Goal: Task Accomplishment & Management: Manage account settings

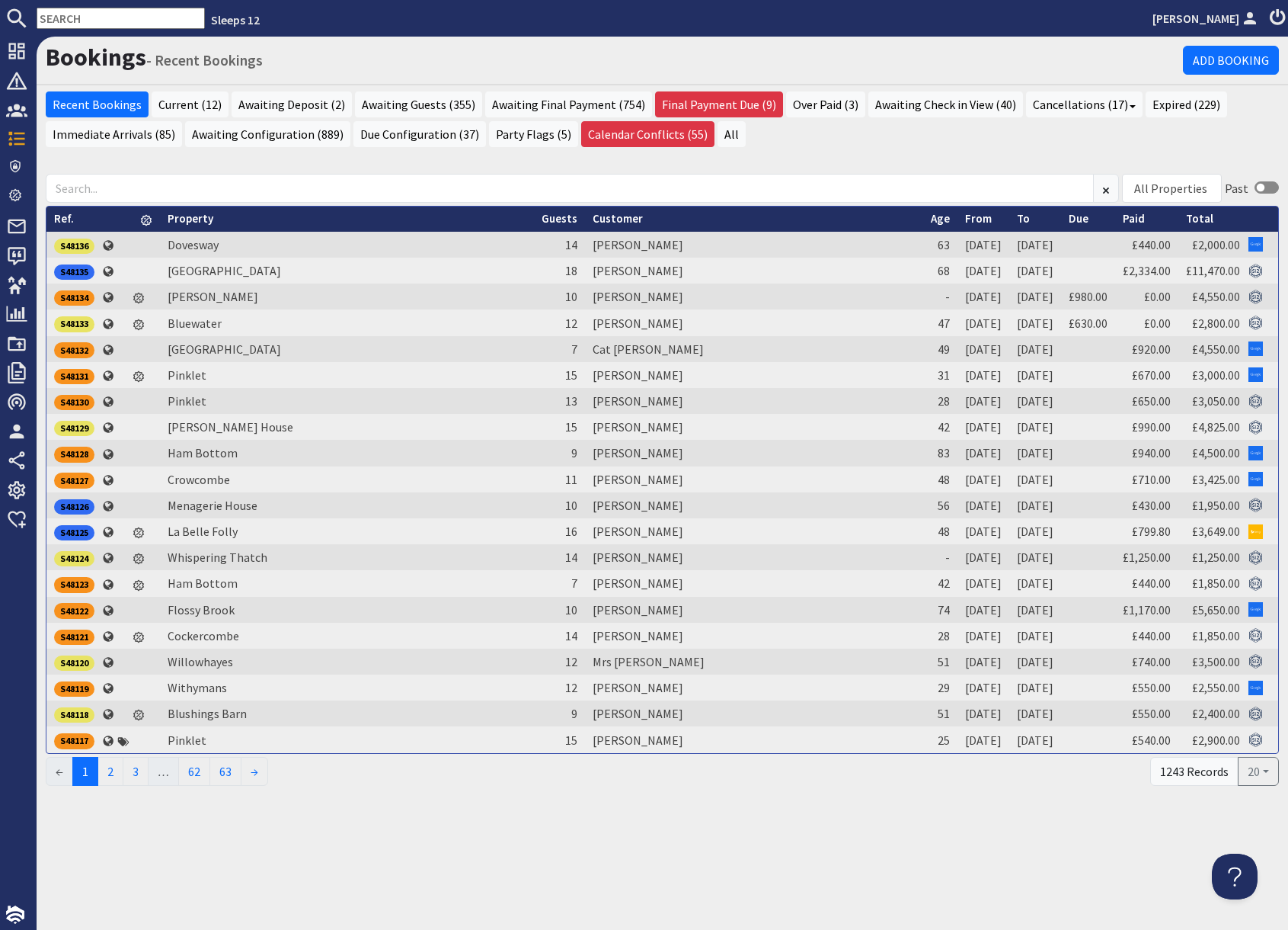
click at [85, 22] on input "text" at bounding box center [121, 18] width 169 height 22
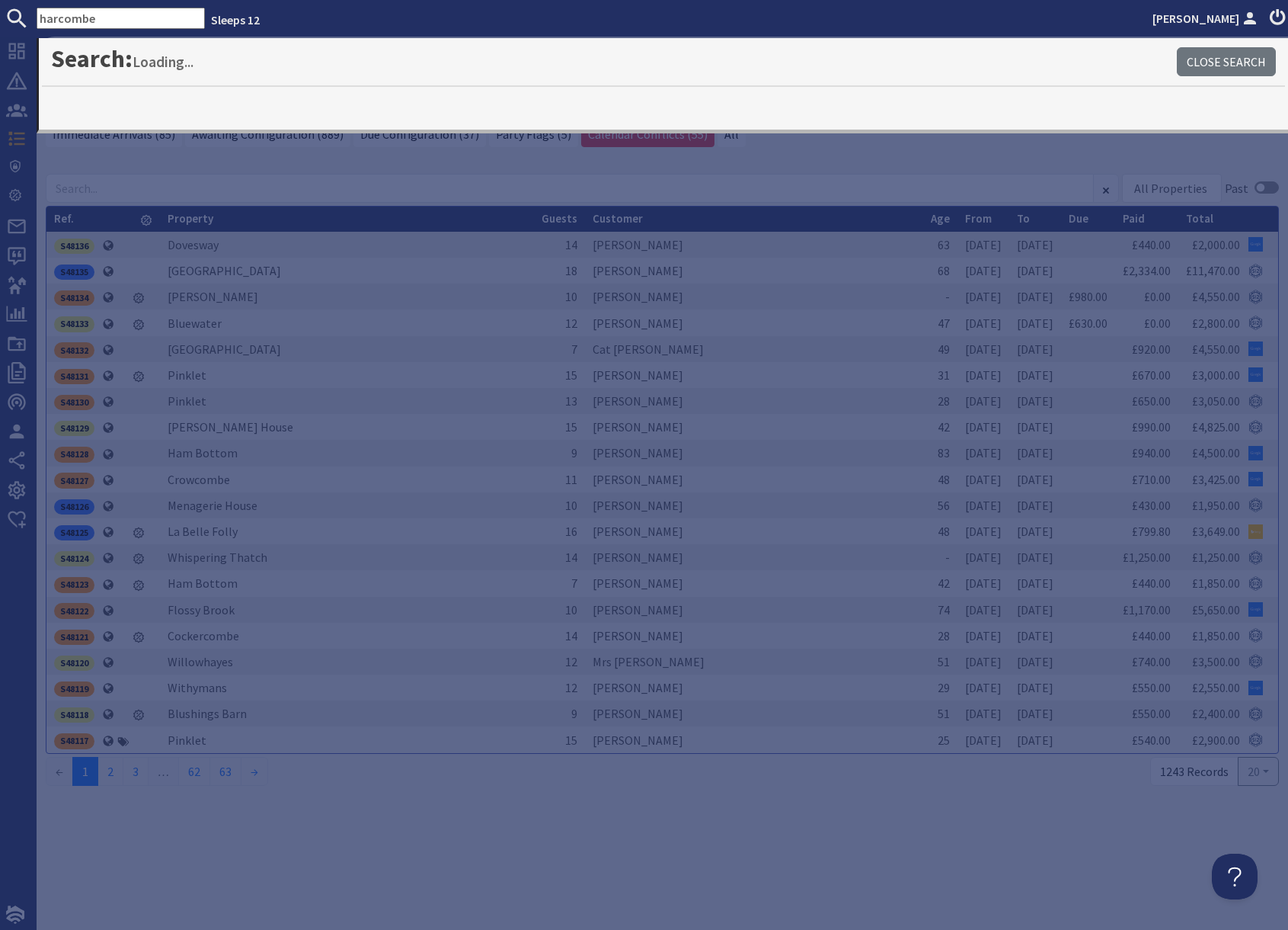
type input "harcombe"
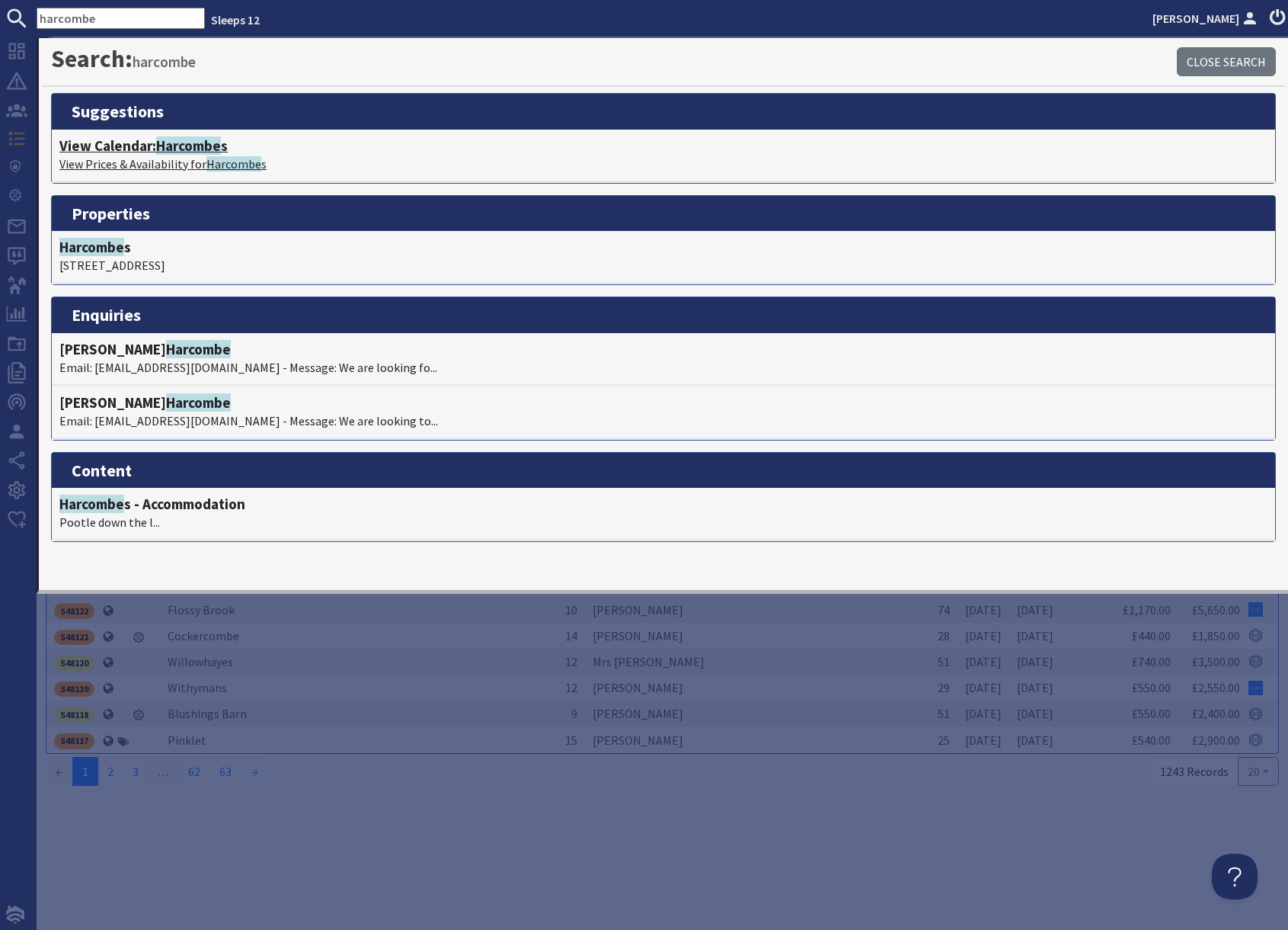
drag, startPoint x: 161, startPoint y: 157, endPoint x: 171, endPoint y: 157, distance: 10.0
click at [161, 157] on p "View Prices & Availability for Harcombe s" at bounding box center [664, 164] width 1209 height 18
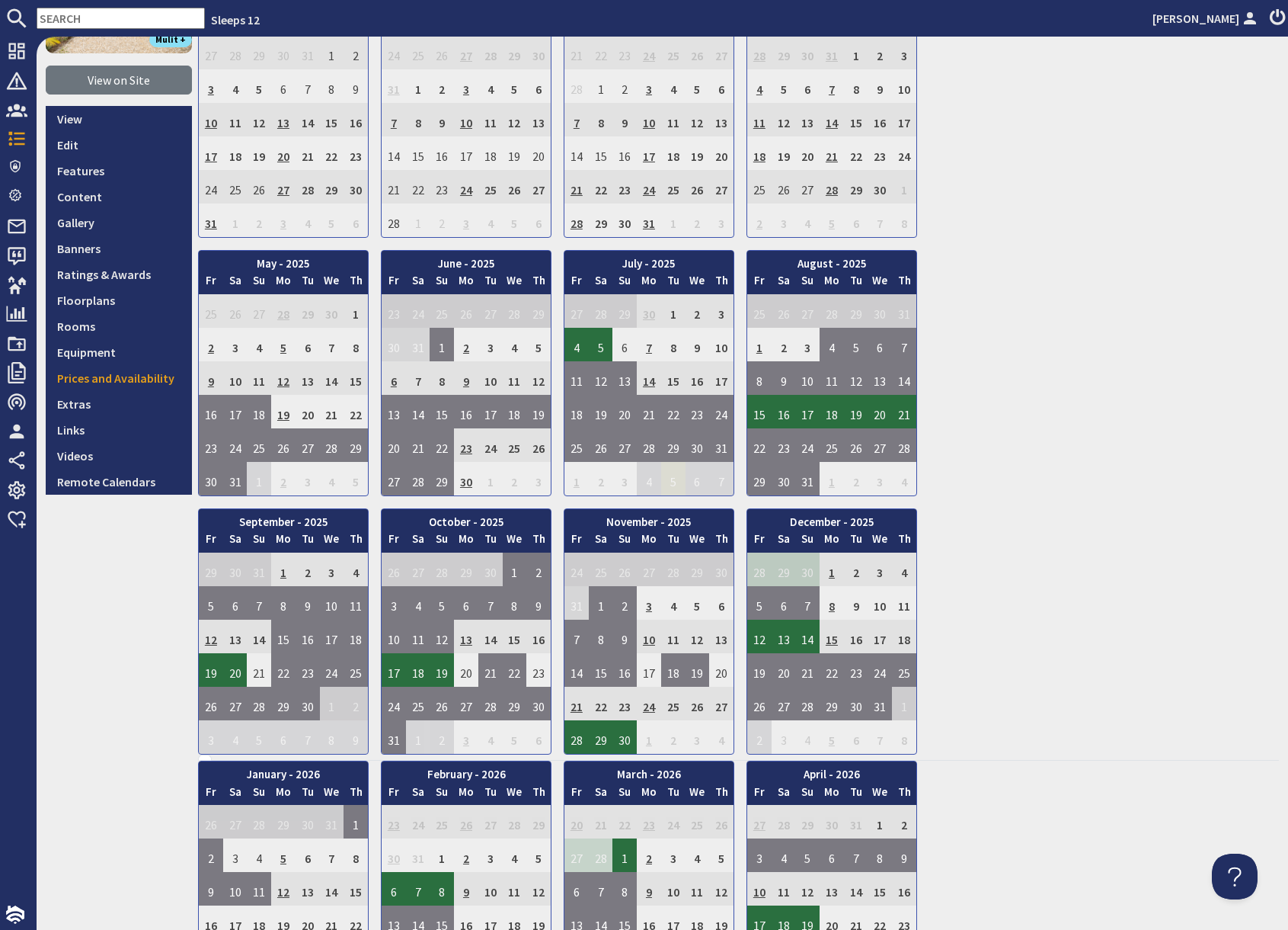
scroll to position [185, 0]
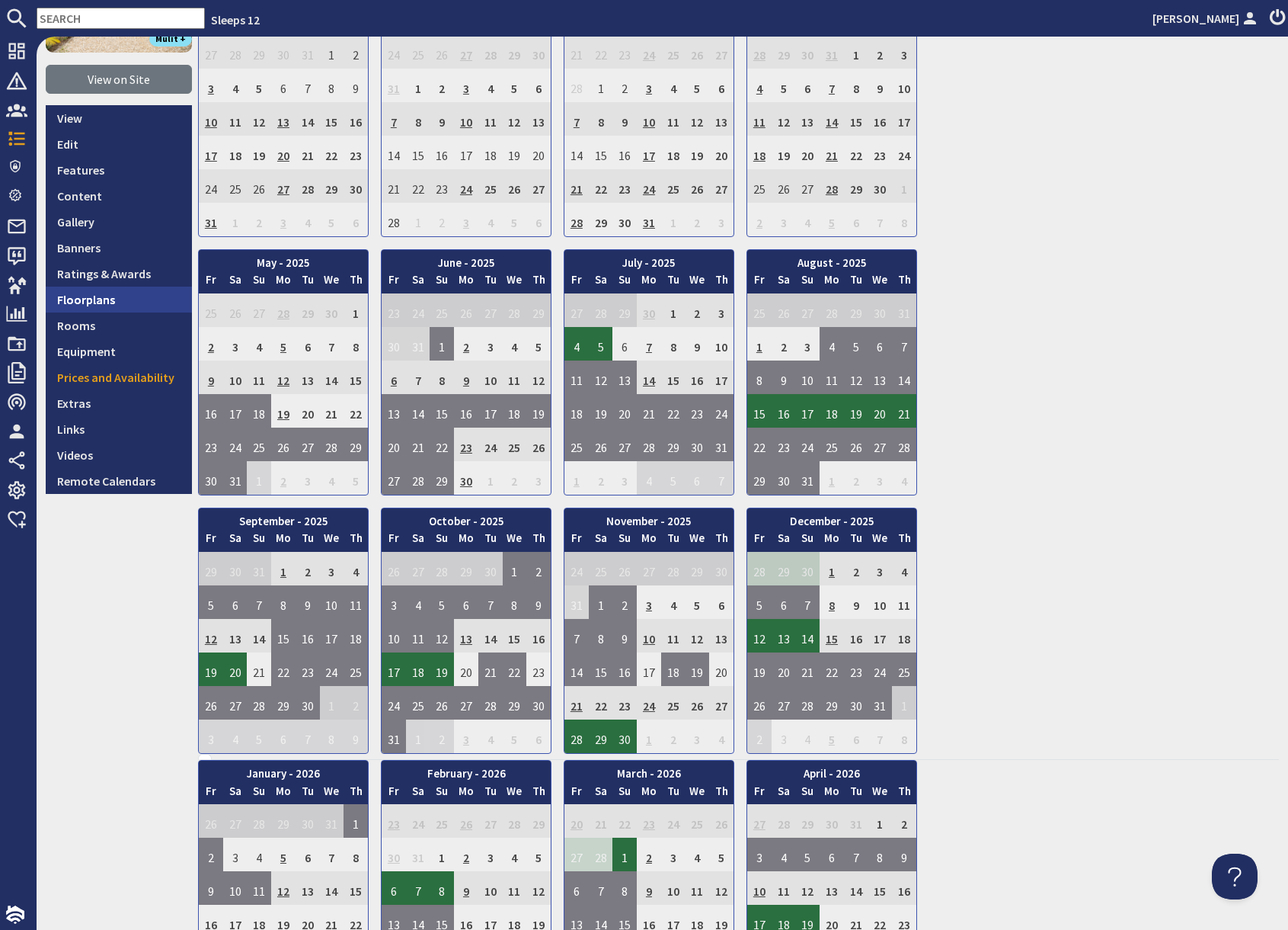
click at [129, 301] on link "Floorplans" at bounding box center [119, 299] width 146 height 26
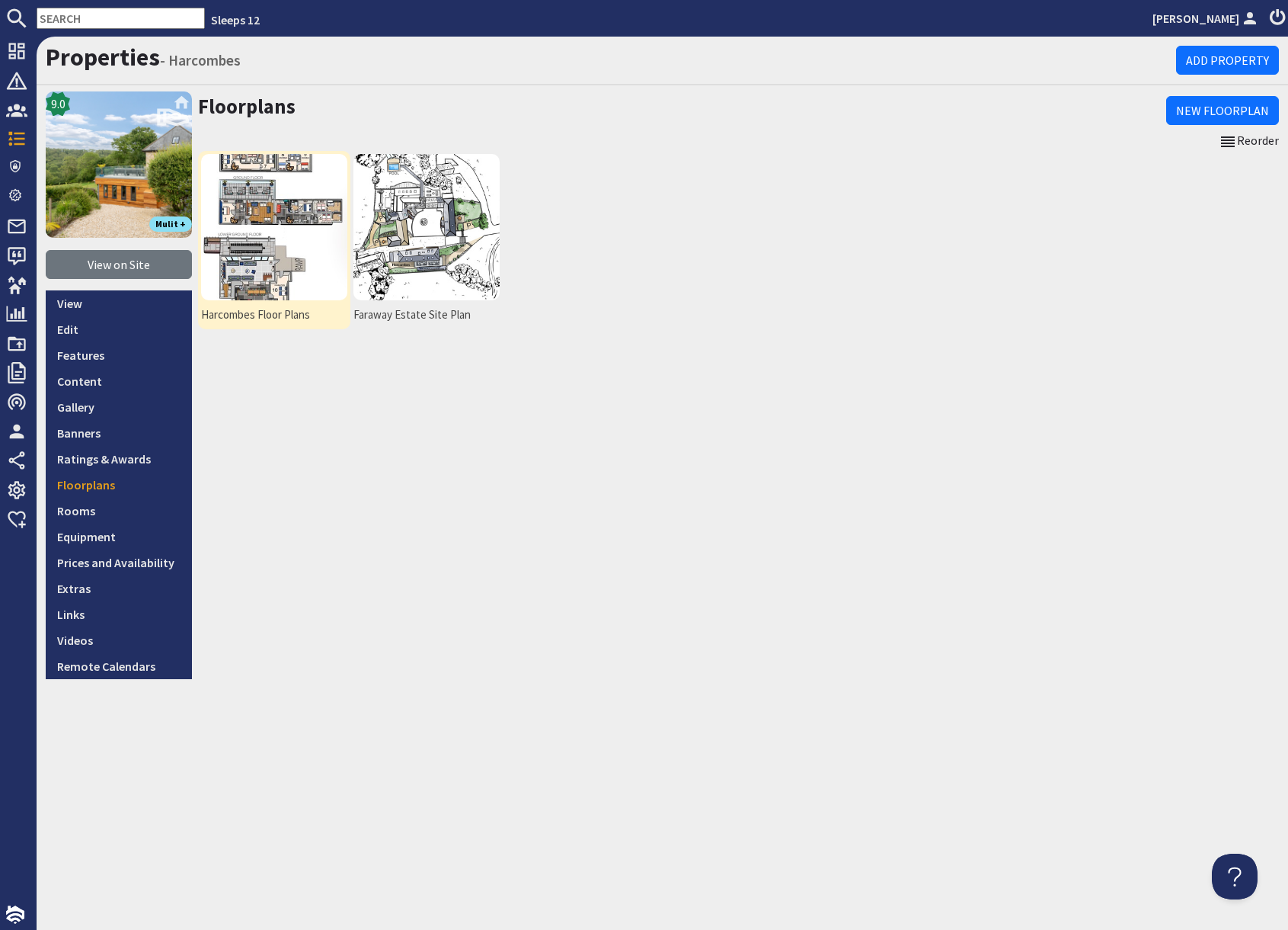
click at [247, 231] on img at bounding box center [274, 227] width 146 height 146
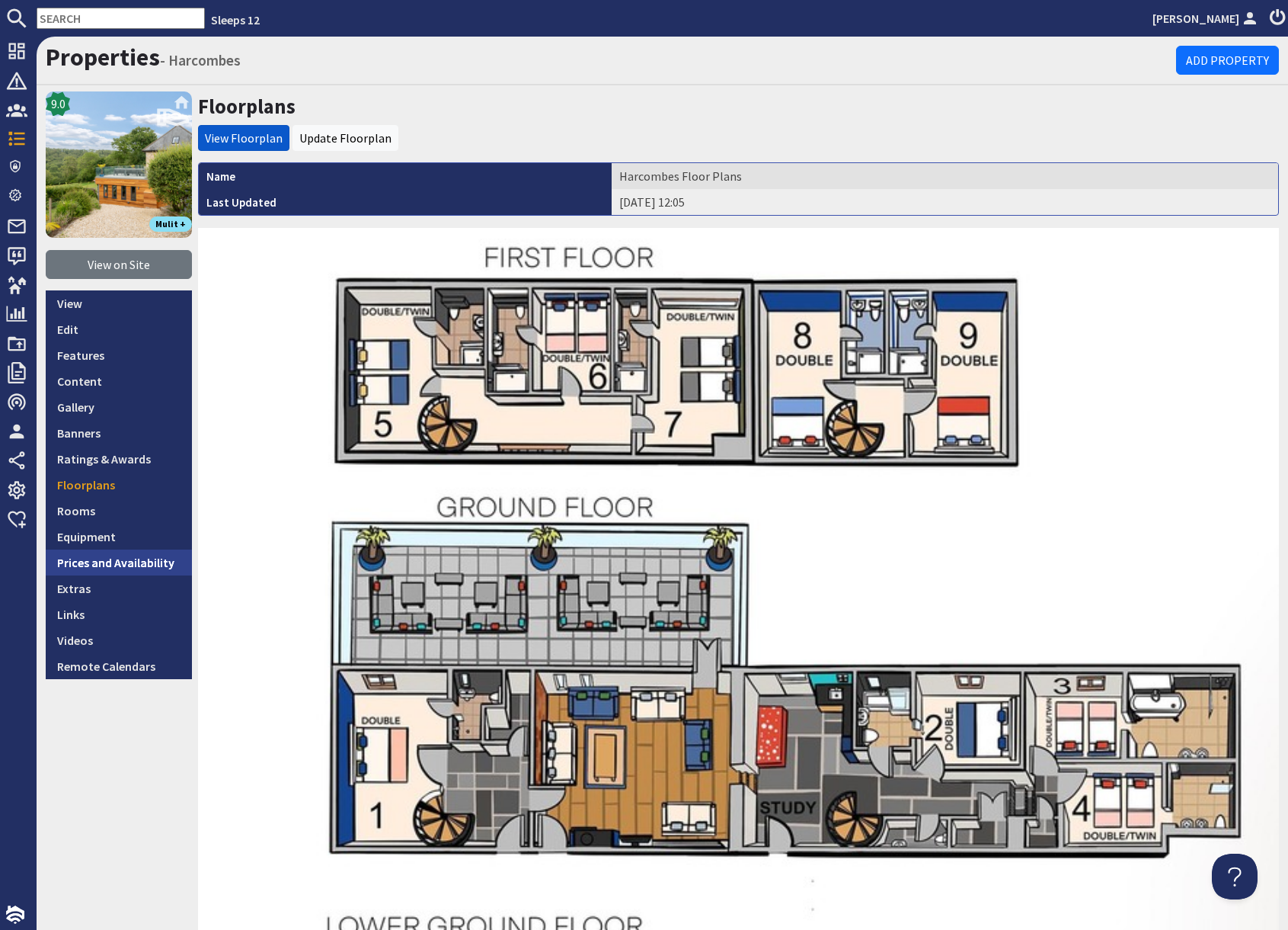
click at [117, 562] on link "Prices and Availability" at bounding box center [119, 563] width 146 height 26
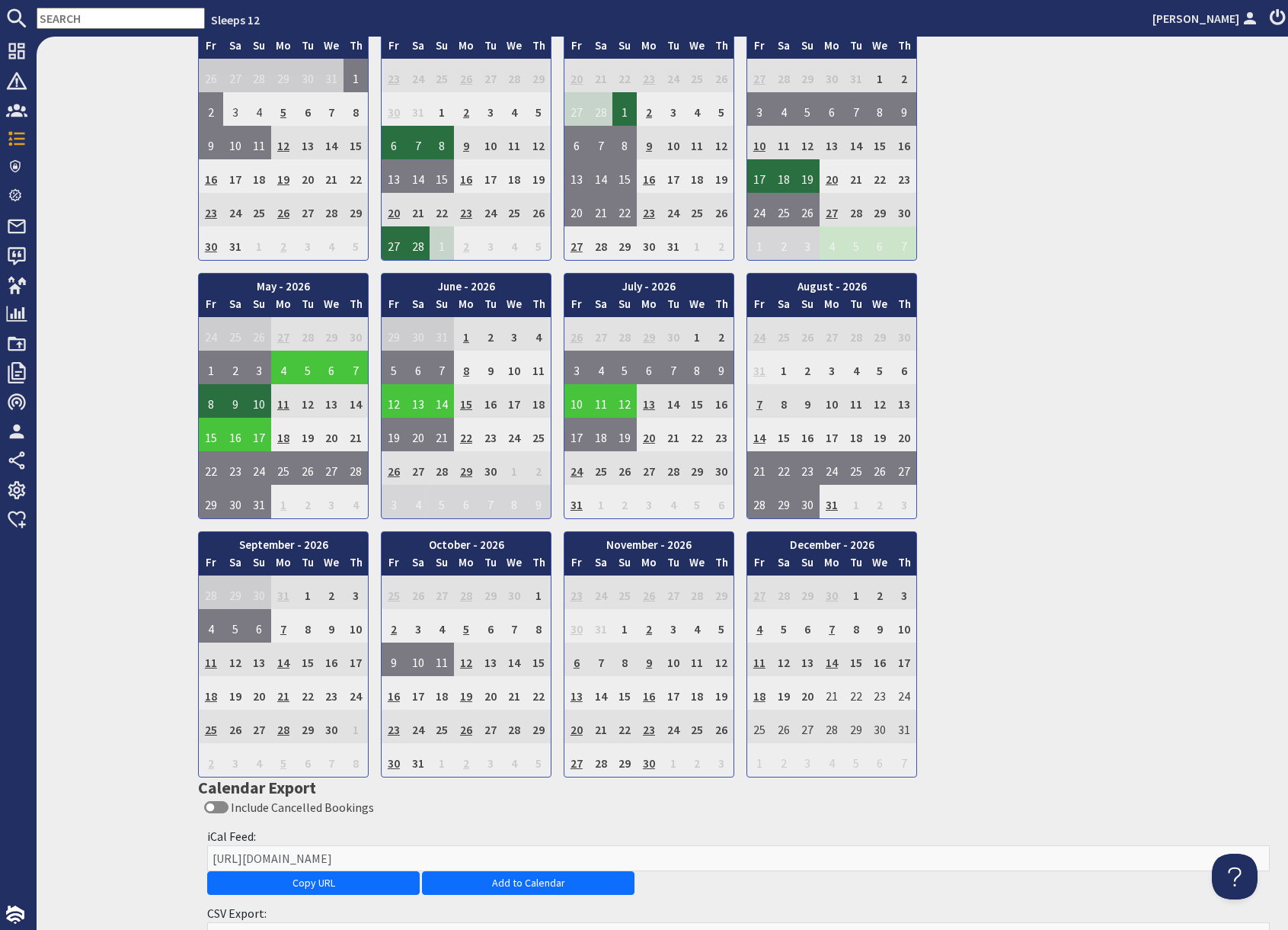
scroll to position [1061, 0]
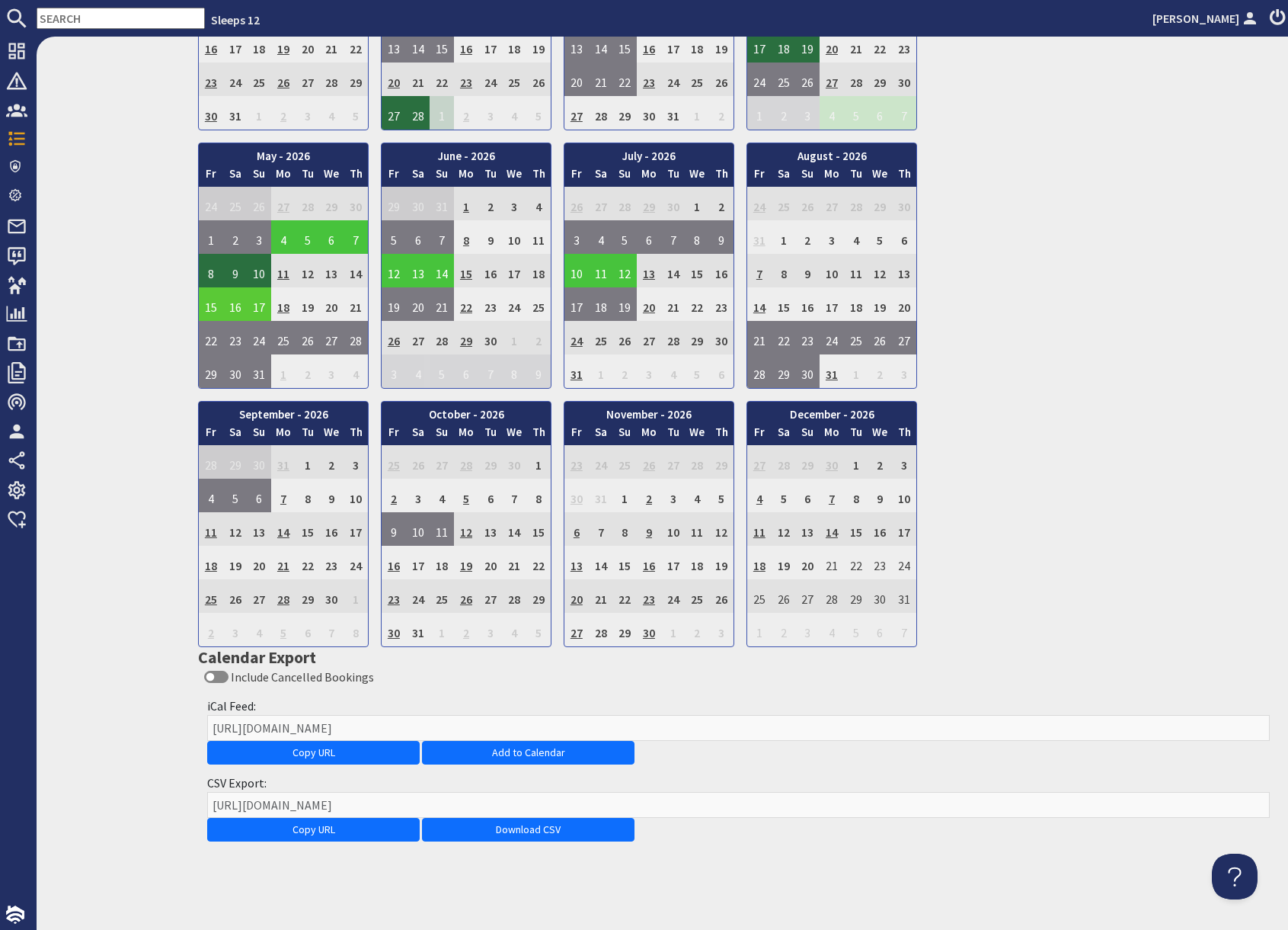
click at [210, 308] on td "15" at bounding box center [211, 304] width 24 height 34
click at [216, 377] on link "View booking" at bounding box center [214, 374] width 79 height 16
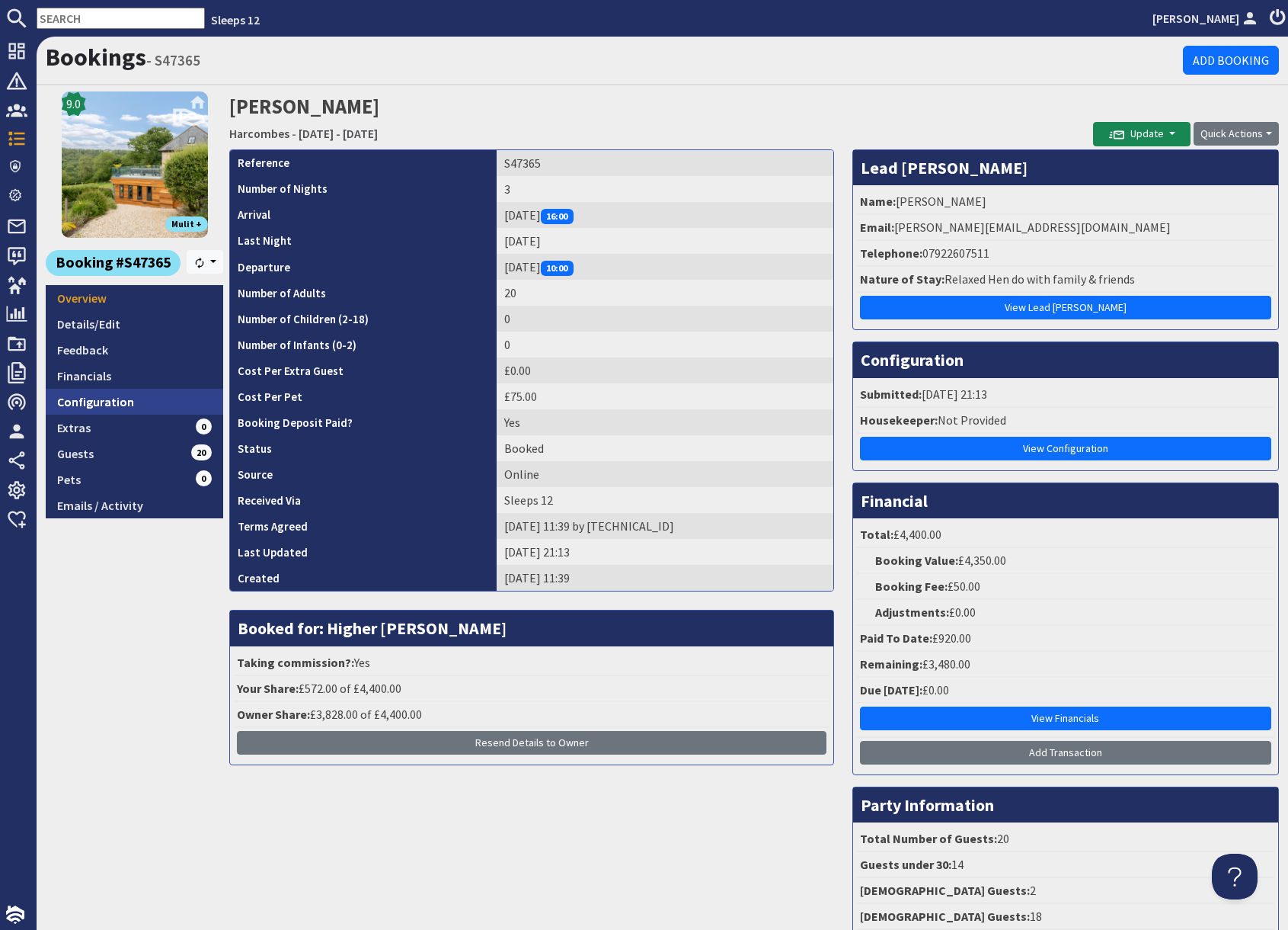
click at [130, 396] on link "Configuration" at bounding box center [135, 402] width 177 height 26
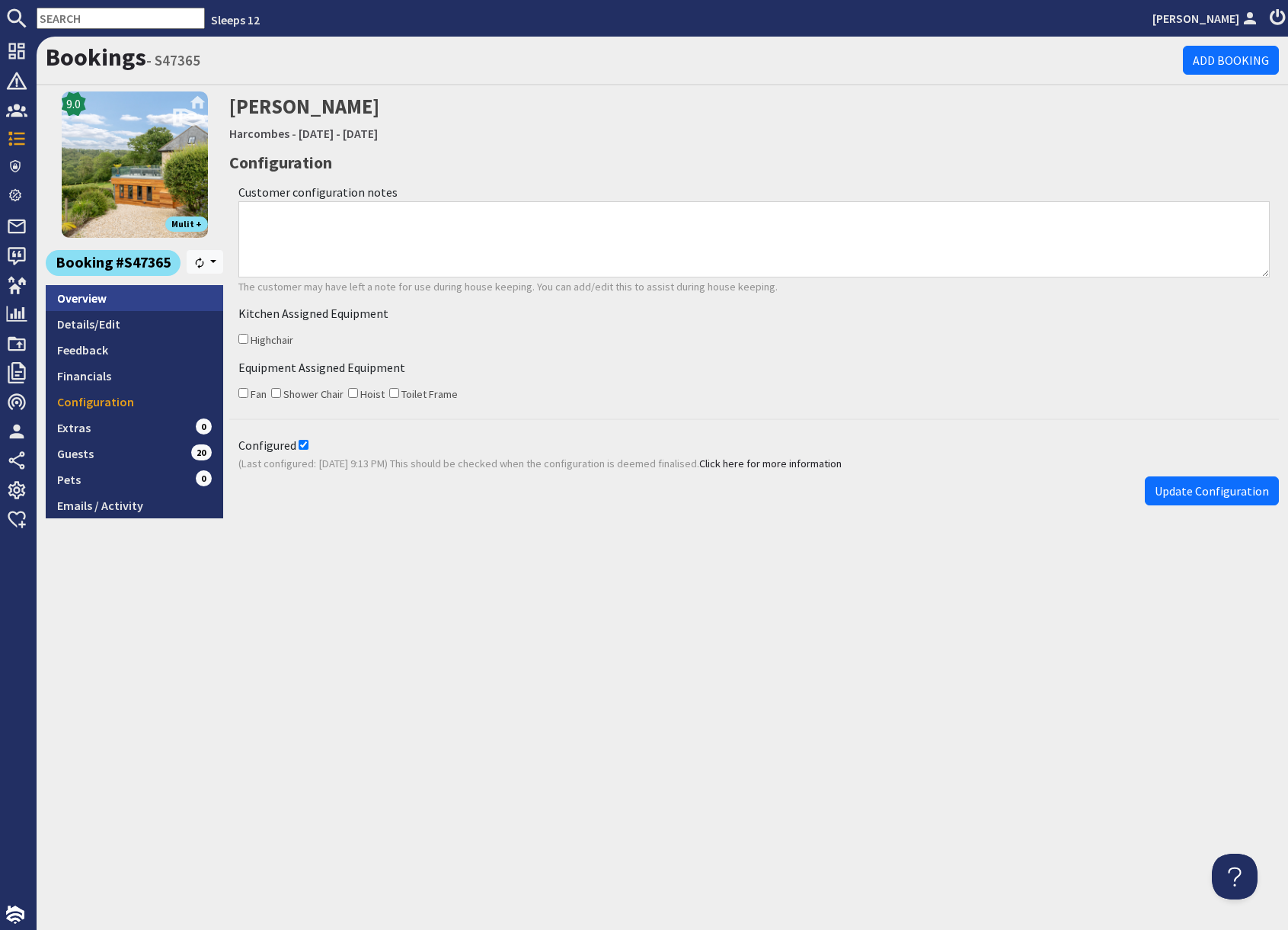
click at [110, 306] on link "Overview" at bounding box center [135, 298] width 177 height 26
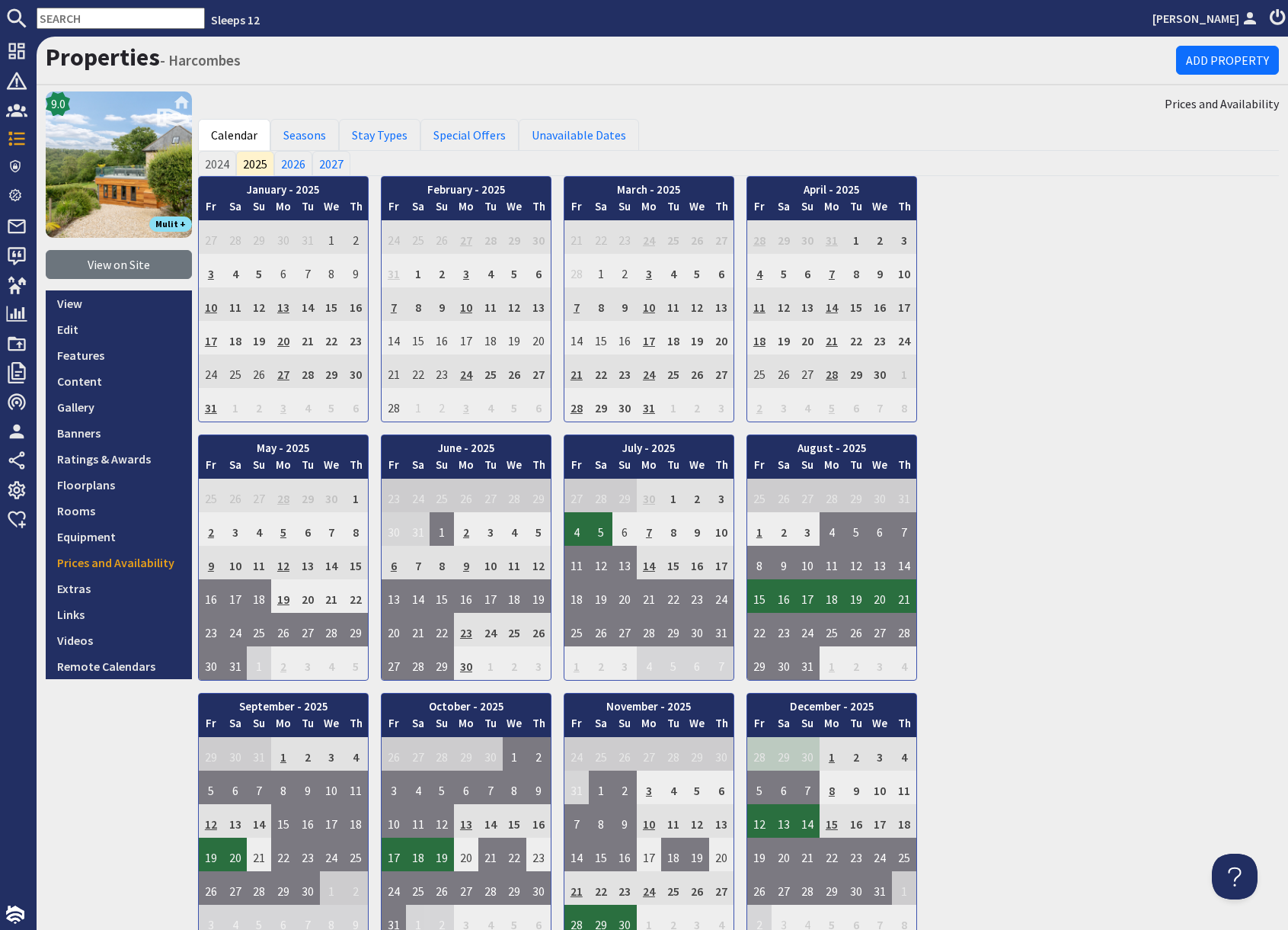
click at [120, 22] on input "text" at bounding box center [121, 18] width 169 height 22
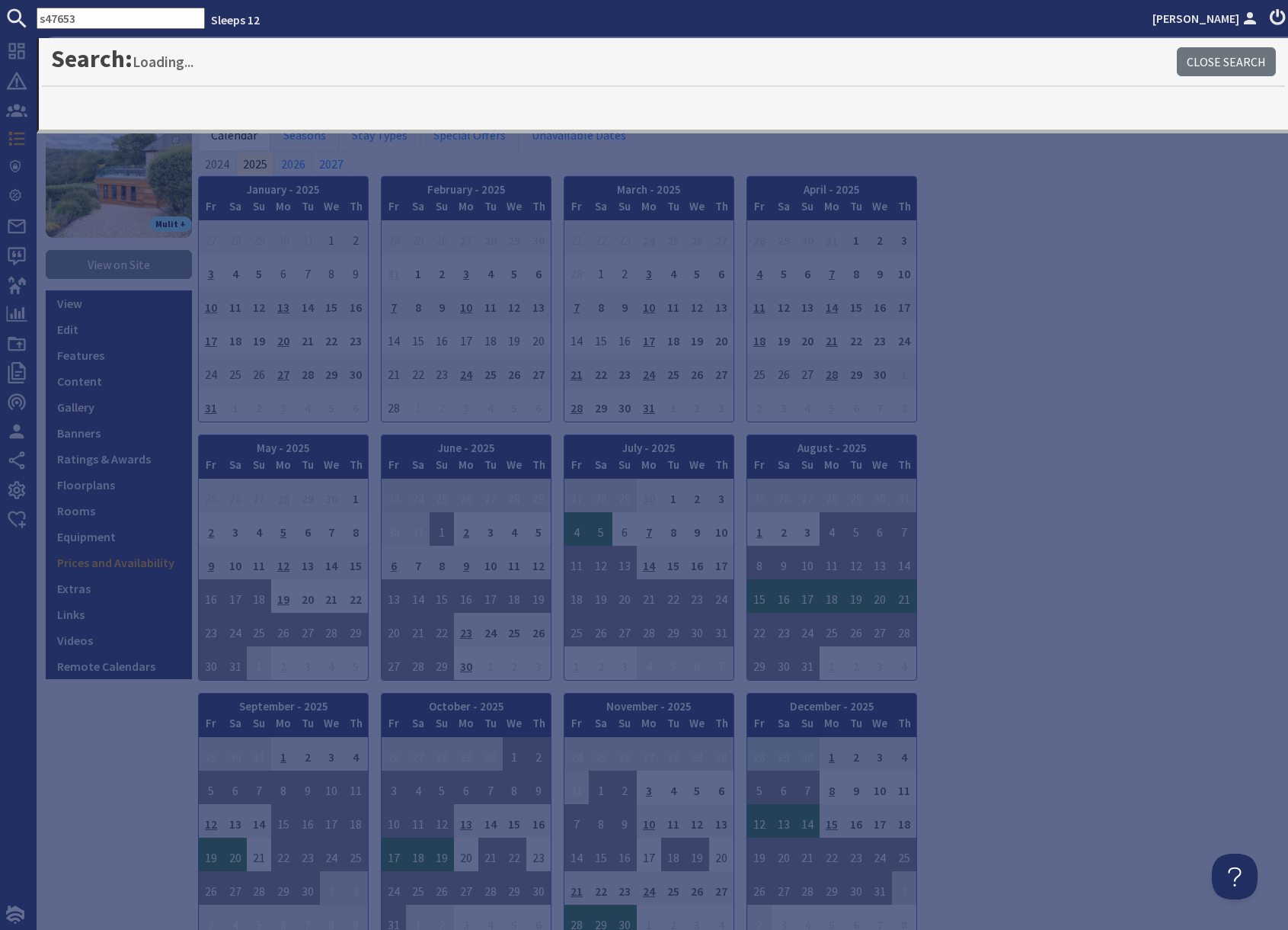
type input "s47653"
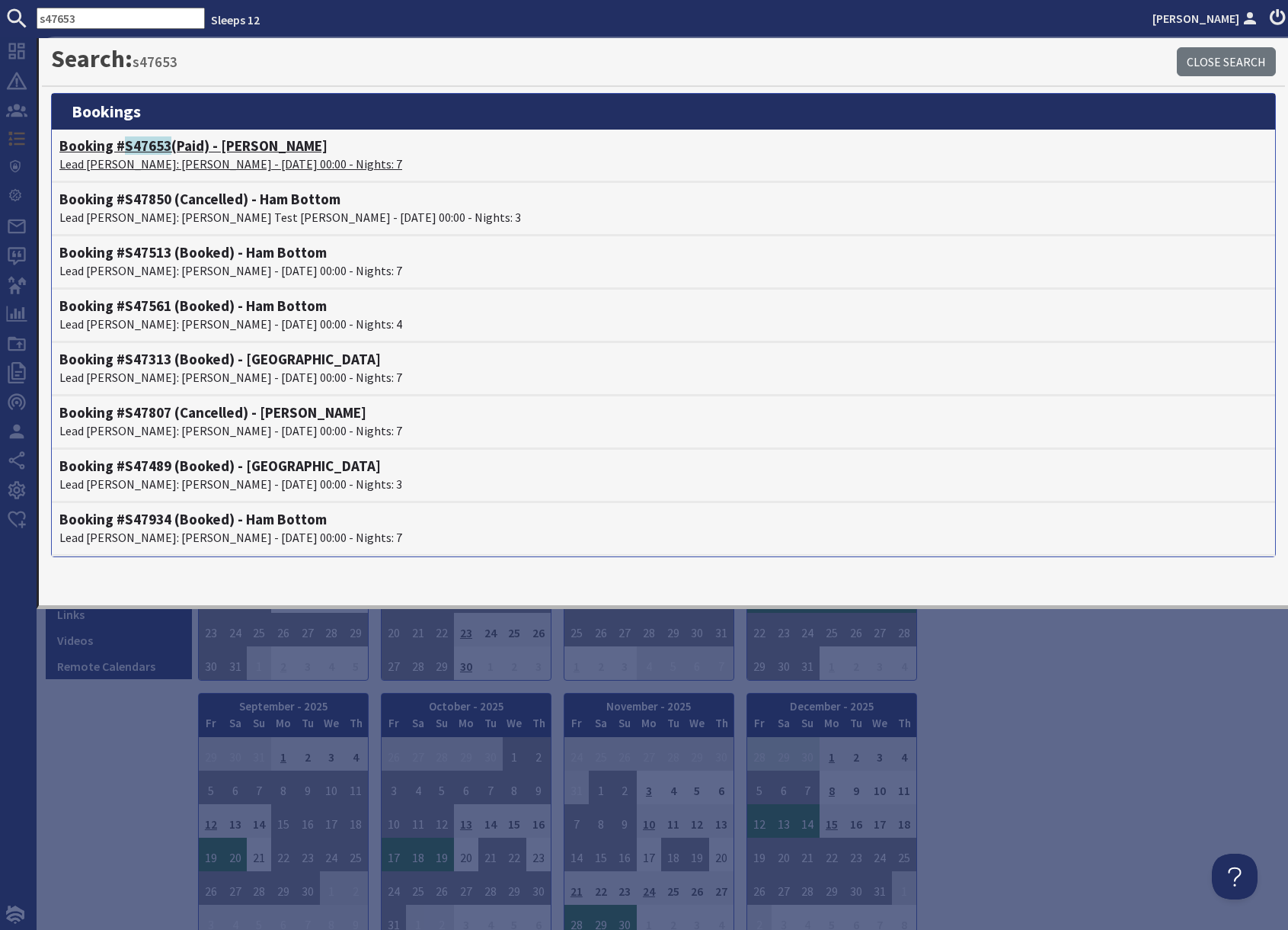
click at [200, 161] on p "Lead Booker: Robert Gibbons - 21/11/2025 00:00 - Nights: 7" at bounding box center [664, 164] width 1209 height 18
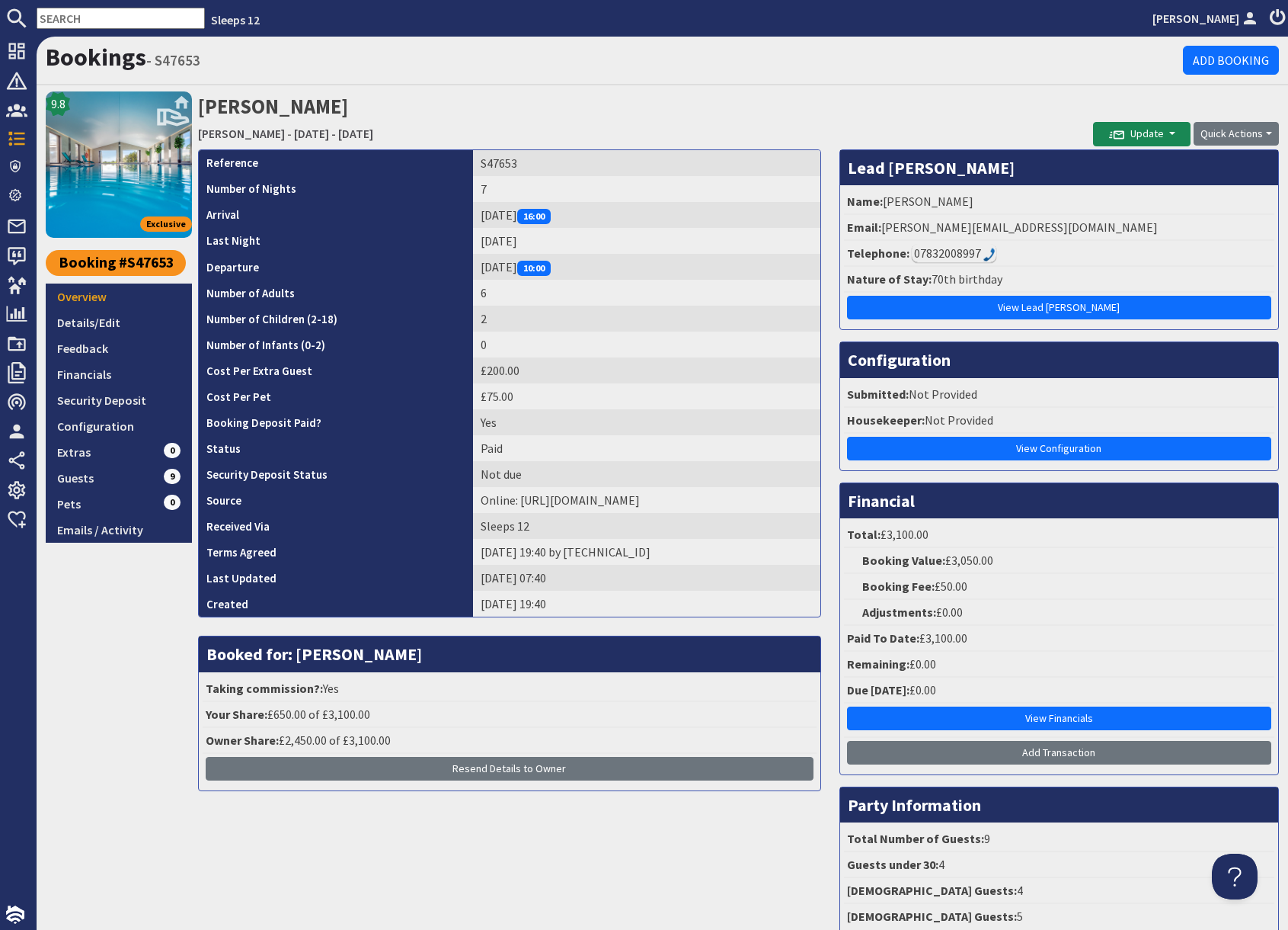
click at [963, 253] on div "07832008997" at bounding box center [954, 252] width 84 height 18
click at [105, 478] on link "Guests 9" at bounding box center [119, 478] width 146 height 26
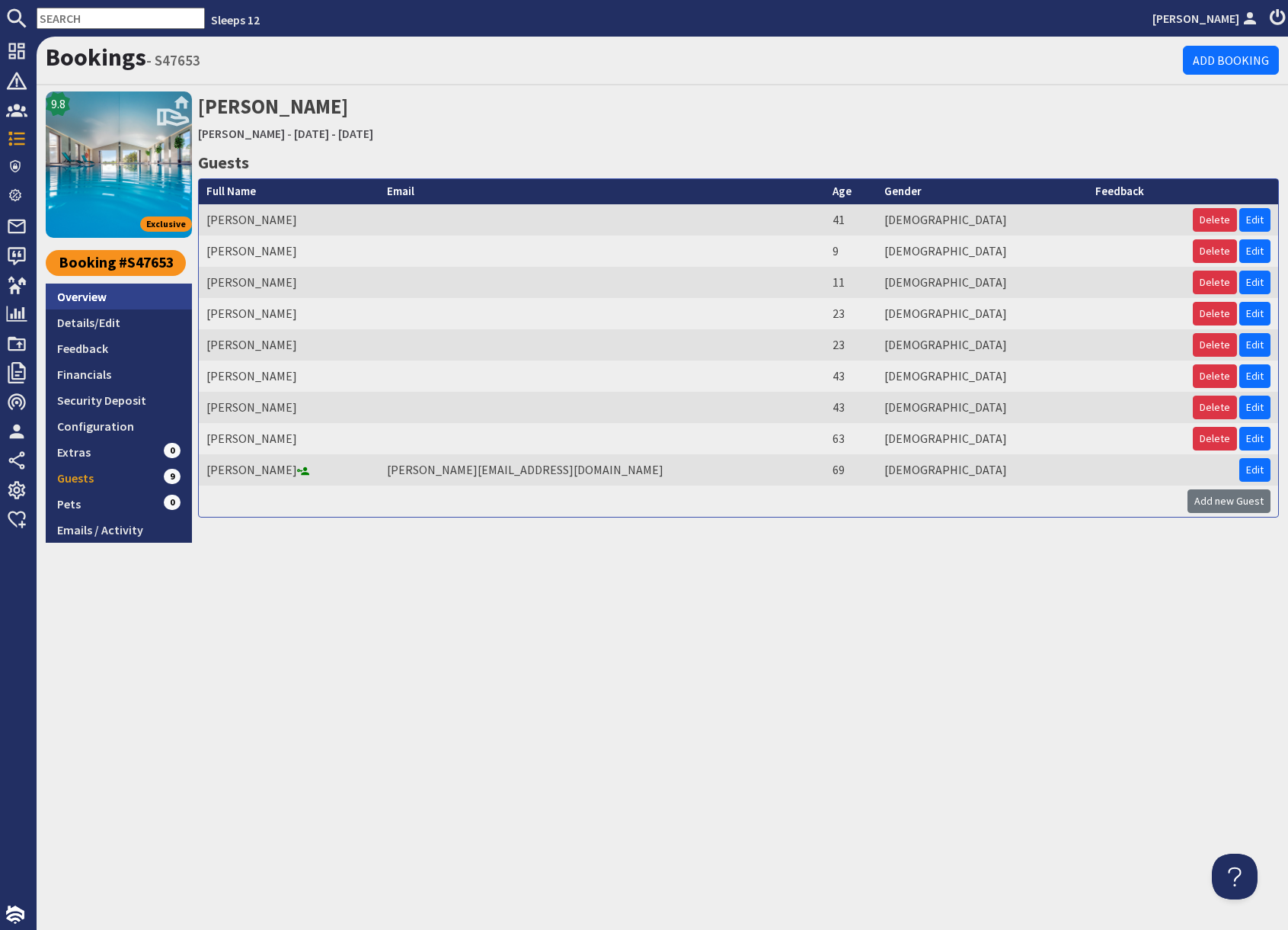
click at [96, 293] on link "Overview" at bounding box center [119, 297] width 146 height 26
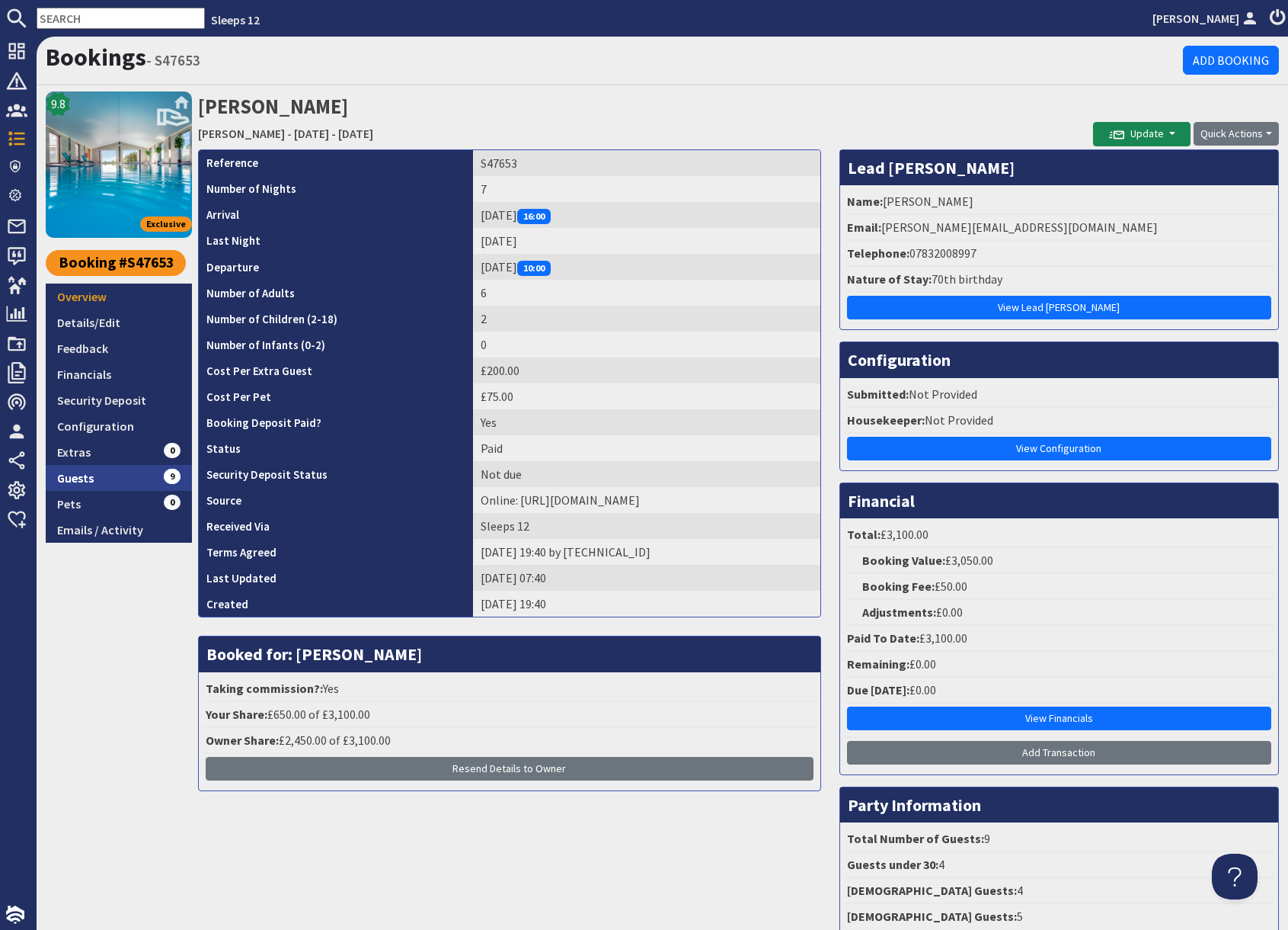
click at [135, 477] on link "Guests 9" at bounding box center [119, 478] width 146 height 26
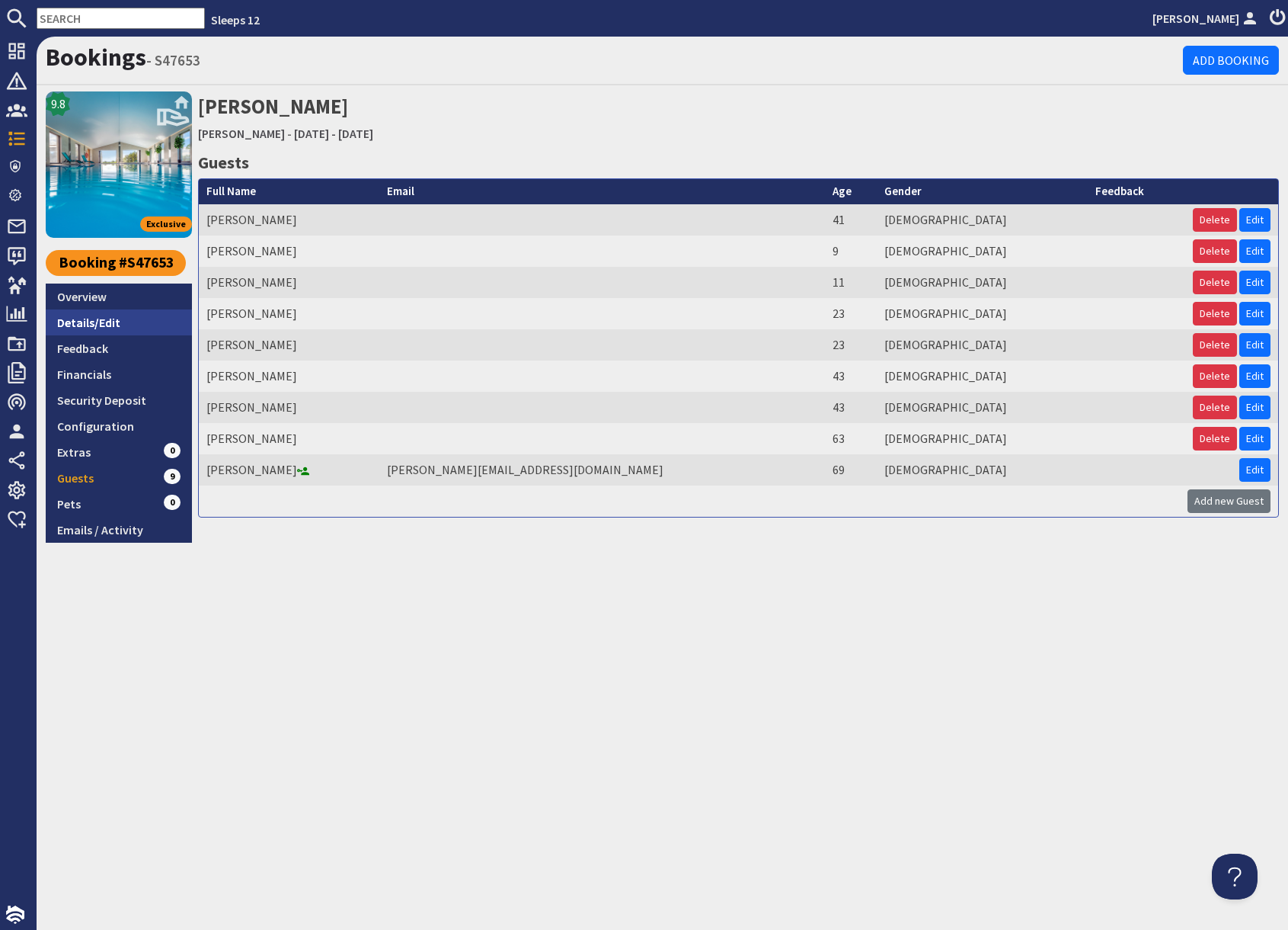
drag, startPoint x: 102, startPoint y: 322, endPoint x: 139, endPoint y: 327, distance: 37.3
click at [103, 323] on link "Details/Edit" at bounding box center [119, 323] width 146 height 26
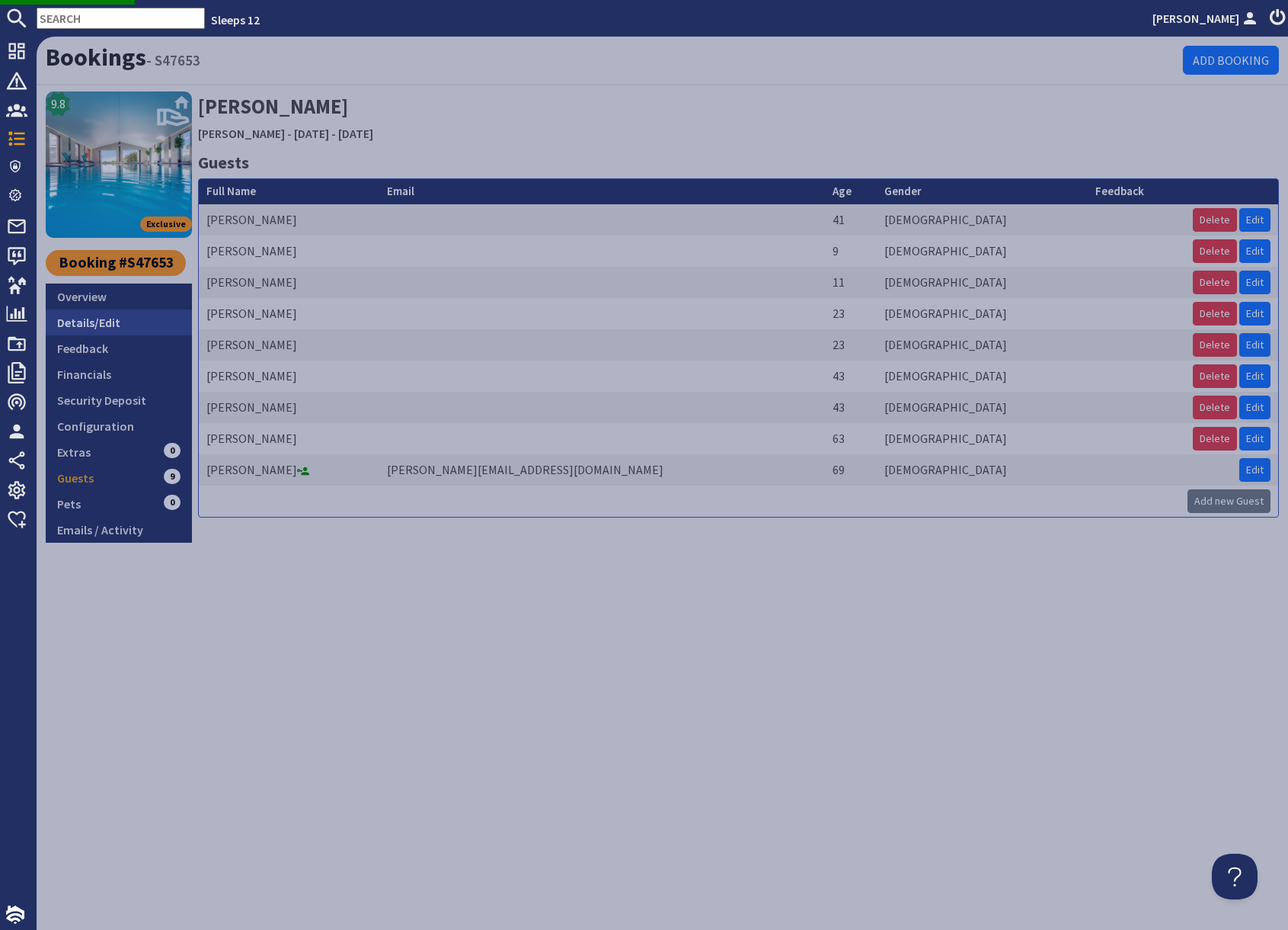
click at [90, 320] on link "Details/Edit" at bounding box center [119, 323] width 146 height 26
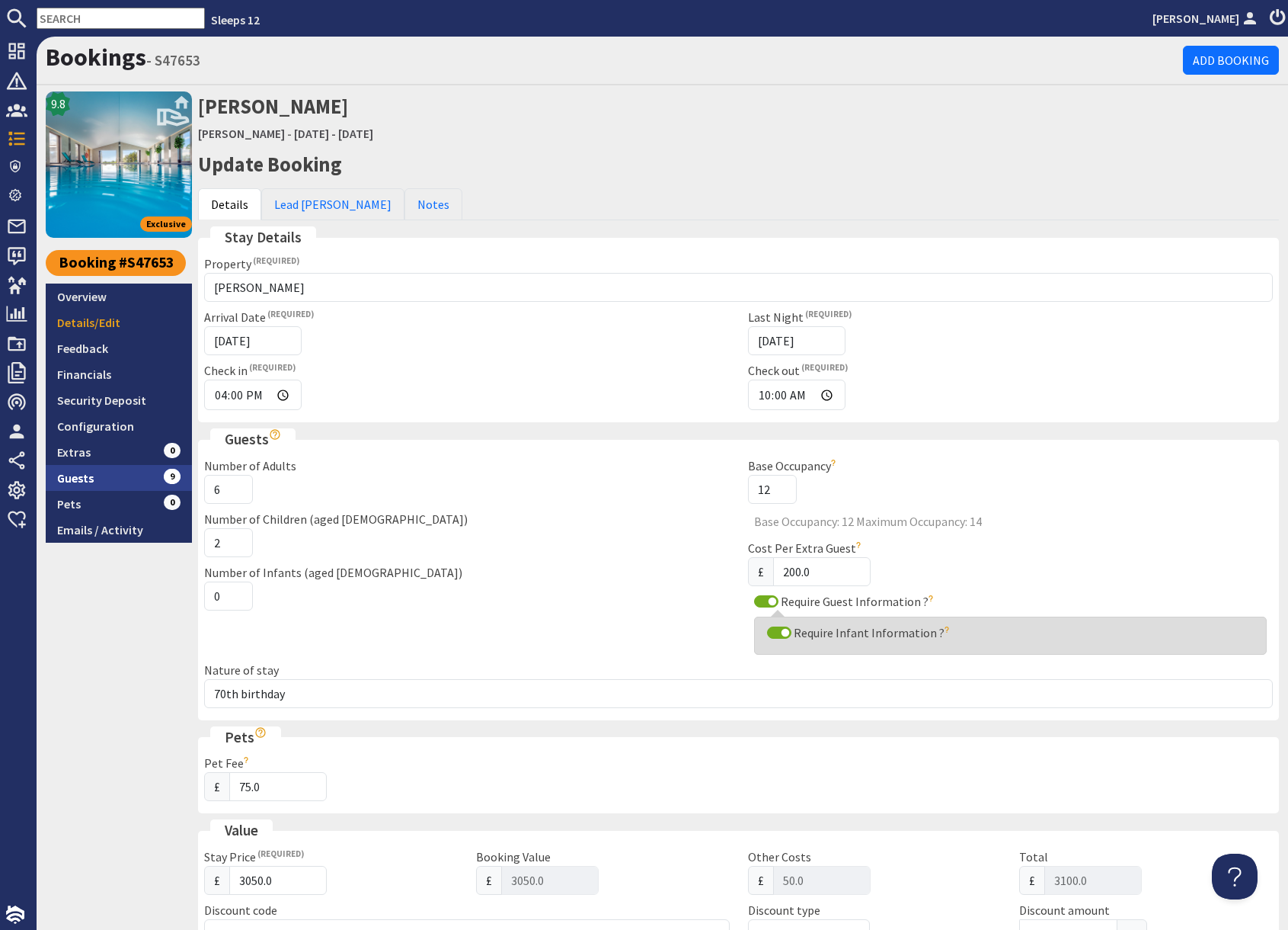
click at [129, 481] on link "Guests 9" at bounding box center [119, 478] width 146 height 26
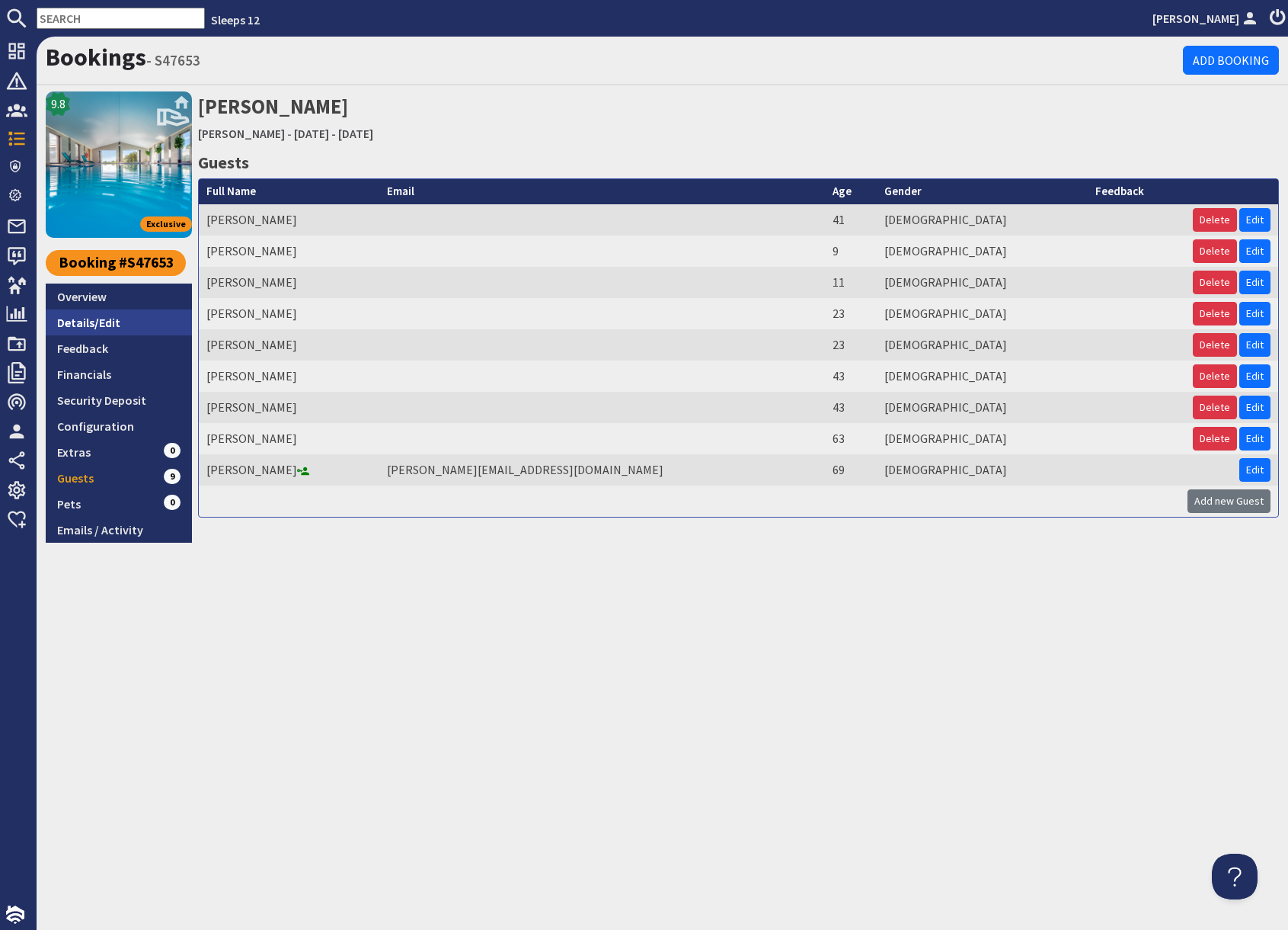
click at [101, 322] on link "Details/Edit" at bounding box center [119, 323] width 146 height 26
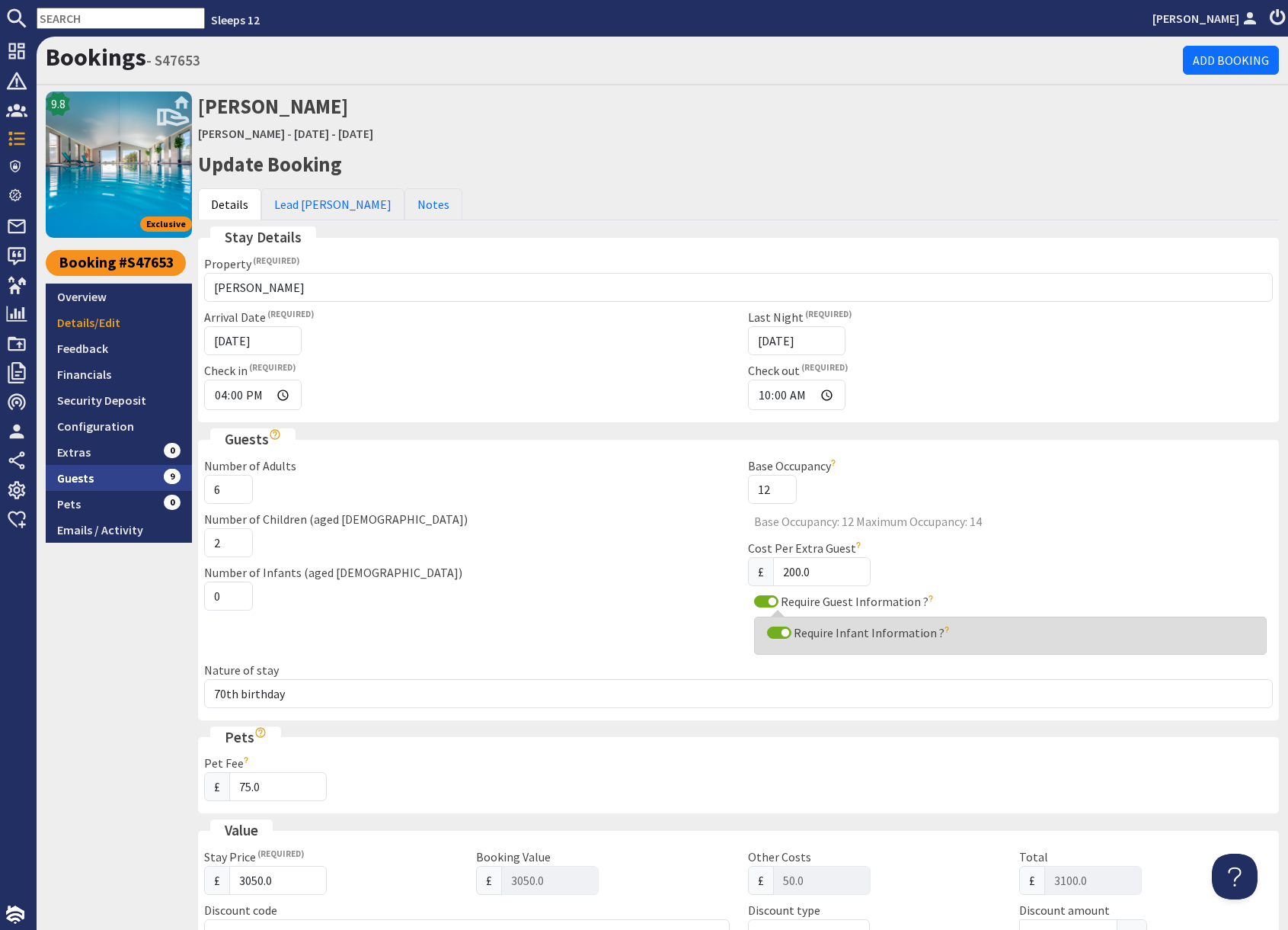
click at [123, 471] on link "Guests 9" at bounding box center [119, 478] width 146 height 26
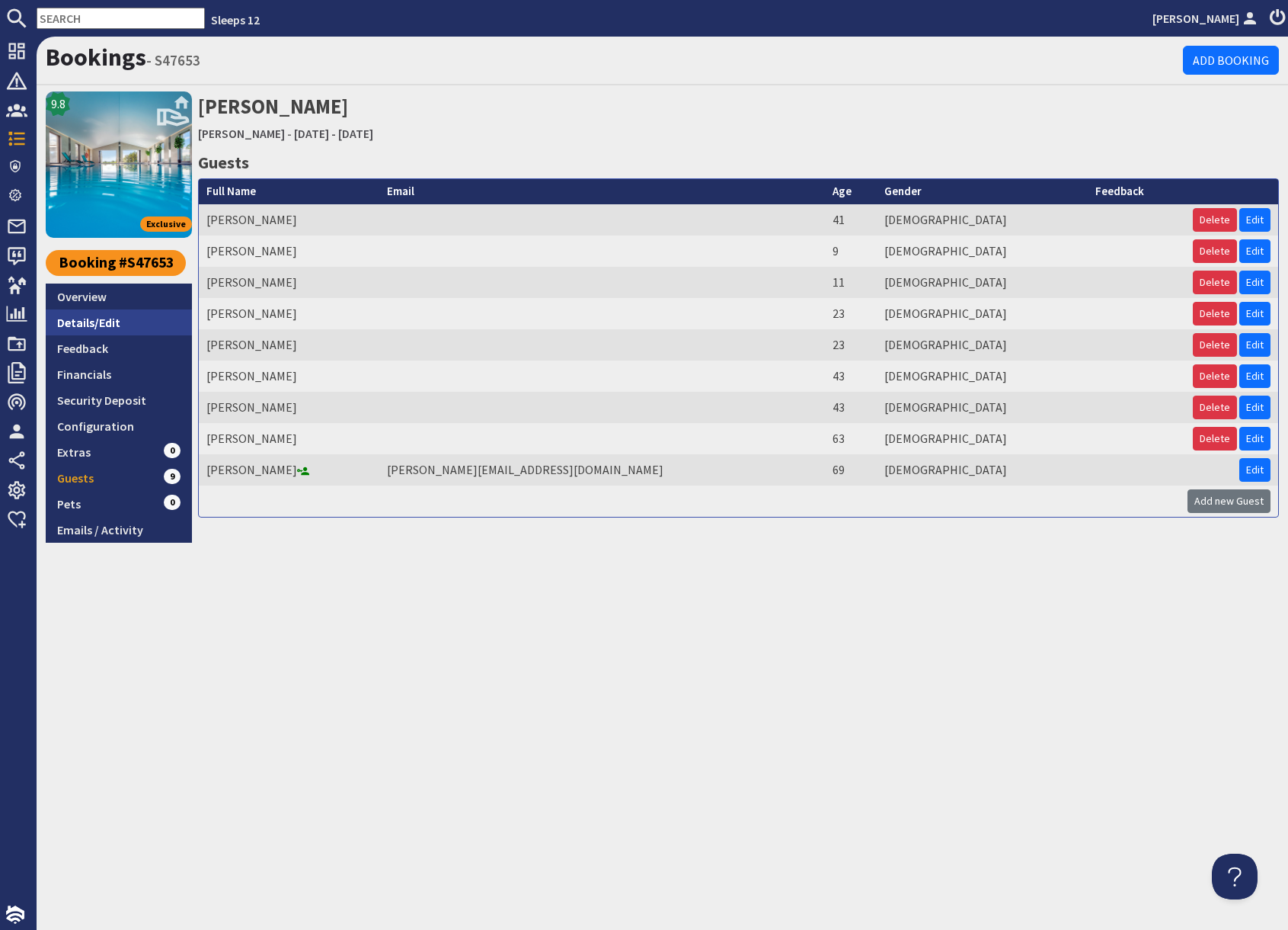
click at [110, 324] on link "Details/Edit" at bounding box center [119, 323] width 146 height 26
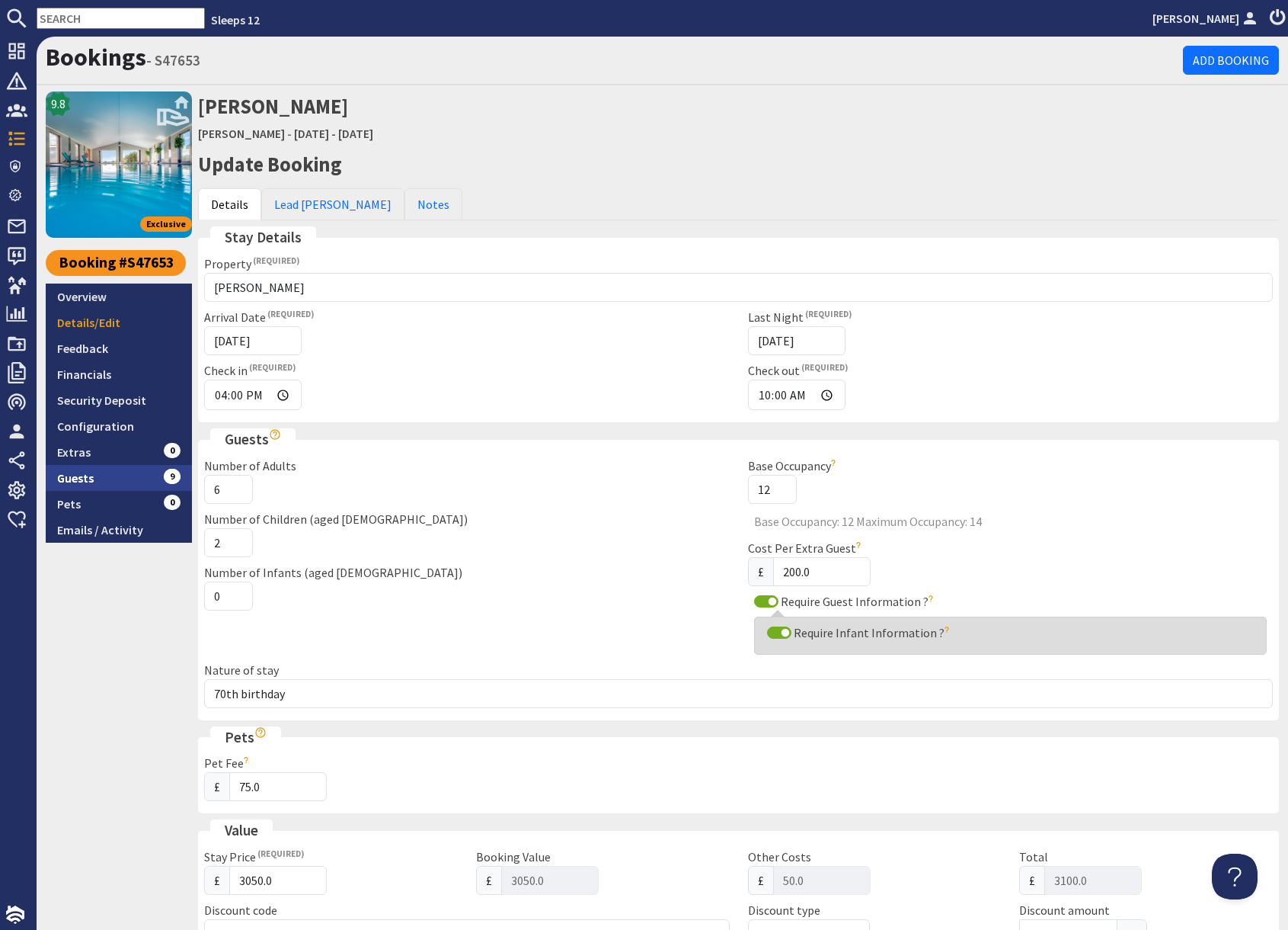
click at [127, 481] on link "Guests 9" at bounding box center [119, 478] width 146 height 26
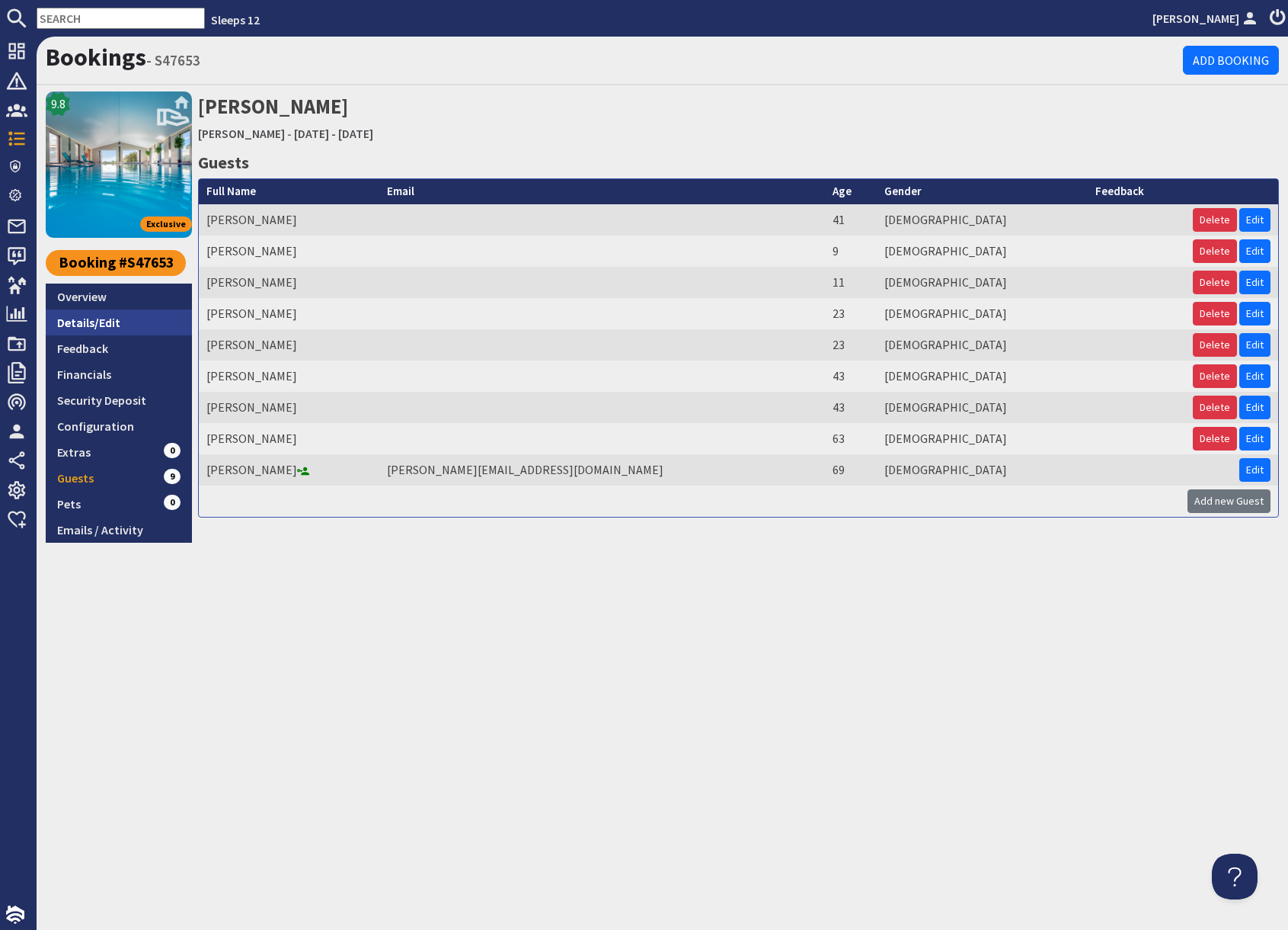
click at [127, 321] on link "Details/Edit" at bounding box center [119, 323] width 146 height 26
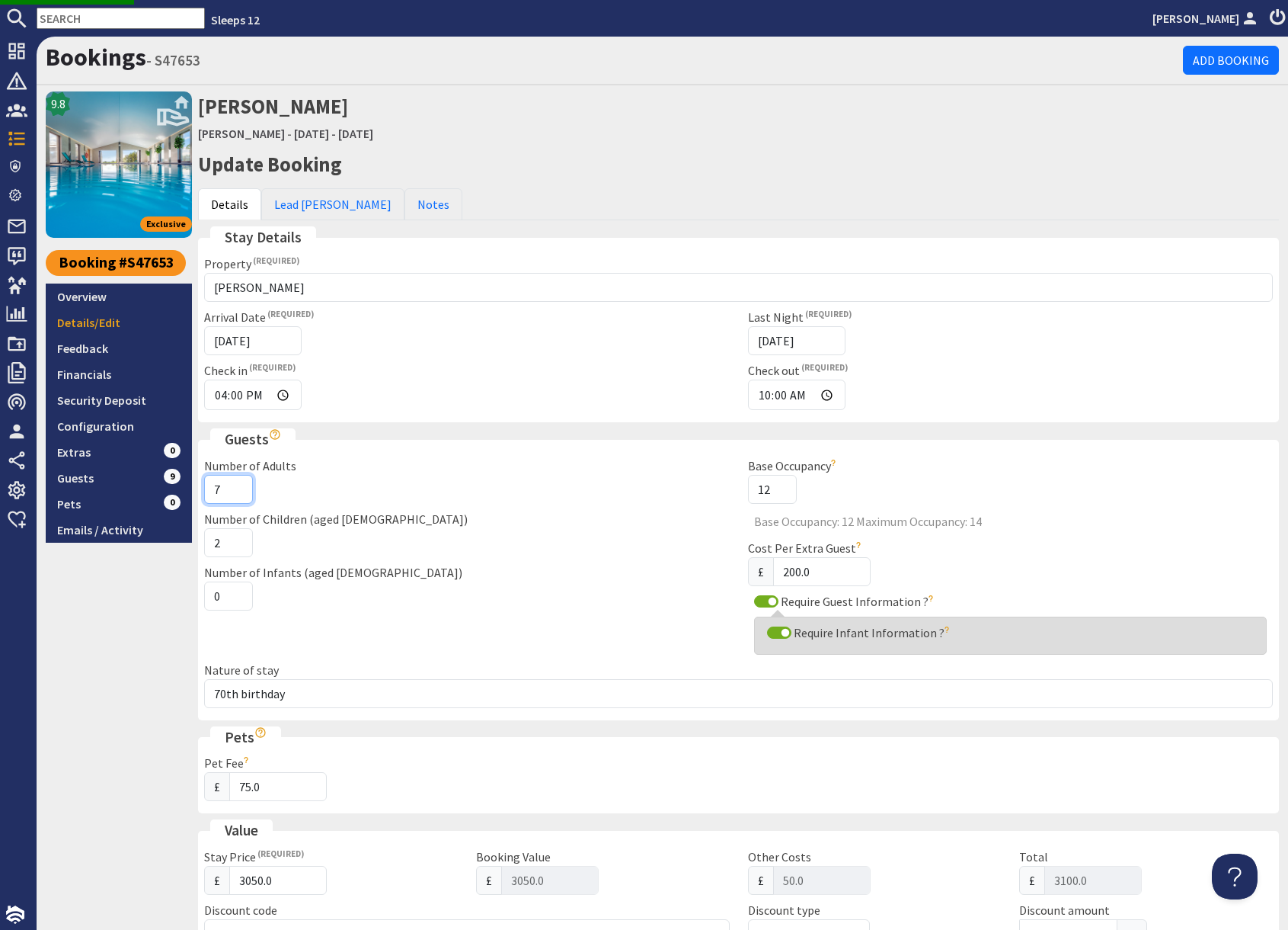
type input "7"
click at [238, 487] on input "7" at bounding box center [229, 489] width 49 height 29
drag, startPoint x: 164, startPoint y: 635, endPoint x: 175, endPoint y: 625, distance: 14.9
click at [164, 635] on div "9.8 Exclusive Booking #S47653 Overview Details/Edit Feedback Financials Securit…" at bounding box center [119, 839] width 146 height 1495
type input "7"
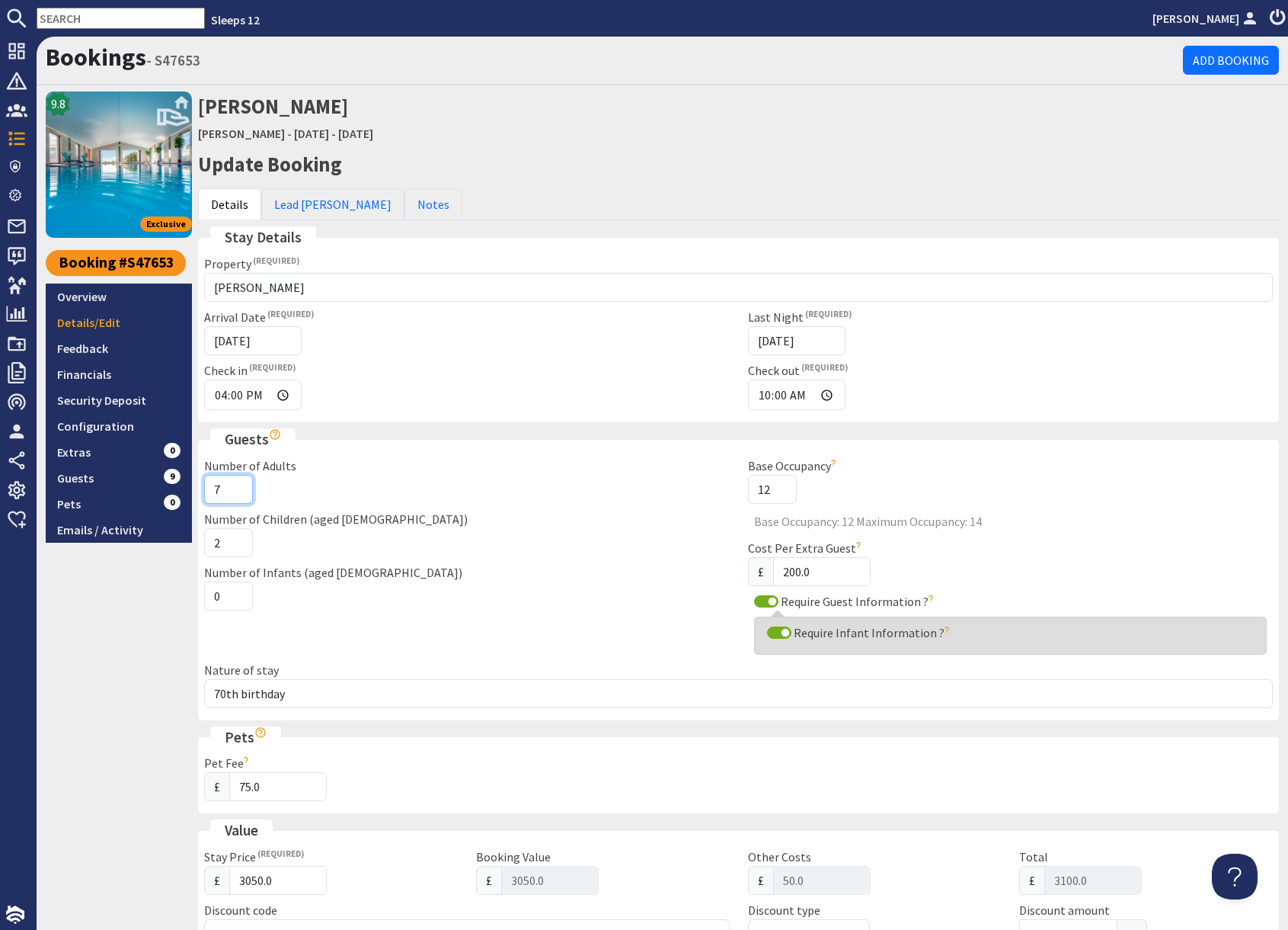
click at [234, 483] on input "7" at bounding box center [229, 489] width 49 height 29
drag, startPoint x: 158, startPoint y: 646, endPoint x: 179, endPoint y: 651, distance: 21.6
click at [158, 646] on div "9.8 Exclusive Booking #S47653 Overview Details/Edit Feedback Financials Securit…" at bounding box center [119, 802] width 146 height 1422
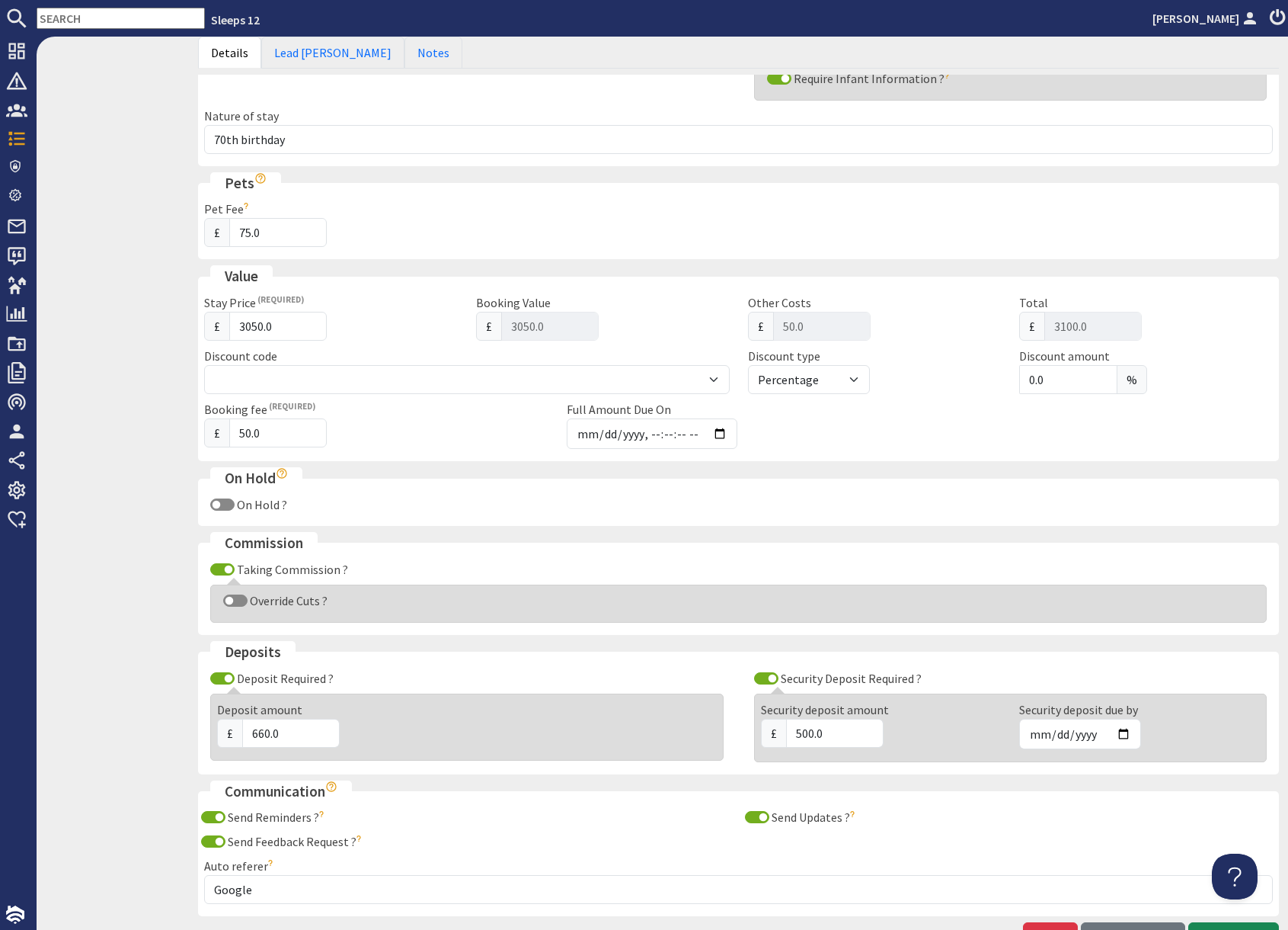
scroll to position [660, 0]
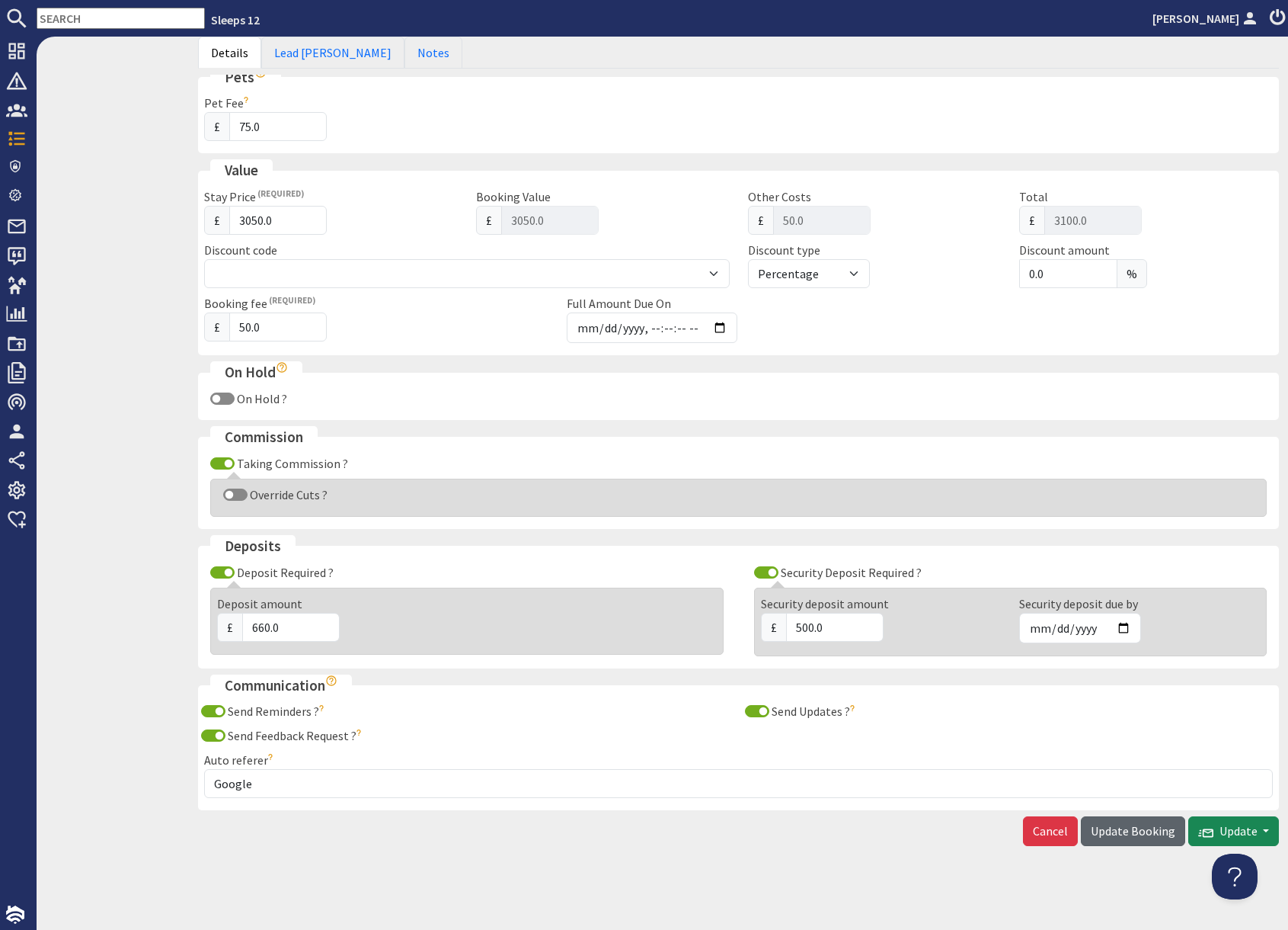
click at [1116, 835] on span "Update Booking" at bounding box center [1133, 831] width 84 height 16
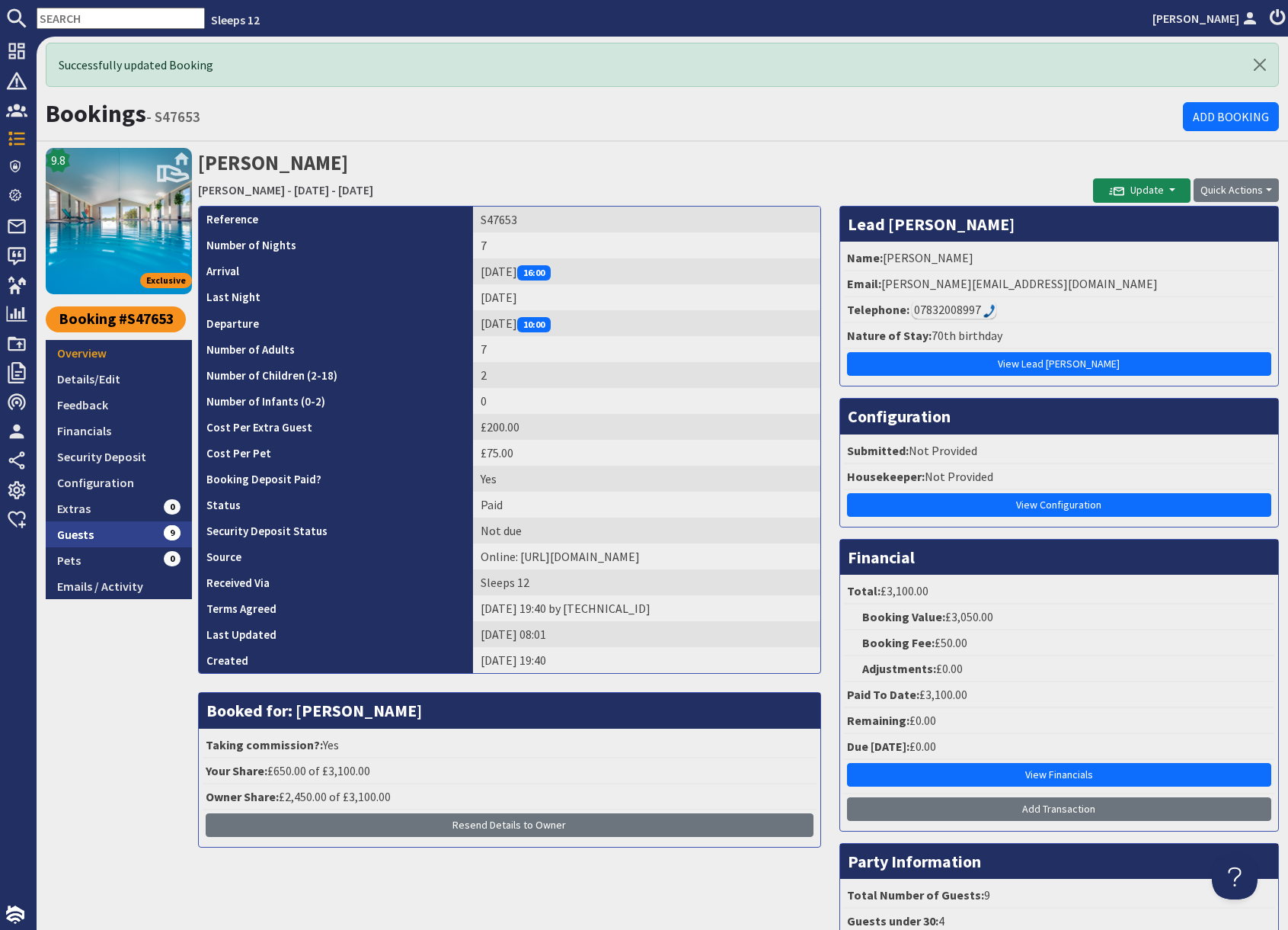
click at [110, 539] on link "Guests 9" at bounding box center [119, 534] width 146 height 26
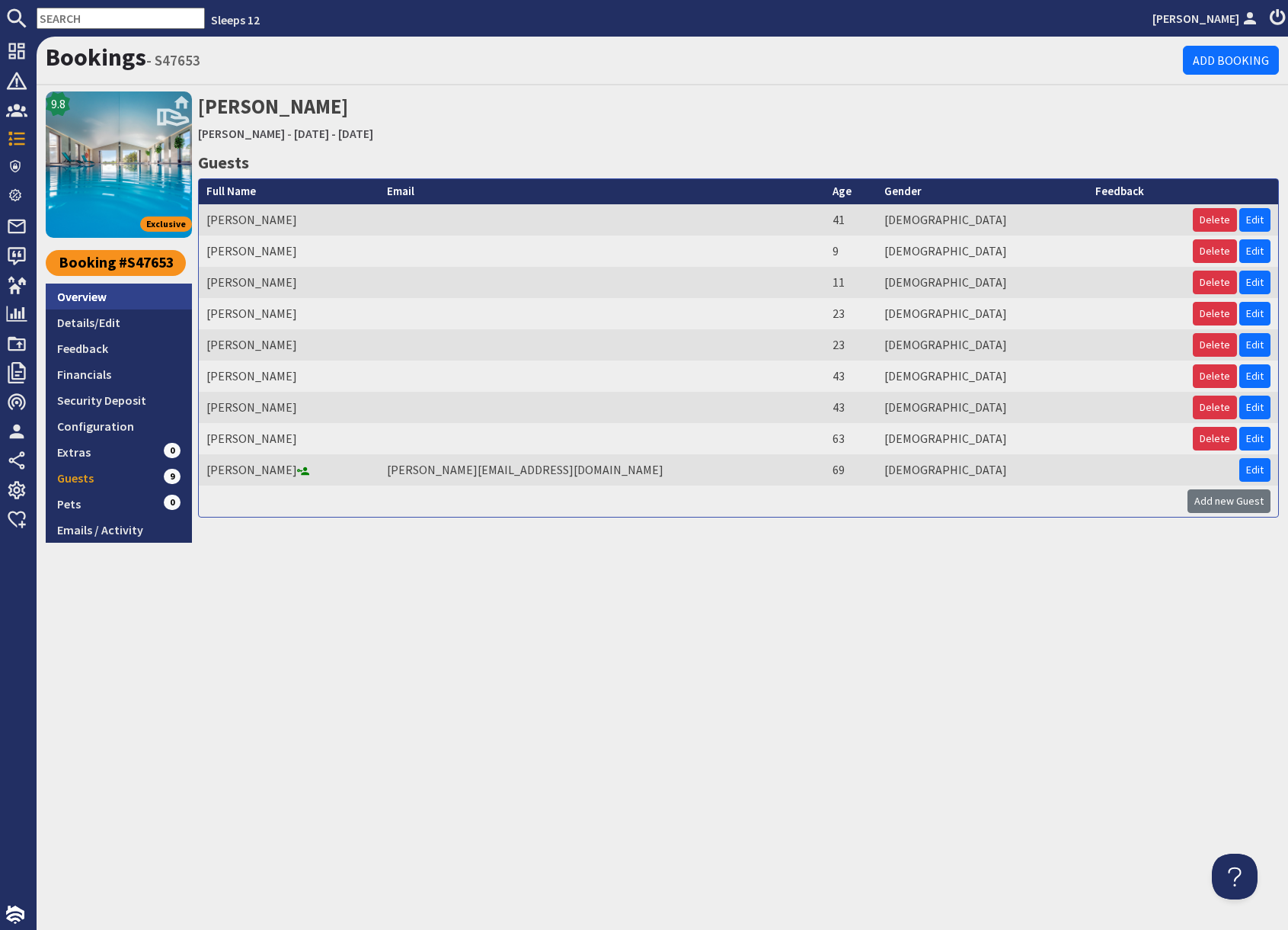
click at [113, 298] on link "Overview" at bounding box center [119, 297] width 146 height 26
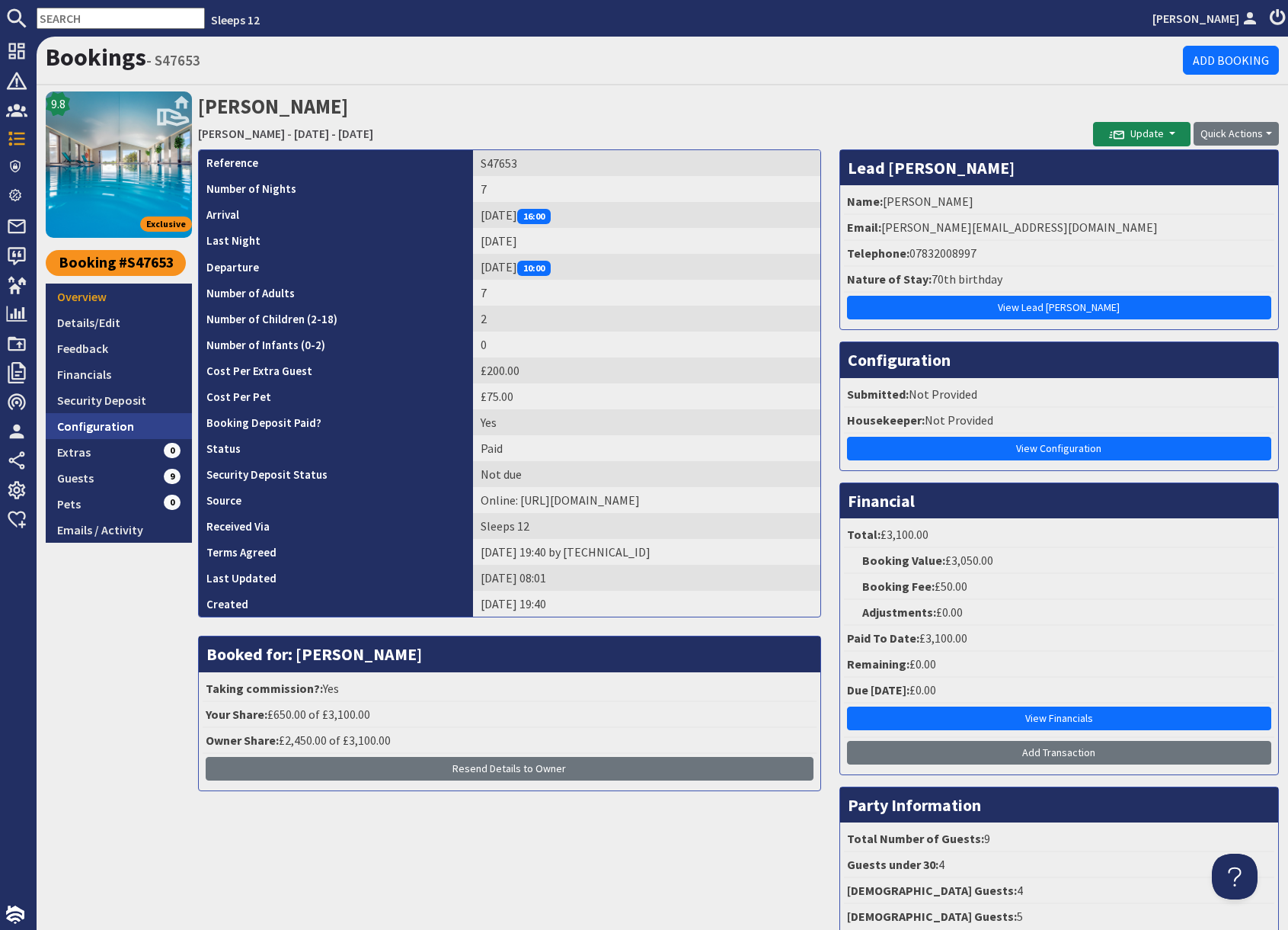
click at [125, 428] on link "Configuration" at bounding box center [119, 426] width 146 height 26
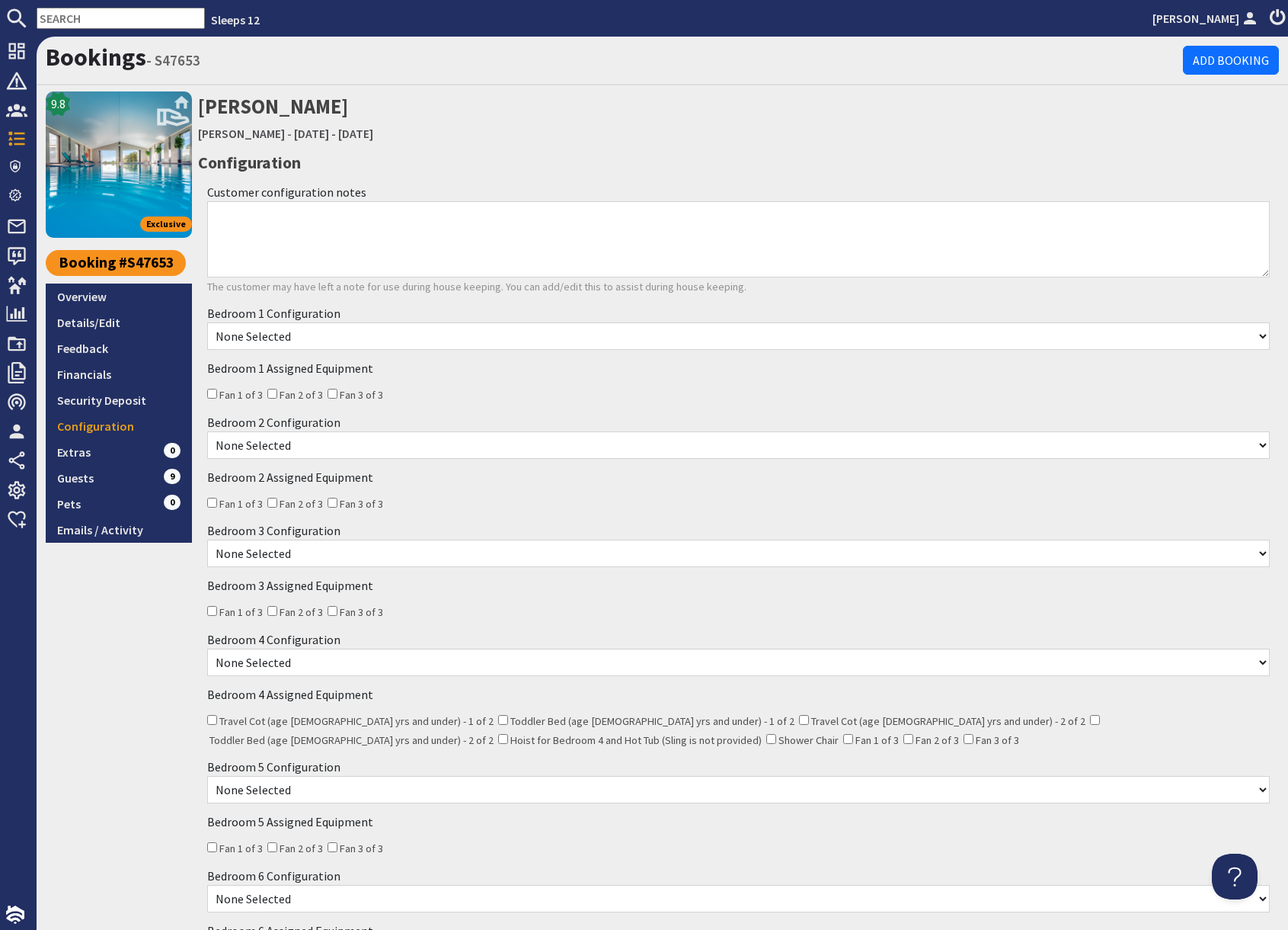
click at [324, 340] on select "None Selected Super King Room Twin Room" at bounding box center [738, 337] width 1063 height 28
click at [102, 304] on link "Overview" at bounding box center [119, 297] width 146 height 26
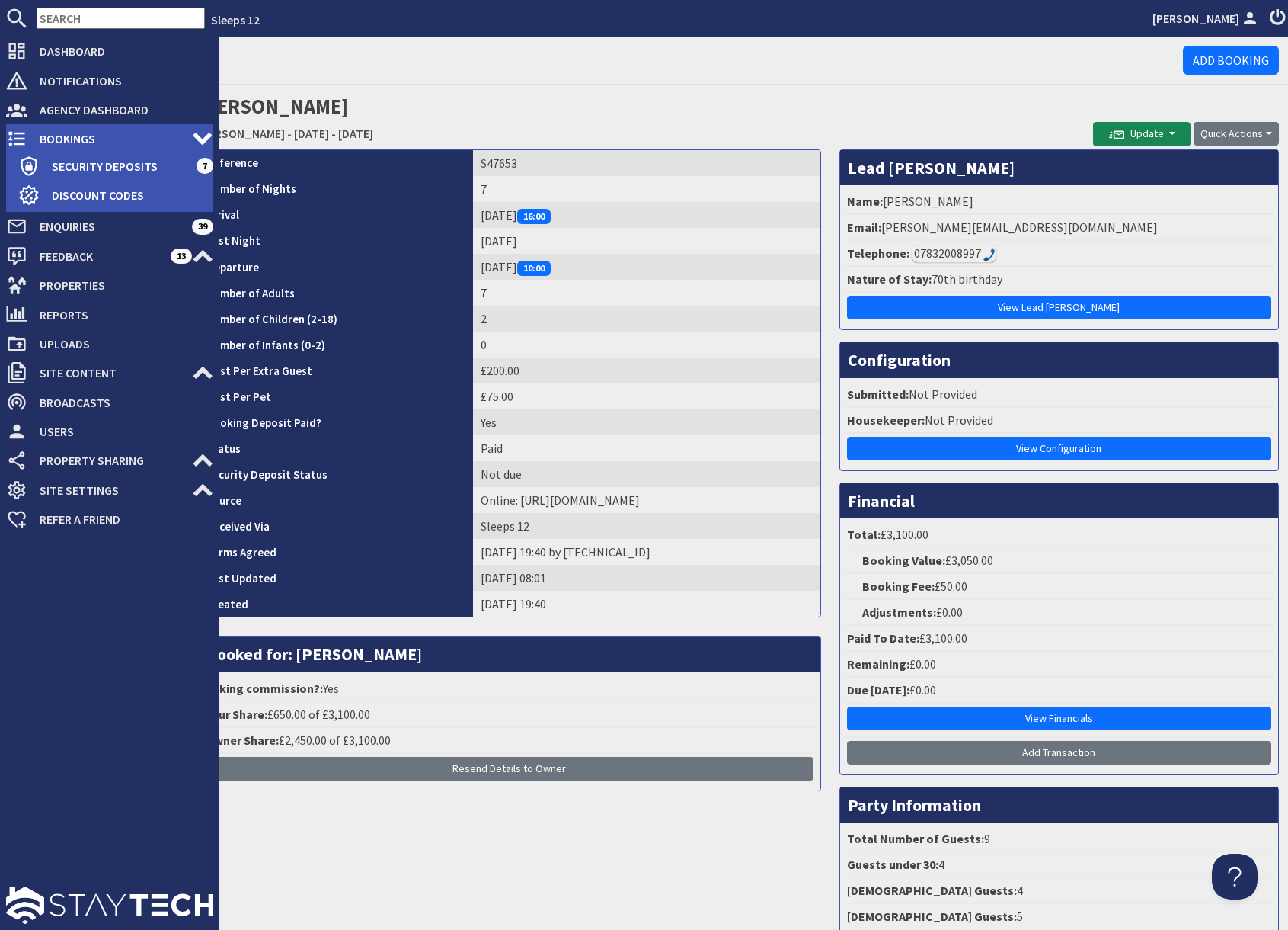
click at [48, 135] on span "Bookings" at bounding box center [110, 138] width 164 height 24
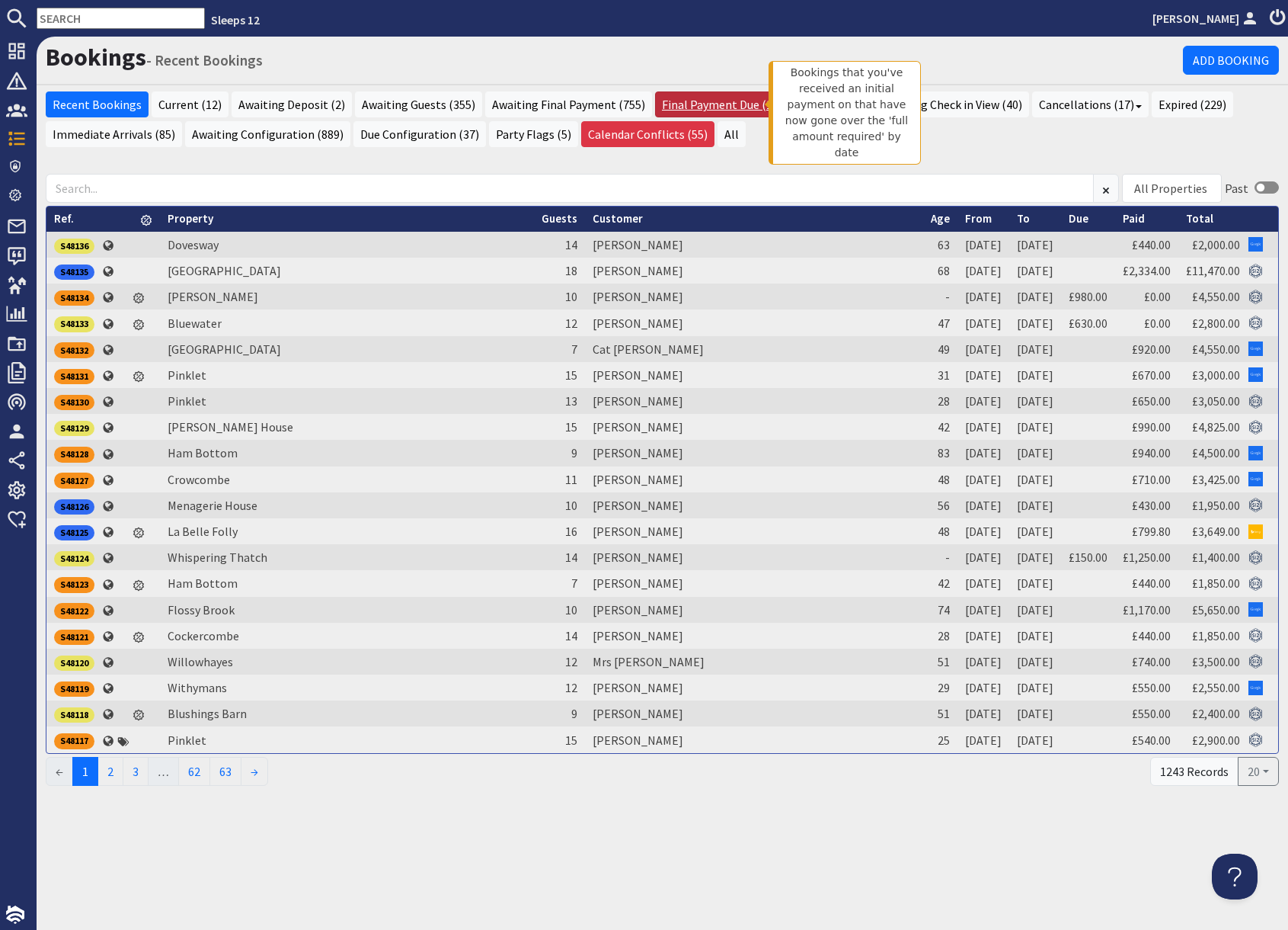
click at [711, 103] on link "Final Payment Due (10)" at bounding box center [722, 104] width 134 height 26
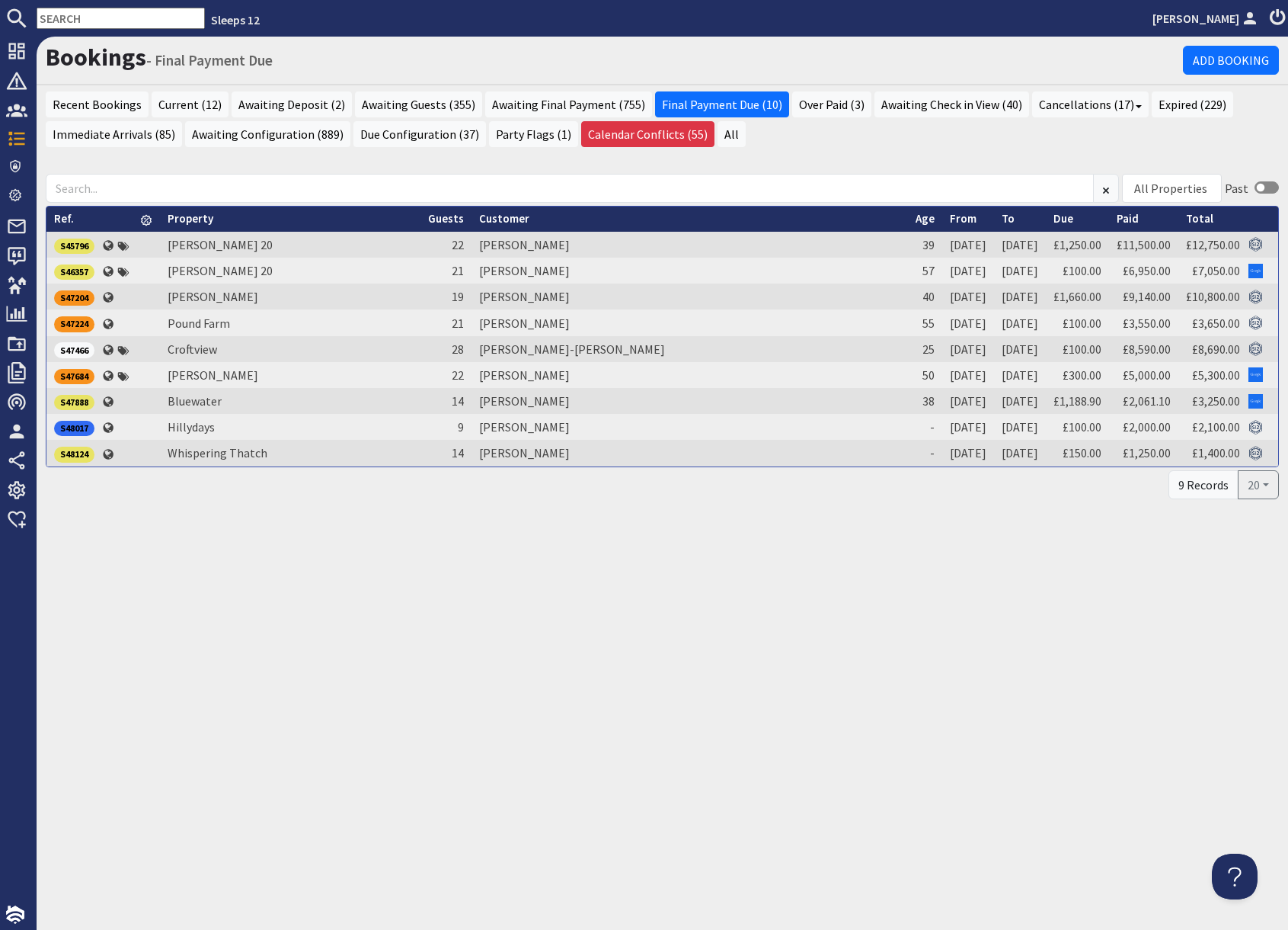
click at [119, 19] on input "text" at bounding box center [121, 18] width 169 height 22
paste input "kevin@quadprojects.com"
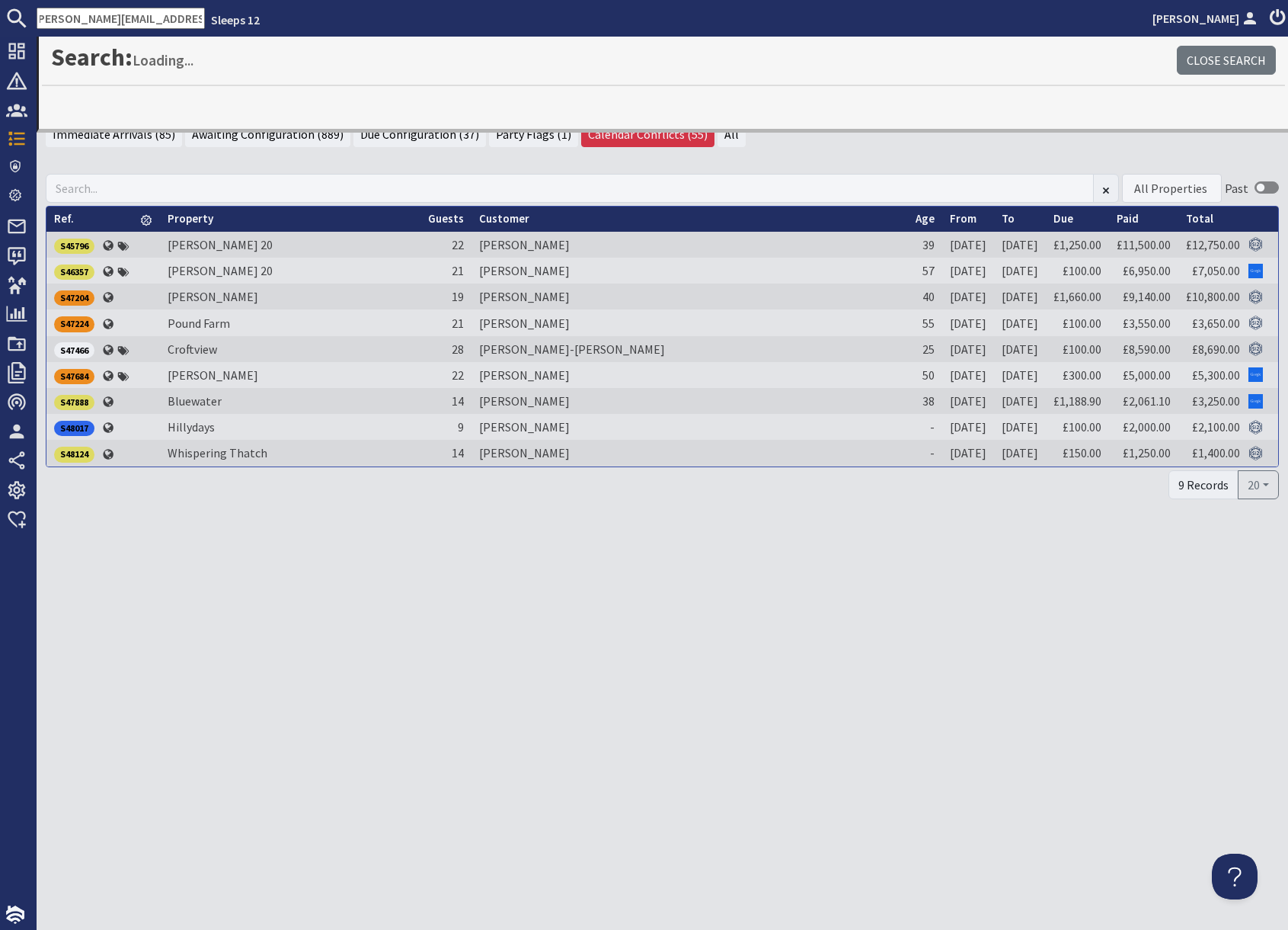
type input "kevin@quadprojects.com"
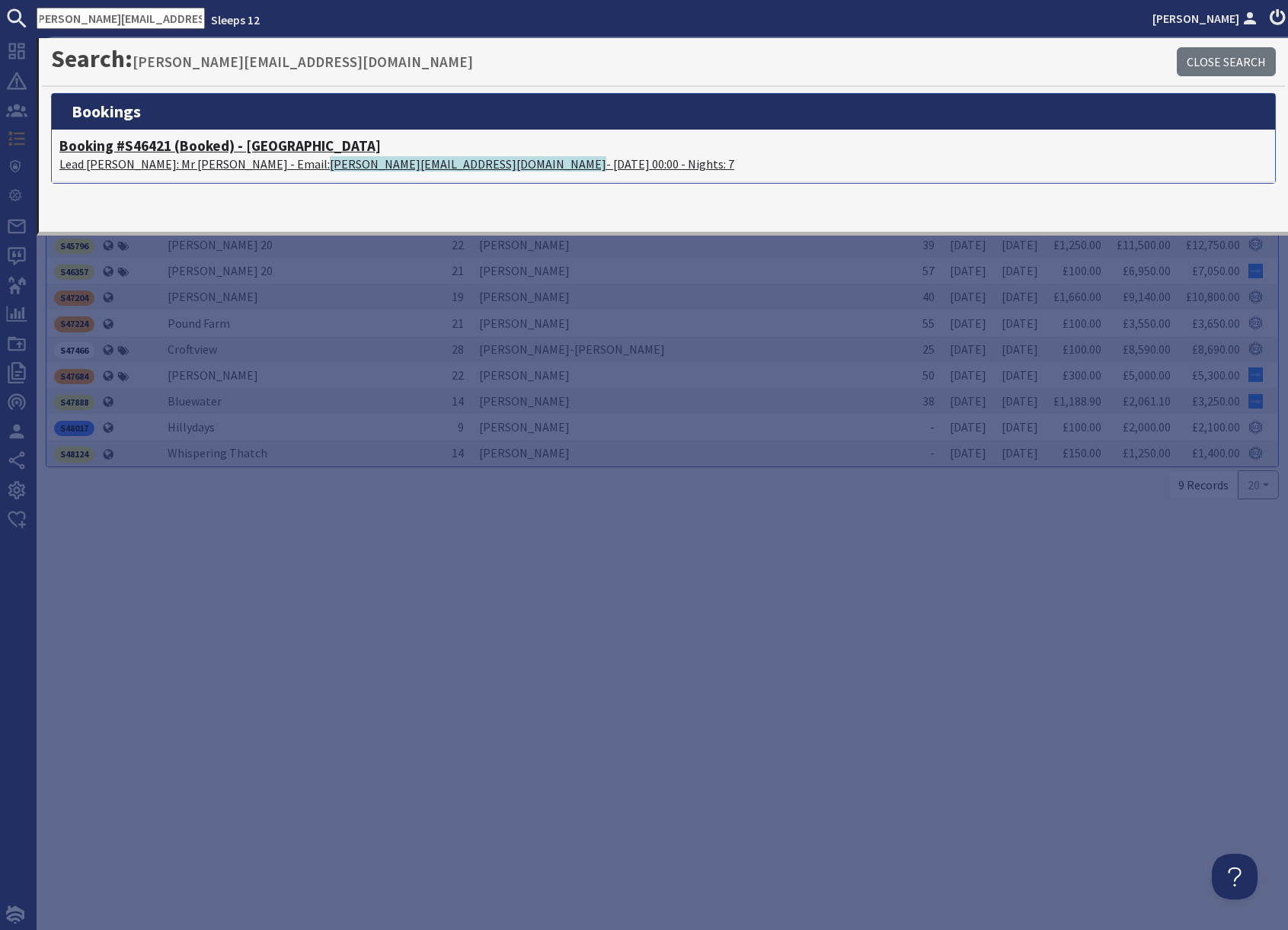
scroll to position [0, 0]
click at [194, 151] on h4 "Booking #S46421 (Booked) - Riverside" at bounding box center [664, 146] width 1209 height 17
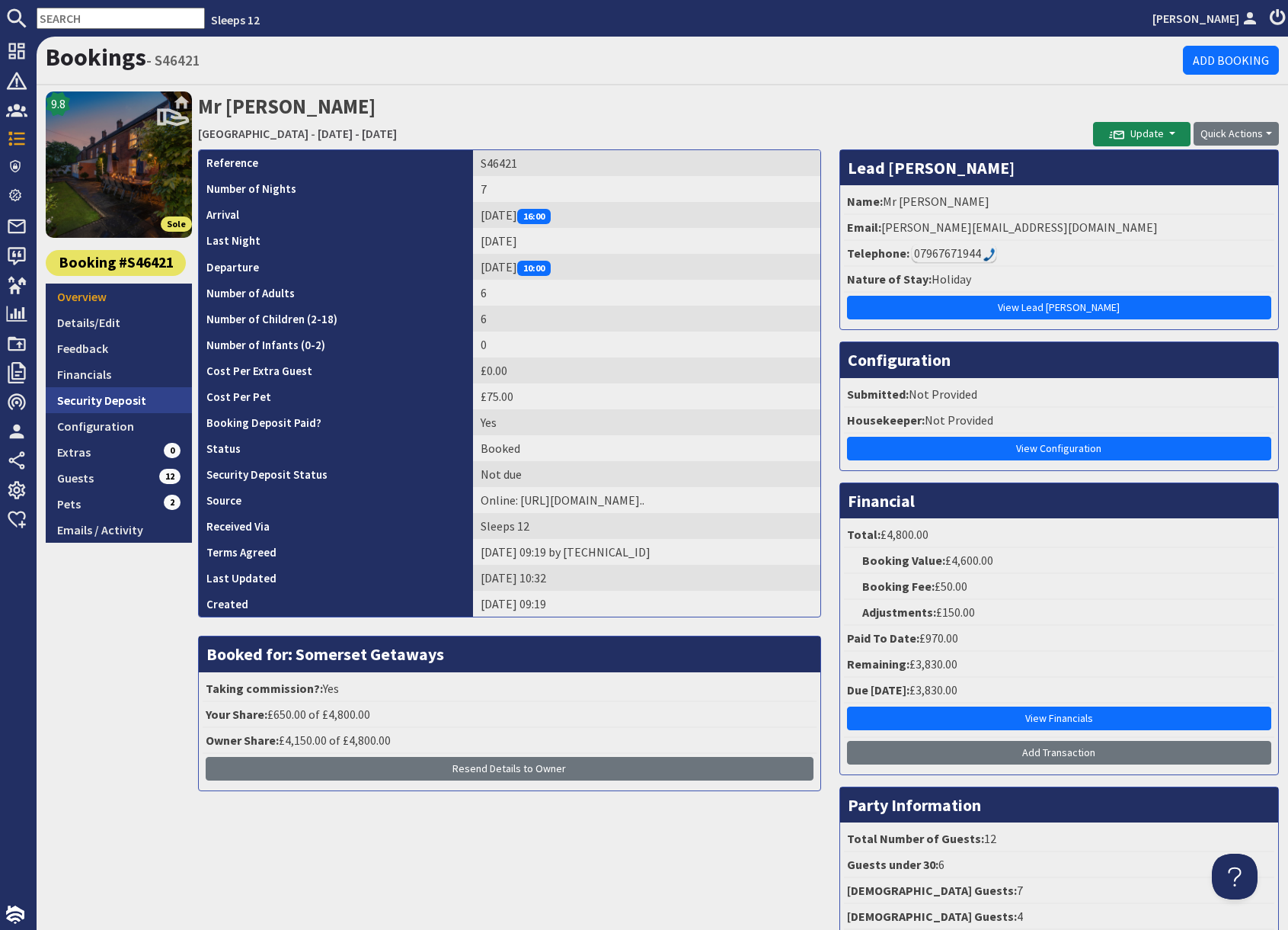
click at [89, 392] on link "Security Deposit" at bounding box center [119, 400] width 146 height 26
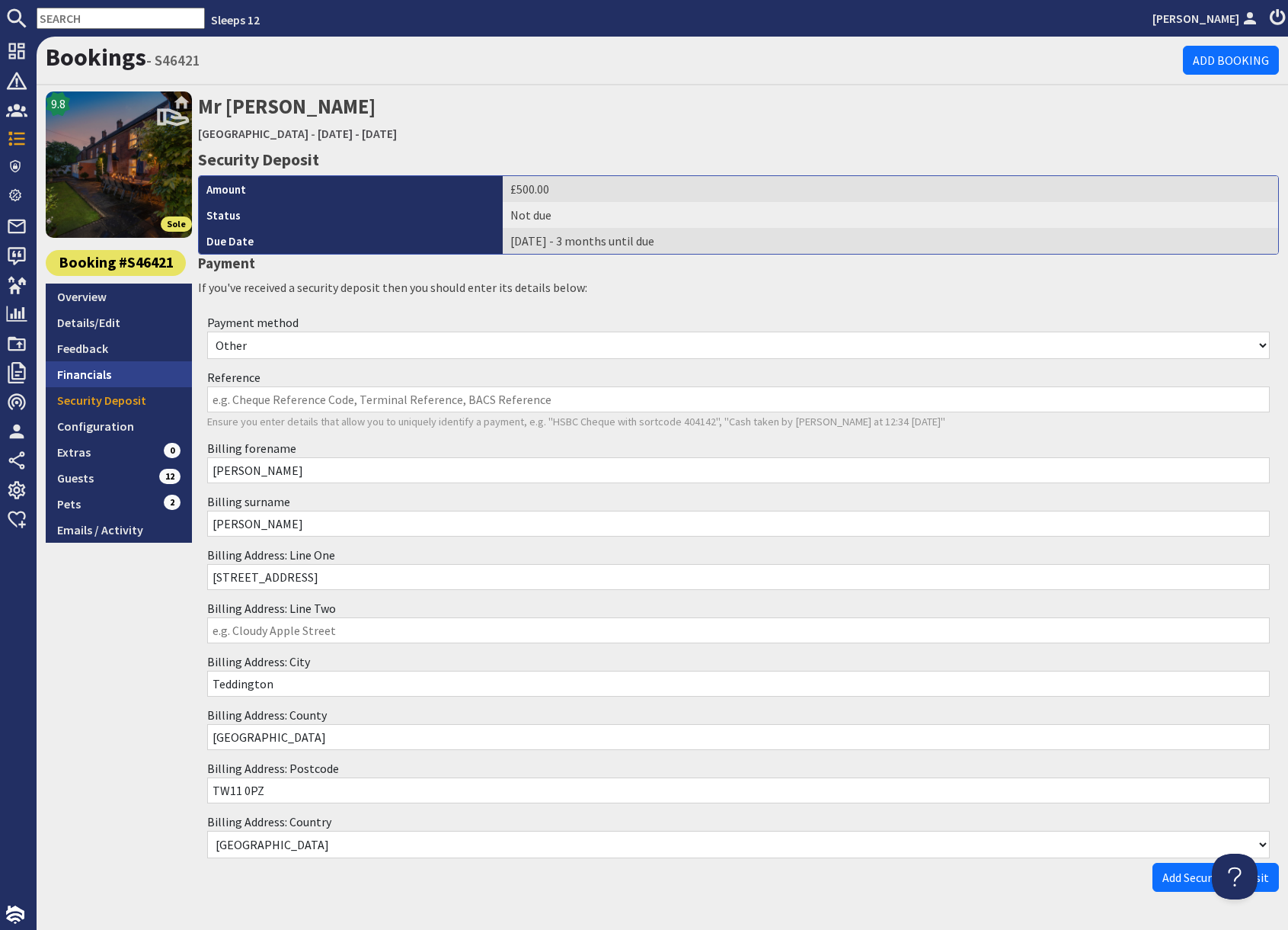
click at [91, 378] on link "Financials" at bounding box center [119, 374] width 146 height 26
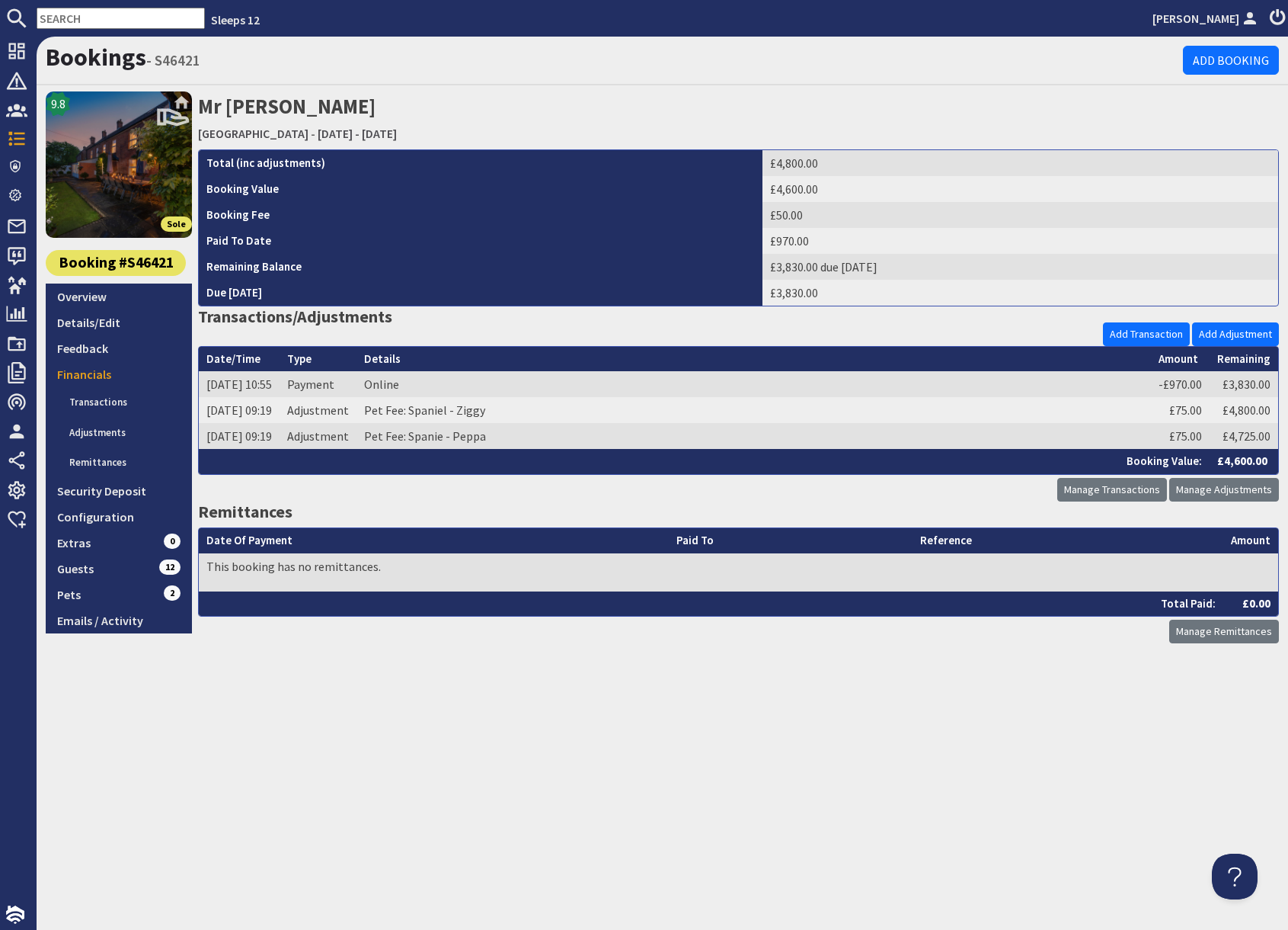
click at [120, 21] on input "text" at bounding box center [121, 18] width 169 height 22
click at [102, 23] on input "text" at bounding box center [121, 18] width 169 height 22
click at [105, 11] on input "text" at bounding box center [121, 18] width 169 height 22
paste input "courtenay.hare@flagstoneim.com"
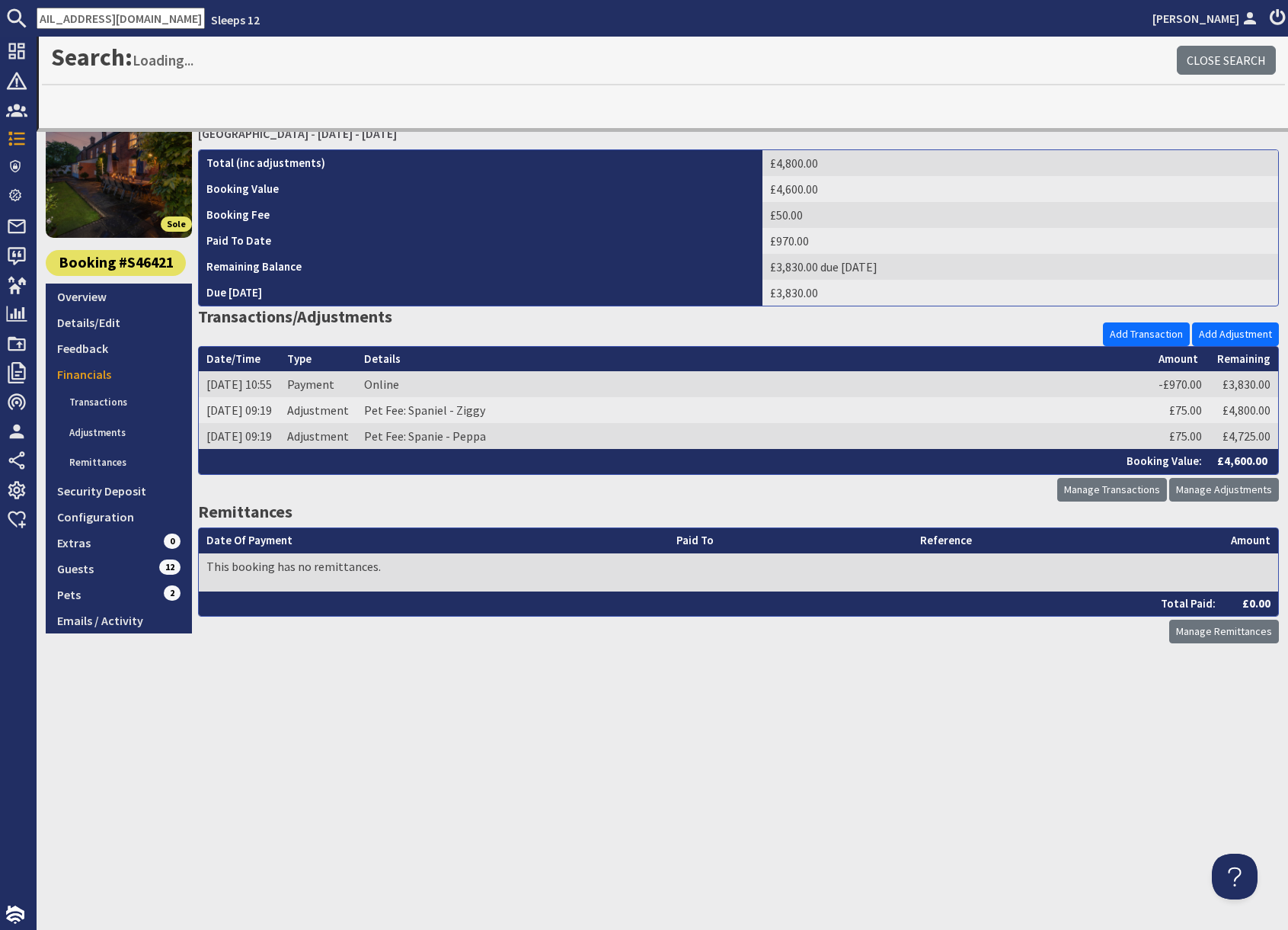
type input "courtenay.hare@flagstoneim.com"
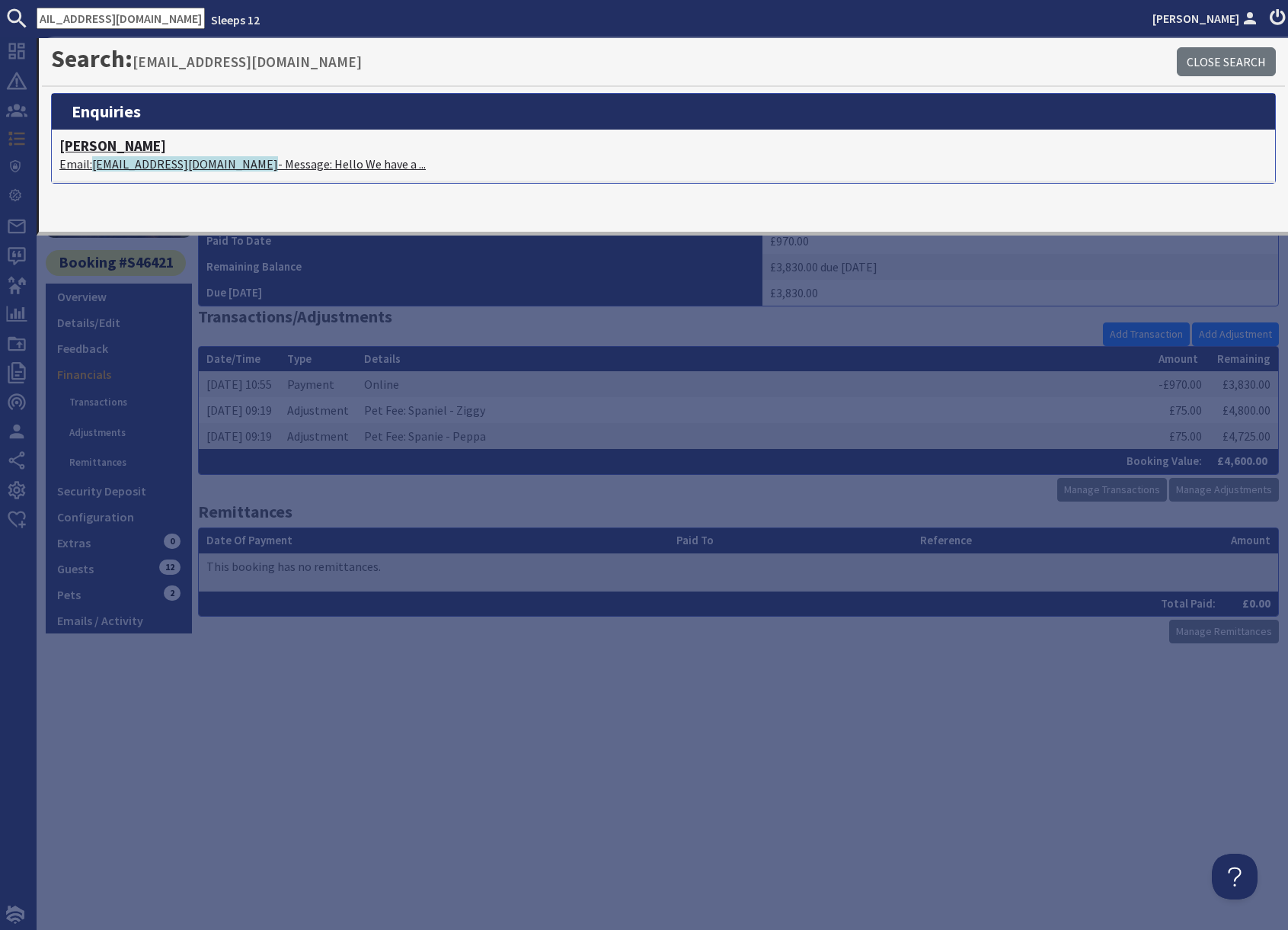
scroll to position [0, 0]
click at [237, 165] on span "courtenay.hare@flagstoneim.com" at bounding box center [185, 164] width 186 height 16
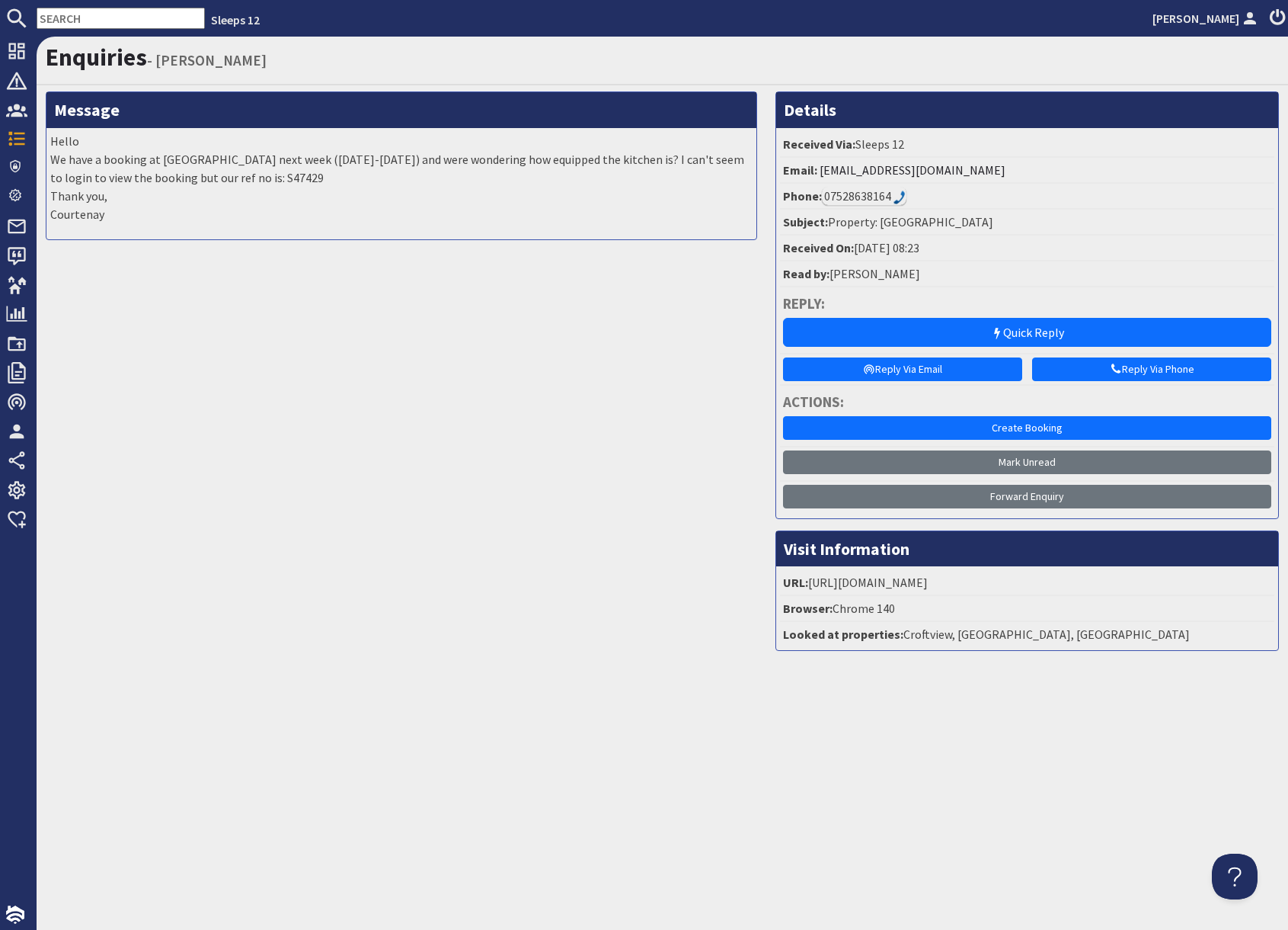
click at [115, 26] on input "text" at bounding box center [121, 18] width 169 height 22
paste input "S47429"
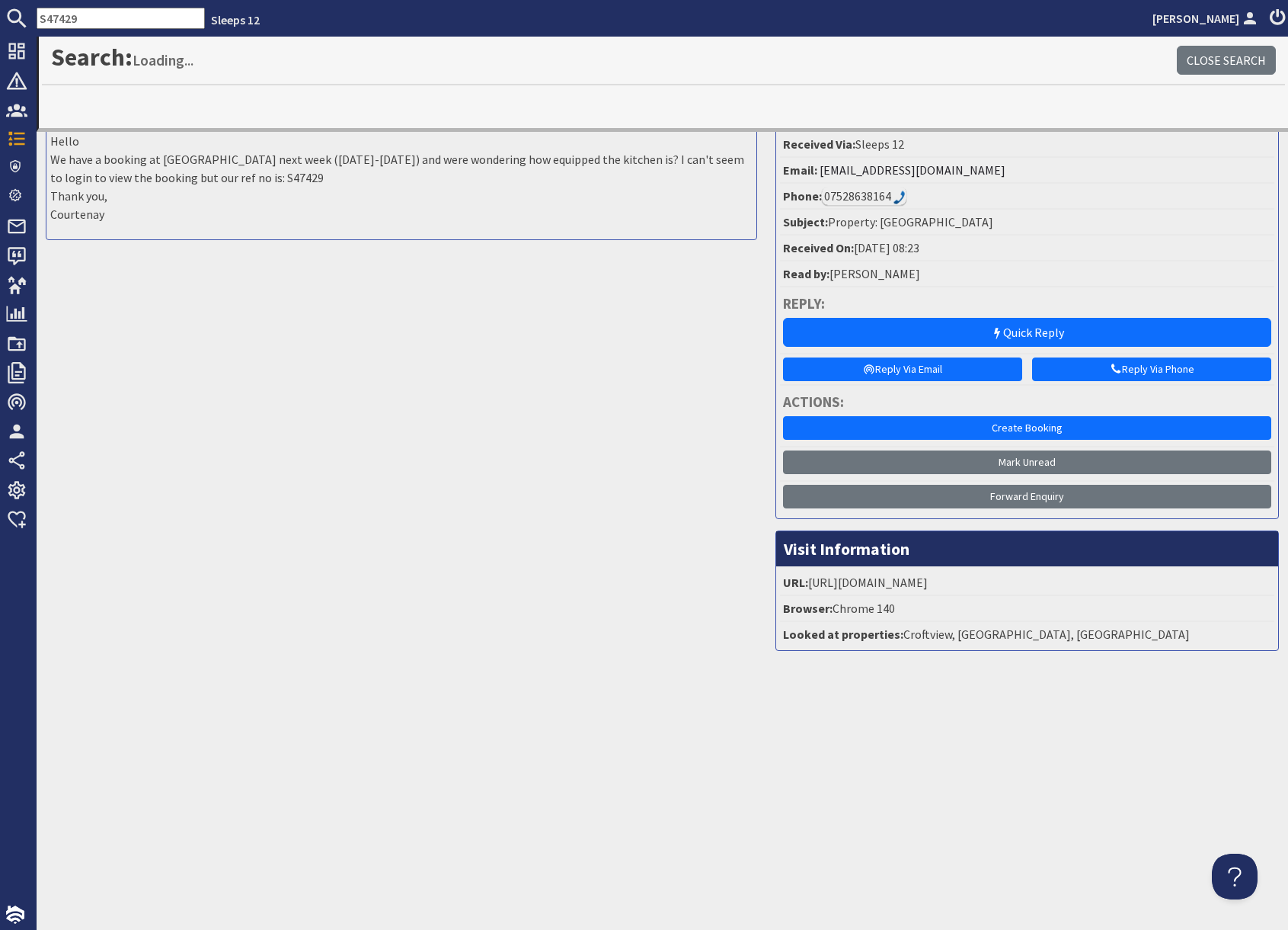
type input "S47429"
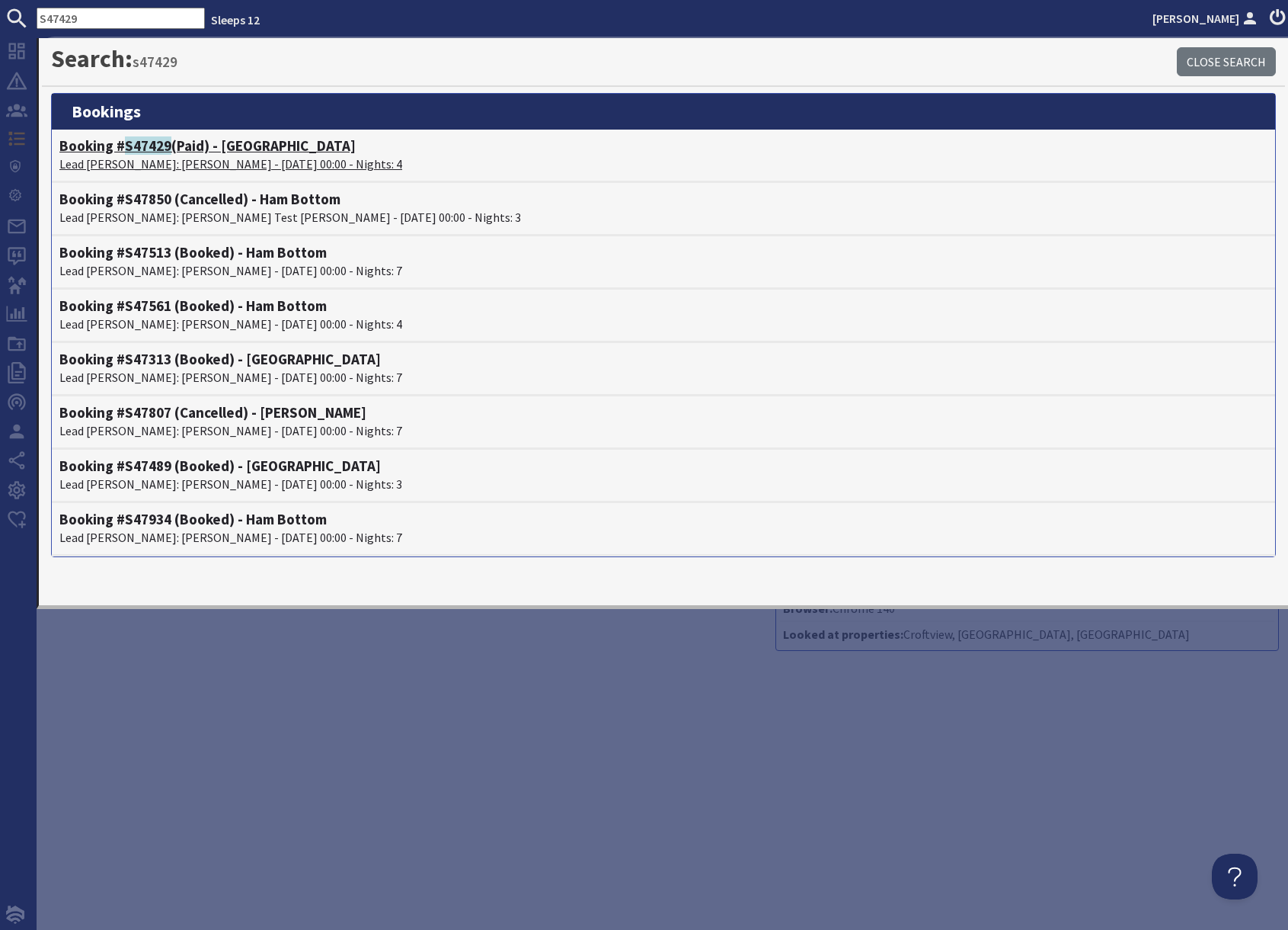
click at [143, 159] on p "Lead Booker: Susanna Brown - 06/10/2025 00:00 - Nights: 4" at bounding box center [664, 164] width 1209 height 18
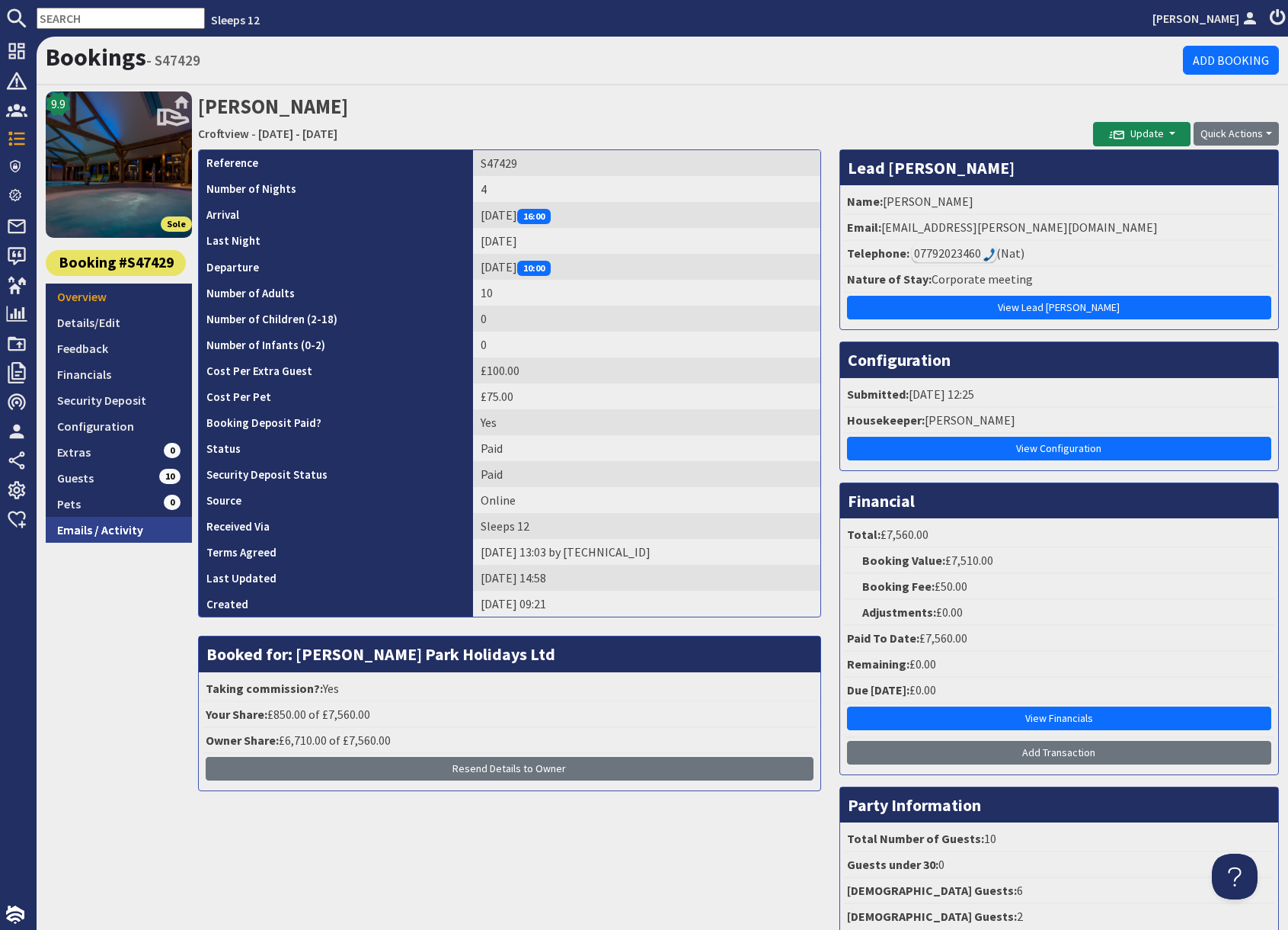
drag, startPoint x: 117, startPoint y: 529, endPoint x: 129, endPoint y: 539, distance: 15.6
click at [117, 529] on link "Emails / Activity" at bounding box center [119, 530] width 146 height 26
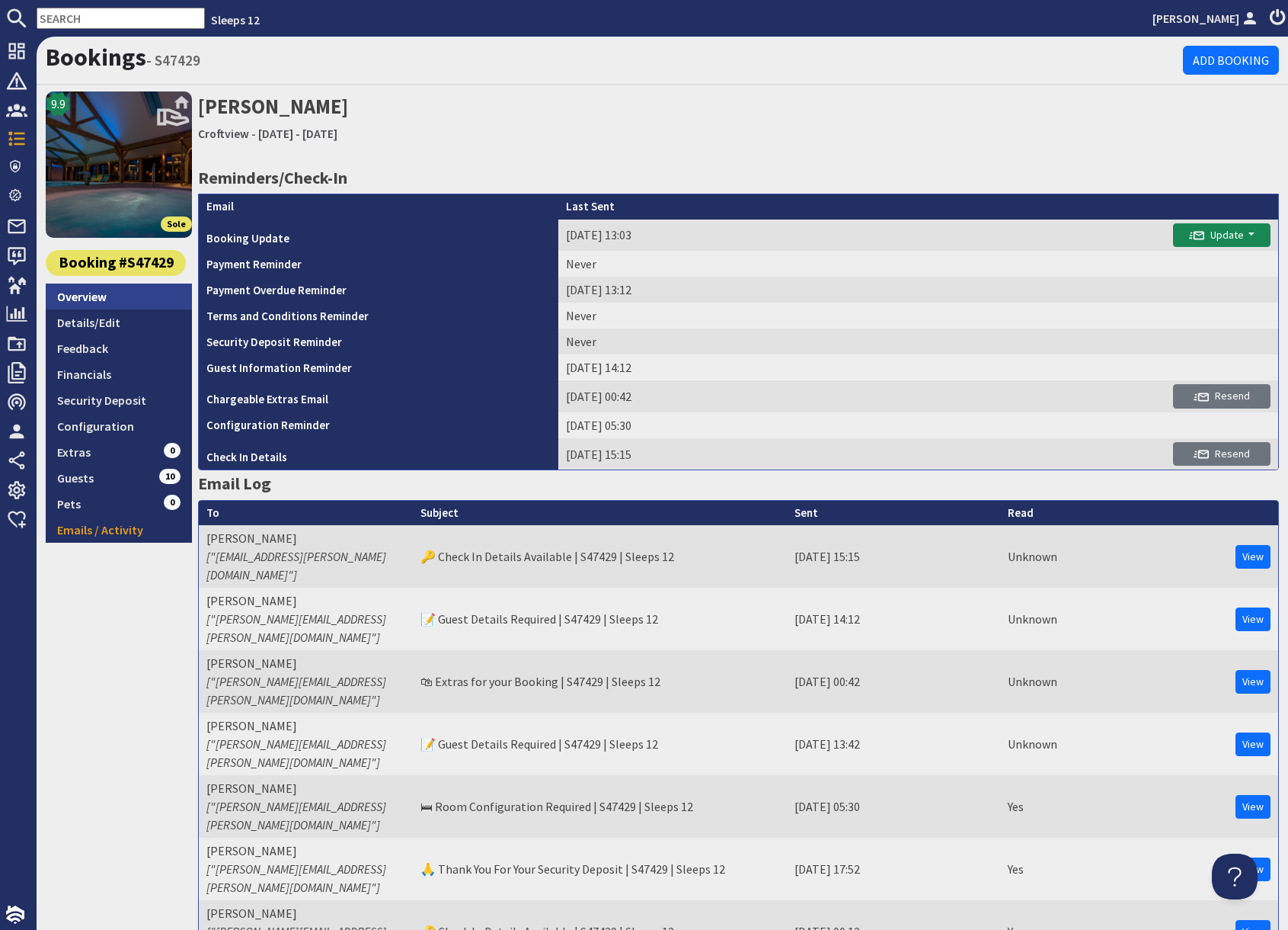
click at [83, 300] on link "Overview" at bounding box center [119, 297] width 146 height 26
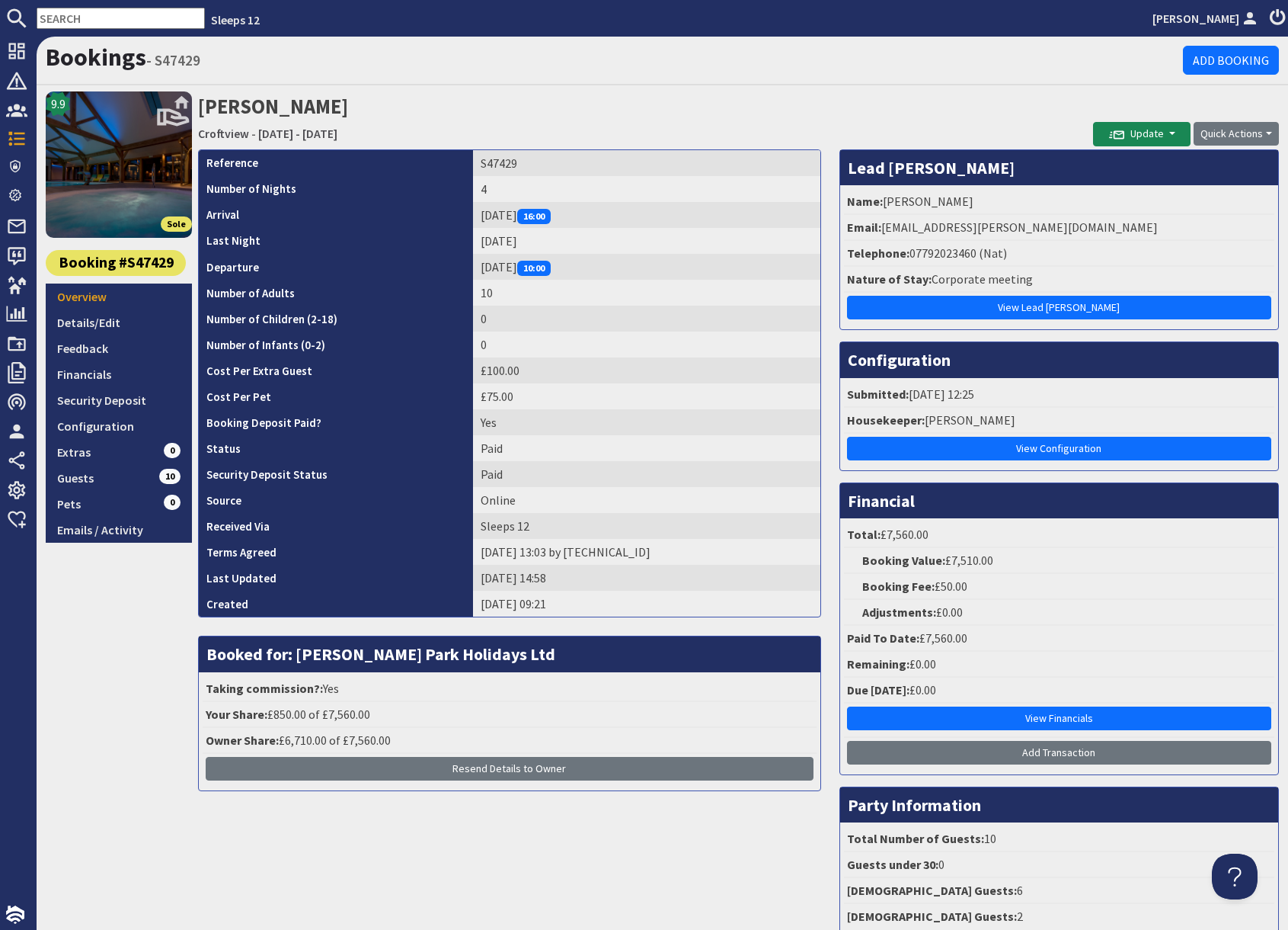
drag, startPoint x: 962, startPoint y: 112, endPoint x: 1047, endPoint y: 117, distance: 85.1
click at [963, 112] on h2 "Susanna Brown Croftview - Monday 06/10/2025 - Thursday 09/10/2025" at bounding box center [645, 118] width 895 height 54
click at [1169, 133] on button "Update" at bounding box center [1142, 134] width 97 height 24
click at [1159, 166] on button "Send Booking Update Email" at bounding box center [1178, 167] width 169 height 24
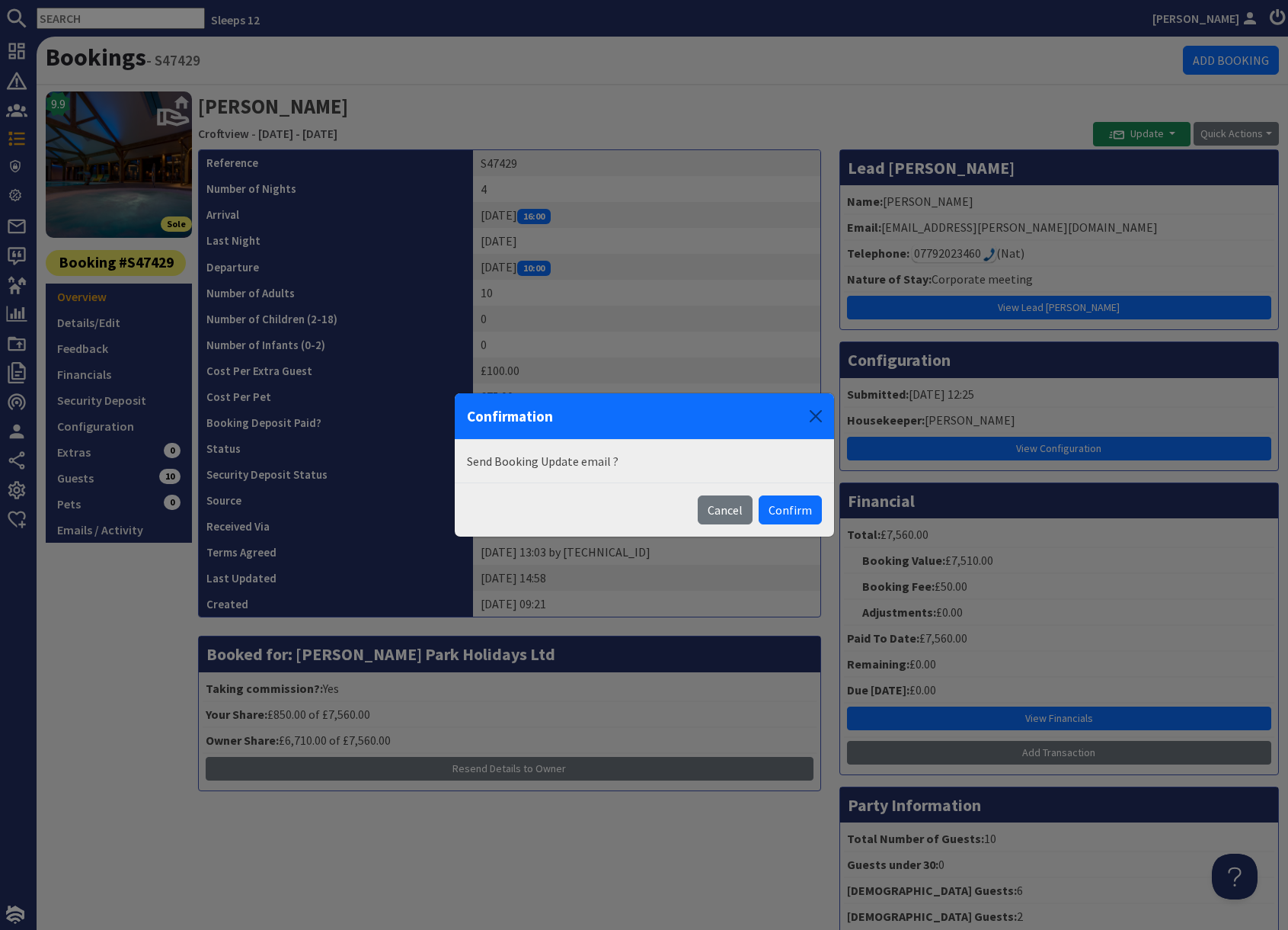
click at [784, 507] on button "Confirm" at bounding box center [791, 509] width 63 height 29
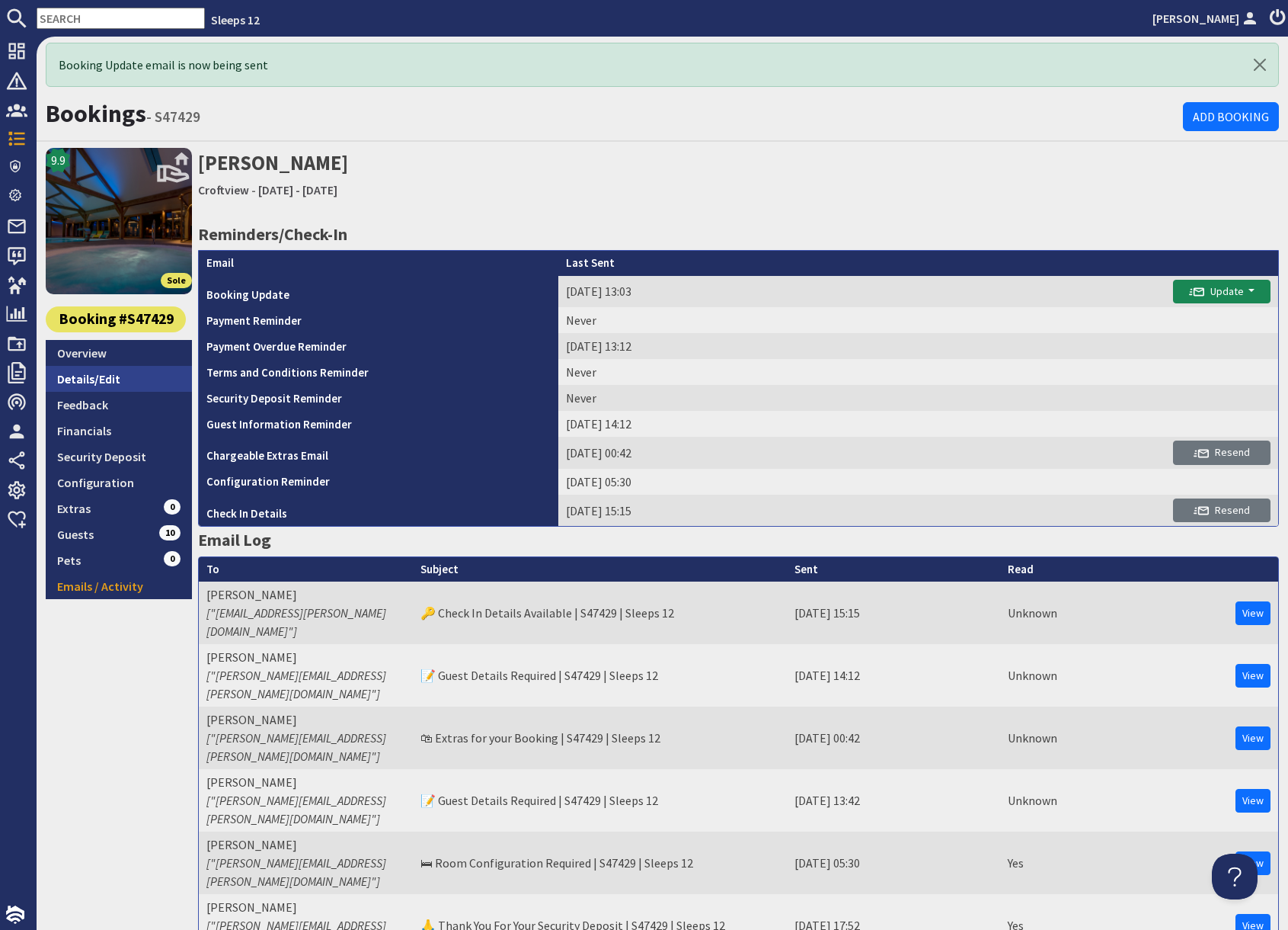
click at [102, 381] on link "Details/Edit" at bounding box center [119, 379] width 146 height 26
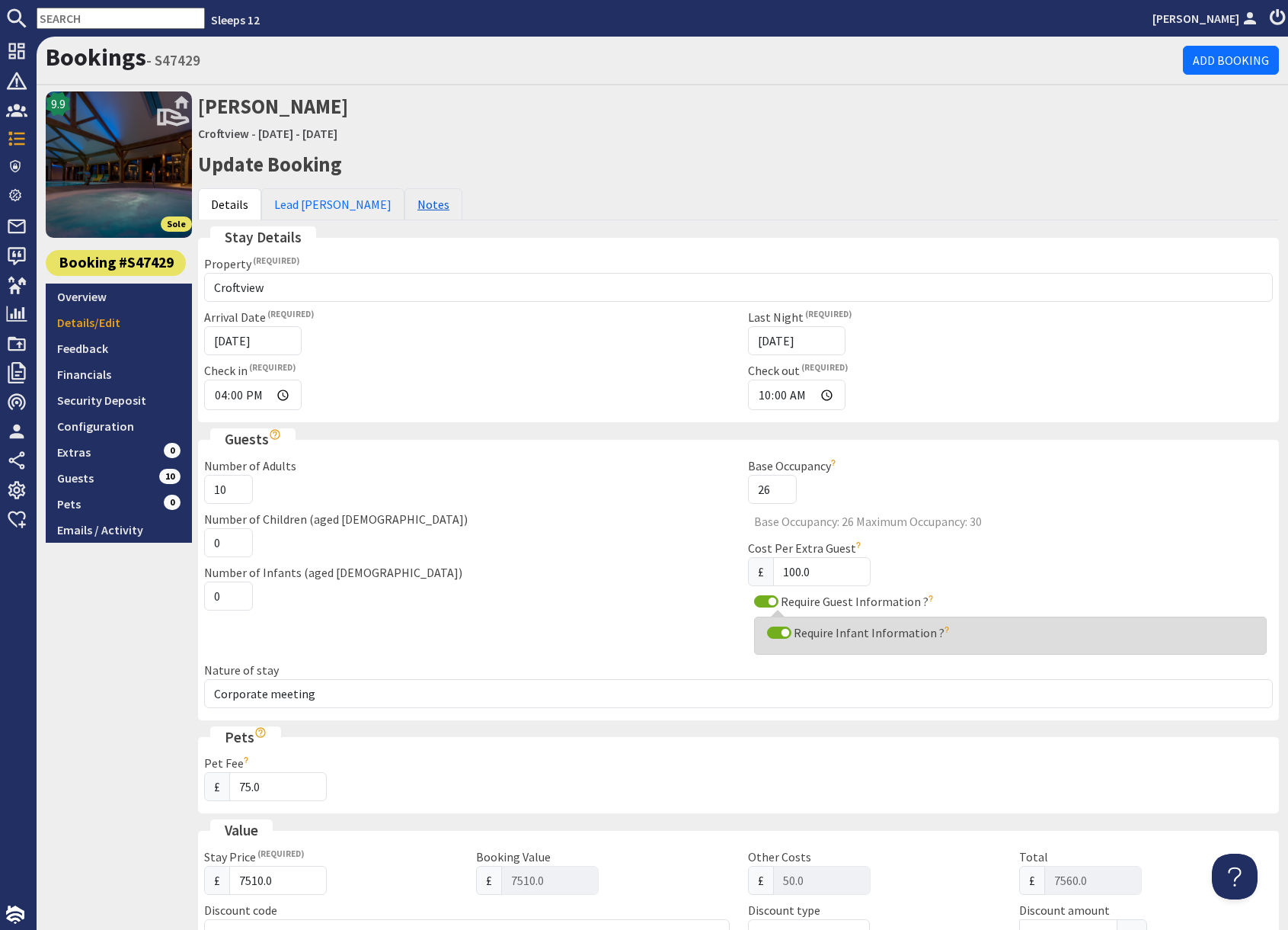
click at [404, 203] on link "Notes" at bounding box center [433, 204] width 58 height 32
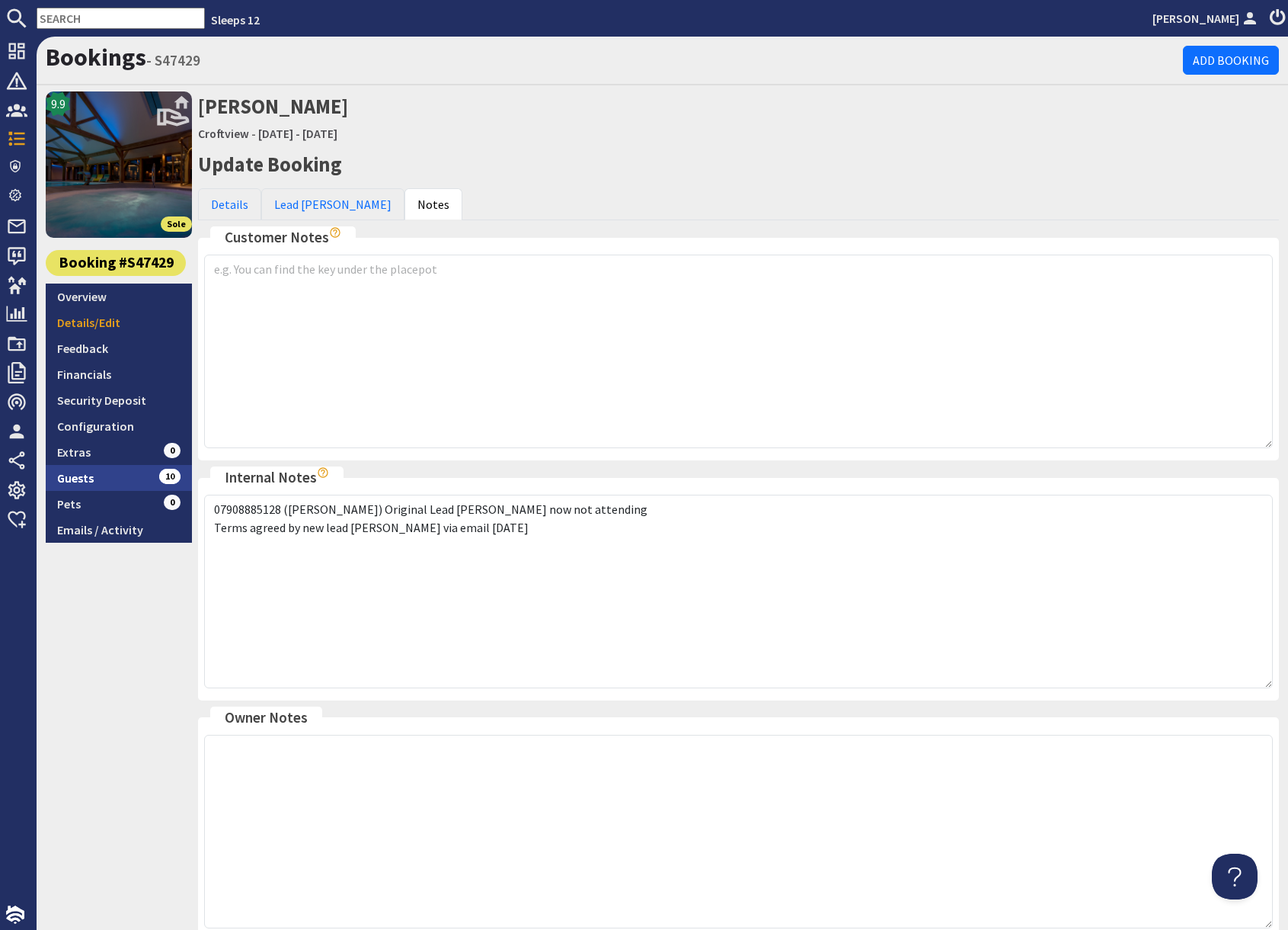
click at [99, 477] on link "Guests 10" at bounding box center [119, 478] width 146 height 26
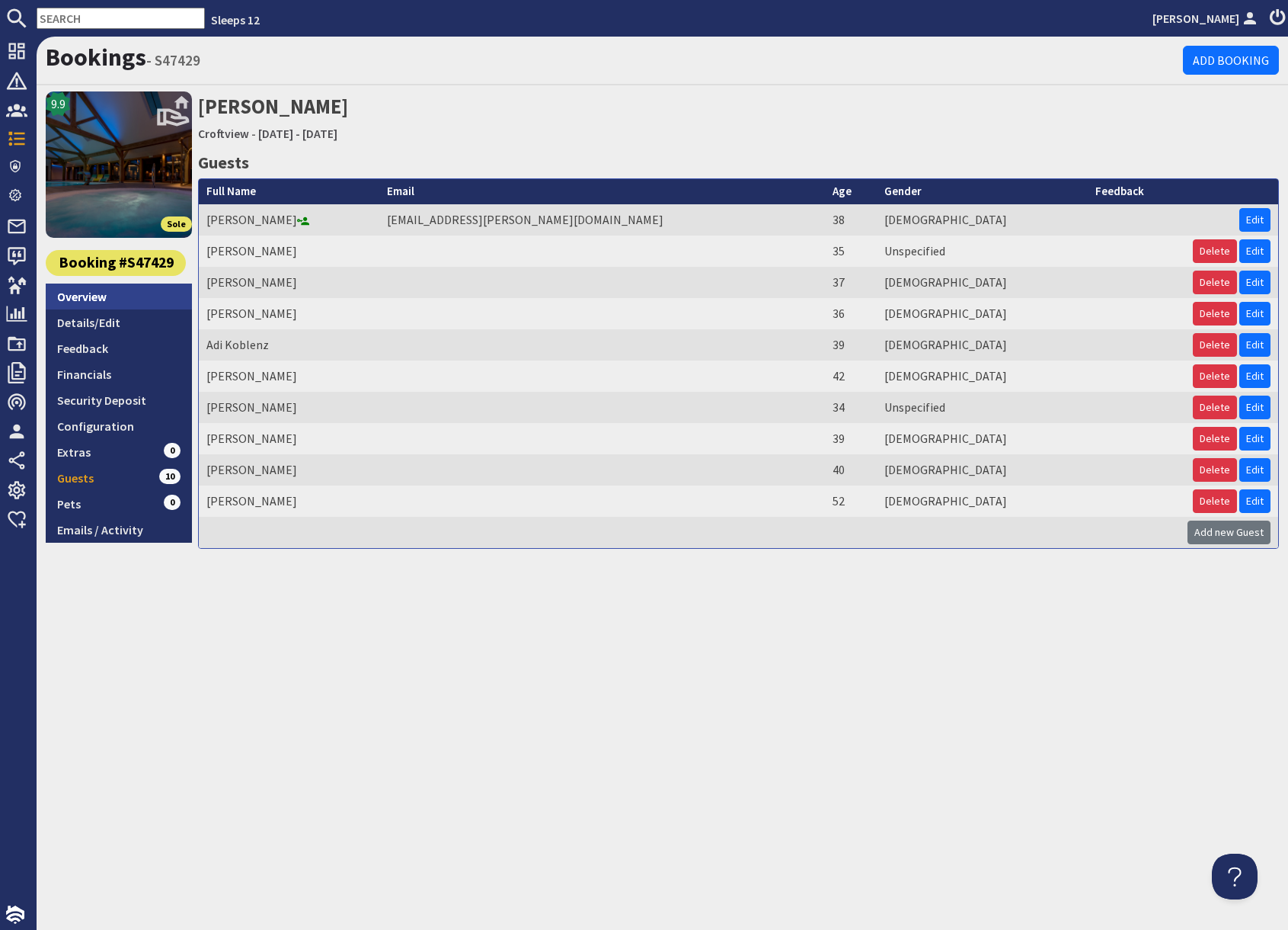
click at [71, 303] on link "Overview" at bounding box center [119, 297] width 146 height 26
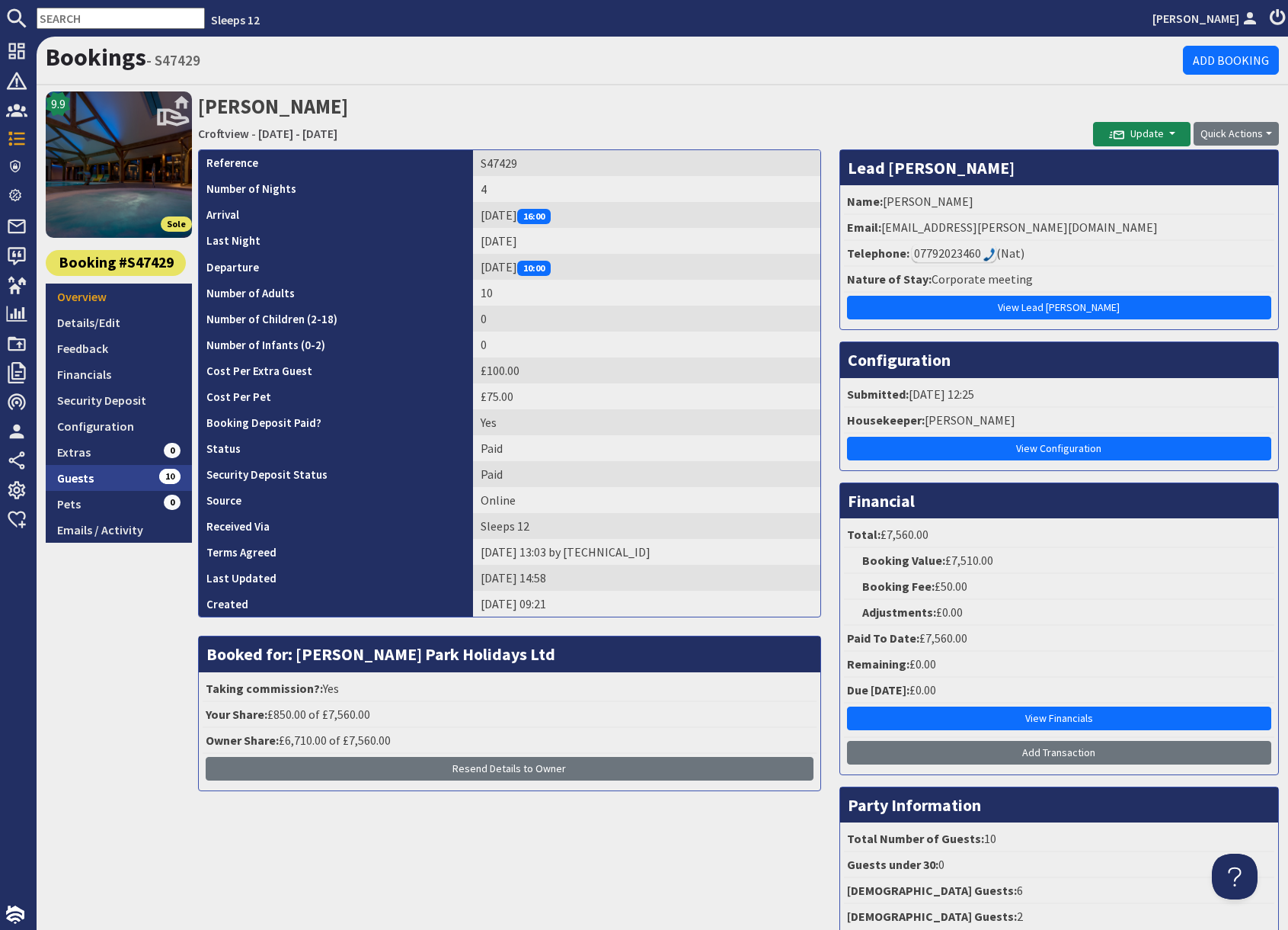
click at [85, 481] on link "Guests 10" at bounding box center [119, 478] width 146 height 26
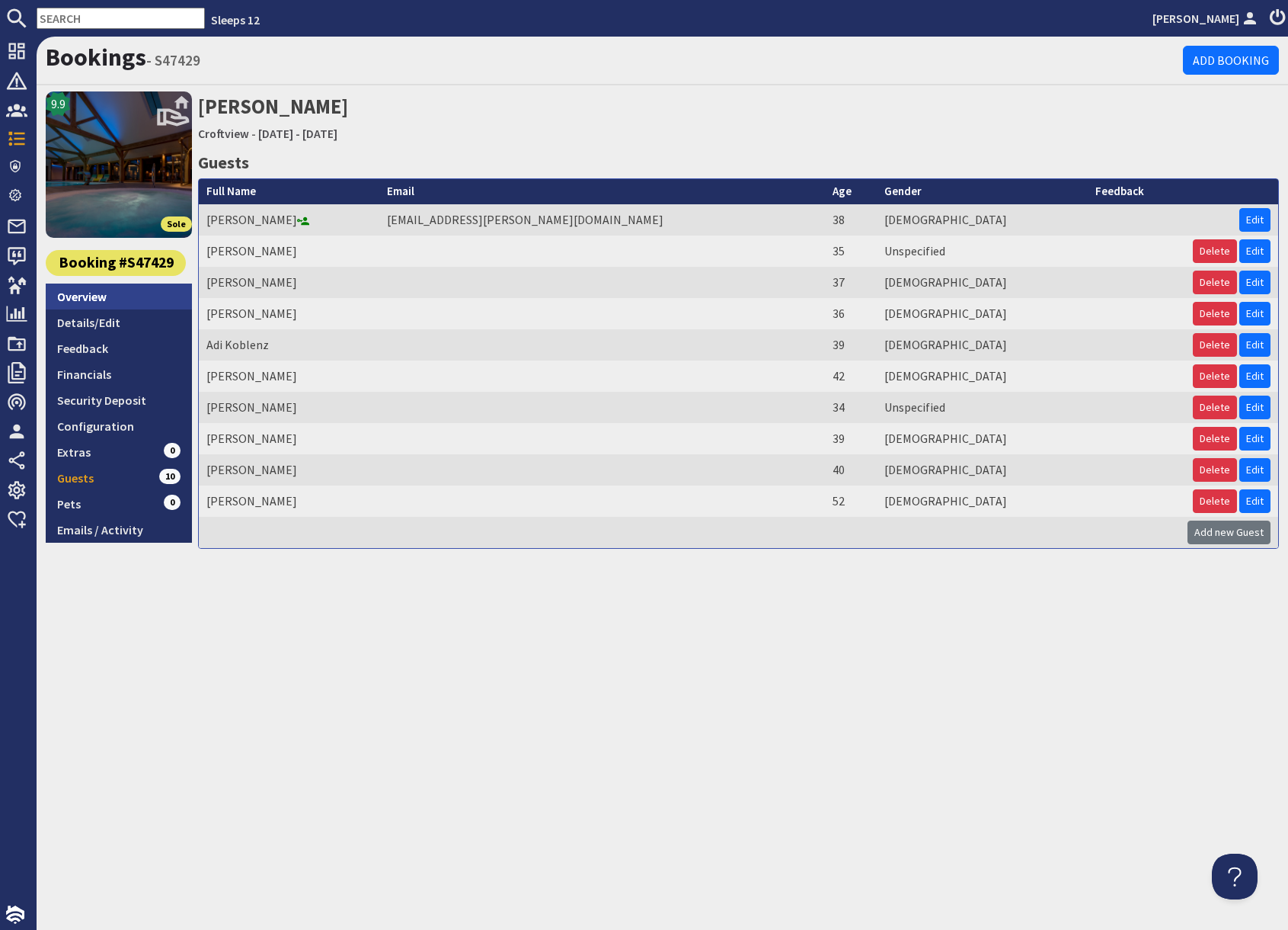
click at [96, 296] on link "Overview" at bounding box center [119, 297] width 146 height 26
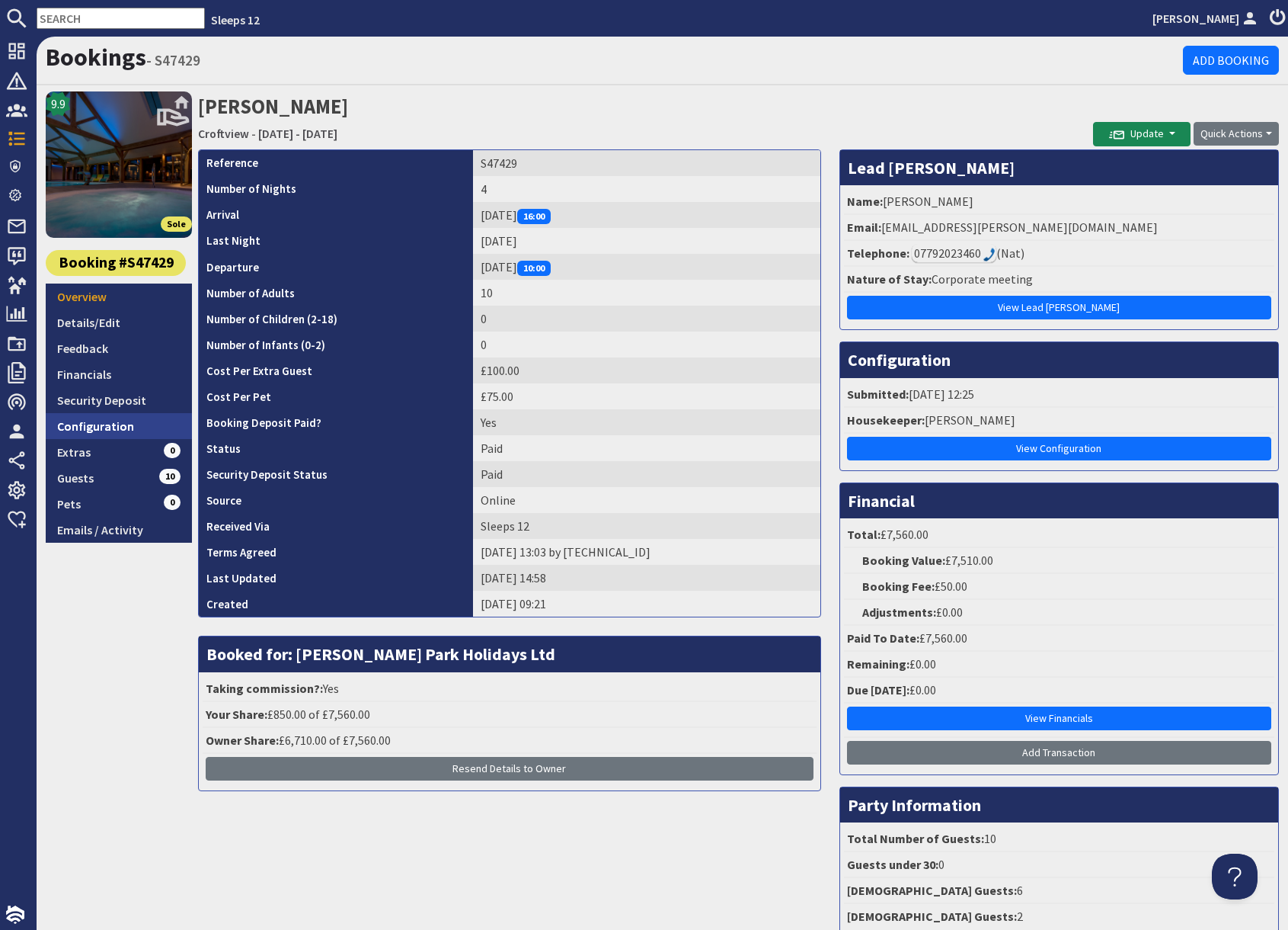
click at [109, 431] on link "Configuration" at bounding box center [119, 426] width 146 height 26
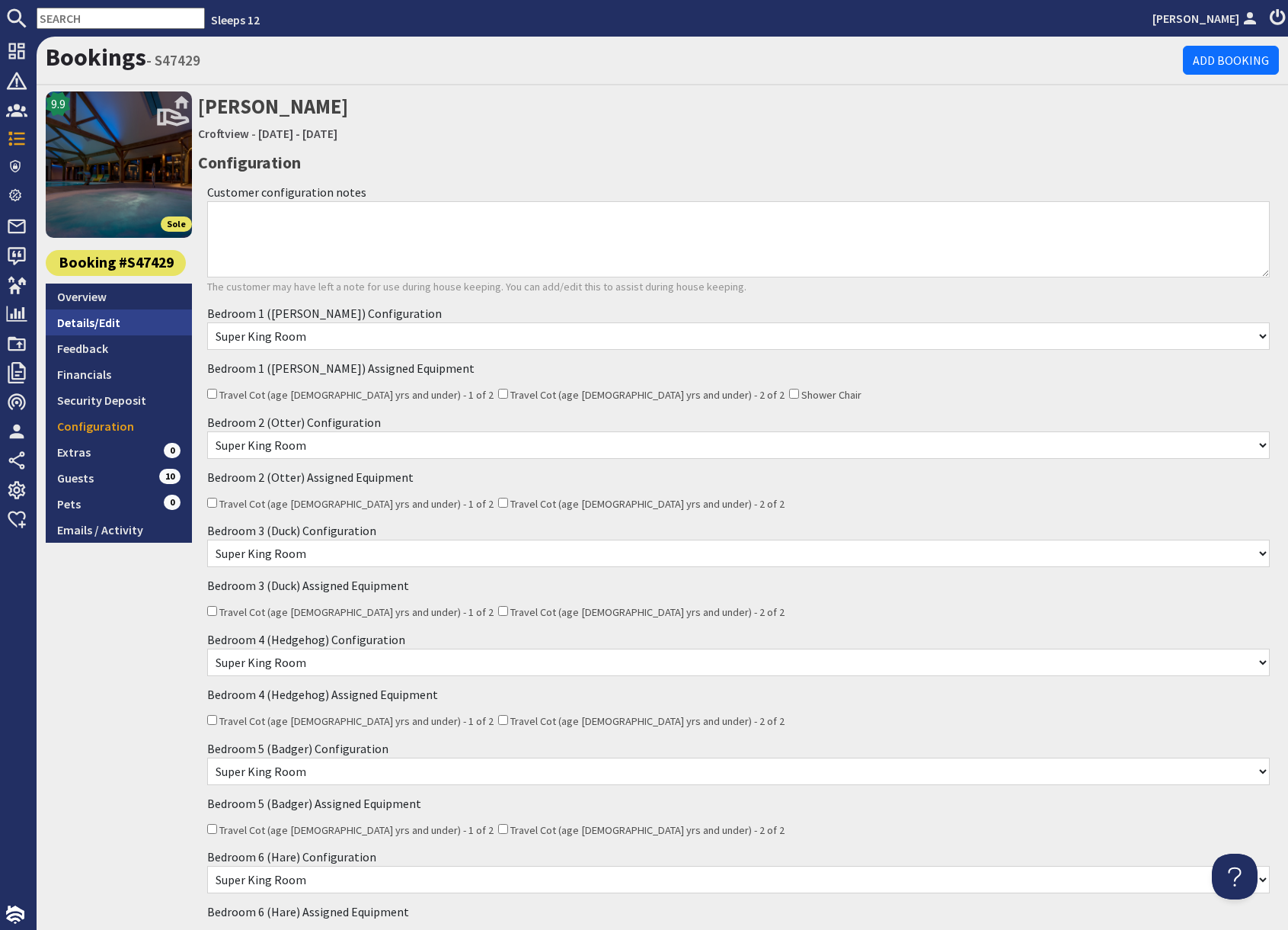
click at [103, 321] on link "Details/Edit" at bounding box center [119, 323] width 146 height 26
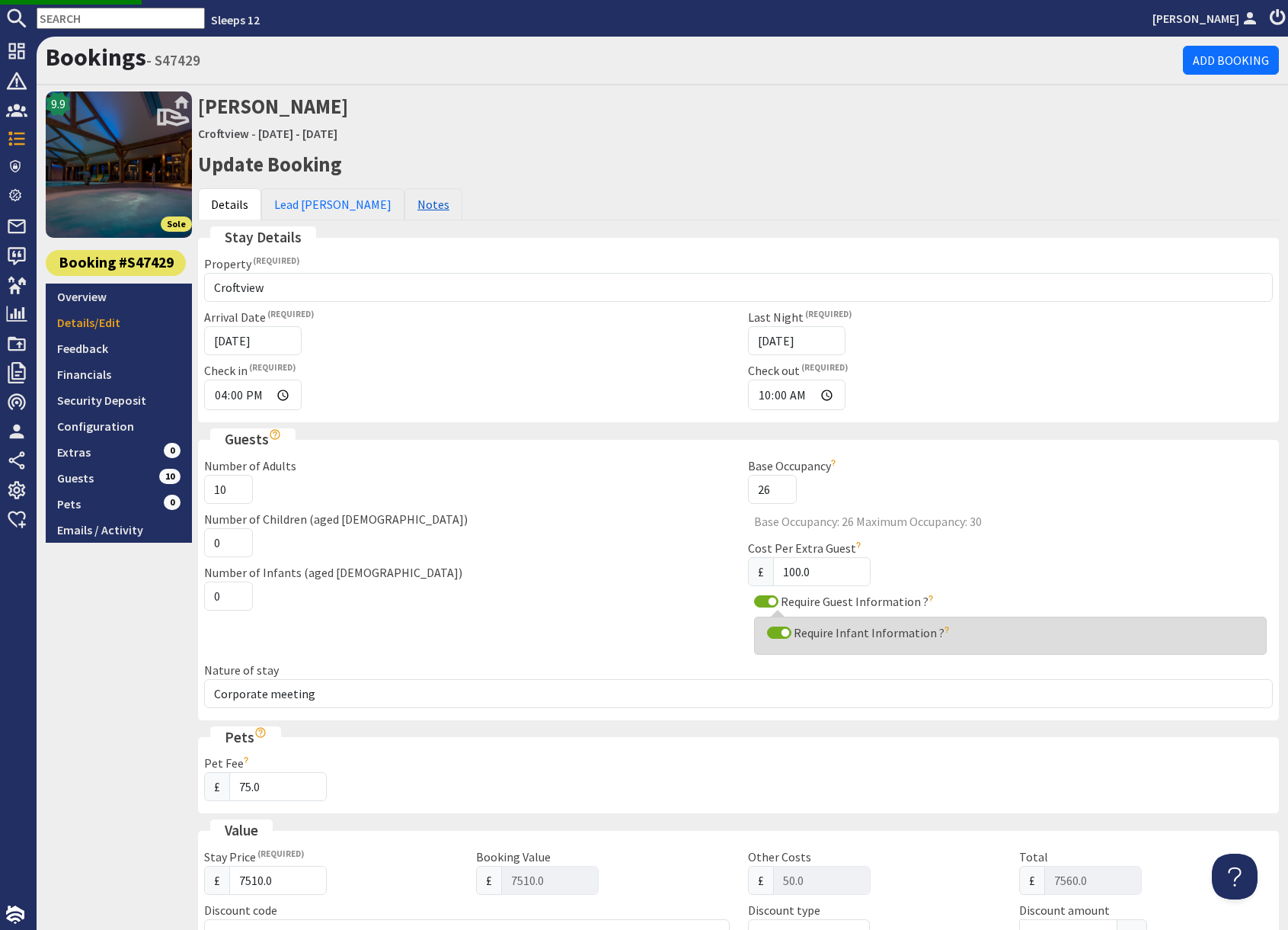
click at [404, 204] on link "Notes" at bounding box center [433, 204] width 58 height 32
click at [404, 198] on link "Notes" at bounding box center [433, 204] width 58 height 32
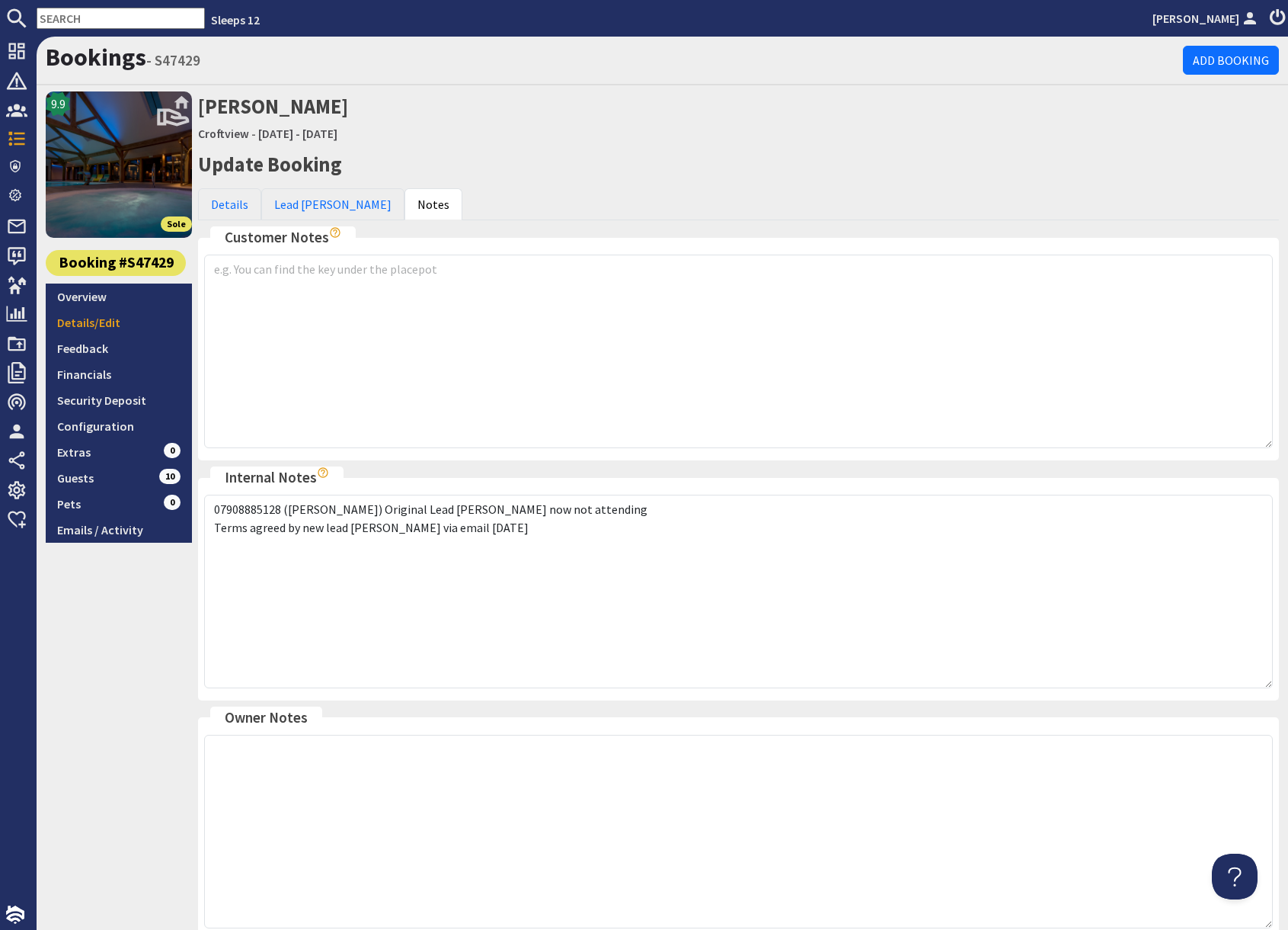
click at [105, 20] on input "text" at bounding box center [121, 18] width 169 height 22
paste input "mary@abbeytearooms.co.uk"
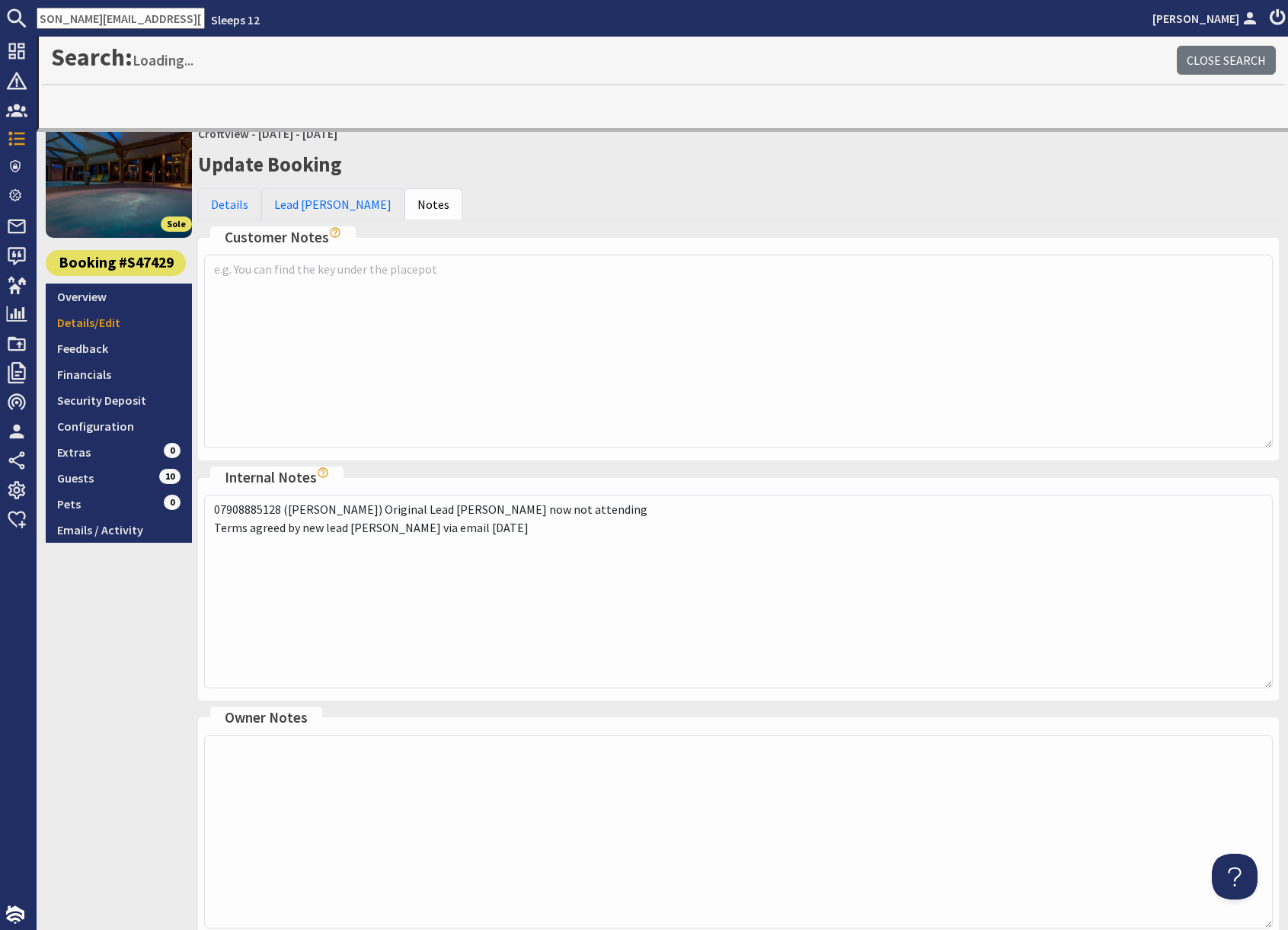
type input "mary@abbeytearooms.co.uk"
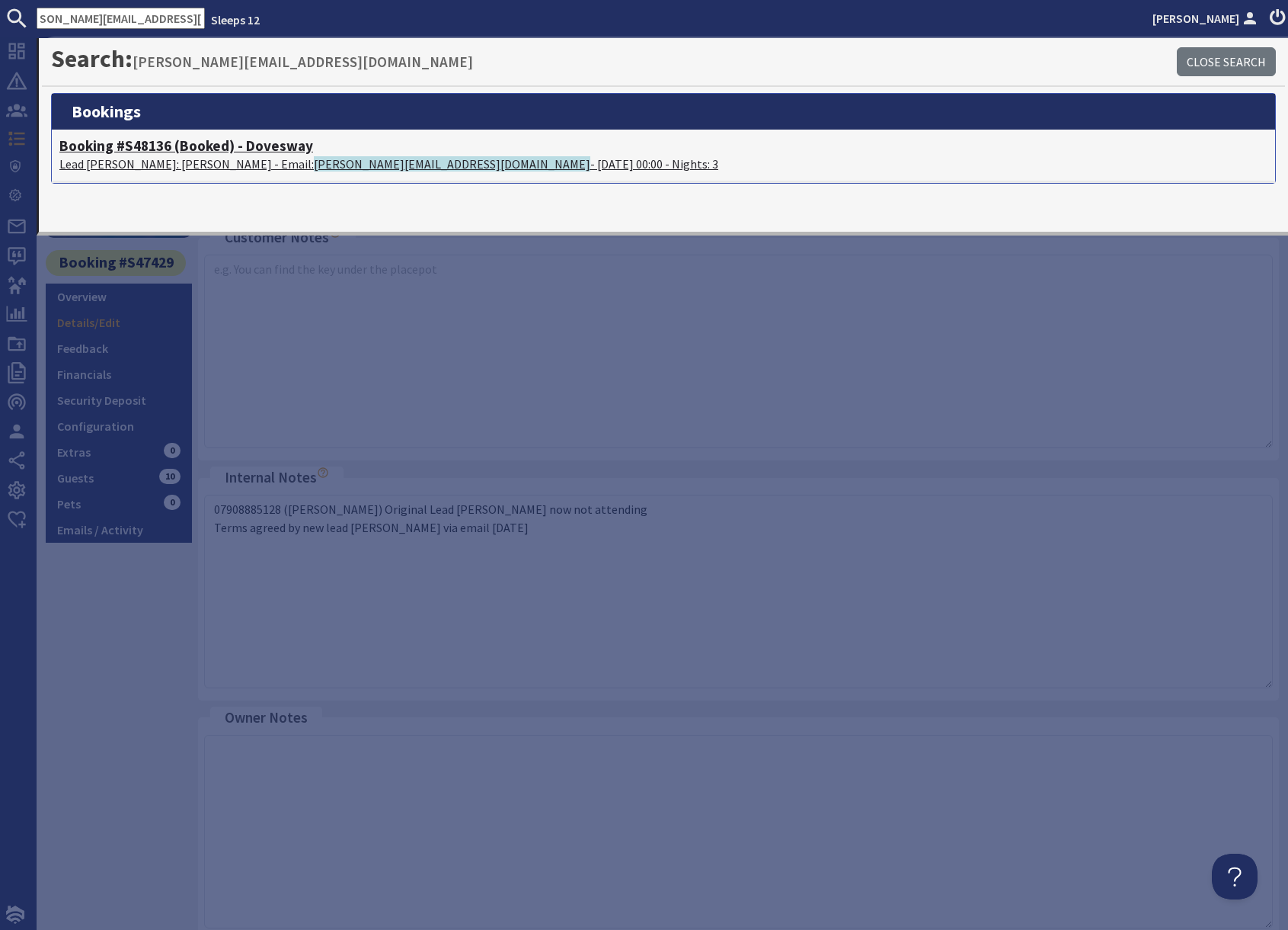
scroll to position [0, 0]
click at [218, 151] on h4 "Booking #S48136 (Booked) - Dovesway" at bounding box center [664, 146] width 1209 height 17
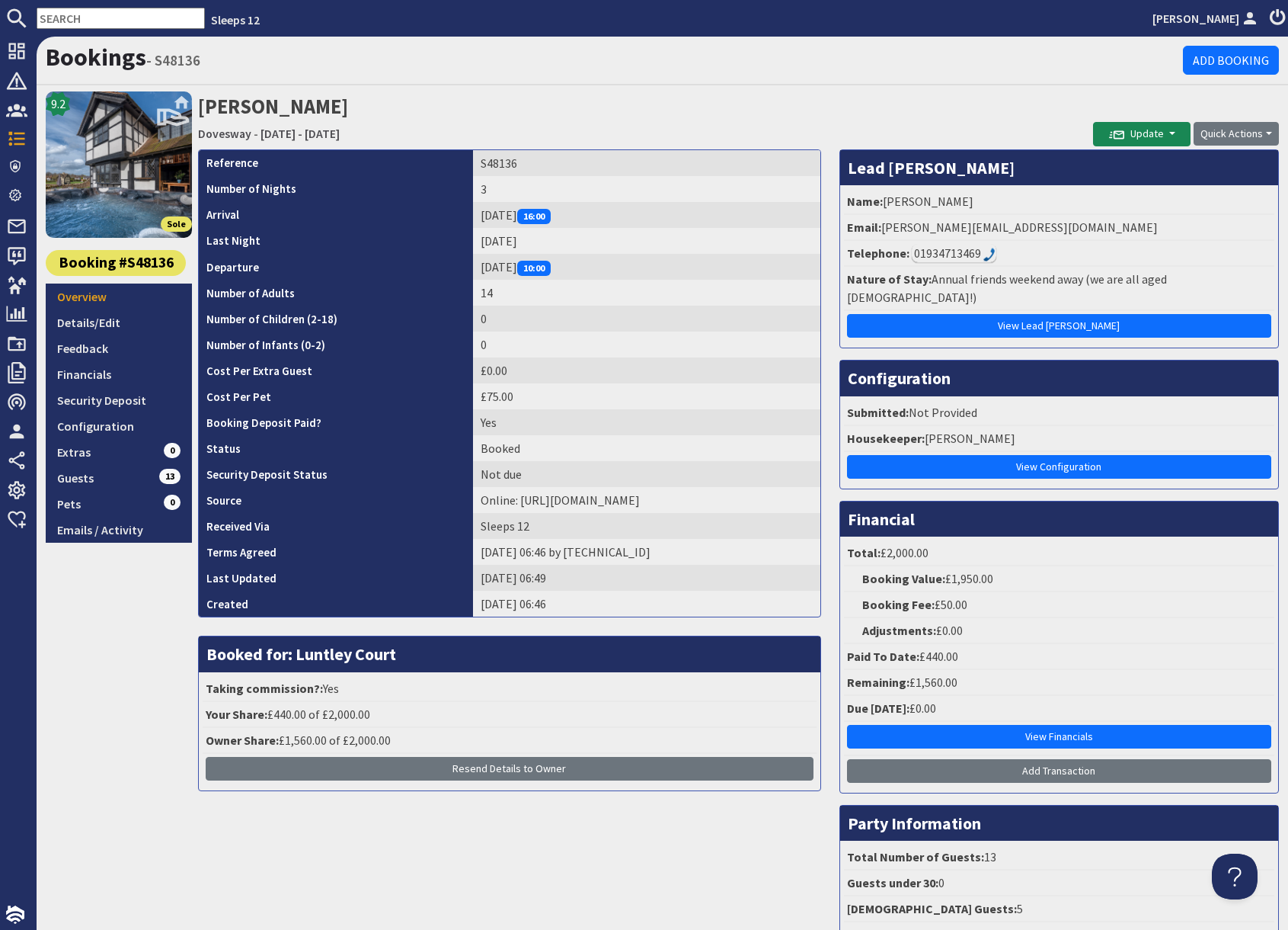
drag, startPoint x: 267, startPoint y: 70, endPoint x: 247, endPoint y: 65, distance: 20.6
click at [267, 70] on h1 "Bookings - S48136" at bounding box center [615, 57] width 1138 height 29
click at [90, 21] on input "text" at bounding box center [121, 18] width 169 height 22
click at [97, 20] on input "text" at bounding box center [121, 18] width 169 height 22
click at [415, 71] on div "Bookings - S48136 Add Booking" at bounding box center [662, 61] width 1251 height 49
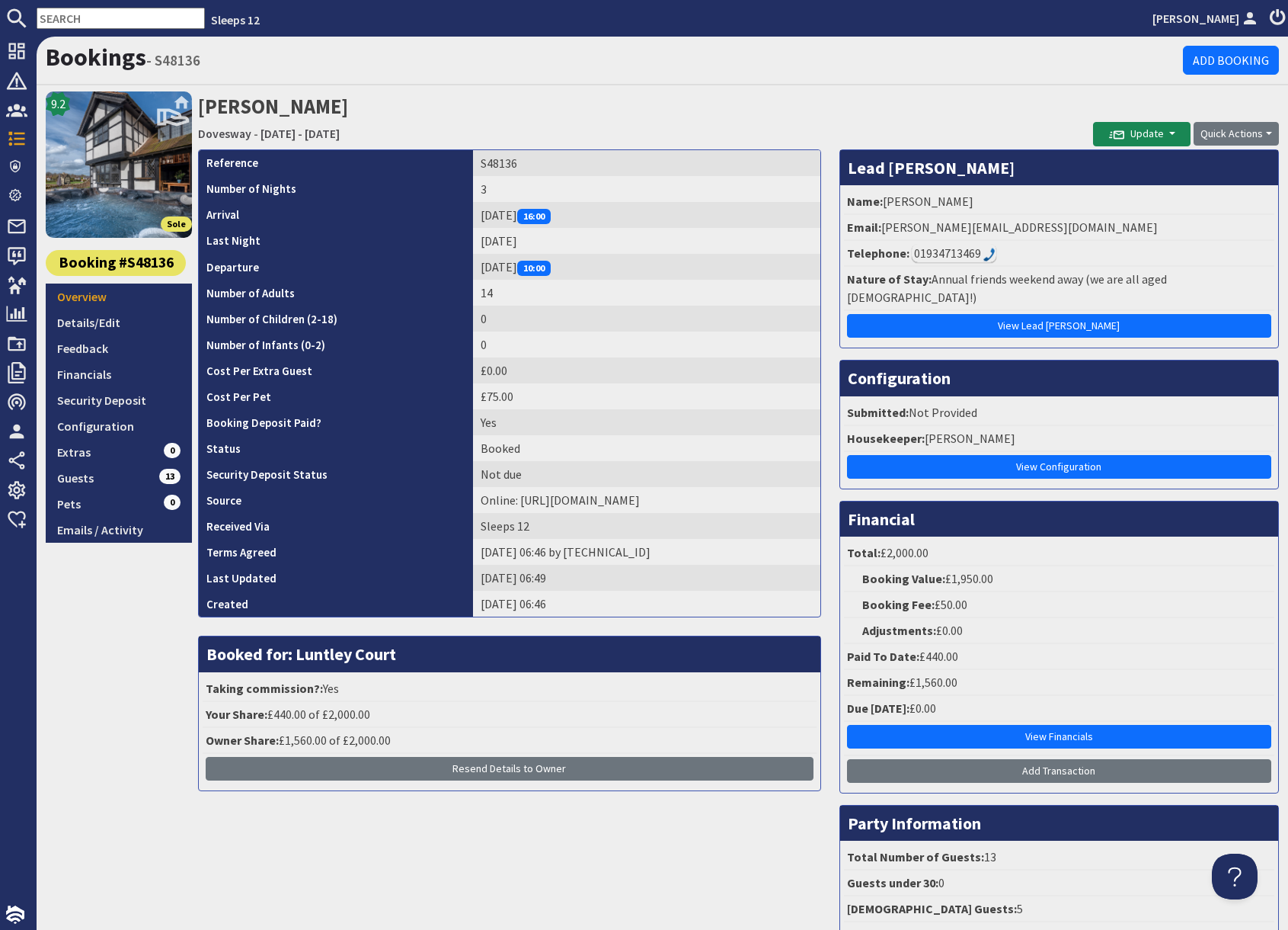
click at [591, 120] on h2 "Mary Parker Dovesway - Friday 11/09/2026 - Sunday 13/09/2026" at bounding box center [645, 118] width 895 height 54
click at [126, 25] on input "text" at bounding box center [121, 18] width 169 height 22
paste input "maplefarmstables@yahoo.co.uk"
type input "maplefarmstables@yahoo.co.uk"
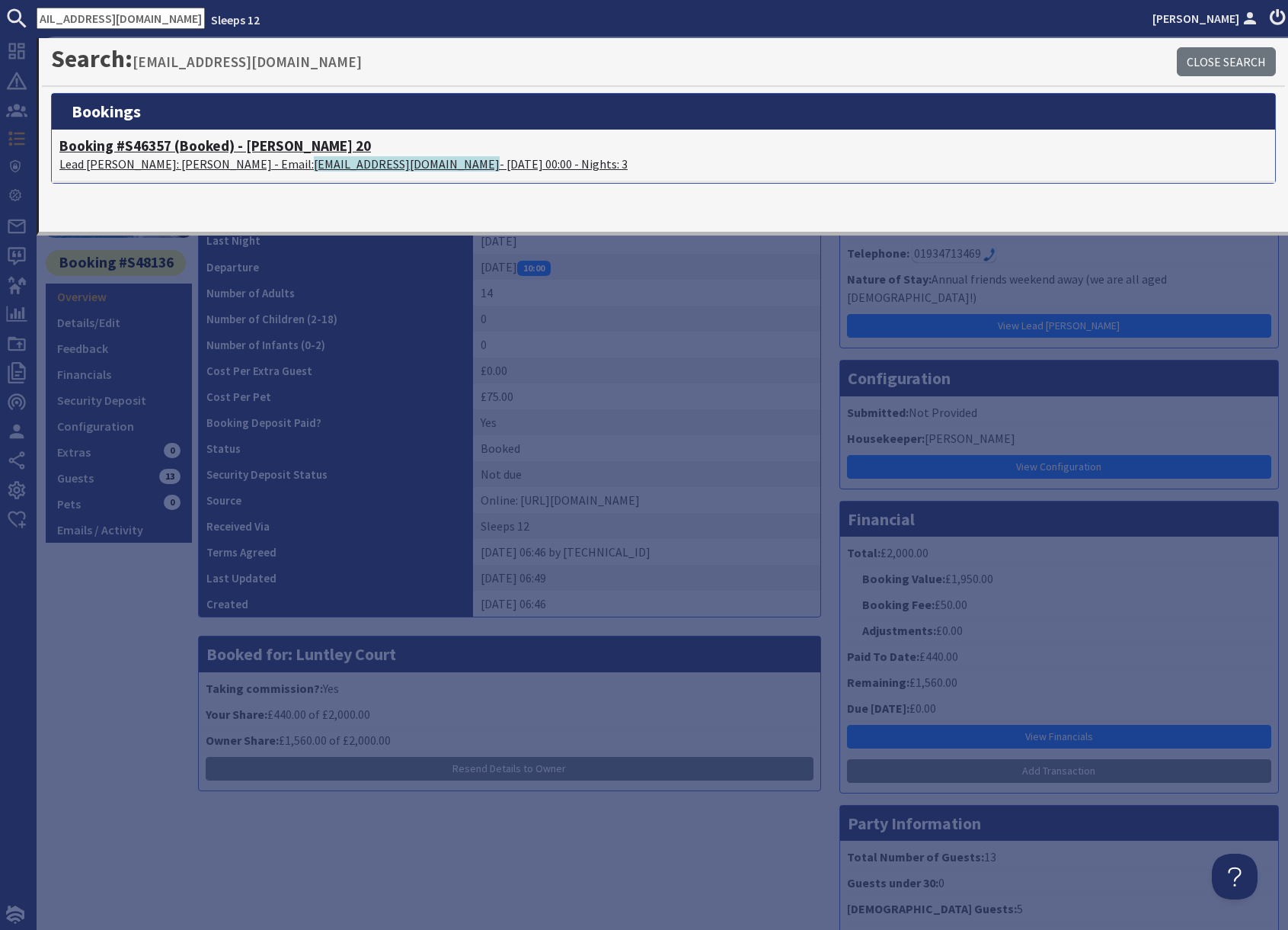
scroll to position [0, 0]
click at [314, 157] on span "maplefarmstables@yahoo.co.uk" at bounding box center [407, 164] width 186 height 16
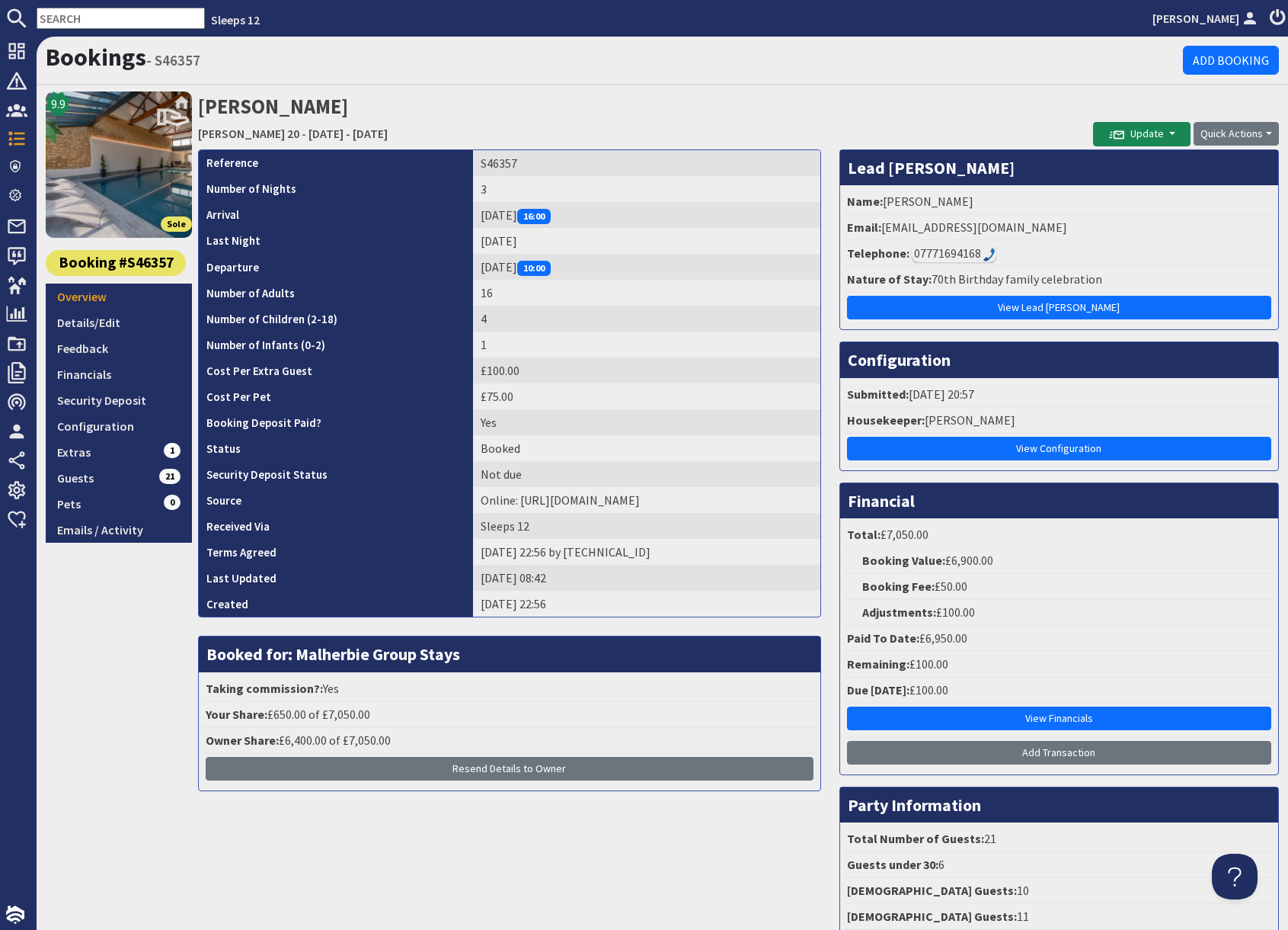
click at [78, 17] on input "text" at bounding box center [121, 18] width 169 height 22
click at [96, 18] on input "text" at bounding box center [121, 18] width 169 height 22
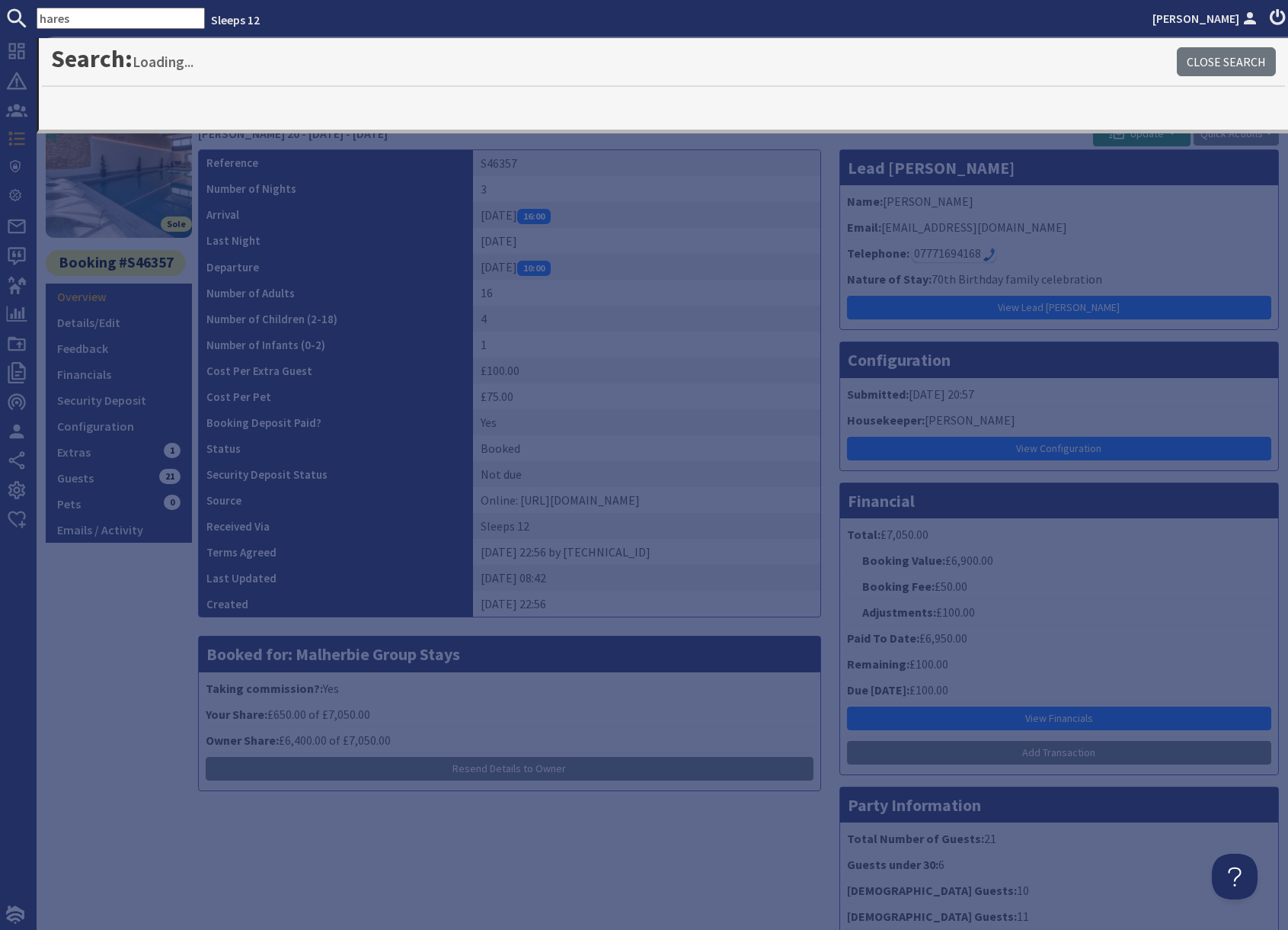
type input "hares"
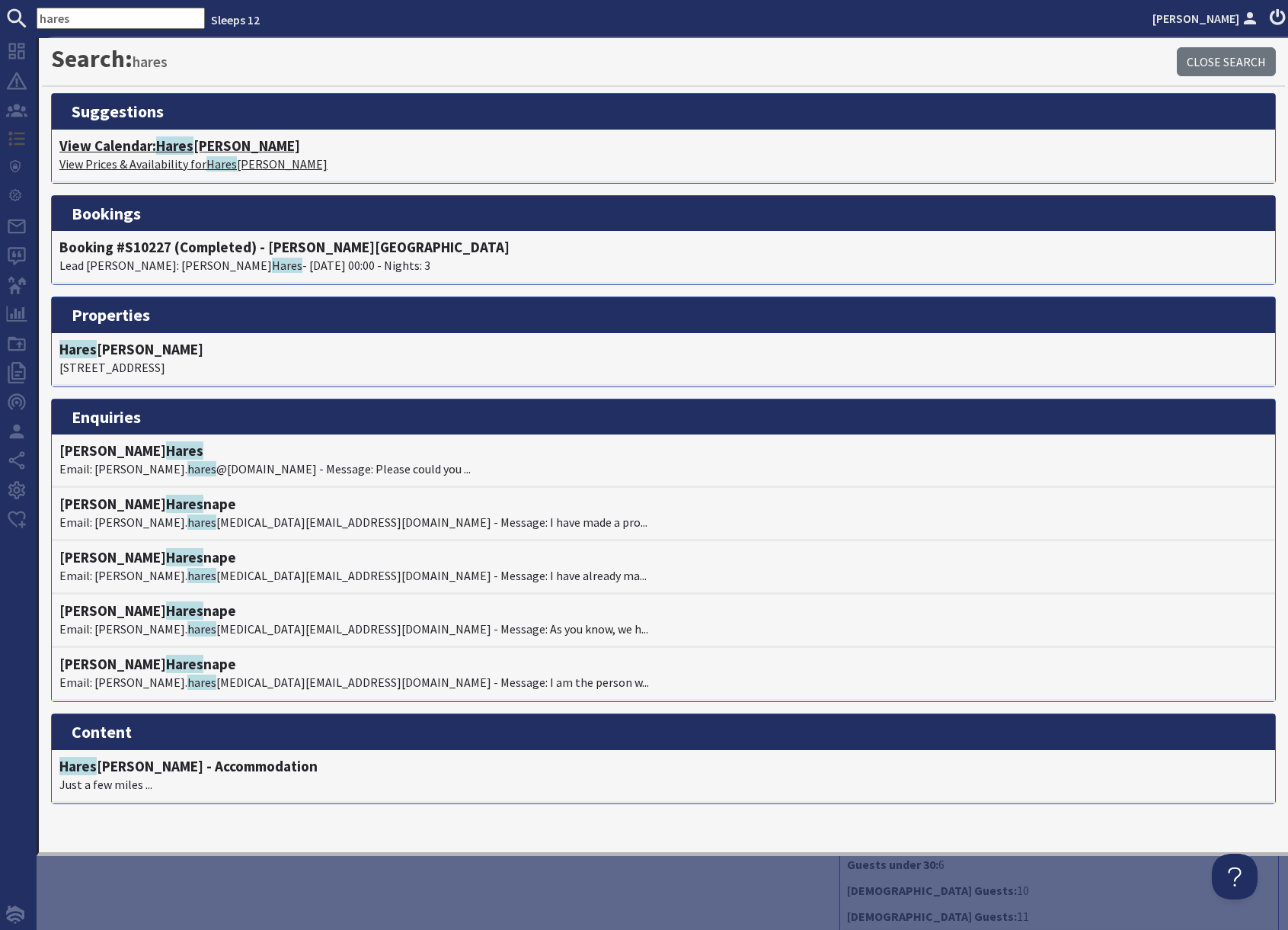
drag, startPoint x: 187, startPoint y: 142, endPoint x: 238, endPoint y: 158, distance: 53.5
click at [187, 142] on span "Hares" at bounding box center [175, 145] width 37 height 18
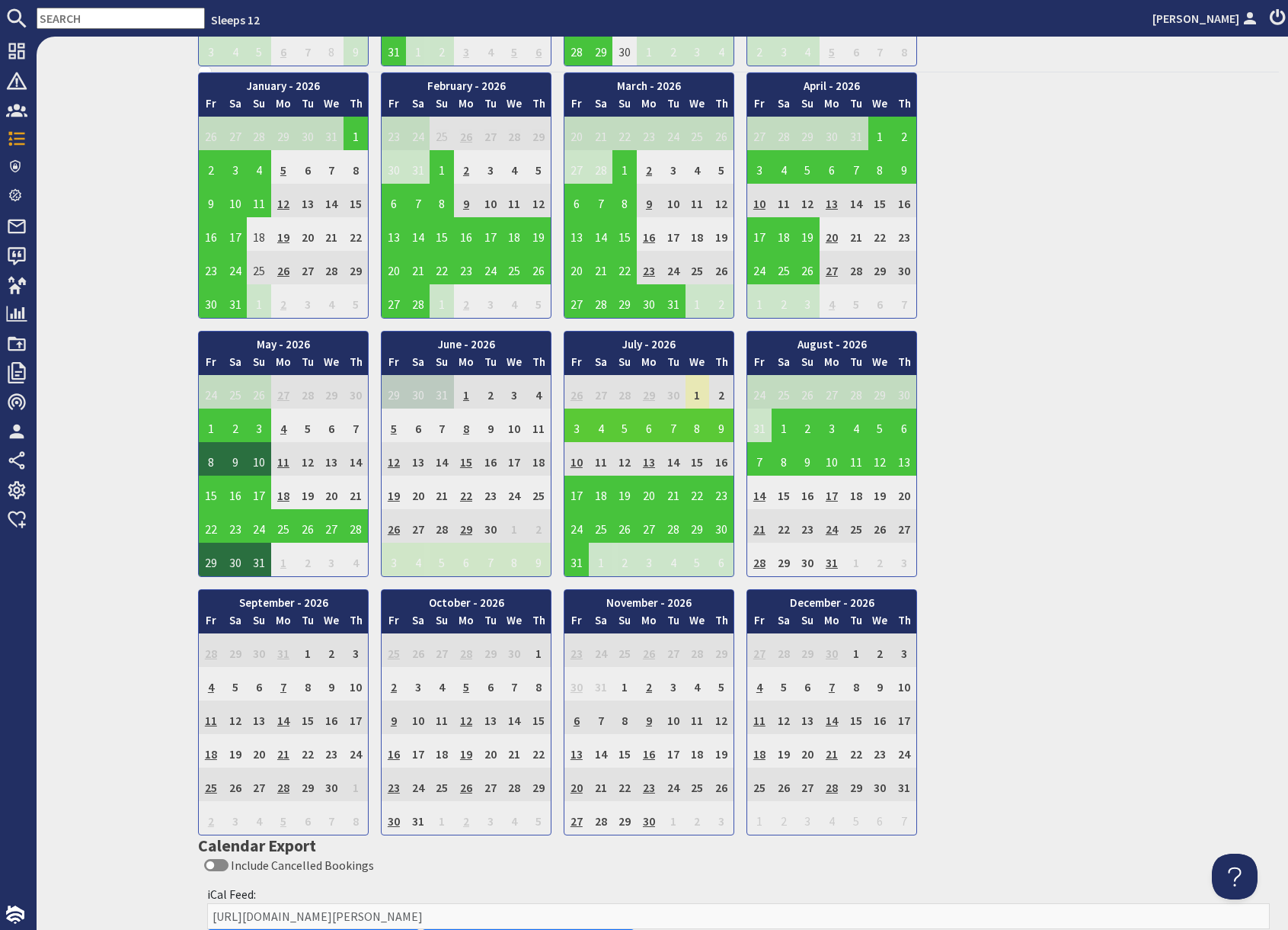
scroll to position [873, 0]
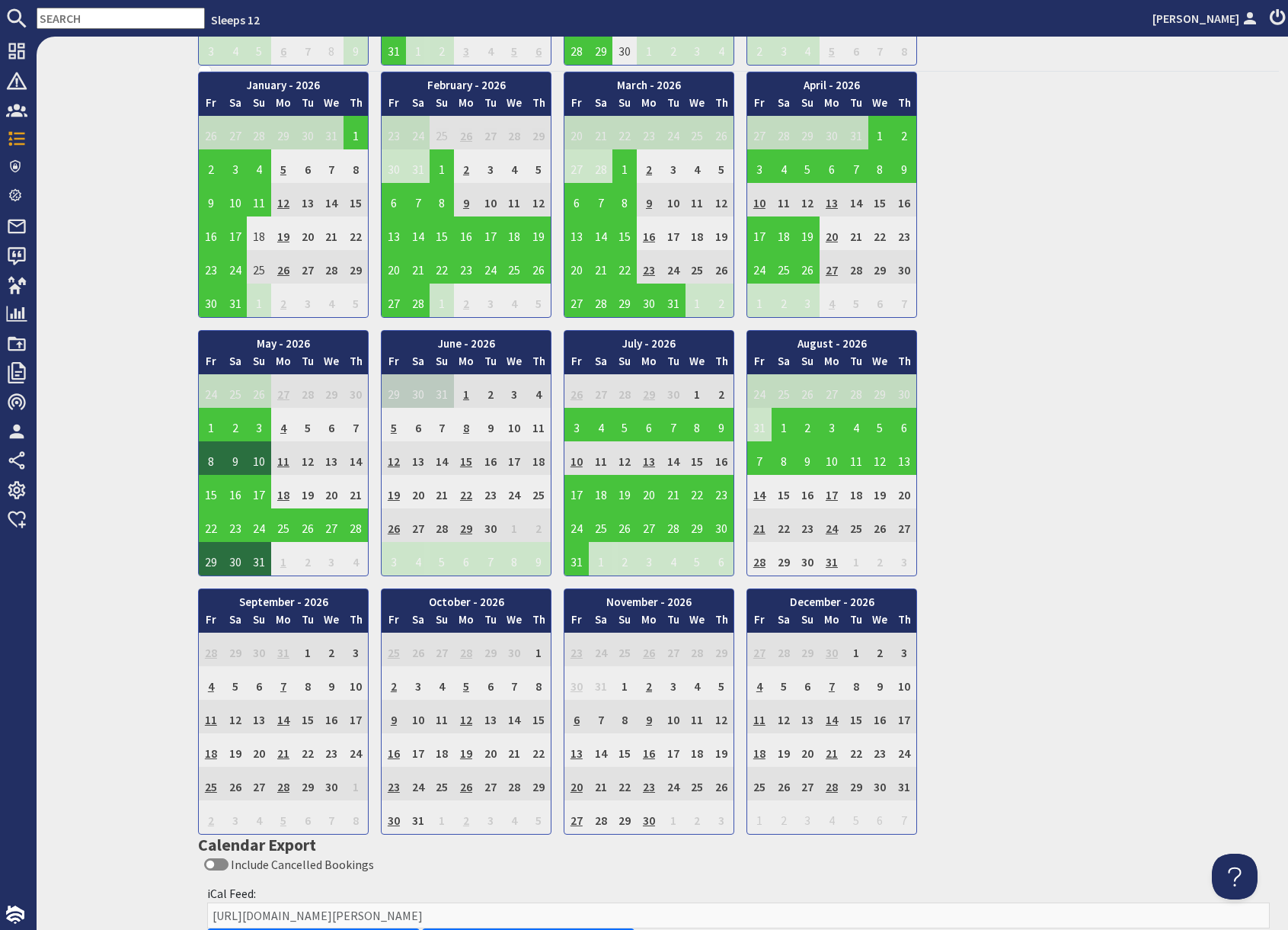
click at [646, 463] on td "13" at bounding box center [649, 458] width 24 height 34
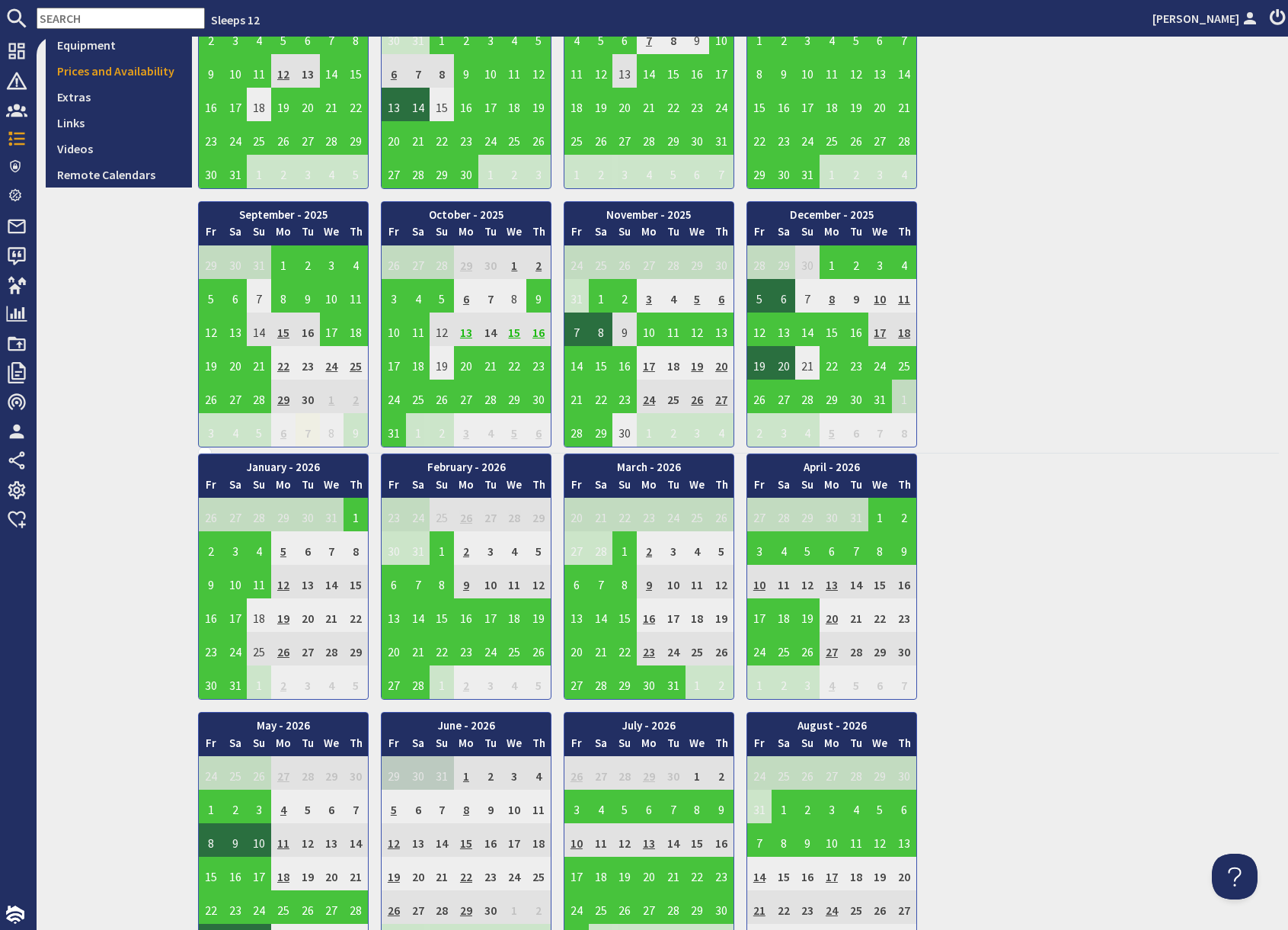
scroll to position [0, 0]
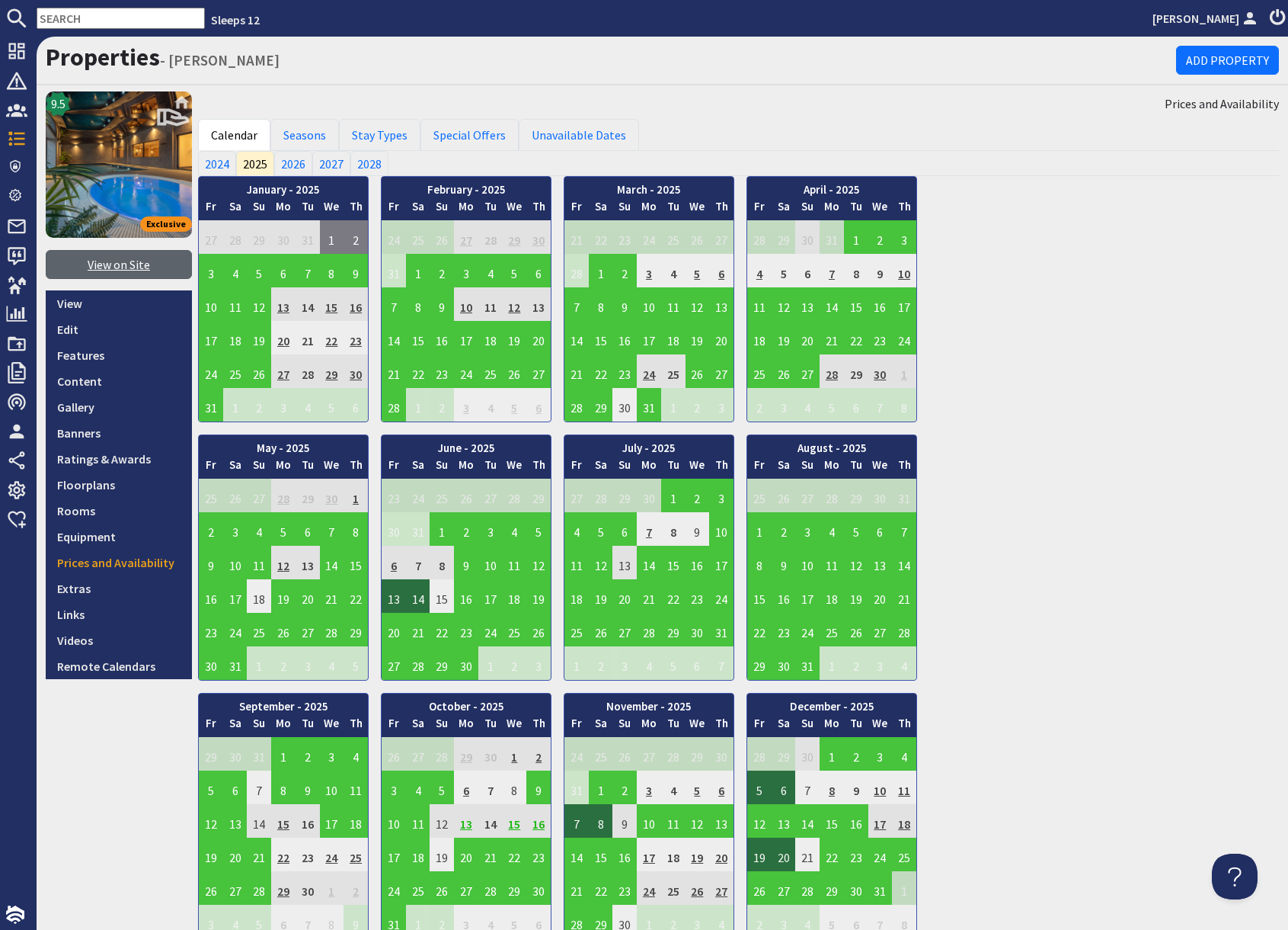
click at [118, 262] on link "View on Site" at bounding box center [119, 264] width 146 height 29
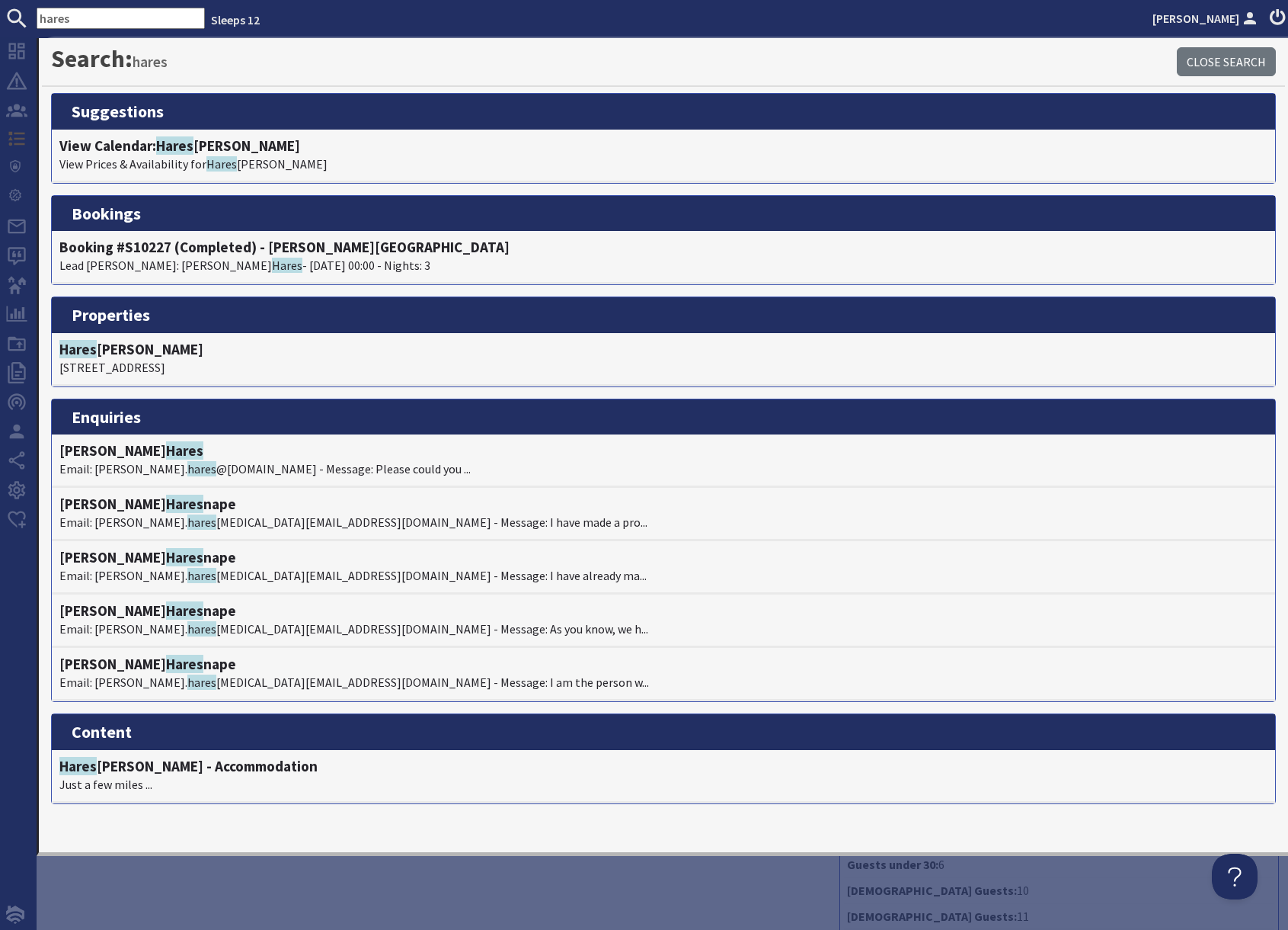
click at [559, 890] on div "Reference S46357 Number of Nights 3 Arrival Friday 17/10/2025 16:00 Last Night …" at bounding box center [510, 560] width 642 height 821
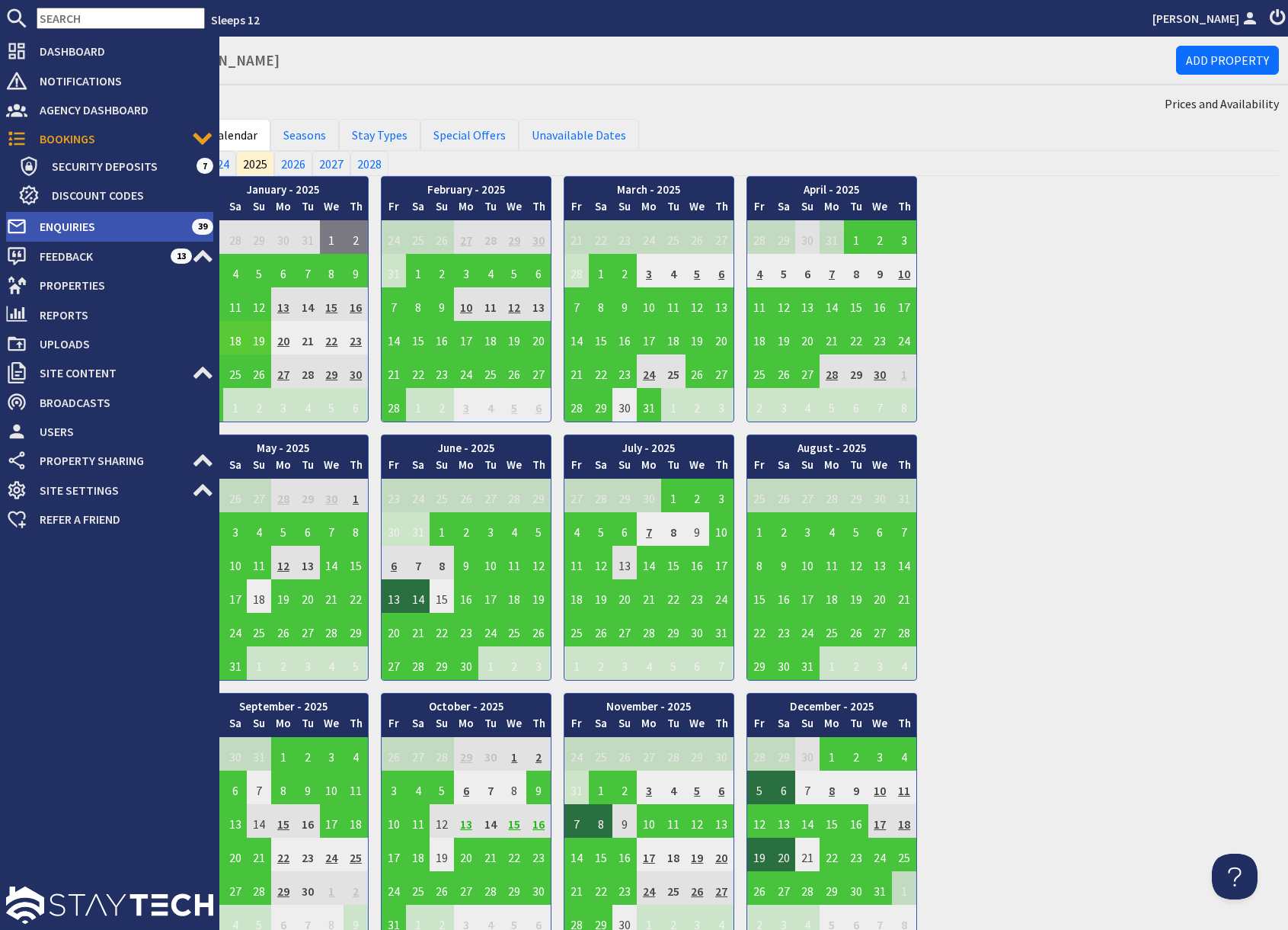
click at [83, 223] on span "Enquiries" at bounding box center [110, 226] width 164 height 24
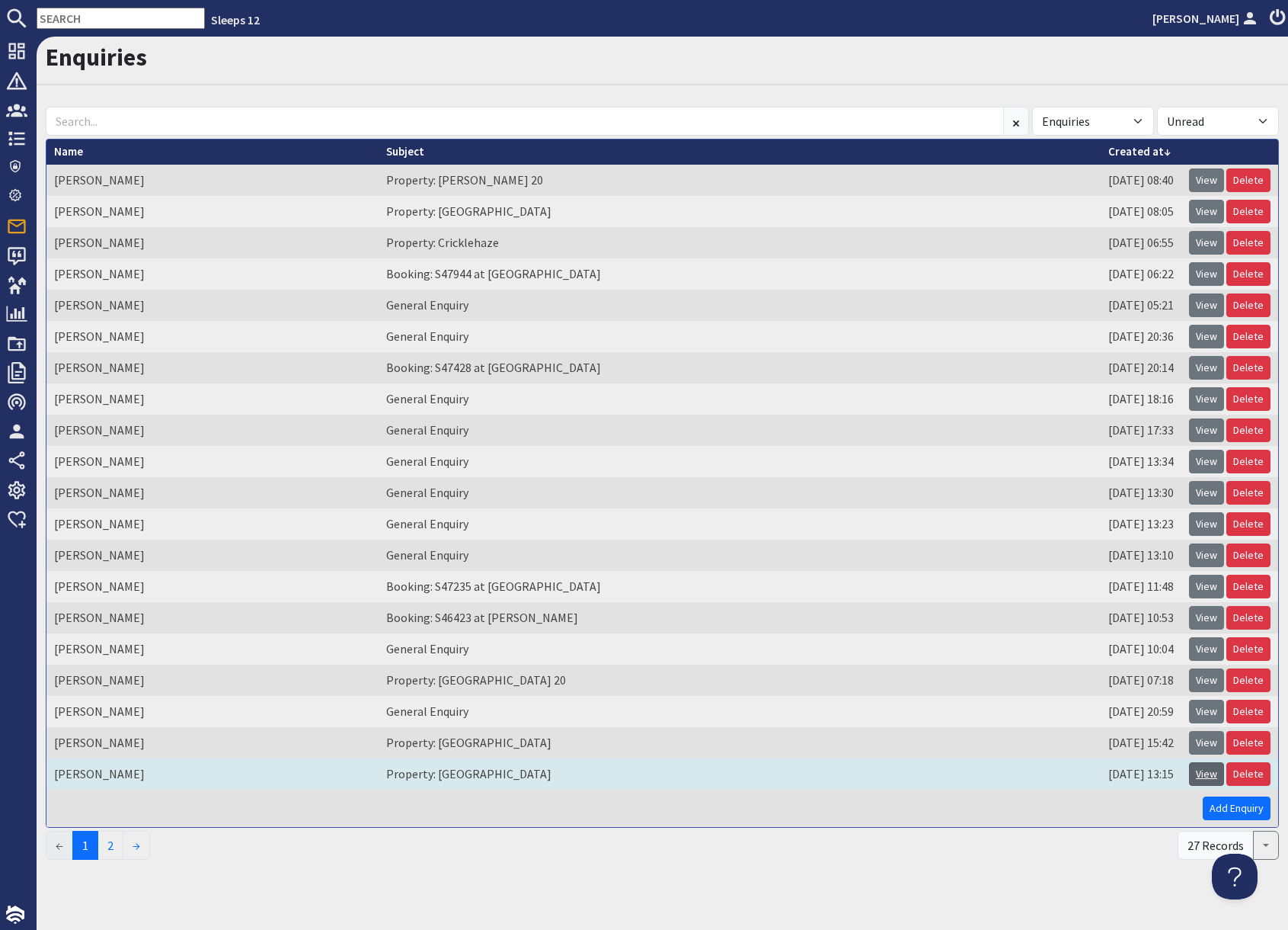
click at [1196, 777] on link "View" at bounding box center [1207, 773] width 35 height 23
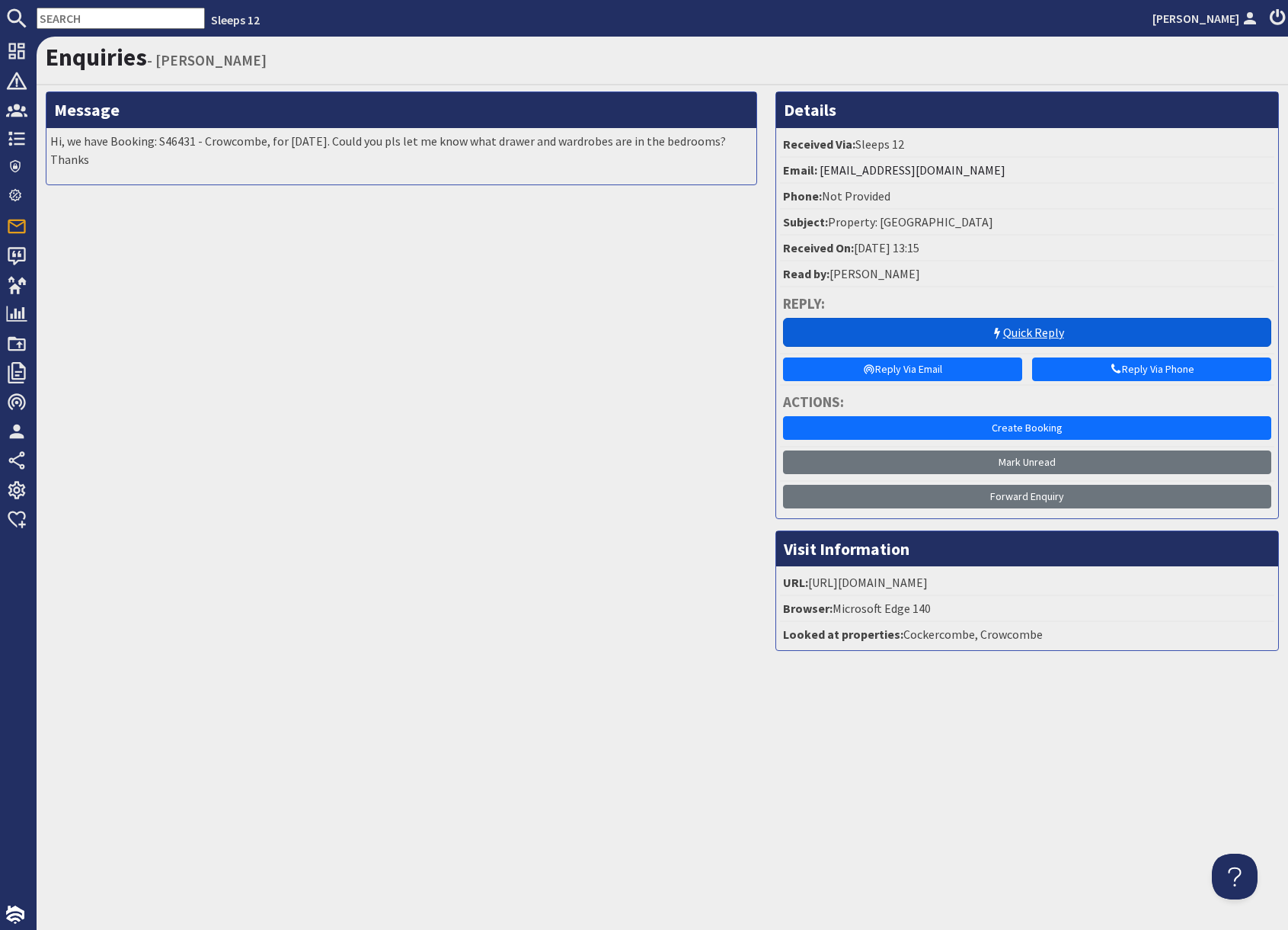
click at [1036, 337] on link "Quick Reply" at bounding box center [1028, 331] width 489 height 29
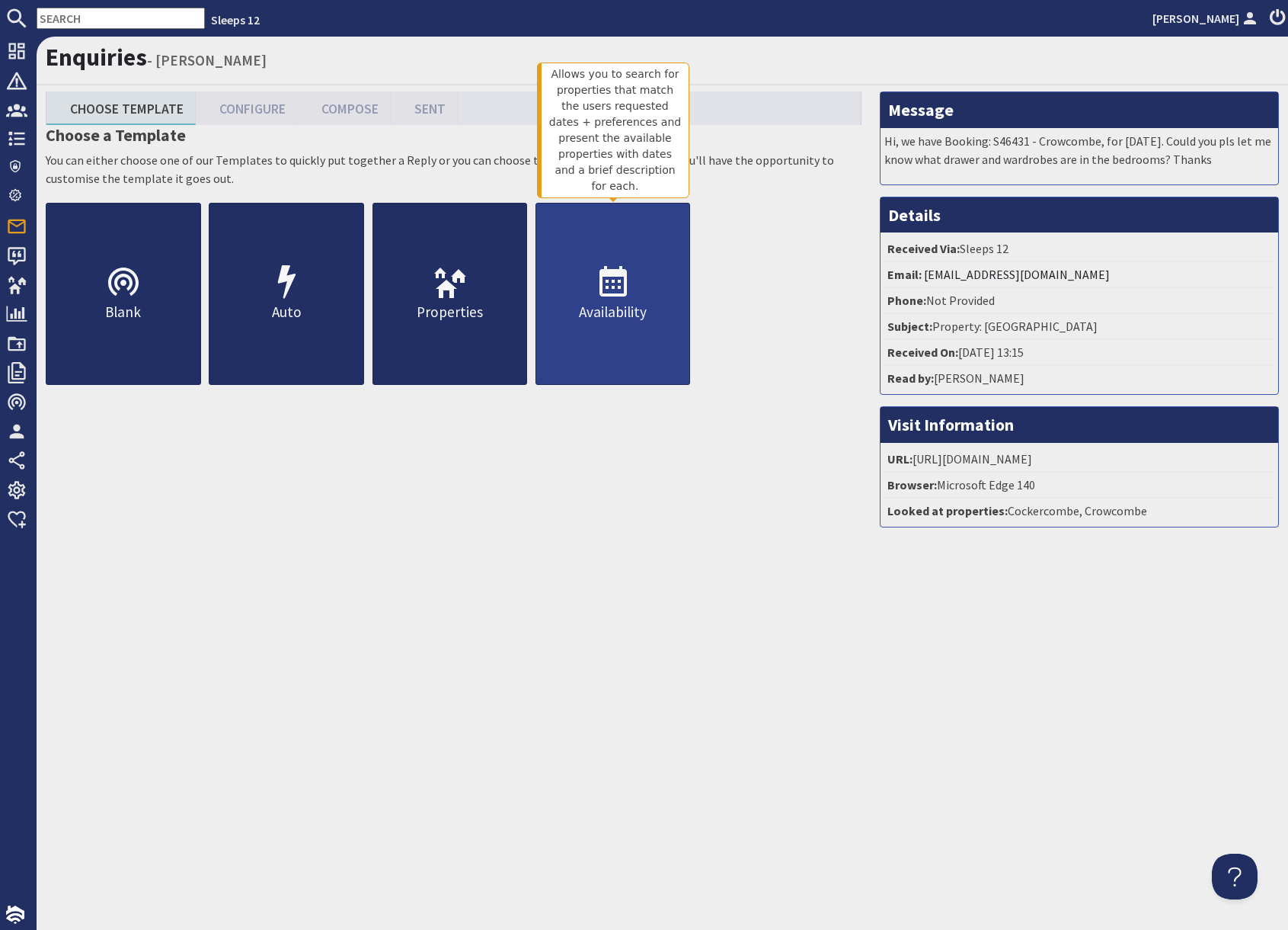
click at [587, 301] on p "Availability" at bounding box center [613, 311] width 154 height 22
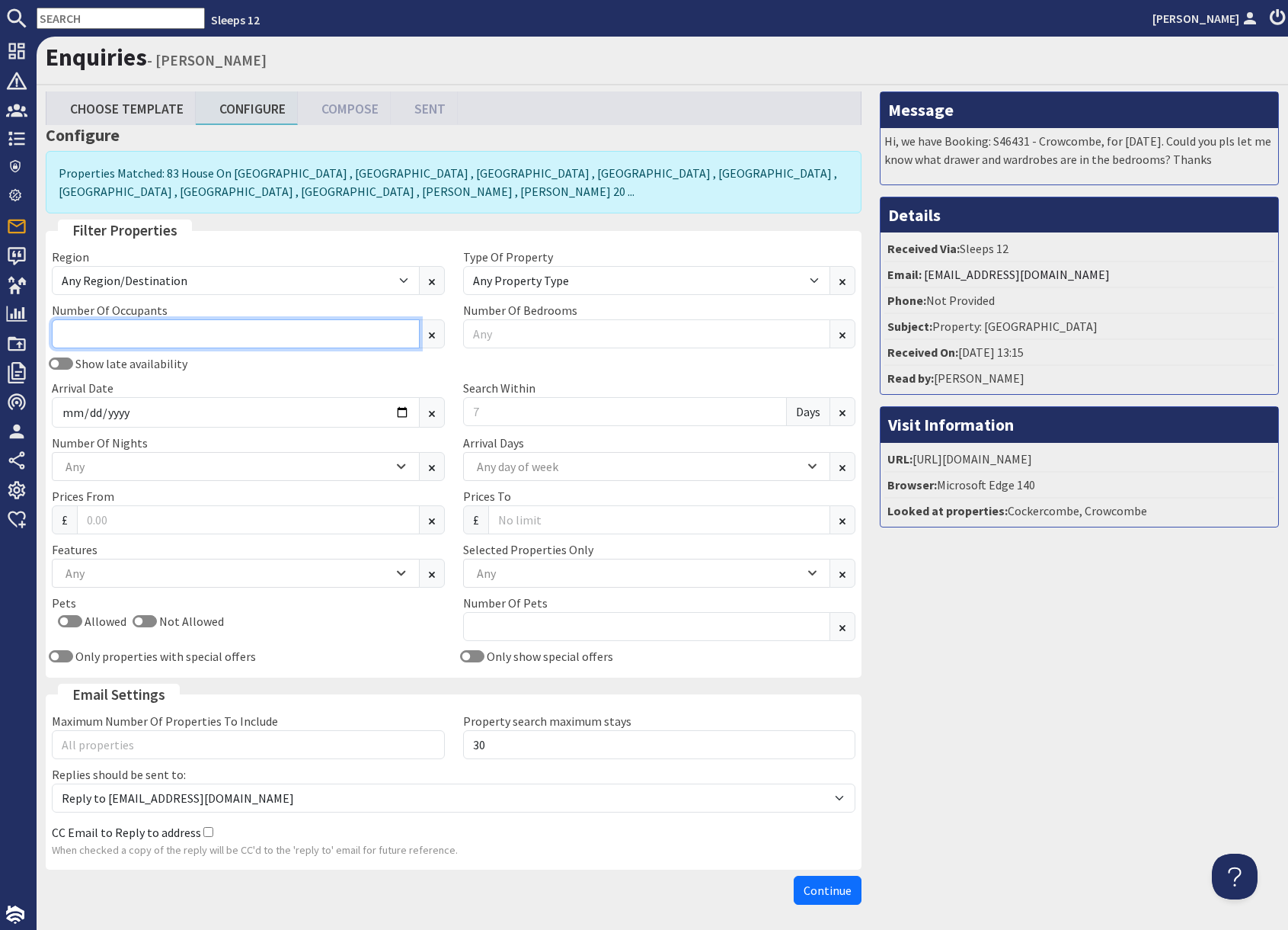
click at [192, 324] on input "Number Of Occupants" at bounding box center [236, 333] width 368 height 29
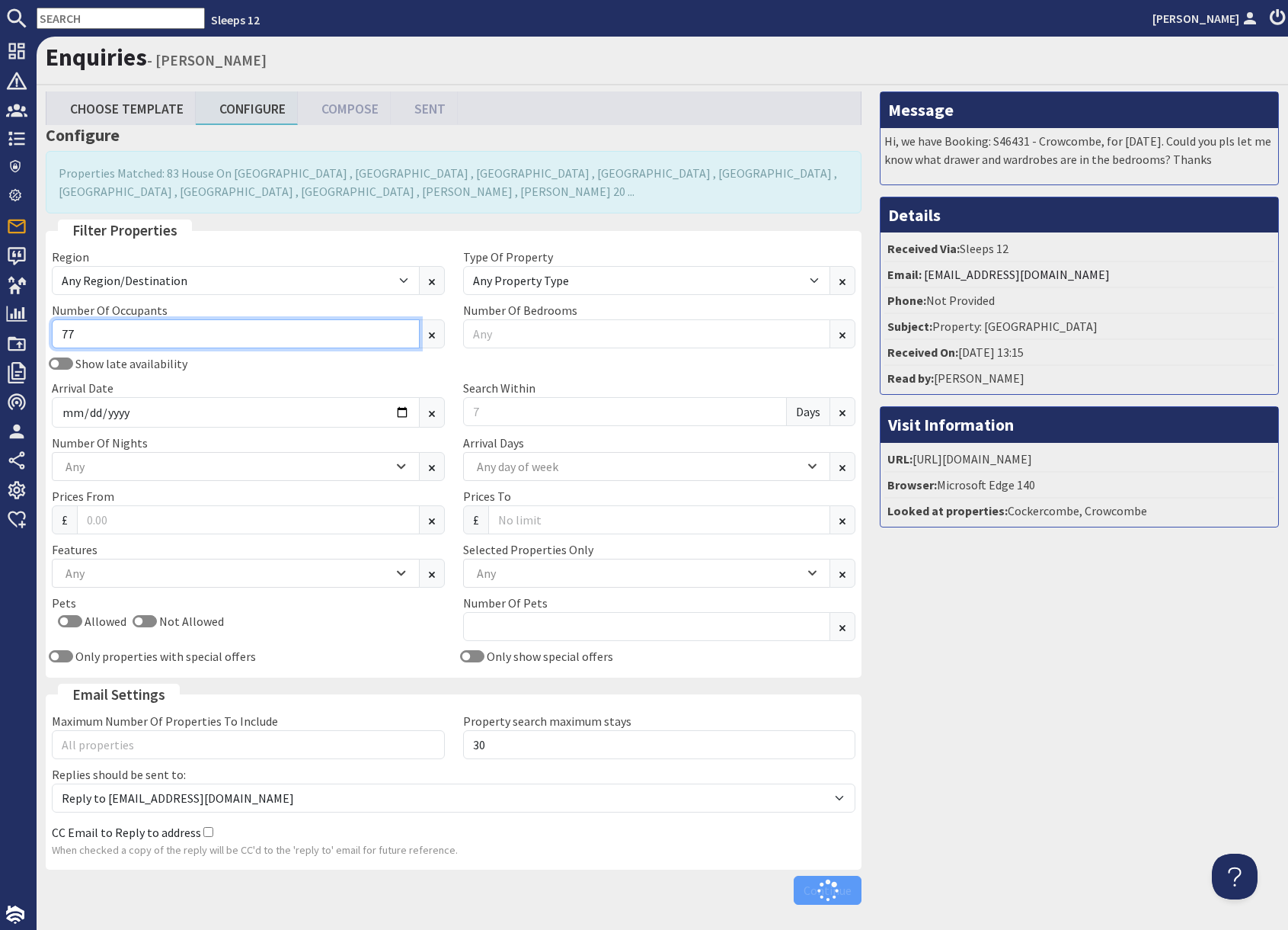
type input "7"
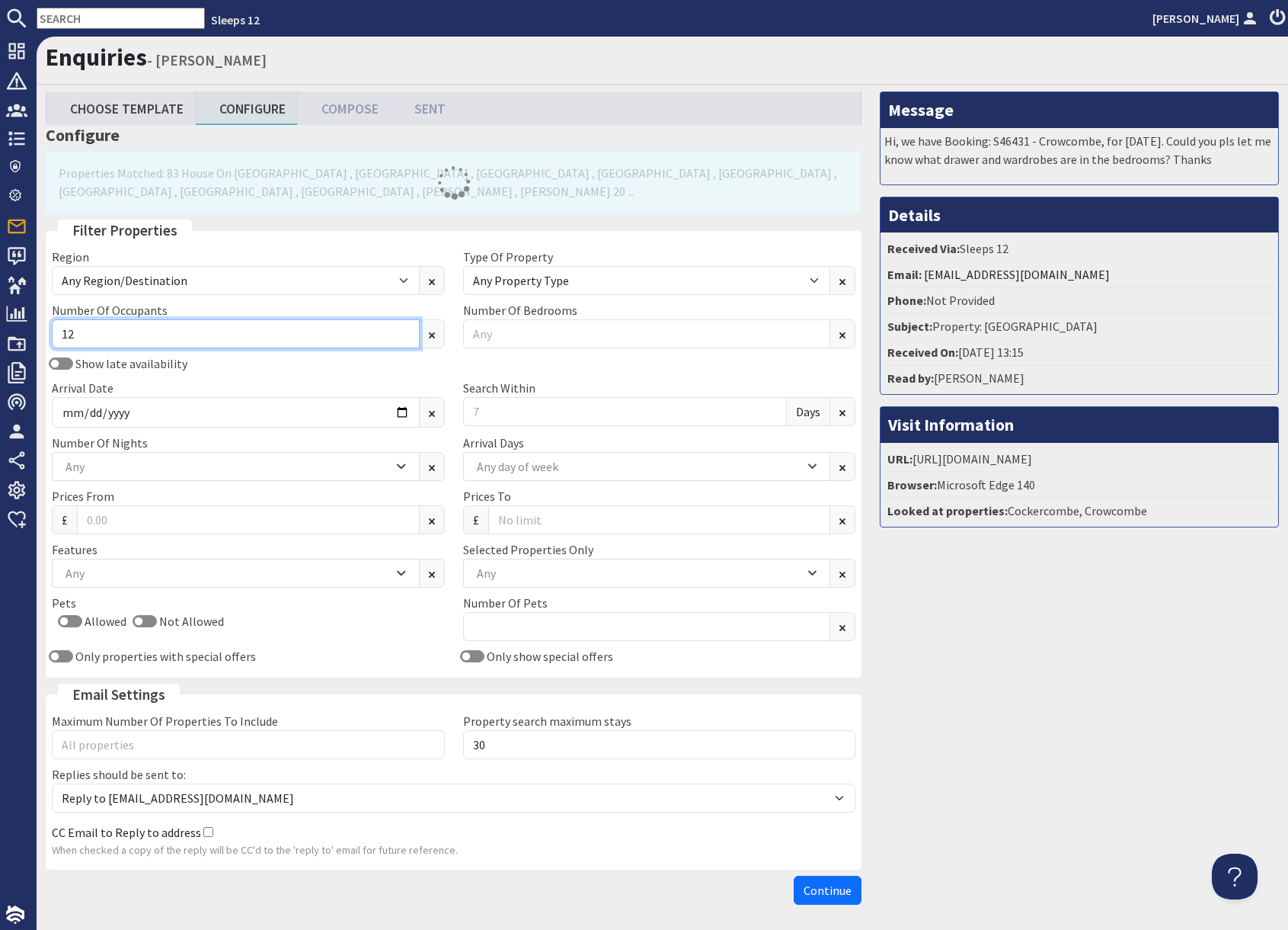
type input "12"
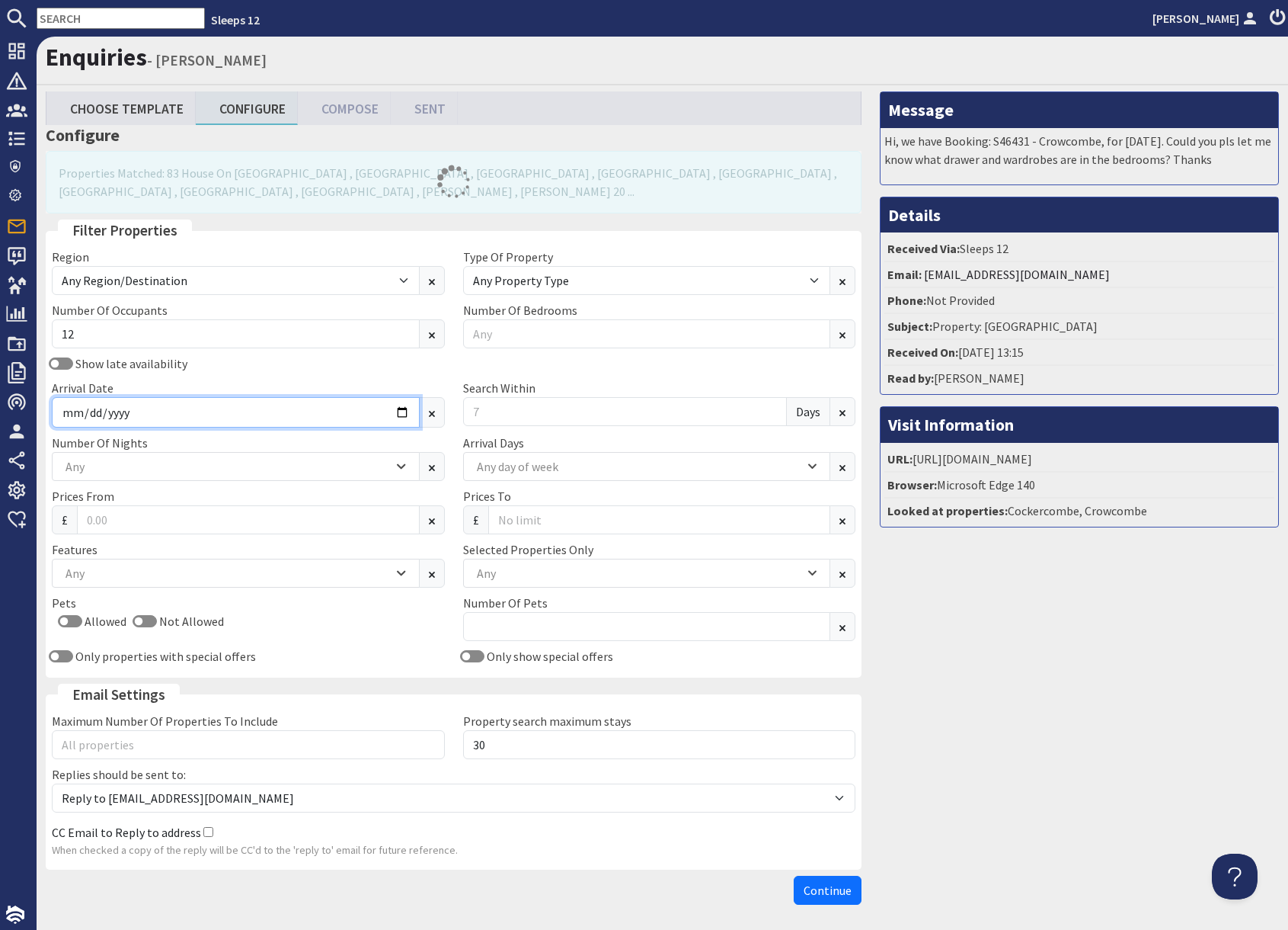
click at [403, 413] on input "Arrival Date" at bounding box center [236, 411] width 368 height 30
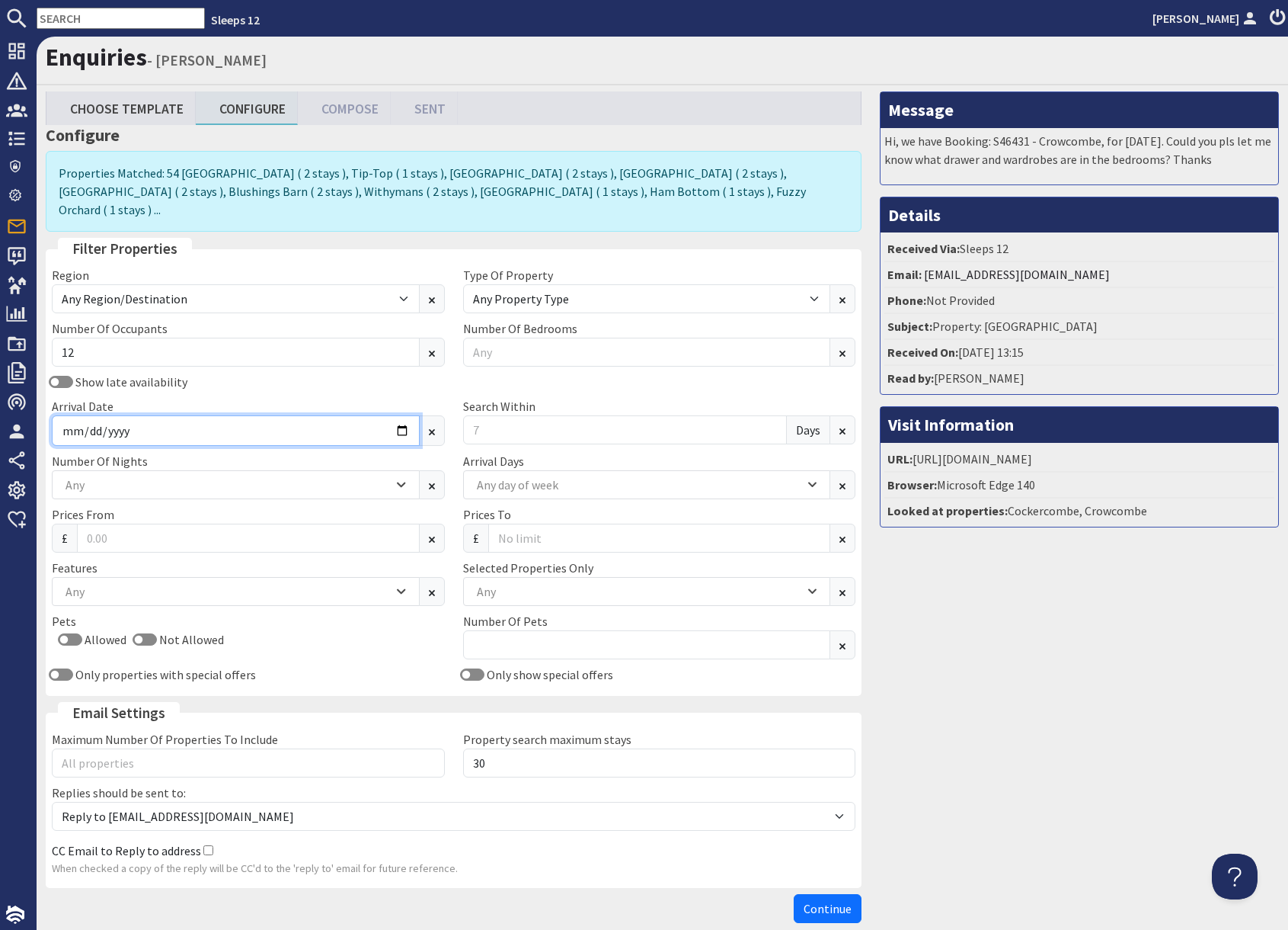
type input "2026-07-13"
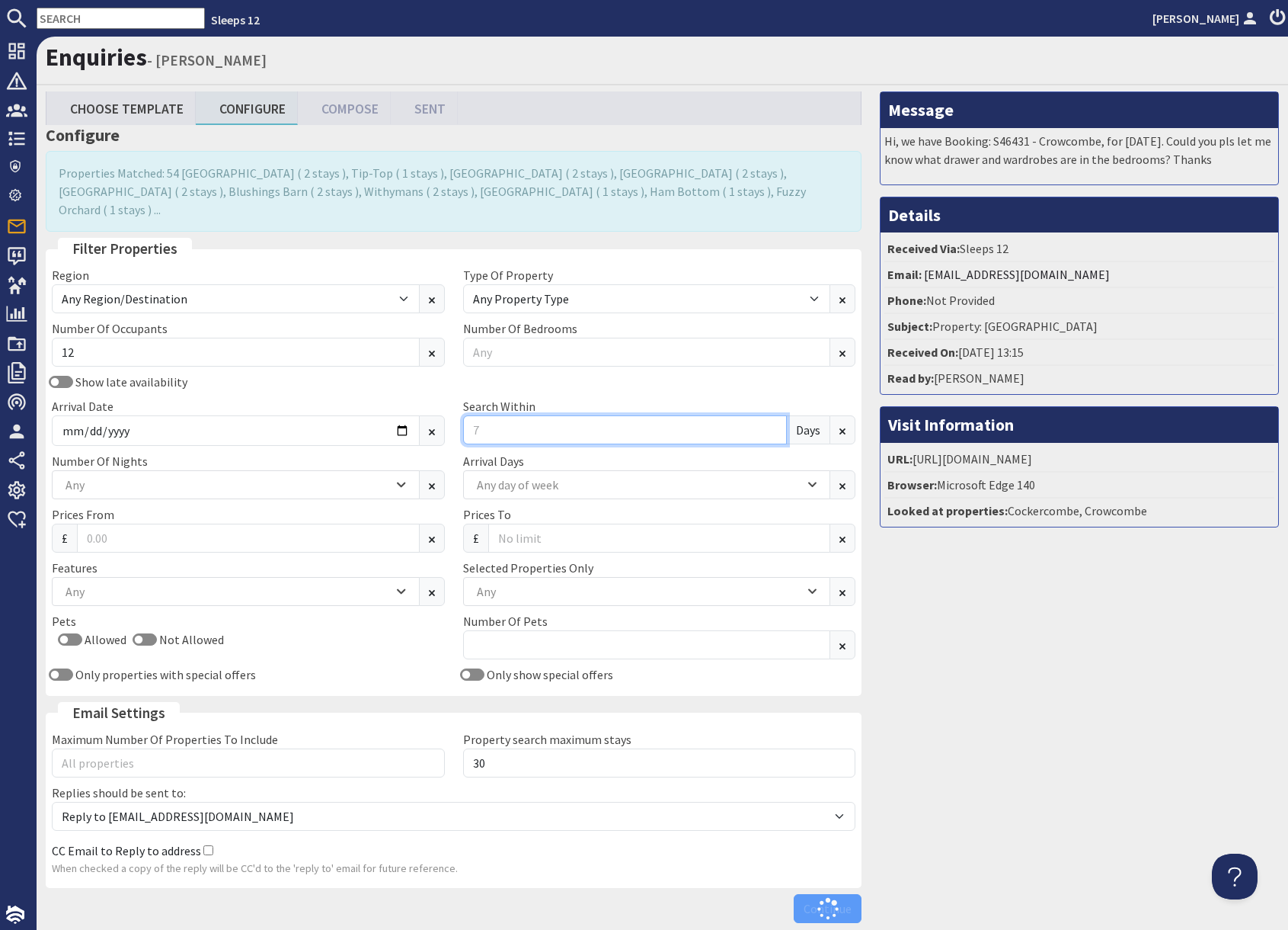
click at [498, 418] on input "Search Within" at bounding box center [625, 429] width 324 height 29
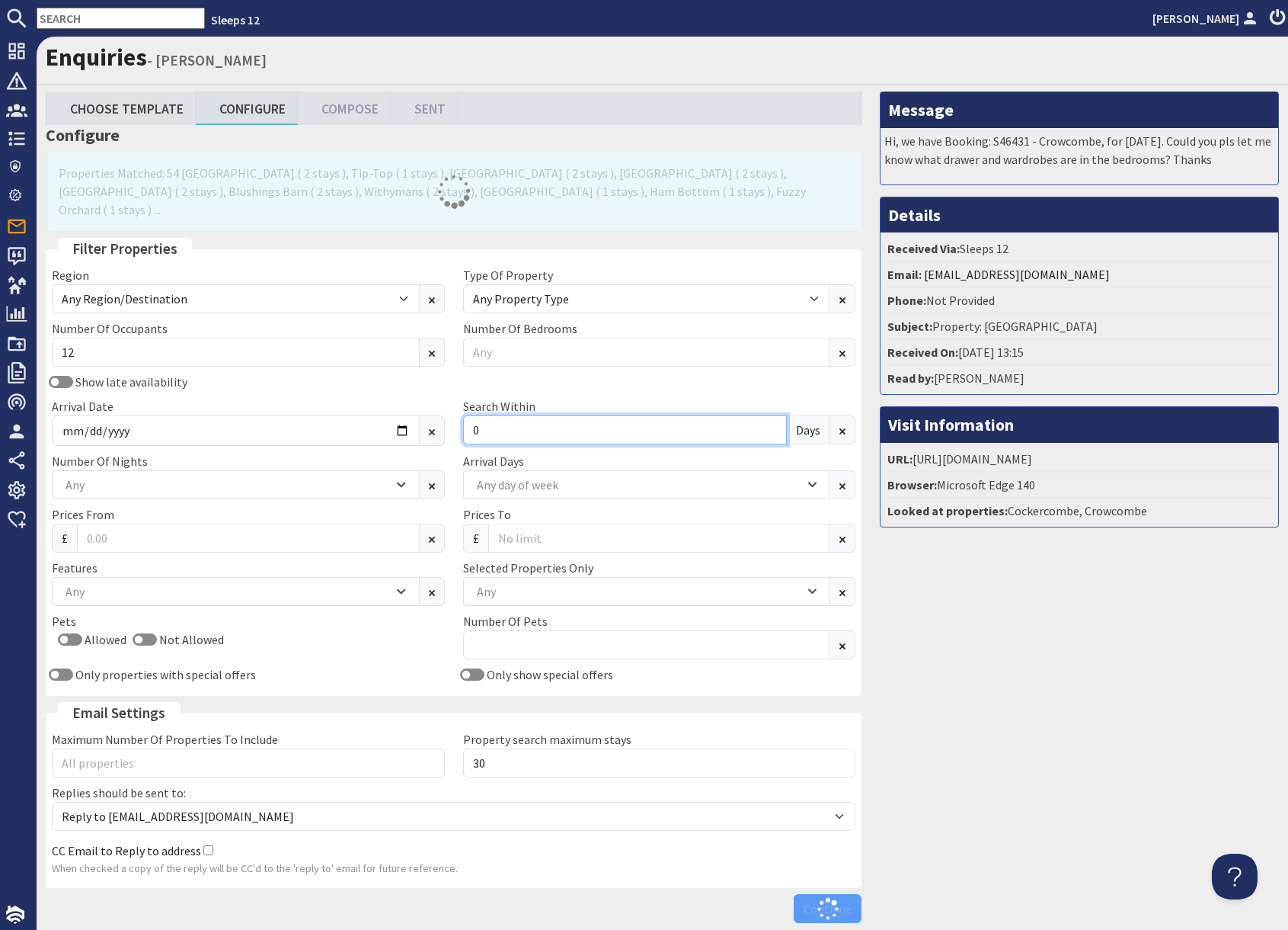
type input "0"
drag, startPoint x: 1035, startPoint y: 726, endPoint x: 925, endPoint y: 729, distance: 110.0
click at [1020, 726] on div "Message Hi, we have Booking: S46431 - Crowcombe, for January 2026. Could you pl…" at bounding box center [1079, 511] width 417 height 839
click at [147, 477] on div "Any" at bounding box center [227, 485] width 331 height 17
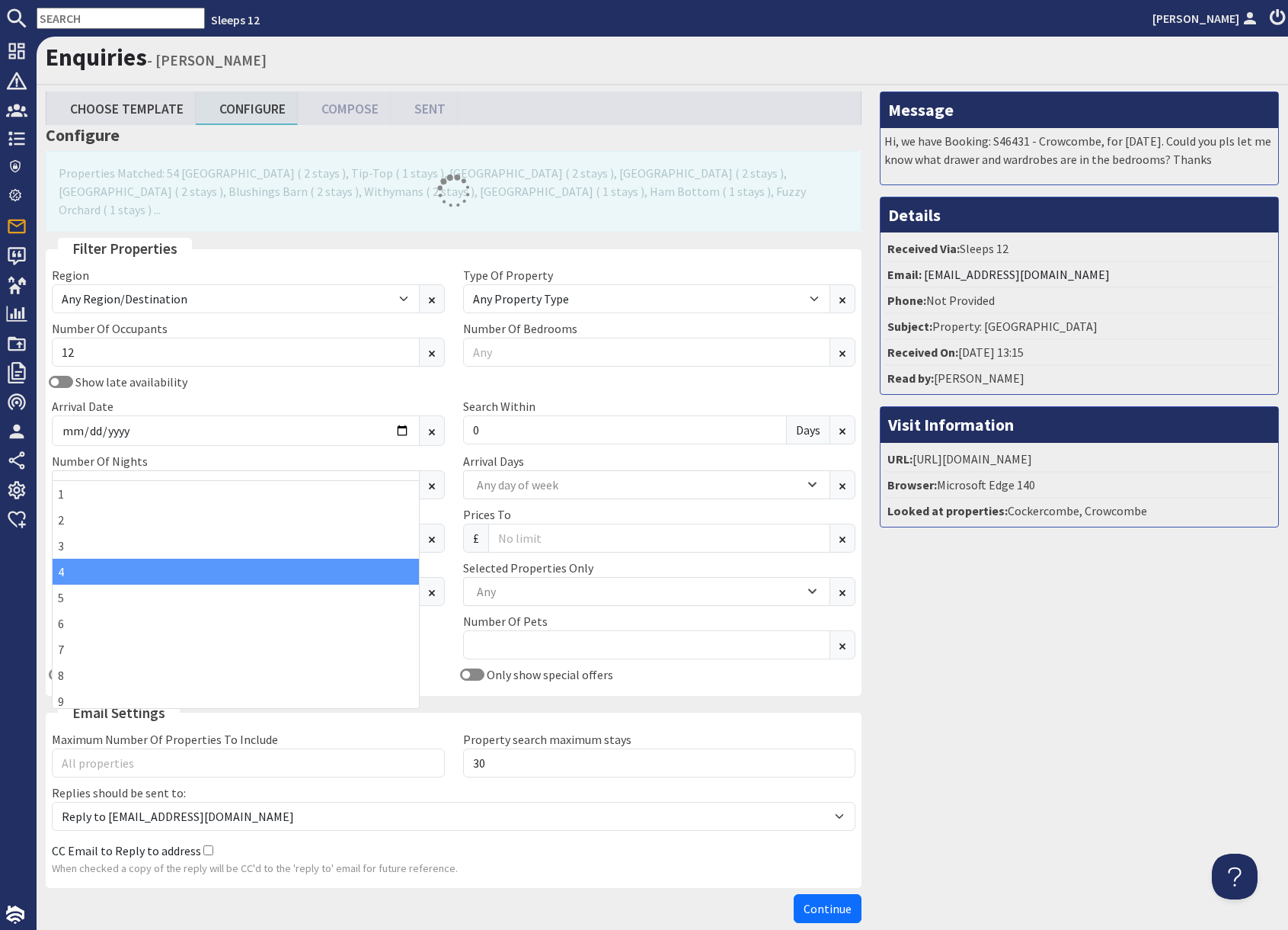
click at [82, 569] on div "4" at bounding box center [235, 572] width 366 height 26
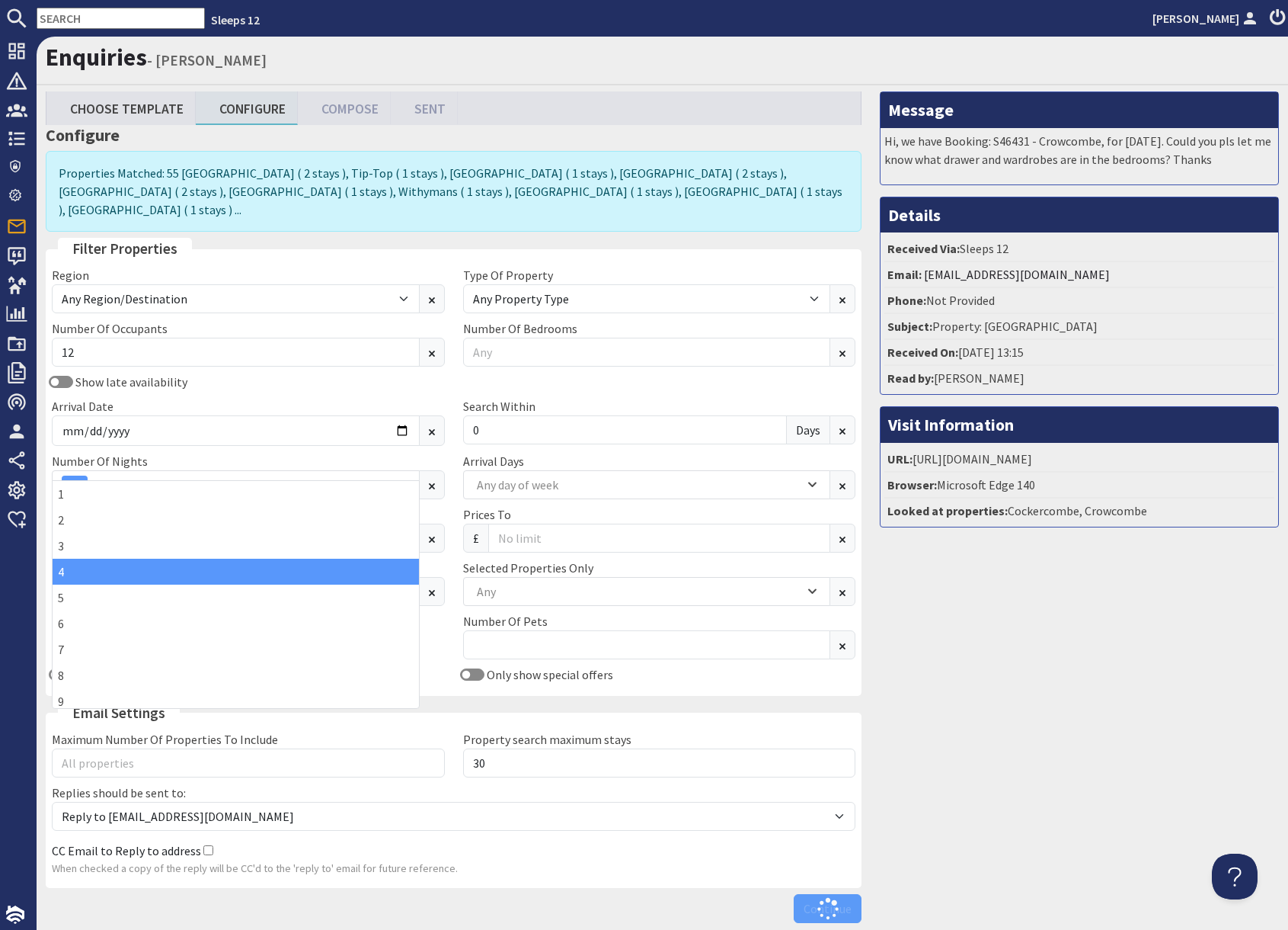
click at [1022, 664] on div "Message Hi, we have Booking: S46431 - Crowcombe, for January 2026. Could you pl…" at bounding box center [1079, 511] width 417 height 839
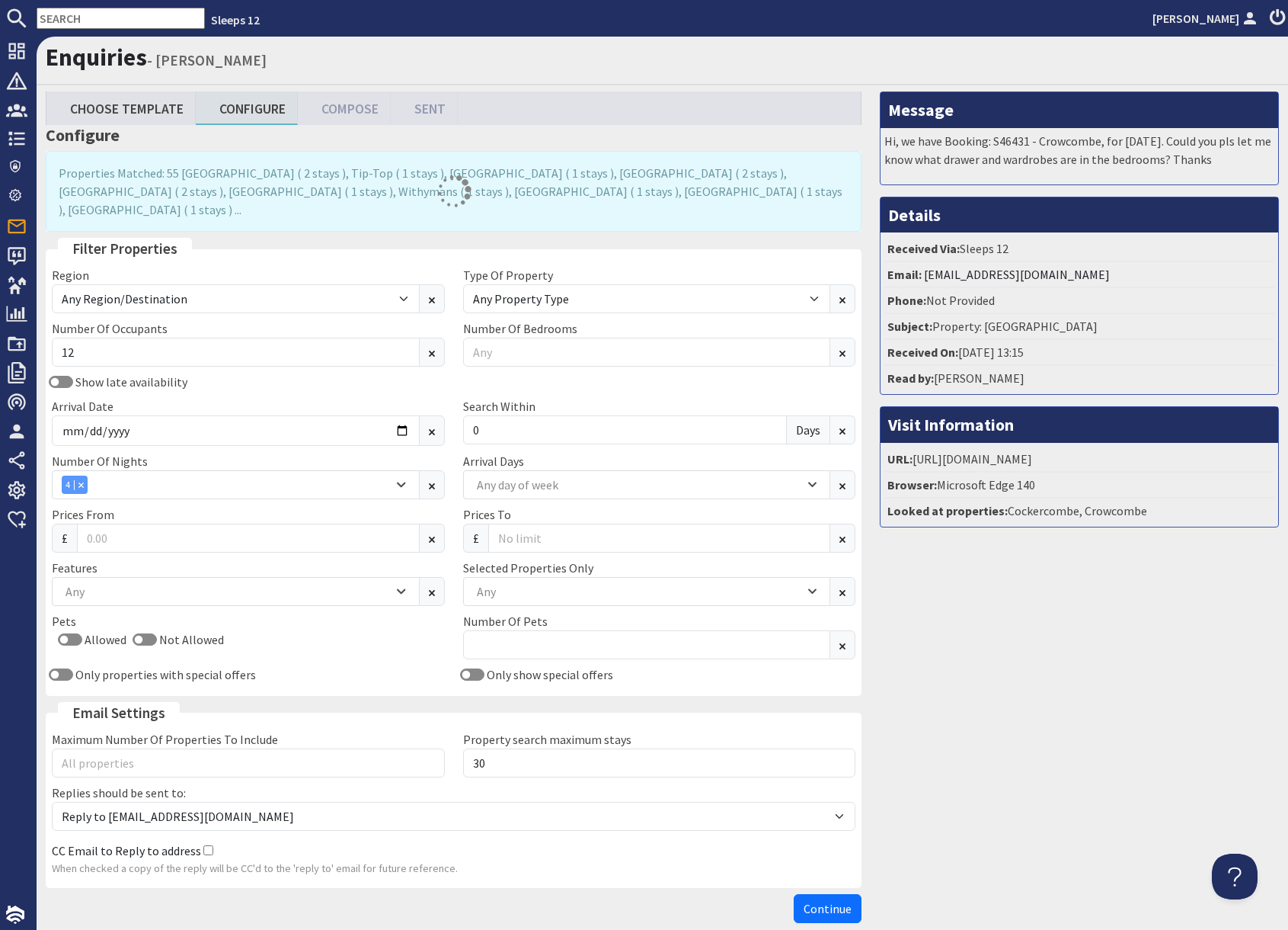
scroll to position [3, 0]
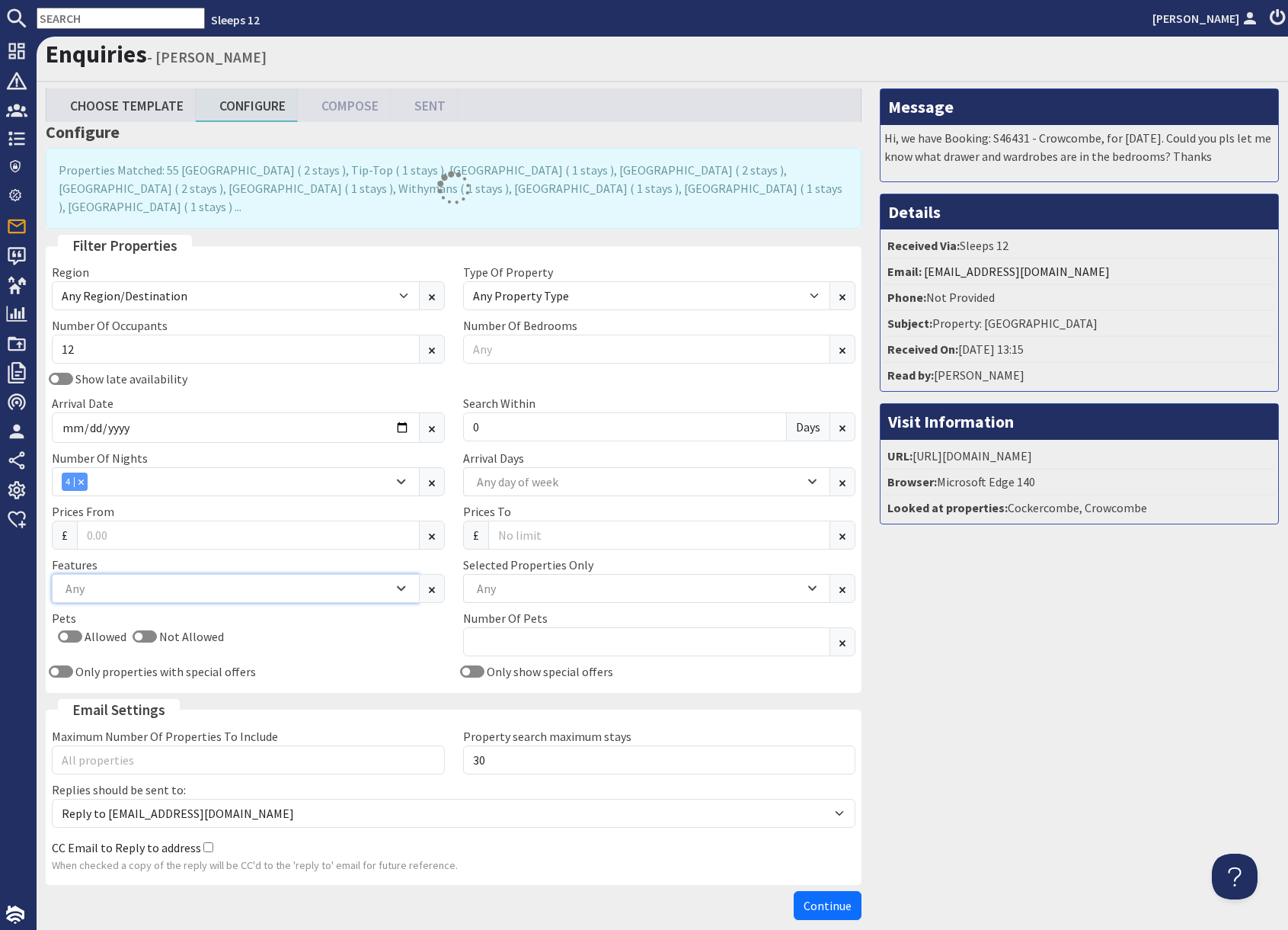
click at [135, 580] on div "Any" at bounding box center [227, 588] width 331 height 17
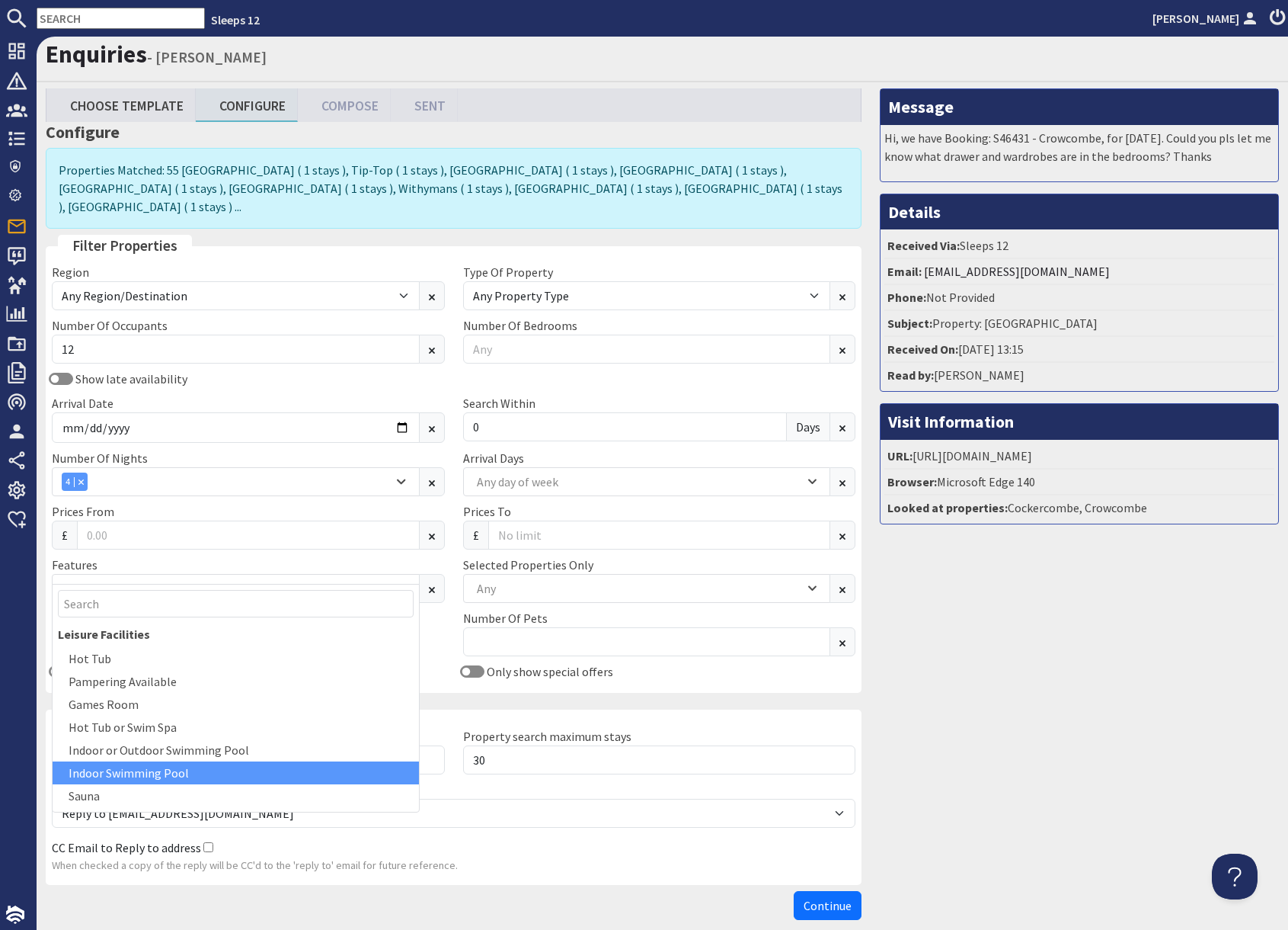
click at [156, 779] on div "Indoor Swimming Pool" at bounding box center [235, 773] width 366 height 23
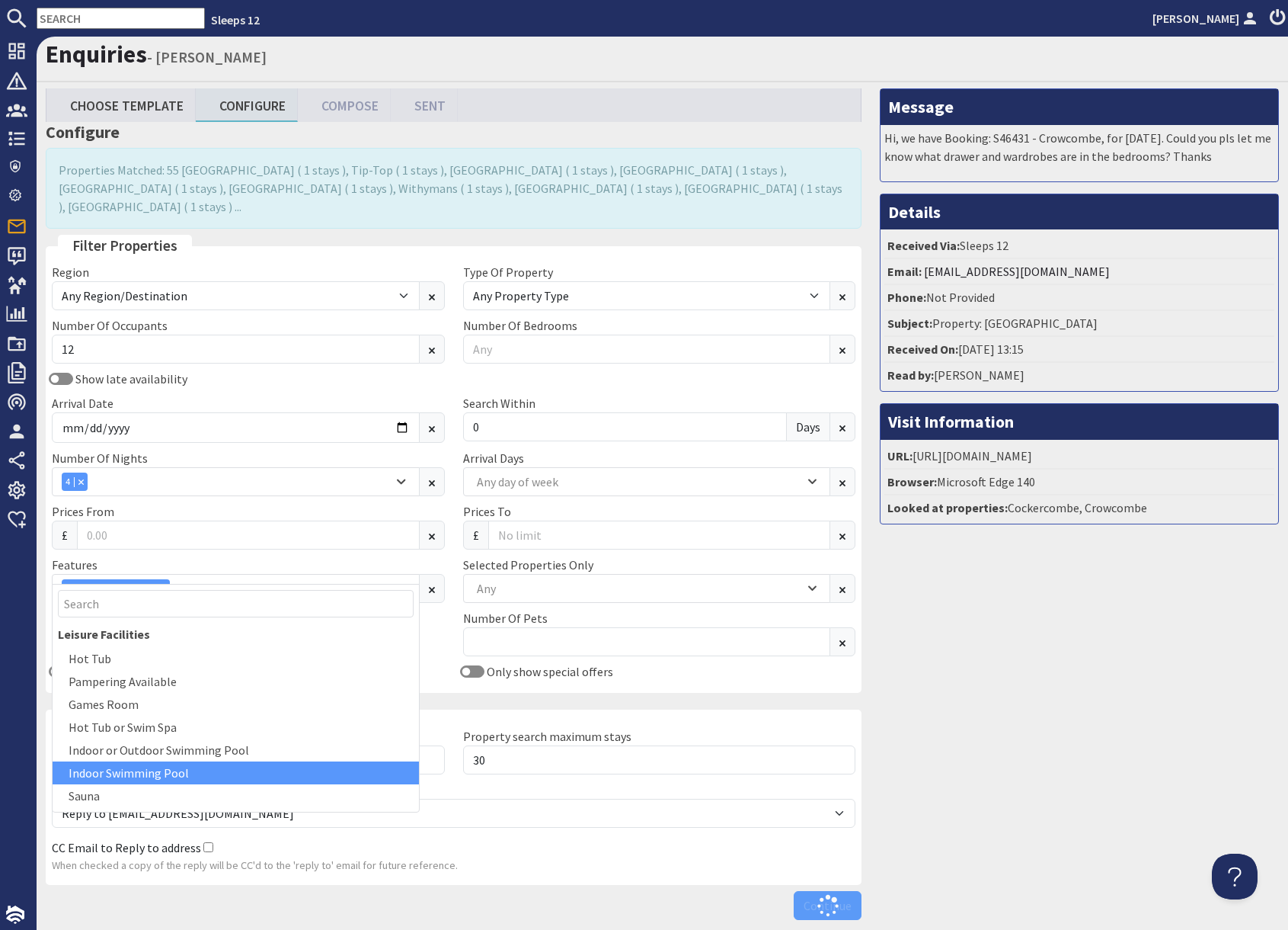
click at [996, 738] on div "Message Hi, we have Booking: S46431 - Crowcombe, for January 2026. Could you pl…" at bounding box center [1079, 508] width 417 height 839
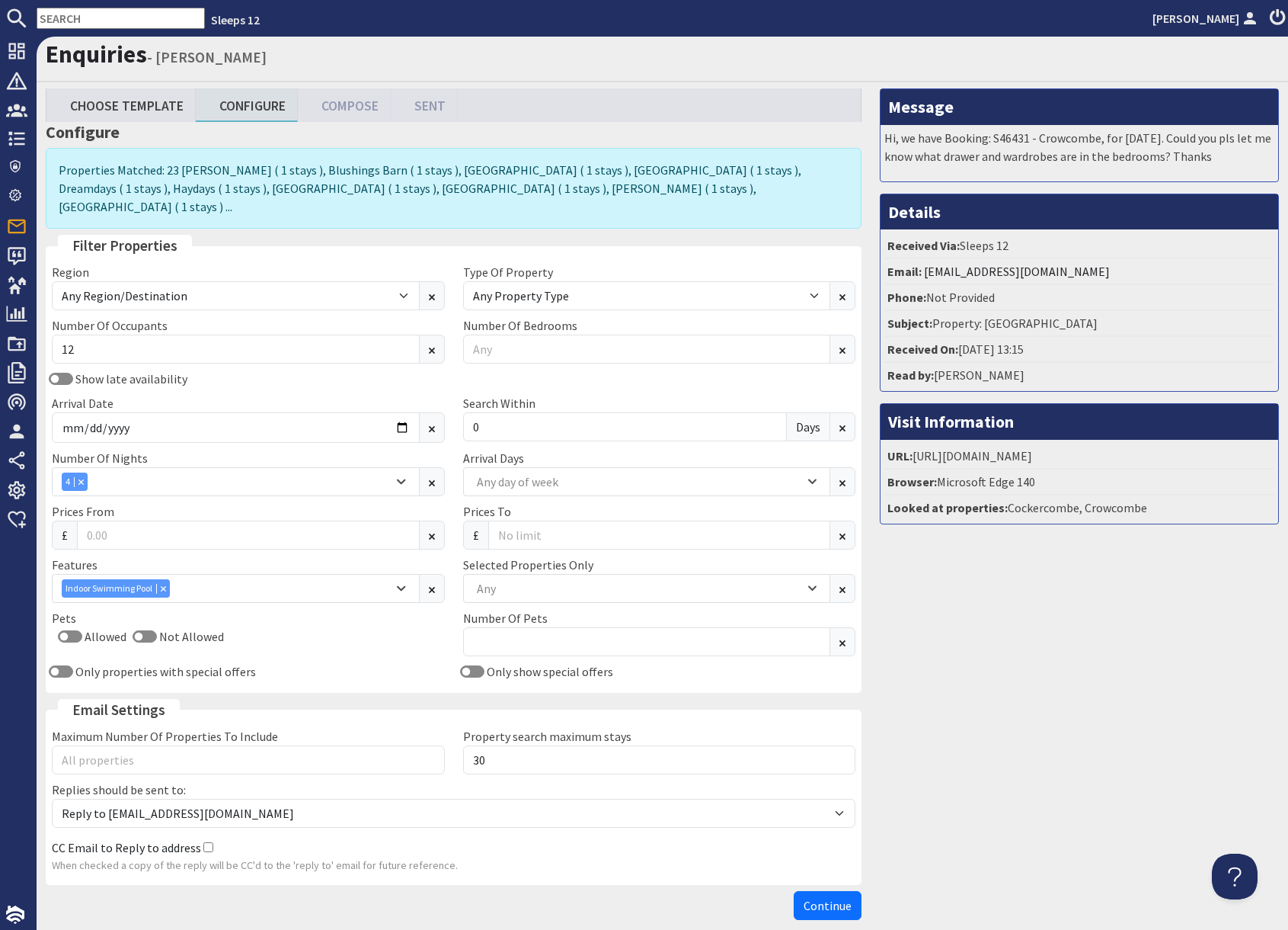
drag, startPoint x: 996, startPoint y: 696, endPoint x: 983, endPoint y: 766, distance: 71.2
click at [996, 696] on div "Message Hi, we have Booking: S46431 - Crowcombe, for January 2026. Could you pl…" at bounding box center [1079, 508] width 417 height 839
drag, startPoint x: 944, startPoint y: 833, endPoint x: 846, endPoint y: 893, distance: 114.9
click at [944, 834] on div "Message Hi, we have Booking: S46431 - Crowcombe, for January 2026. Could you pl…" at bounding box center [1079, 508] width 417 height 839
drag, startPoint x: 817, startPoint y: 883, endPoint x: 800, endPoint y: 619, distance: 264.5
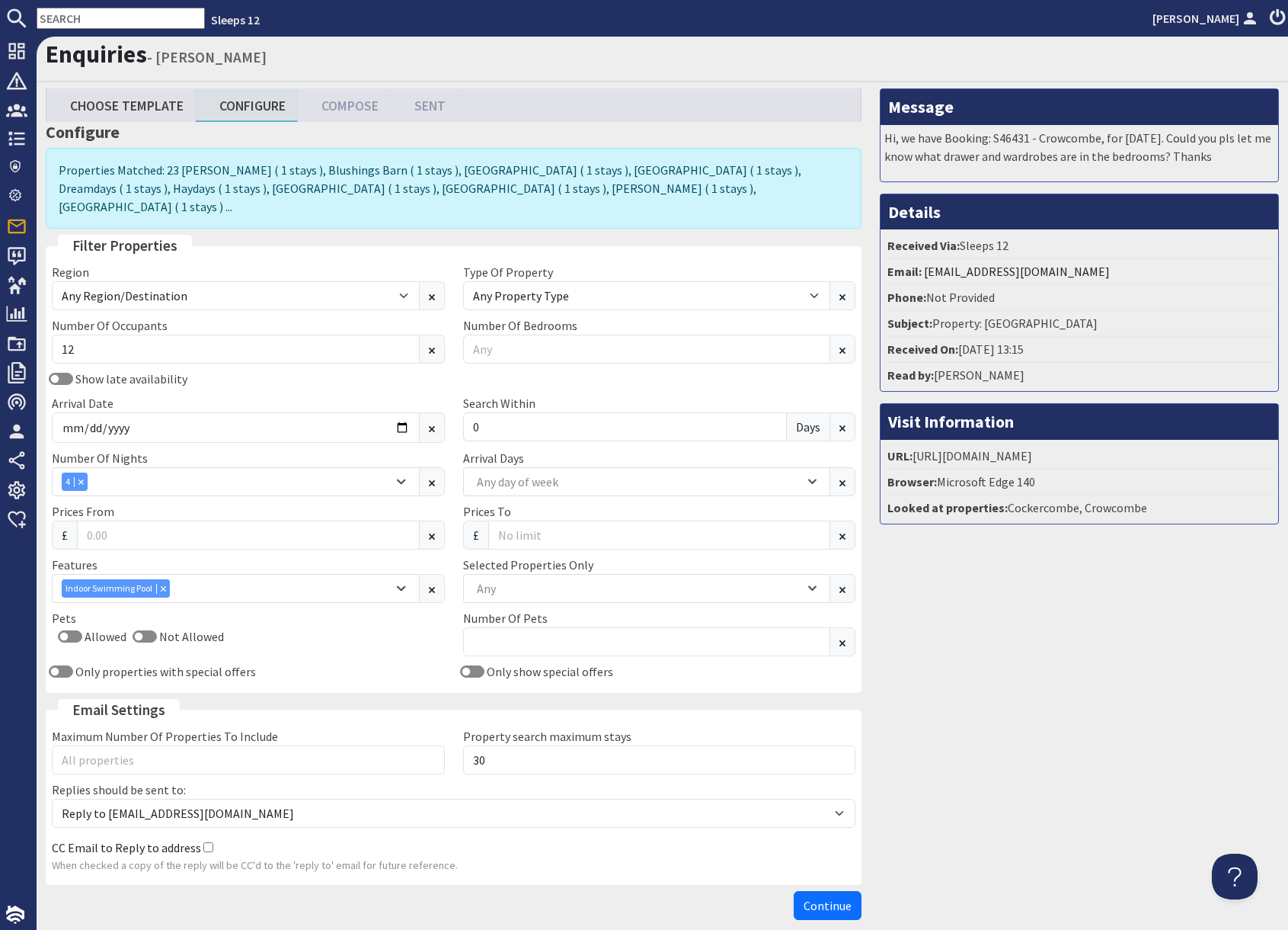
click at [818, 898] on span "Continue" at bounding box center [827, 906] width 48 height 16
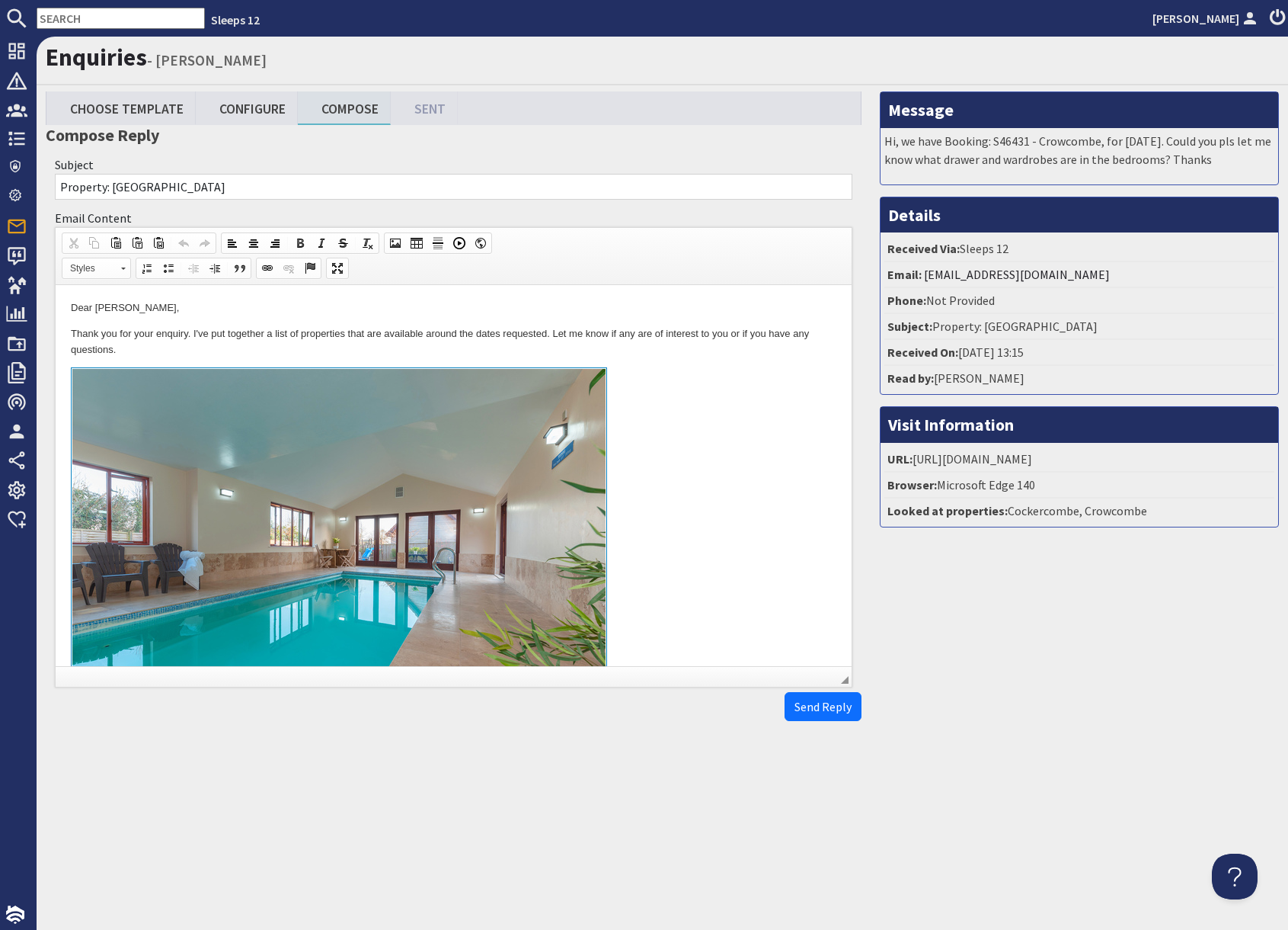
click at [692, 582] on link at bounding box center [453, 543] width 765 height 351
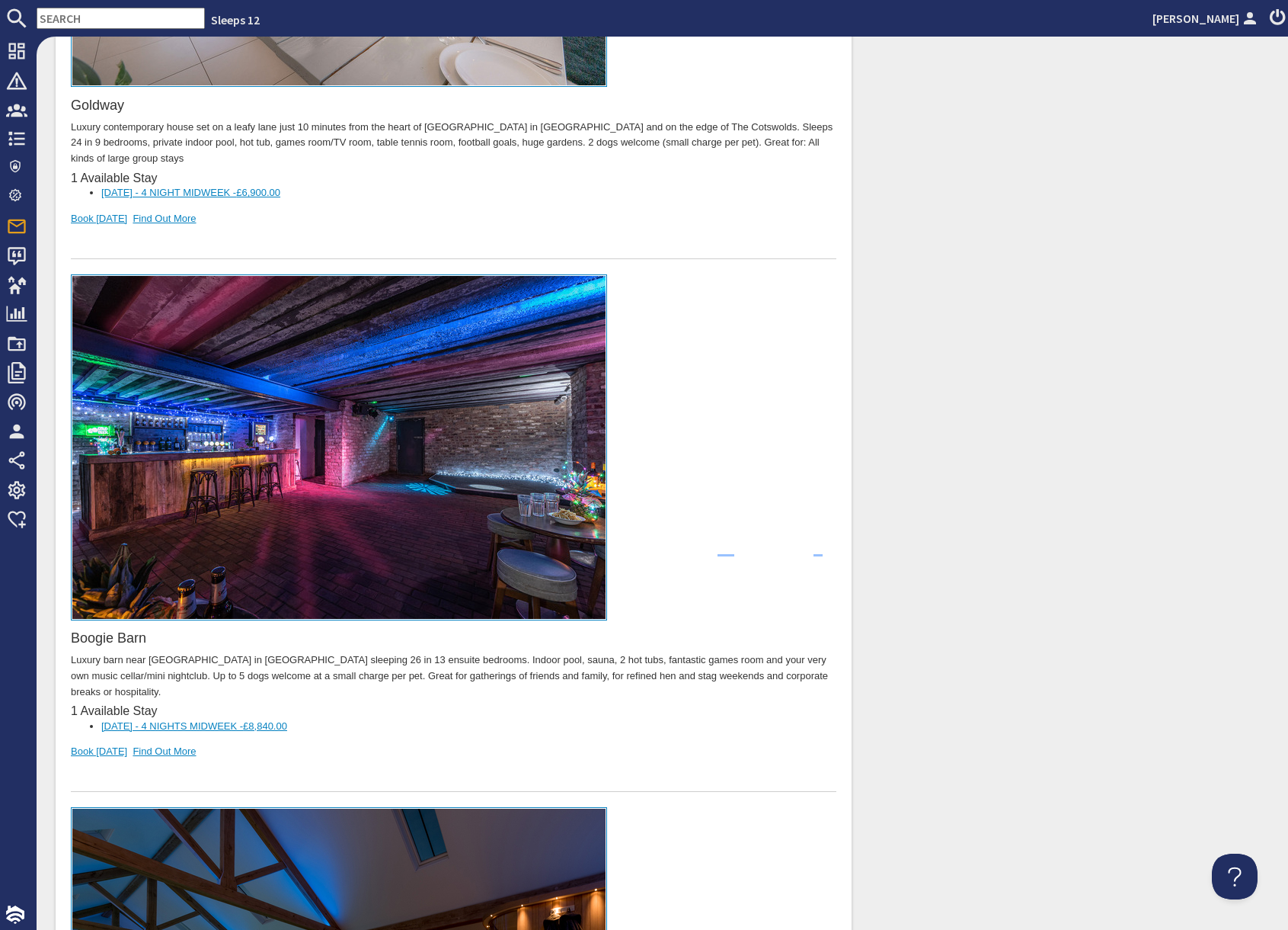
scroll to position [11631, 0]
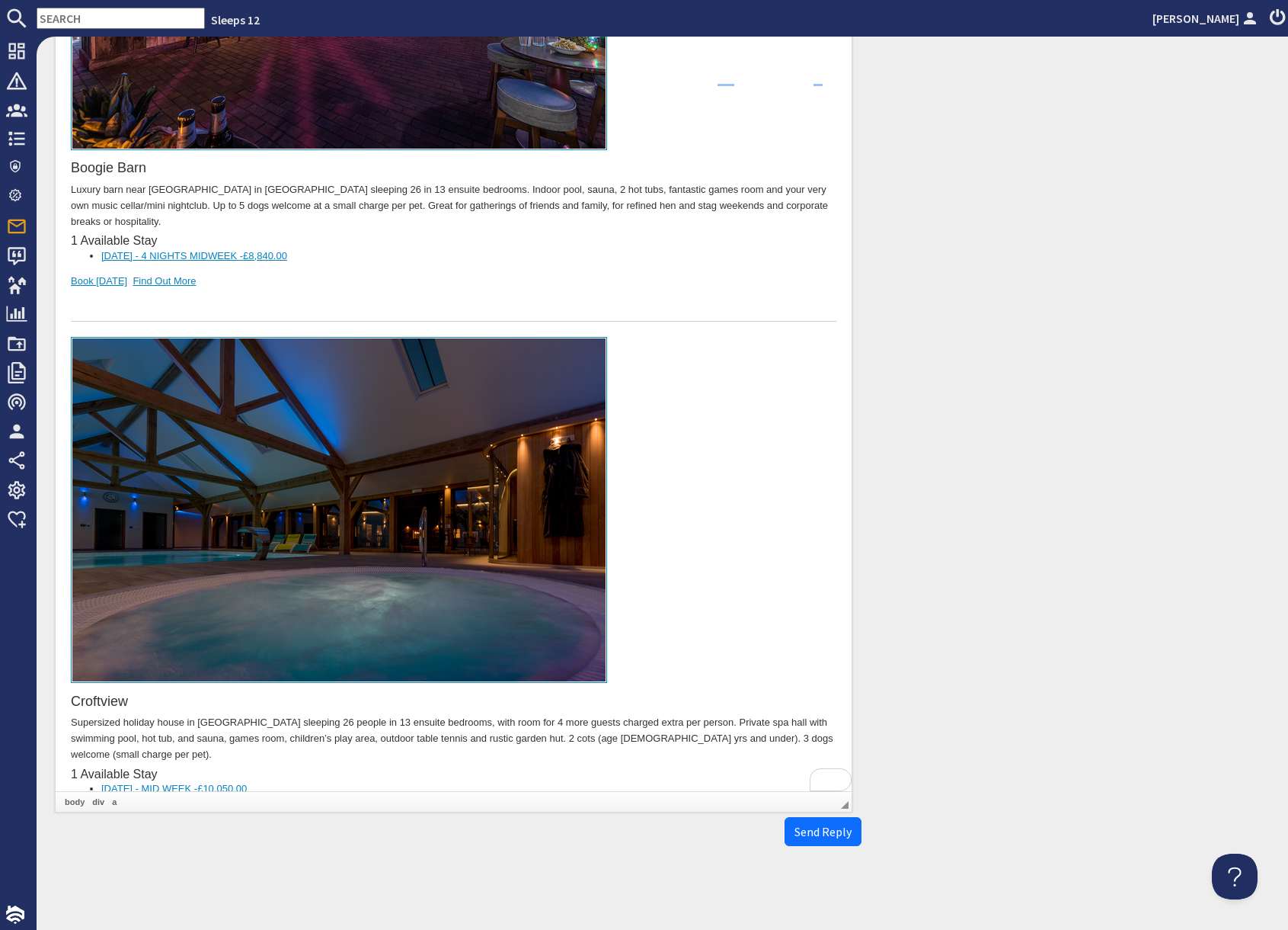
drag, startPoint x: 298, startPoint y: 672, endPoint x: 291, endPoint y: 676, distance: 8.1
click at [291, 676] on div "Croftview Supersized holiday house in Somerset sleeping 26 people in 13 ensuite…" at bounding box center [453, 596] width 765 height 518
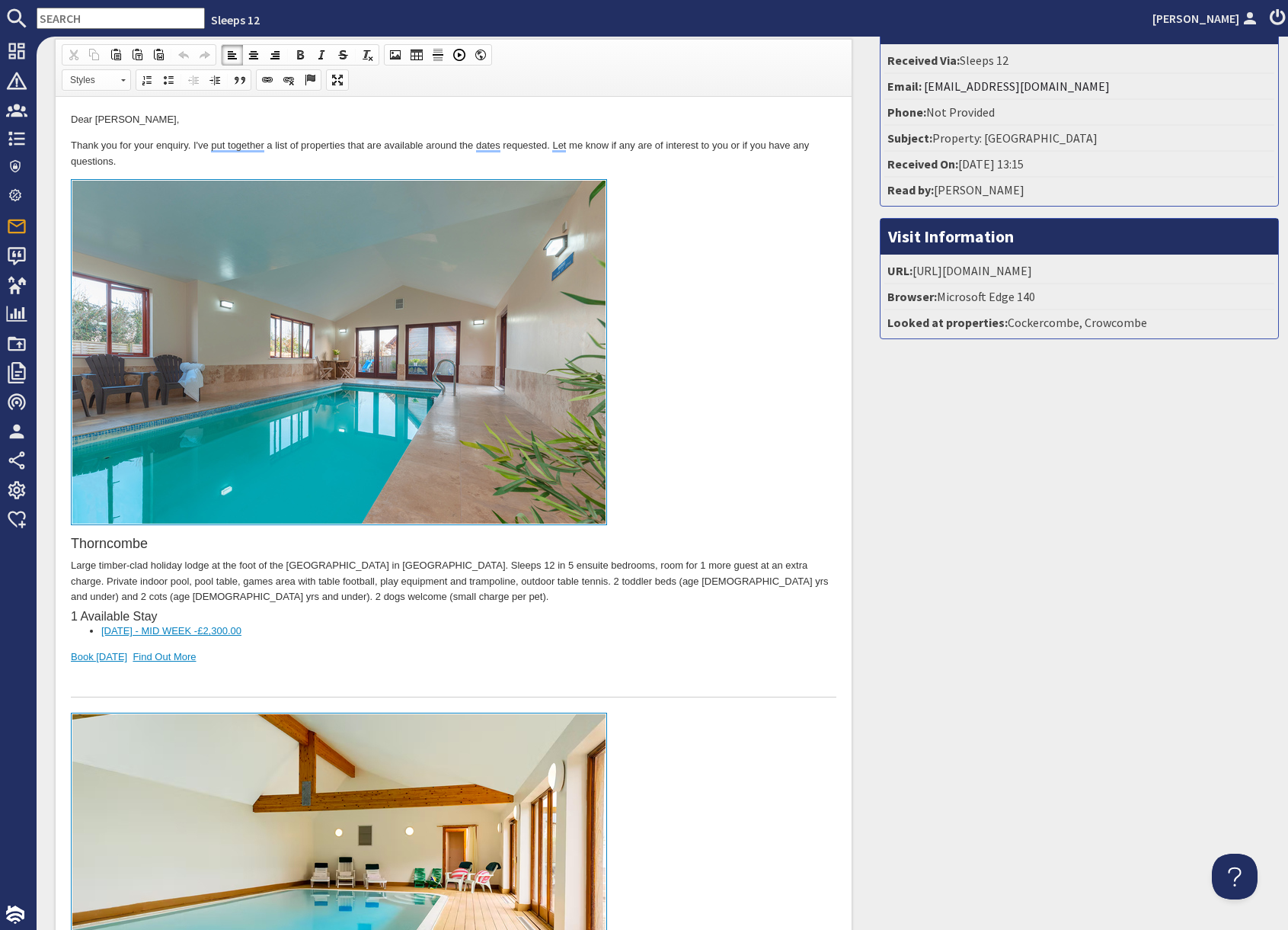
scroll to position [0, 0]
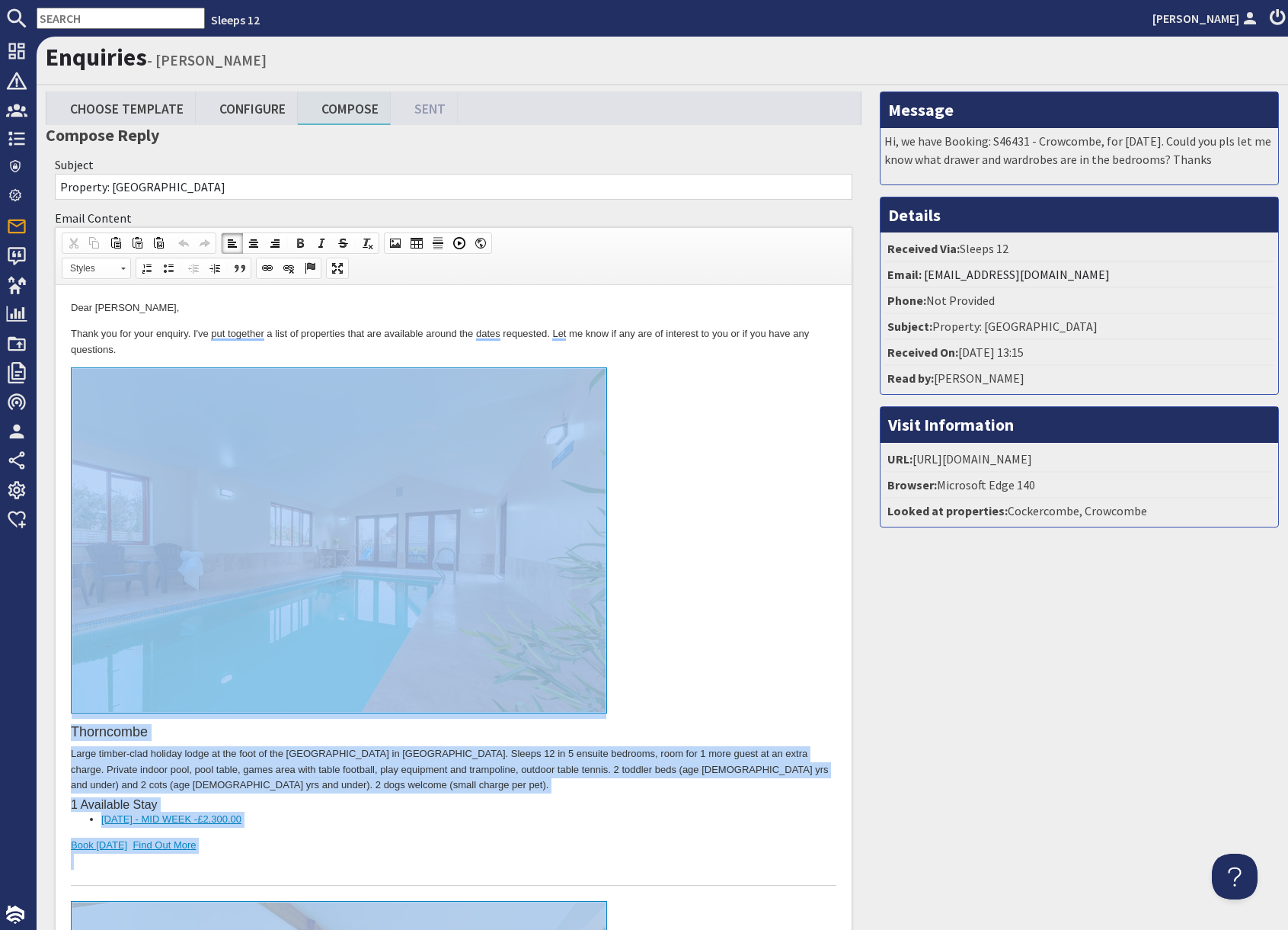
drag, startPoint x: 269, startPoint y: 12296, endPoint x: 292, endPoint y: 547, distance: 11749.0
copy body "Thorncombe Large timber-clad holiday lodge at the foot of the Quantock Hills in…"
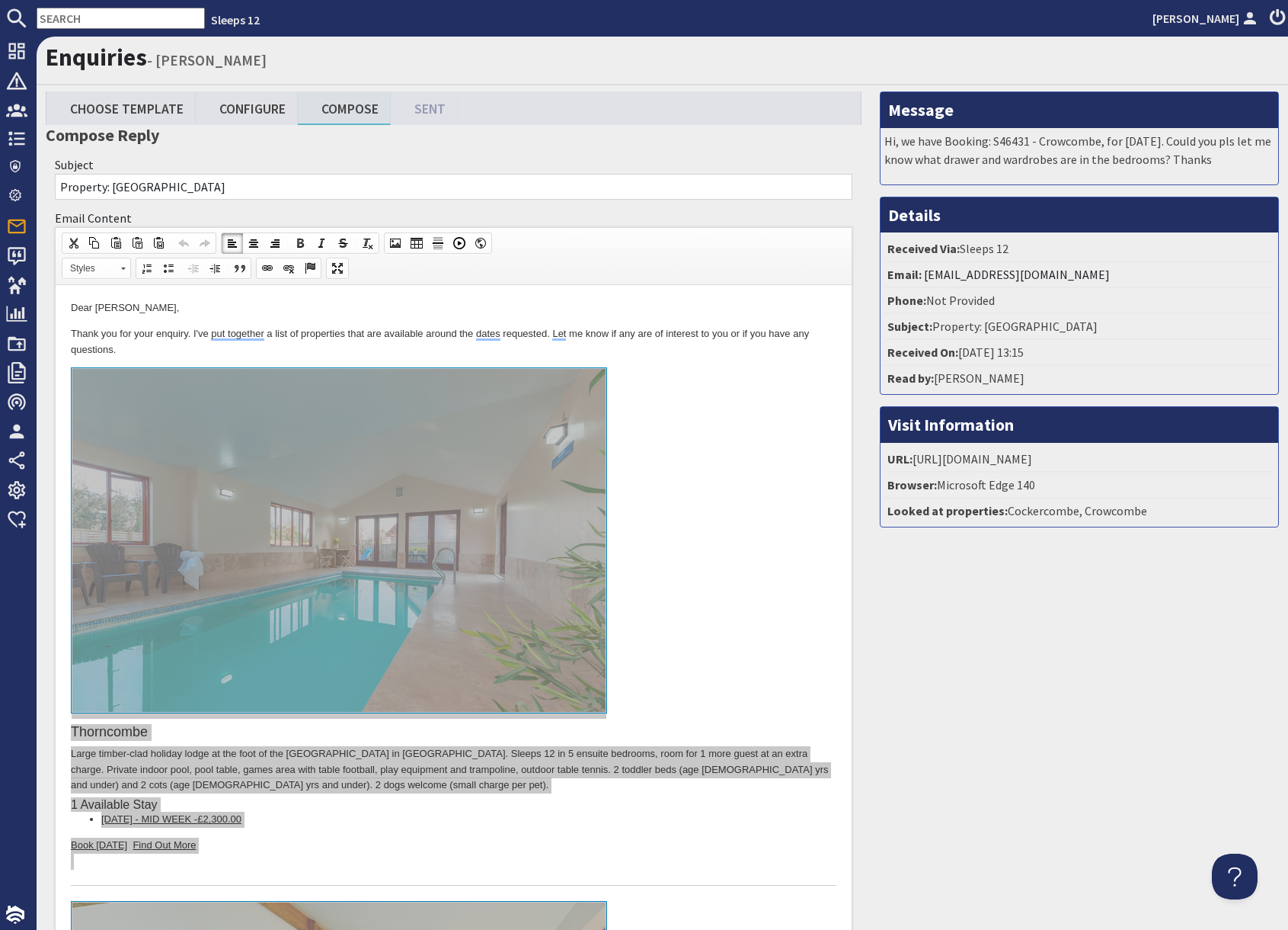
click at [95, 25] on input "text" at bounding box center [121, 18] width 169 height 22
click at [95, 23] on input "text" at bounding box center [121, 18] width 169 height 22
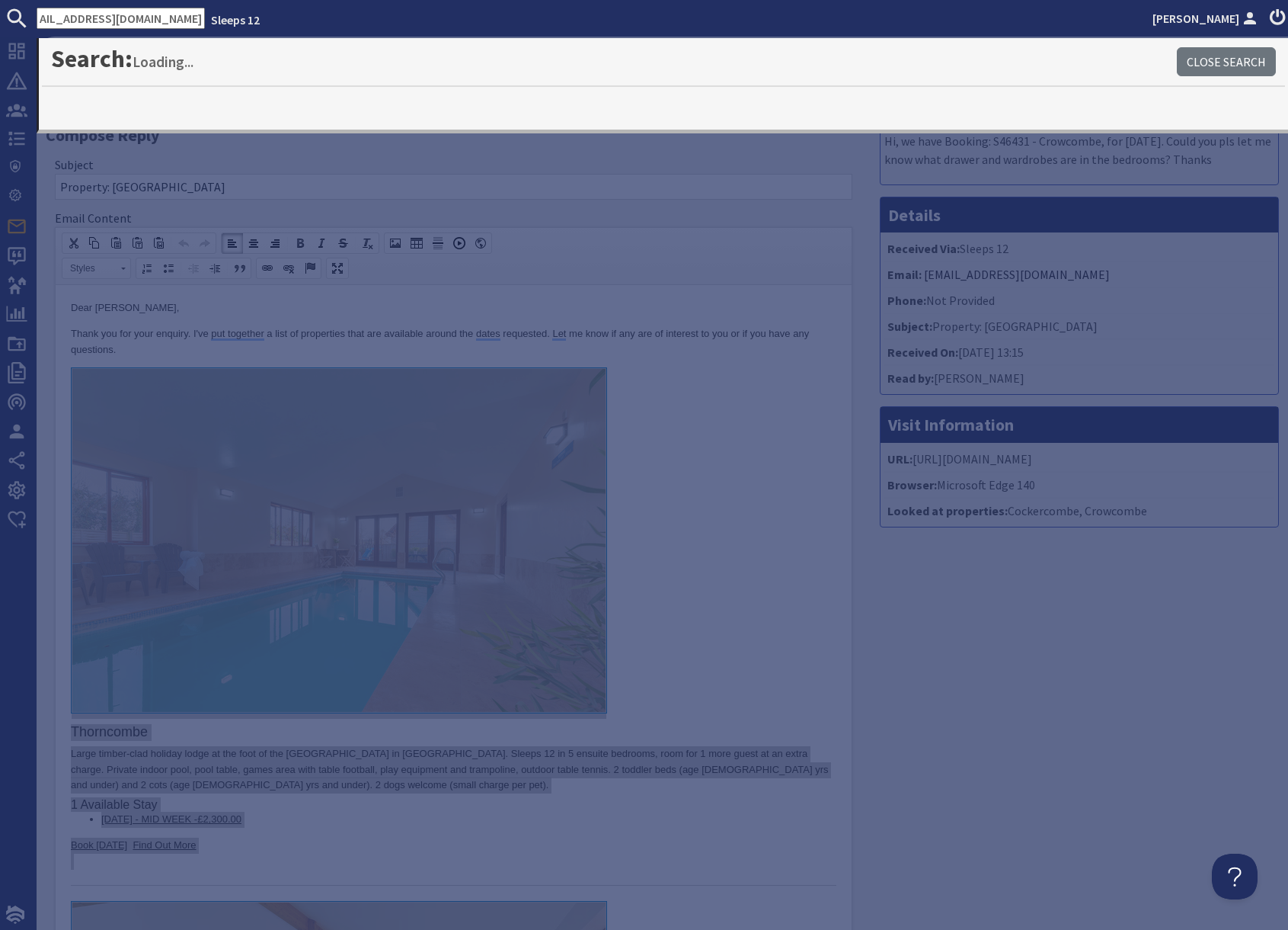
type input "maplefarmstables@yahoo.co.uk"
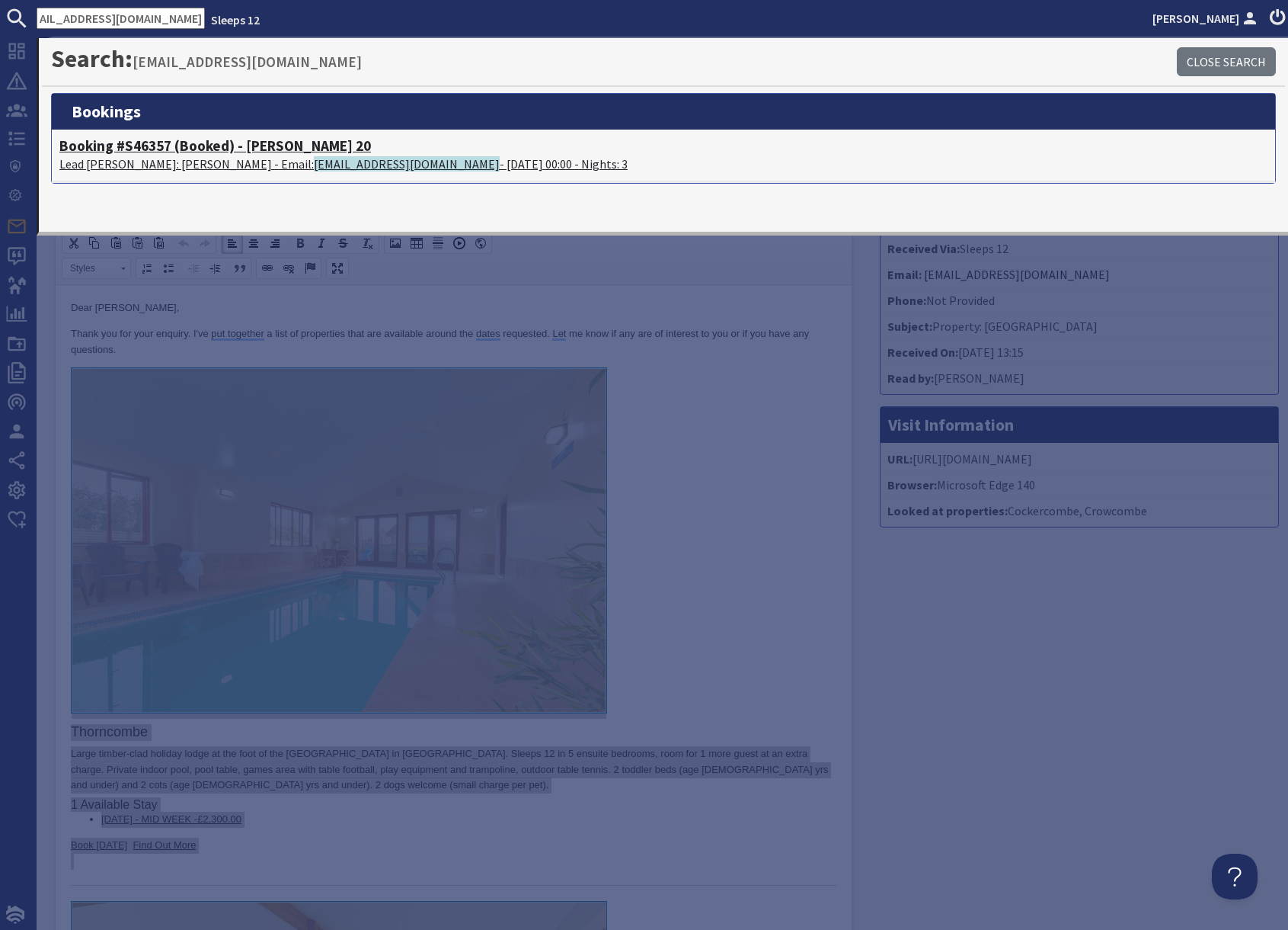
scroll to position [0, 0]
click at [155, 164] on p "Lead Booker: Colleen Long - Email: maplefarmstables@yahoo.co.uk - 17/10/2025 00…" at bounding box center [664, 164] width 1209 height 18
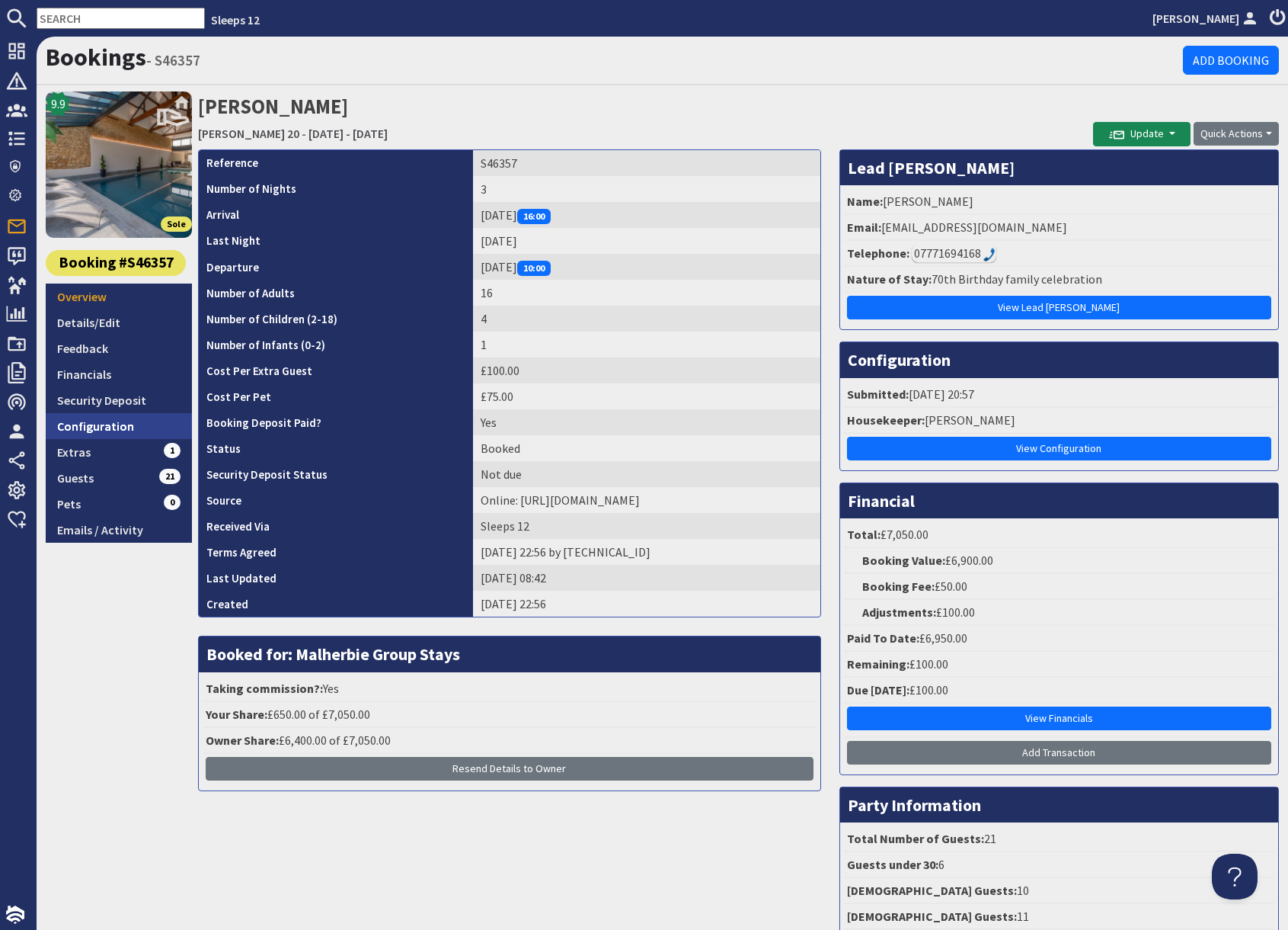
click at [114, 434] on link "Configuration" at bounding box center [119, 426] width 146 height 26
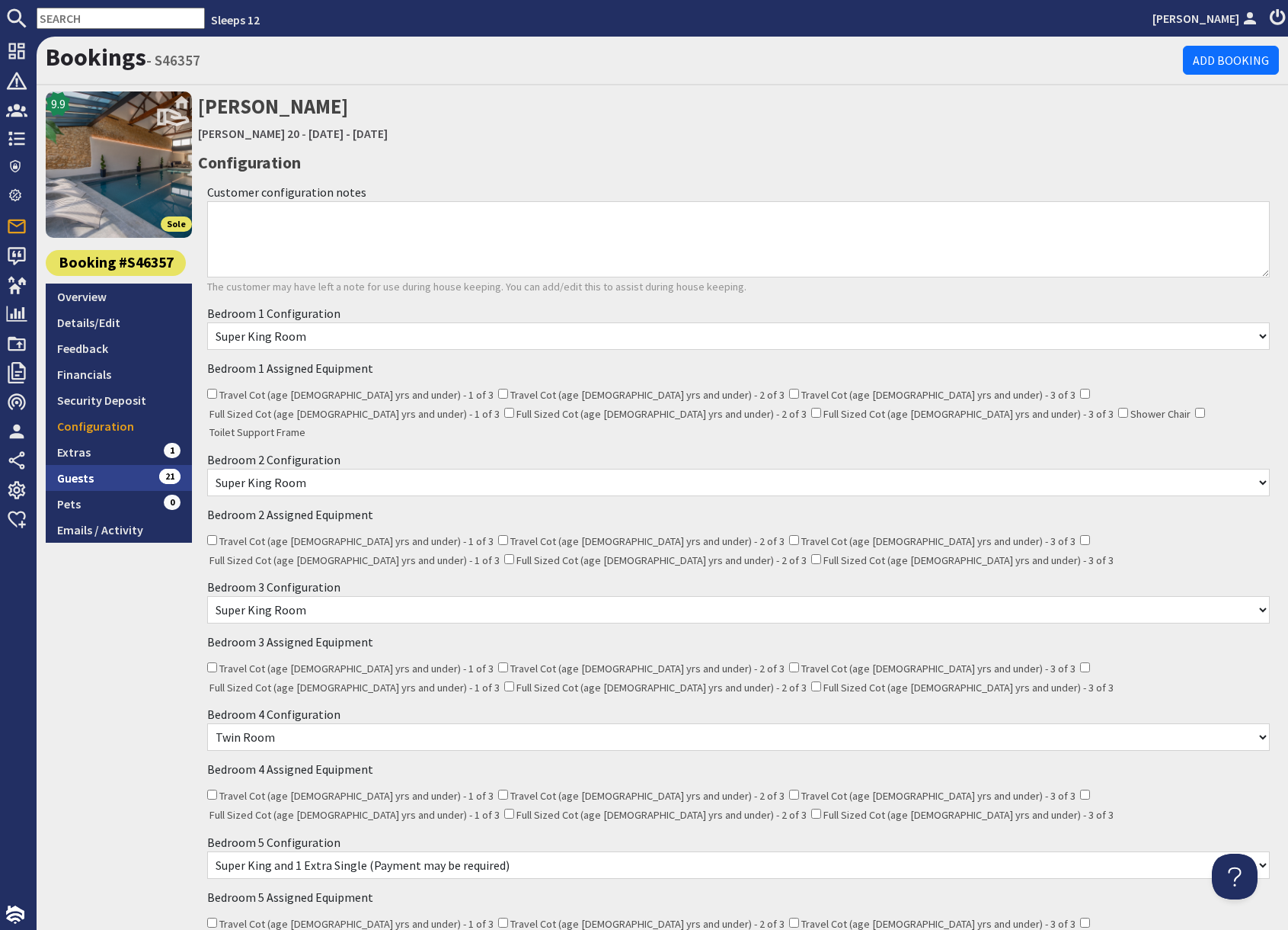
click at [123, 473] on link "Guests 21" at bounding box center [119, 478] width 146 height 26
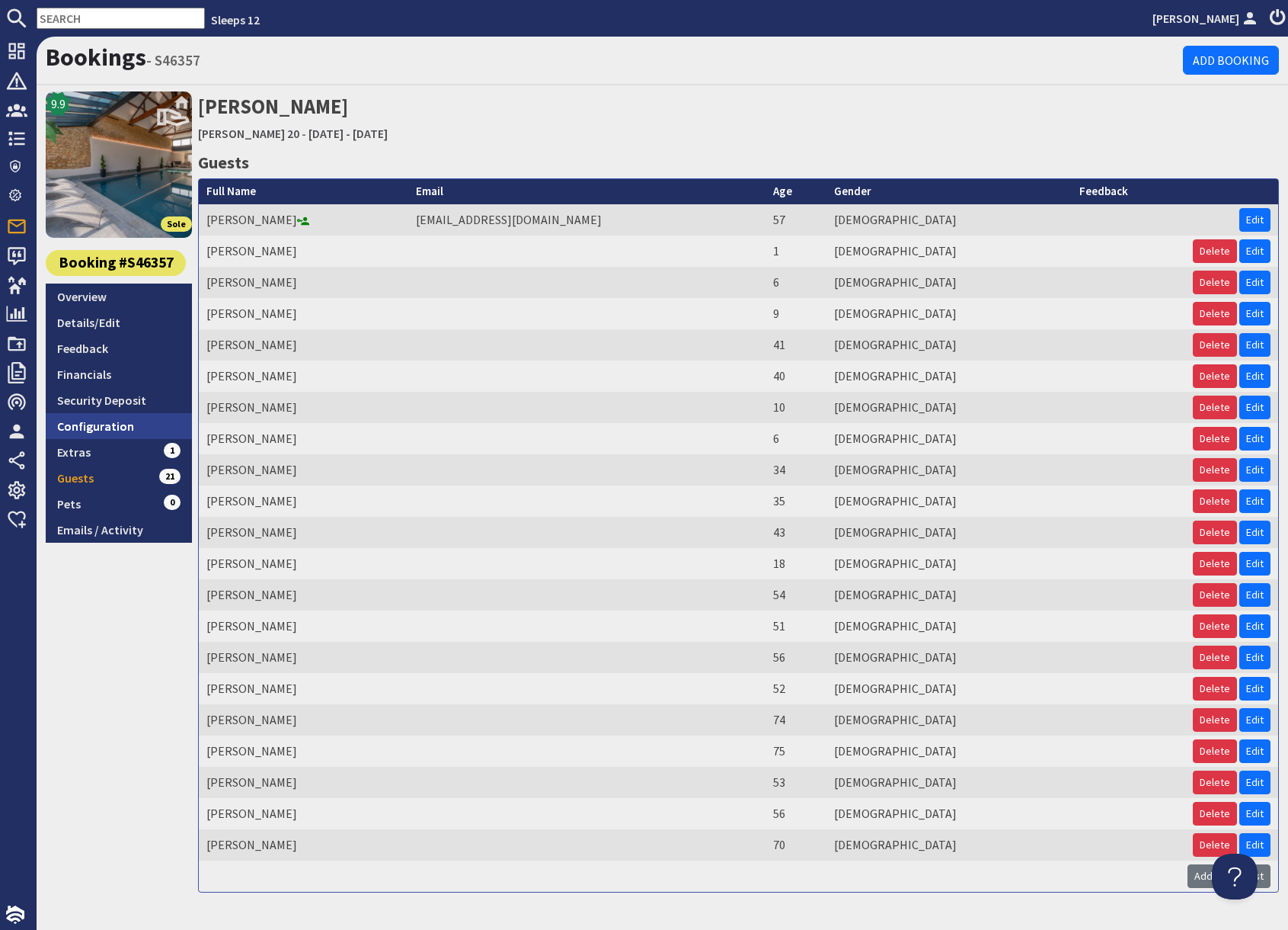
click at [88, 436] on link "Configuration" at bounding box center [119, 426] width 146 height 26
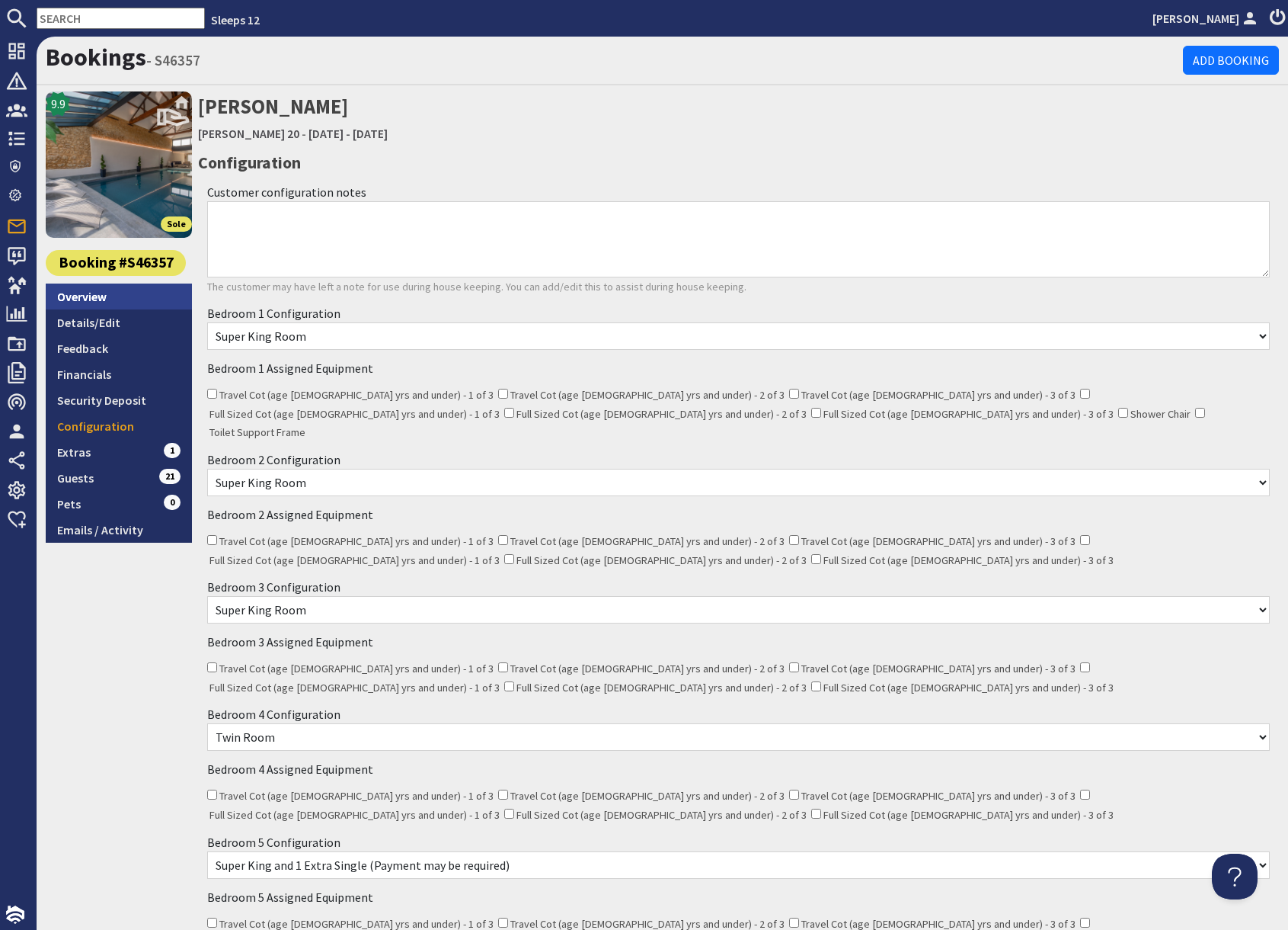
click at [102, 302] on link "Overview" at bounding box center [119, 297] width 146 height 26
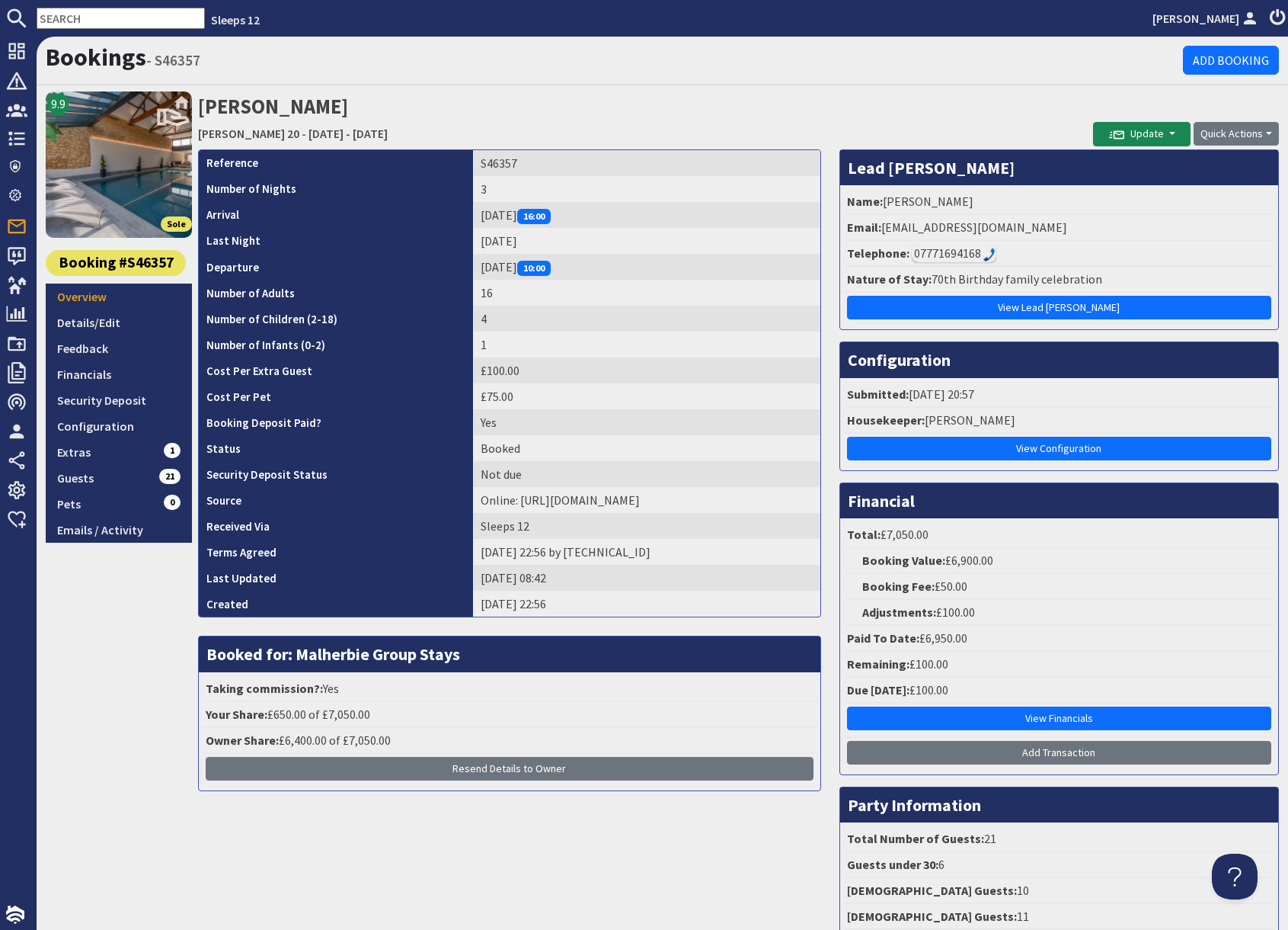
click at [90, 17] on input "text" at bounding box center [121, 18] width 169 height 22
paste input "mayedobor25@gmail.com"
type input "mayedobor25@gmail.com"
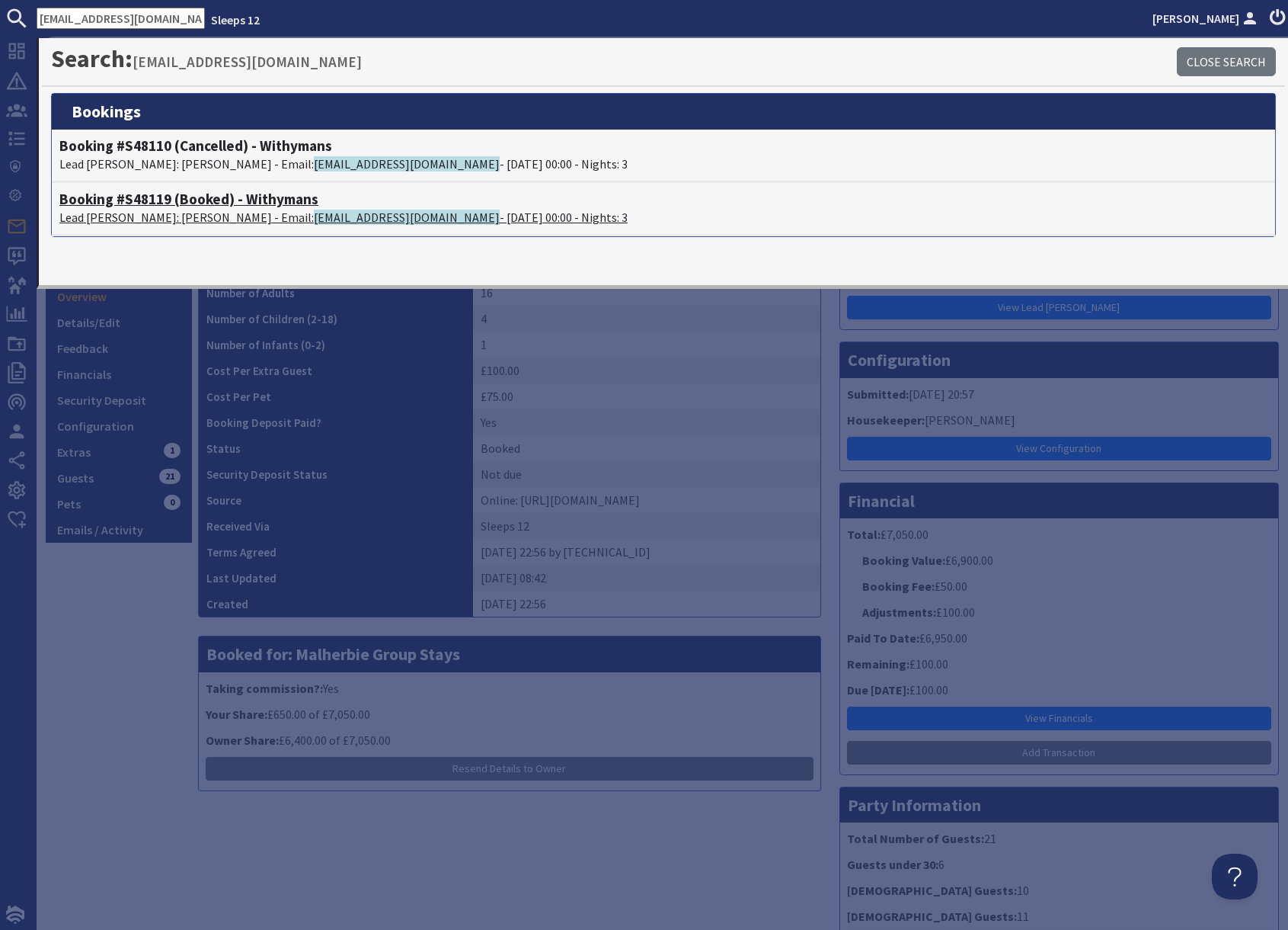
click at [170, 220] on p "Lead Booker: May Obazuaye - Email: mayedobor25@gmail.com - 29/05/2026 00:00 - N…" at bounding box center [664, 217] width 1209 height 18
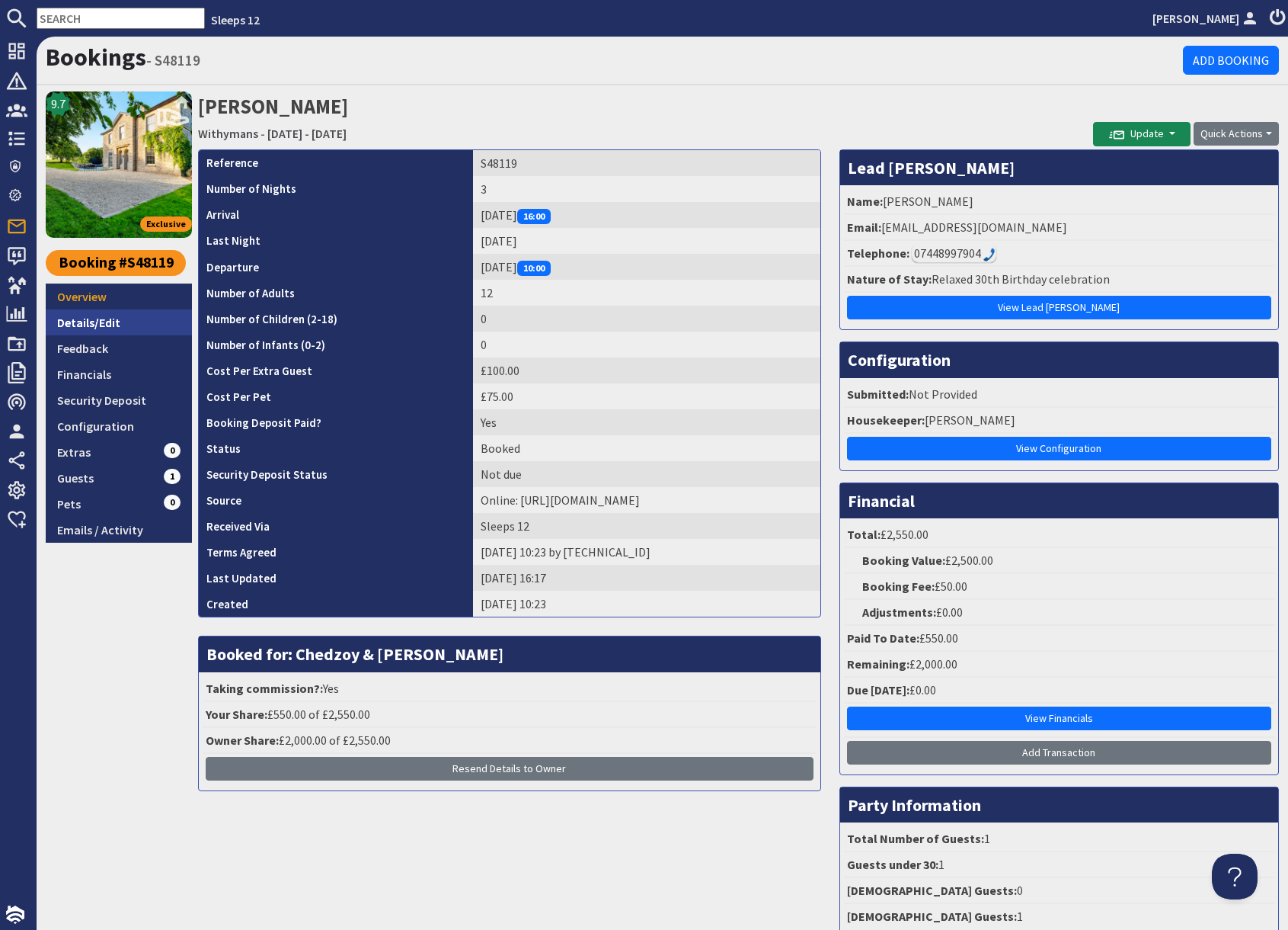
click at [78, 324] on link "Details/Edit" at bounding box center [119, 323] width 146 height 26
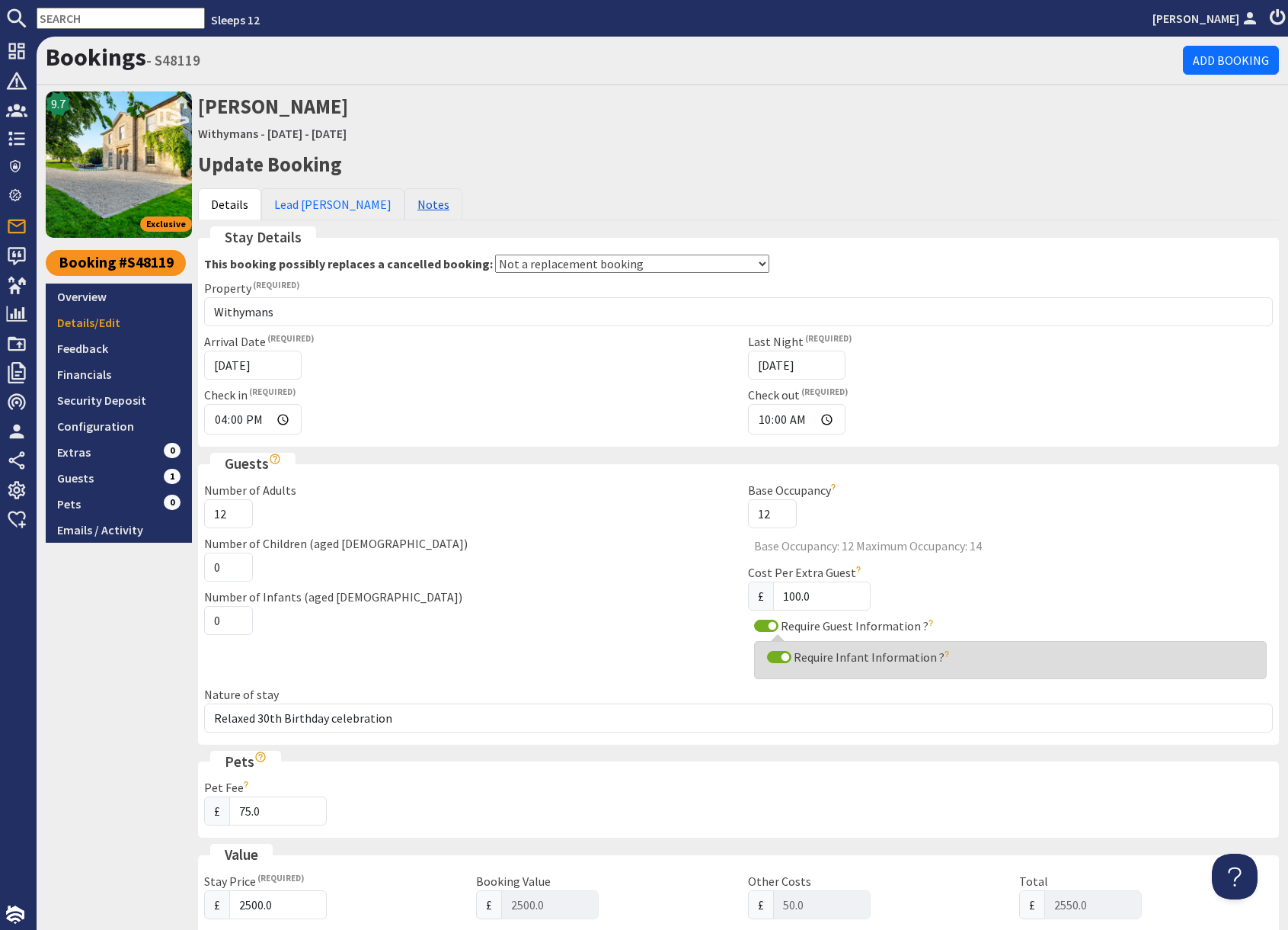
click at [404, 203] on link "Notes" at bounding box center [433, 204] width 58 height 32
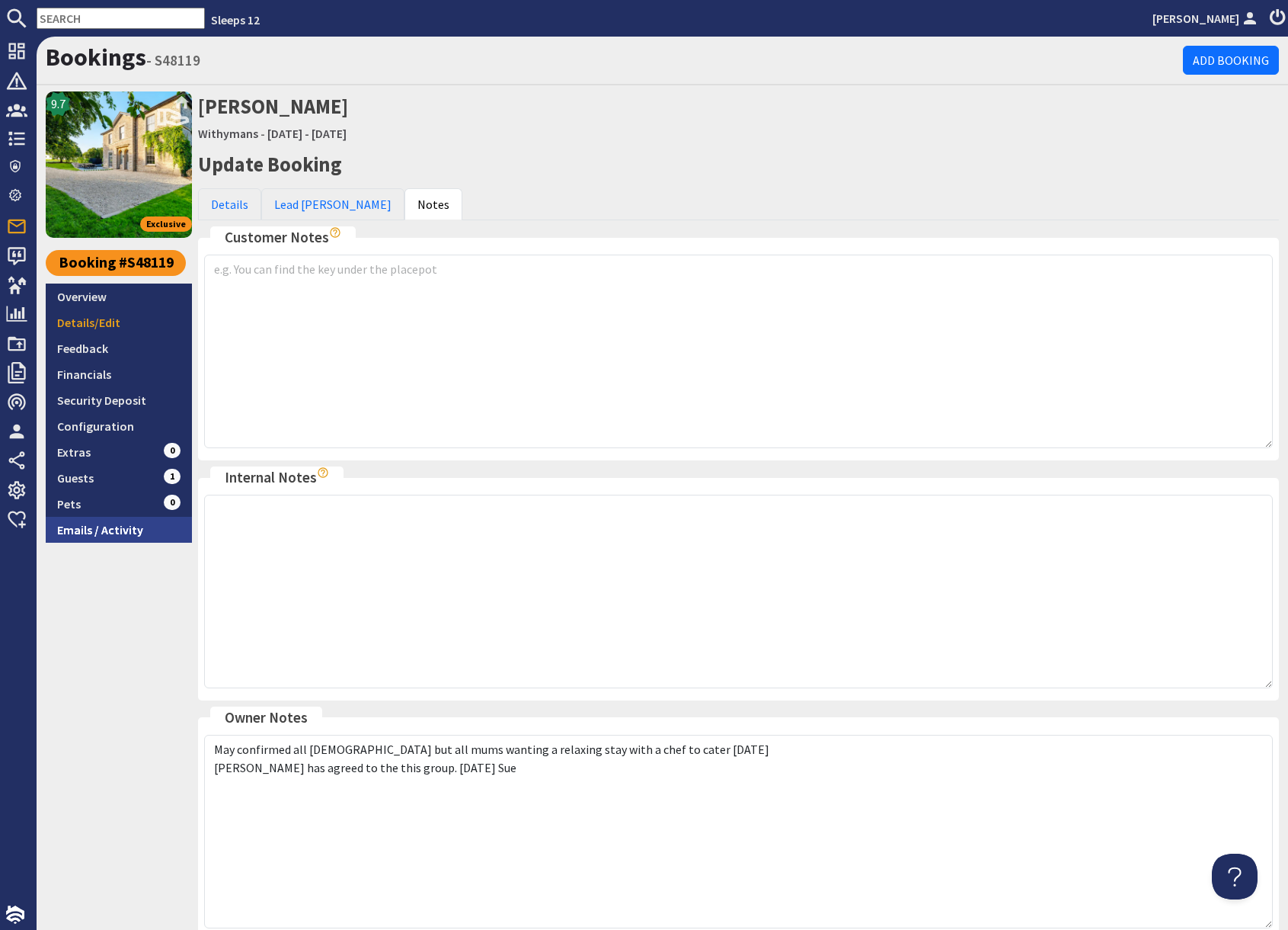
click at [110, 532] on link "Emails / Activity" at bounding box center [119, 530] width 146 height 26
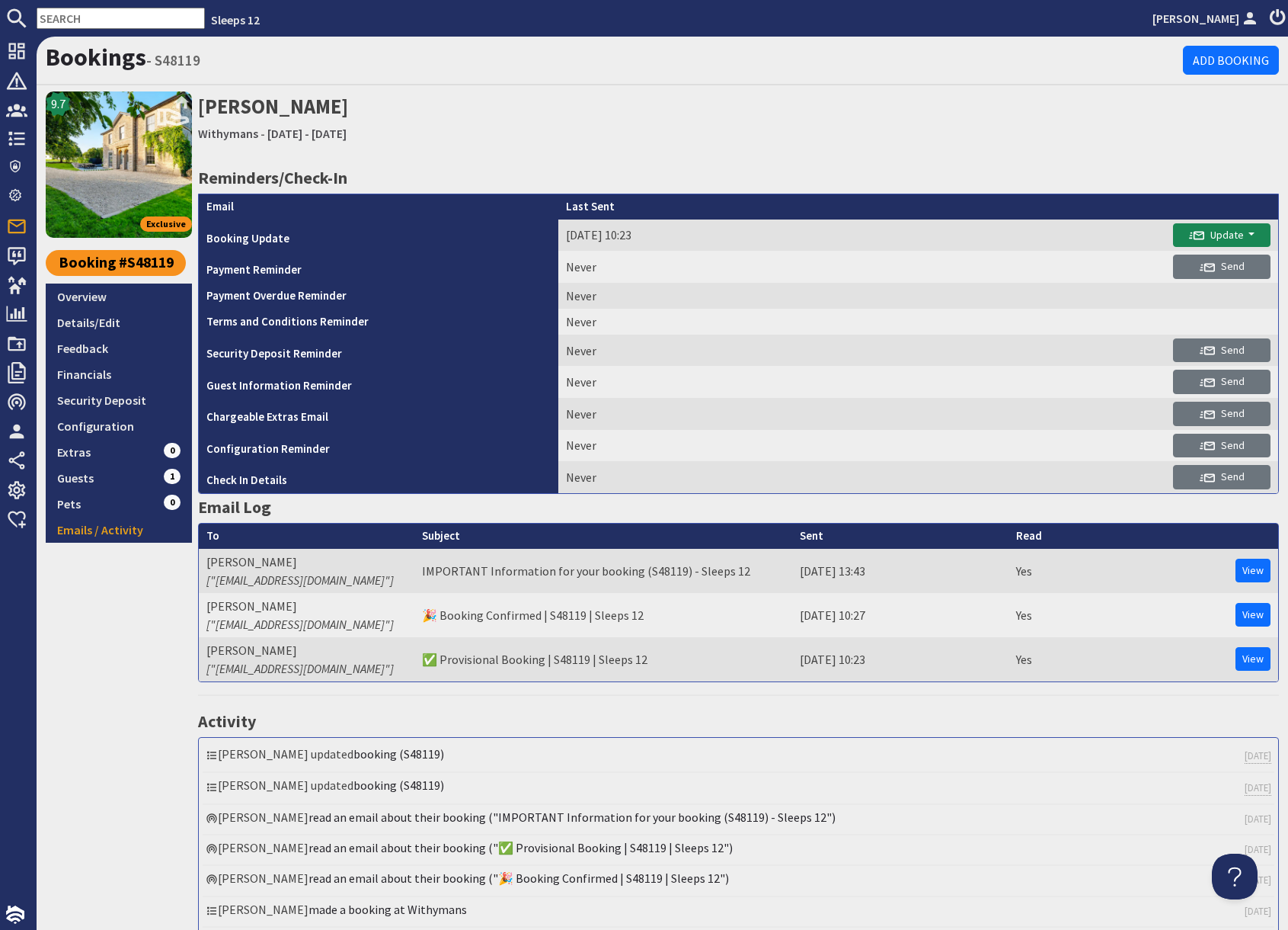
click at [120, 18] on input "text" at bounding box center [121, 18] width 169 height 22
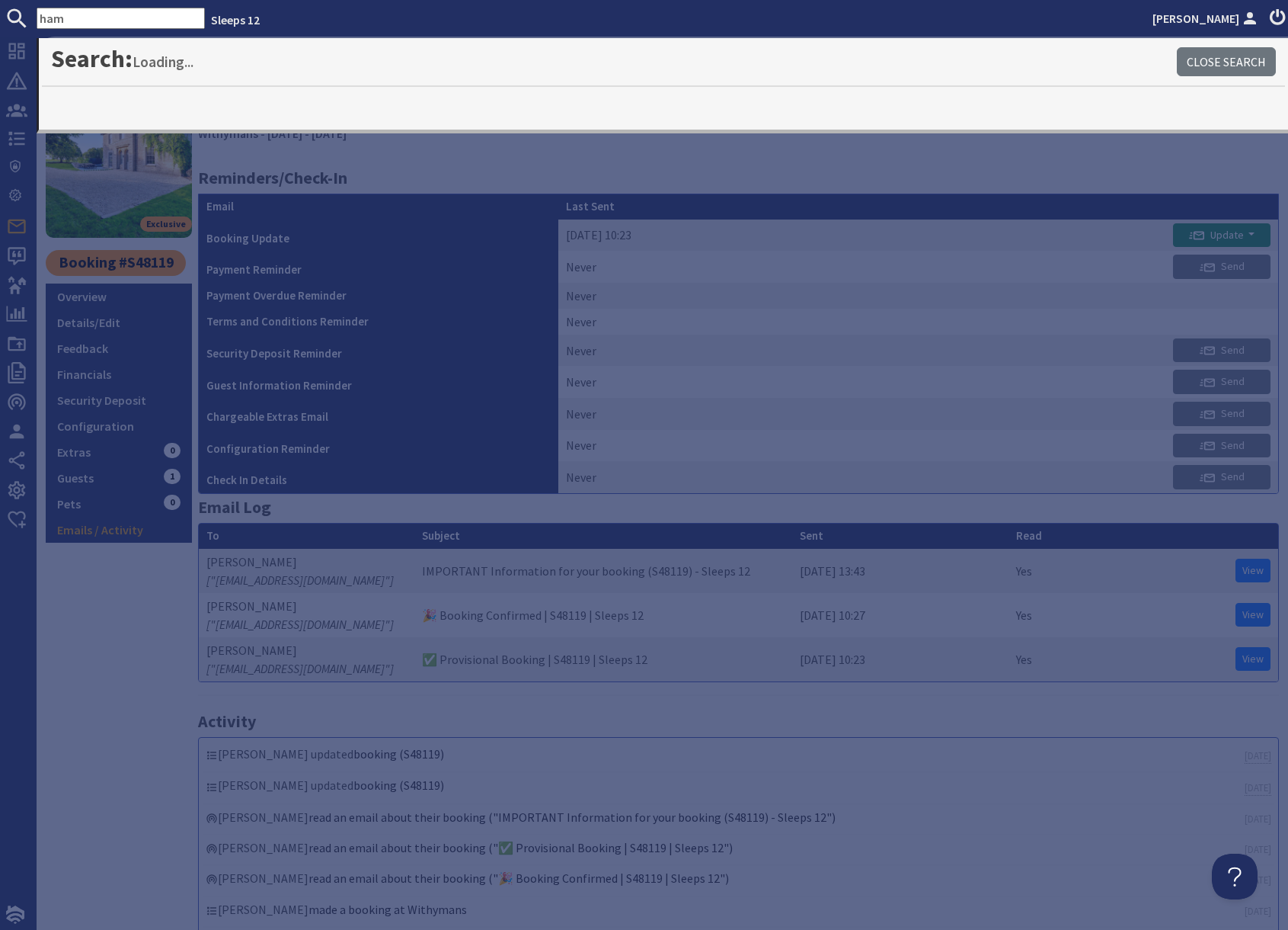
type input "ham"
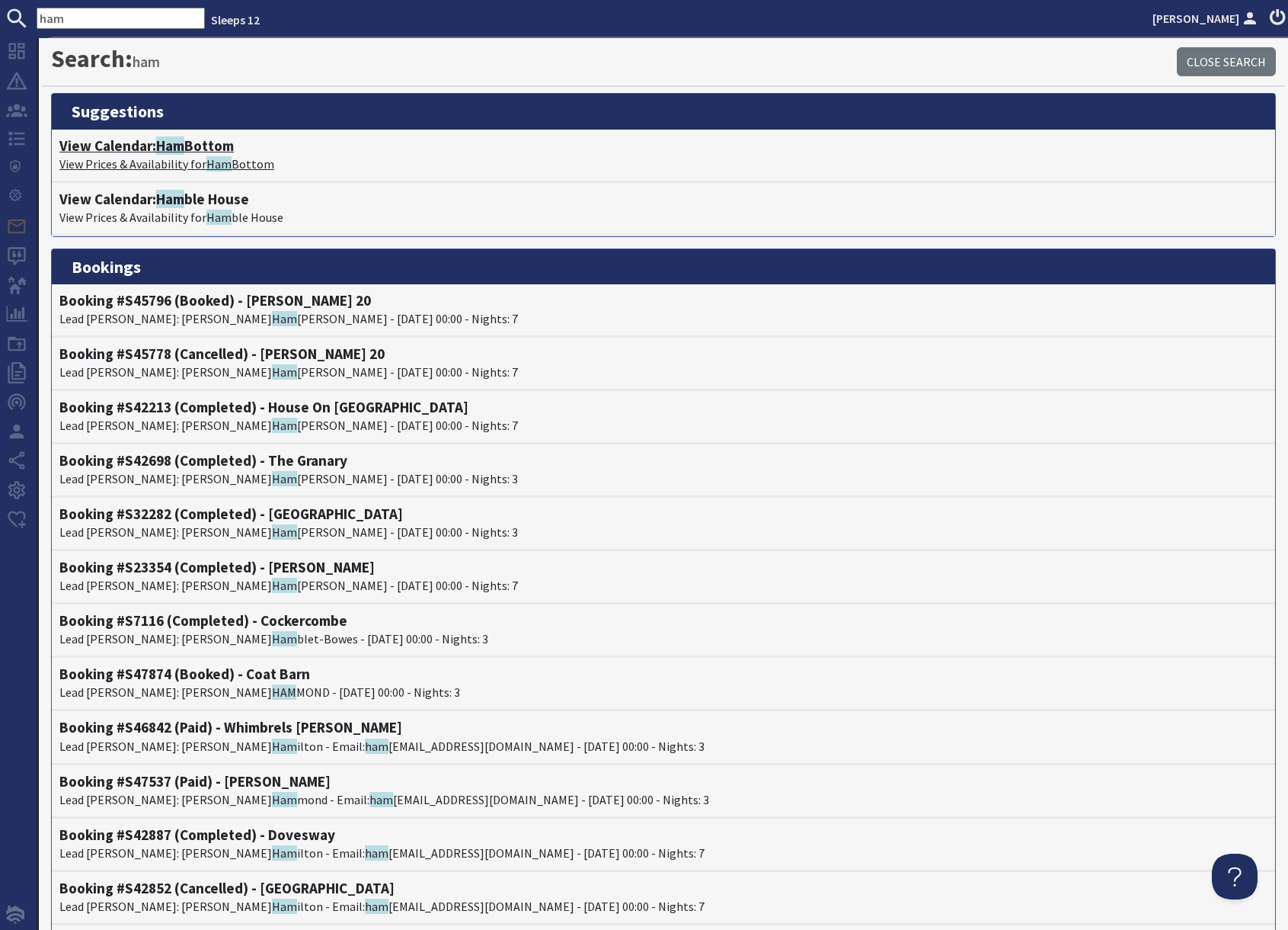
click at [112, 155] on p "View Prices & Availability for Ham Bottom" at bounding box center [664, 164] width 1209 height 18
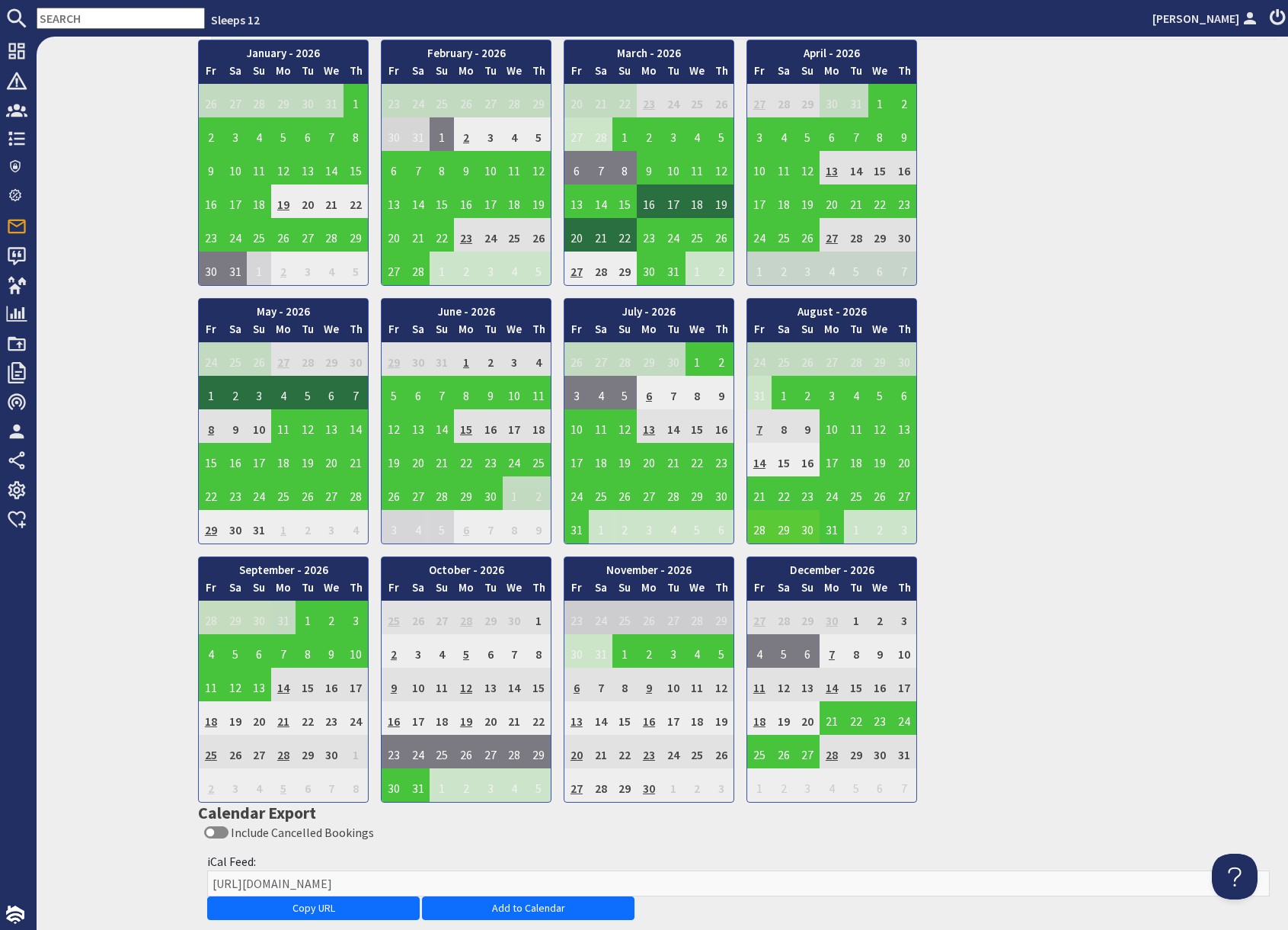
scroll to position [902, 0]
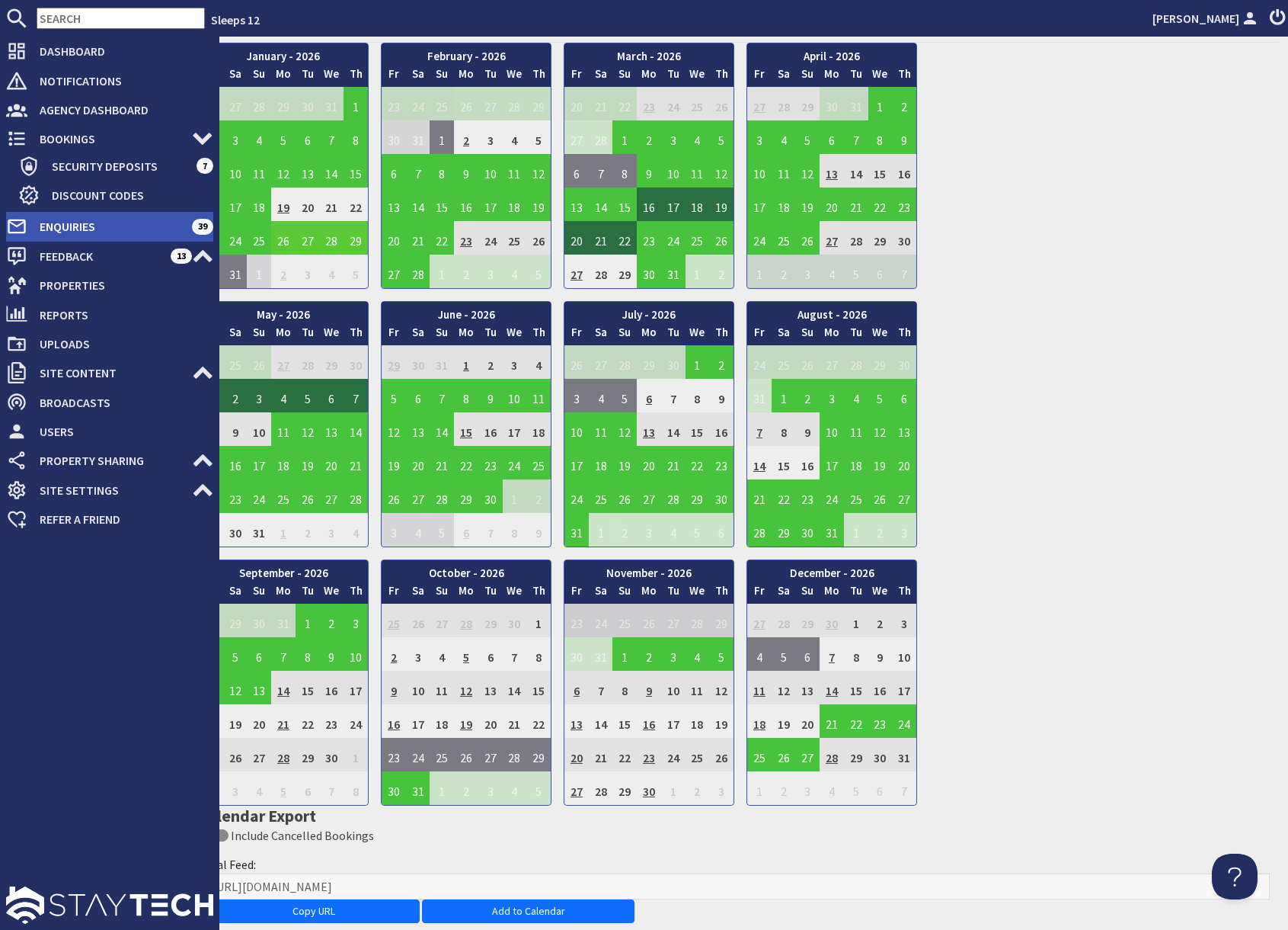
click at [70, 231] on span "Enquiries" at bounding box center [110, 226] width 164 height 24
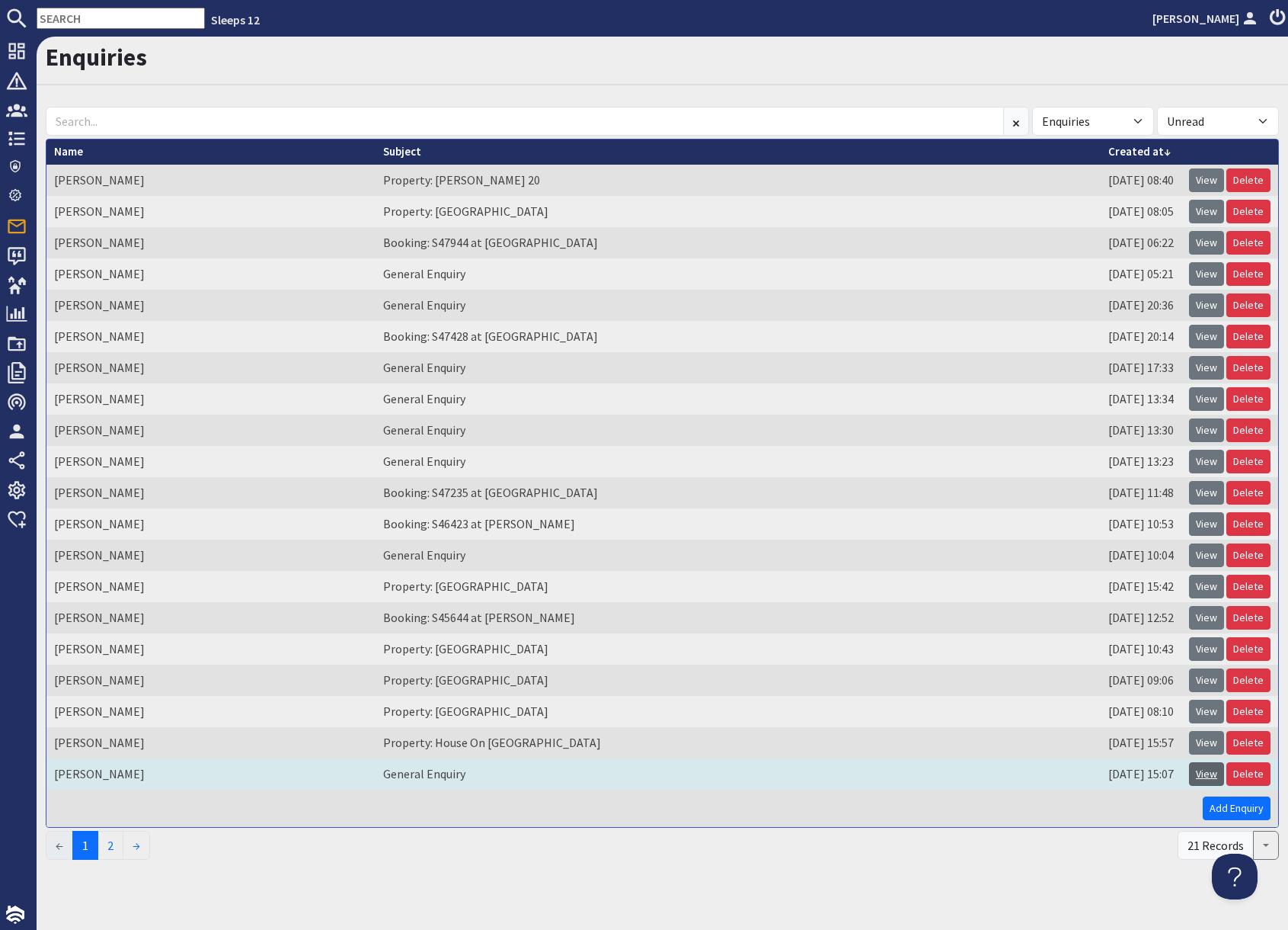
click at [1205, 772] on link "View" at bounding box center [1207, 773] width 35 height 23
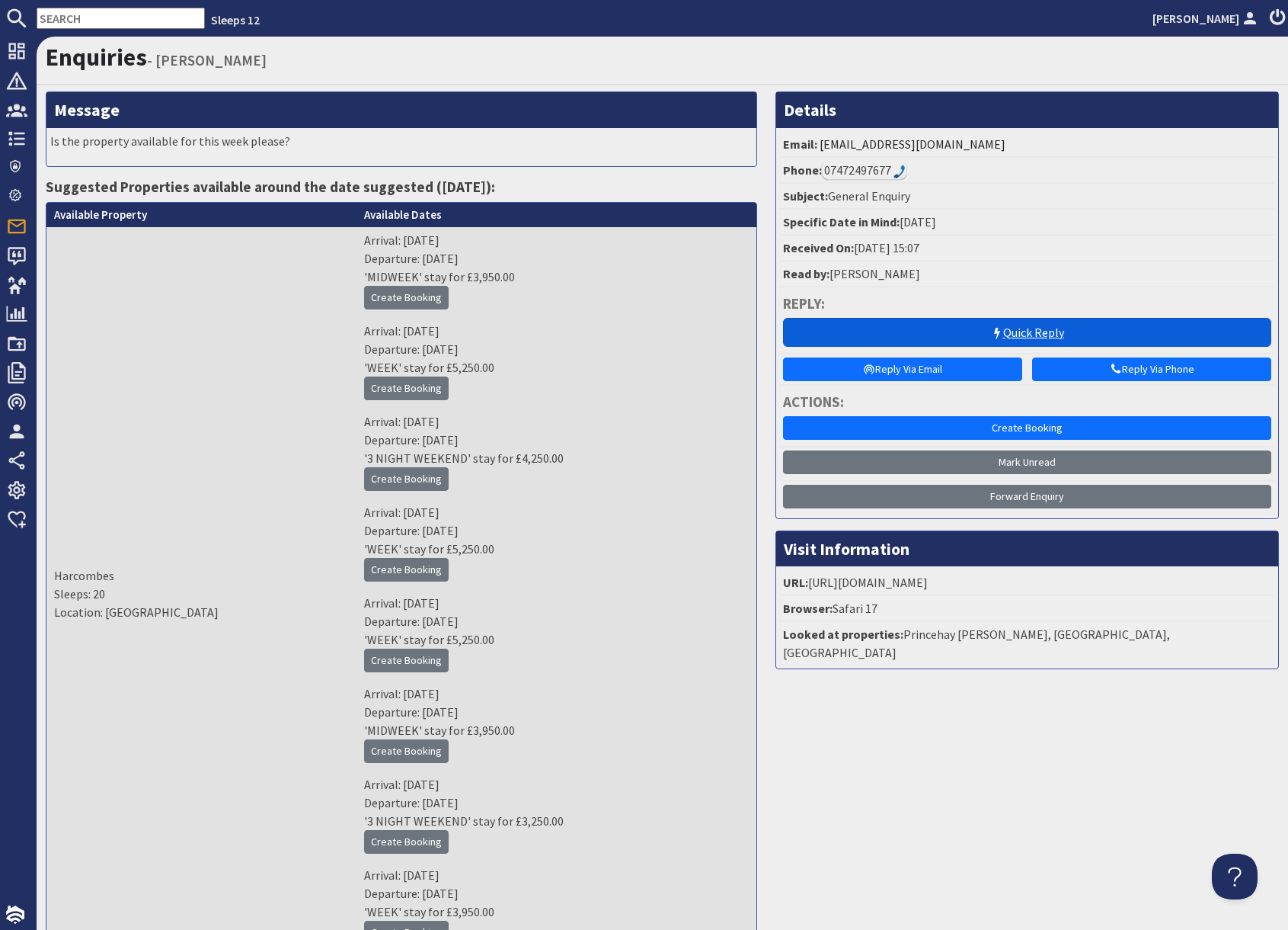
click at [1018, 329] on link "Quick Reply" at bounding box center [1028, 331] width 489 height 29
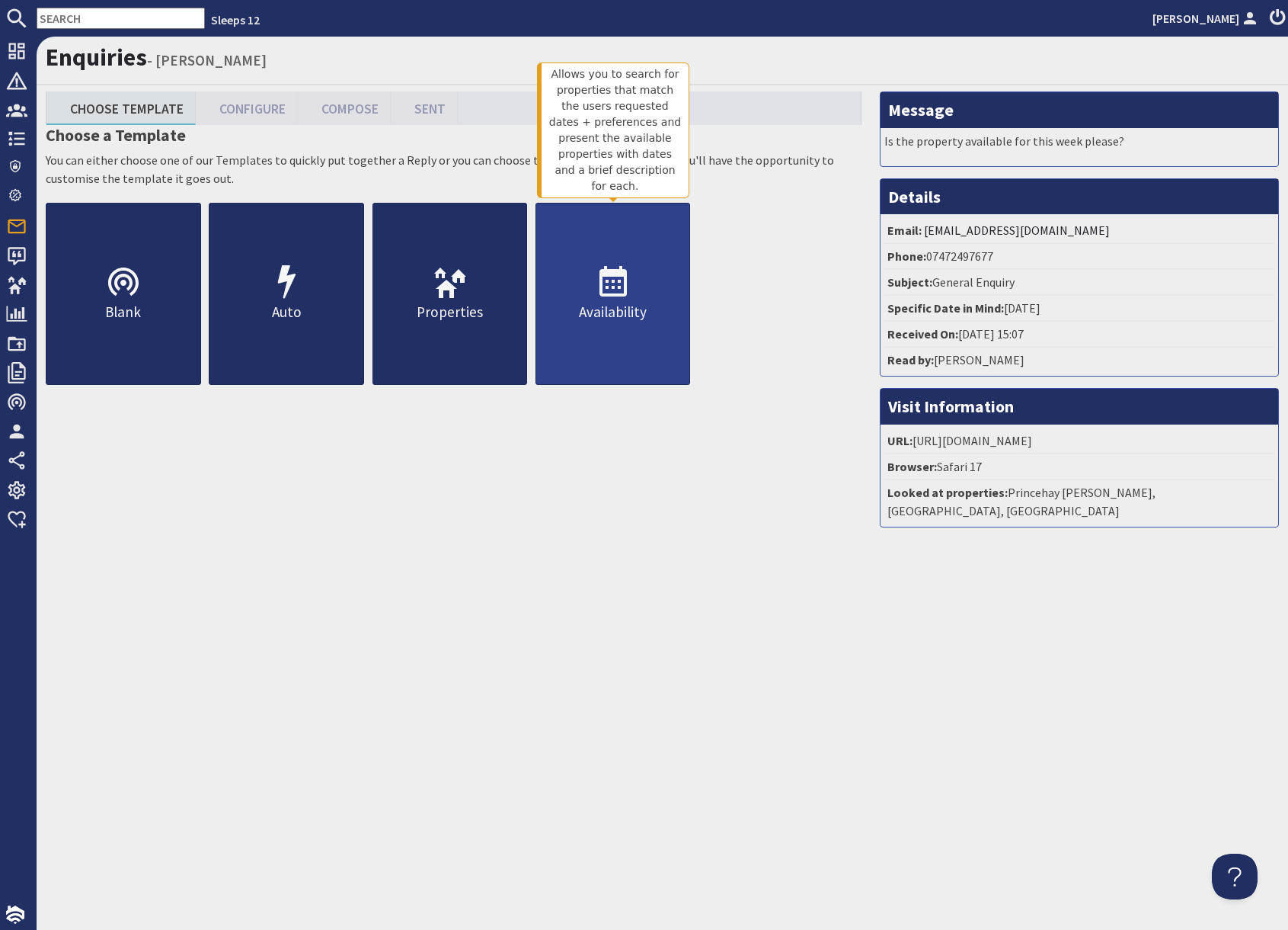
click at [607, 286] on use at bounding box center [613, 281] width 28 height 30
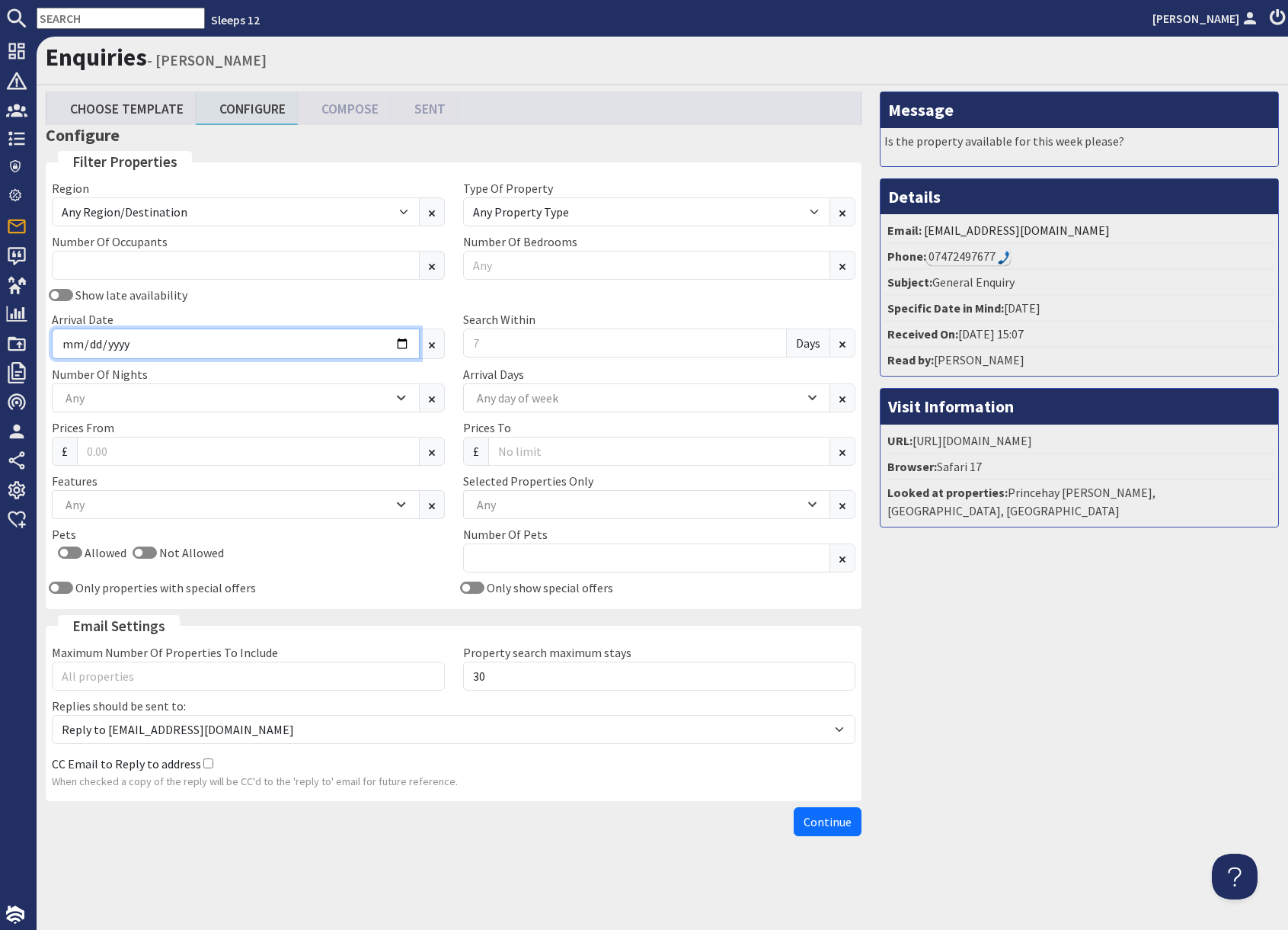
click at [175, 344] on input "Arrival Date" at bounding box center [236, 344] width 368 height 30
click at [404, 344] on input "Arrival Date" at bounding box center [236, 344] width 368 height 30
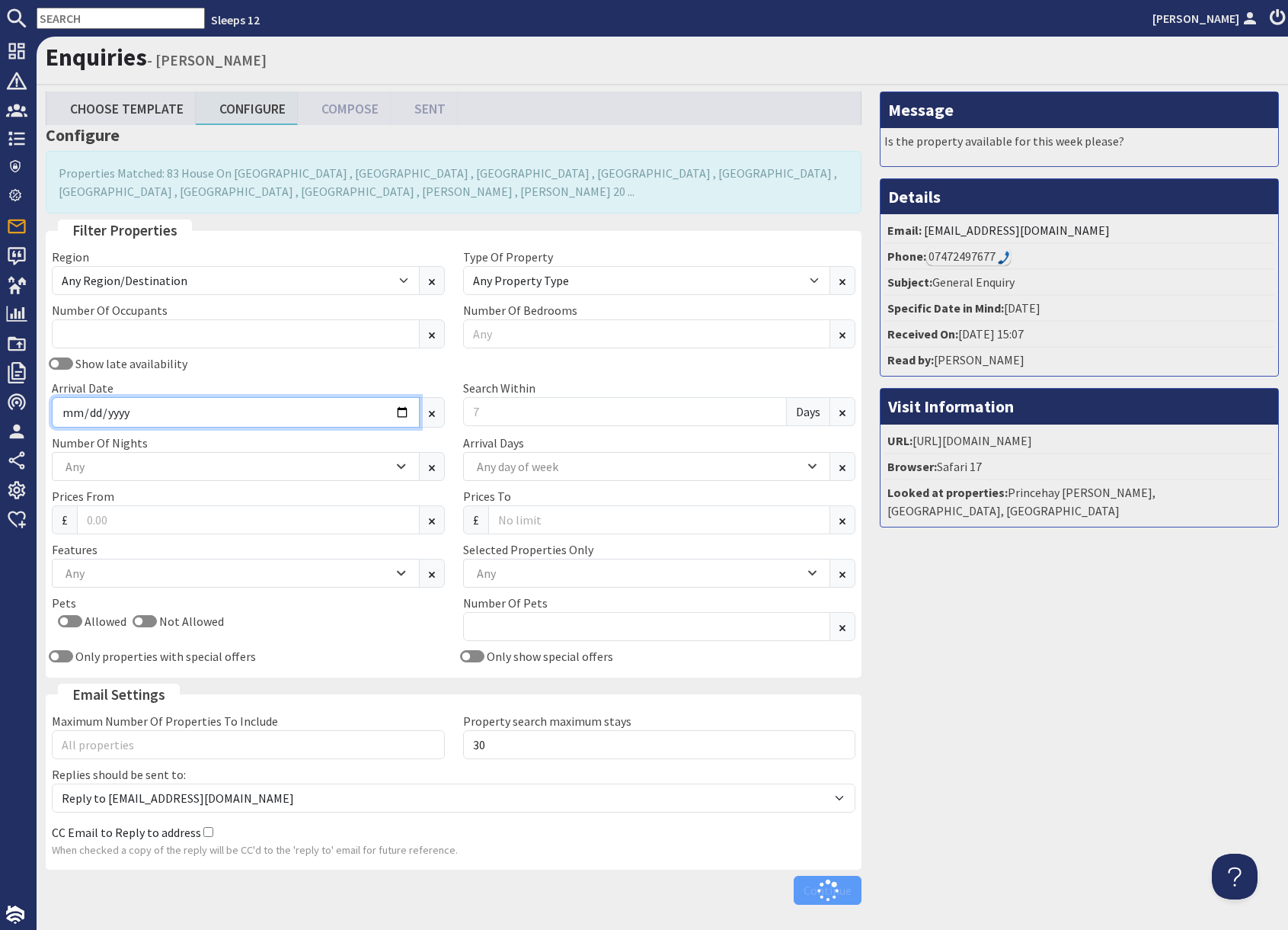
type input "2026-03-27"
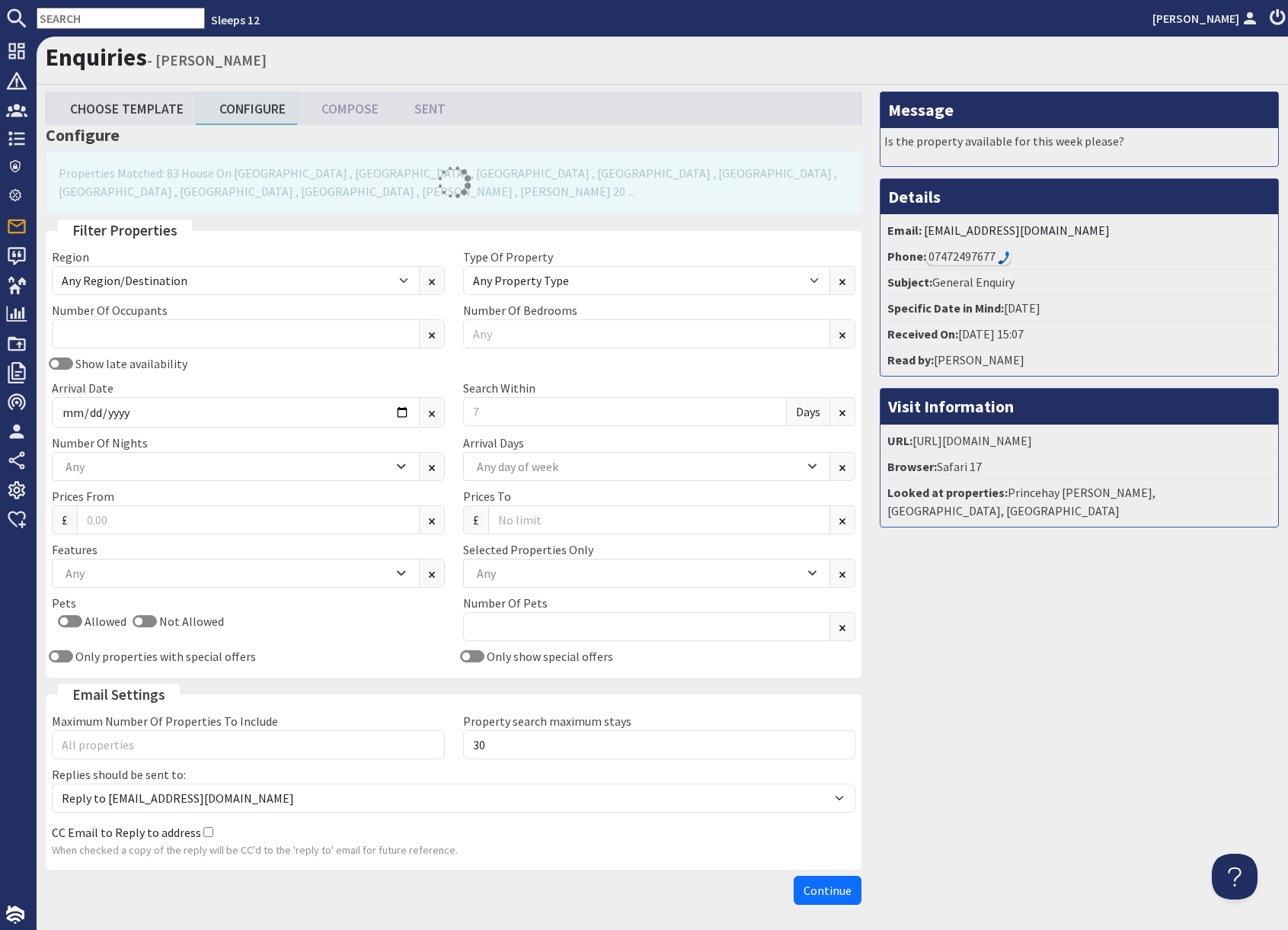
drag, startPoint x: 1052, startPoint y: 647, endPoint x: 725, endPoint y: 475, distance: 369.5
click at [1011, 625] on div "Message Is the property available for this week please? Details Email: m.shead2…" at bounding box center [1079, 501] width 417 height 820
click at [558, 412] on input "Search Within" at bounding box center [625, 411] width 324 height 29
type input "0"
drag, startPoint x: 1141, startPoint y: 631, endPoint x: 1037, endPoint y: 612, distance: 105.7
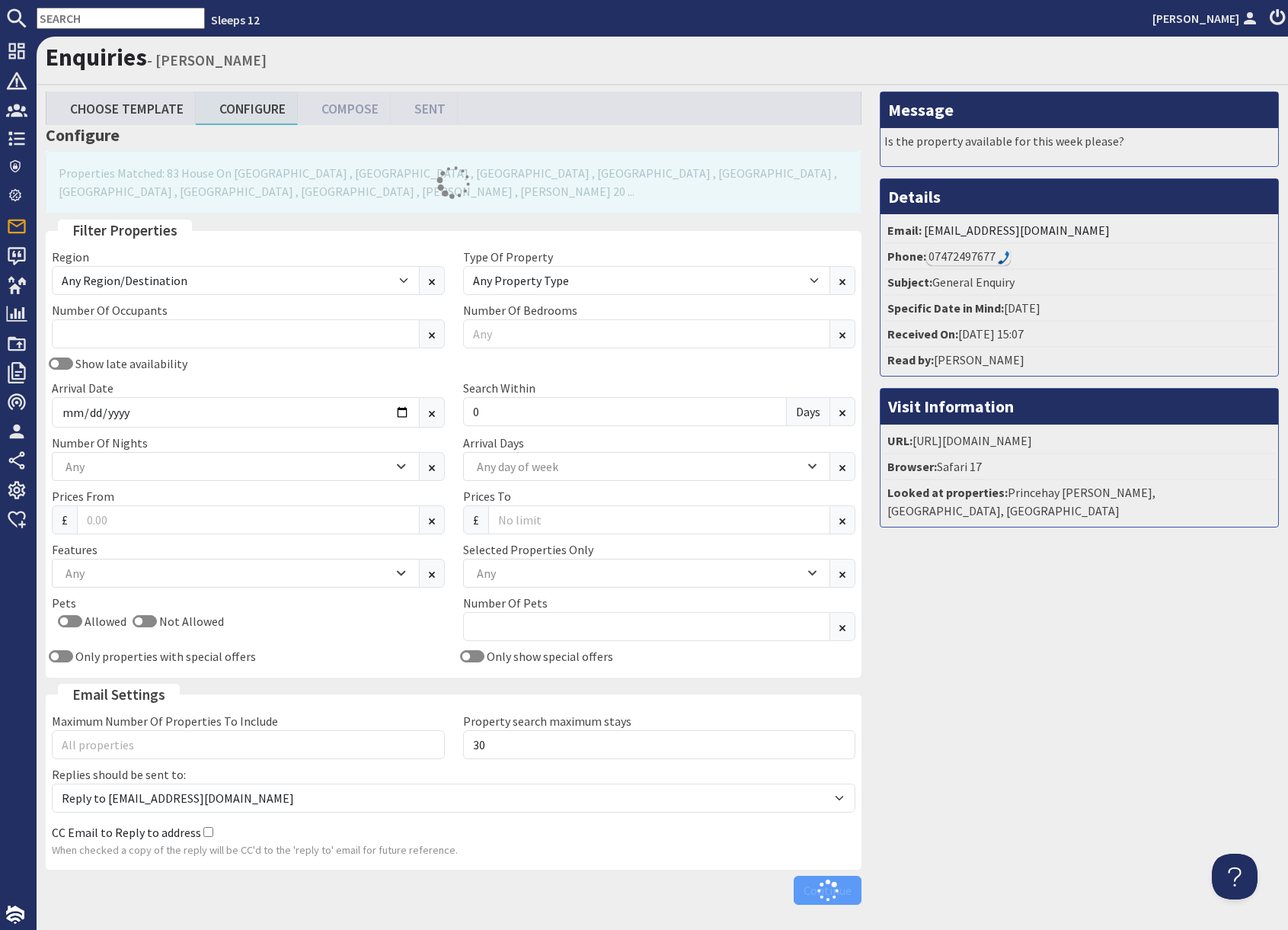
click at [1107, 624] on div "Message Is the property available for this week please? Details Email: m.shead2…" at bounding box center [1079, 501] width 417 height 820
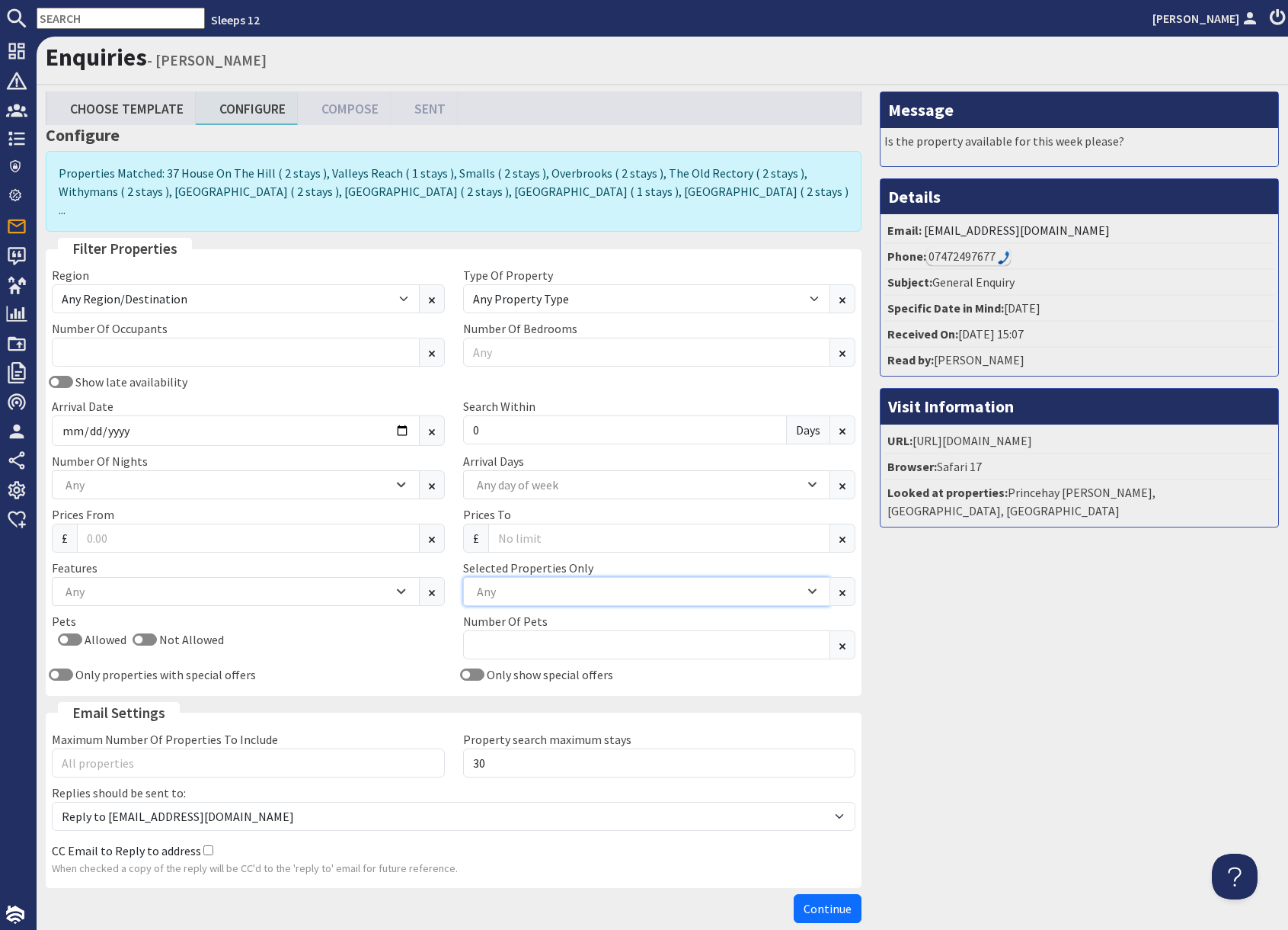
click at [537, 583] on div "Any" at bounding box center [638, 591] width 331 height 17
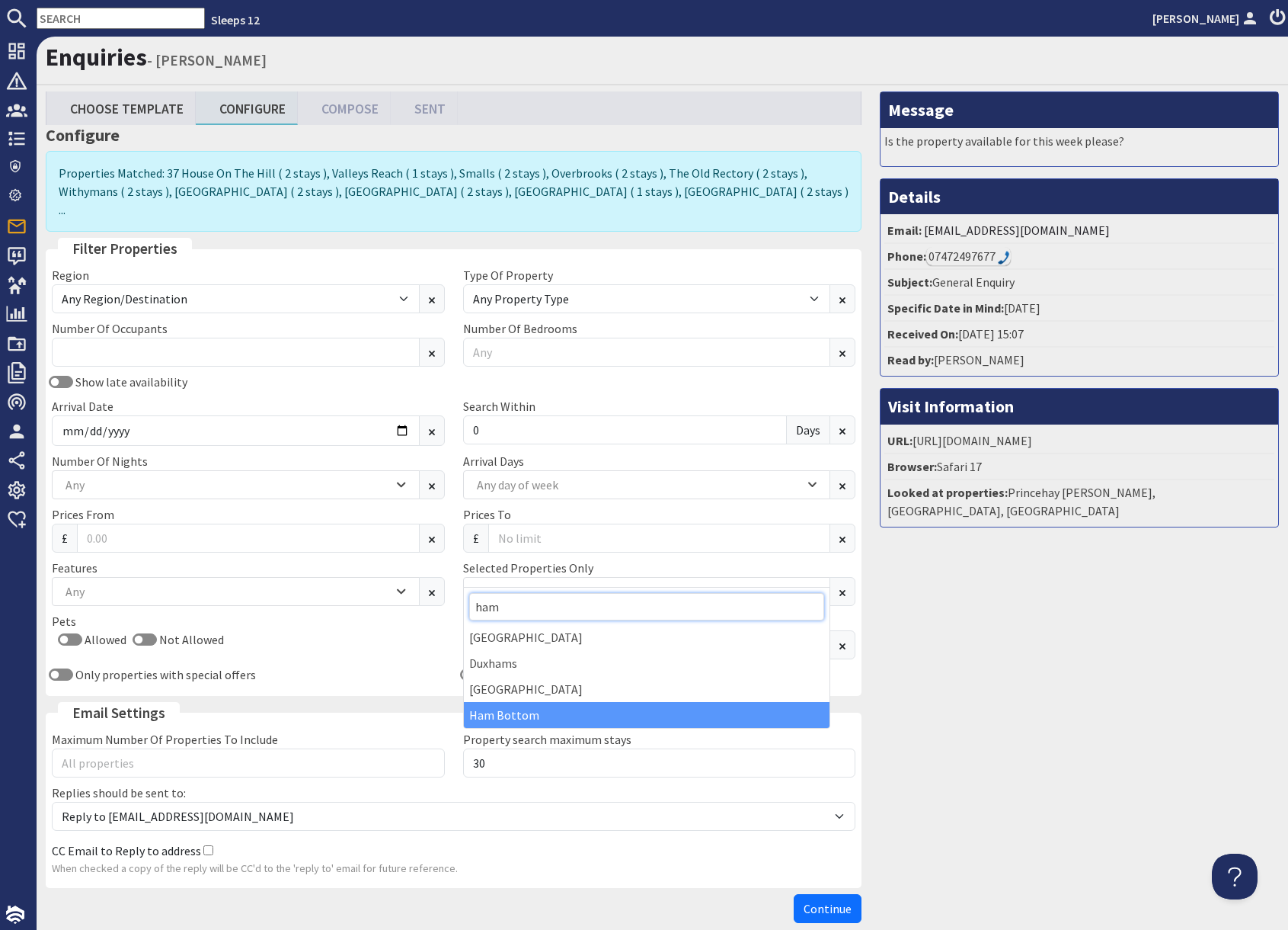
type input "ham"
click at [538, 717] on div "Ham Bottom" at bounding box center [647, 715] width 366 height 26
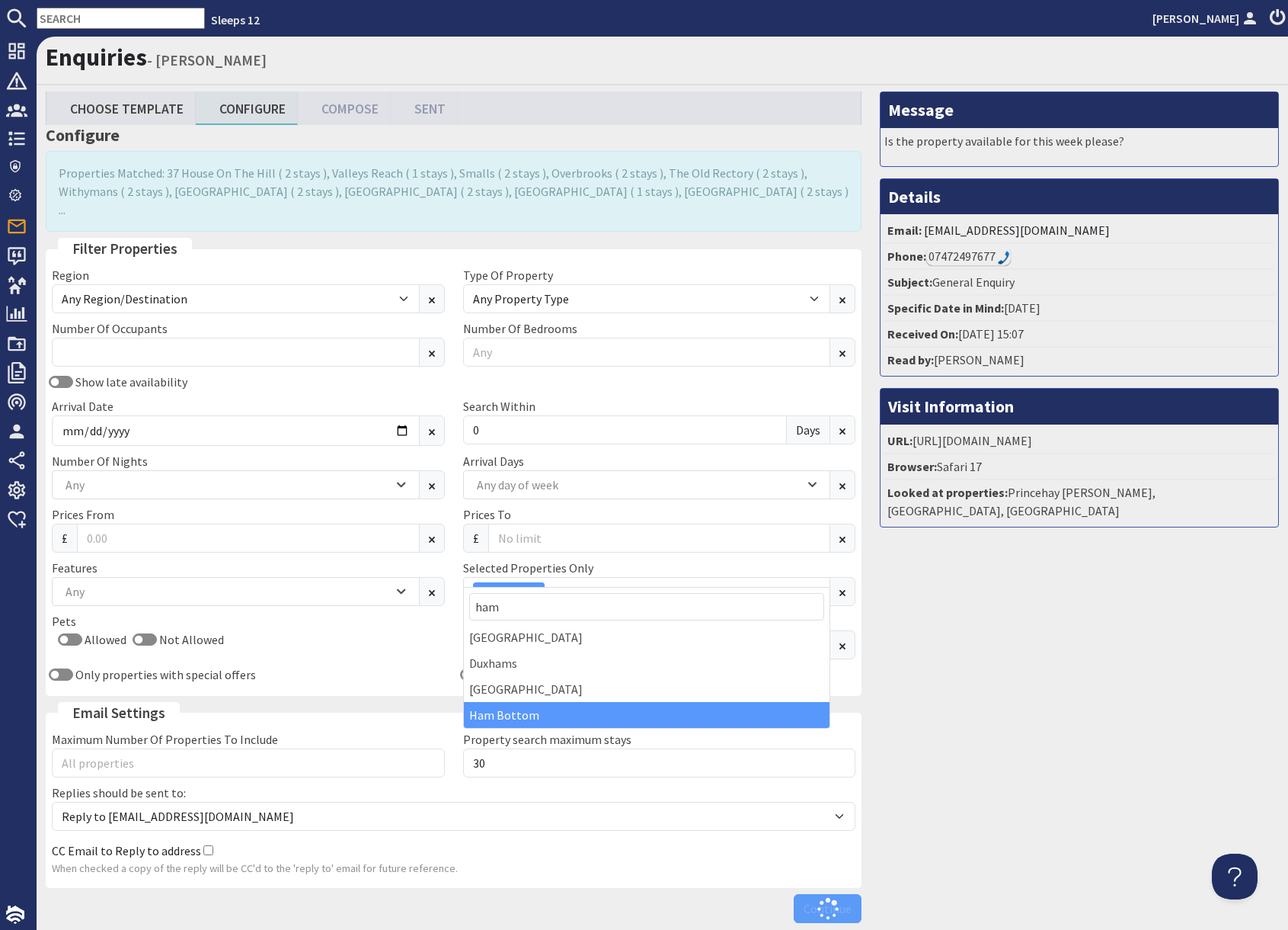
click at [1041, 739] on div "Message Is the property available for this week please? Details Email: m.shead2…" at bounding box center [1079, 511] width 417 height 839
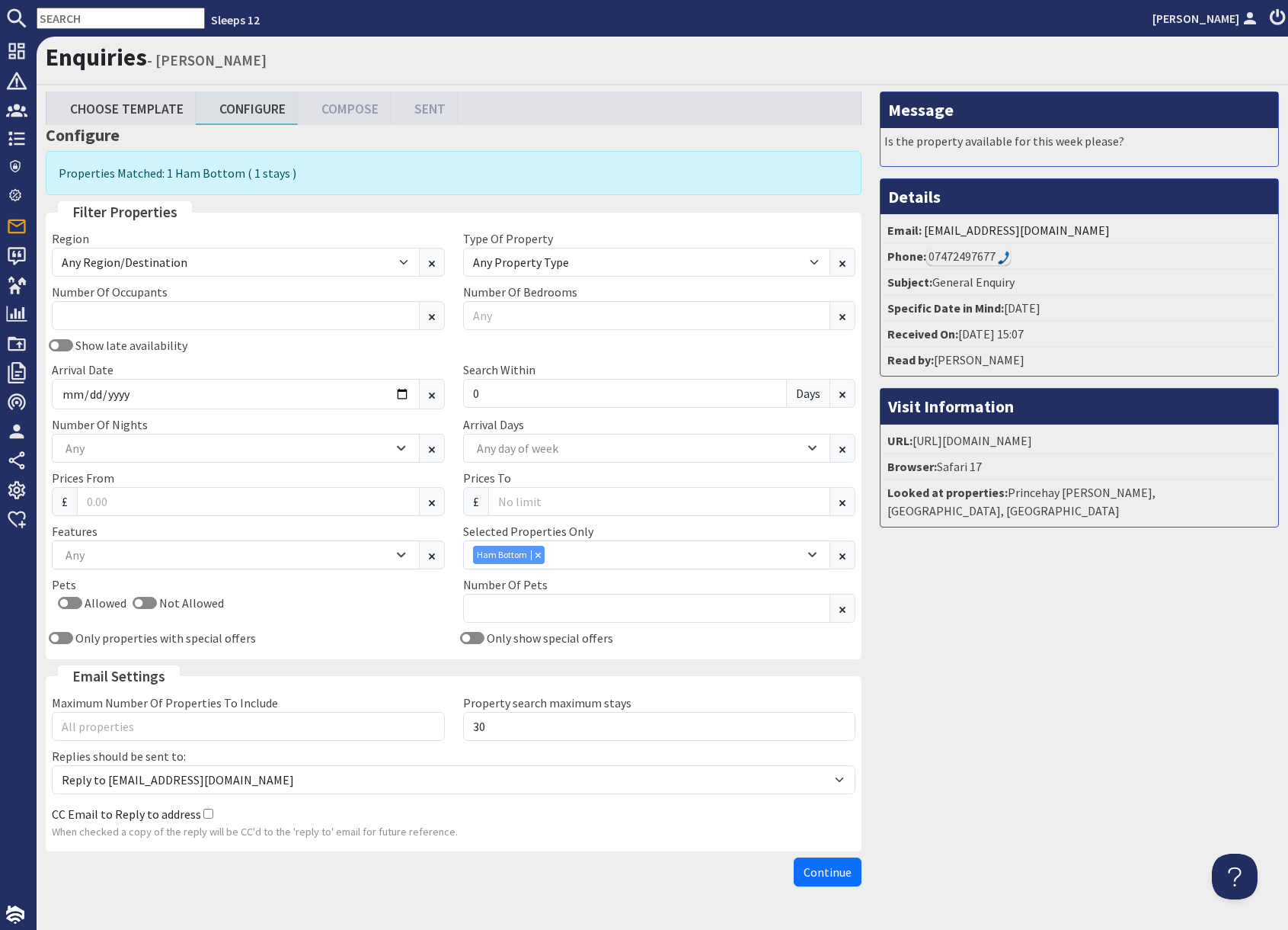
click at [836, 872] on span "Continue" at bounding box center [827, 873] width 48 height 16
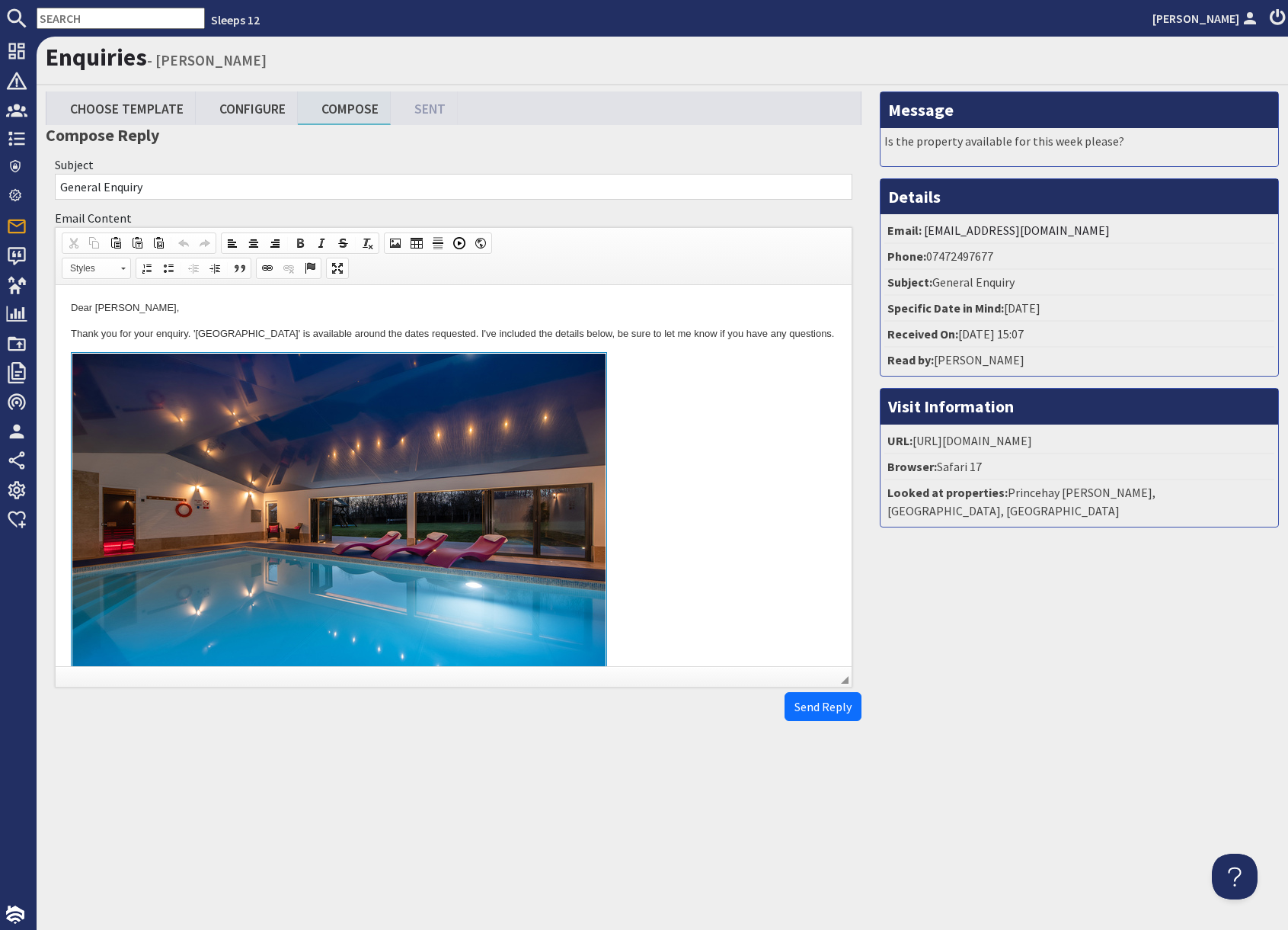
drag, startPoint x: 727, startPoint y: 547, endPoint x: 691, endPoint y: 608, distance: 70.8
click at [727, 547] on link at bounding box center [453, 528] width 765 height 351
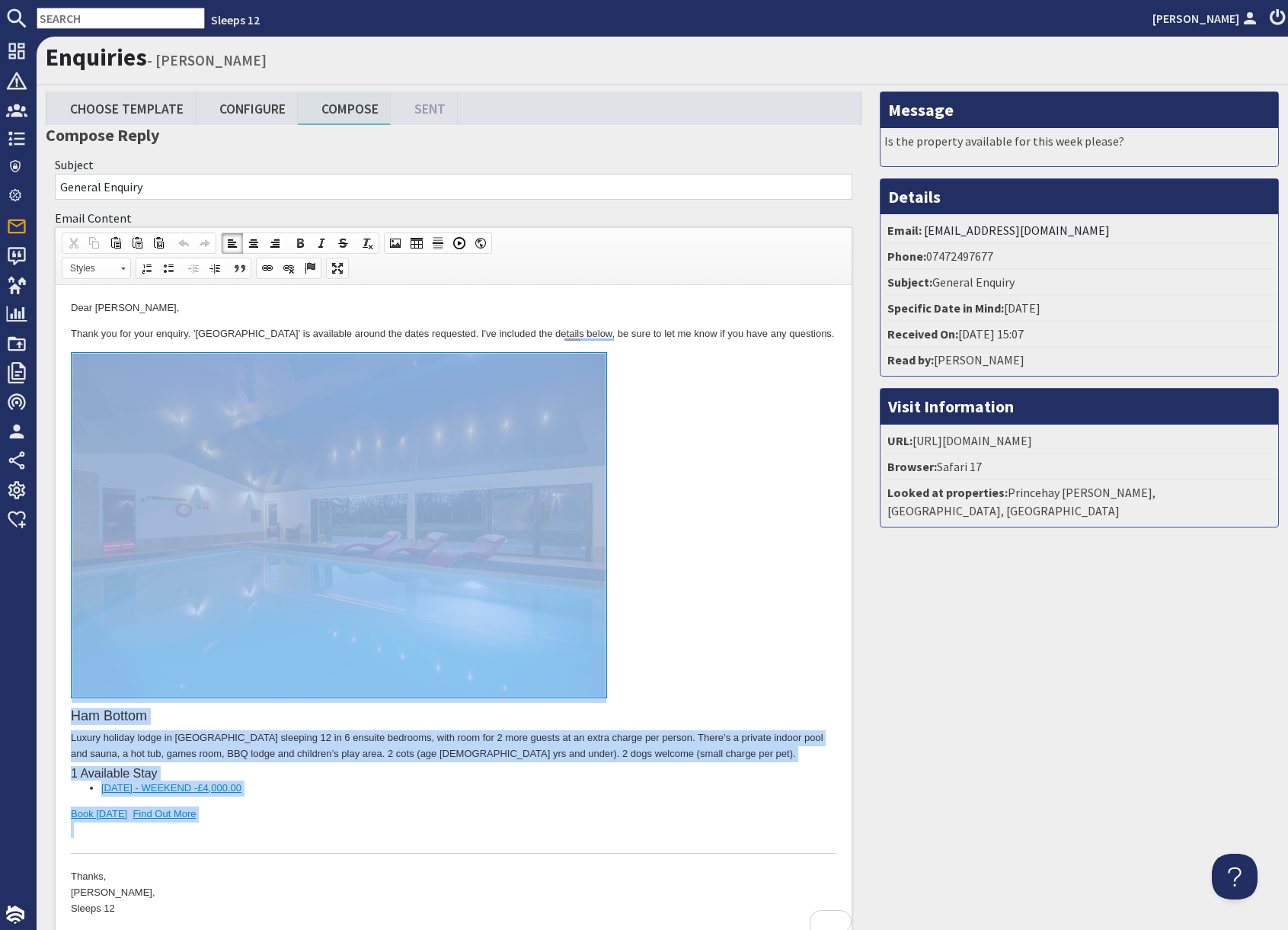
drag, startPoint x: 243, startPoint y: 827, endPoint x: 248, endPoint y: 606, distance: 221.1
click at [249, 606] on div "Ham Bottom Luxury holiday lodge in Somerset sleeping 12 in 6 ensuite bedrooms, …" at bounding box center [453, 603] width 765 height 502
copy div "Ham Bottom Luxury holiday lodge in Somerset sleeping 12 in 6 ensuite bedrooms, …"
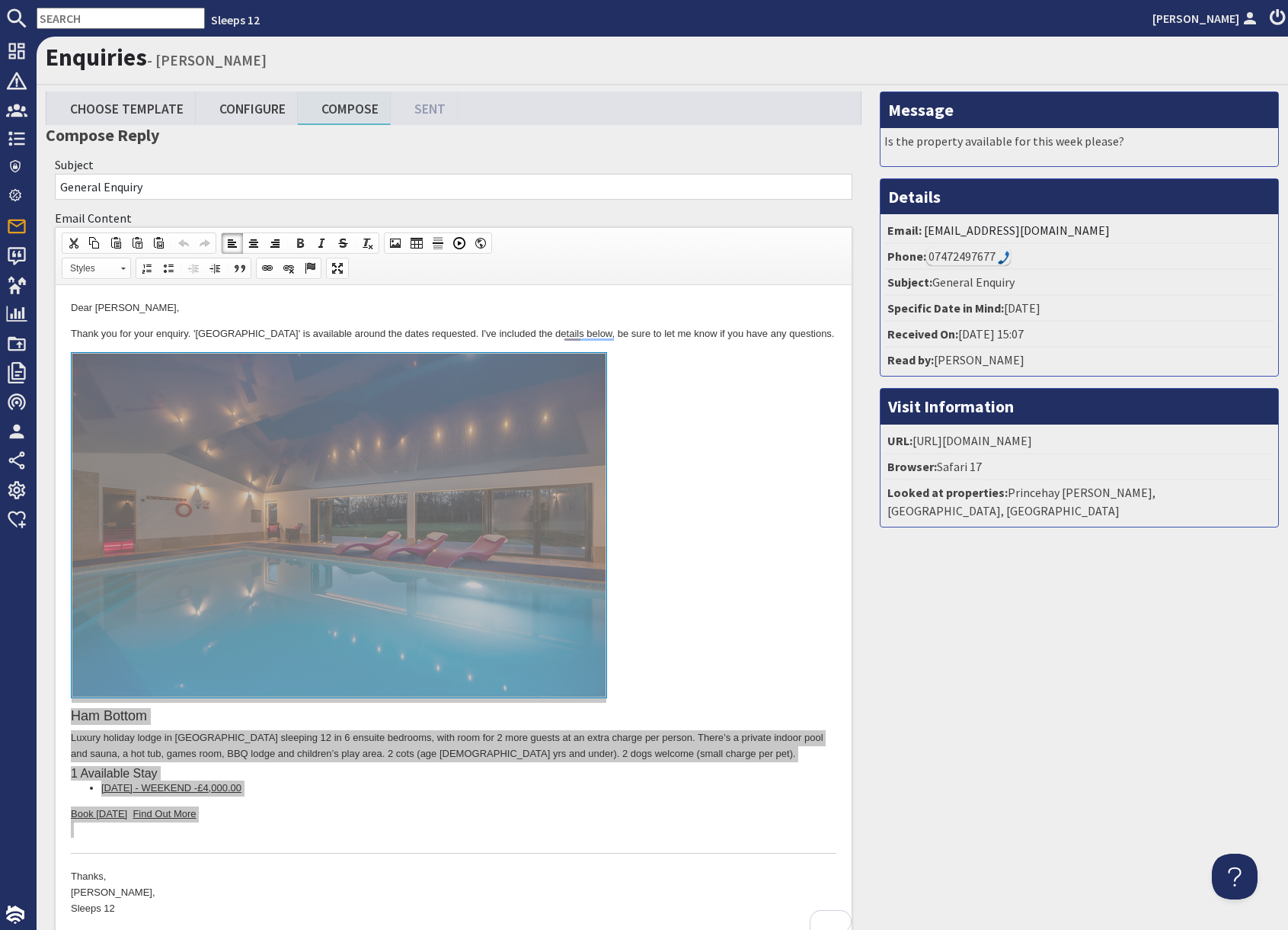
click at [64, 25] on input "text" at bounding box center [121, 18] width 169 height 22
click at [64, 24] on input "text" at bounding box center [121, 18] width 169 height 22
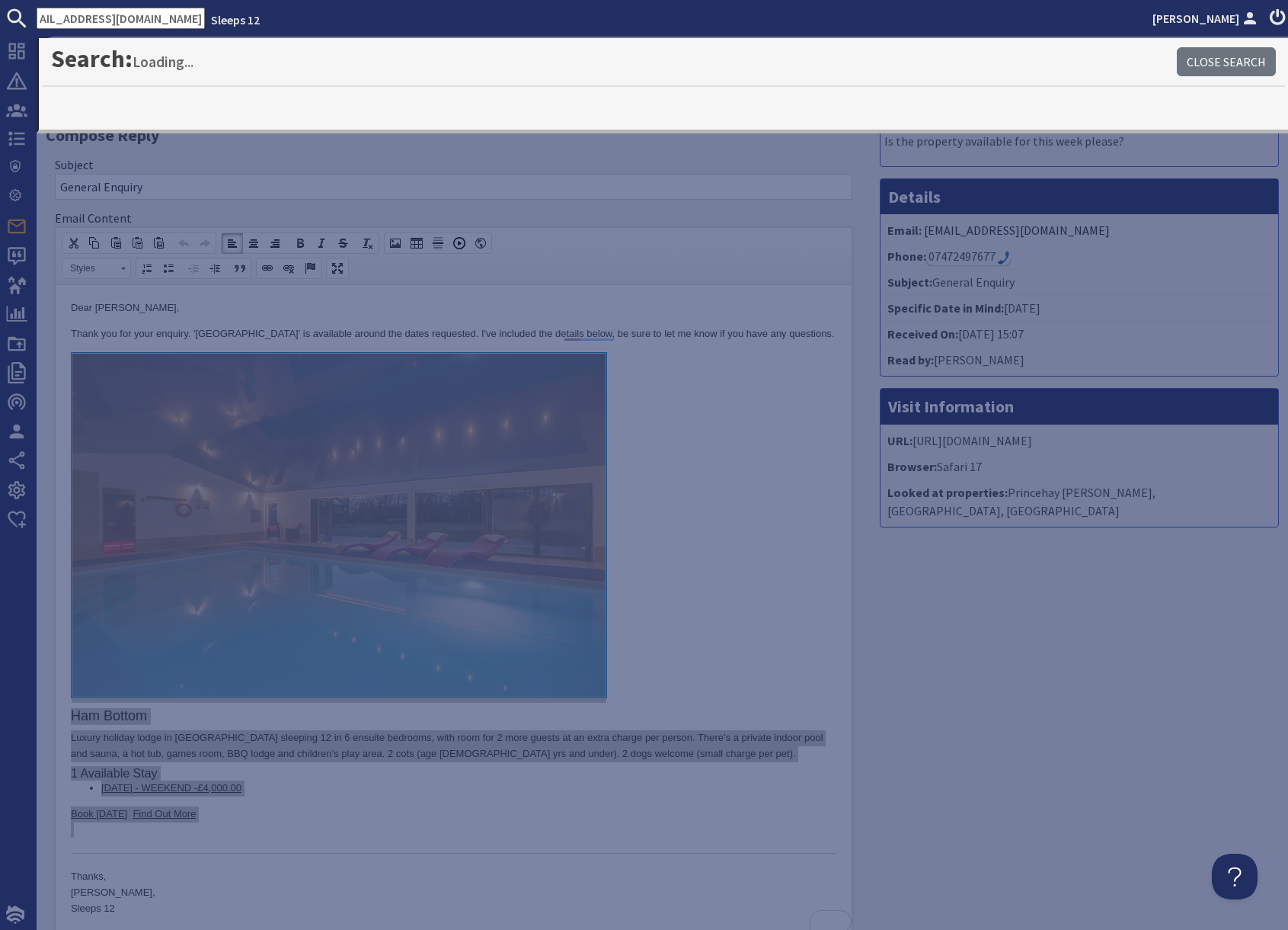
type input "husseinramzan786@gmail.com"
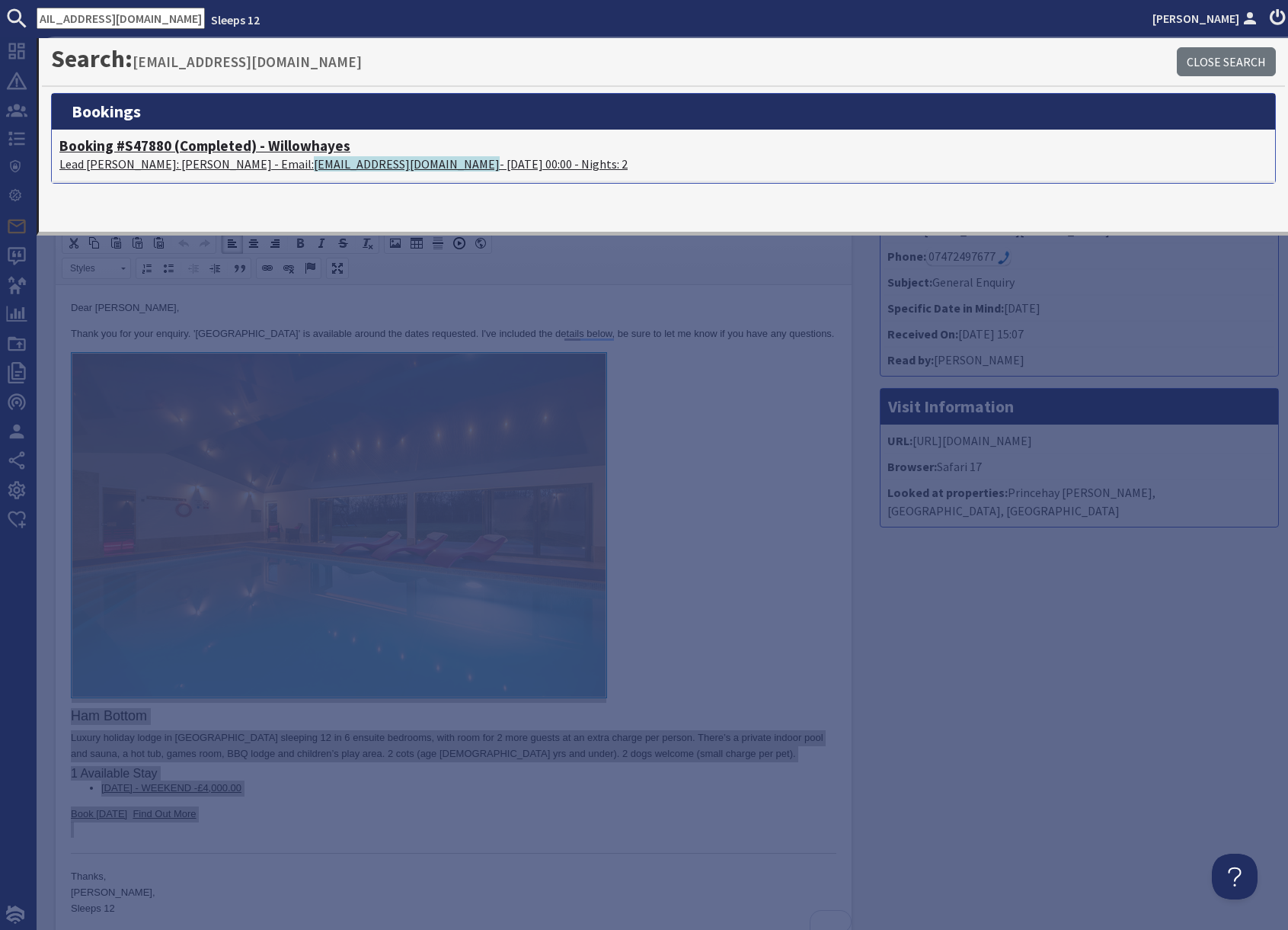
scroll to position [0, 0]
click at [217, 151] on h4 "Booking #S47880 (Completed) - Willowhayes" at bounding box center [664, 146] width 1209 height 17
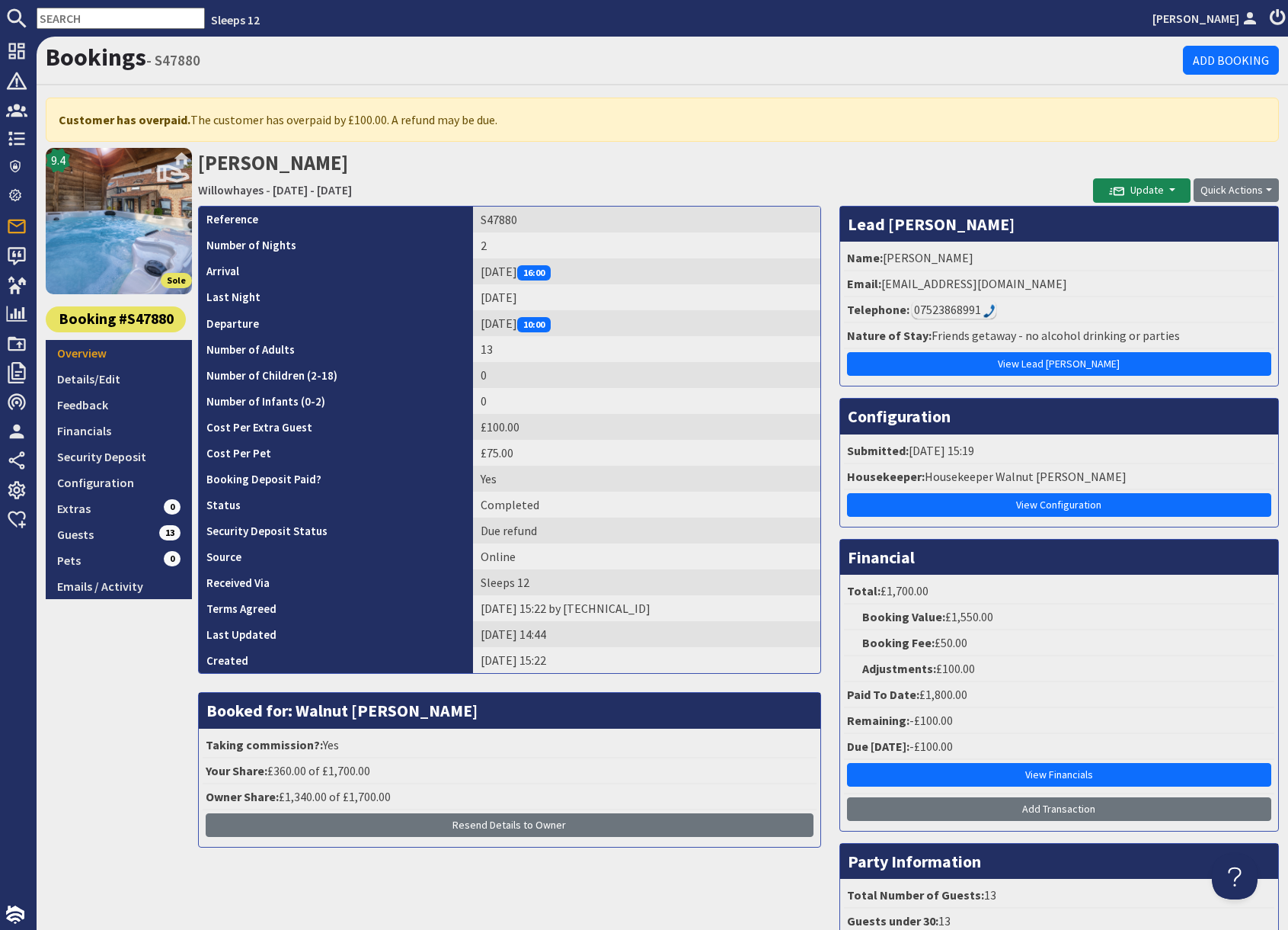
click at [88, 17] on input "text" at bounding box center [121, 18] width 169 height 22
paste input "maplefarmstables@yahoo.co.uk"
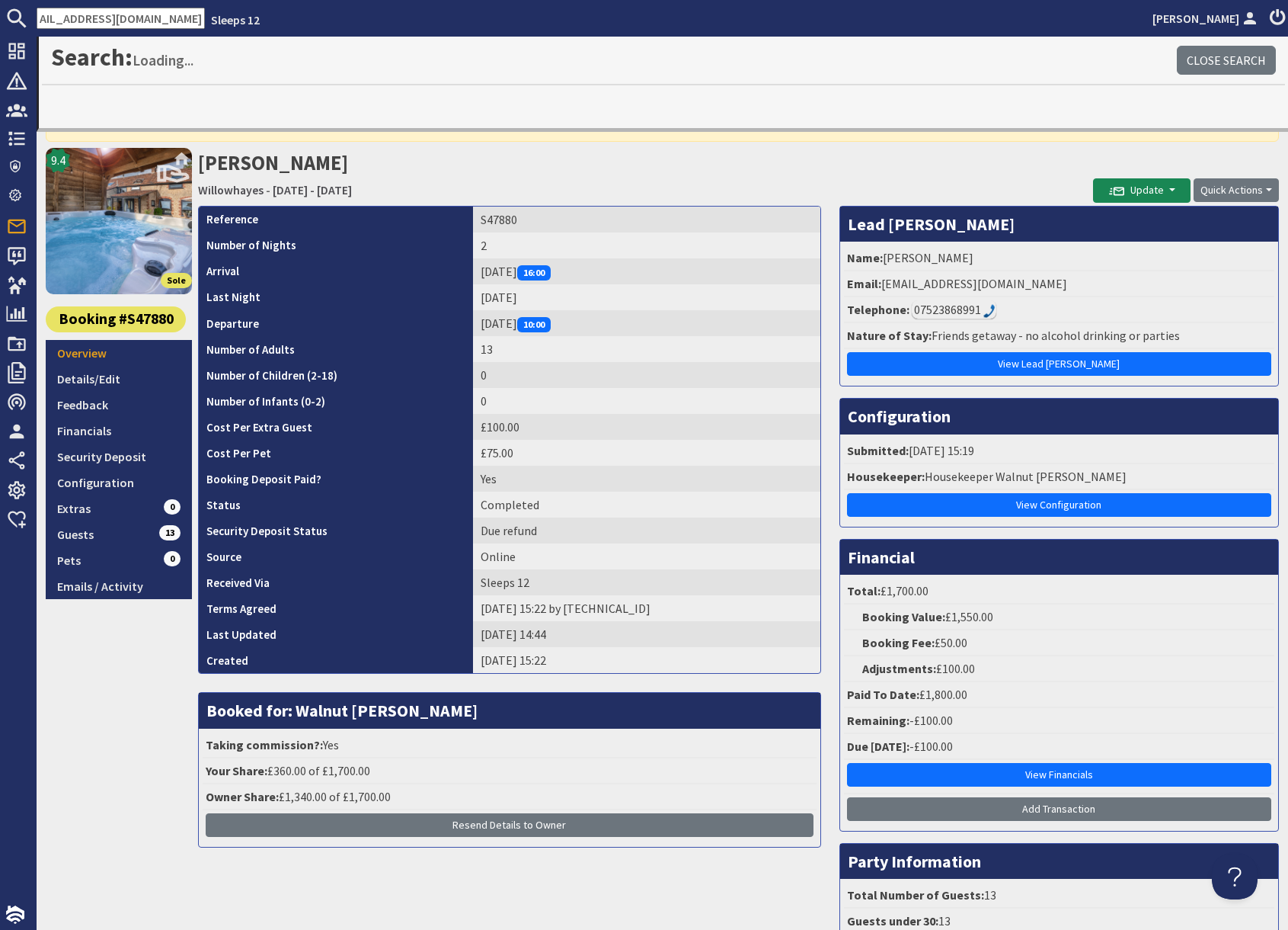
type input "maplefarmstables@yahoo.co.uk"
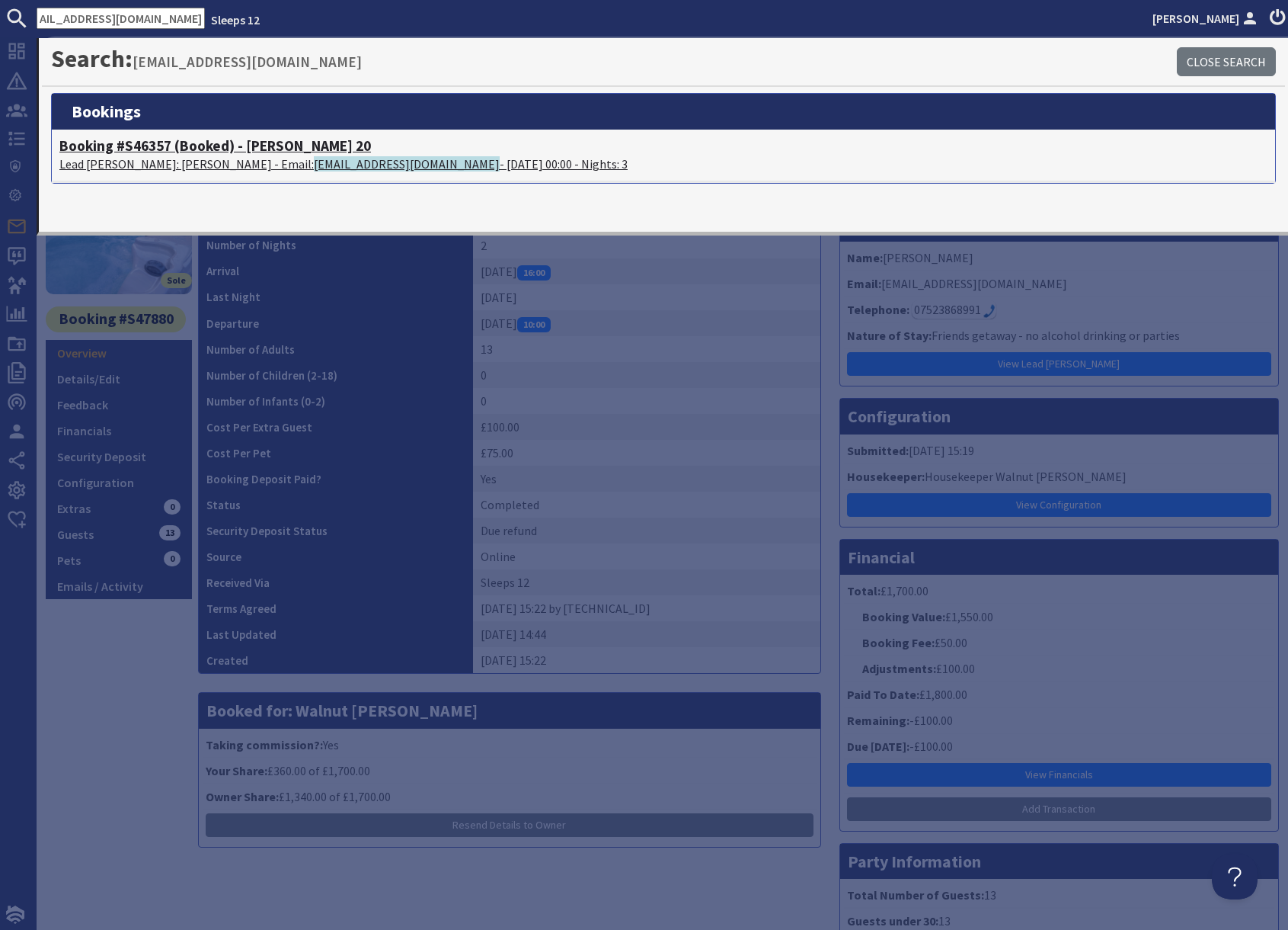
scroll to position [0, 0]
click at [314, 163] on span "maplefarmstables@yahoo.co.uk" at bounding box center [407, 164] width 186 height 16
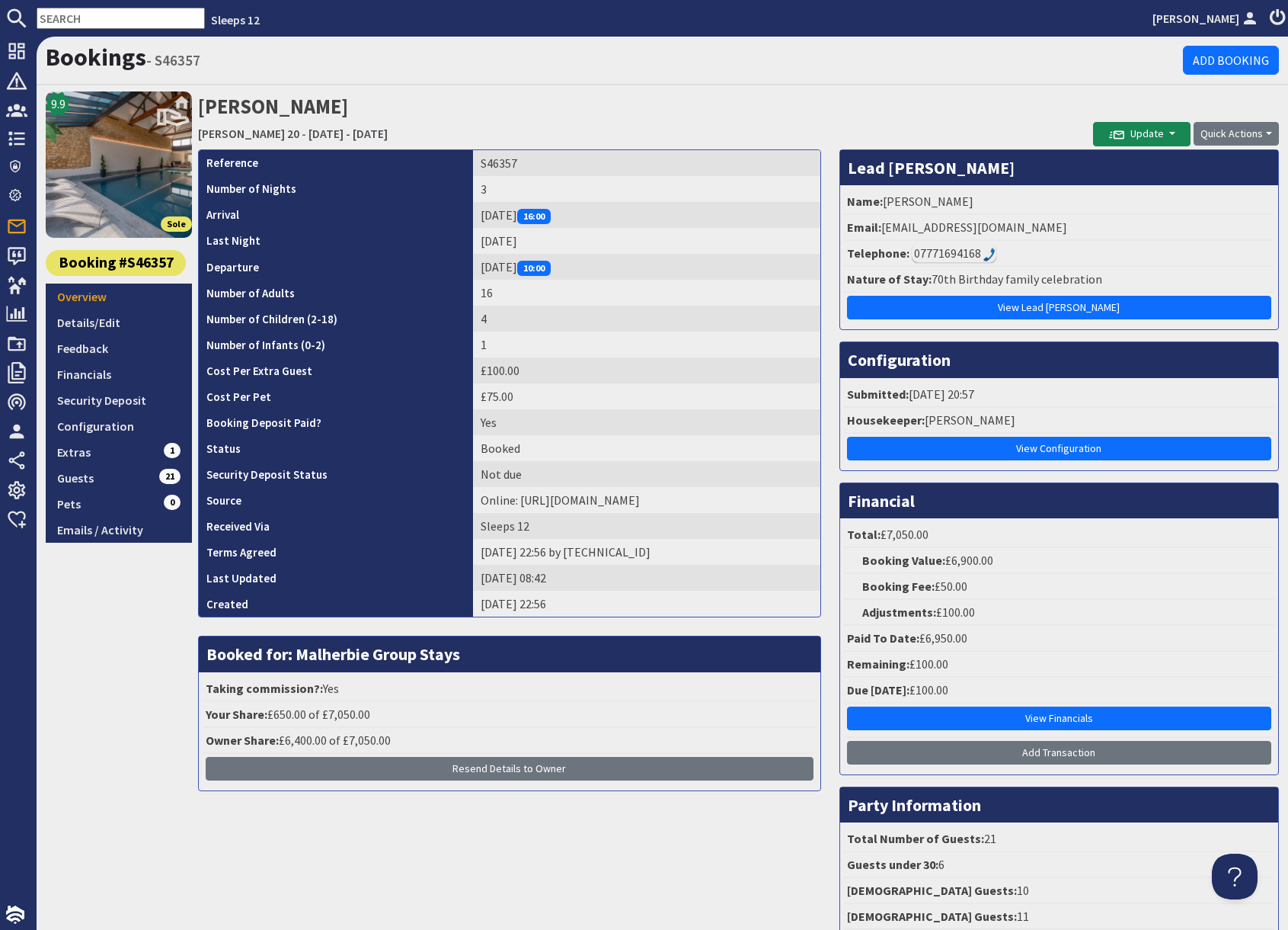
drag, startPoint x: 637, startPoint y: 114, endPoint x: 987, endPoint y: 137, distance: 350.8
click at [638, 114] on h2 "Colleen Long Churchill 20 - Friday 17/10/2025 - Sunday 19/10/2025" at bounding box center [645, 118] width 895 height 54
drag, startPoint x: 856, startPoint y: 77, endPoint x: 928, endPoint y: 146, distance: 99.7
click at [864, 84] on div "Bookings - S46357 Add Booking" at bounding box center [662, 61] width 1251 height 49
click at [951, 253] on div "07771694168" at bounding box center [954, 252] width 84 height 18
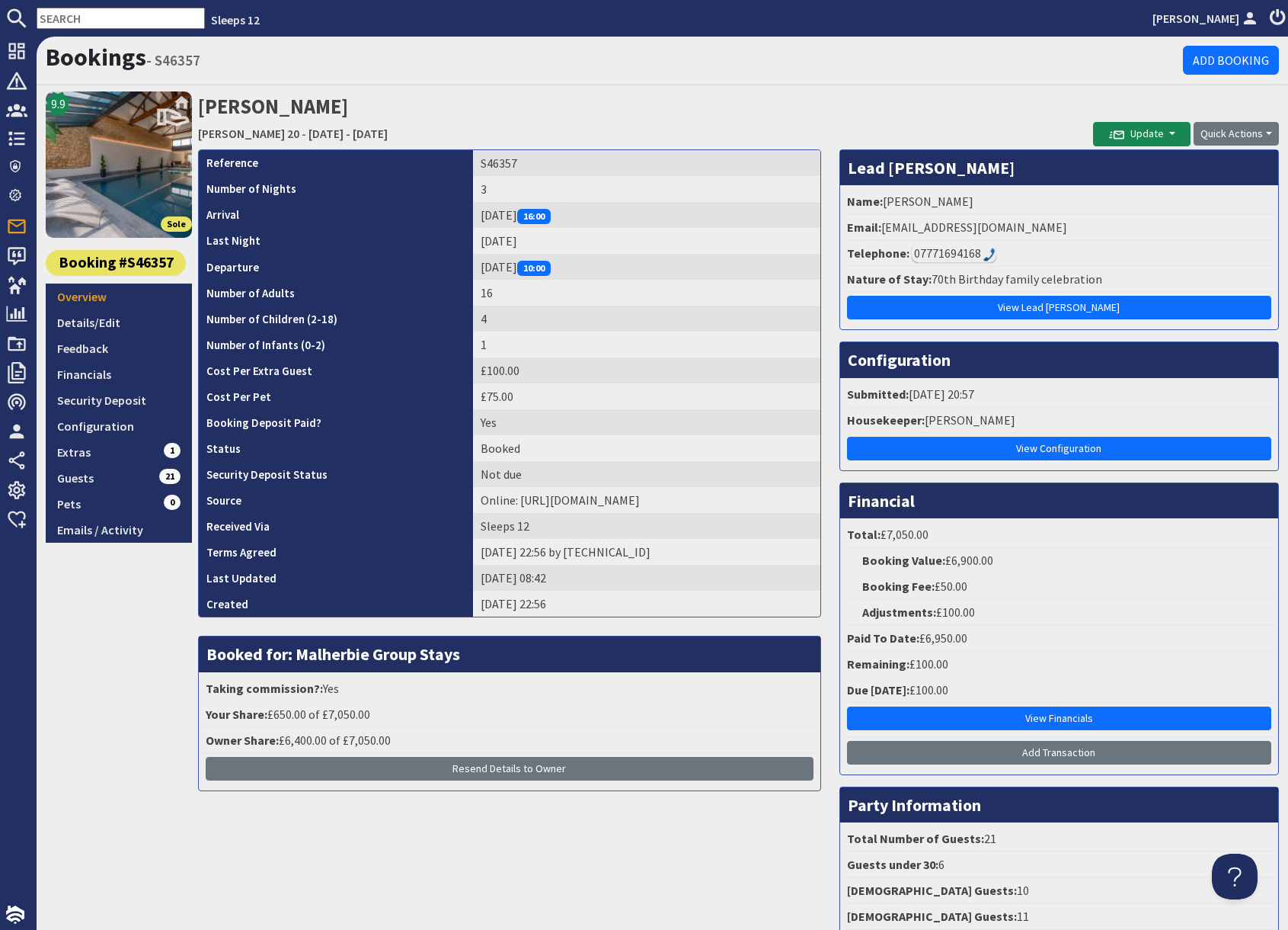
drag, startPoint x: 114, startPoint y: 320, endPoint x: 268, endPoint y: 308, distance: 154.5
click at [114, 319] on link "Details/Edit" at bounding box center [119, 323] width 146 height 26
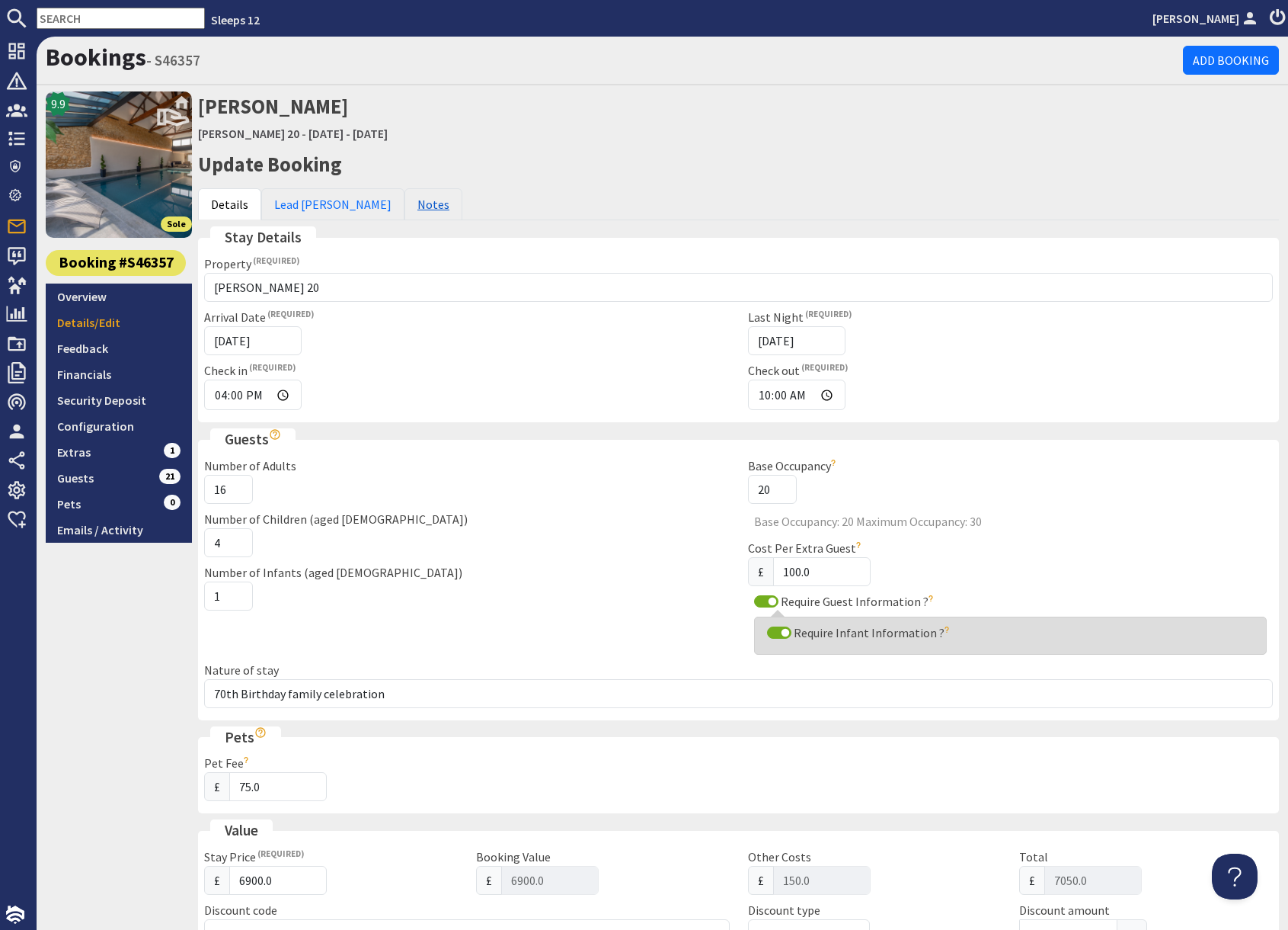
click at [404, 209] on link "Notes" at bounding box center [433, 204] width 58 height 32
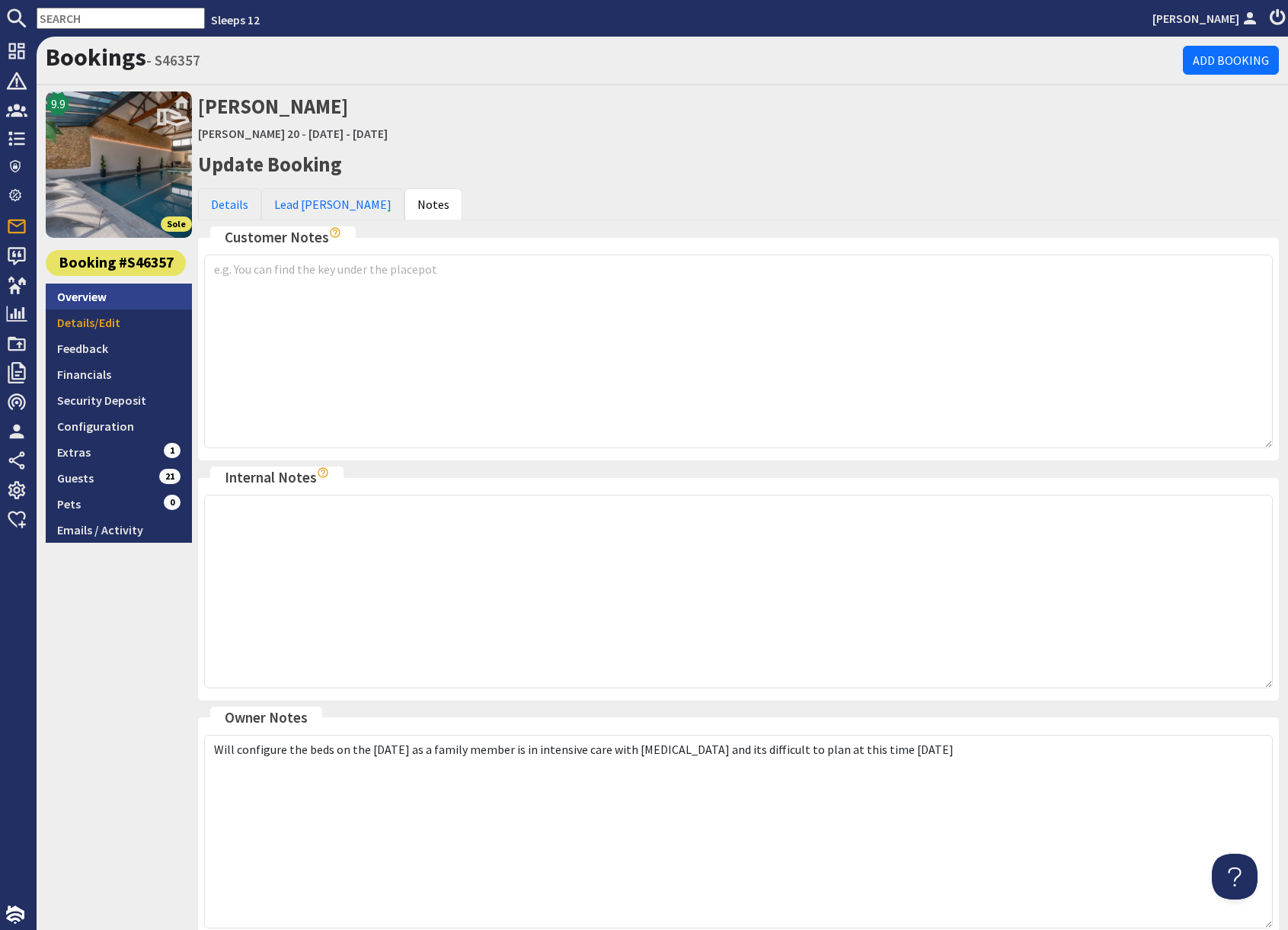
click at [94, 298] on link "Overview" at bounding box center [119, 297] width 146 height 26
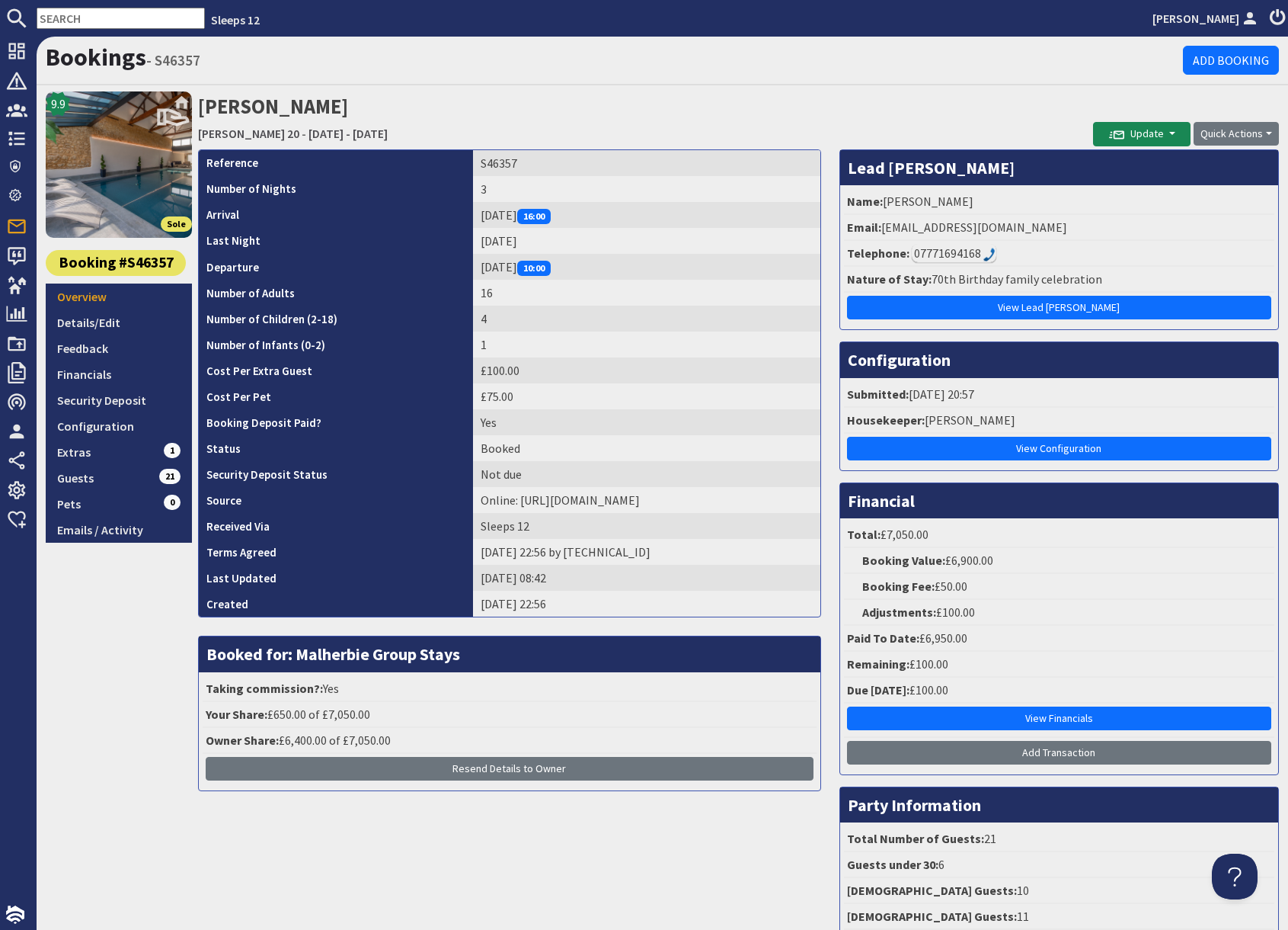
click at [108, 19] on input "text" at bounding box center [121, 18] width 169 height 22
paste input "husseinramzan786@gmail.com"
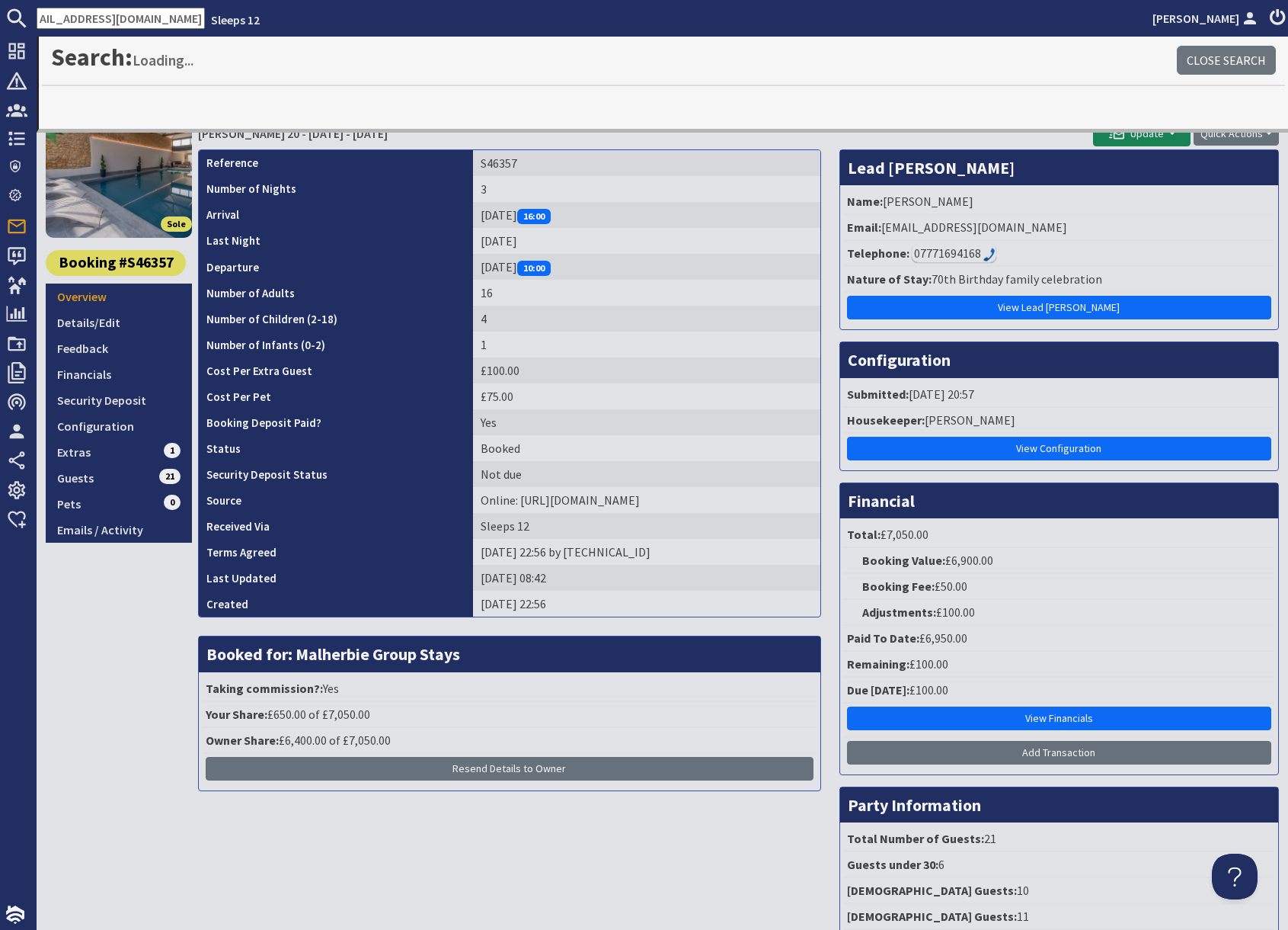
type input "husseinramzan786@gmail.com"
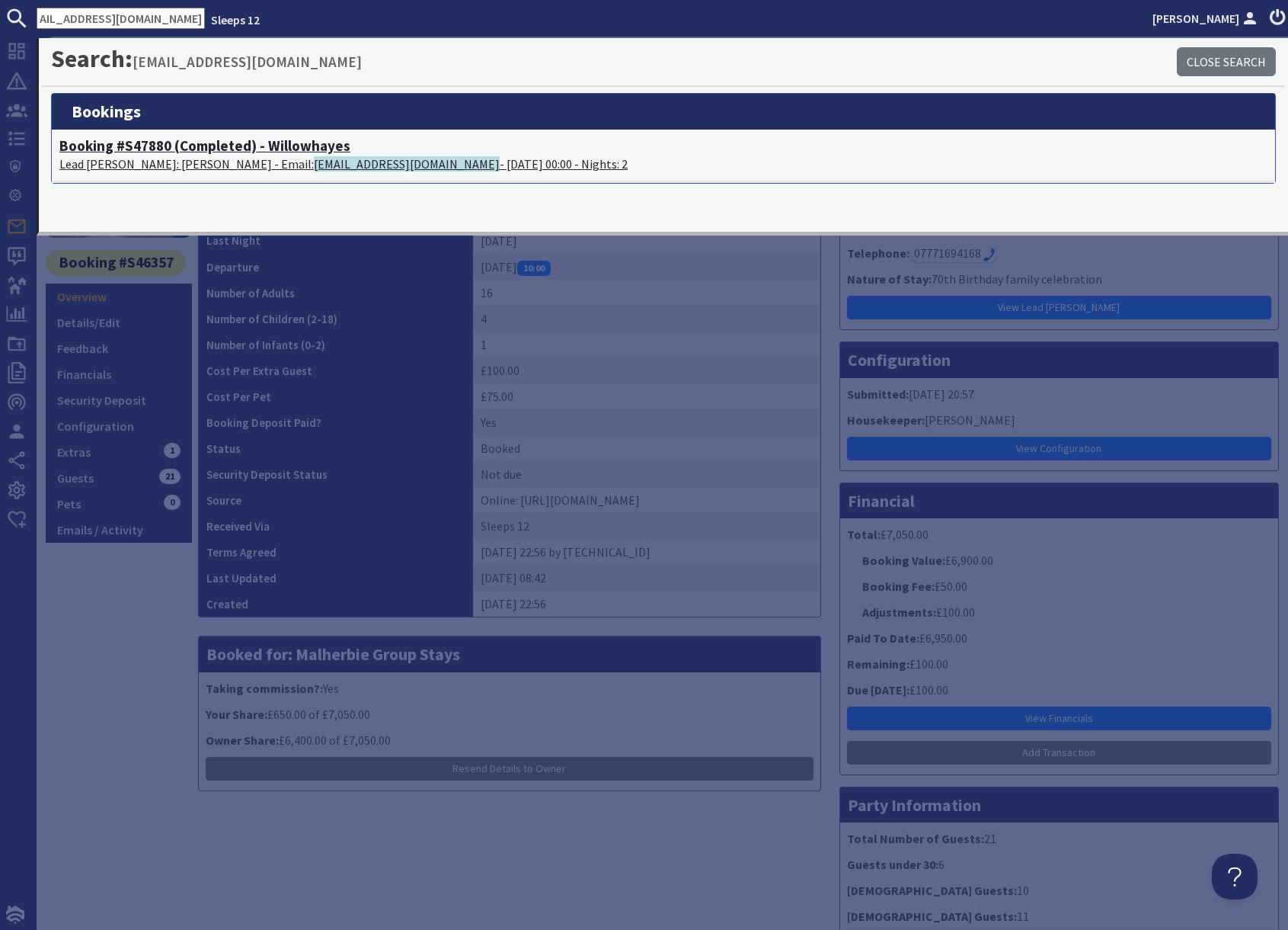
scroll to position [0, 0]
click at [314, 160] on span "husseinramzan786@gmail.com" at bounding box center [407, 164] width 186 height 16
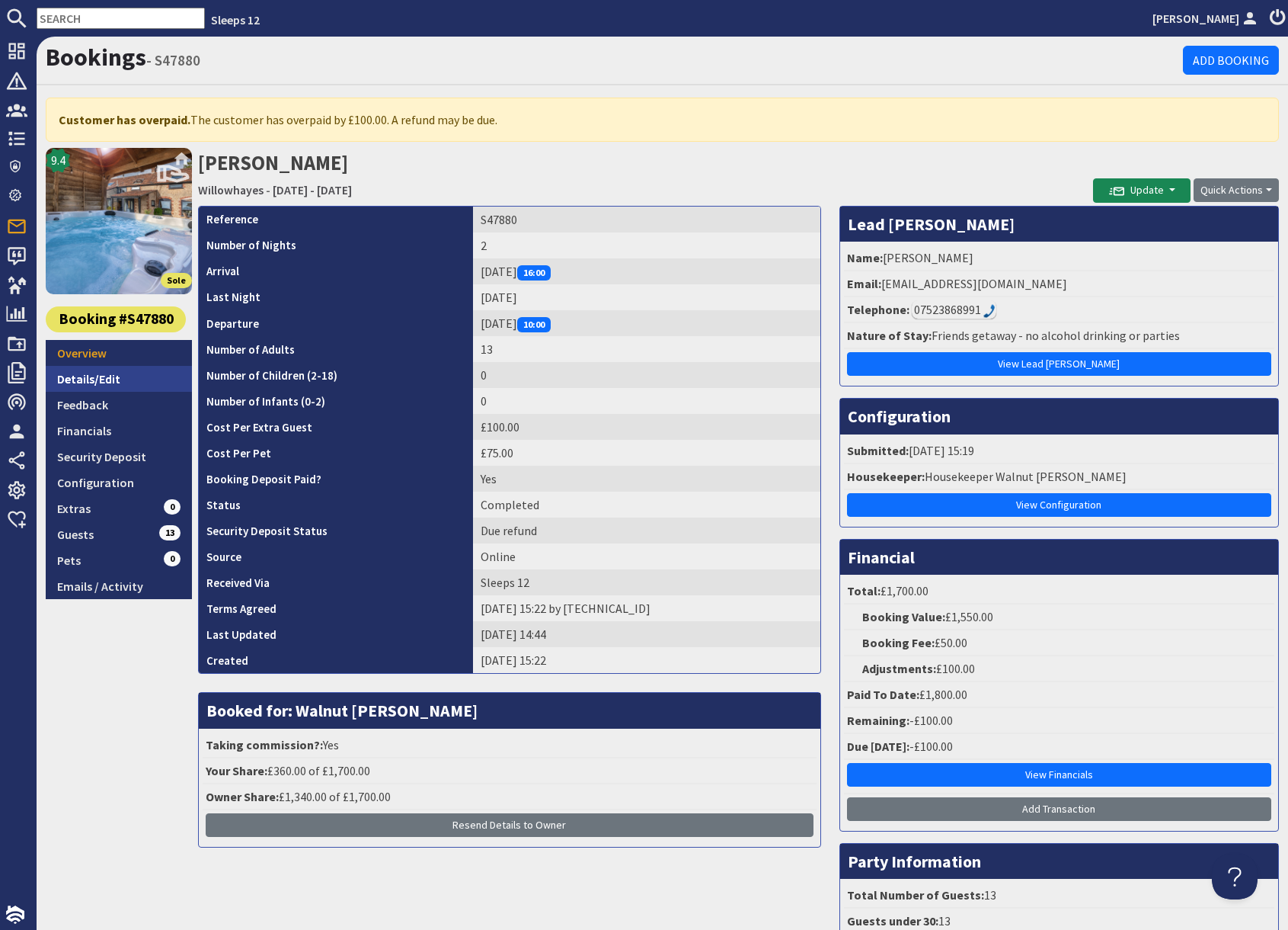
click at [113, 388] on link "Details/Edit" at bounding box center [119, 379] width 146 height 26
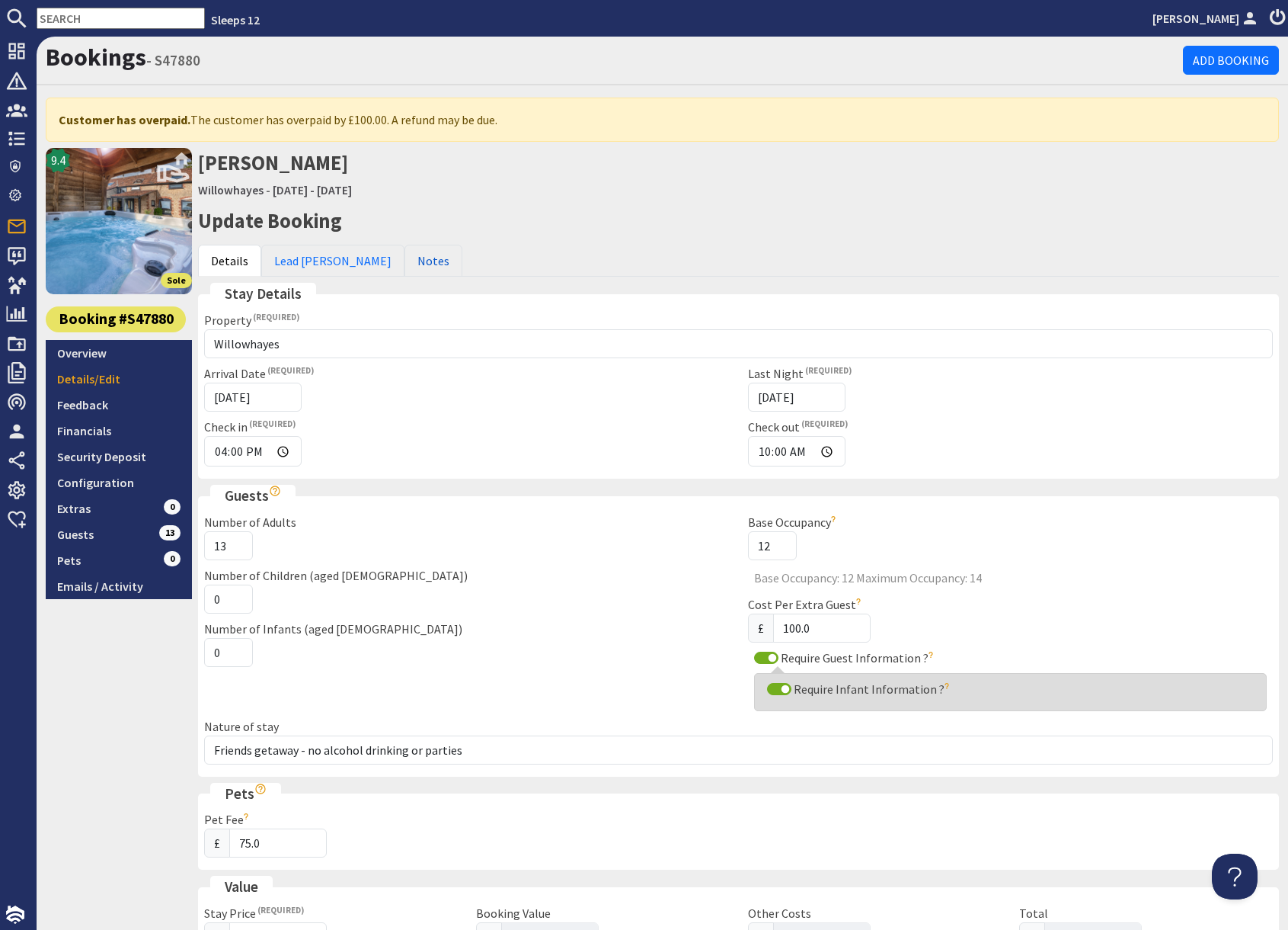
drag, startPoint x: 385, startPoint y: 267, endPoint x: 394, endPoint y: 281, distance: 16.6
click at [404, 267] on link "Notes" at bounding box center [433, 260] width 58 height 32
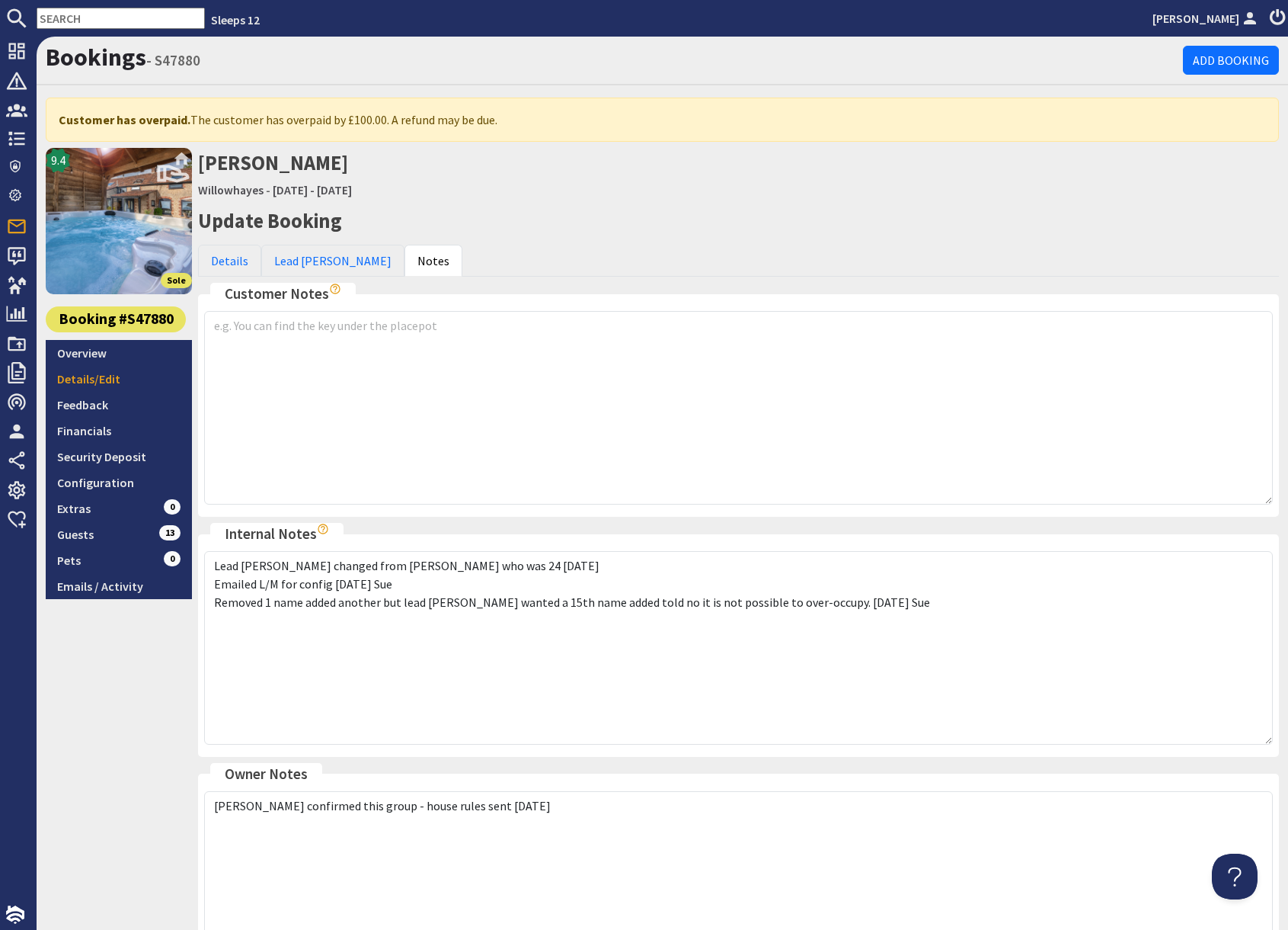
click at [117, 666] on div "9.4 Sole Booking #S47880 Overview Details/Edit Feedback Financials Security Dep…" at bounding box center [119, 606] width 146 height 916
click at [97, 358] on link "Overview" at bounding box center [119, 353] width 146 height 26
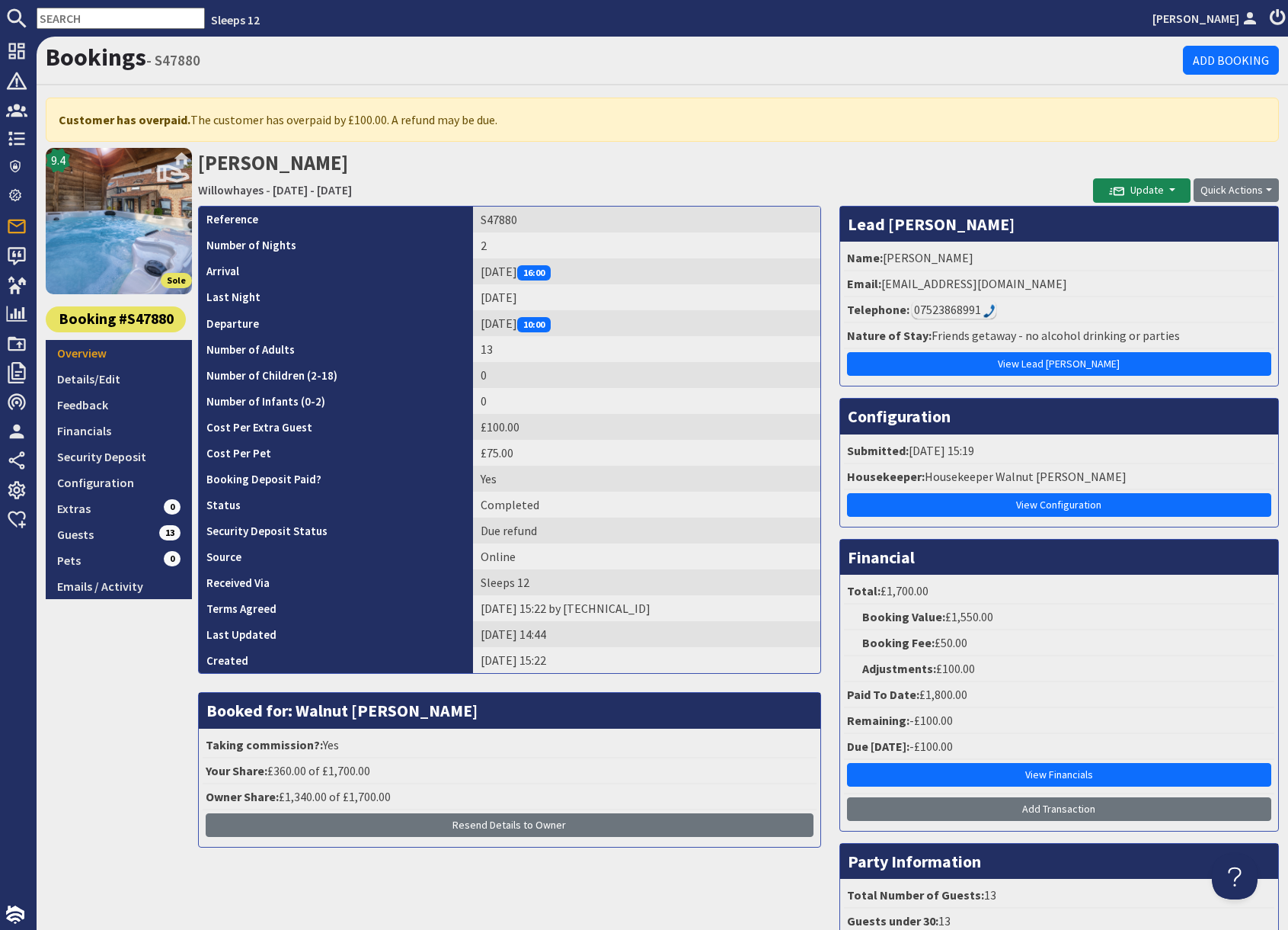
click at [760, 170] on h2 "Hussein Ramzan Willowhayes - Friday 03/10/2025 - Saturday 04/10/2025" at bounding box center [645, 175] width 895 height 54
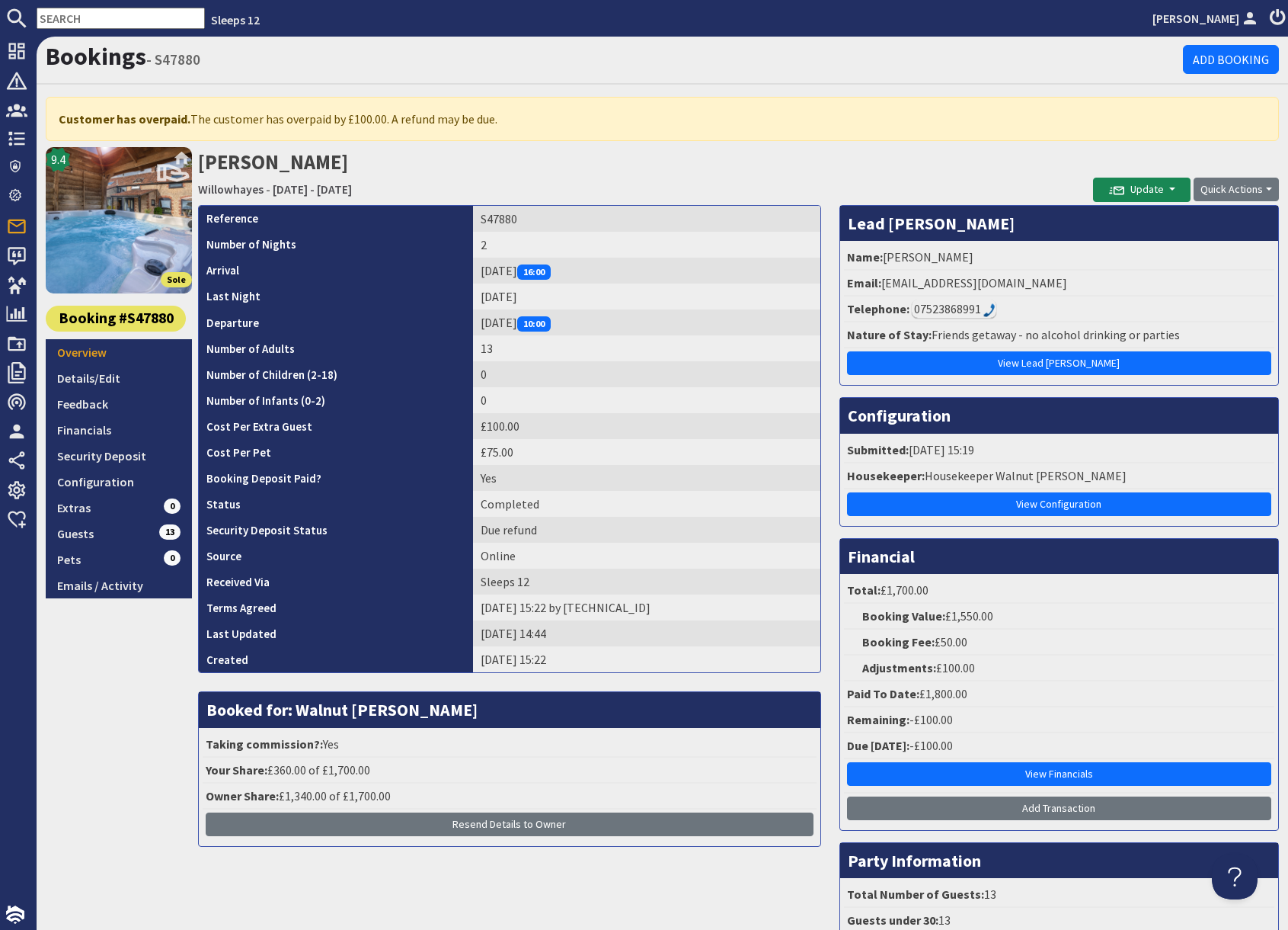
click at [563, 163] on h2 "Hussein Ramzan Willowhayes - Friday 03/10/2025 - Saturday 04/10/2025" at bounding box center [645, 174] width 895 height 54
click at [88, 20] on input "text" at bounding box center [121, 18] width 169 height 22
paste input "skdasa@gmail.com"
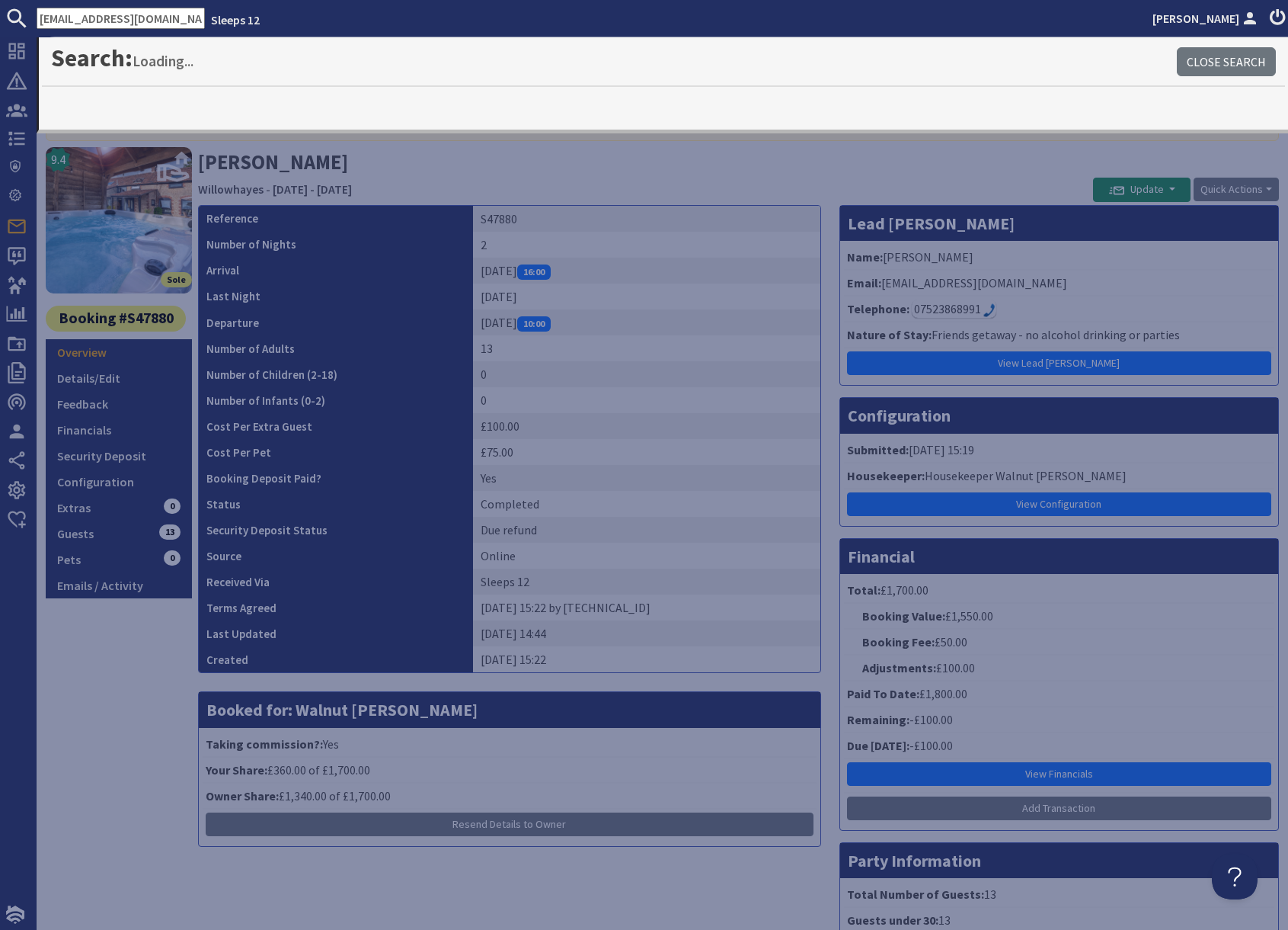
type input "skdasa@gmail.com"
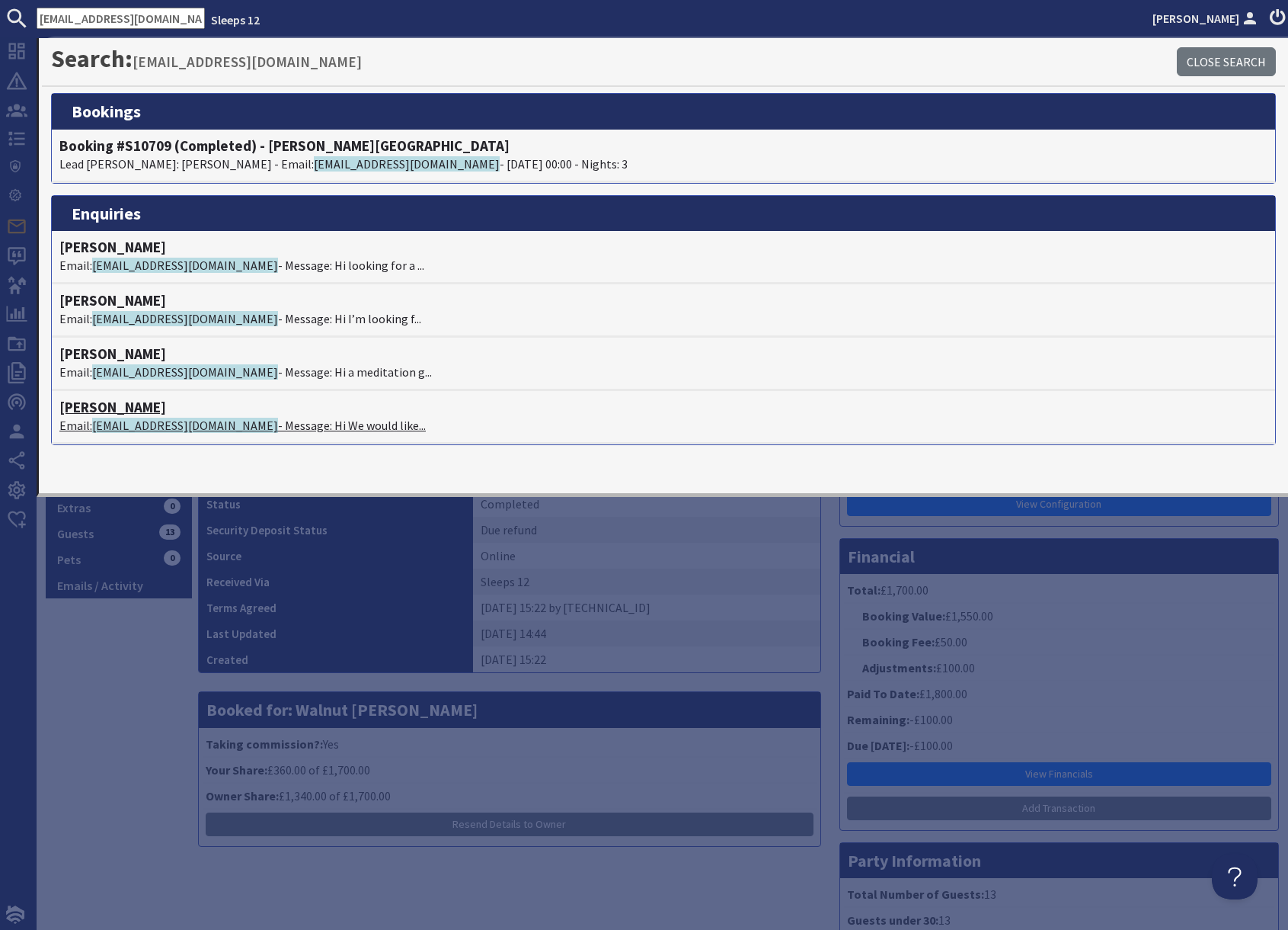
click at [149, 425] on span "skdasa@gmail.com" at bounding box center [185, 425] width 186 height 16
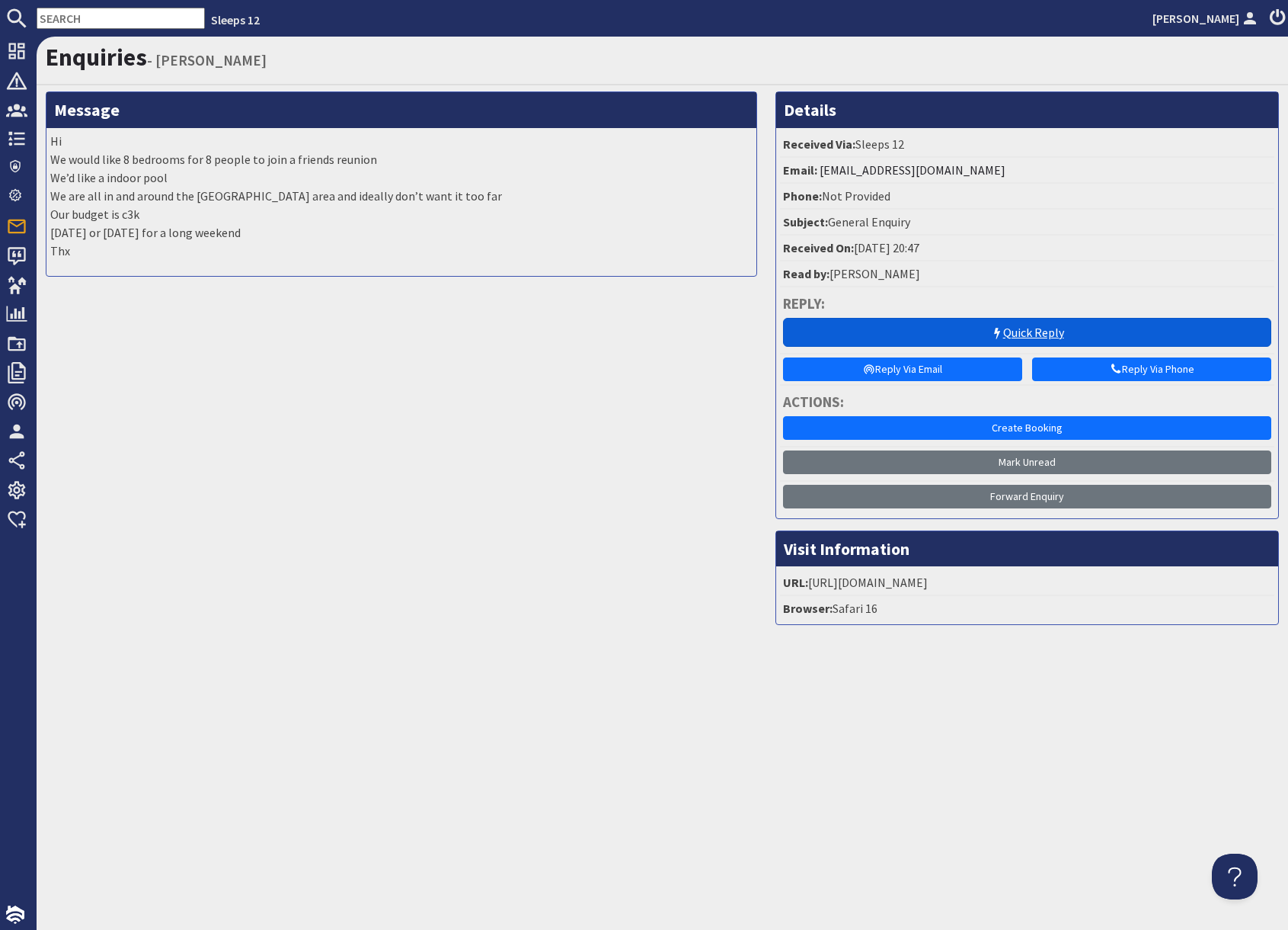
click at [1011, 333] on link "Quick Reply" at bounding box center [1028, 331] width 489 height 29
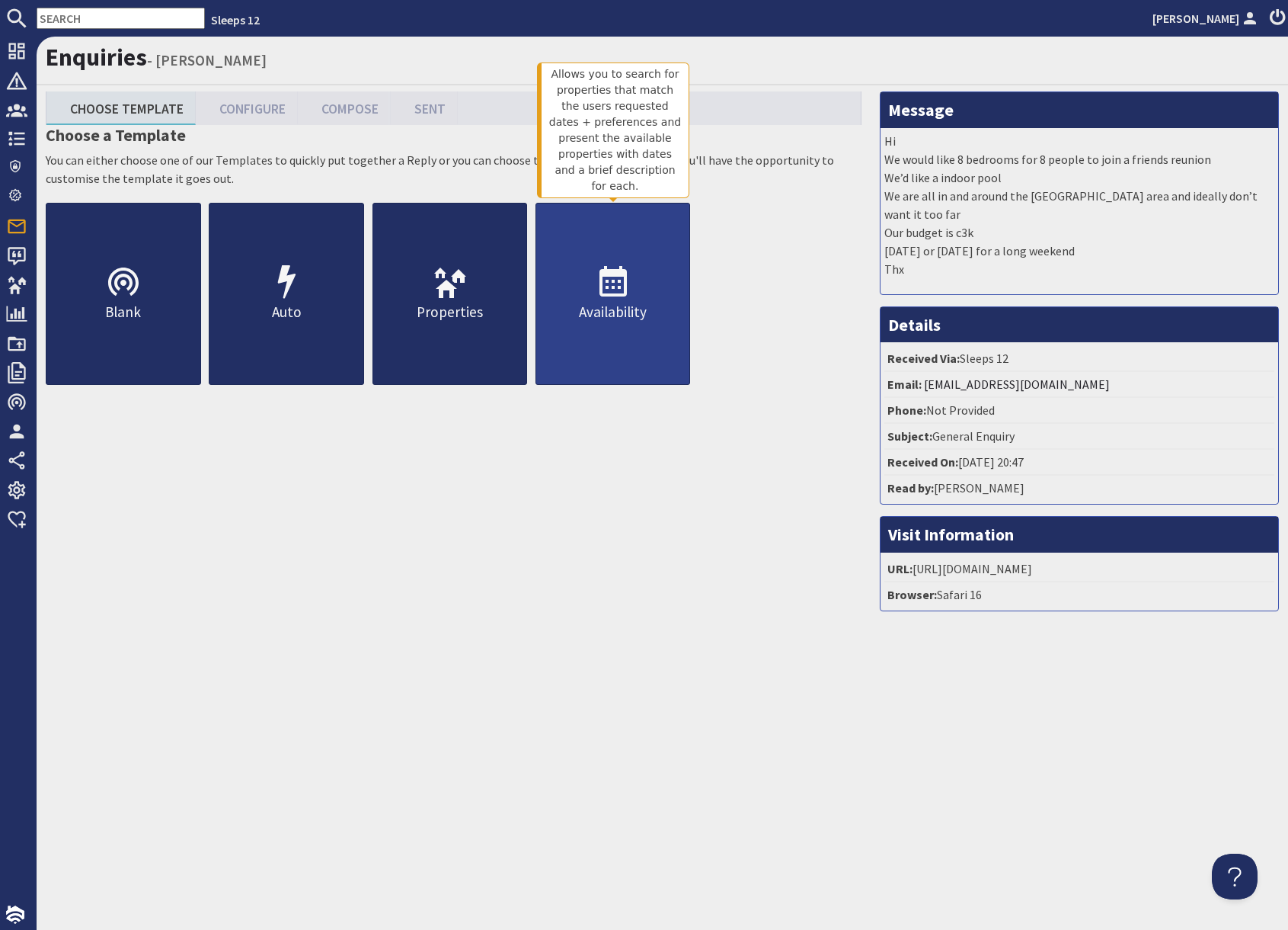
click at [615, 329] on link "Availability" at bounding box center [613, 293] width 156 height 182
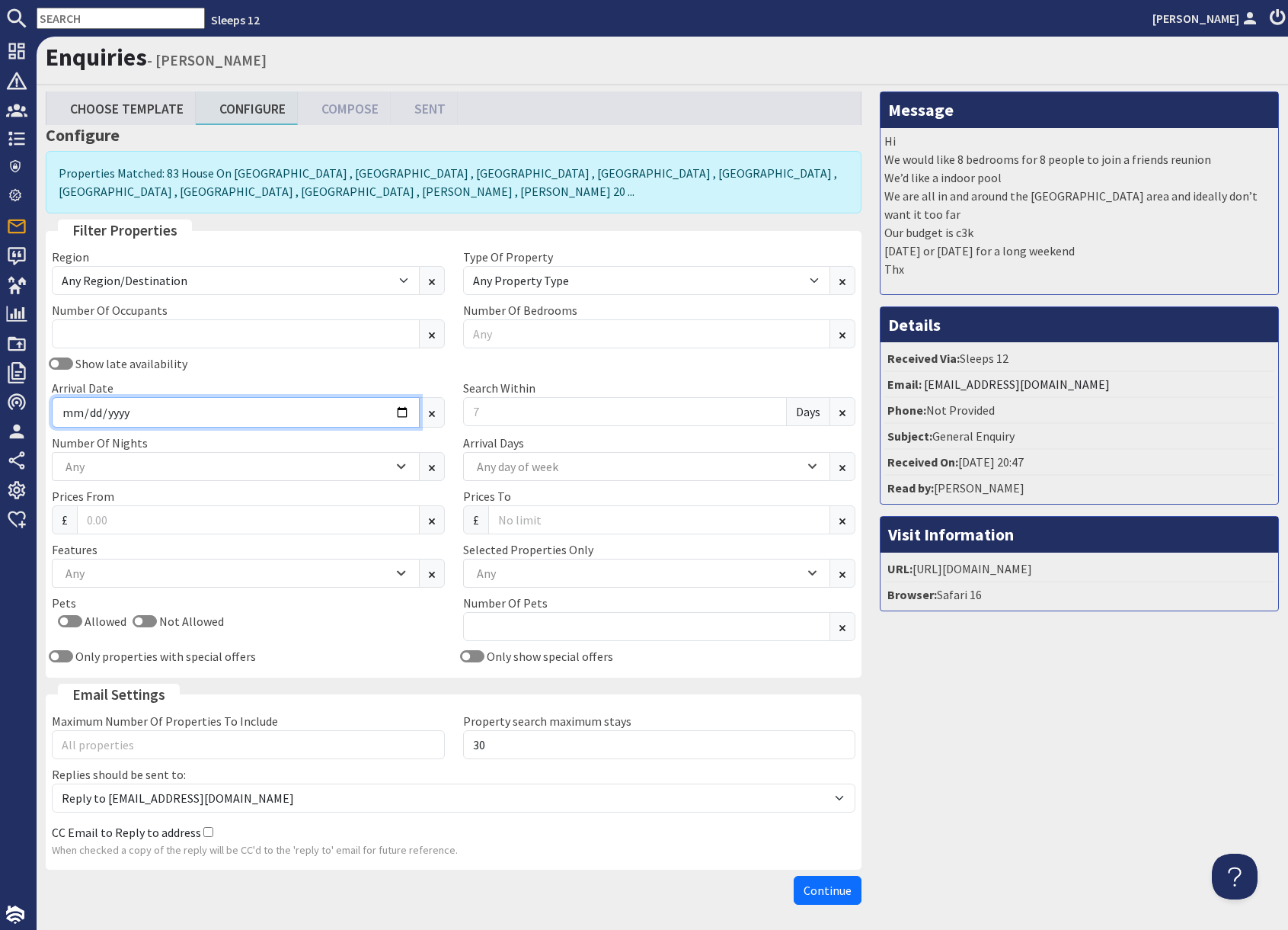
click at [171, 419] on input "Arrival Date" at bounding box center [236, 411] width 368 height 30
click at [404, 412] on input "Arrival Date" at bounding box center [236, 411] width 368 height 30
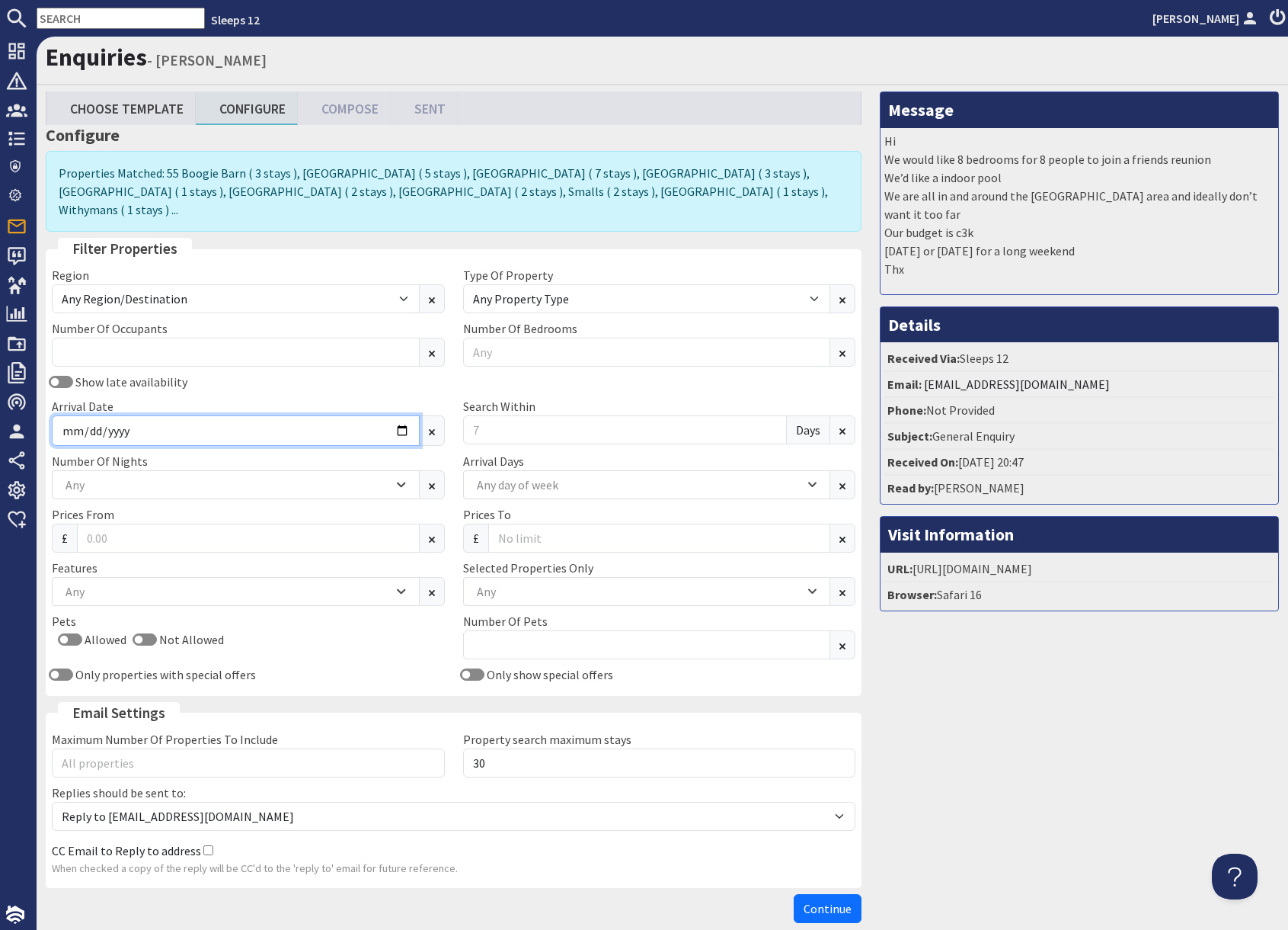
type input "2026-01-23"
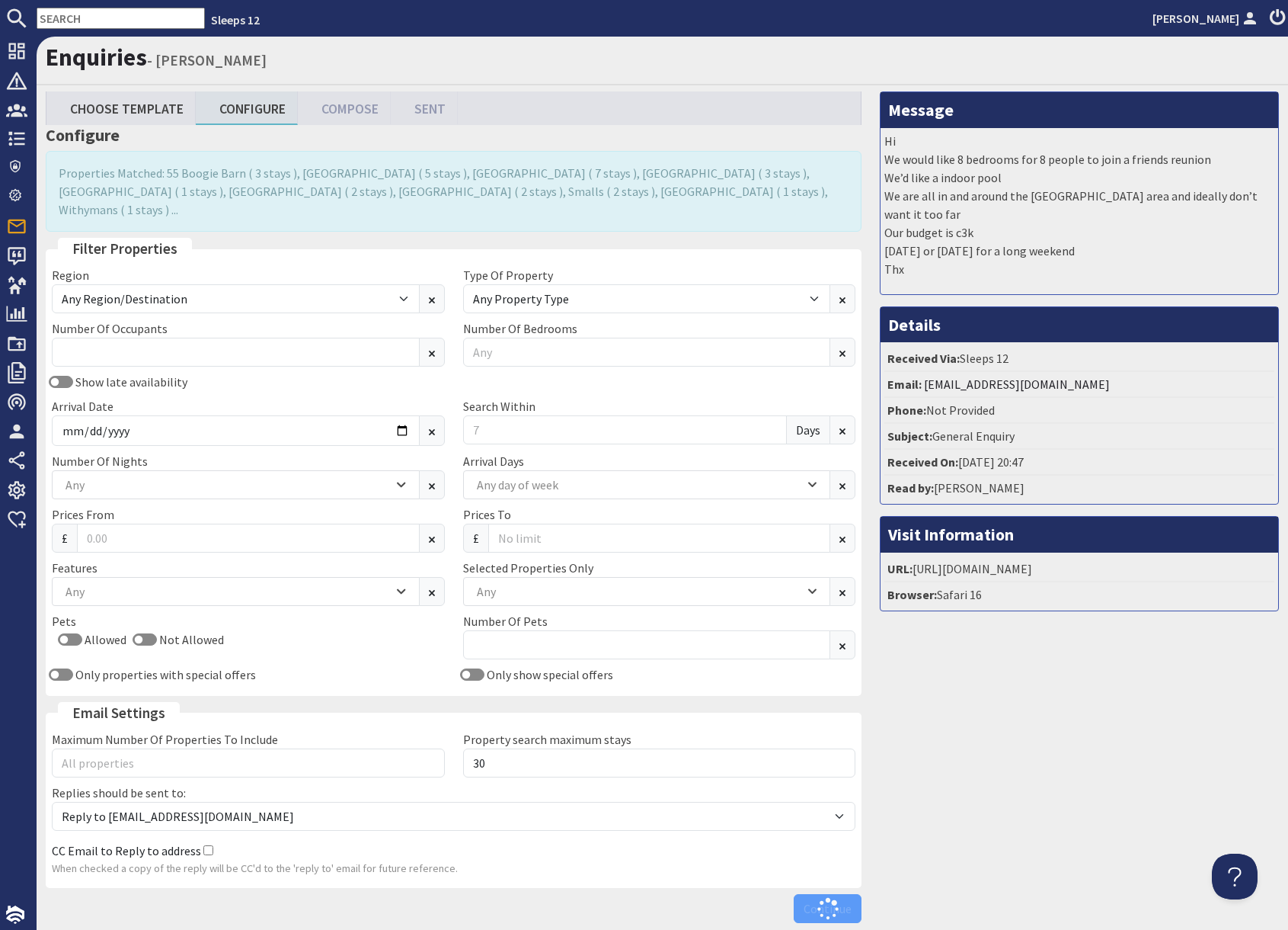
drag, startPoint x: 1075, startPoint y: 733, endPoint x: 1276, endPoint y: 699, distance: 203.9
click at [1079, 730] on div "Message Hi We would like 8 bedrooms for 8 people to join a friends reunion We’d…" at bounding box center [1079, 511] width 417 height 839
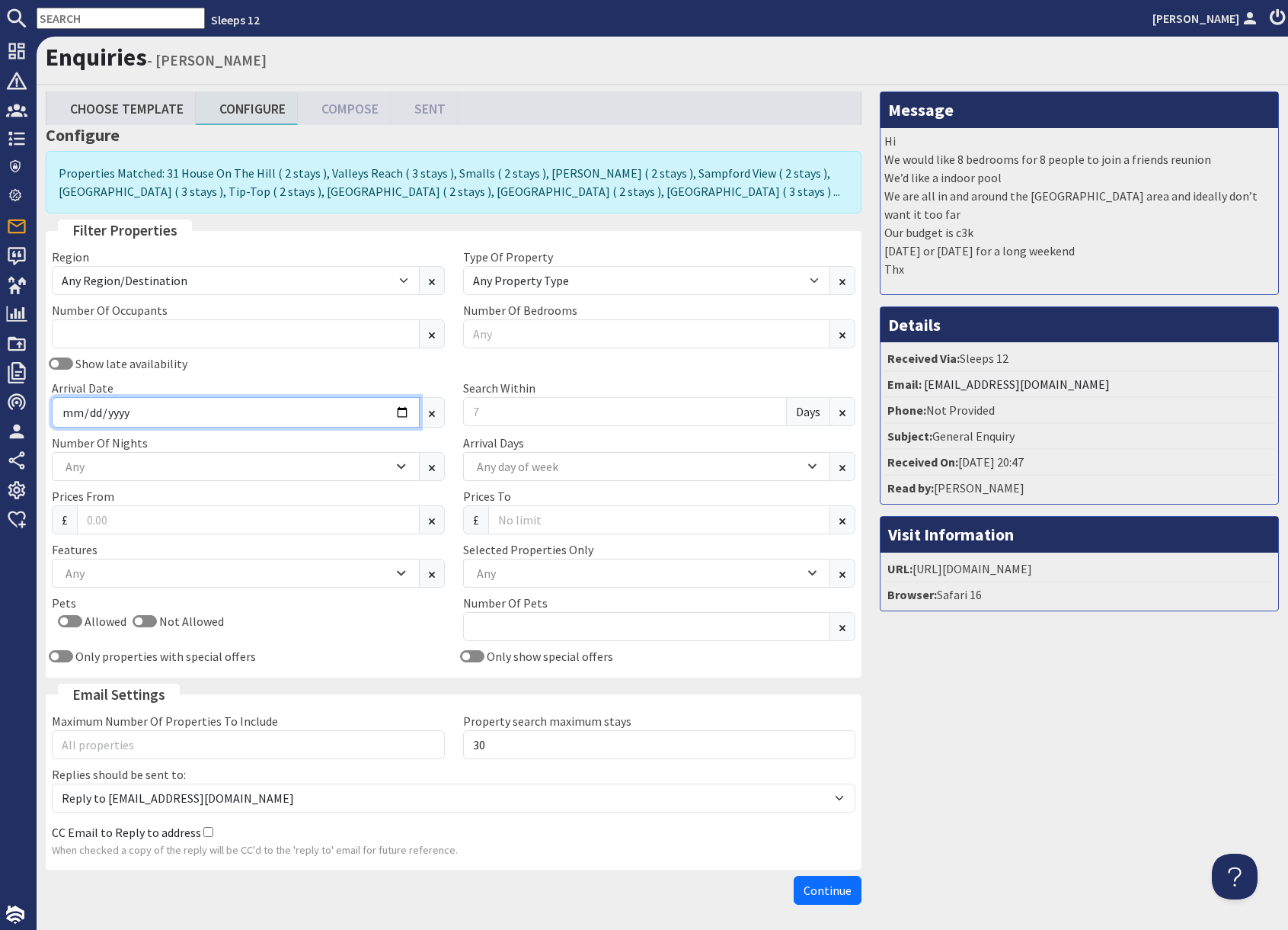
click at [399, 413] on input "2026-01-23" at bounding box center [236, 411] width 368 height 30
click at [401, 416] on input "2026-01-23" at bounding box center [236, 411] width 368 height 30
click at [114, 20] on input "text" at bounding box center [121, 18] width 169 height 22
paste input "S47017"
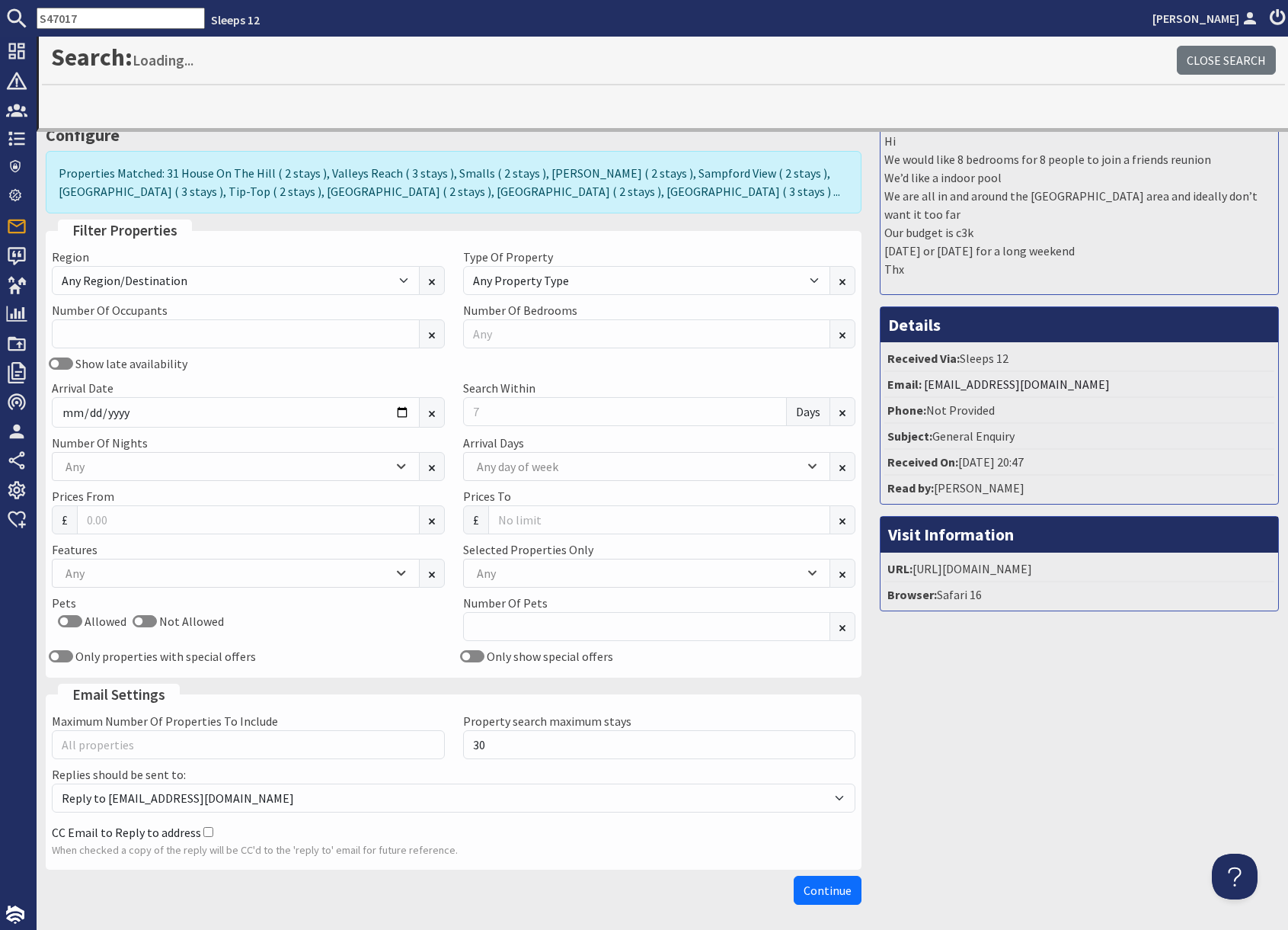
type input "S47017"
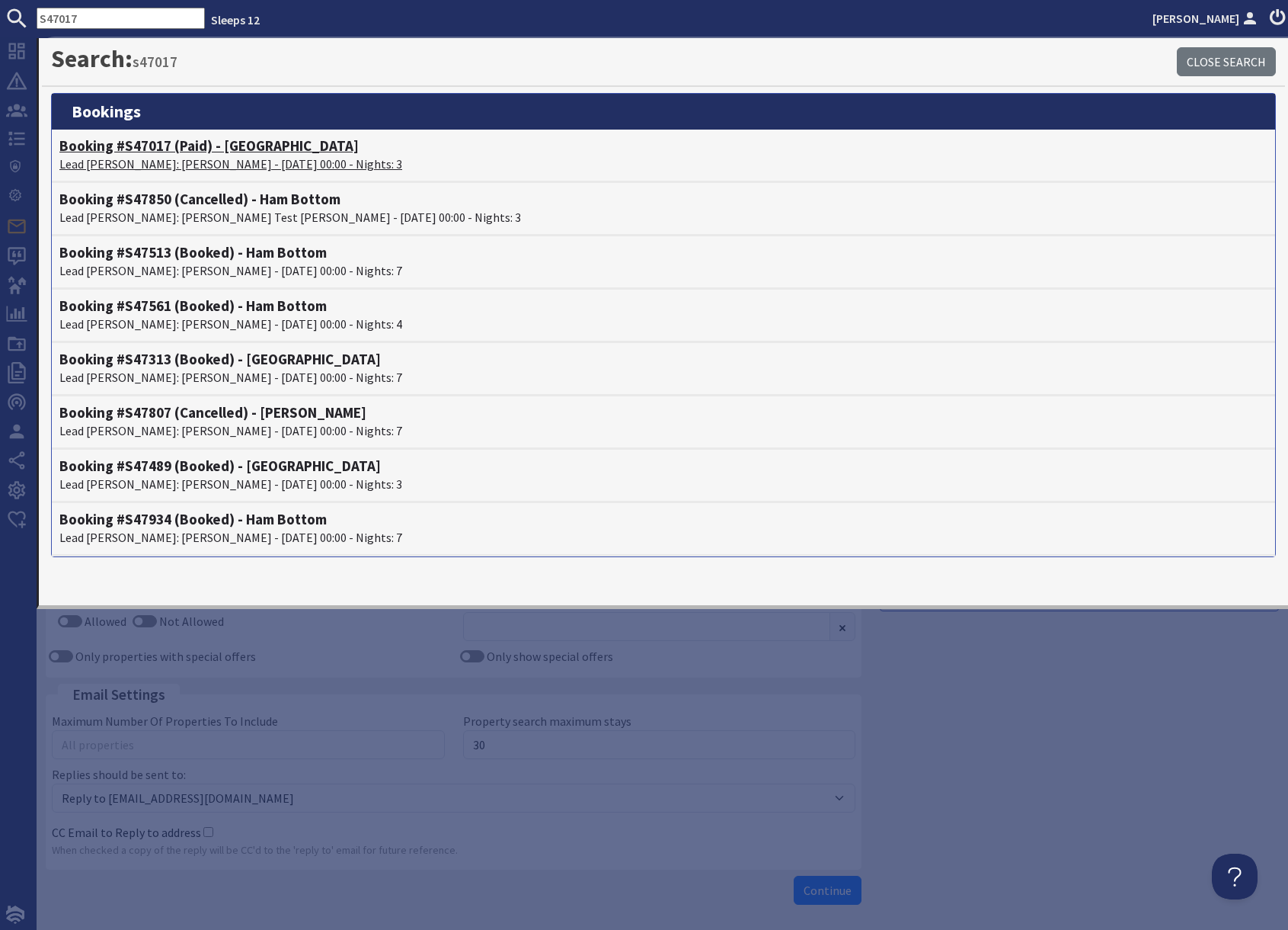
click at [169, 157] on p "Lead Booker: Daniel Amesbury - 07/11/2025 00:00 - Nights: 3" at bounding box center [664, 164] width 1209 height 18
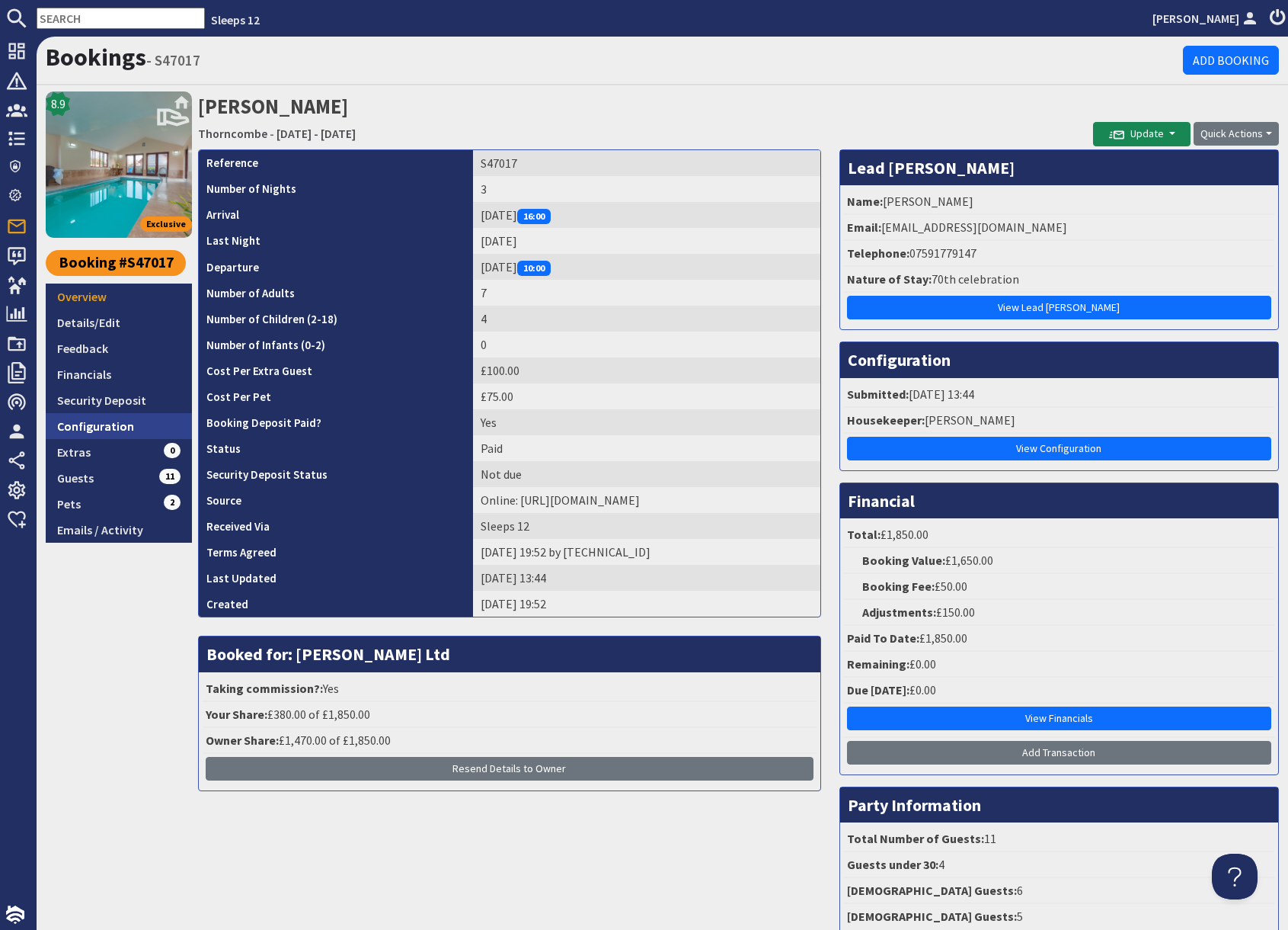
click at [132, 428] on link "Configuration" at bounding box center [119, 426] width 146 height 26
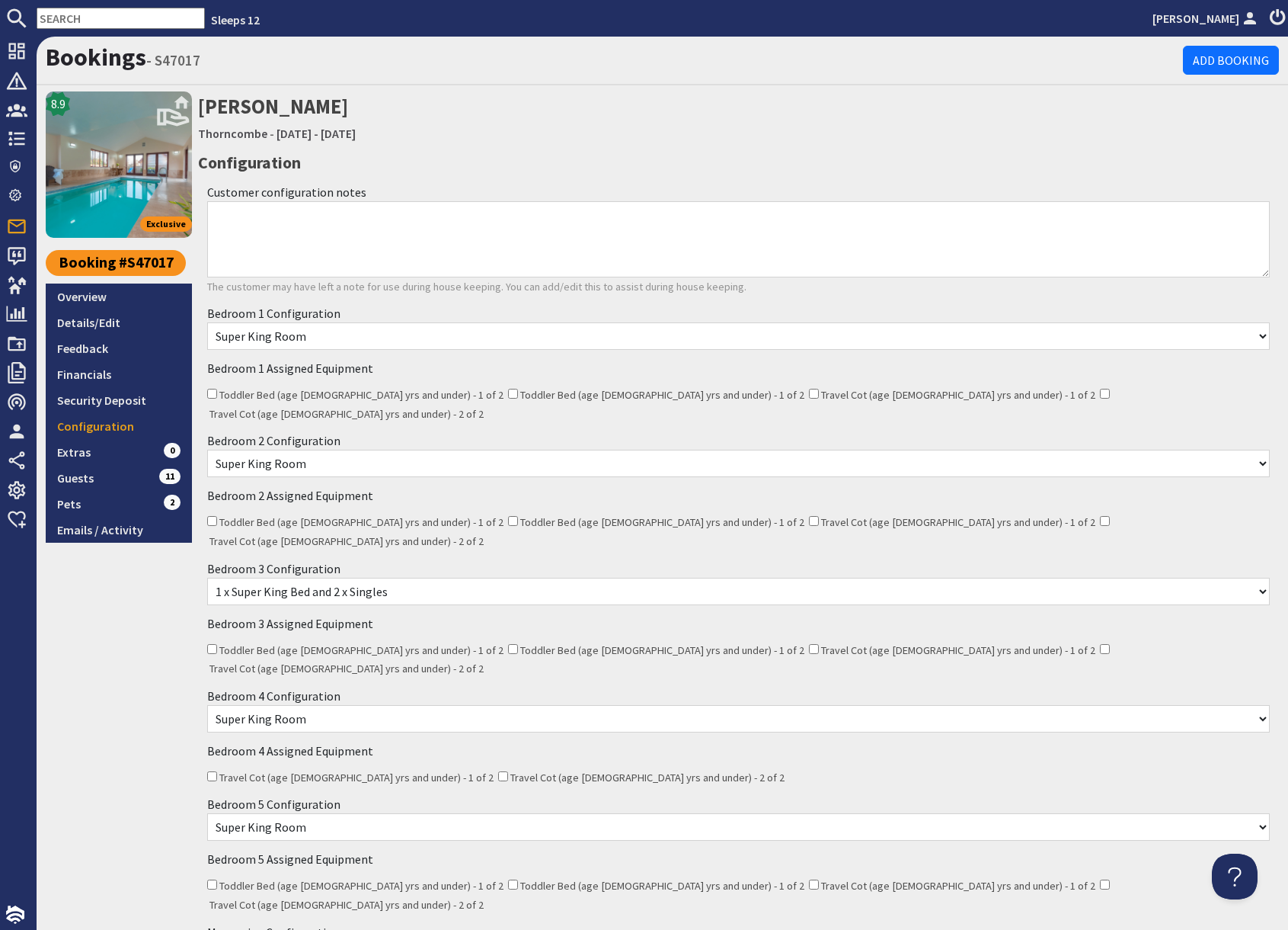
click at [92, 23] on input "text" at bounding box center [121, 18] width 169 height 22
paste input "frances@holsindorset.co.uk"
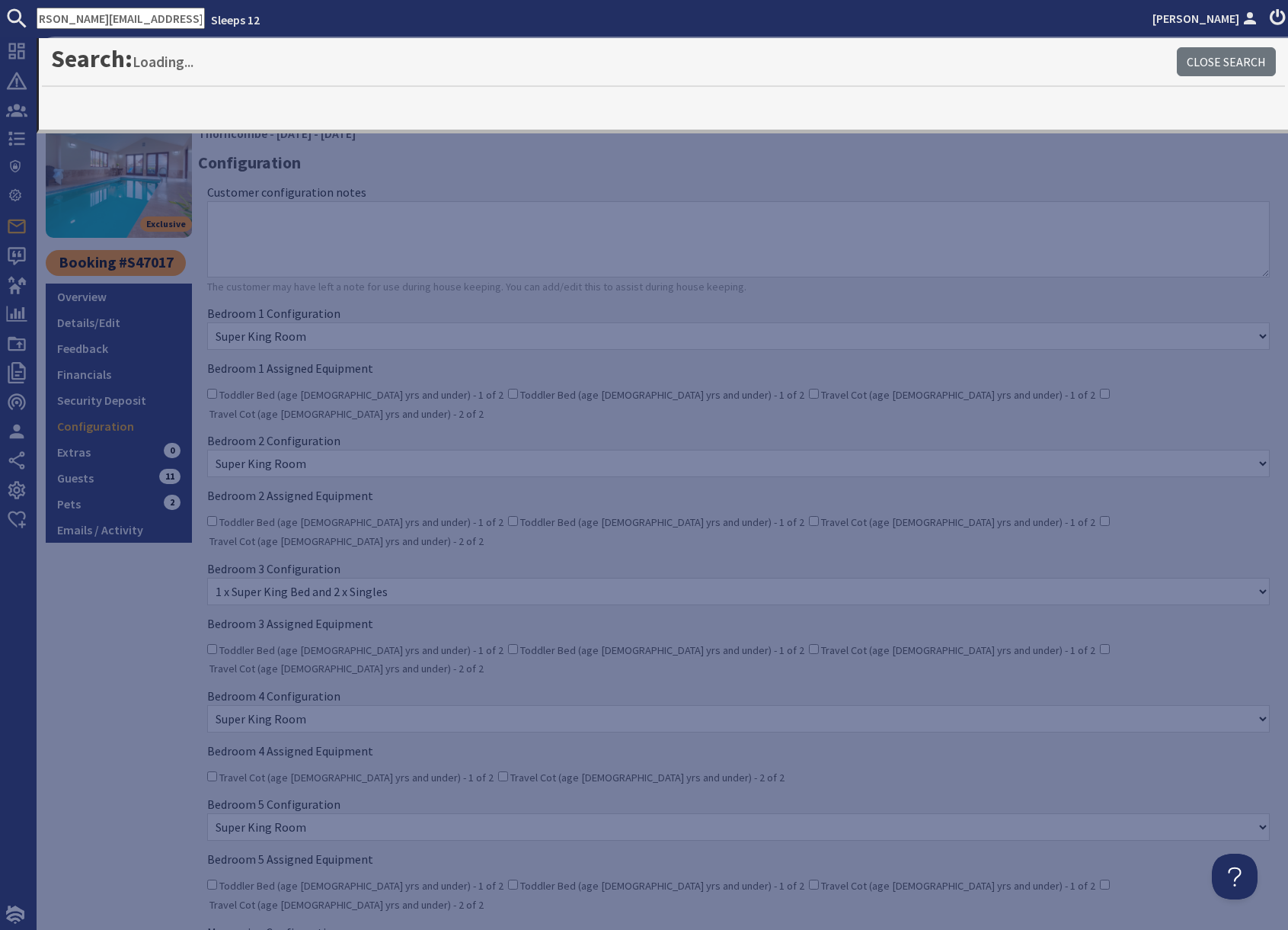
type input "frances@holsindorset.co.uk"
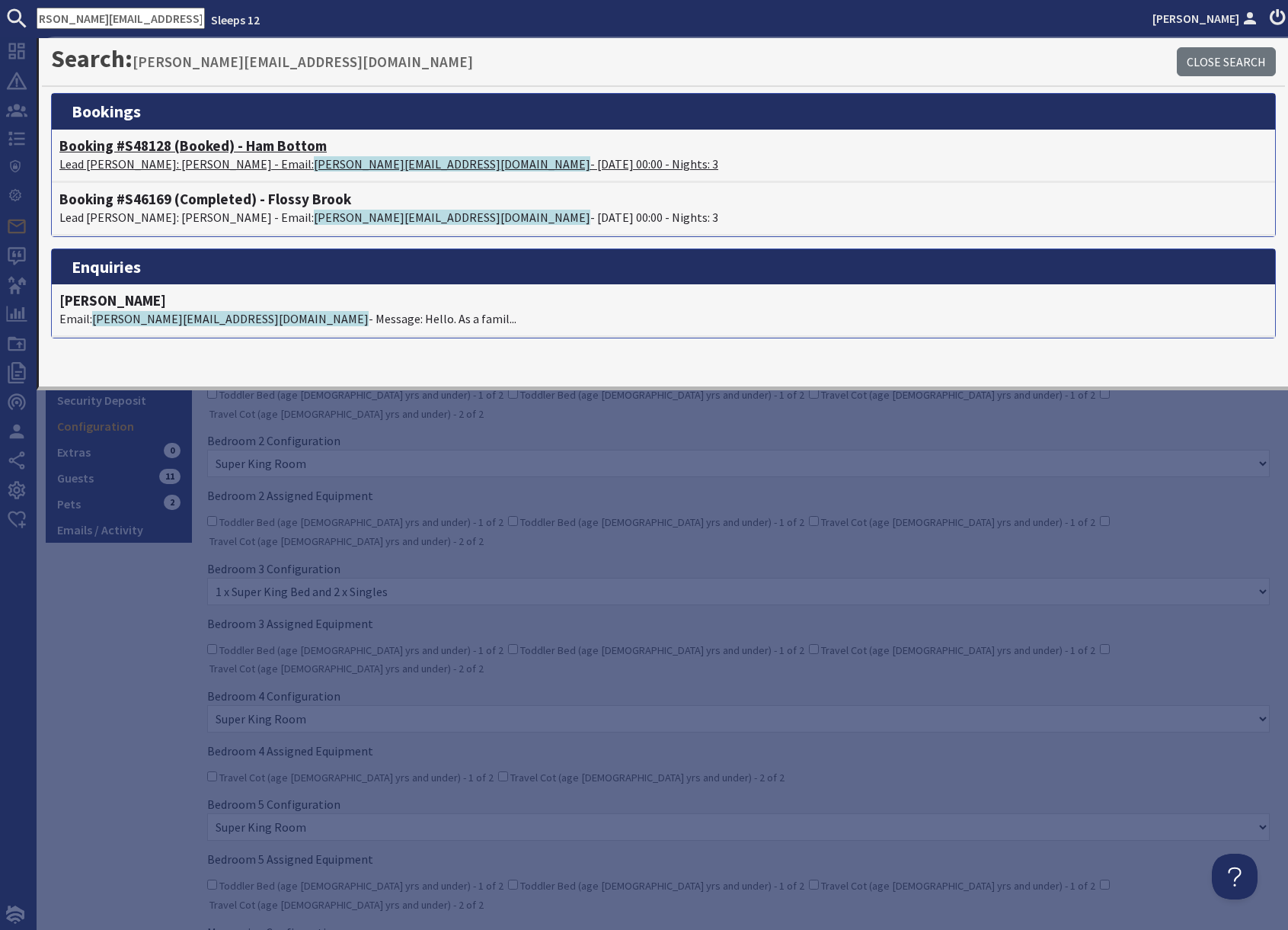
scroll to position [0, 0]
click at [206, 155] on p "Lead Booker: Frances Hunt - Email: frances@holsindorset.co.uk - 05/06/2026 00:0…" at bounding box center [664, 164] width 1209 height 18
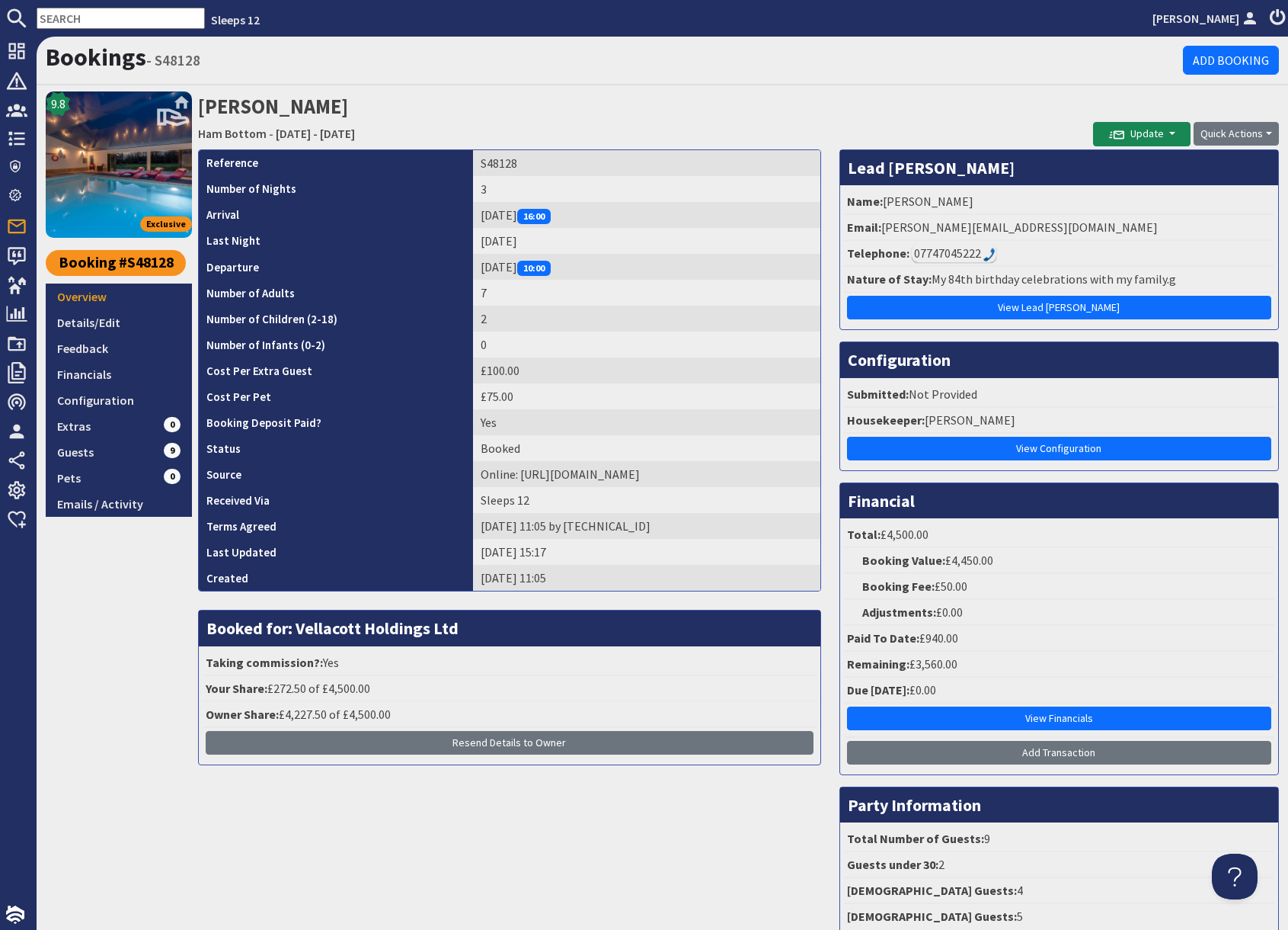
click at [112, 11] on input "text" at bounding box center [121, 18] width 169 height 22
click at [111, 17] on input "text" at bounding box center [121, 18] width 169 height 22
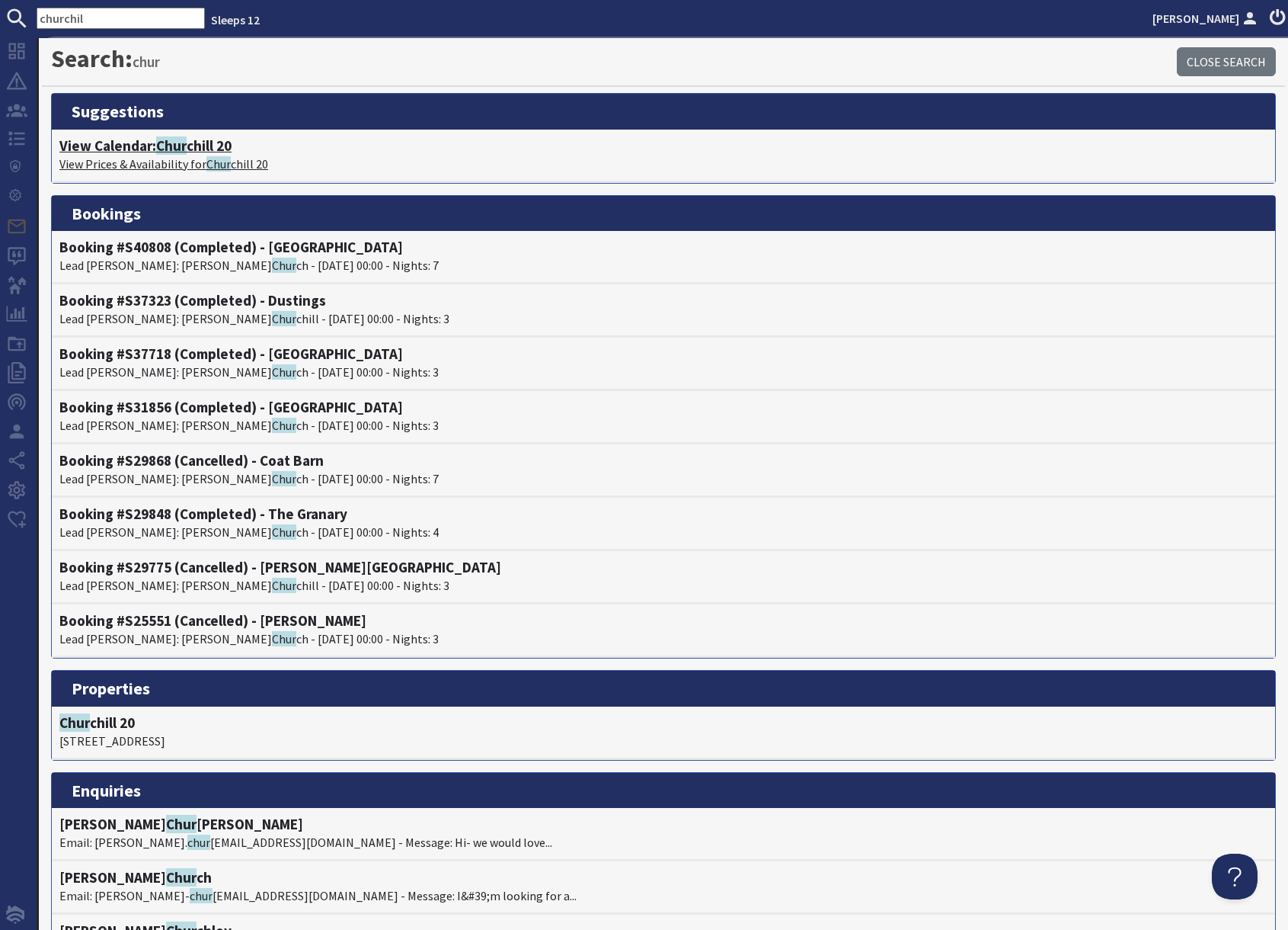
type input "churchil"
click at [176, 151] on span "Chur" at bounding box center [171, 145] width 30 height 18
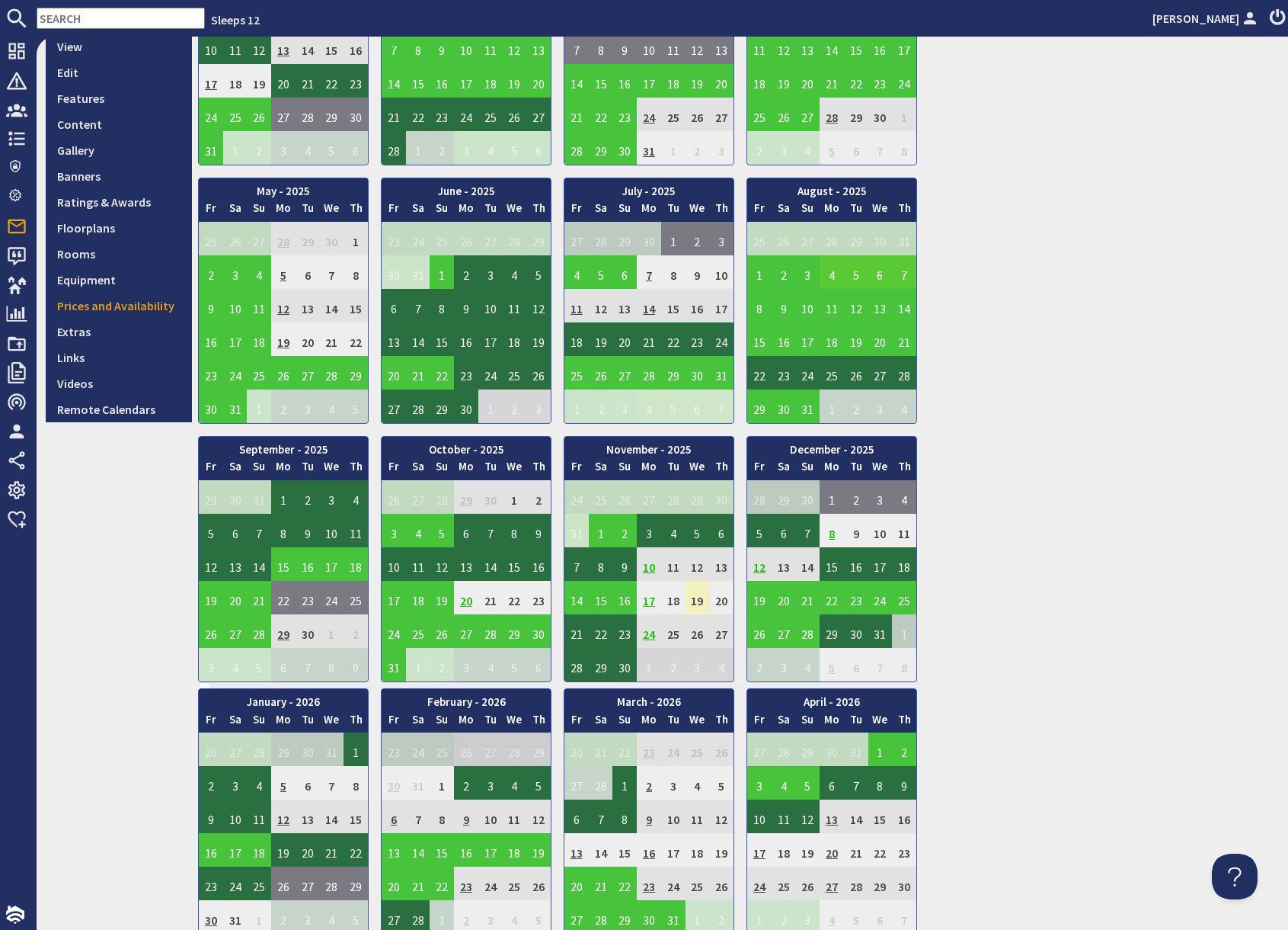
scroll to position [258, 0]
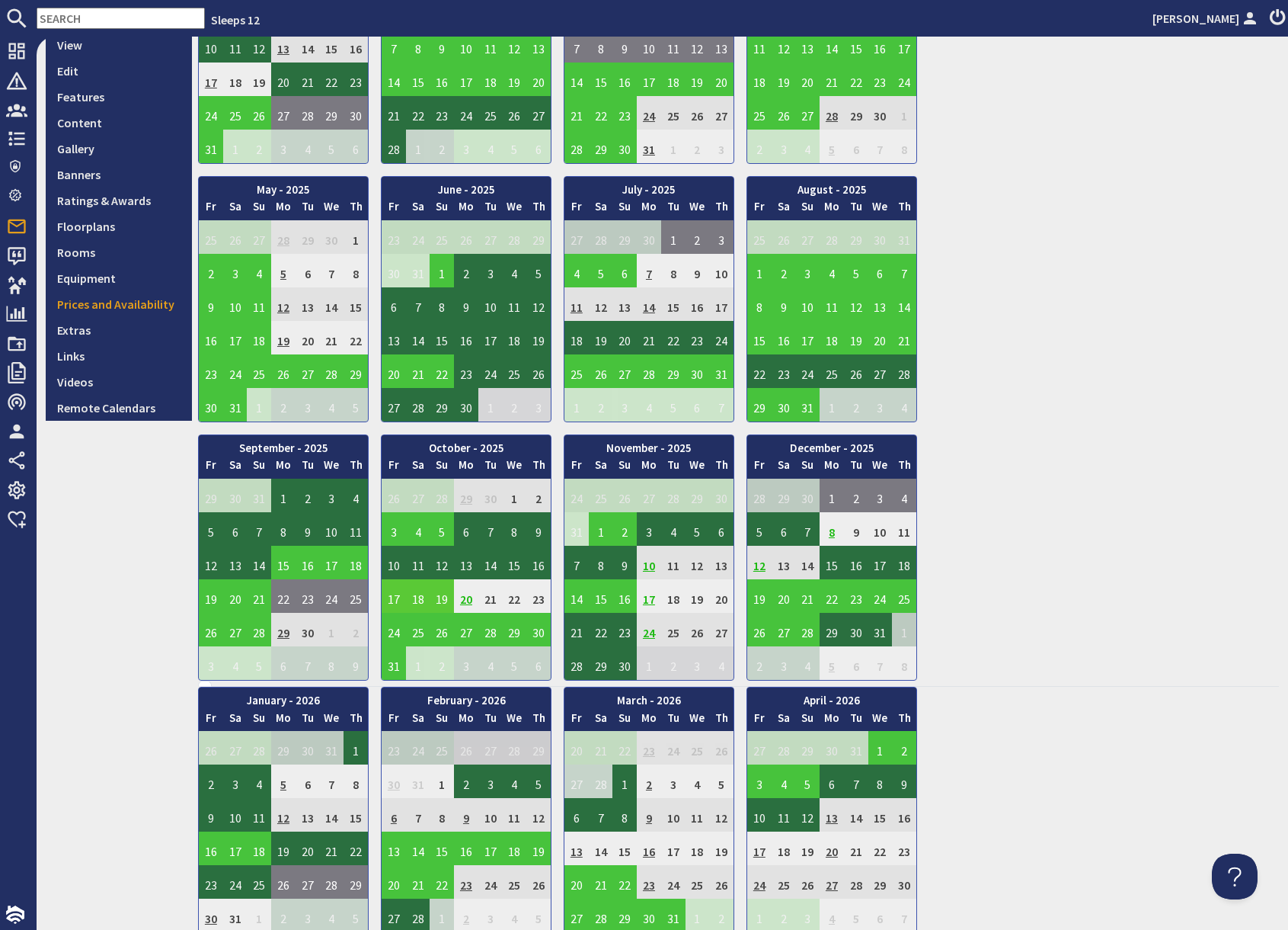
click at [389, 599] on td "17" at bounding box center [394, 596] width 24 height 34
click at [382, 667] on link "View booking" at bounding box center [397, 666] width 79 height 16
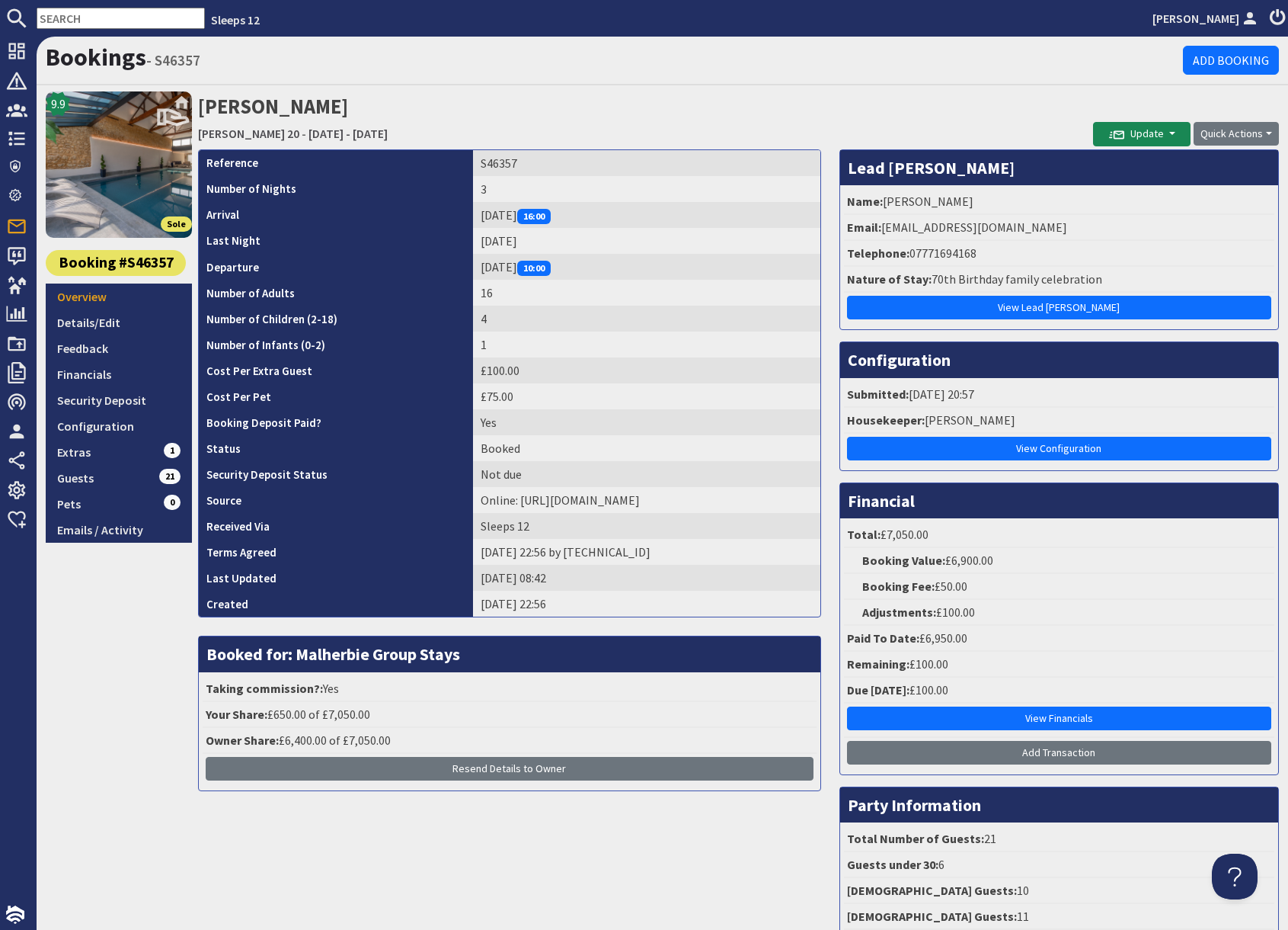
drag, startPoint x: 883, startPoint y: 101, endPoint x: 902, endPoint y: 176, distance: 77.4
click at [883, 102] on h2 "Colleen Long Churchill 20 - Friday 17/10/2025 - Sunday 19/10/2025" at bounding box center [645, 118] width 895 height 54
click at [114, 478] on link "Guests 21" at bounding box center [119, 478] width 146 height 26
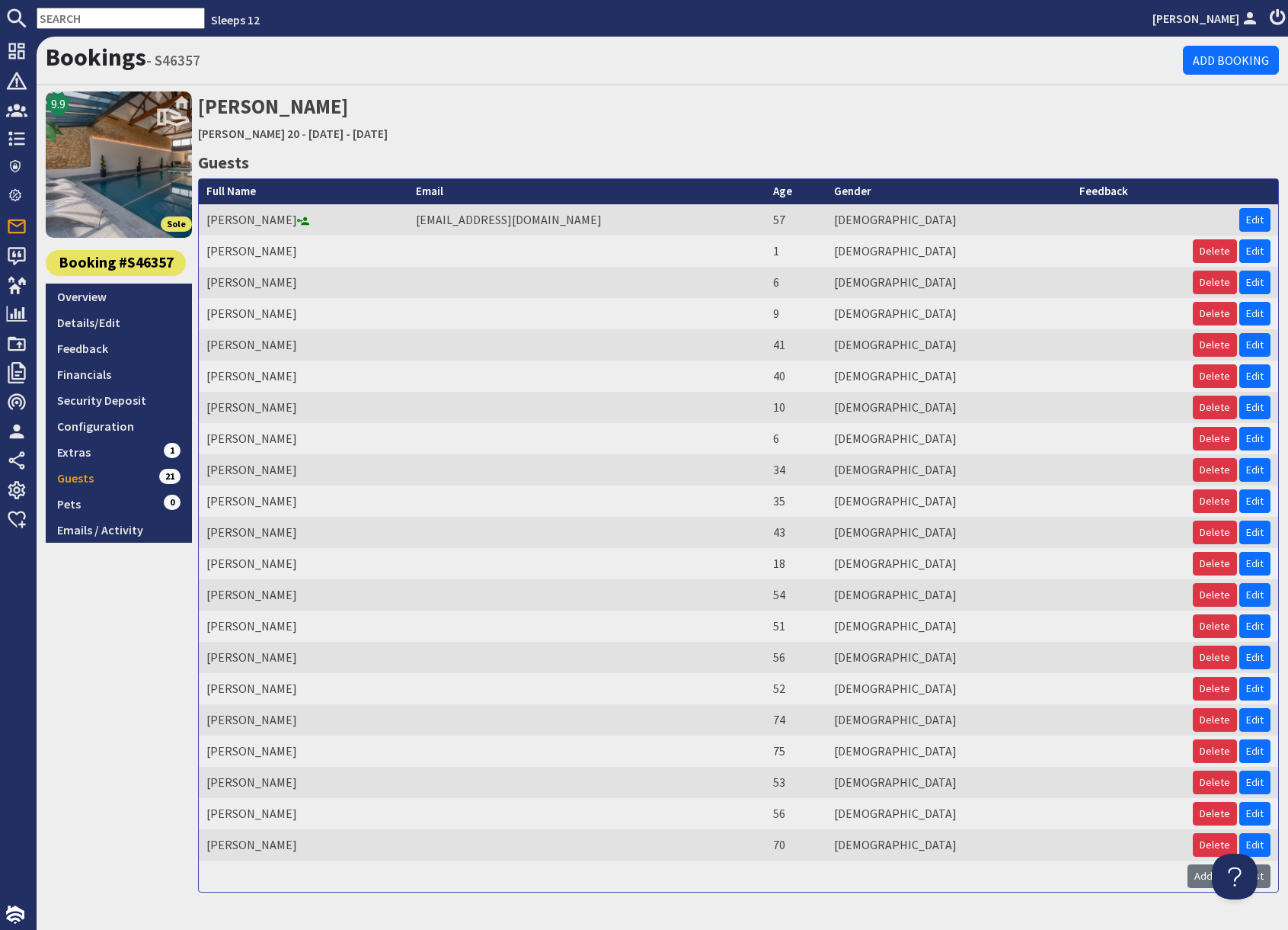
scroll to position [39, 0]
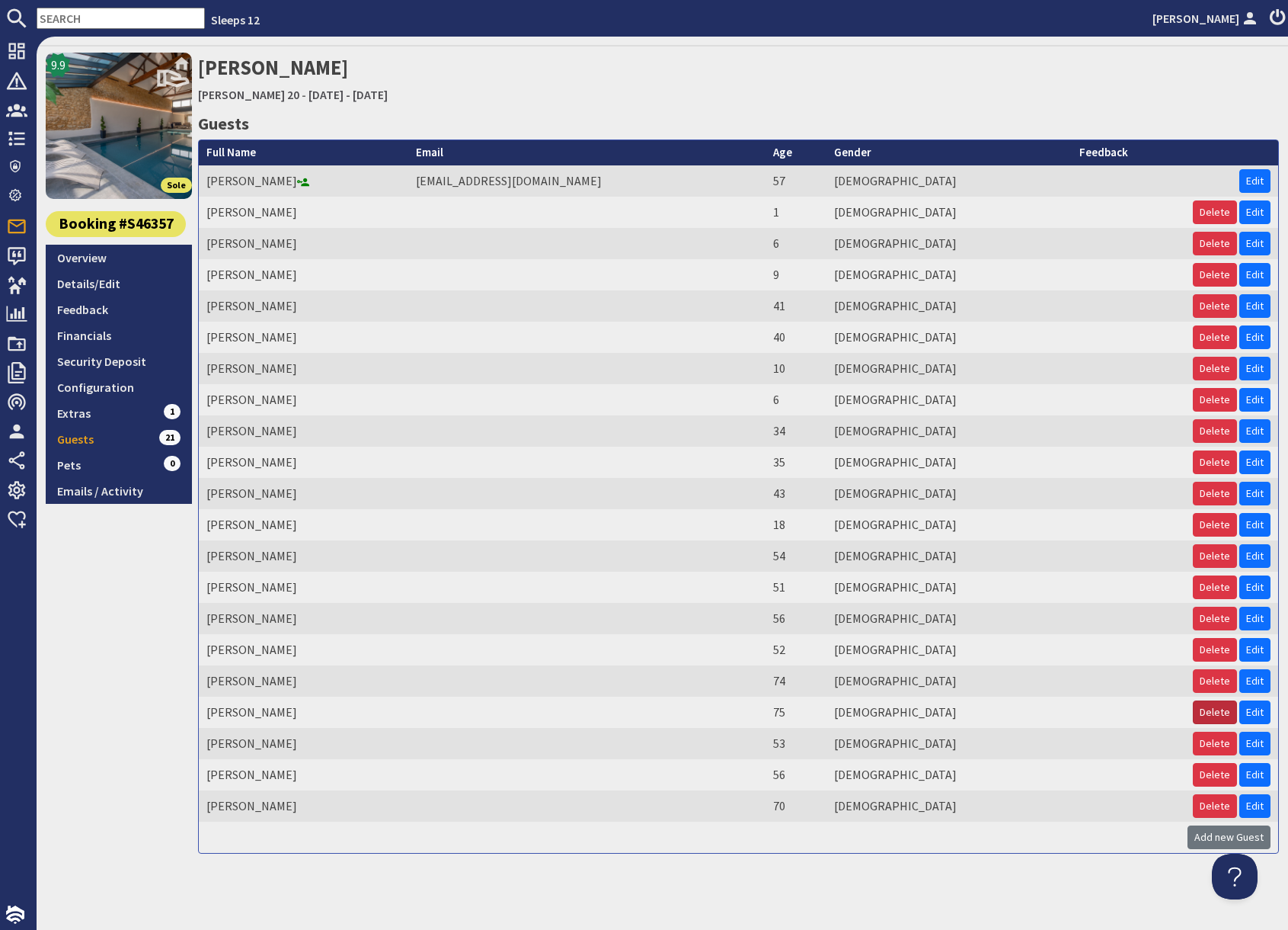
click at [1215, 711] on button "Delete" at bounding box center [1215, 712] width 44 height 23
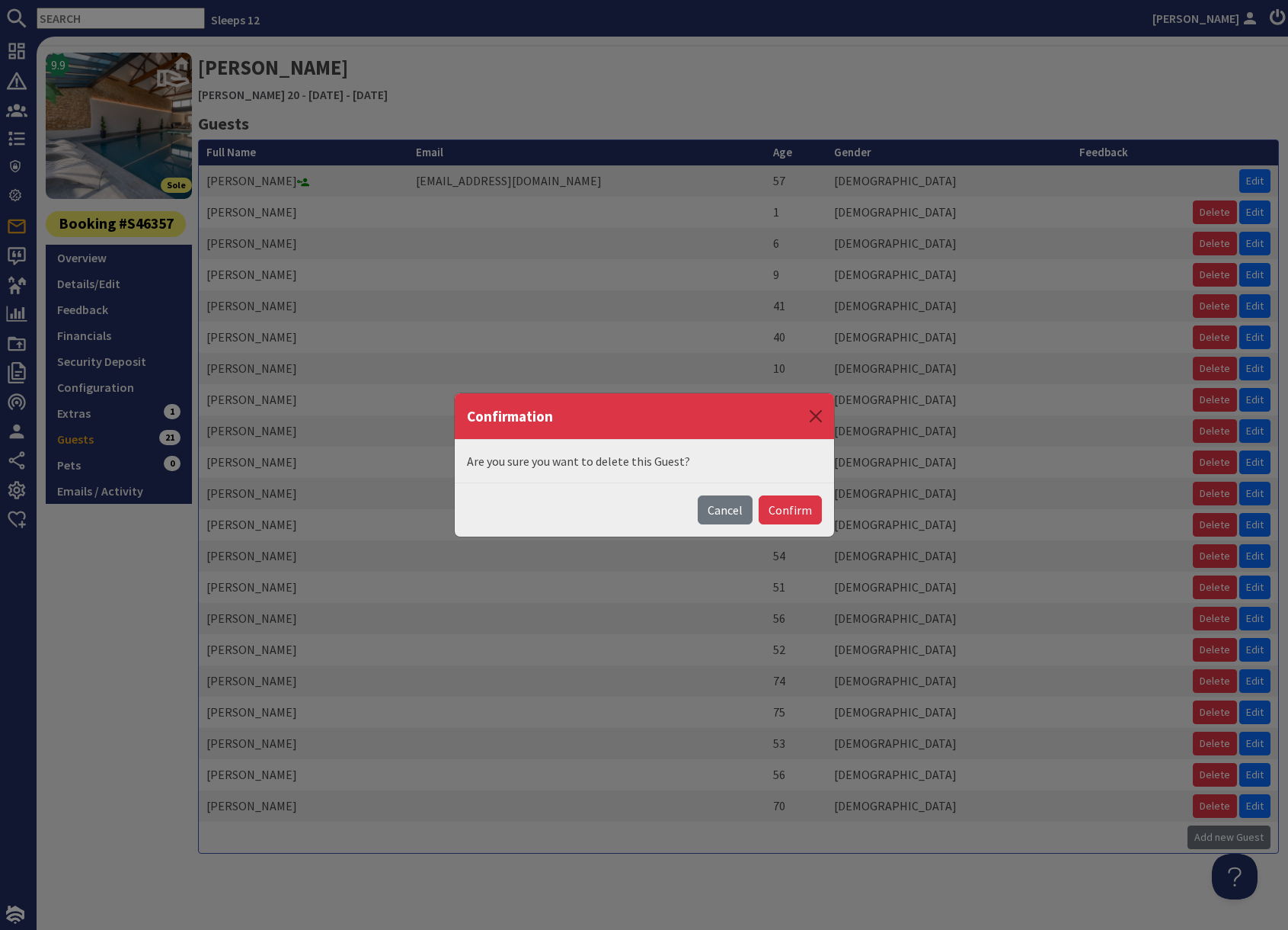
drag, startPoint x: 786, startPoint y: 506, endPoint x: 771, endPoint y: 523, distance: 22.7
click at [786, 506] on button "Confirm" at bounding box center [791, 509] width 63 height 29
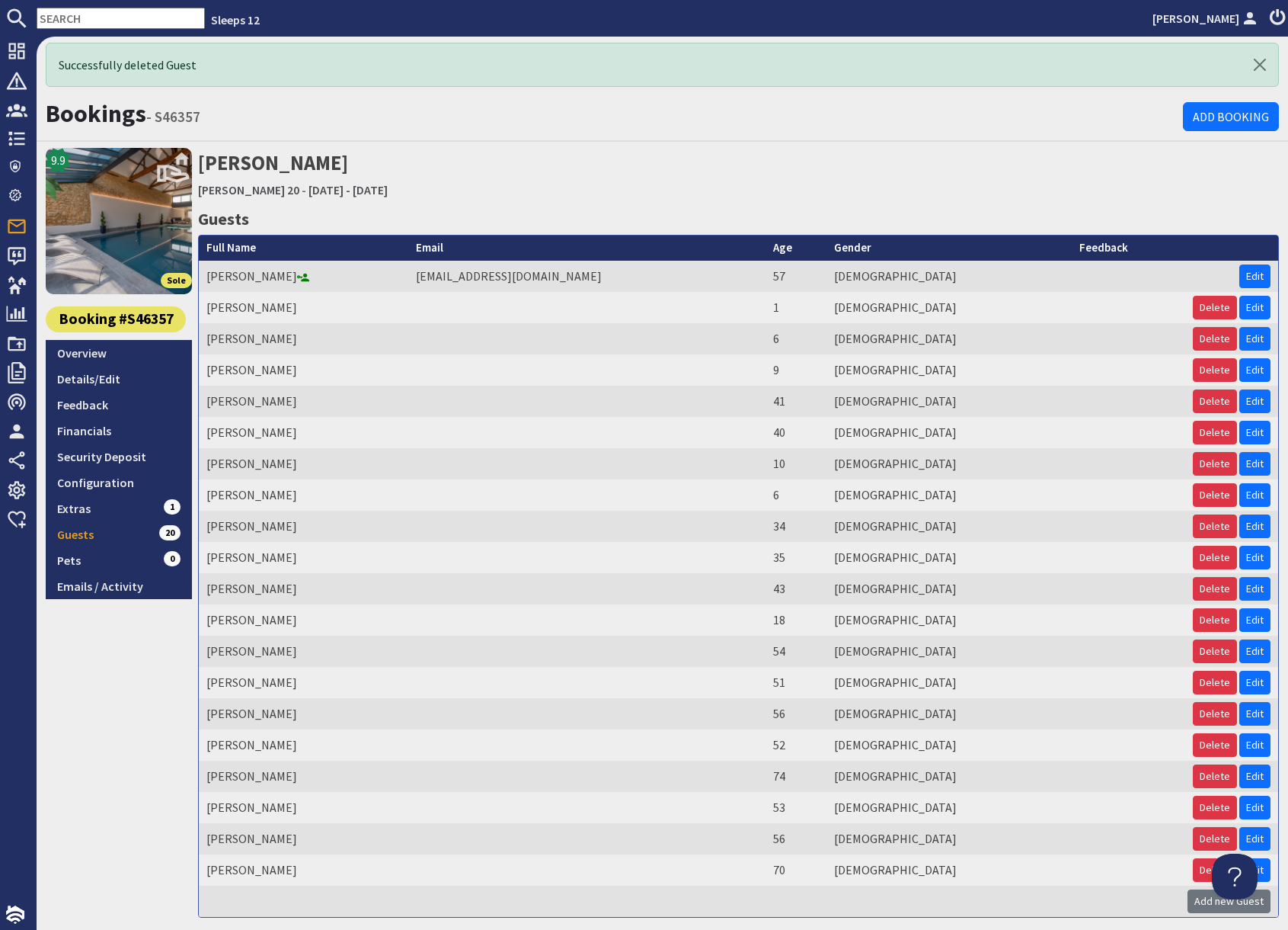
scroll to position [0, 0]
click at [1210, 779] on button "Delete" at bounding box center [1215, 776] width 44 height 23
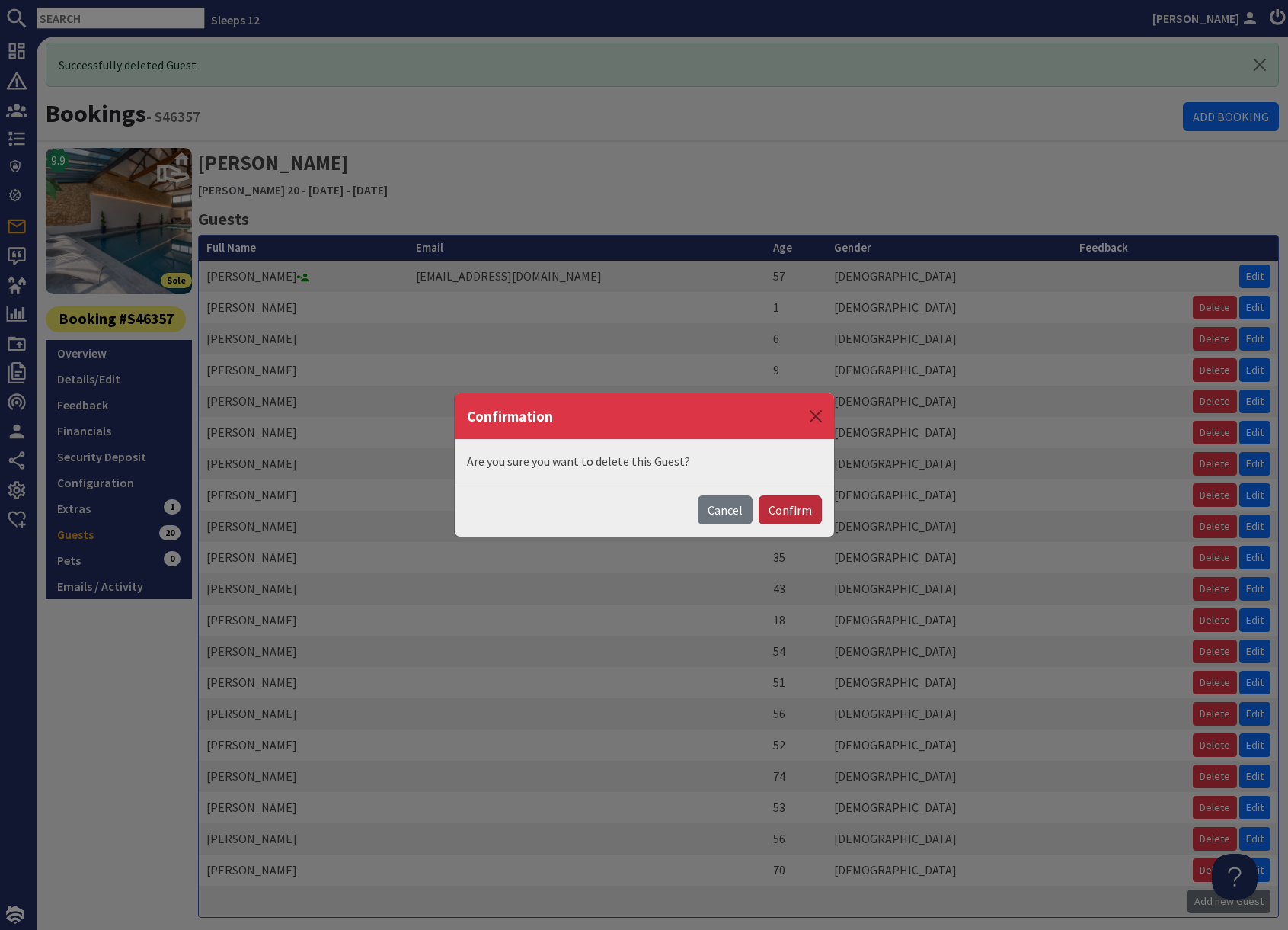
click at [791, 514] on button "Confirm" at bounding box center [791, 509] width 63 height 29
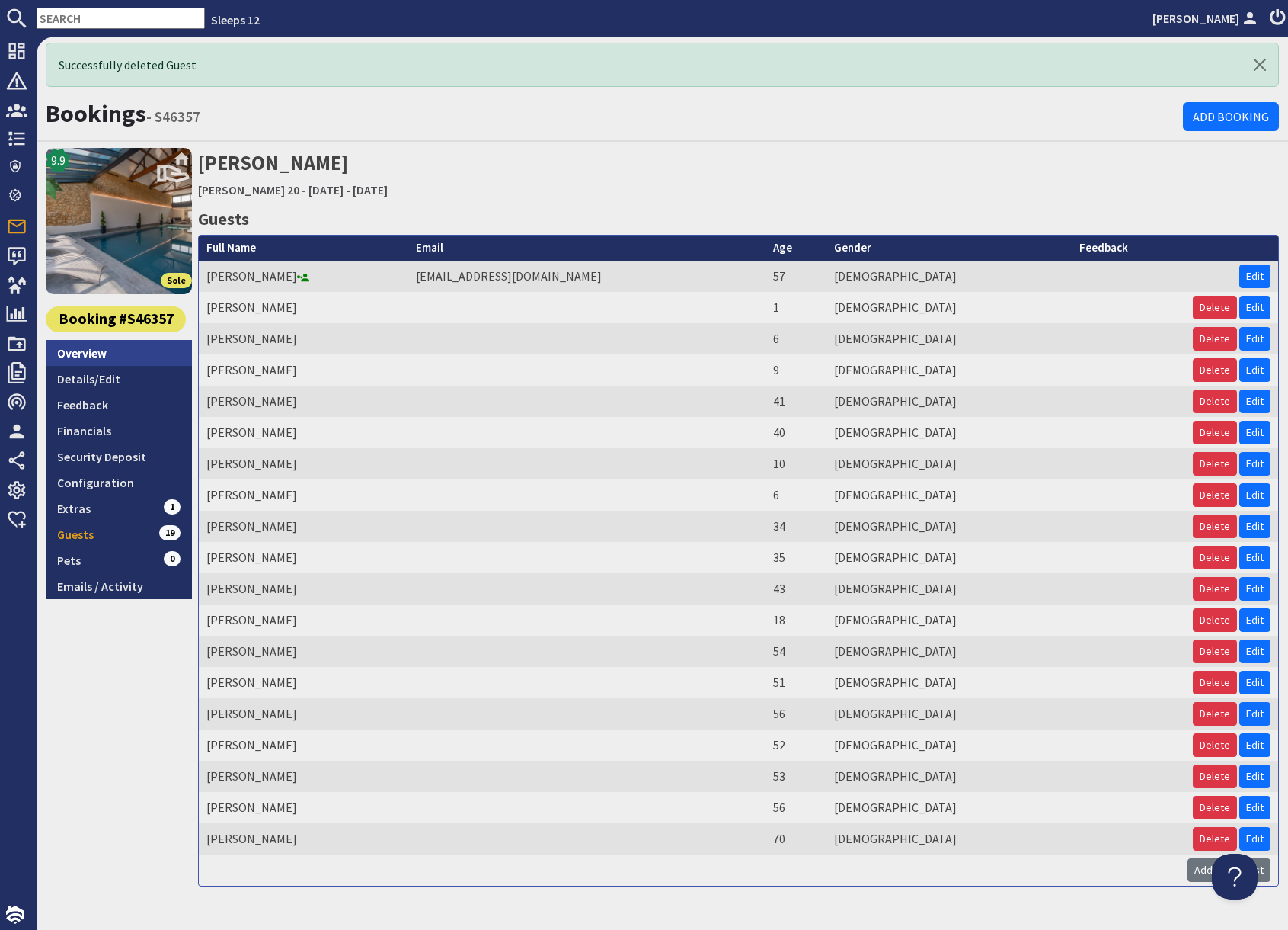
click at [102, 354] on link "Overview" at bounding box center [119, 353] width 146 height 26
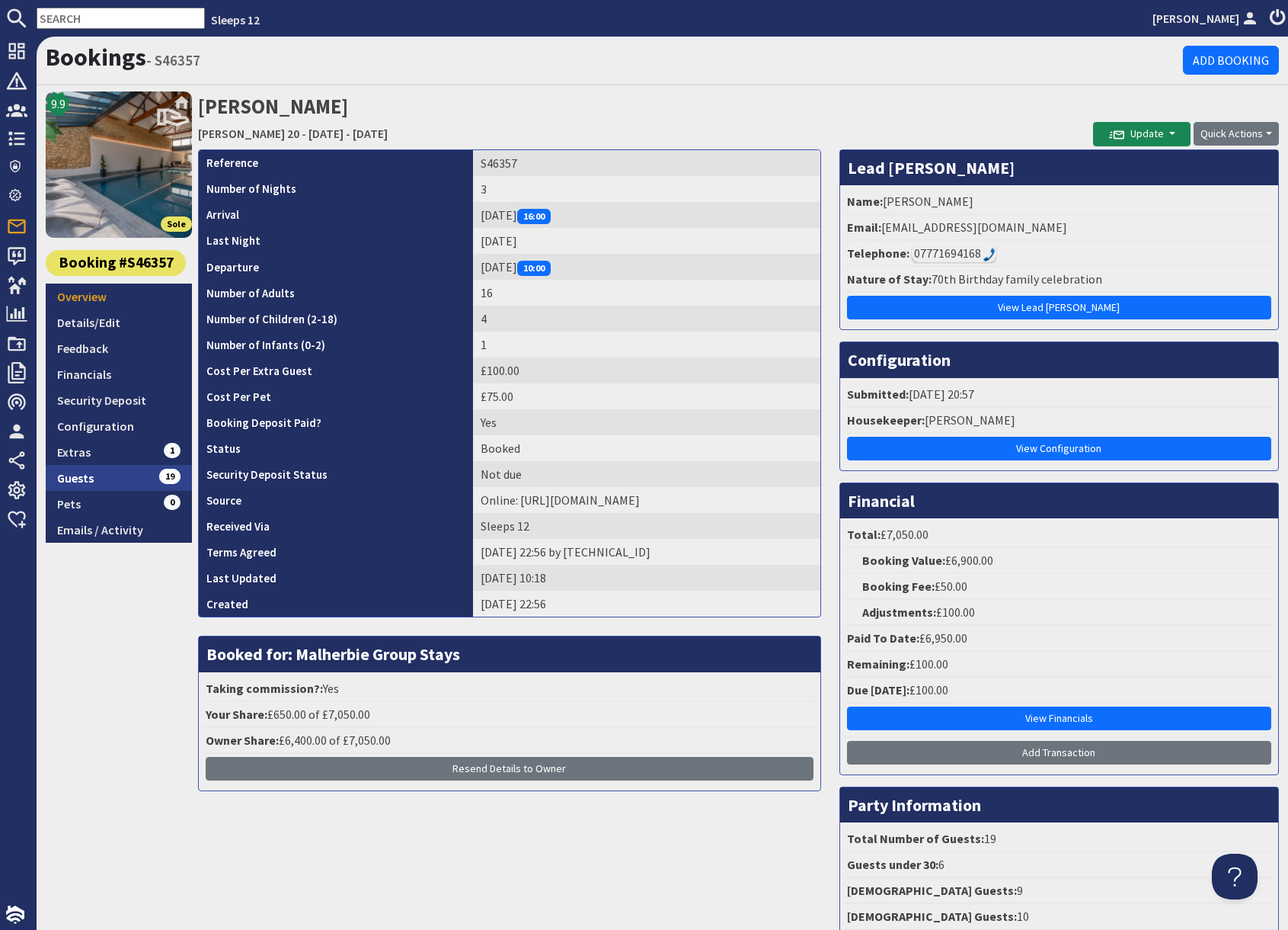
click at [107, 478] on link "Guests 19" at bounding box center [119, 478] width 146 height 26
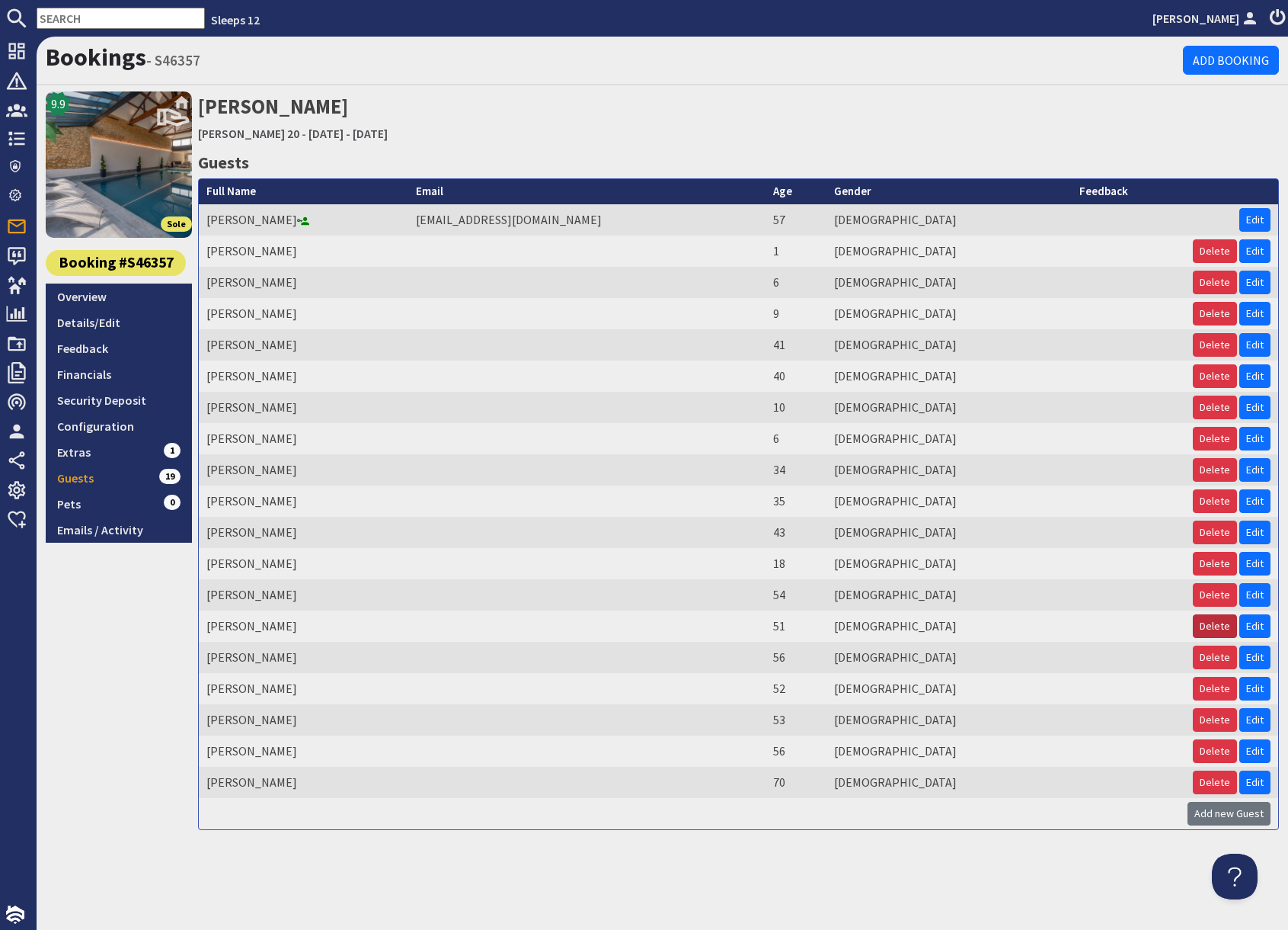
click at [1222, 628] on button "Delete" at bounding box center [1215, 626] width 44 height 23
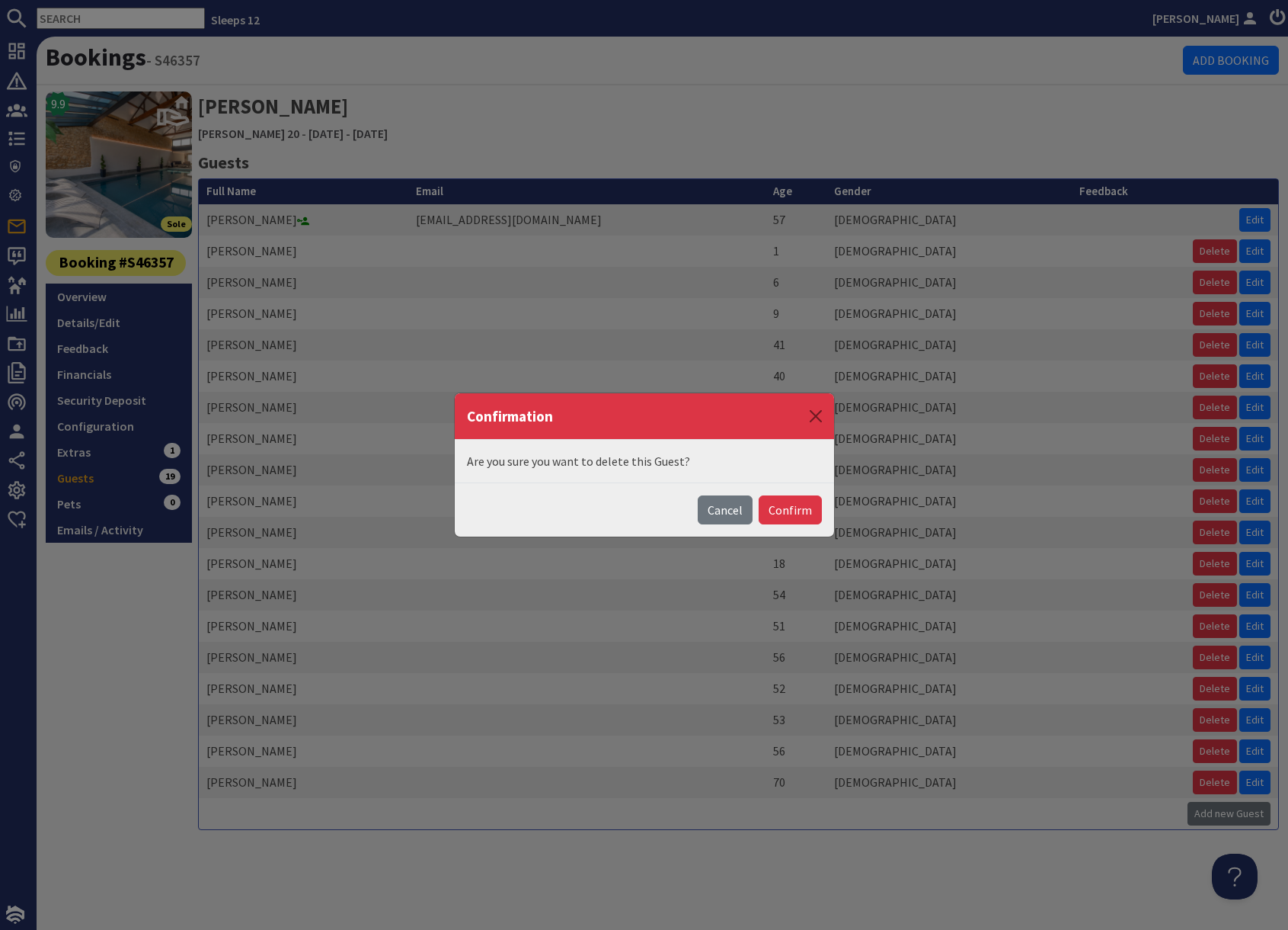
click at [802, 515] on button "Confirm" at bounding box center [791, 509] width 63 height 29
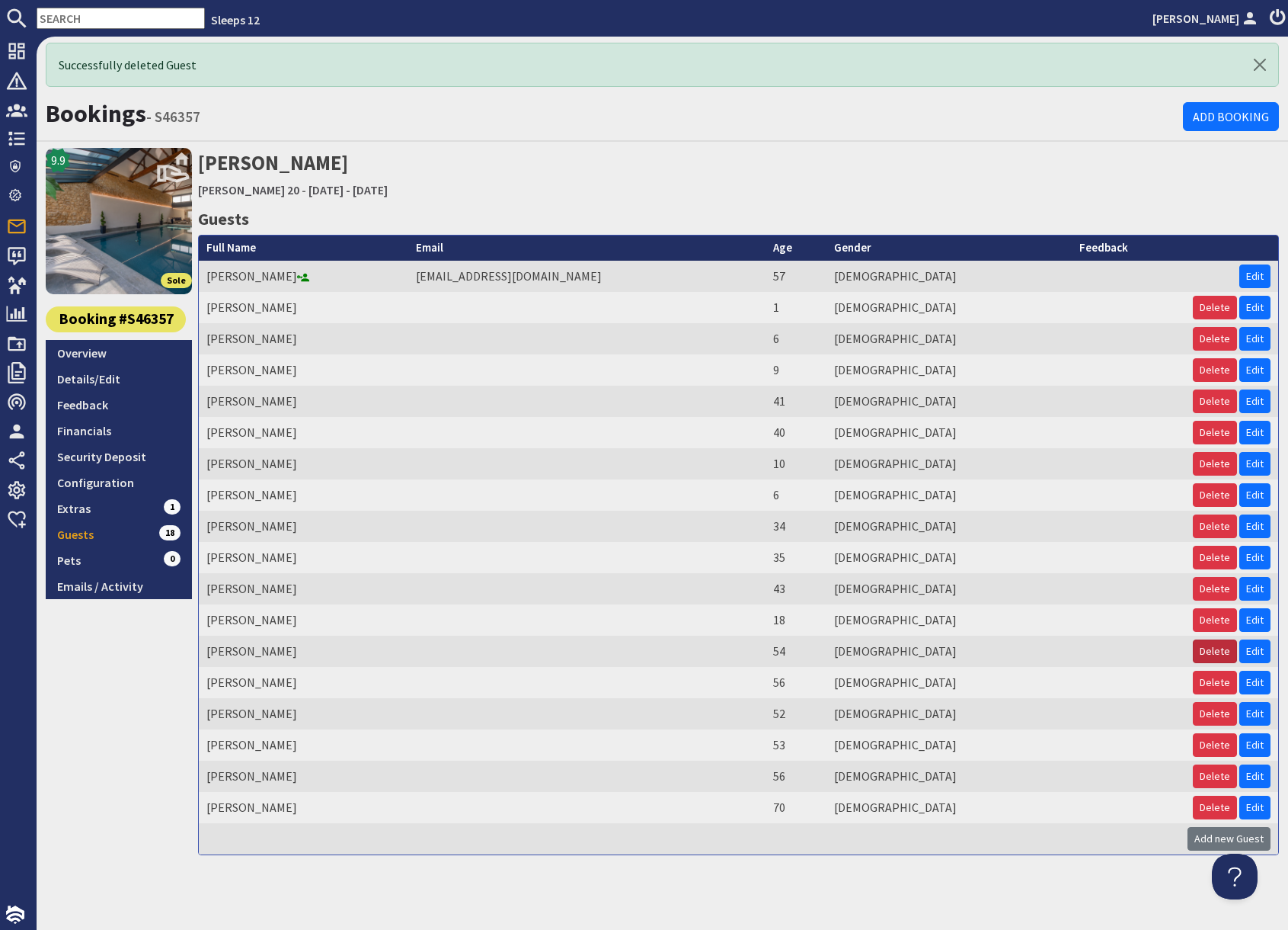
click at [1215, 652] on button "Delete" at bounding box center [1215, 651] width 44 height 23
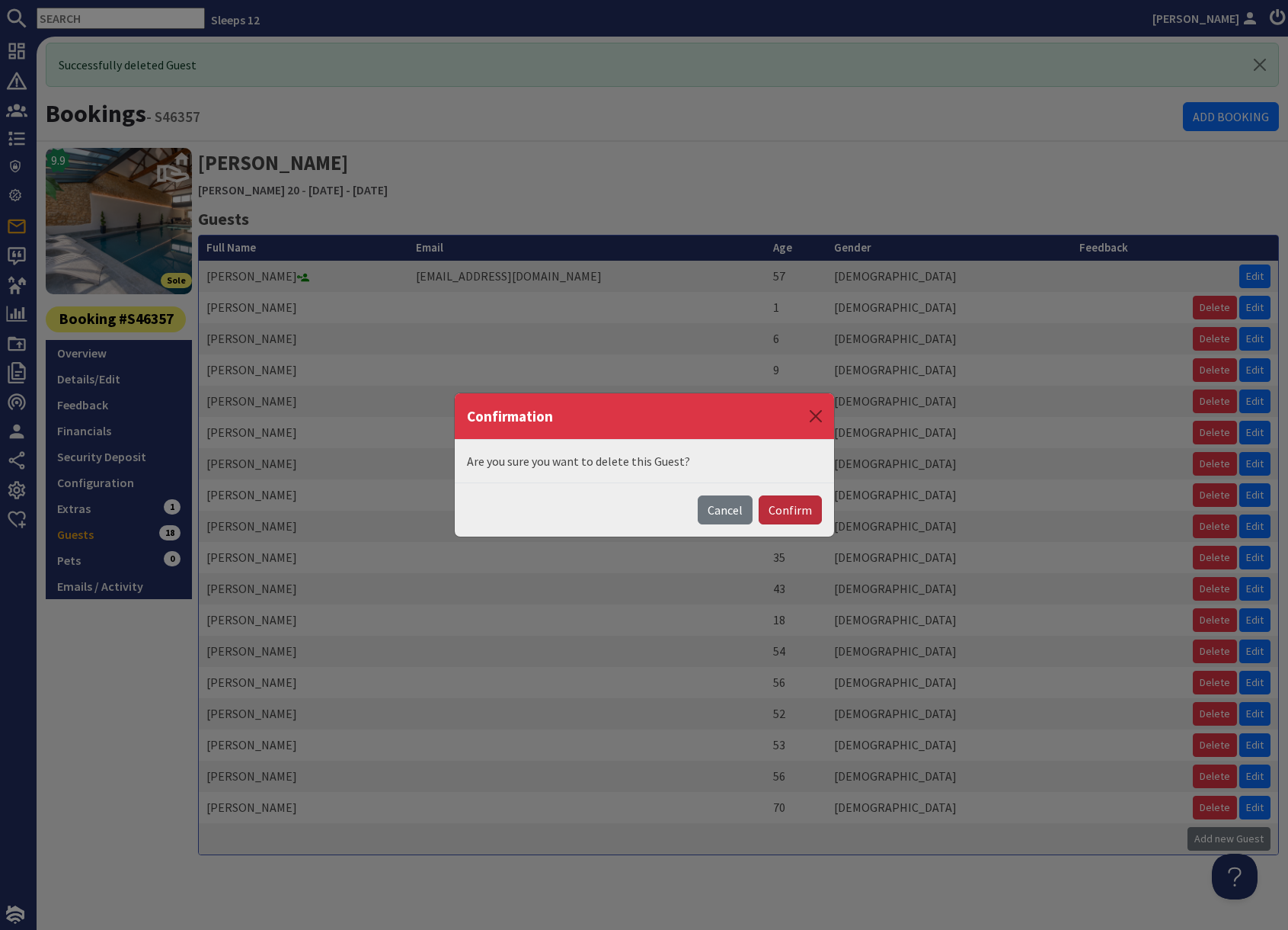
click at [795, 509] on button "Confirm" at bounding box center [791, 509] width 63 height 29
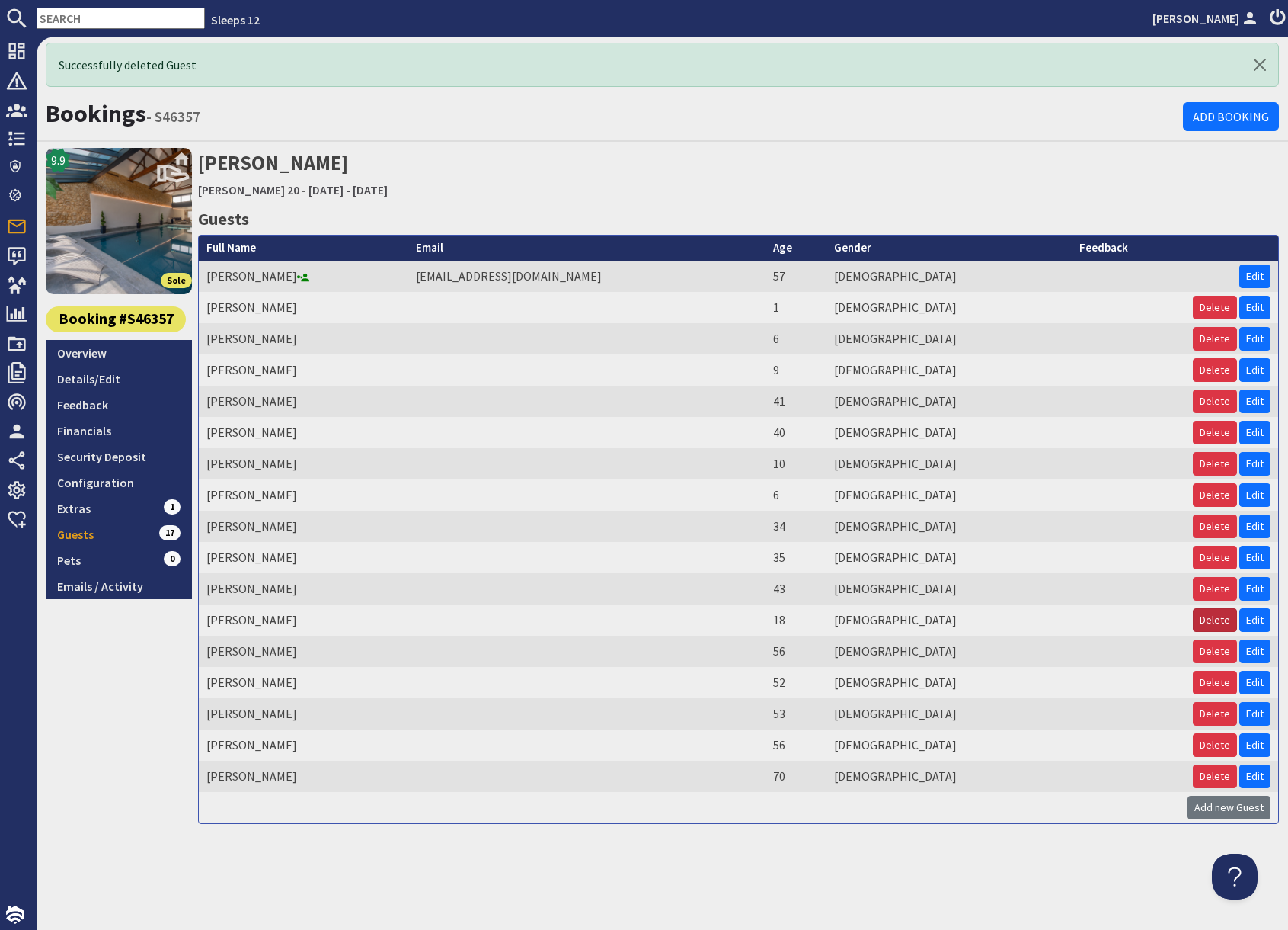
click at [1215, 623] on button "Delete" at bounding box center [1215, 619] width 44 height 23
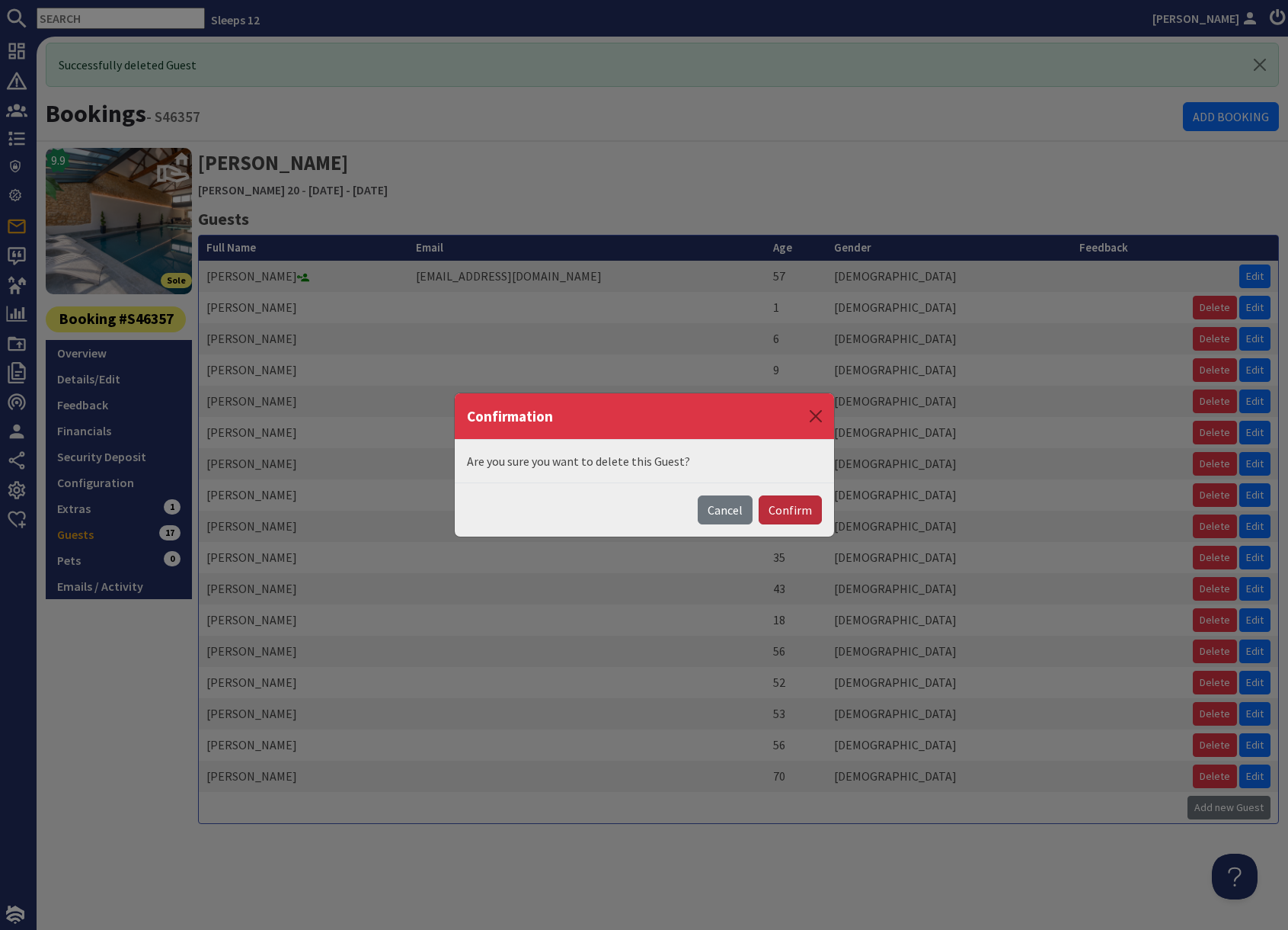
click at [792, 513] on button "Confirm" at bounding box center [791, 509] width 63 height 29
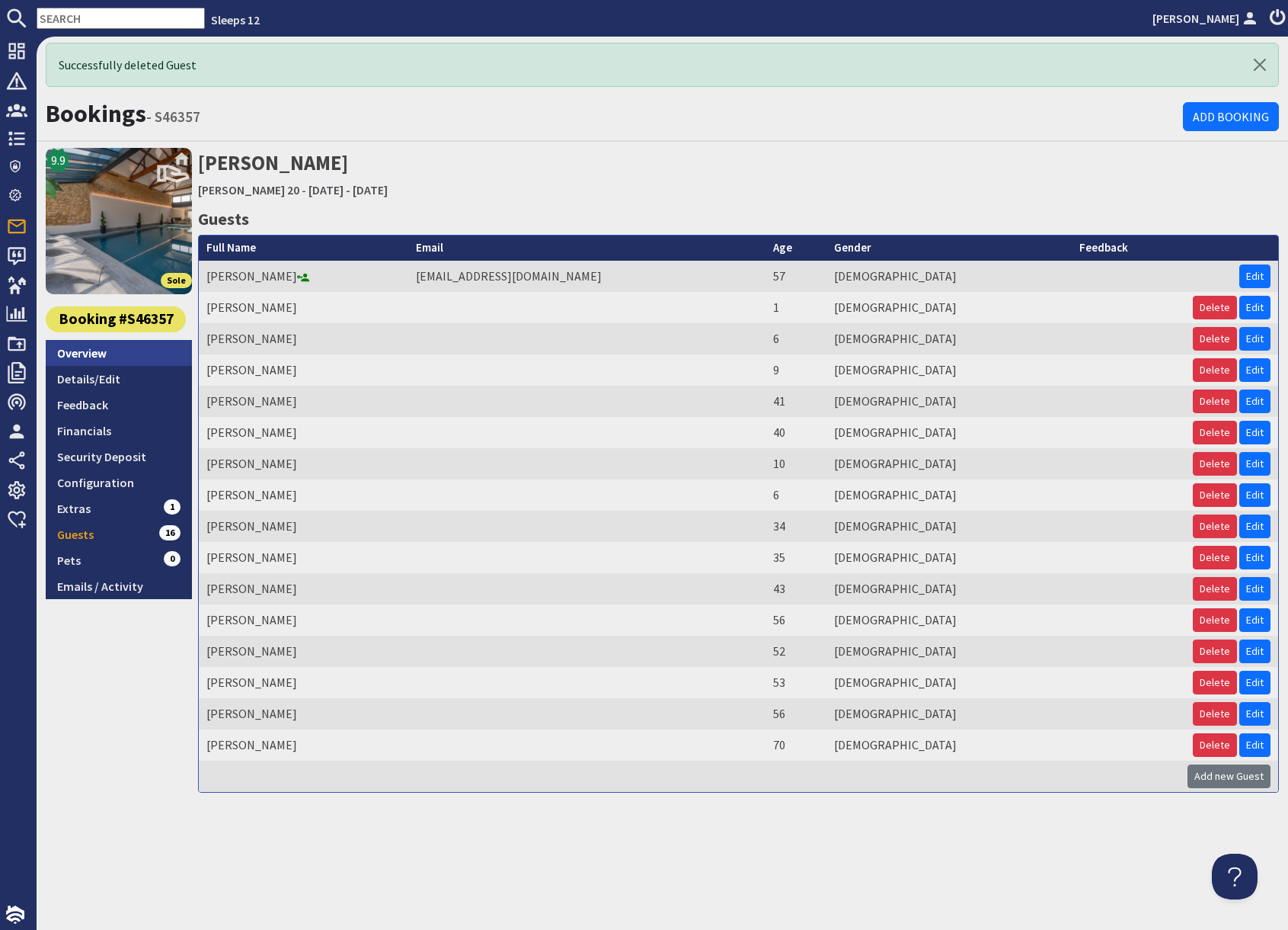
click at [102, 354] on link "Overview" at bounding box center [119, 353] width 146 height 26
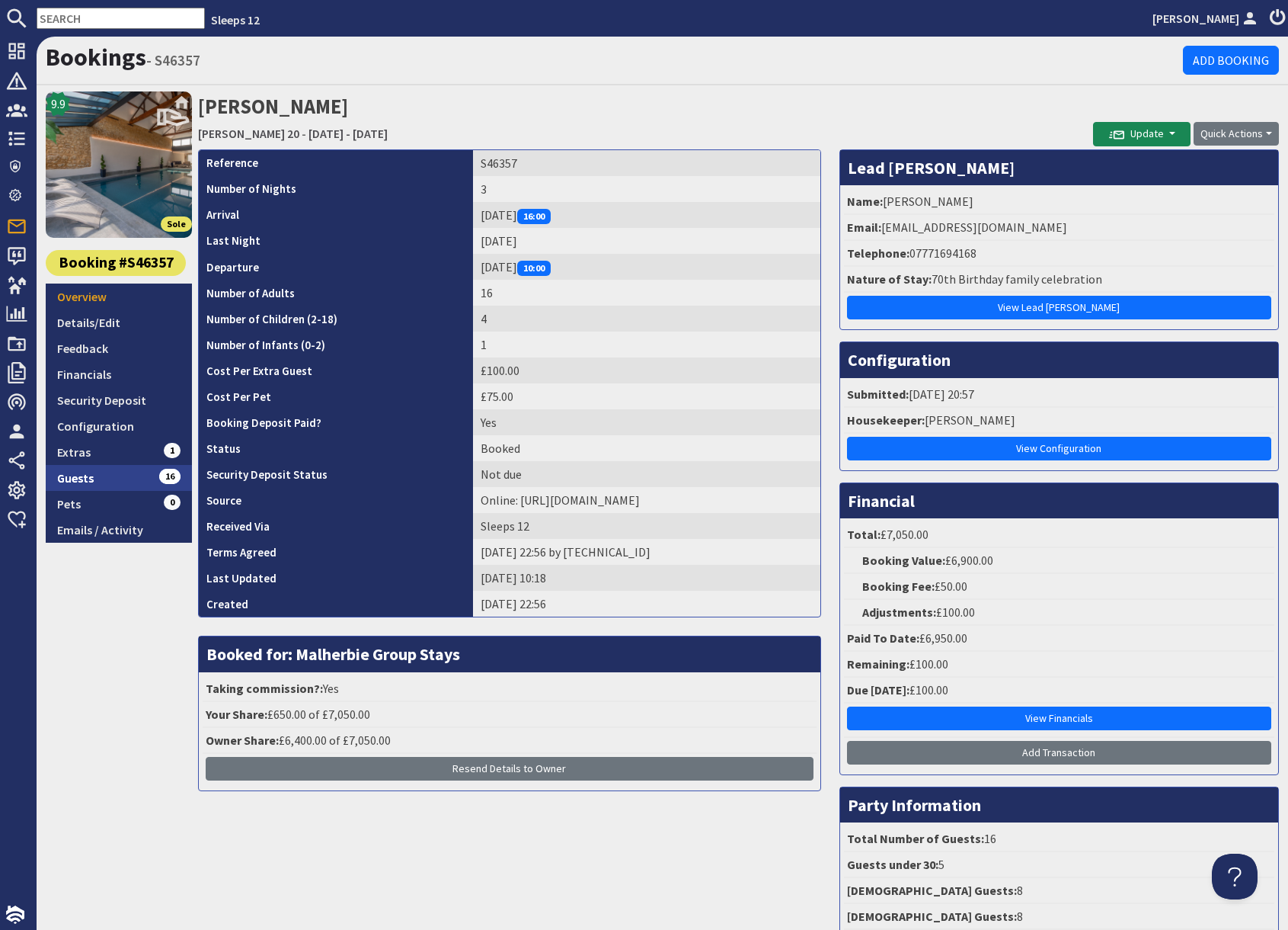
click at [103, 477] on link "Guests 16" at bounding box center [119, 478] width 146 height 26
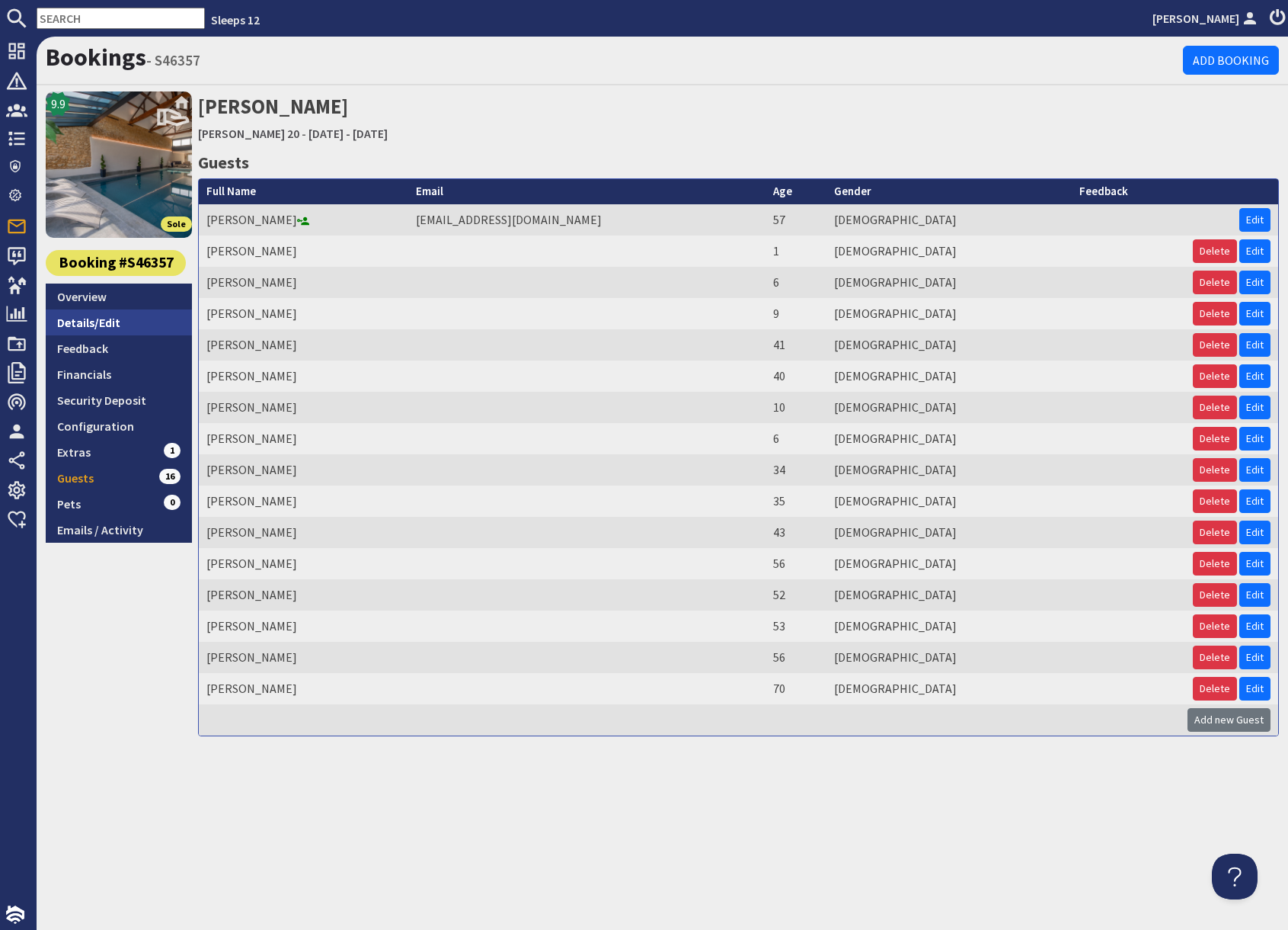
click at [116, 320] on link "Details/Edit" at bounding box center [119, 323] width 146 height 26
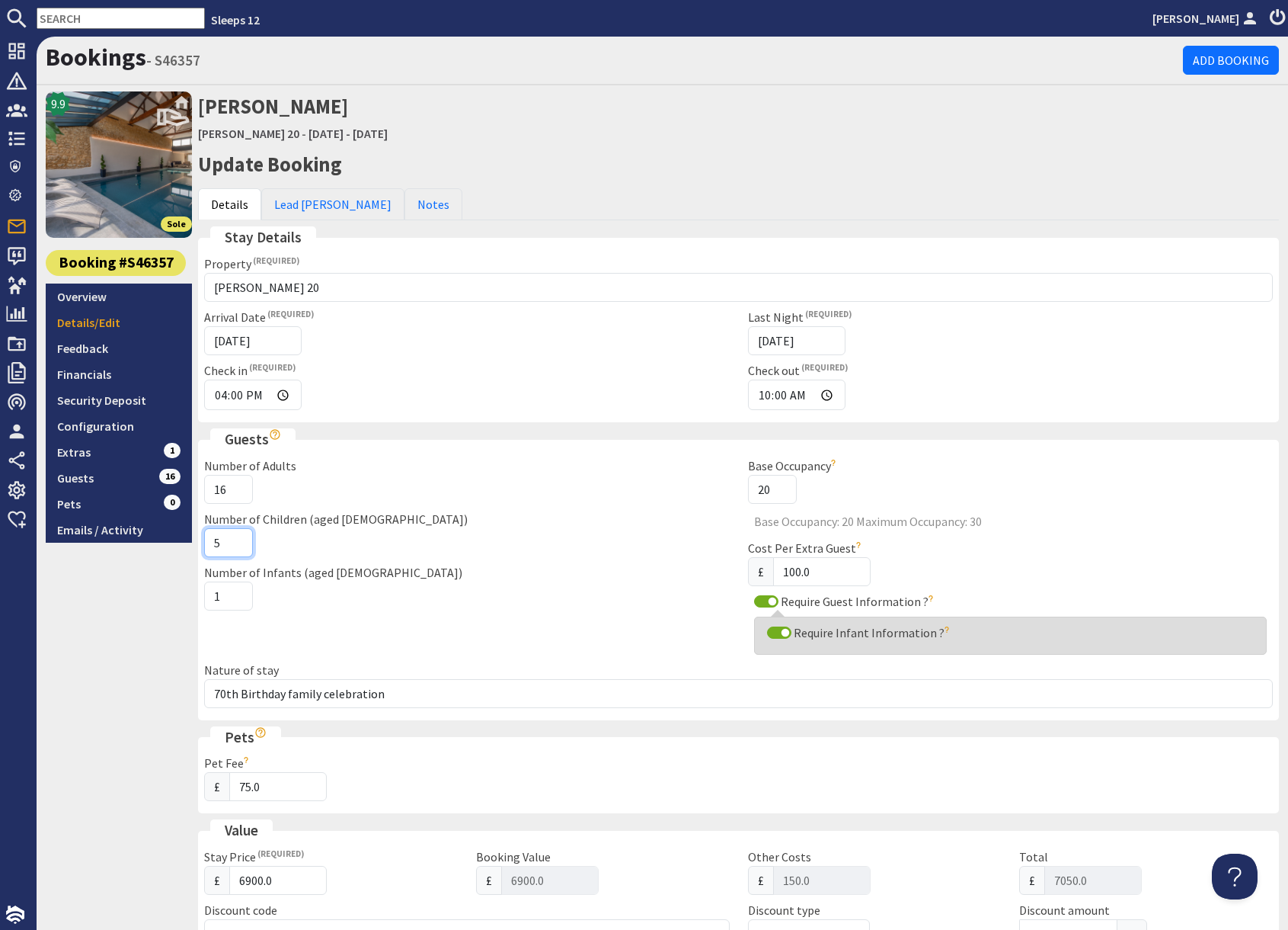
click at [236, 539] on input "5" at bounding box center [229, 542] width 49 height 29
click at [237, 550] on input "4" at bounding box center [229, 542] width 49 height 29
type input "3"
click at [237, 550] on input "3" at bounding box center [229, 542] width 49 height 29
click at [167, 612] on div "9.9 Sole Booking #S46357 Overview Details/Edit Feedback Financials Security Dep…" at bounding box center [119, 802] width 146 height 1422
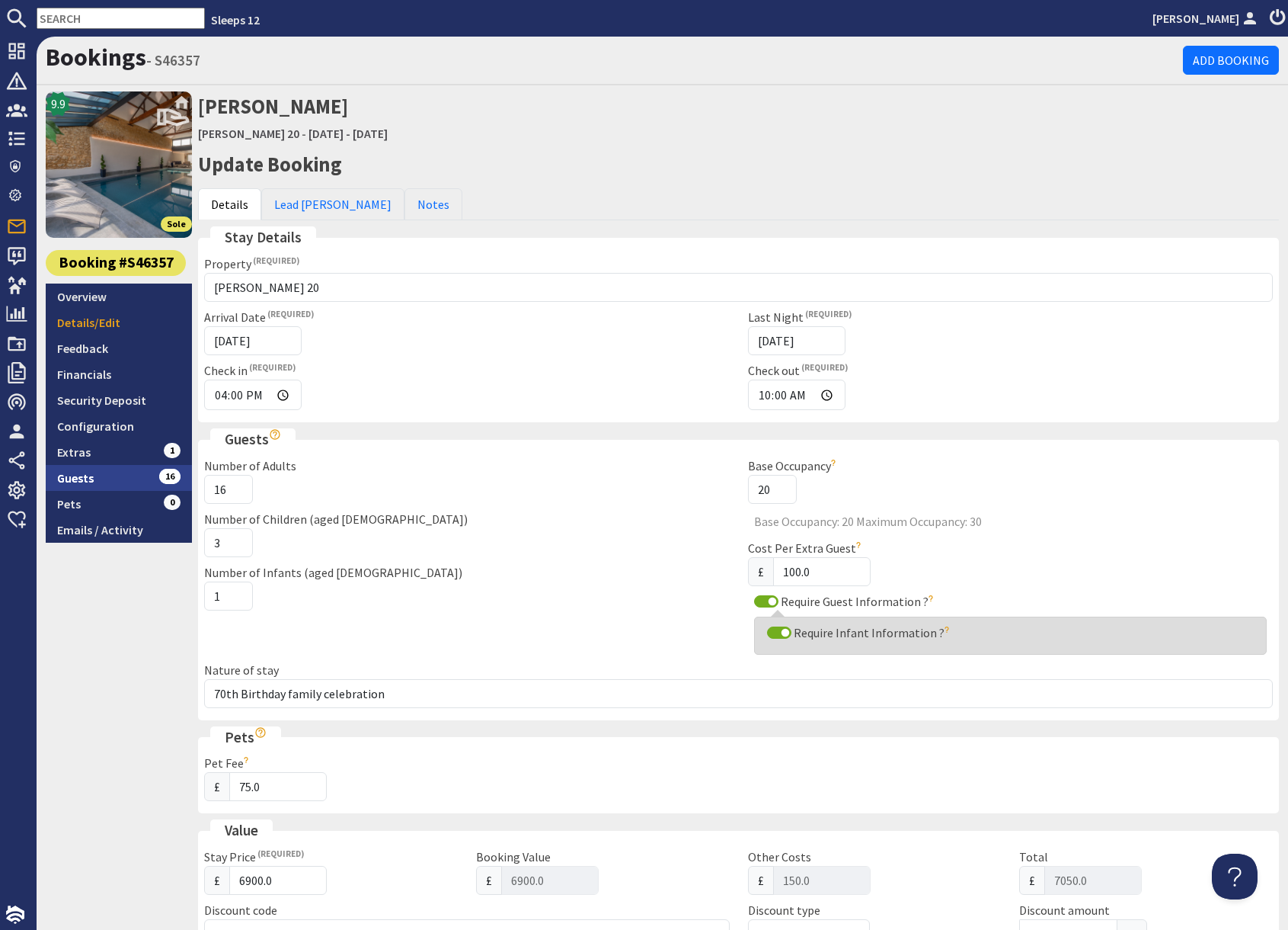
click at [100, 466] on link "Guests 16" at bounding box center [119, 478] width 146 height 26
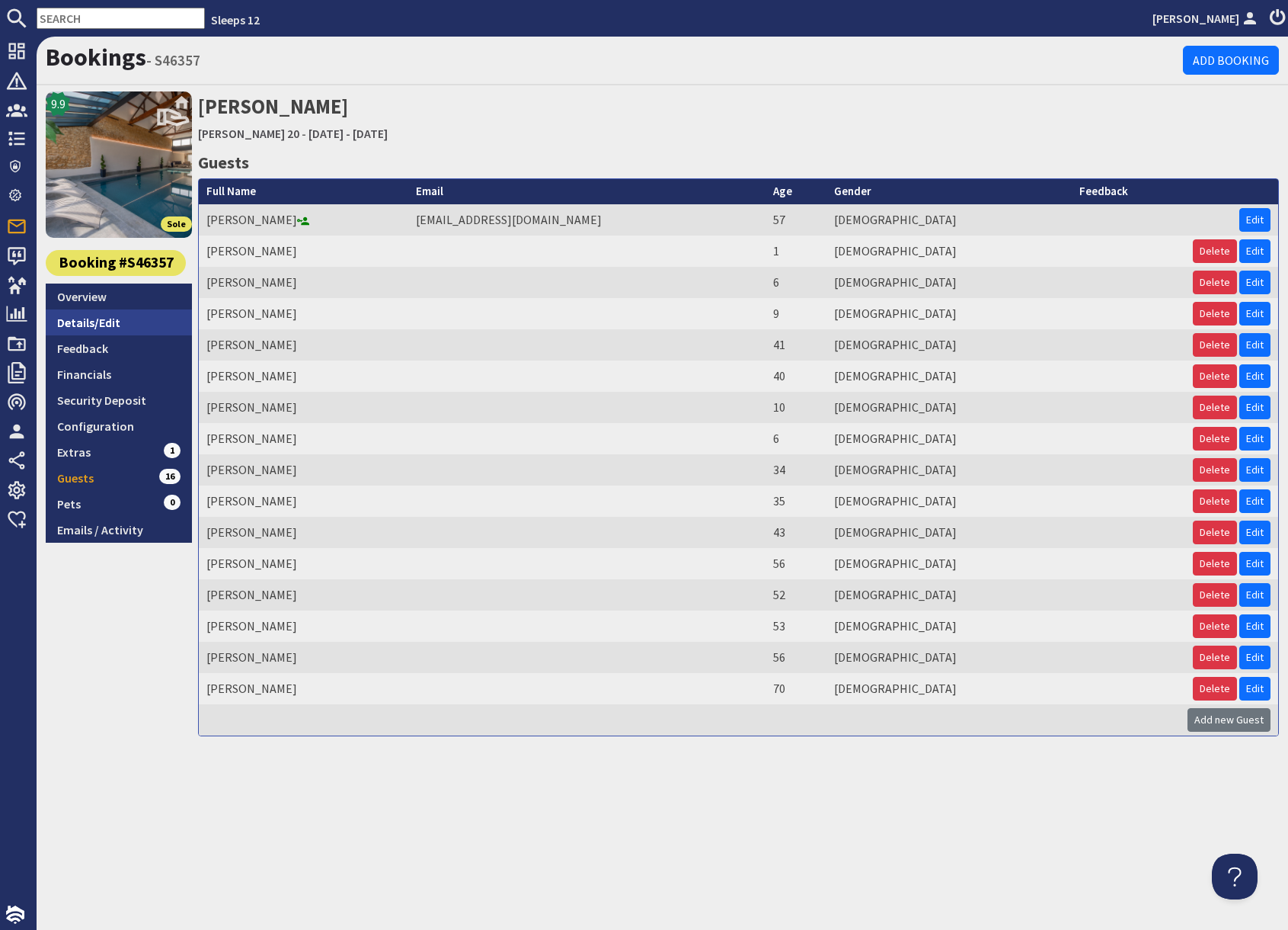
click at [108, 320] on link "Details/Edit" at bounding box center [119, 323] width 146 height 26
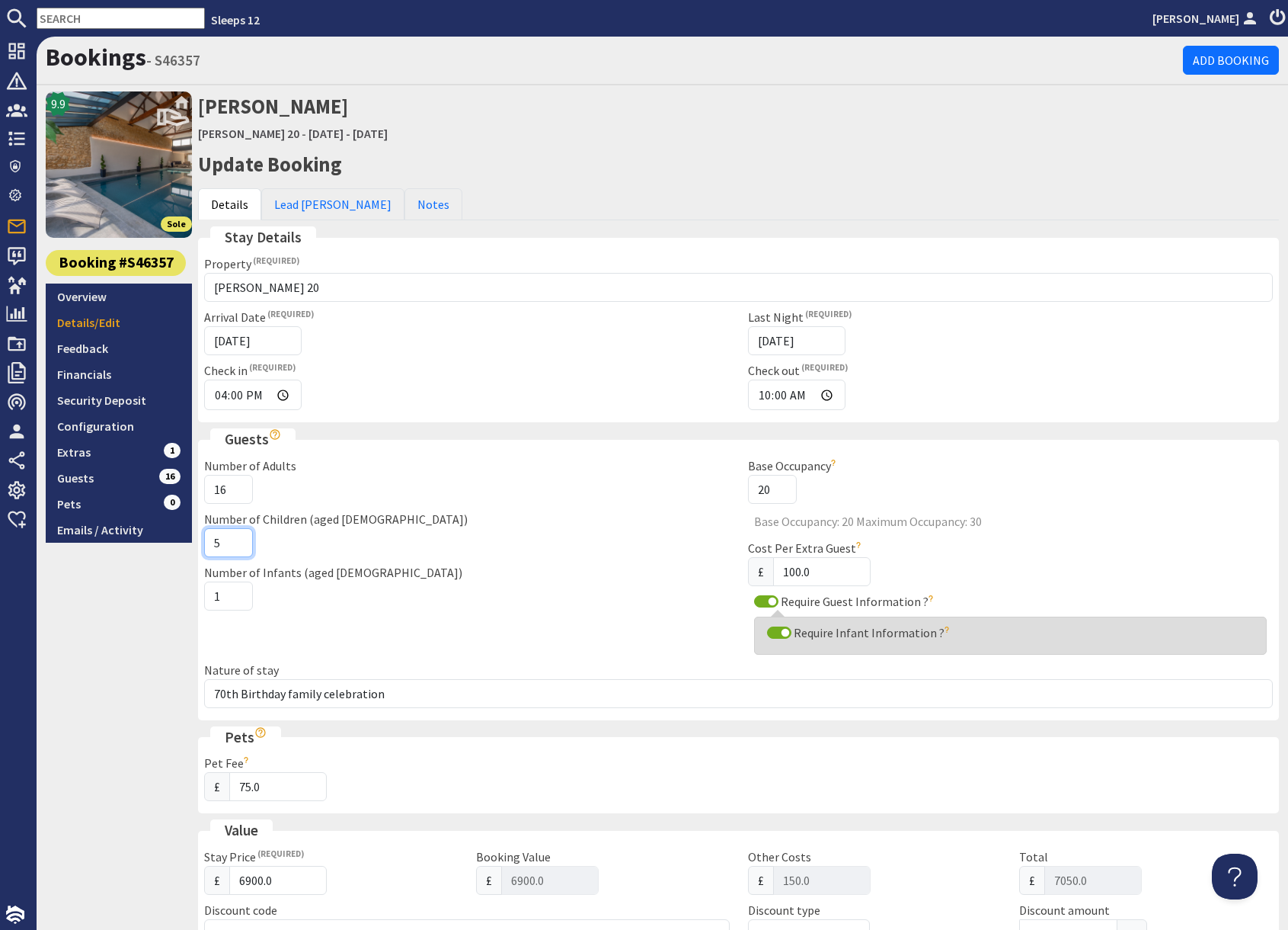
click at [237, 536] on input "5" at bounding box center [229, 542] width 49 height 29
type input "4"
click at [236, 547] on input "4" at bounding box center [229, 542] width 49 height 29
click at [171, 636] on div "9.9 Sole Booking #S46357 Overview Details/Edit Feedback Financials Security Dep…" at bounding box center [119, 802] width 146 height 1422
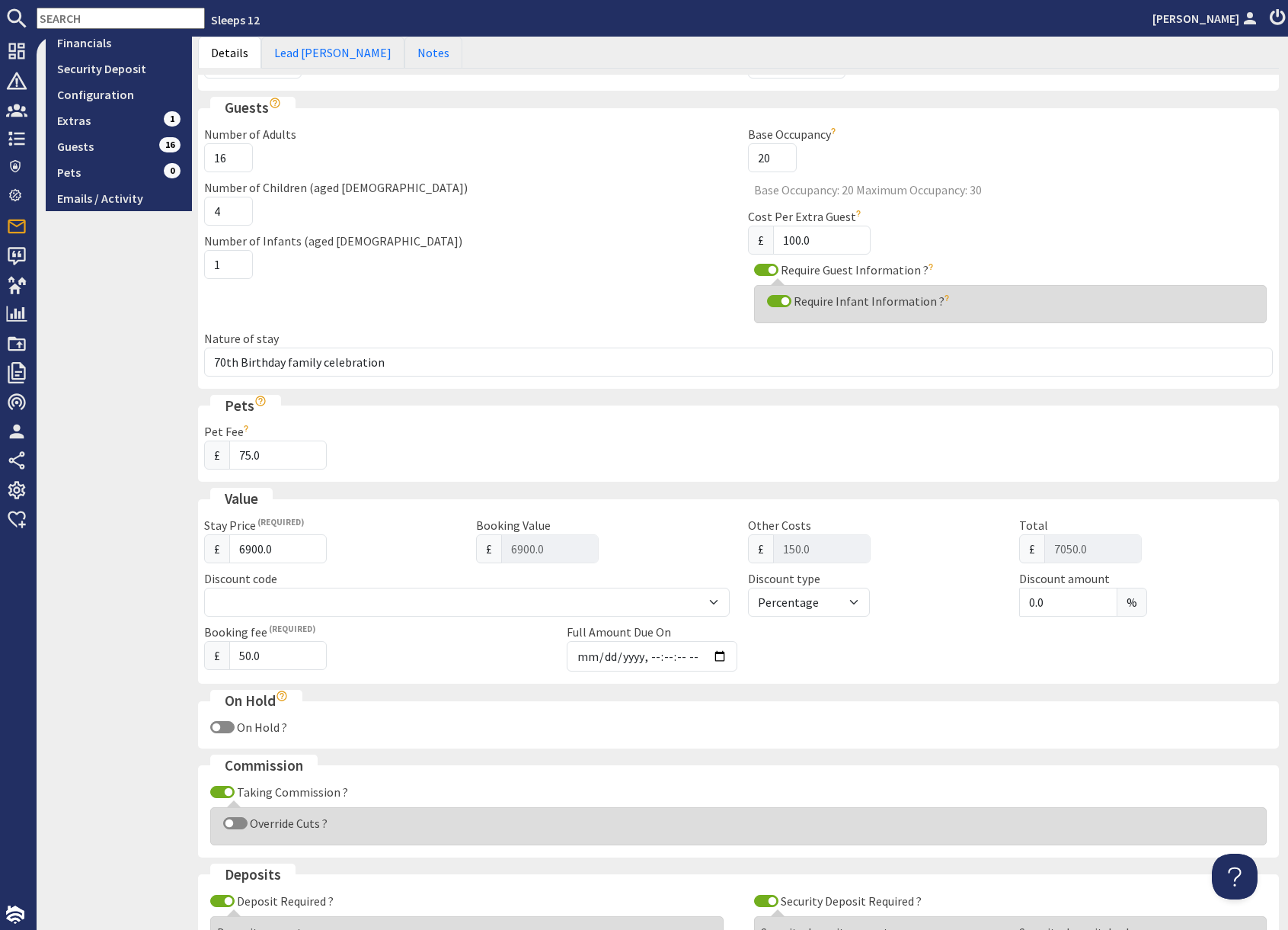
scroll to position [660, 0]
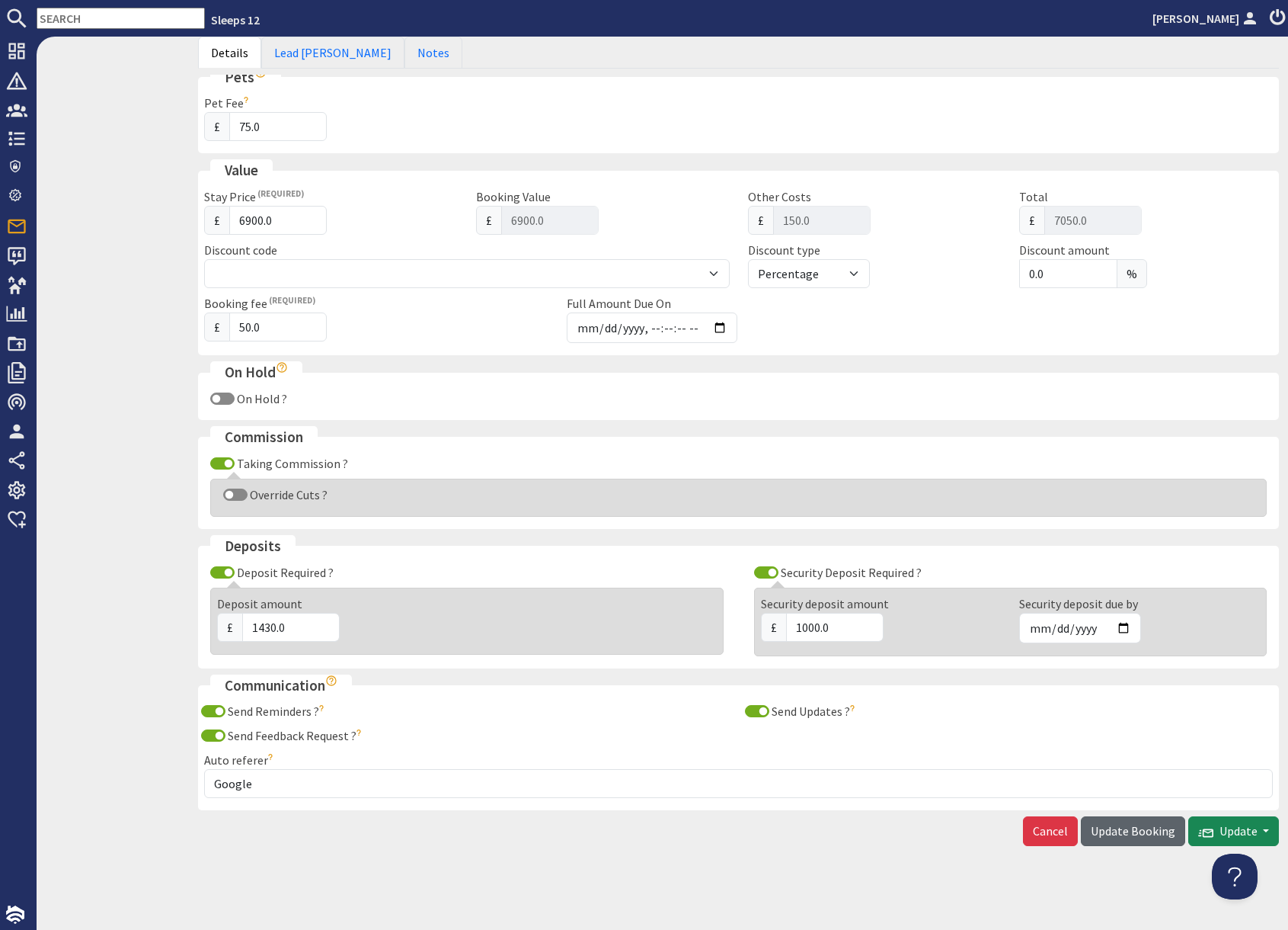
click at [1141, 833] on span "Update Booking" at bounding box center [1133, 831] width 84 height 16
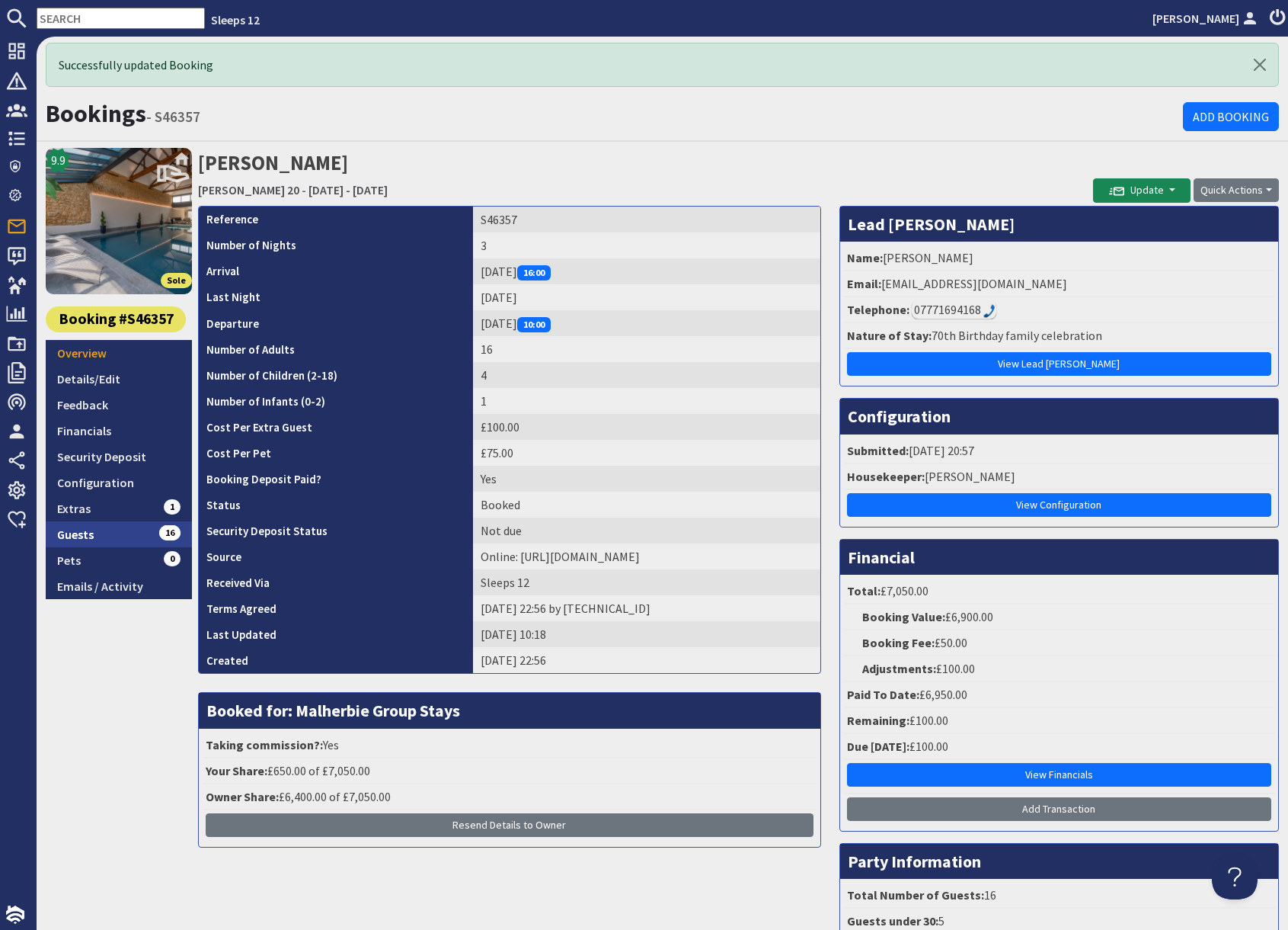
click at [122, 535] on link "Guests 16" at bounding box center [119, 534] width 146 height 26
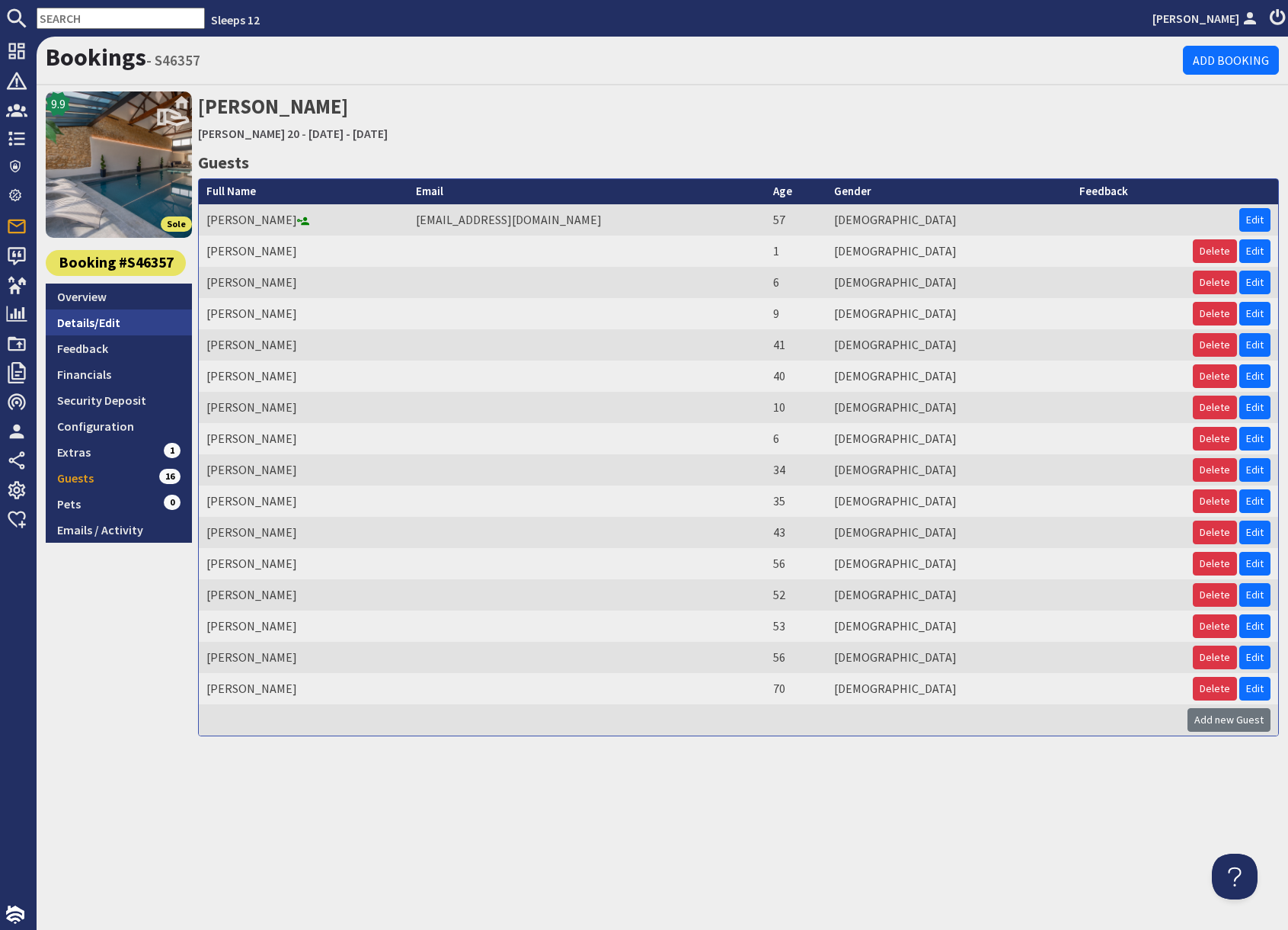
click at [138, 323] on link "Details/Edit" at bounding box center [119, 323] width 146 height 26
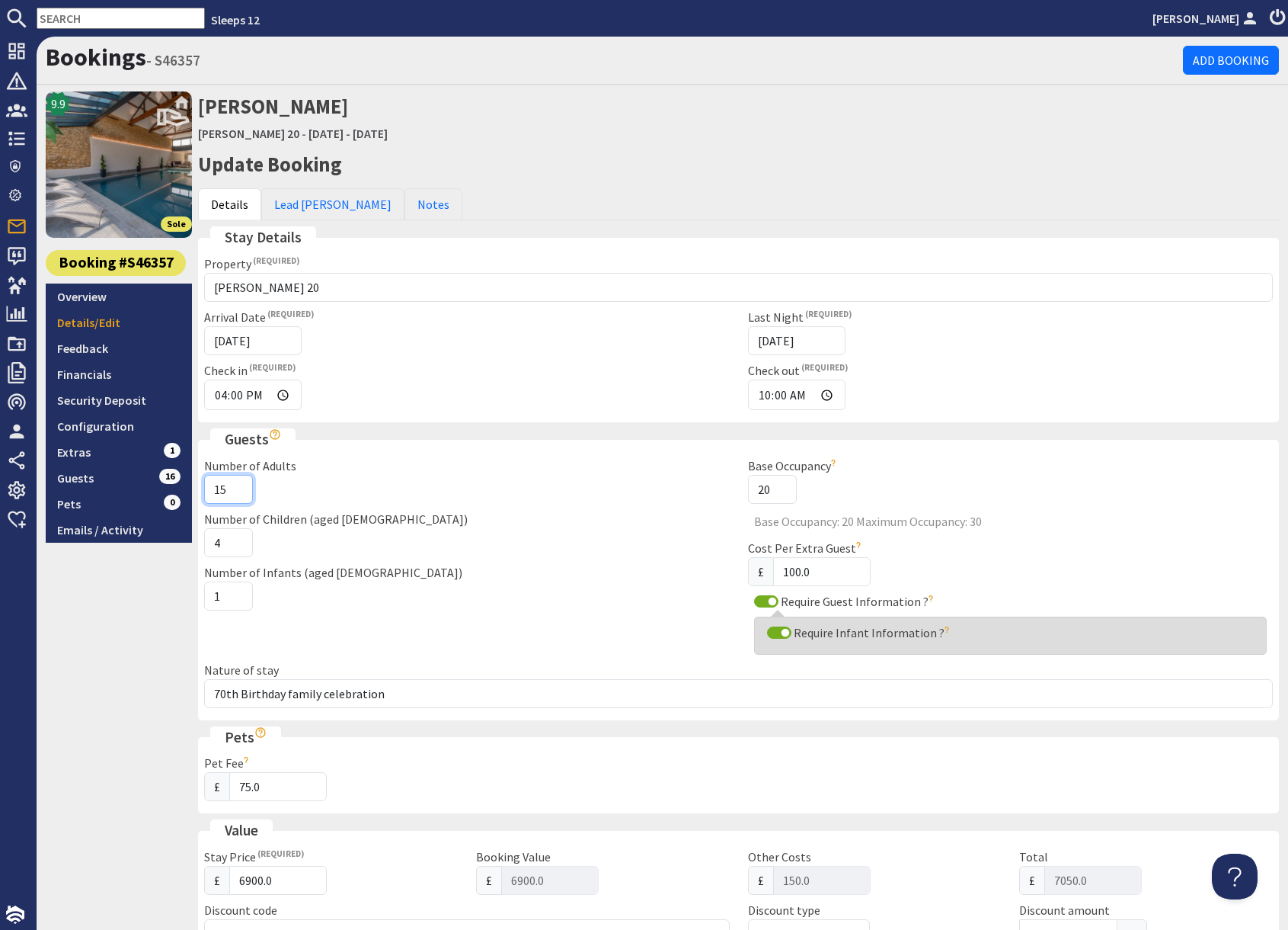
click at [239, 496] on input "15" at bounding box center [229, 489] width 49 height 29
click at [239, 496] on input "14" at bounding box center [229, 489] width 49 height 29
click at [239, 497] on input "13" at bounding box center [229, 489] width 49 height 29
click at [238, 497] on input "12" at bounding box center [229, 489] width 49 height 29
type input "11"
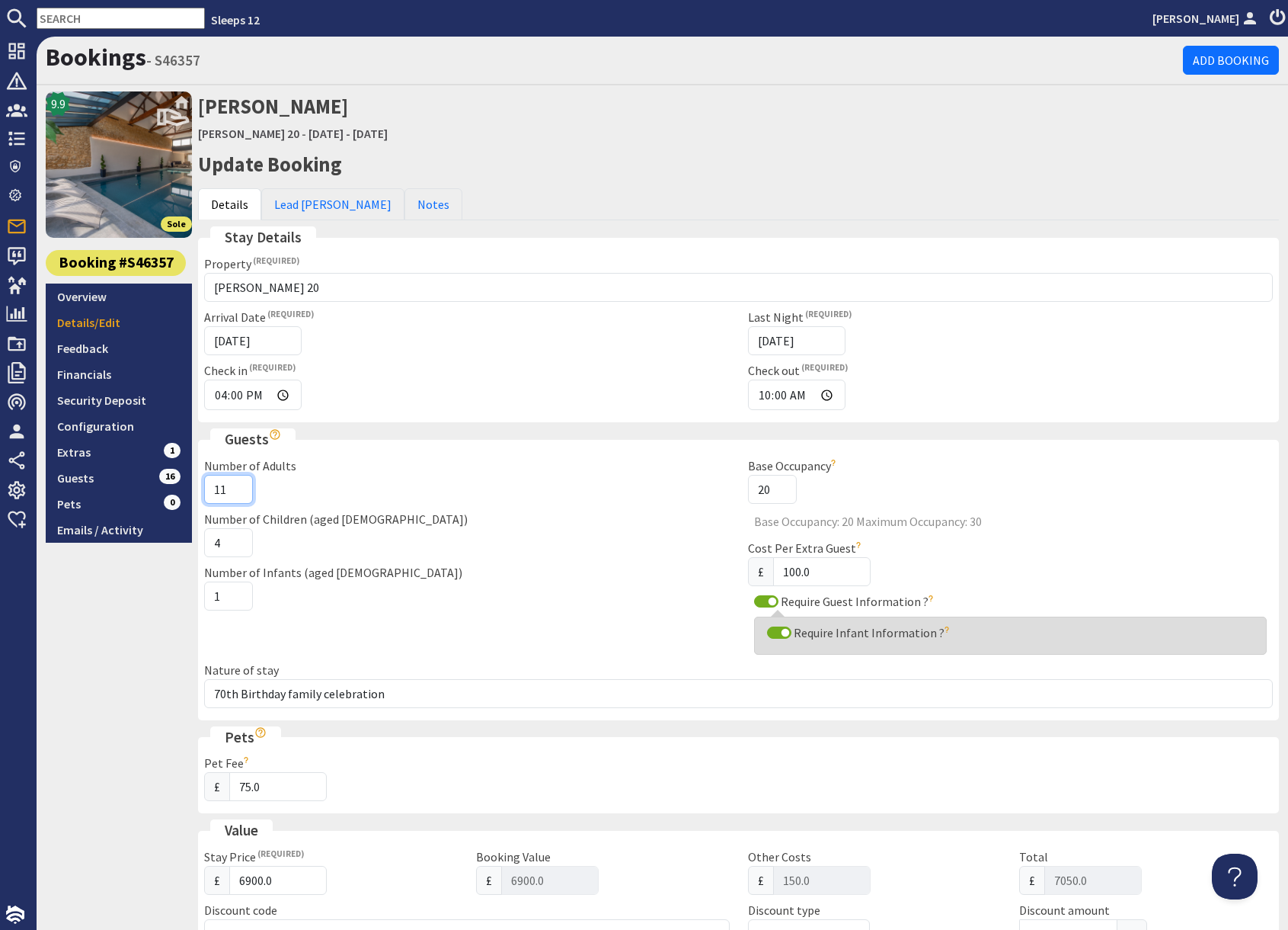
click at [239, 497] on input "11" at bounding box center [229, 489] width 49 height 29
drag, startPoint x: 161, startPoint y: 672, endPoint x: 384, endPoint y: 630, distance: 226.9
click at [163, 670] on div "9.9 Sole Booking #S46357 Overview Details/Edit Feedback Financials Security Dep…" at bounding box center [119, 802] width 146 height 1422
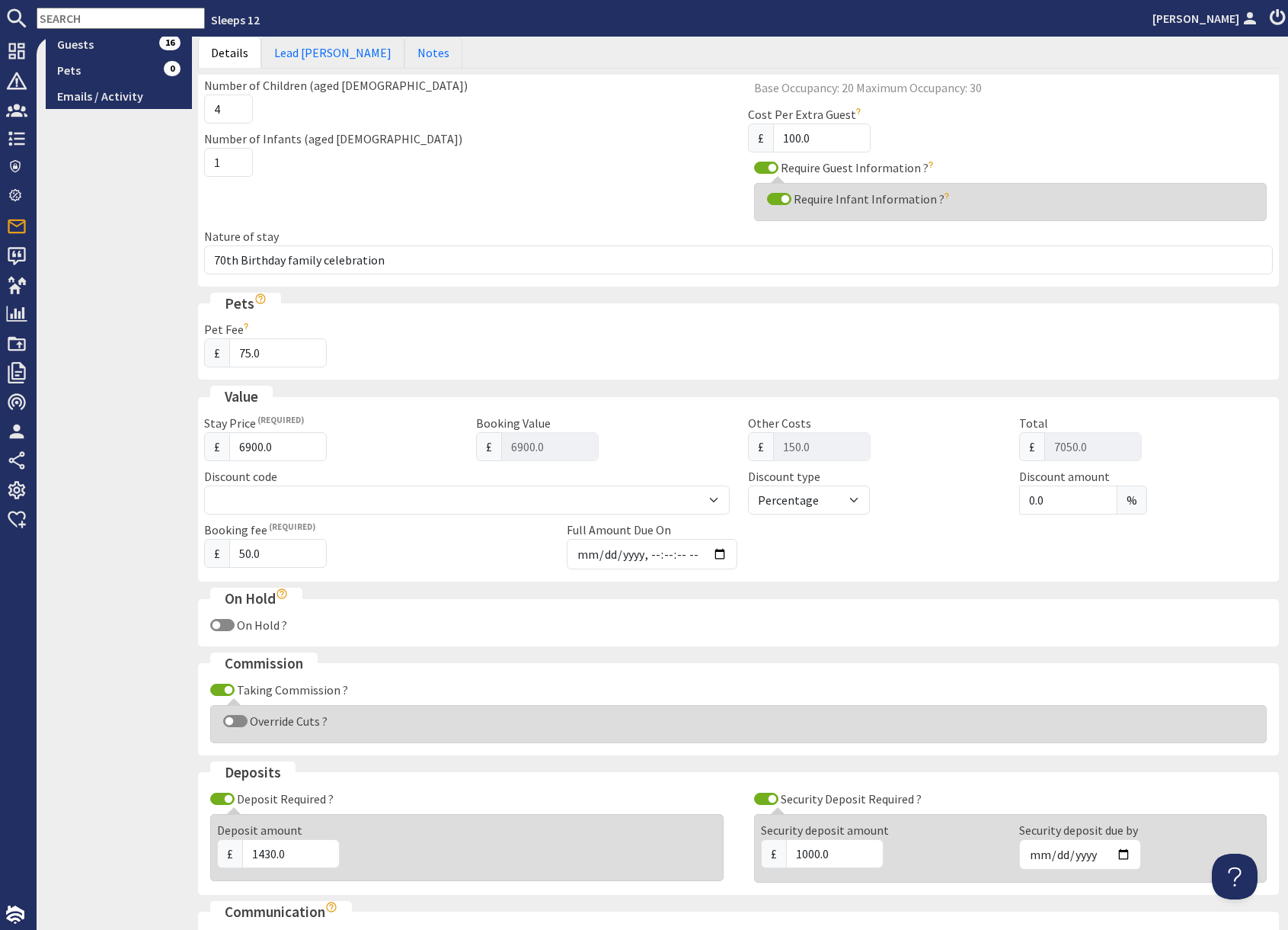
scroll to position [660, 0]
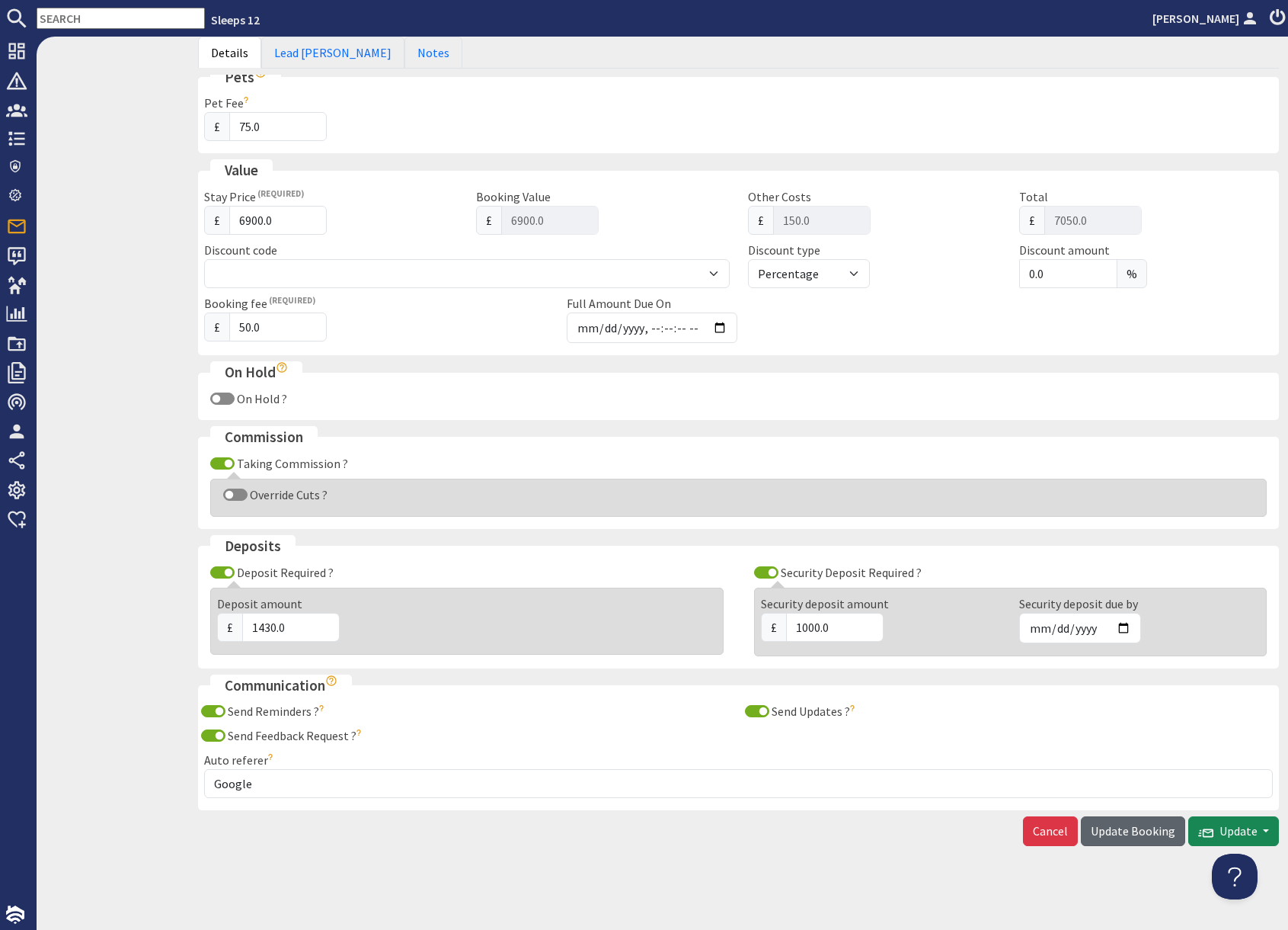
click at [1131, 831] on span "Update Booking" at bounding box center [1133, 831] width 84 height 16
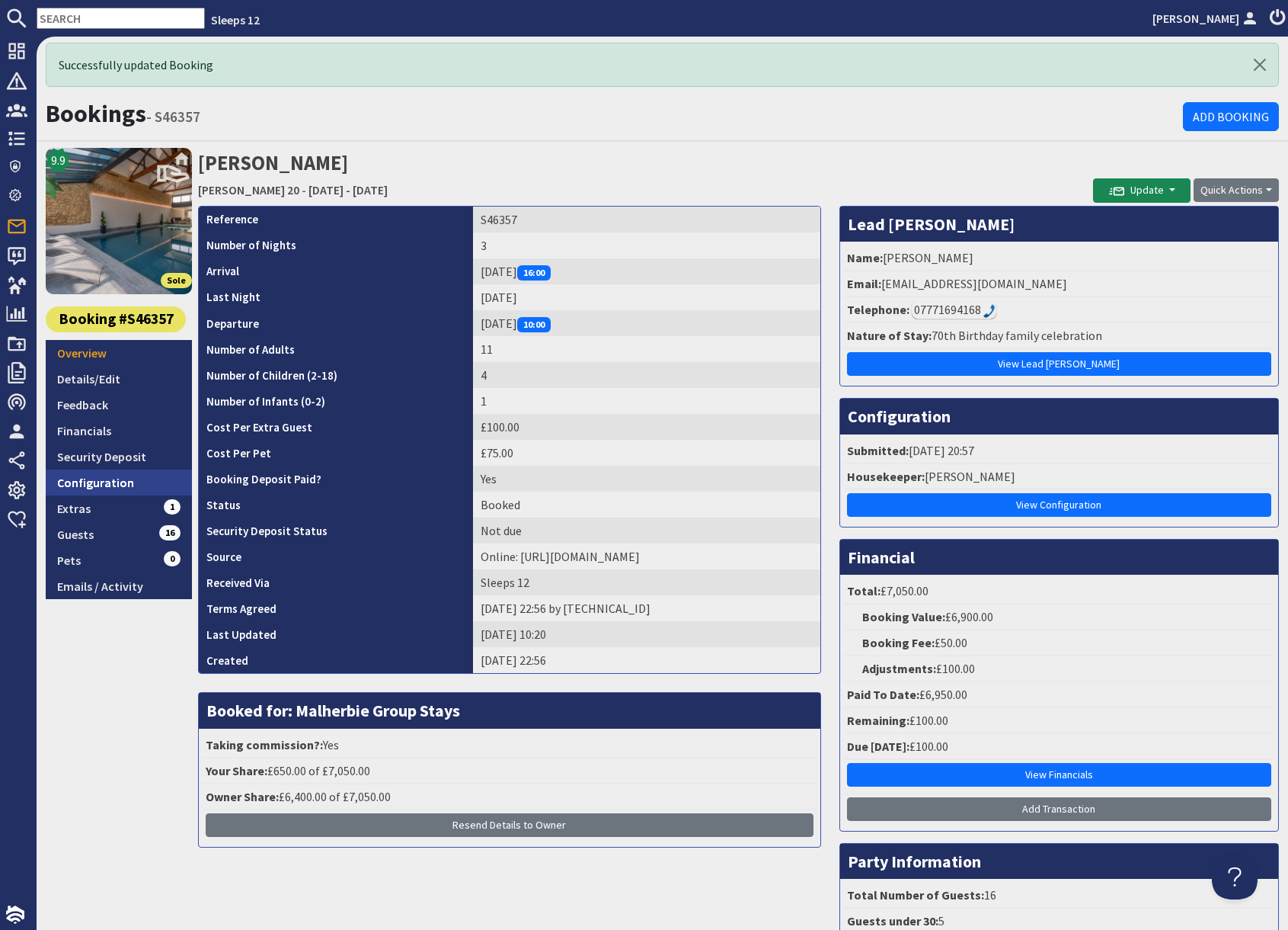
click at [109, 483] on link "Configuration" at bounding box center [119, 483] width 146 height 26
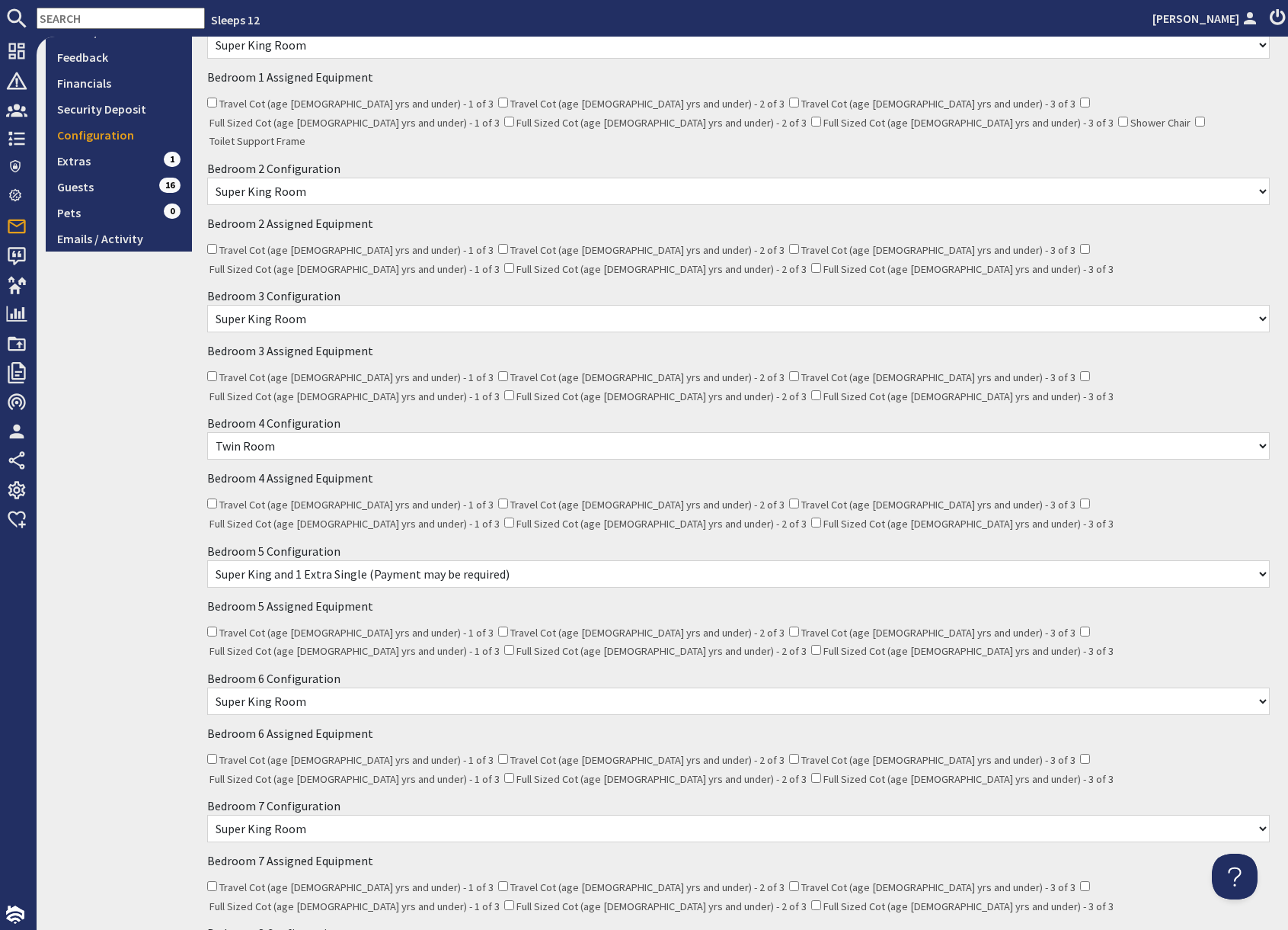
scroll to position [292, 0]
click at [135, 493] on div "9.9 Sole Booking #S46357 Overview Details/Edit Feedback Financials Security Dep…" at bounding box center [119, 657] width 146 height 1715
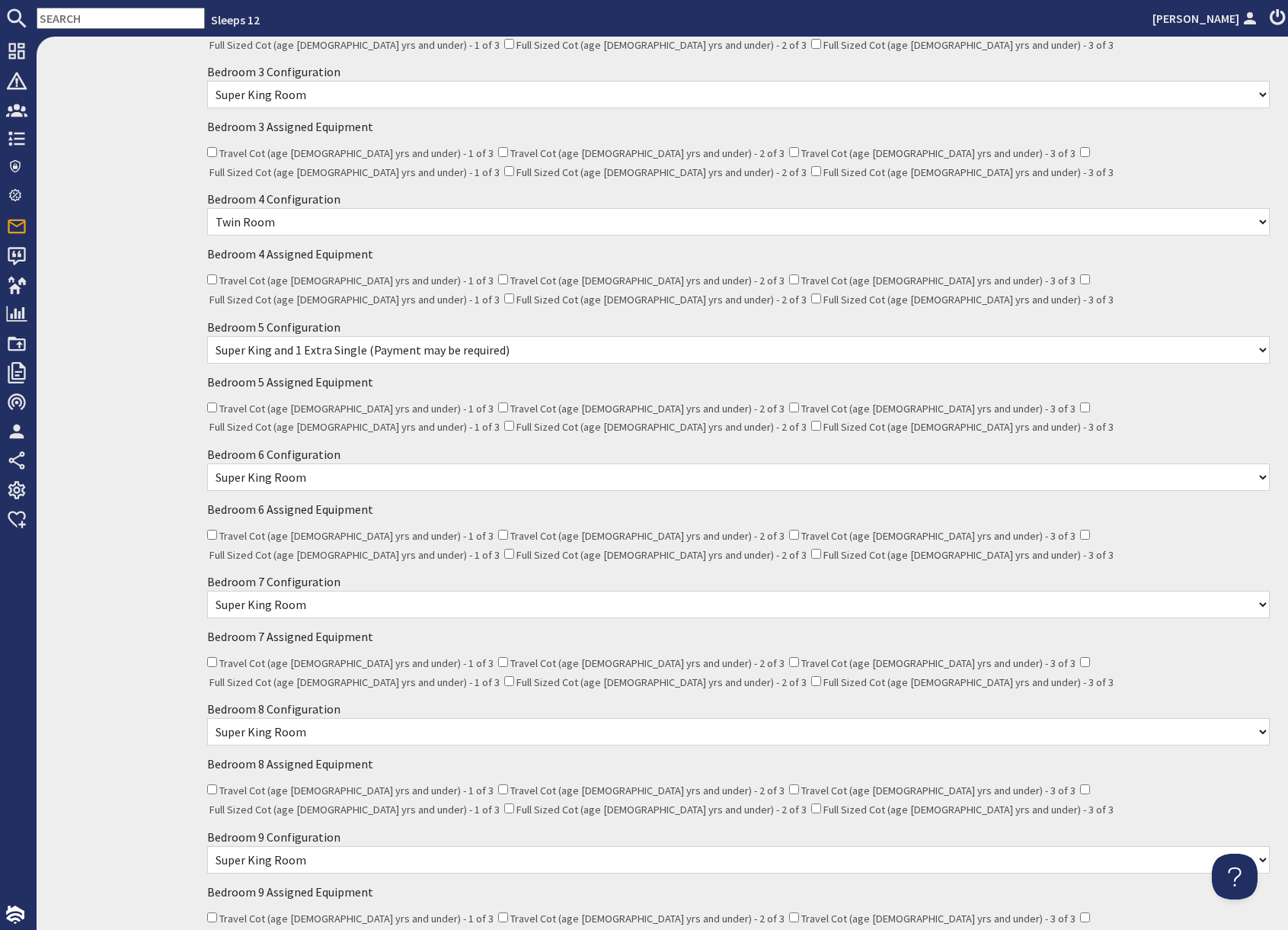
scroll to position [516, 0]
click at [159, 475] on div "9.9 Sole Booking #S46357 Overview Details/Edit Feedback Financials Security Dep…" at bounding box center [119, 432] width 146 height 1715
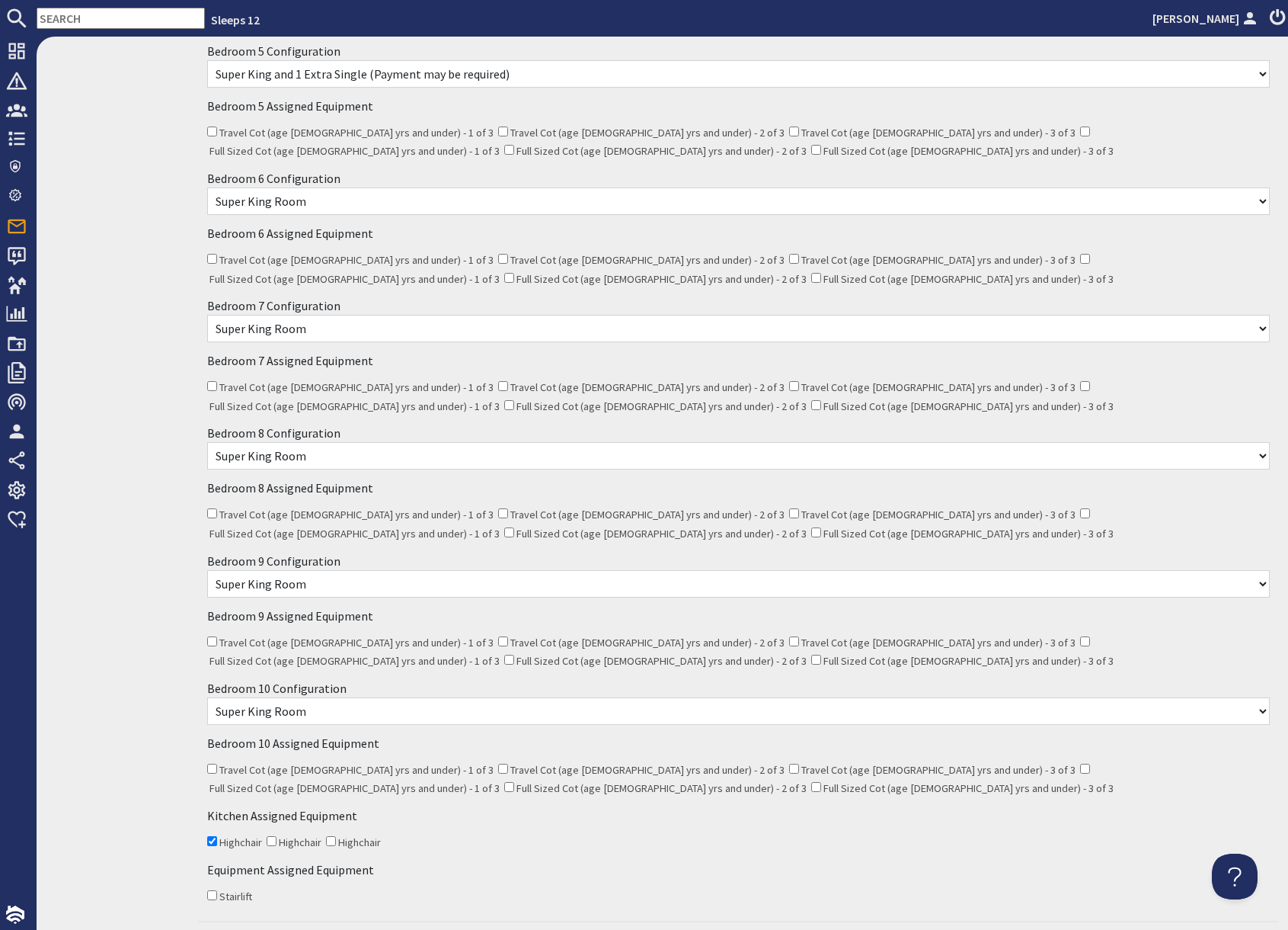
scroll to position [842, 0]
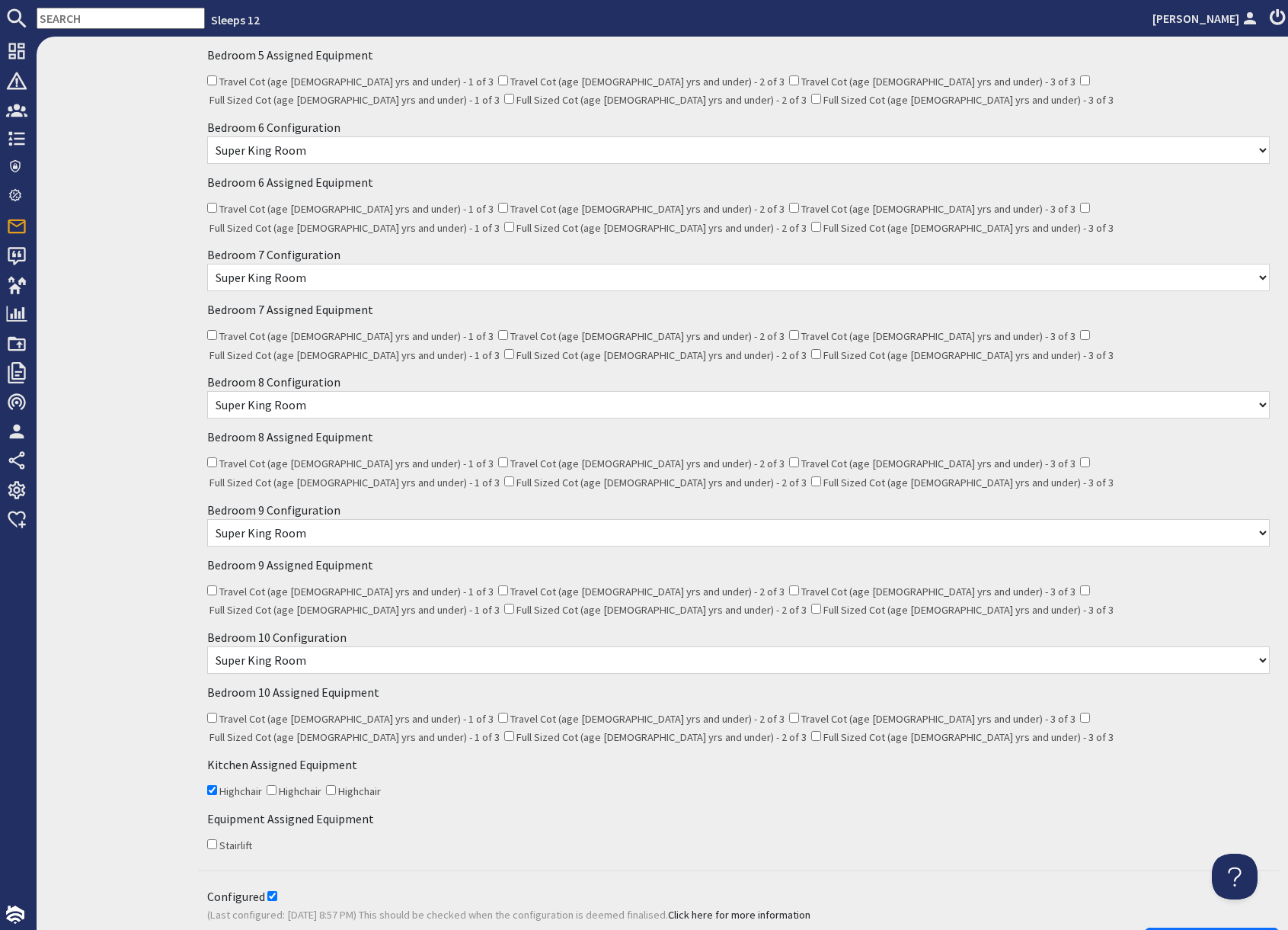
click at [344, 646] on select "None Selected Super King Room Twin Room" at bounding box center [738, 660] width 1063 height 28
select select
click at [207, 646] on select "None Selected Super King Room Twin Room" at bounding box center [738, 660] width 1063 height 28
click at [458, 806] on div "Equipment Assigned Equipment Stairlift" at bounding box center [738, 832] width 1081 height 54
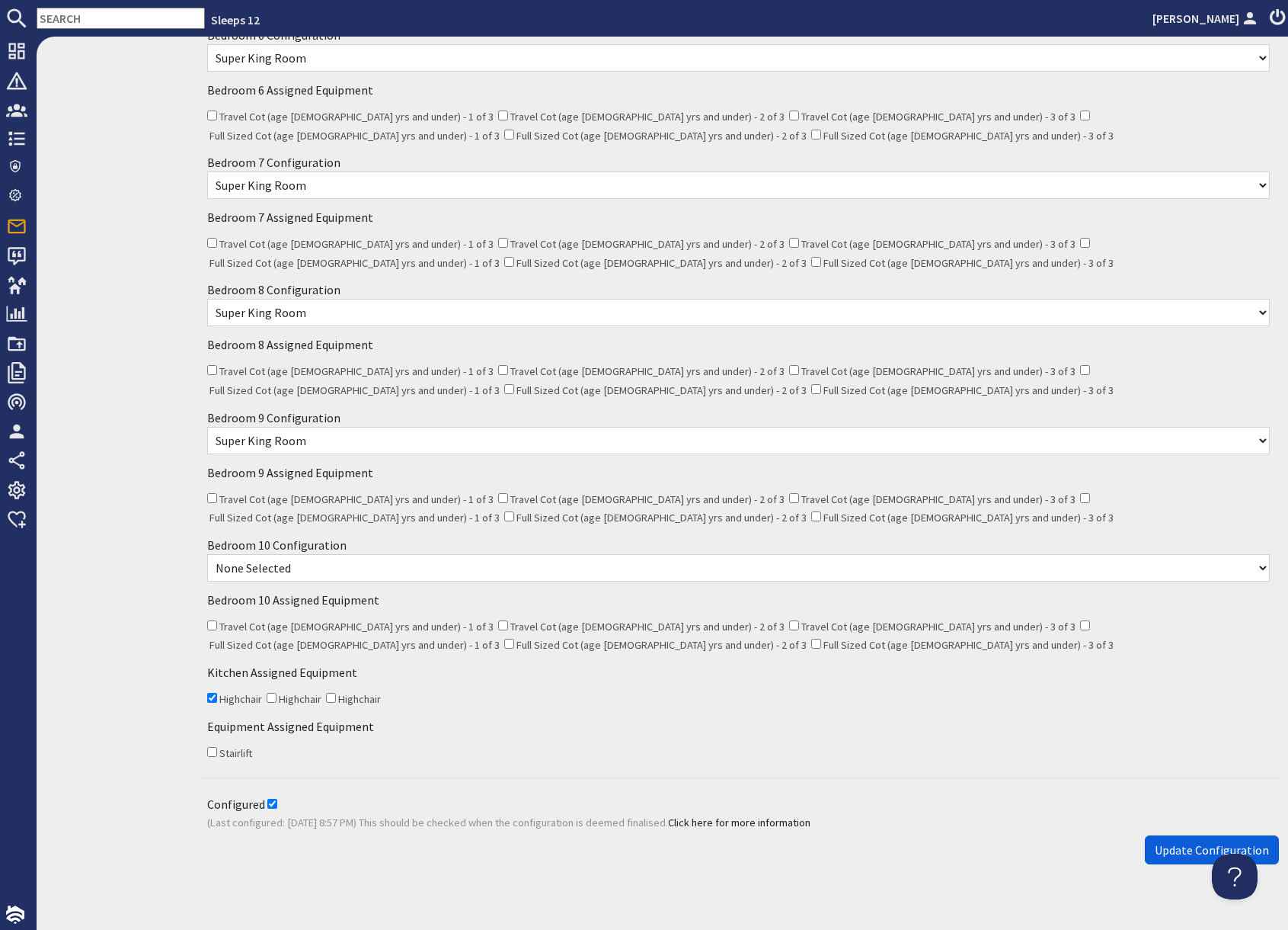
click at [1171, 842] on span "Update Configuration" at bounding box center [1211, 850] width 114 height 16
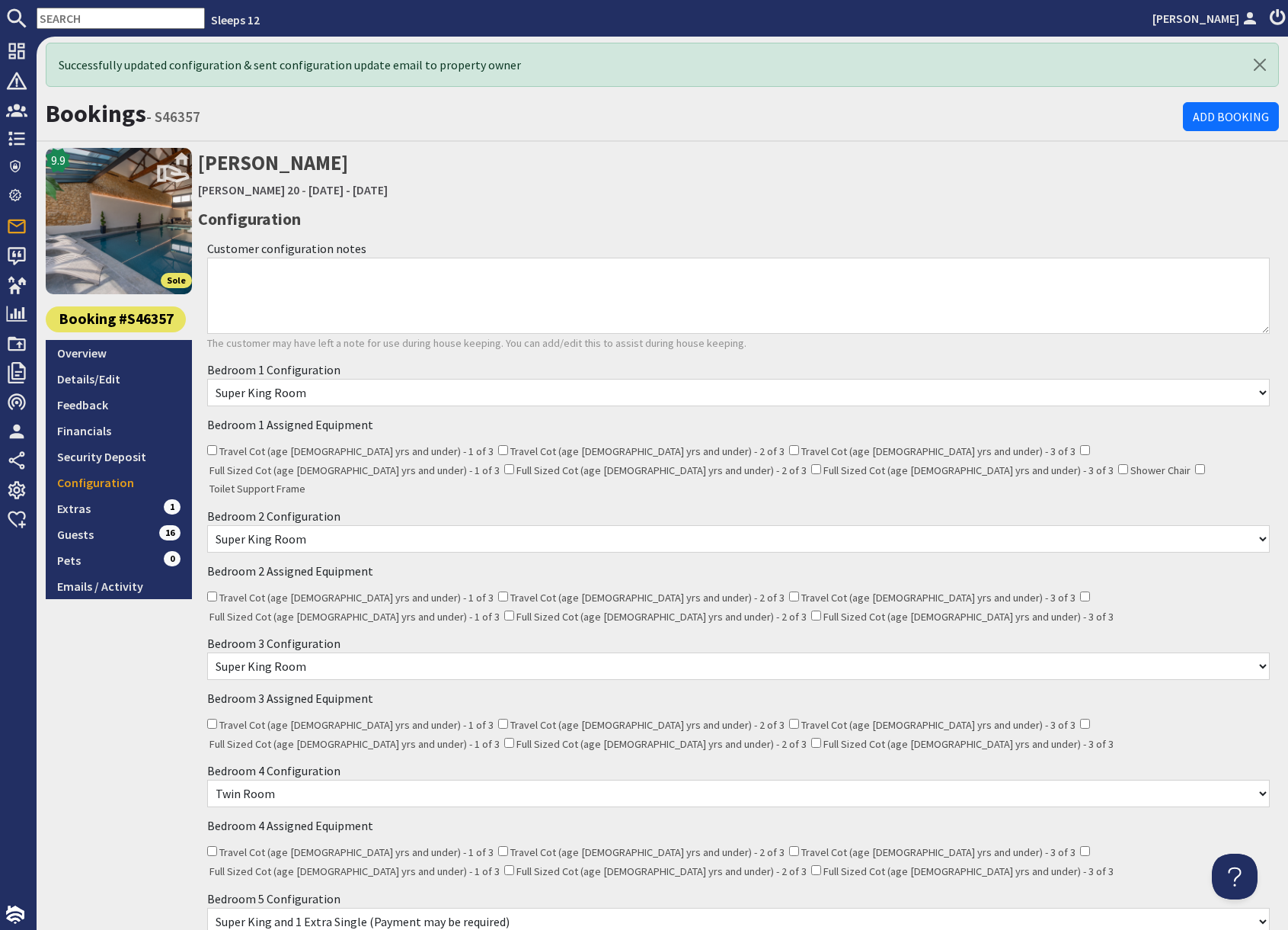
scroll to position [0, 0]
click at [224, 191] on link "[PERSON_NAME] 20" at bounding box center [249, 190] width 102 height 16
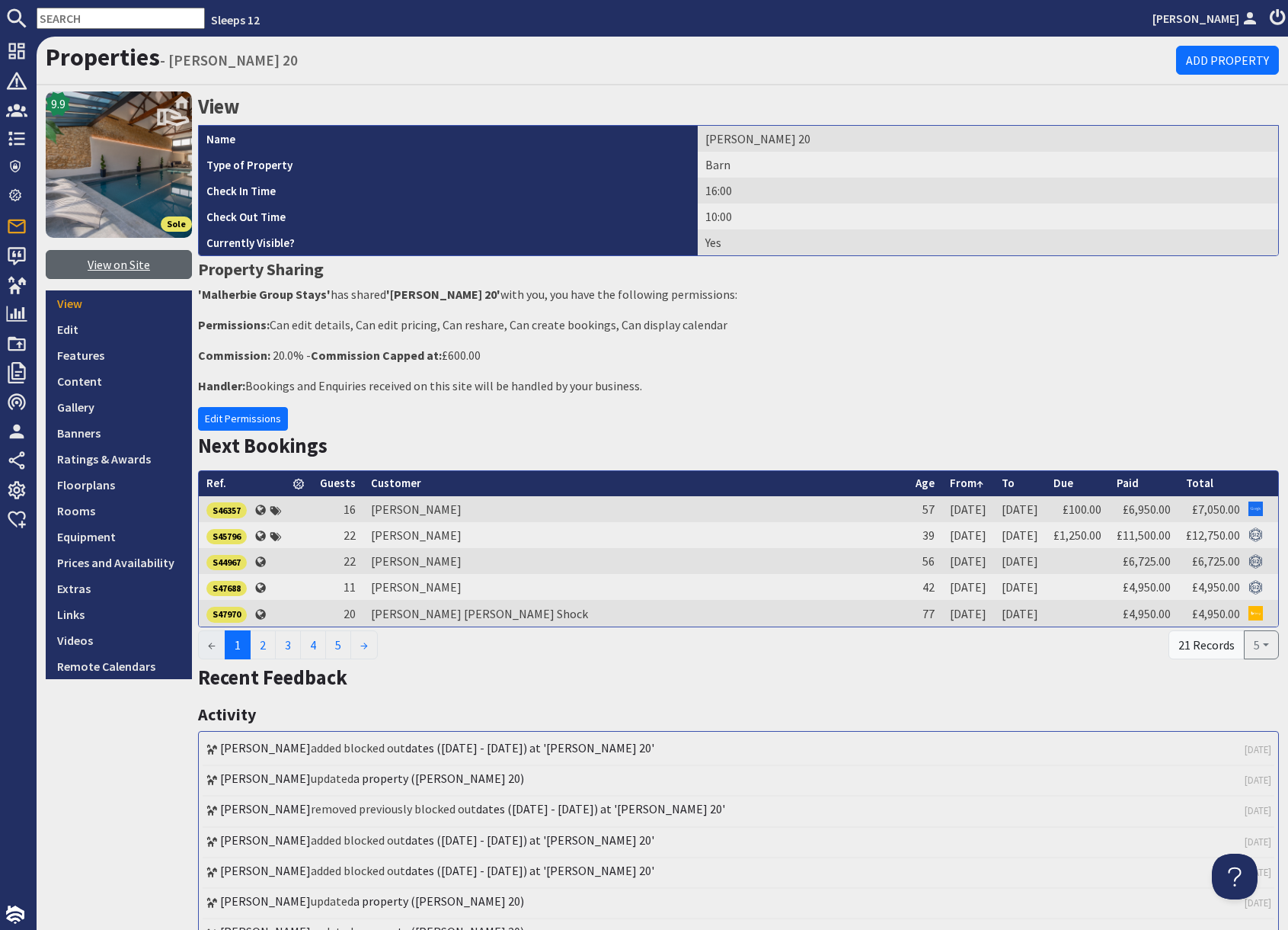
click at [108, 266] on link "View on Site" at bounding box center [119, 264] width 146 height 29
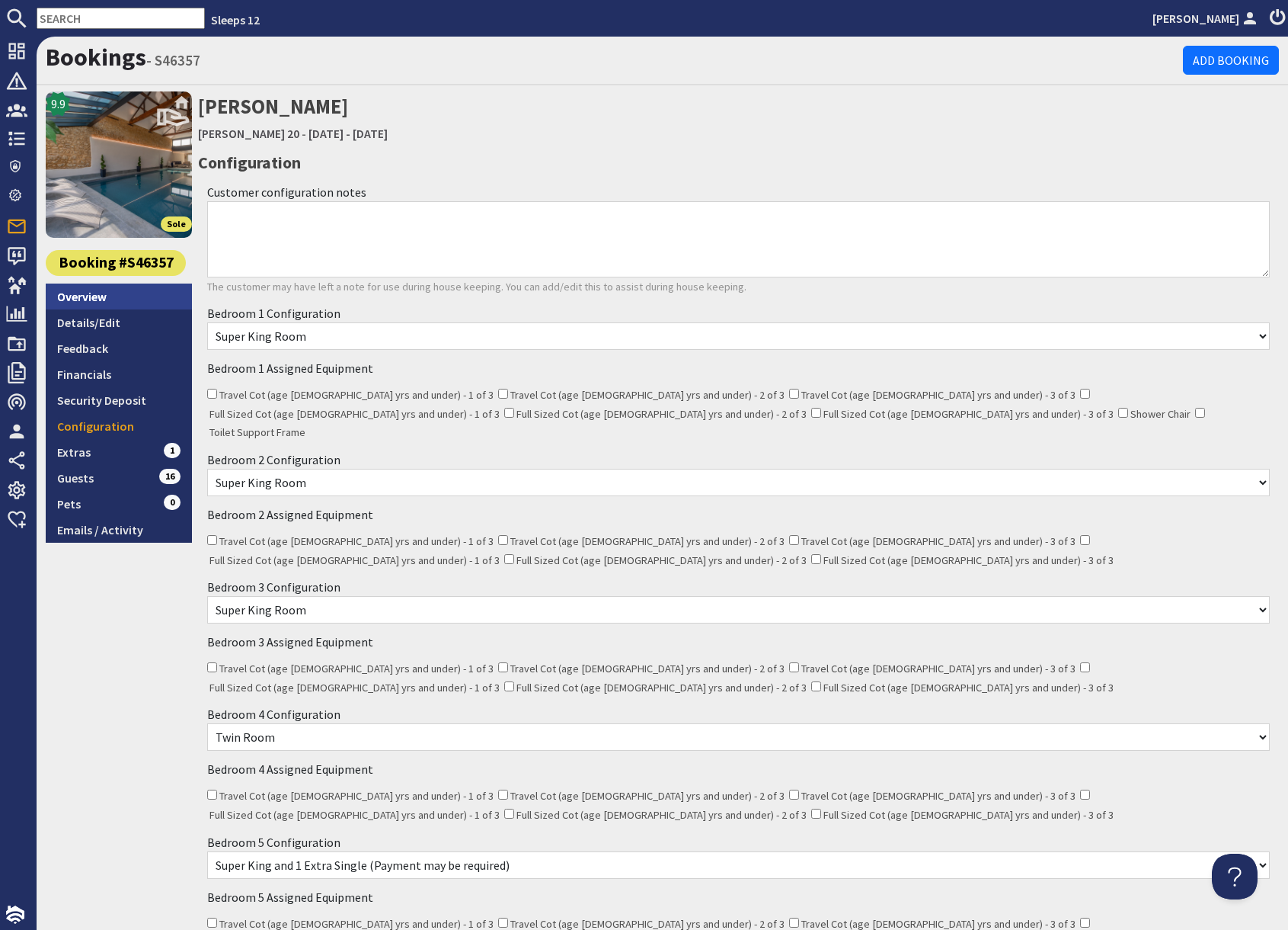
click at [80, 295] on link "Overview" at bounding box center [119, 297] width 146 height 26
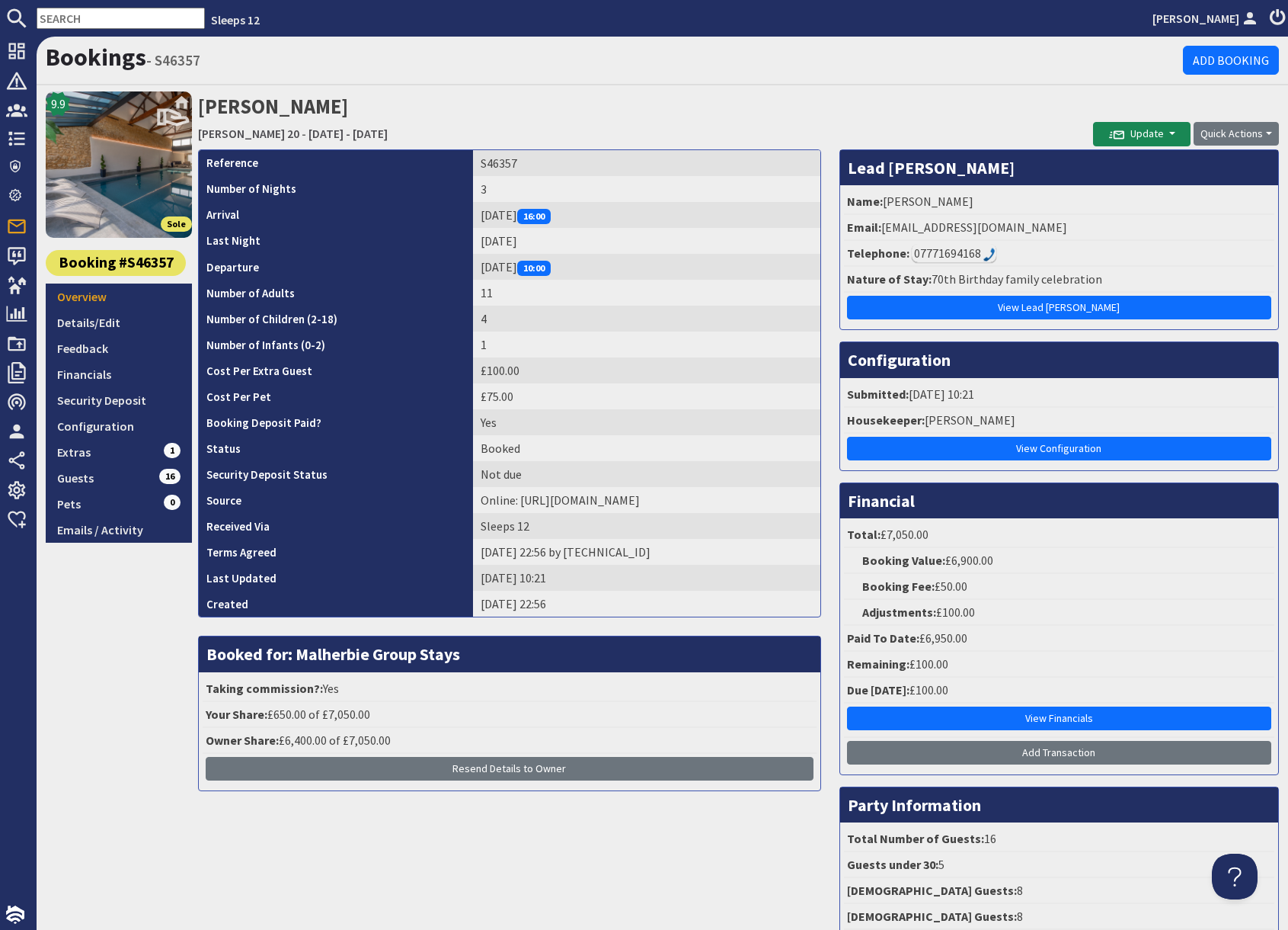
click at [963, 110] on h2 "Colleen Long Churchill 20 - Friday 17/10/2025 - Sunday 19/10/2025" at bounding box center [645, 118] width 895 height 54
drag, startPoint x: 531, startPoint y: 162, endPoint x: 489, endPoint y: 162, distance: 42.0
click at [523, 160] on td "S46357" at bounding box center [647, 164] width 348 height 26
drag, startPoint x: 470, startPoint y: 161, endPoint x: 517, endPoint y: 164, distance: 47.1
click at [517, 164] on td "S46357" at bounding box center [647, 164] width 348 height 26
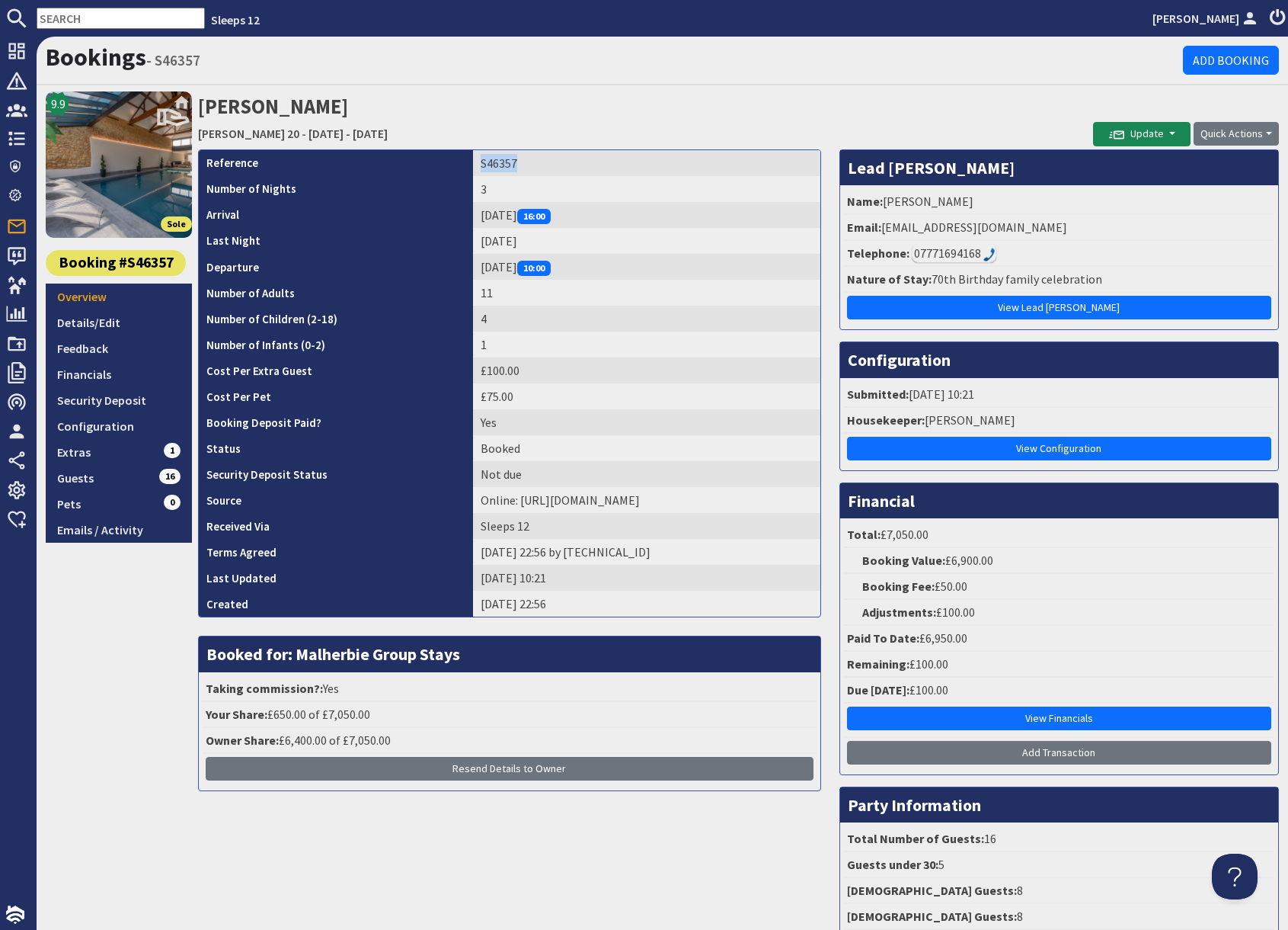
copy td "S46357"
drag, startPoint x: 884, startPoint y: 199, endPoint x: 990, endPoint y: 202, distance: 106.0
click at [990, 202] on li "Name: Colleen Long" at bounding box center [1059, 202] width 430 height 26
copy li "Colleen Long"
click at [123, 431] on link "Configuration" at bounding box center [119, 426] width 146 height 26
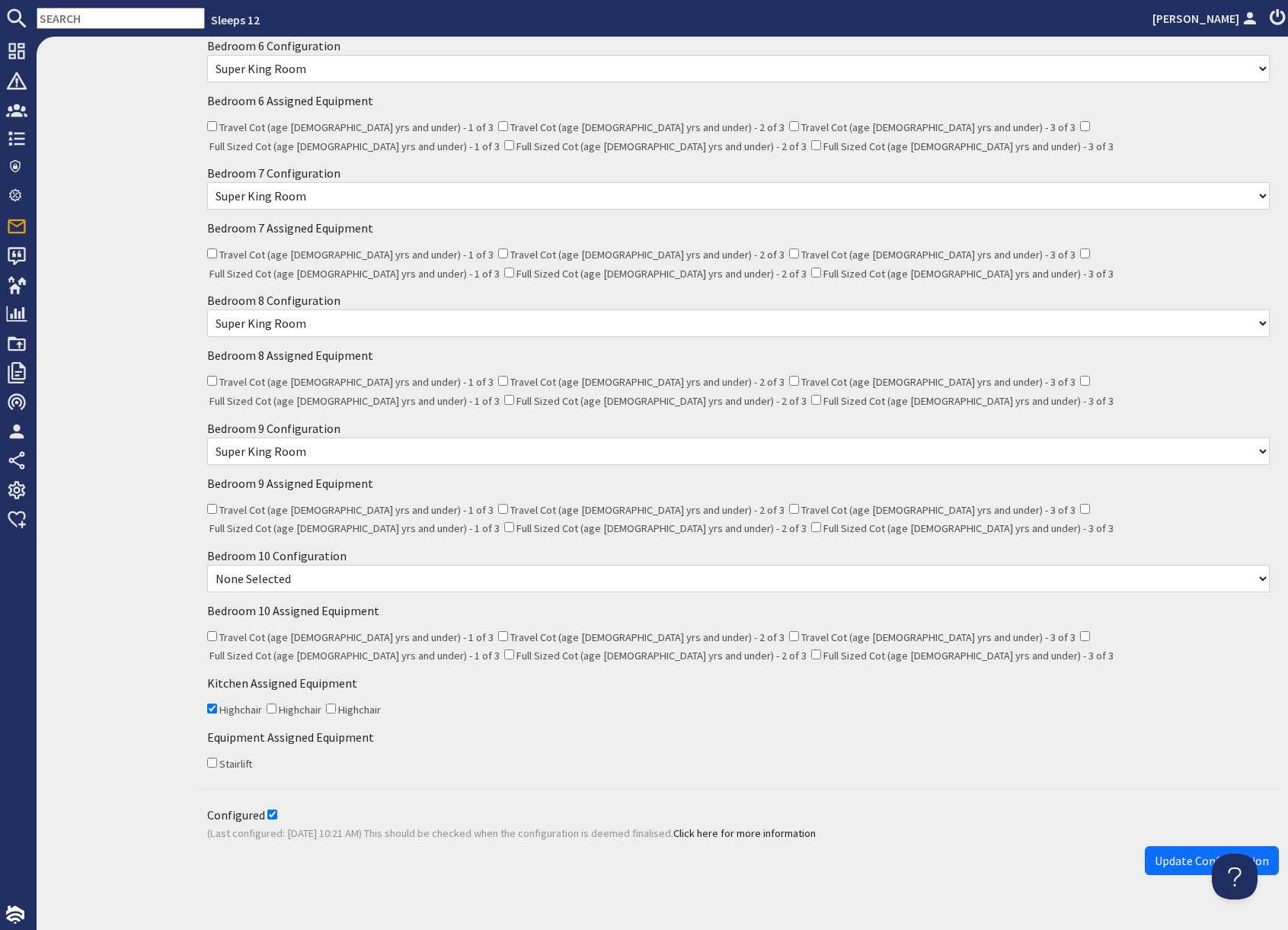
scroll to position [934, 0]
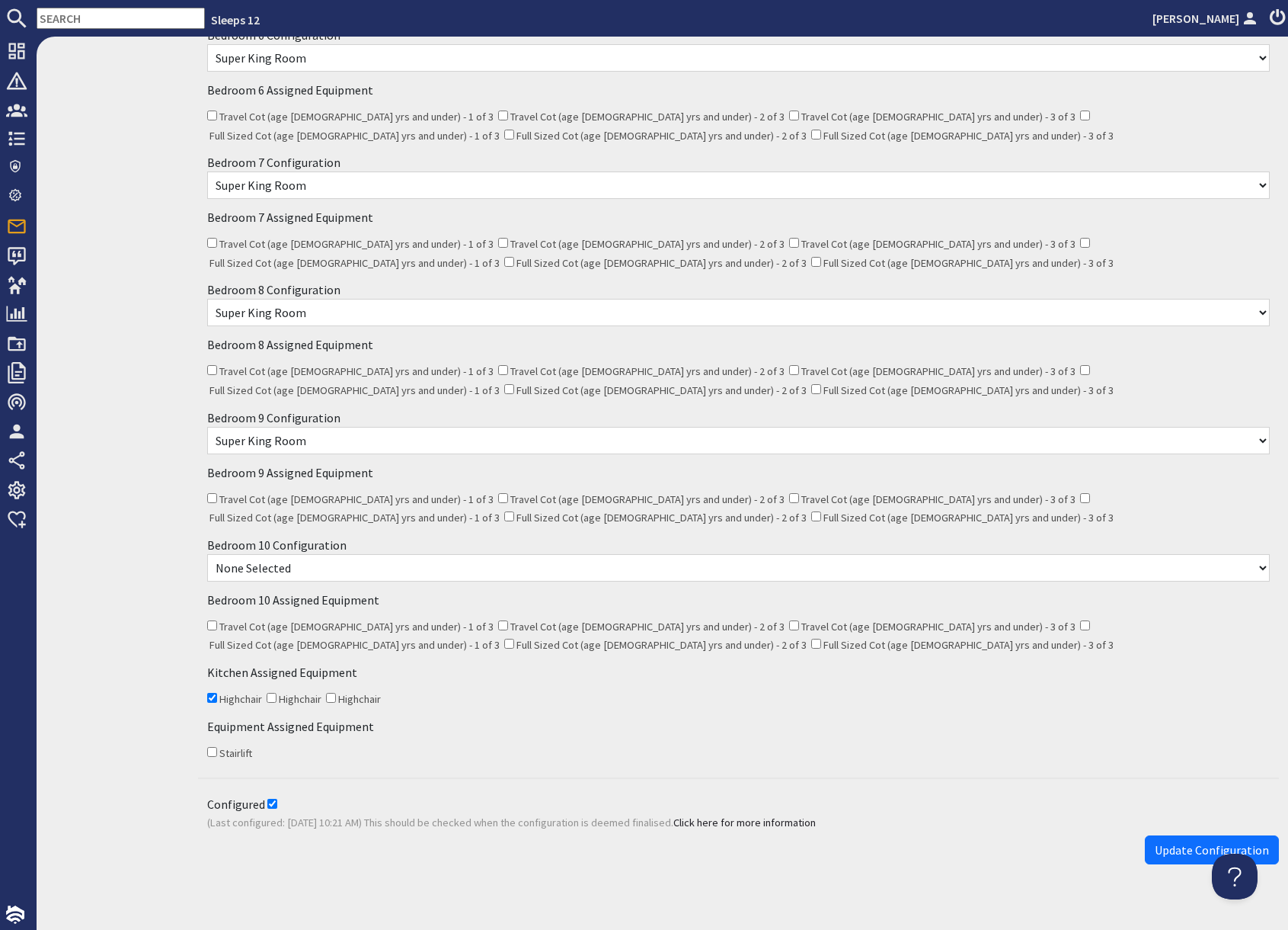
click at [84, 22] on input "text" at bounding box center [121, 18] width 169 height 22
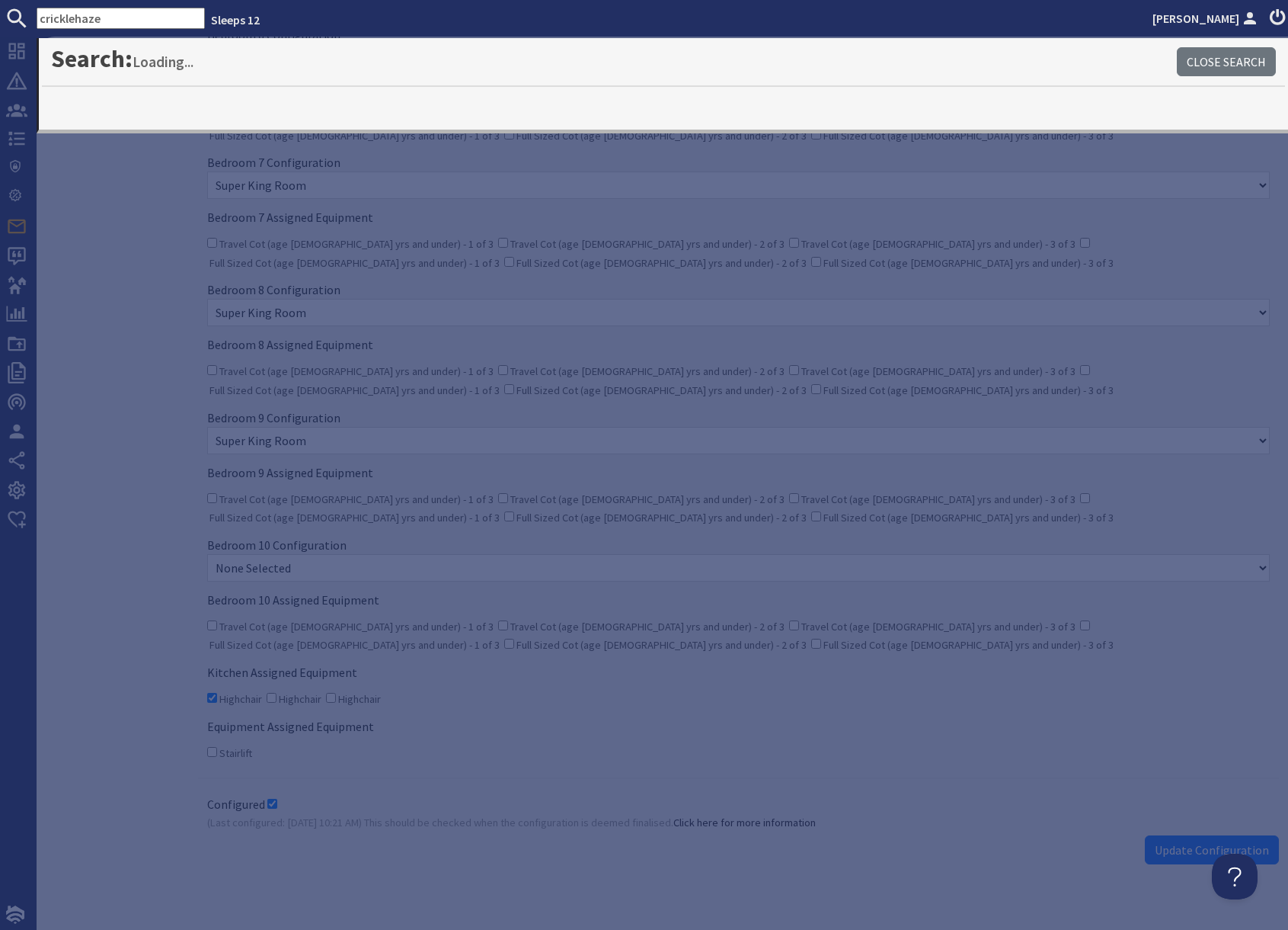
type input "cricklehaze"
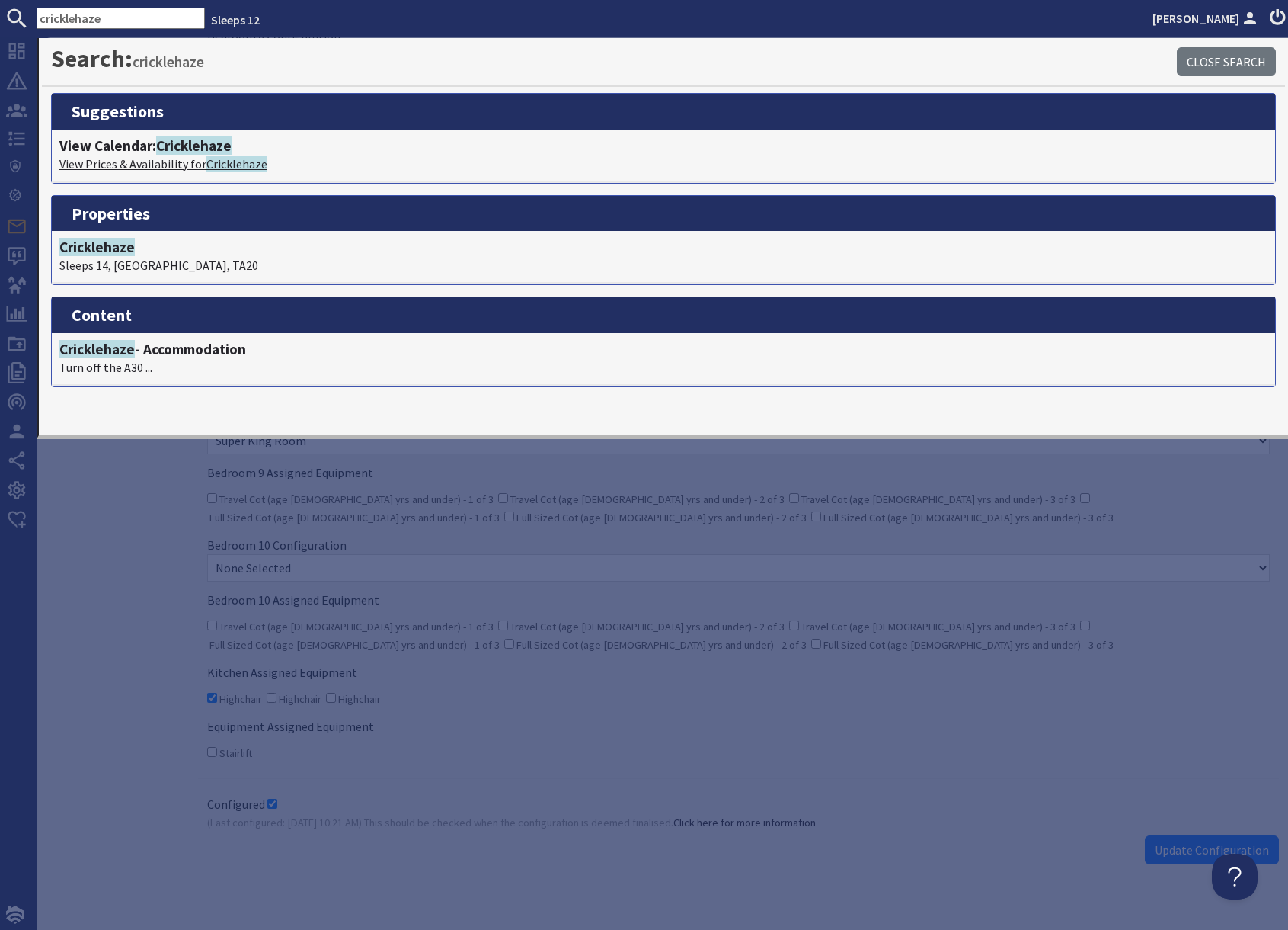
click at [188, 157] on p "View Prices & Availability for Cricklehaze" at bounding box center [664, 164] width 1209 height 18
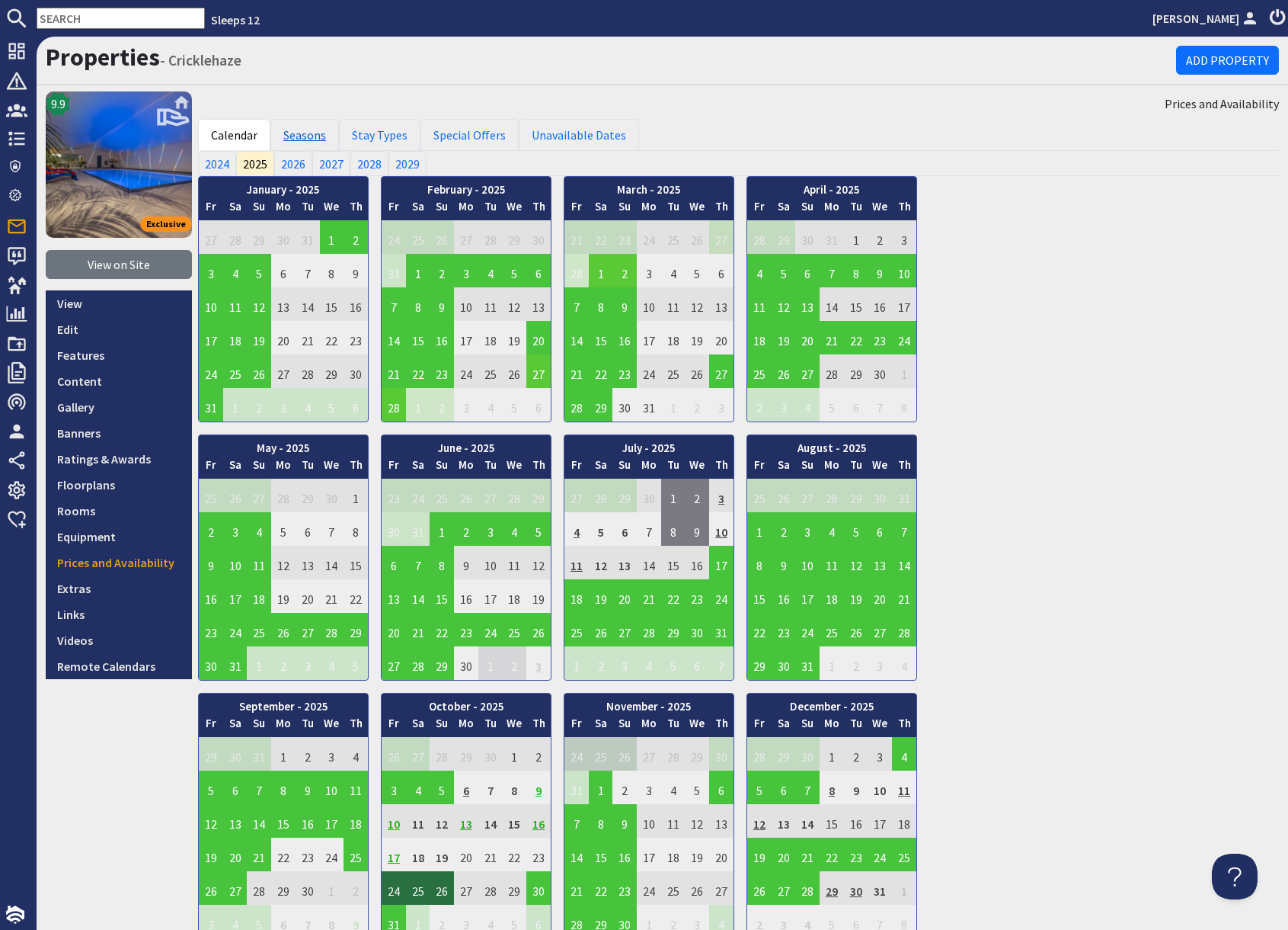
click at [316, 138] on link "Seasons" at bounding box center [304, 135] width 69 height 32
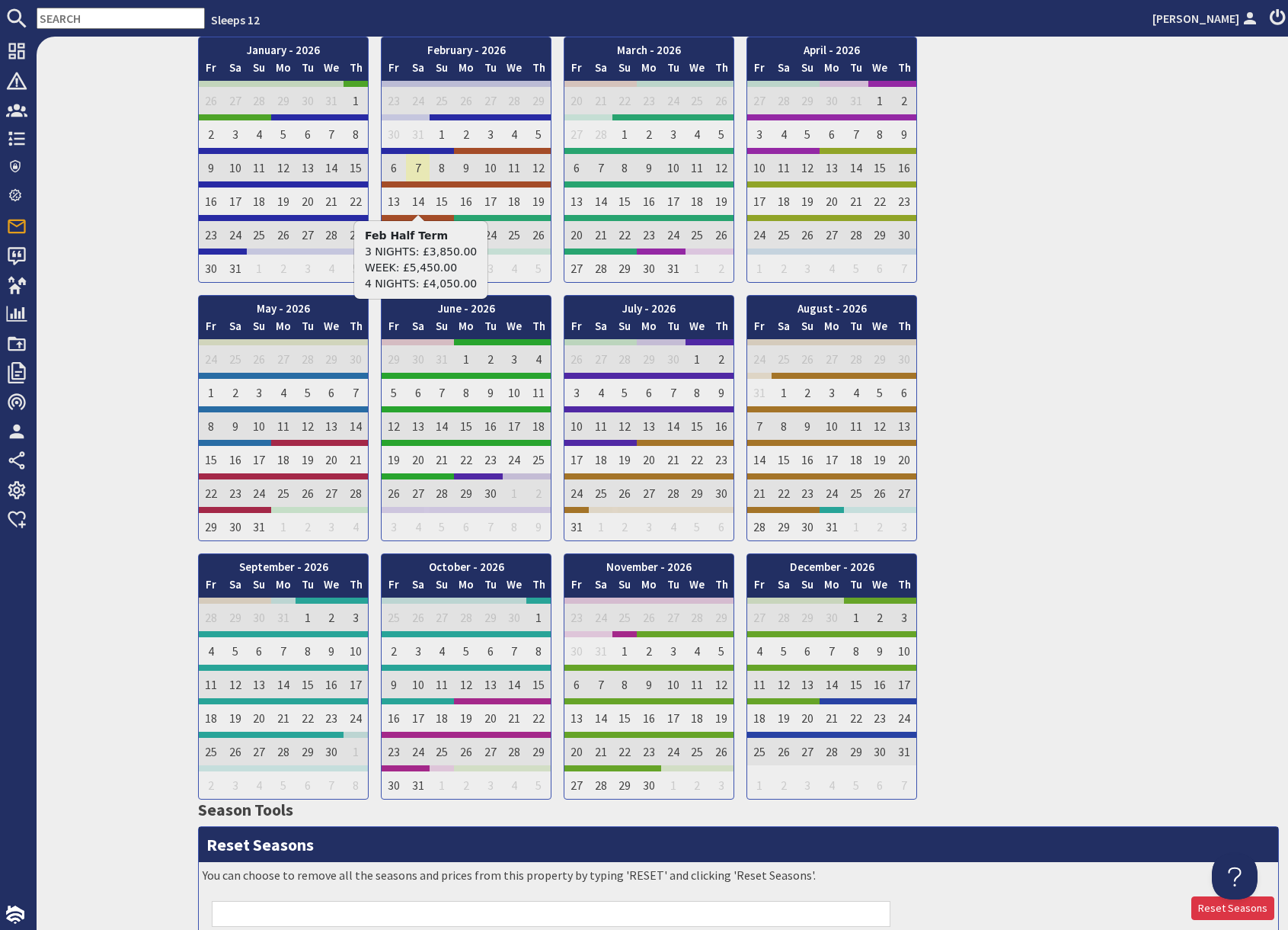
scroll to position [960, 0]
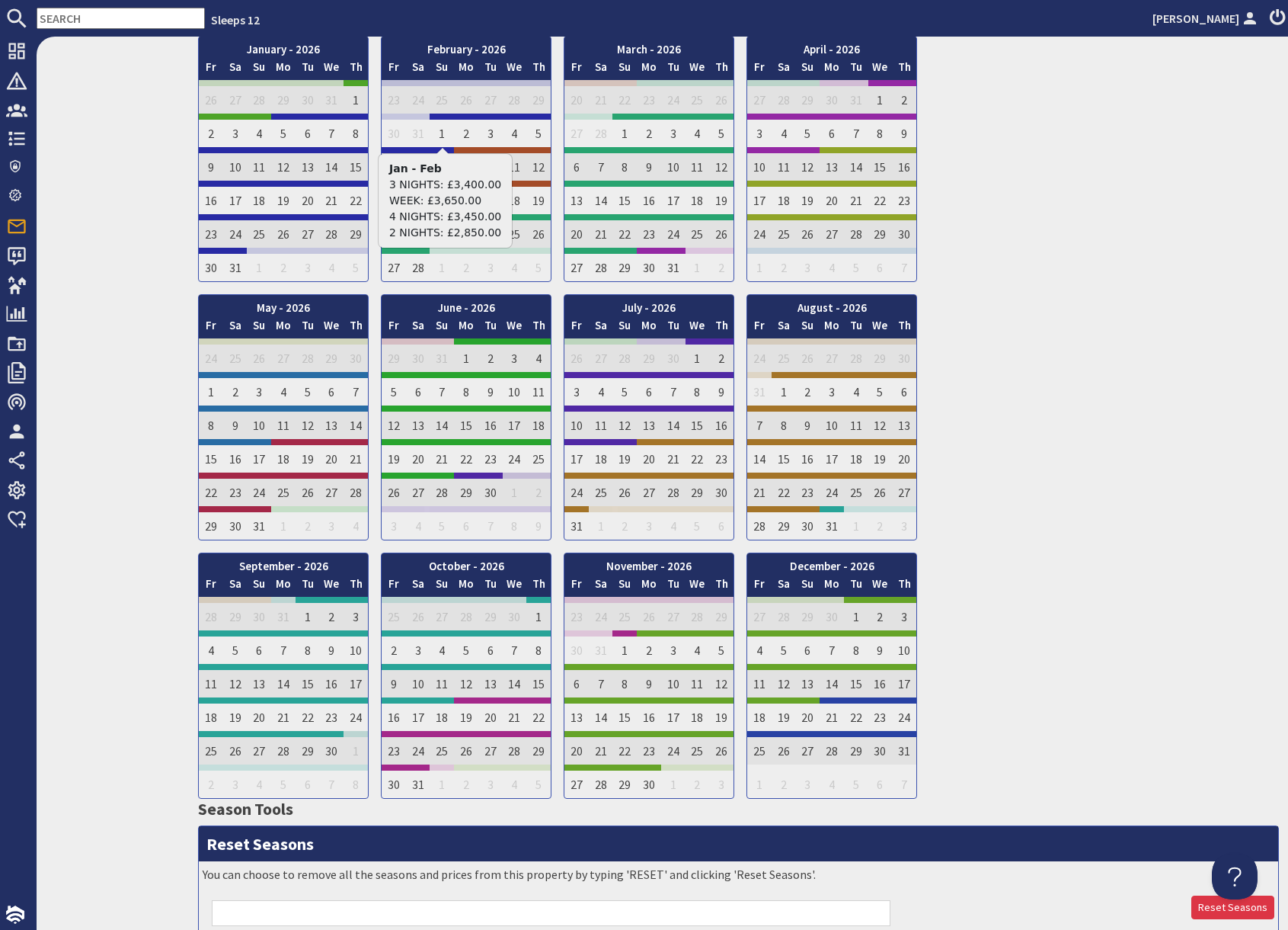
click at [111, 17] on input "text" at bounding box center [121, 18] width 169 height 22
paste input "maureenq207@outlook.com"
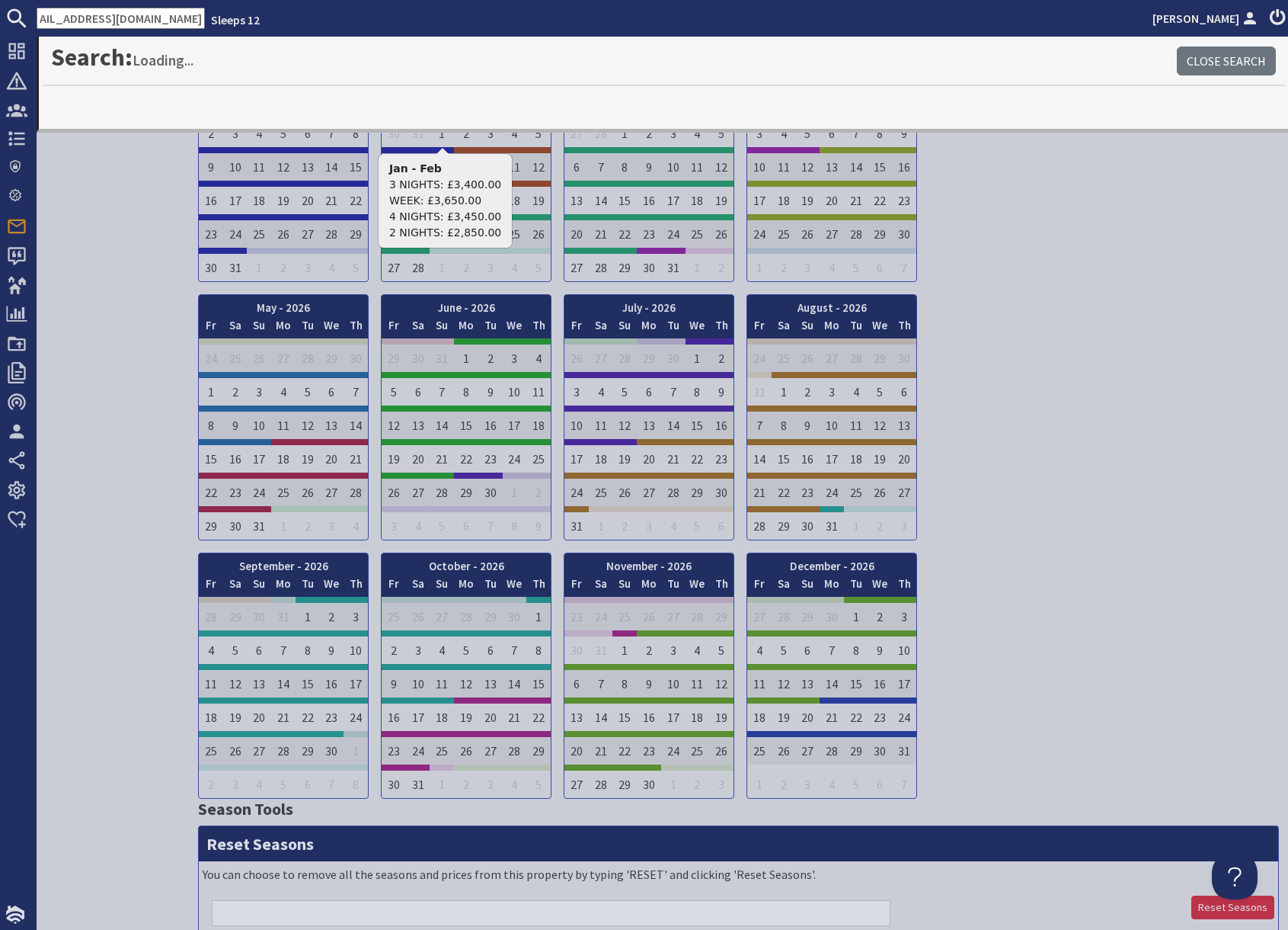
type input "maureenq207@outlook.com"
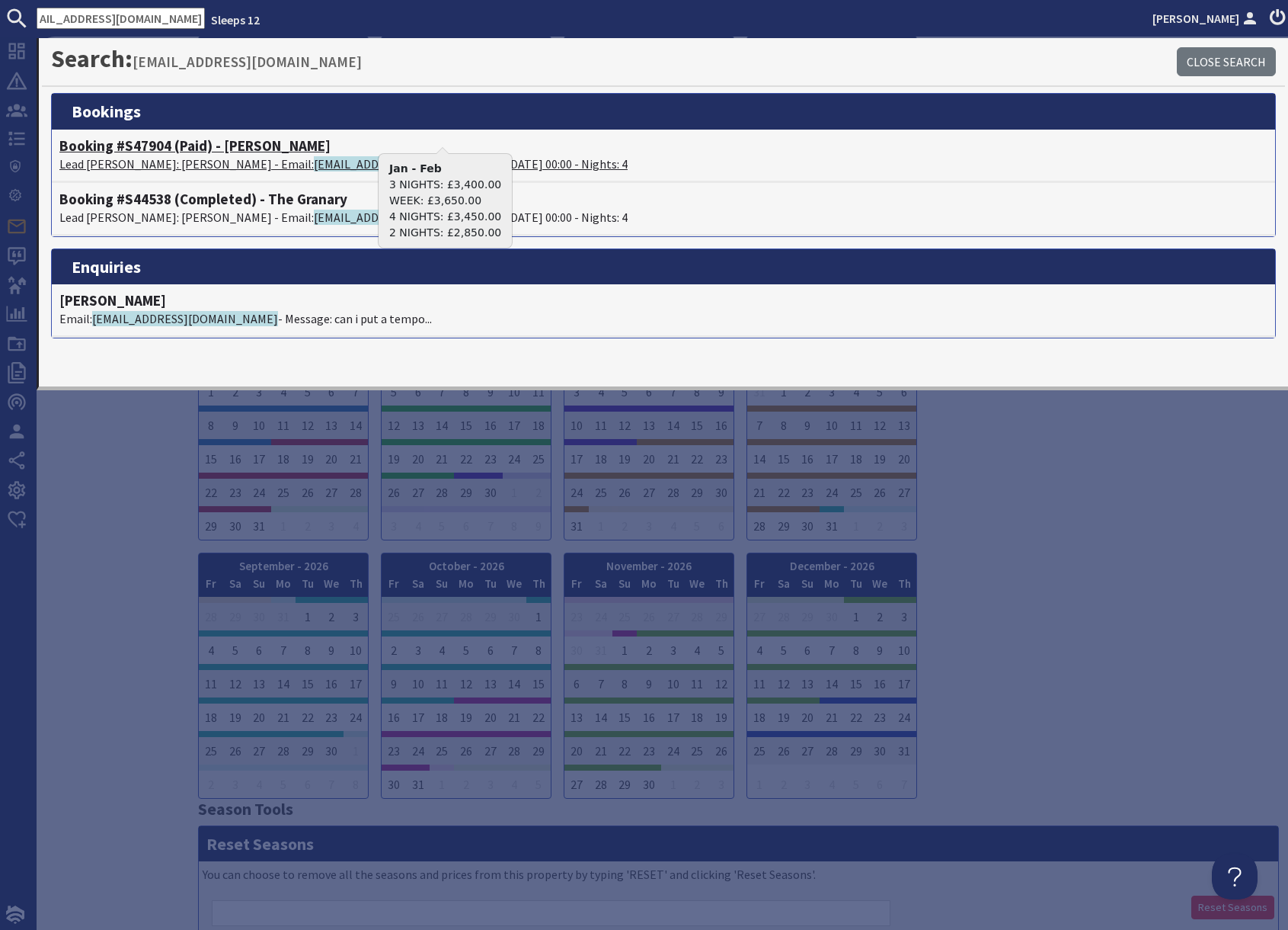
scroll to position [0, 0]
click at [175, 155] on p "Lead Booker: Maureen Hanson - Email: maureenq207@outlook.com - 27/10/2025 00:00…" at bounding box center [664, 164] width 1209 height 18
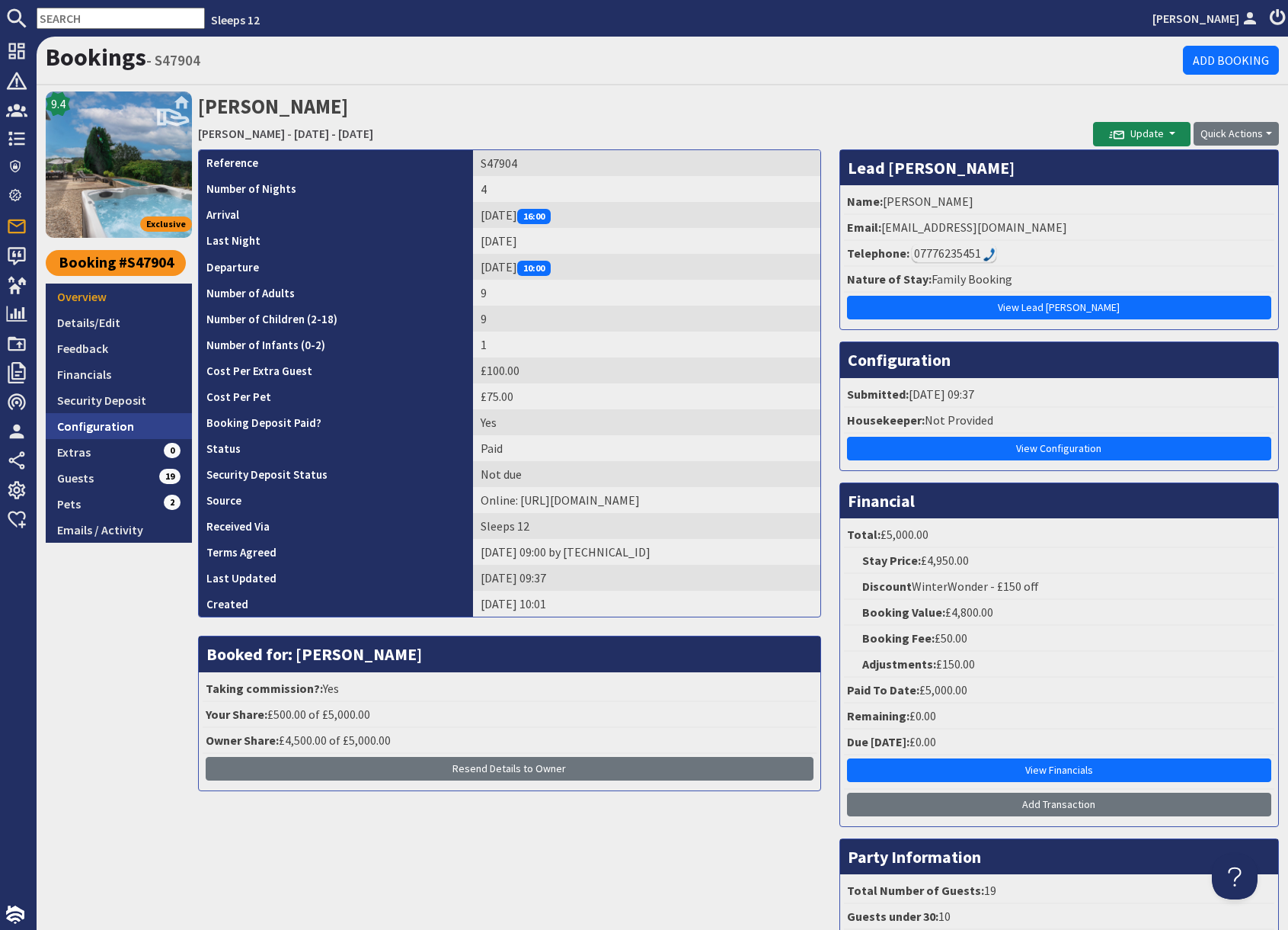
click at [116, 425] on link "Configuration" at bounding box center [119, 426] width 146 height 26
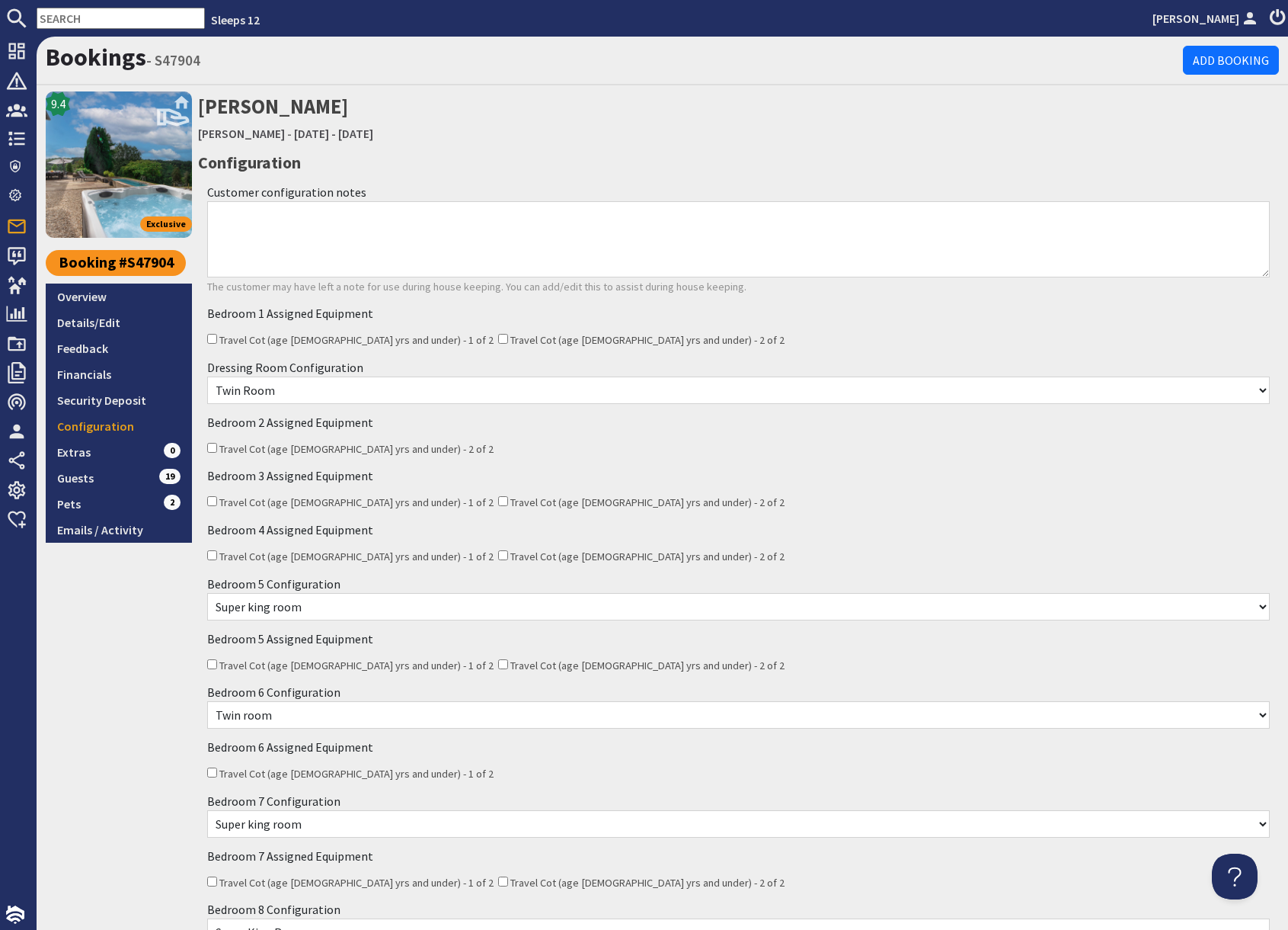
click at [90, 22] on input "text" at bounding box center [121, 18] width 169 height 22
paste input "furbs@blueyonder.co.uk"
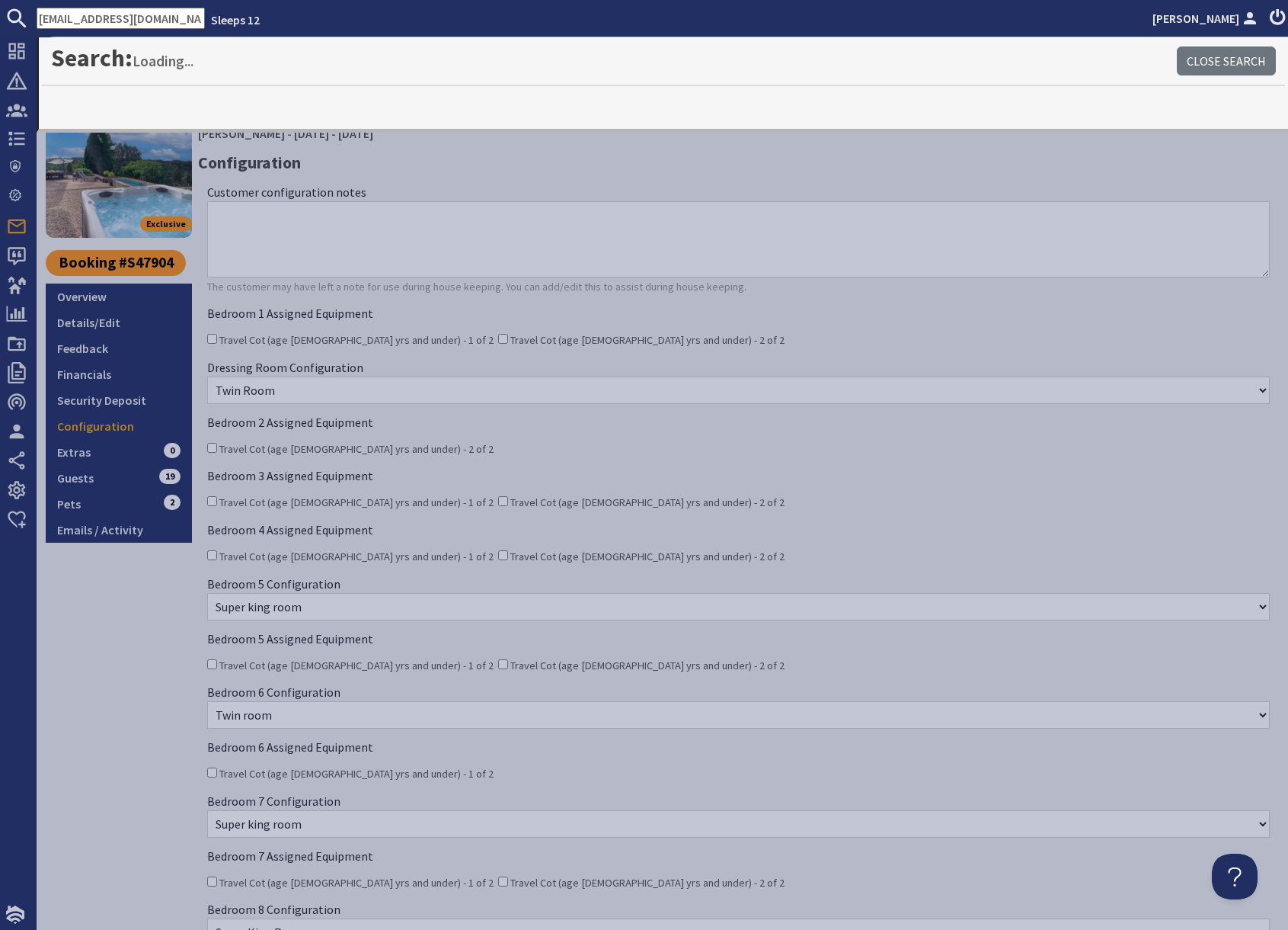
type input "furbs@blueyonder.co.uk"
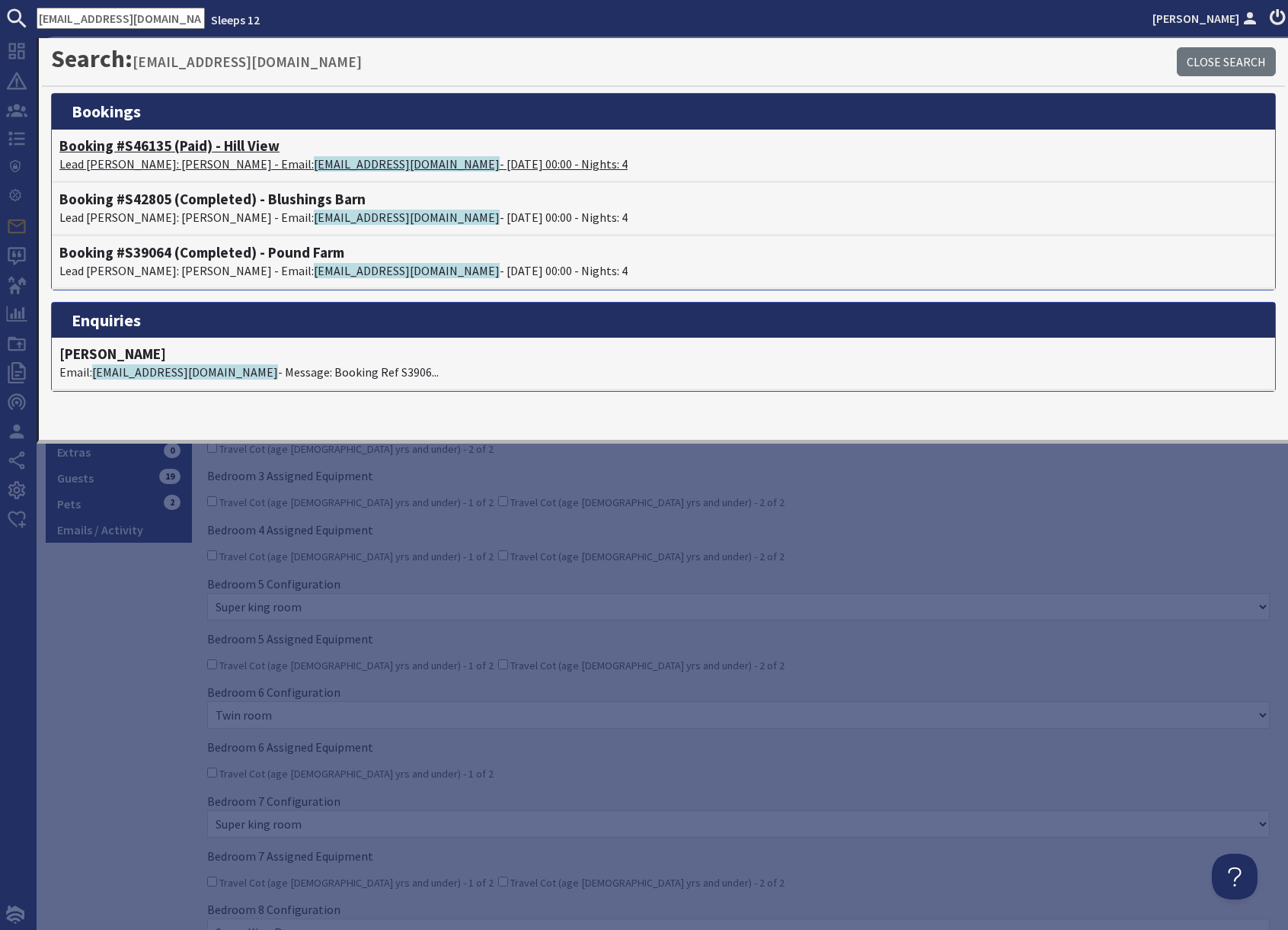
scroll to position [0, 0]
click at [151, 163] on p "Lead Booker: Tracey Furbear - Email: furbs@blueyonder.co.uk - 10/11/2025 00:00 …" at bounding box center [664, 164] width 1209 height 18
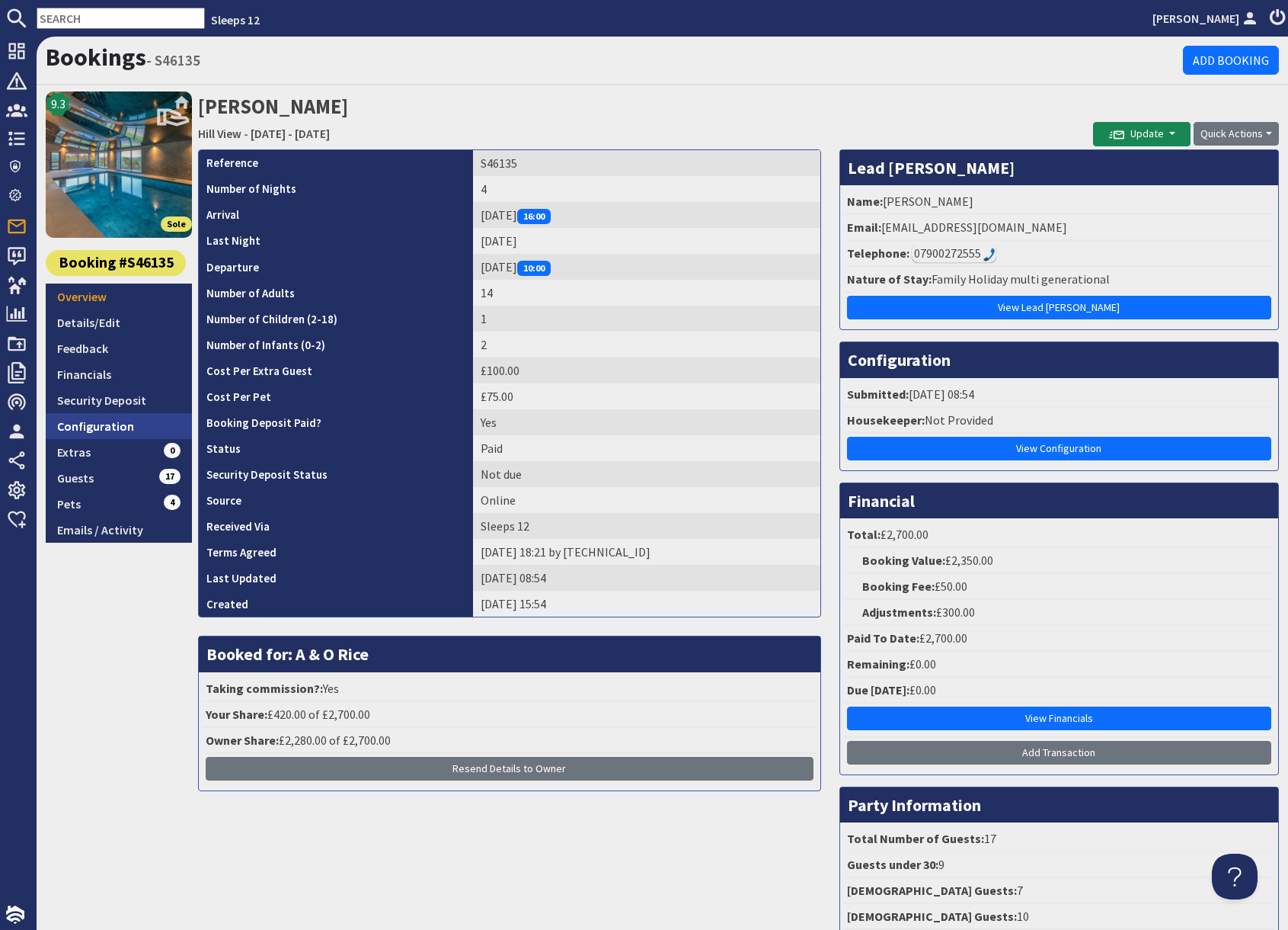
click at [140, 427] on link "Configuration" at bounding box center [119, 426] width 146 height 26
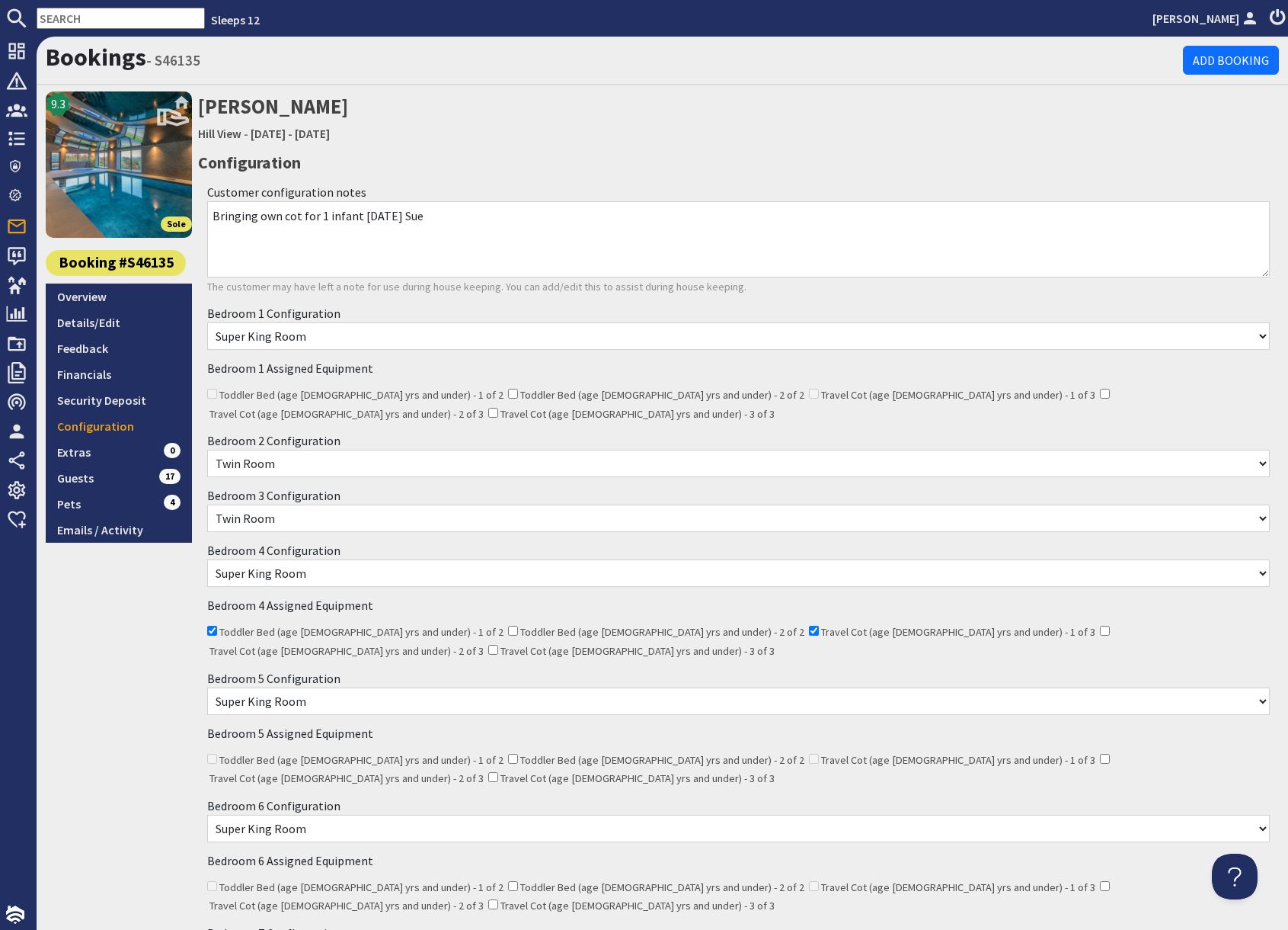
click at [73, 19] on input "text" at bounding box center [121, 18] width 169 height 22
paste input "furbs@blueyonder.co.uk"
type input "furbs@blueyonder.co.uk"
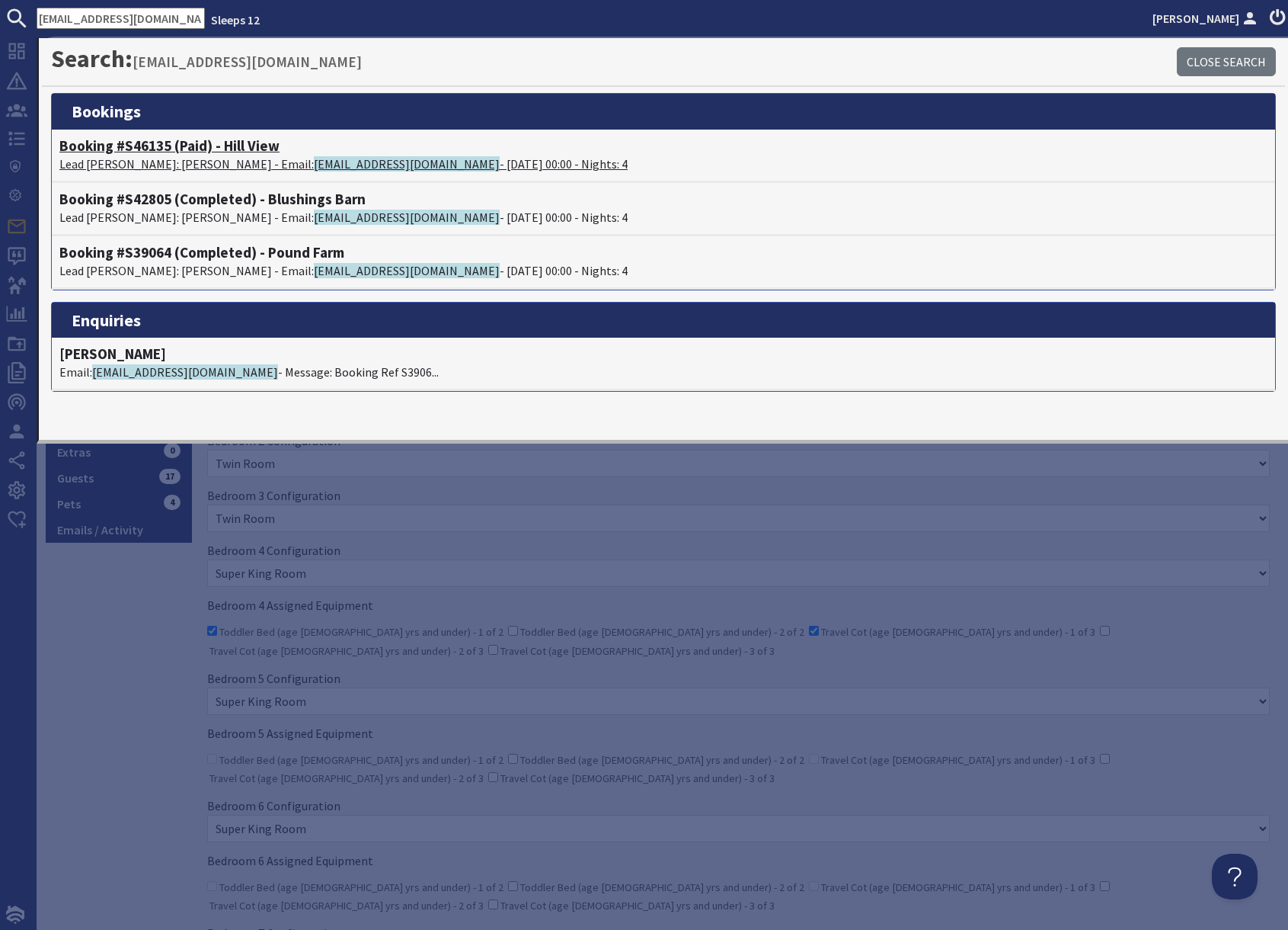
scroll to position [0, 0]
click at [192, 152] on h4 "Booking #S46135 (Paid) - Hill View" at bounding box center [664, 146] width 1209 height 17
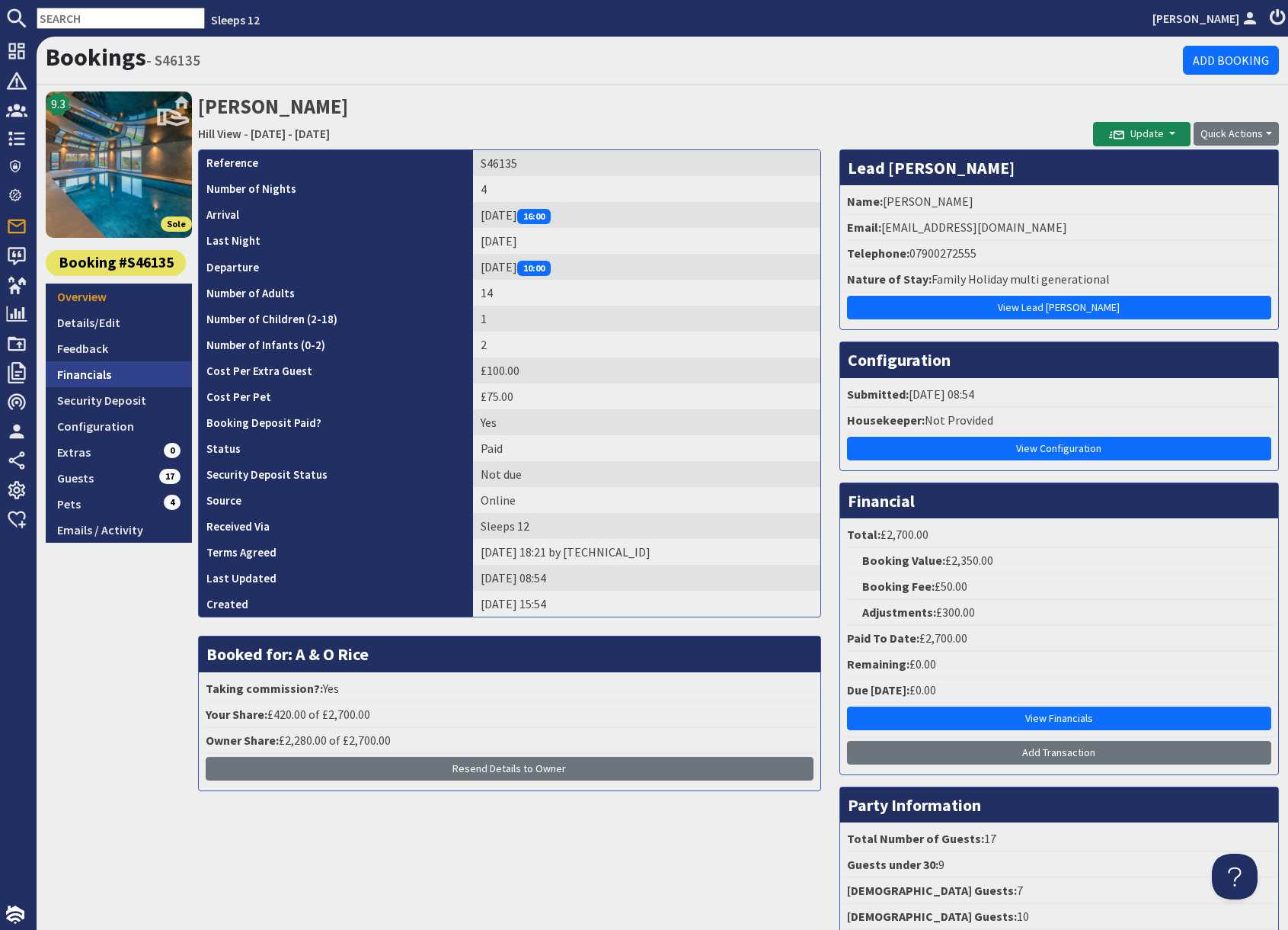
click at [105, 378] on link "Financials" at bounding box center [119, 374] width 146 height 26
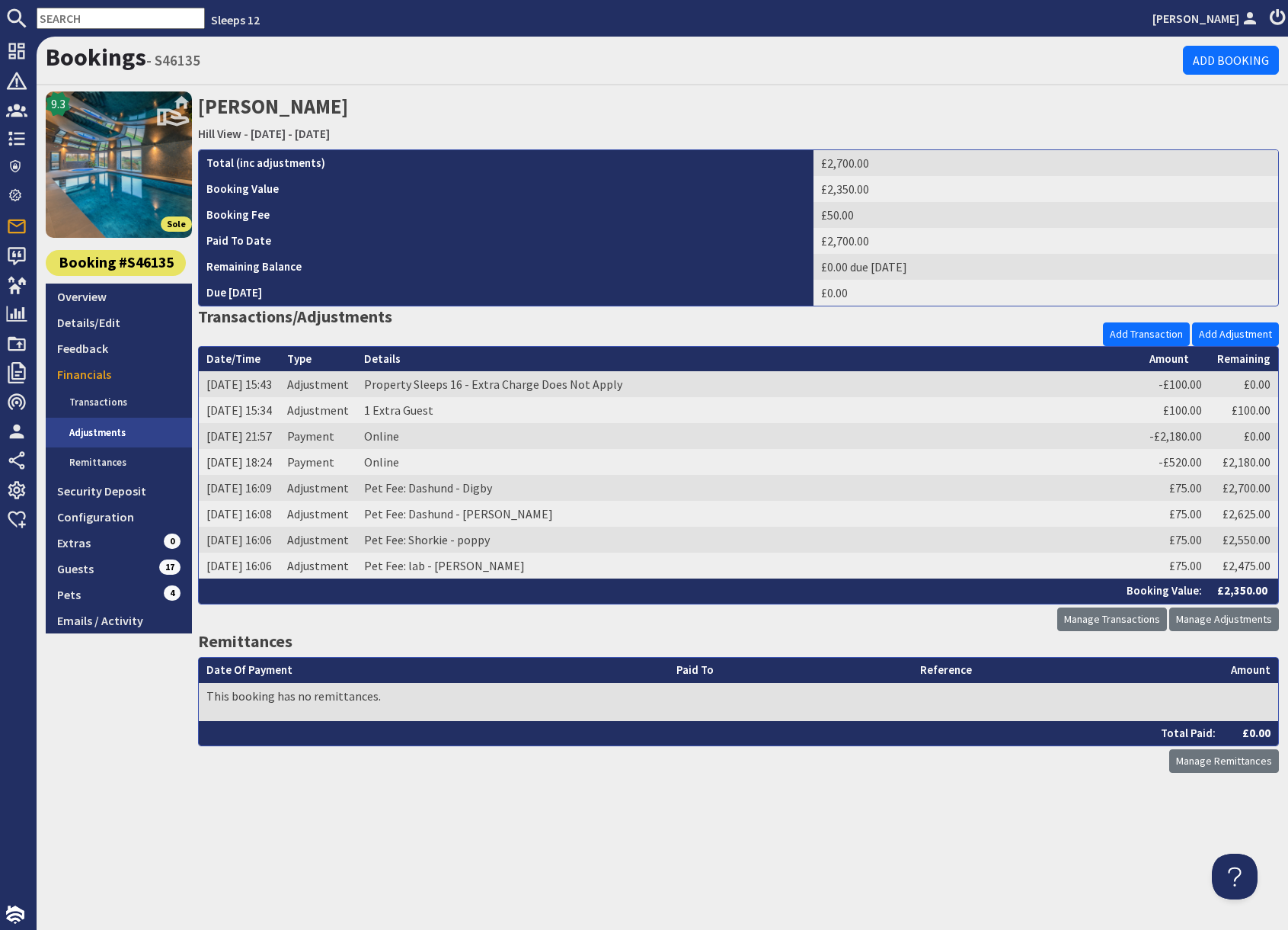
click at [111, 438] on link "Adjustments" at bounding box center [125, 432] width 134 height 30
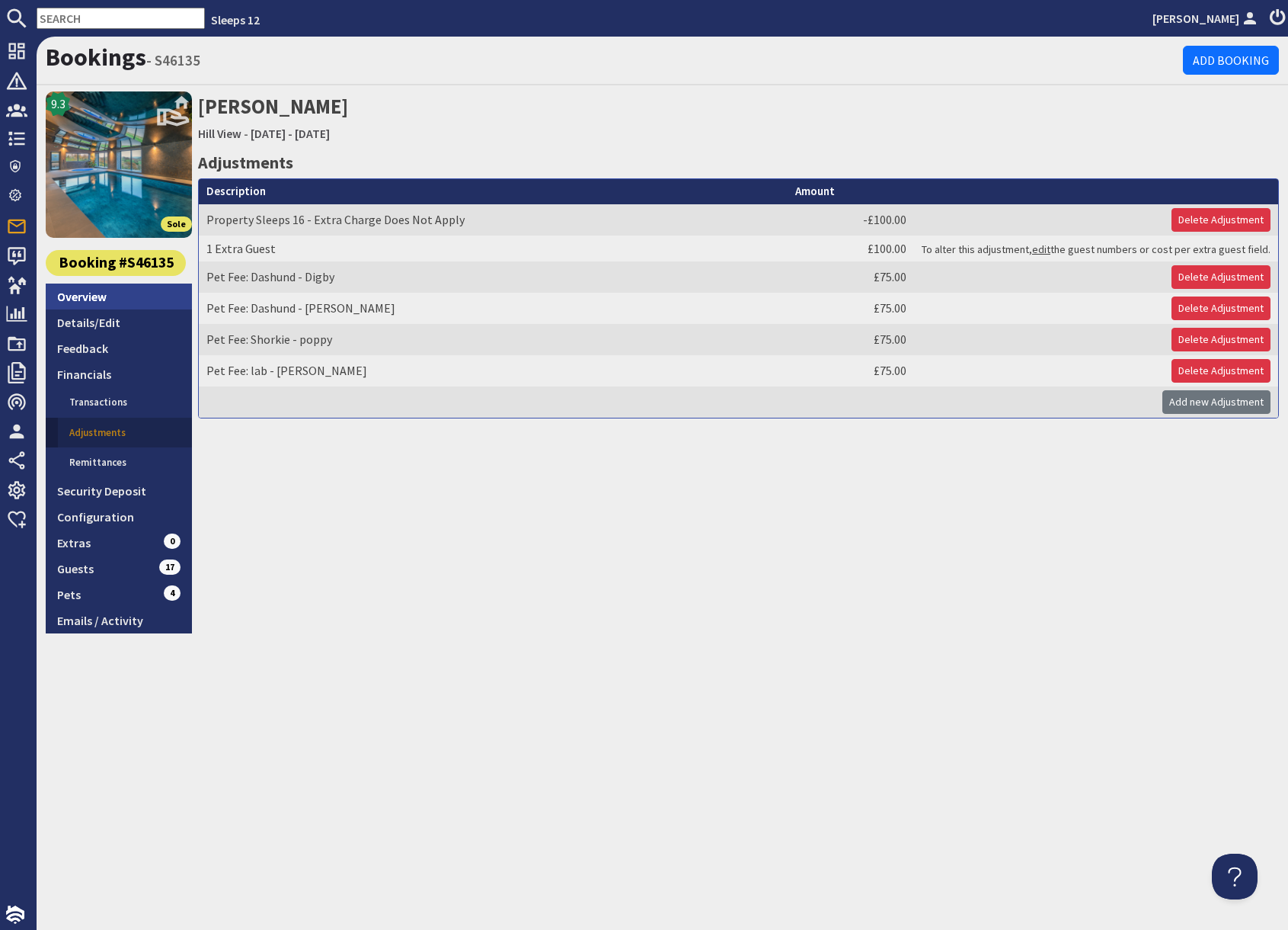
click at [103, 299] on link "Overview" at bounding box center [119, 297] width 146 height 26
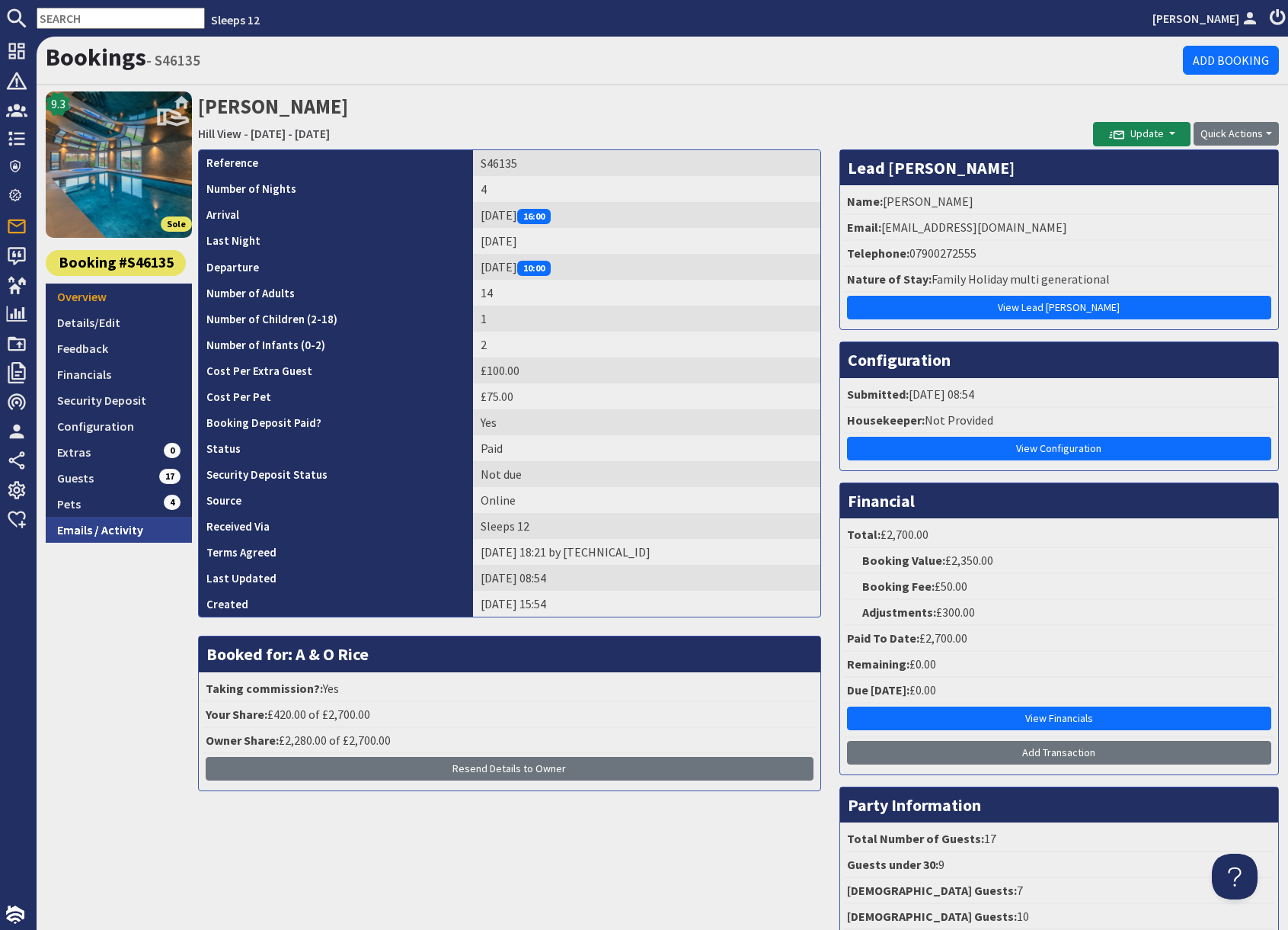
click at [137, 536] on link "Emails / Activity" at bounding box center [119, 530] width 146 height 26
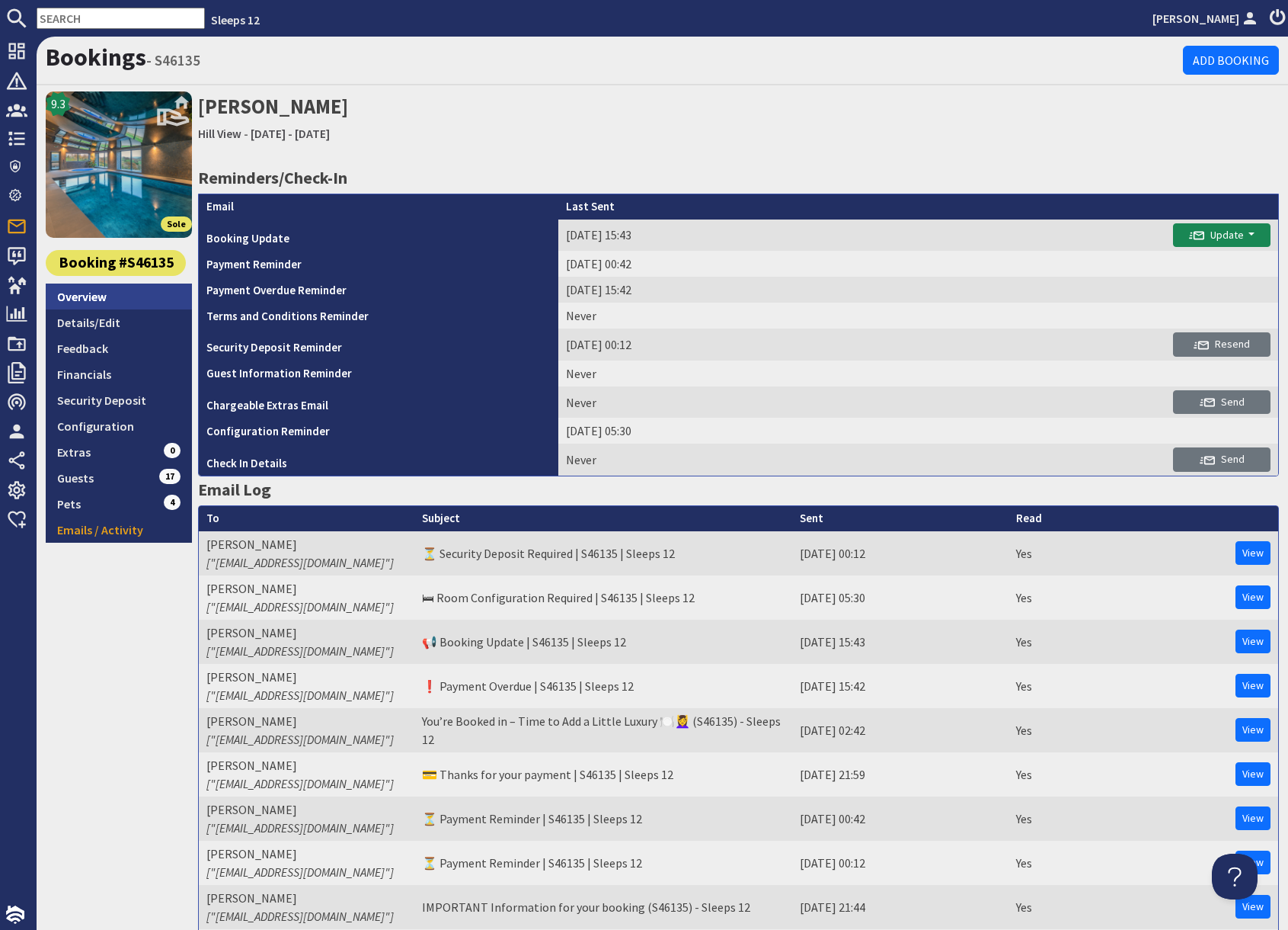
click at [97, 299] on link "Overview" at bounding box center [119, 297] width 146 height 26
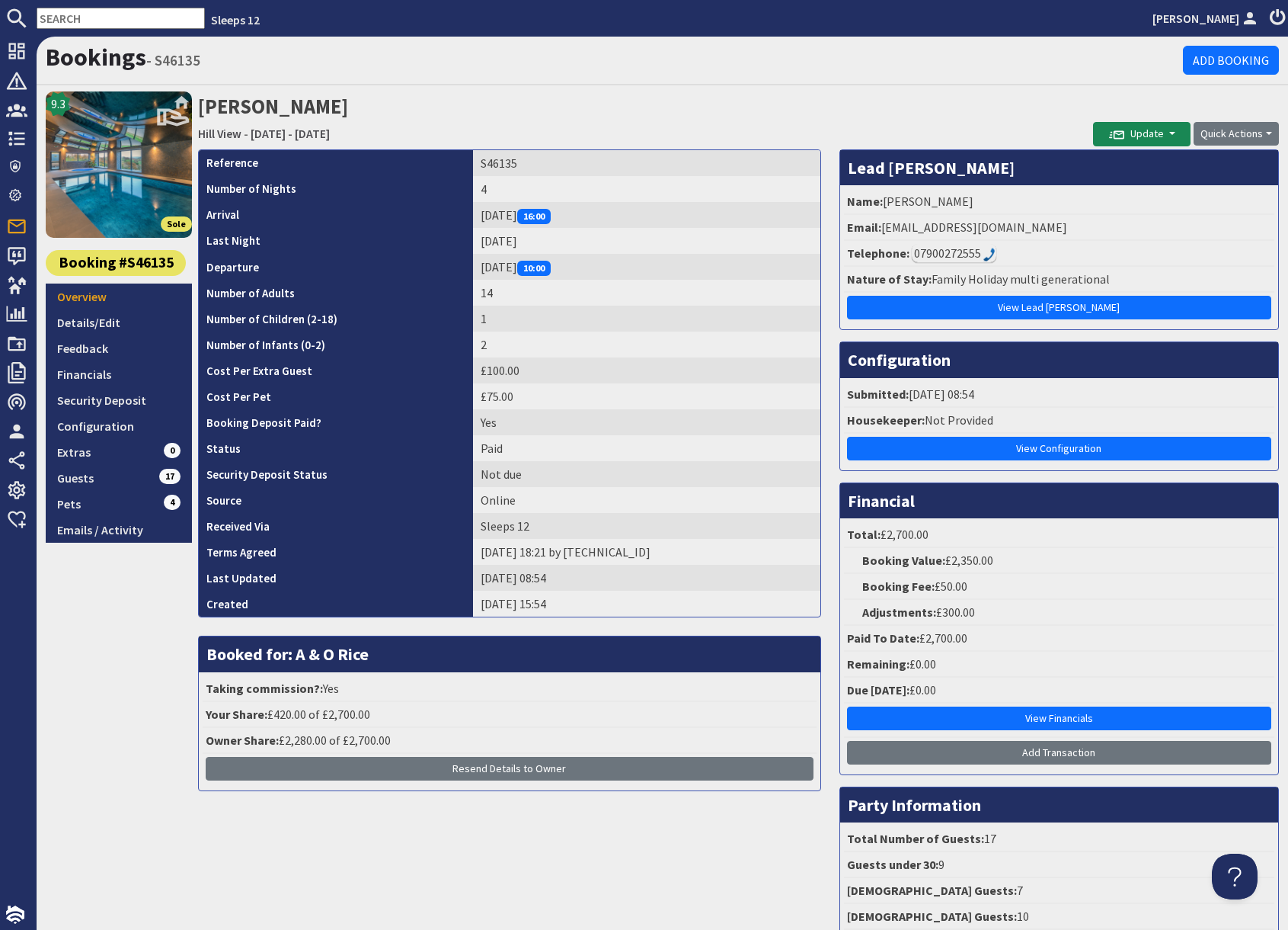
click at [107, 17] on input "text" at bounding box center [121, 18] width 169 height 22
click at [107, 18] on input "text" at bounding box center [121, 18] width 169 height 22
paste input "serenityrach@yahoo.com.au"
type input "serenityrach@yahoo.com.au"
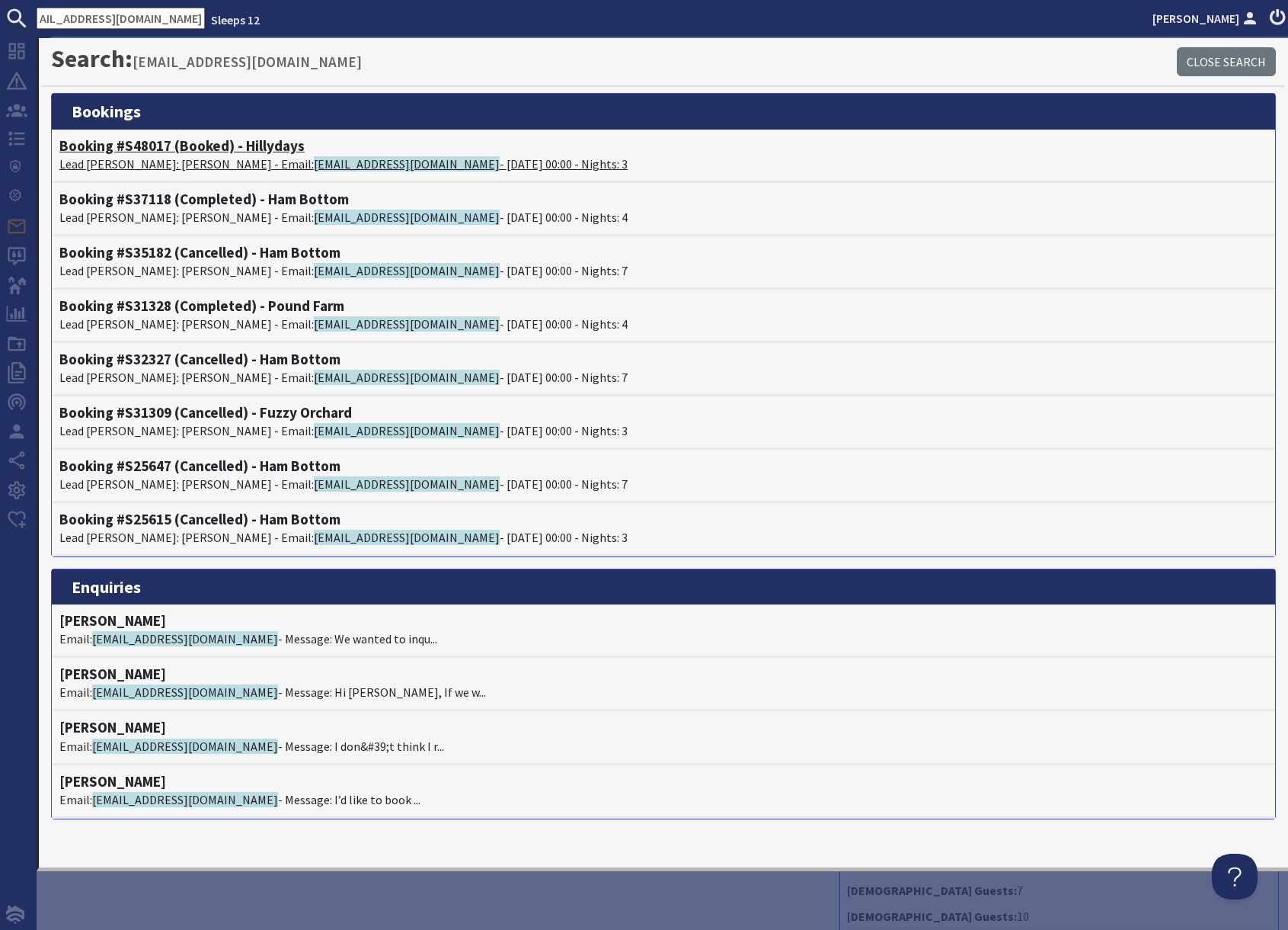
scroll to position [0, 0]
click at [192, 162] on p "Lead Booker: Mrs Rachel Tyrrell - Email: serenityrach@yahoo.com.au - 24/10/2025…" at bounding box center [664, 164] width 1209 height 18
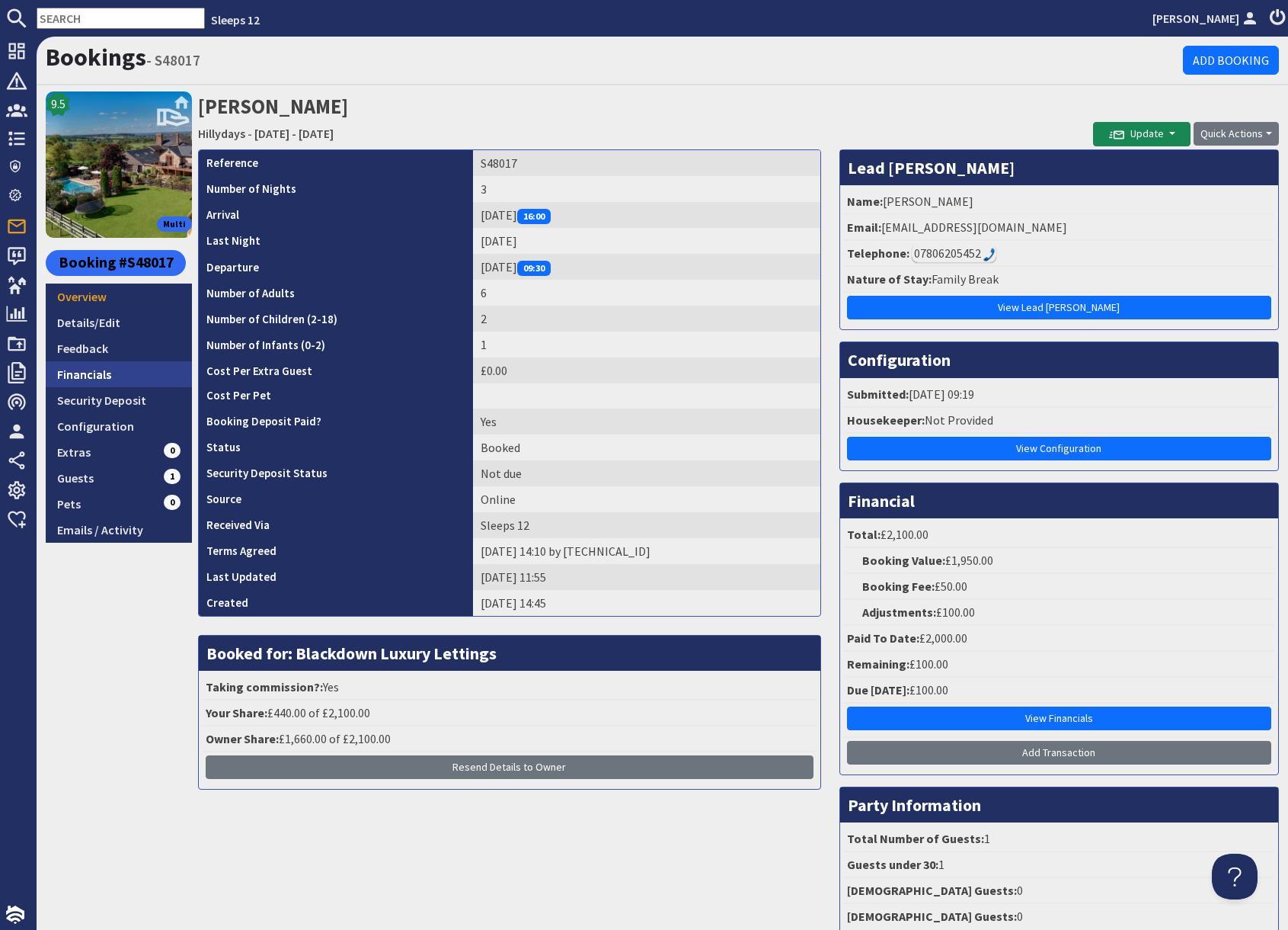
click at [112, 371] on link "Financials" at bounding box center [119, 374] width 146 height 26
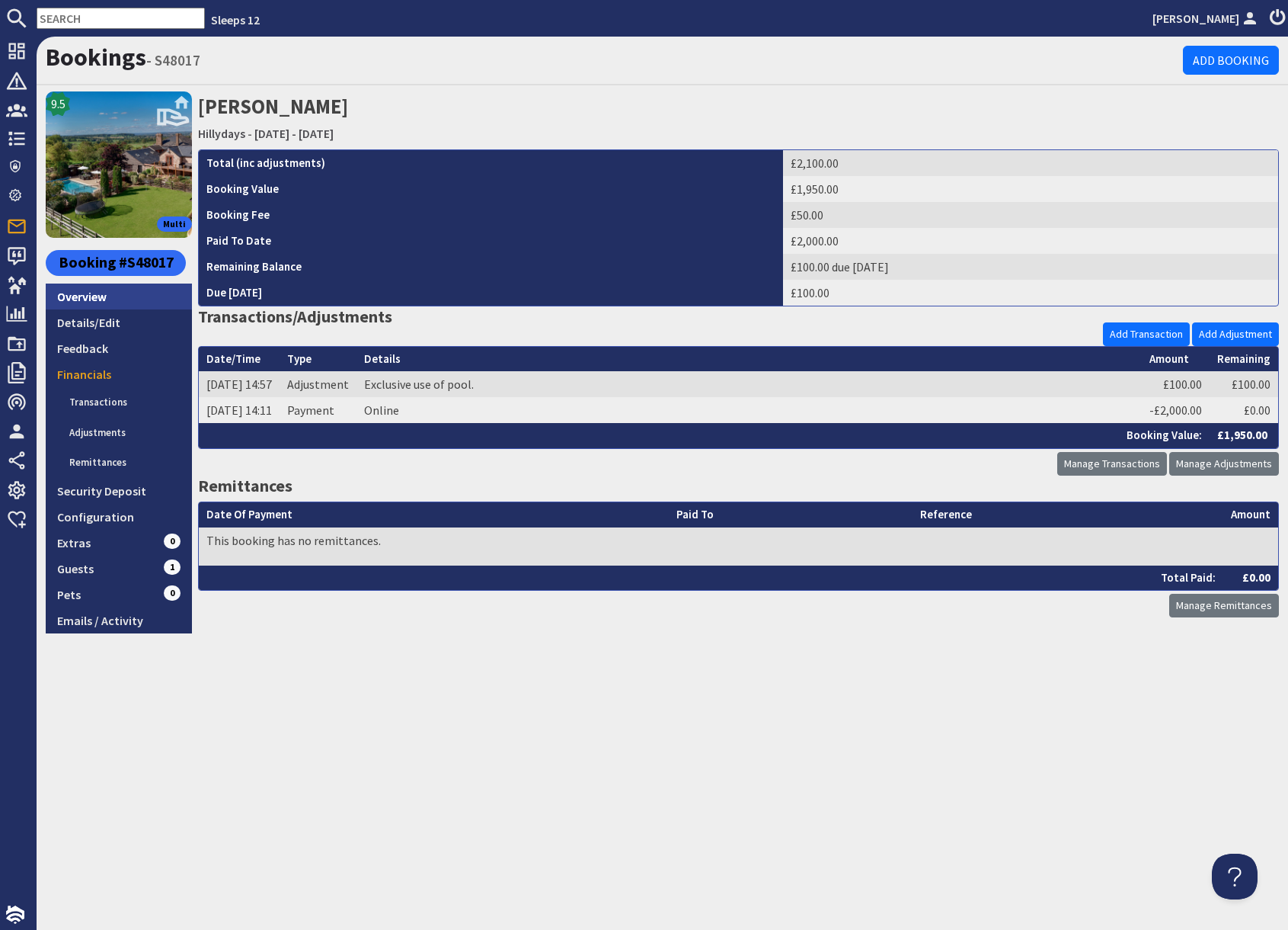
click at [118, 297] on link "Overview" at bounding box center [119, 297] width 146 height 26
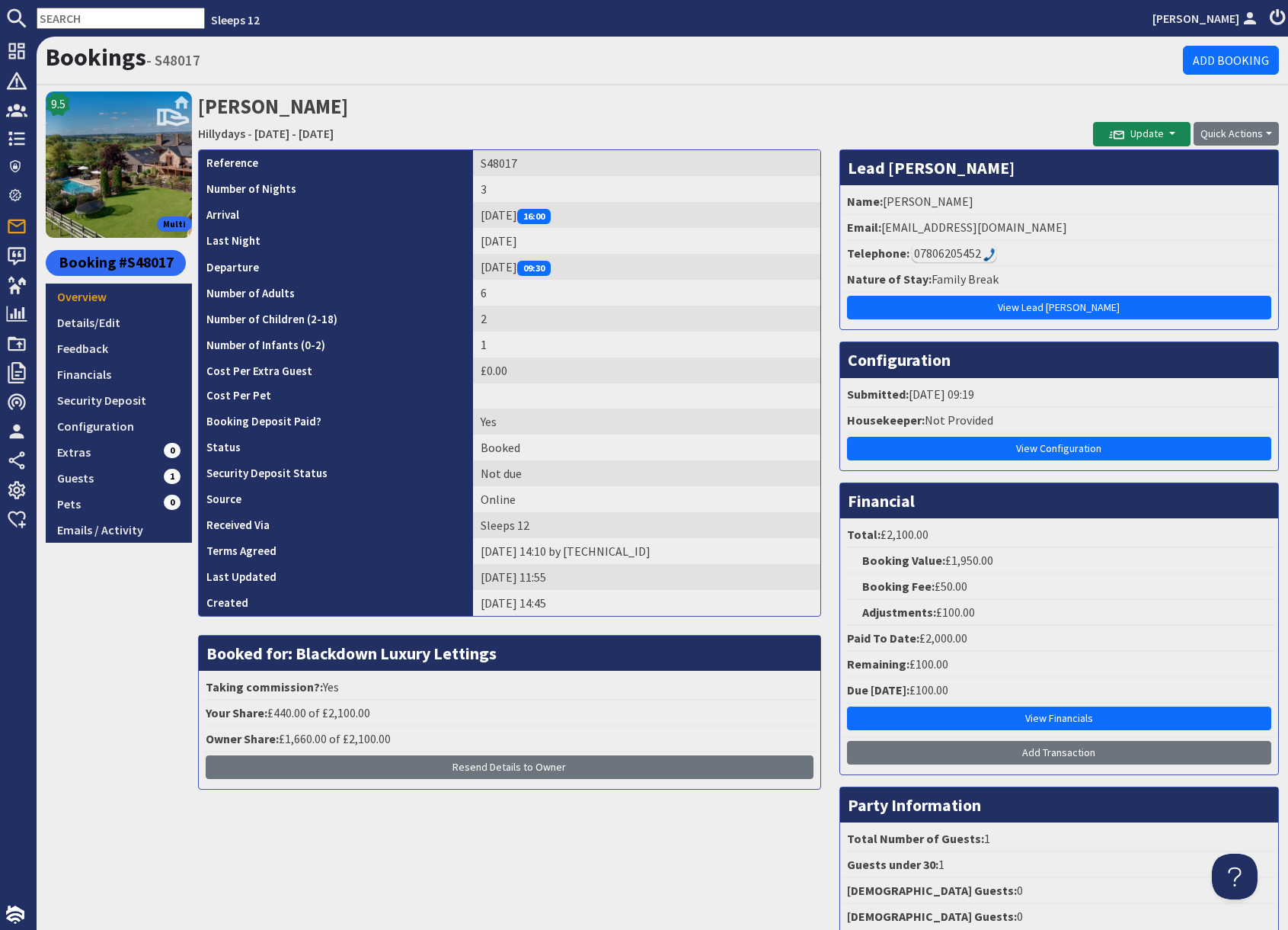
click at [57, 18] on input "text" at bounding box center [121, 18] width 169 height 22
paste input "grets@hotmail.co.uk"
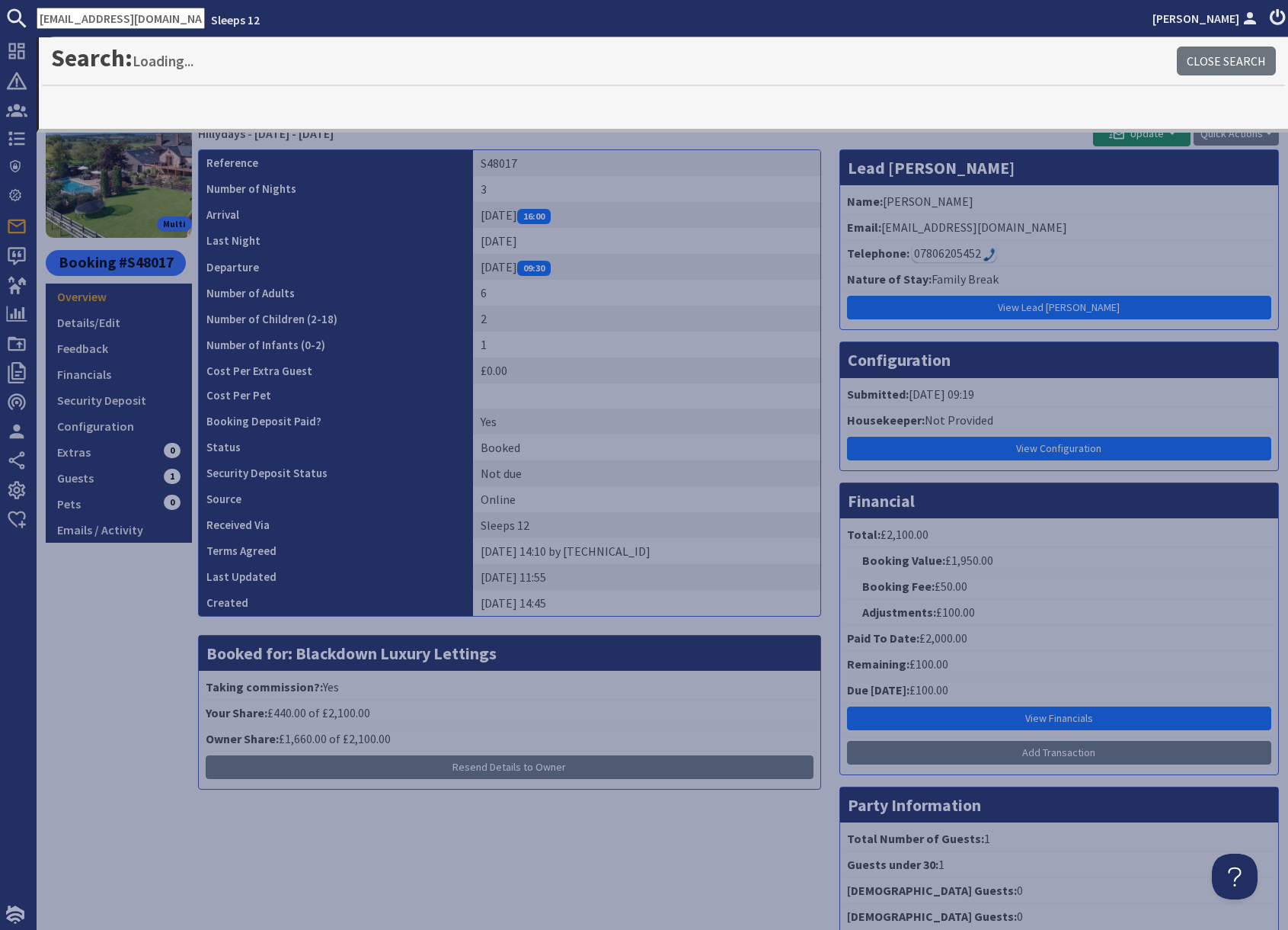
type input "grets@hotmail.co.uk"
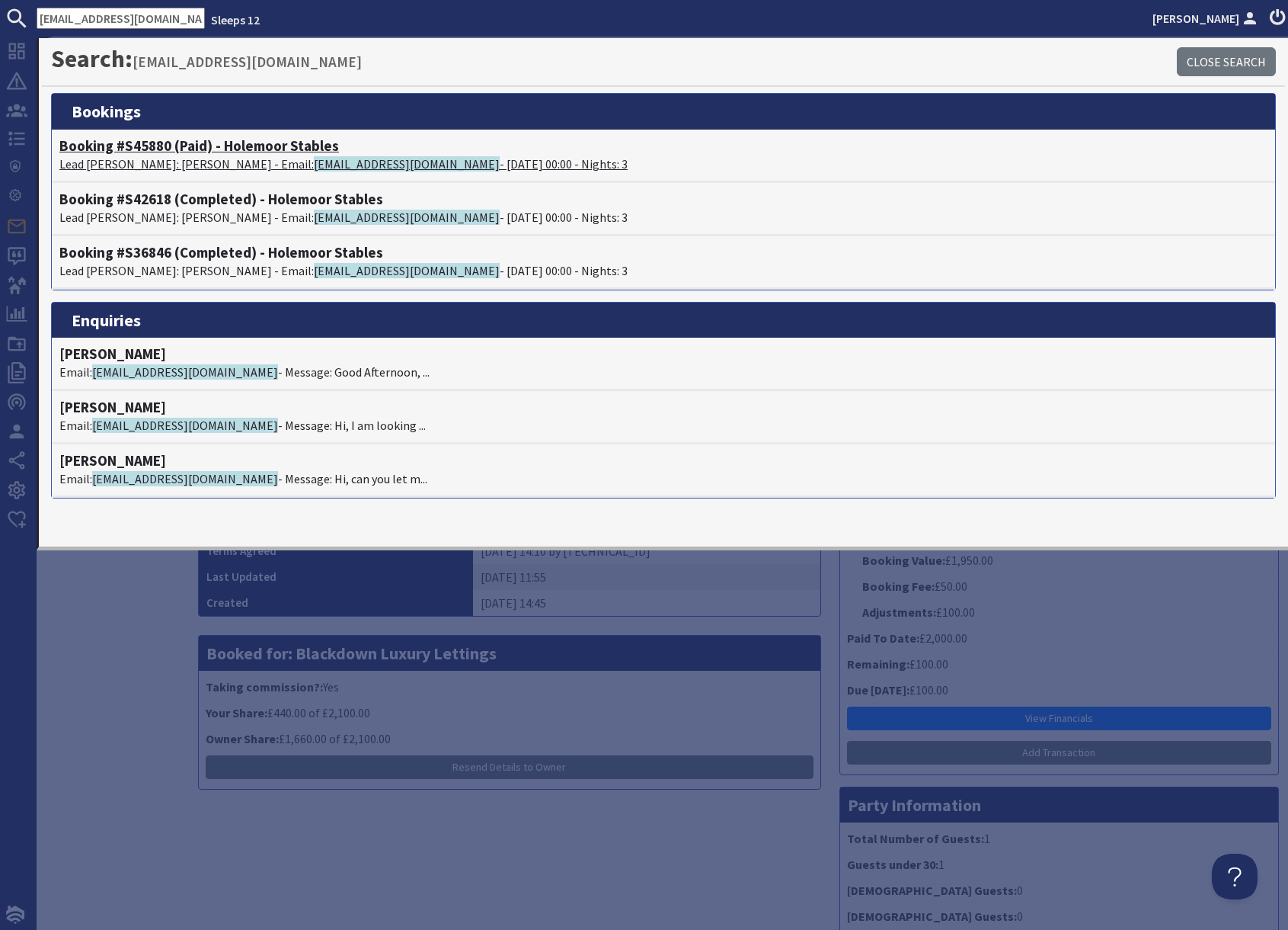
click at [314, 164] on span "grets@hotmail.co.uk" at bounding box center [407, 164] width 186 height 16
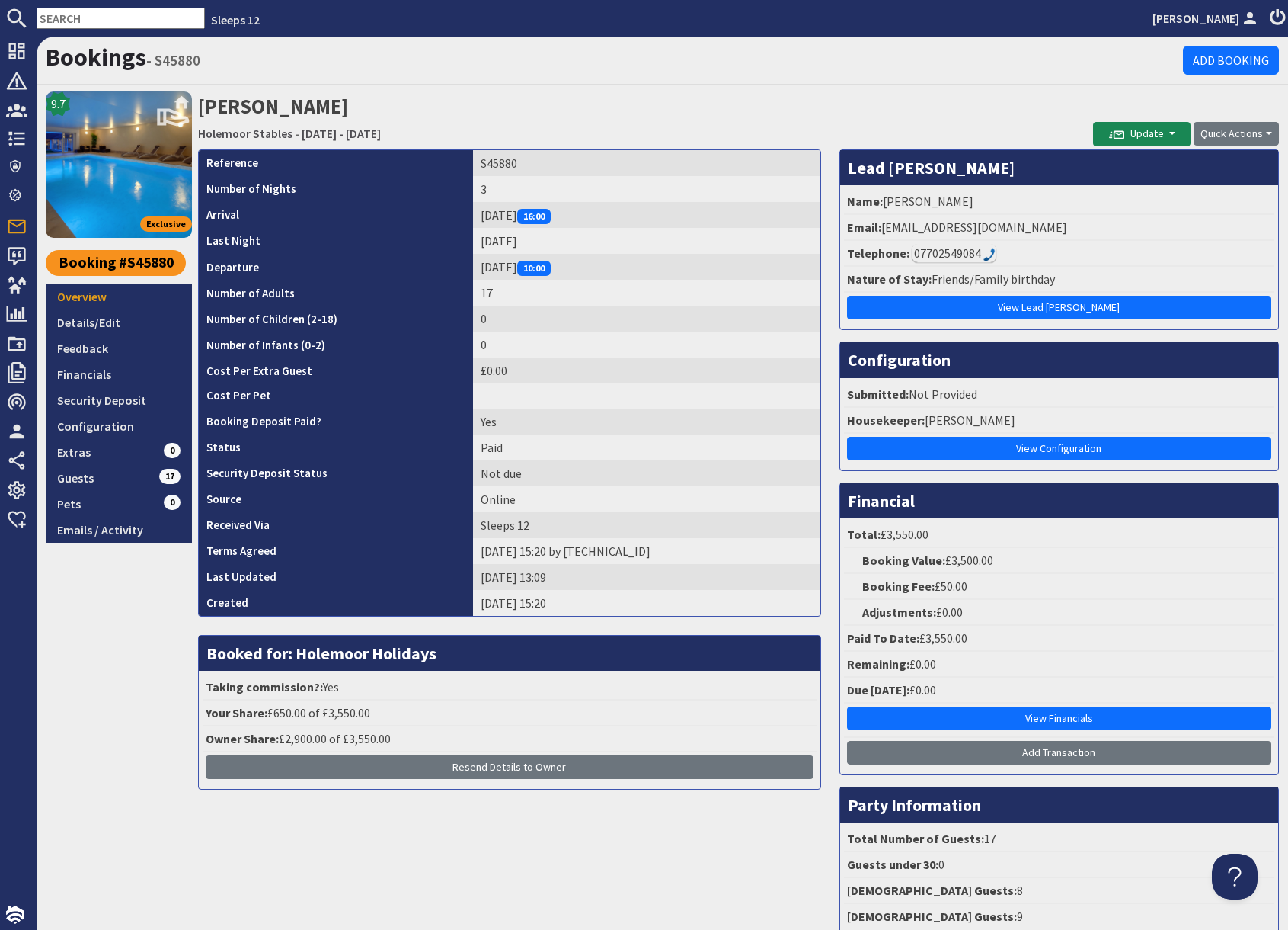
click at [84, 20] on input "text" at bounding box center [121, 18] width 169 height 22
paste input "frances@holsindorset.co.uk"
type input "frances@holsindorset.co.uk"
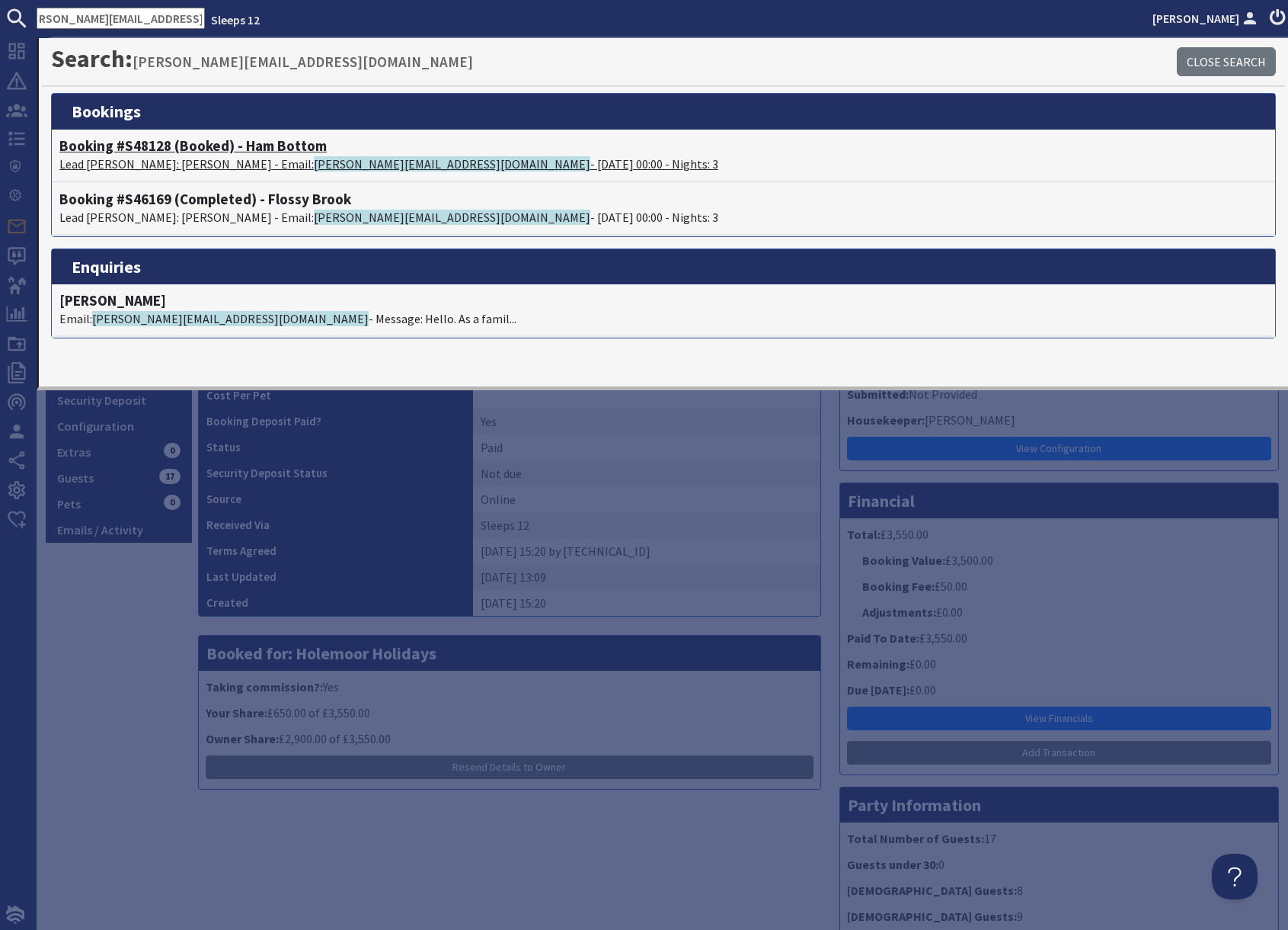
scroll to position [0, 0]
click at [180, 158] on p "Lead Booker: Frances Hunt - Email: frances@holsindorset.co.uk - 05/06/2026 00:0…" at bounding box center [664, 164] width 1209 height 18
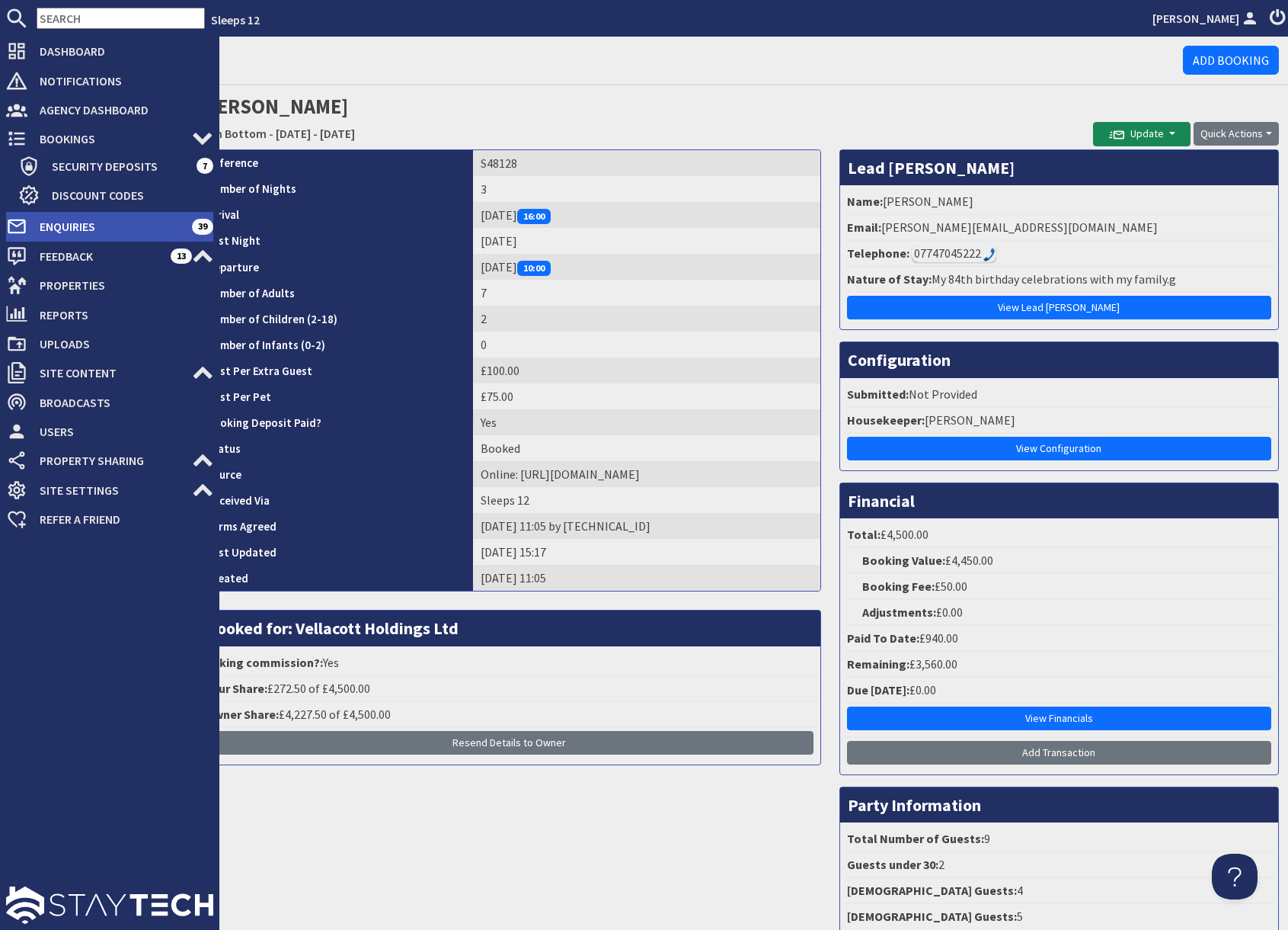
click at [53, 228] on span "Enquiries" at bounding box center [110, 226] width 164 height 24
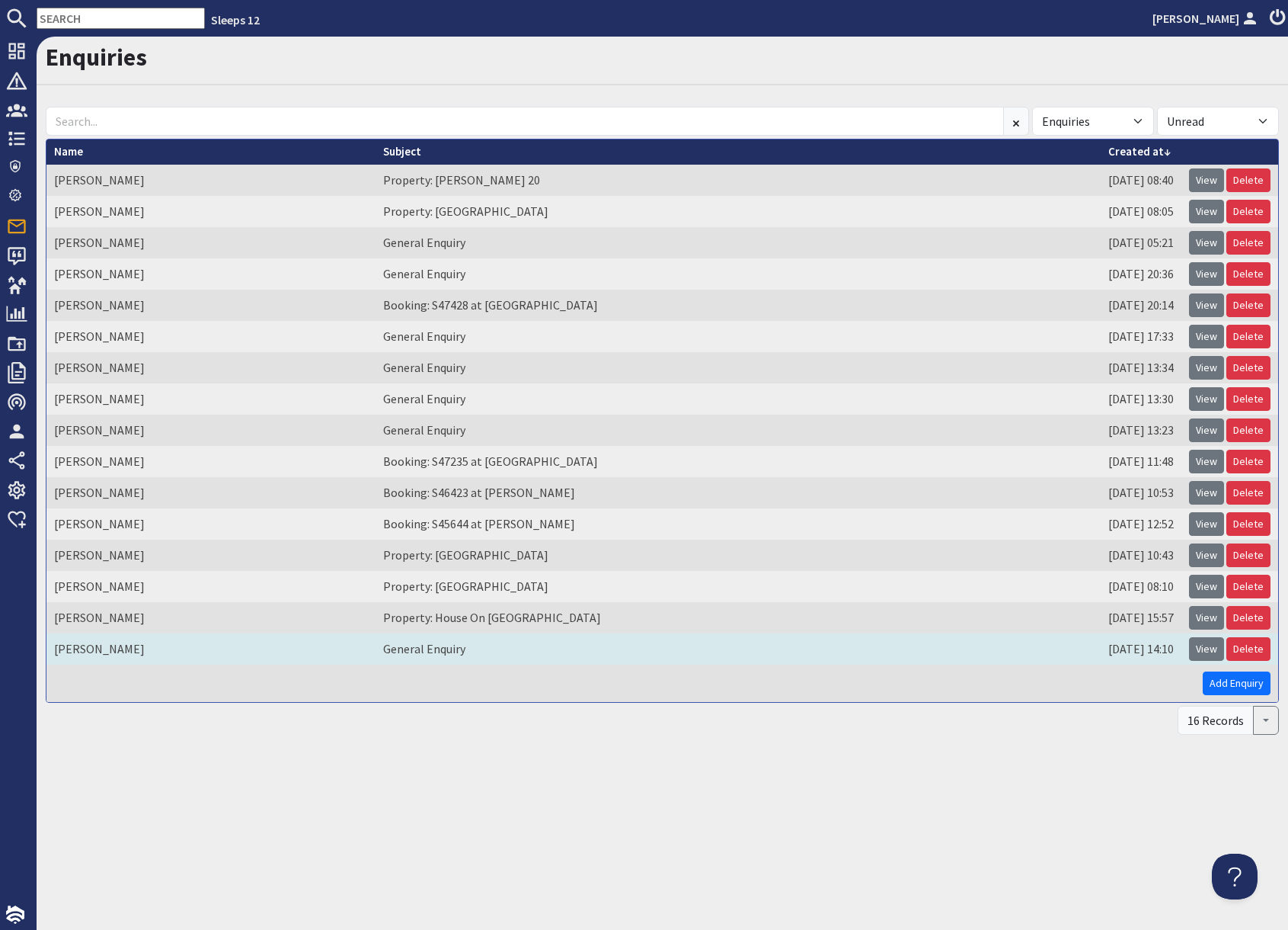
drag, startPoint x: 1202, startPoint y: 652, endPoint x: 1189, endPoint y: 653, distance: 13.0
click at [1201, 652] on link "View" at bounding box center [1207, 648] width 35 height 23
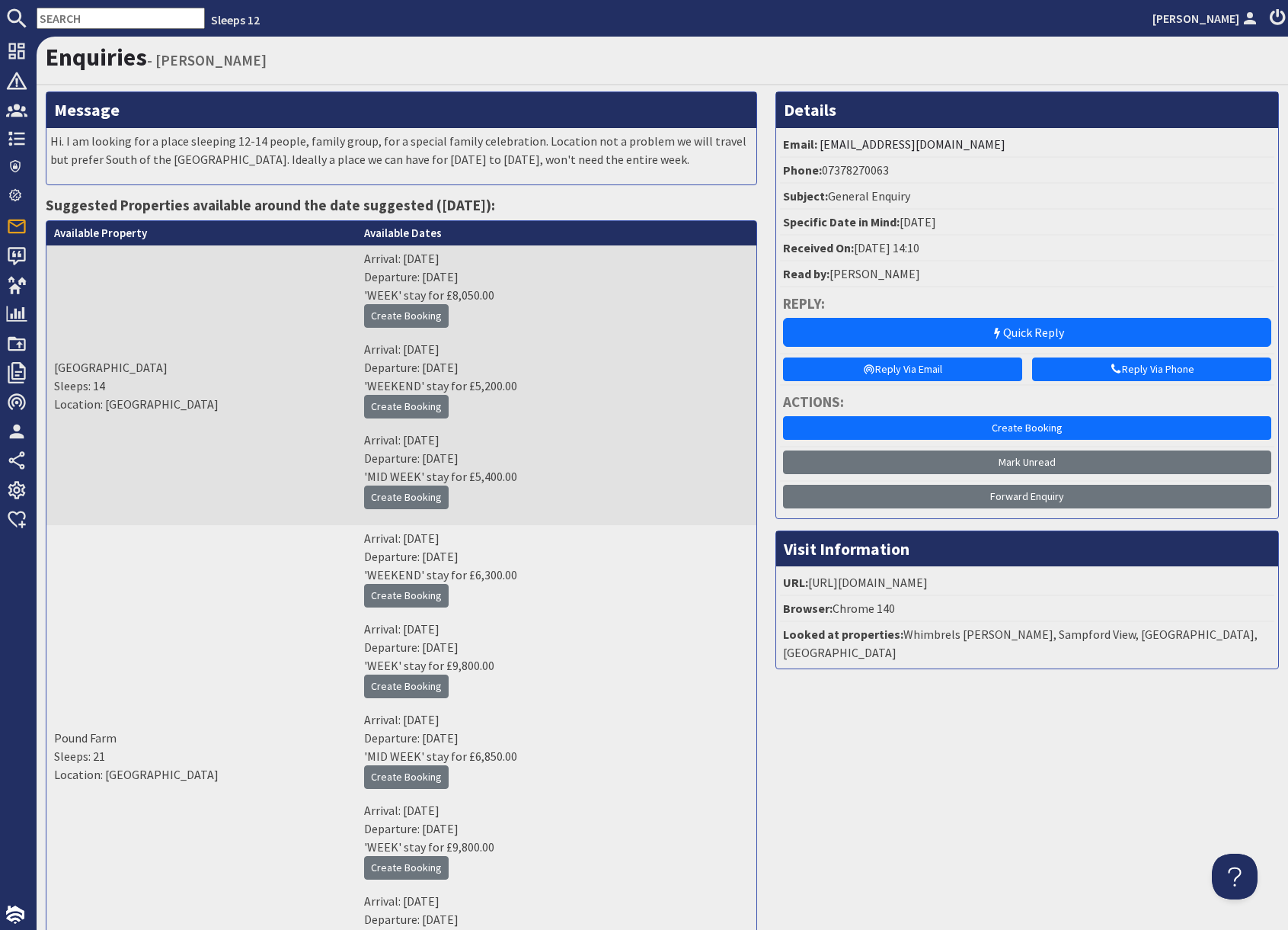
drag, startPoint x: 1023, startPoint y: 327, endPoint x: 1039, endPoint y: 350, distance: 28.0
click at [1023, 327] on link "Quick Reply" at bounding box center [1028, 331] width 489 height 29
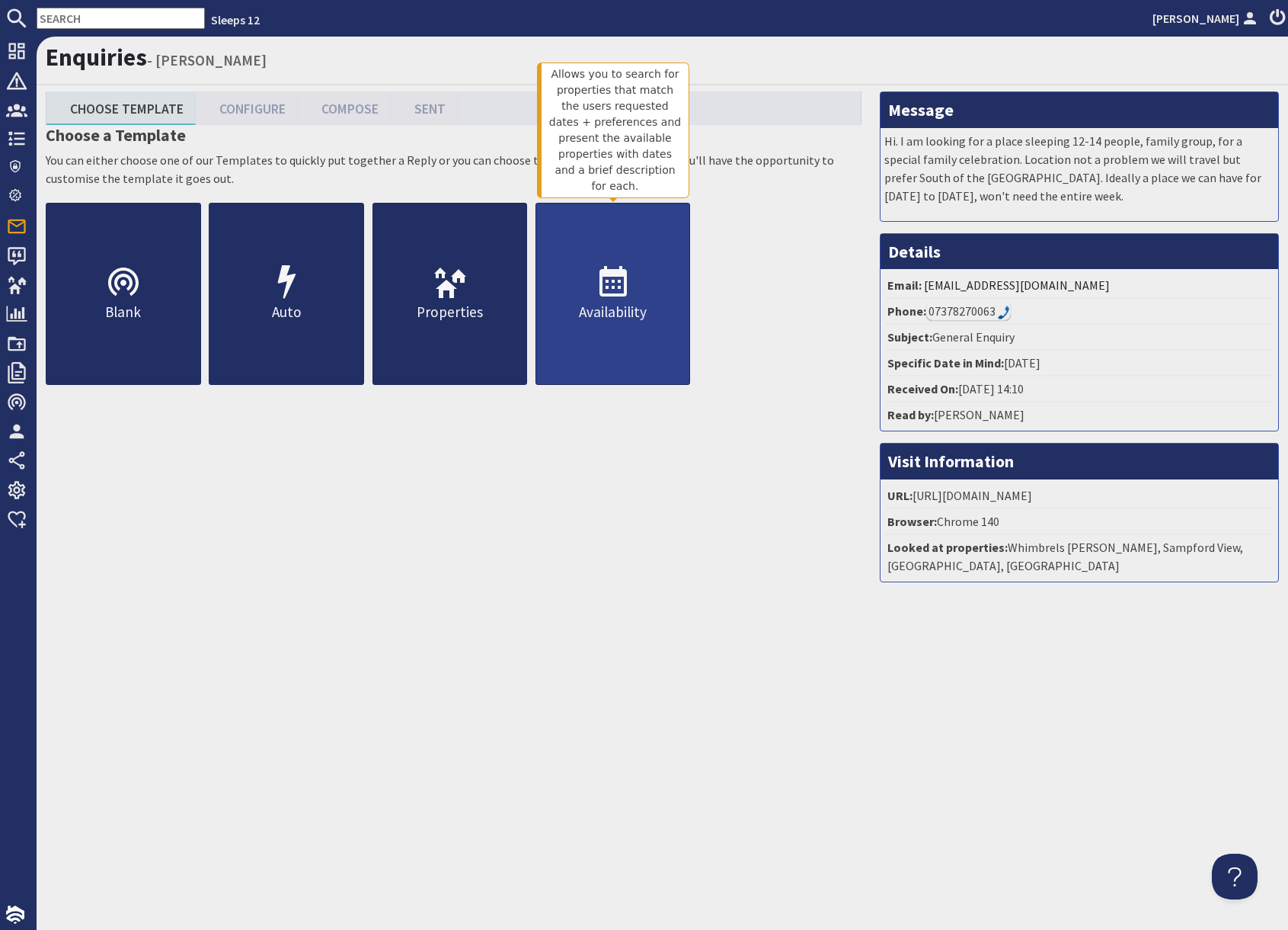
click at [622, 326] on link "Availability" at bounding box center [613, 293] width 156 height 182
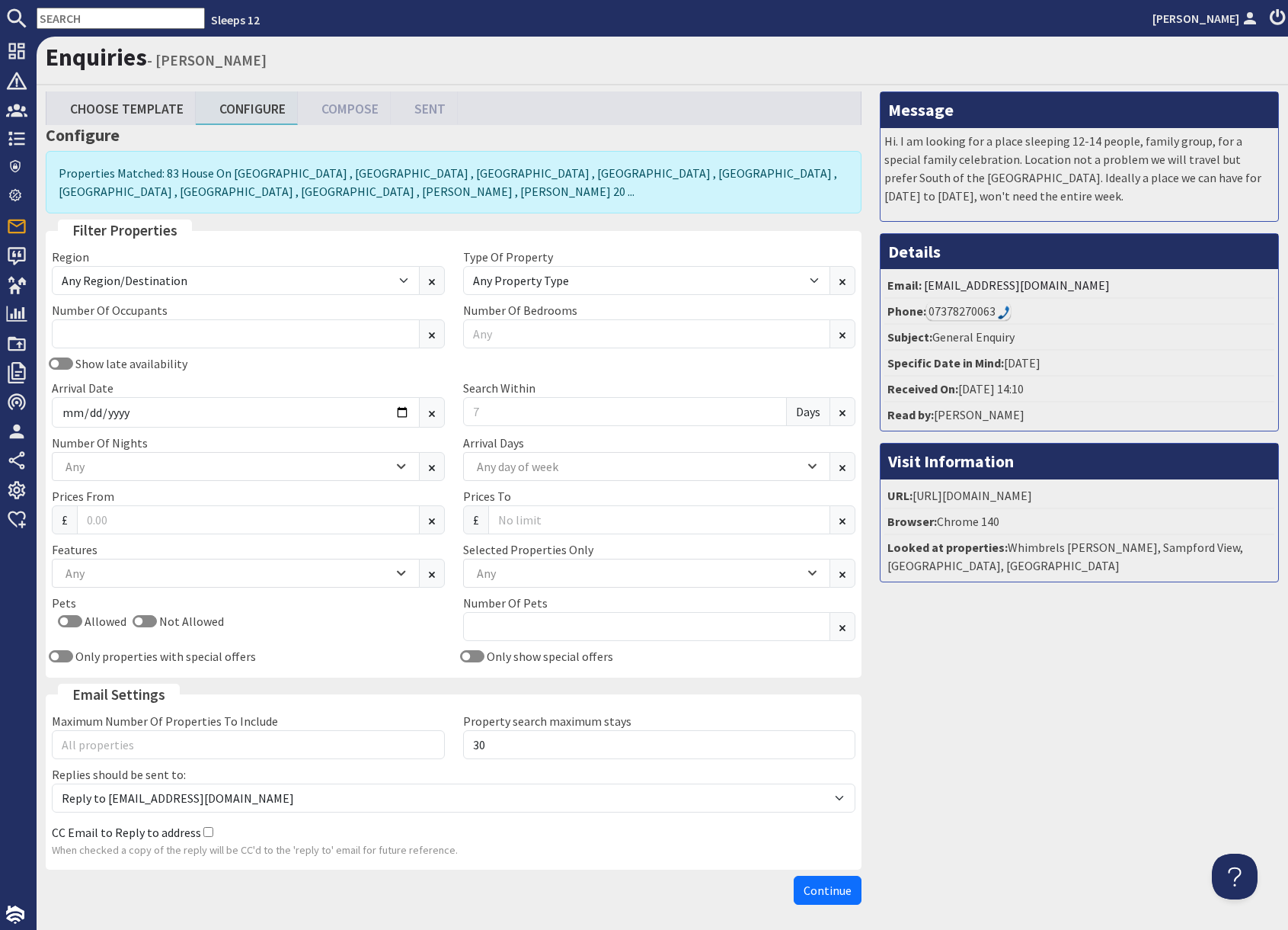
drag, startPoint x: 261, startPoint y: 366, endPoint x: 289, endPoint y: 375, distance: 29.4
click at [261, 366] on div "Show late availability" at bounding box center [248, 363] width 411 height 18
click at [405, 409] on input "Arrival Date" at bounding box center [236, 411] width 368 height 30
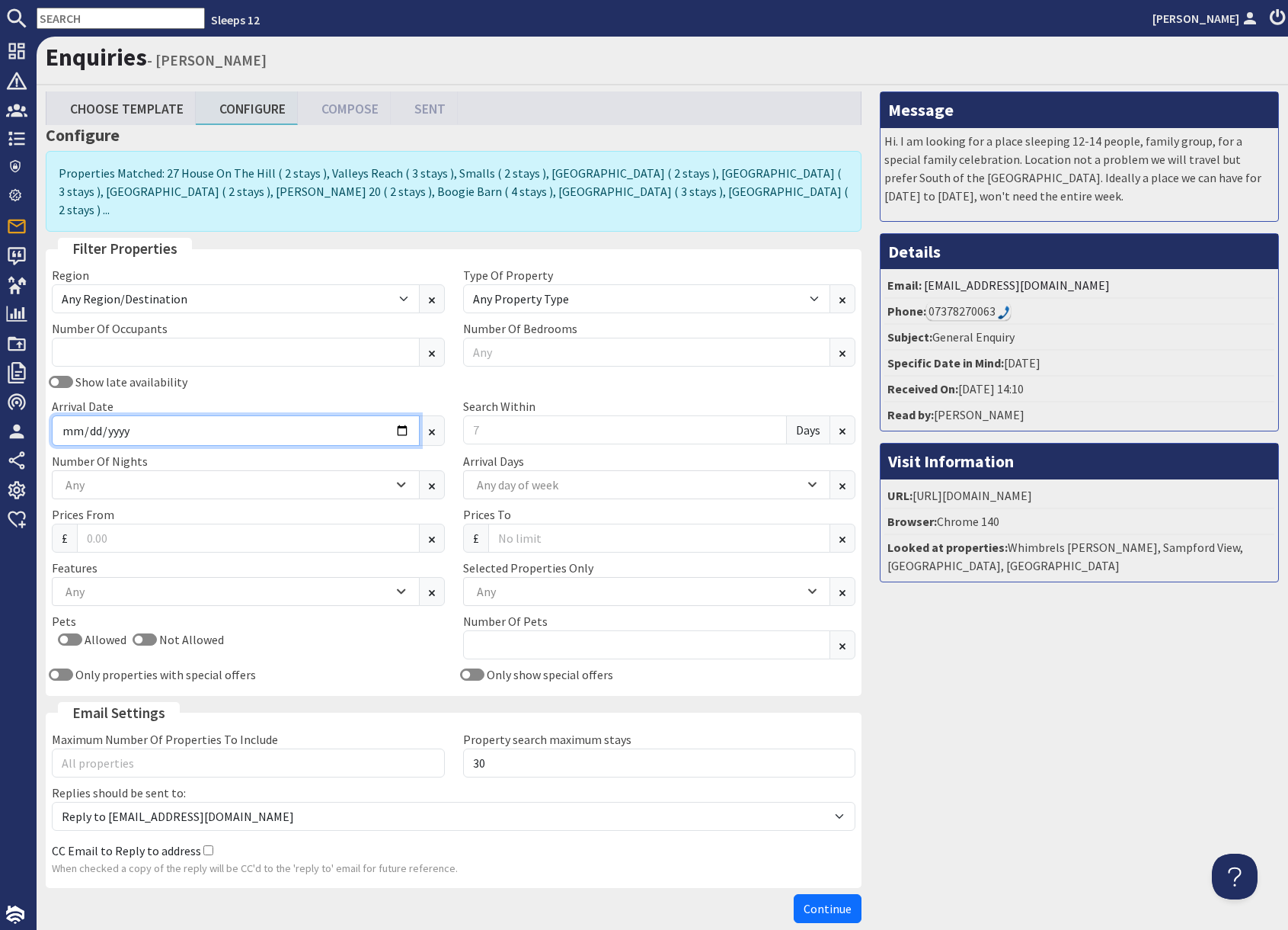
type input "2026-02-06"
drag, startPoint x: 963, startPoint y: 631, endPoint x: 668, endPoint y: 497, distance: 324.0
click at [944, 622] on div "Message Hi. I am looking for a place sleeping 12-14 people, family group, for a…" at bounding box center [1079, 511] width 417 height 839
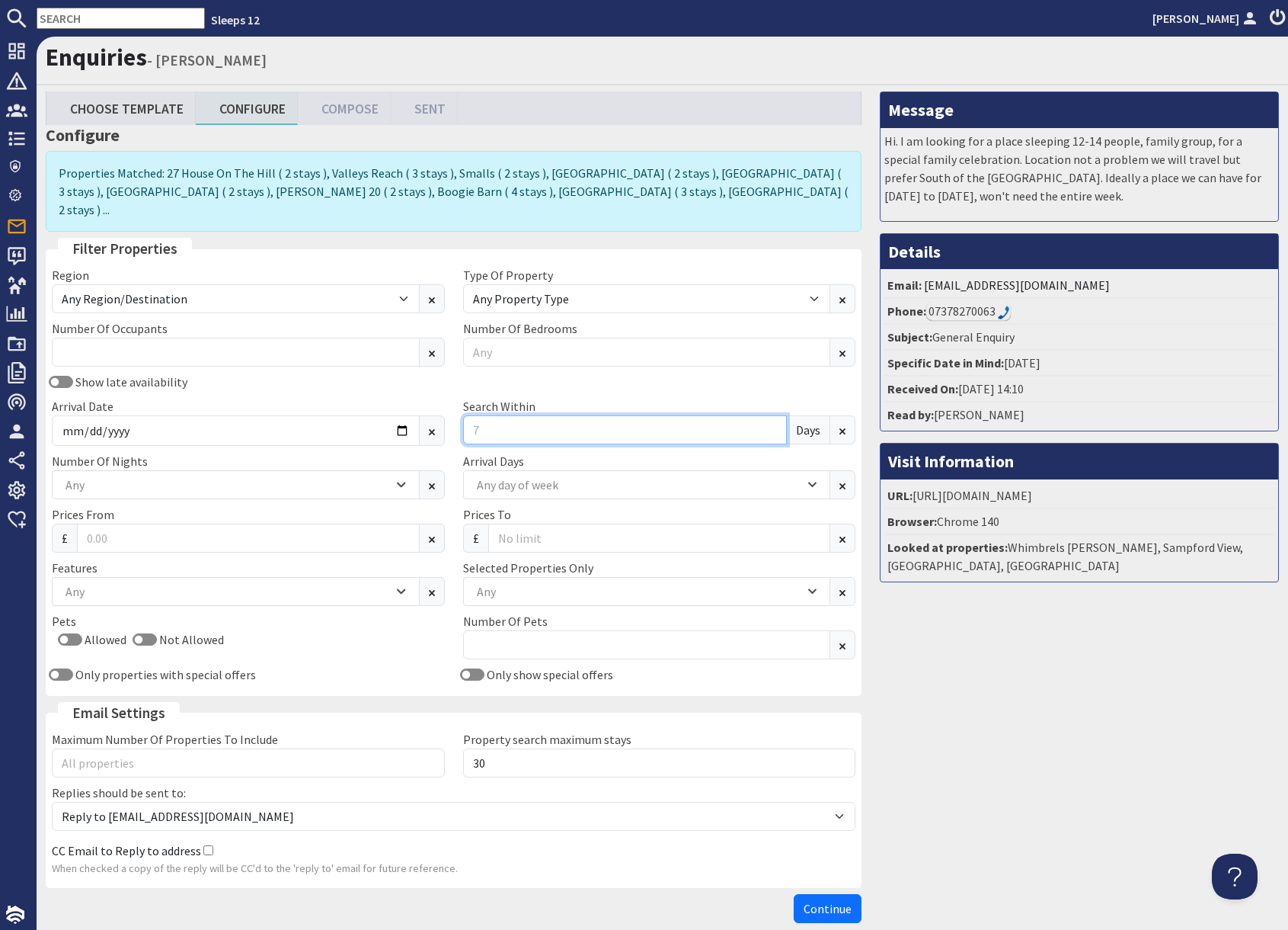
click at [563, 415] on input "Search Within" at bounding box center [625, 429] width 324 height 29
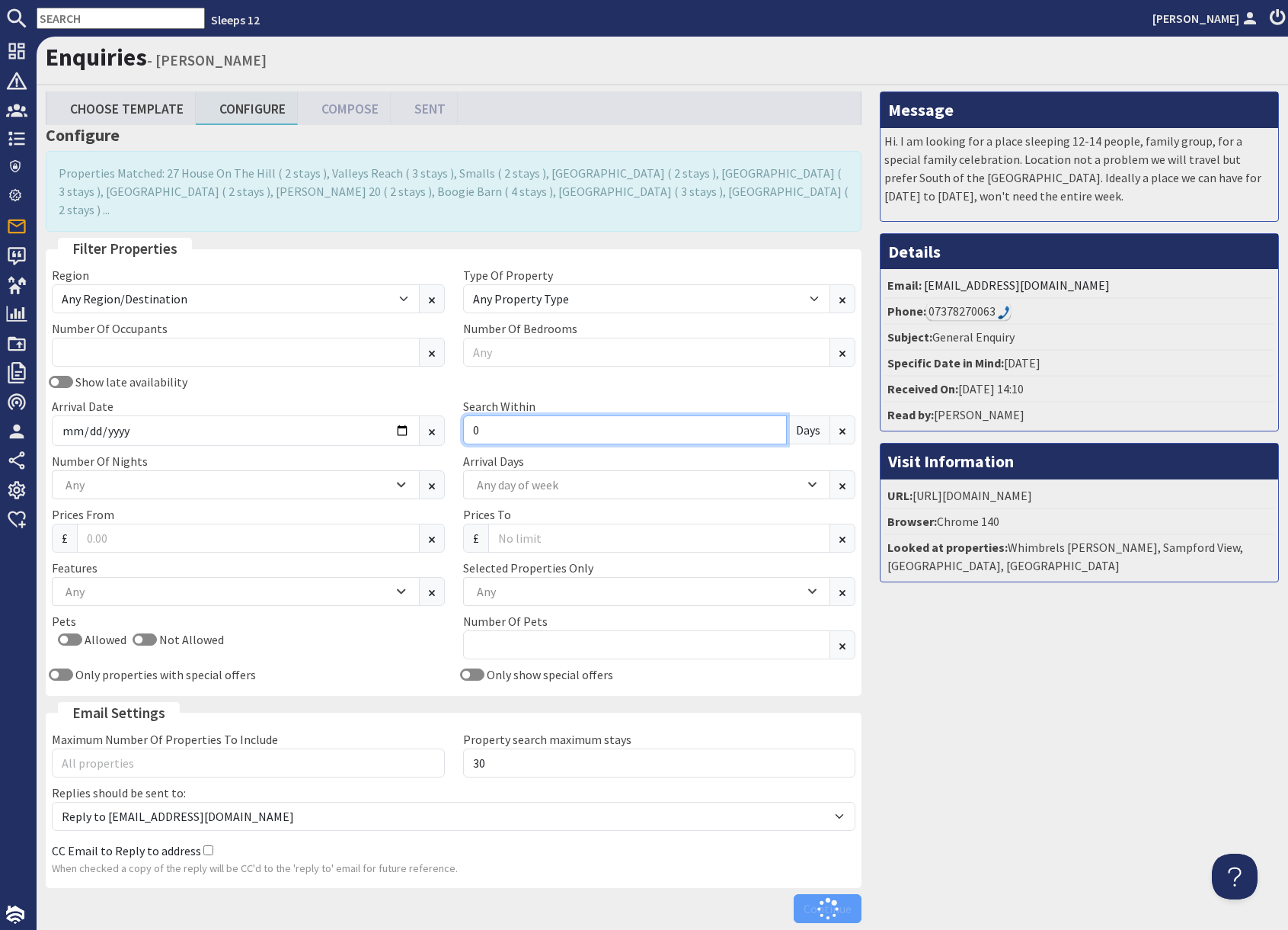
type input "0"
drag, startPoint x: 1057, startPoint y: 653, endPoint x: 1045, endPoint y: 655, distance: 12.2
click at [1055, 652] on div "Message Hi. I am looking for a place sleeping 12-14 people, family group, for a…" at bounding box center [1079, 511] width 417 height 839
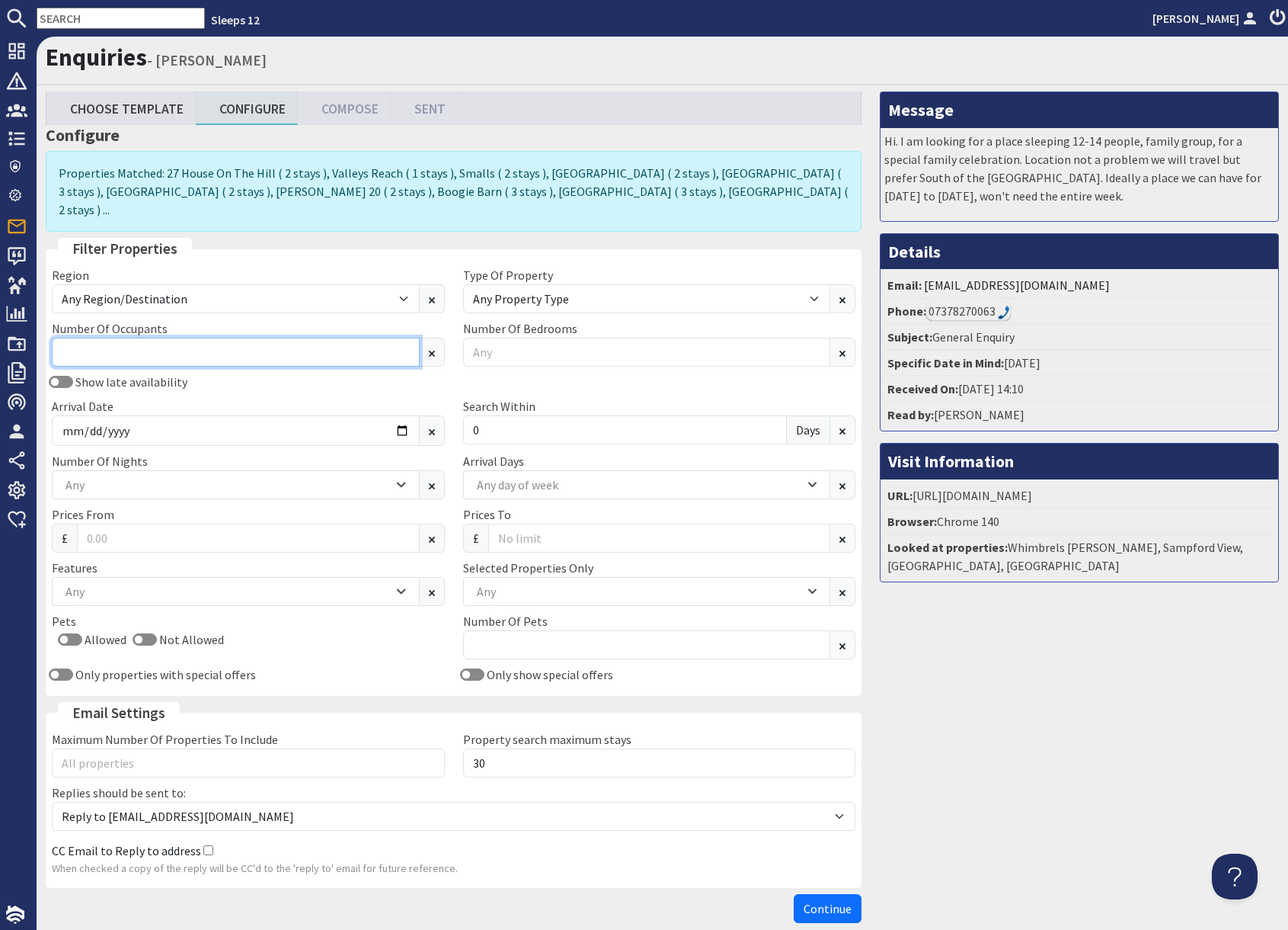
click at [170, 345] on input "Number Of Occupants" at bounding box center [236, 351] width 368 height 29
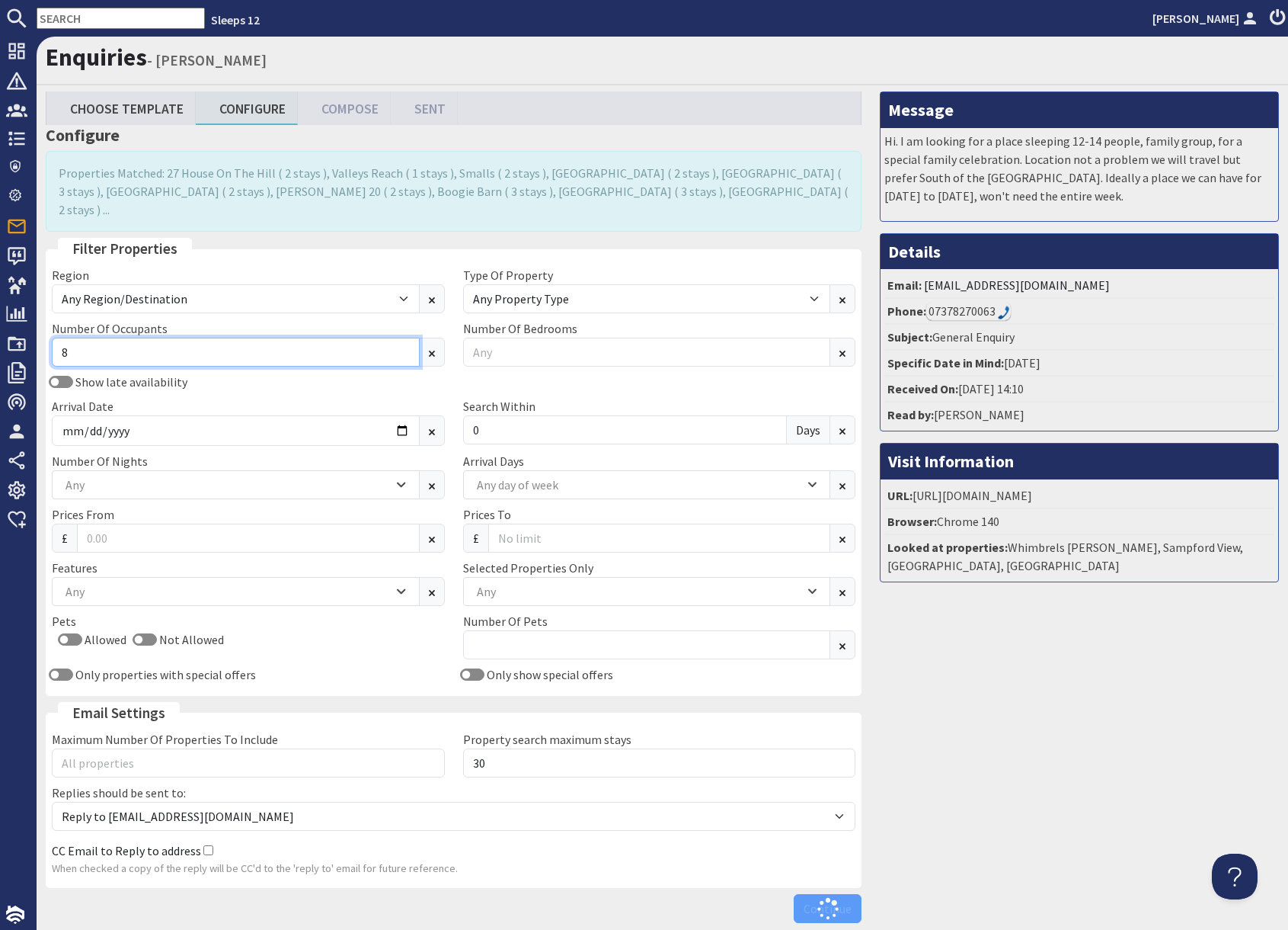
type input "8"
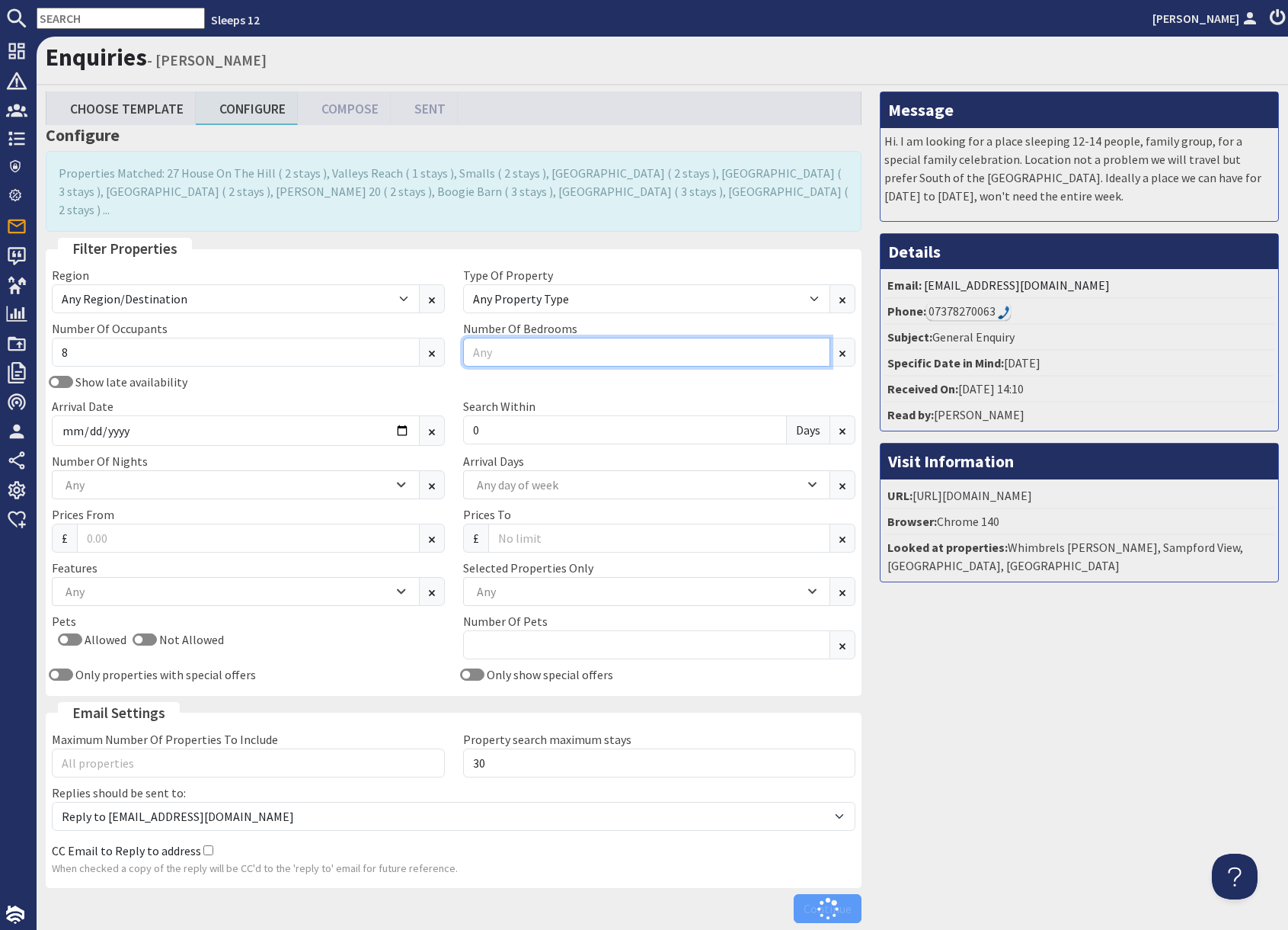
click at [507, 338] on input "Number Of Bedrooms" at bounding box center [647, 351] width 368 height 29
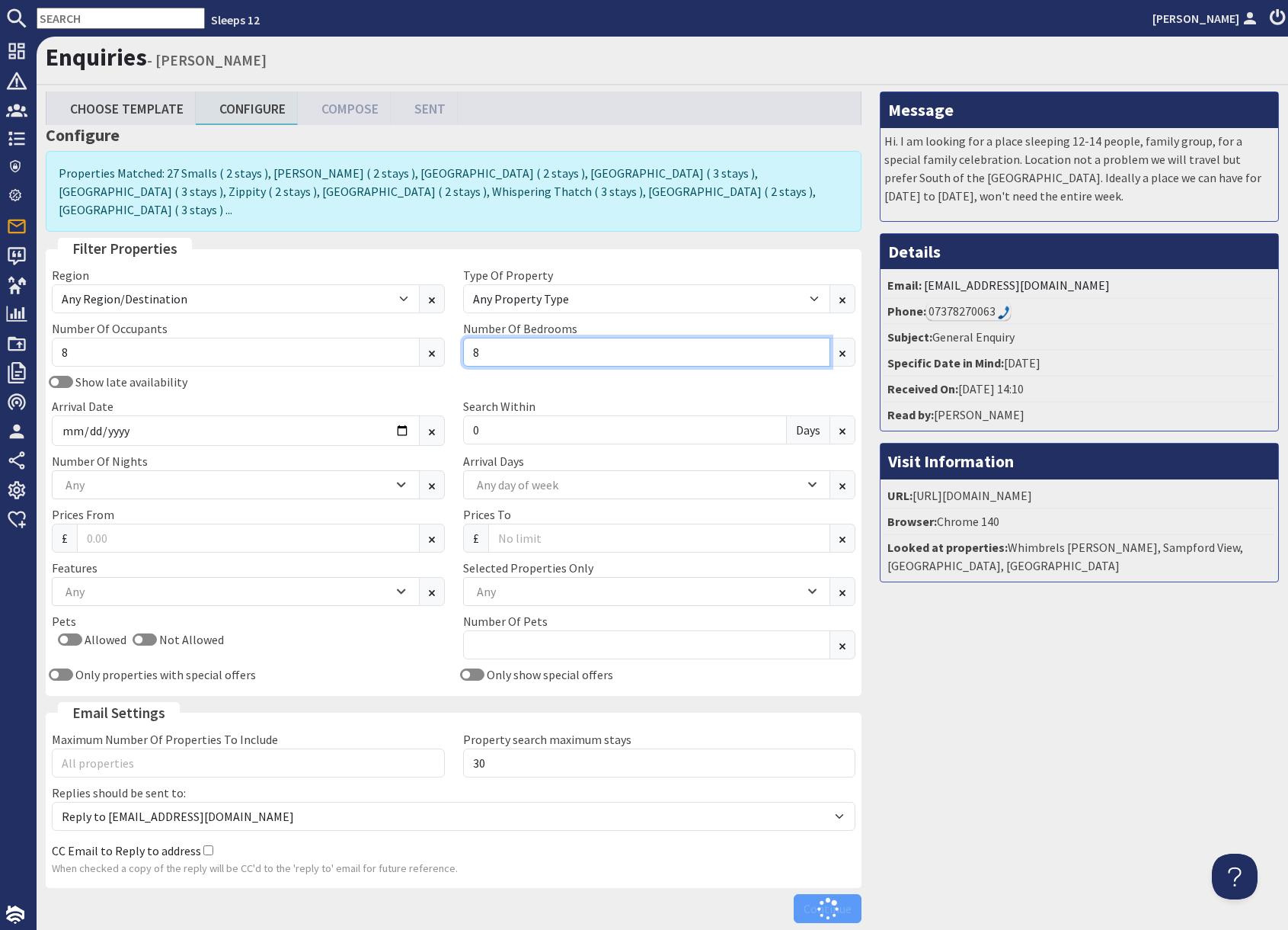
type input "8"
drag, startPoint x: 1019, startPoint y: 662, endPoint x: 996, endPoint y: 654, distance: 24.4
click at [1007, 658] on div "Message Hi. I am looking for a place sleeping 12-14 people, family group, for a…" at bounding box center [1079, 511] width 417 height 839
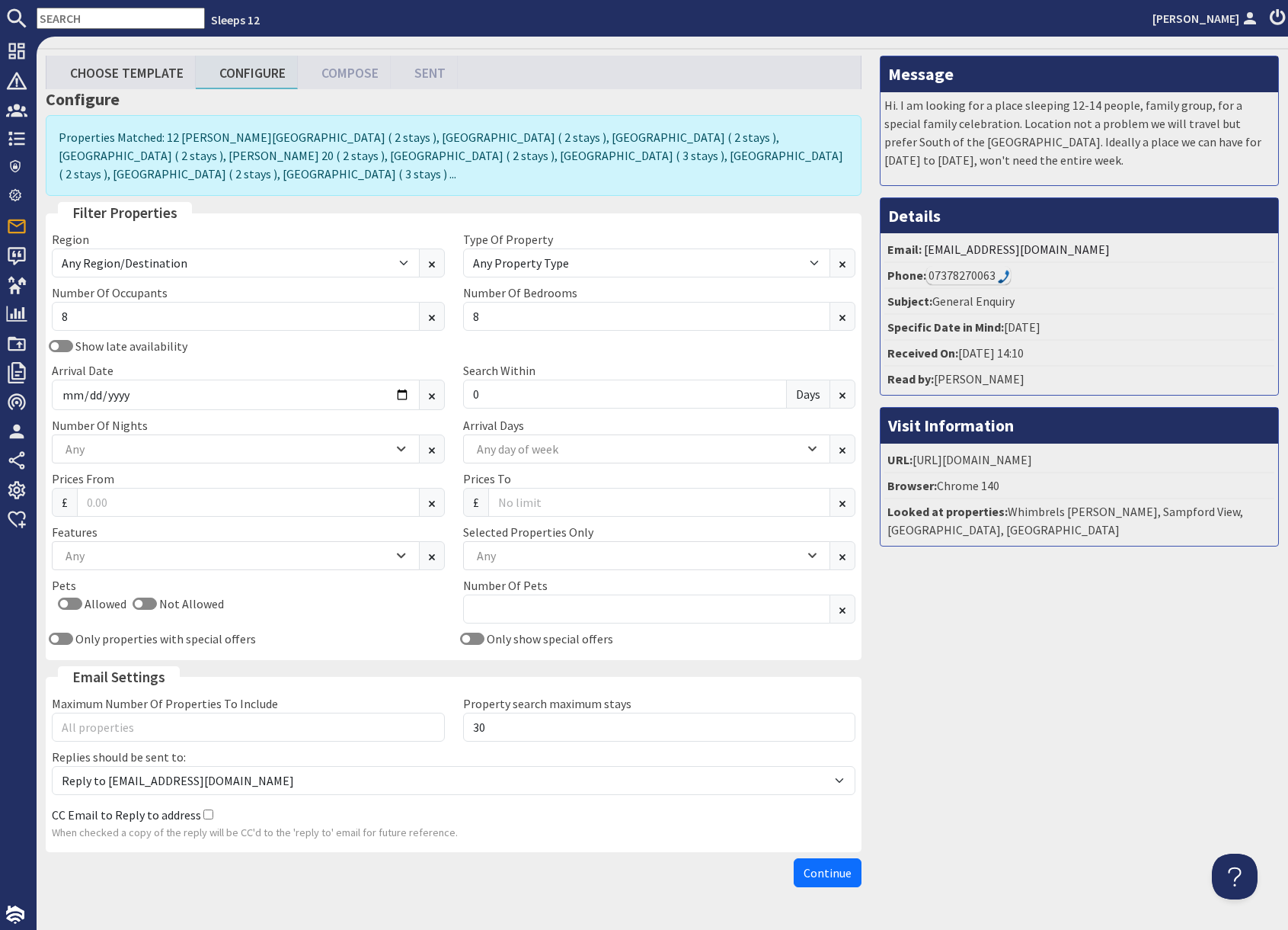
scroll to position [42, 0]
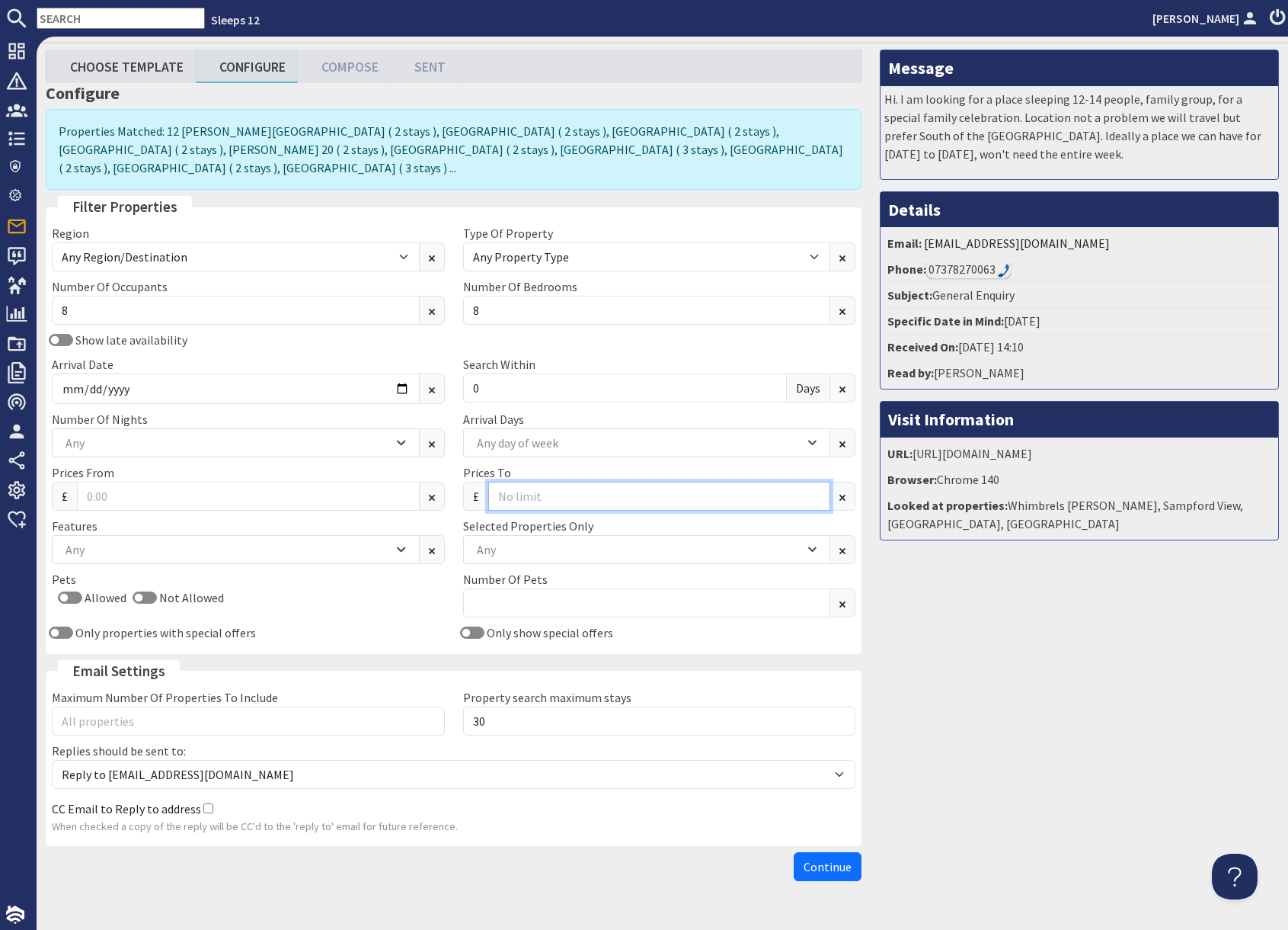
click at [545, 482] on input "Prices To" at bounding box center [660, 496] width 343 height 29
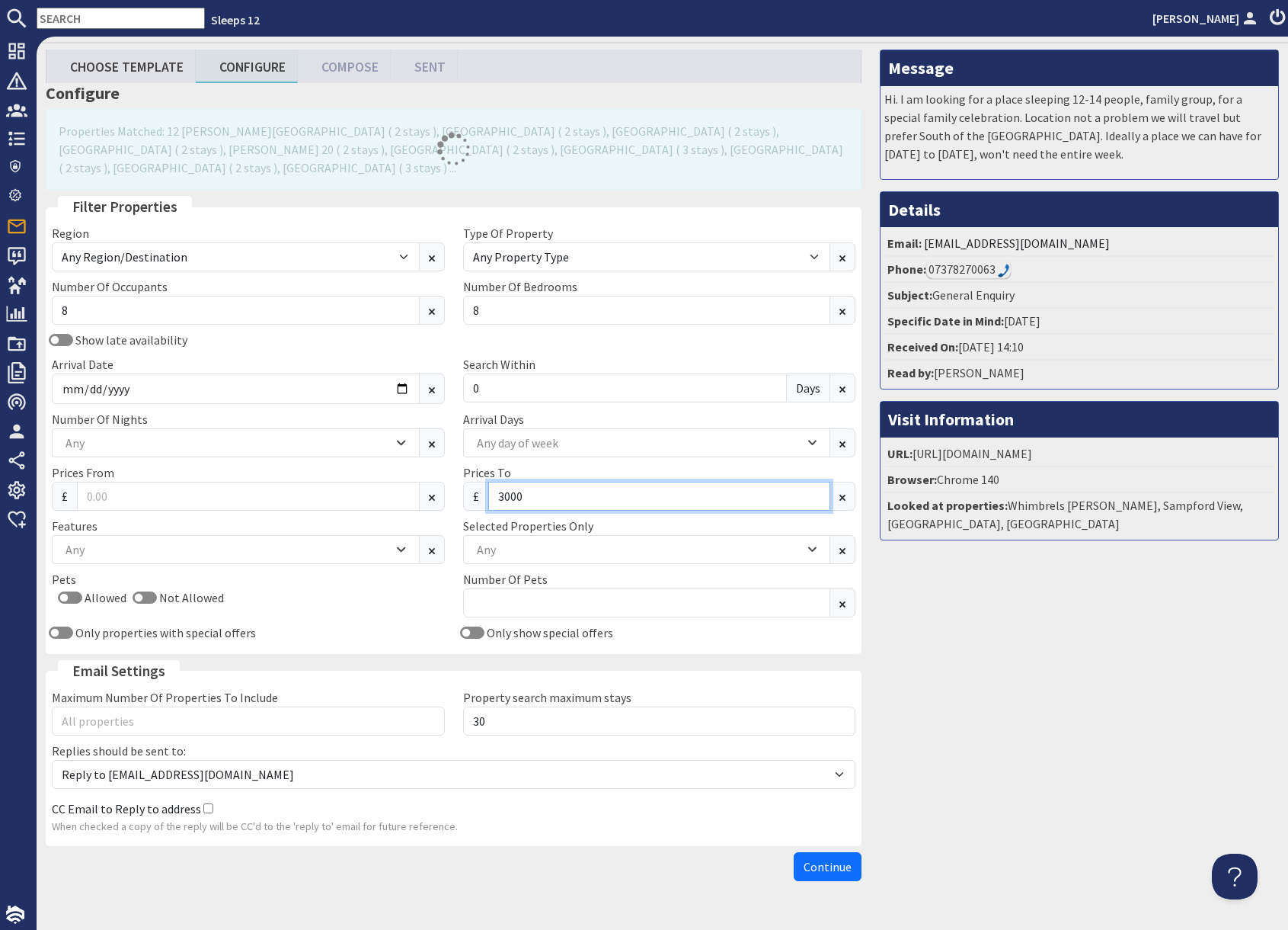
scroll to position [40, 0]
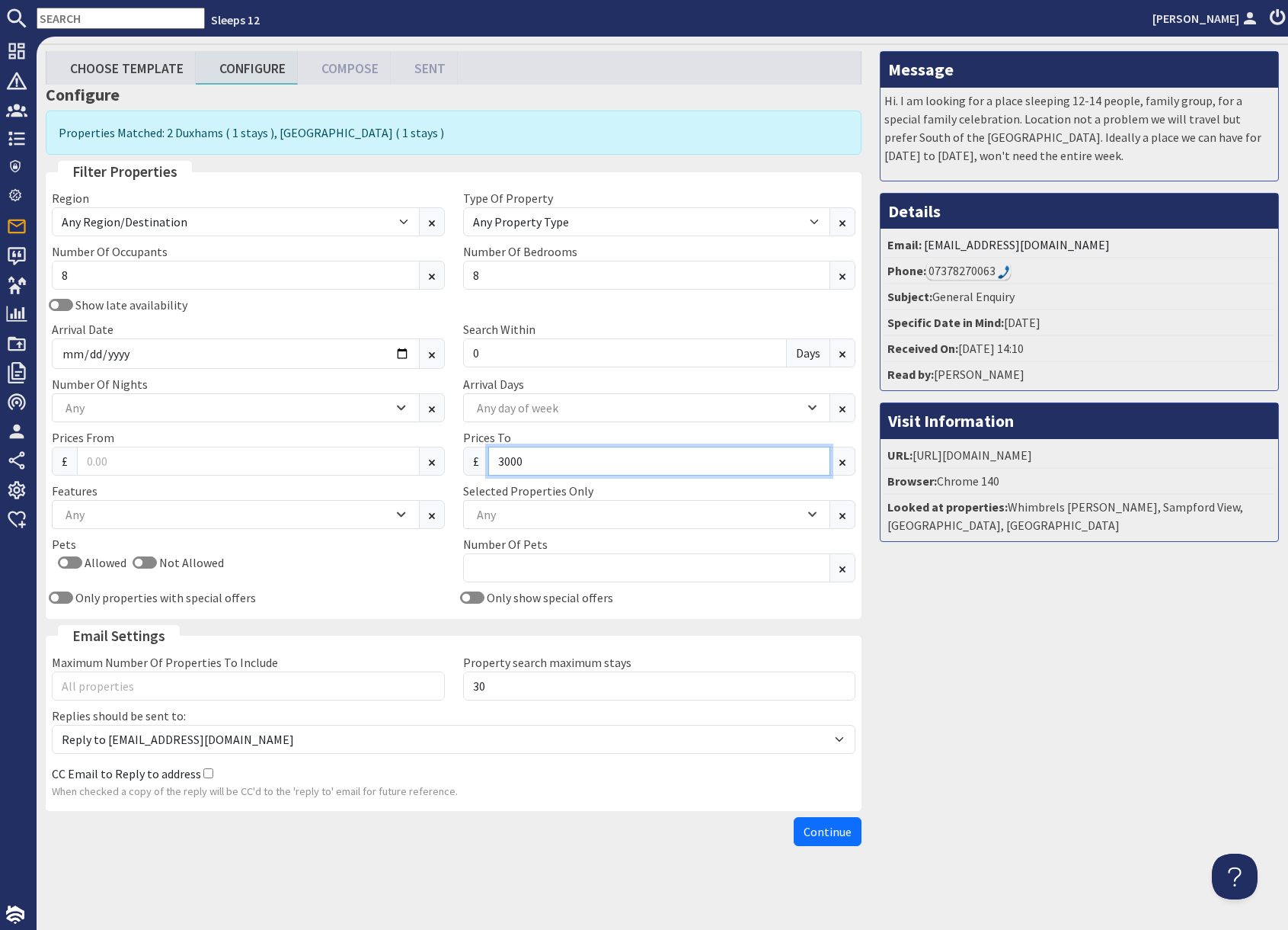
type input "3000"
click at [1030, 826] on div "Message Hi. I am looking for a place sleeping 12-14 people, family group, for a…" at bounding box center [1079, 452] width 417 height 802
drag, startPoint x: 843, startPoint y: 833, endPoint x: 1022, endPoint y: 791, distance: 183.9
click at [844, 833] on span "Continue" at bounding box center [827, 832] width 48 height 16
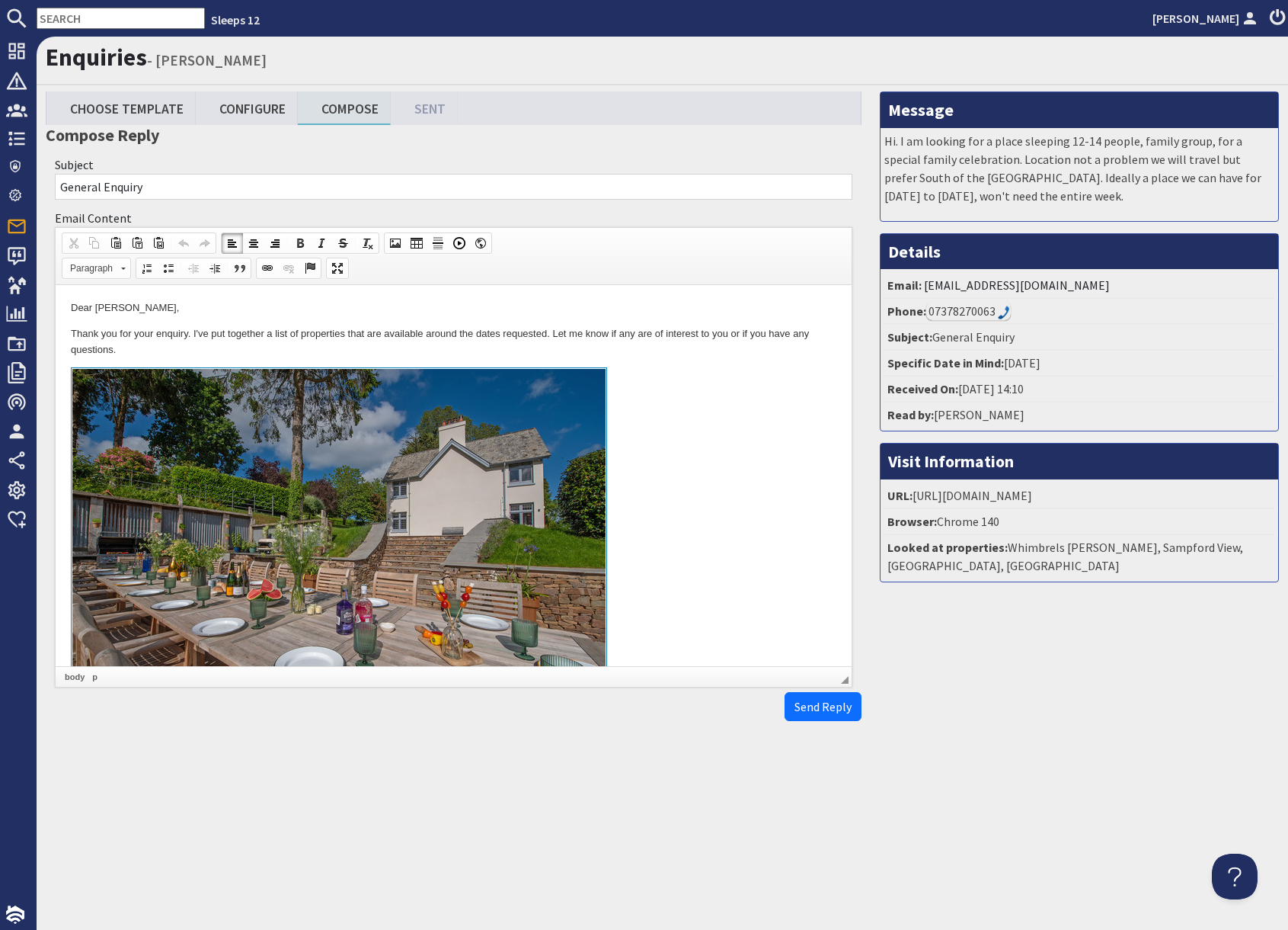
click at [718, 587] on link at bounding box center [453, 543] width 765 height 351
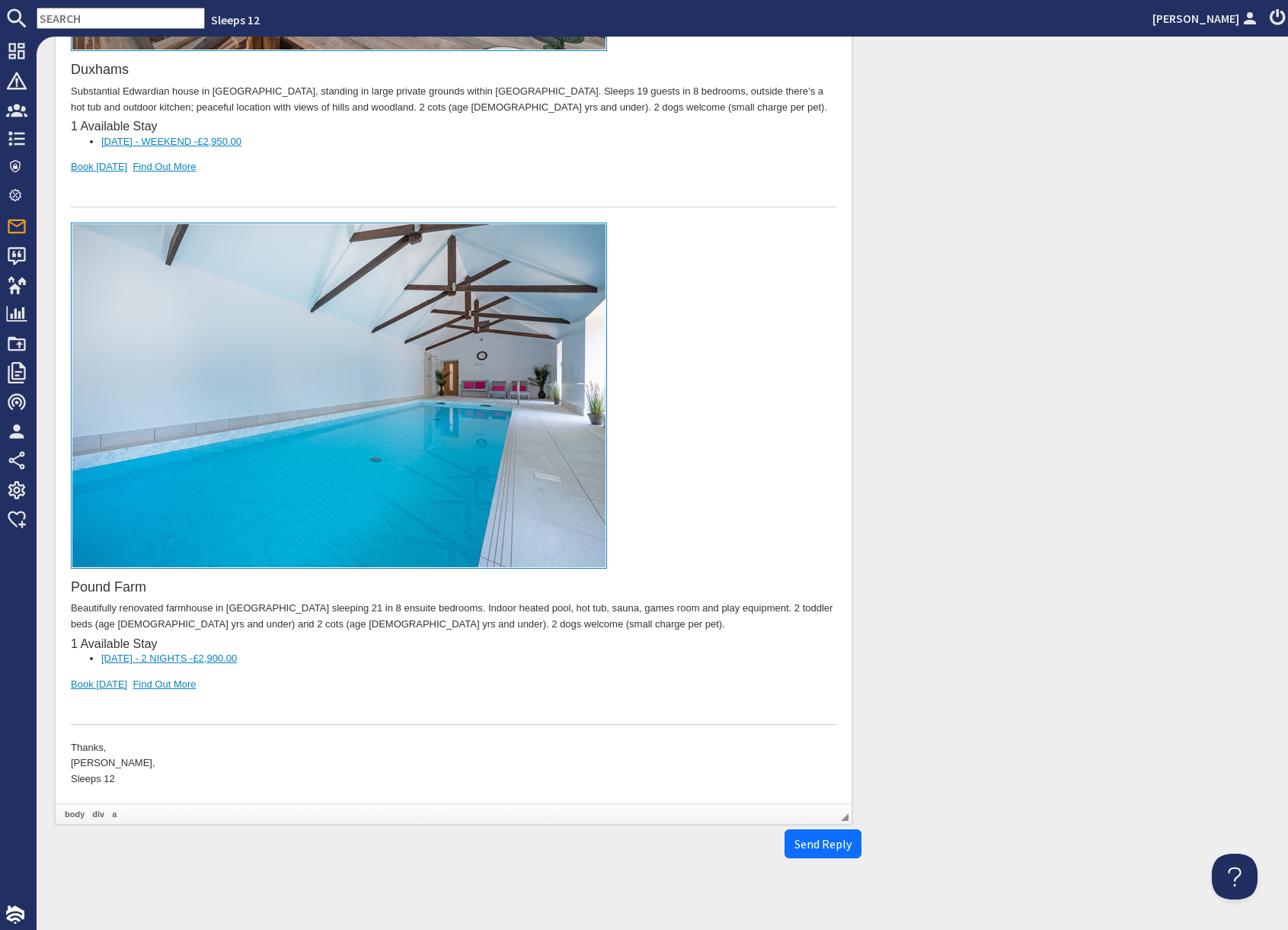
scroll to position [674, 0]
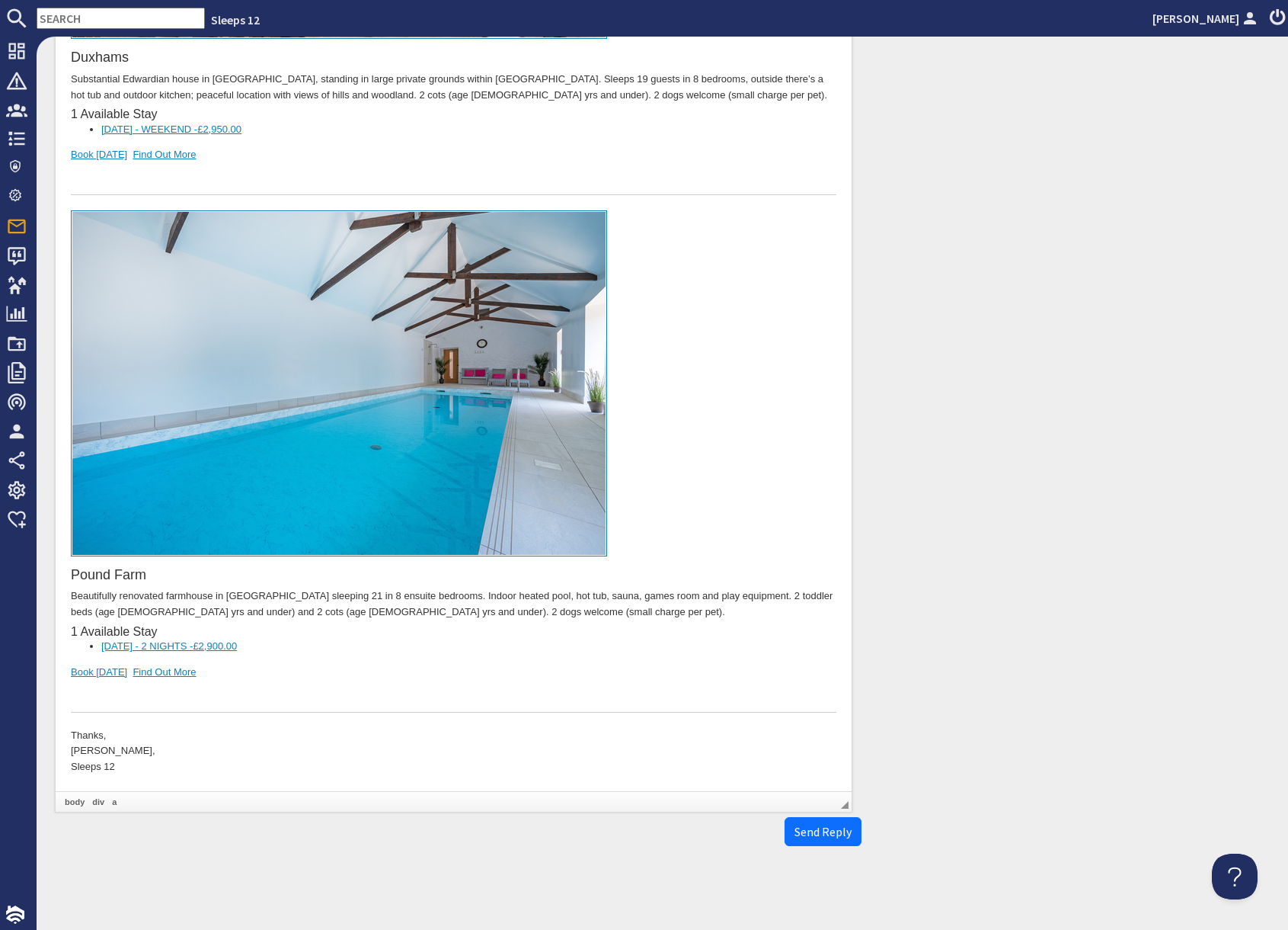
click at [293, 653] on li "06/02/2026 - 2 NIGHTS - £2,900.00" at bounding box center [454, 647] width 704 height 16
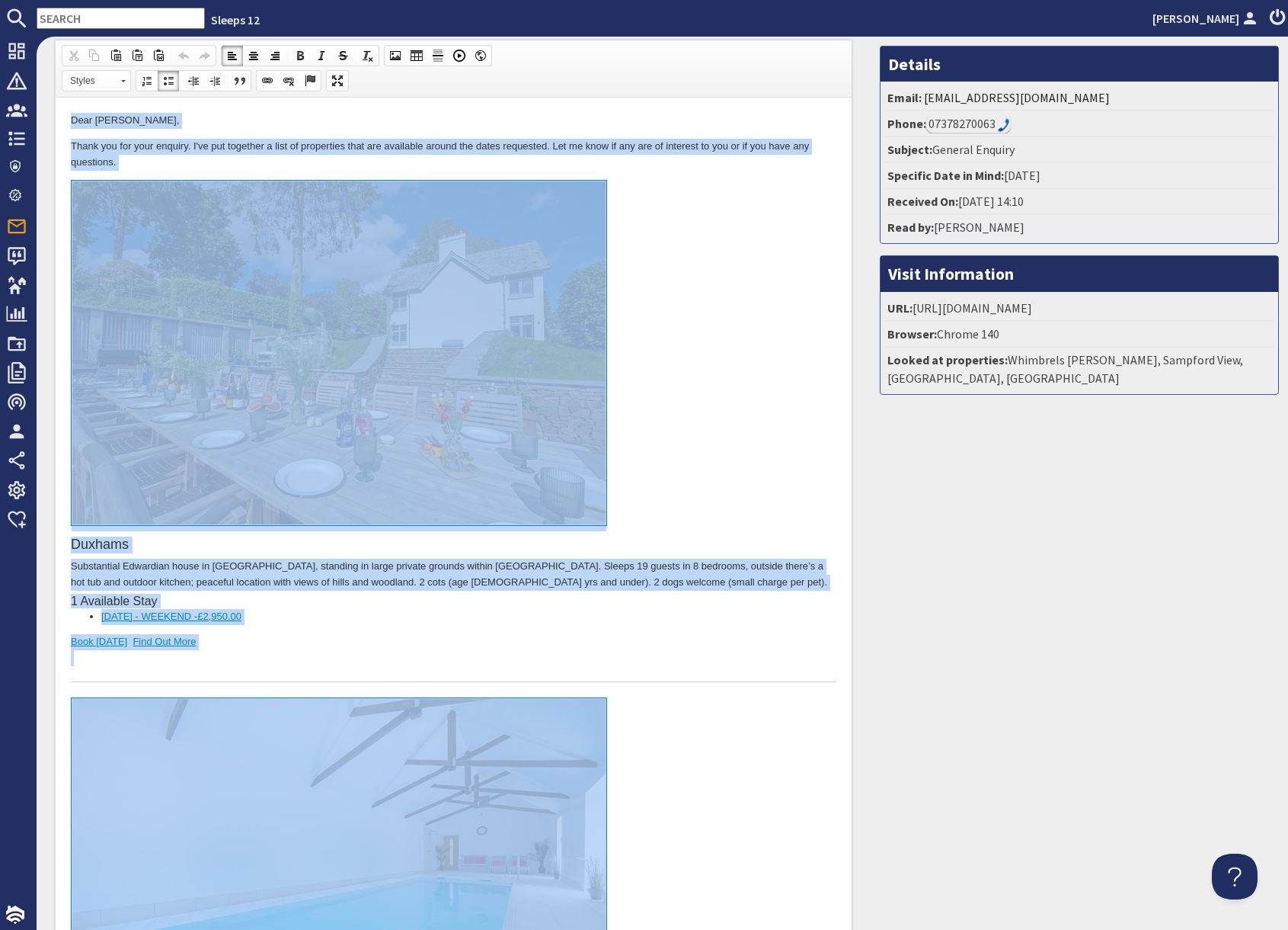
scroll to position [0, 0]
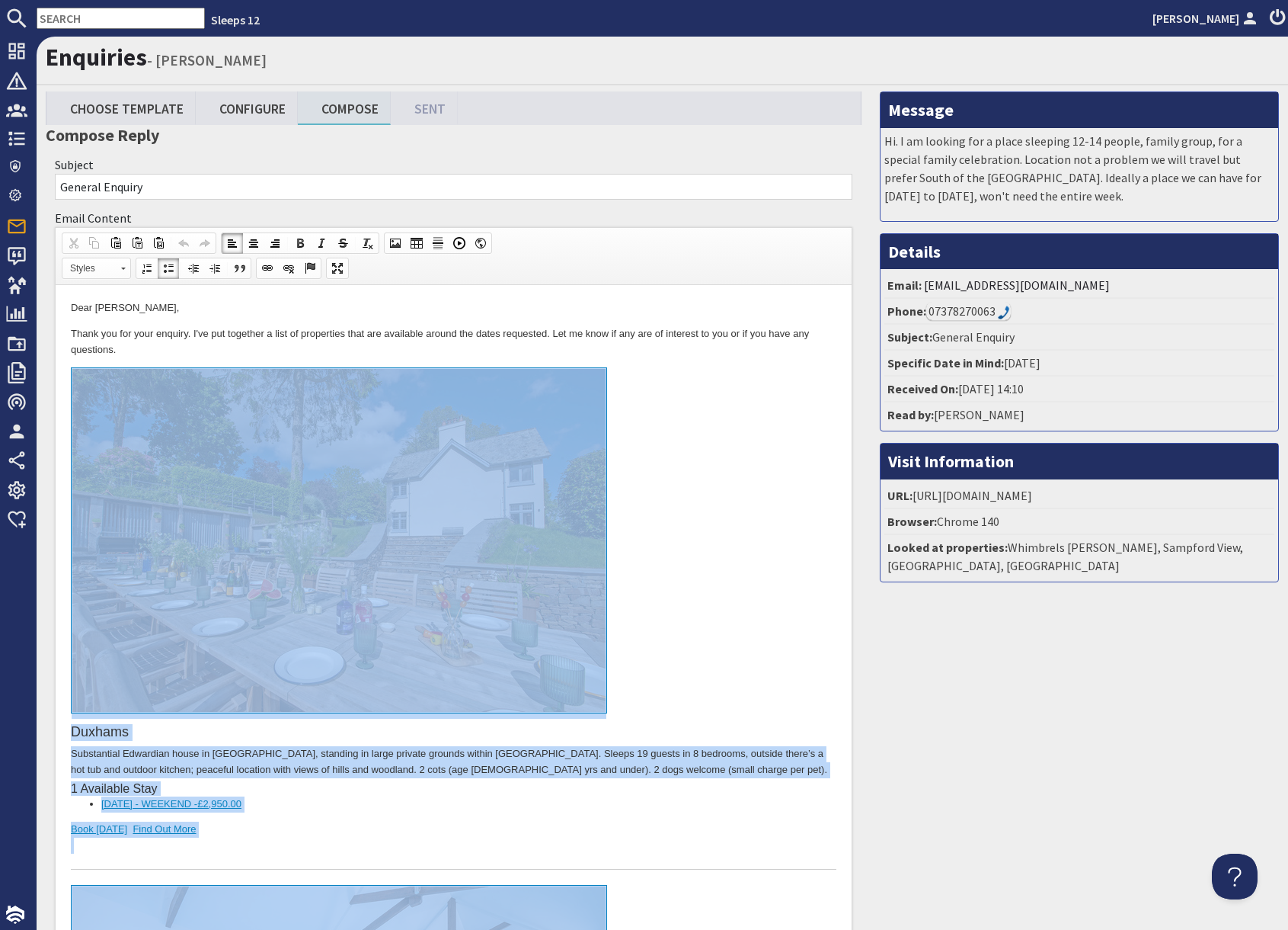
drag, startPoint x: 292, startPoint y: 1366, endPoint x: 354, endPoint y: 362, distance: 1005.9
click at [354, 362] on body "Dear alex foxon, Thank you for your enquiry. I've put together a list of proper…" at bounding box center [453, 874] width 765 height 1149
copy body "Duxhams Substantial Edwardian house in Somerset, standing in large private grou…"
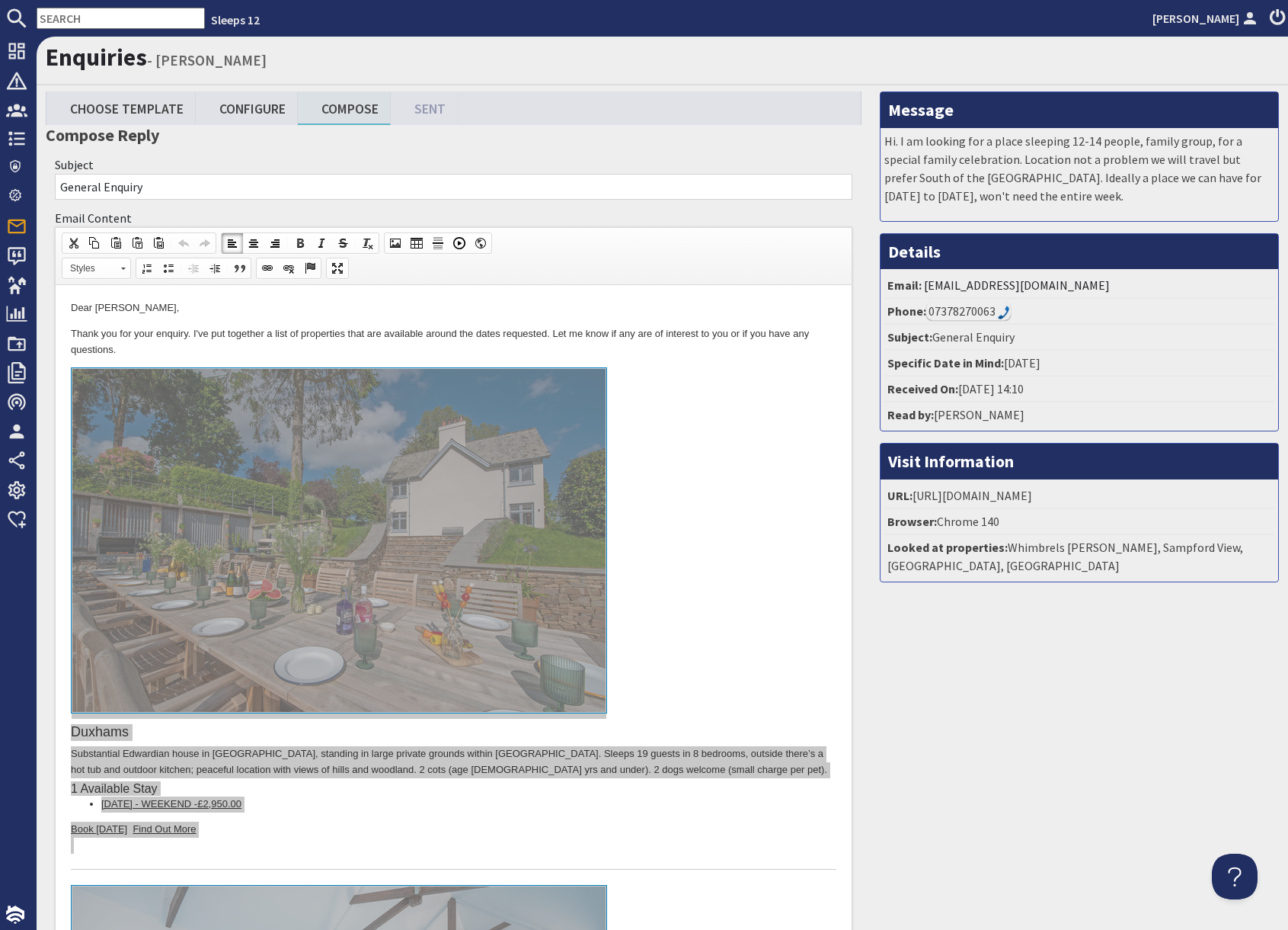
click at [92, 17] on input "text" at bounding box center [121, 18] width 169 height 22
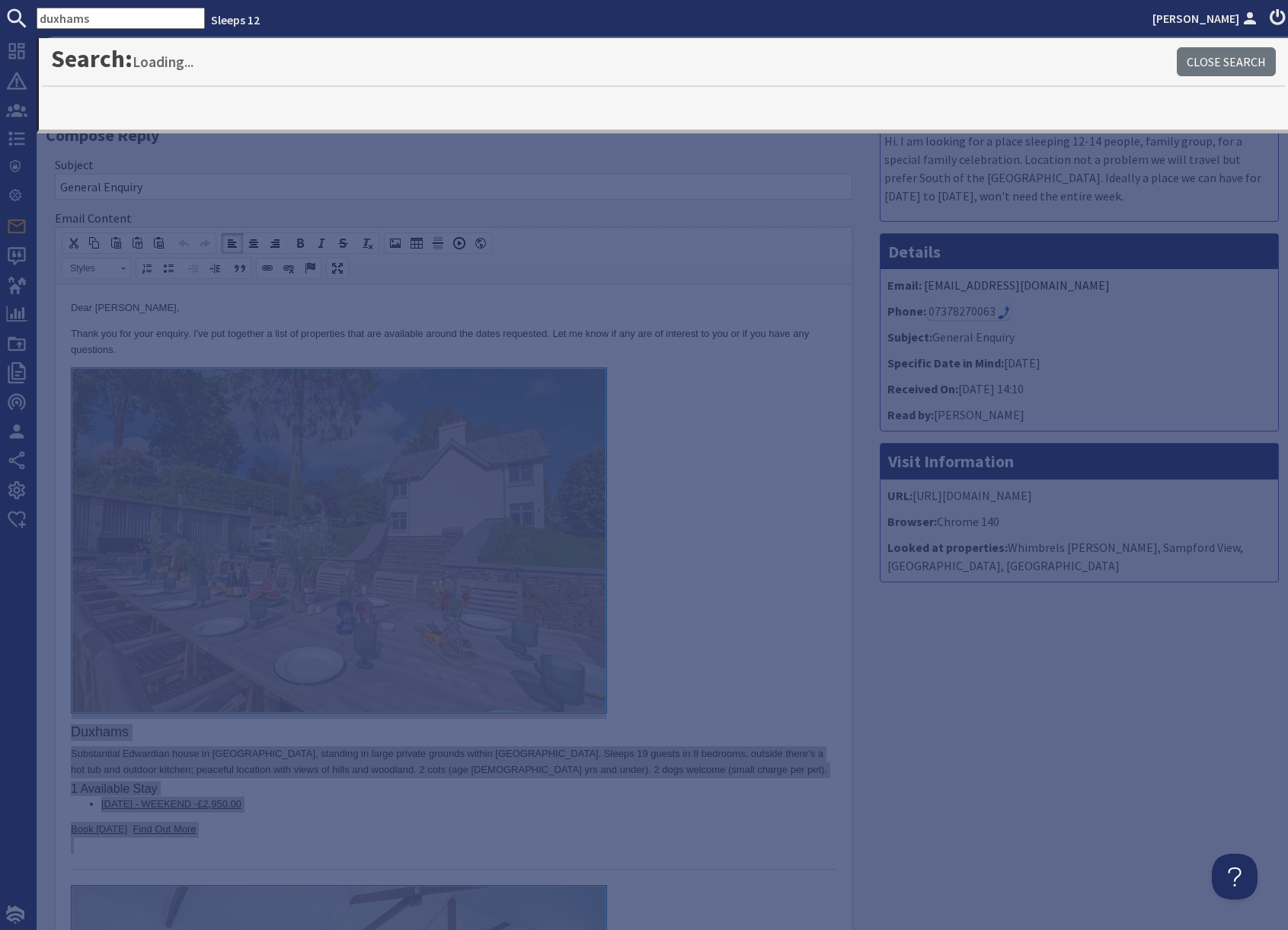
type input "duxhams"
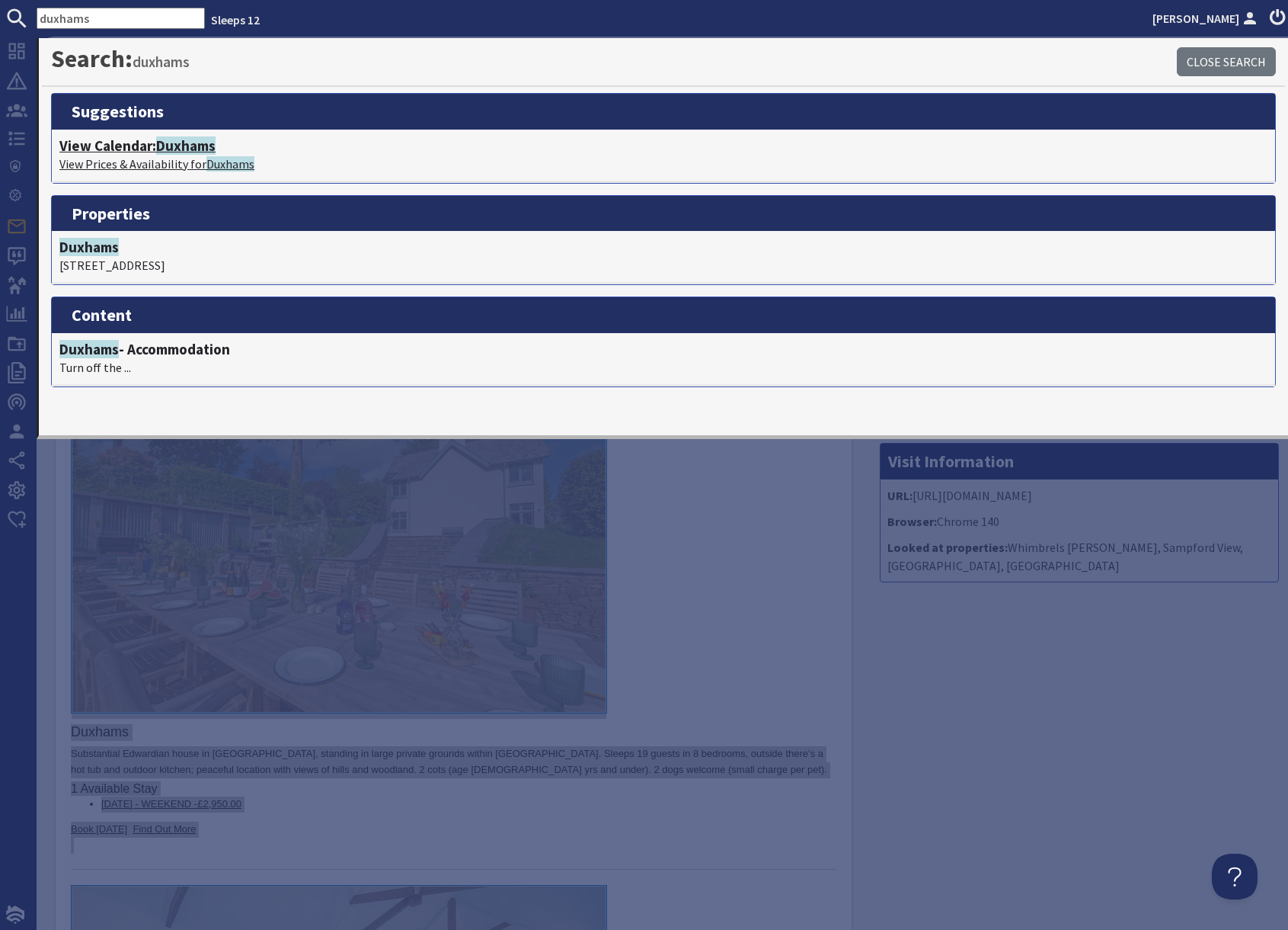
click at [199, 151] on span "Duxhams" at bounding box center [186, 145] width 59 height 18
type textarea "<p>Dear alex foxon,</p> <p>Thank you for your enquiry. I&#39;ve put together a …"
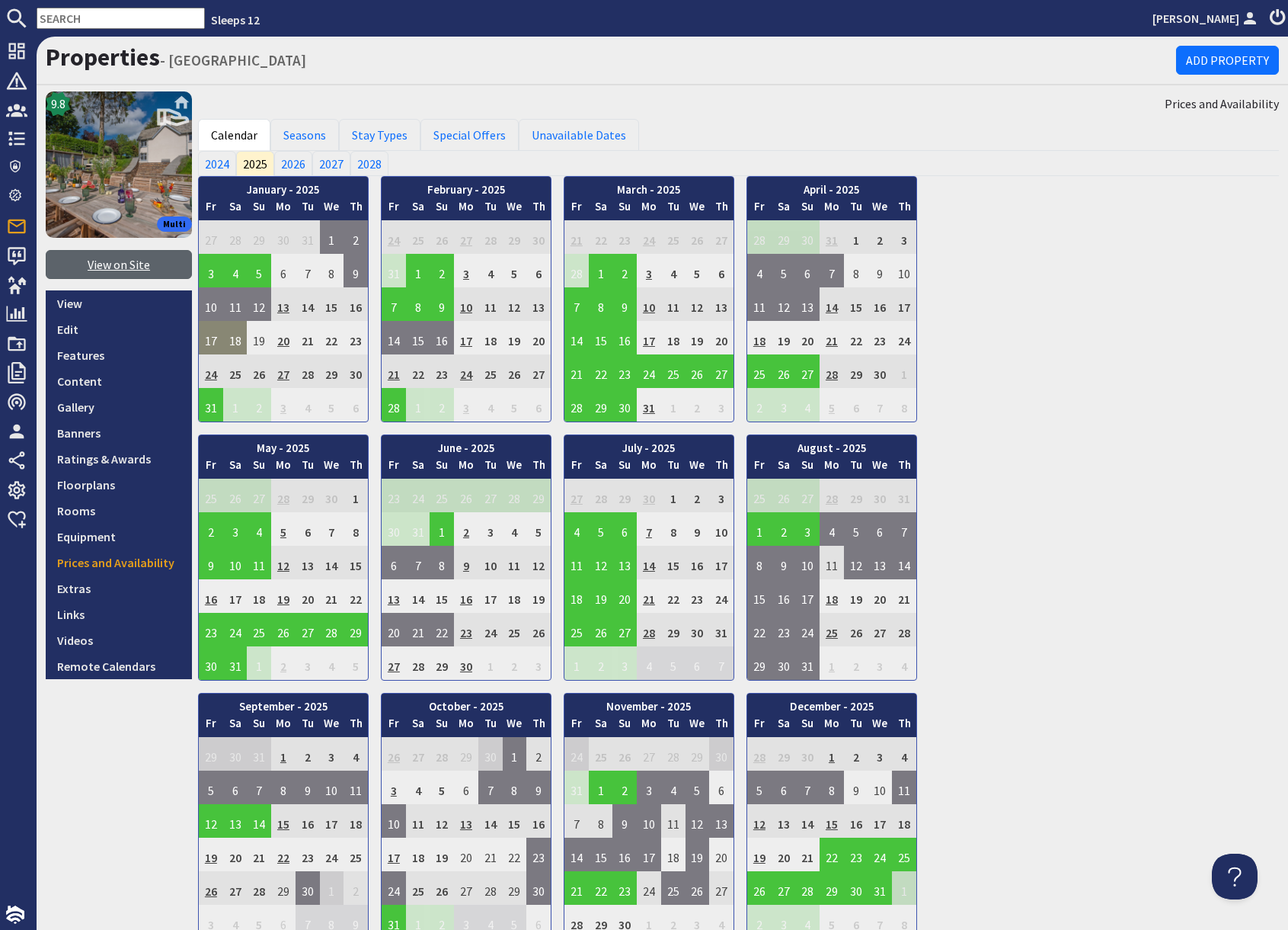
click at [120, 264] on link "View on Site" at bounding box center [119, 264] width 146 height 29
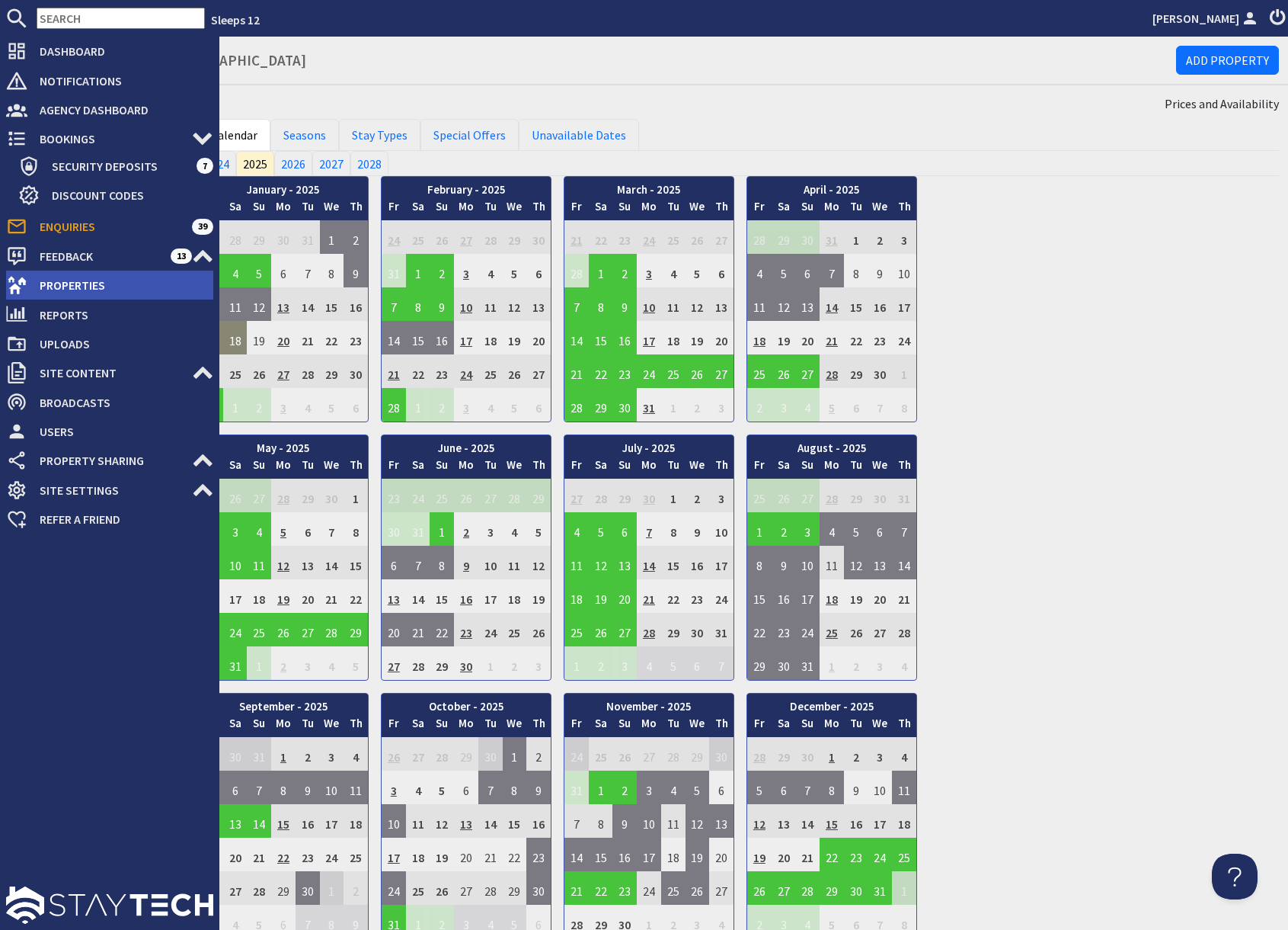
click at [90, 287] on span "Properties" at bounding box center [121, 285] width 186 height 24
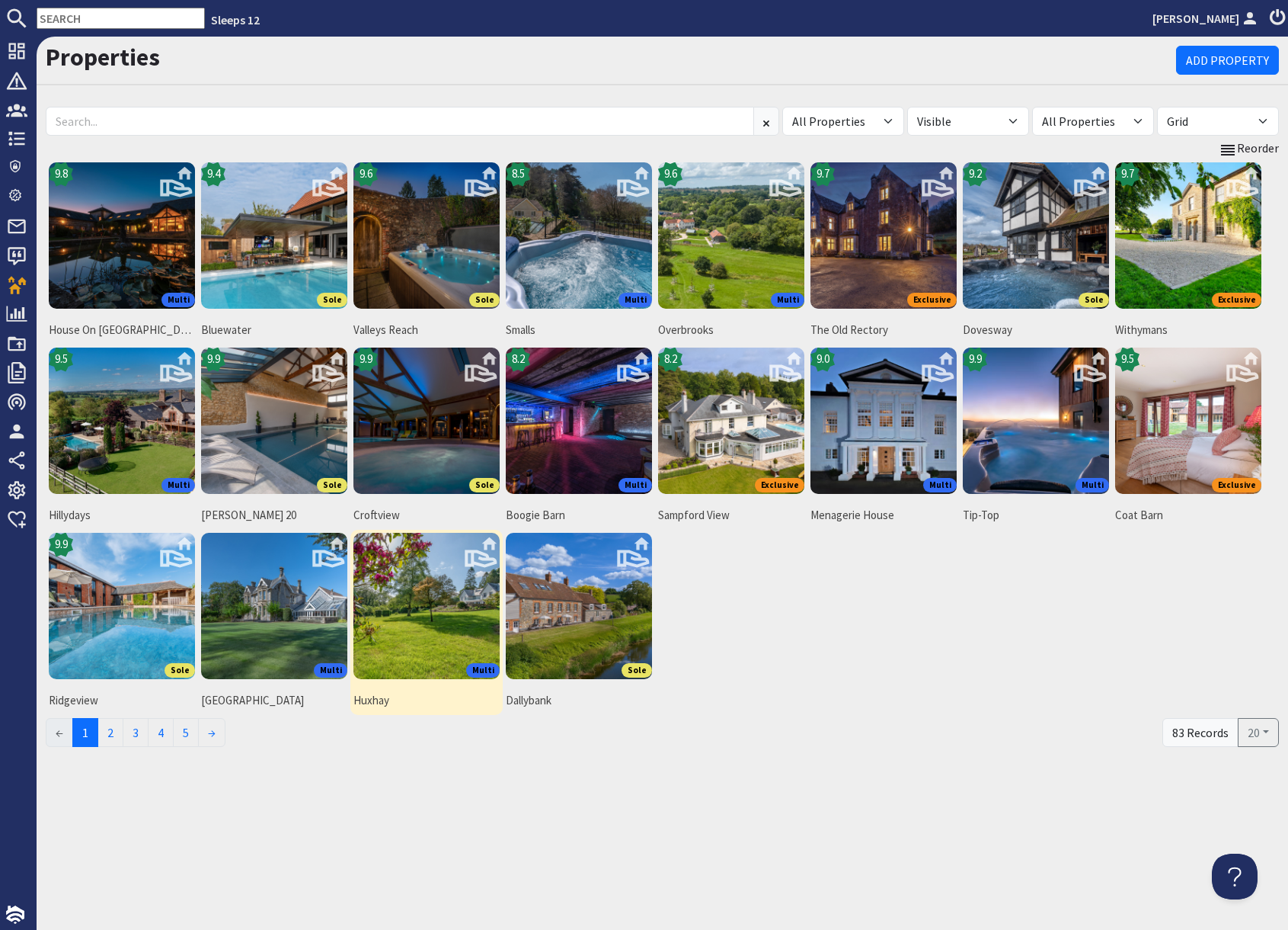
click at [410, 619] on img at bounding box center [427, 606] width 146 height 146
click at [838, 646] on div "9.8 Multi House On The Hill 9.4 Sole Bluewater 9.6 Sole Valleys Reach 8.5 Multi…" at bounding box center [663, 437] width 1233 height 556
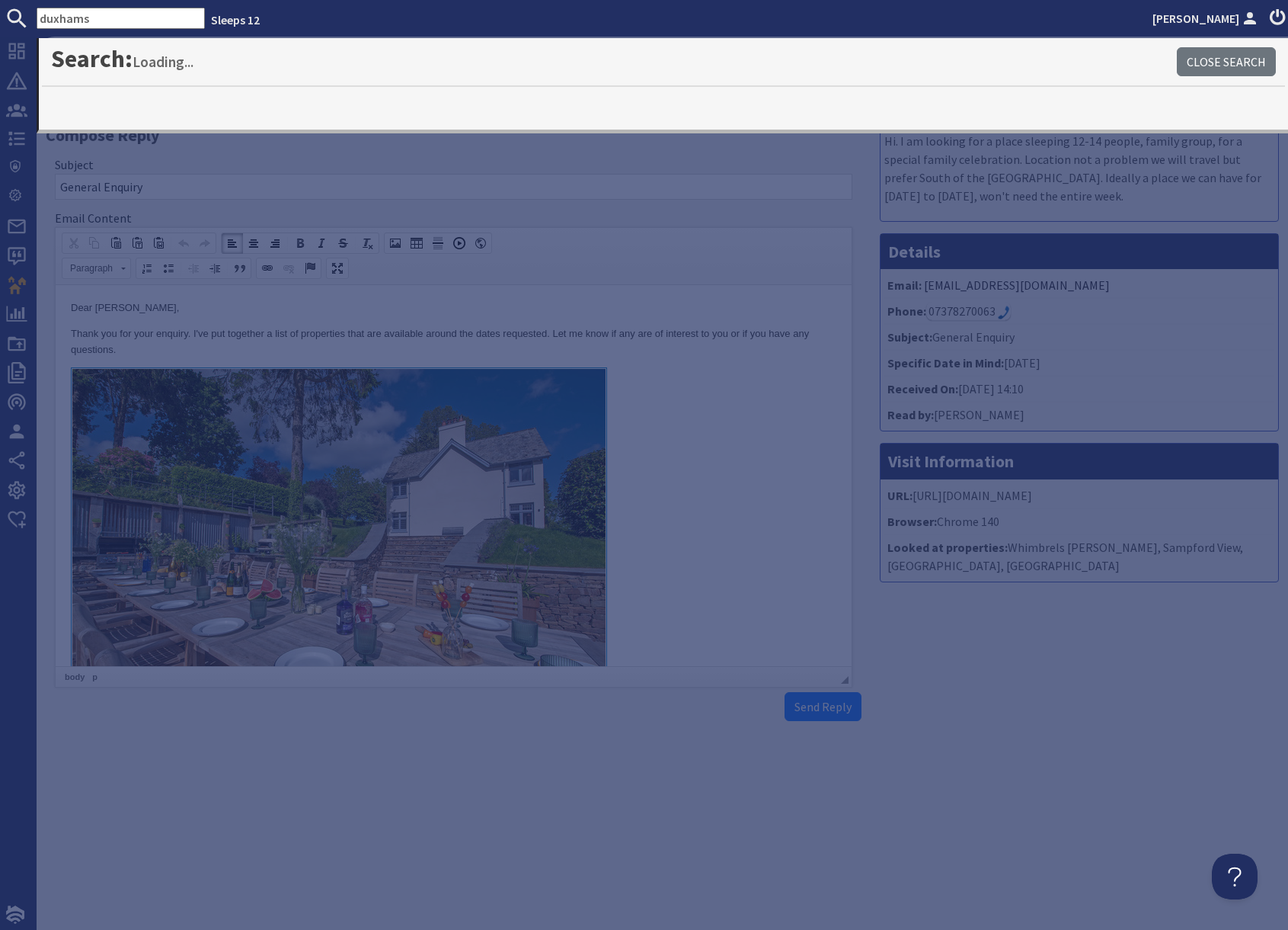
drag, startPoint x: 725, startPoint y: 460, endPoint x: 720, endPoint y: 454, distance: 7.8
click at [725, 458] on link at bounding box center [453, 543] width 765 height 351
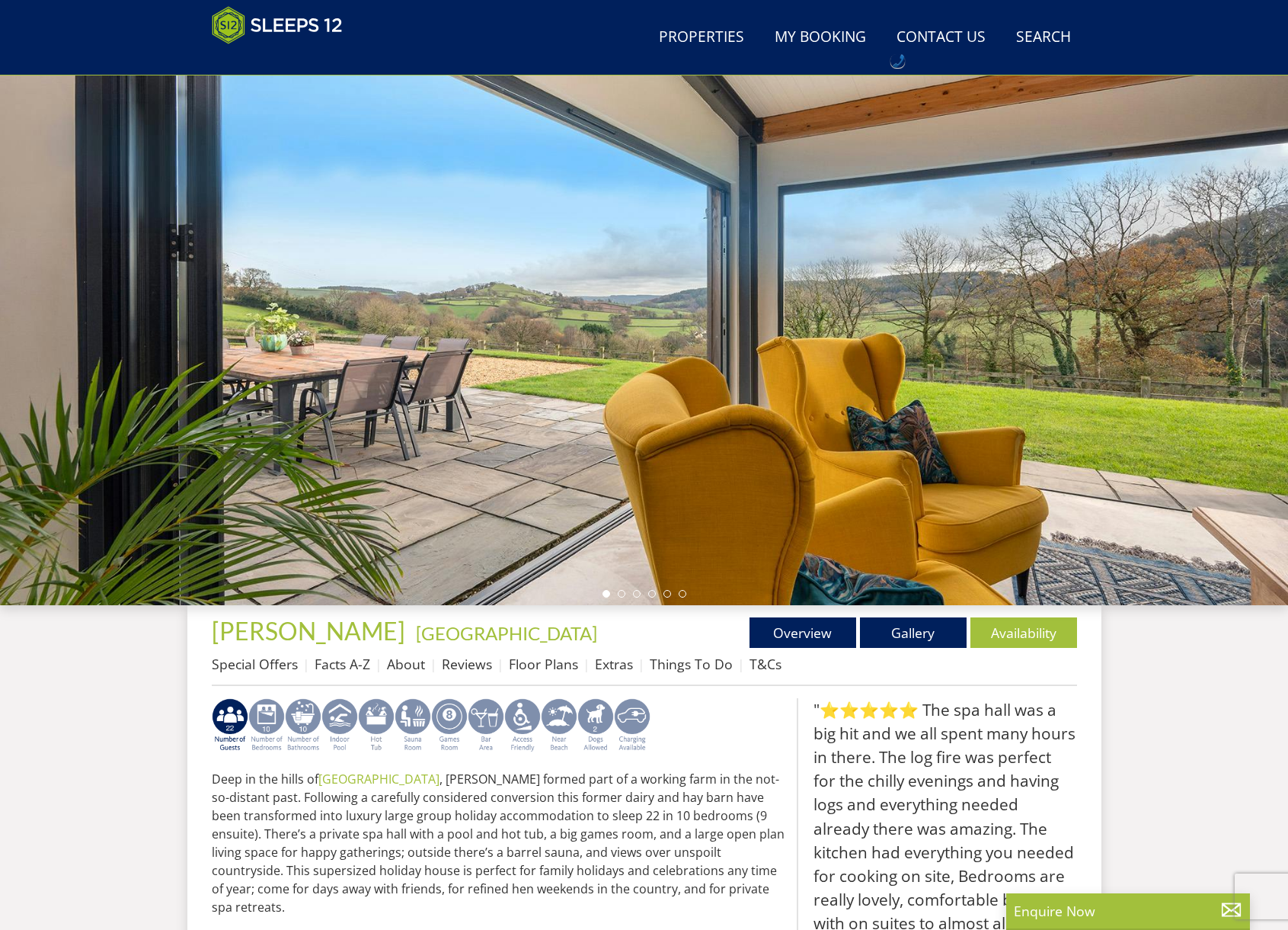
scroll to position [57, 0]
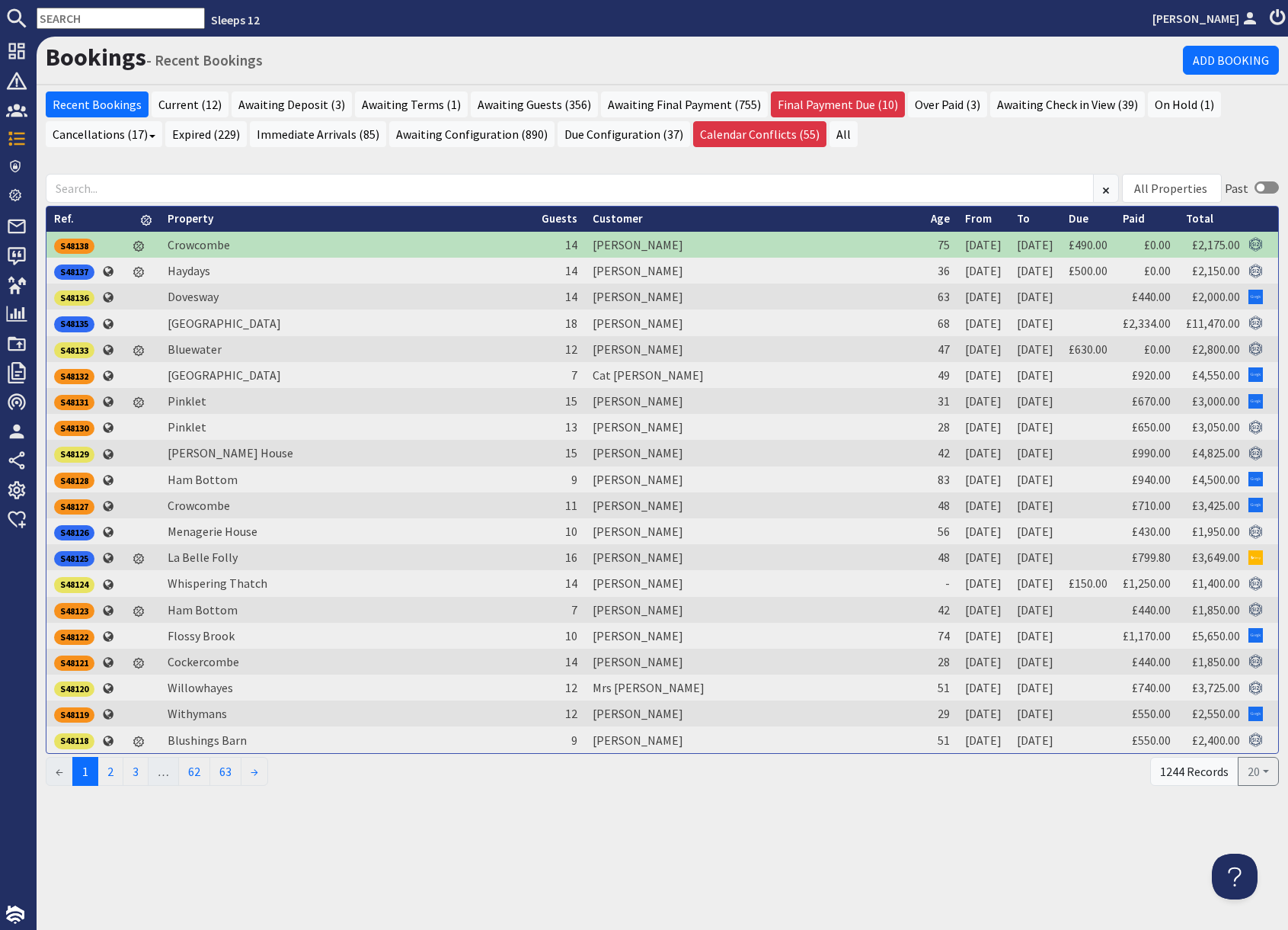
click at [96, 16] on input "text" at bounding box center [121, 18] width 169 height 22
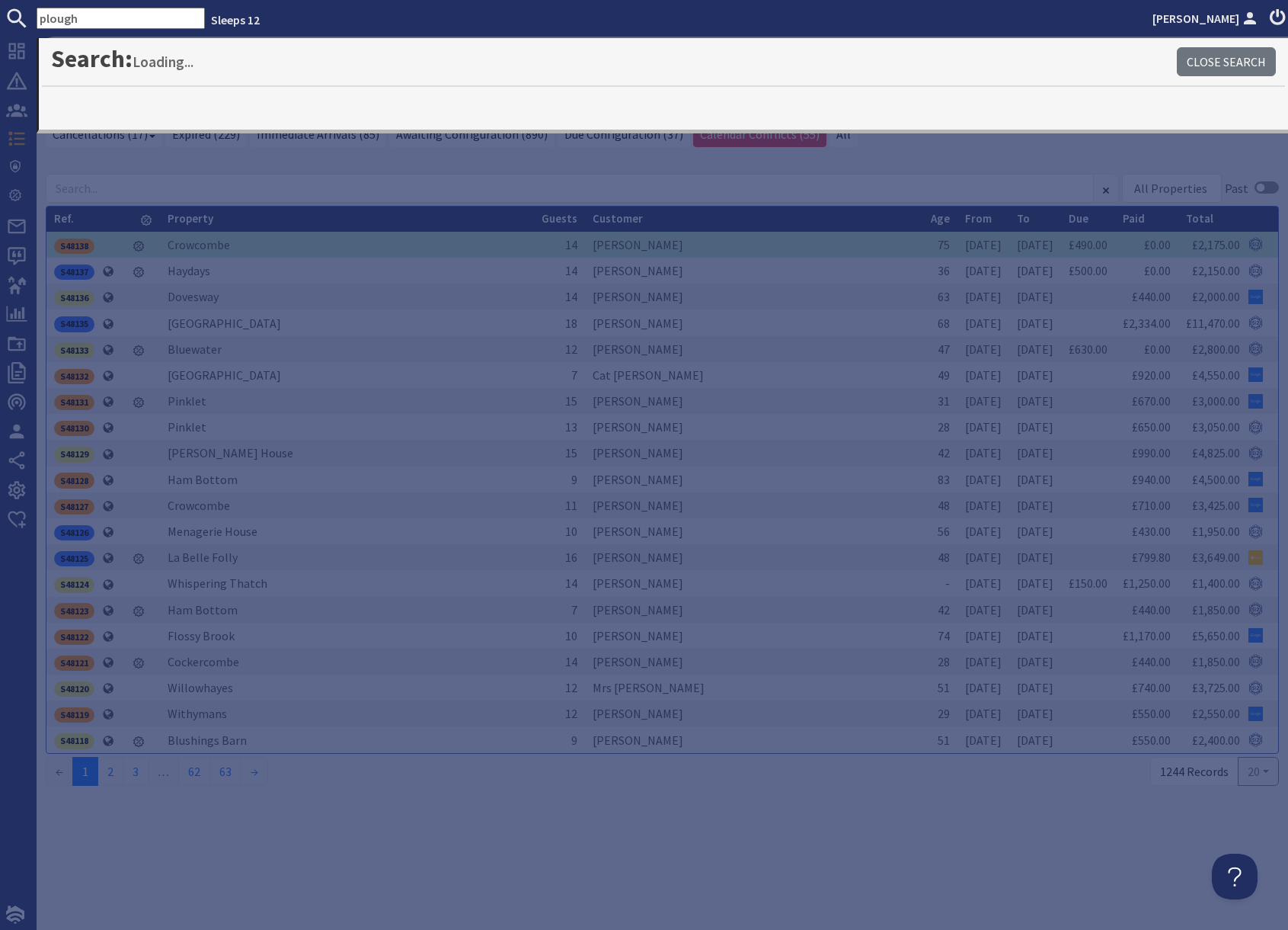
type input "plough"
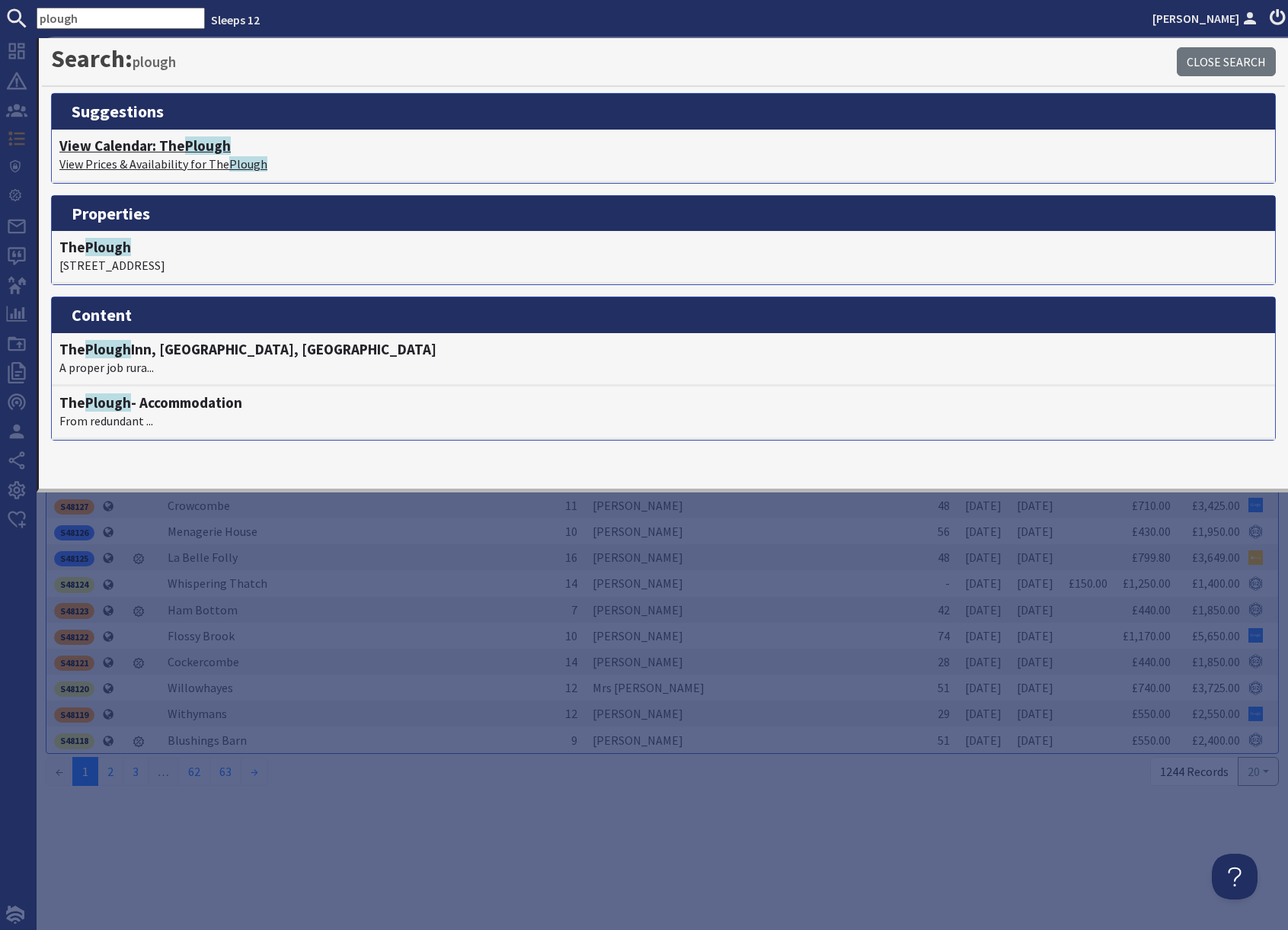
click at [182, 158] on p "View Prices & Availability for The Plough" at bounding box center [664, 164] width 1209 height 18
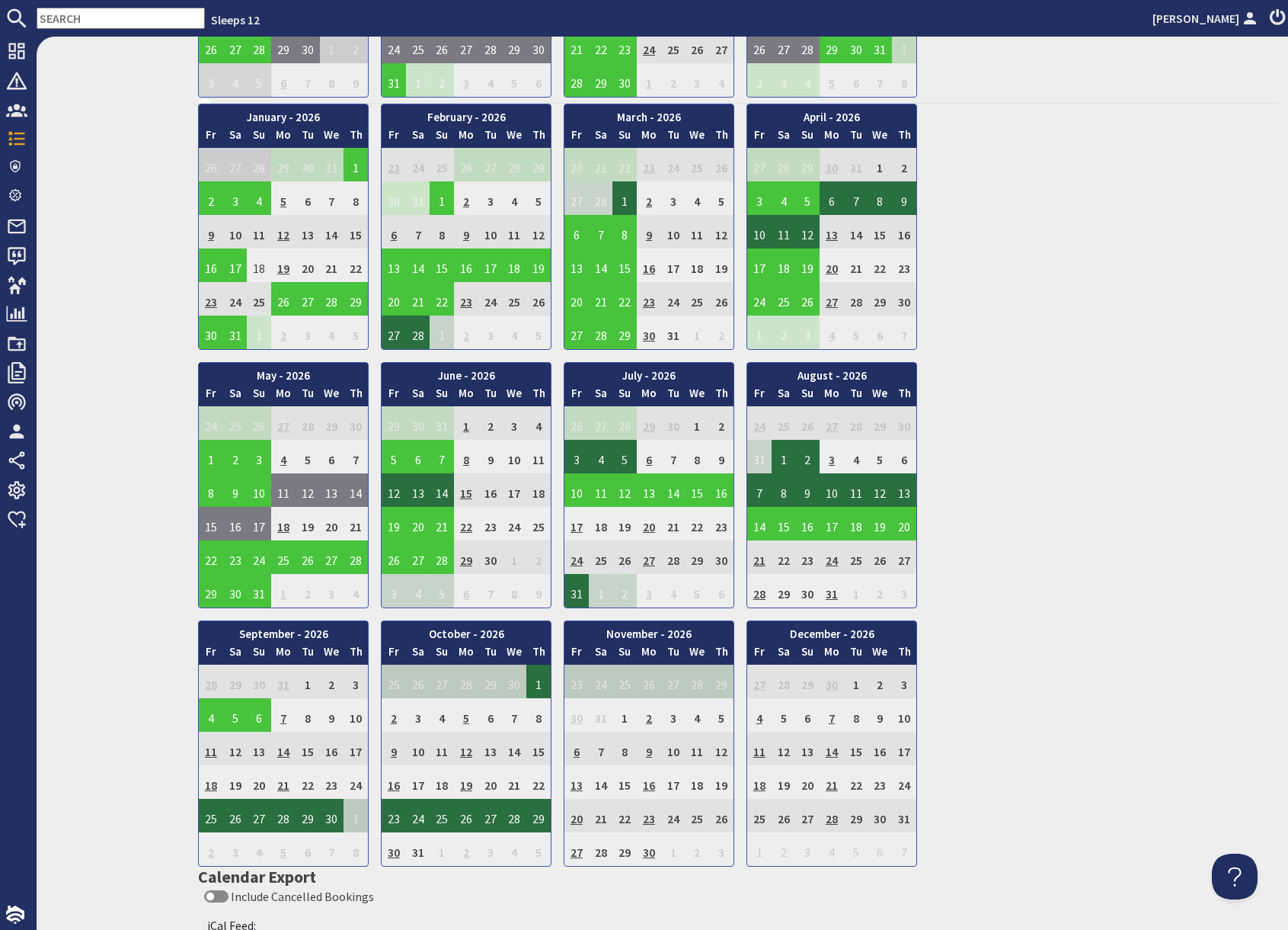
scroll to position [842, 0]
click at [757, 593] on td "28" at bounding box center [759, 590] width 24 height 34
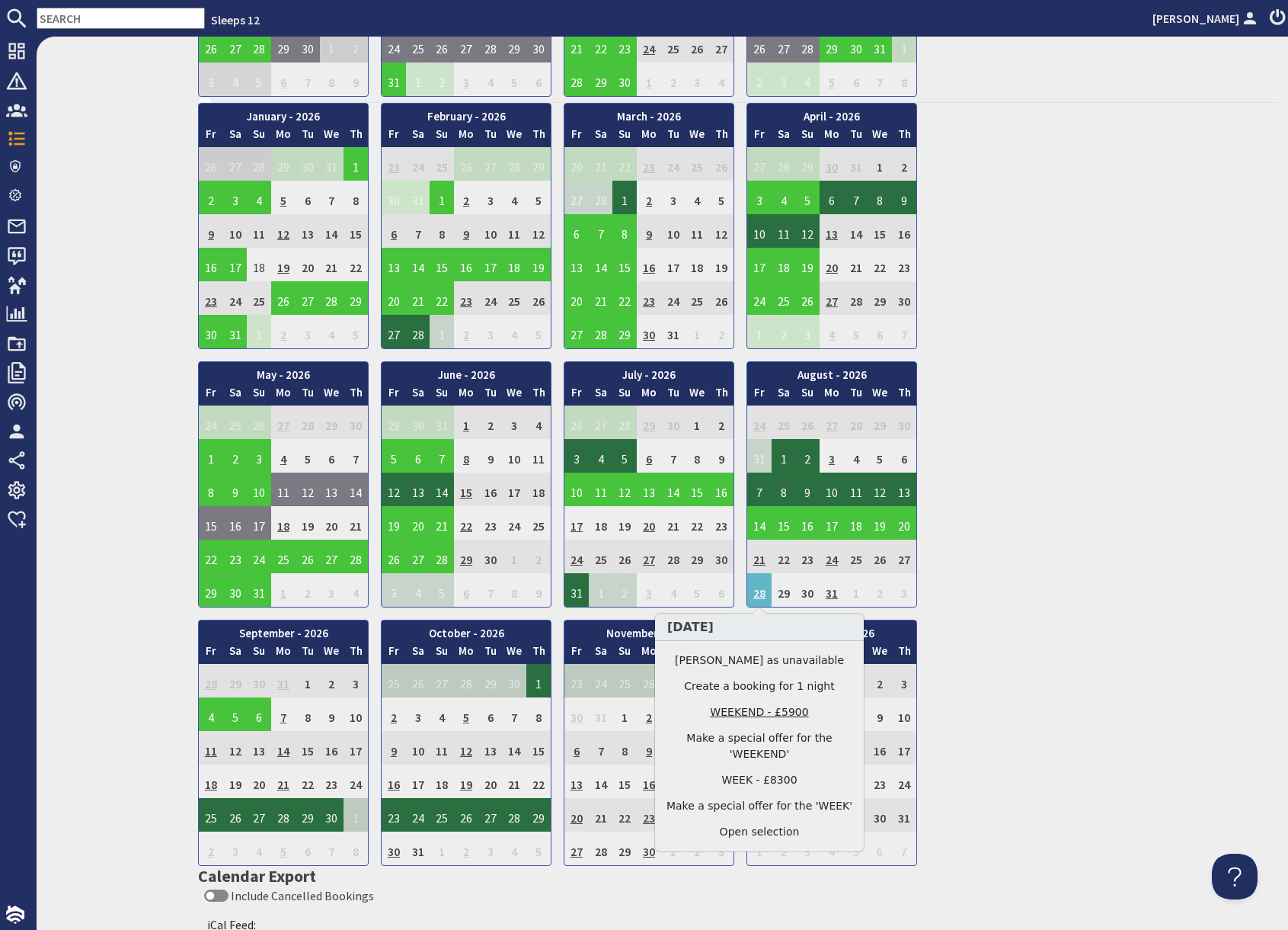
click at [761, 714] on link "WEEKEND - £5900" at bounding box center [760, 713] width 188 height 16
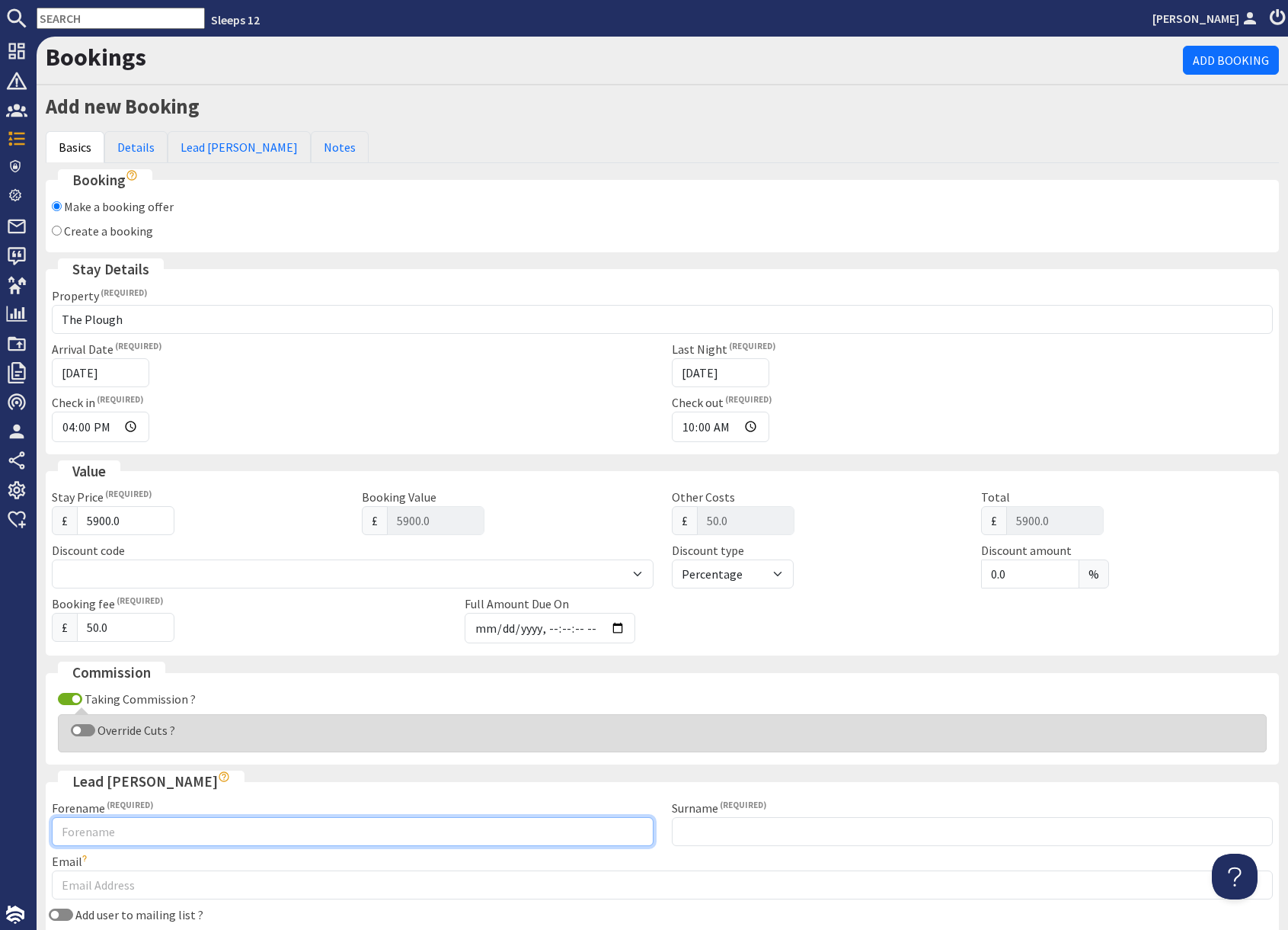
click at [190, 828] on input "Forename" at bounding box center [353, 831] width 602 height 29
type input "Meera"
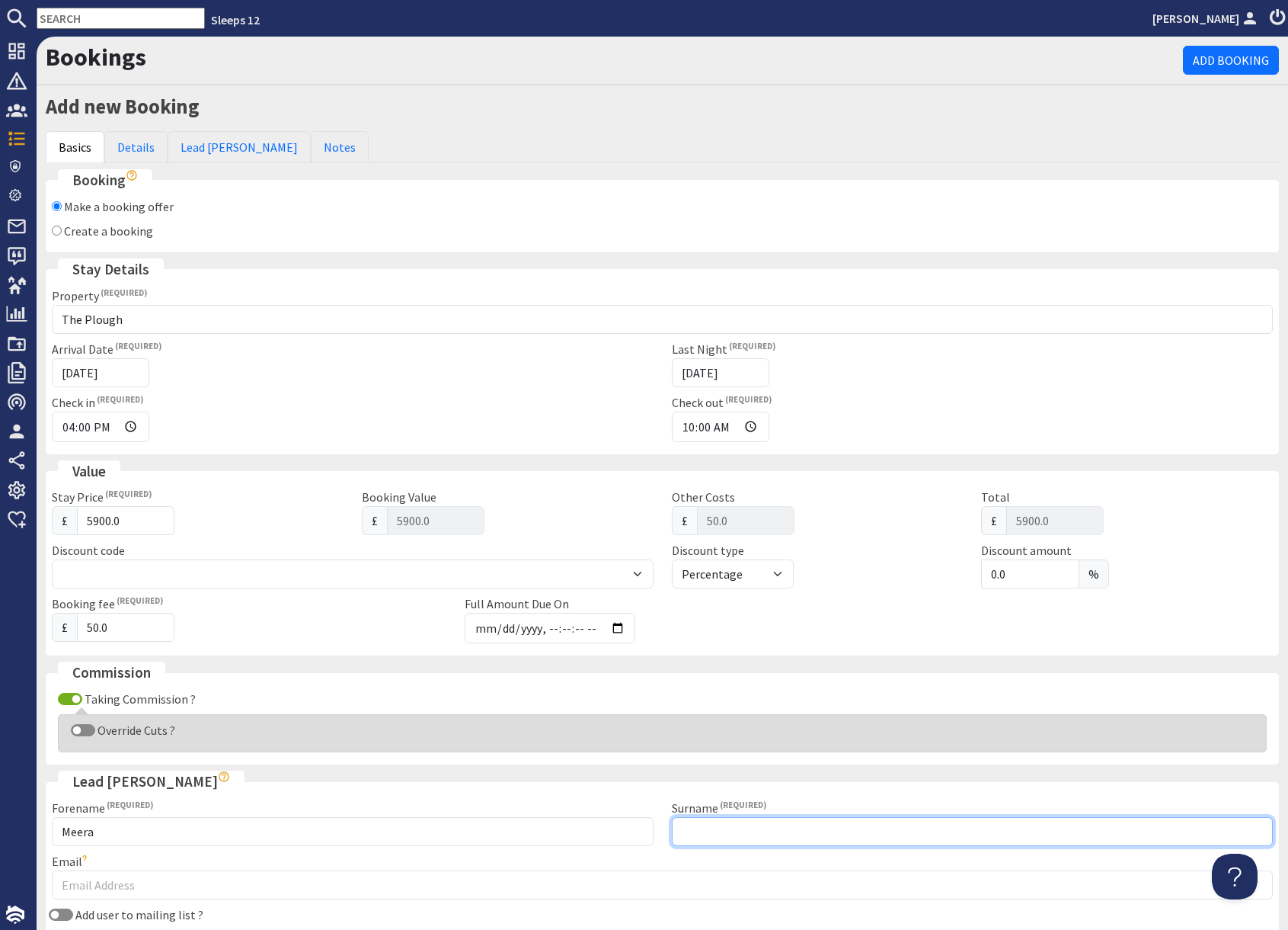
click at [745, 836] on input "Surname" at bounding box center [973, 831] width 602 height 29
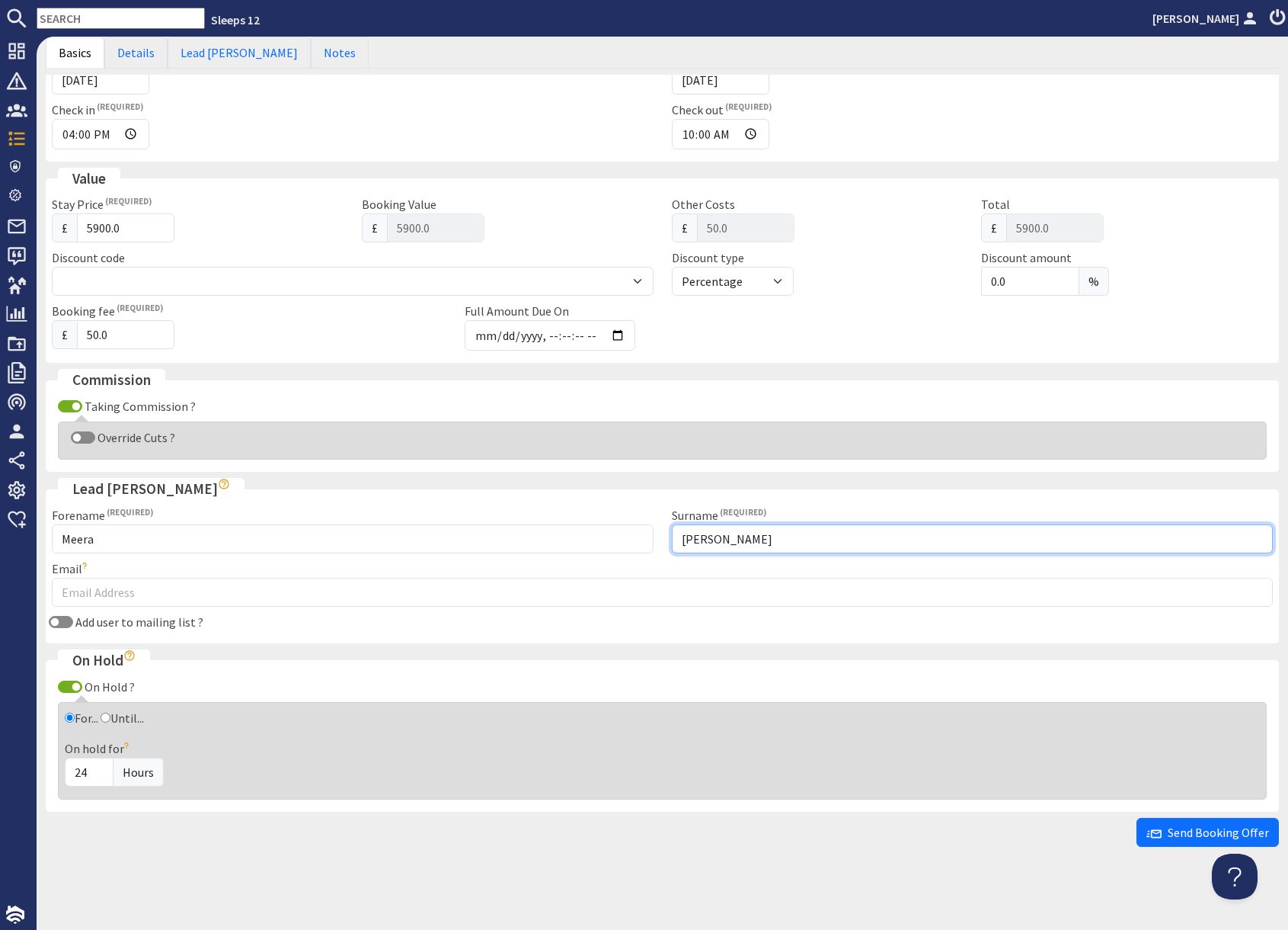
scroll to position [293, 0]
type input "Shah"
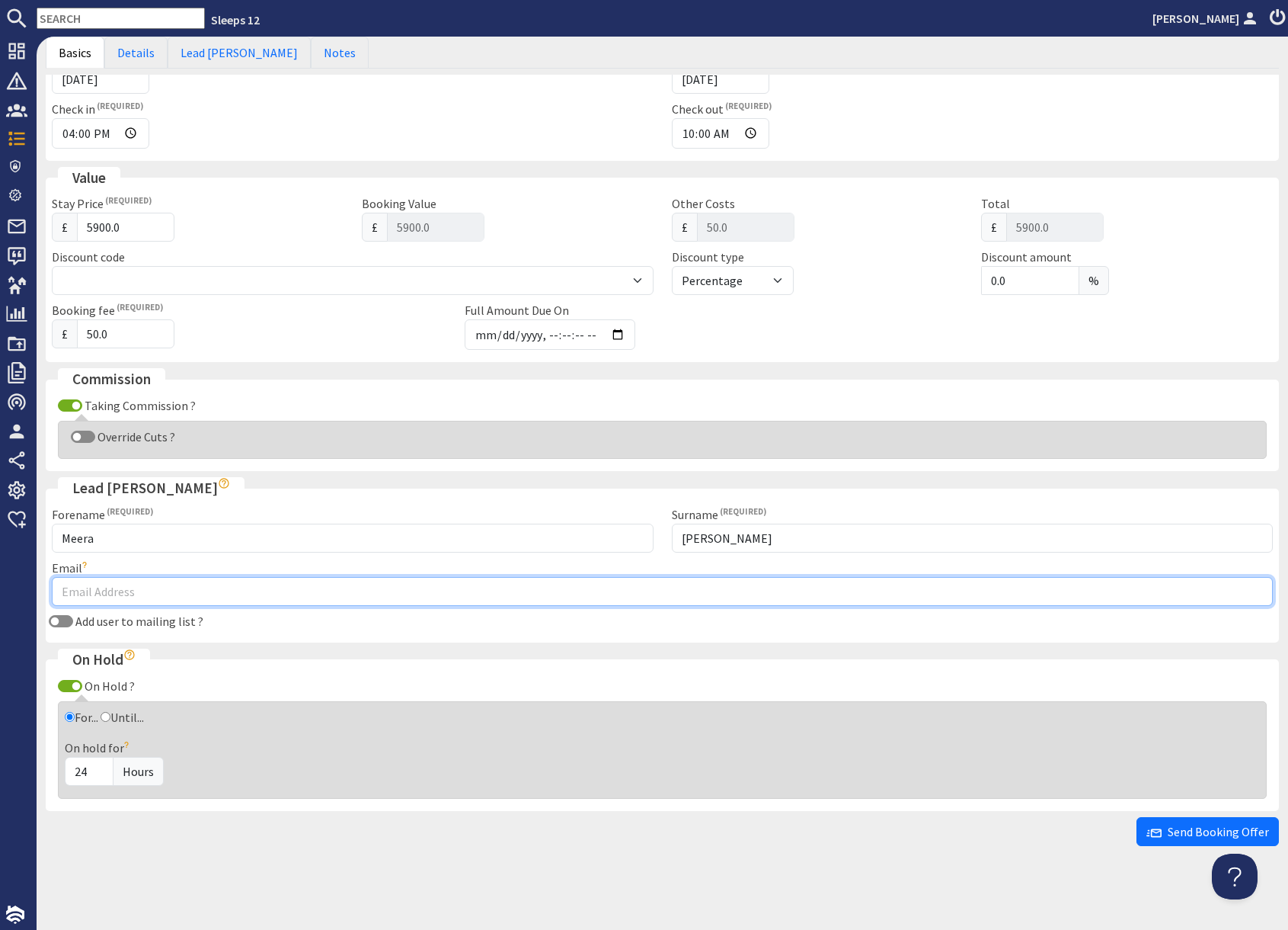
click at [148, 593] on input "Email" at bounding box center [663, 591] width 1221 height 29
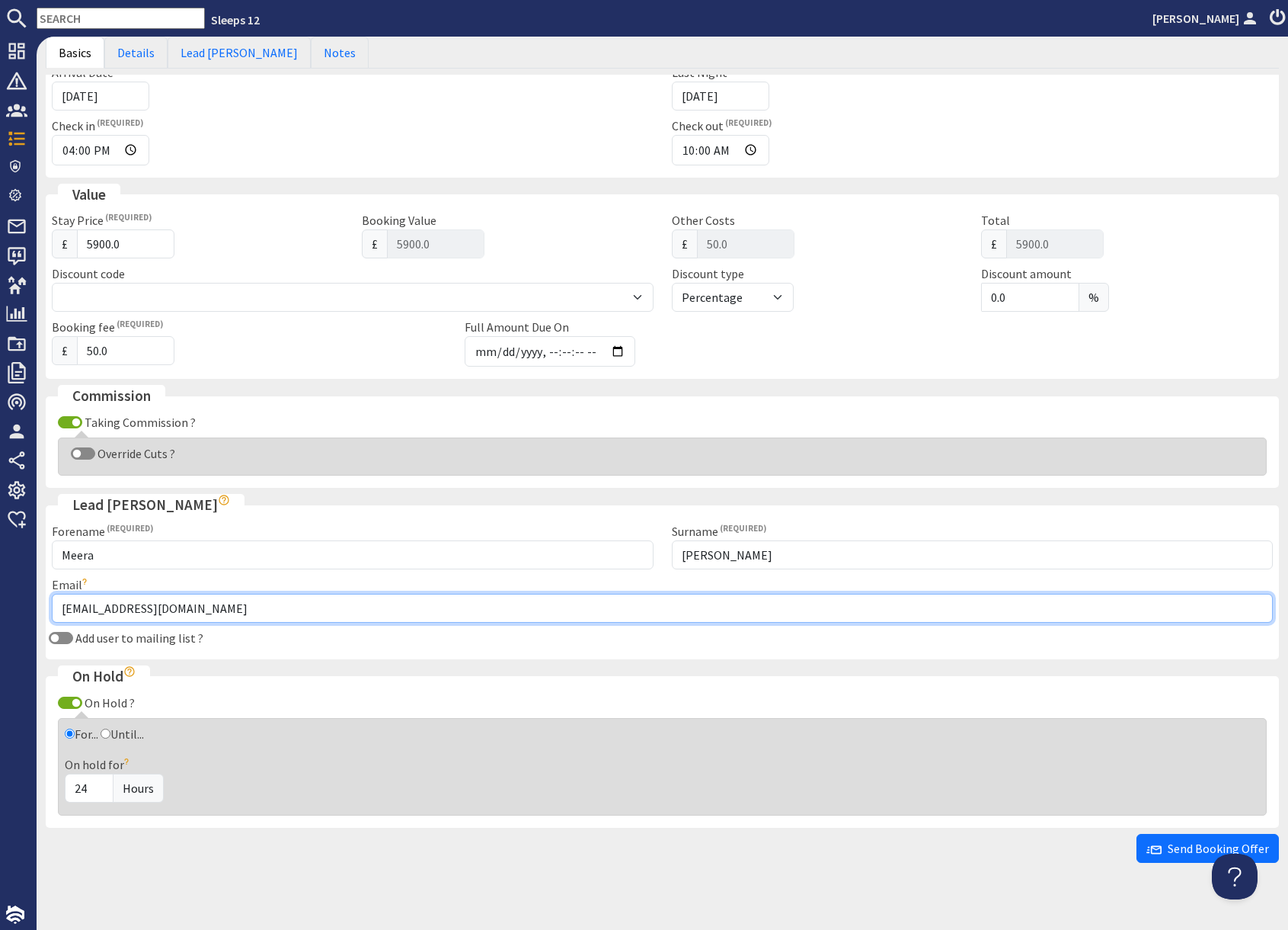
scroll to position [0, 0]
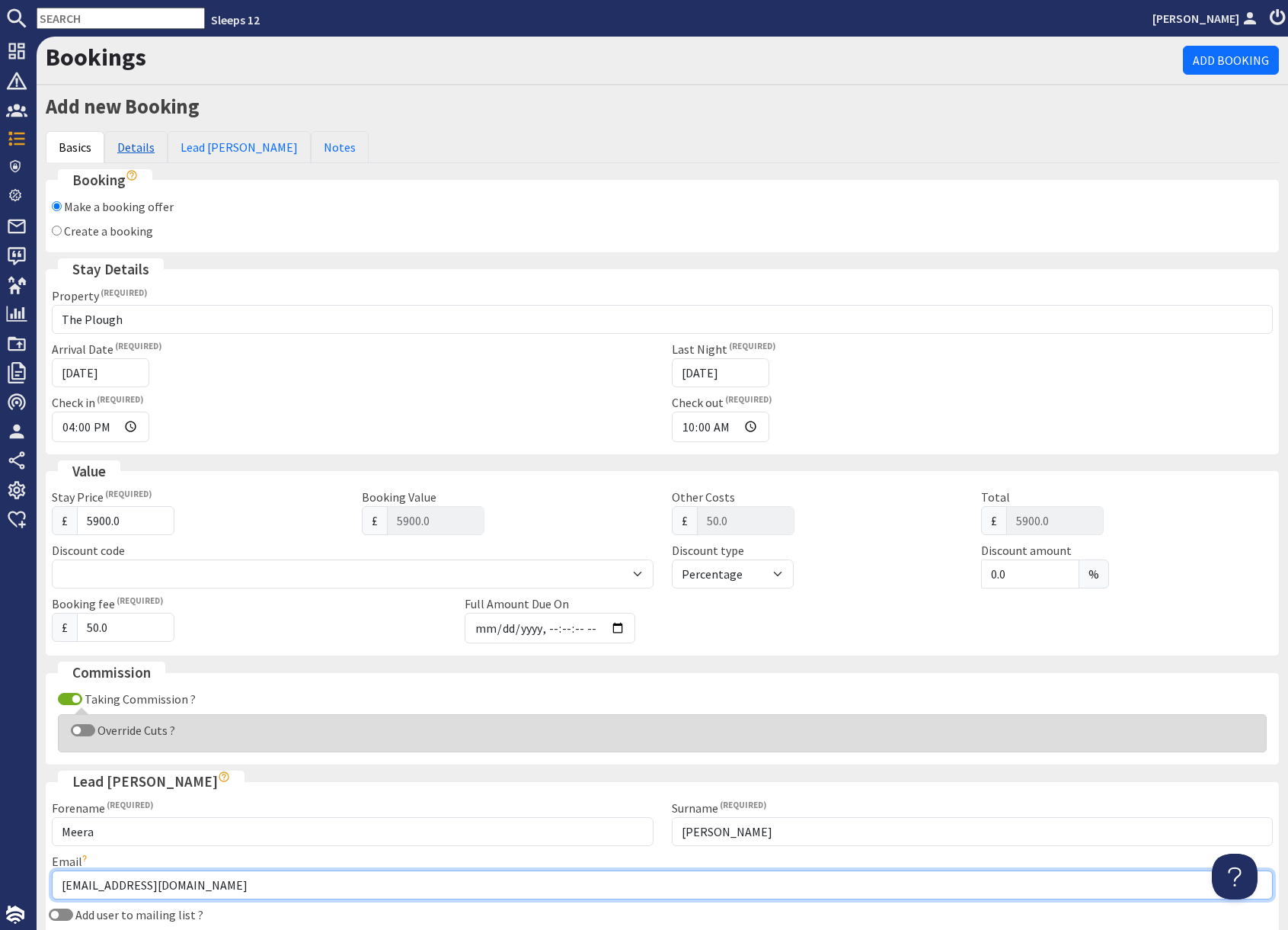
type input "m30era@hotmail.com"
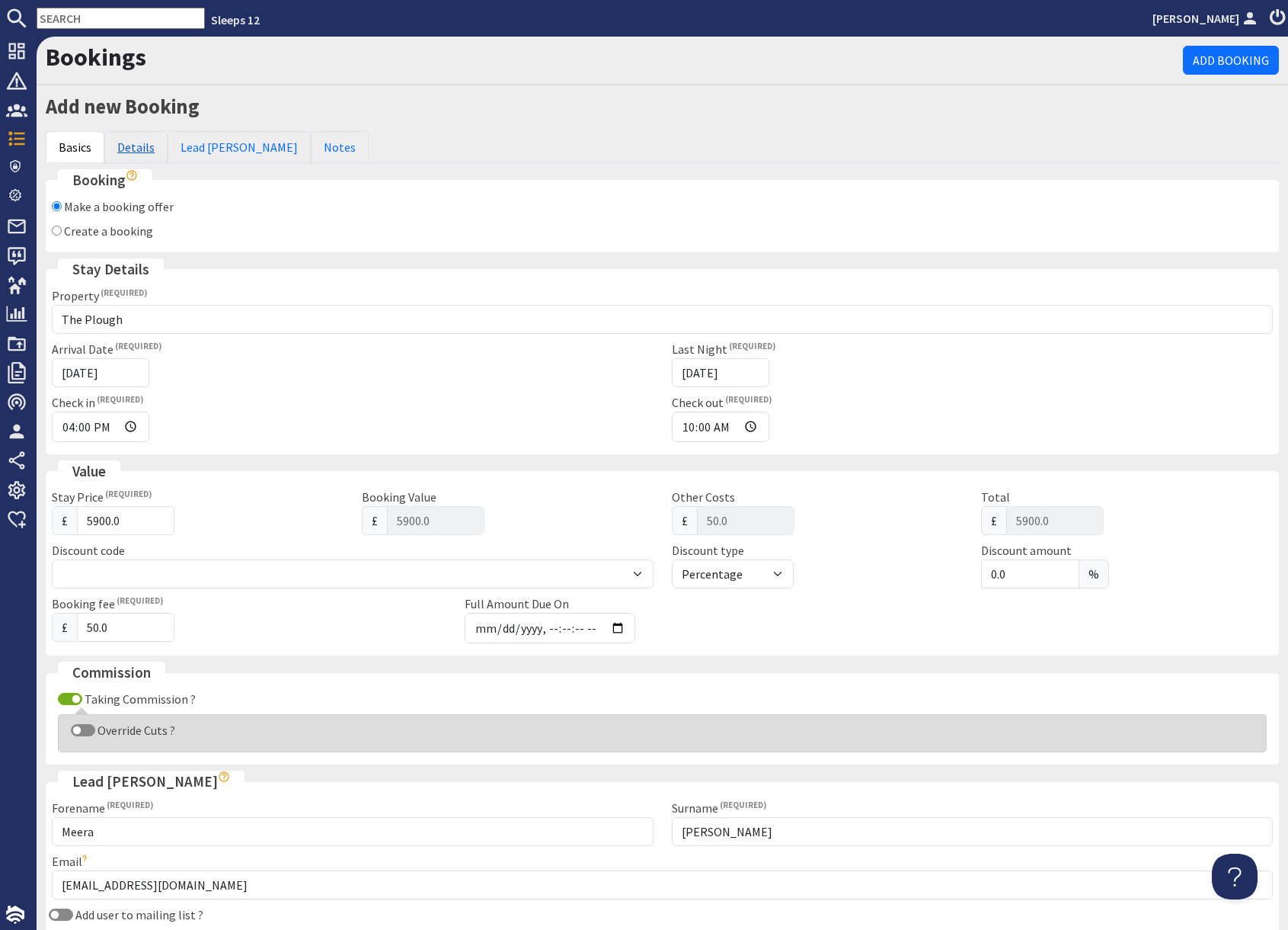
click at [141, 148] on link "Details" at bounding box center [136, 147] width 63 height 32
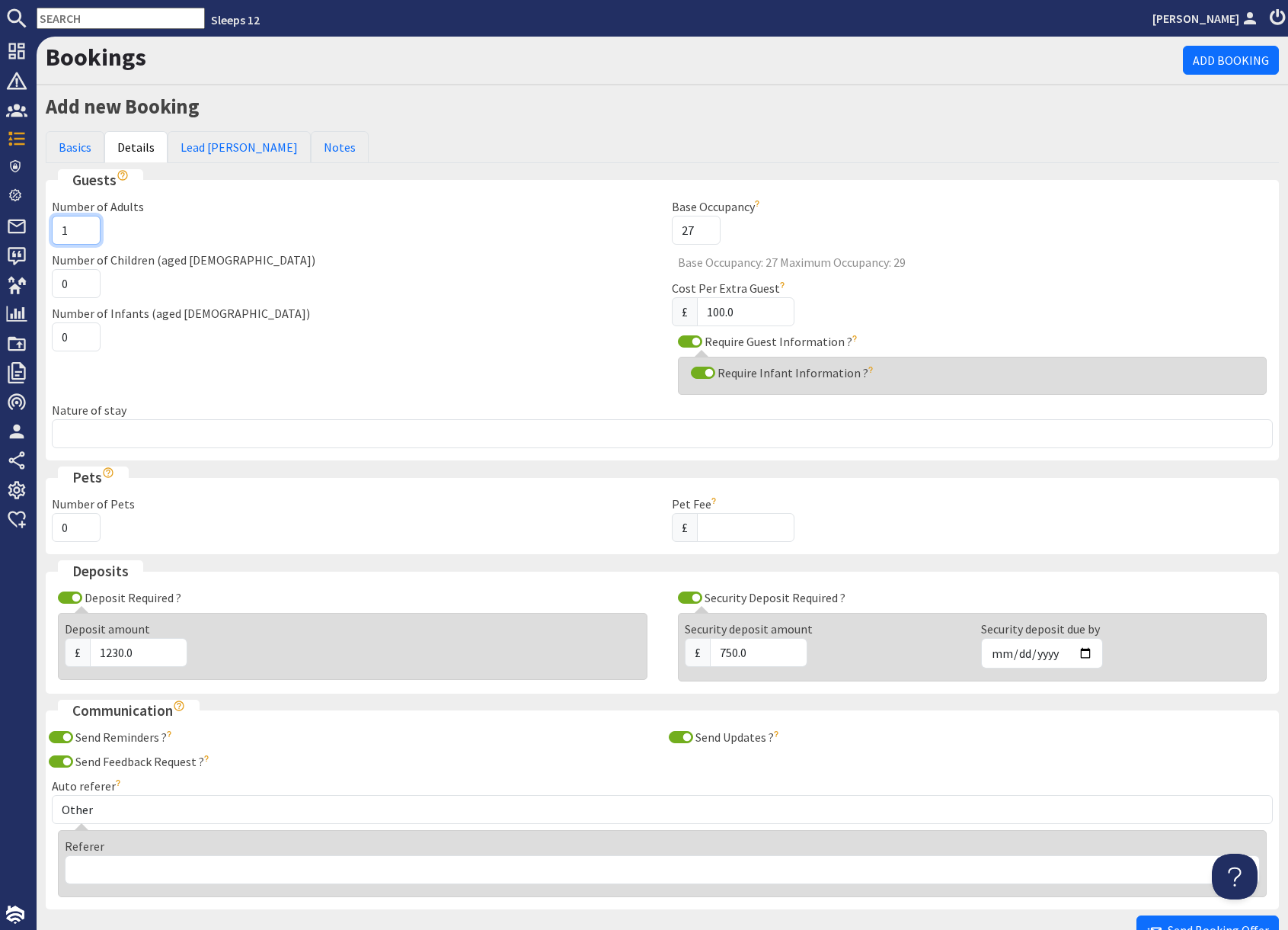
click at [72, 231] on input "1" at bounding box center [77, 230] width 49 height 29
type input "19"
drag, startPoint x: 402, startPoint y: 285, endPoint x: 181, endPoint y: 277, distance: 221.1
click at [380, 286] on div "Number of Children (aged 2-18) 0" at bounding box center [352, 274] width 620 height 47
drag, startPoint x: 69, startPoint y: 337, endPoint x: 77, endPoint y: 339, distance: 8.2
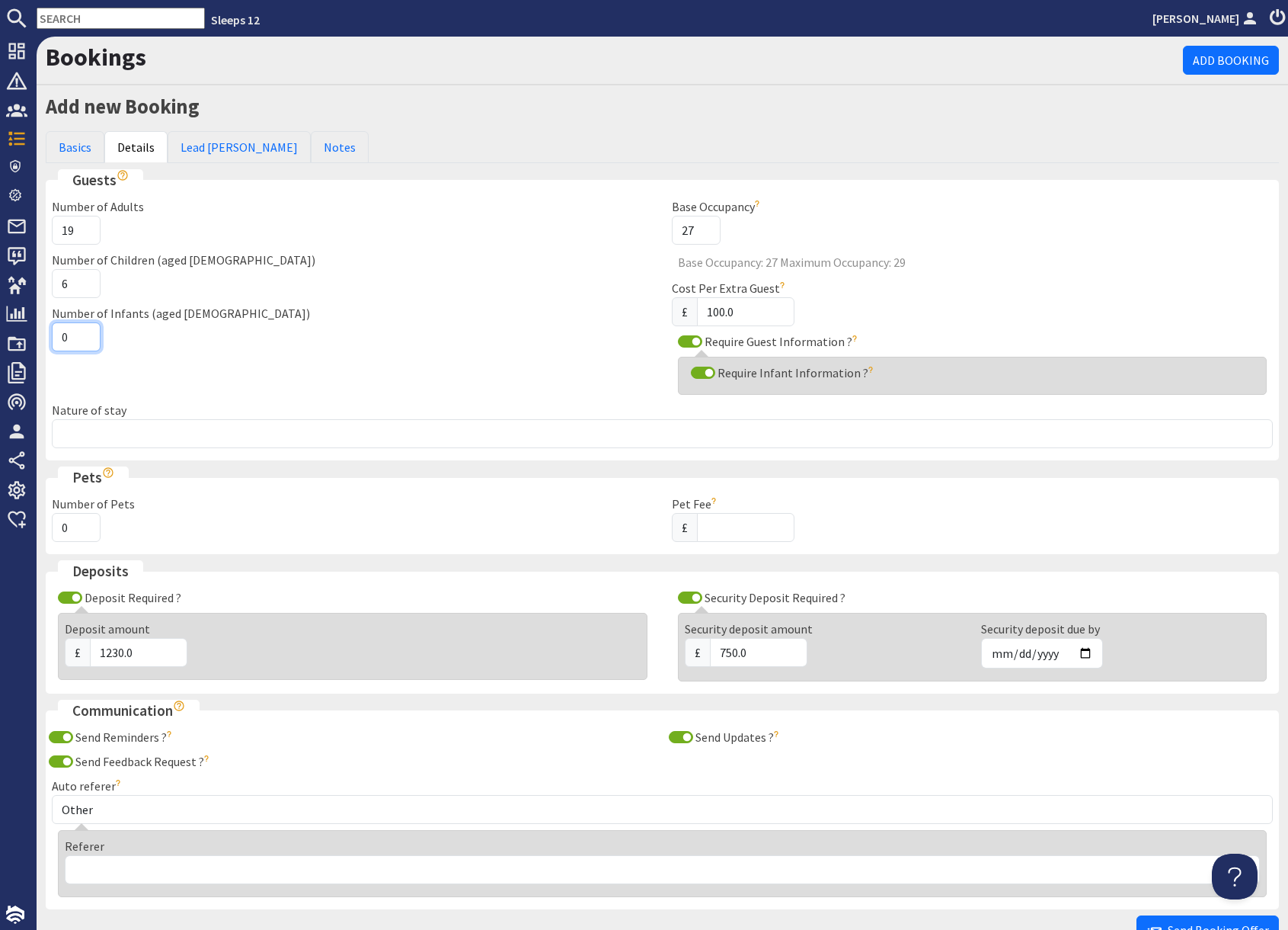
click at [69, 337] on input "0" at bounding box center [77, 337] width 49 height 29
type input "7"
click at [88, 279] on input "7" at bounding box center [77, 283] width 49 height 29
type input "1"
click at [88, 333] on input "1" at bounding box center [77, 337] width 49 height 29
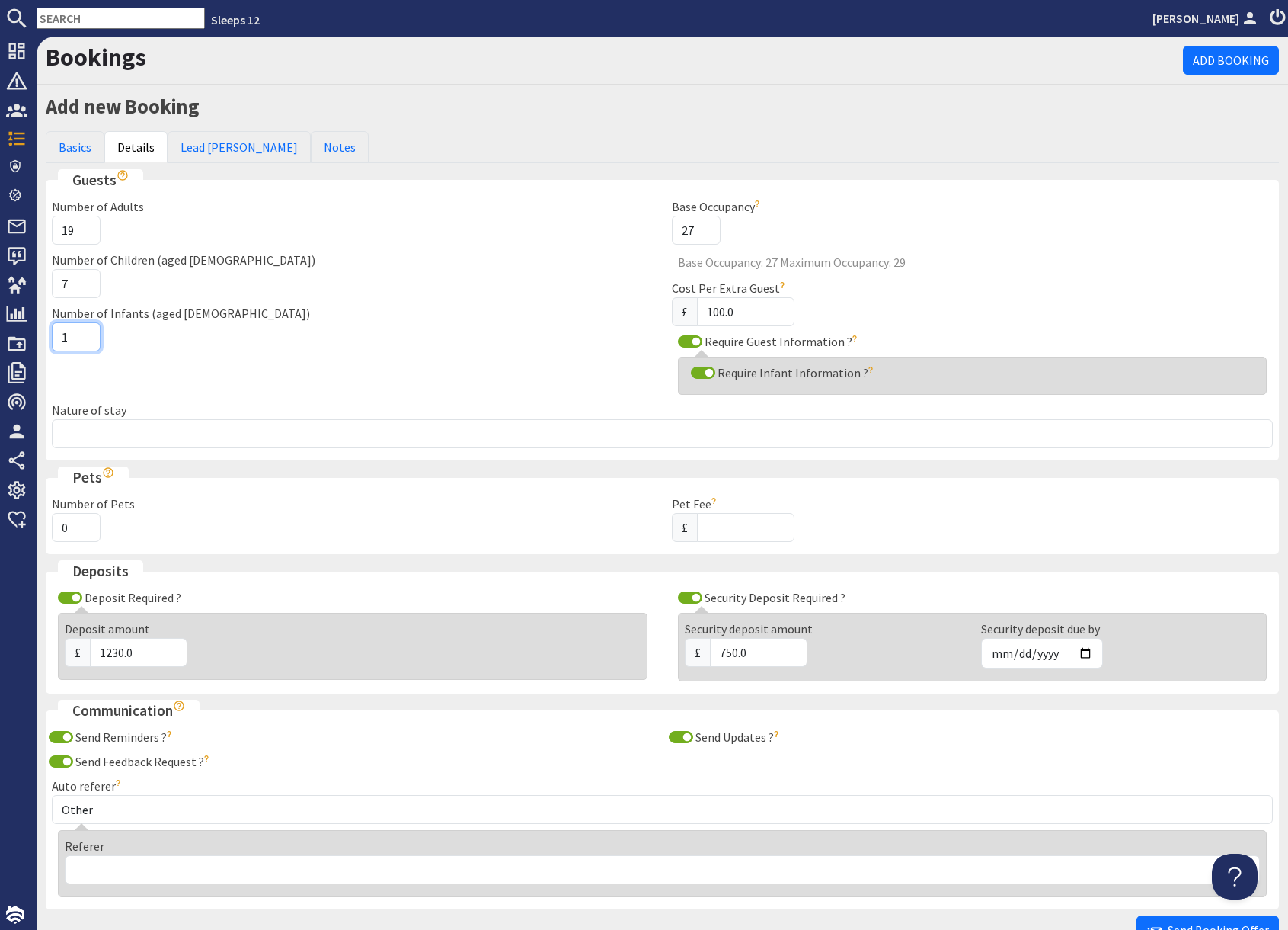
drag, startPoint x: 162, startPoint y: 385, endPoint x: 136, endPoint y: 440, distance: 60.8
click at [160, 386] on div "Number of Adults 19 Number of Children (aged 2-18) 7 Number of Infants (aged 0-…" at bounding box center [352, 299] width 620 height 204
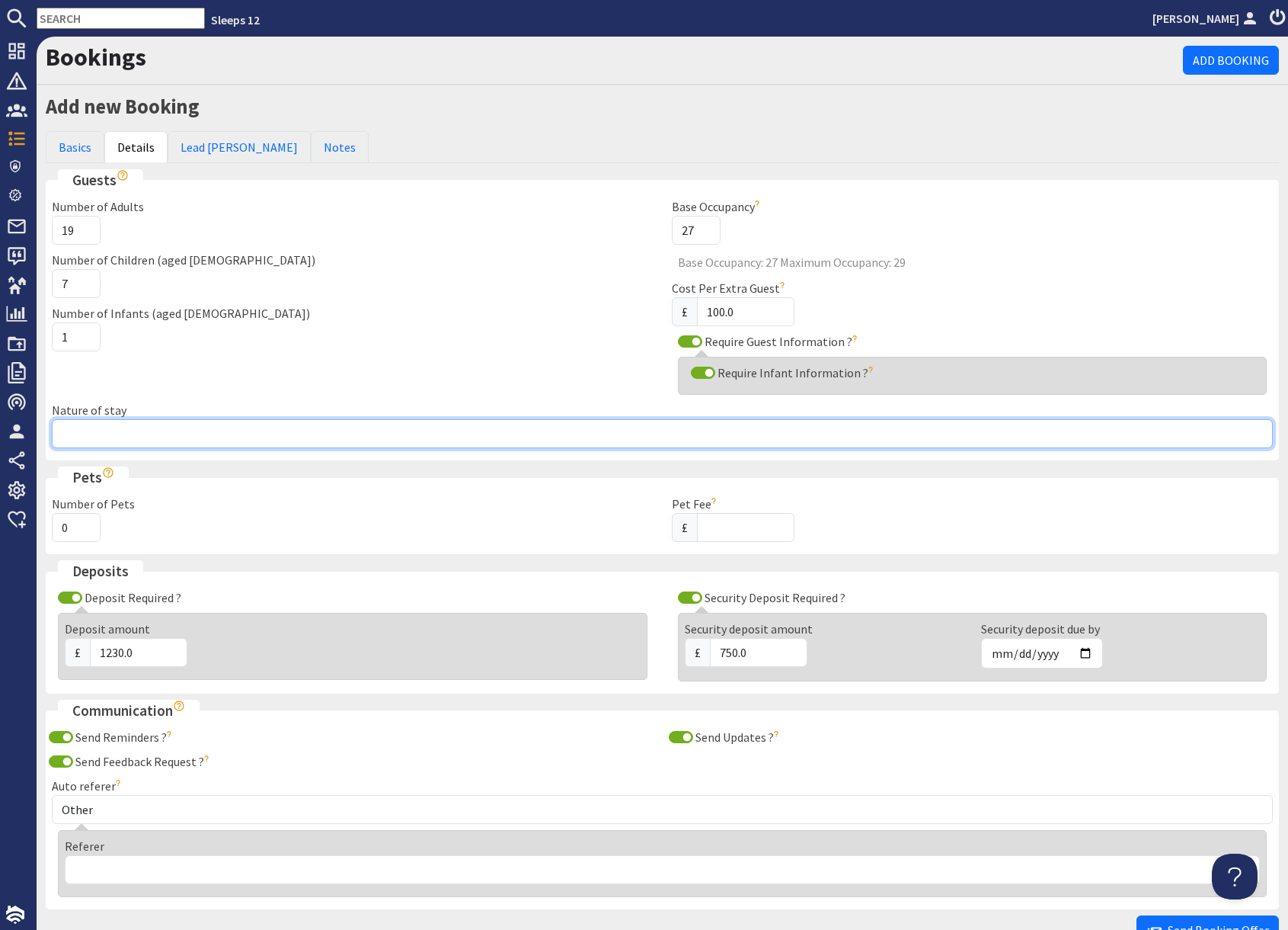
click at [131, 437] on input "Nature of stay" at bounding box center [663, 433] width 1221 height 29
type input "family group"
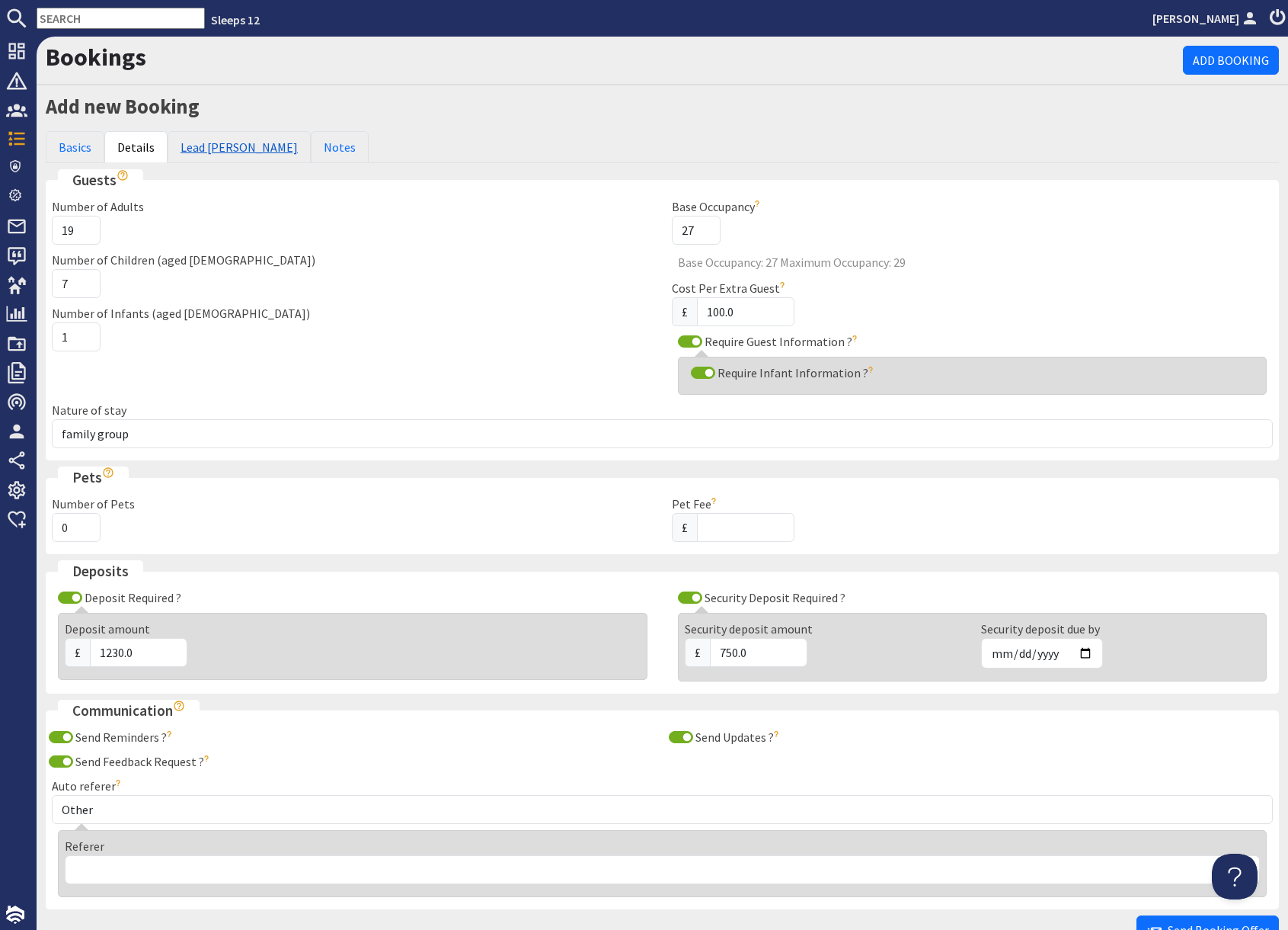
click at [202, 148] on link "Lead [PERSON_NAME]" at bounding box center [239, 147] width 143 height 32
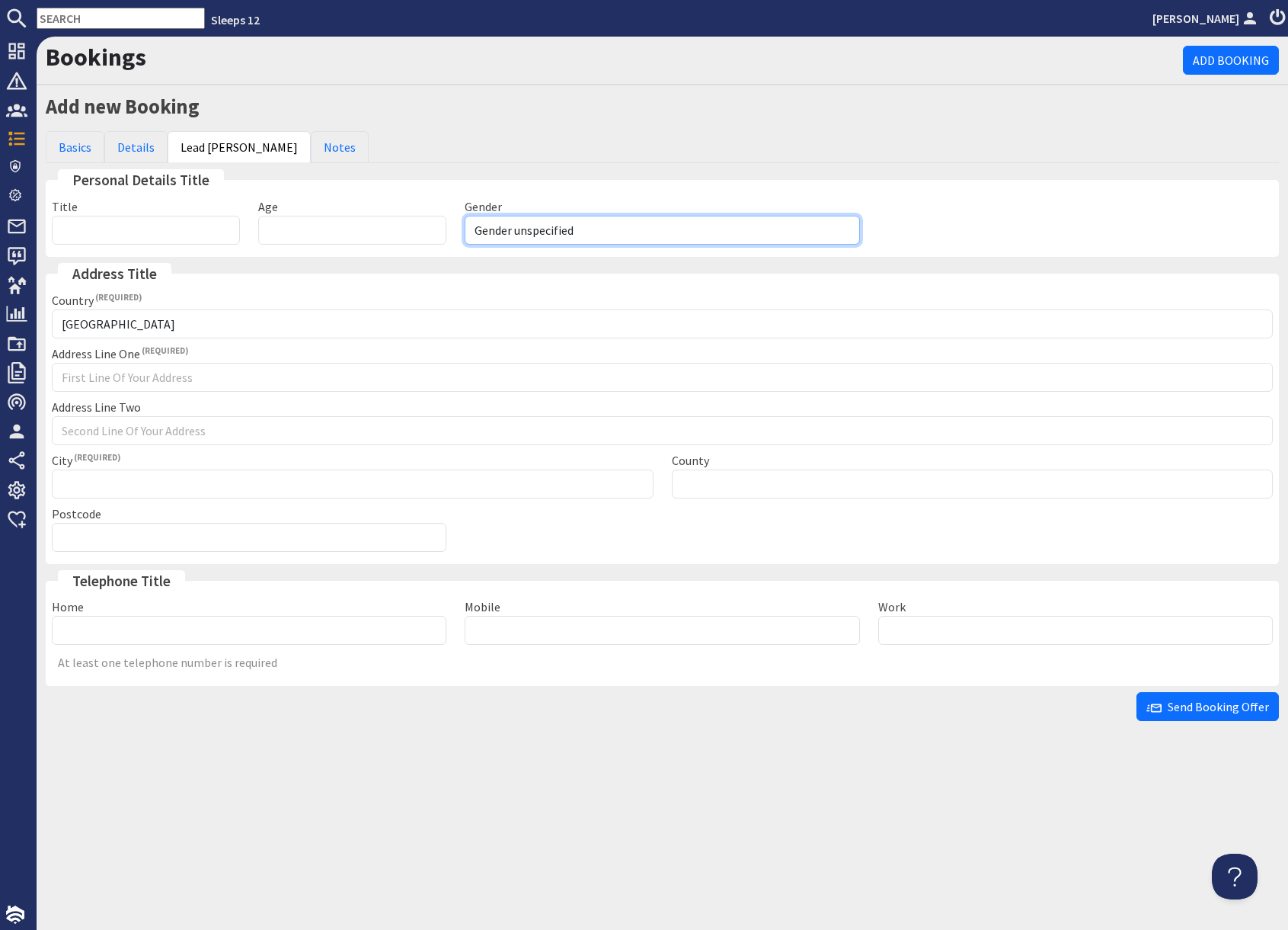
click at [592, 230] on select "Gender unspecified Gender male Gender female" at bounding box center [662, 230] width 395 height 29
select select "gender_female"
click at [464, 216] on select "Gender unspecified Gender male Gender female" at bounding box center [662, 230] width 395 height 29
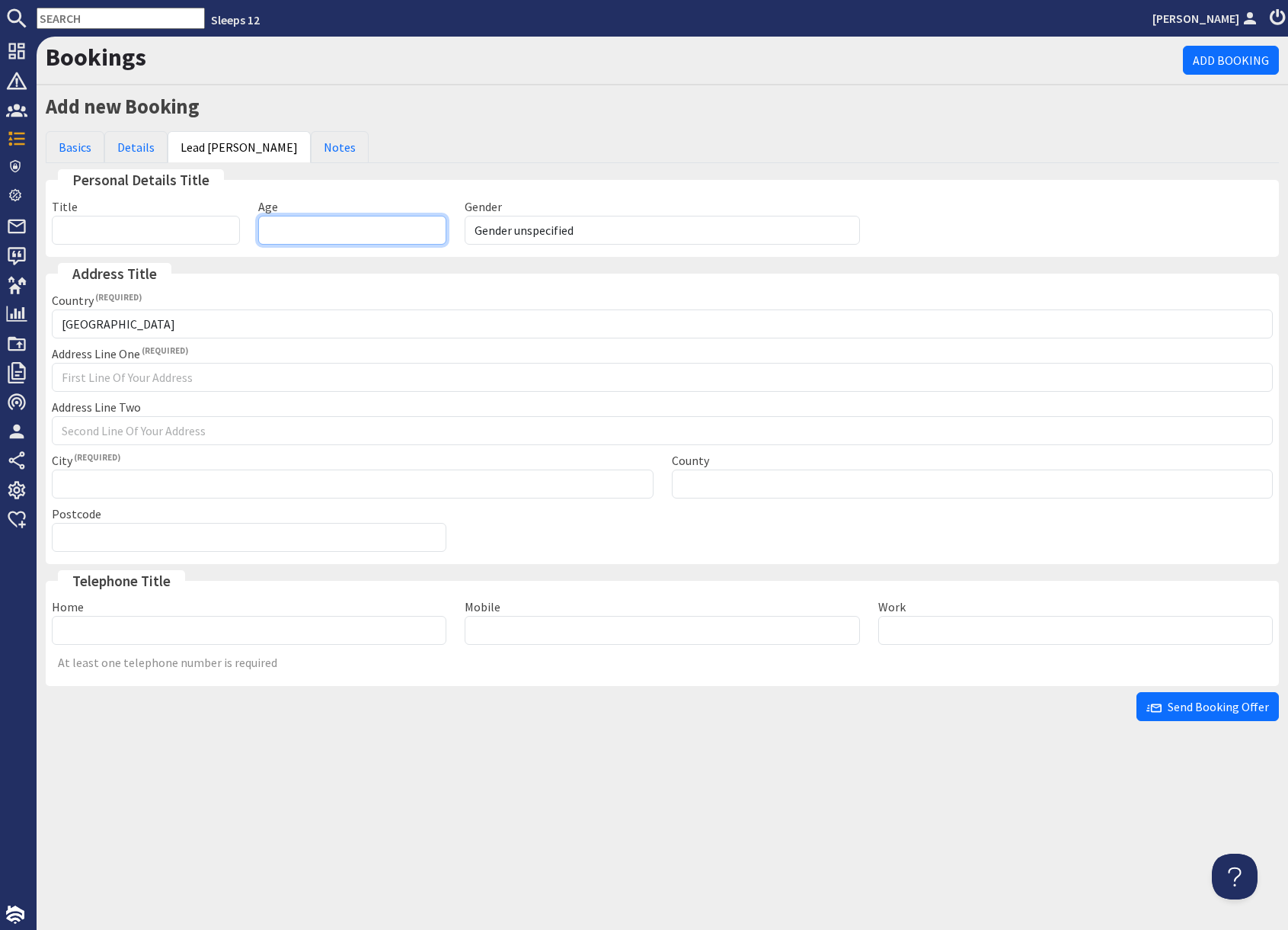
click at [293, 228] on input "Age" at bounding box center [352, 230] width 188 height 29
type input "42"
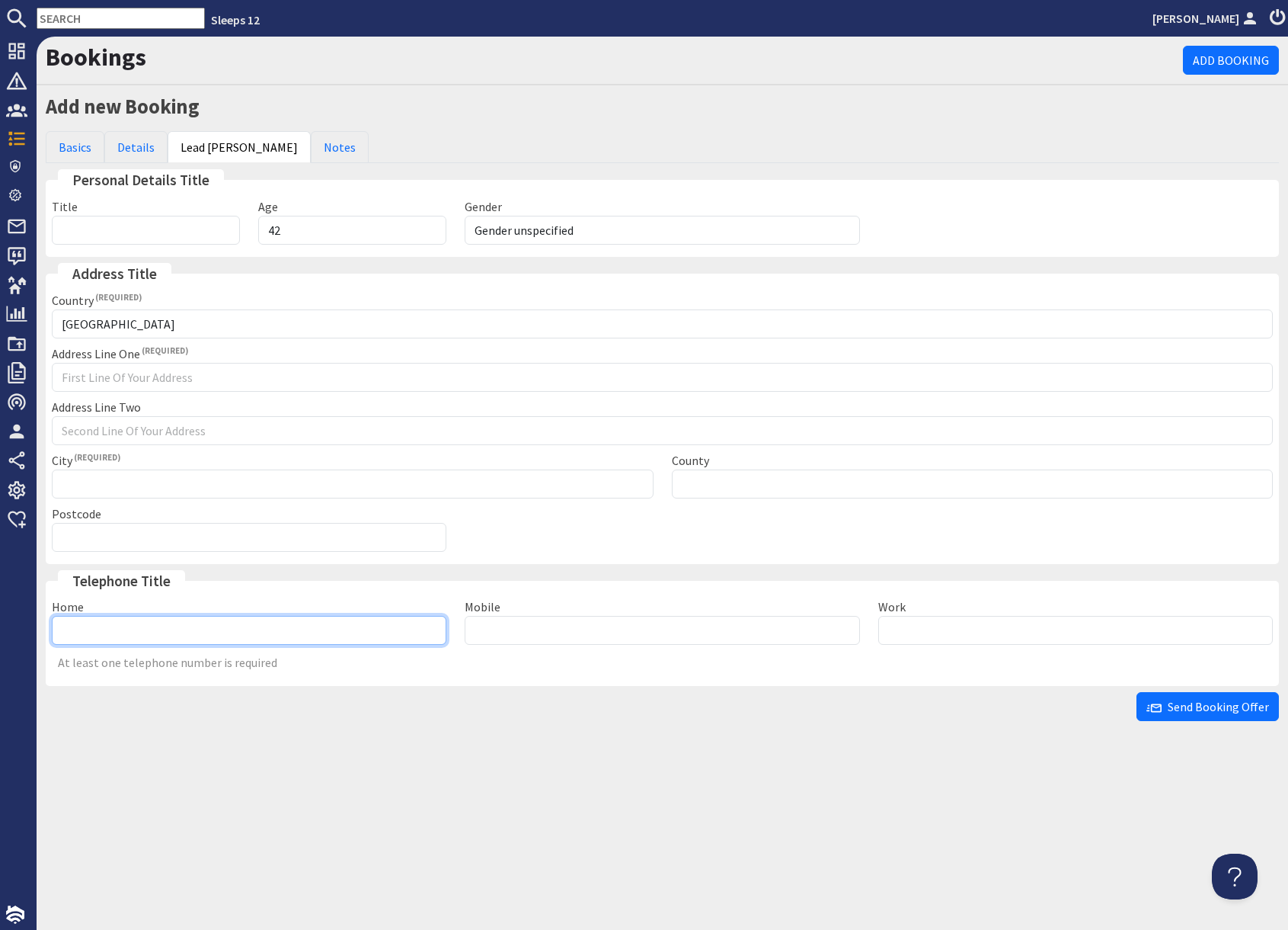
click at [345, 637] on input "Home" at bounding box center [250, 630] width 395 height 29
type input "07534892009"
drag, startPoint x: 688, startPoint y: 717, endPoint x: 664, endPoint y: 706, distance: 26.4
click at [684, 715] on div "Send Booking Offer" at bounding box center [663, 706] width 1233 height 29
drag, startPoint x: 634, startPoint y: 155, endPoint x: 561, endPoint y: 177, distance: 76.2
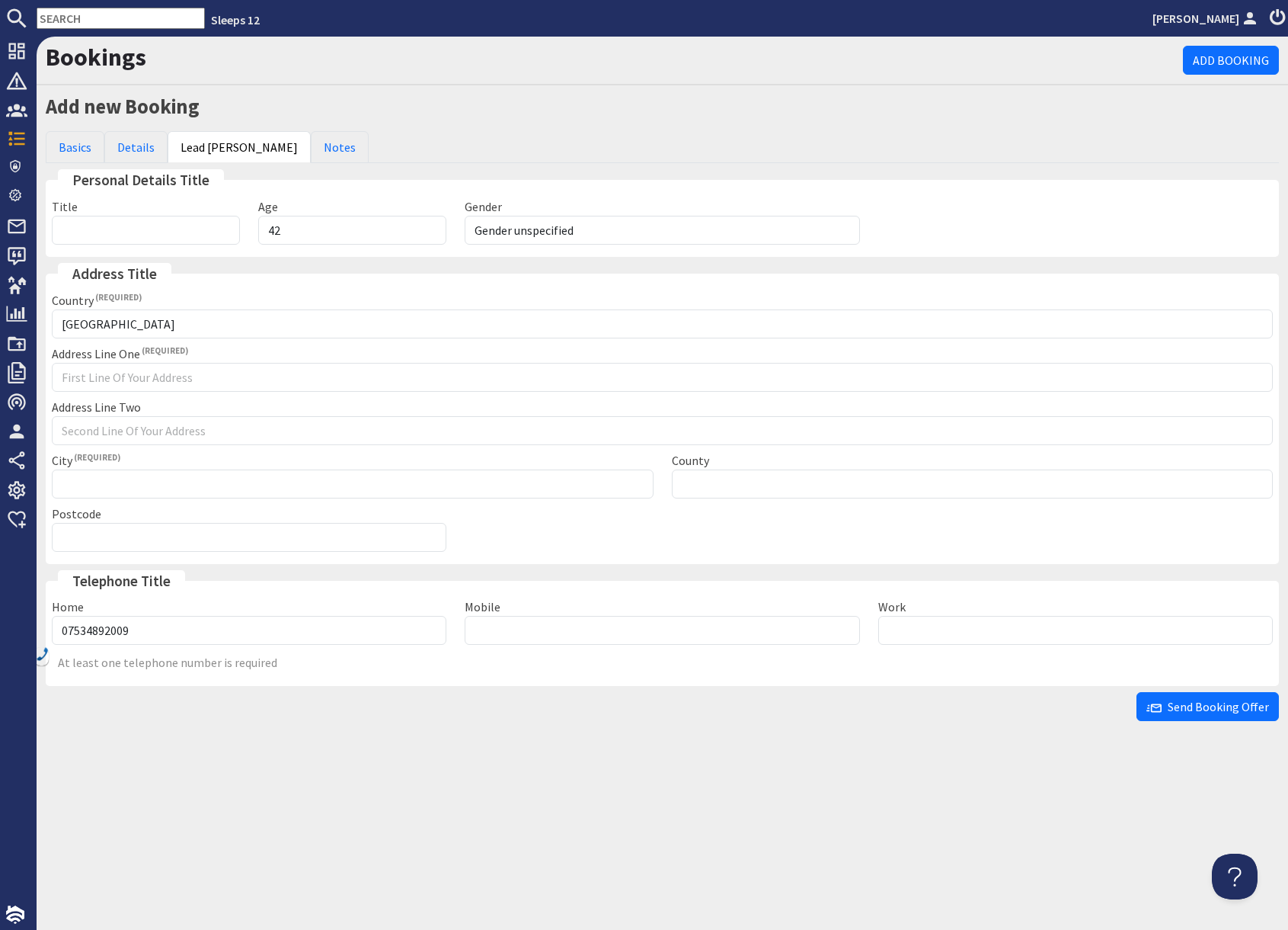
click at [634, 155] on ul "Basics Details Lead Booker Notes" at bounding box center [663, 147] width 1233 height 32
click at [1193, 711] on span "Send Booking Offer" at bounding box center [1208, 706] width 123 height 16
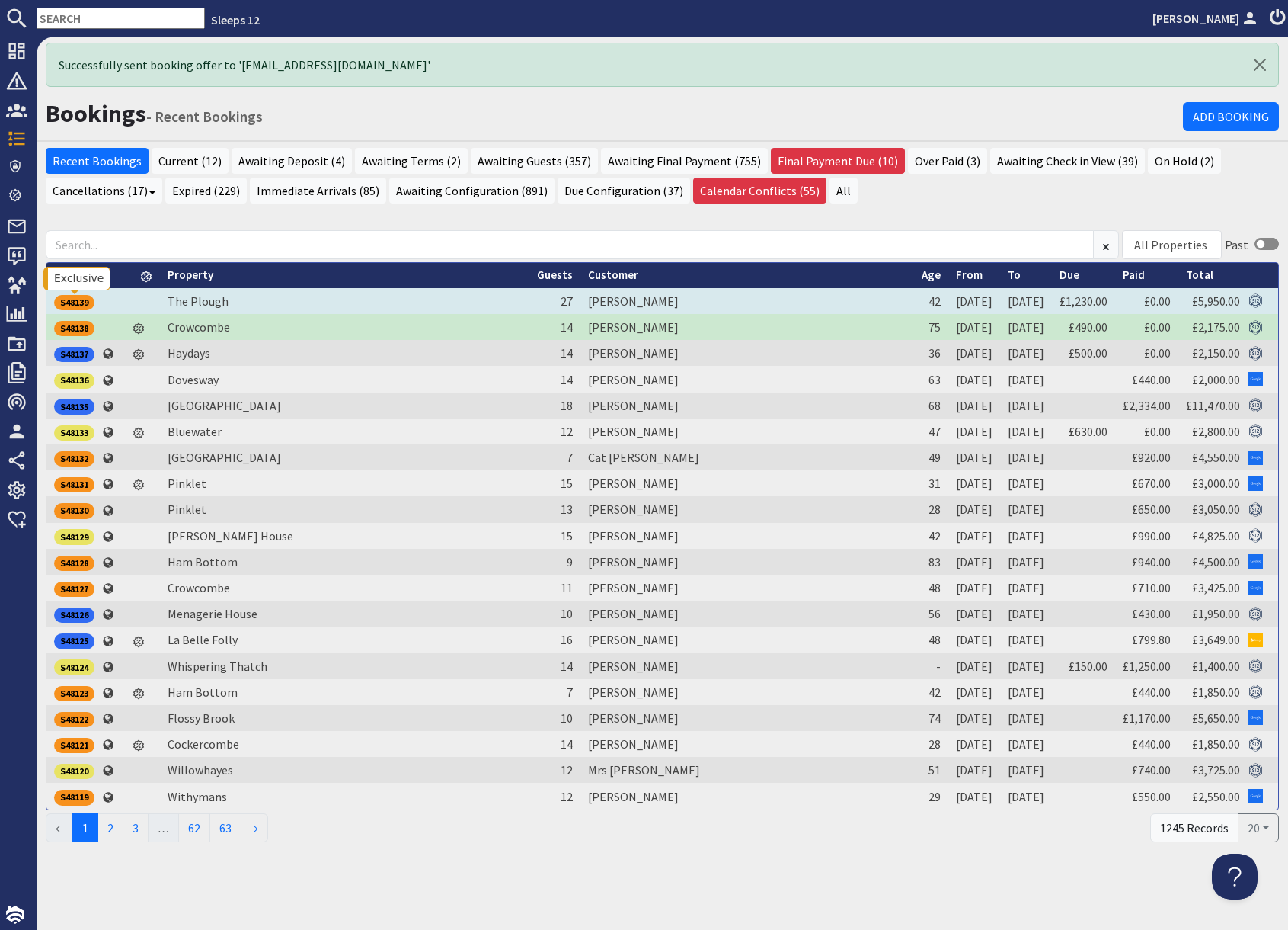
click at [78, 300] on div "S48139" at bounding box center [74, 303] width 40 height 16
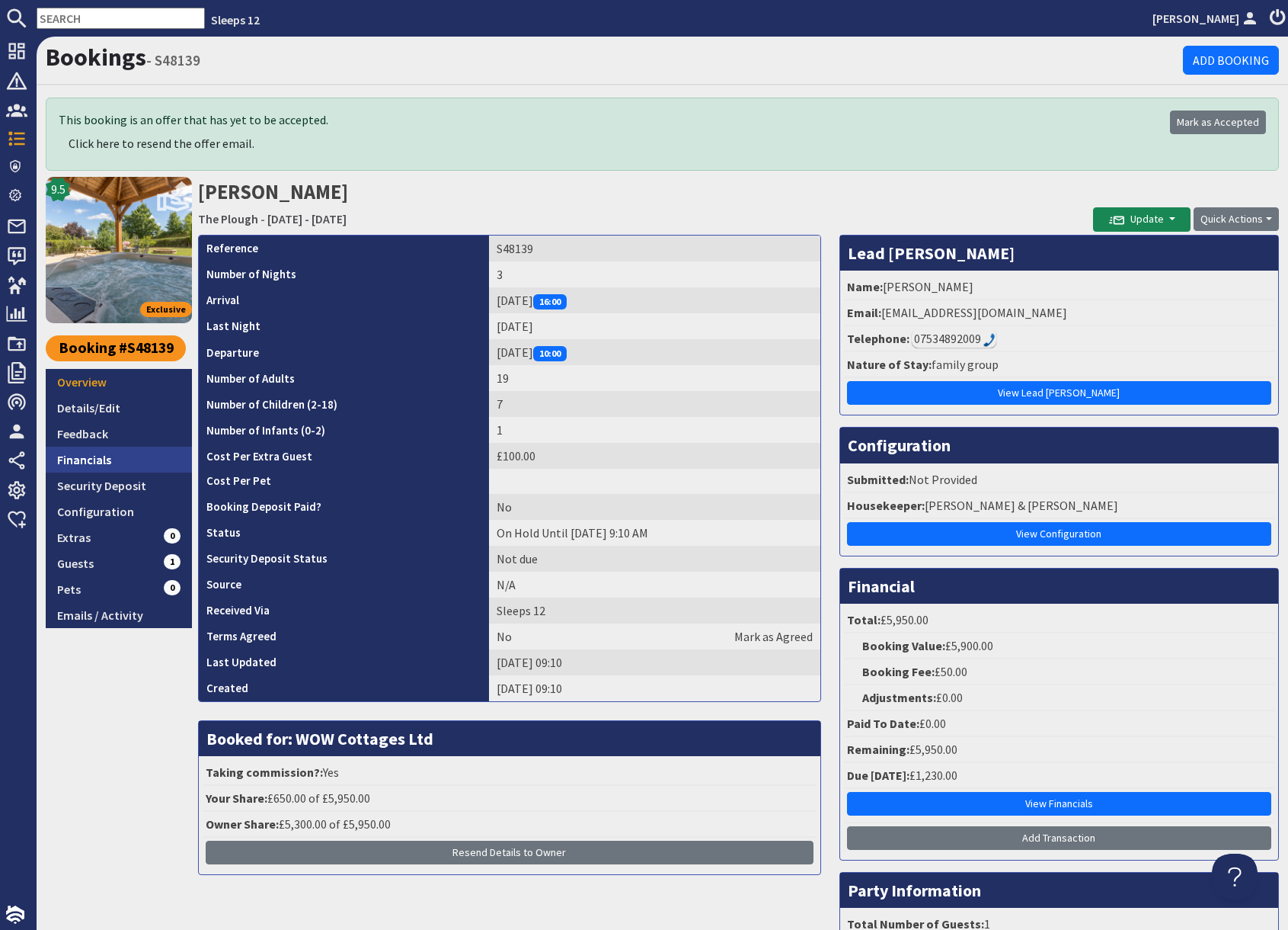
click at [98, 462] on link "Financials" at bounding box center [119, 459] width 146 height 26
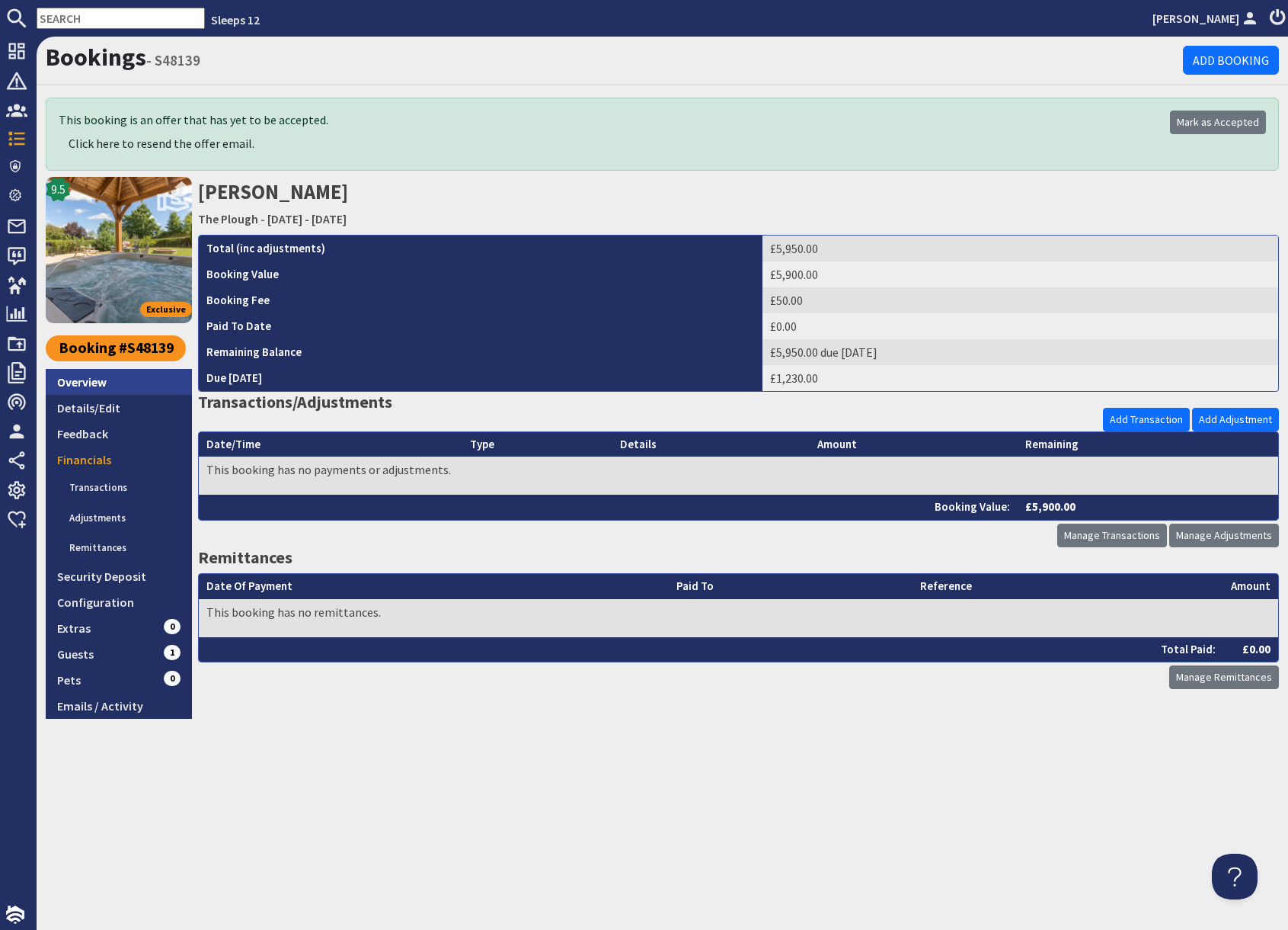
click at [107, 387] on link "Overview" at bounding box center [119, 382] width 146 height 26
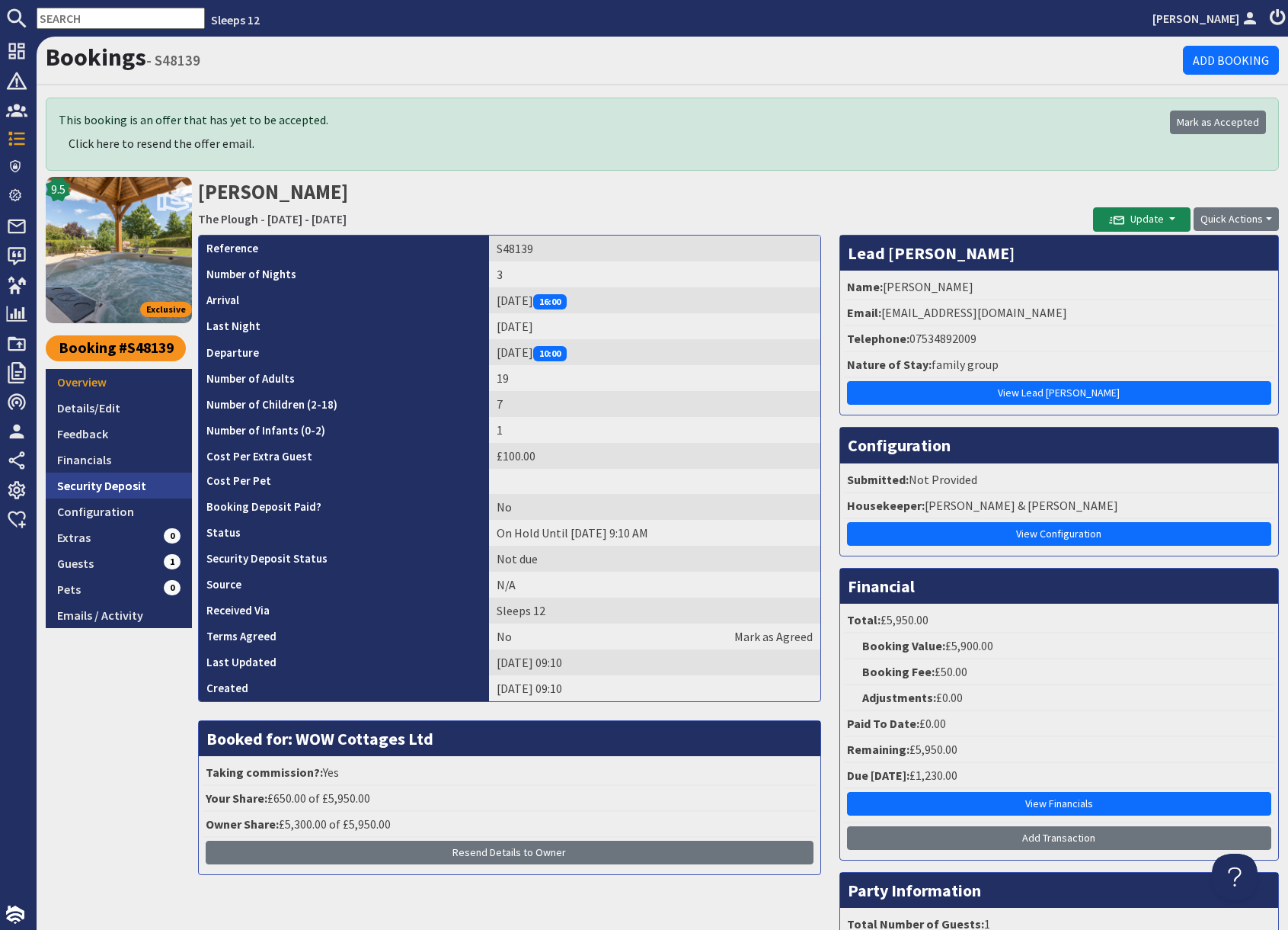
click at [139, 487] on link "Security Deposit" at bounding box center [119, 485] width 146 height 26
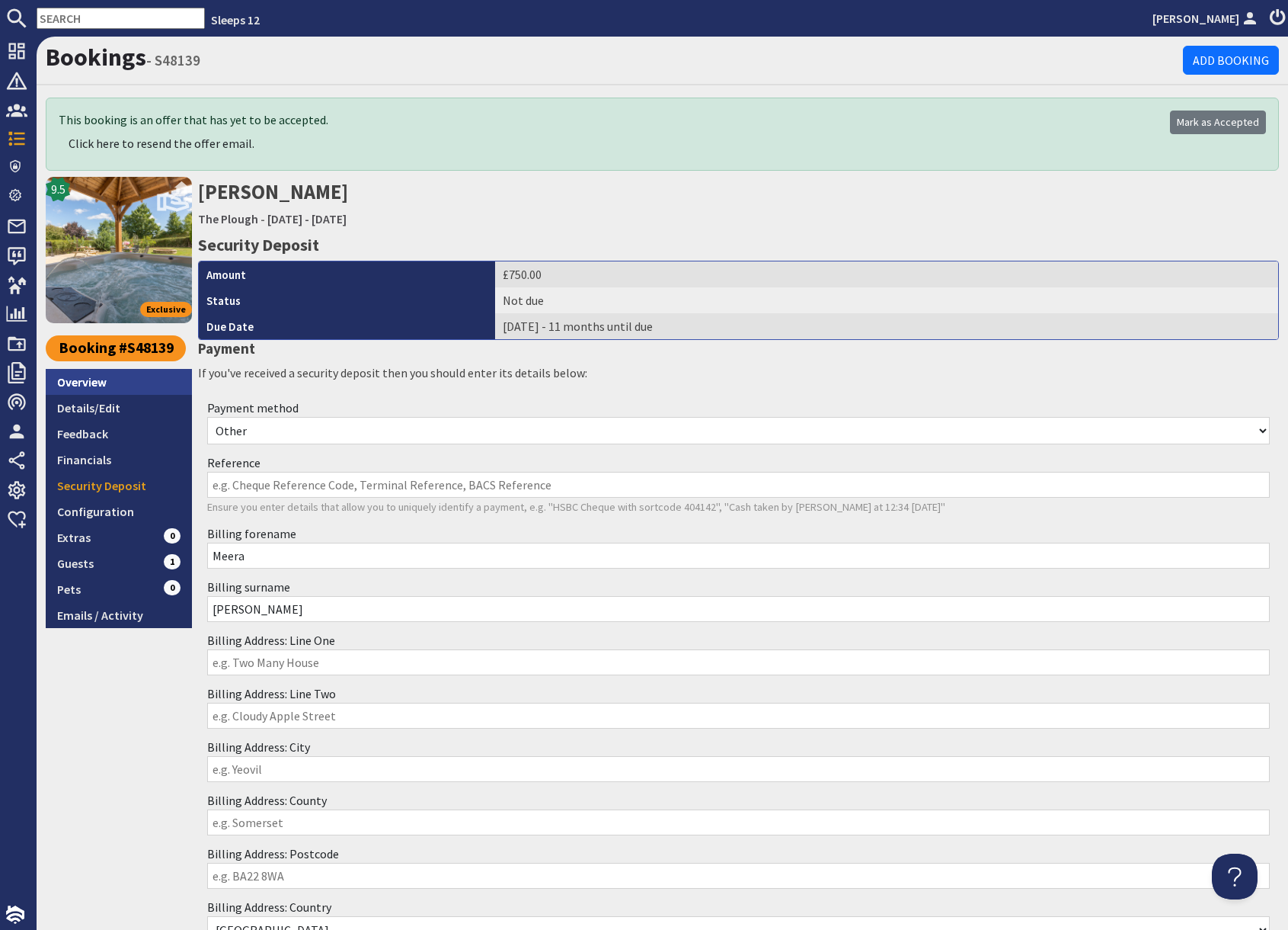
click at [90, 383] on link "Overview" at bounding box center [119, 382] width 146 height 26
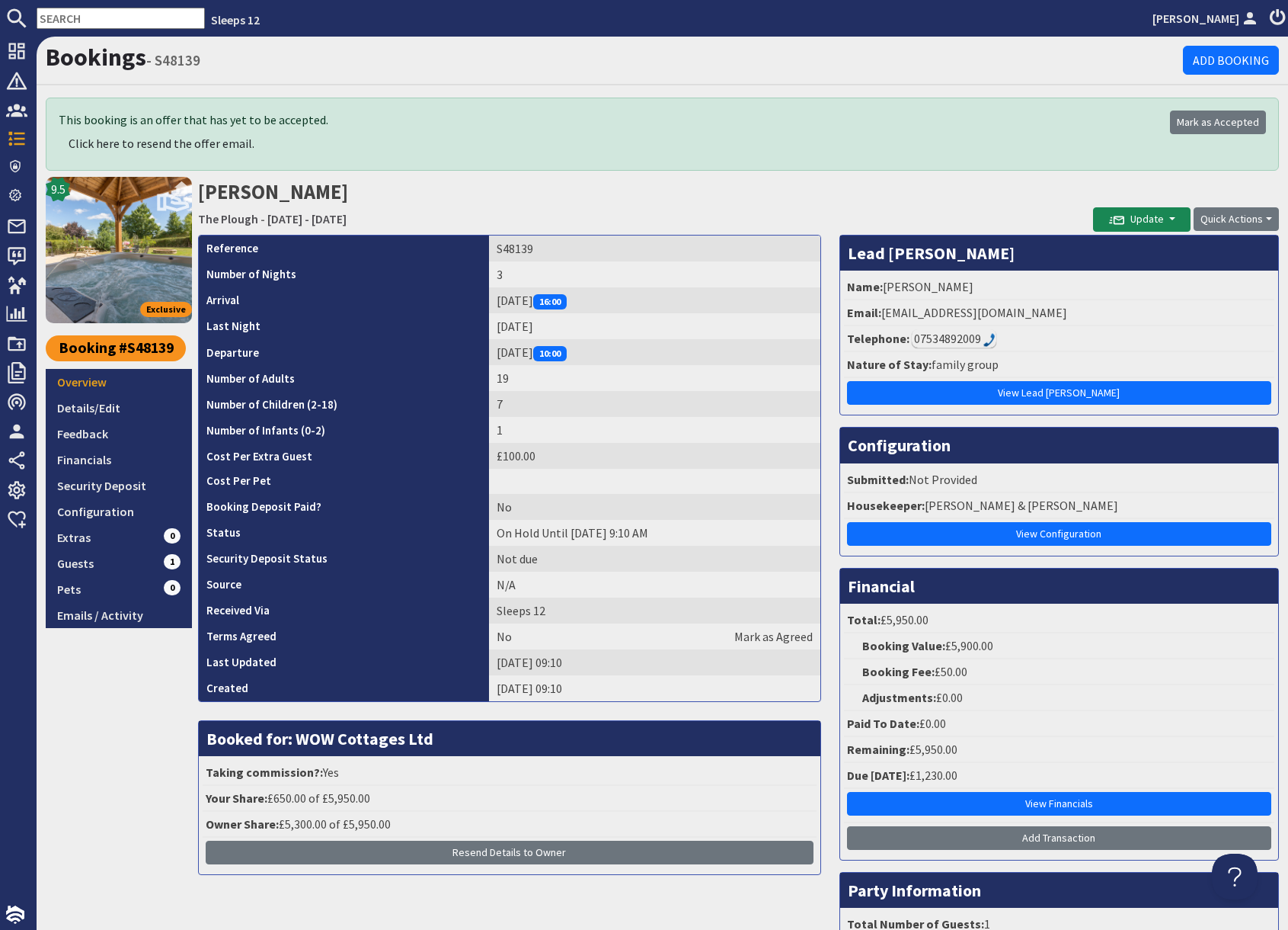
click at [846, 224] on h2 "Meera Shah The Plough - Friday 28/08/2026 - Sunday 30/08/2026" at bounding box center [645, 204] width 895 height 54
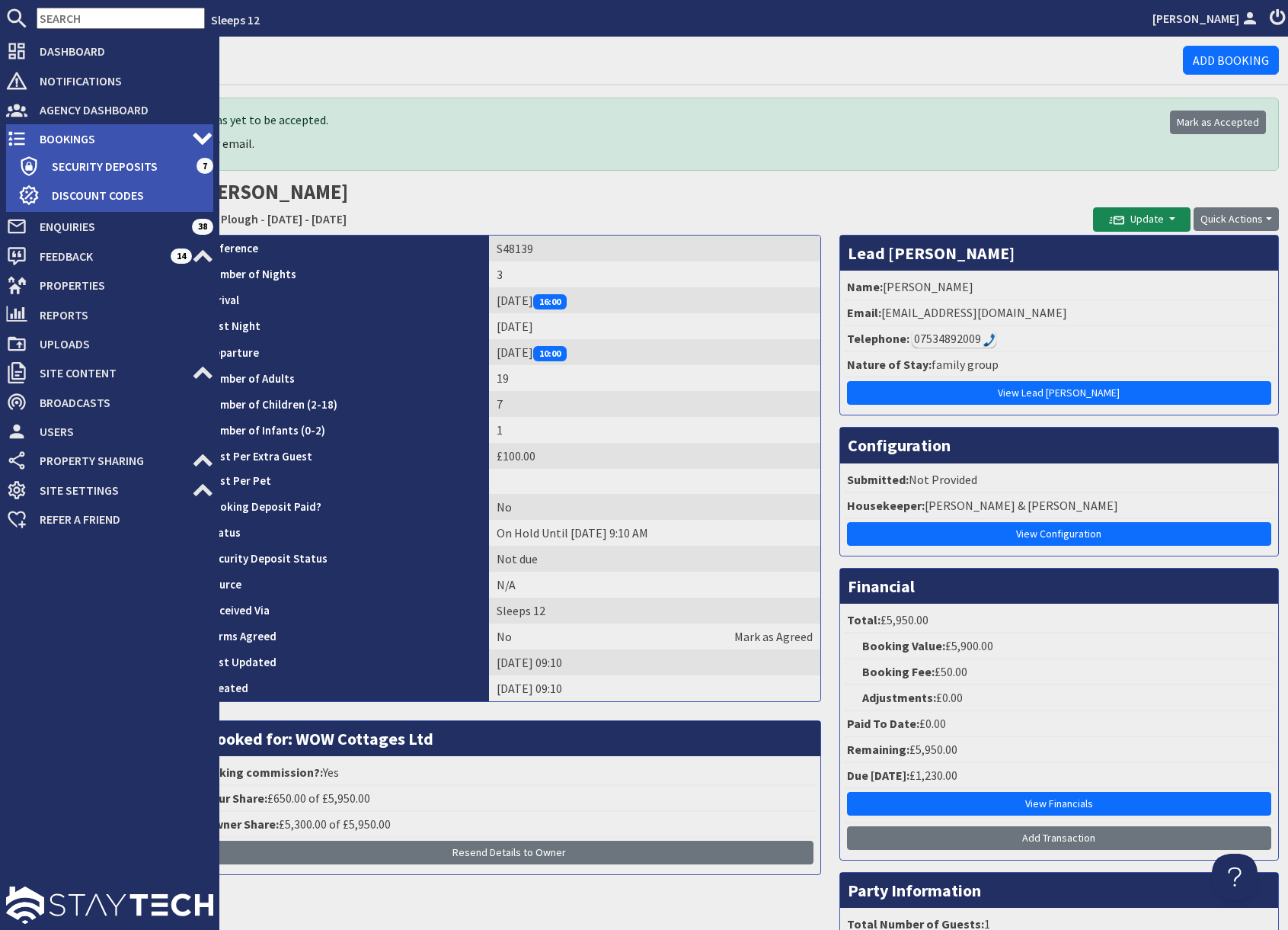
click at [57, 136] on span "Bookings" at bounding box center [110, 138] width 164 height 24
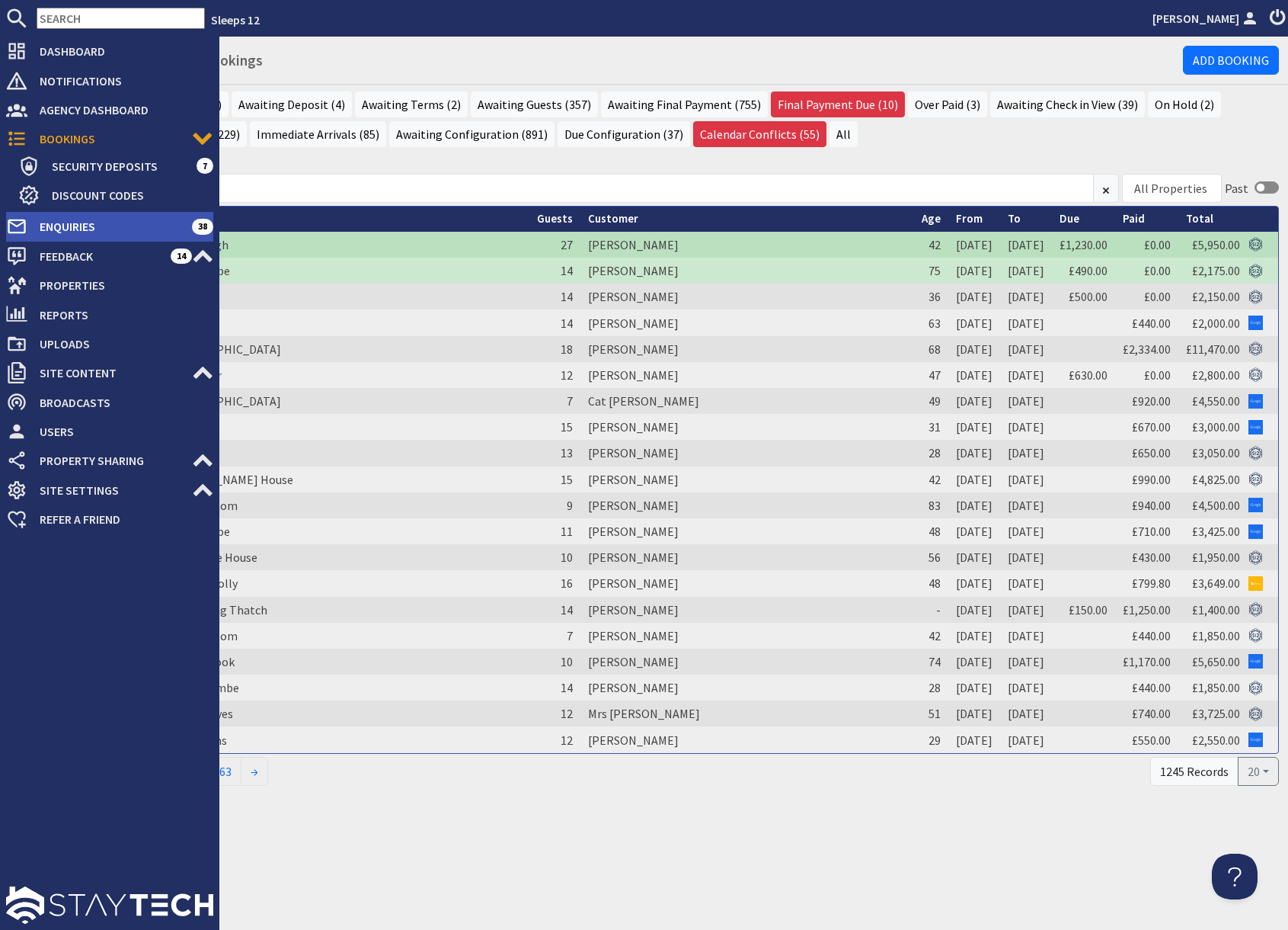
click at [52, 222] on span "Enquiries" at bounding box center [110, 226] width 164 height 24
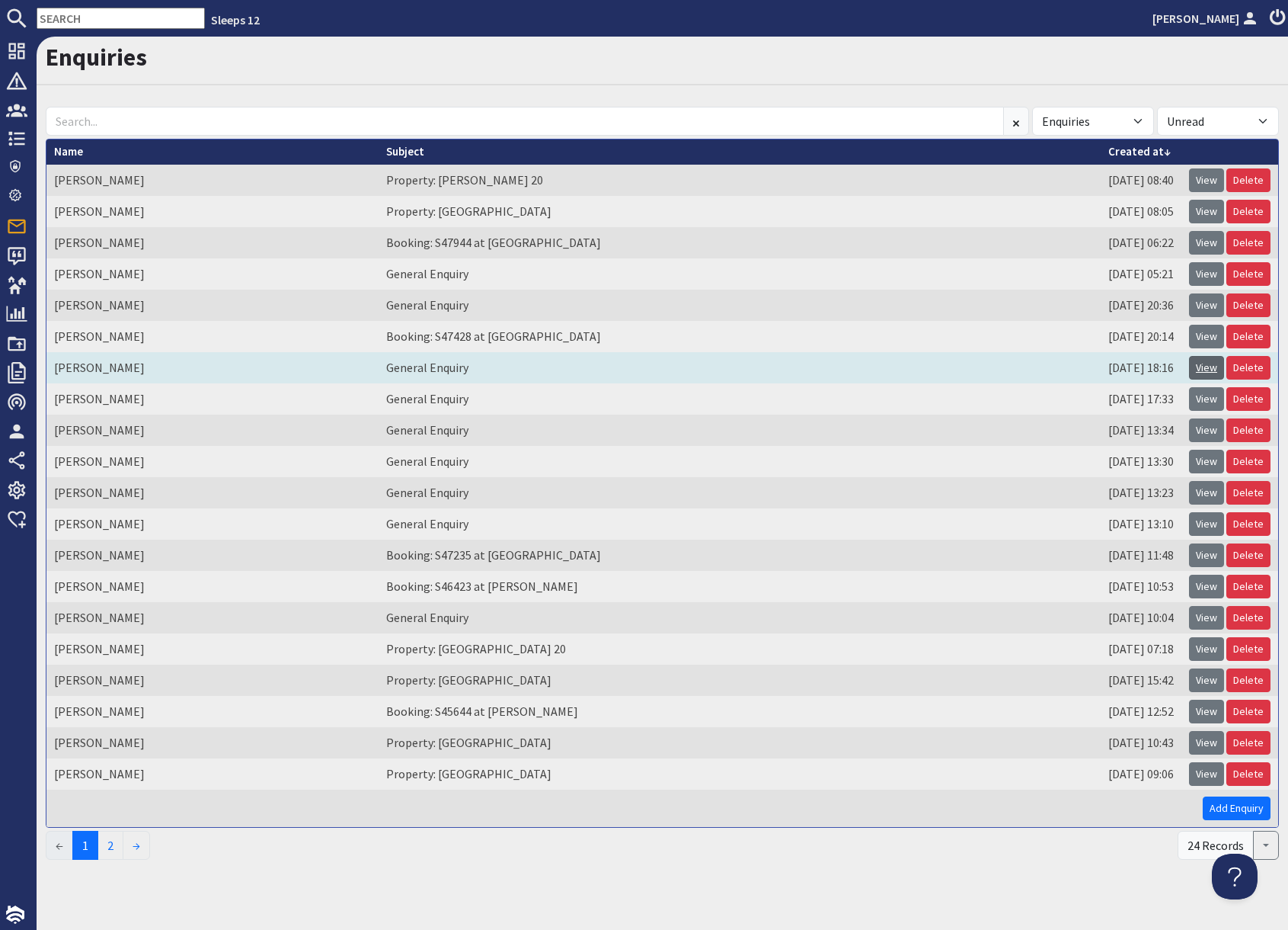
click at [1205, 369] on link "View" at bounding box center [1207, 367] width 35 height 23
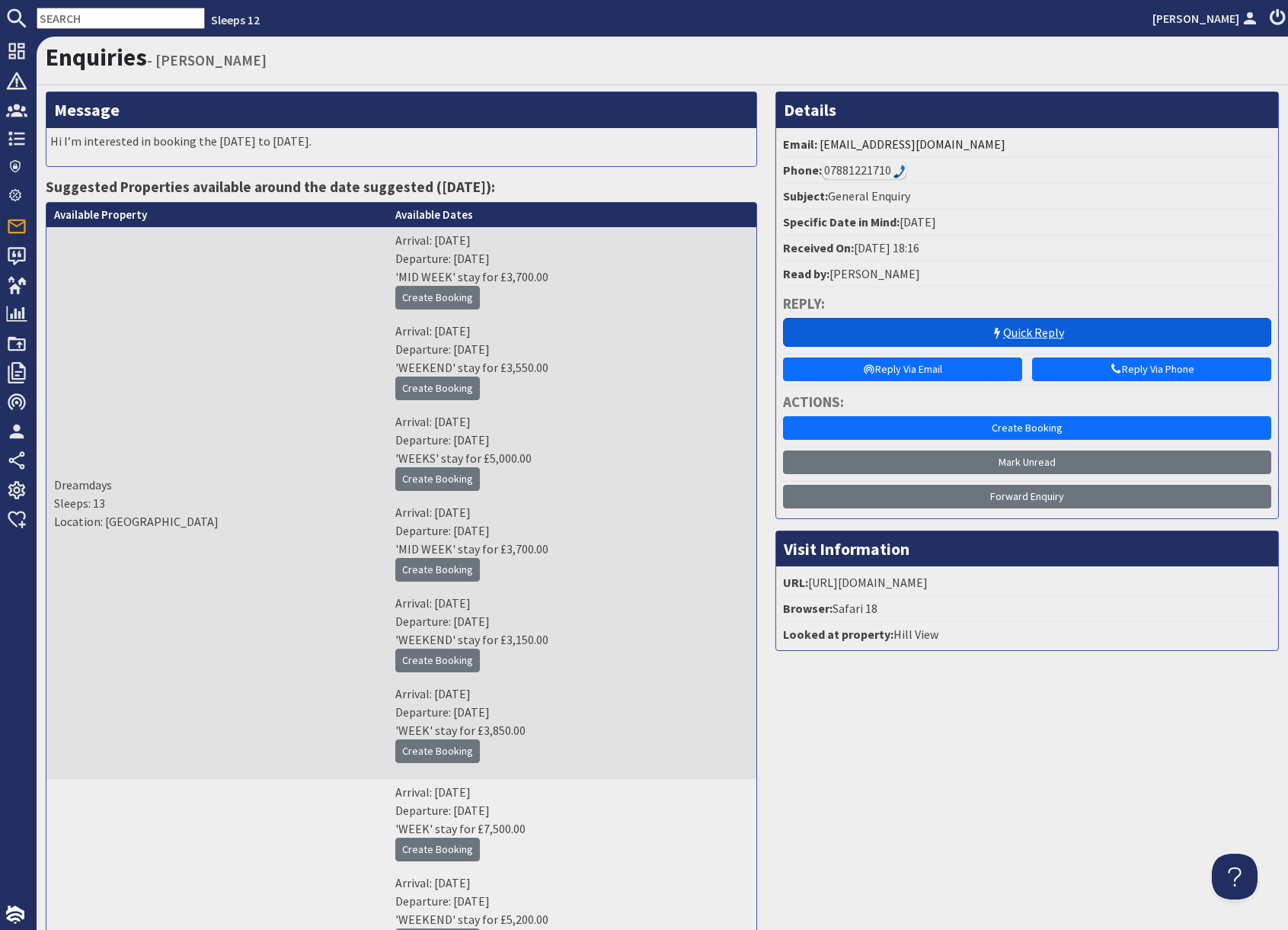
click at [1004, 339] on link "Quick Reply" at bounding box center [1028, 331] width 489 height 29
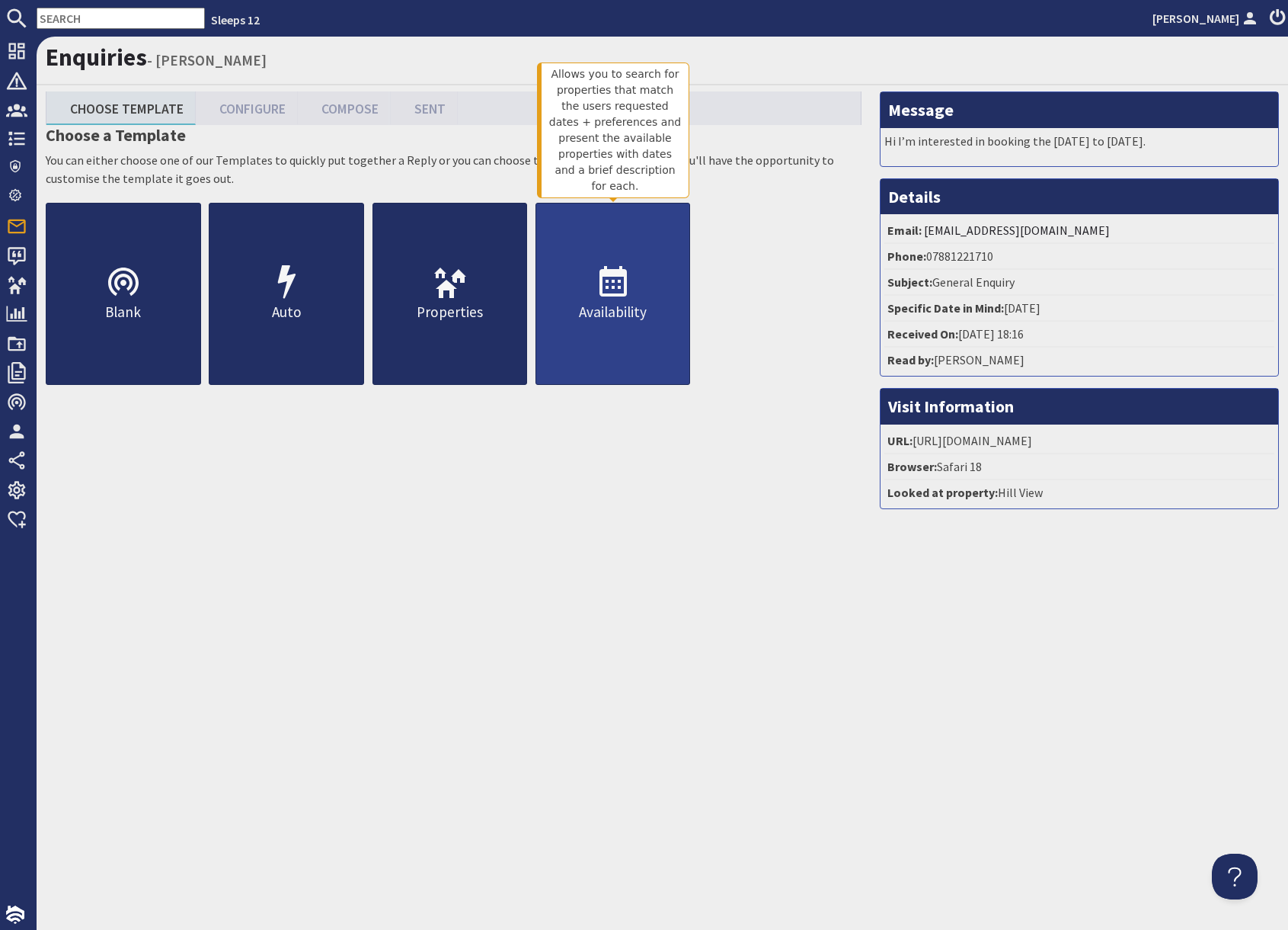
click at [595, 301] on link "Availability" at bounding box center [613, 293] width 156 height 182
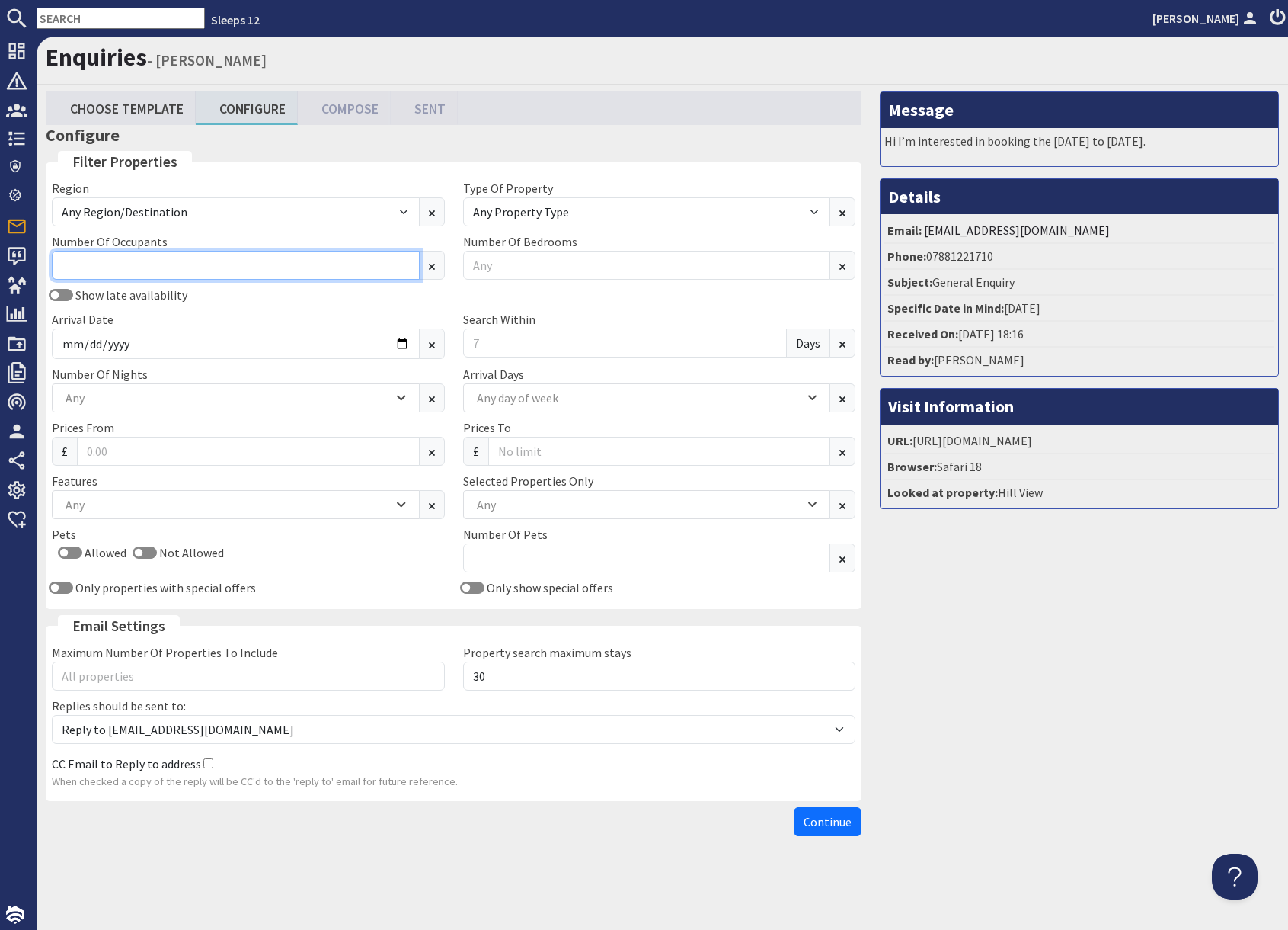
click at [170, 265] on input "Number Of Occupants" at bounding box center [236, 264] width 368 height 29
type input "27"
drag, startPoint x: 344, startPoint y: 311, endPoint x: 356, endPoint y: 319, distance: 14.4
click at [343, 311] on div "Arrival Date" at bounding box center [248, 335] width 411 height 49
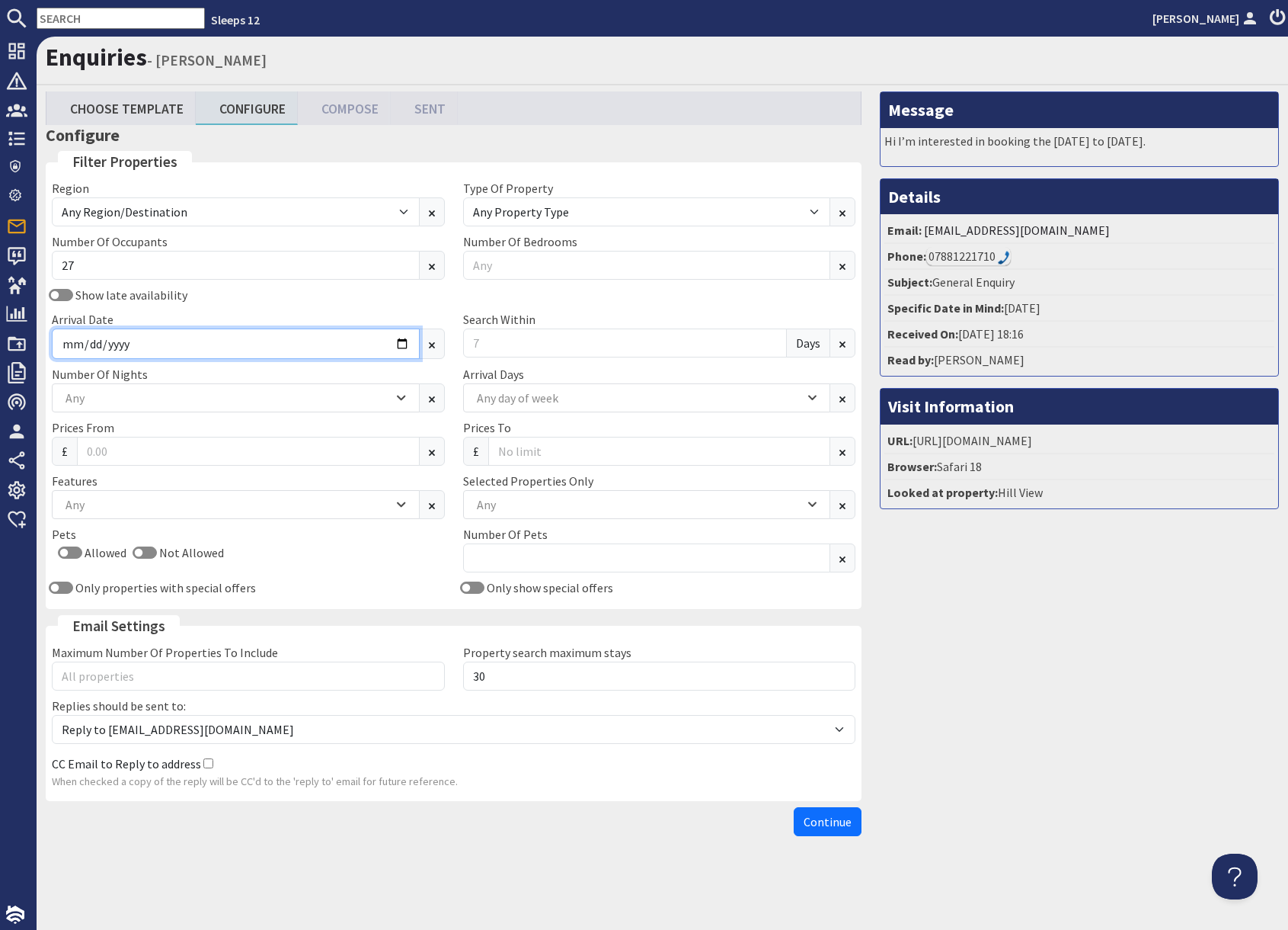
click at [406, 341] on input "Arrival Date" at bounding box center [236, 344] width 368 height 30
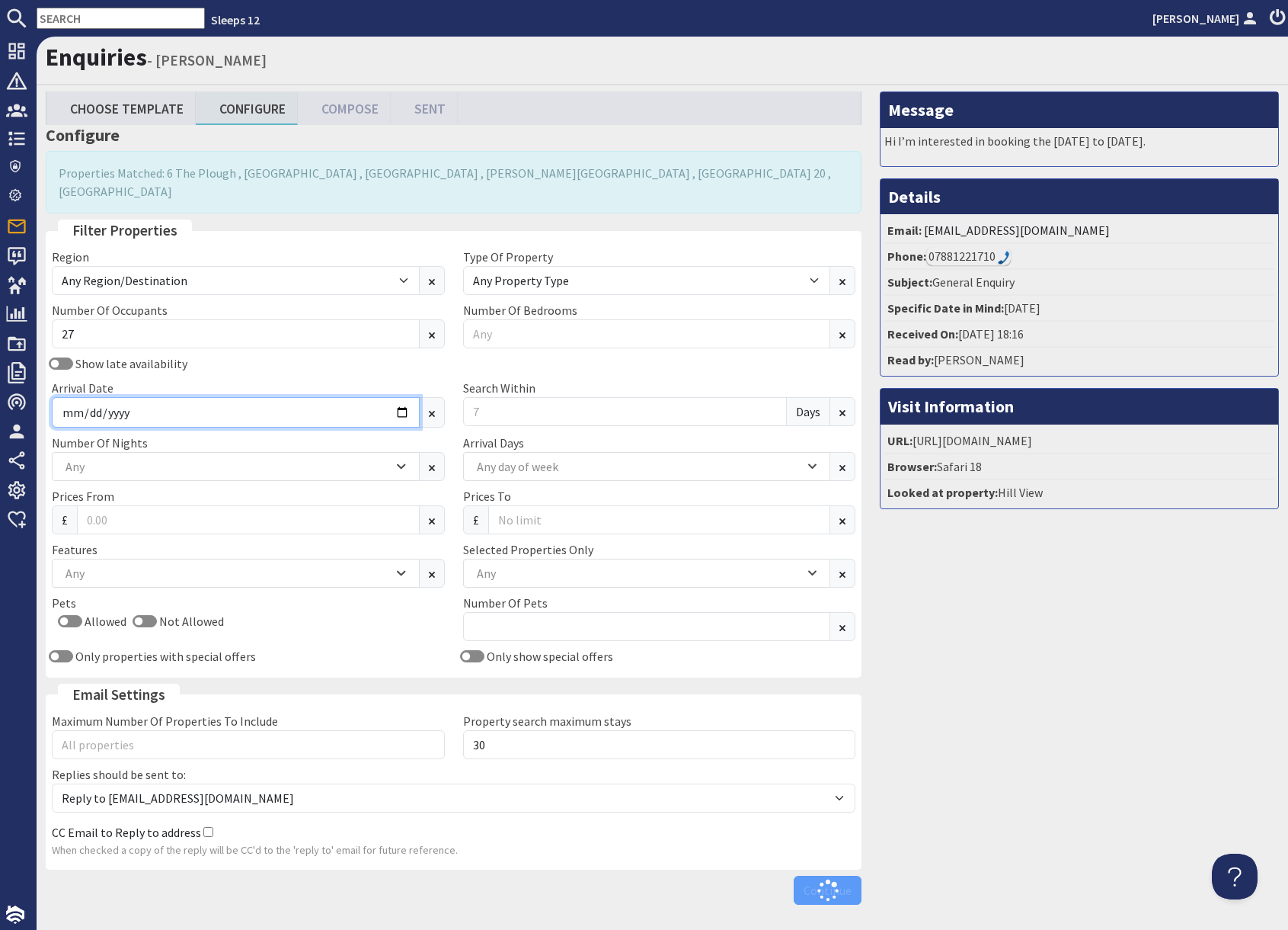
type input "2026-08-28"
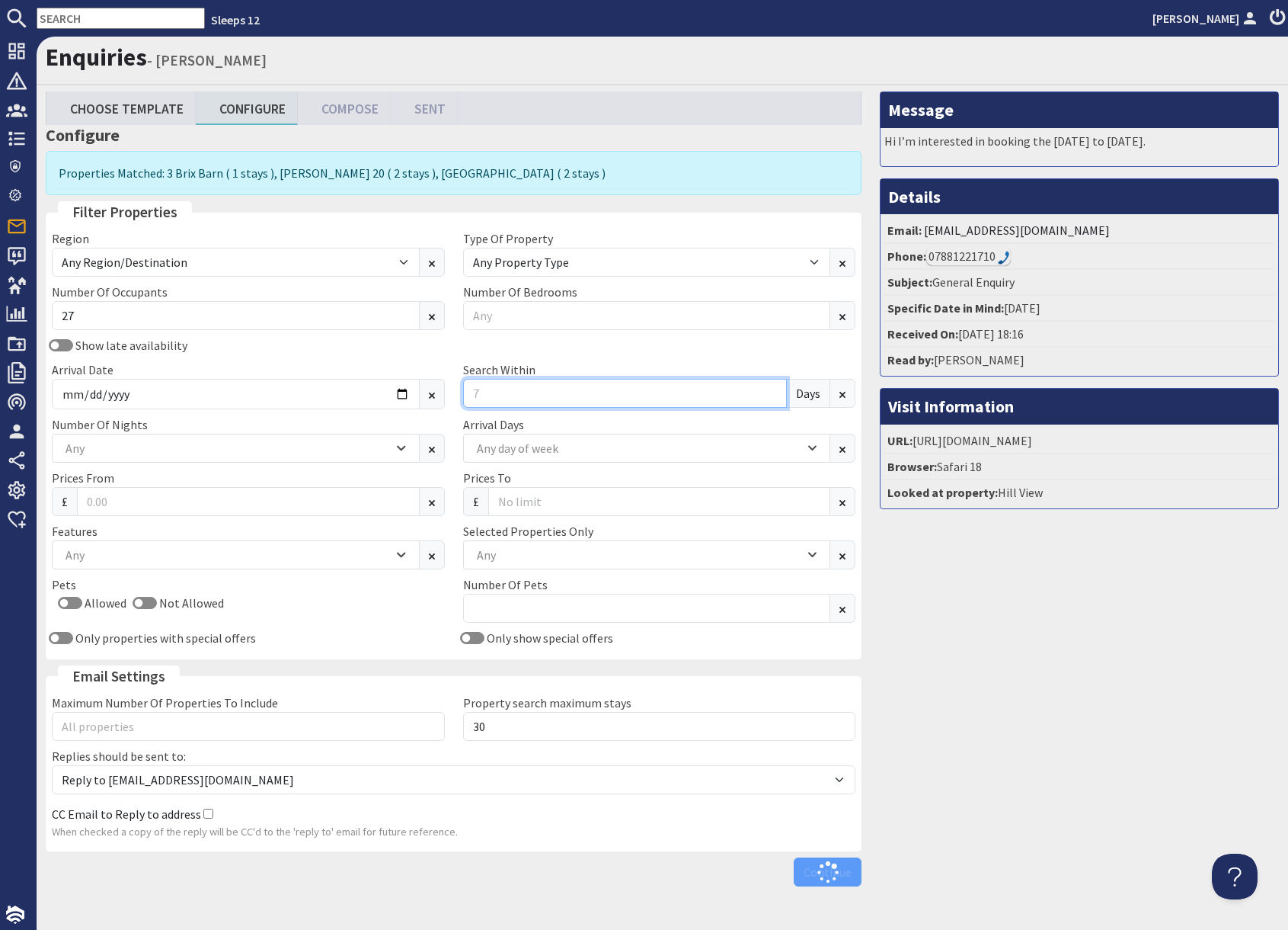
click at [501, 388] on input "Search Within" at bounding box center [625, 392] width 324 height 29
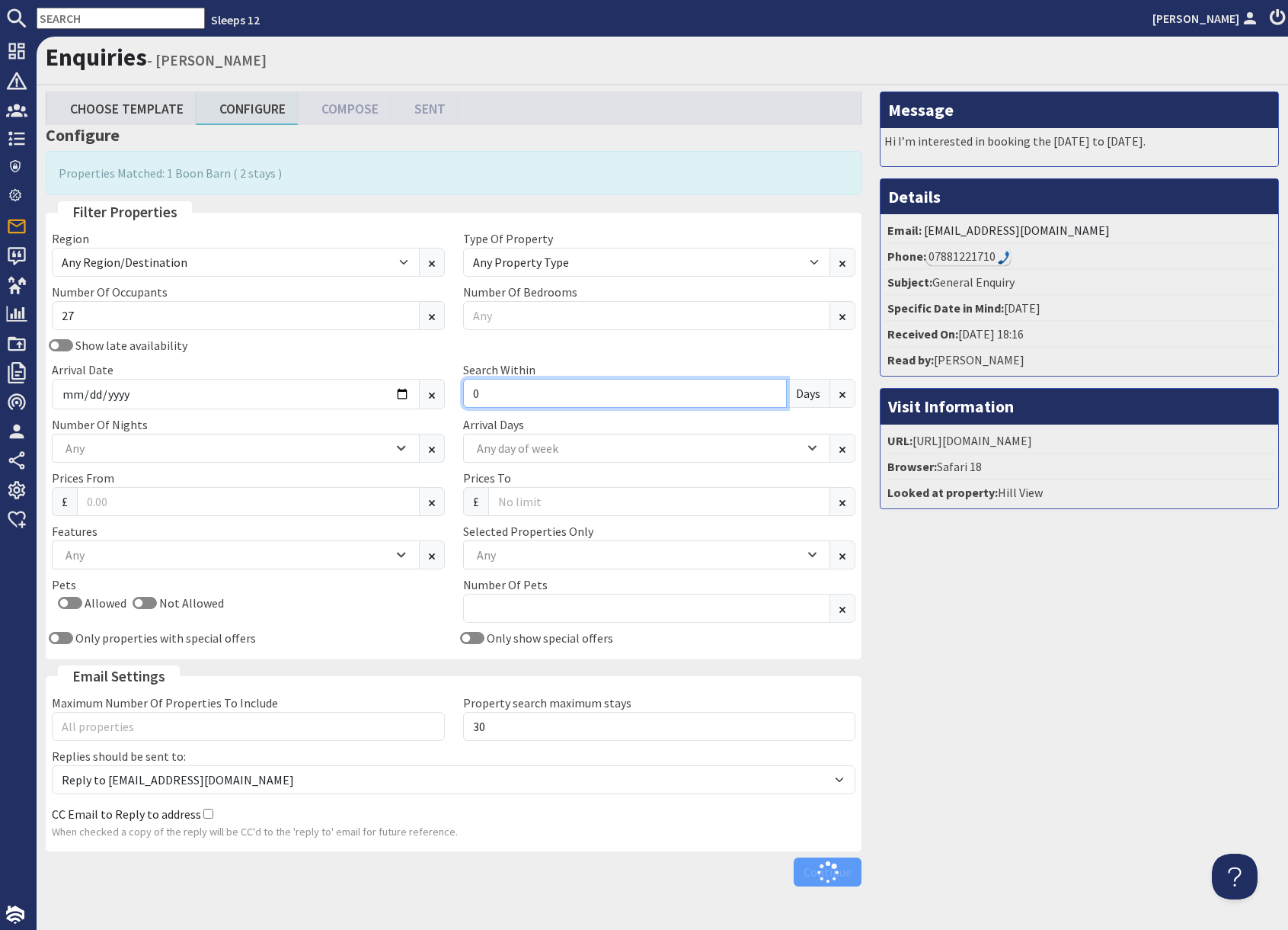
type input "0"
drag, startPoint x: 1090, startPoint y: 711, endPoint x: 1049, endPoint y: 708, distance: 41.1
click at [1082, 710] on div "Message Hi I’m interested in booking the 10th to 12th April. Details Email: ari…" at bounding box center [1079, 492] width 417 height 802
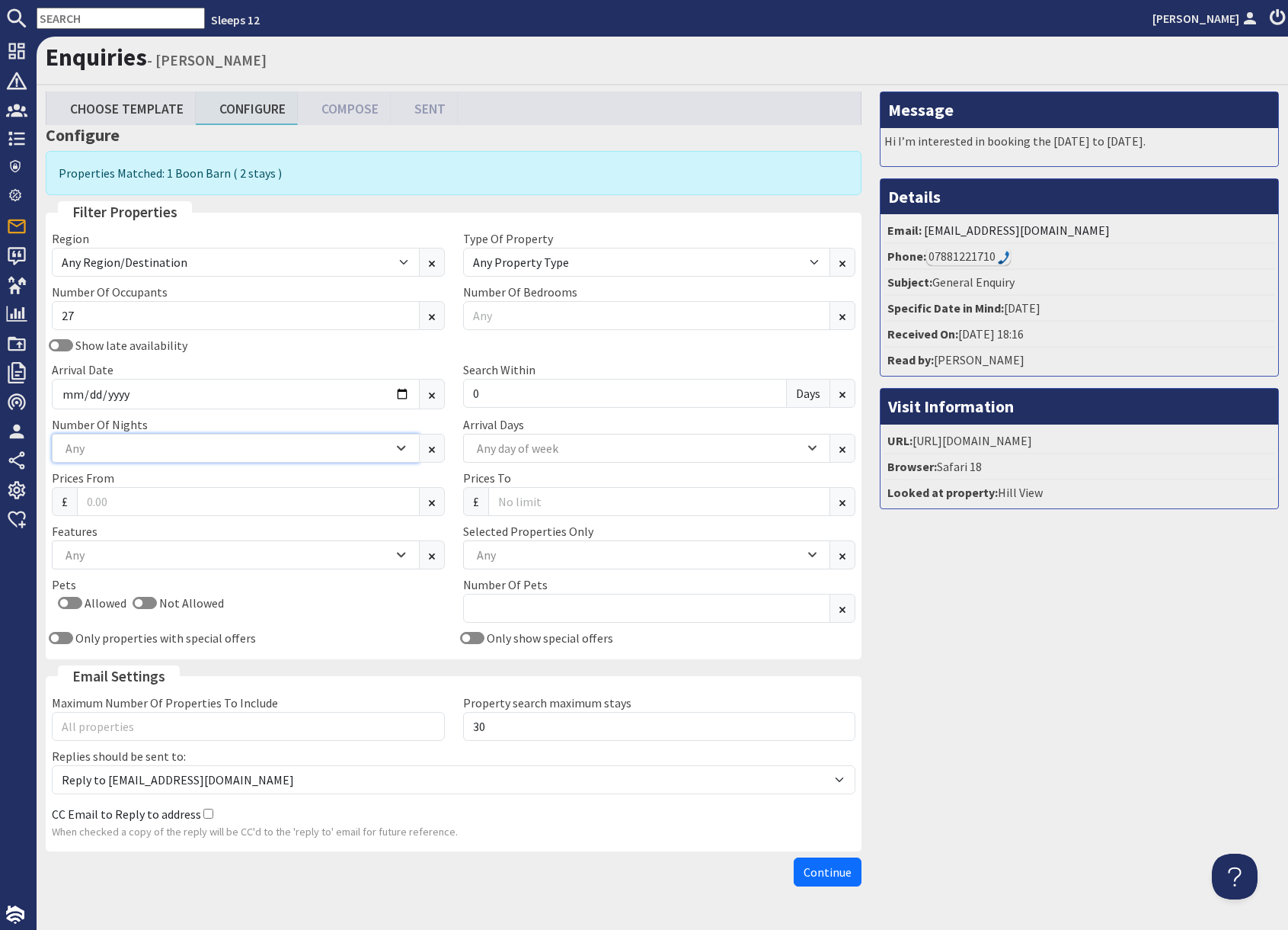
click at [117, 451] on div "Any" at bounding box center [227, 448] width 331 height 17
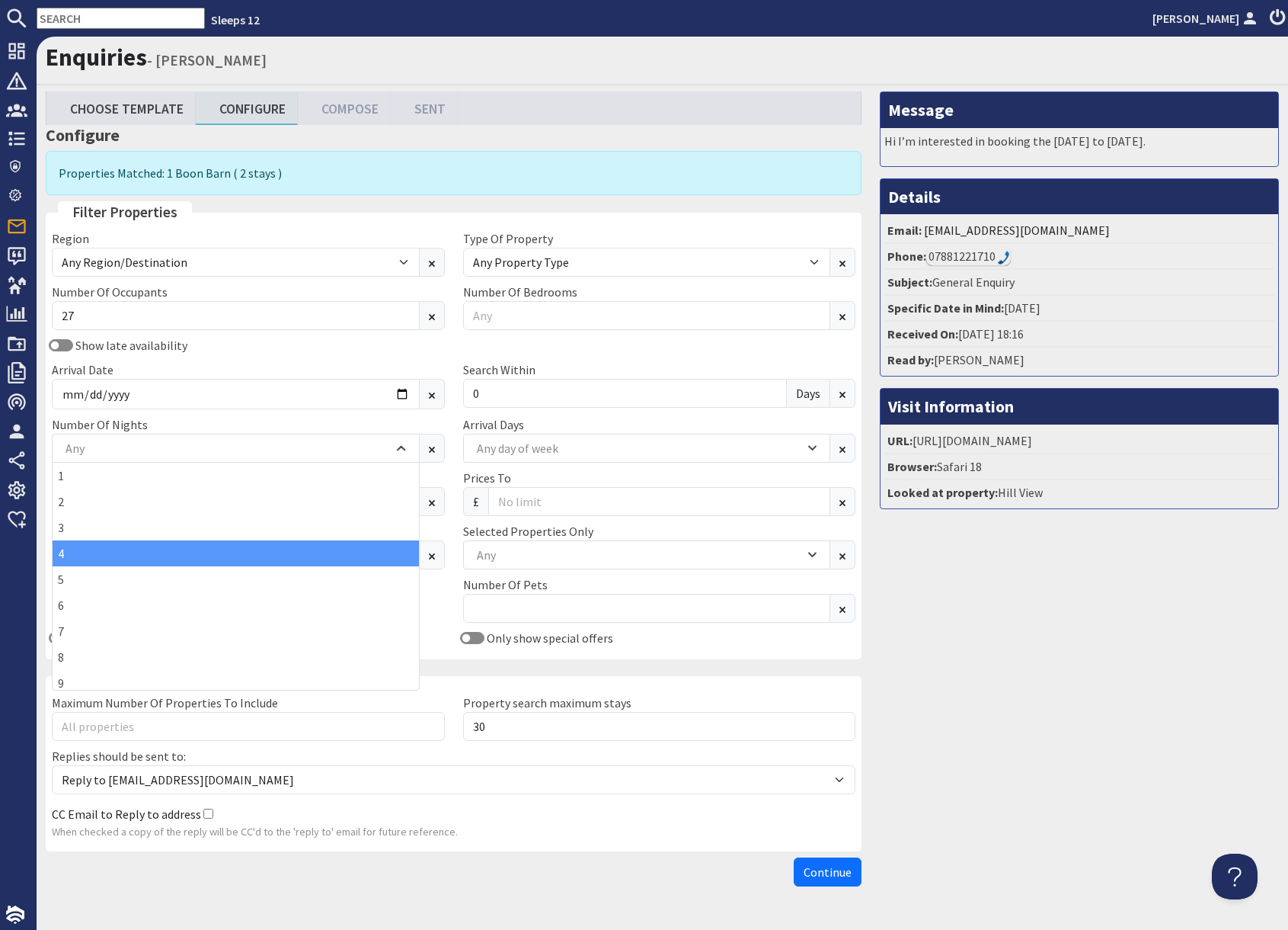
click at [81, 552] on div "4" at bounding box center [235, 553] width 366 height 26
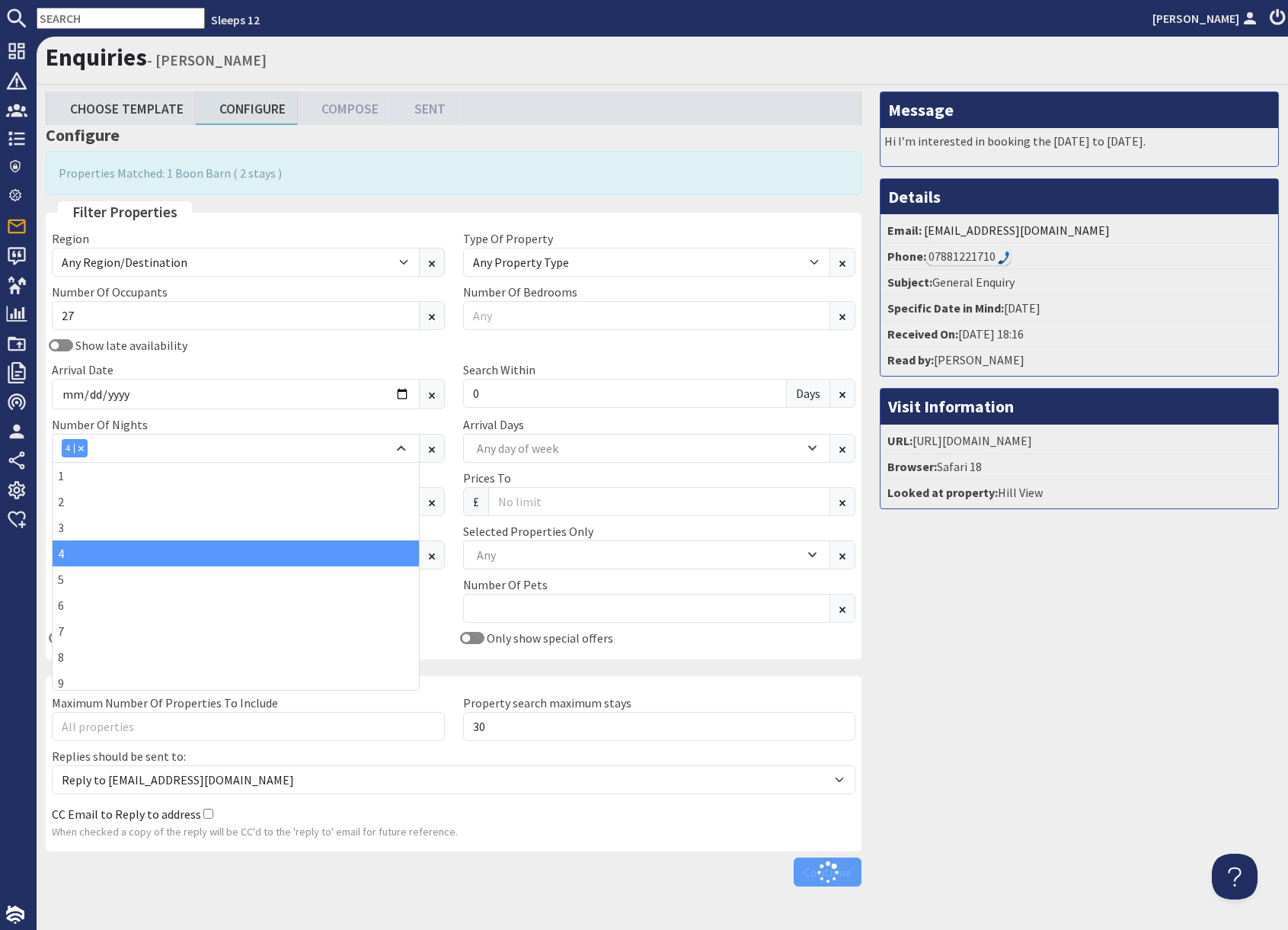
click at [994, 655] on div "Message Hi I’m interested in booking the 10th to 12th April. Details Email: ari…" at bounding box center [1079, 492] width 417 height 802
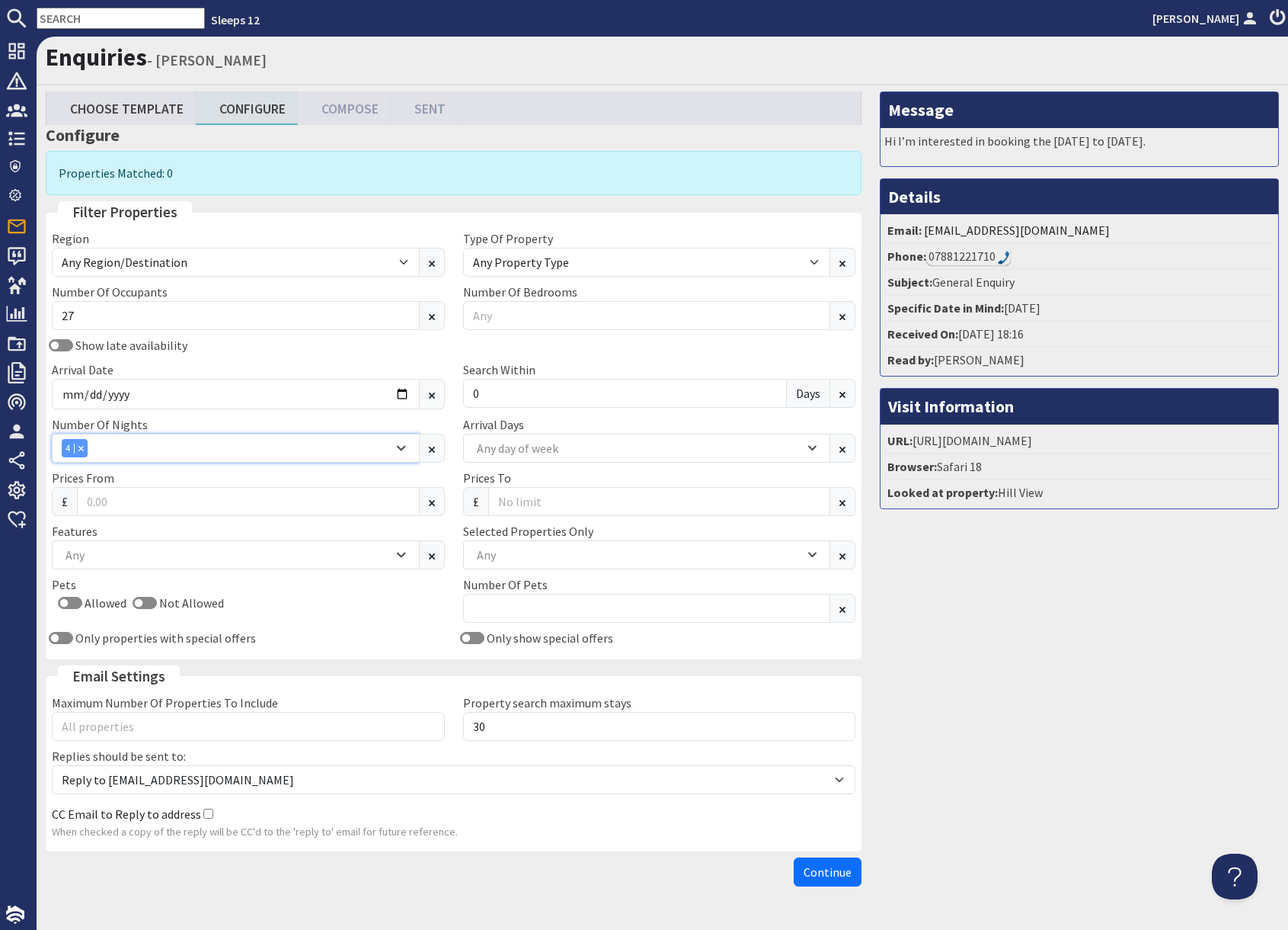
click at [82, 449] on icon "Combobox" at bounding box center [81, 448] width 4 height 4
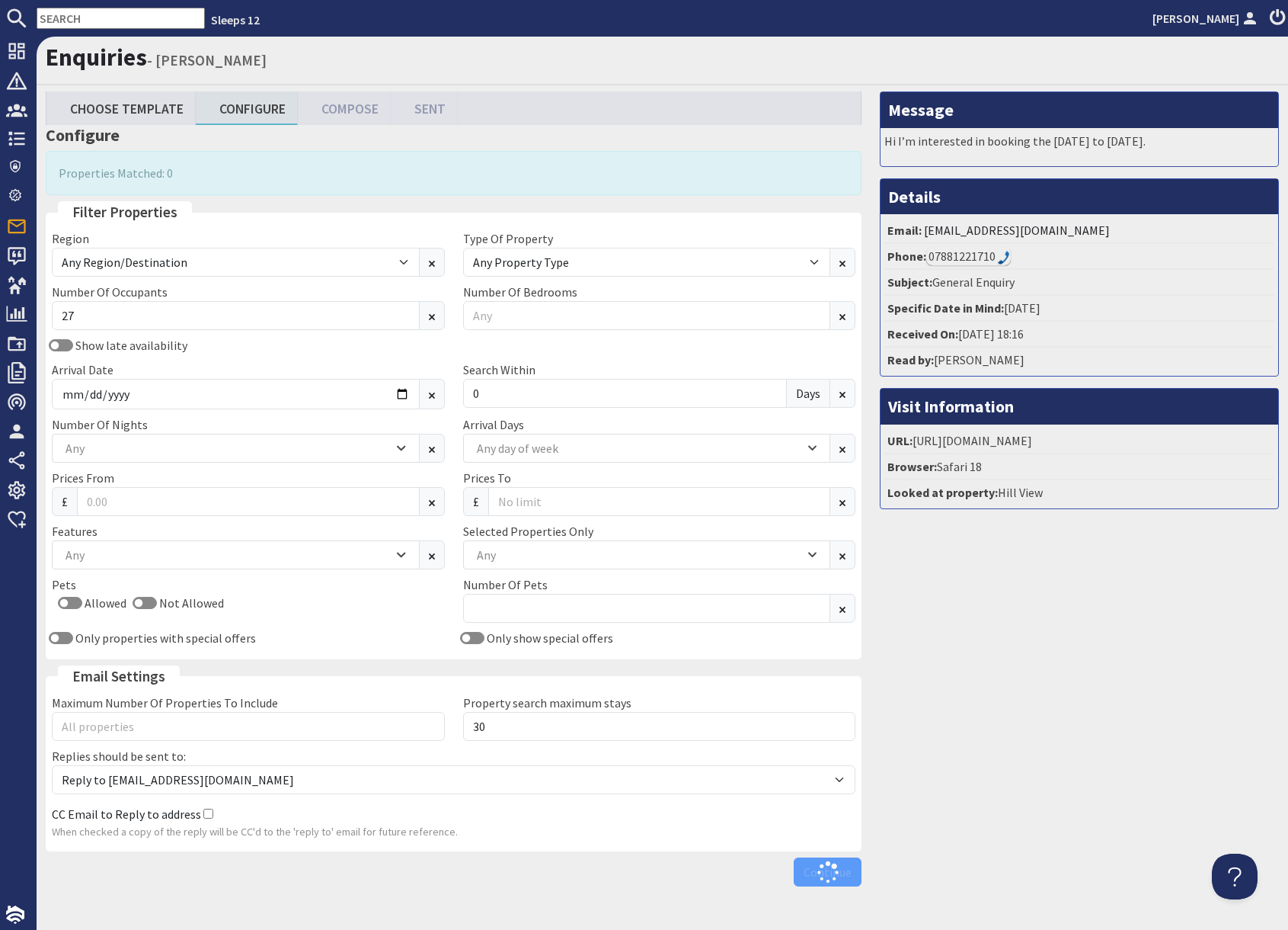
drag, startPoint x: 1046, startPoint y: 648, endPoint x: 1017, endPoint y: 659, distance: 31.0
click at [1045, 648] on div "Message Hi I’m interested in booking the 10th to 12th April. Details Email: ari…" at bounding box center [1079, 492] width 417 height 802
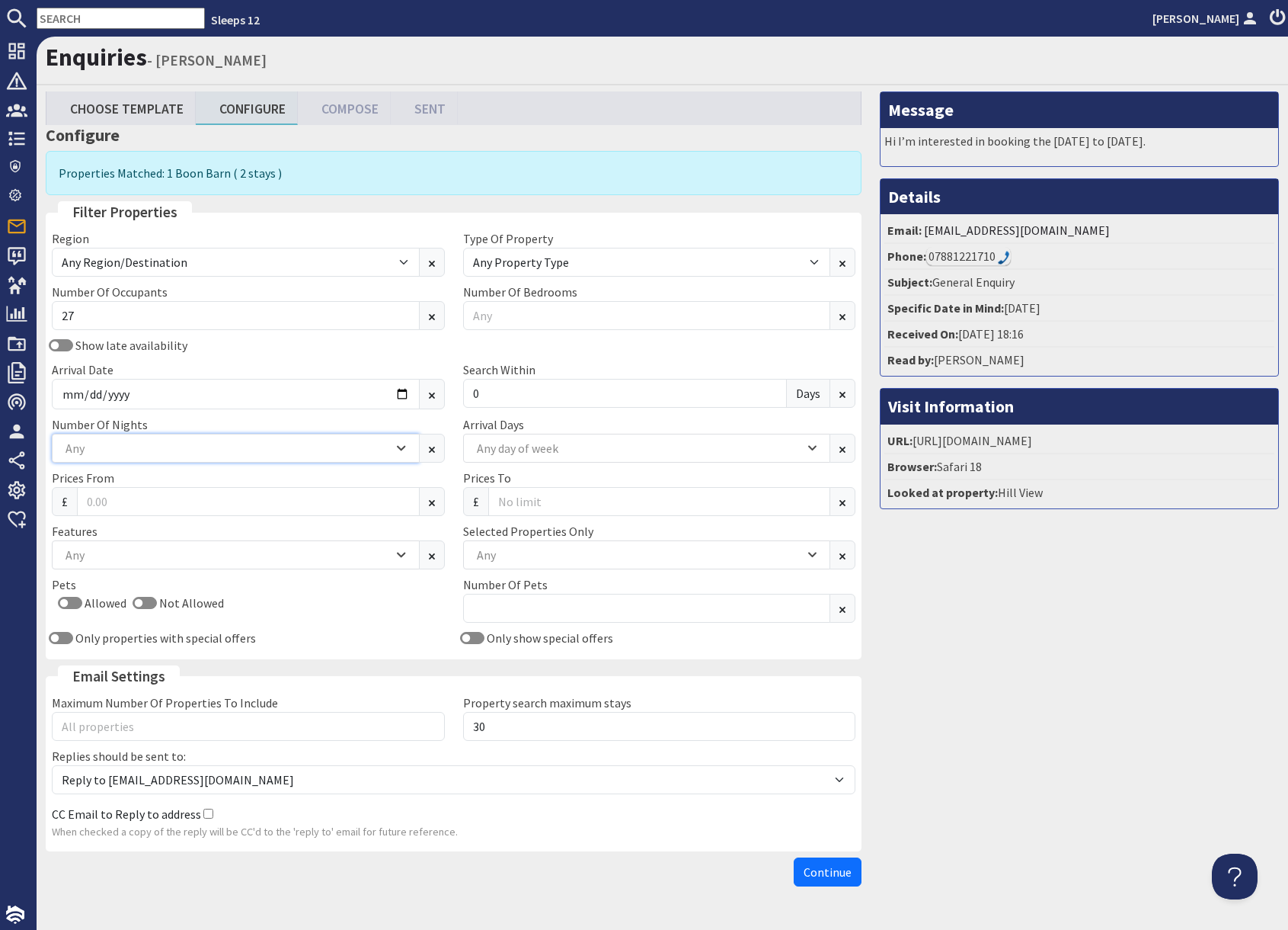
click at [198, 453] on div "Any" at bounding box center [227, 448] width 331 height 17
drag, startPoint x: 1112, startPoint y: 672, endPoint x: 1055, endPoint y: 666, distance: 57.3
click at [1102, 672] on div "Message Hi I’m interested in booking the 10th to 12th April. Details Email: ari…" at bounding box center [1079, 492] width 417 height 802
click at [839, 875] on span "Continue" at bounding box center [827, 873] width 48 height 16
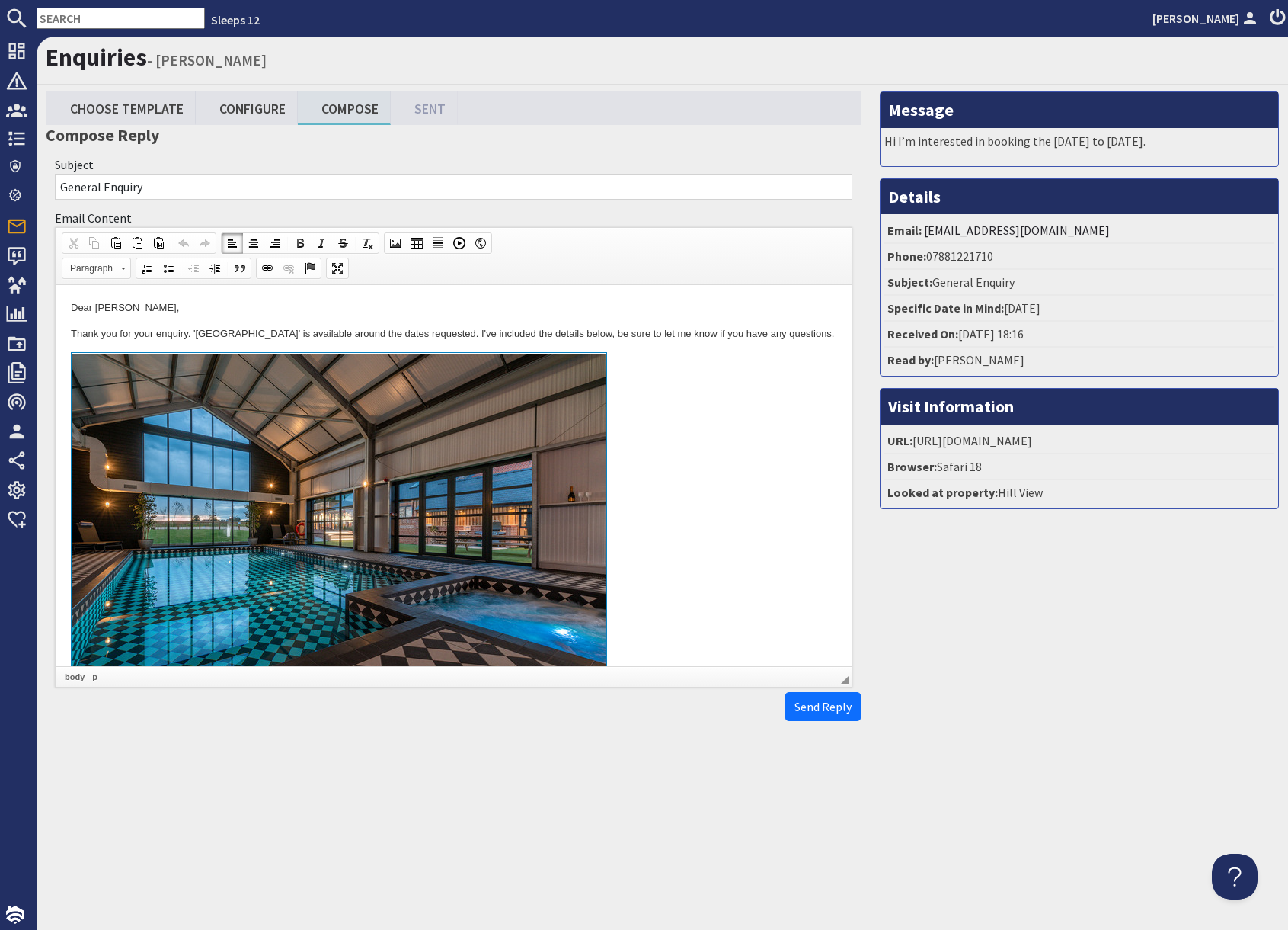
drag, startPoint x: 699, startPoint y: 496, endPoint x: 694, endPoint y: 525, distance: 29.4
click at [698, 496] on link "To enrich screen reader interactions, please activate Accessibility in Grammarl…" at bounding box center [453, 528] width 765 height 351
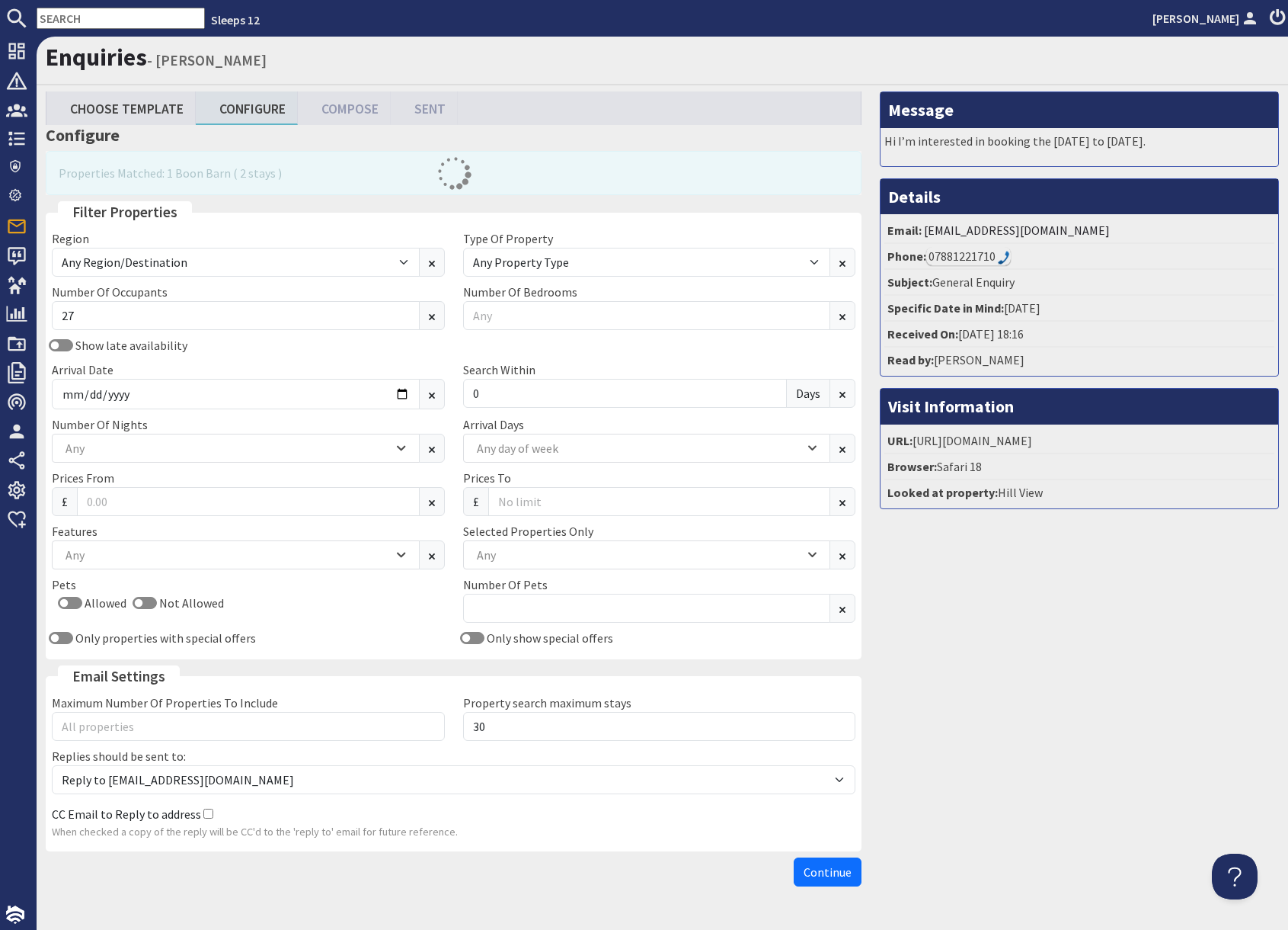
click at [577, 142] on h3 "Configure" at bounding box center [454, 135] width 816 height 20
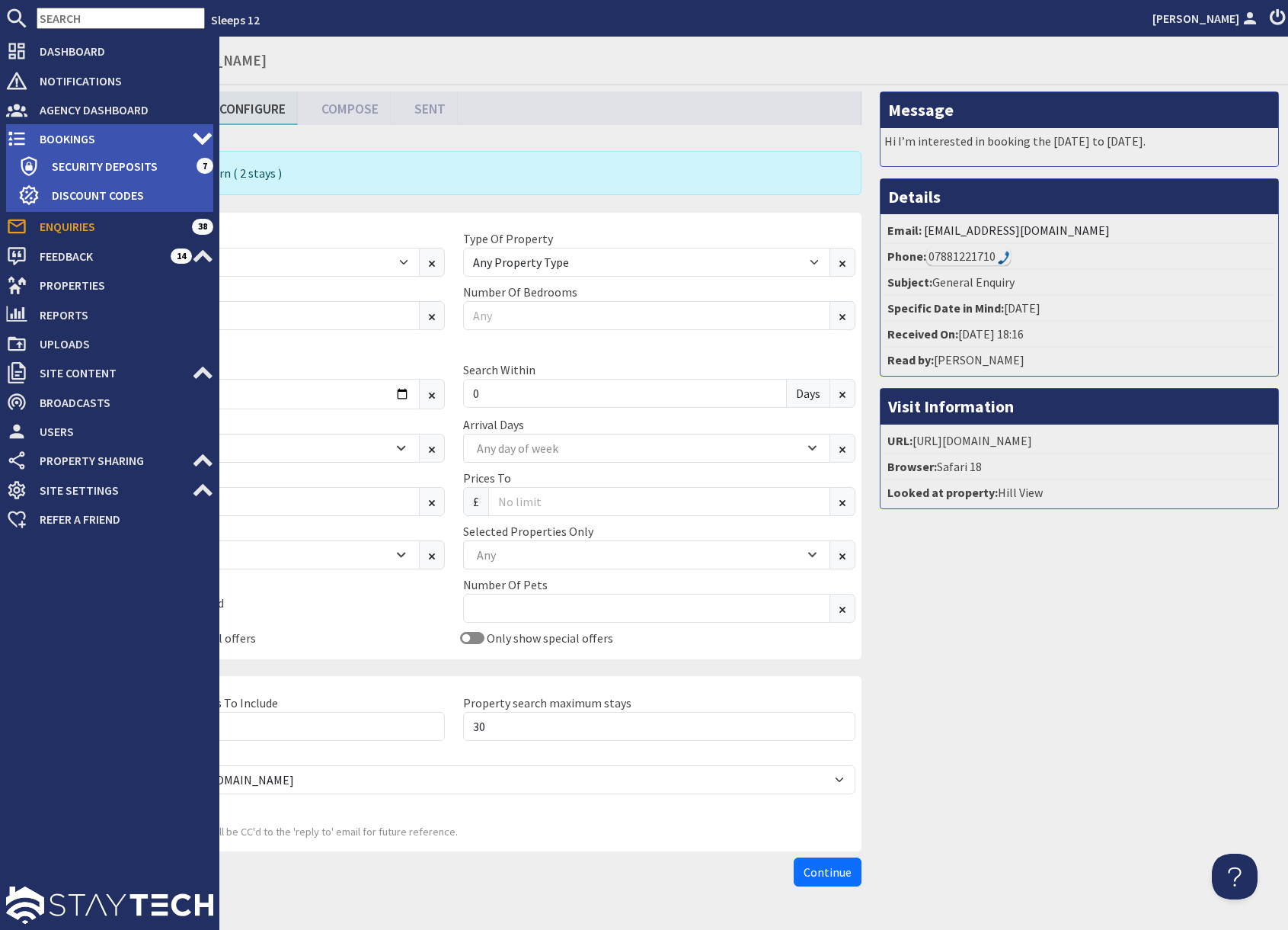
click at [62, 140] on span "Bookings" at bounding box center [110, 138] width 164 height 24
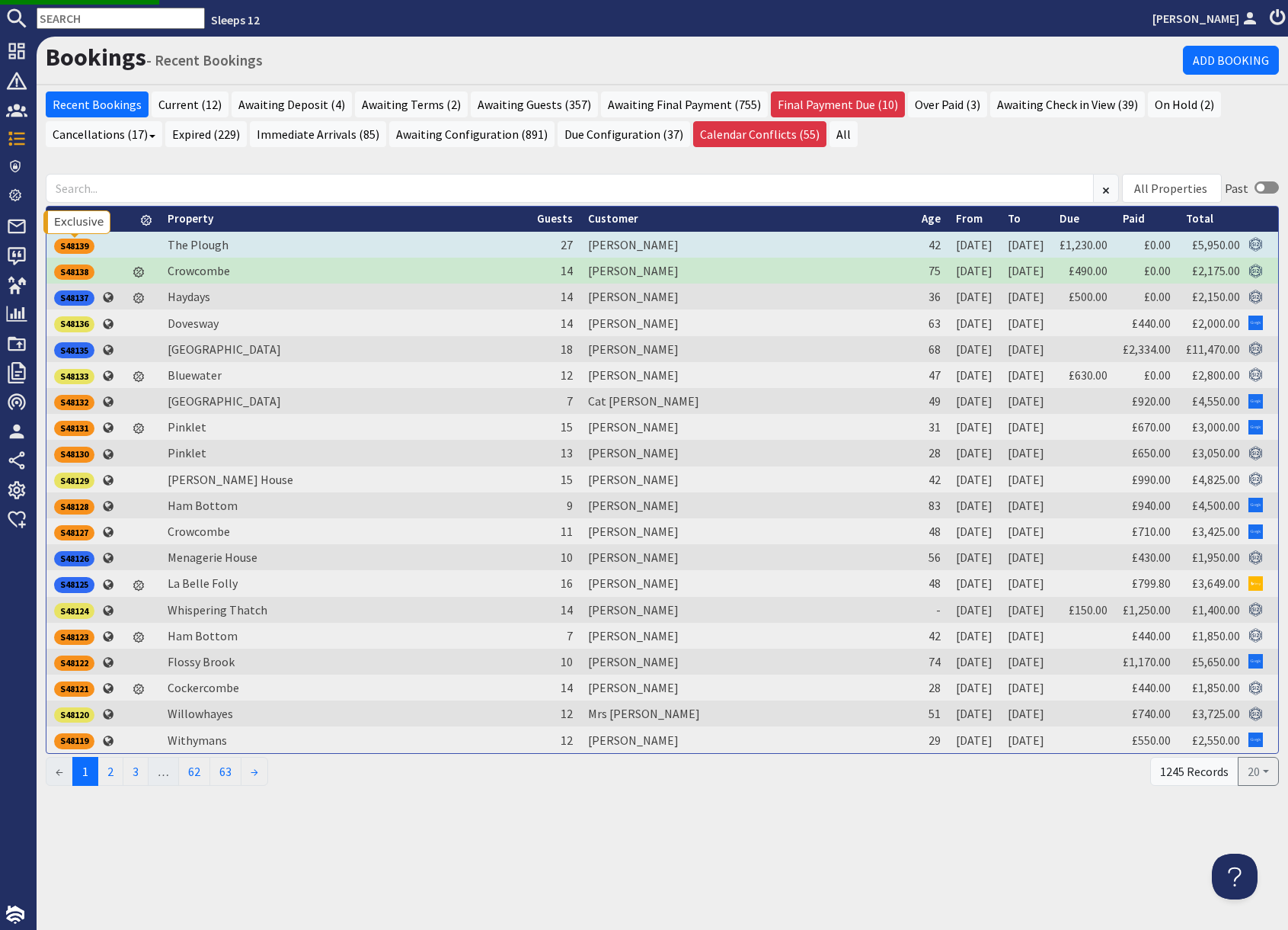
click at [79, 243] on div "S48139" at bounding box center [74, 246] width 40 height 16
click at [69, 246] on div "S48139" at bounding box center [74, 246] width 40 height 16
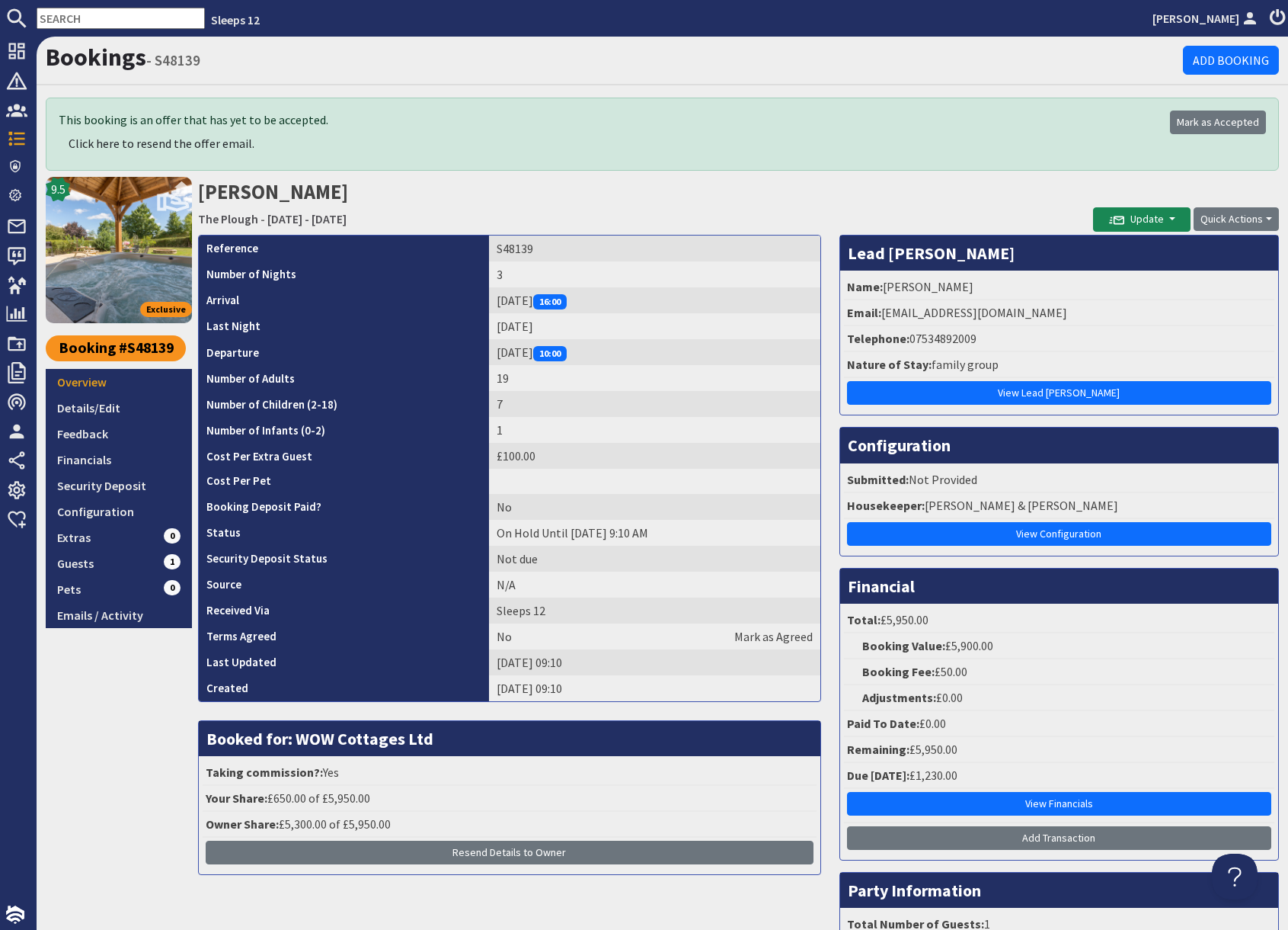
drag, startPoint x: 994, startPoint y: 202, endPoint x: 938, endPoint y: 291, distance: 105.2
click at [989, 204] on h2 "Meera Shah The Plough - Friday 28/08/2026 - Sunday 30/08/2026" at bounding box center [645, 204] width 895 height 54
drag, startPoint x: 883, startPoint y: 312, endPoint x: 1047, endPoint y: 317, distance: 164.1
click at [1060, 317] on li "Email: m30era@hotmail.com" at bounding box center [1059, 313] width 430 height 26
drag, startPoint x: 923, startPoint y: 314, endPoint x: 1010, endPoint y: 314, distance: 87.0
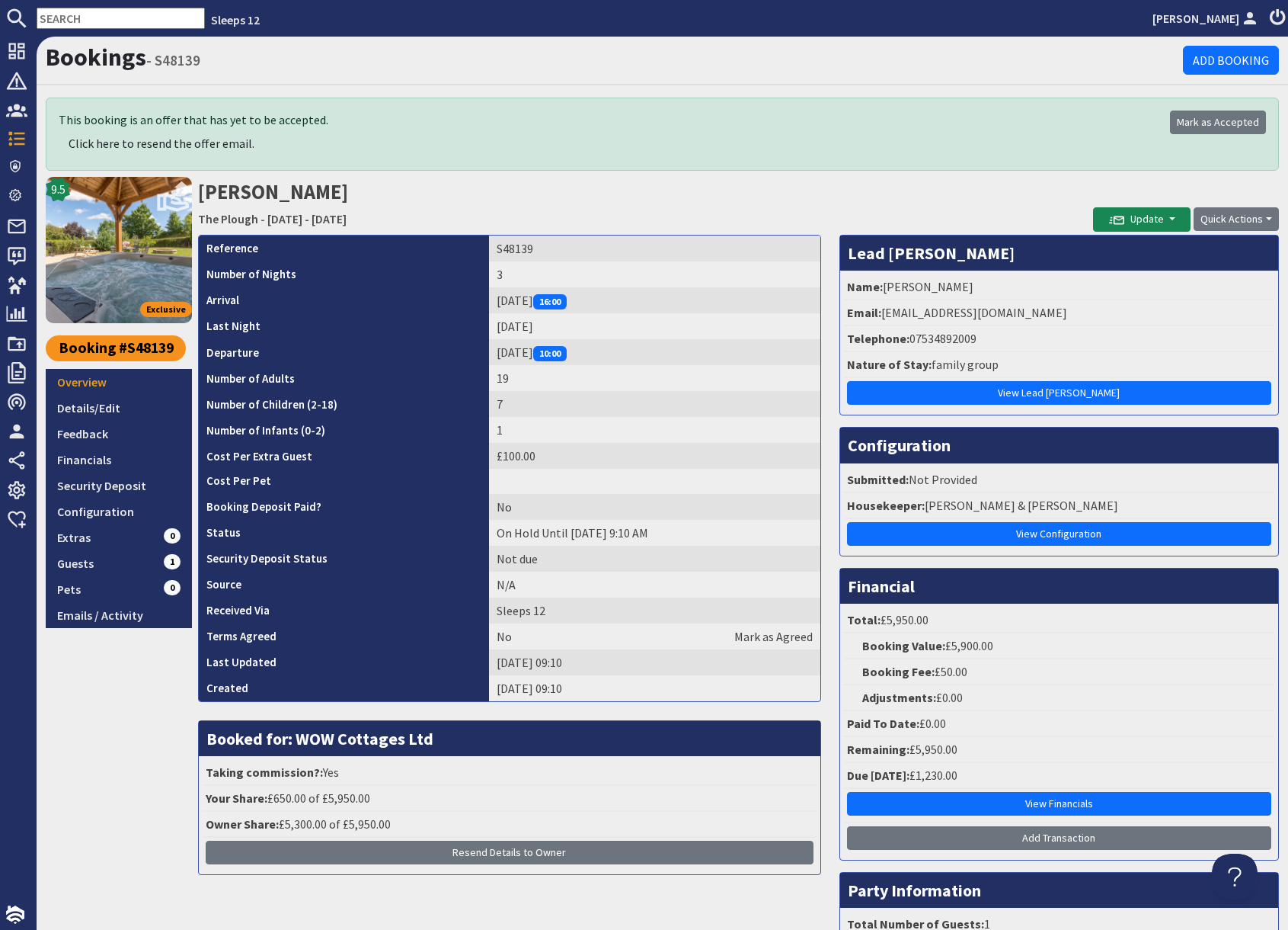
click at [1012, 313] on li "Email: m30era@hotmail.com" at bounding box center [1059, 313] width 430 height 26
drag, startPoint x: 1010, startPoint y: 314, endPoint x: 888, endPoint y: 311, distance: 122.0
click at [881, 311] on li "Email: m30era@hotmail.com" at bounding box center [1059, 313] width 430 height 26
drag, startPoint x: 1018, startPoint y: 311, endPoint x: 882, endPoint y: 317, distance: 136.1
click at [882, 317] on li "Email: m30era@hotmail.com" at bounding box center [1059, 313] width 430 height 26
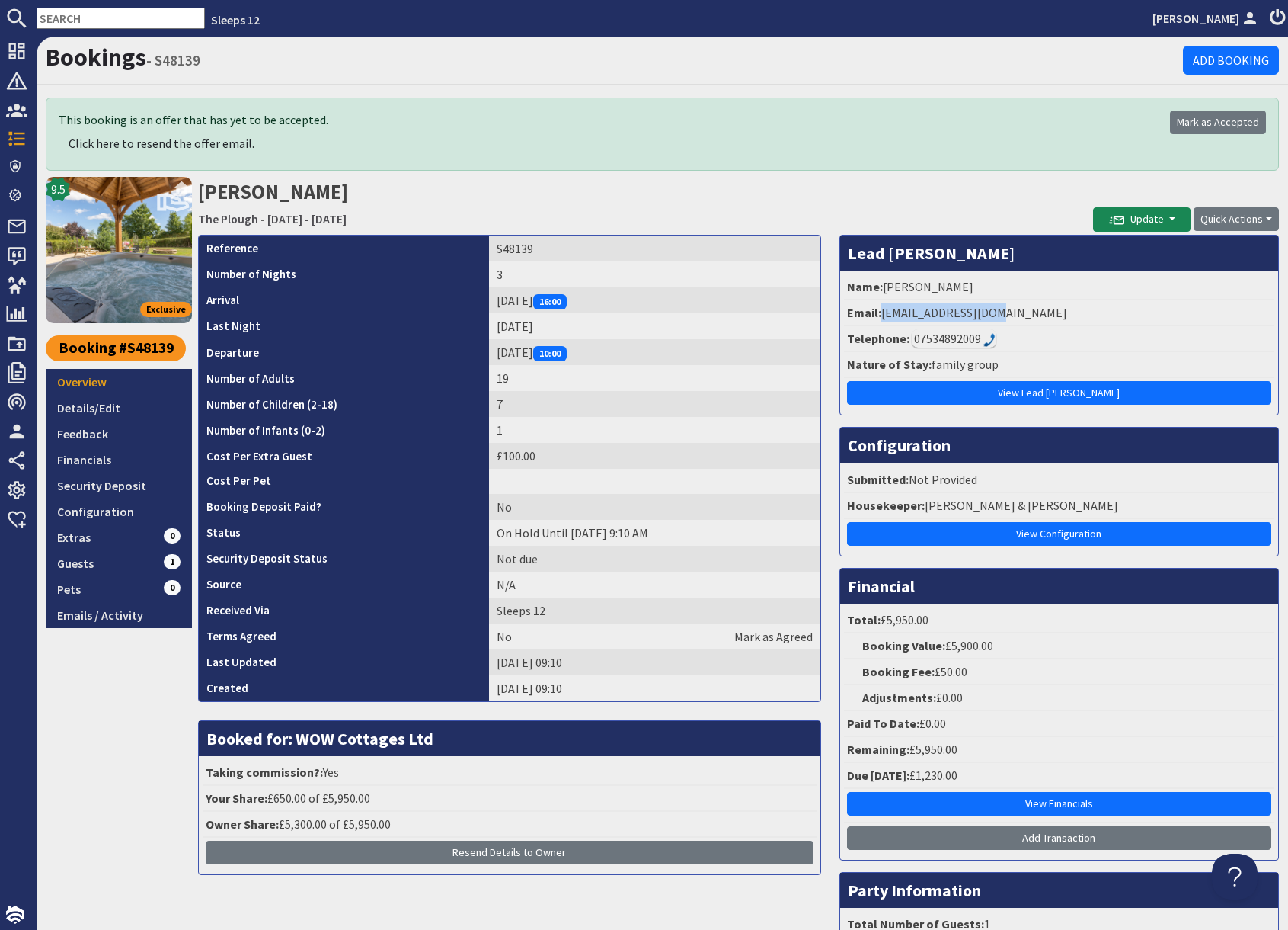
copy li "m30era@hotmail.com"
click at [523, 251] on td "S48139" at bounding box center [654, 249] width 331 height 26
copy tbody "S48139"
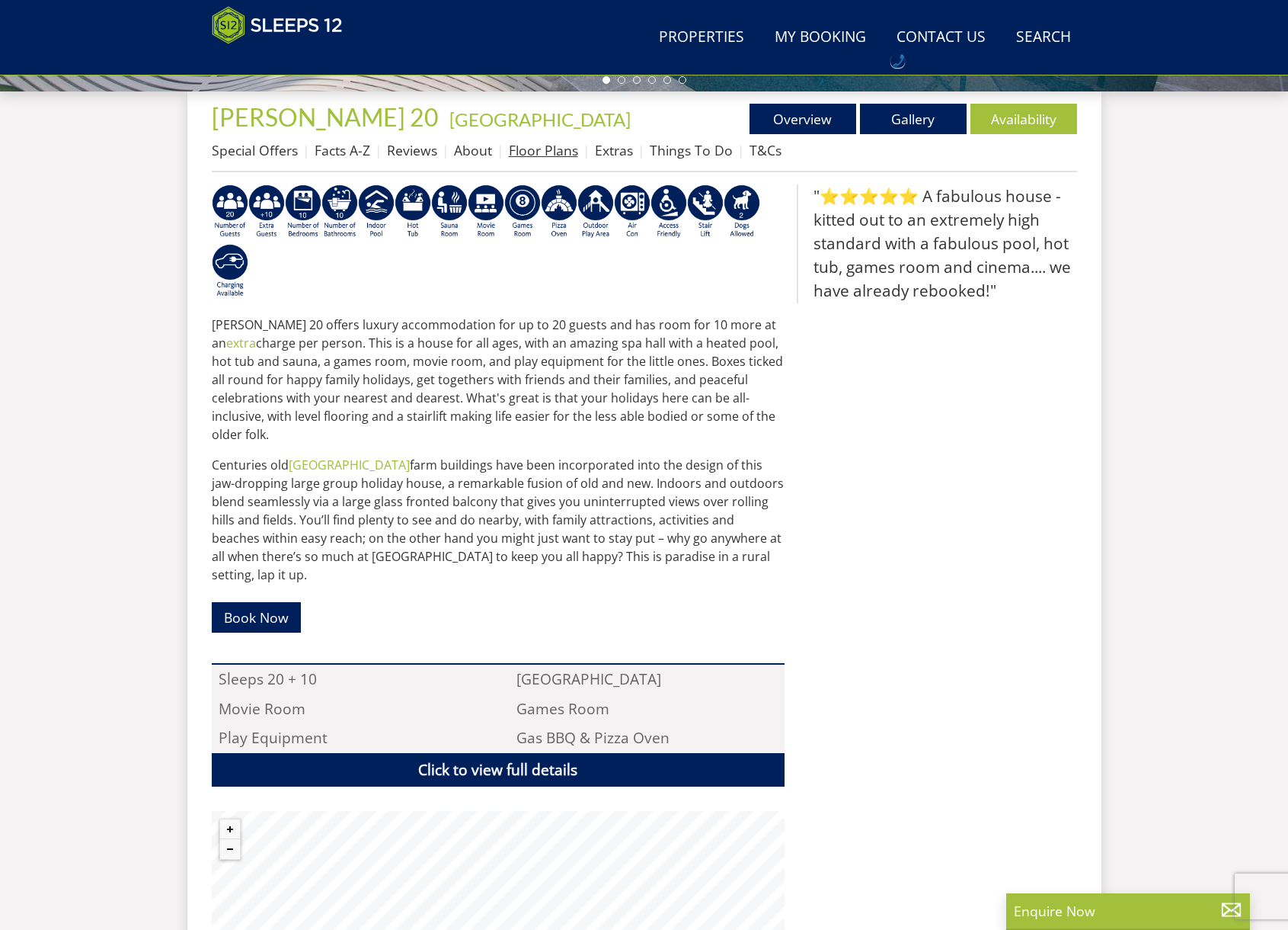
scroll to position [594, 0]
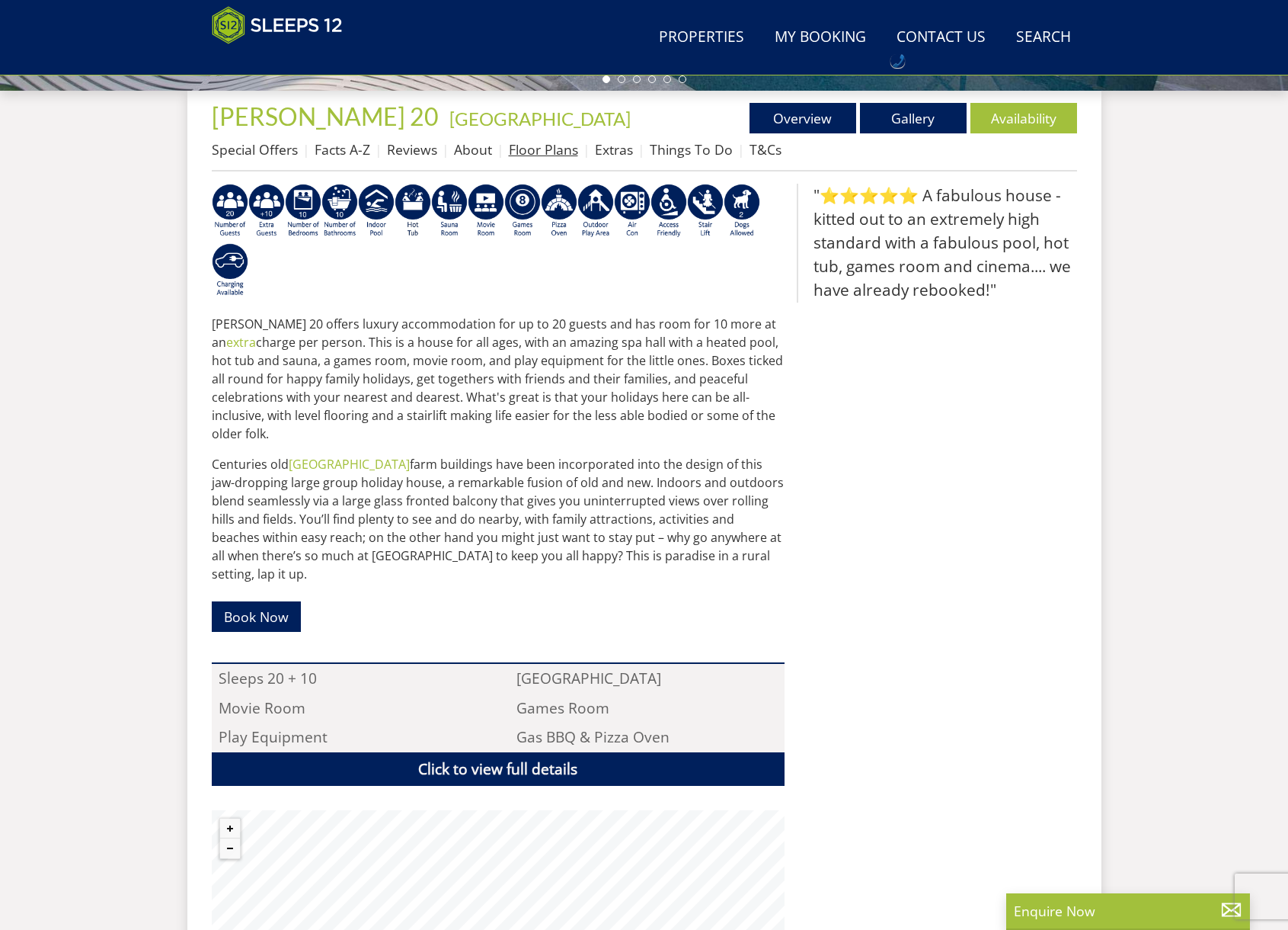
click at [540, 145] on link "Floor Plans" at bounding box center [544, 149] width 70 height 18
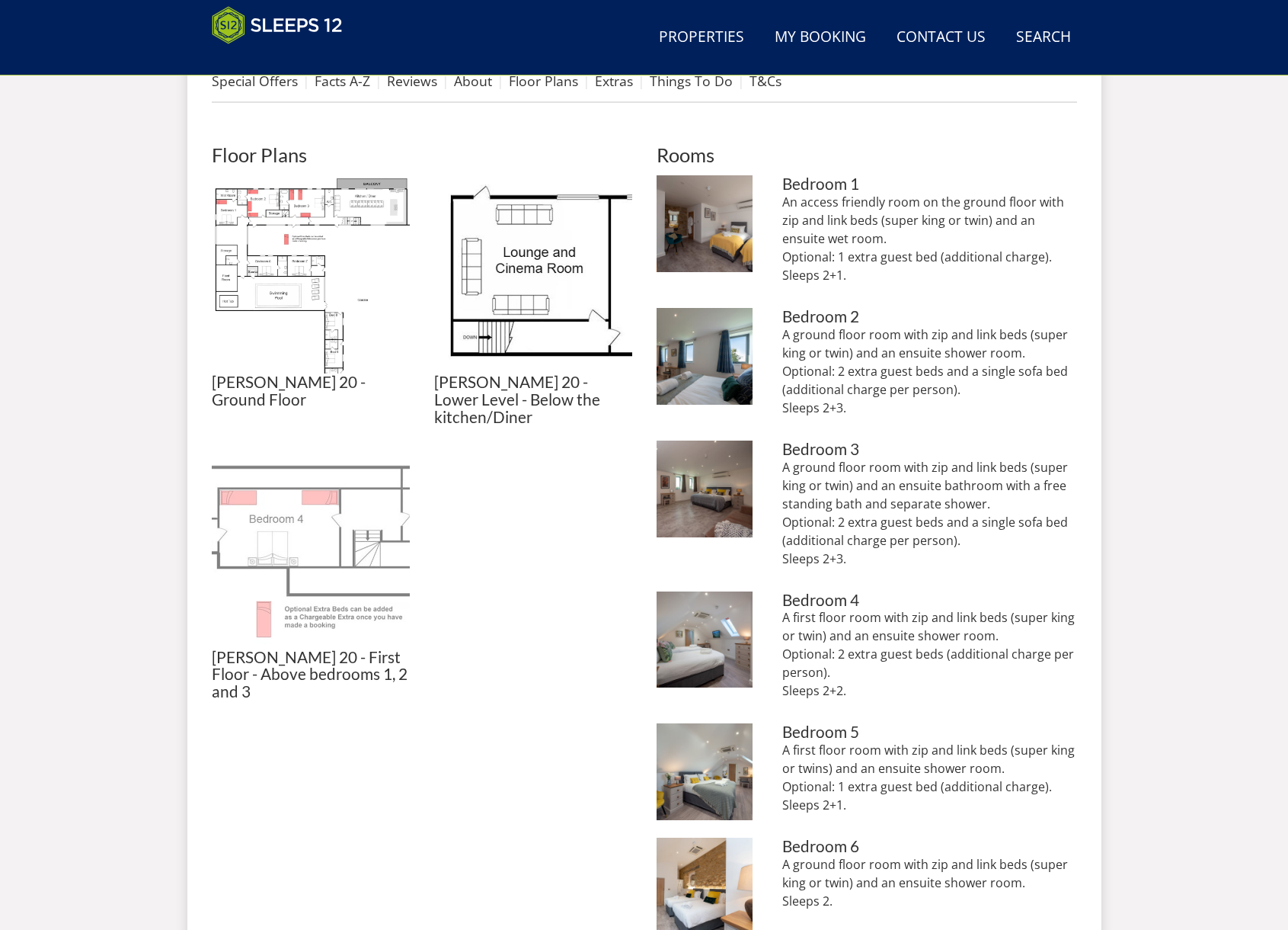
scroll to position [664, 0]
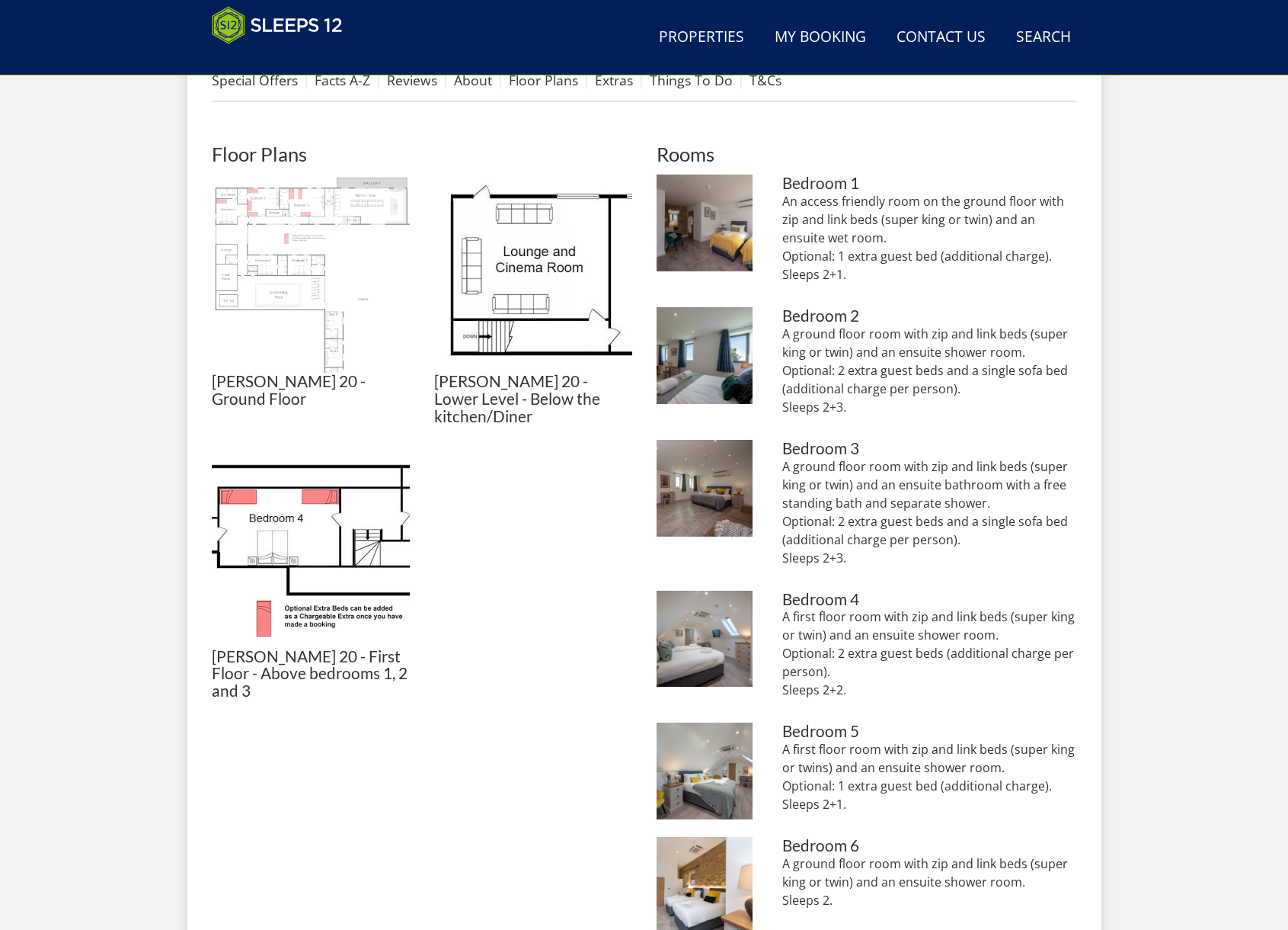
click at [297, 225] on img at bounding box center [311, 274] width 198 height 198
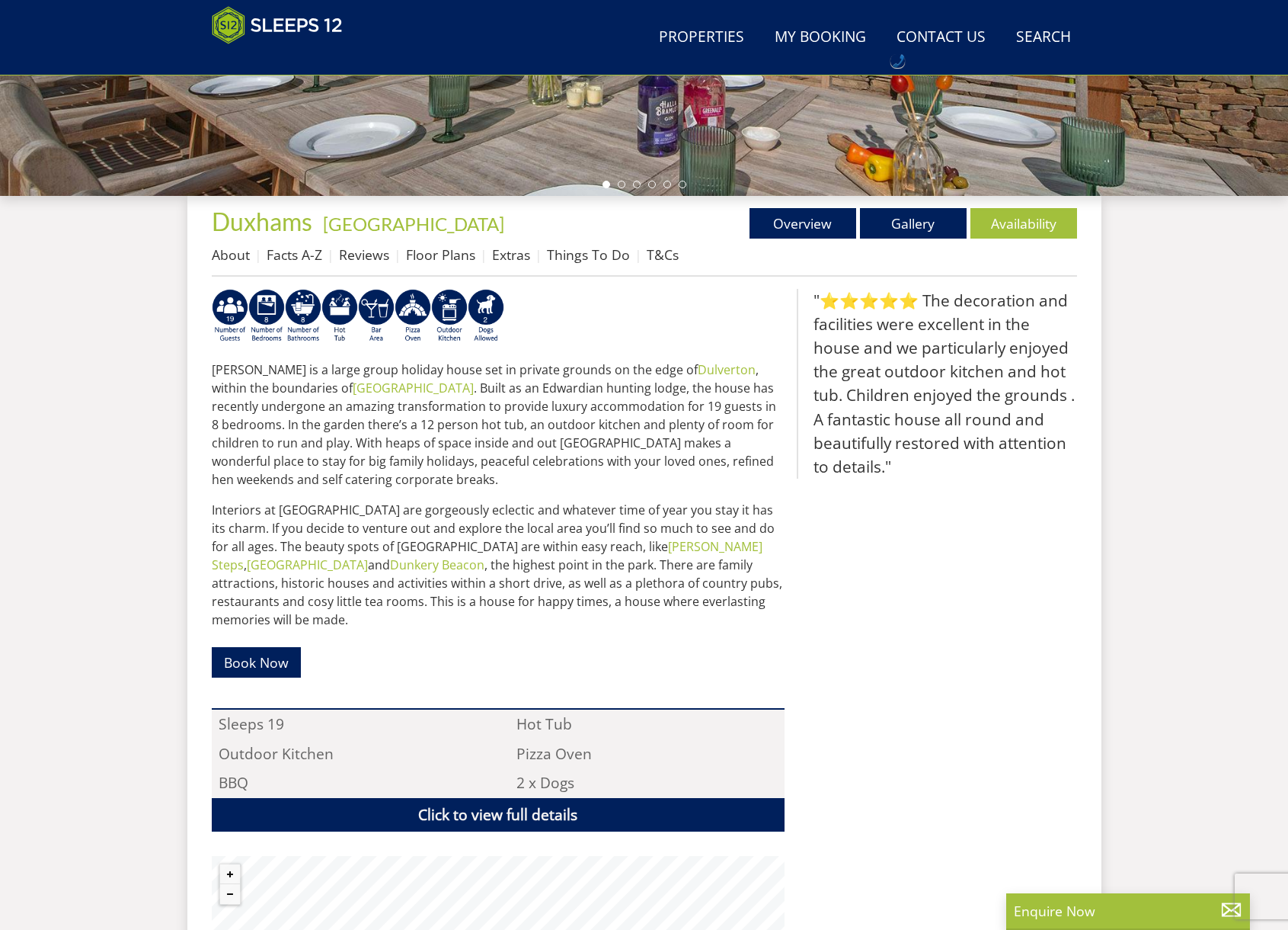
scroll to position [465, 0]
click at [437, 257] on link "Floor Plans" at bounding box center [441, 255] width 70 height 18
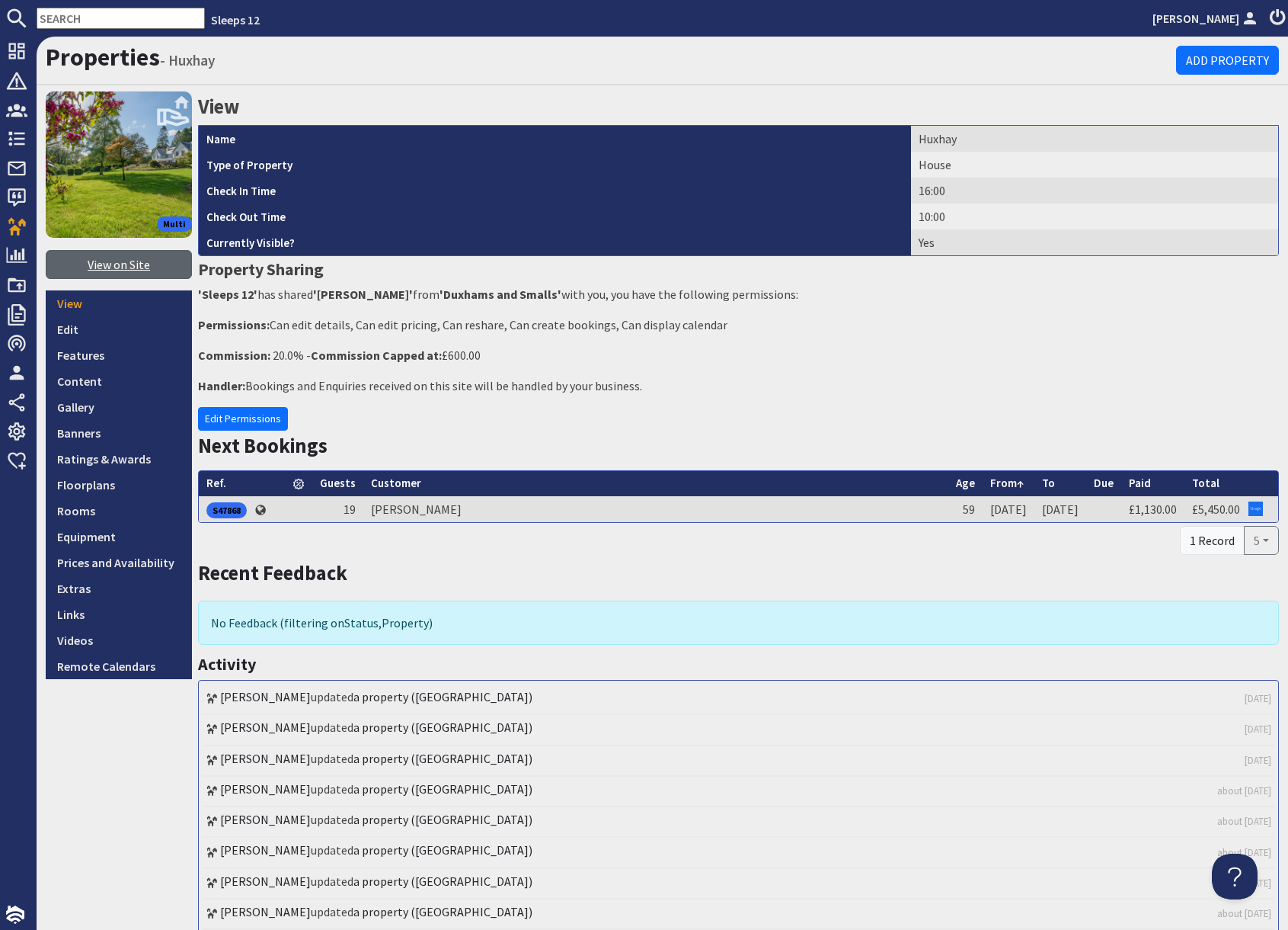
click at [123, 263] on link "View on Site" at bounding box center [119, 264] width 146 height 29
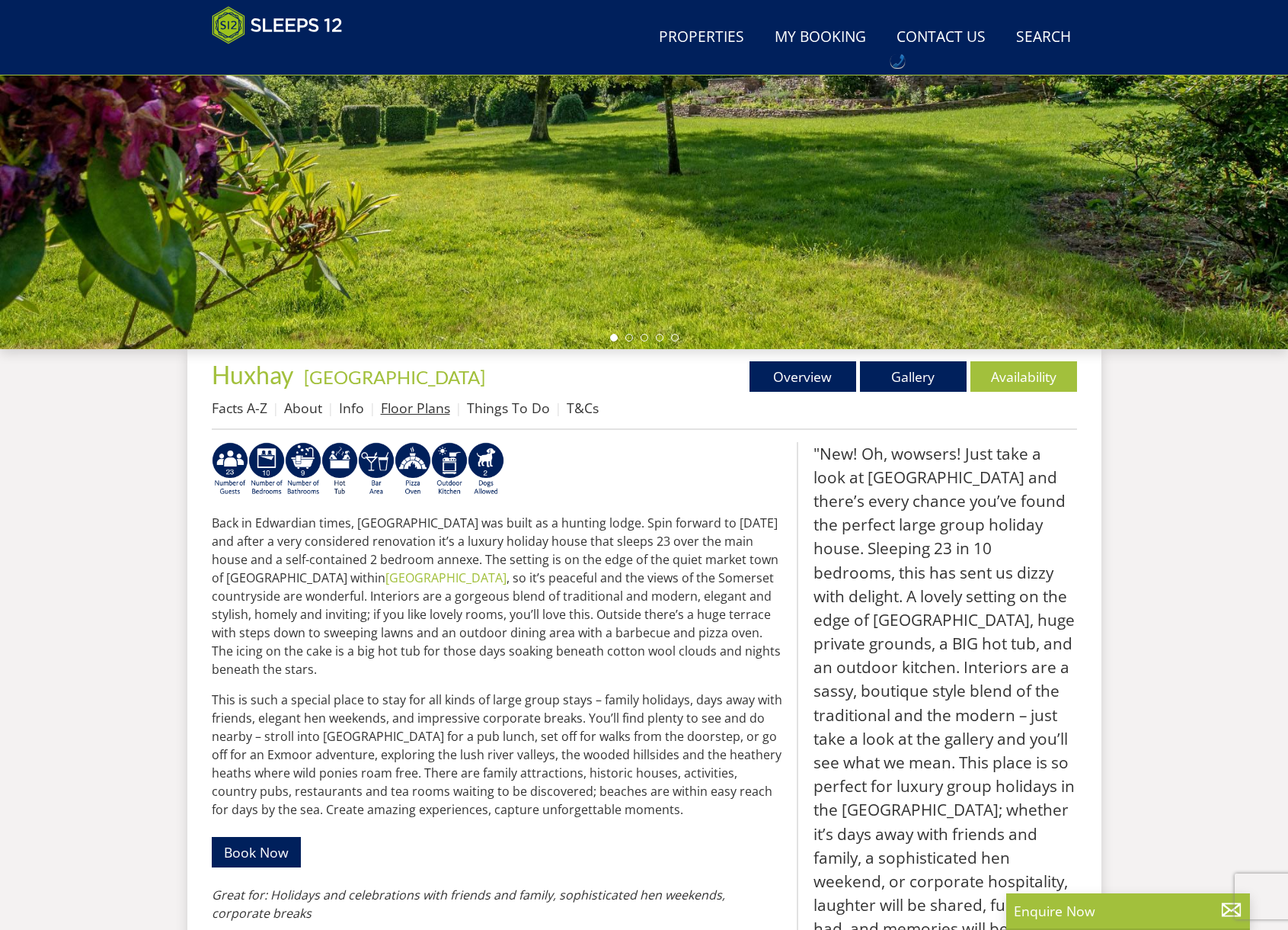
scroll to position [311, 0]
click at [427, 414] on link "Floor Plans" at bounding box center [416, 408] width 70 height 18
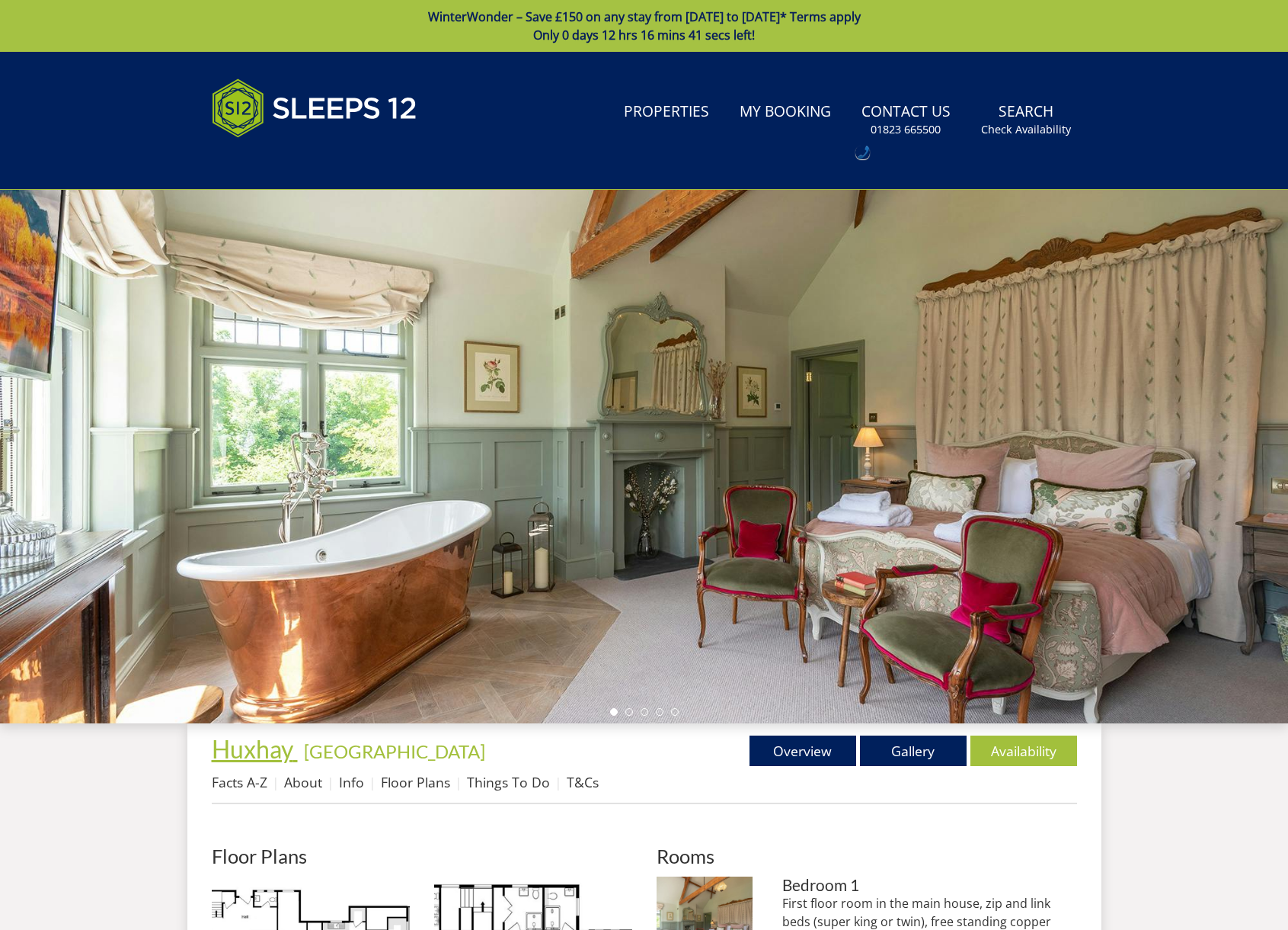
click at [237, 754] on span "Huxhay" at bounding box center [253, 749] width 82 height 30
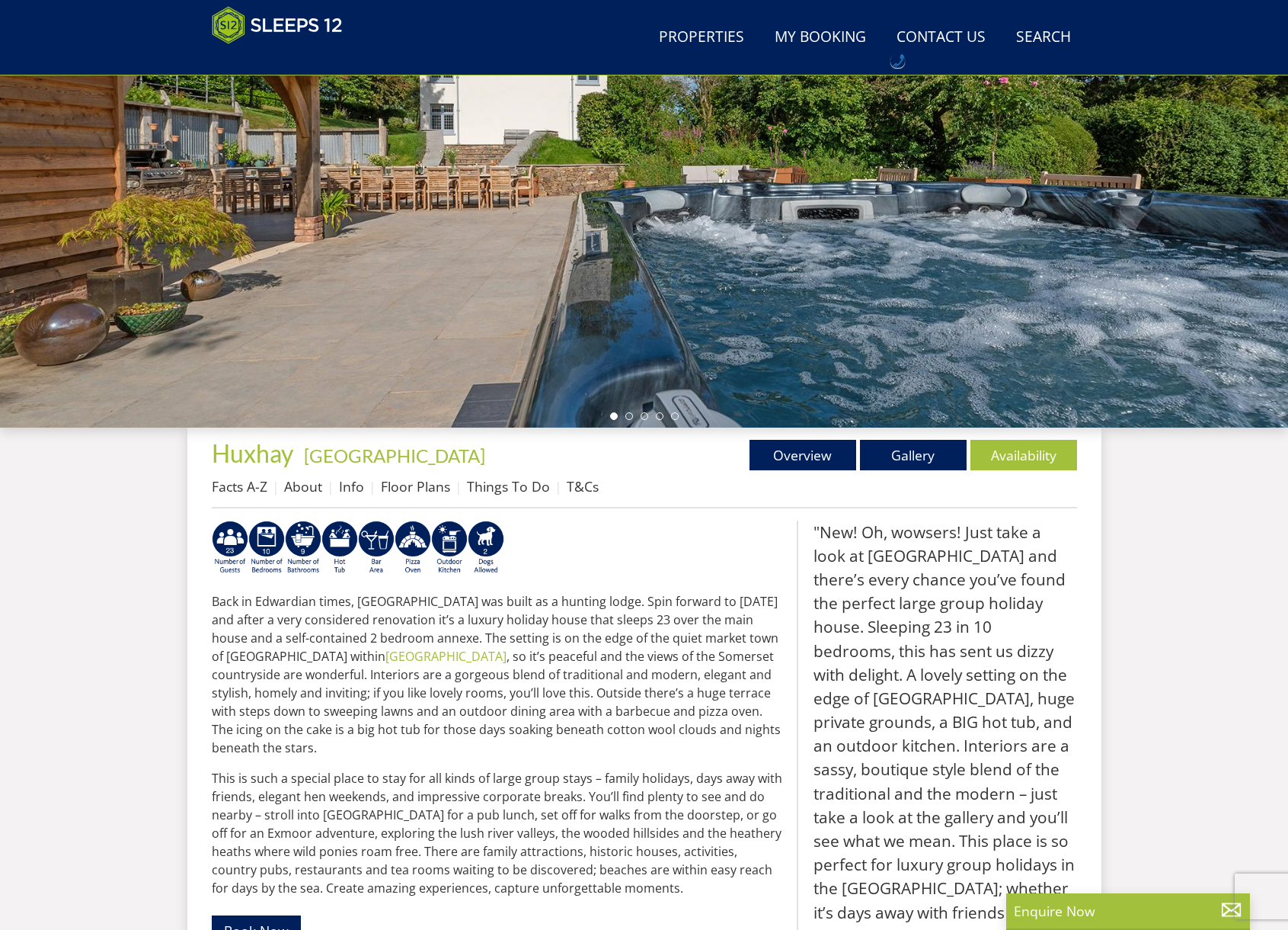
scroll to position [224, 0]
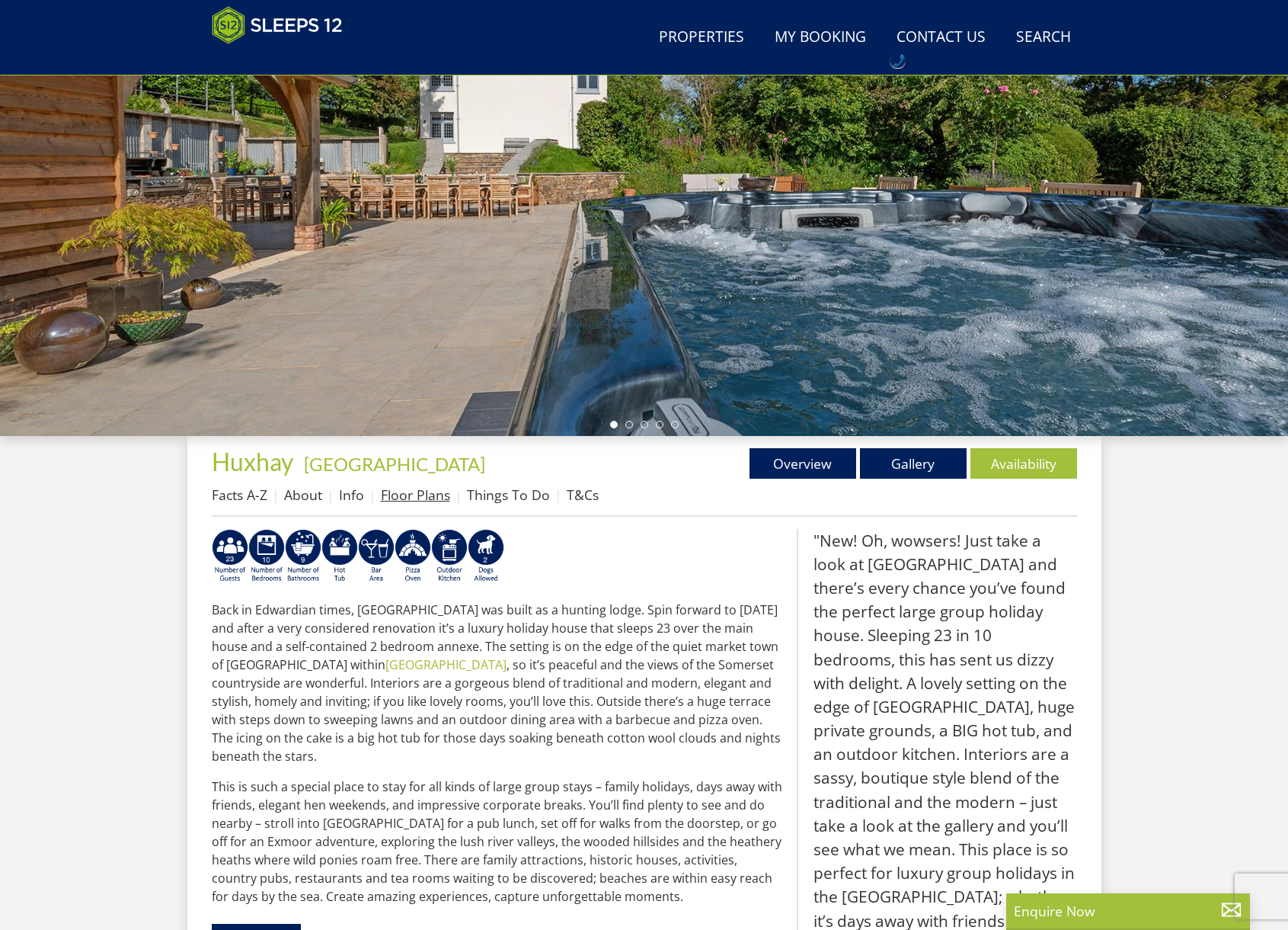
click at [411, 495] on link "Floor Plans" at bounding box center [416, 494] width 70 height 18
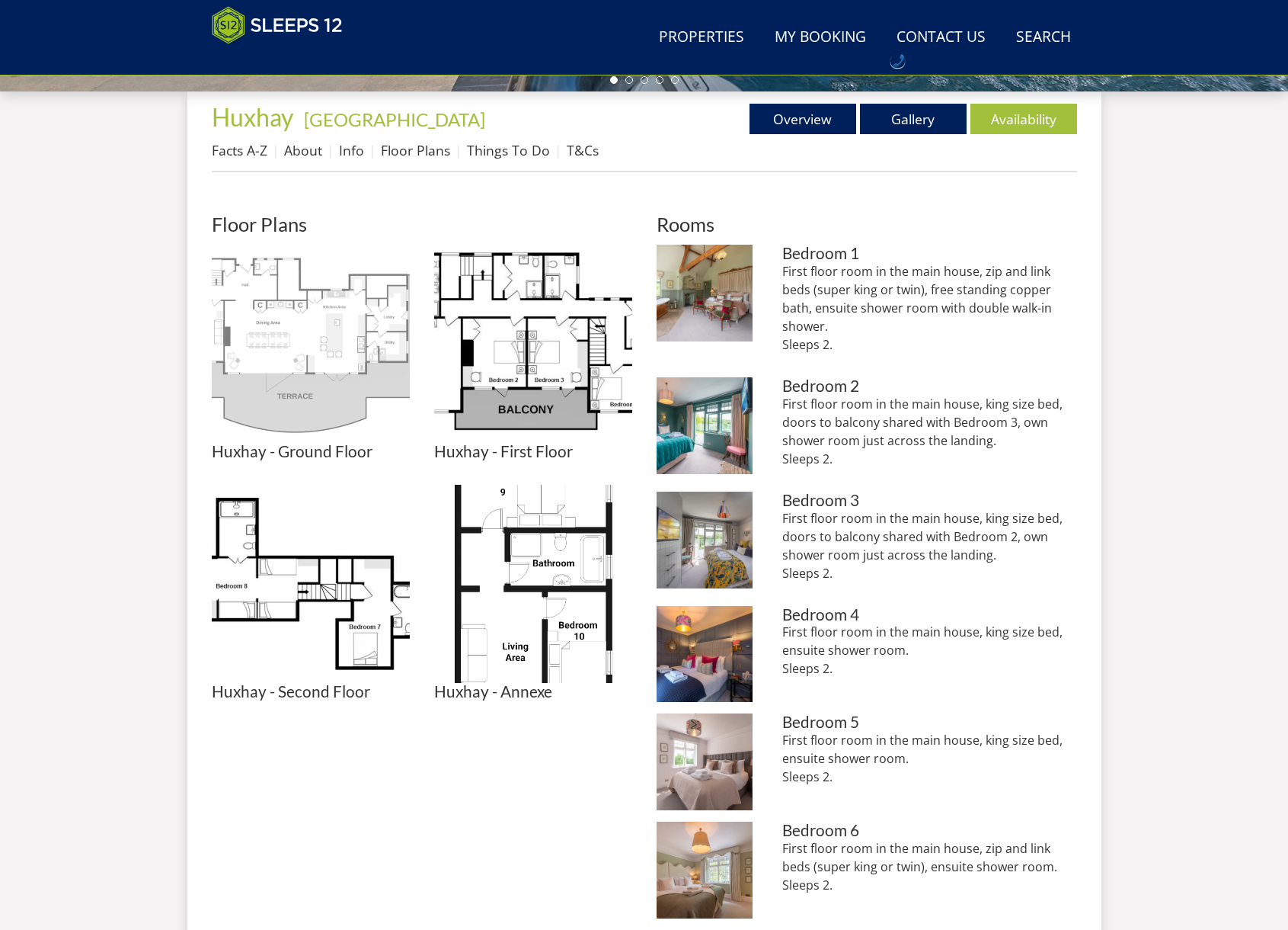
scroll to position [570, 0]
click at [310, 368] on img at bounding box center [311, 343] width 198 height 198
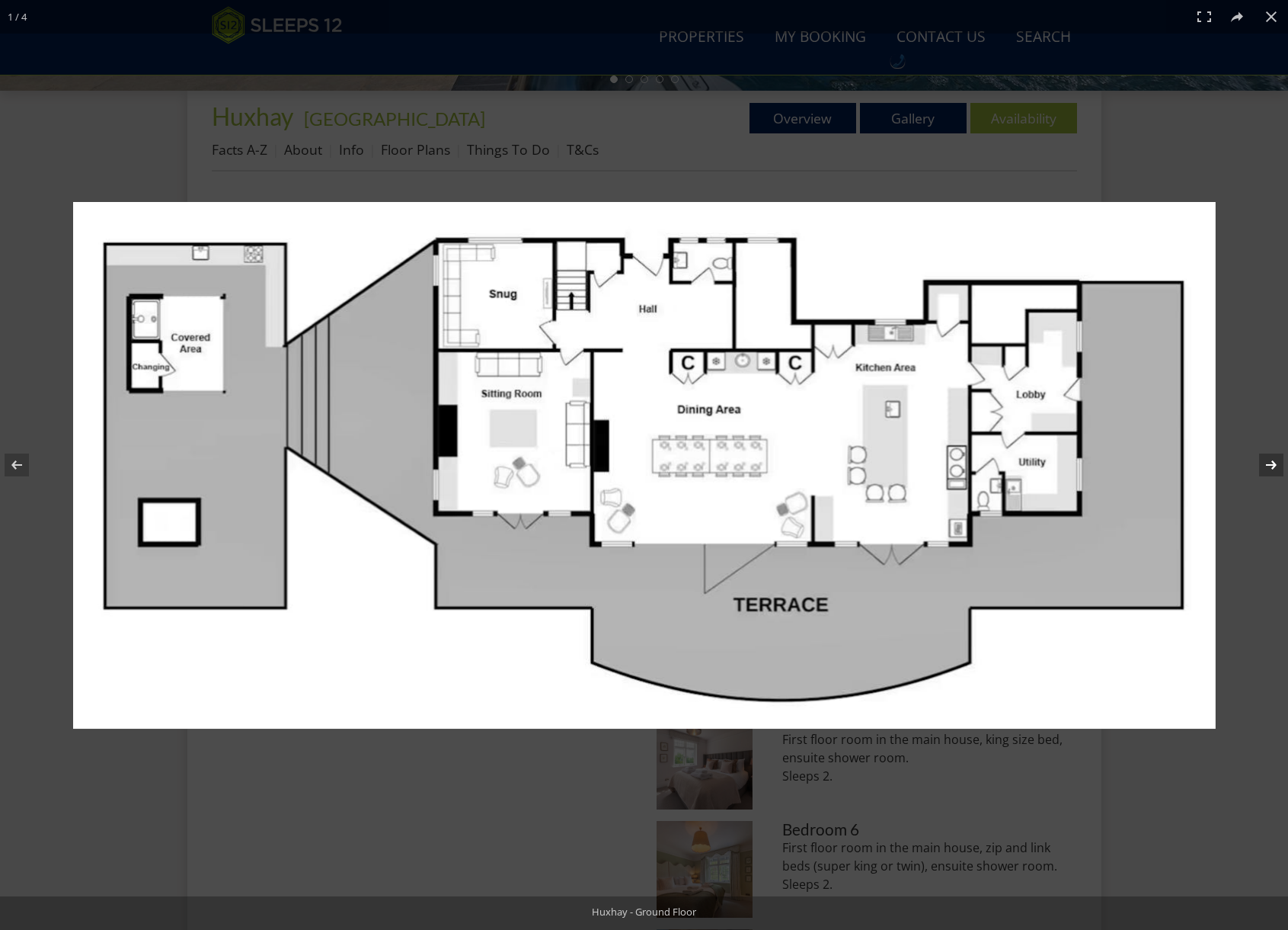
click at [1268, 468] on button at bounding box center [1261, 465] width 53 height 77
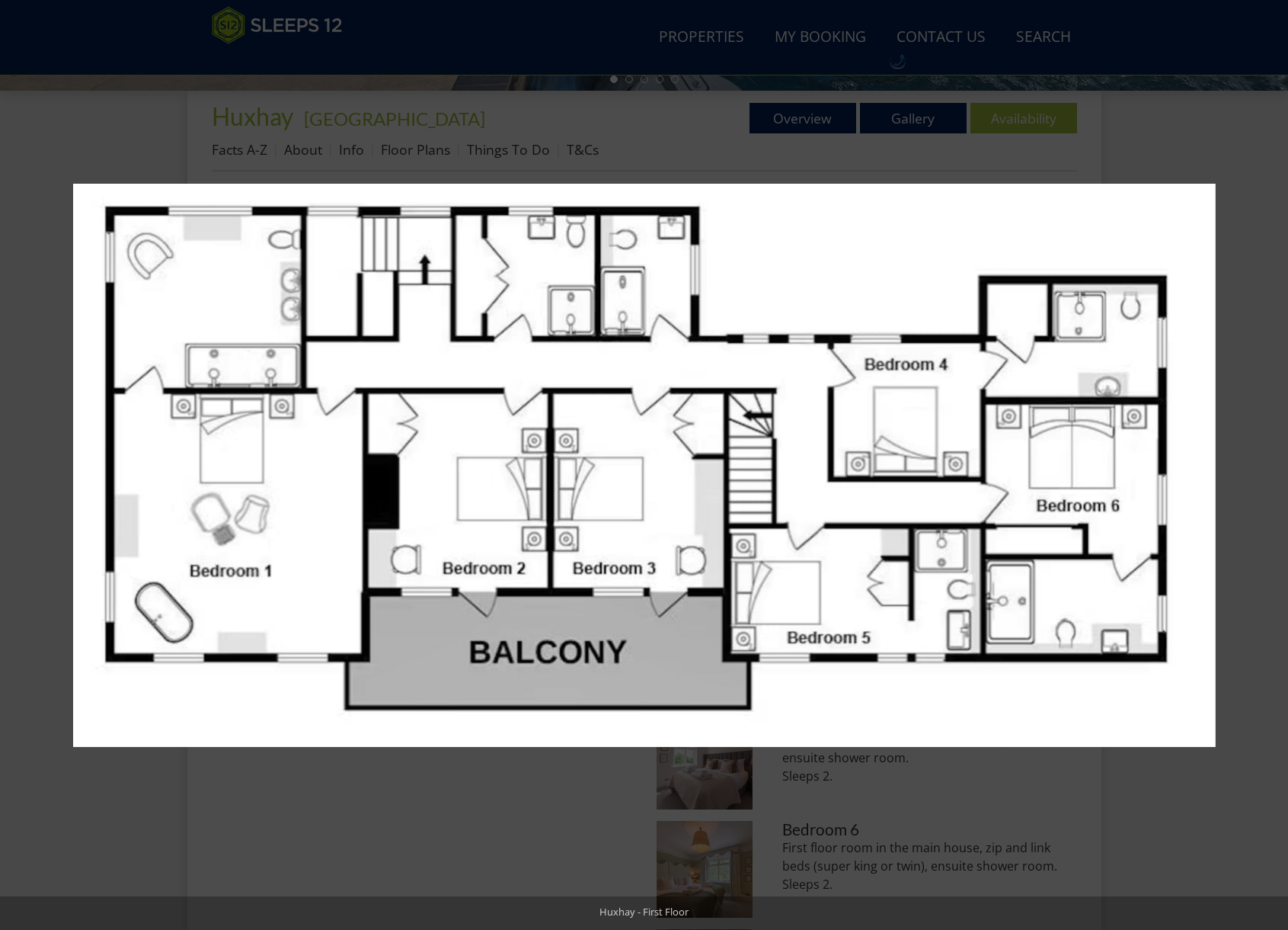
click at [1268, 468] on button at bounding box center [1261, 465] width 53 height 77
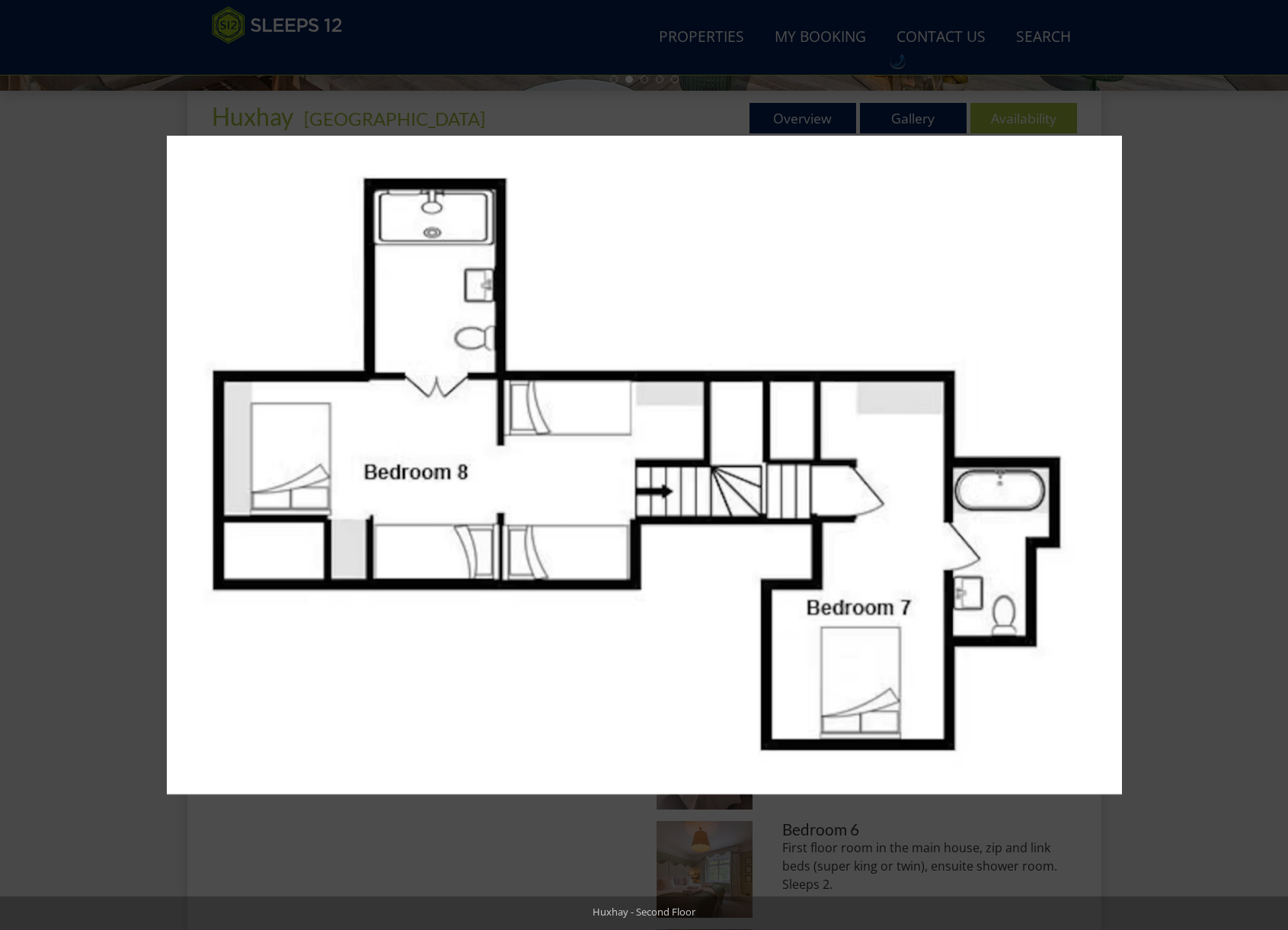
click at [1268, 468] on button at bounding box center [1261, 465] width 53 height 77
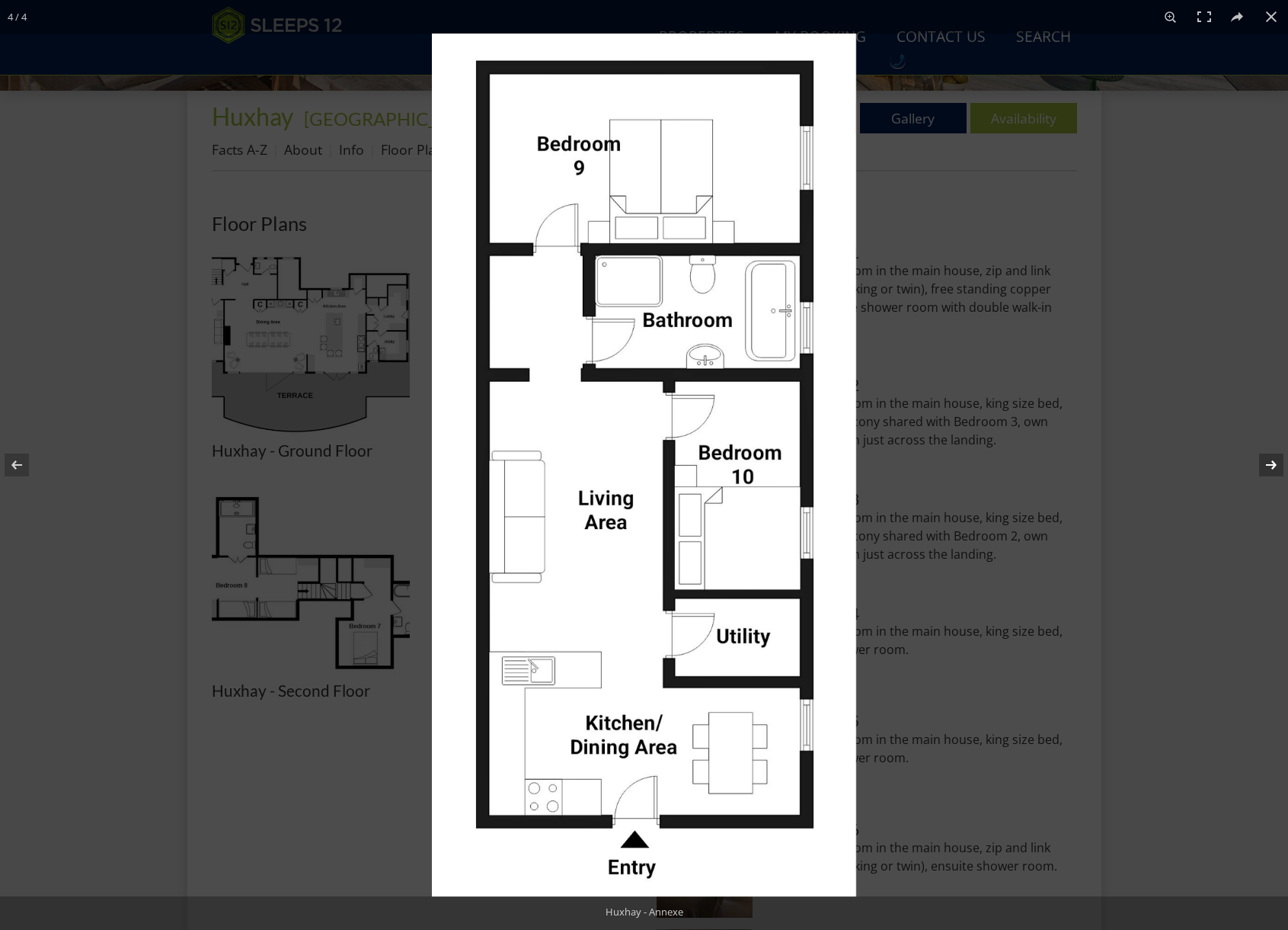
click at [1276, 468] on button at bounding box center [1261, 465] width 53 height 77
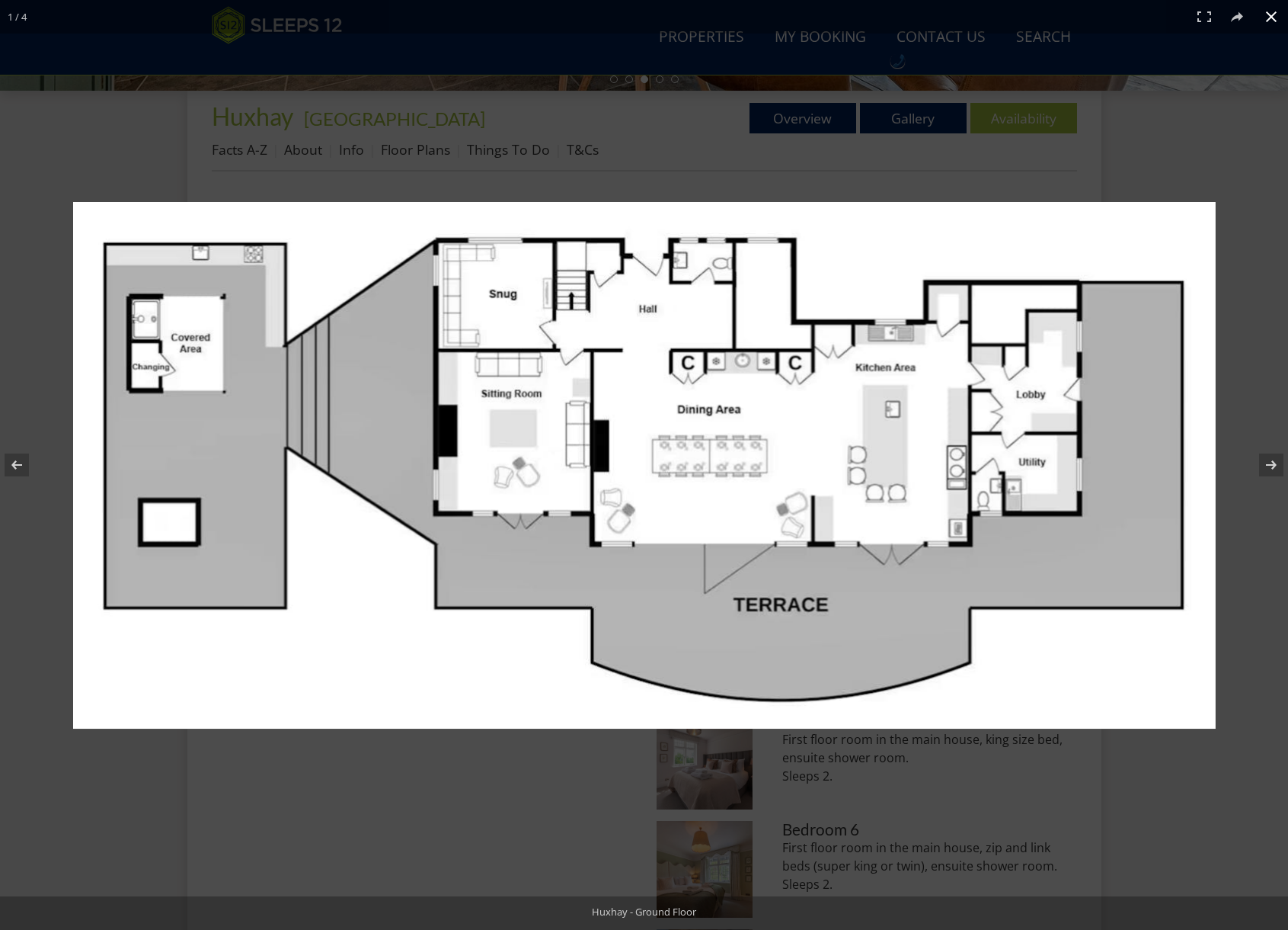
click at [1224, 311] on div at bounding box center [644, 465] width 1288 height 930
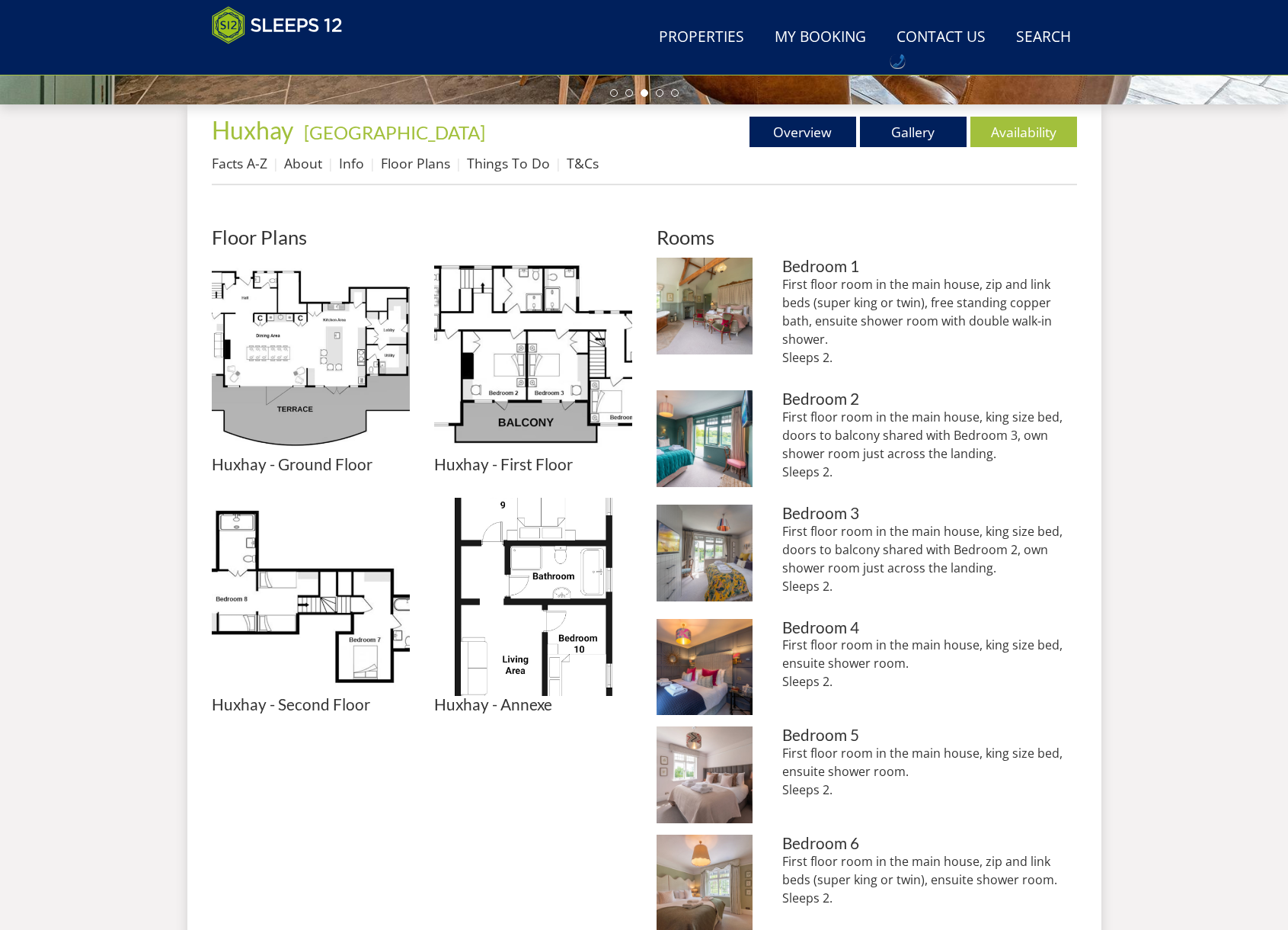
scroll to position [0, 0]
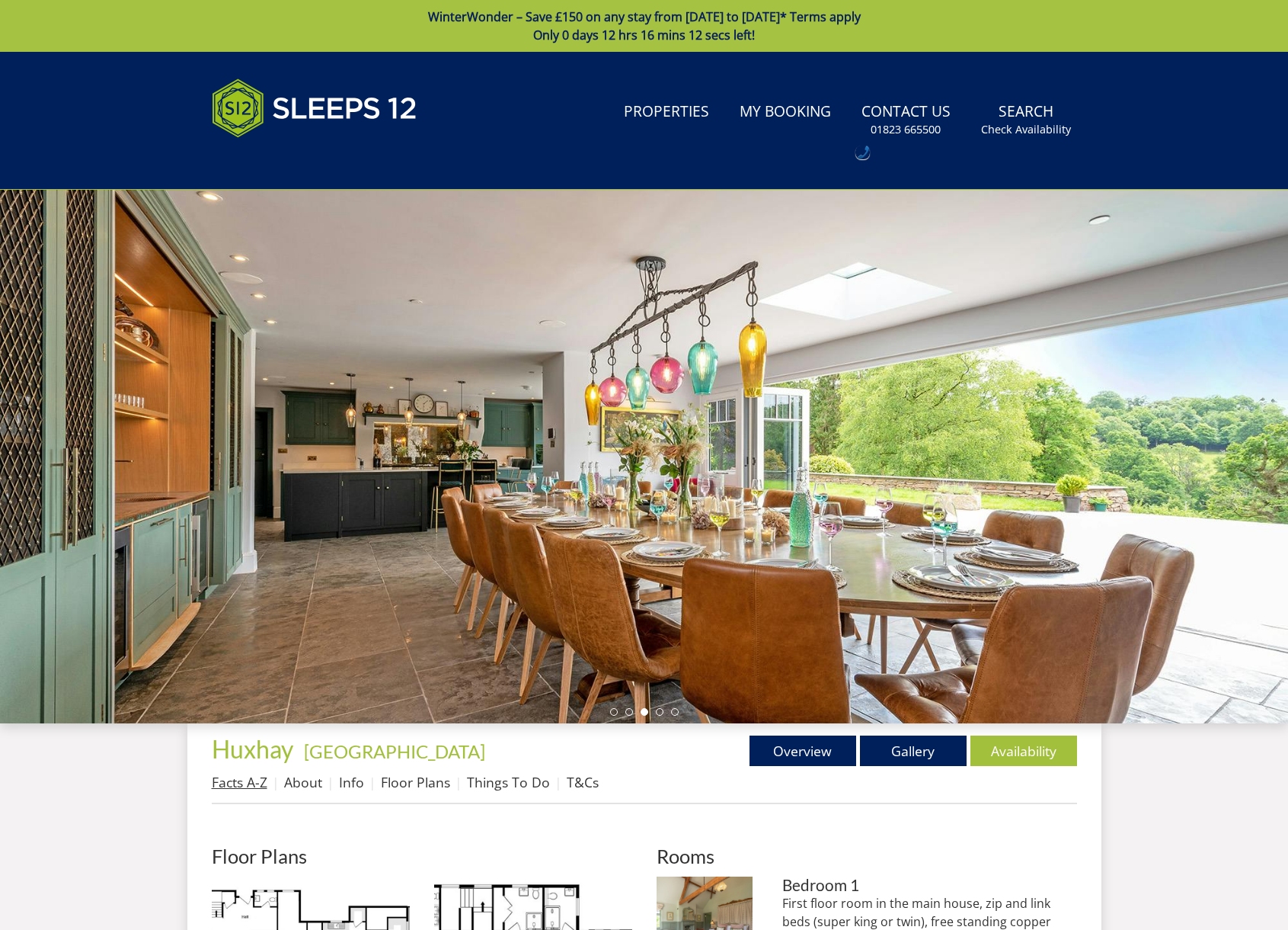
drag, startPoint x: 233, startPoint y: 781, endPoint x: 251, endPoint y: 781, distance: 18.0
click at [233, 781] on link "Facts A-Z" at bounding box center [240, 781] width 56 height 18
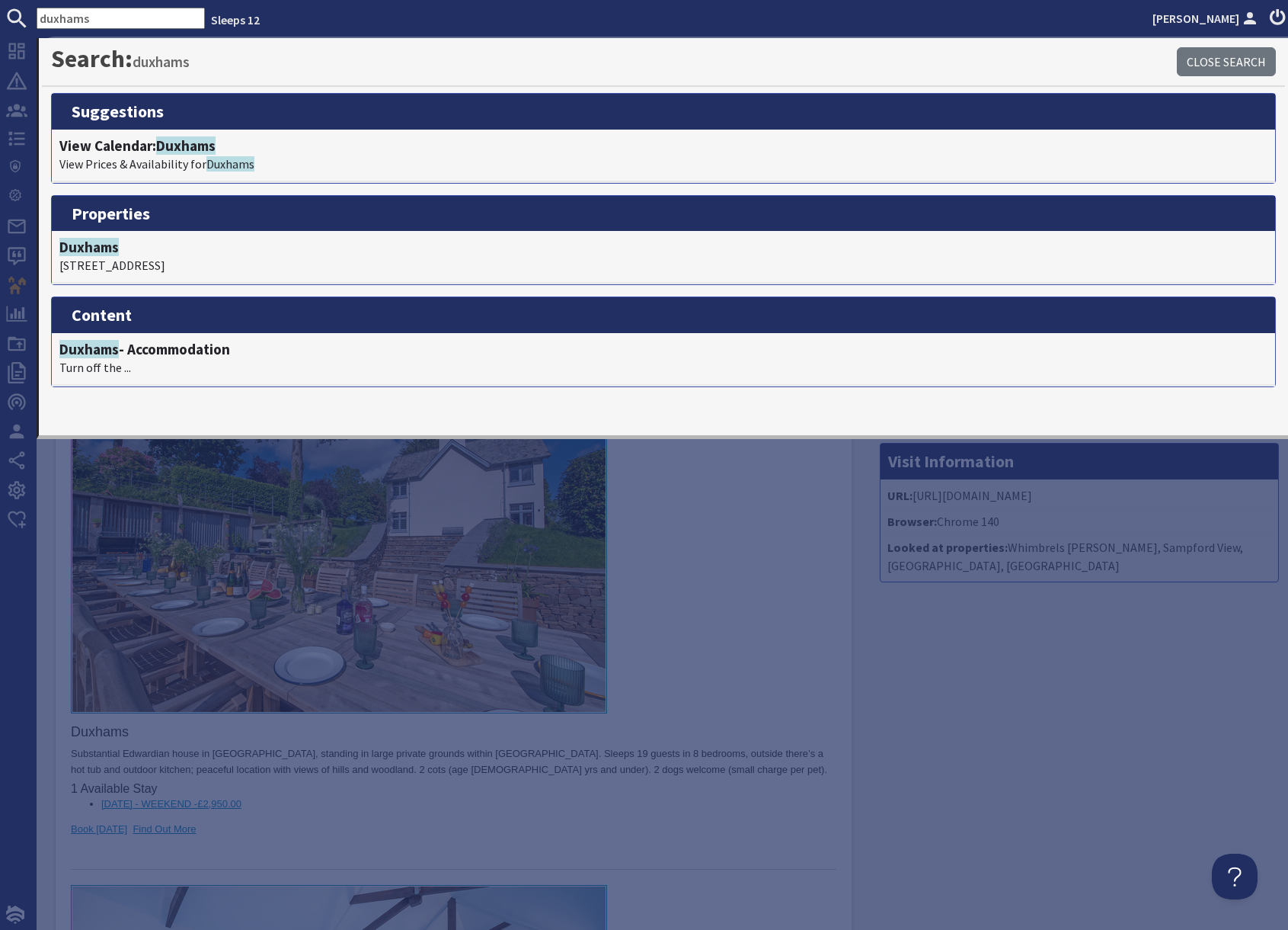
click at [730, 596] on link at bounding box center [453, 543] width 765 height 351
click at [731, 585] on link at bounding box center [453, 543] width 765 height 351
click at [998, 743] on div "Message Hi. I am looking for a place sleeping 12-14 people, family group, for a…" at bounding box center [1079, 809] width 417 height 1436
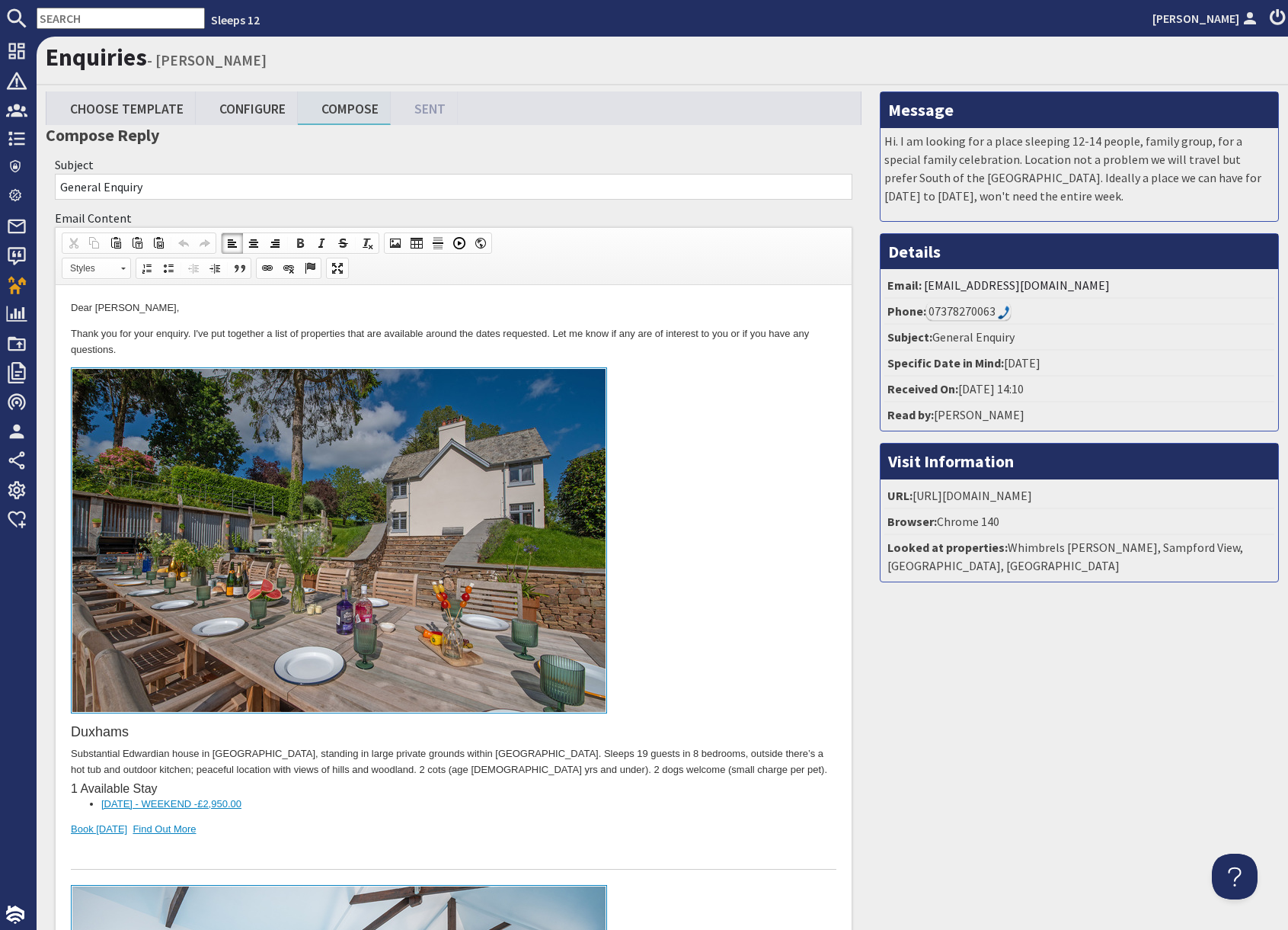
click at [268, 133] on h3 "Compose Reply" at bounding box center [454, 135] width 816 height 20
click at [257, 108] on link "Configure" at bounding box center [246, 108] width 102 height 33
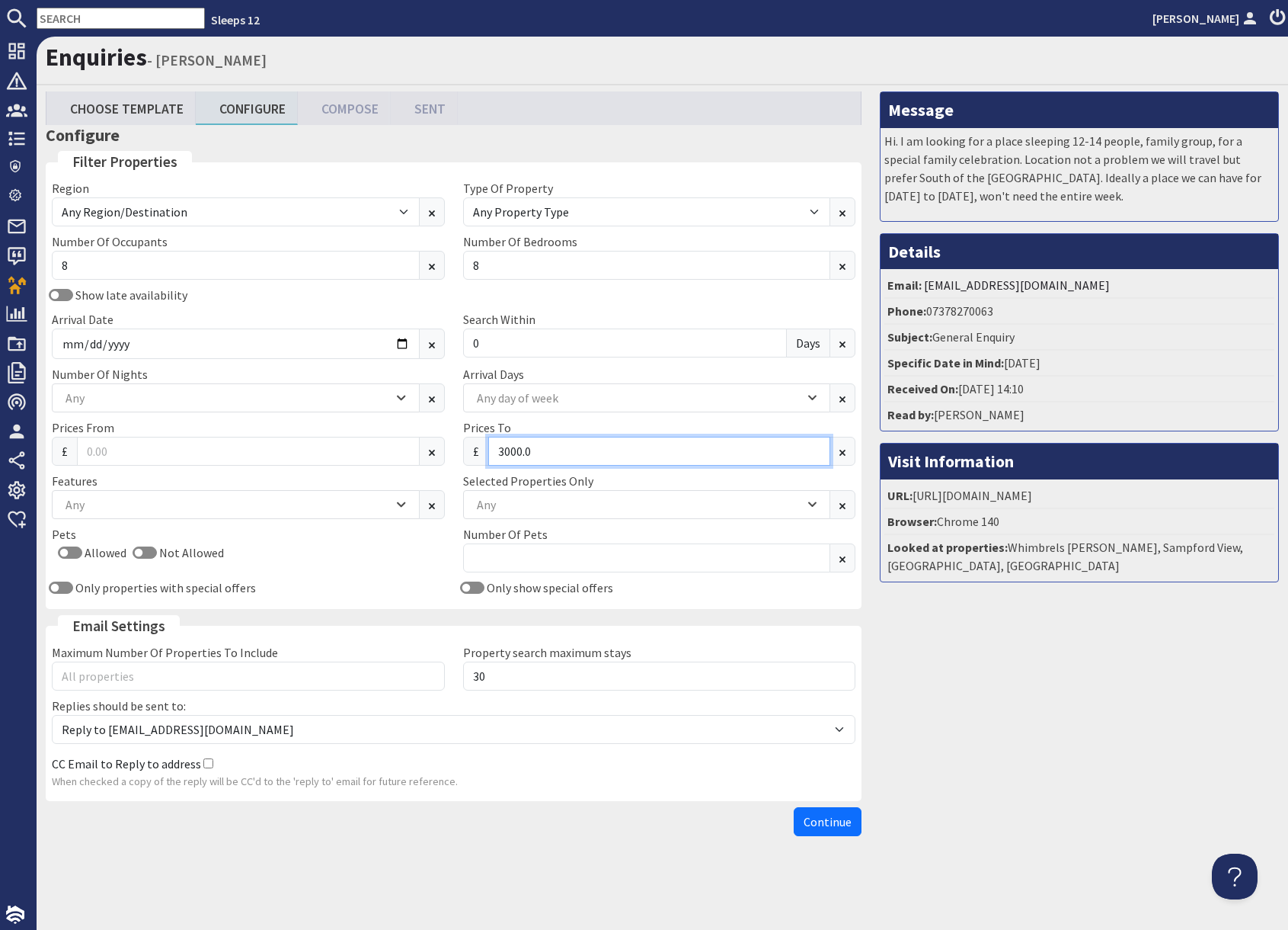
click at [542, 447] on input "3000.0" at bounding box center [660, 451] width 343 height 29
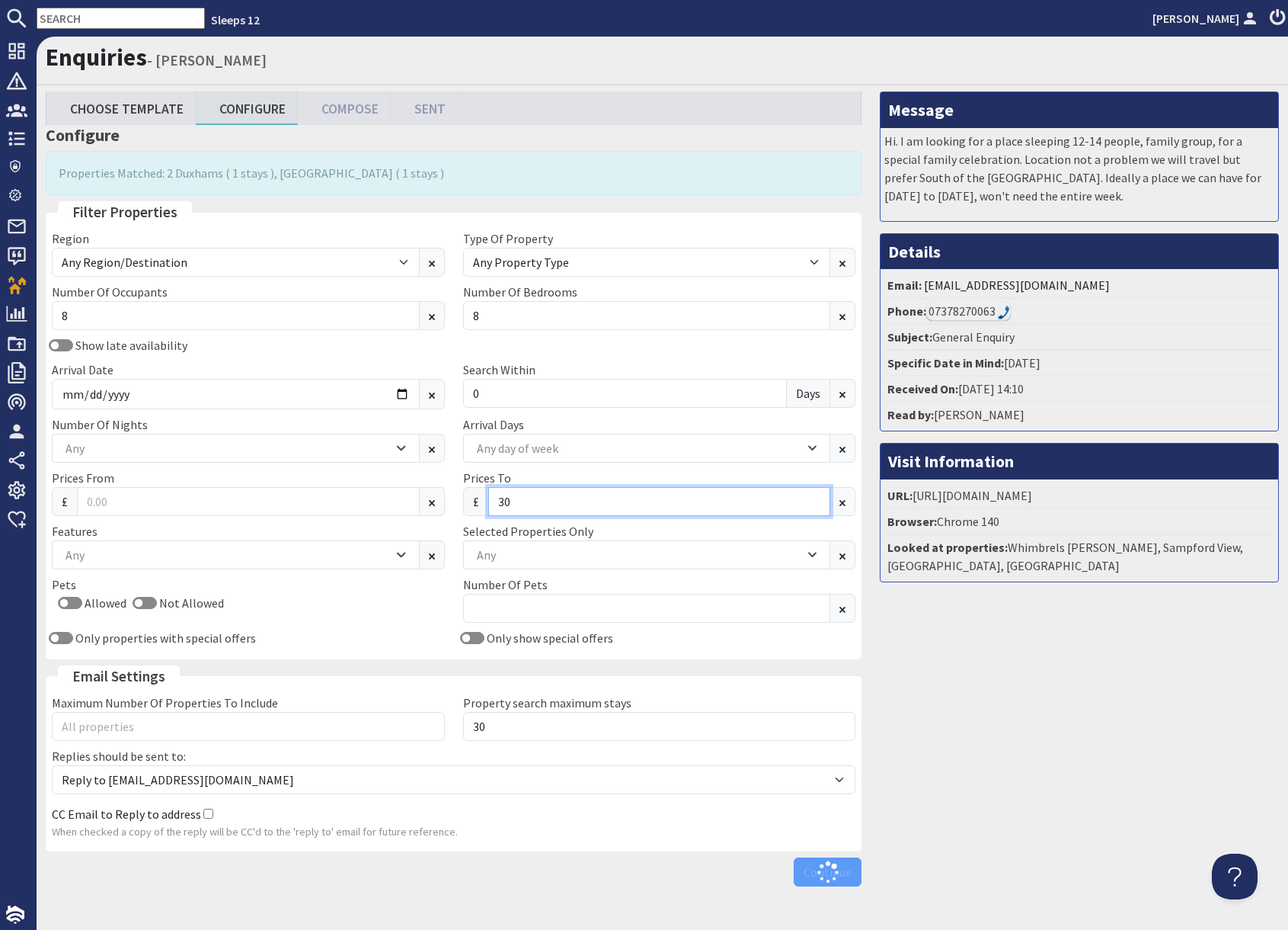
type input "3"
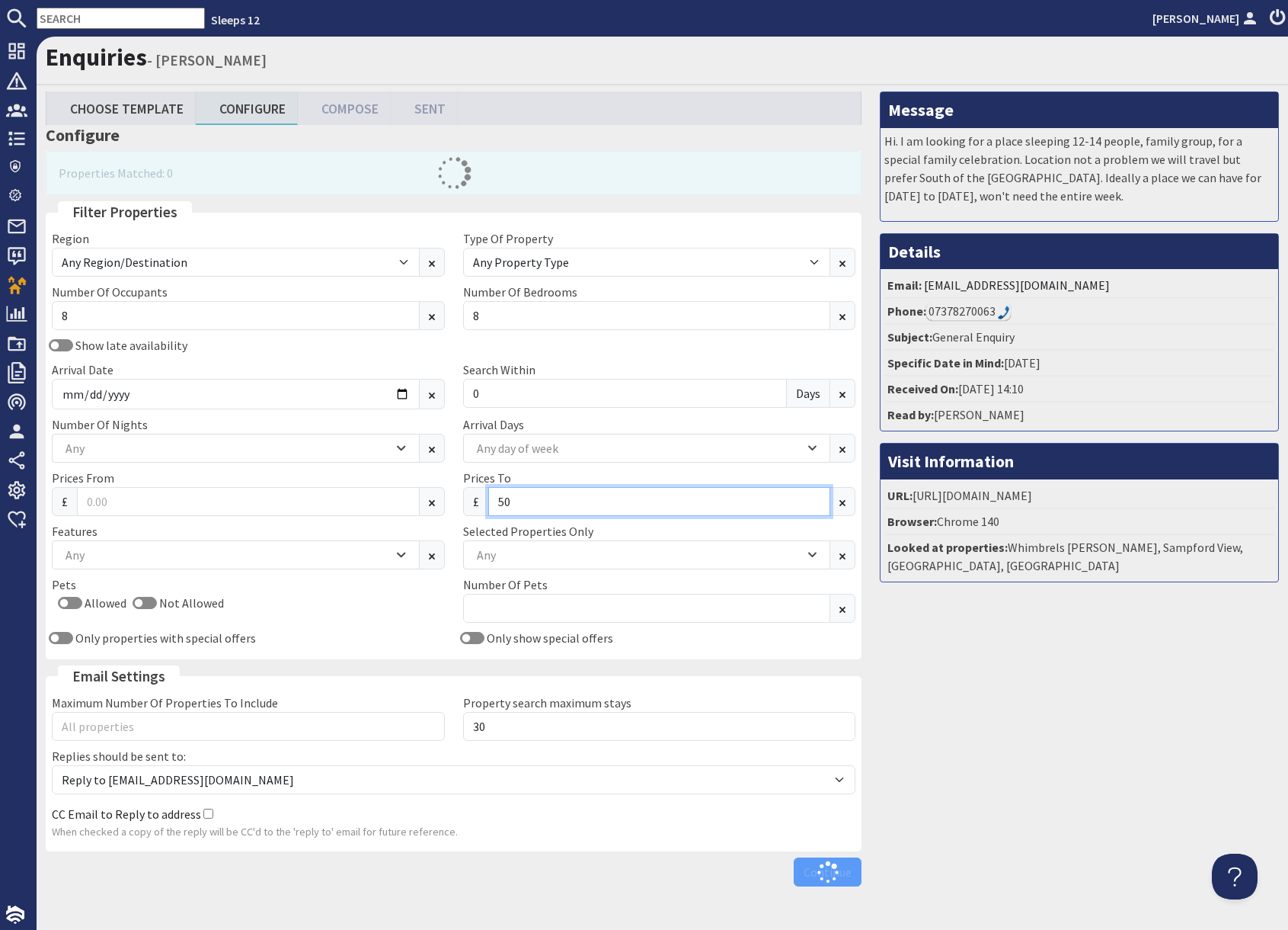
type input "5"
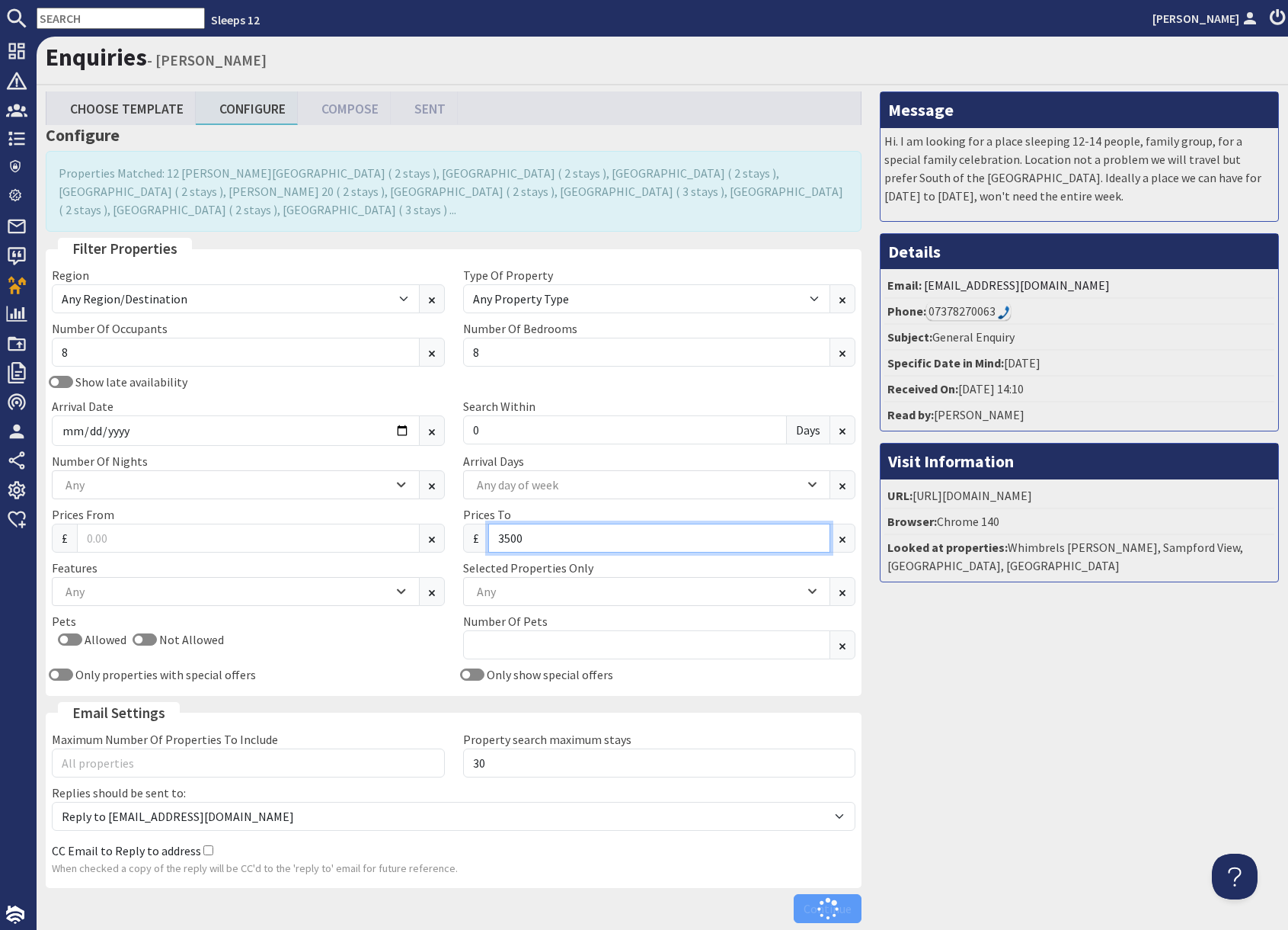
type input "3500"
click at [951, 738] on div "Message Hi. I am looking for a place sleeping 12-14 people, family group, for a…" at bounding box center [1079, 511] width 417 height 839
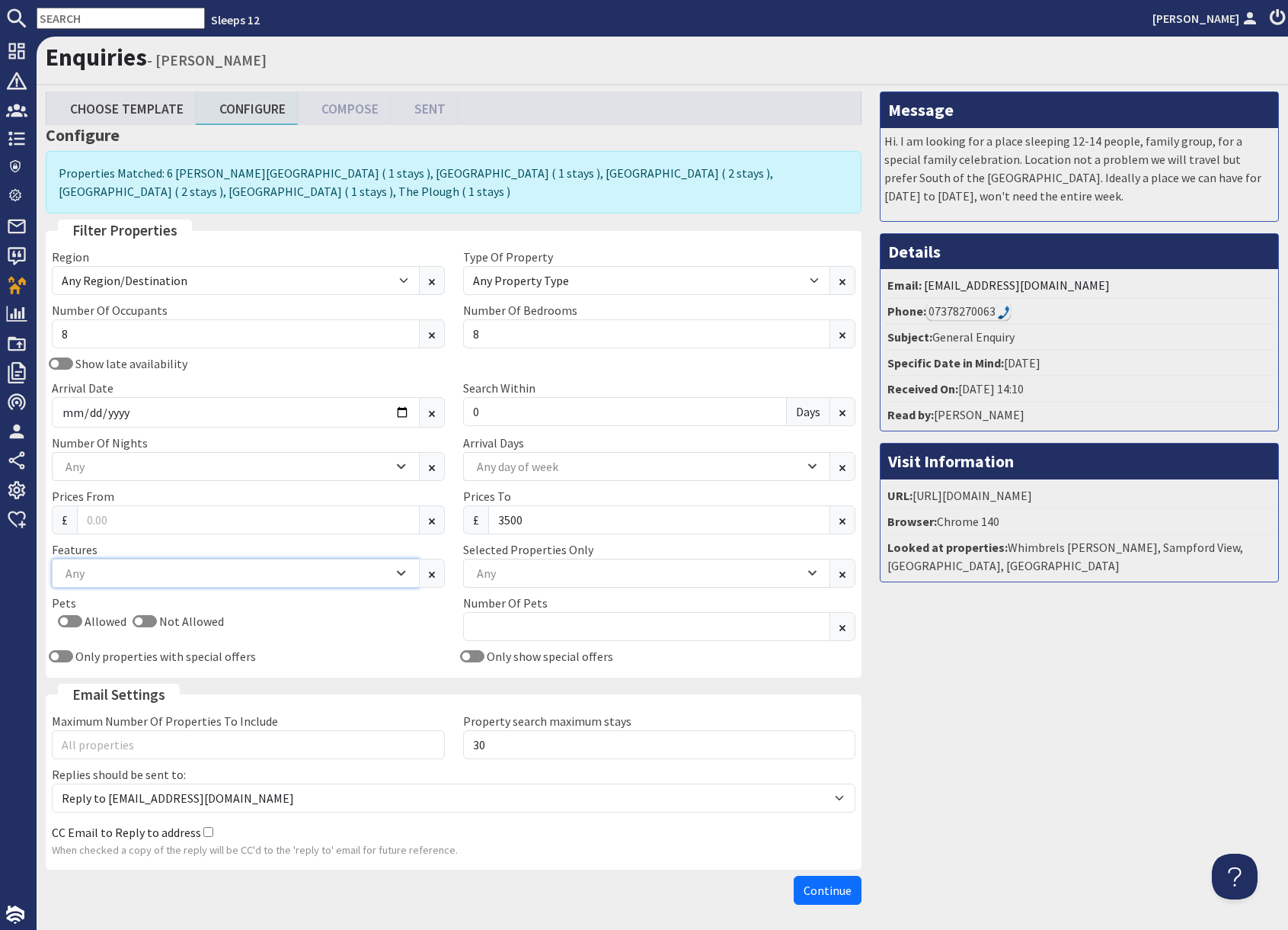
click at [133, 579] on div "Any" at bounding box center [227, 572] width 331 height 17
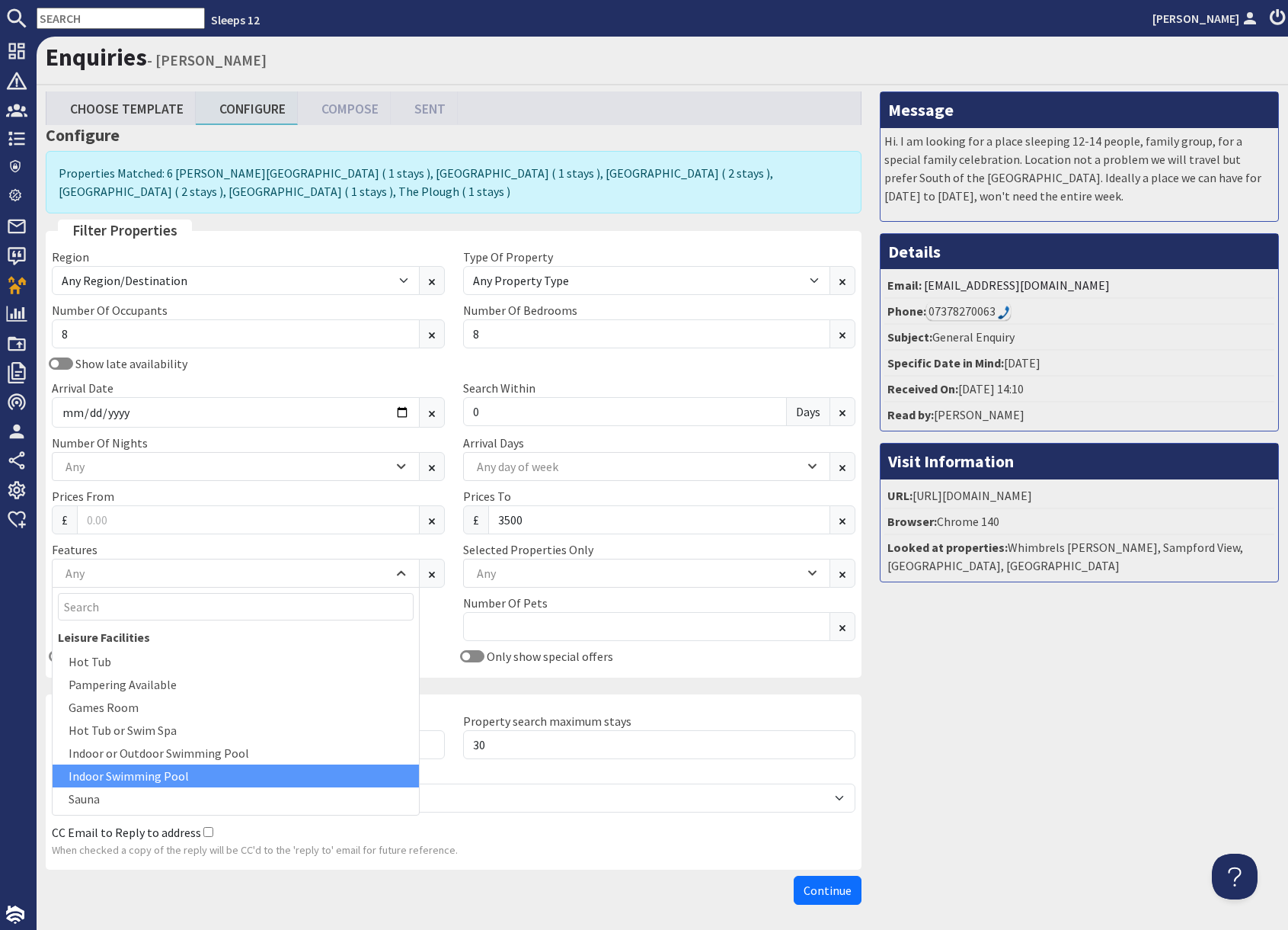
click at [164, 778] on div "Indoor Swimming Pool" at bounding box center [235, 776] width 366 height 23
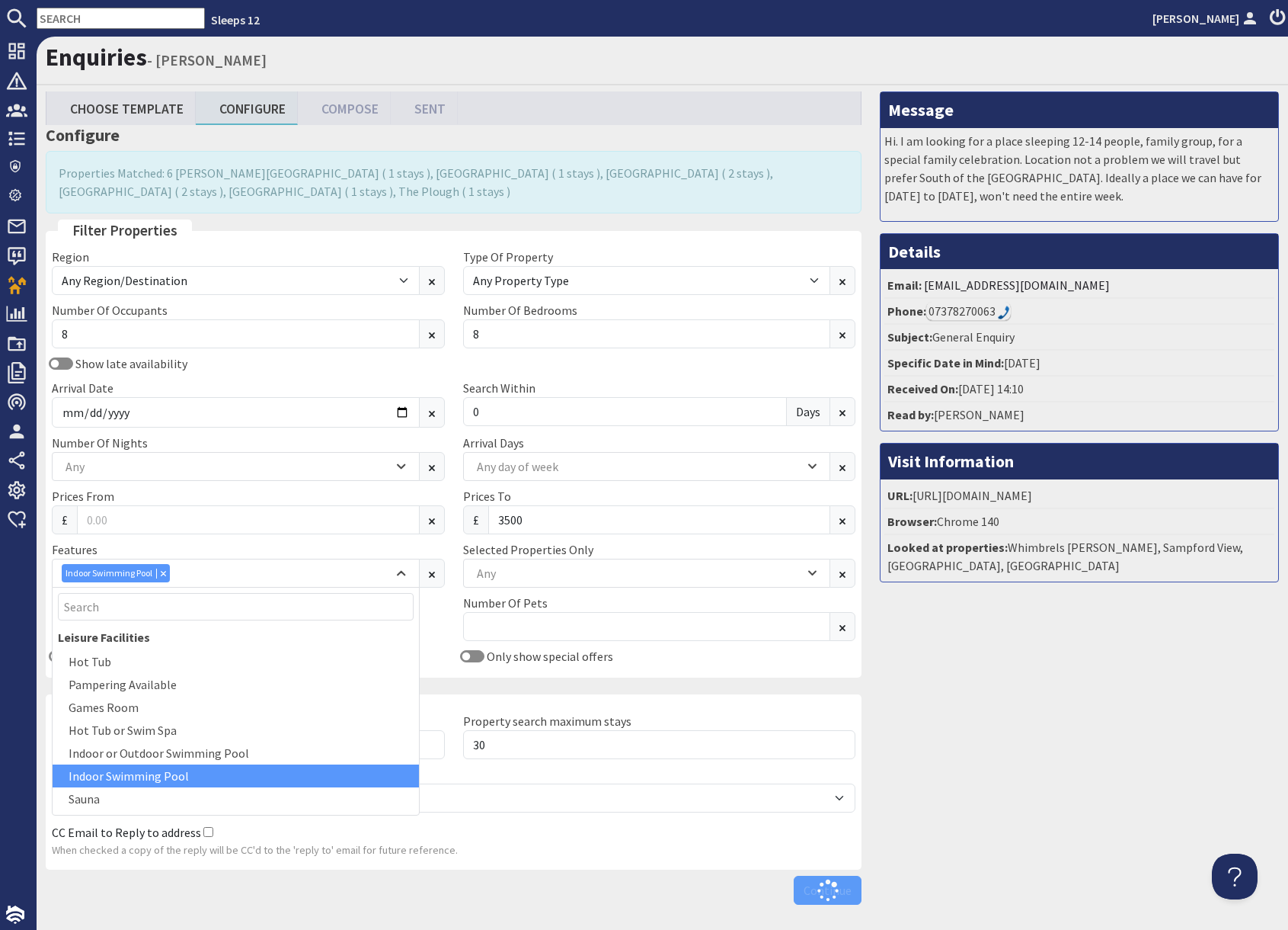
click at [1067, 771] on div "Message Hi. I am looking for a place sleeping 12-14 people, family group, for a…" at bounding box center [1079, 501] width 417 height 820
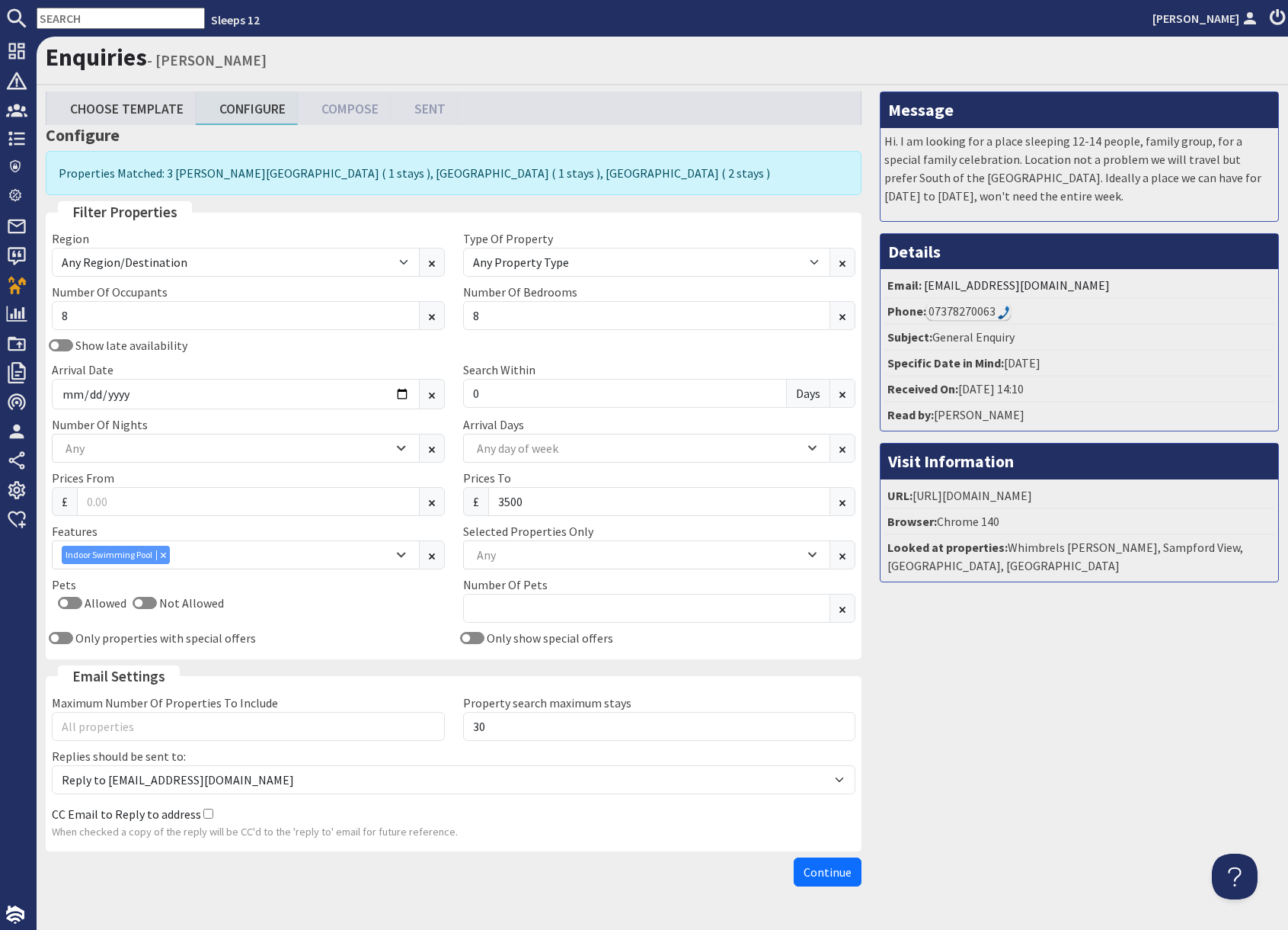
drag, startPoint x: 1022, startPoint y: 699, endPoint x: 1013, endPoint y: 696, distance: 9.5
click at [1013, 696] on div "Message Hi. I am looking for a place sleeping 12-14 people, family group, for a…" at bounding box center [1079, 492] width 417 height 802
drag, startPoint x: 836, startPoint y: 872, endPoint x: 871, endPoint y: 868, distance: 35.2
click at [836, 872] on span "Continue" at bounding box center [827, 873] width 48 height 16
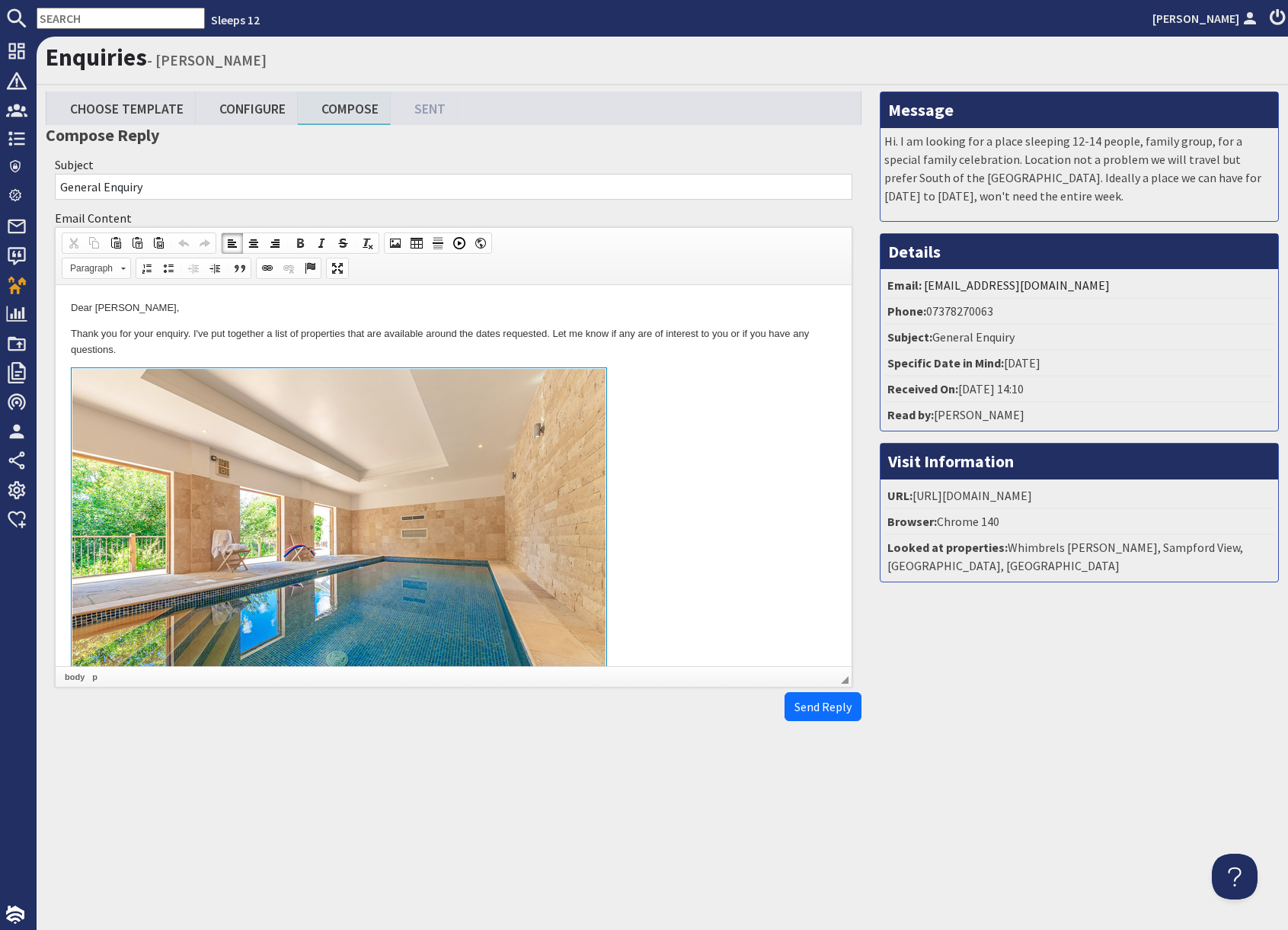
click at [672, 525] on link at bounding box center [453, 543] width 765 height 351
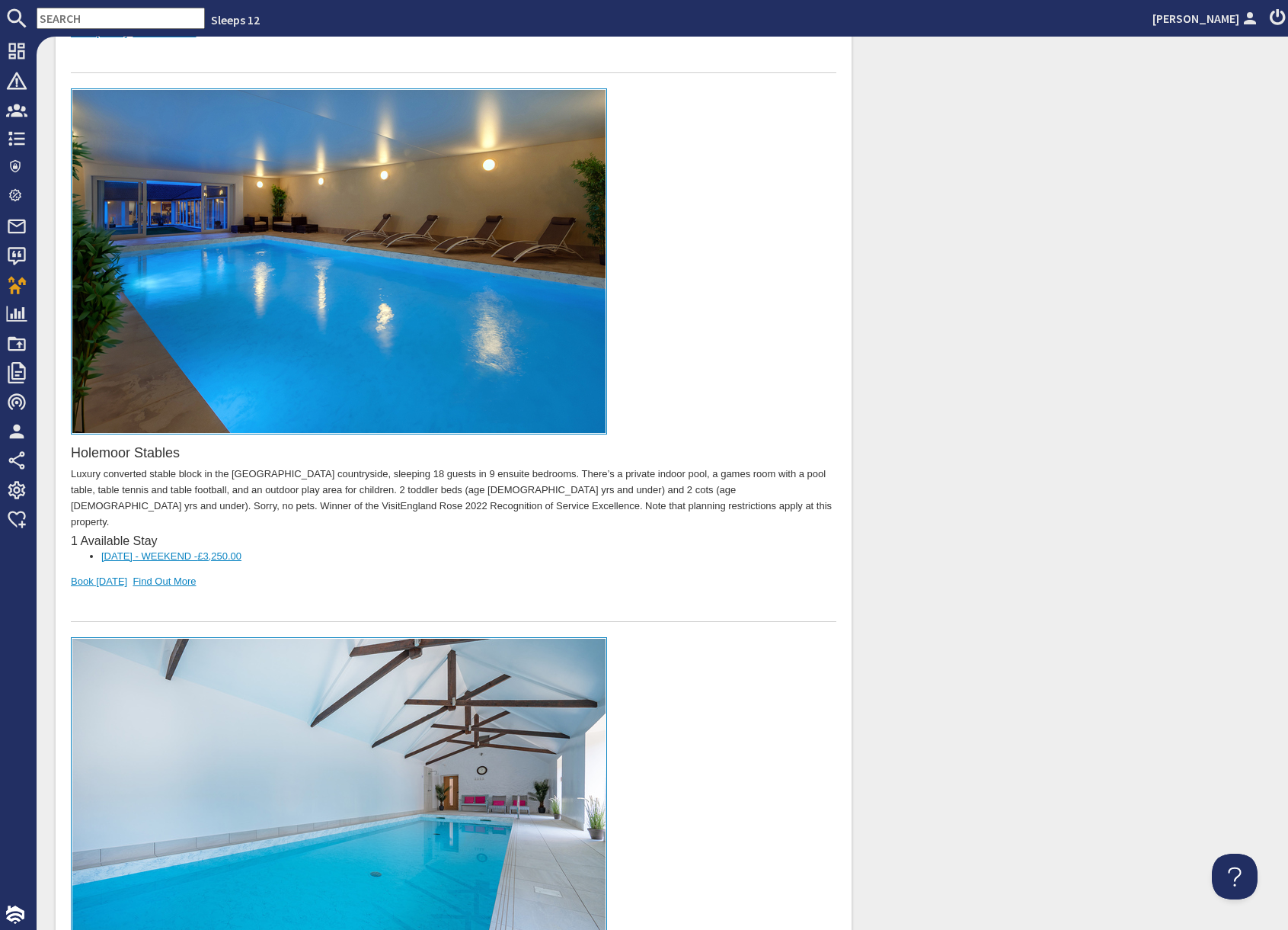
scroll to position [1240, 0]
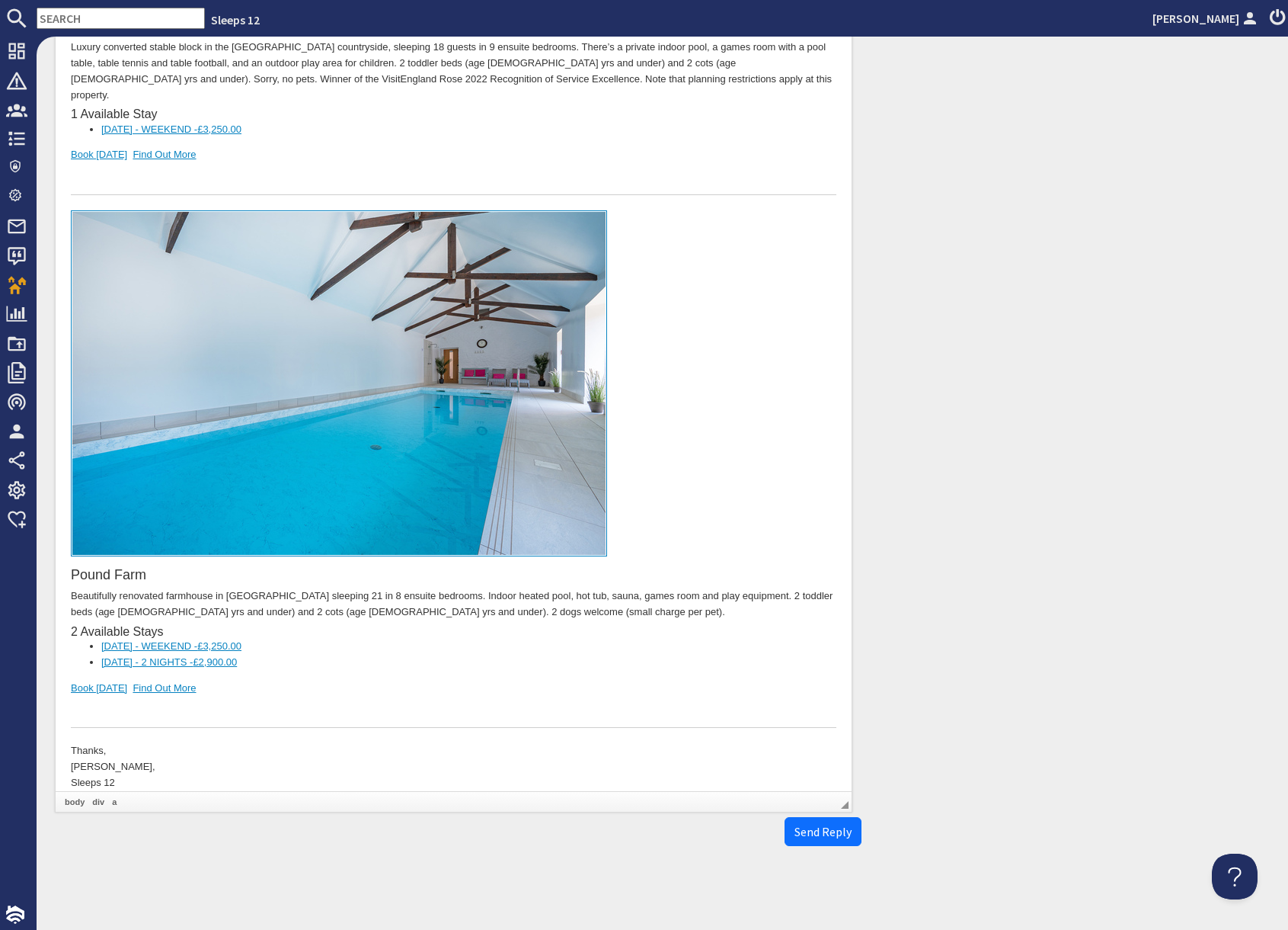
click at [246, 667] on div "Pound Farm Beautifully renovated farmhouse in Somerset sleeping 21 in 8 ensuite…" at bounding box center [453, 470] width 765 height 518
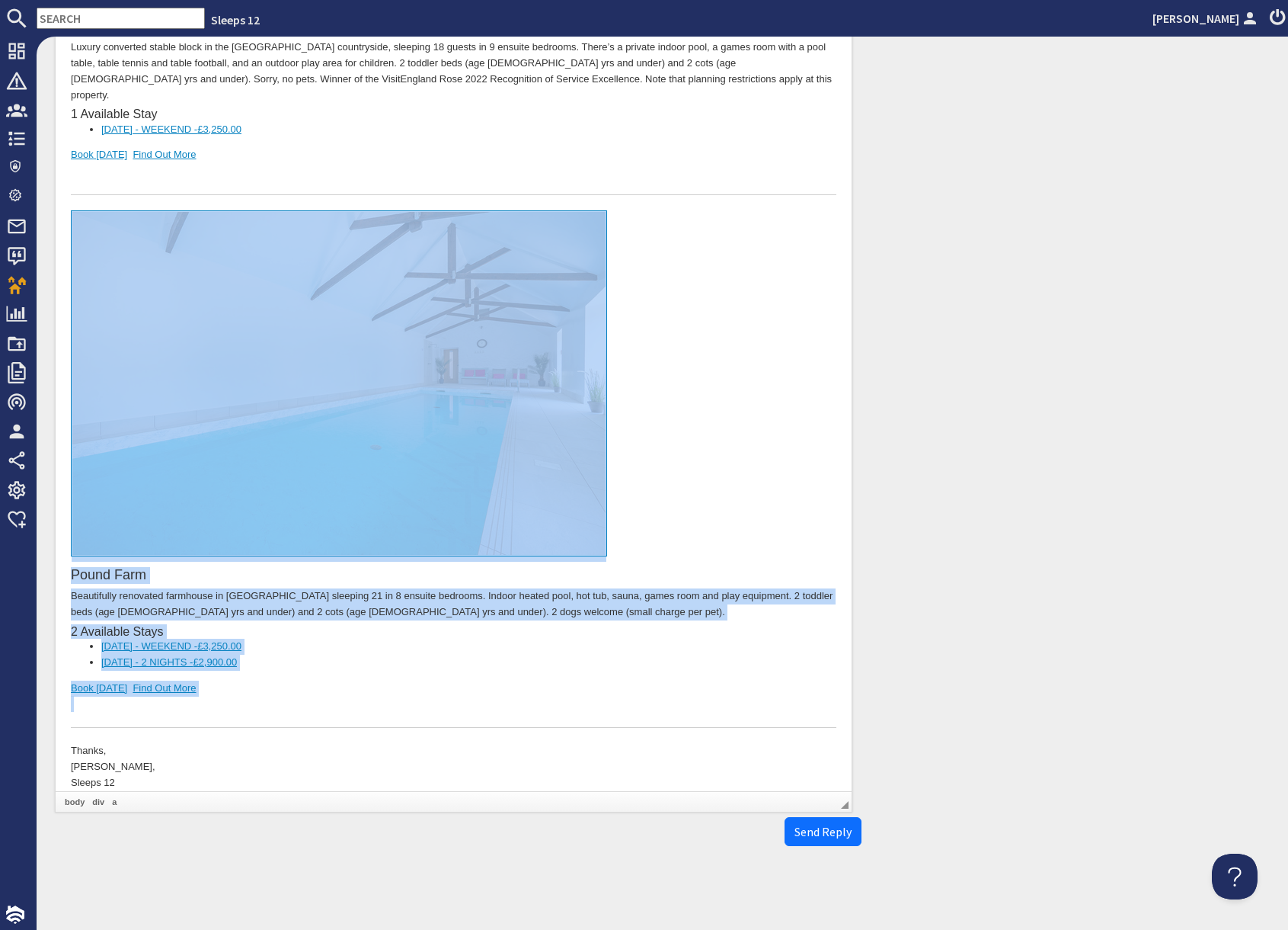
drag, startPoint x: 245, startPoint y: 595, endPoint x: 234, endPoint y: 465, distance: 130.5
click at [234, 465] on div "Pound Farm Beautifully renovated farmhouse in Somerset sleeping 21 in 8 ensuite…" at bounding box center [453, 470] width 765 height 518
copy div "Pound Farm Beautifully renovated farmhouse in Somerset sleeping 21 in 8 ensuite…"
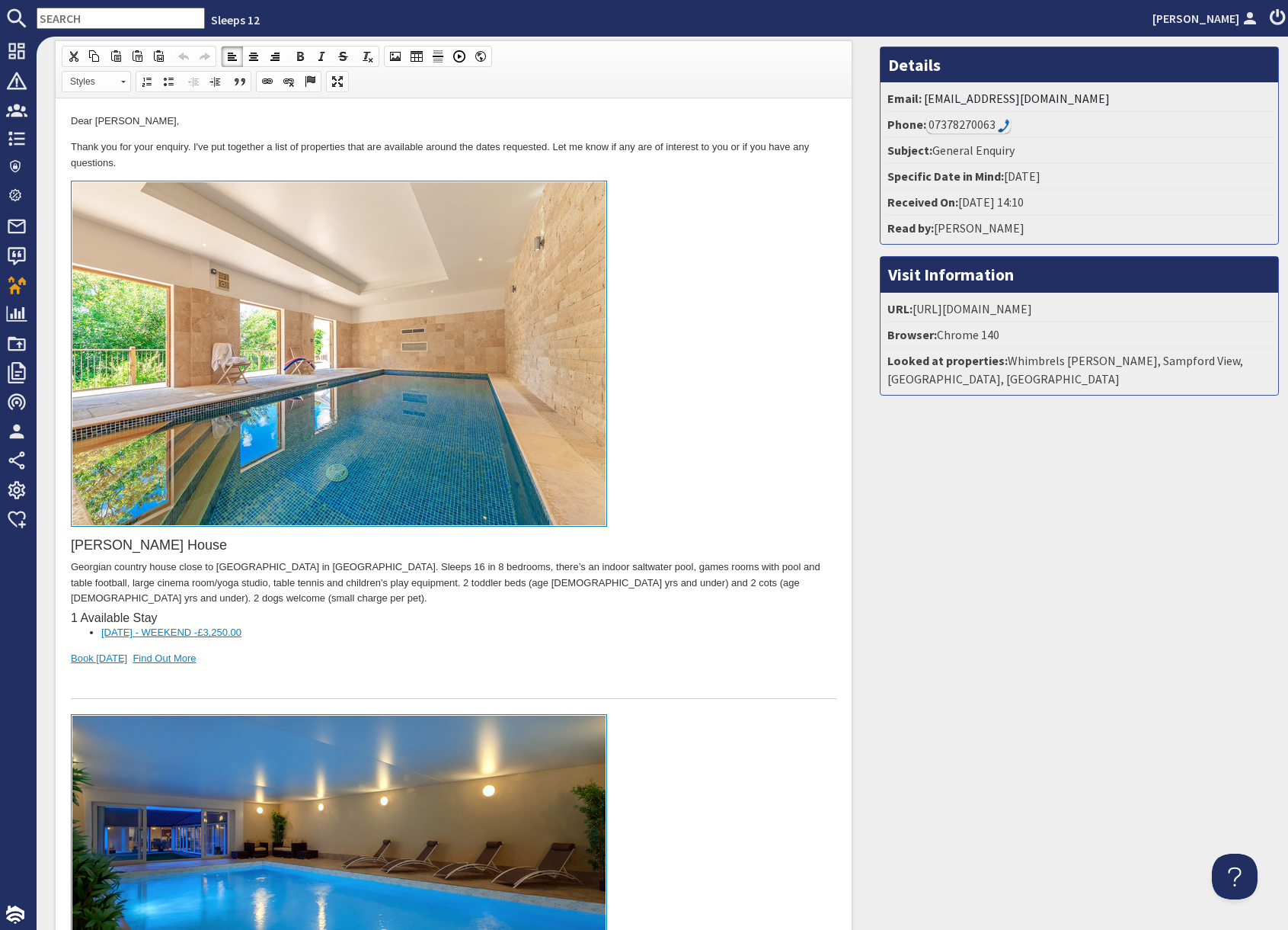
scroll to position [0, 0]
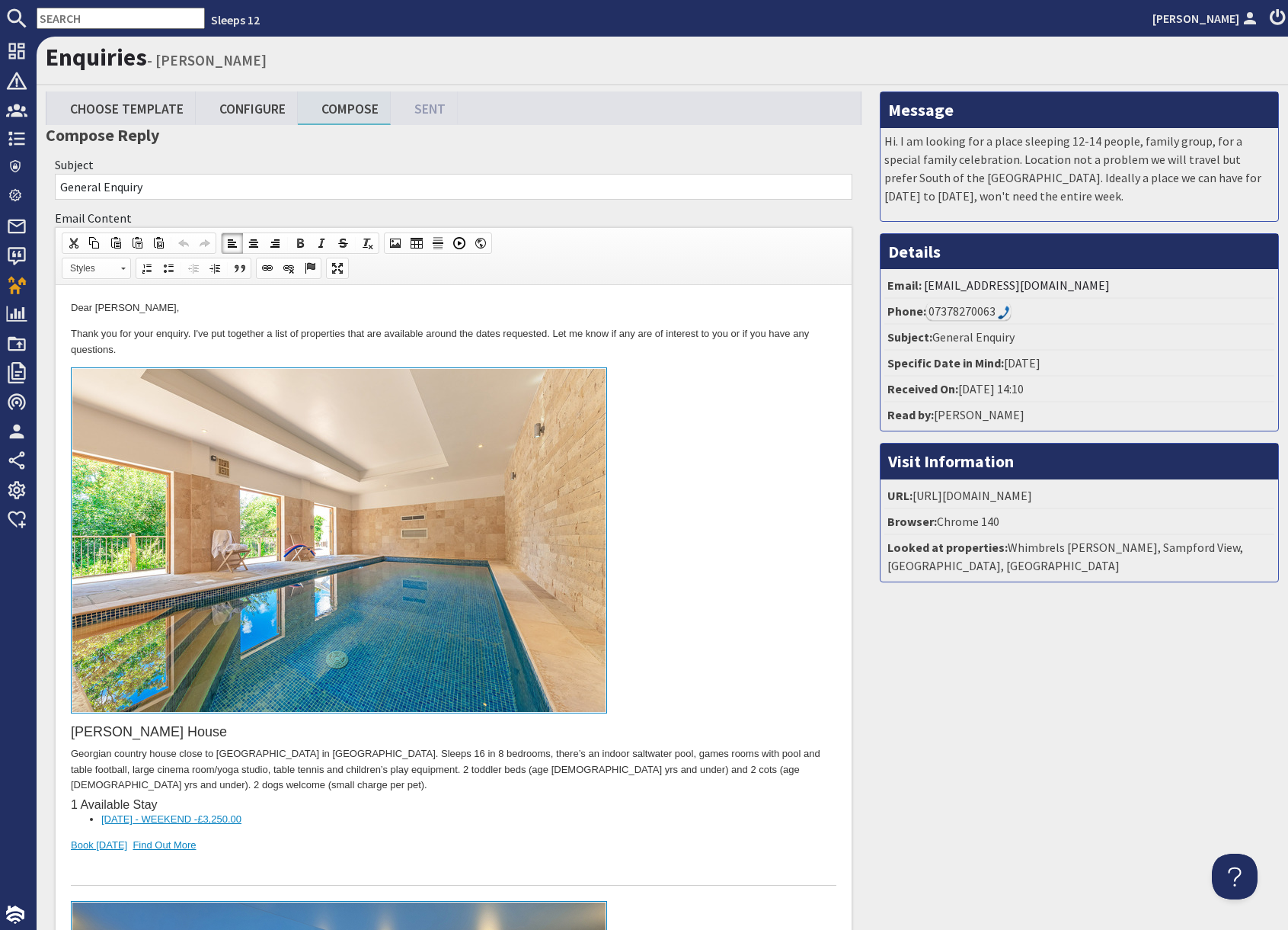
drag, startPoint x: 271, startPoint y: 138, endPoint x: 257, endPoint y: 125, distance: 19.1
click at [265, 135] on h3 "Compose Reply" at bounding box center [454, 135] width 816 height 20
click at [254, 112] on link "Configure" at bounding box center [246, 108] width 102 height 33
type textarea "<p>Dear alex foxon,</p> <p>Thank you for your enquiry. I&#39;ve put together a …"
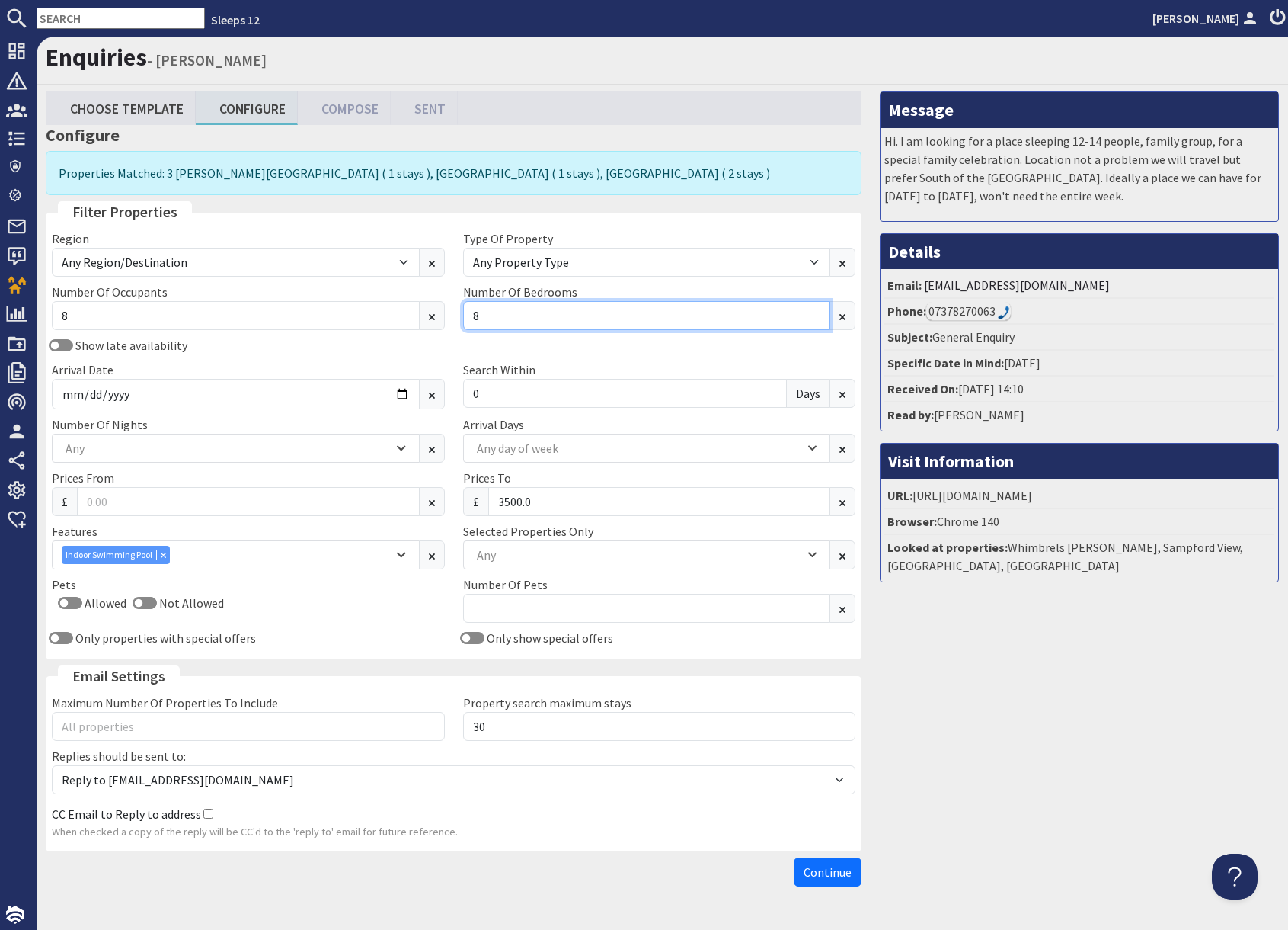
click at [496, 313] on input "8" at bounding box center [647, 315] width 368 height 29
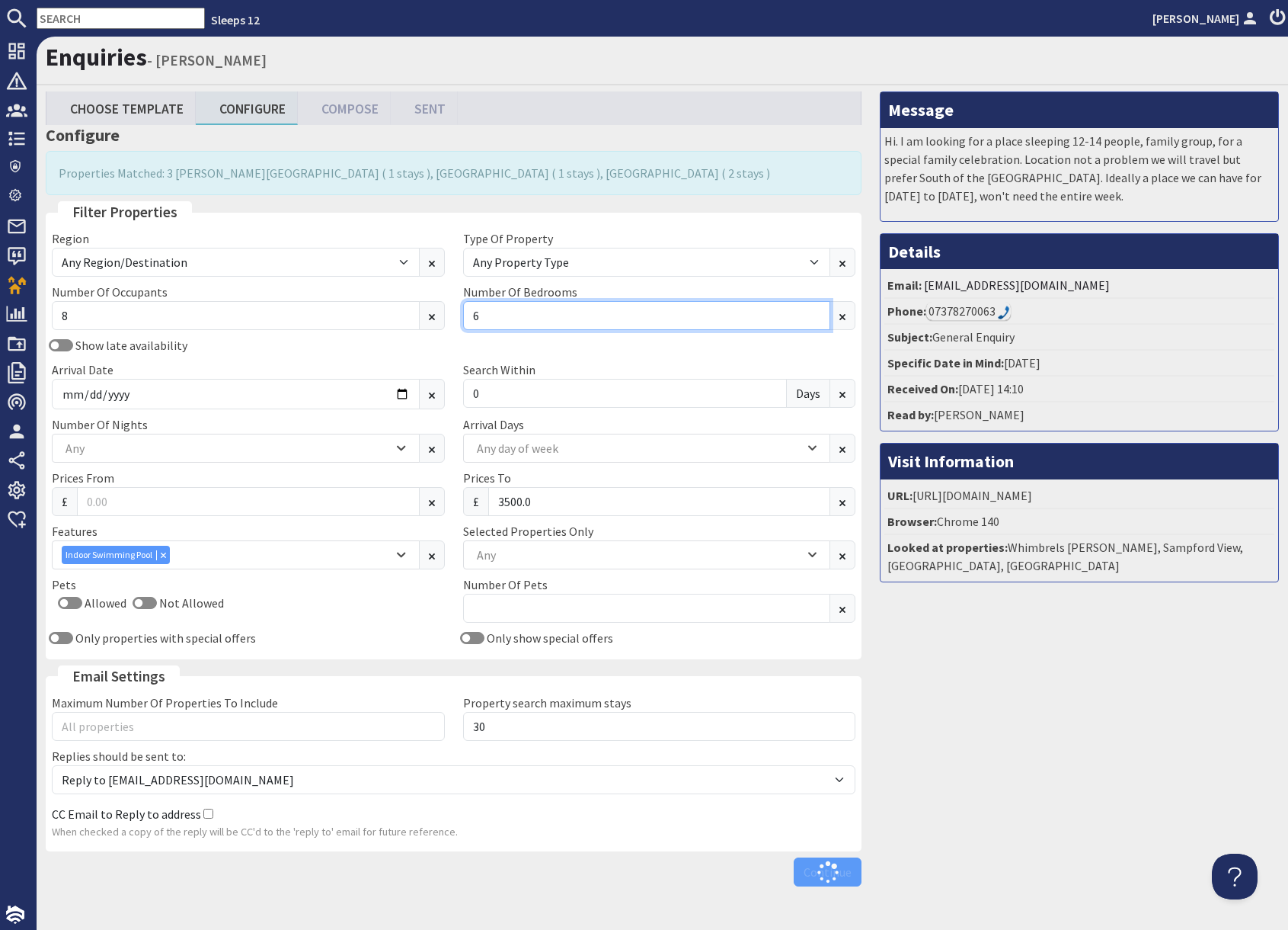
type input "6"
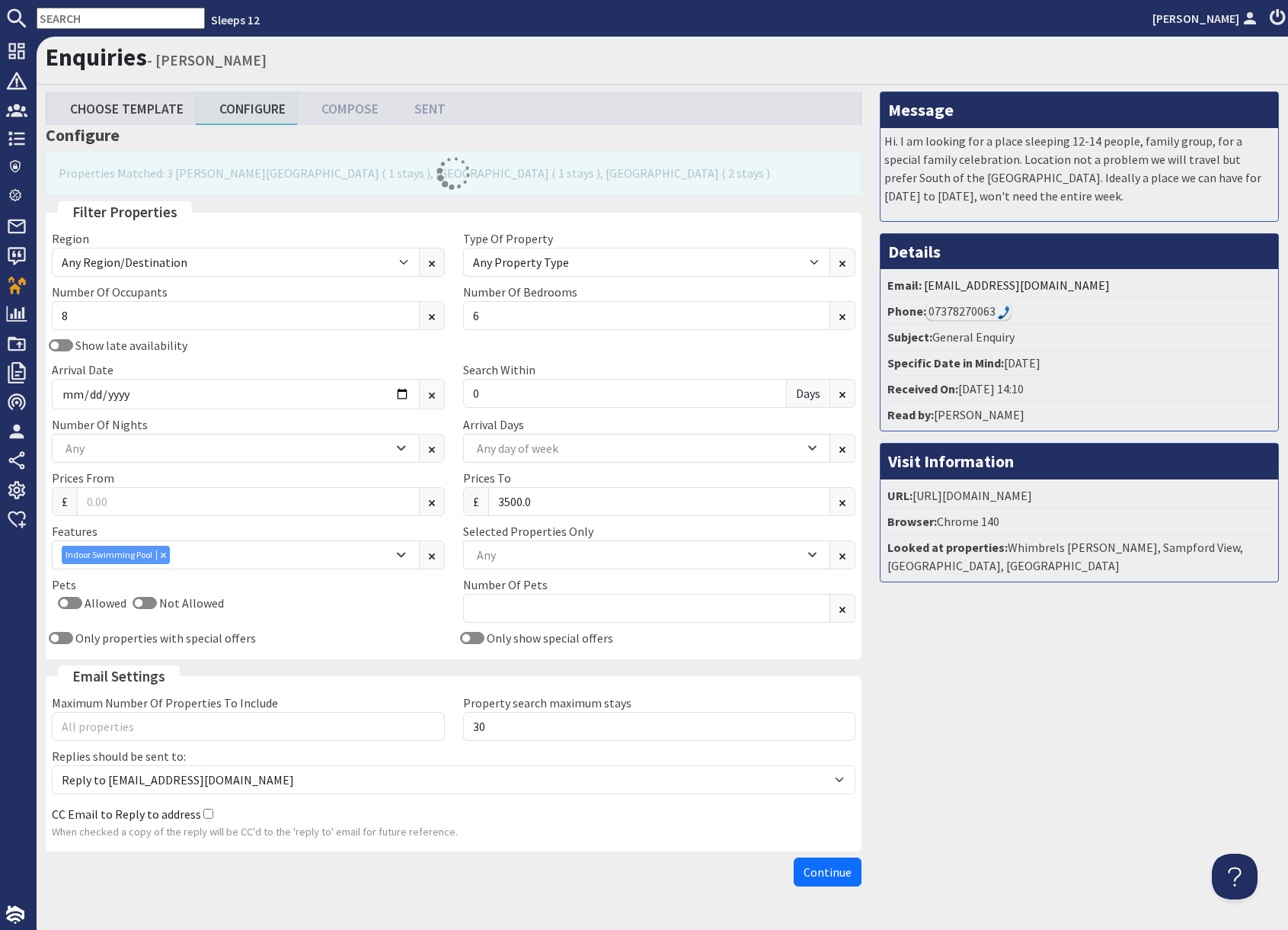
drag, startPoint x: 958, startPoint y: 717, endPoint x: 914, endPoint y: 715, distance: 44.0
click at [958, 717] on div "Message Hi. I am looking for a place sleeping 12-14 people, family group, for a…" at bounding box center [1079, 492] width 417 height 802
click at [511, 548] on div "Any" at bounding box center [638, 554] width 331 height 17
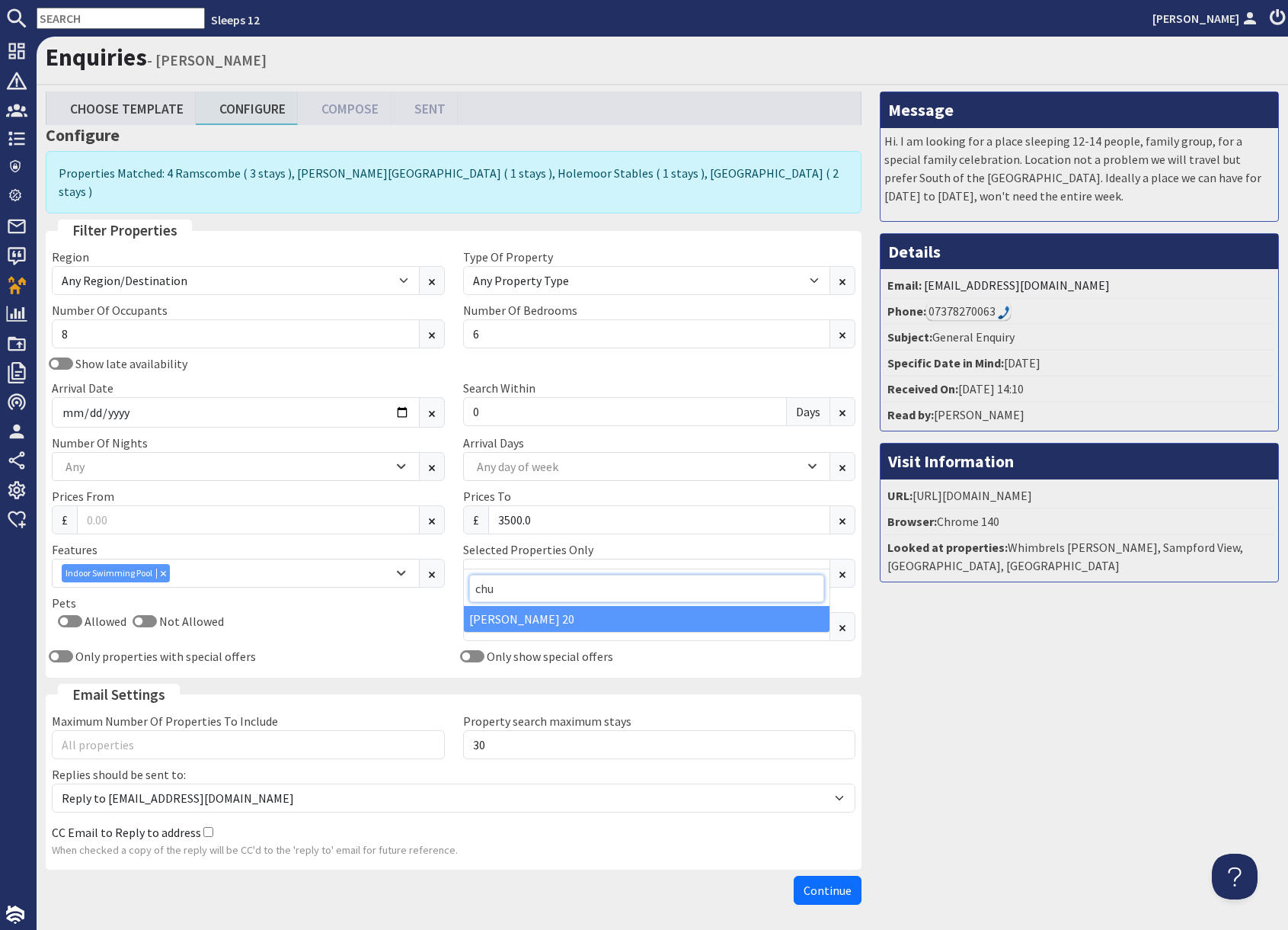
type input "chu"
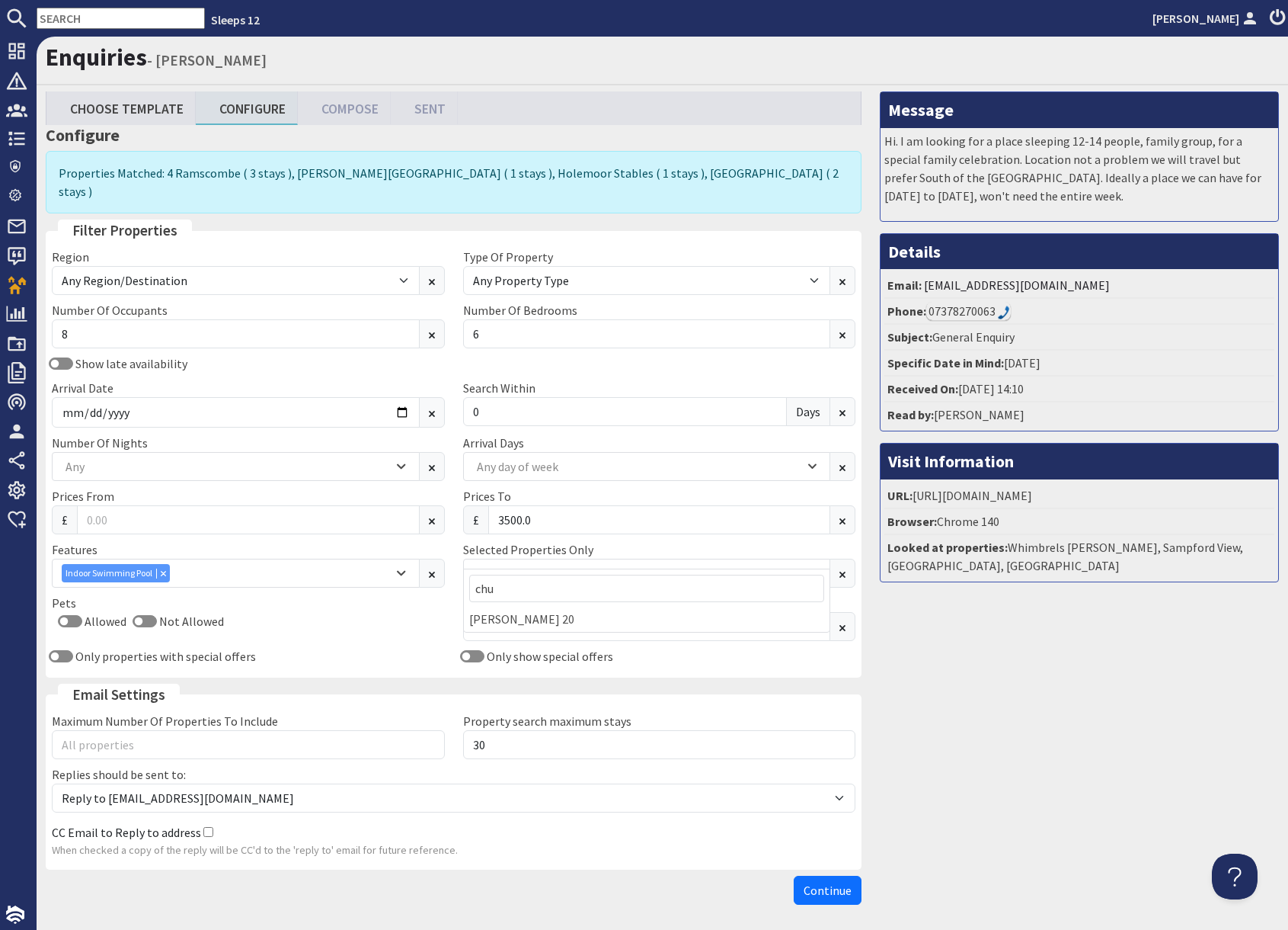
drag, startPoint x: 508, startPoint y: 620, endPoint x: 711, endPoint y: 648, distance: 204.9
click at [508, 620] on div "[PERSON_NAME] 20" at bounding box center [647, 619] width 366 height 26
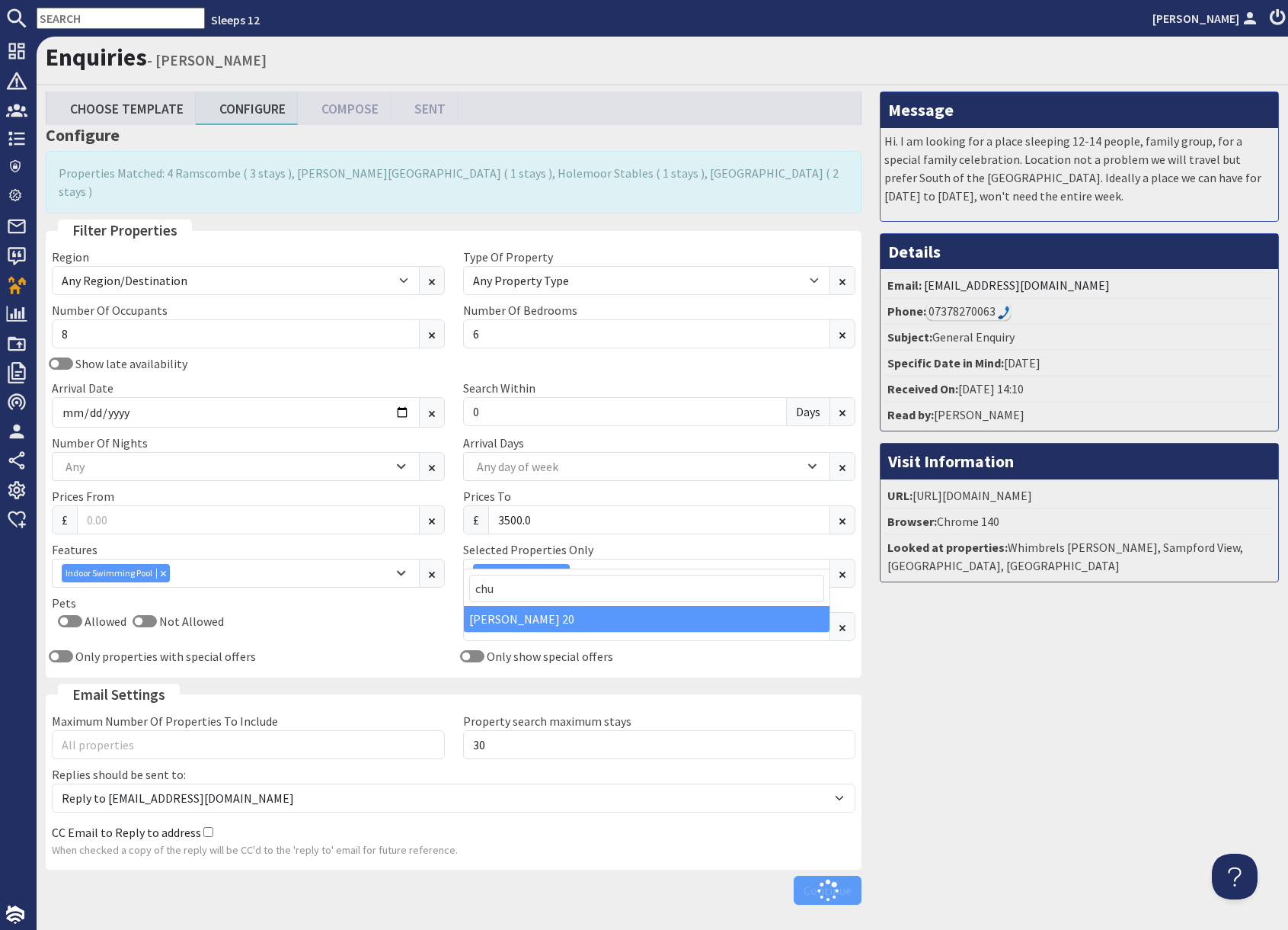
click at [958, 673] on div "Message Hi. I am looking for a place sleeping 12-14 people, family group, for a…" at bounding box center [1079, 501] width 417 height 820
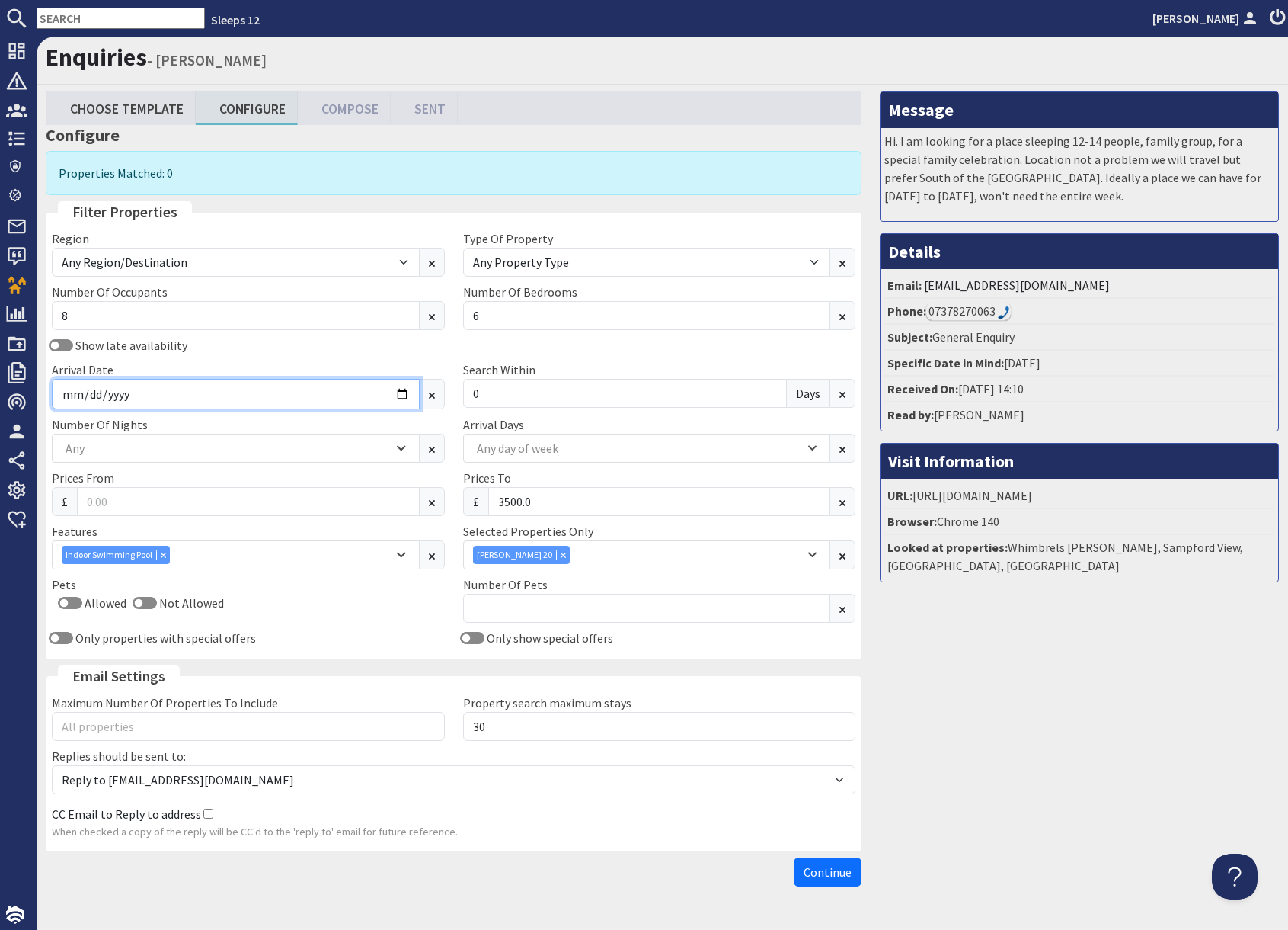
drag, startPoint x: 202, startPoint y: 397, endPoint x: 210, endPoint y: 394, distance: 8.5
click at [202, 397] on input "2026-02-06" at bounding box center [236, 393] width 368 height 30
click at [410, 397] on input "2026-02-06" at bounding box center [236, 393] width 368 height 30
click at [400, 393] on input "2026-02-06" at bounding box center [236, 393] width 368 height 30
type input "2025-11-24"
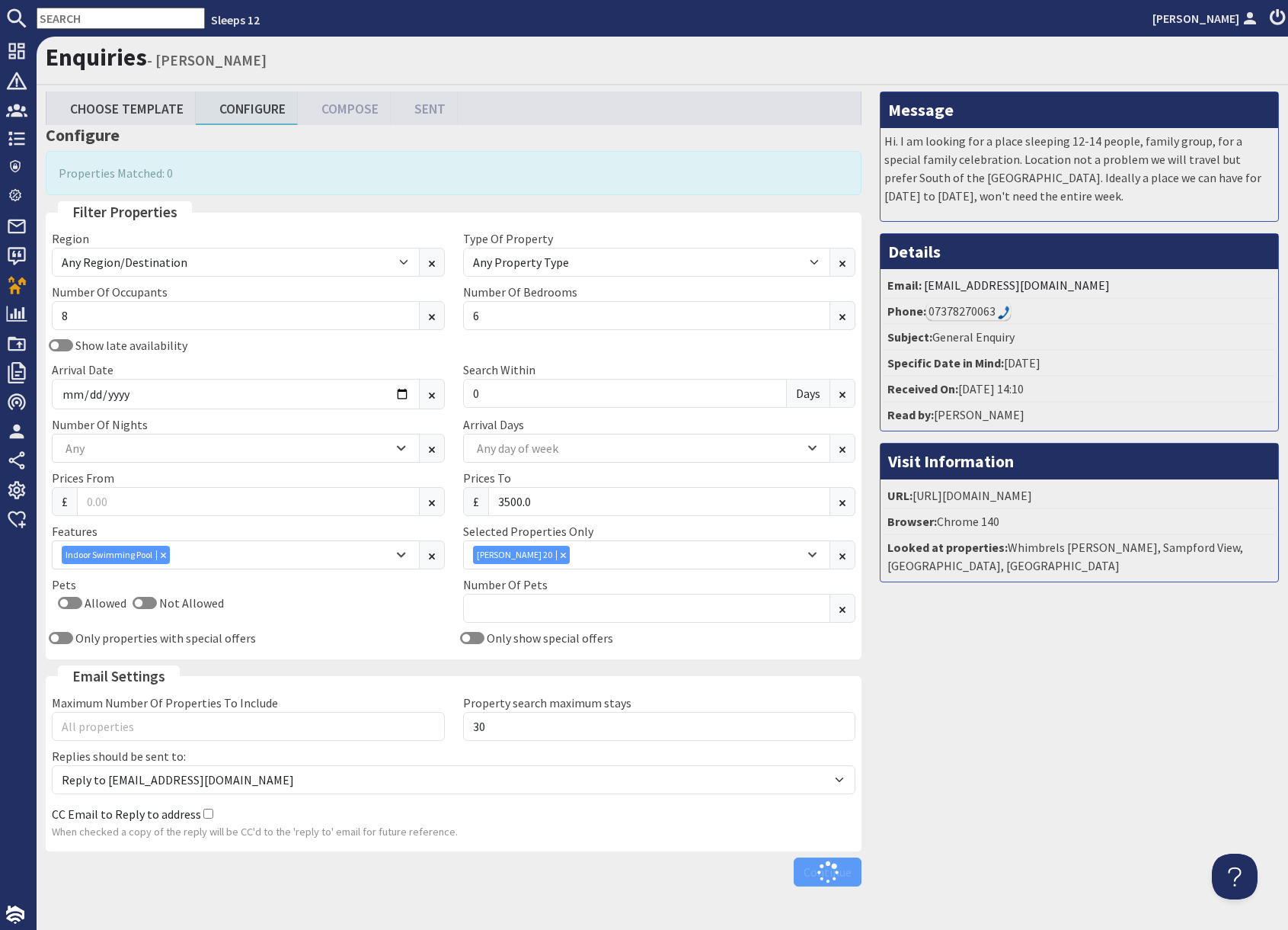
click at [1138, 656] on div "Message Hi. I am looking for a place sleeping 12-14 people, family group, for a…" at bounding box center [1079, 492] width 417 height 802
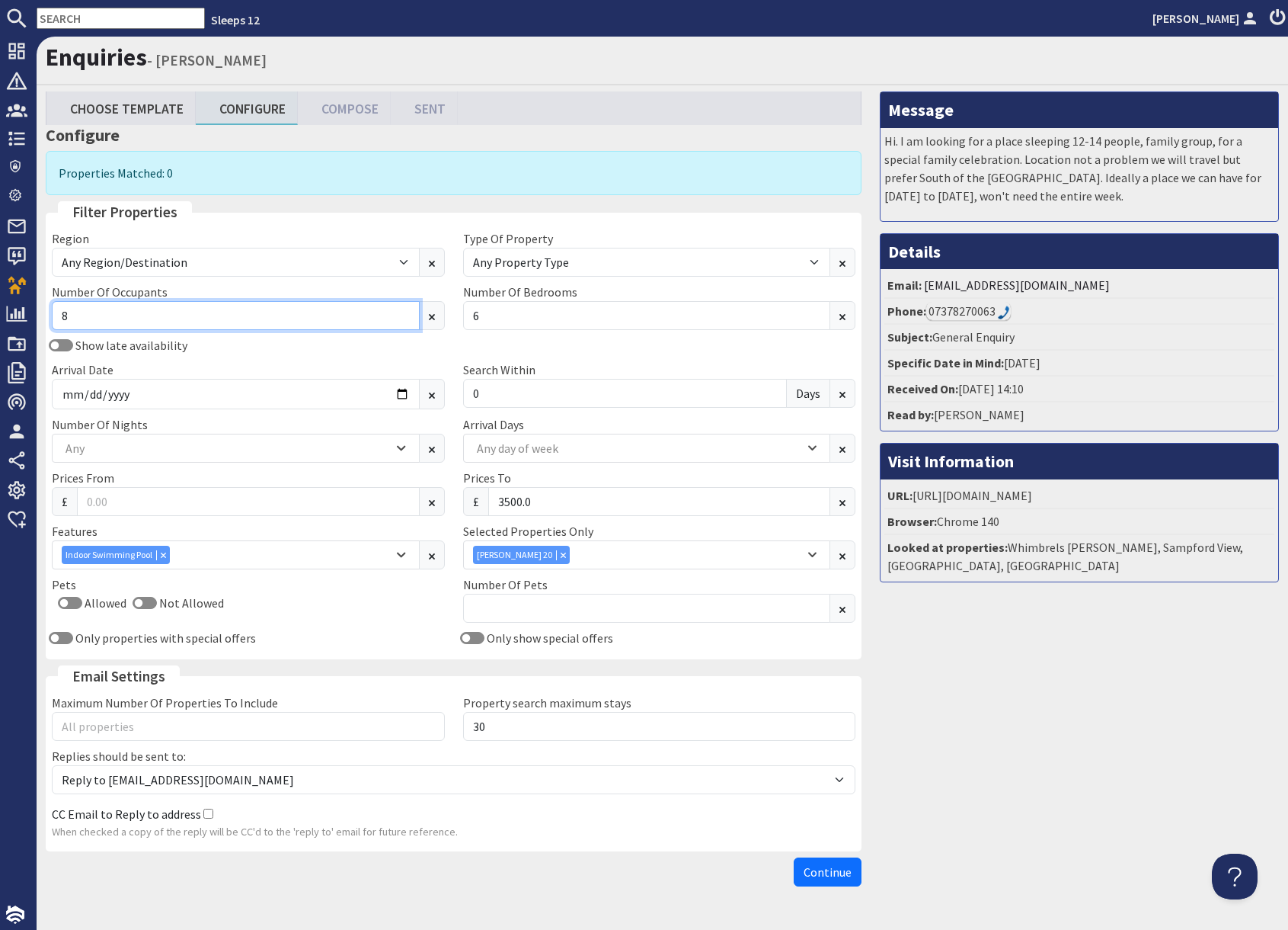
drag, startPoint x: 89, startPoint y: 318, endPoint x: 97, endPoint y: 317, distance: 8.1
click at [90, 317] on input "8" at bounding box center [236, 315] width 368 height 29
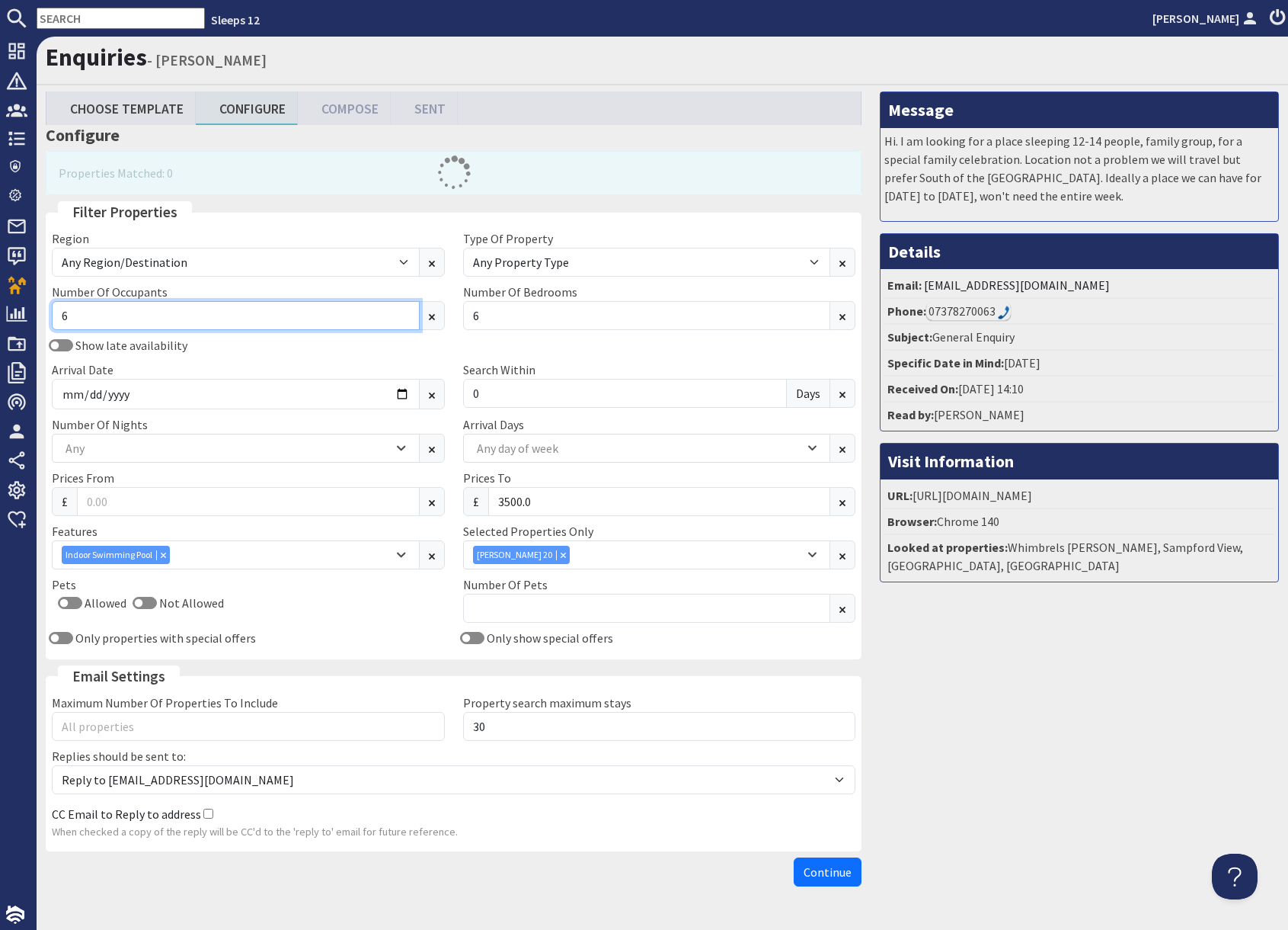
type input "6"
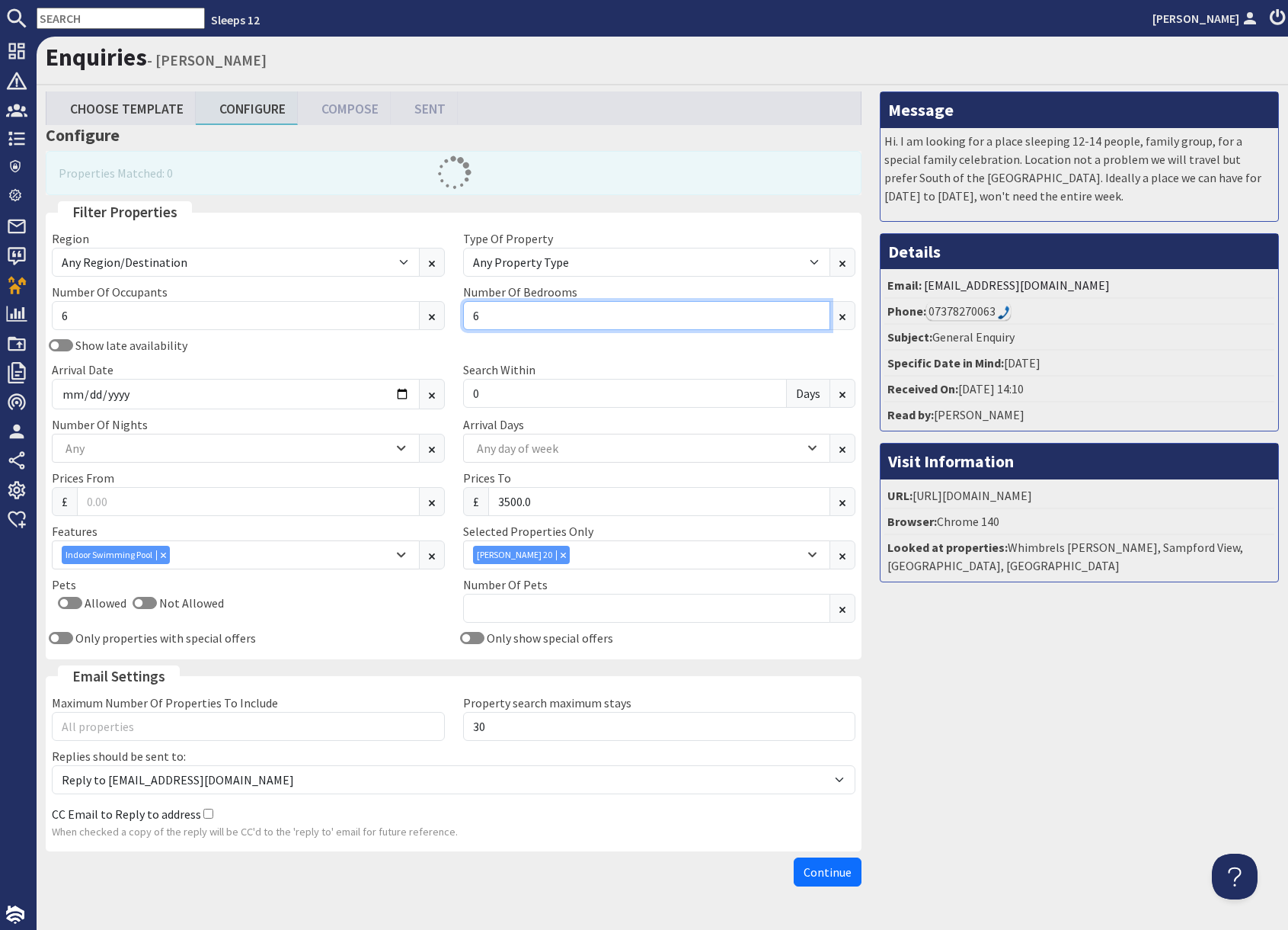
drag, startPoint x: 482, startPoint y: 317, endPoint x: 501, endPoint y: 317, distance: 19.0
click at [483, 317] on input "6" at bounding box center [647, 315] width 368 height 29
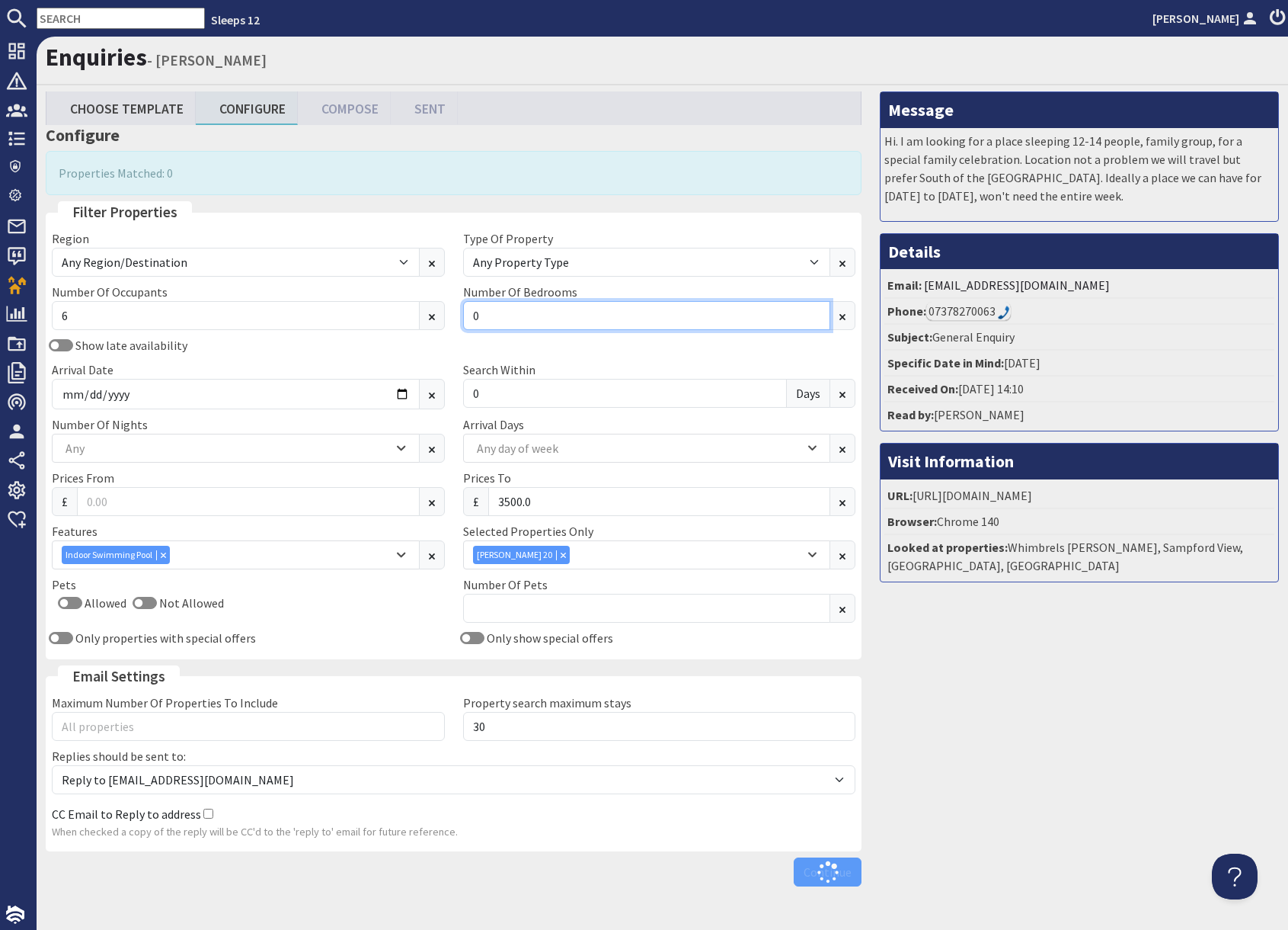
type input "0"
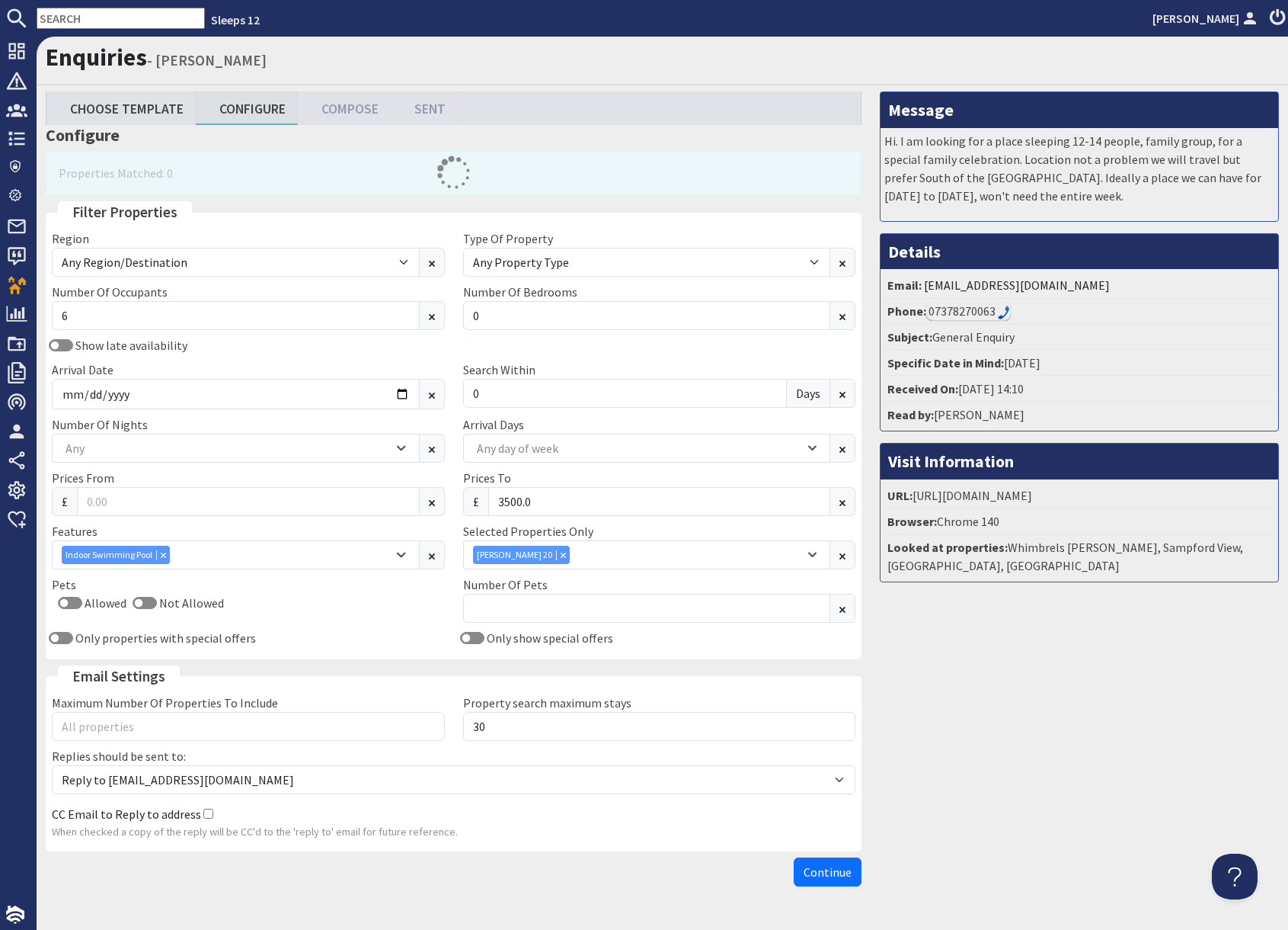
click at [1016, 643] on div "Message Hi. I am looking for a place sleeping 12-14 people, family group, for a…" at bounding box center [1079, 492] width 417 height 802
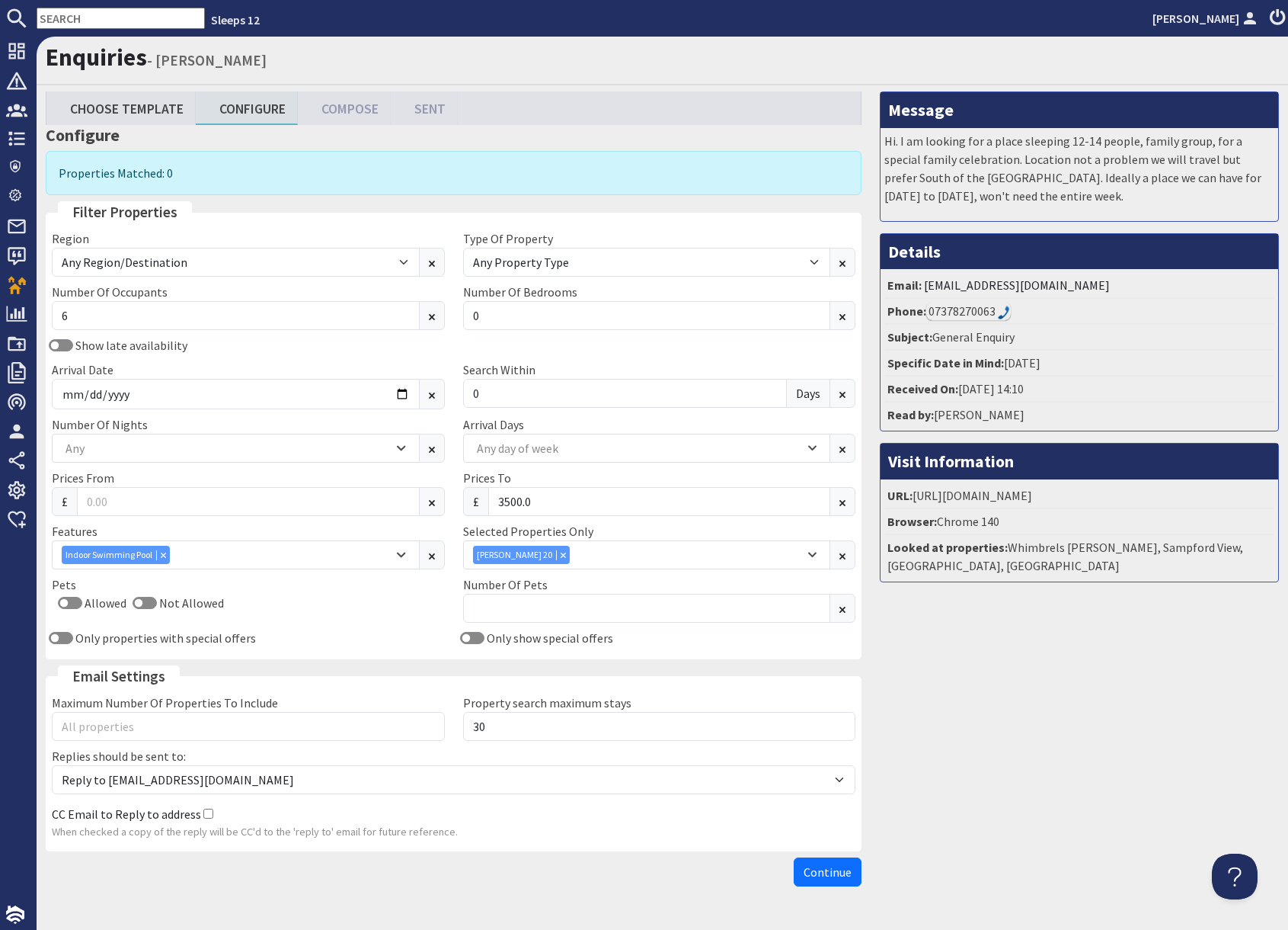
click at [101, 23] on input "text" at bounding box center [121, 18] width 169 height 22
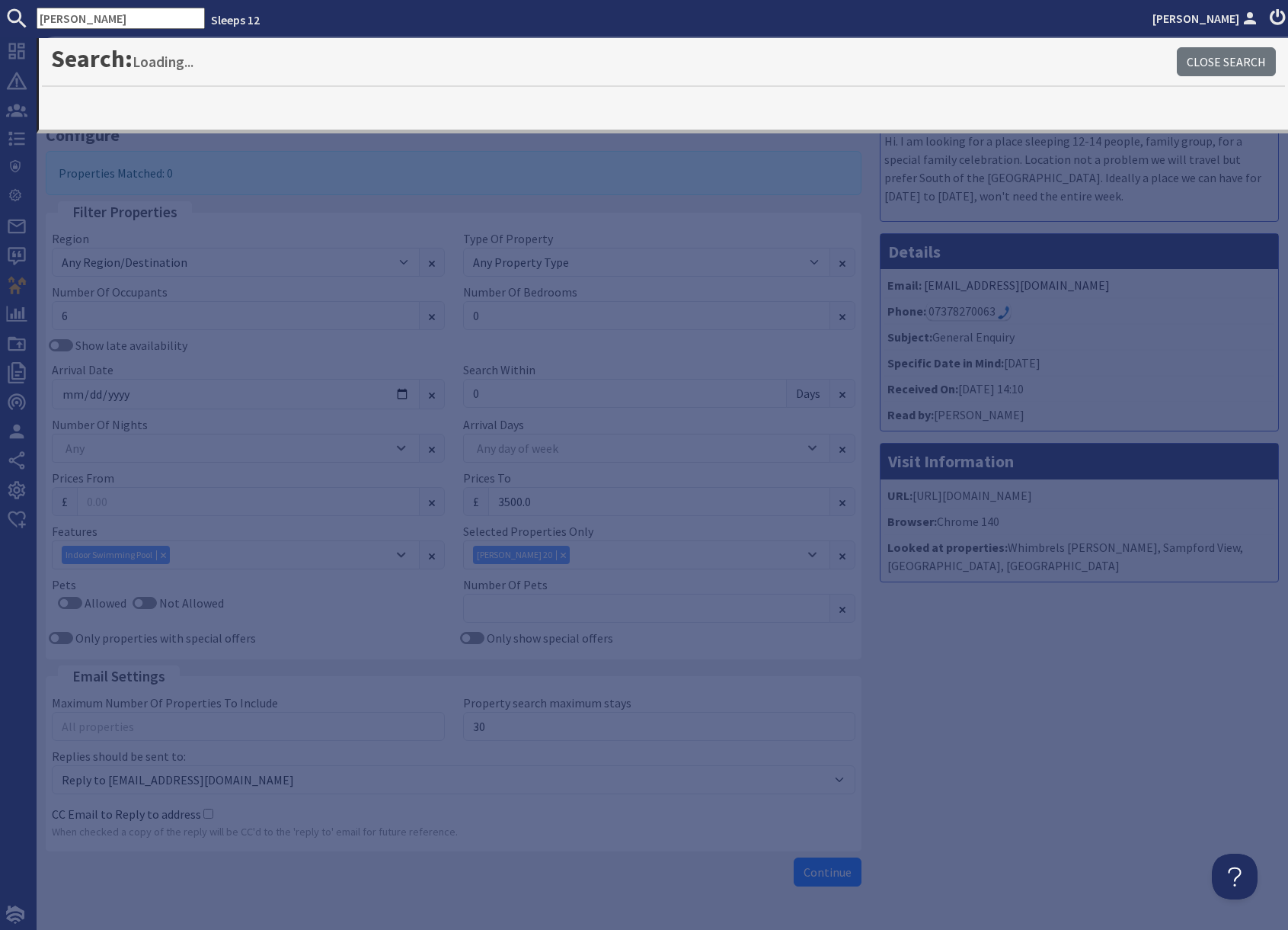
type input "churchill"
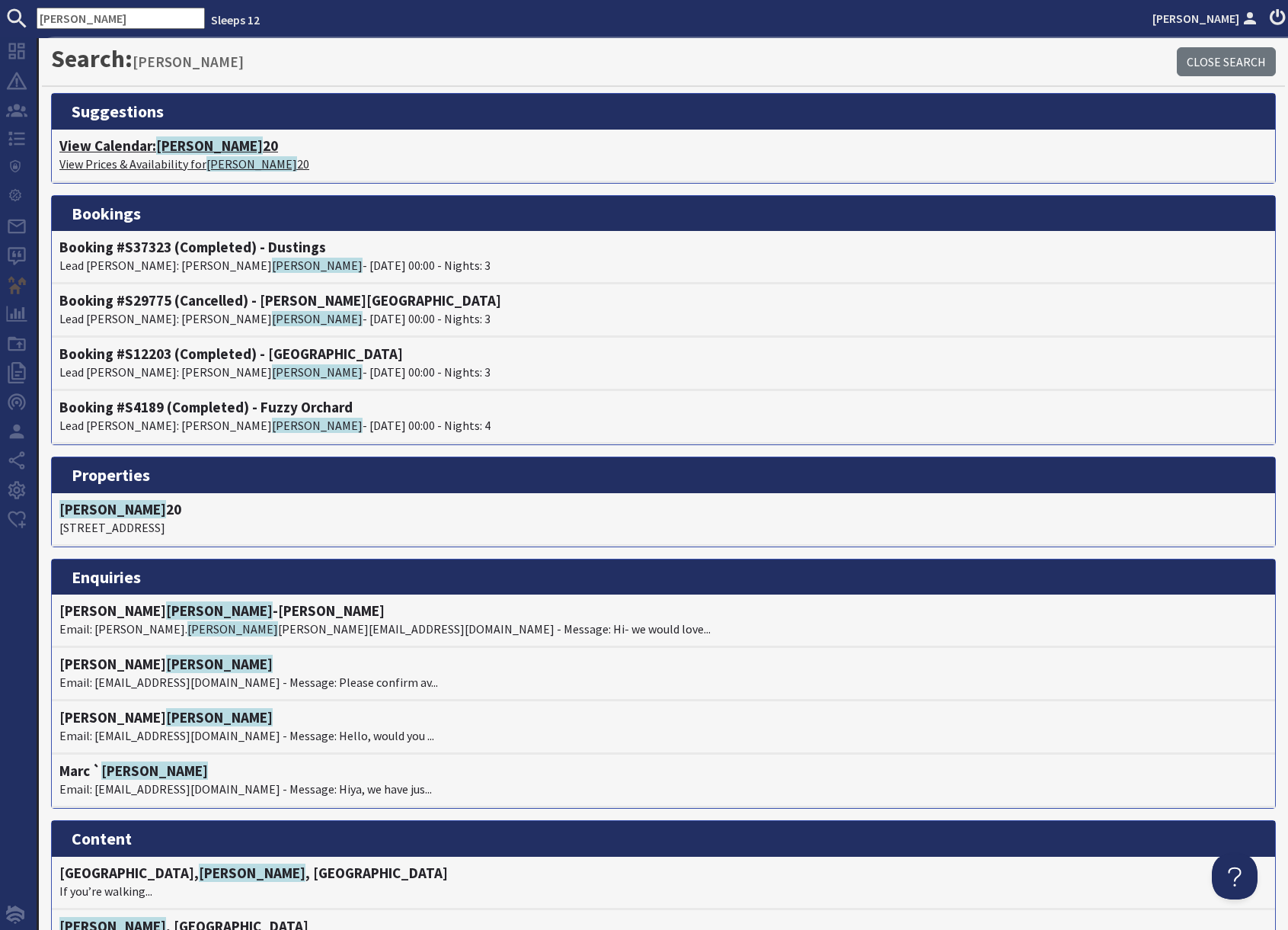
click at [200, 160] on p "View Prices & Availability for Churchill 20" at bounding box center [664, 164] width 1209 height 18
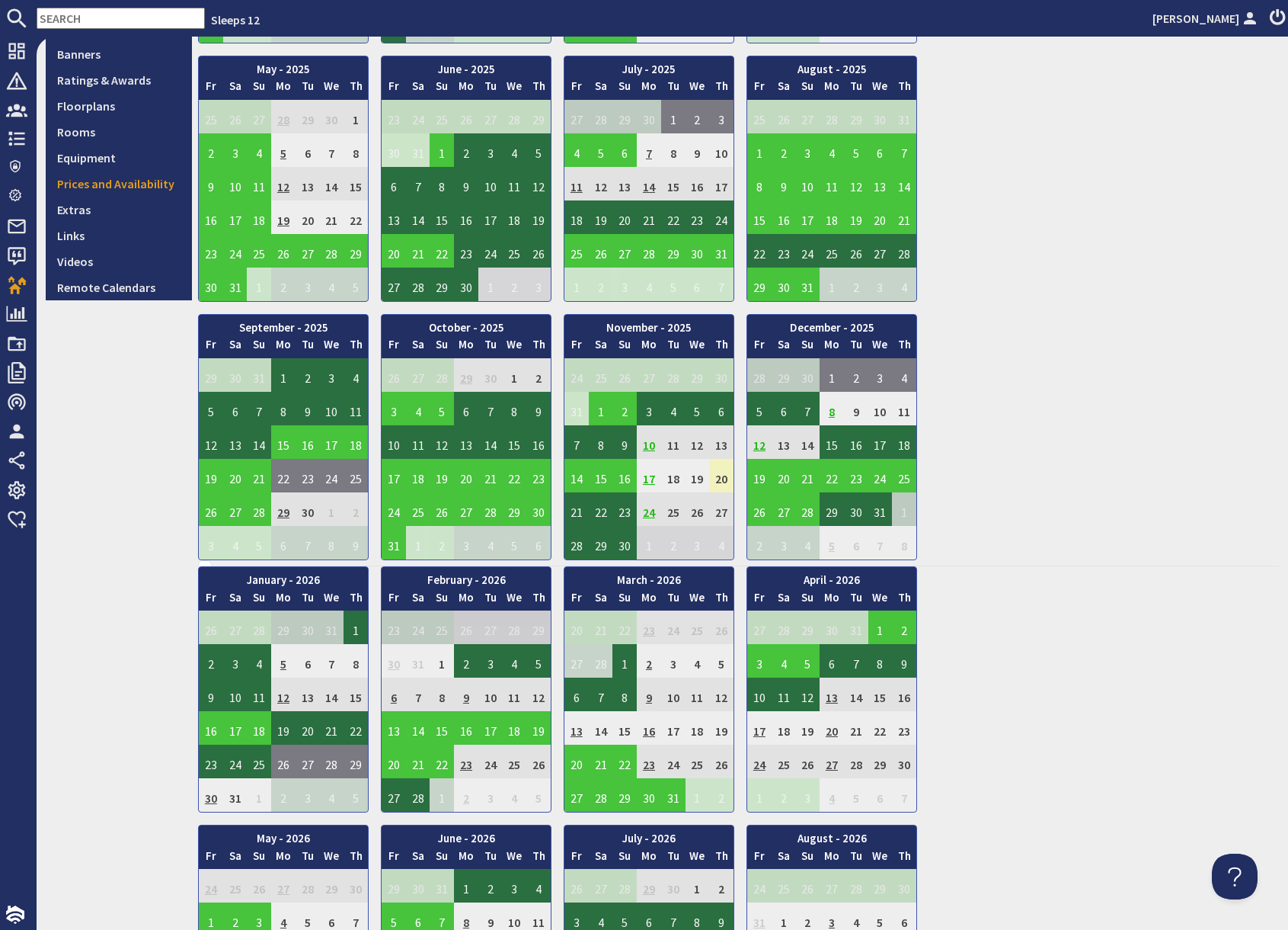
scroll to position [379, 0]
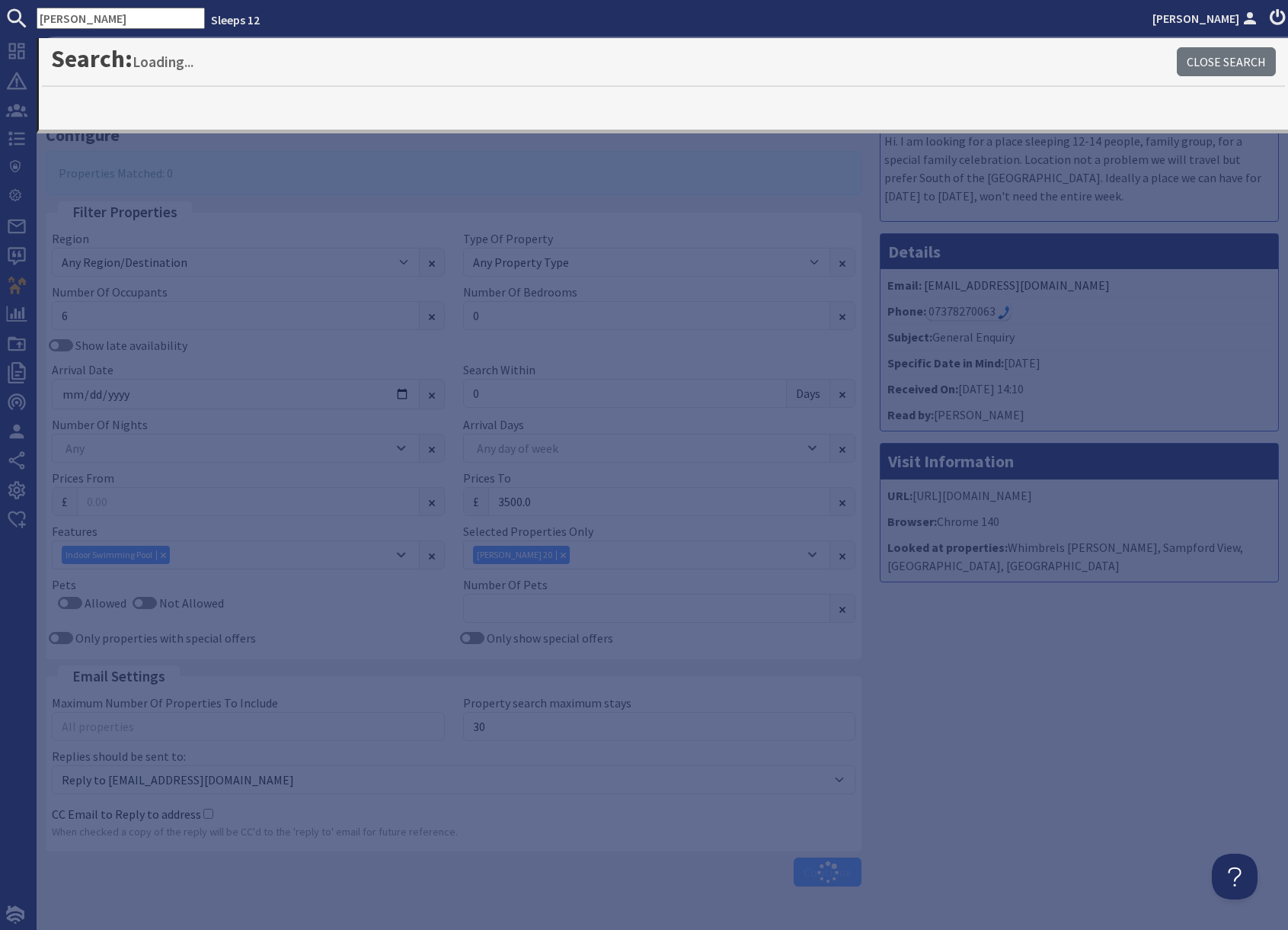
drag, startPoint x: 1155, startPoint y: 659, endPoint x: 1131, endPoint y: 663, distance: 24.3
click at [1155, 659] on div "Message Hi. I am looking for a place sleeping 12-14 people, family group, for a…" at bounding box center [1079, 492] width 417 height 802
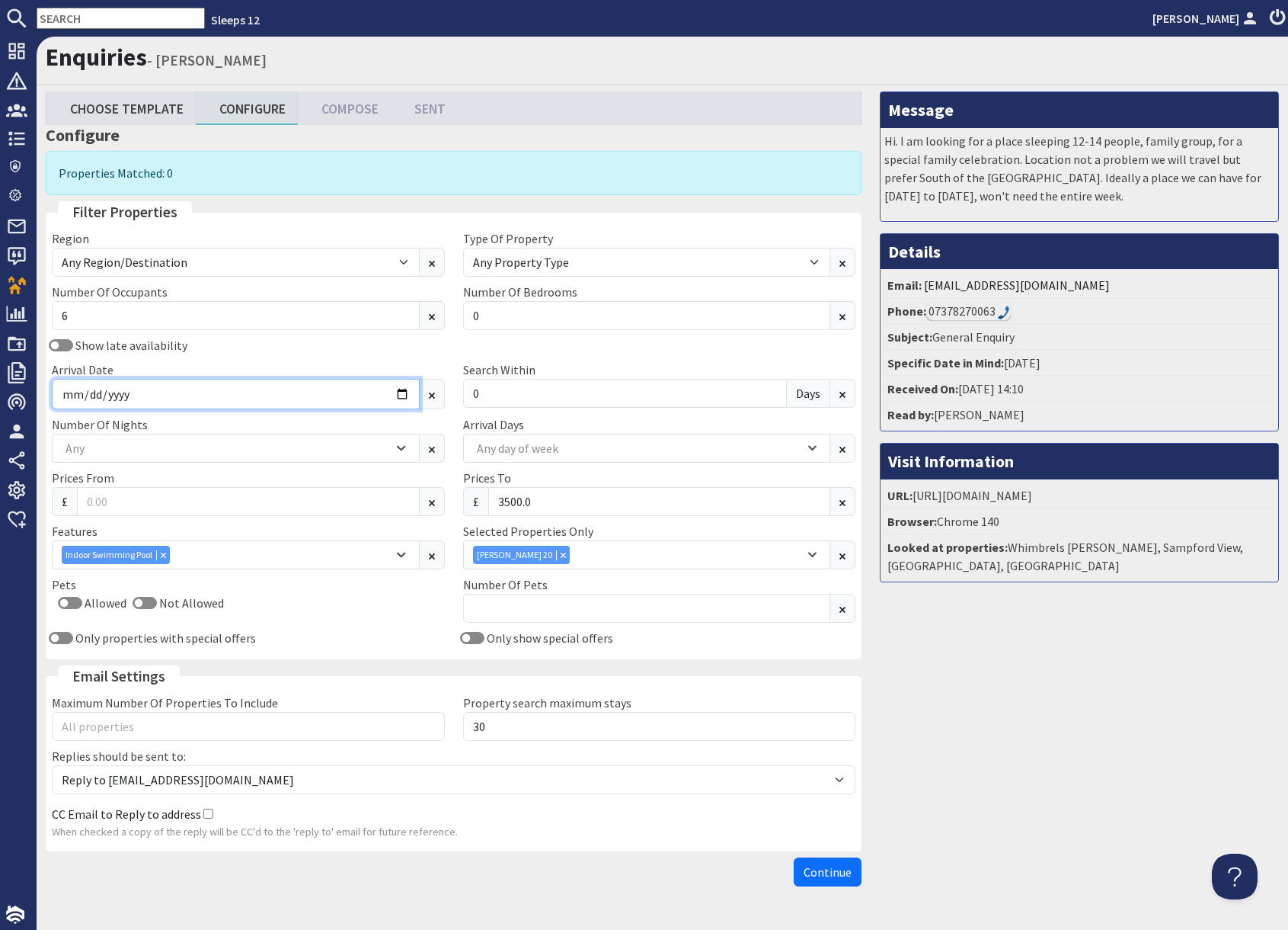
click at [403, 395] on input "2025-11-24" at bounding box center [236, 393] width 368 height 30
type input "2025-11-26"
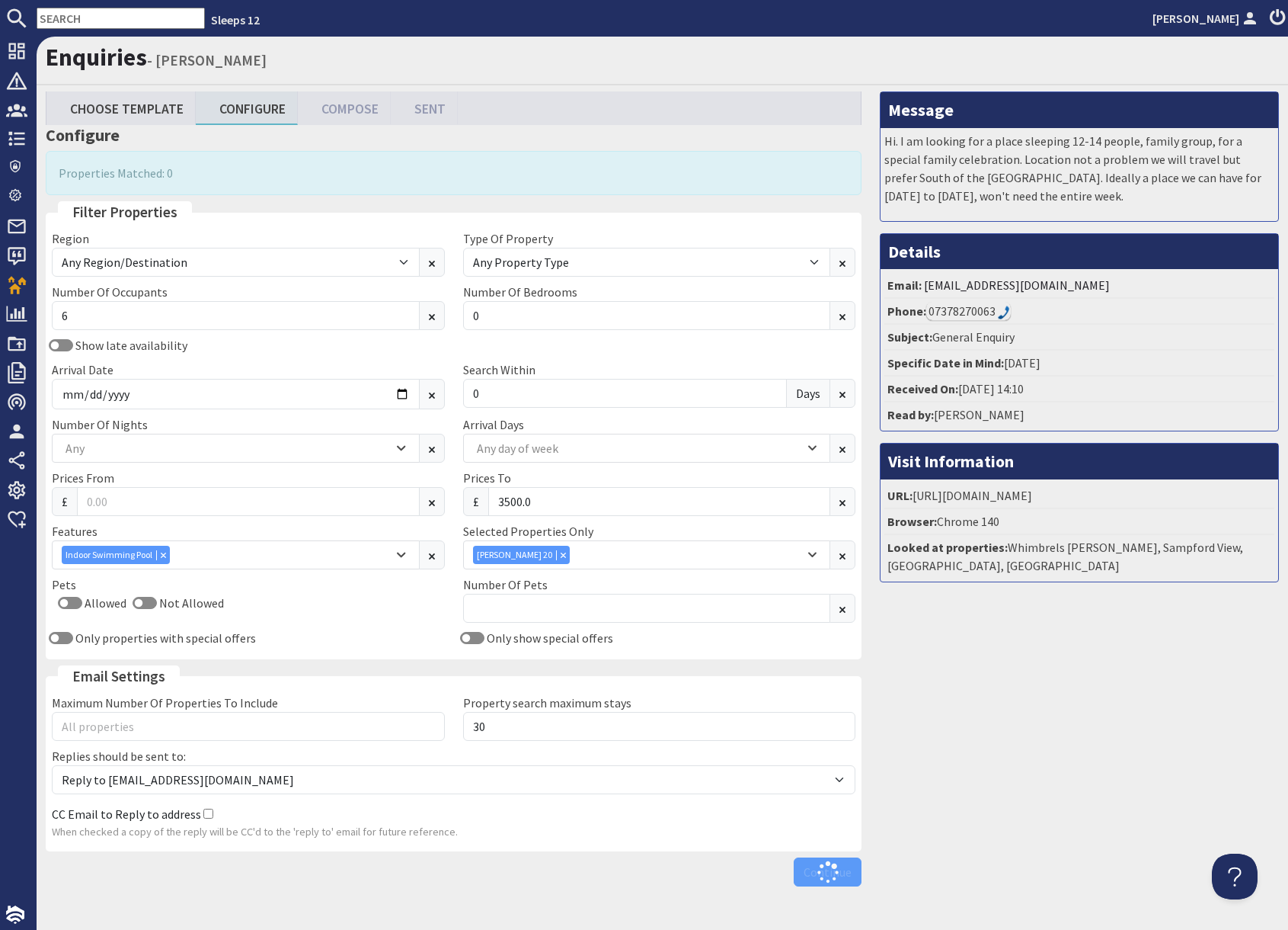
drag, startPoint x: 1123, startPoint y: 679, endPoint x: 1064, endPoint y: 683, distance: 59.1
click at [1103, 680] on div "Message Hi. I am looking for a place sleeping 12-14 people, family group, for a…" at bounding box center [1079, 492] width 417 height 802
click at [500, 396] on input "0" at bounding box center [625, 392] width 324 height 29
type input "3"
click at [981, 706] on div "Message Hi. I am looking for a place sleeping 12-14 people, family group, for a…" at bounding box center [1079, 492] width 417 height 802
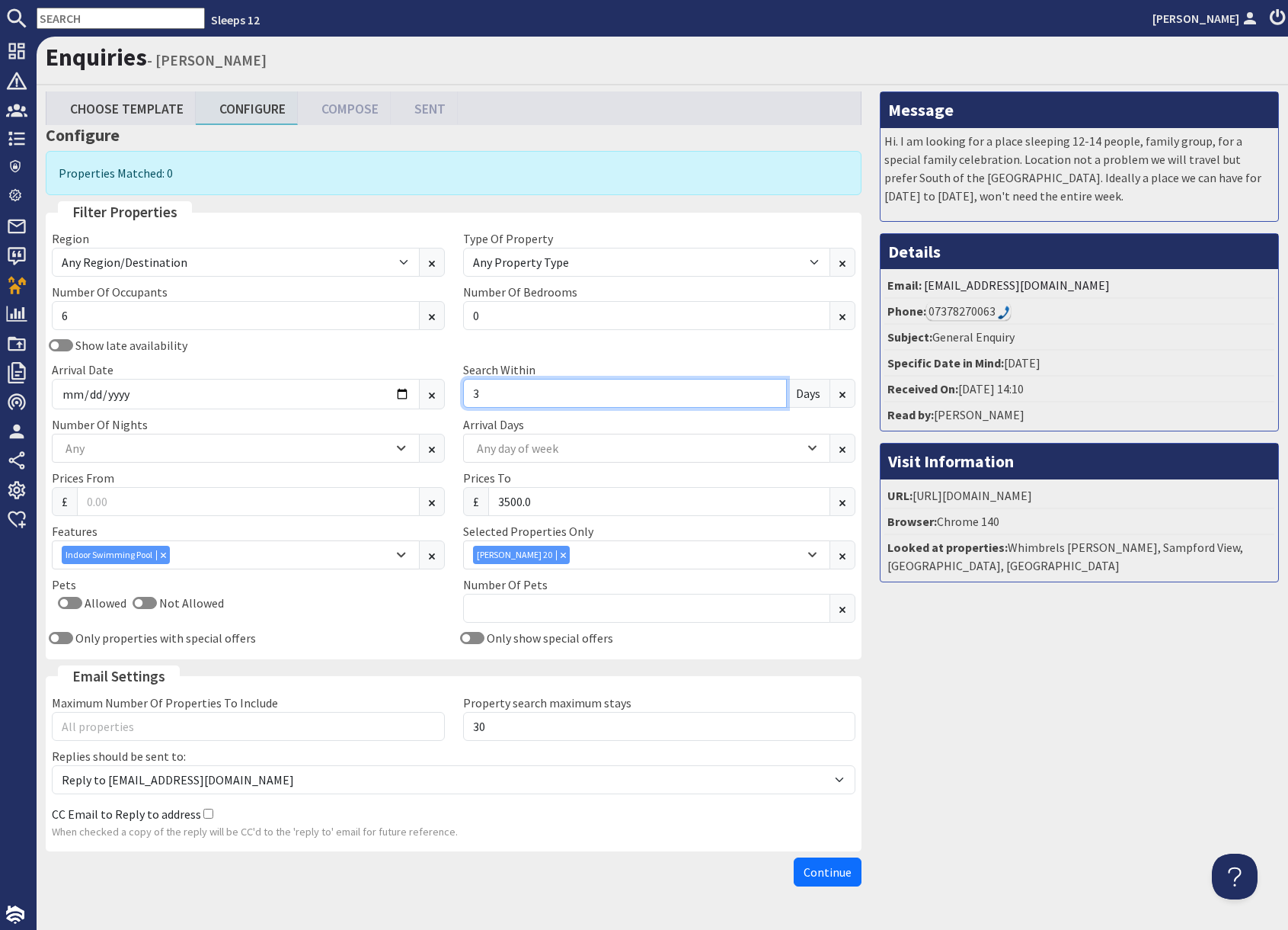
click at [511, 385] on input "3" at bounding box center [625, 392] width 324 height 29
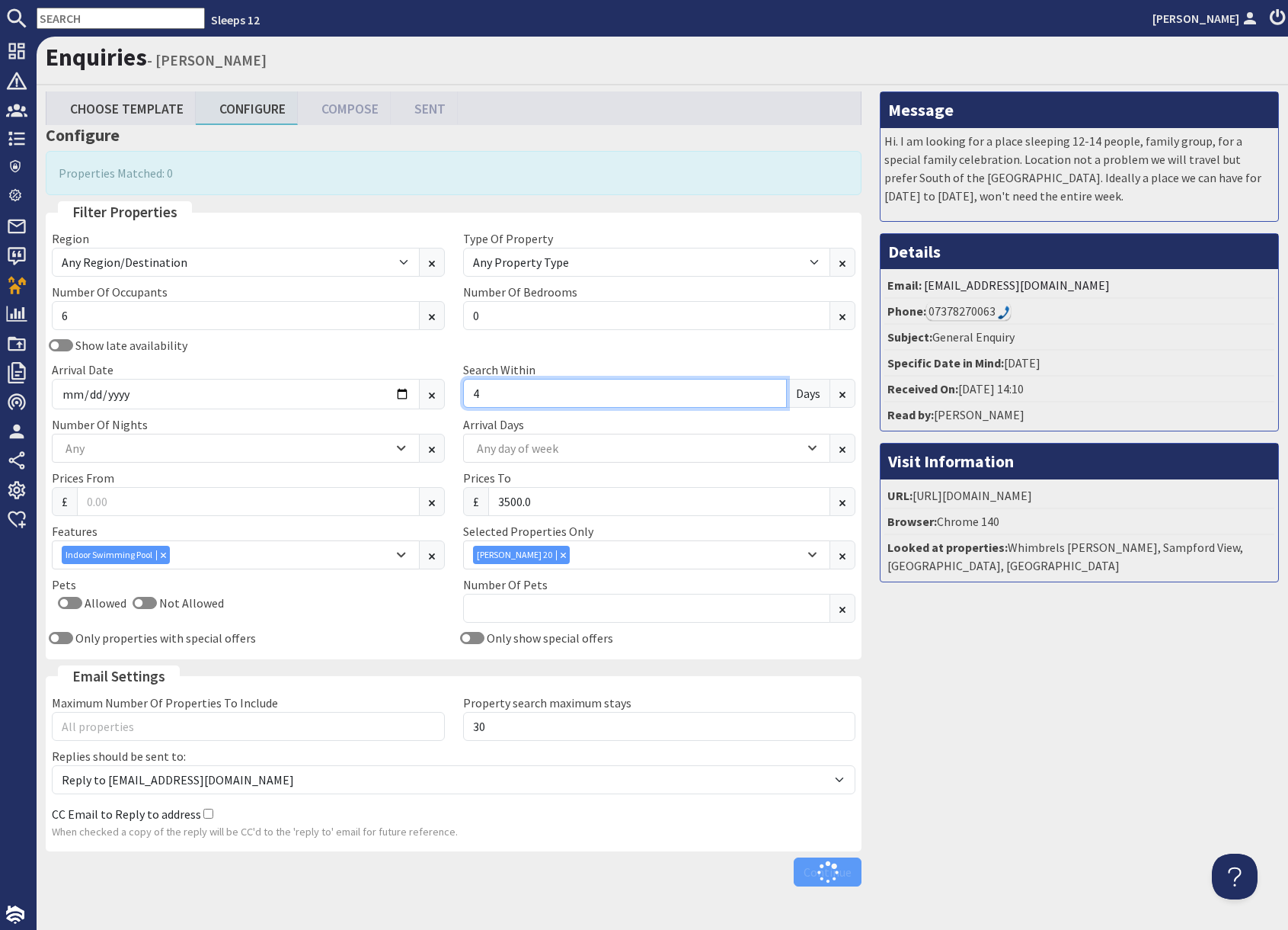
type input "4"
drag, startPoint x: 1084, startPoint y: 740, endPoint x: 1060, endPoint y: 741, distance: 24.0
click at [1079, 740] on div "Message Hi. I am looking for a place sleeping 12-14 people, family group, for a…" at bounding box center [1079, 492] width 417 height 802
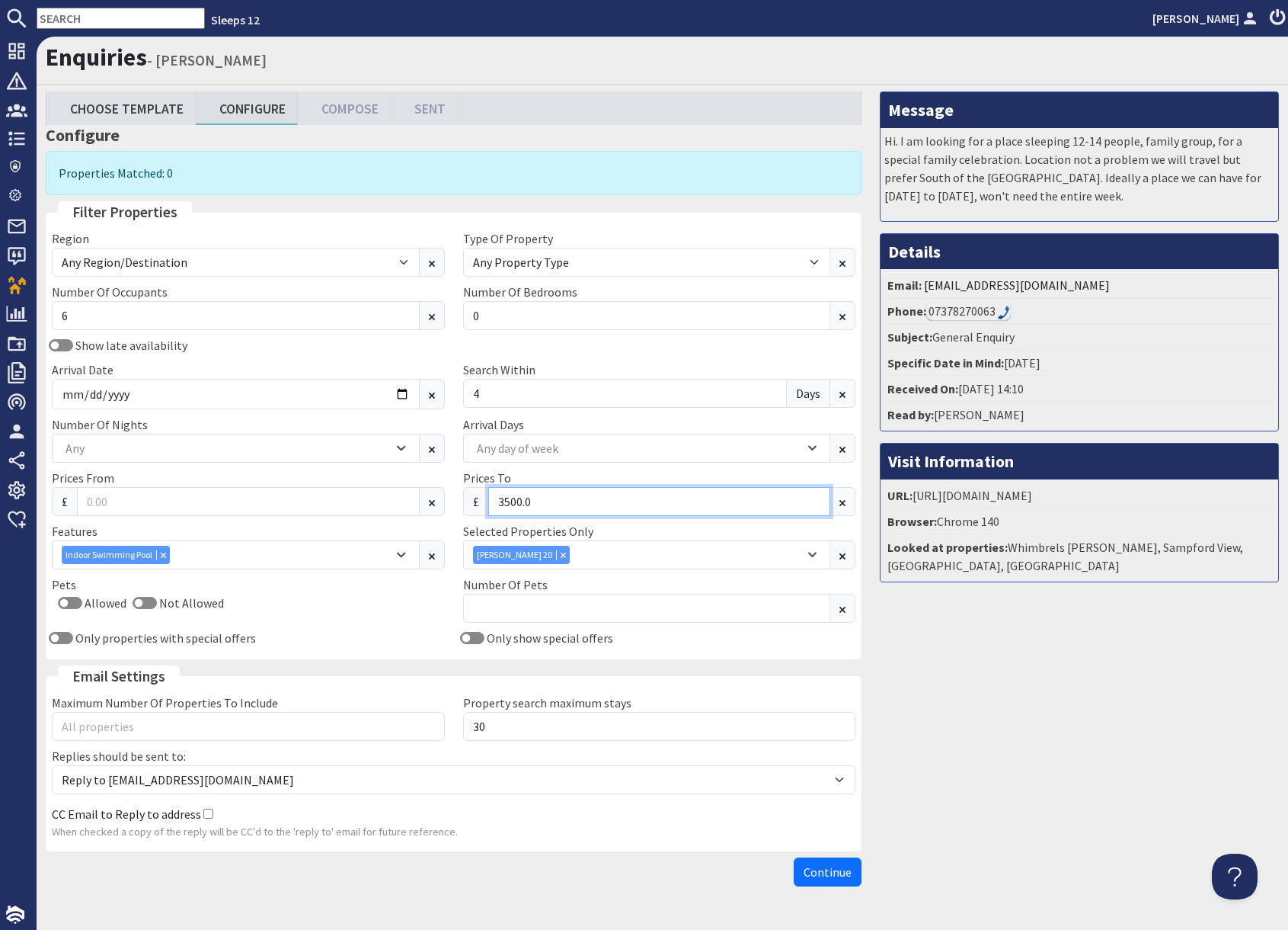
click at [551, 504] on input "3500.0" at bounding box center [660, 501] width 343 height 29
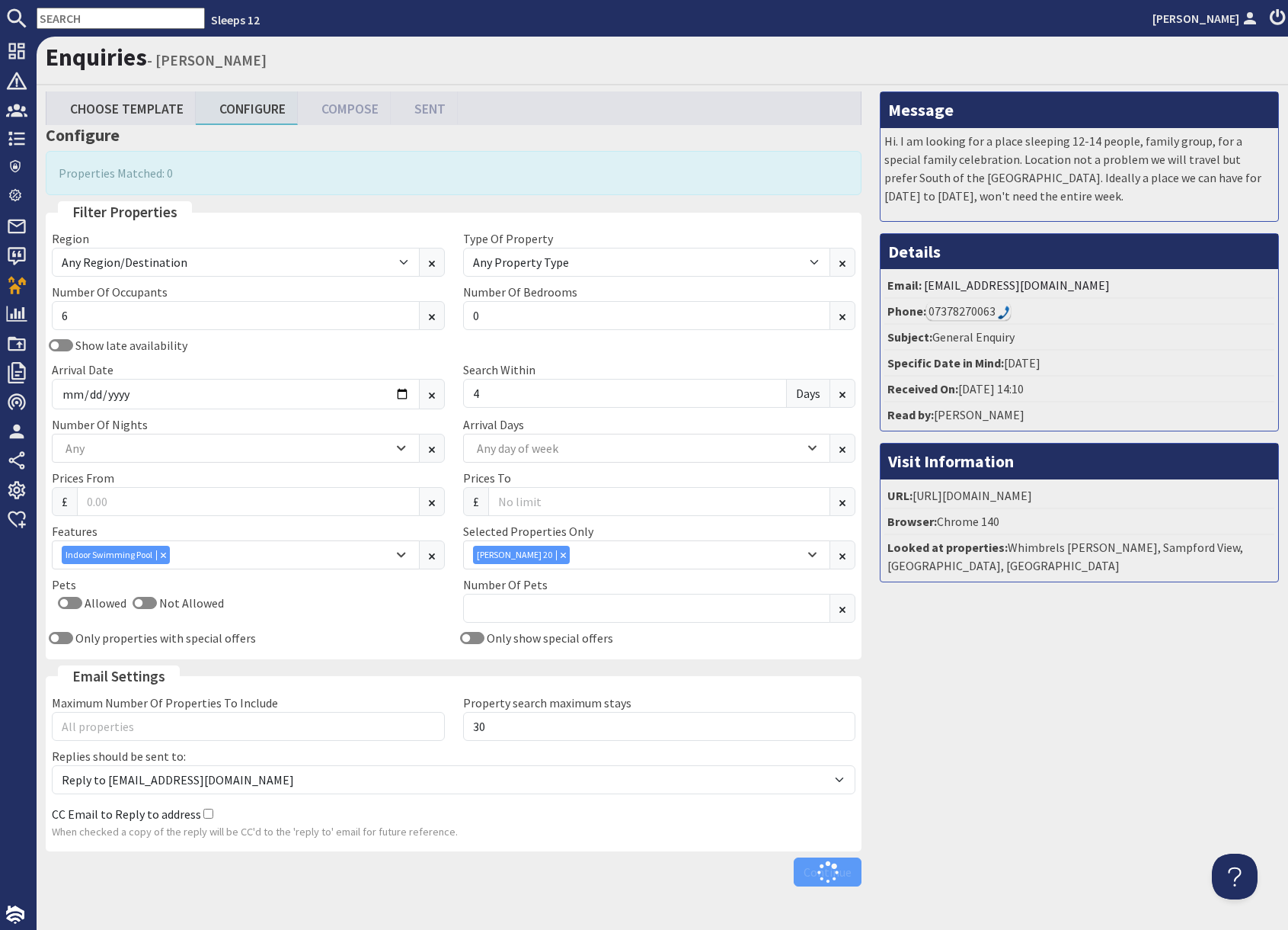
click at [1072, 753] on div "Message Hi. I am looking for a place sleeping 12-14 people, family group, for a…" at bounding box center [1079, 492] width 417 height 802
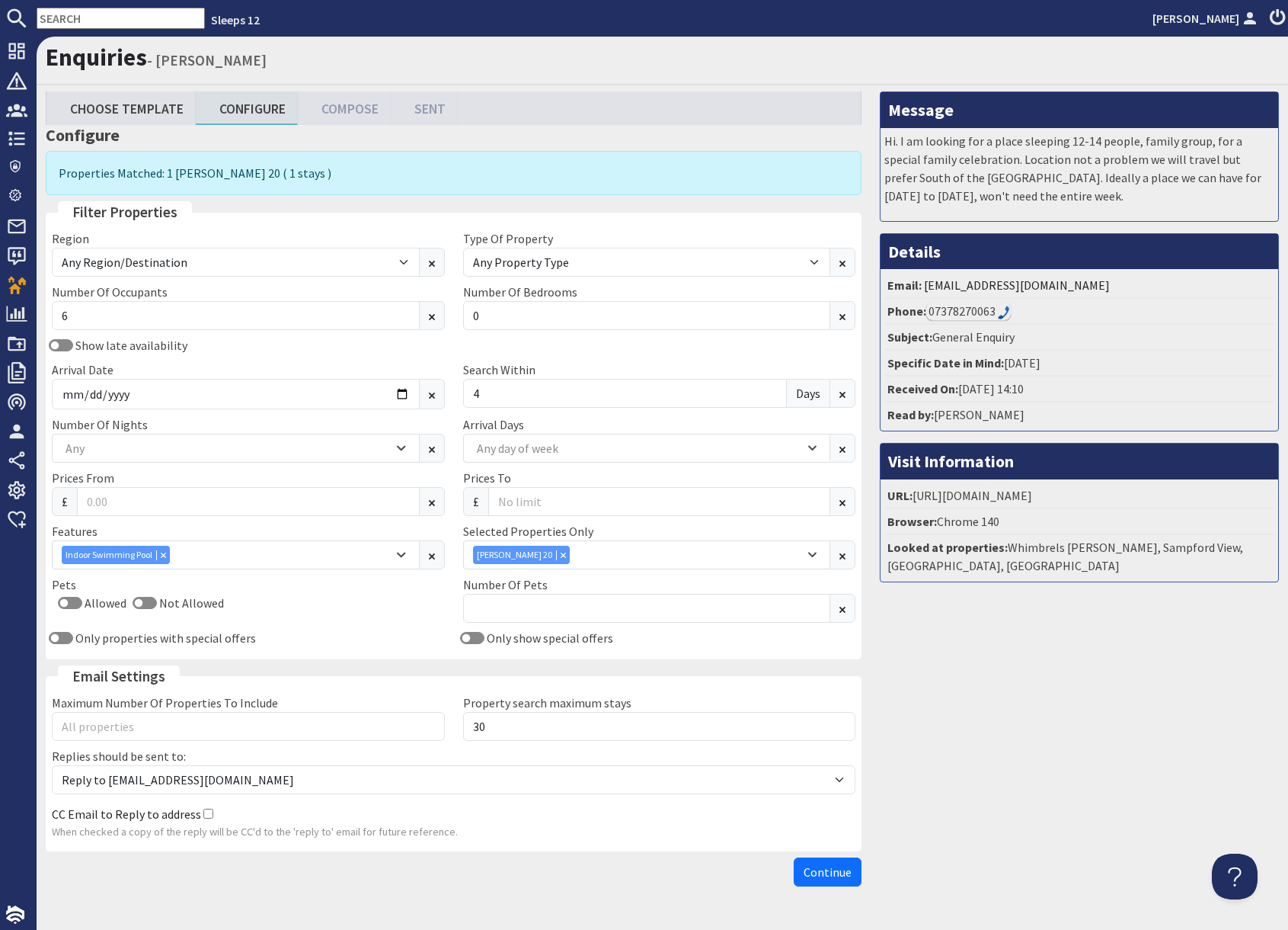
drag, startPoint x: 1011, startPoint y: 778, endPoint x: 998, endPoint y: 787, distance: 15.8
click at [1005, 781] on div "Message Hi. I am looking for a place sleeping 12-14 people, family group, for a…" at bounding box center [1079, 492] width 417 height 802
click at [833, 872] on span "Continue" at bounding box center [827, 873] width 48 height 16
drag, startPoint x: 958, startPoint y: 854, endPoint x: 932, endPoint y: 862, distance: 27.2
click at [945, 859] on div "Message Hi. I am looking for a place sleeping 12-14 people, family group, for a…" at bounding box center [1079, 492] width 417 height 802
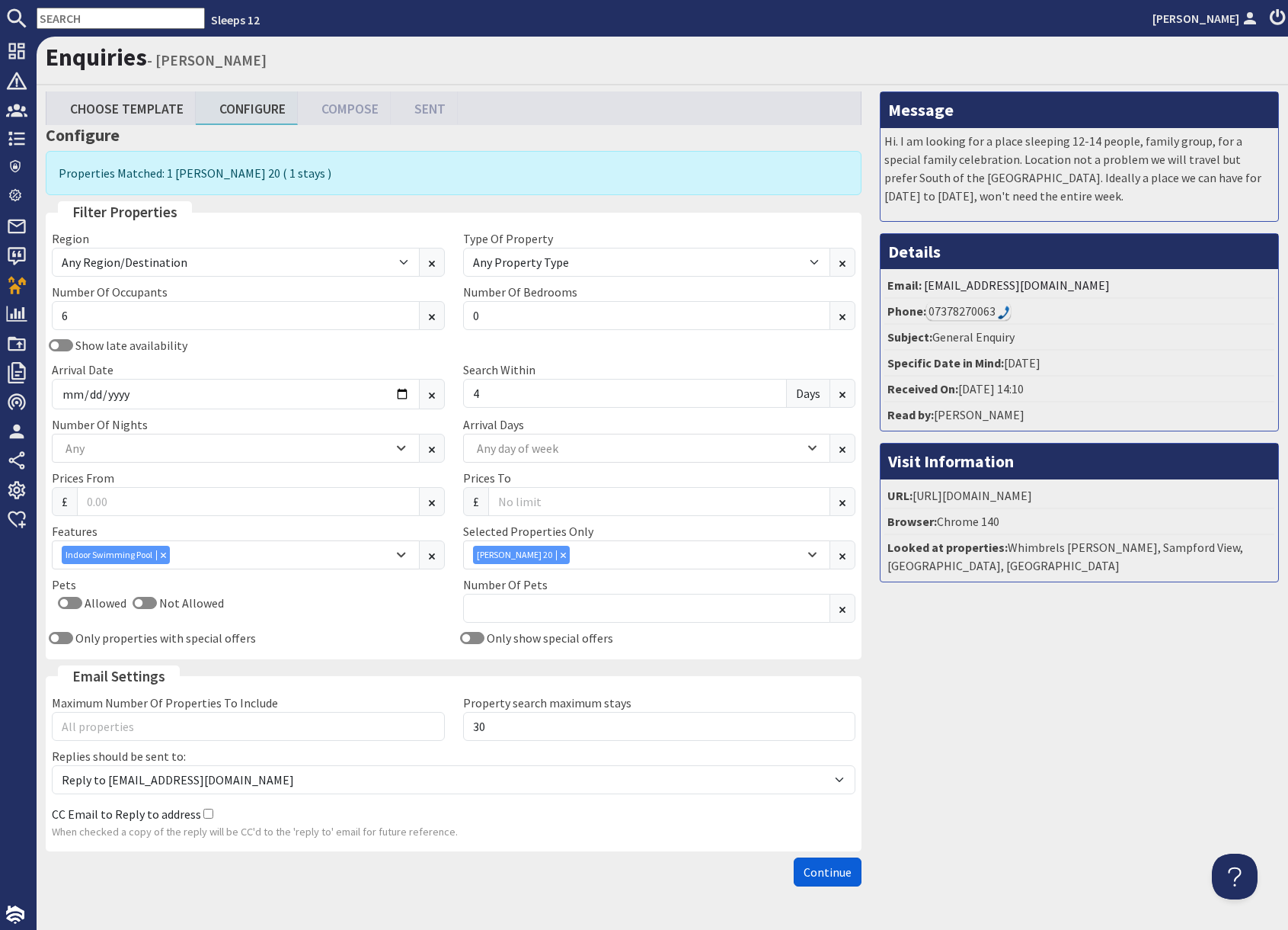
click at [832, 871] on span "Continue" at bounding box center [827, 873] width 48 height 16
click at [490, 318] on input "0" at bounding box center [647, 315] width 368 height 29
click at [844, 320] on button at bounding box center [843, 315] width 26 height 29
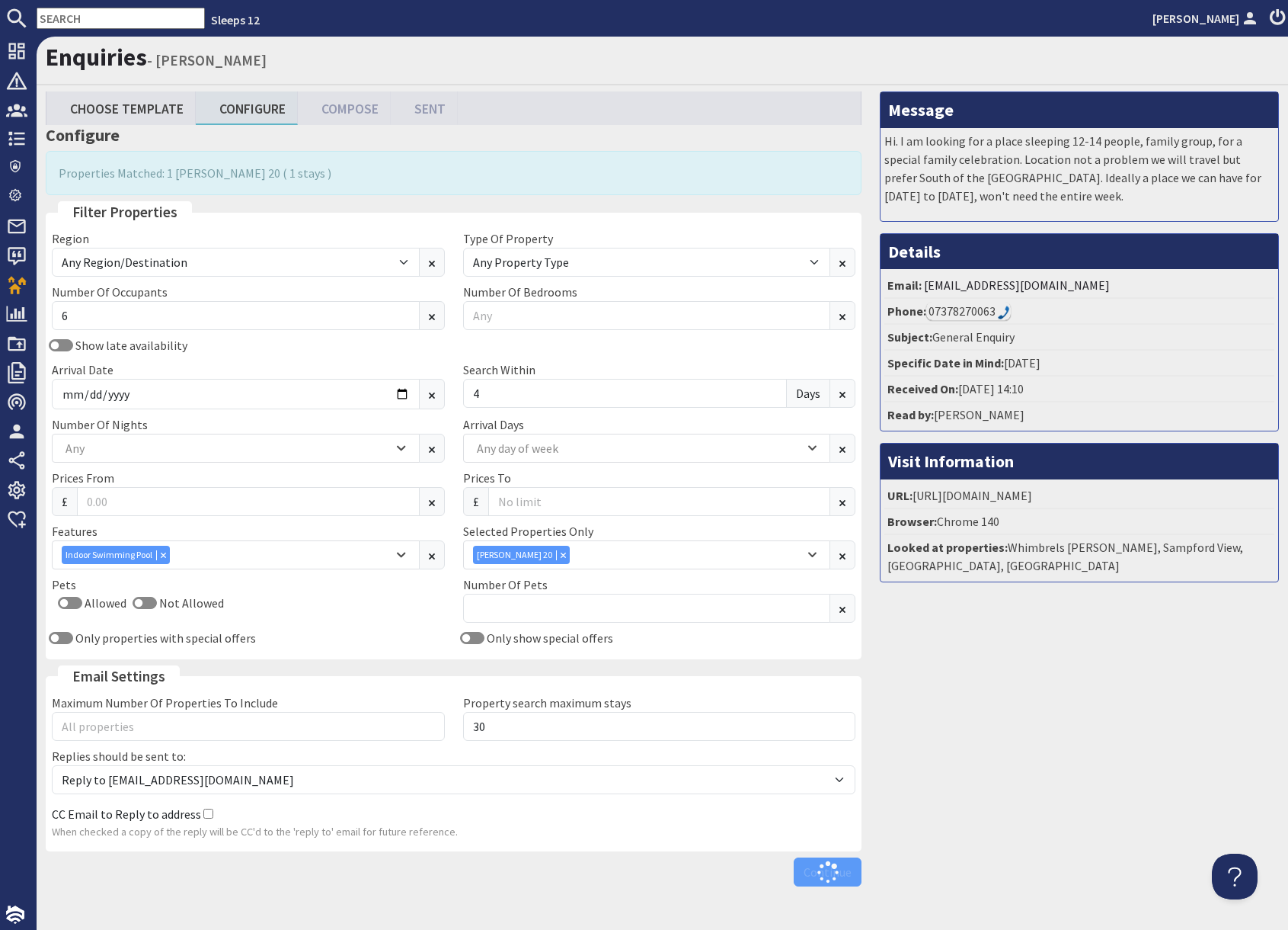
drag, startPoint x: 1017, startPoint y: 713, endPoint x: 994, endPoint y: 709, distance: 23.3
click at [1011, 713] on div "Message Hi. I am looking for a place sleeping 12-14 people, family group, for a…" at bounding box center [1079, 492] width 417 height 802
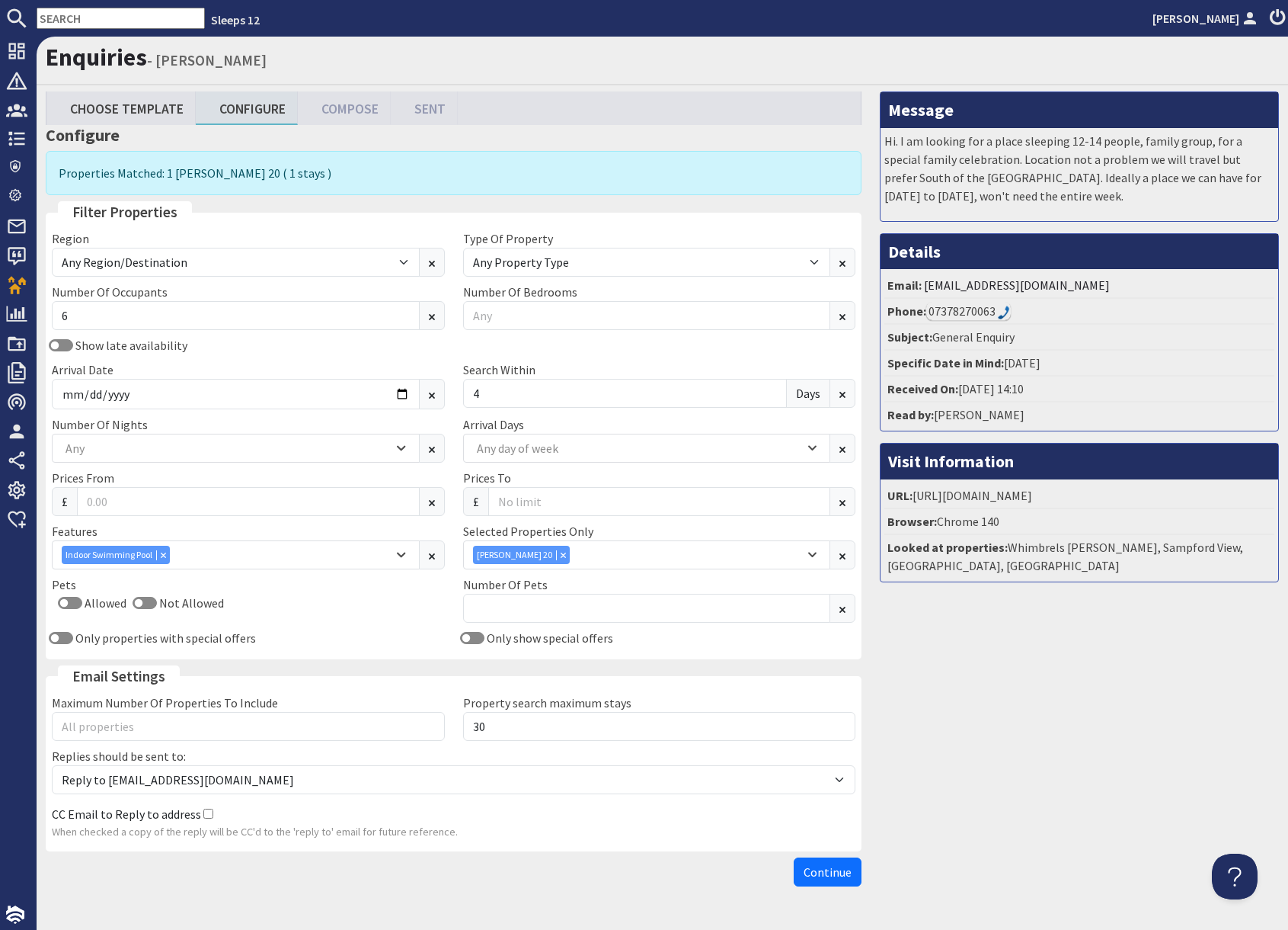
click at [944, 859] on div "Message Hi. I am looking for a place sleeping 12-14 people, family group, for a…" at bounding box center [1079, 492] width 417 height 802
click at [818, 872] on span "Continue" at bounding box center [827, 873] width 48 height 16
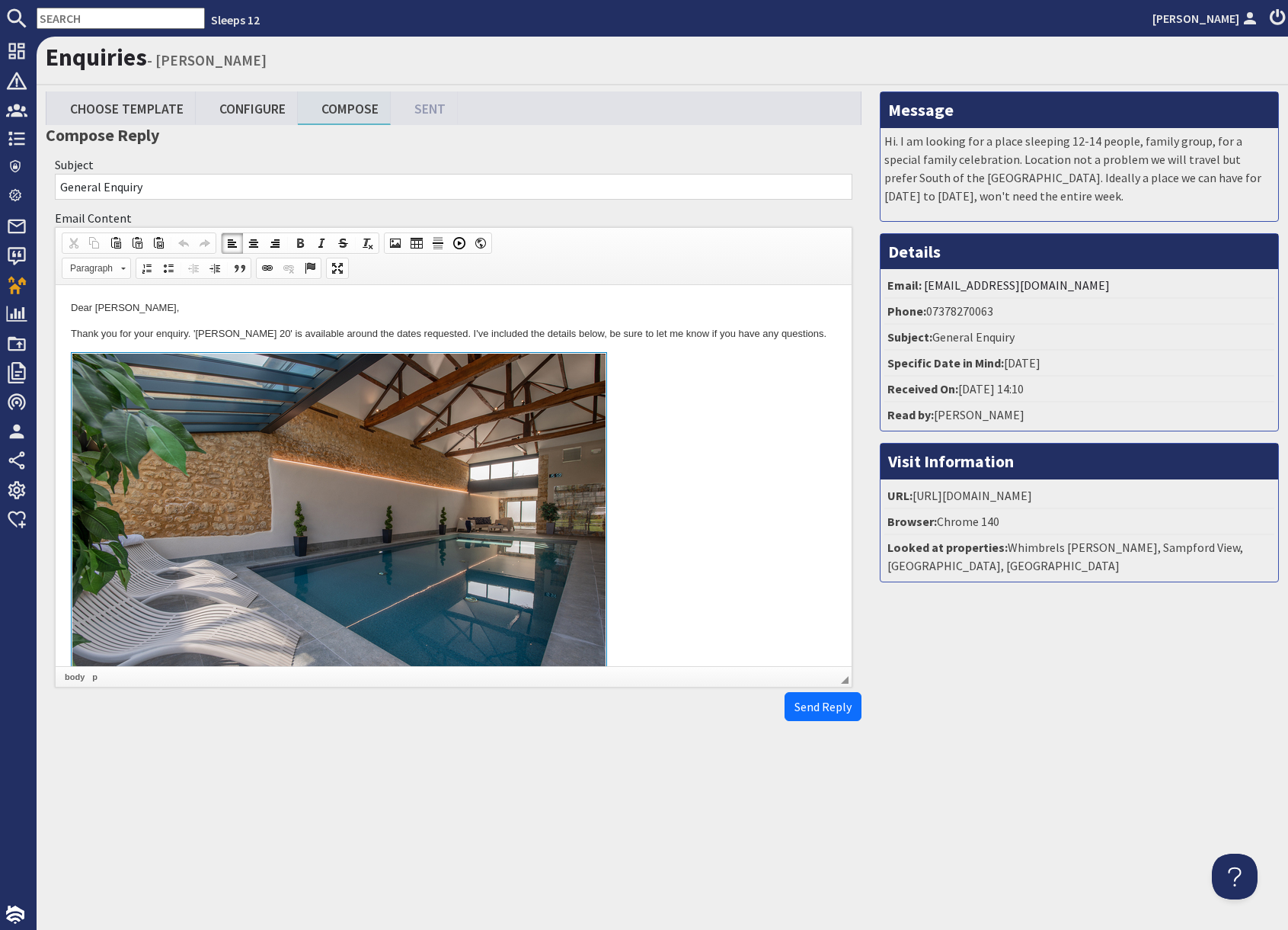
drag, startPoint x: 679, startPoint y: 497, endPoint x: 688, endPoint y: 522, distance: 26.6
click at [680, 497] on link at bounding box center [453, 528] width 765 height 351
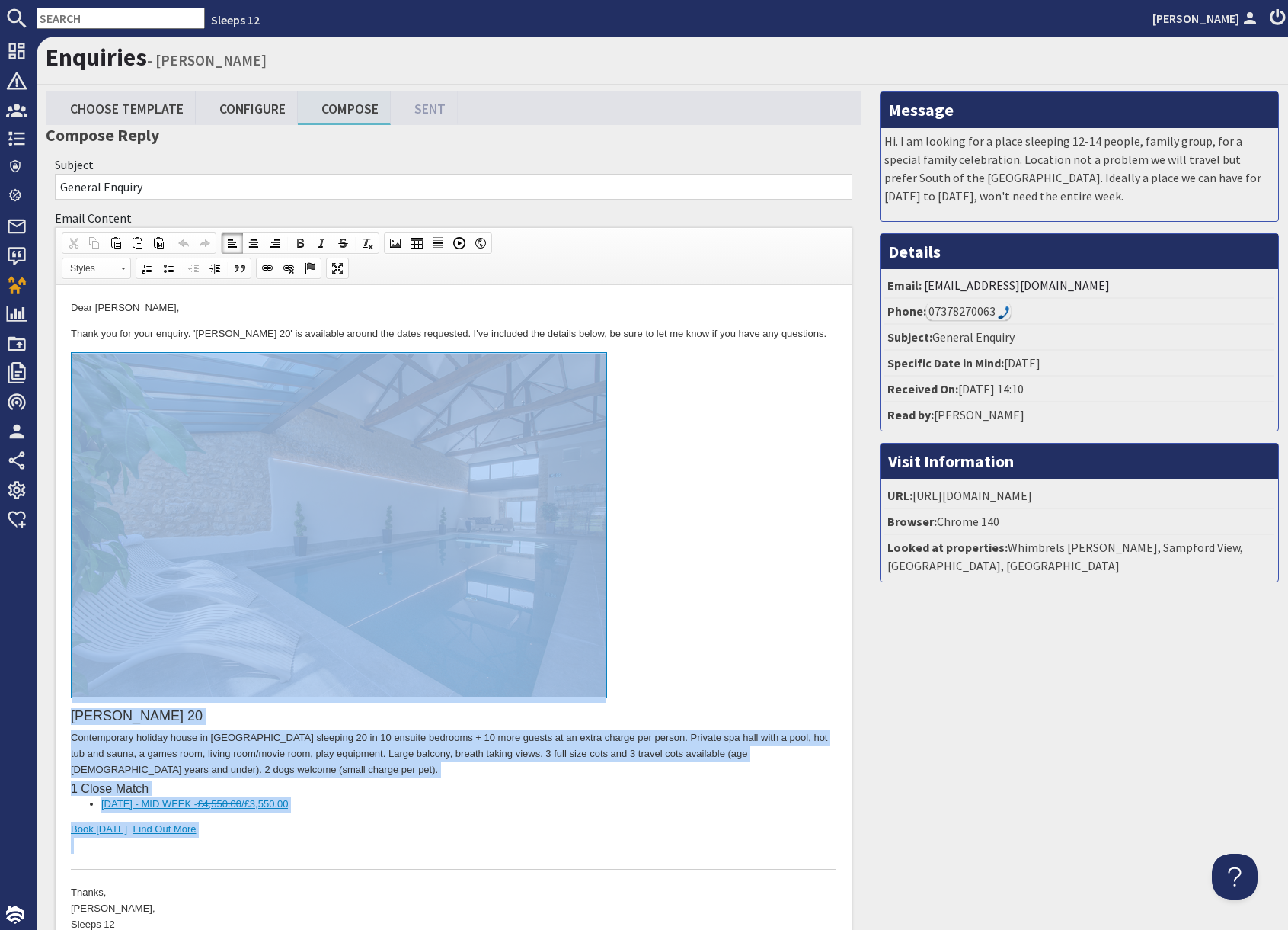
drag, startPoint x: 208, startPoint y: 840, endPoint x: 186, endPoint y: 658, distance: 183.3
click at [186, 658] on div "Churchill 20 Contemporary holiday house in Somerset sleeping 20 in 10 ensuite b…" at bounding box center [453, 611] width 765 height 518
copy div "Churchill 20 Contemporary holiday house in Somerset sleeping 20 in 10 ensuite b…"
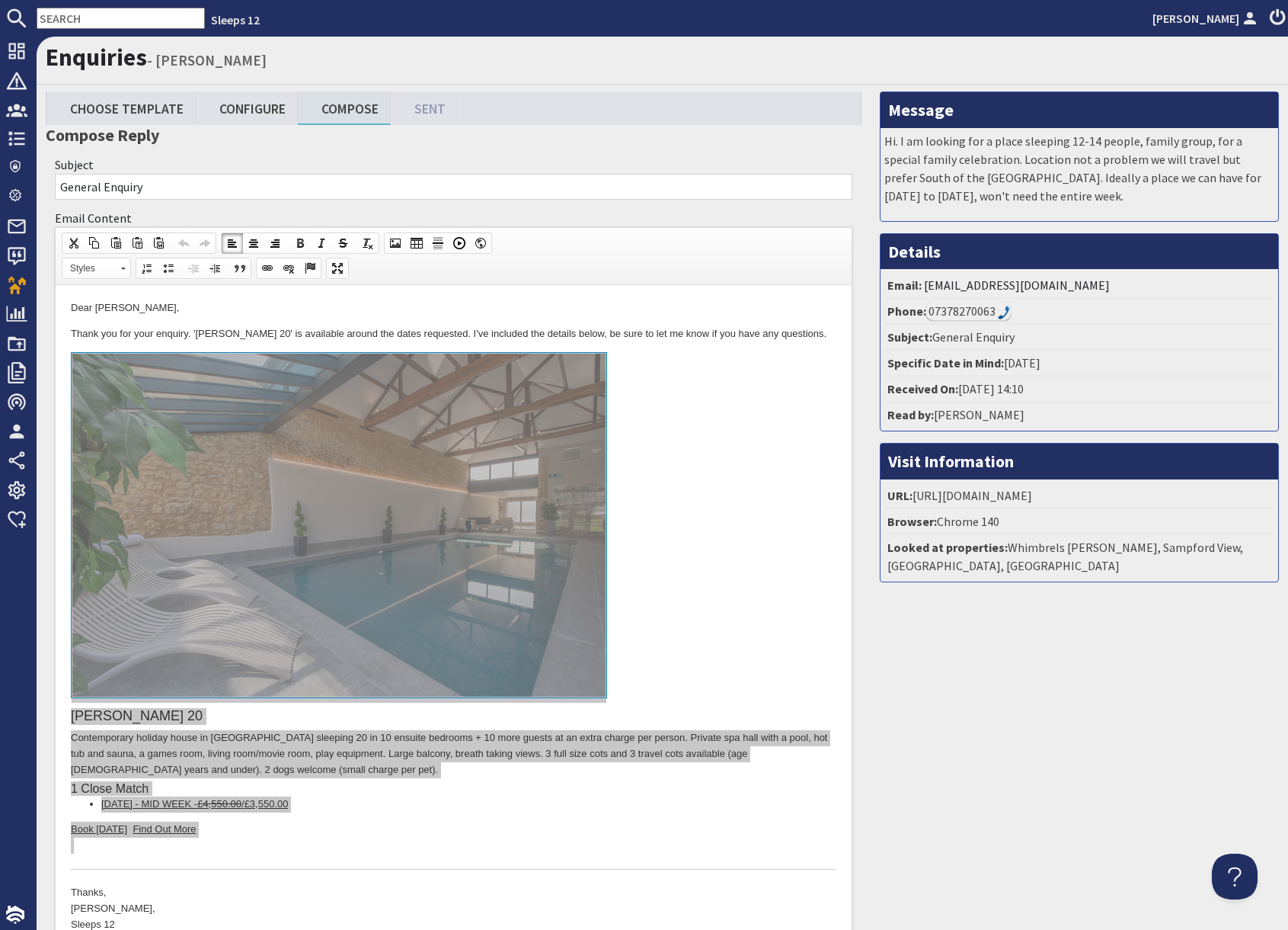
click at [120, 20] on input "text" at bounding box center [121, 18] width 169 height 22
paste input "maddiesoper70@gmail.com"
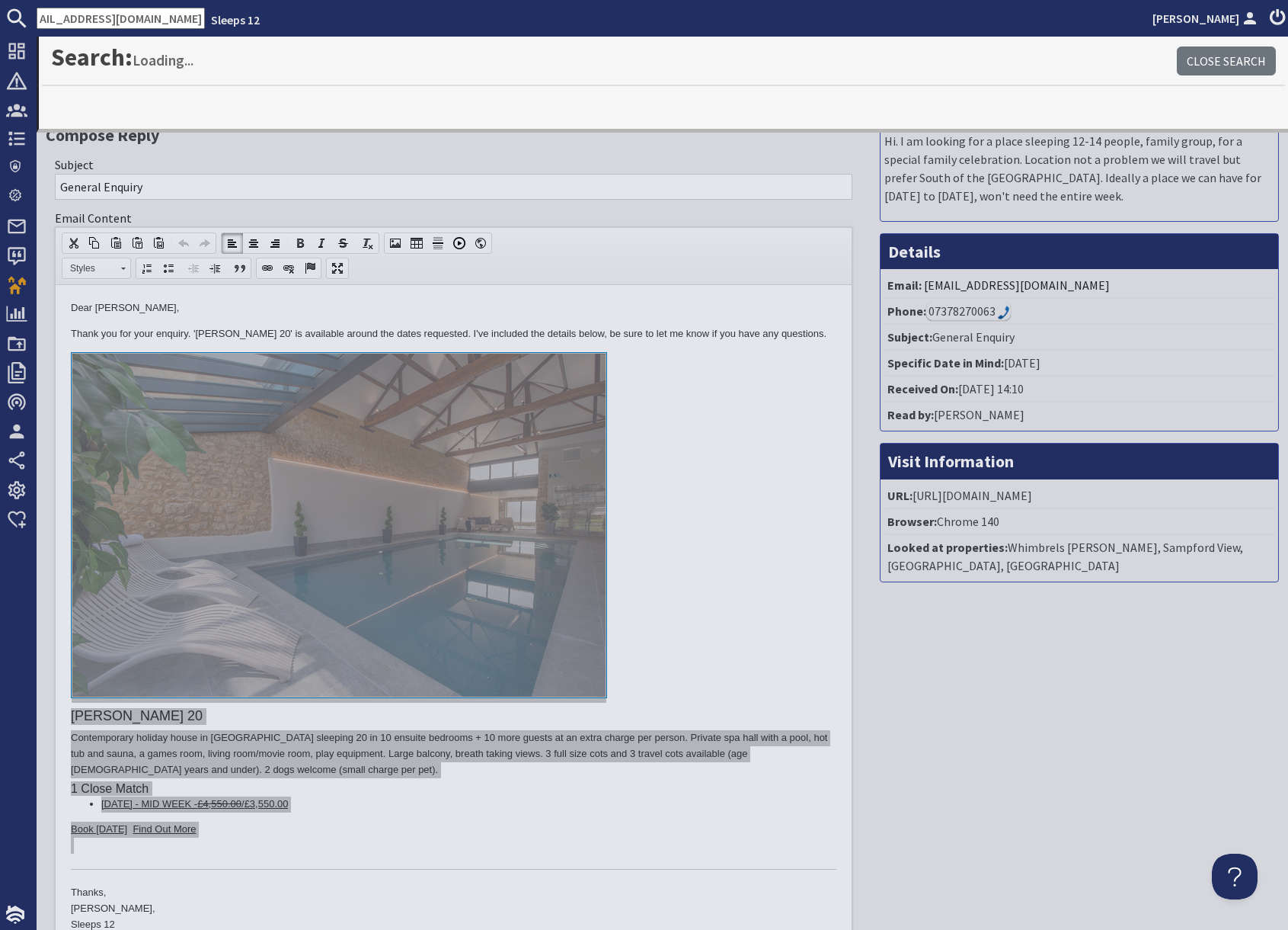
type input "maddiesoper70@gmail.com"
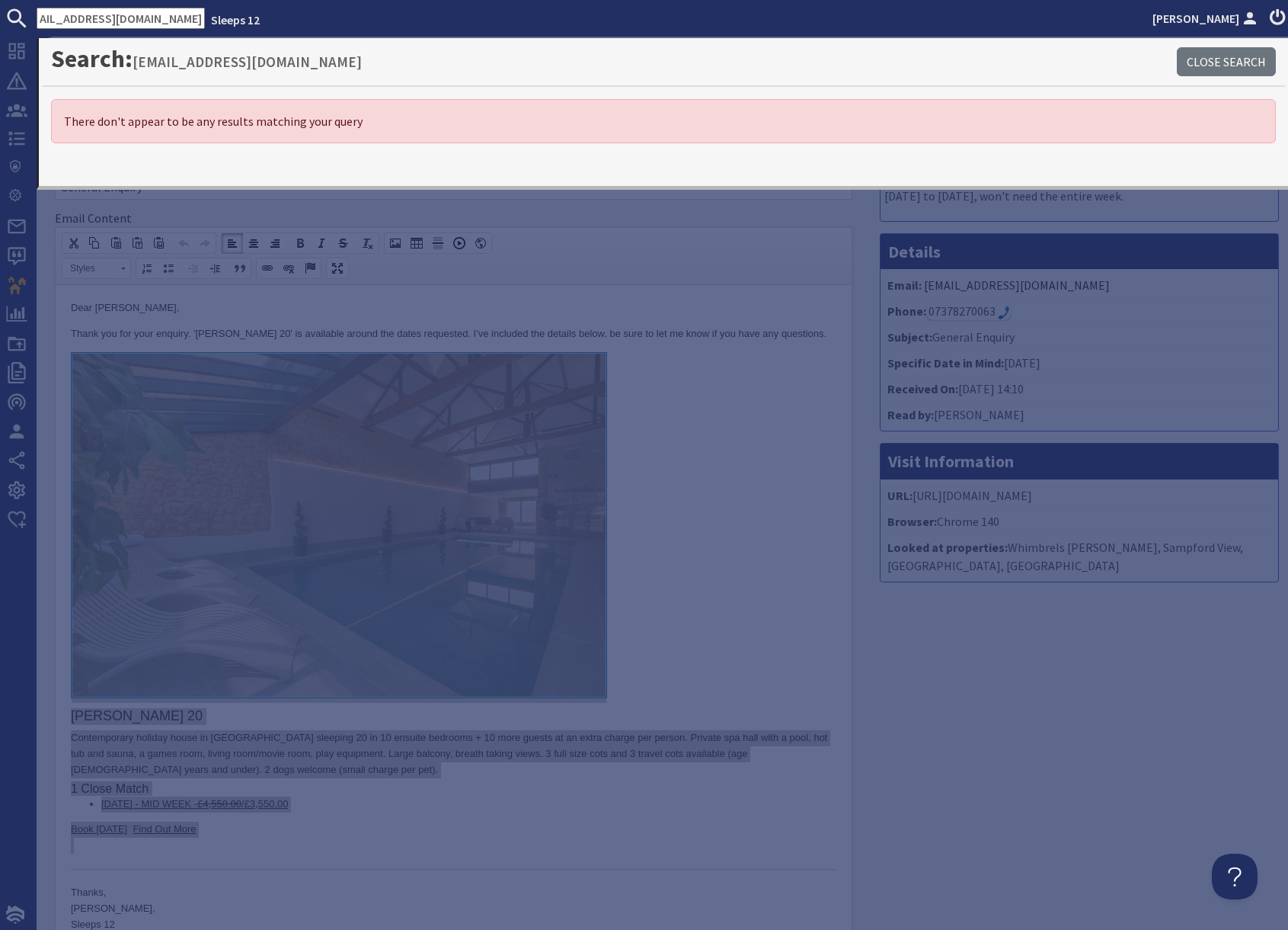
scroll to position [0, 0]
drag, startPoint x: 1058, startPoint y: 730, endPoint x: 1047, endPoint y: 730, distance: 11.0
click at [1058, 730] on div "Message Hi. I am looking for a place sleeping 12-14 people, family group, for a…" at bounding box center [1079, 551] width 417 height 920
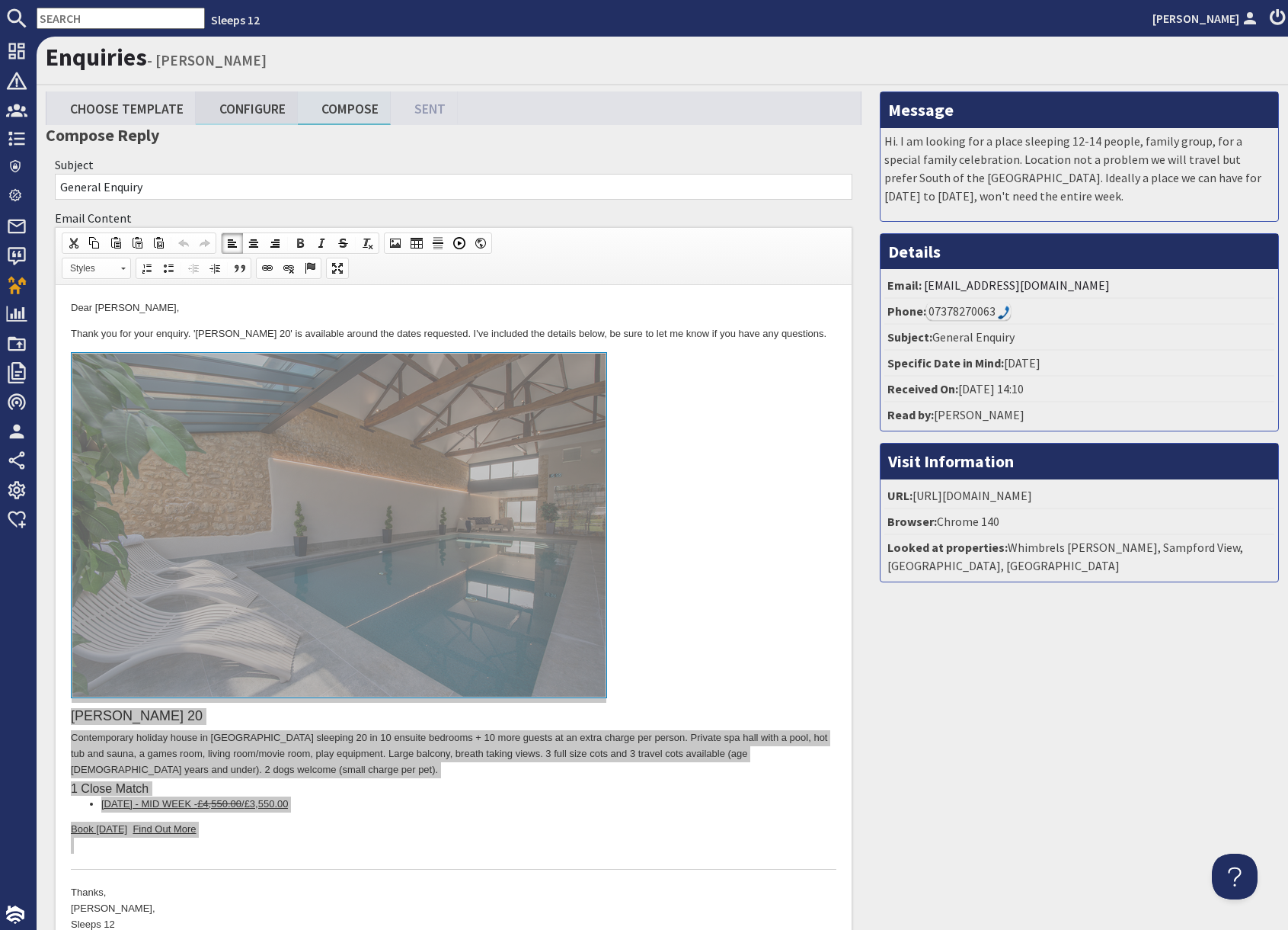
click at [249, 113] on link "Configure" at bounding box center [246, 108] width 102 height 33
type textarea "<p>Dear alex foxon,</p> <p>Thank you for your enquiry. &#39;Churchill 20&#39; i…"
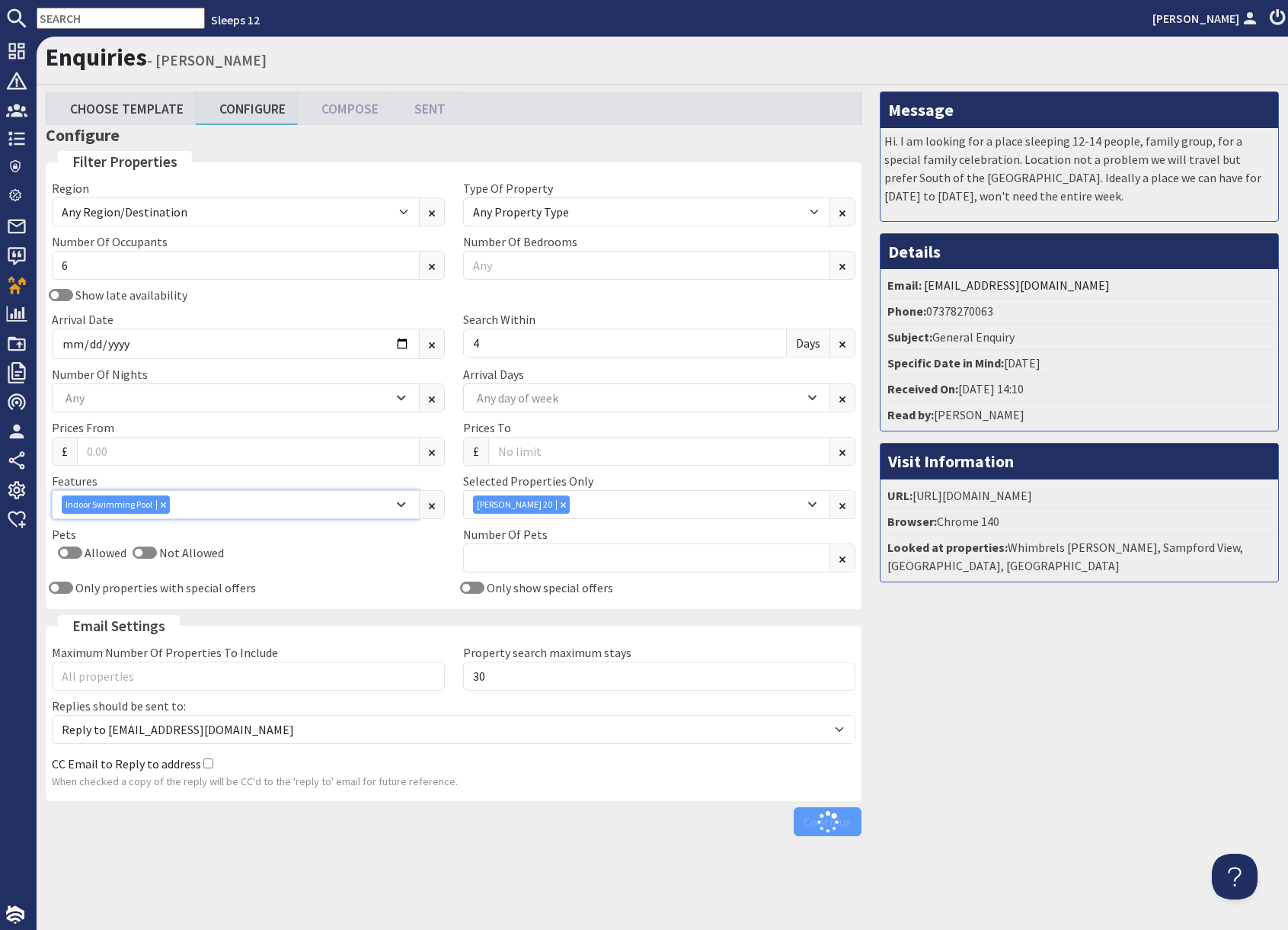
click at [161, 503] on icon "Combobox" at bounding box center [164, 504] width 5 height 5
click at [179, 507] on div "Any" at bounding box center [227, 504] width 331 height 17
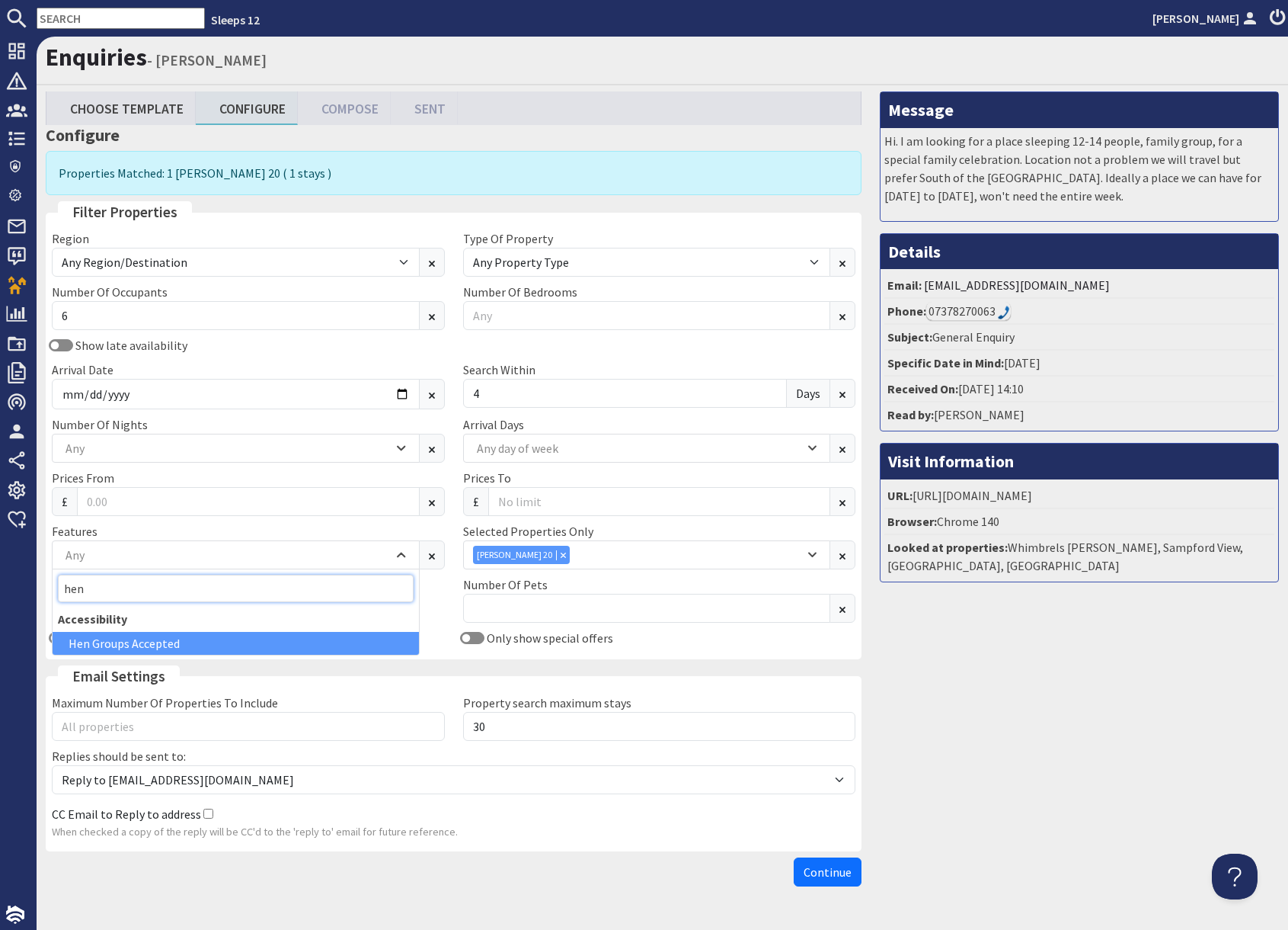
type input "hen"
click at [259, 644] on div "Hen Groups Accepted" at bounding box center [235, 643] width 366 height 23
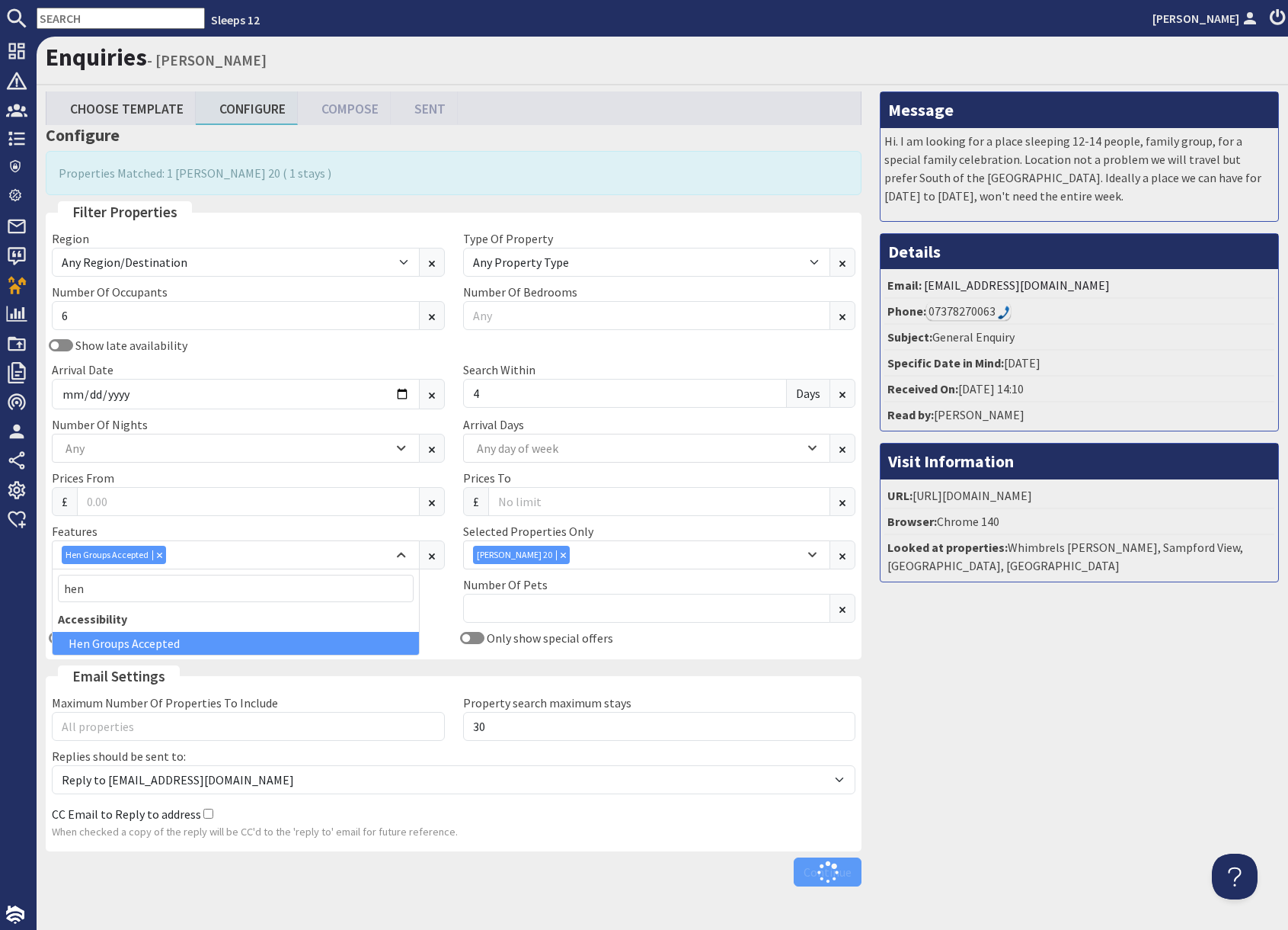
click at [1050, 718] on div "Message Hi. I am looking for a place sleeping 12-14 people, family group, for a…" at bounding box center [1079, 492] width 417 height 802
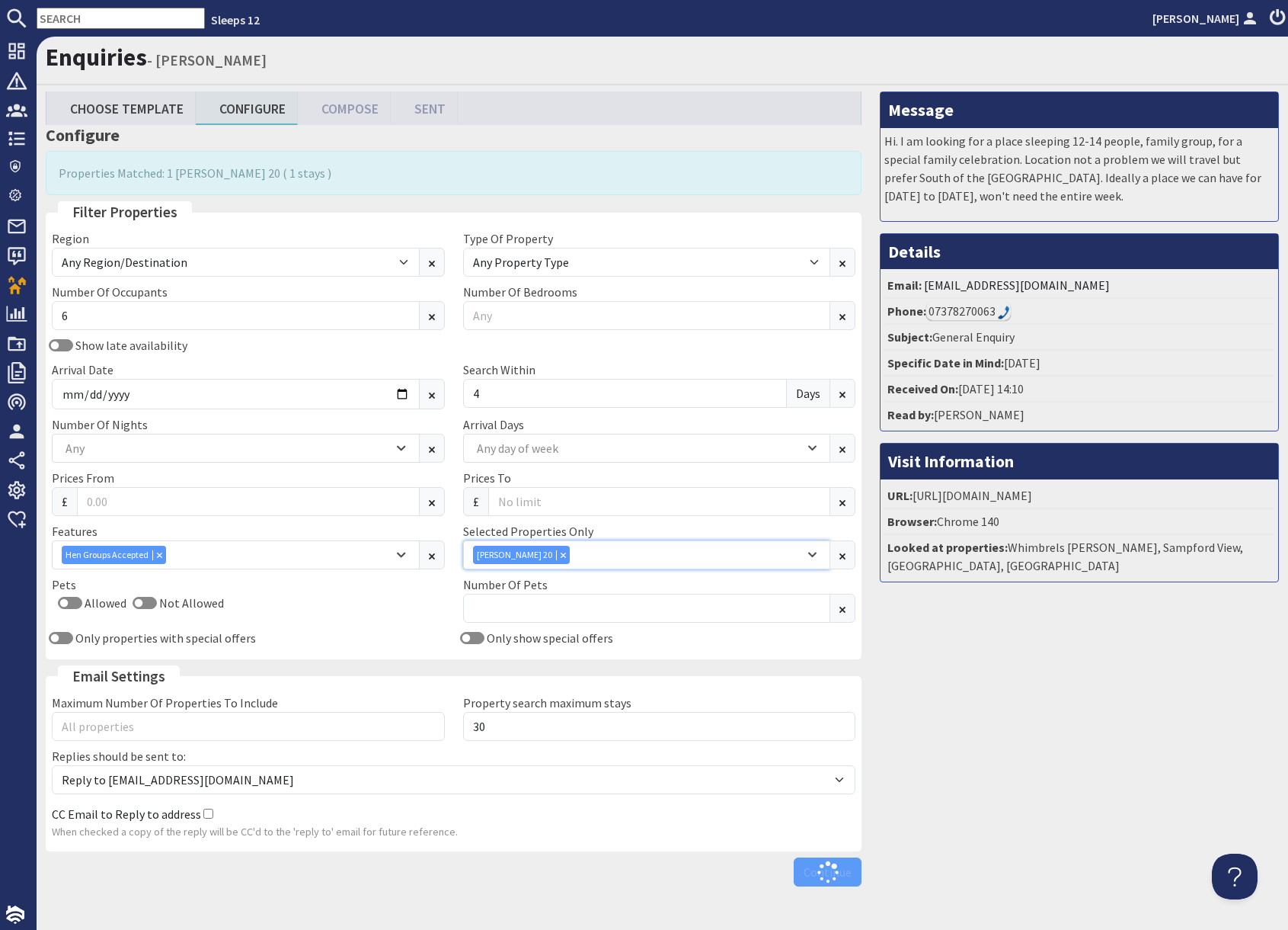
drag, startPoint x: 532, startPoint y: 553, endPoint x: 753, endPoint y: 618, distance: 230.4
click at [557, 554] on div "Combobox" at bounding box center [564, 554] width 14 height 10
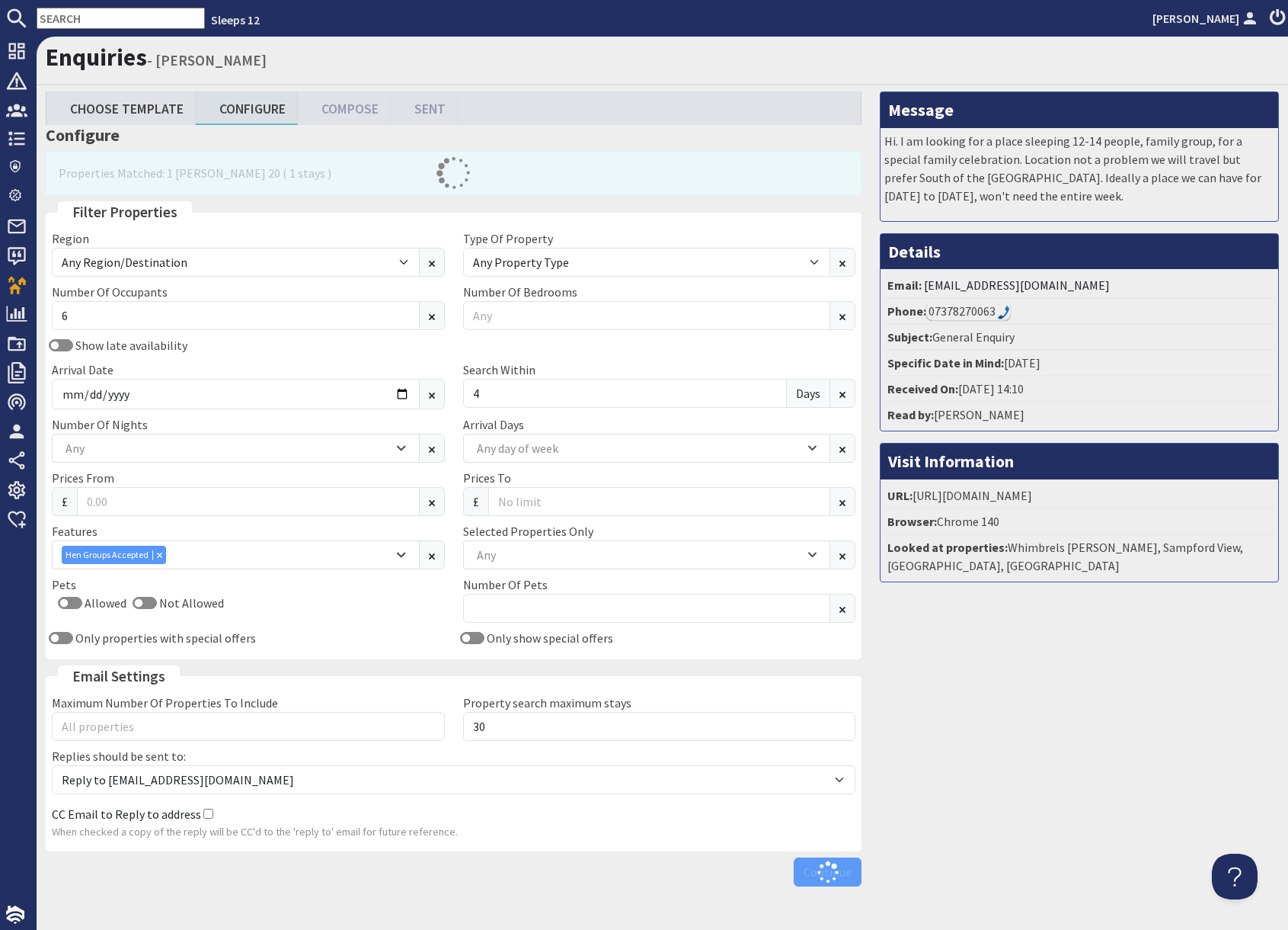
drag, startPoint x: 999, startPoint y: 666, endPoint x: 852, endPoint y: 626, distance: 152.3
click at [993, 665] on div "Message Hi. I am looking for a place sleeping 12-14 people, family group, for a…" at bounding box center [1079, 492] width 417 height 802
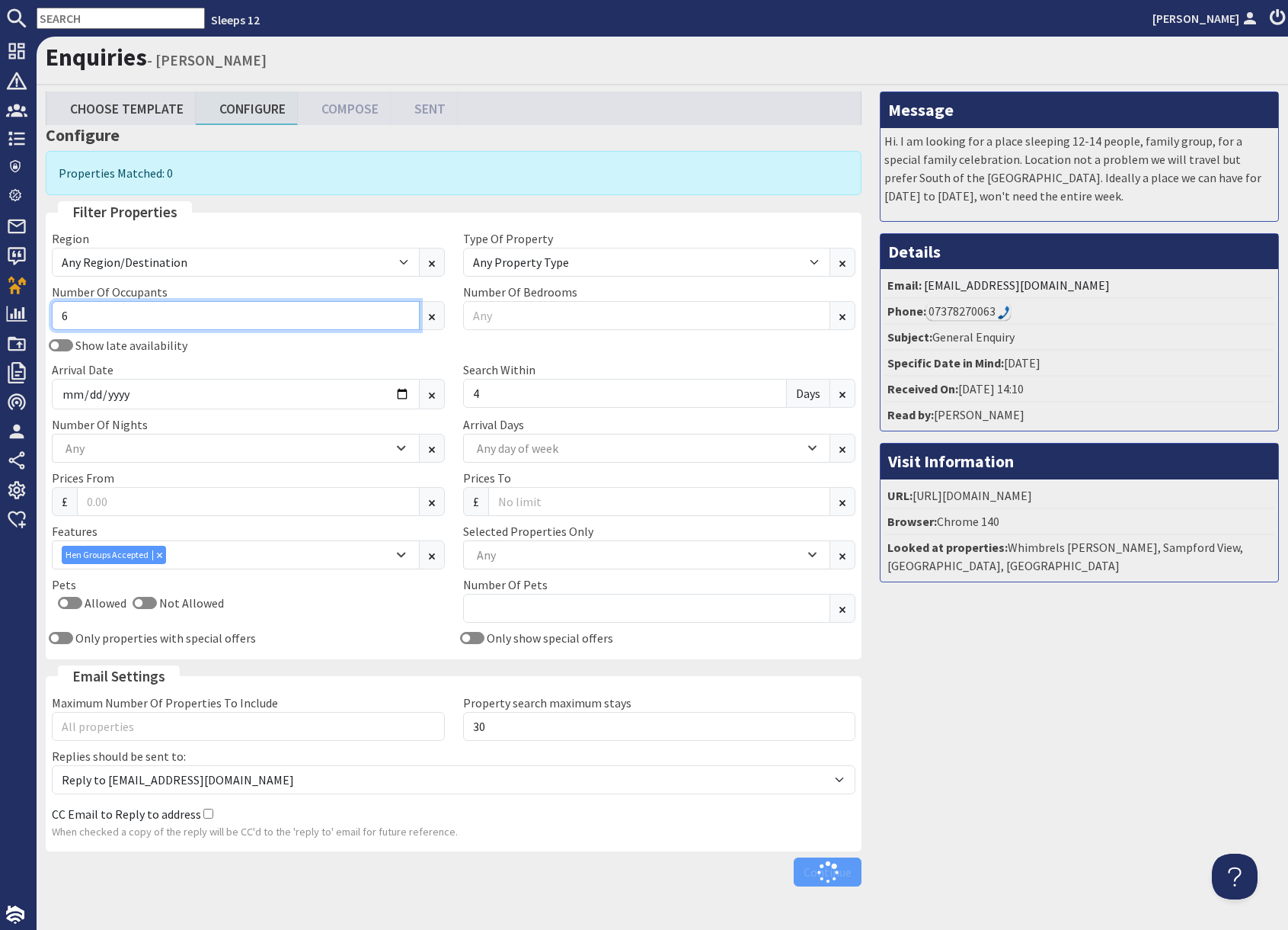
click at [116, 313] on input "6" at bounding box center [236, 315] width 368 height 29
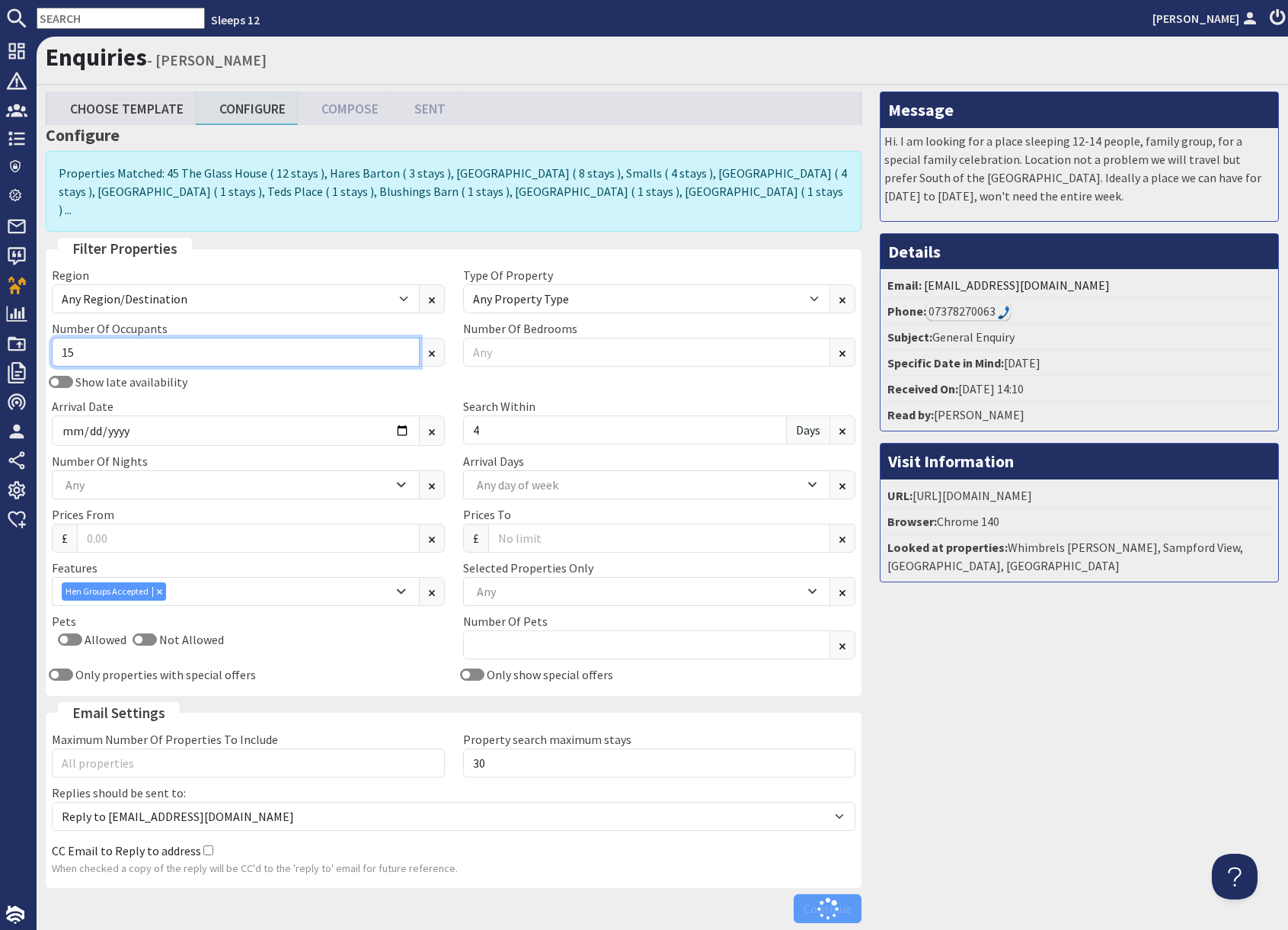
type input "15"
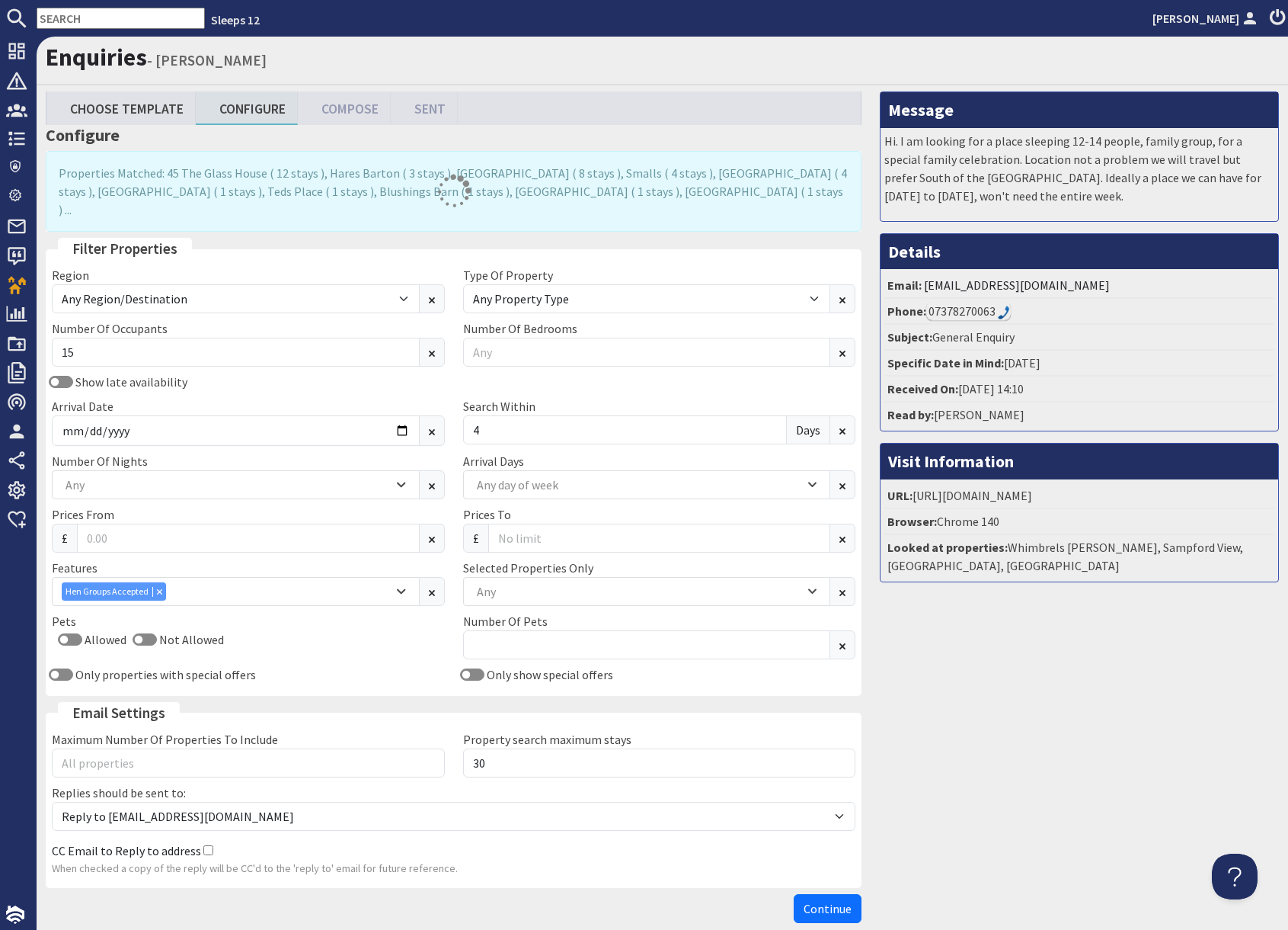
click at [1064, 734] on div "Message Hi. I am looking for a place sleeping 12-14 people, family group, for a…" at bounding box center [1079, 511] width 417 height 839
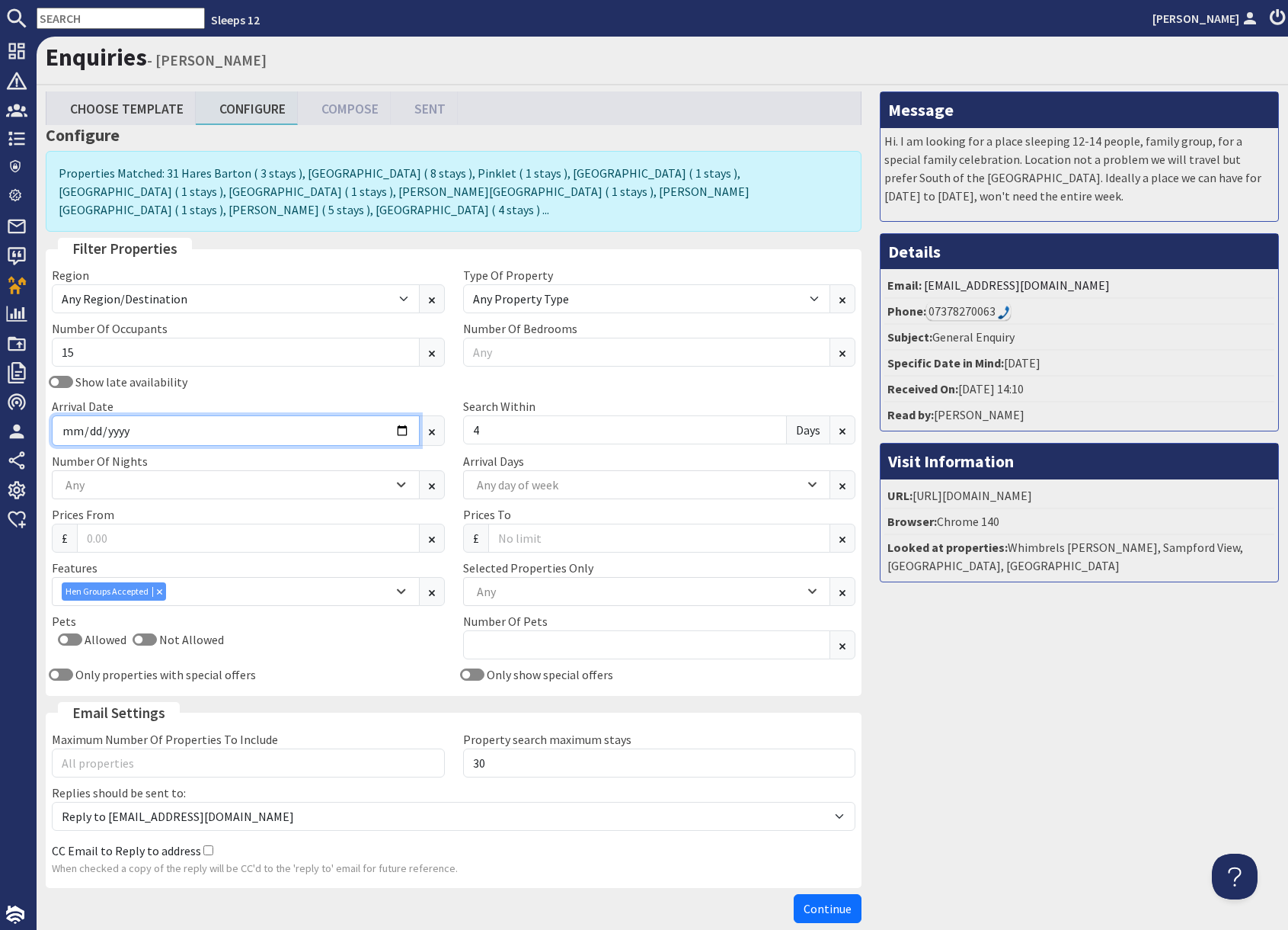
click at [404, 415] on input "2025-11-26" at bounding box center [236, 430] width 368 height 30
click at [403, 415] on input "2025-11-26" at bounding box center [236, 430] width 368 height 30
click at [397, 415] on input "2025-11-26" at bounding box center [236, 430] width 368 height 30
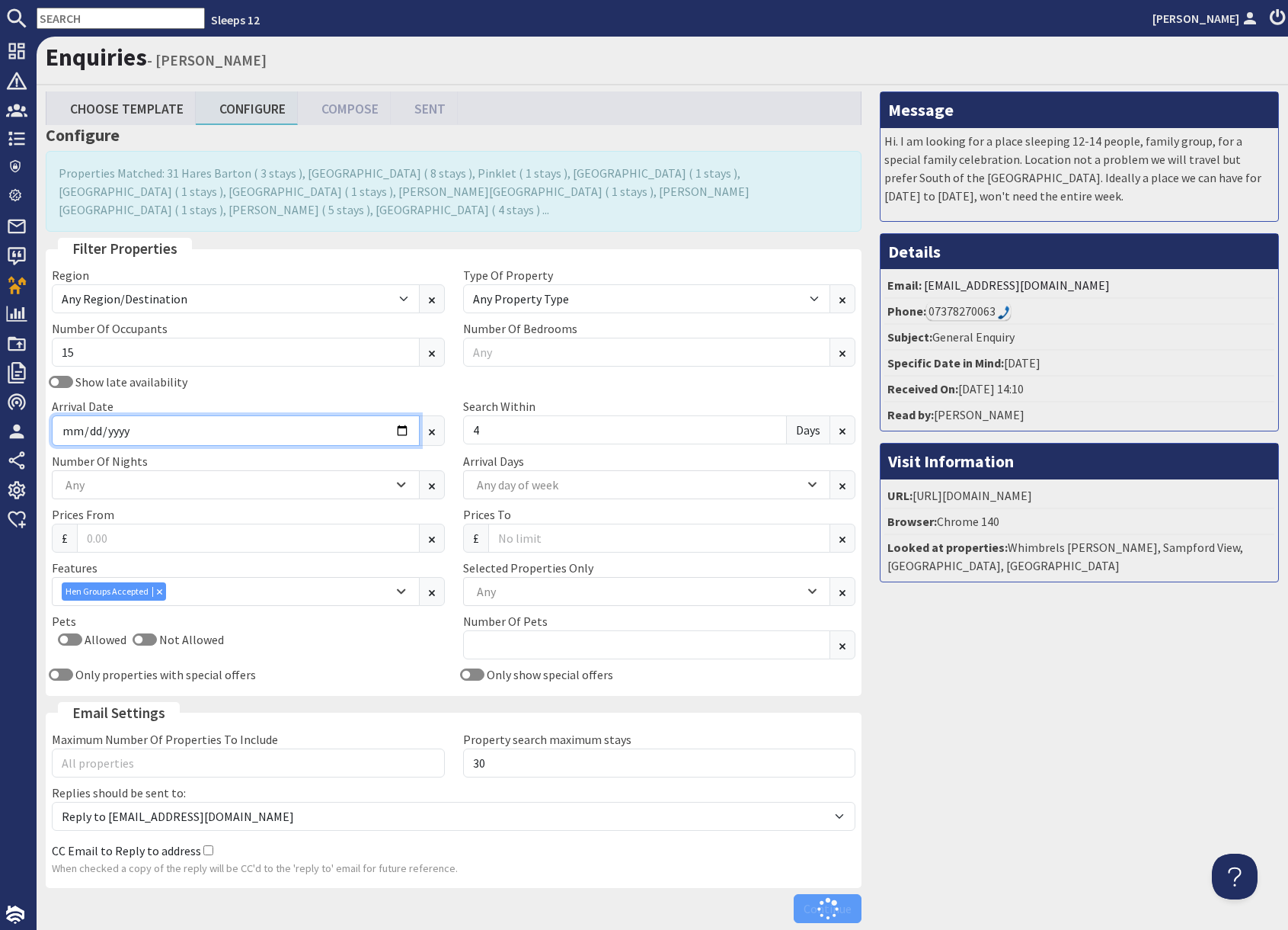
type input "2026-05-01"
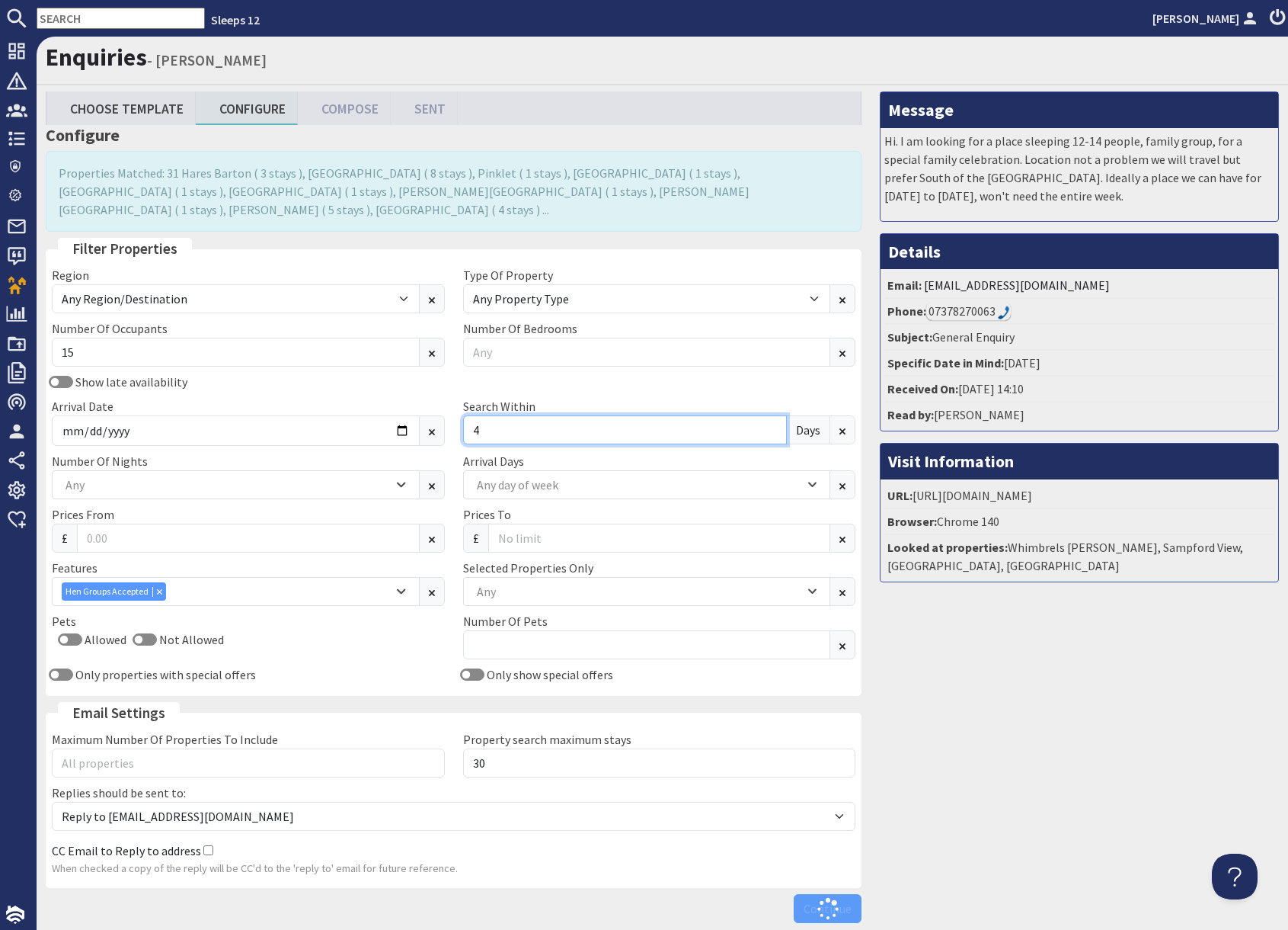
click at [500, 415] on input "4" at bounding box center [625, 429] width 324 height 29
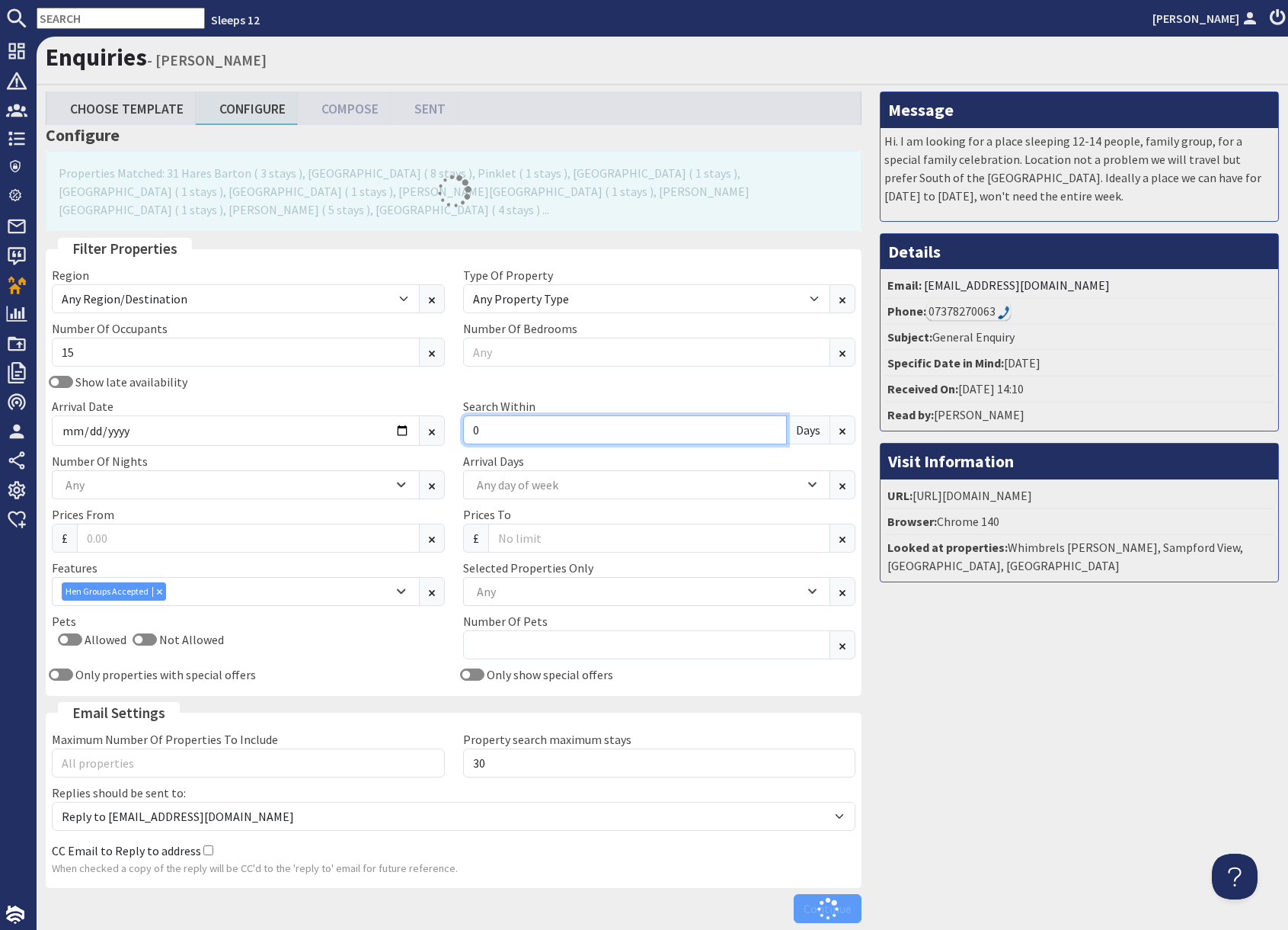
type input "0"
click at [992, 685] on div "Message Hi. I am looking for a place sleeping 12-14 people, family group, for a…" at bounding box center [1079, 511] width 417 height 839
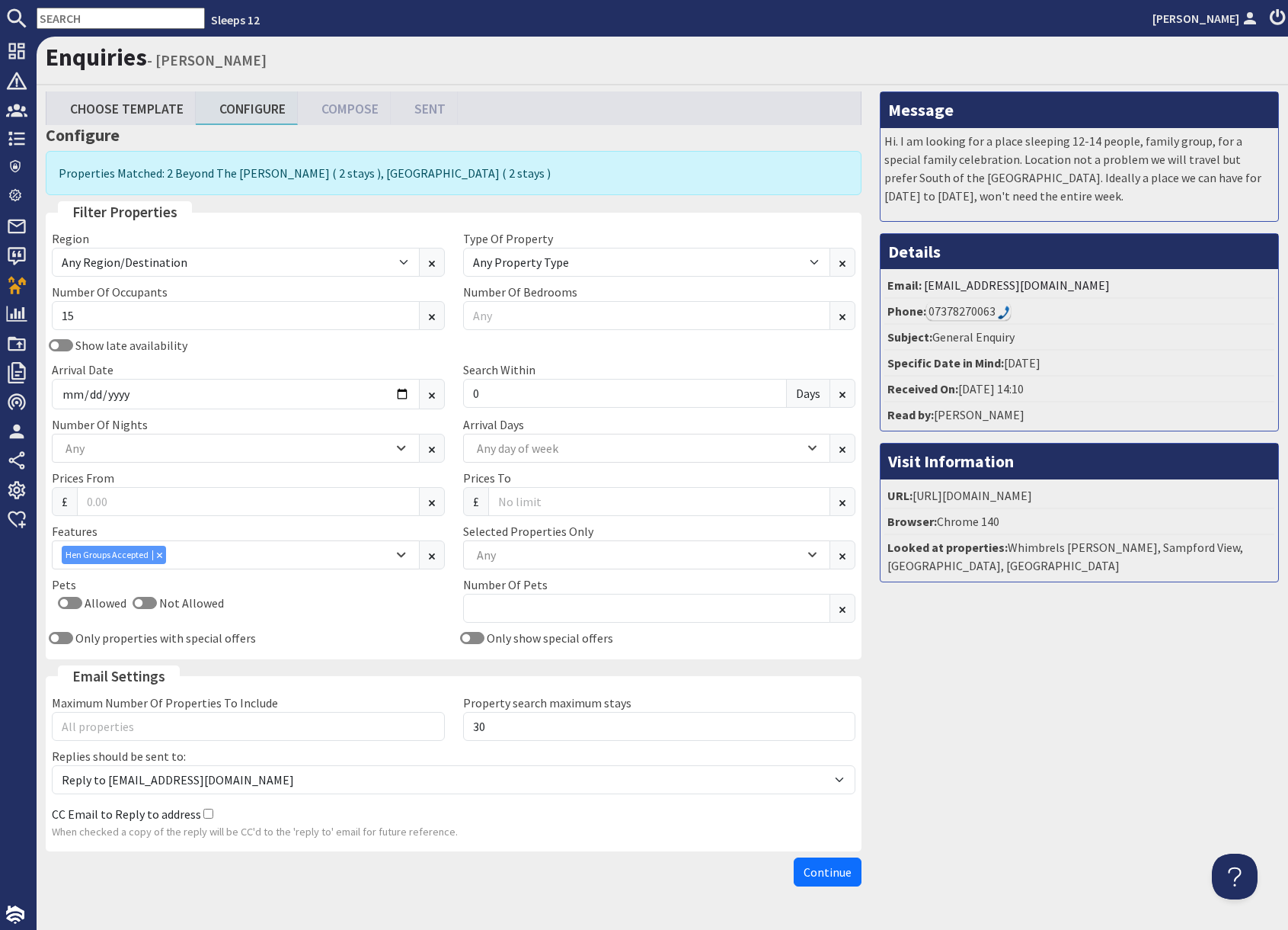
drag, startPoint x: 900, startPoint y: 761, endPoint x: 879, endPoint y: 803, distance: 47.0
click at [900, 761] on div "Message Hi. I am looking for a place sleeping 12-14 people, family group, for a…" at bounding box center [1079, 492] width 417 height 802
click at [838, 869] on span "Continue" at bounding box center [827, 873] width 48 height 16
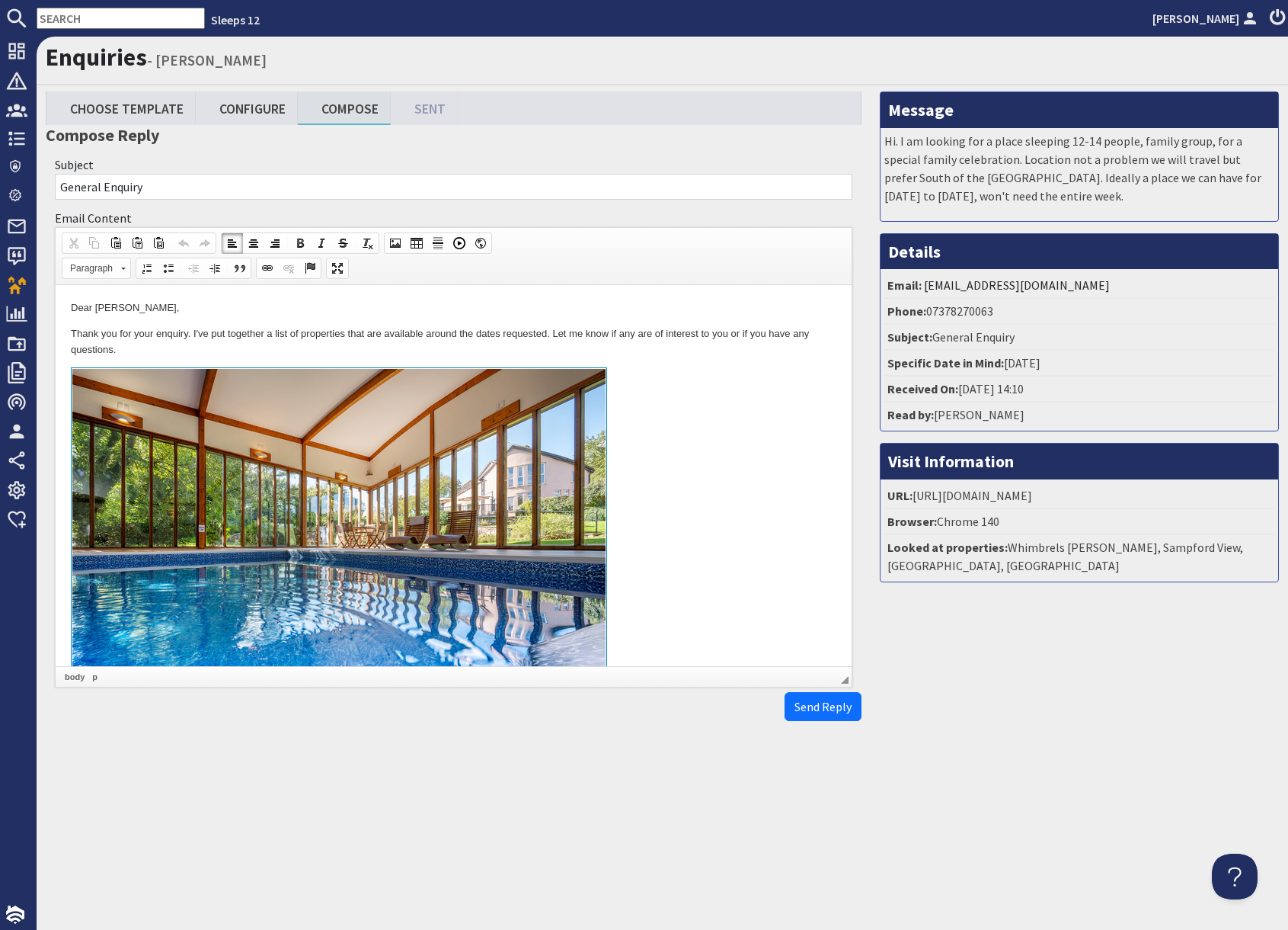
drag, startPoint x: 737, startPoint y: 521, endPoint x: 725, endPoint y: 523, distance: 12.2
click at [737, 522] on link at bounding box center [453, 543] width 765 height 351
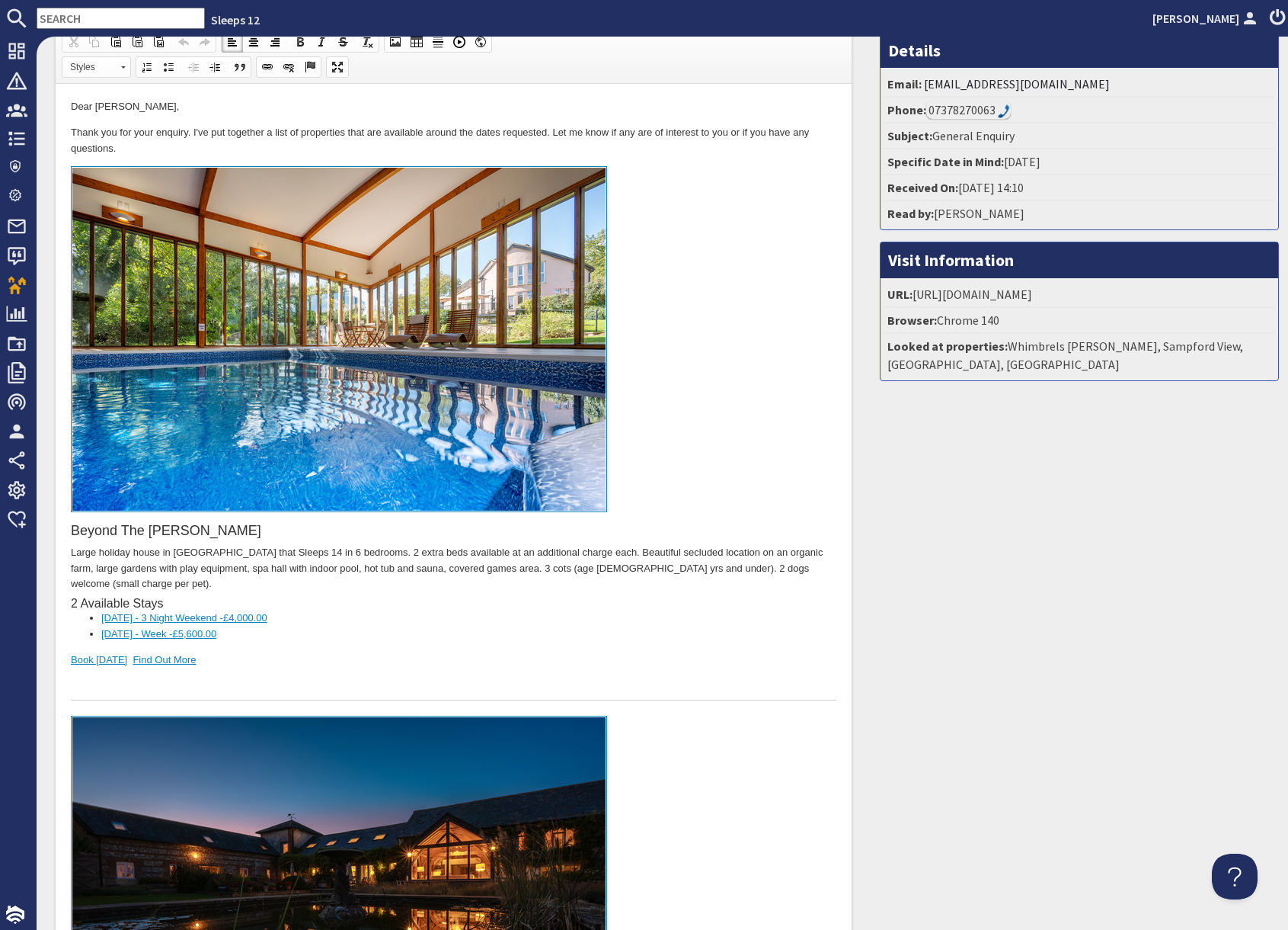
scroll to position [706, 0]
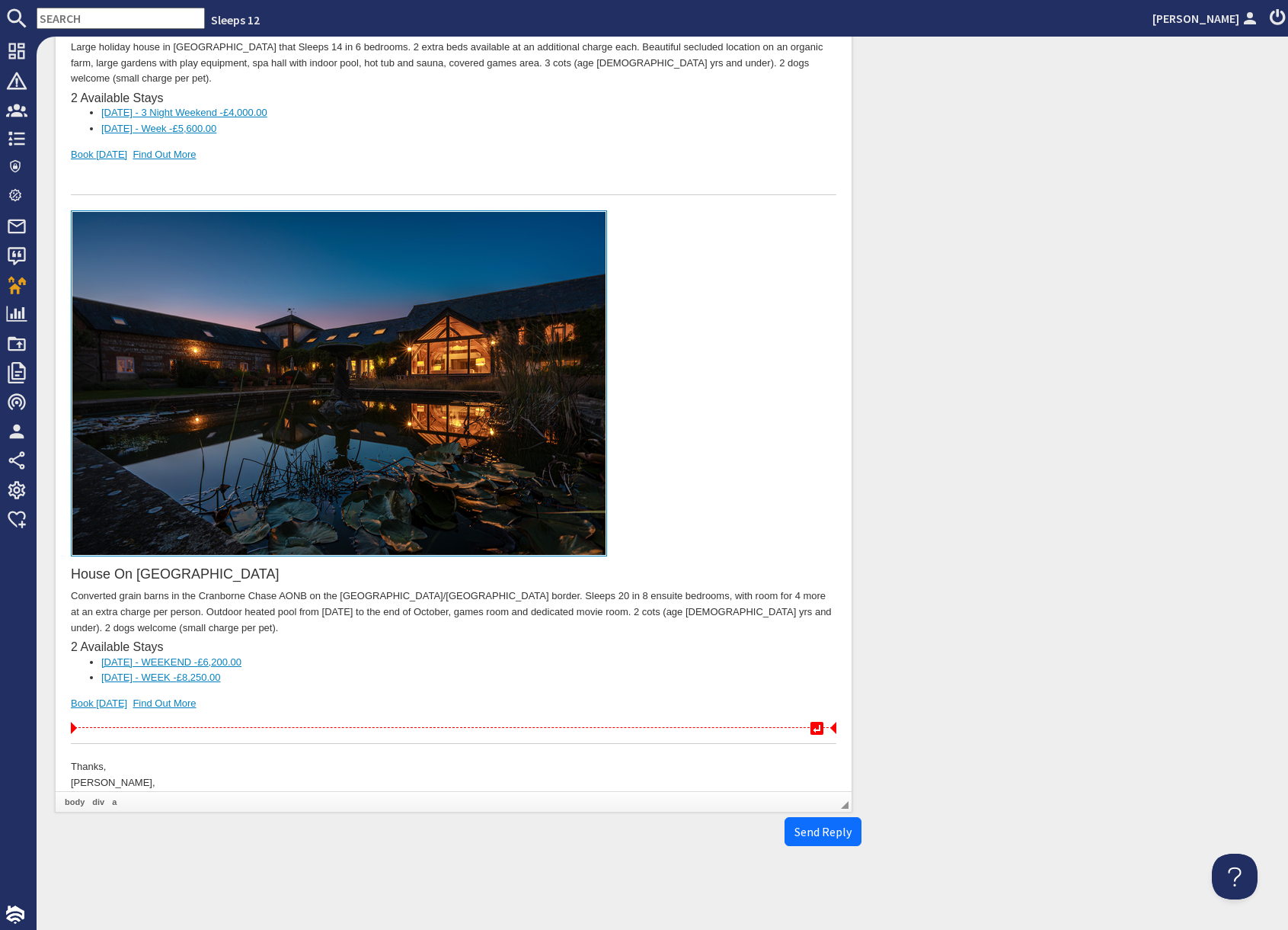
click at [211, 713] on div at bounding box center [453, 728] width 765 height 32
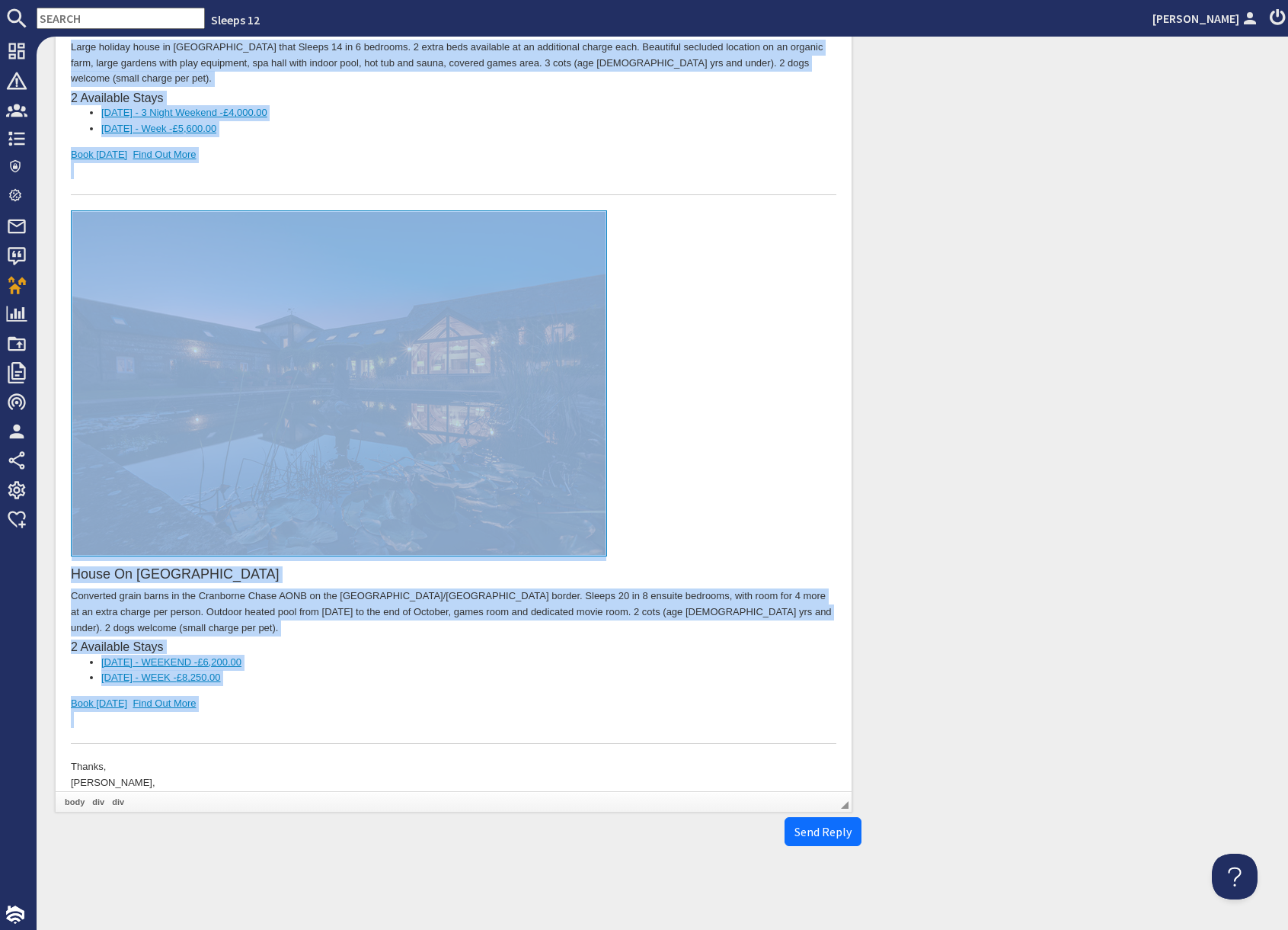
scroll to position [0, 0]
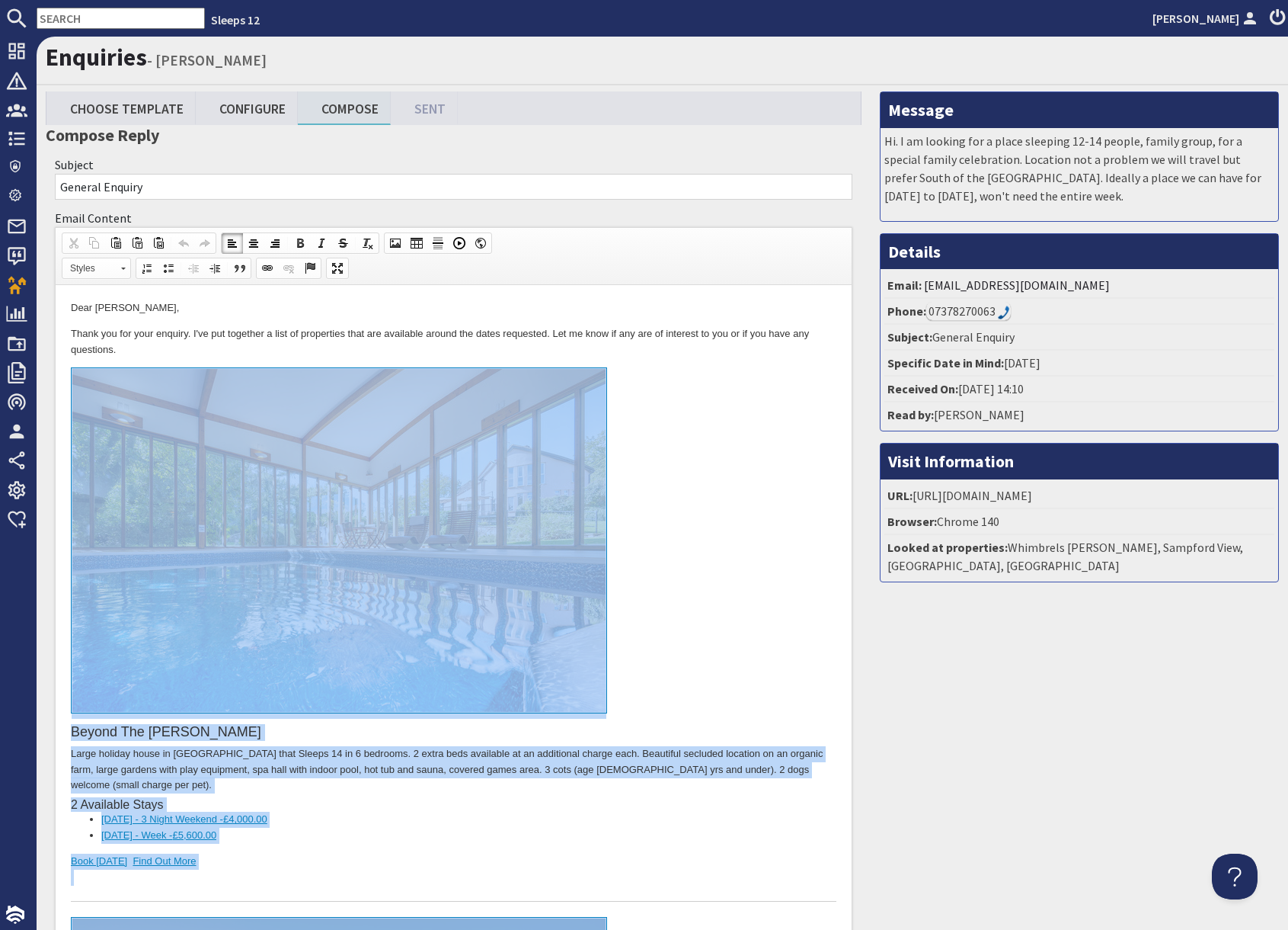
drag, startPoint x: 208, startPoint y: 1400, endPoint x: 228, endPoint y: 525, distance: 875.2
click at [228, 525] on body "Dear alex foxon, Thank you for your enquiry. I've put together a list of proper…" at bounding box center [453, 907] width 765 height 1213
copy body "Beyond The Woods Large holiday house in Somerset that Sleeps 14 in 6 bedrooms. …"
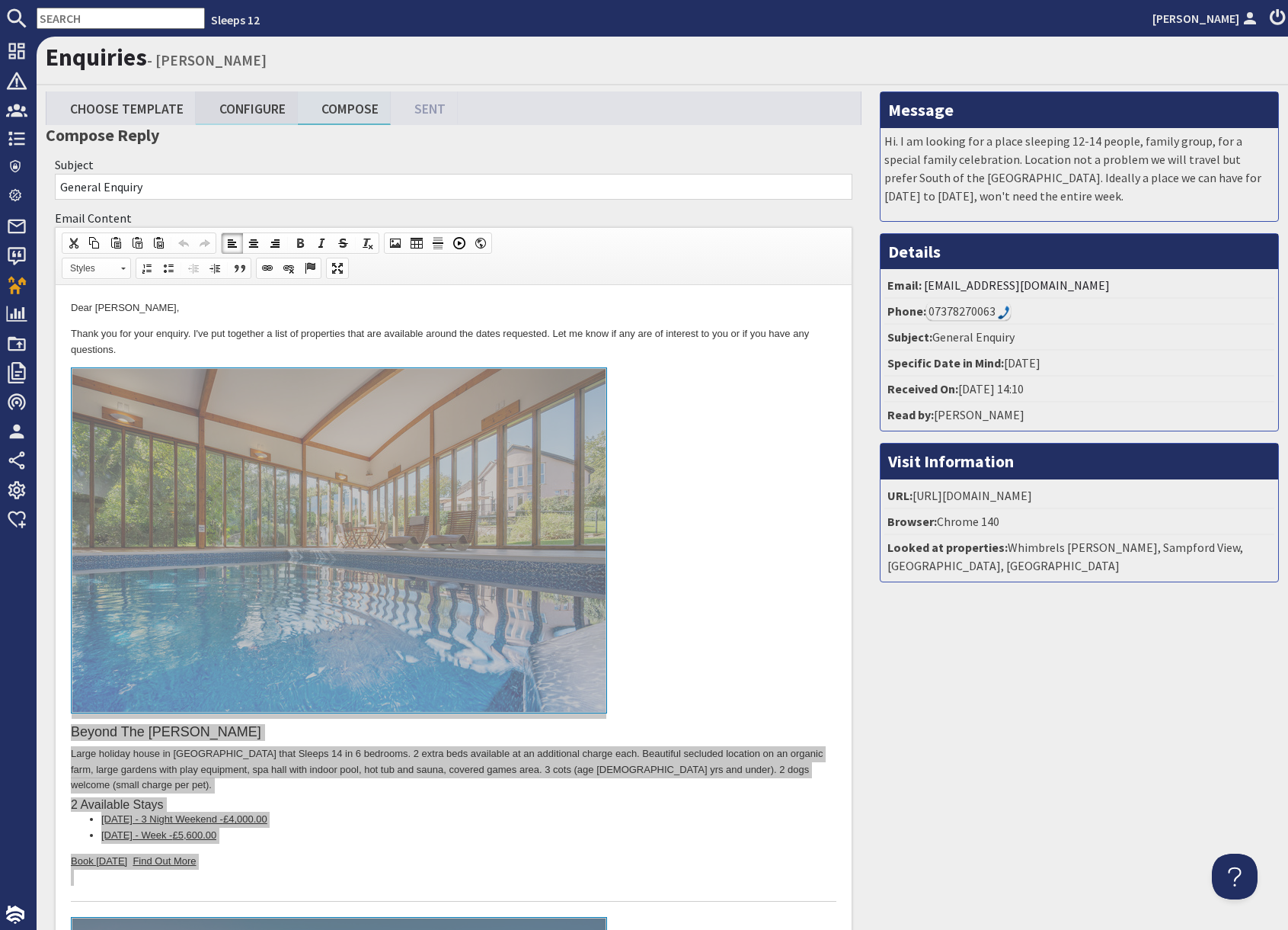
click at [256, 111] on link "Configure" at bounding box center [246, 108] width 102 height 33
type textarea "<p>Dear alex foxon,</p> <p>Thank you for your enquiry. I&#39;ve put together a …"
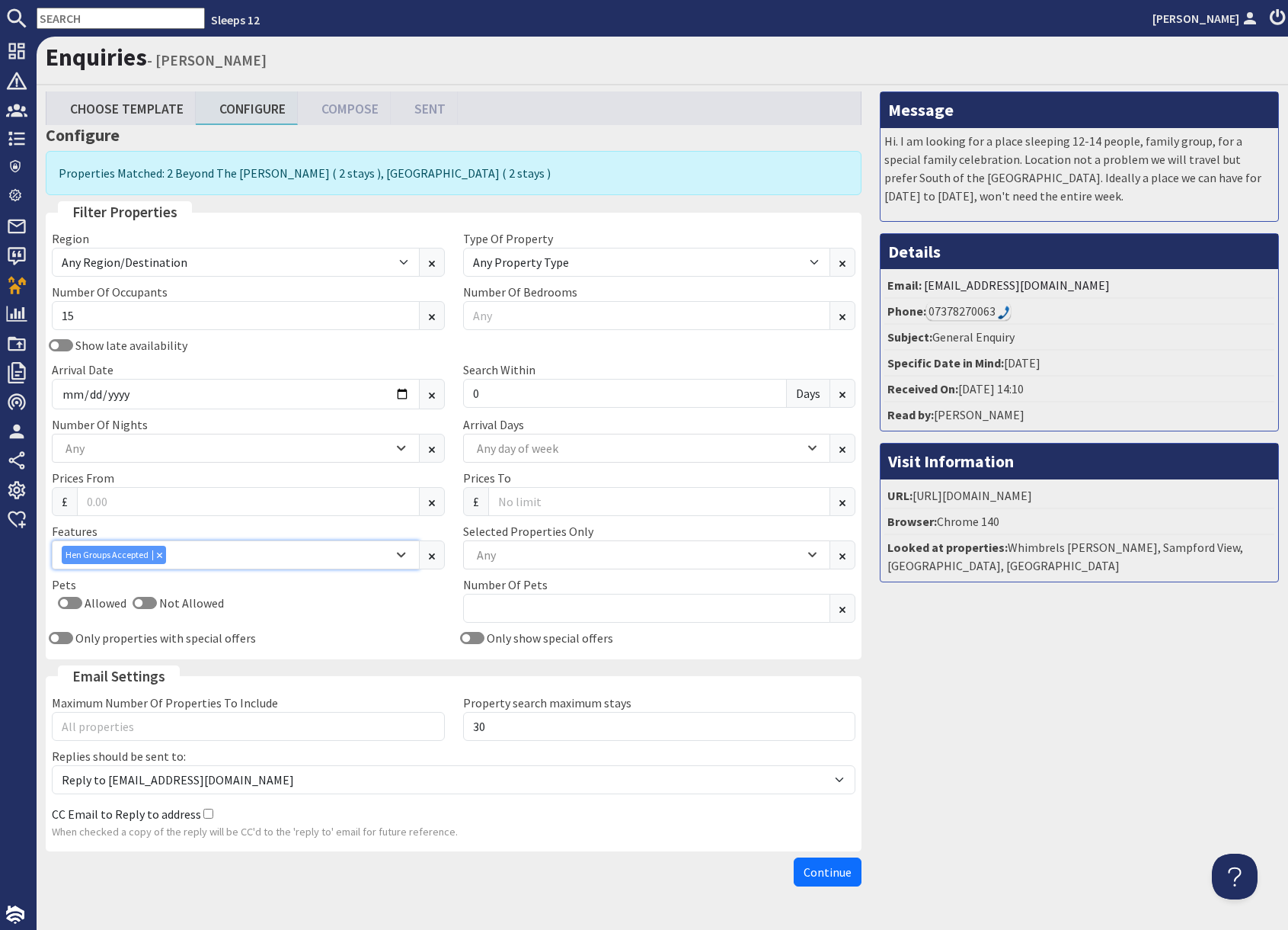
click at [163, 557] on div "Combobox" at bounding box center [159, 554] width 14 height 10
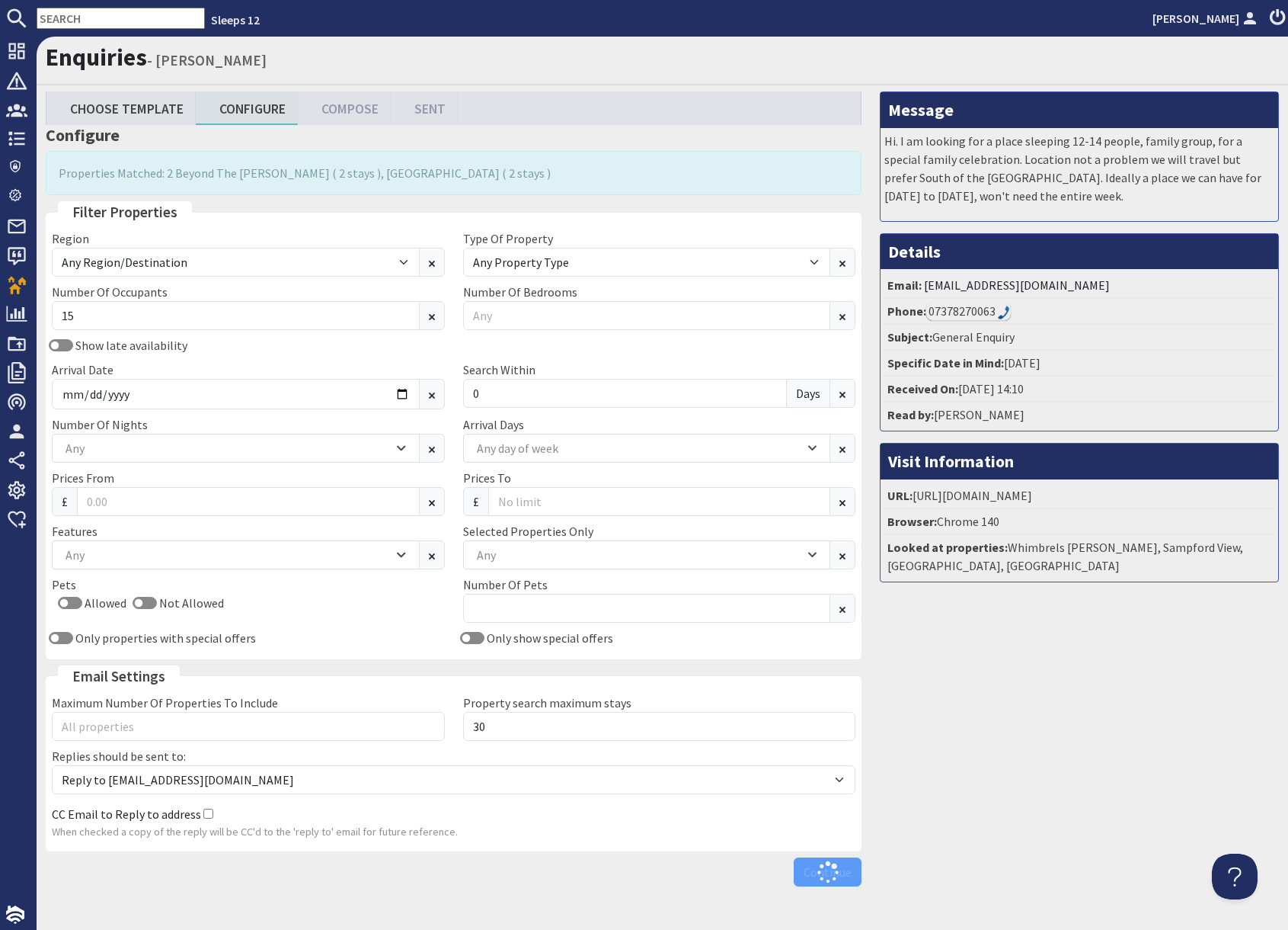
drag, startPoint x: 992, startPoint y: 624, endPoint x: 981, endPoint y: 625, distance: 11.0
click at [990, 624] on div "Message Hi. I am looking for a place sleeping 12-14 people, family group, for a…" at bounding box center [1079, 492] width 417 height 802
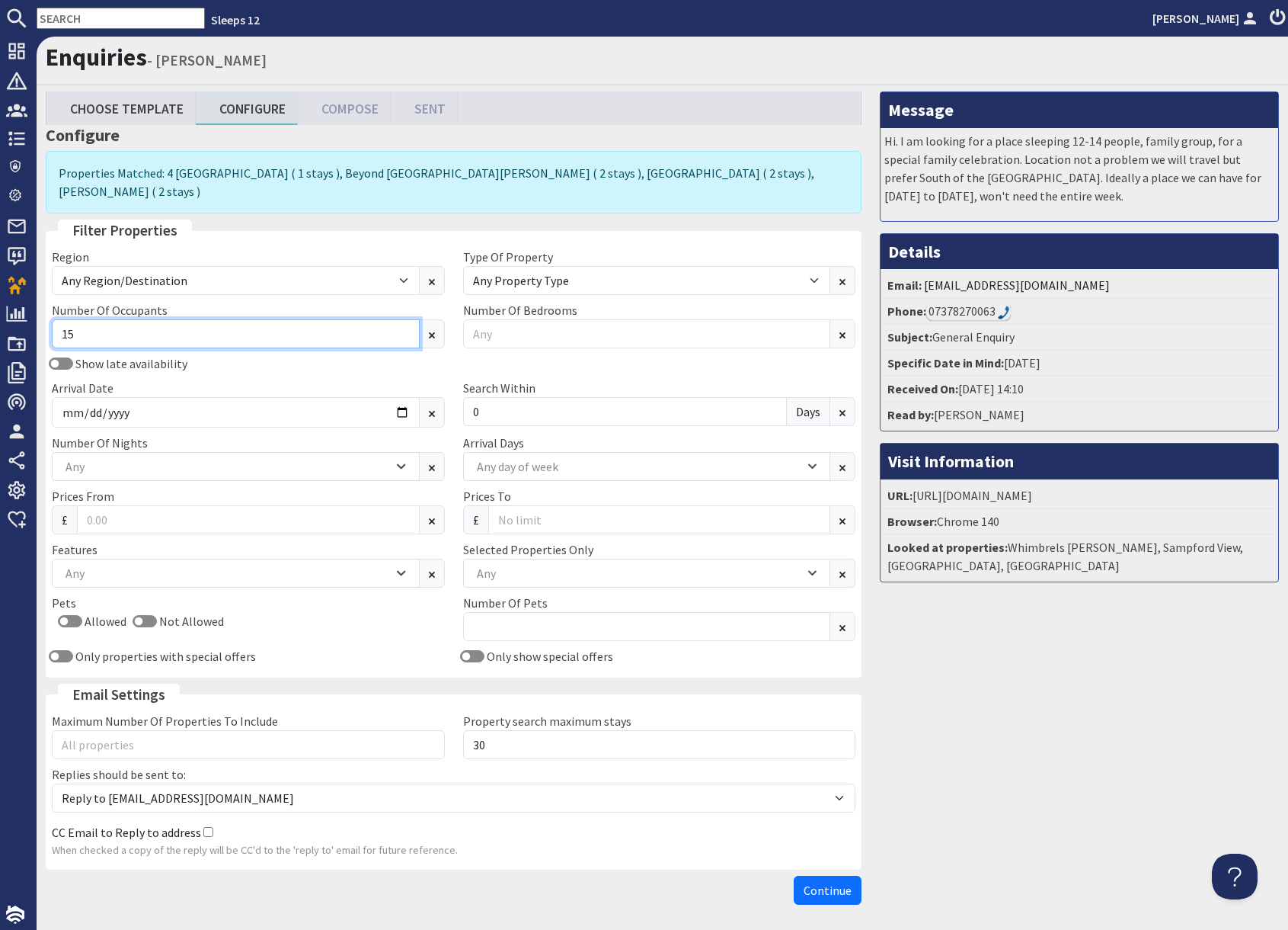
click at [132, 324] on input "15" at bounding box center [236, 333] width 368 height 29
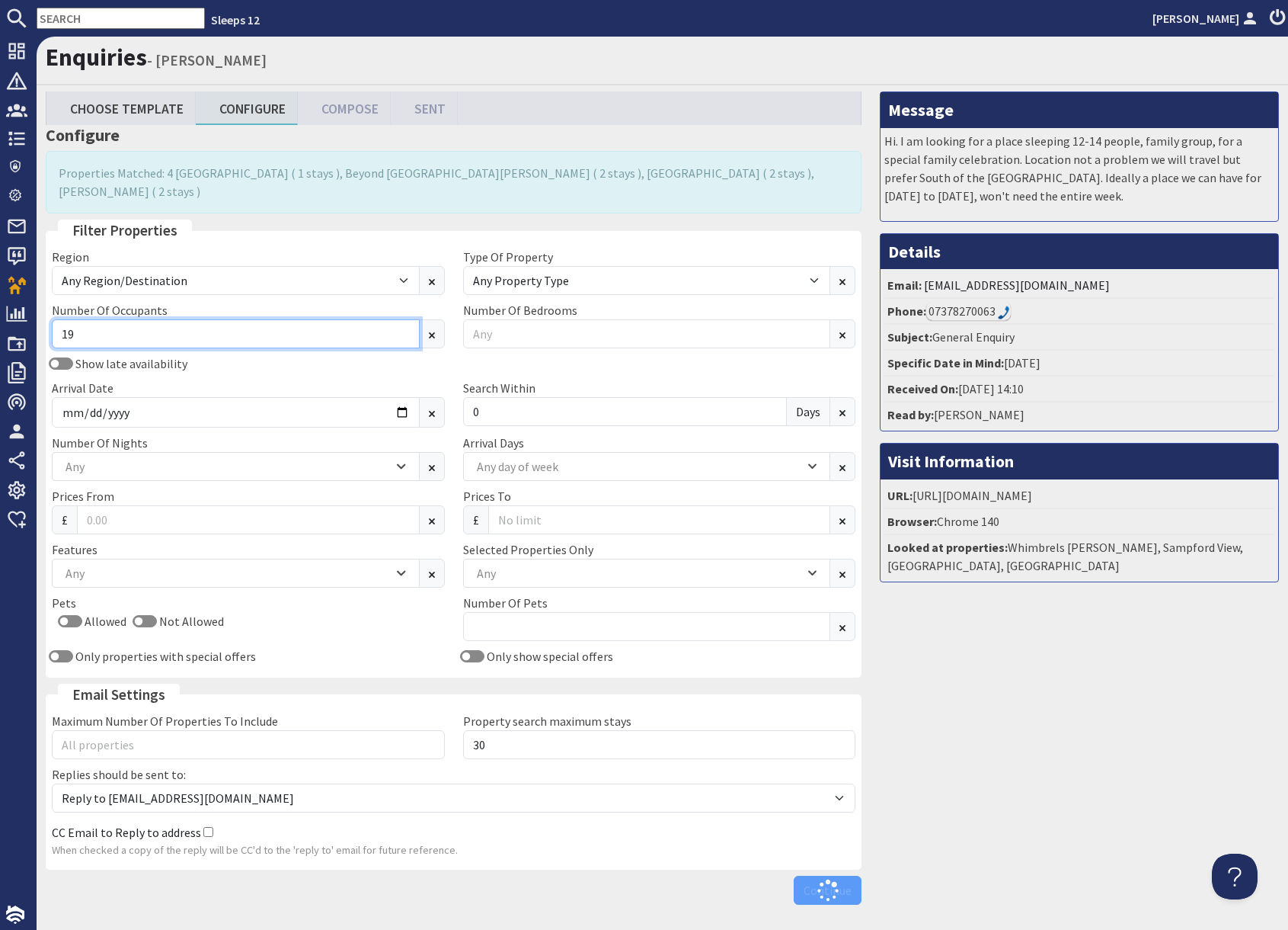
type input "19"
click at [1037, 769] on div "Message Hi. I am looking for a place sleeping 12-14 people, family group, for a…" at bounding box center [1079, 501] width 417 height 820
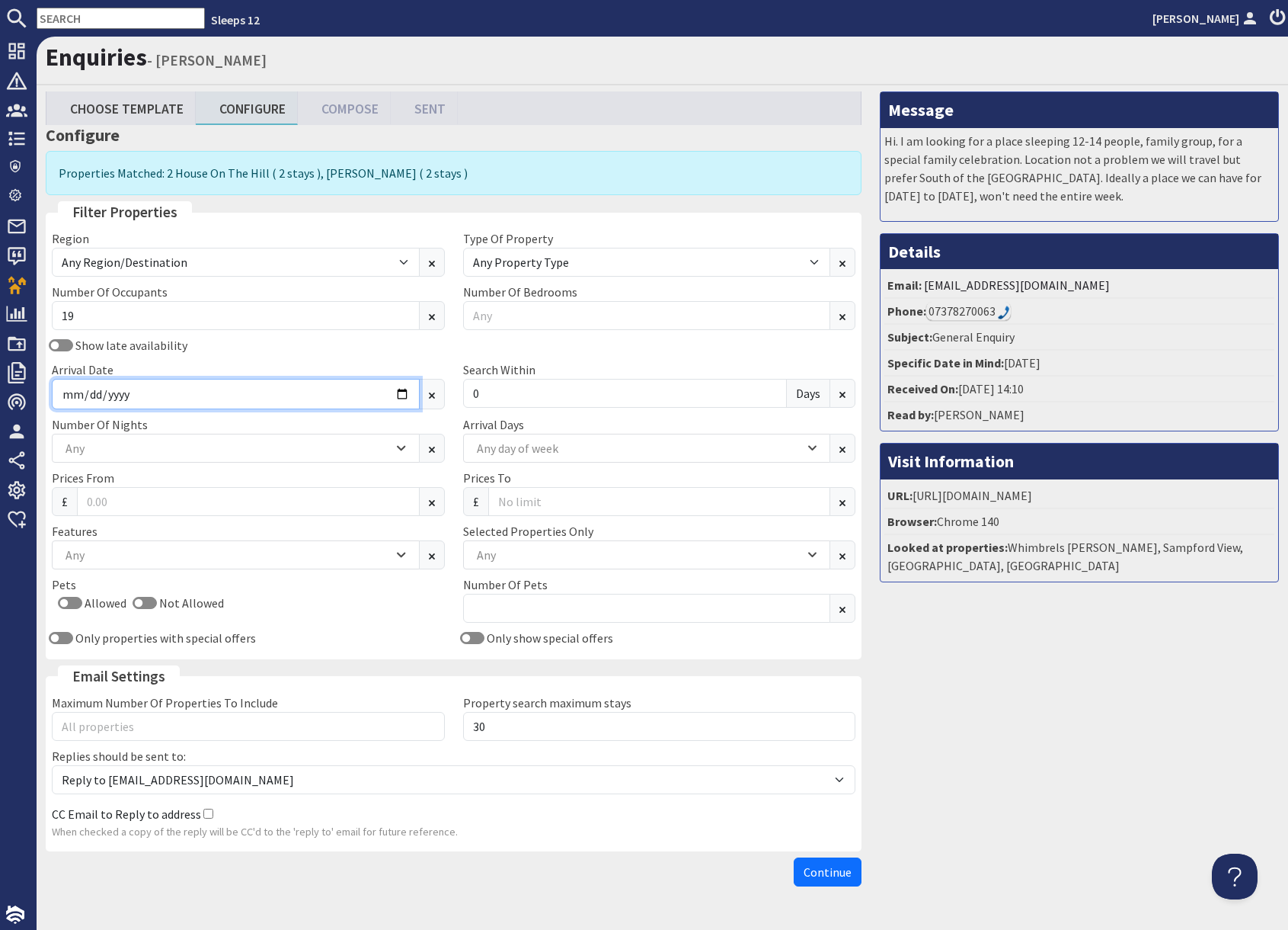
click at [401, 392] on input "2026-05-01" at bounding box center [236, 393] width 368 height 30
click at [407, 394] on input "2026-05-01" at bounding box center [236, 393] width 368 height 30
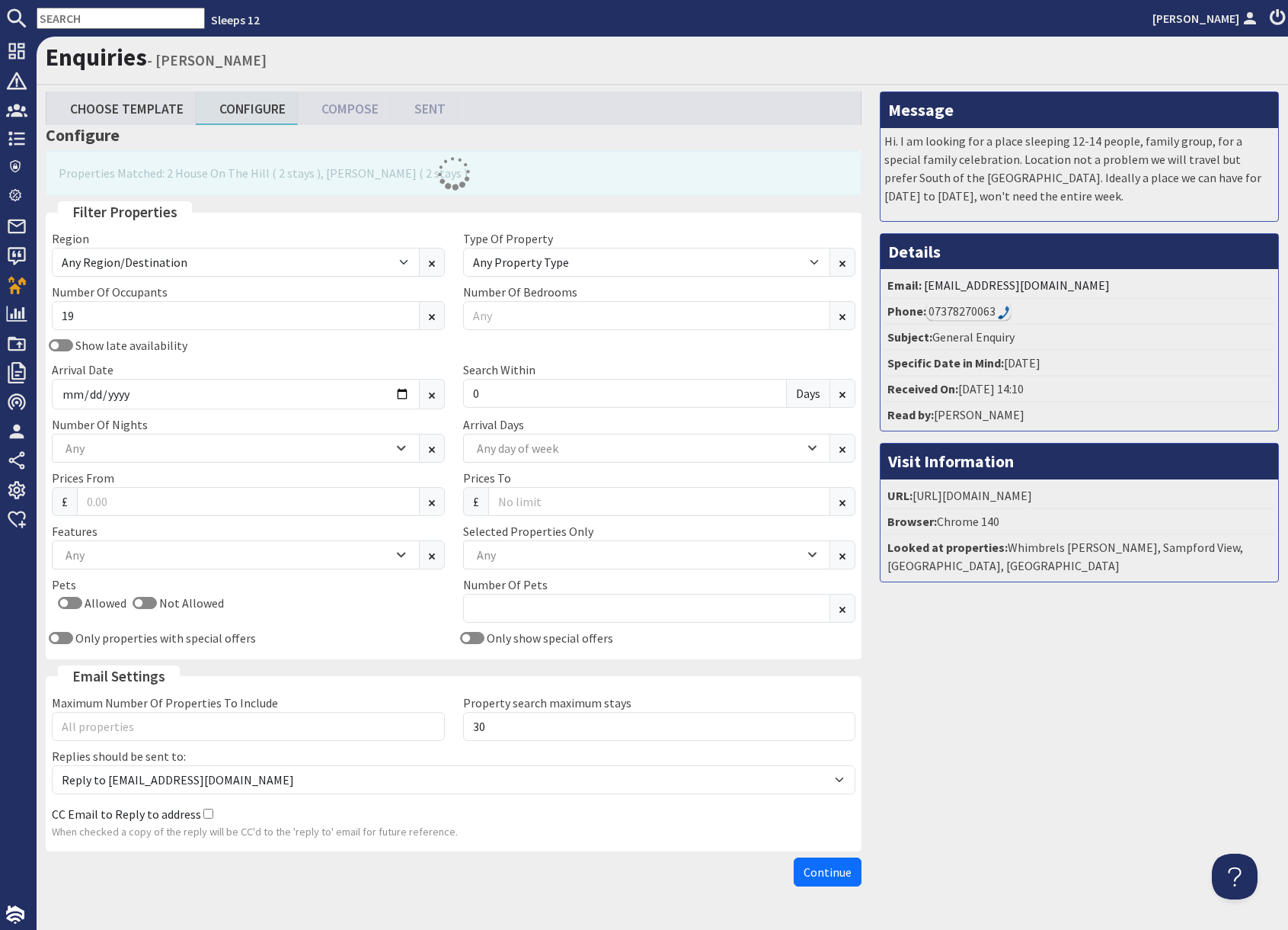
type input "2026-03-01"
drag, startPoint x: 1029, startPoint y: 690, endPoint x: 1044, endPoint y: 690, distance: 15.0
click at [1030, 690] on div "Message Hi. I am looking for a place sleeping 12-14 people, family group, for a…" at bounding box center [1079, 492] width 417 height 802
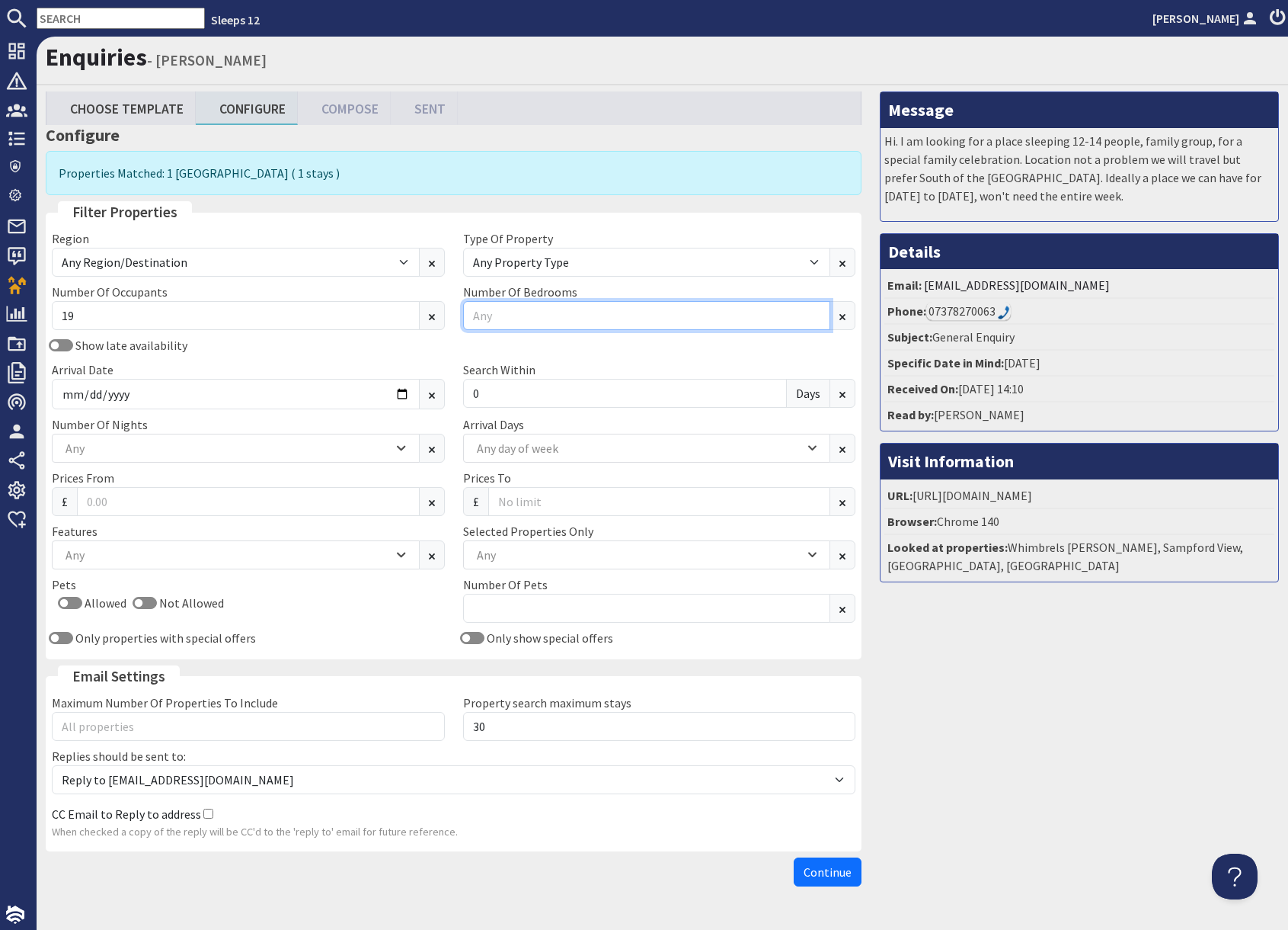
click at [568, 317] on input "Number Of Bedrooms" at bounding box center [647, 315] width 368 height 29
type input "7"
drag, startPoint x: 1036, startPoint y: 797, endPoint x: 968, endPoint y: 845, distance: 83.2
click at [1029, 797] on div "Message Hi. I am looking for a place sleeping 12-14 people, family group, for a…" at bounding box center [1079, 492] width 417 height 802
click at [828, 875] on span "Continue" at bounding box center [827, 873] width 48 height 16
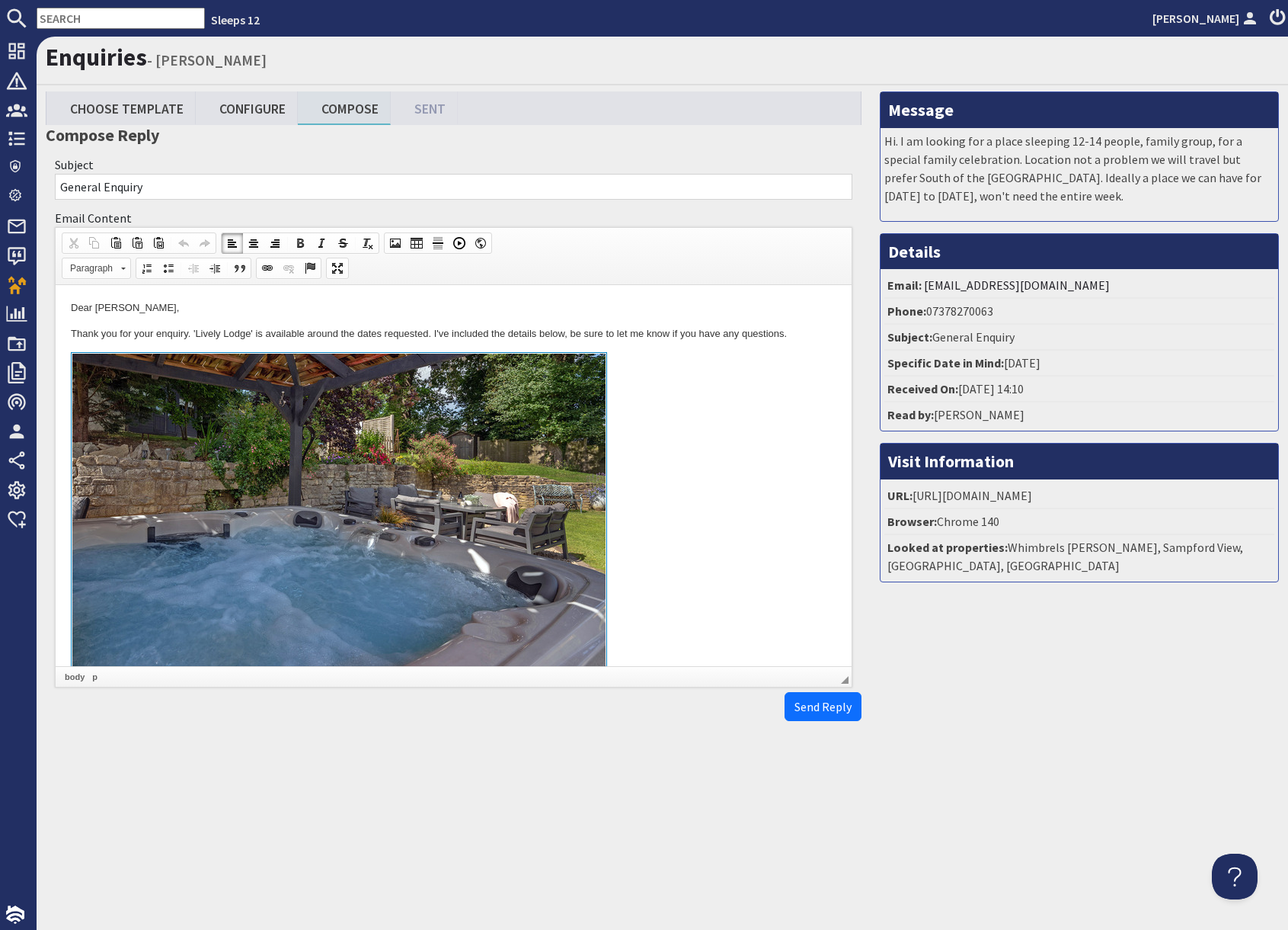
drag, startPoint x: 707, startPoint y: 500, endPoint x: 712, endPoint y: 538, distance: 38.3
click at [707, 501] on link at bounding box center [453, 528] width 765 height 351
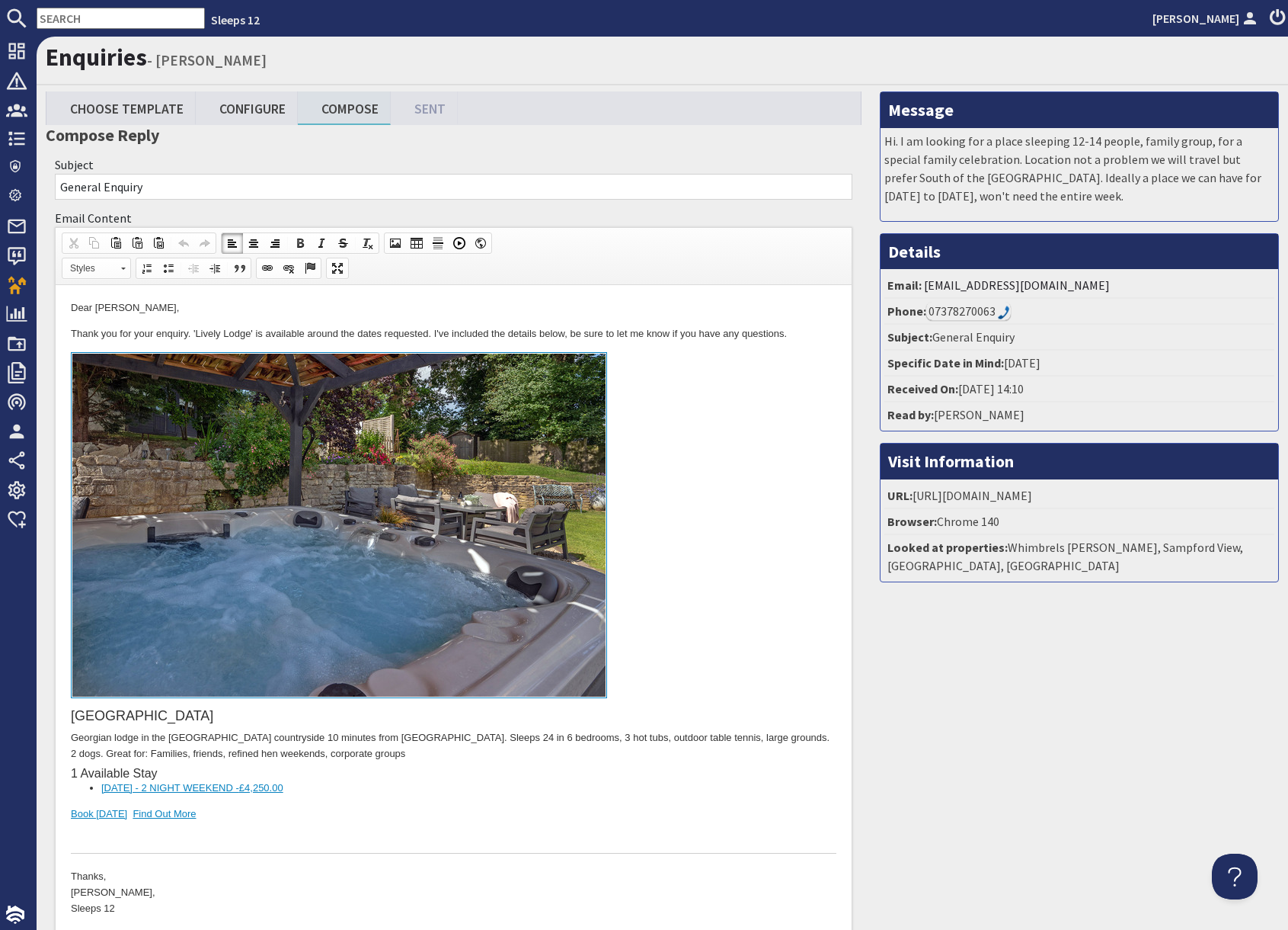
click at [1025, 763] on div "Message Hi. I am looking for a place sleeping 12-14 people, family group, for a…" at bounding box center [1079, 543] width 417 height 903
click at [261, 110] on link "Configure" at bounding box center [246, 108] width 102 height 33
type textarea "<p>Dear alex foxon,</p> <p>Thank you for your enquiry. &#39;Lively Lodge&#39; i…"
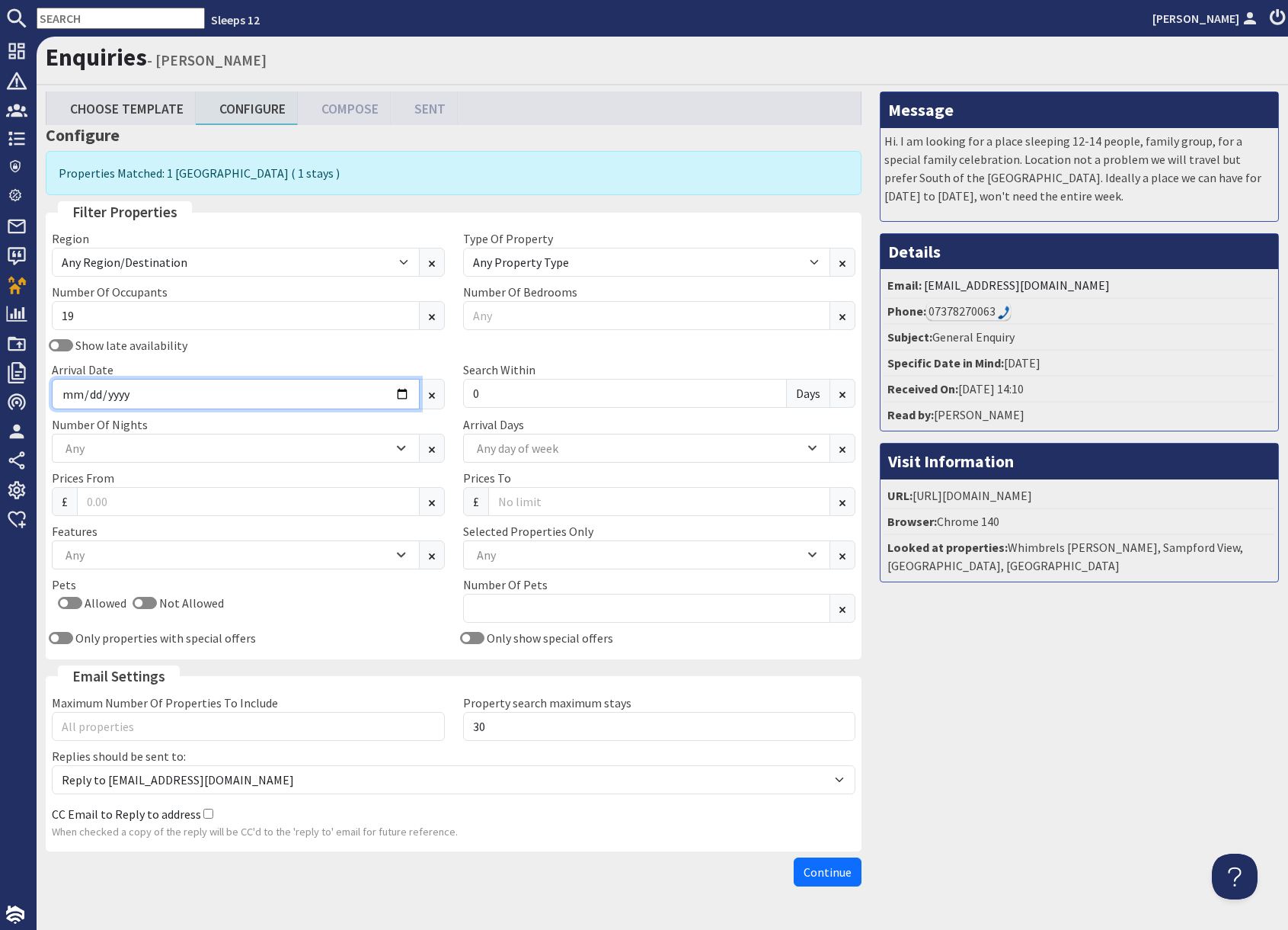
click at [398, 393] on input "2026-03-01" at bounding box center [236, 393] width 368 height 30
type input "2026-03-13"
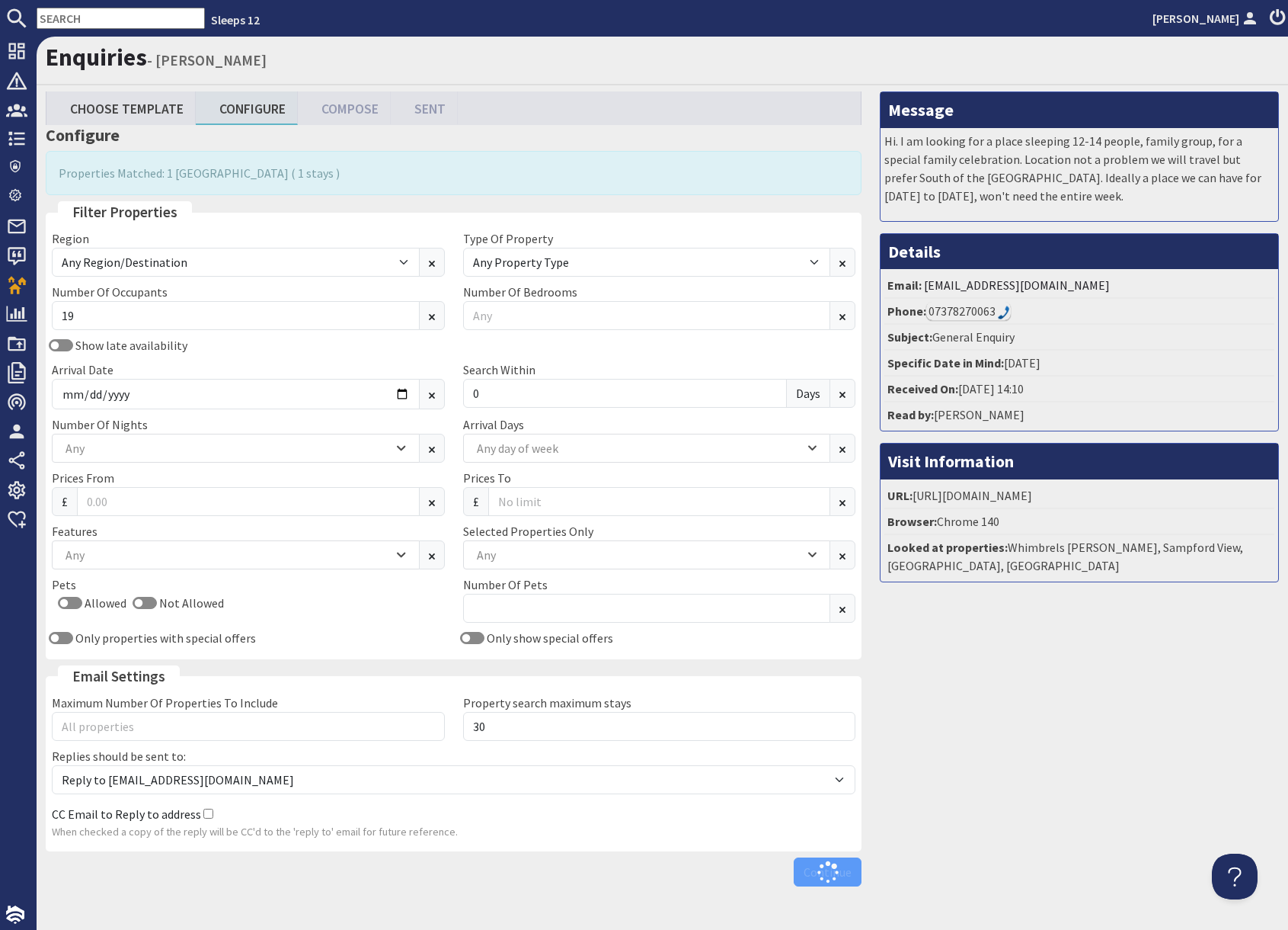
drag, startPoint x: 983, startPoint y: 655, endPoint x: 969, endPoint y: 644, distance: 17.8
click at [969, 644] on div "Message Hi. I am looking for a place sleeping 12-14 people, family group, for a…" at bounding box center [1079, 492] width 417 height 802
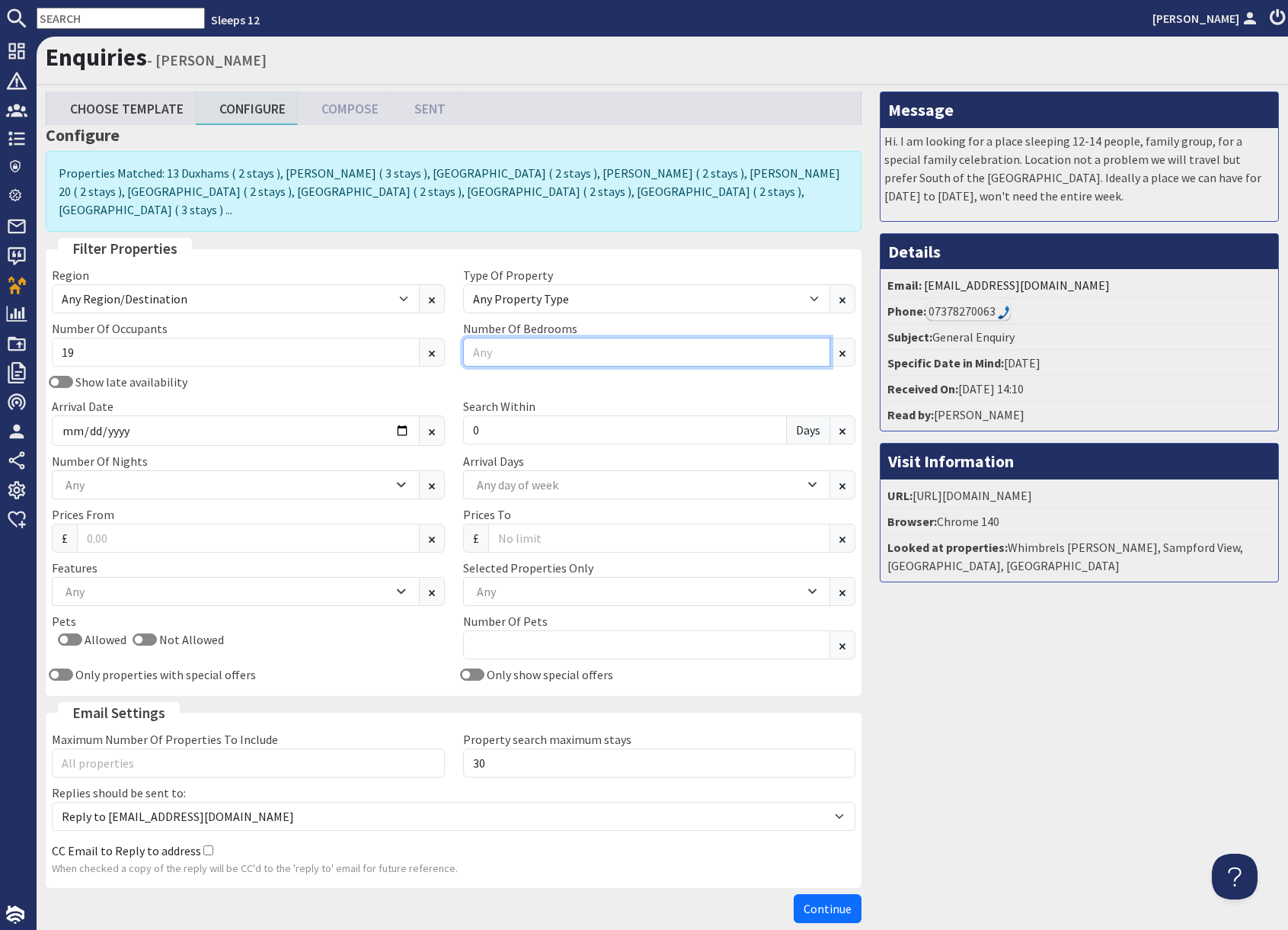
click at [531, 338] on input "Number Of Bedrooms" at bounding box center [647, 351] width 368 height 29
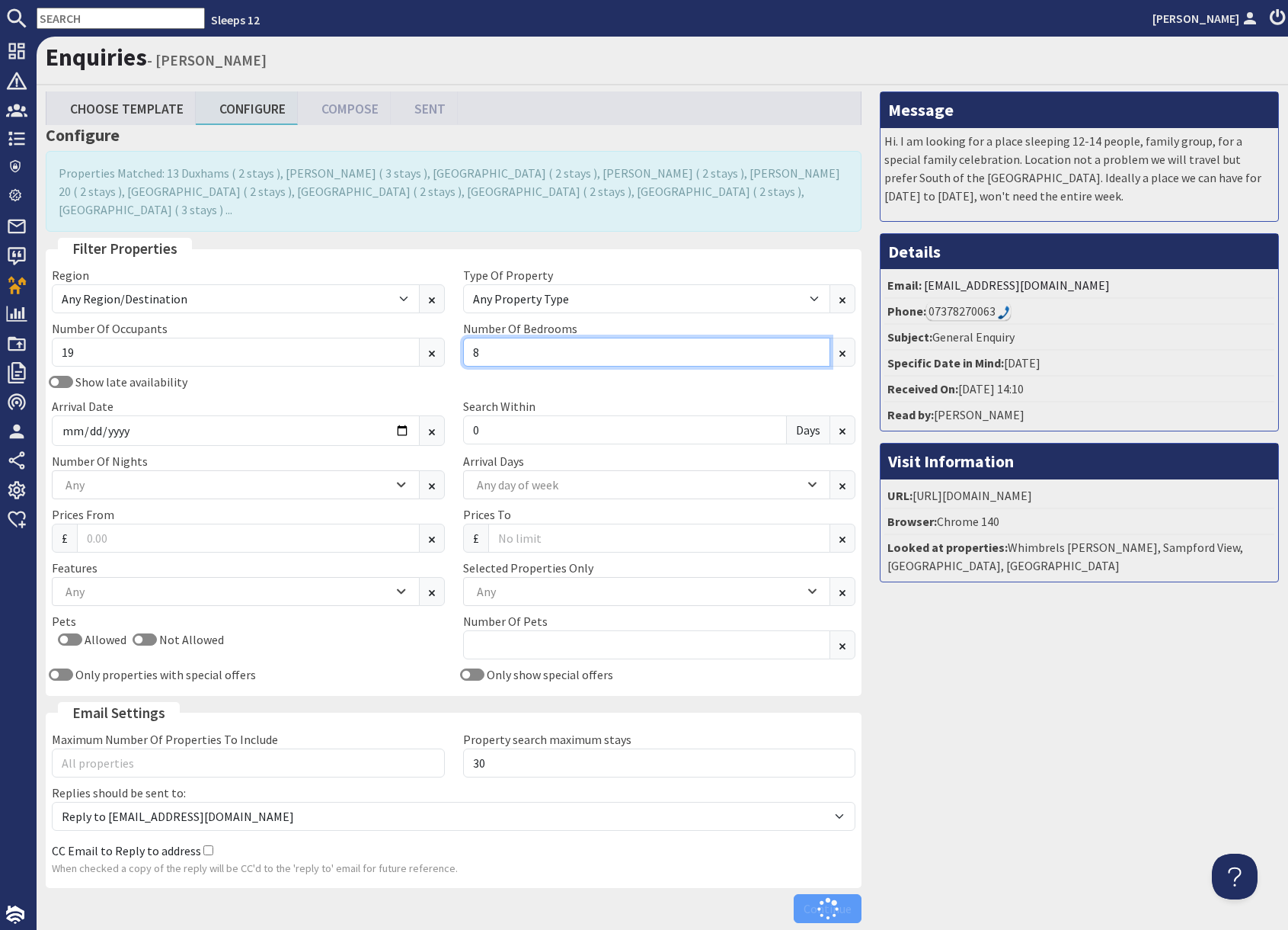
type input "8"
click at [1002, 713] on div "Message Hi. I am looking for a place sleeping 12-14 people, family group, for a…" at bounding box center [1079, 511] width 417 height 839
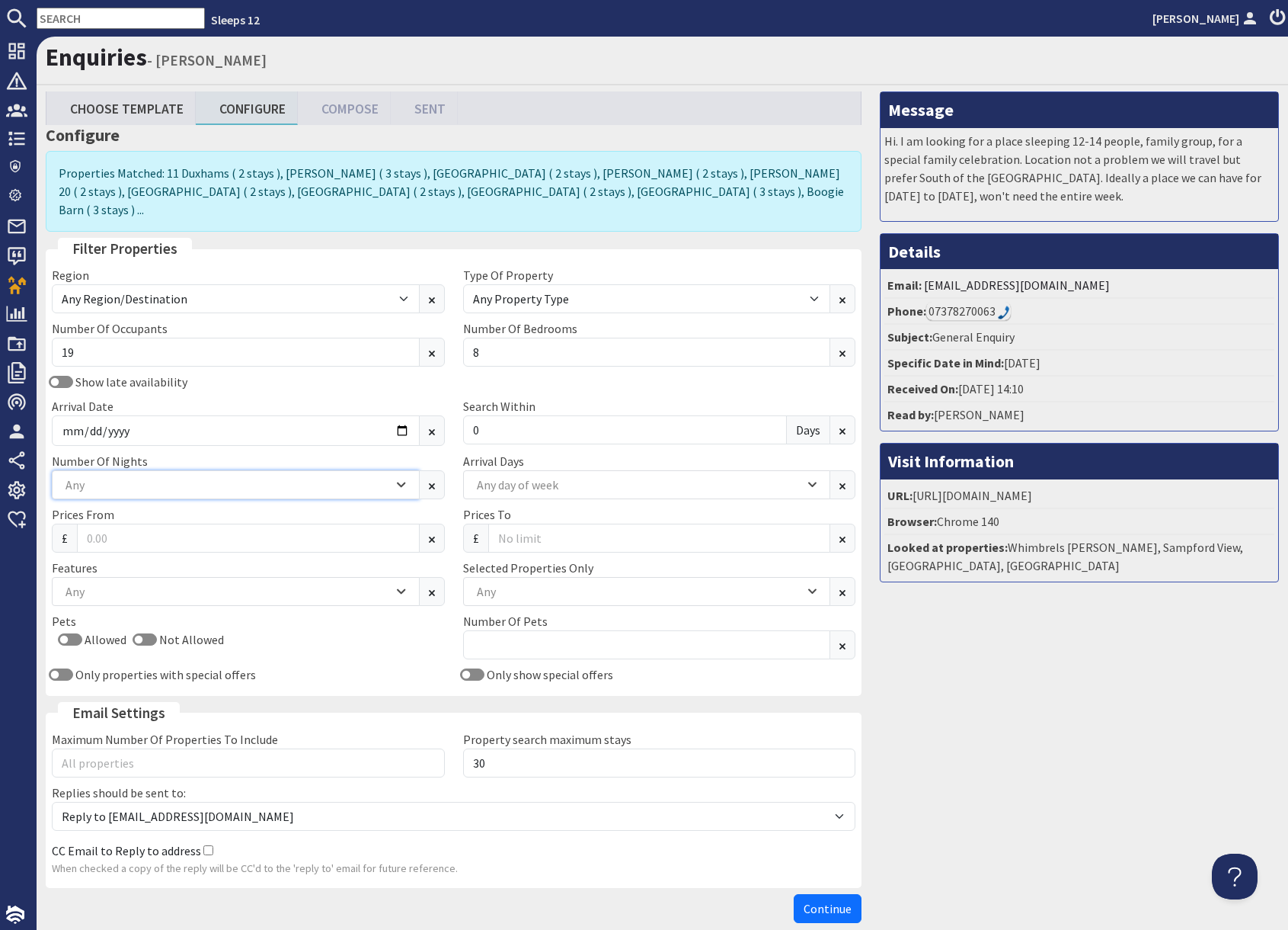
click at [160, 476] on div "Any" at bounding box center [236, 485] width 368 height 29
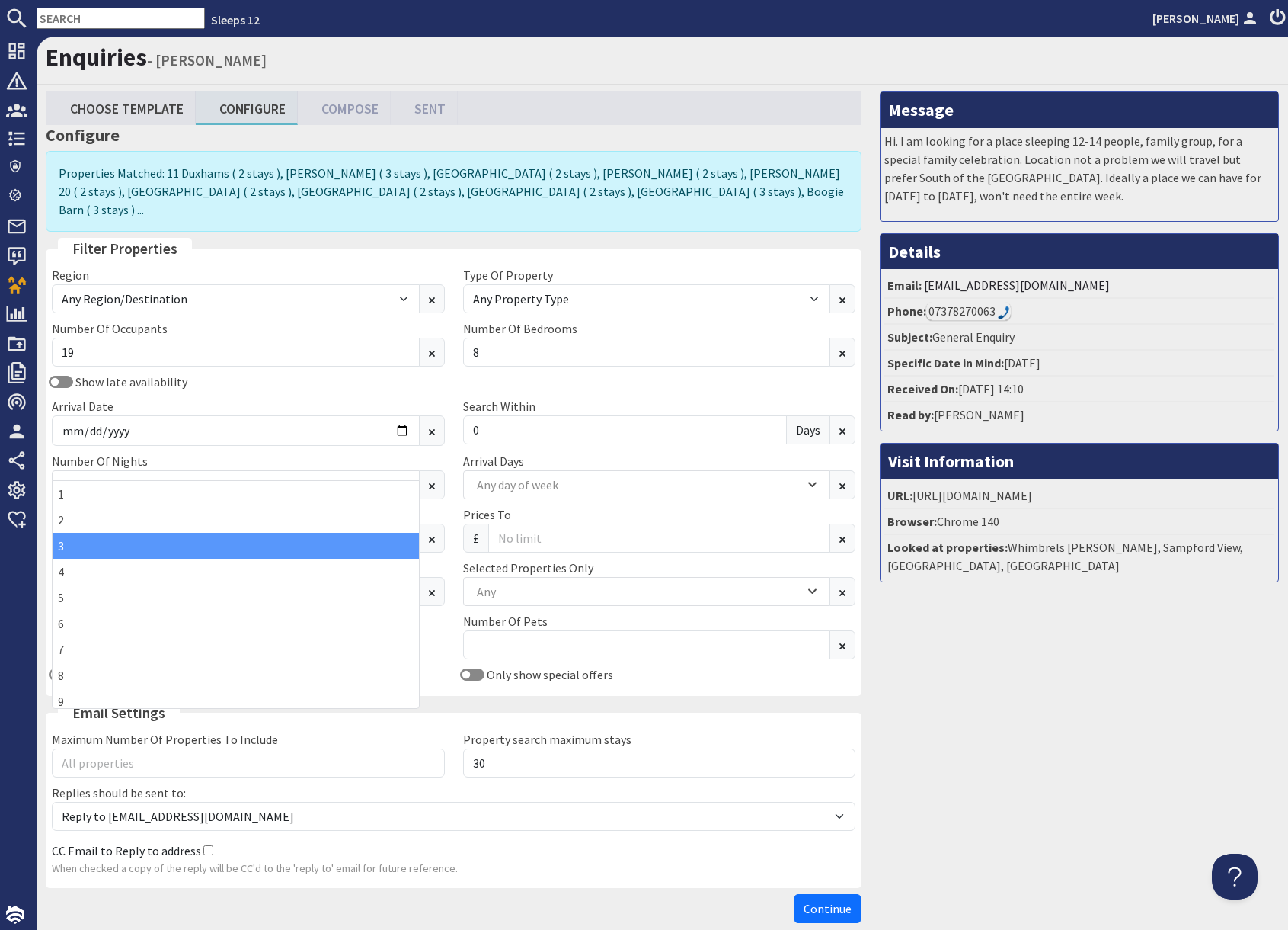
click at [94, 549] on div "3" at bounding box center [235, 545] width 366 height 26
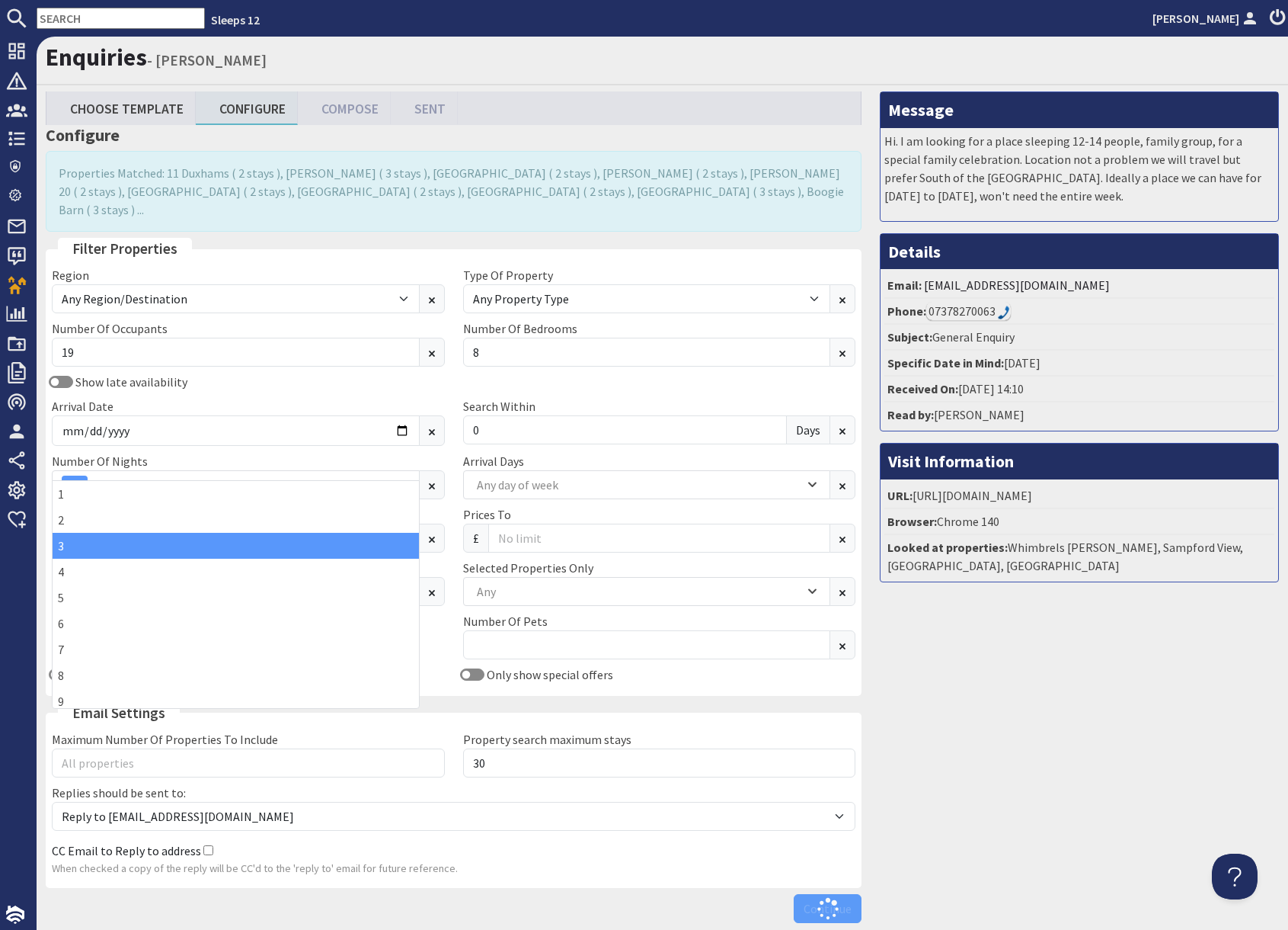
click at [1079, 724] on div "Message Hi. I am looking for a place sleeping 12-14 people, family group, for a…" at bounding box center [1079, 511] width 417 height 839
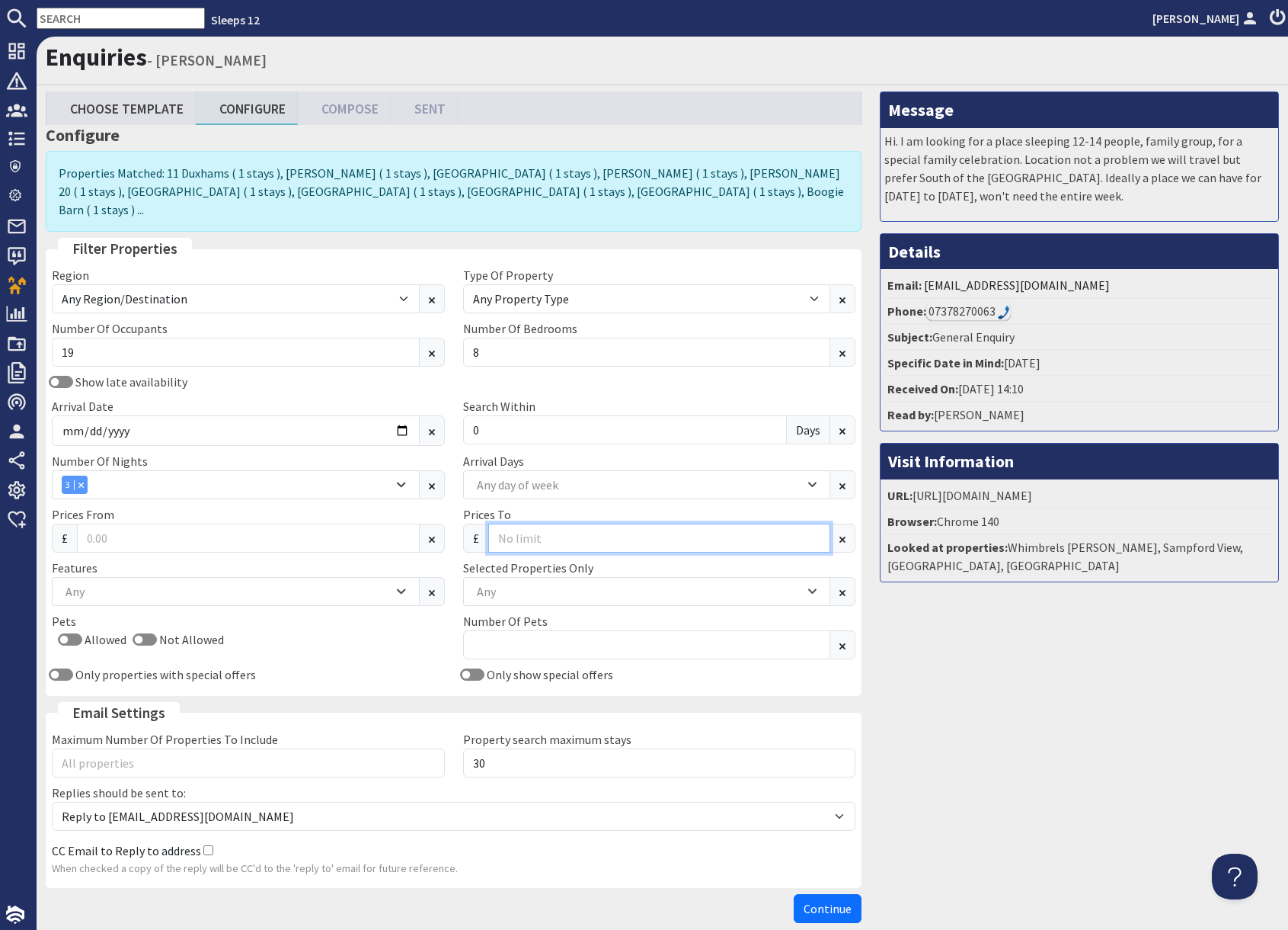
click at [546, 525] on input "Prices To" at bounding box center [660, 538] width 343 height 29
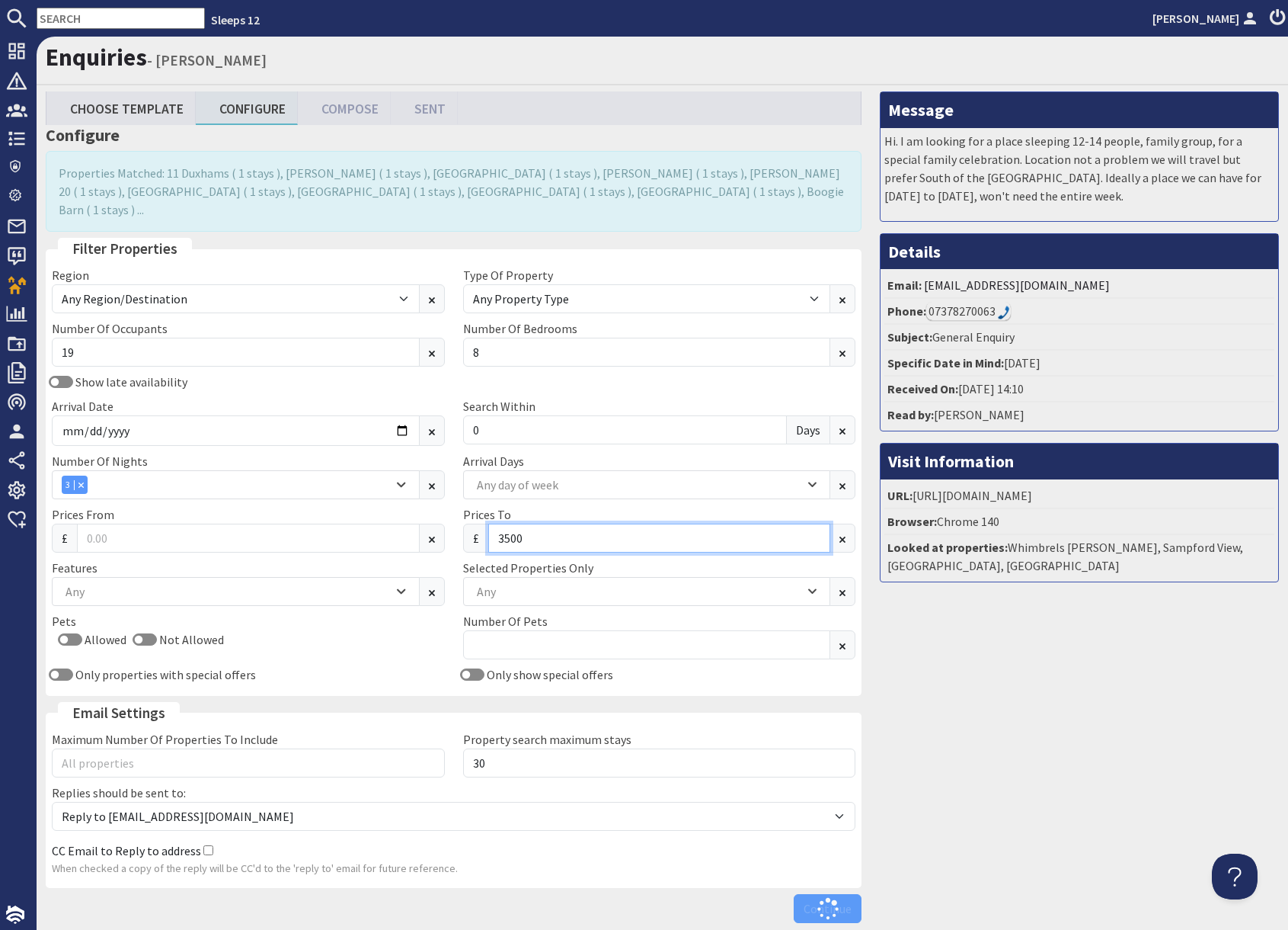
type input "3500"
click at [957, 690] on div "Message Hi. I am looking for a place sleeping 12-14 people, family group, for a…" at bounding box center [1079, 511] width 417 height 839
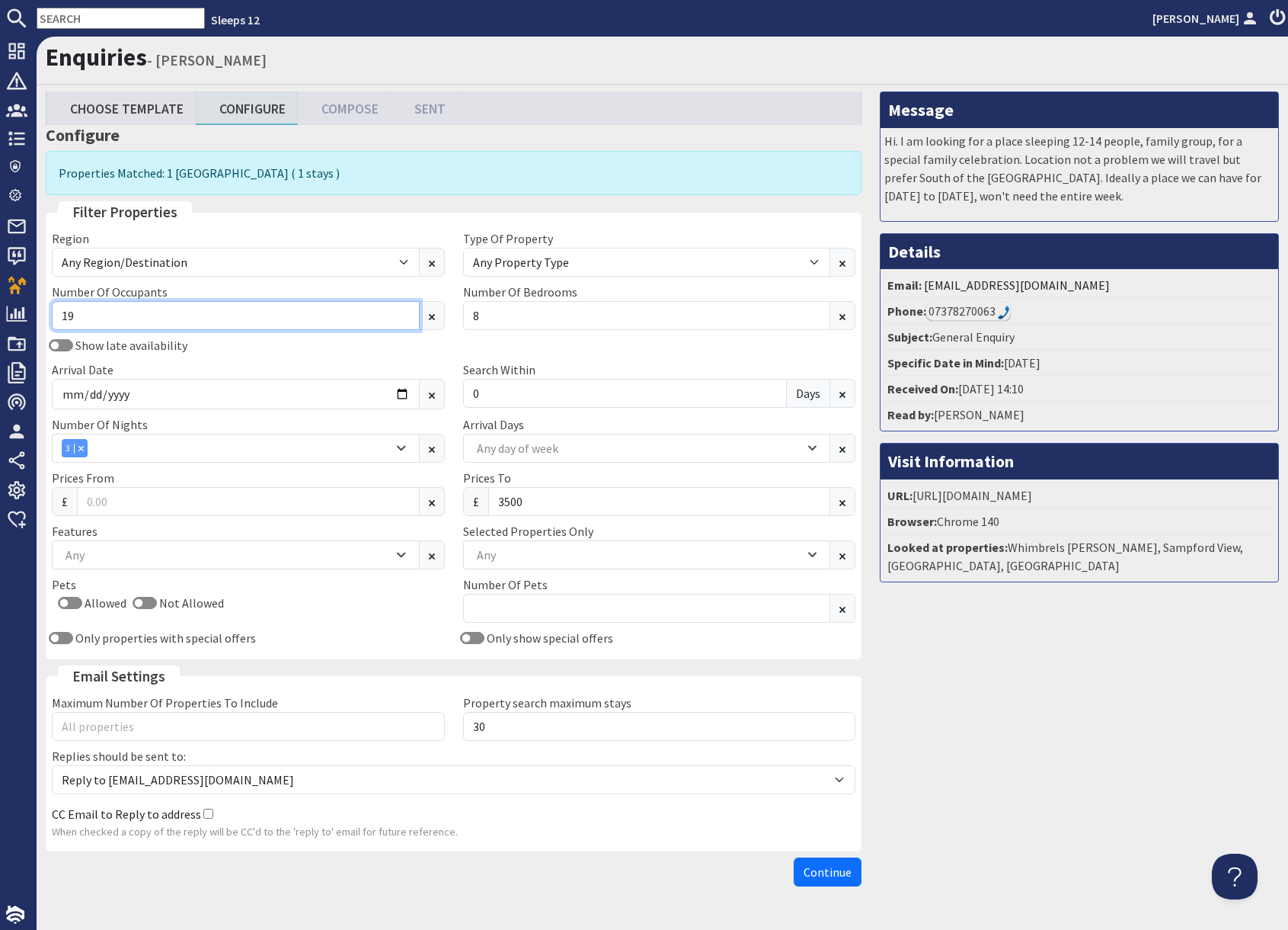
click at [229, 315] on input "19" at bounding box center [236, 315] width 368 height 29
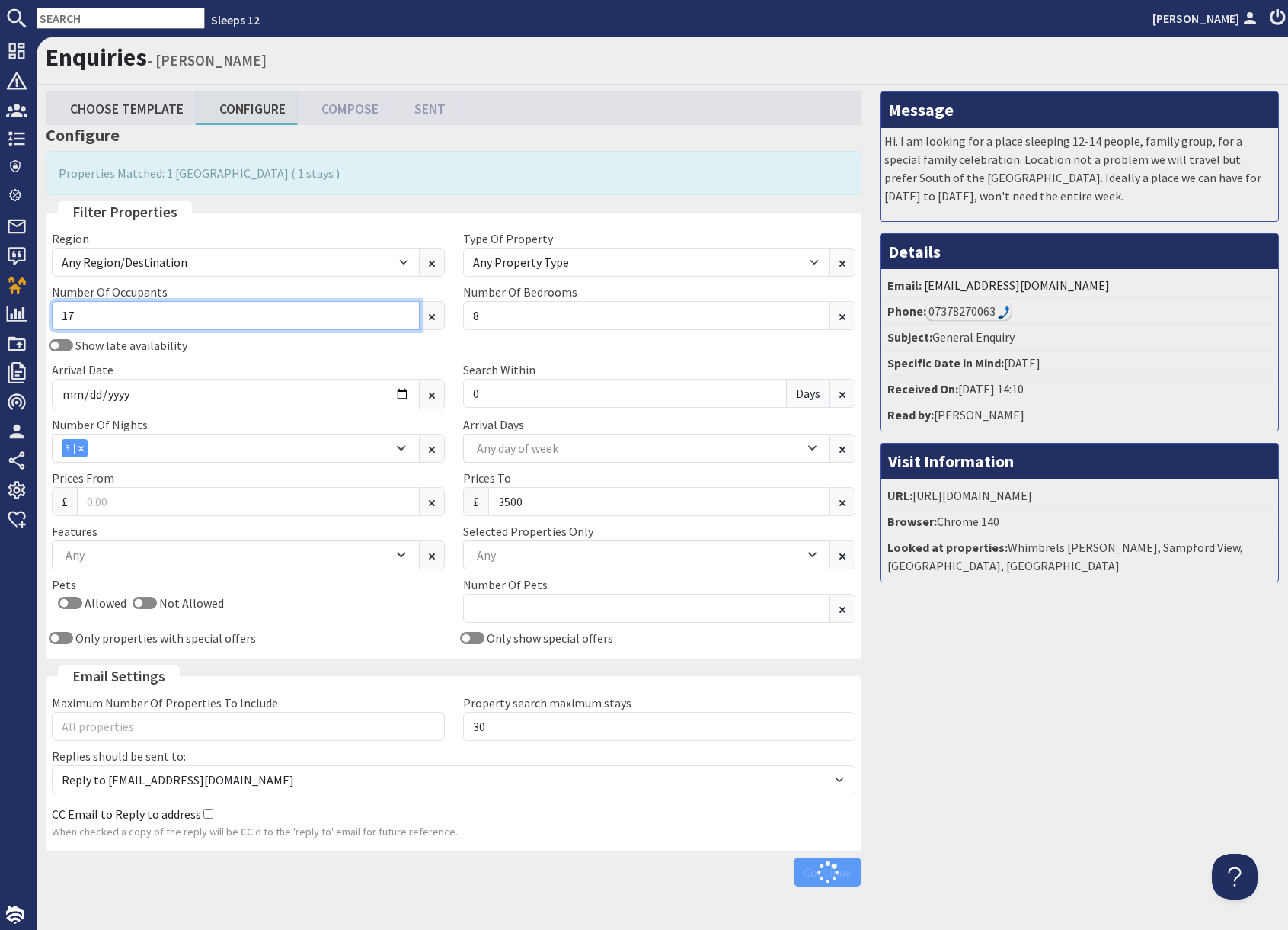
type input "17"
drag, startPoint x: 360, startPoint y: 354, endPoint x: 390, endPoint y: 388, distance: 45.3
click at [361, 354] on div "Show late availability Arrival Date 2026-03-13 Search Within 0 Days" at bounding box center [453, 375] width 822 height 79
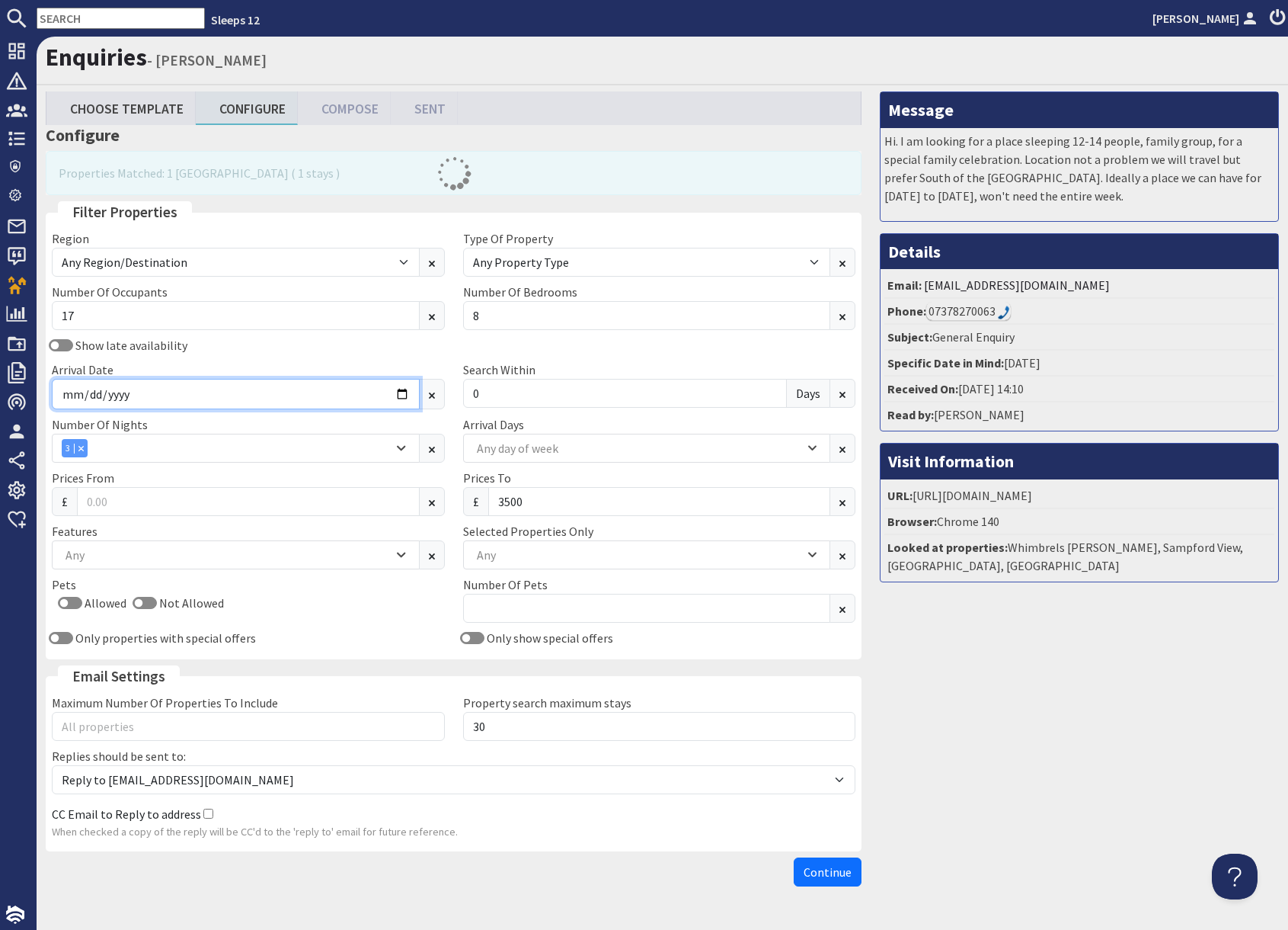
click at [397, 392] on input "2026-03-13" at bounding box center [236, 393] width 368 height 30
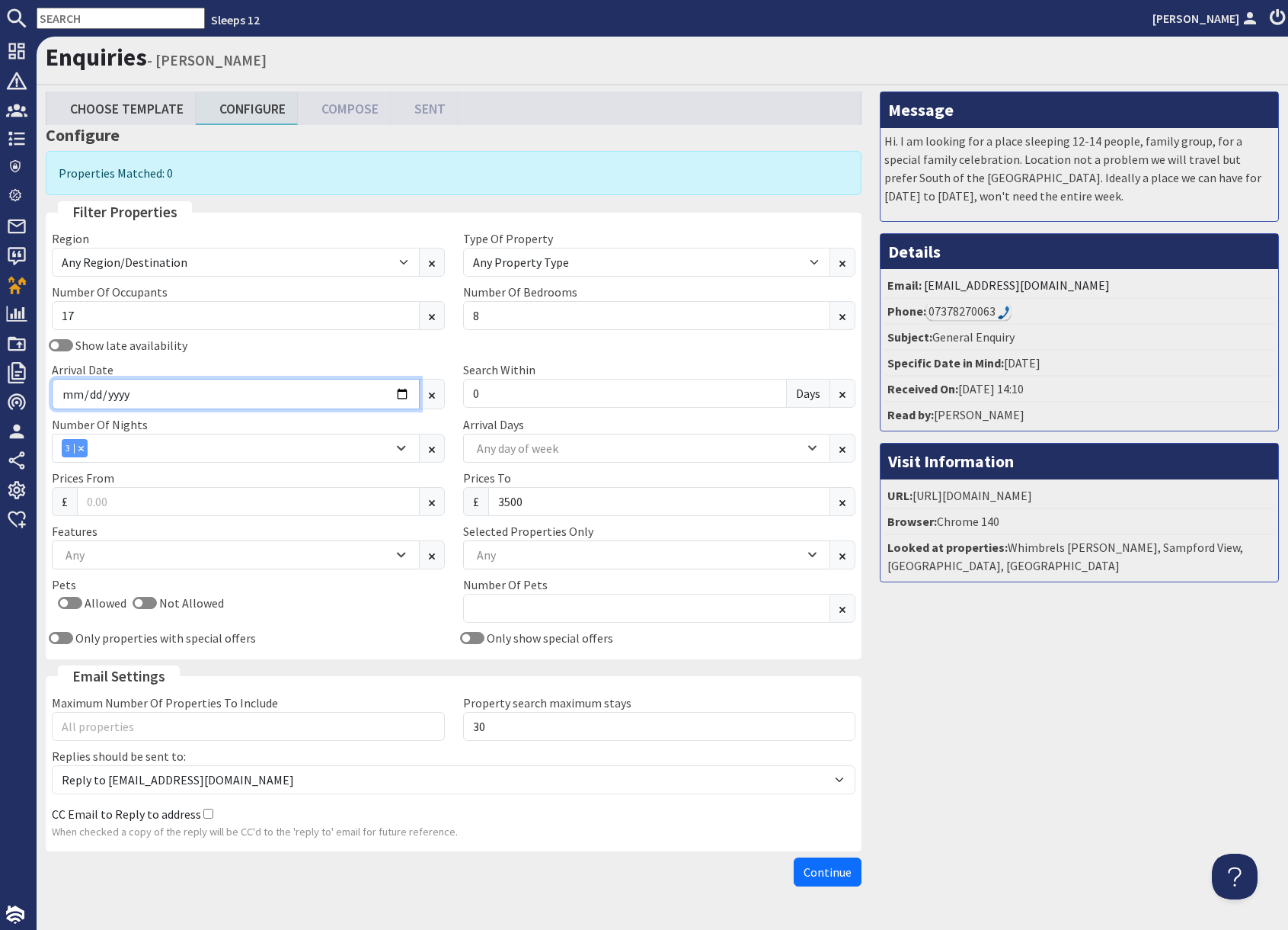
type input "2026-06-26"
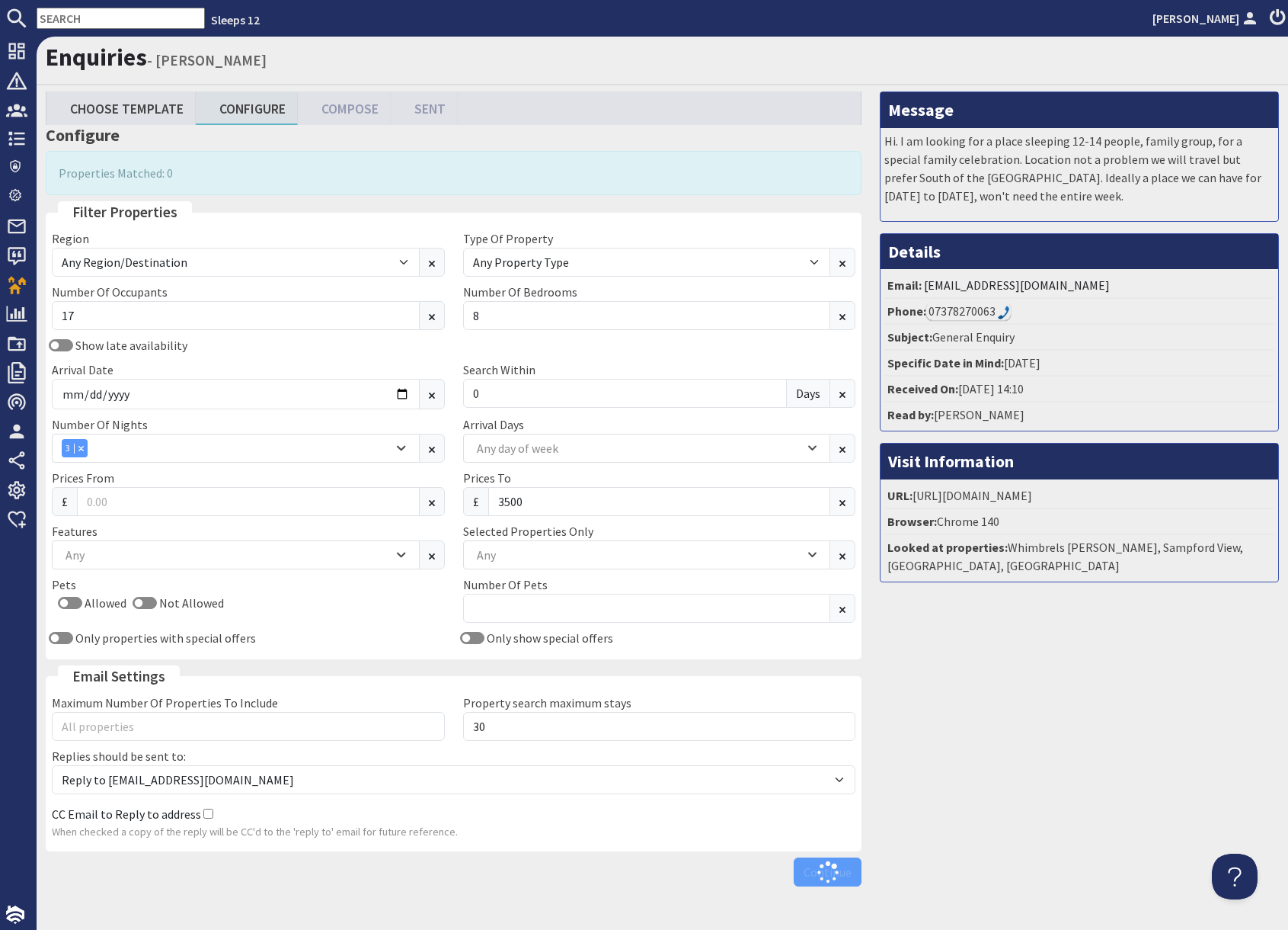
click at [987, 628] on div "Message Hi. I am looking for a place sleeping 12-14 people, family group, for a…" at bounding box center [1079, 492] width 417 height 802
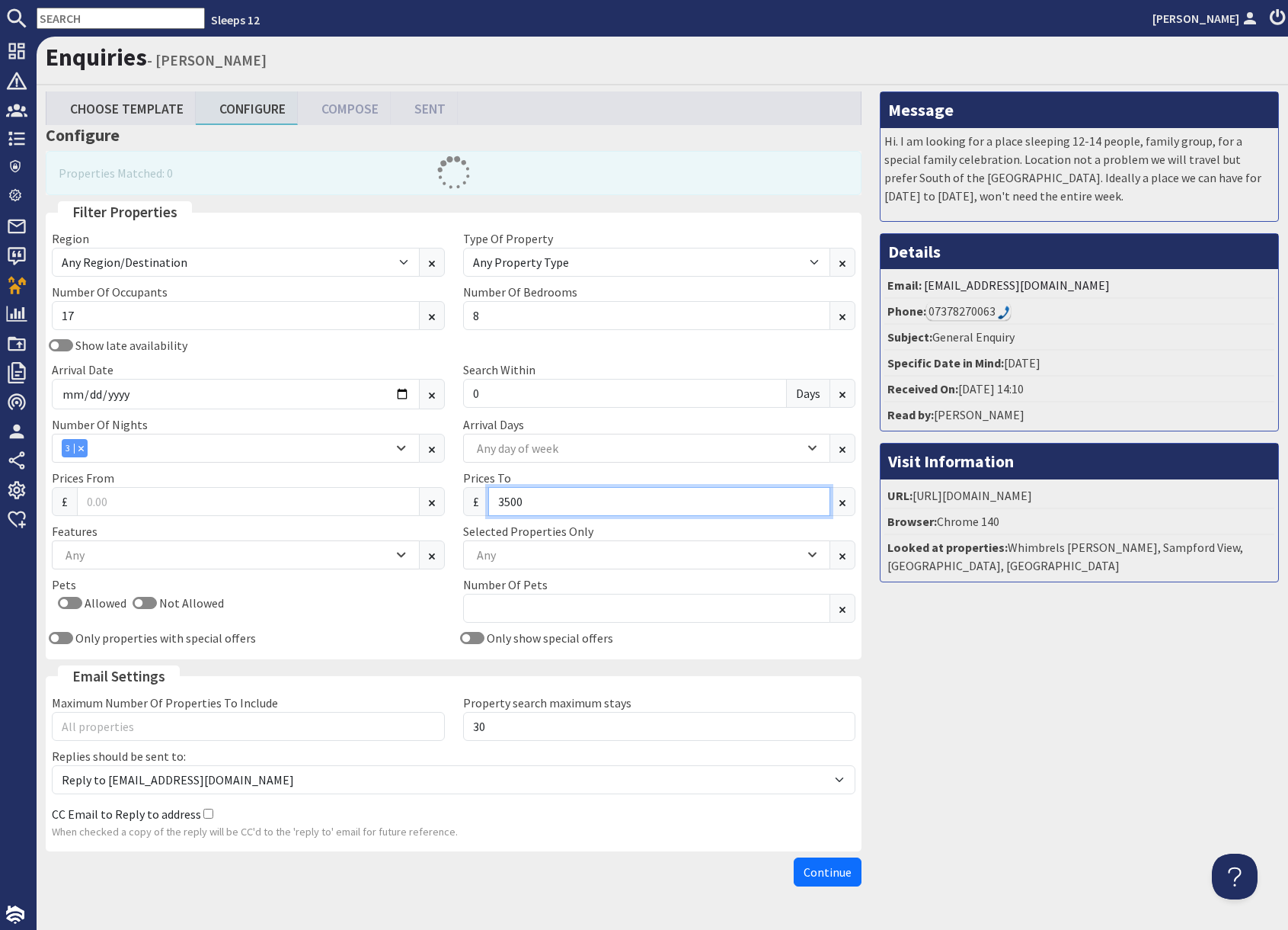
click at [551, 498] on input "3500" at bounding box center [660, 501] width 343 height 29
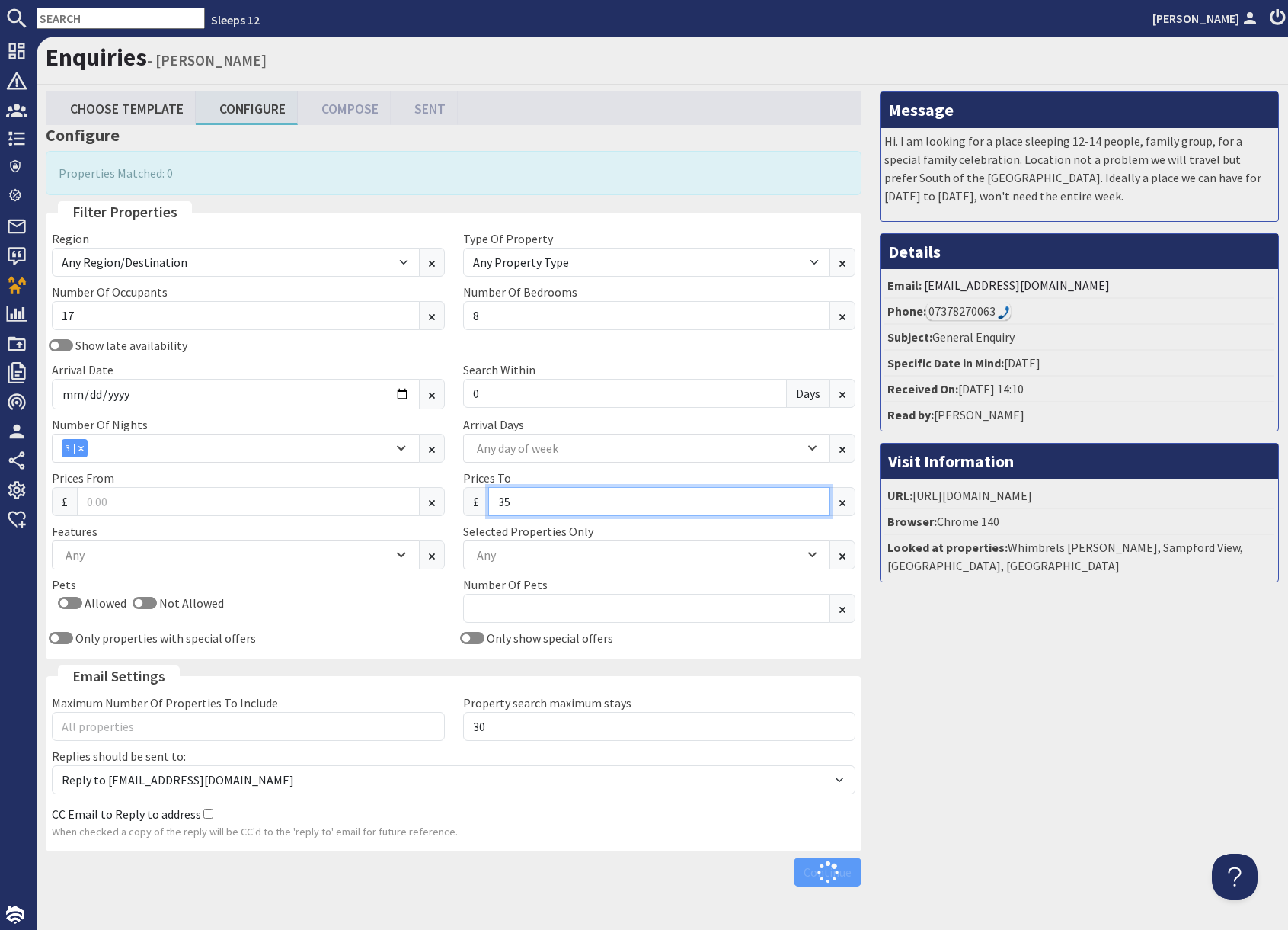
type input "3"
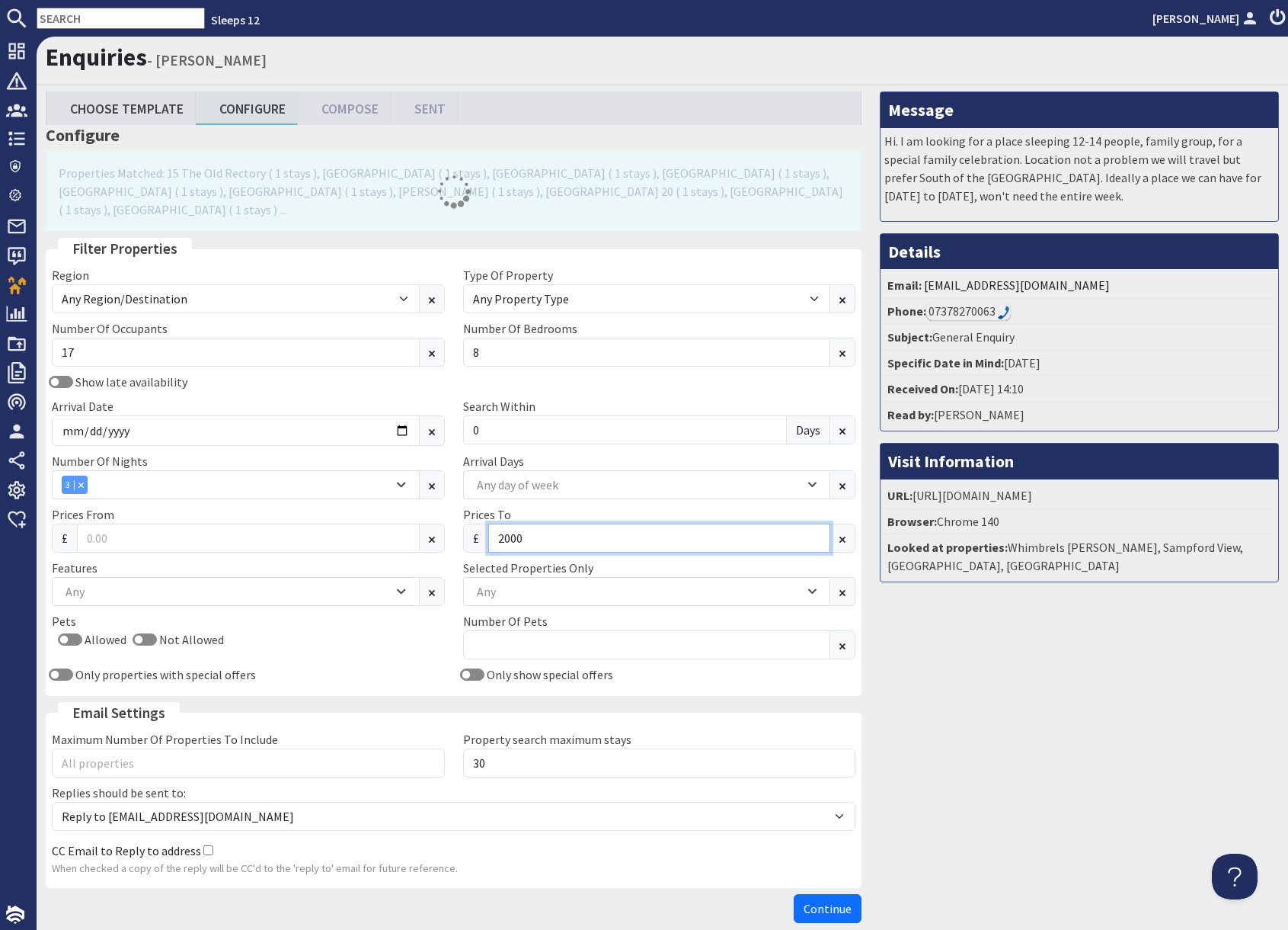
type input "2000"
click at [1003, 662] on div "Message Hi. I am looking for a place sleeping 12-14 people, family group, for a…" at bounding box center [1079, 511] width 417 height 839
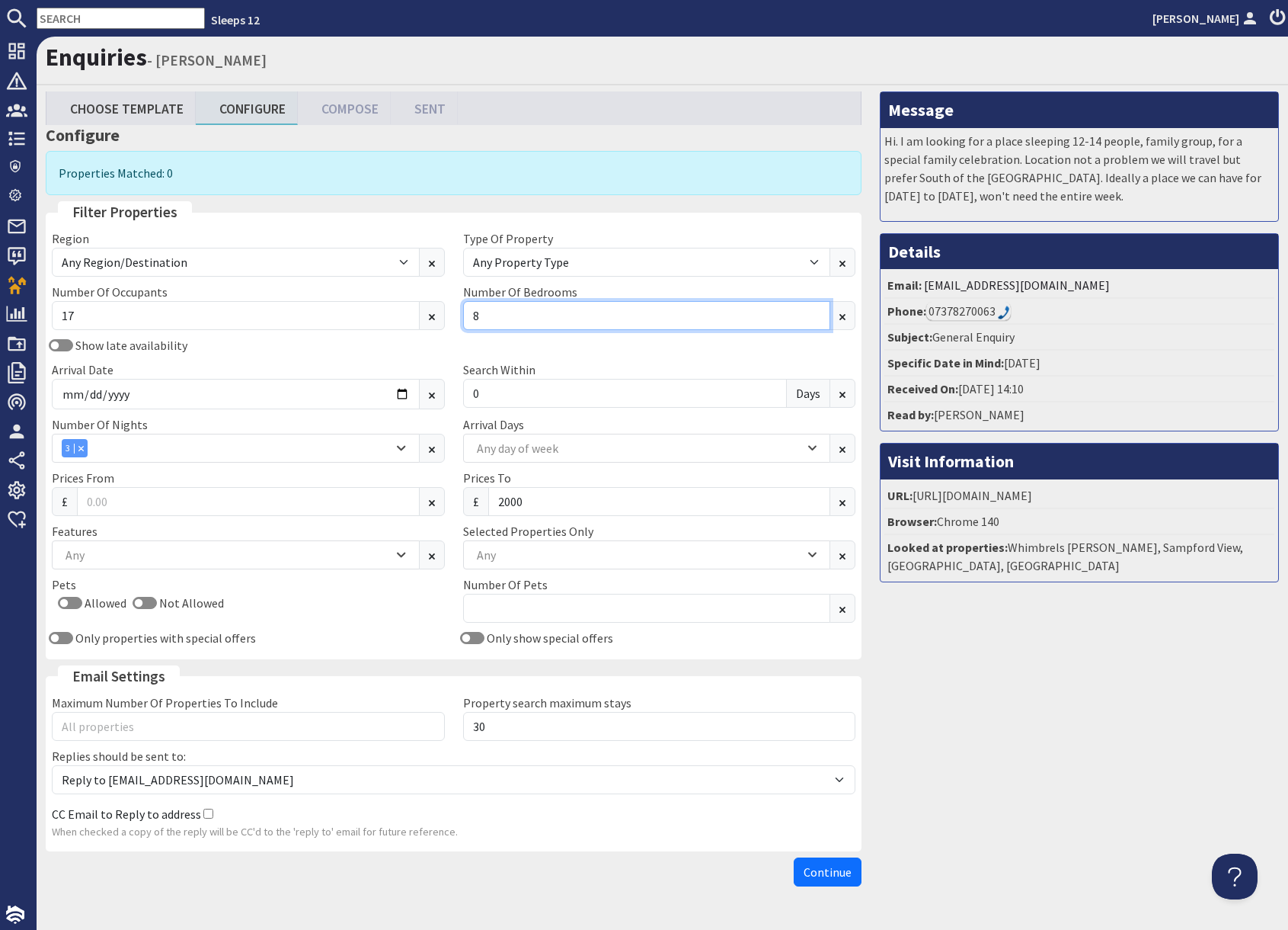
click at [543, 318] on input "8" at bounding box center [647, 315] width 368 height 29
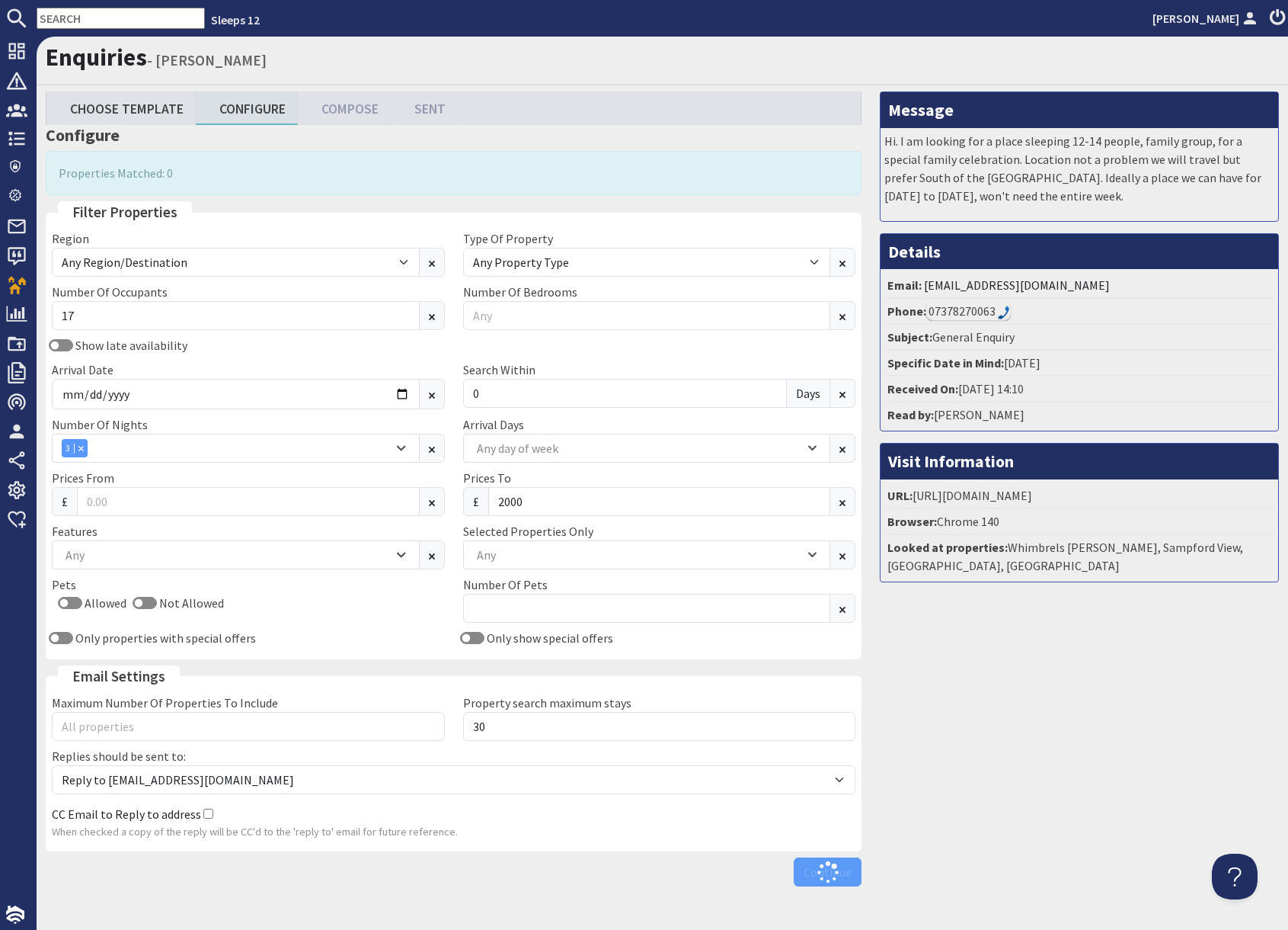
click at [1048, 802] on div "Message Hi. I am looking for a place sleeping 12-14 people, family group, for a…" at bounding box center [1079, 492] width 417 height 802
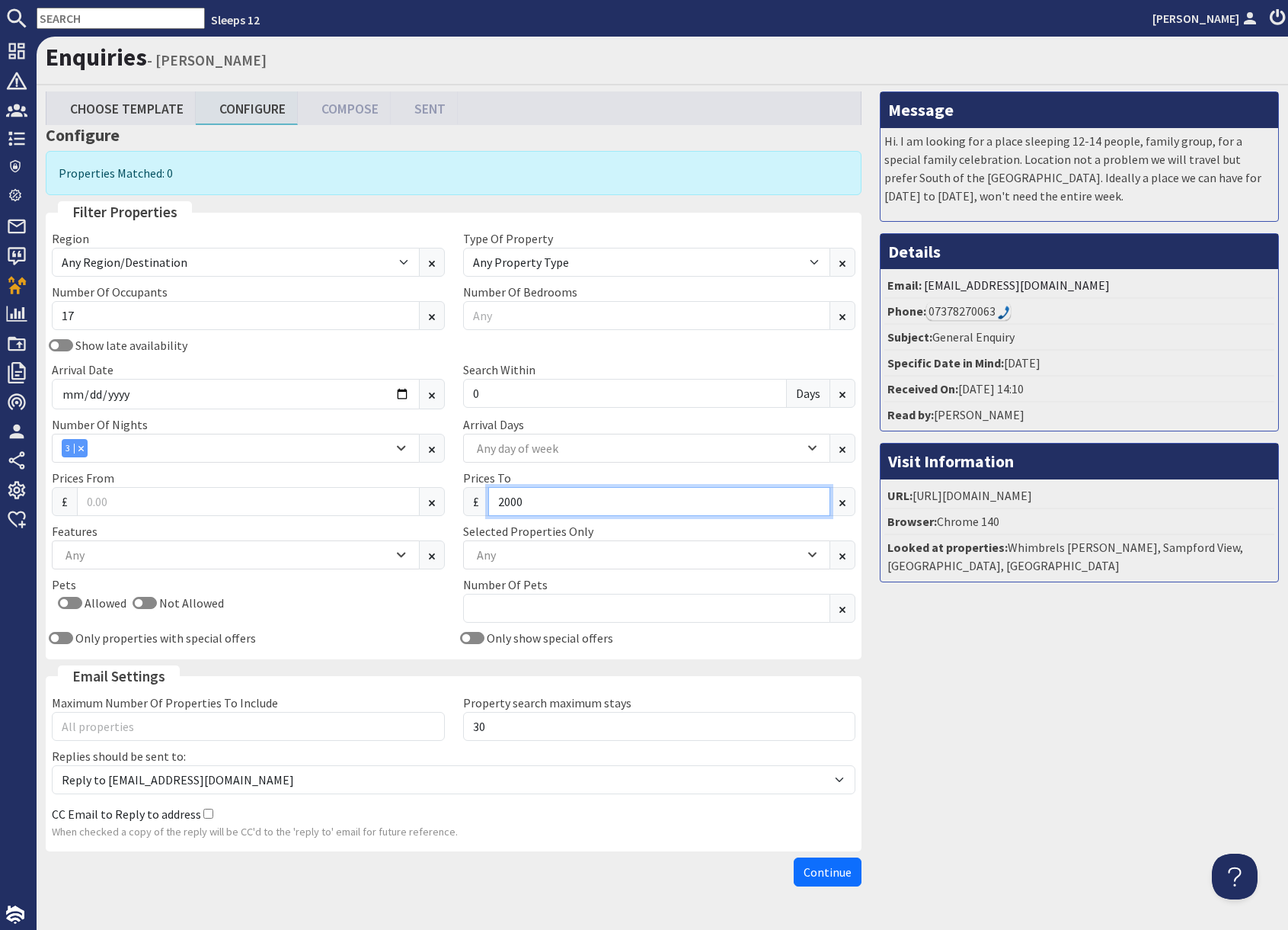
click at [564, 501] on input "2000" at bounding box center [660, 501] width 343 height 29
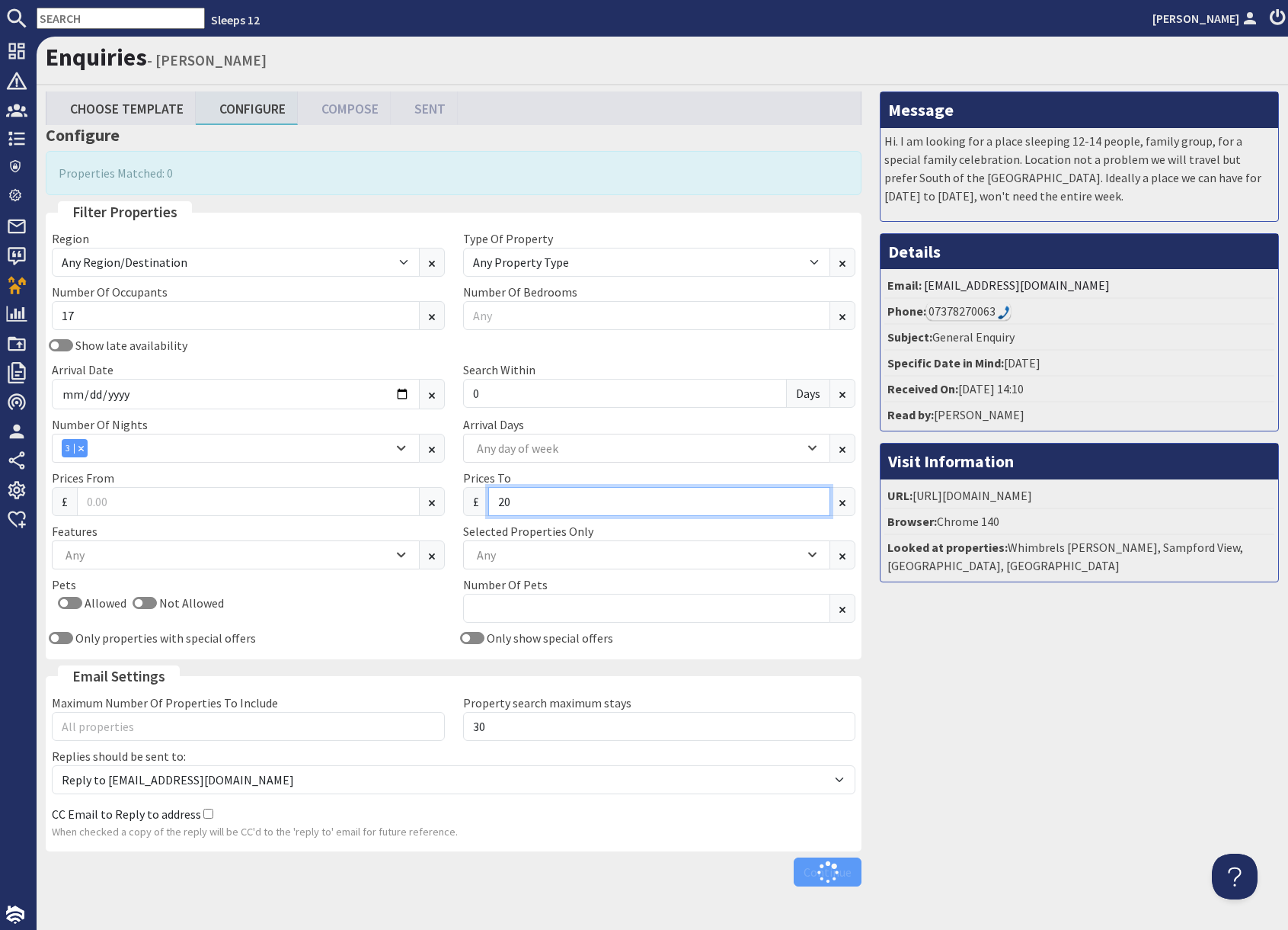
type input "2"
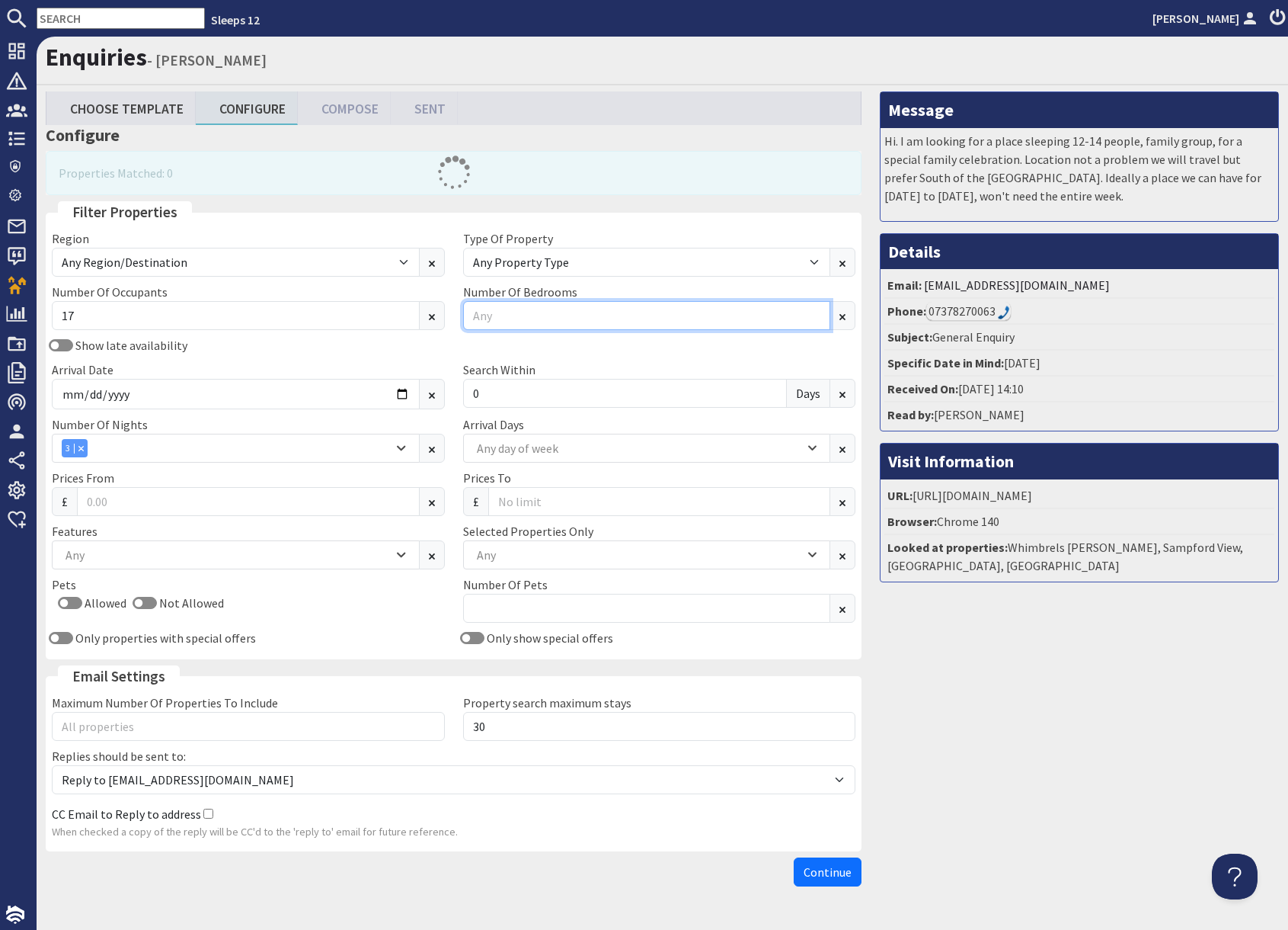
drag, startPoint x: 547, startPoint y: 323, endPoint x: 568, endPoint y: 324, distance: 21.0
click at [547, 323] on input "Number Of Bedrooms" at bounding box center [647, 315] width 368 height 29
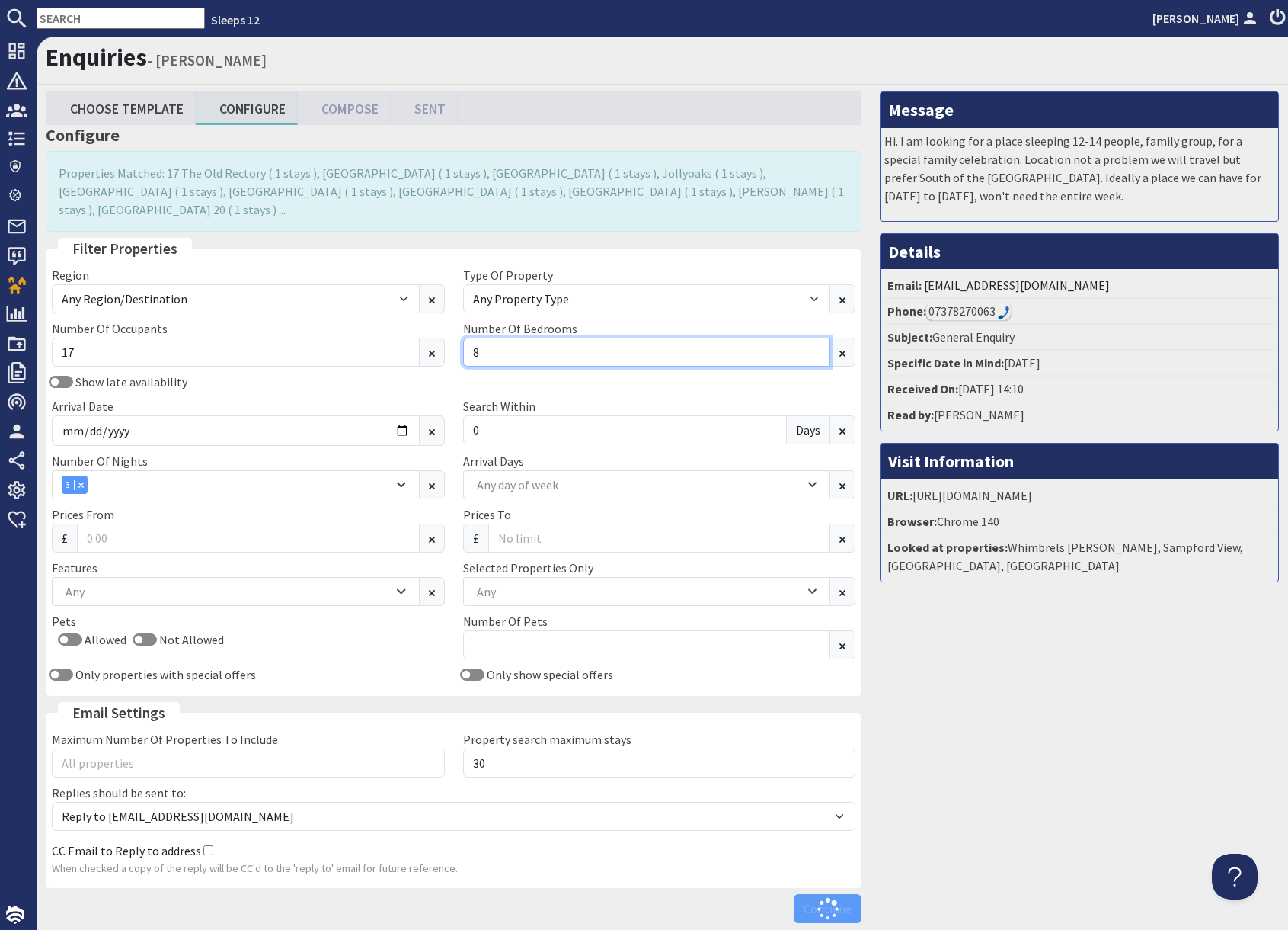
type input "8"
click at [1070, 766] on div "Message Hi. I am looking for a place sleeping 12-14 people, family group, for a…" at bounding box center [1079, 511] width 417 height 839
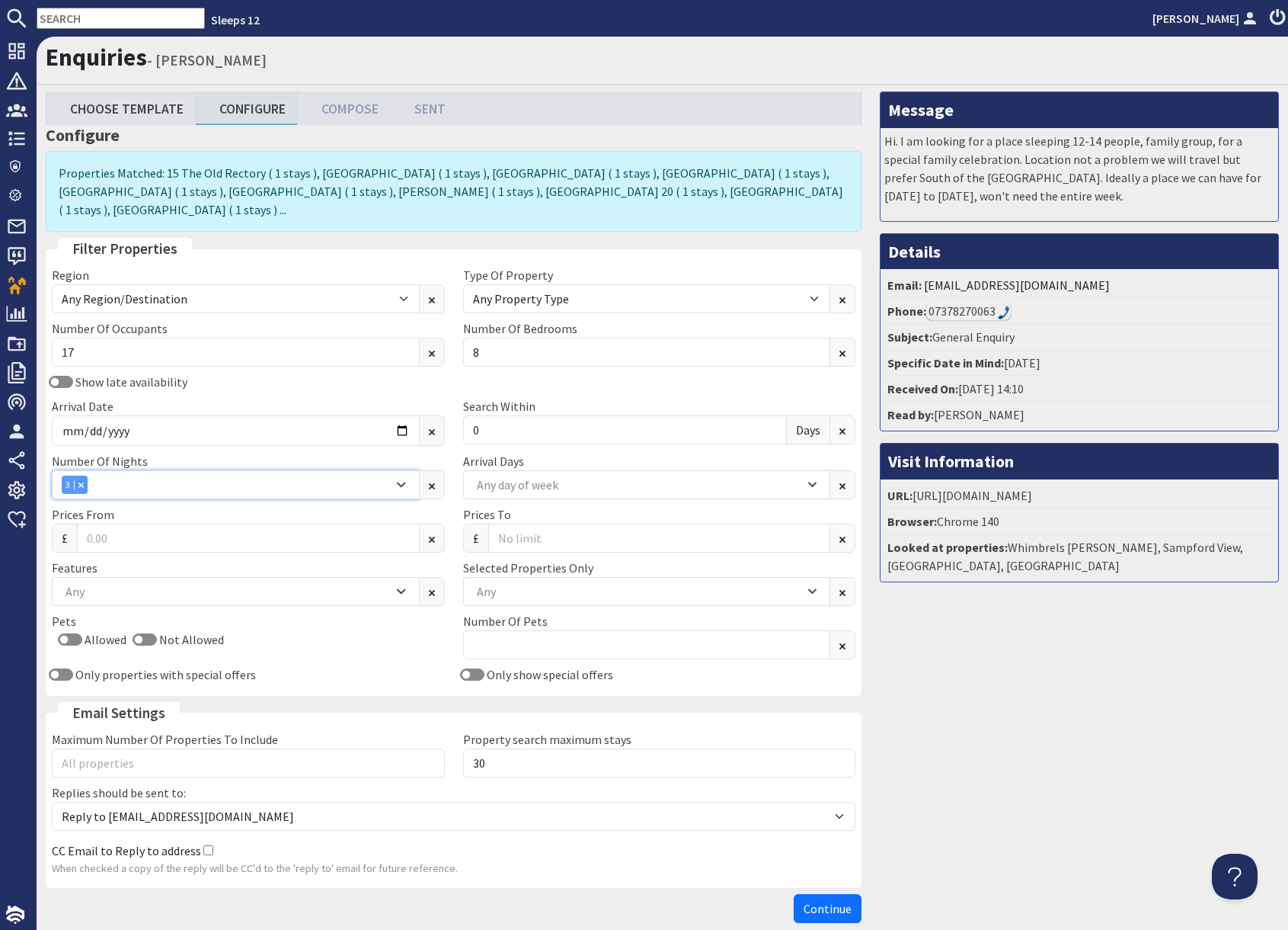
click at [83, 479] on div "Combobox" at bounding box center [81, 484] width 14 height 10
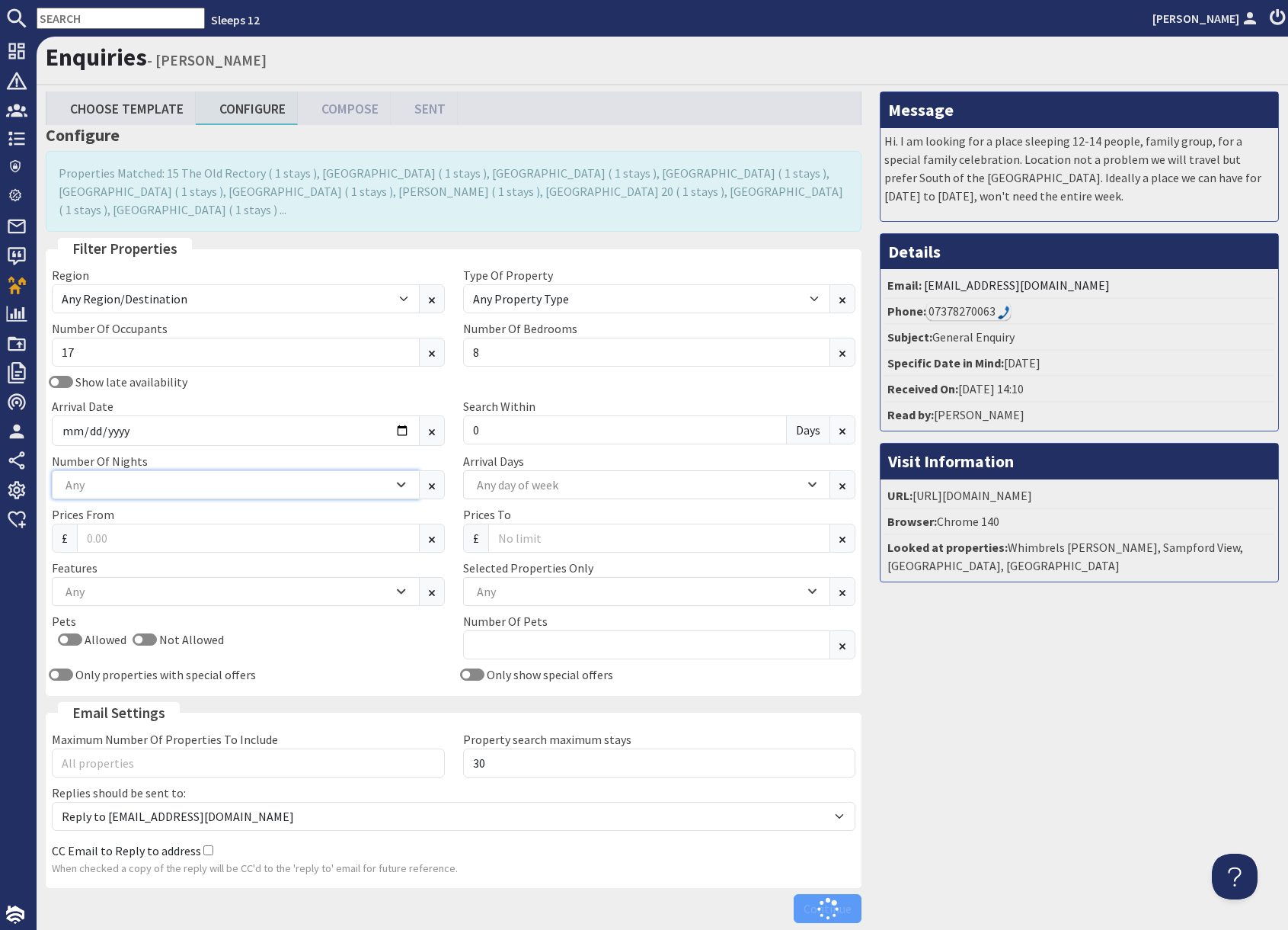
click at [99, 477] on div "Any" at bounding box center [227, 485] width 331 height 17
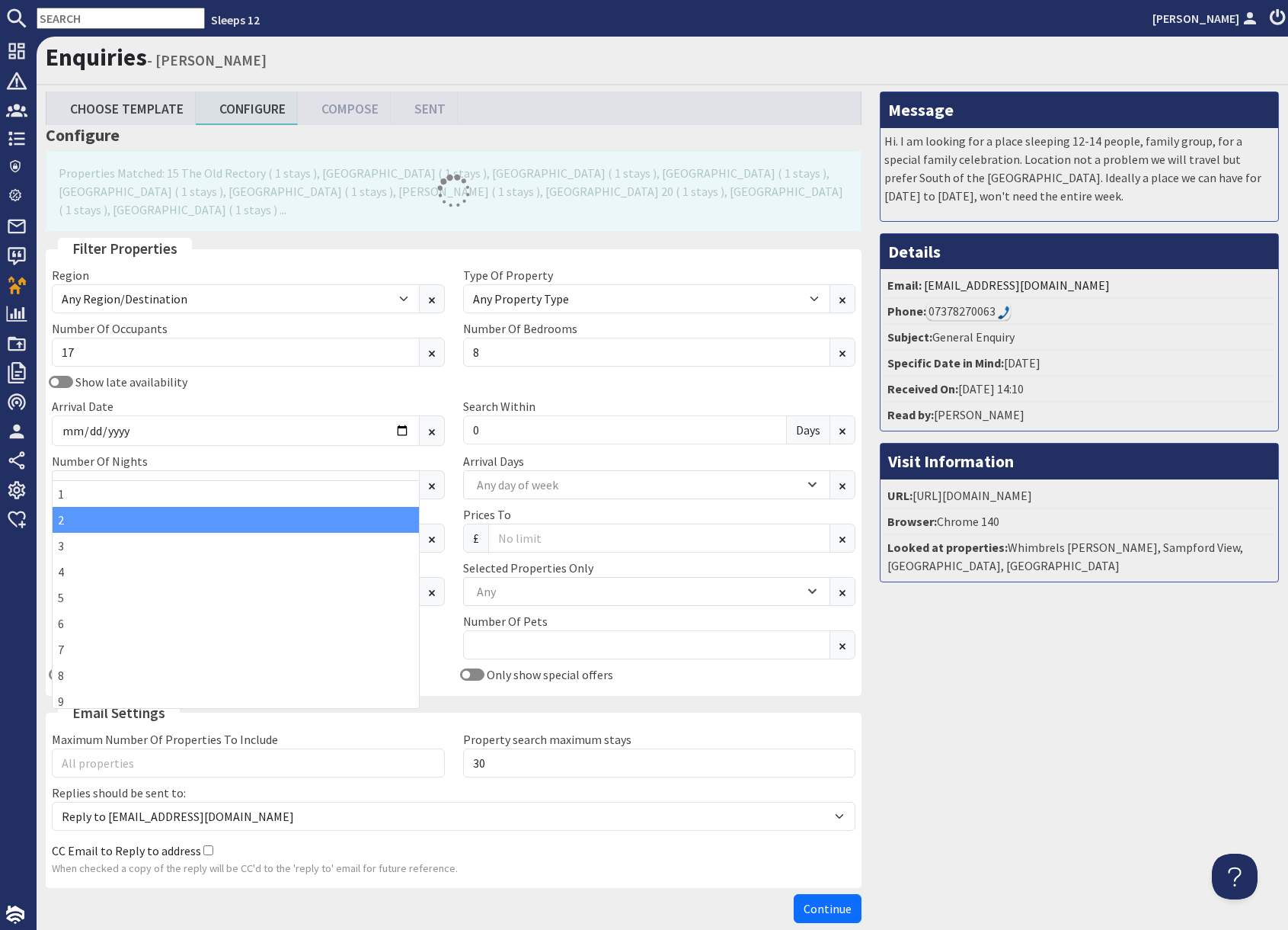
click at [90, 518] on div "2" at bounding box center [235, 520] width 366 height 26
click at [965, 678] on div "Message Hi. I am looking for a place sleeping 12-14 people, family group, for a…" at bounding box center [1079, 511] width 417 height 839
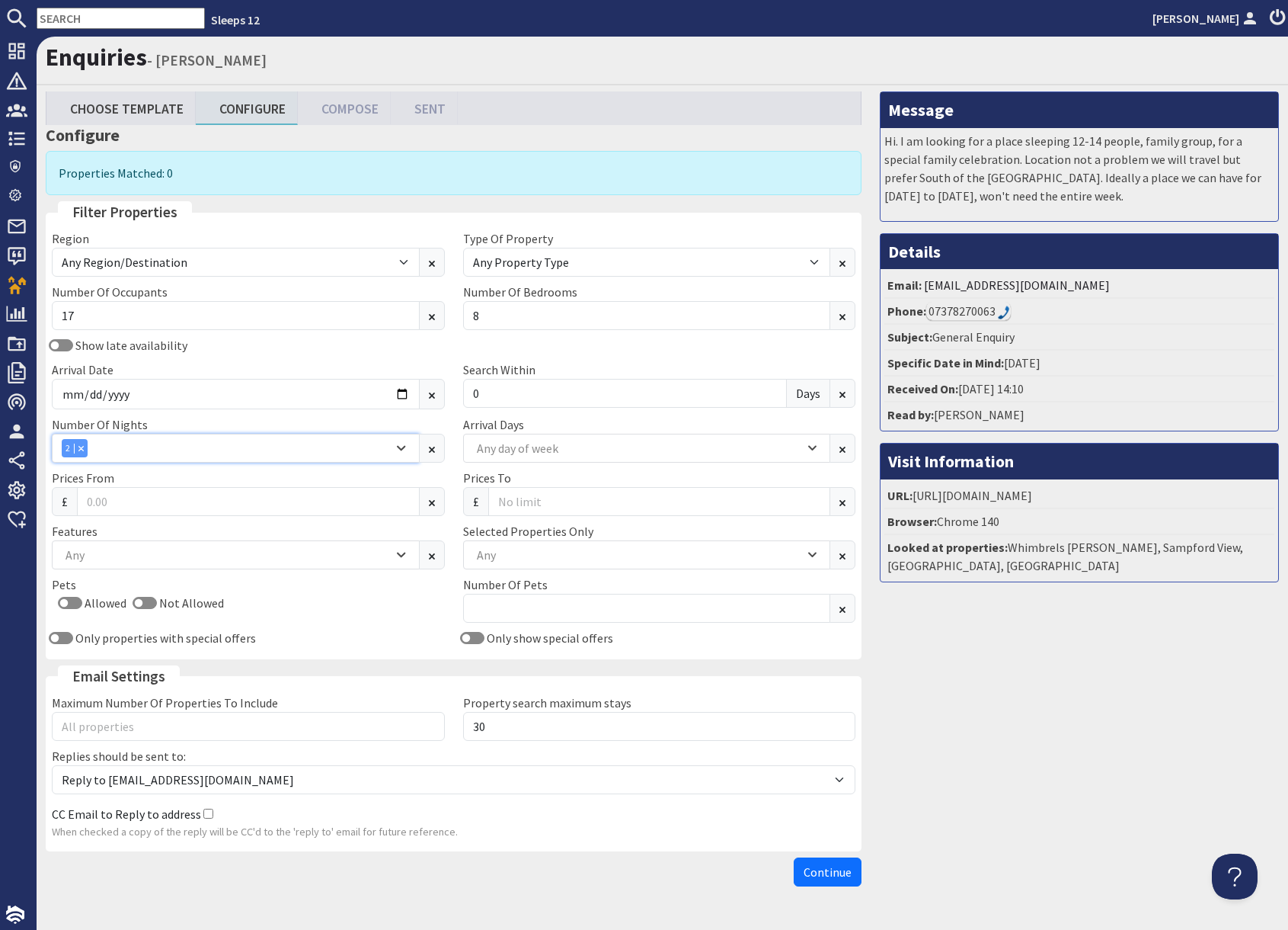
click at [133, 447] on div "2" at bounding box center [227, 448] width 331 height 18
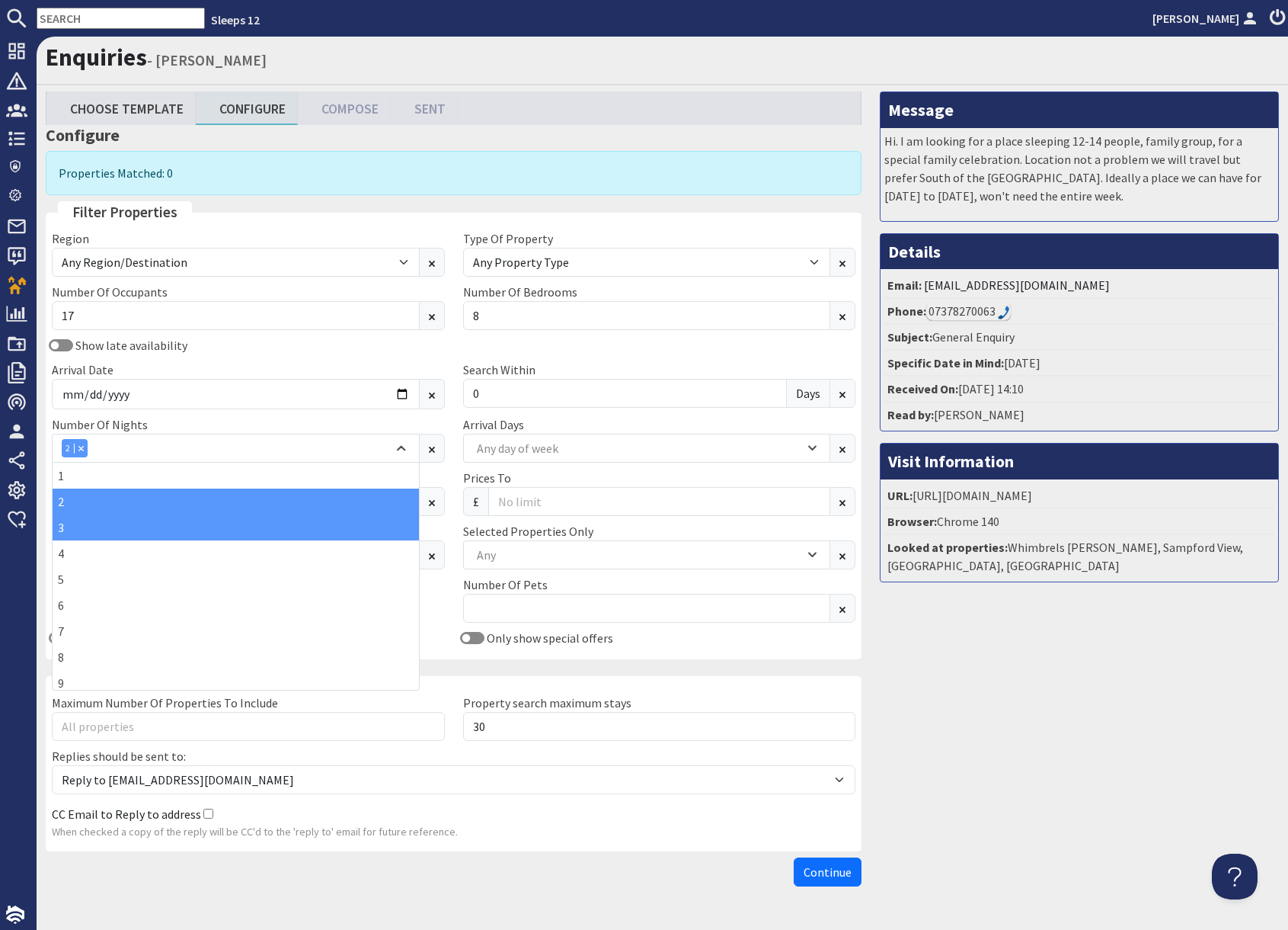
click at [79, 527] on div "3" at bounding box center [235, 527] width 366 height 26
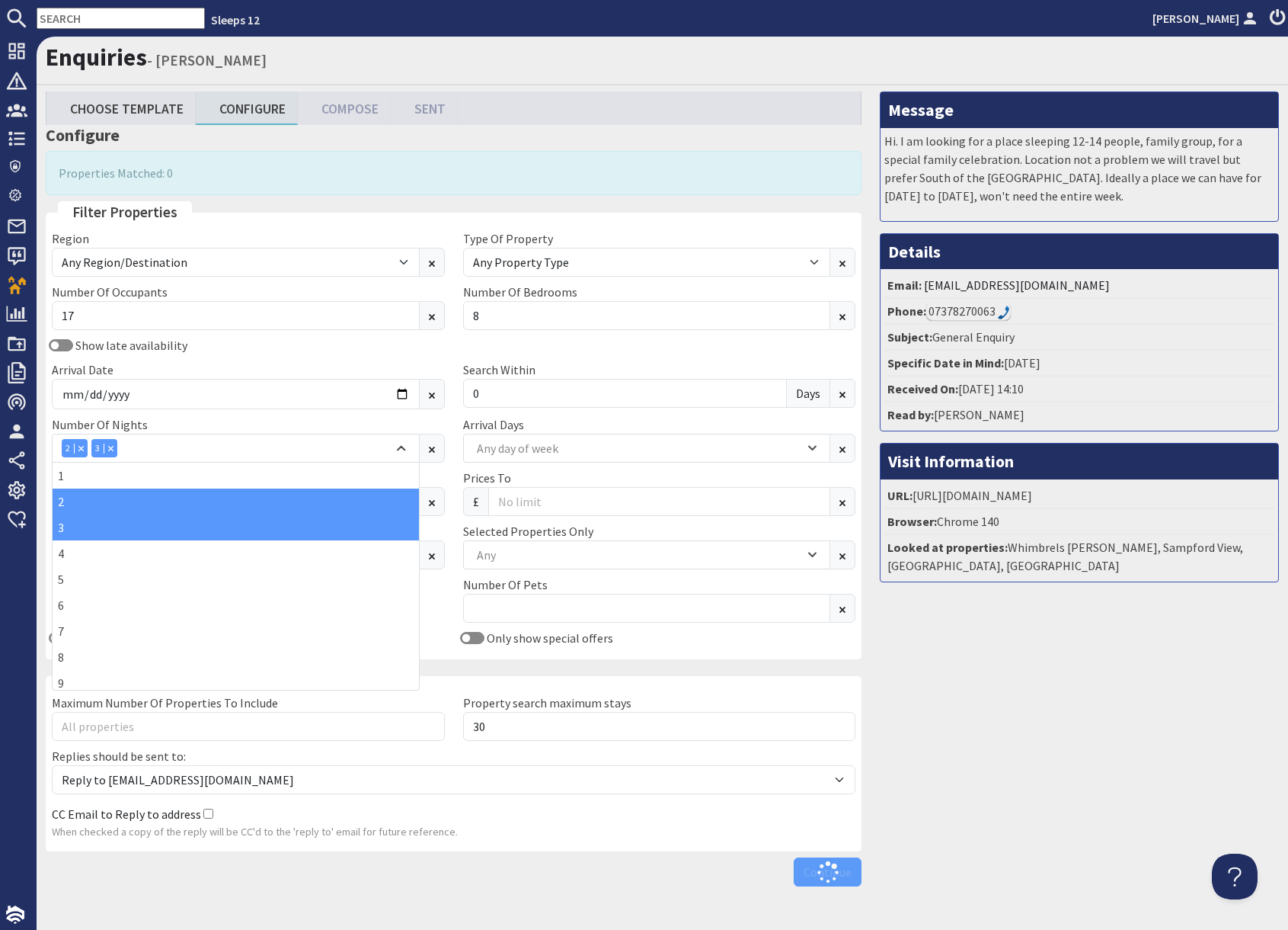
click at [1091, 626] on div "Message Hi. I am looking for a place sleeping 12-14 people, family group, for a…" at bounding box center [1079, 492] width 417 height 802
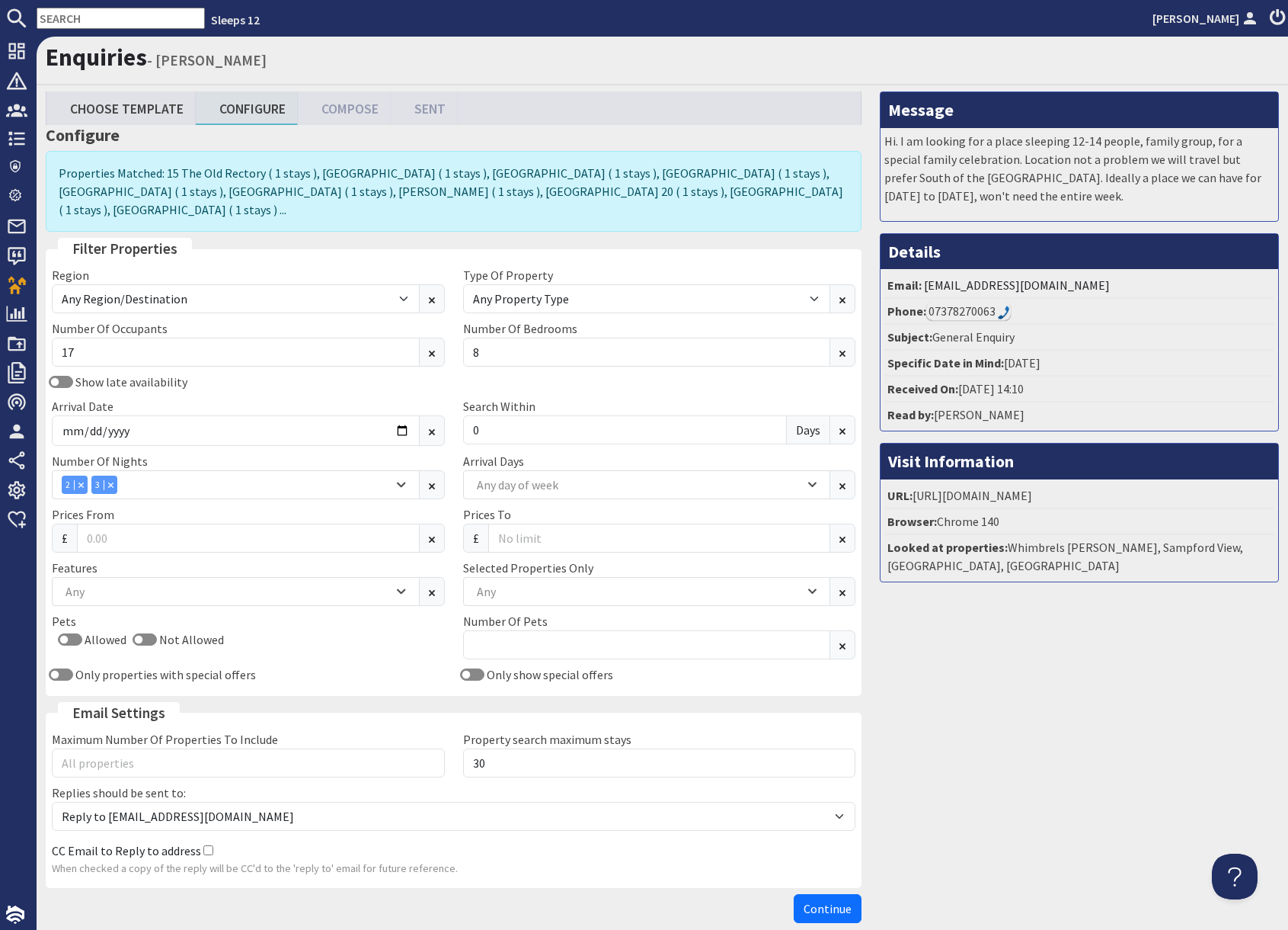
click at [102, 17] on input "text" at bounding box center [121, 18] width 169 height 22
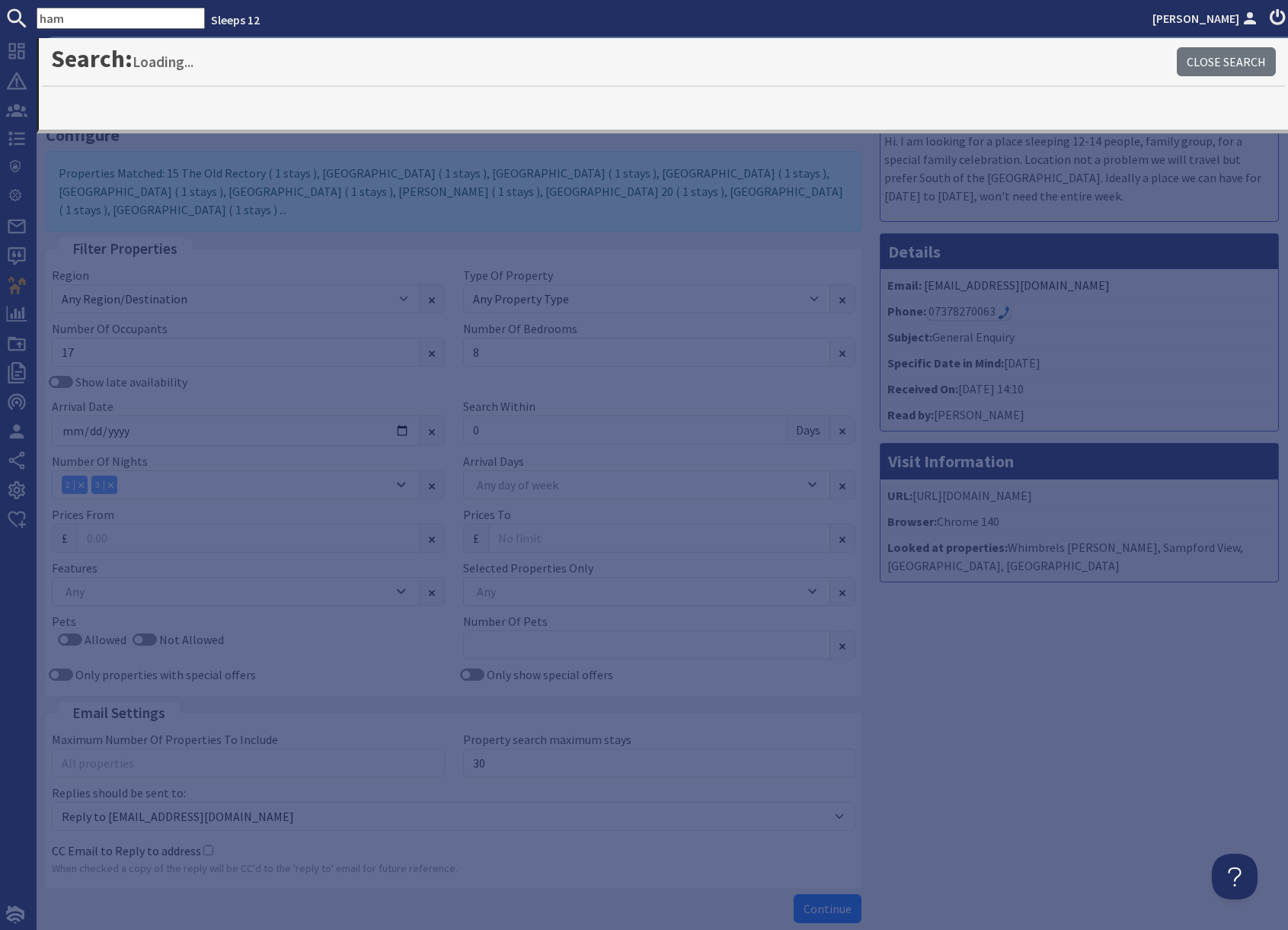
type input "ham"
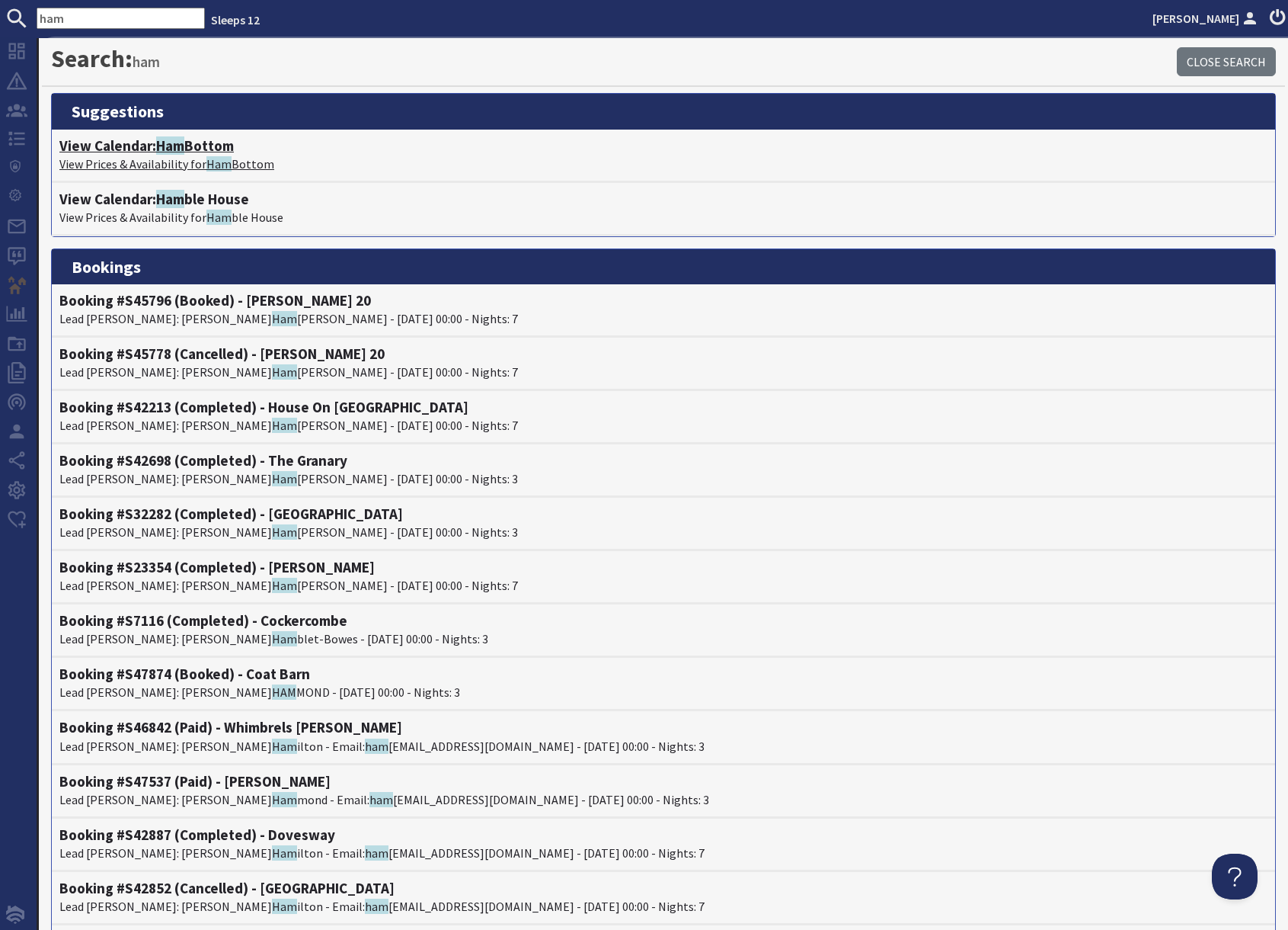
click at [143, 152] on h4 "View Calendar: Ham Bottom" at bounding box center [664, 146] width 1209 height 17
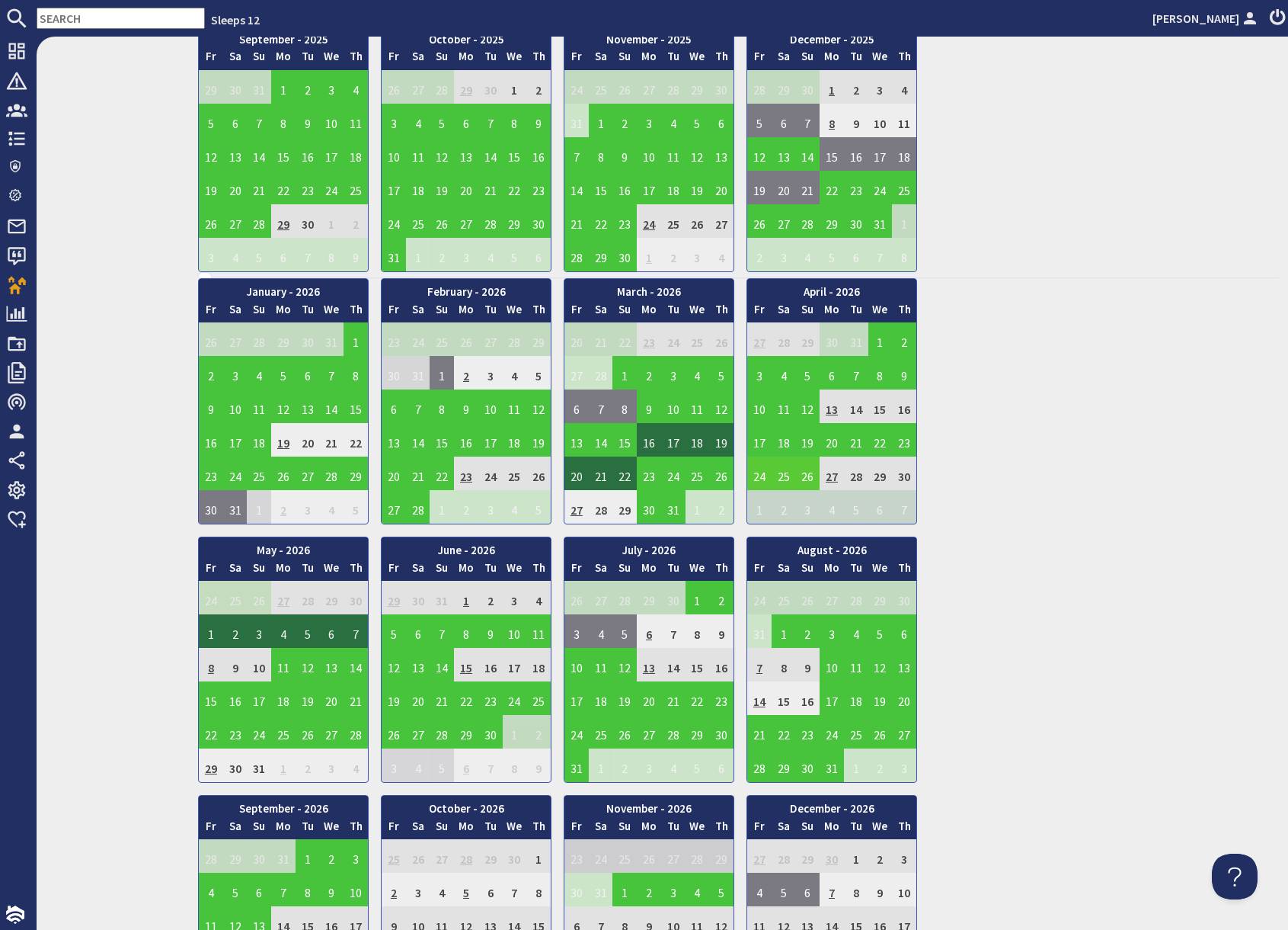
scroll to position [670, 0]
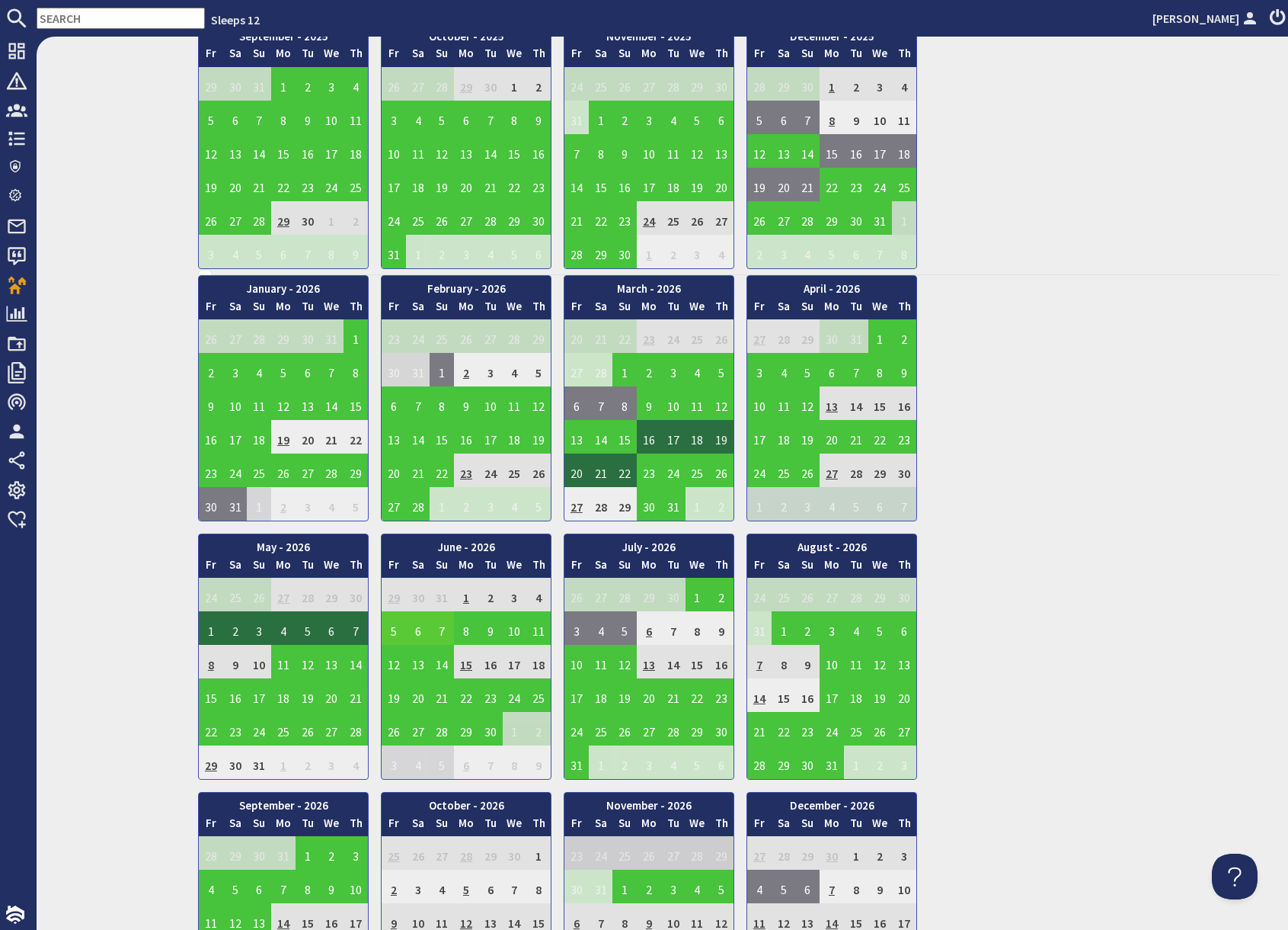
click at [391, 627] on td "5" at bounding box center [394, 628] width 24 height 34
click at [387, 702] on link "View booking" at bounding box center [396, 699] width 79 height 16
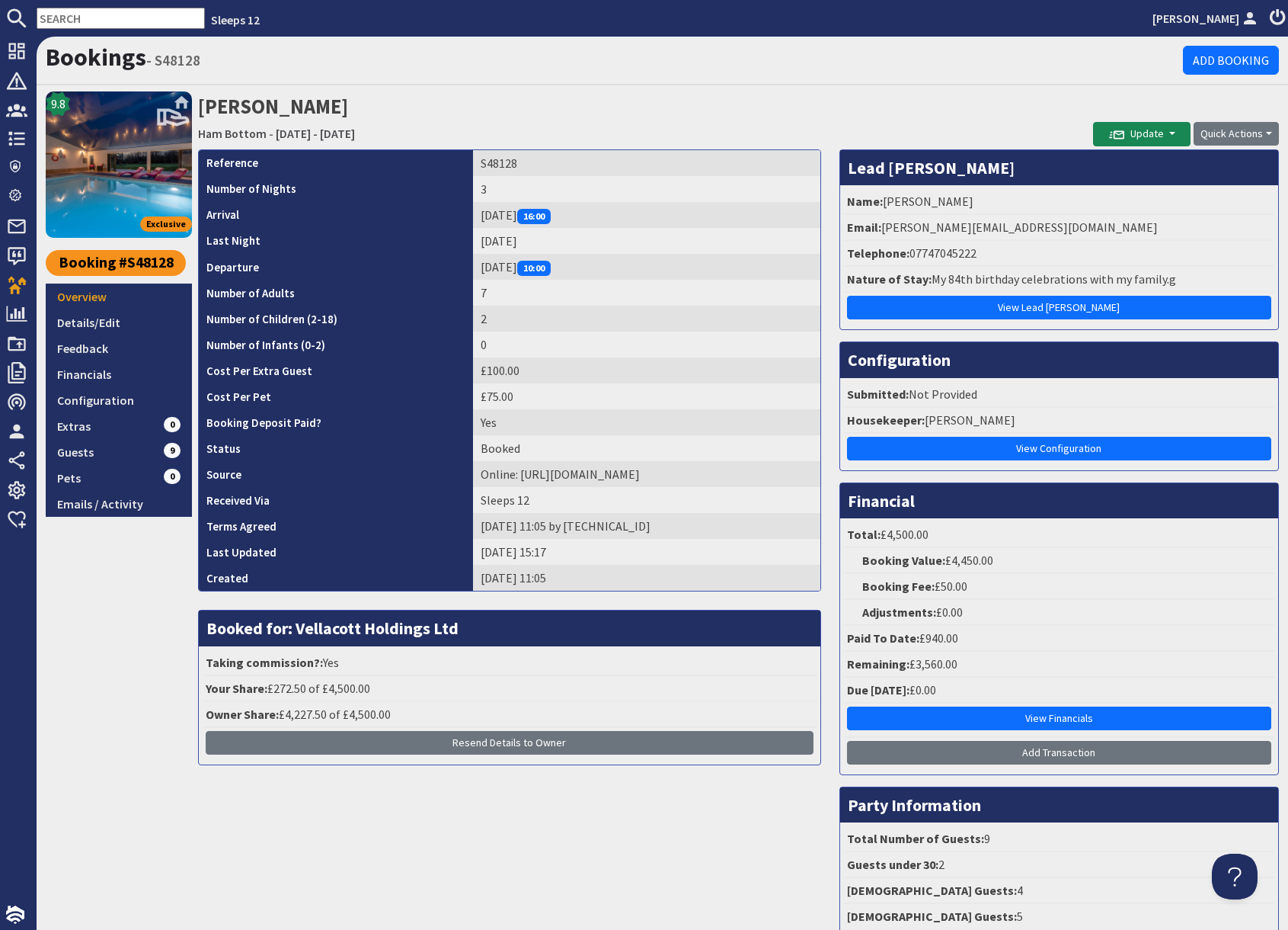
click at [141, 655] on div "9.8 Exclusive Booking #S48128 Overview Details/Edit Feedback Financials Configu…" at bounding box center [119, 518] width 146 height 853
click at [103, 452] on link "Guests 9" at bounding box center [119, 452] width 146 height 26
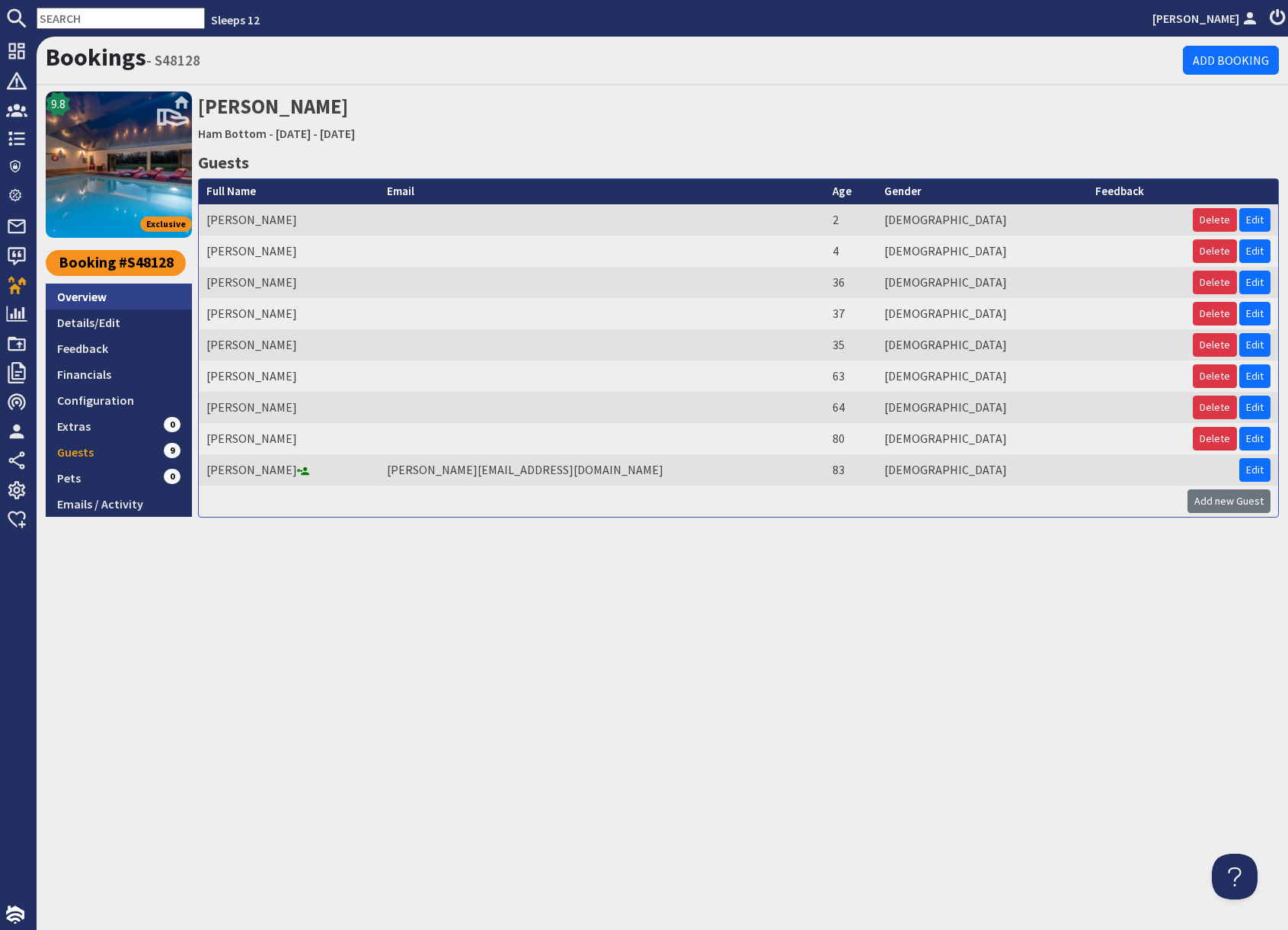
click at [101, 297] on link "Overview" at bounding box center [119, 297] width 146 height 26
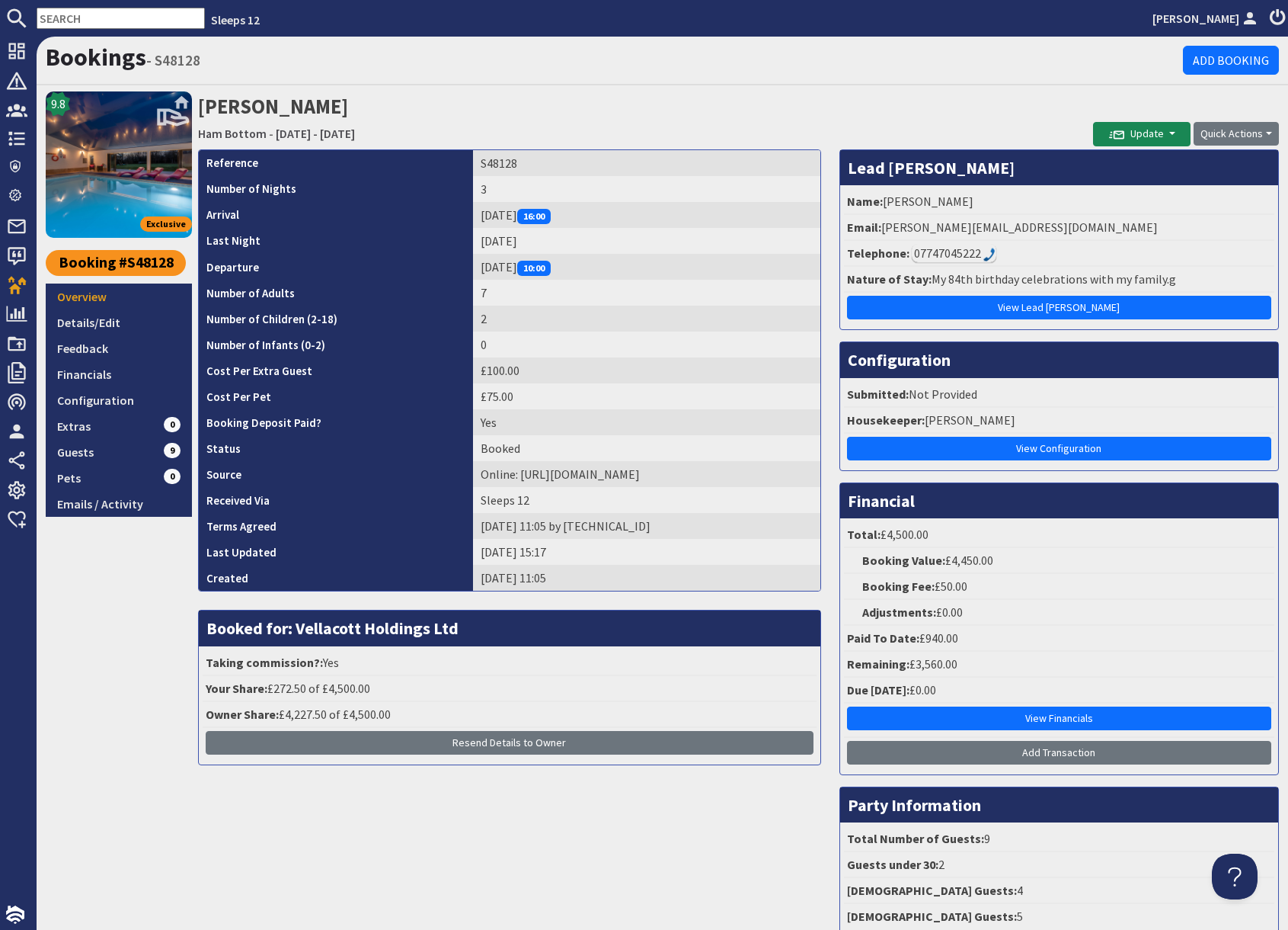
click at [164, 667] on div "9.8 Exclusive Booking #S48128 Overview Details/Edit Feedback Financials Configu…" at bounding box center [119, 518] width 146 height 853
click at [232, 136] on link "Ham Bottom" at bounding box center [232, 134] width 69 height 16
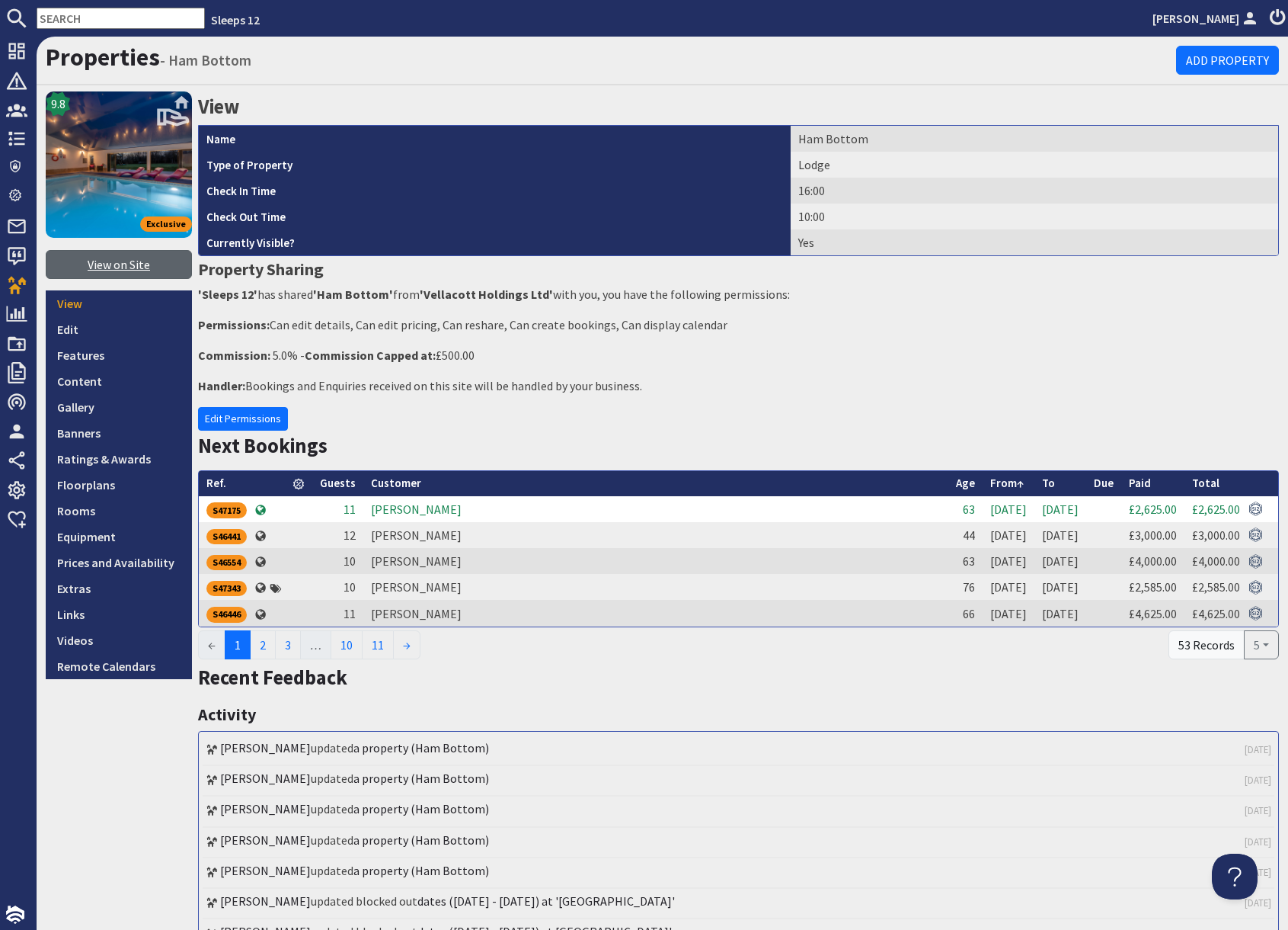
click at [115, 267] on link "View on Site" at bounding box center [119, 264] width 146 height 29
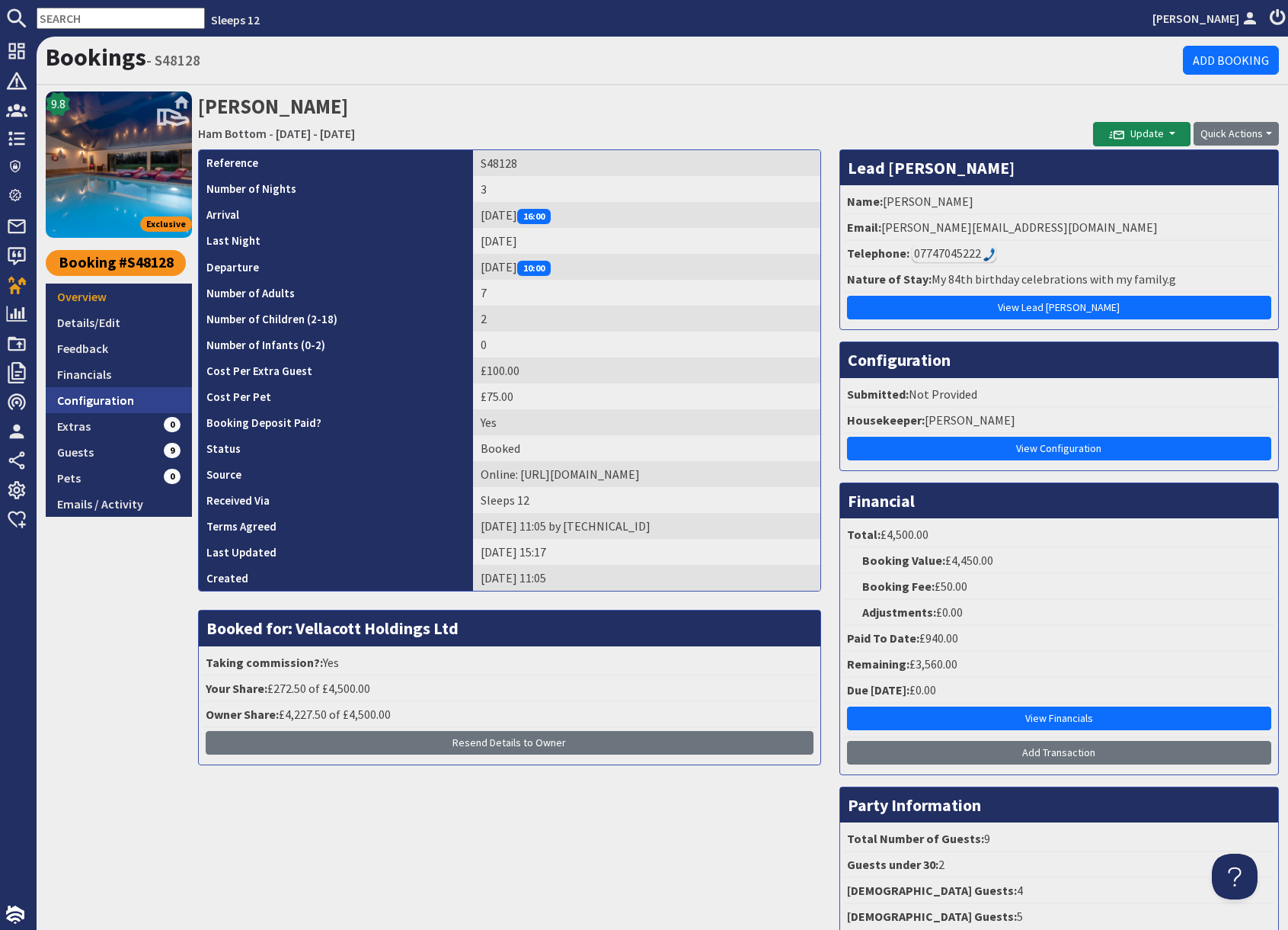
click at [129, 405] on link "Configuration" at bounding box center [119, 400] width 146 height 26
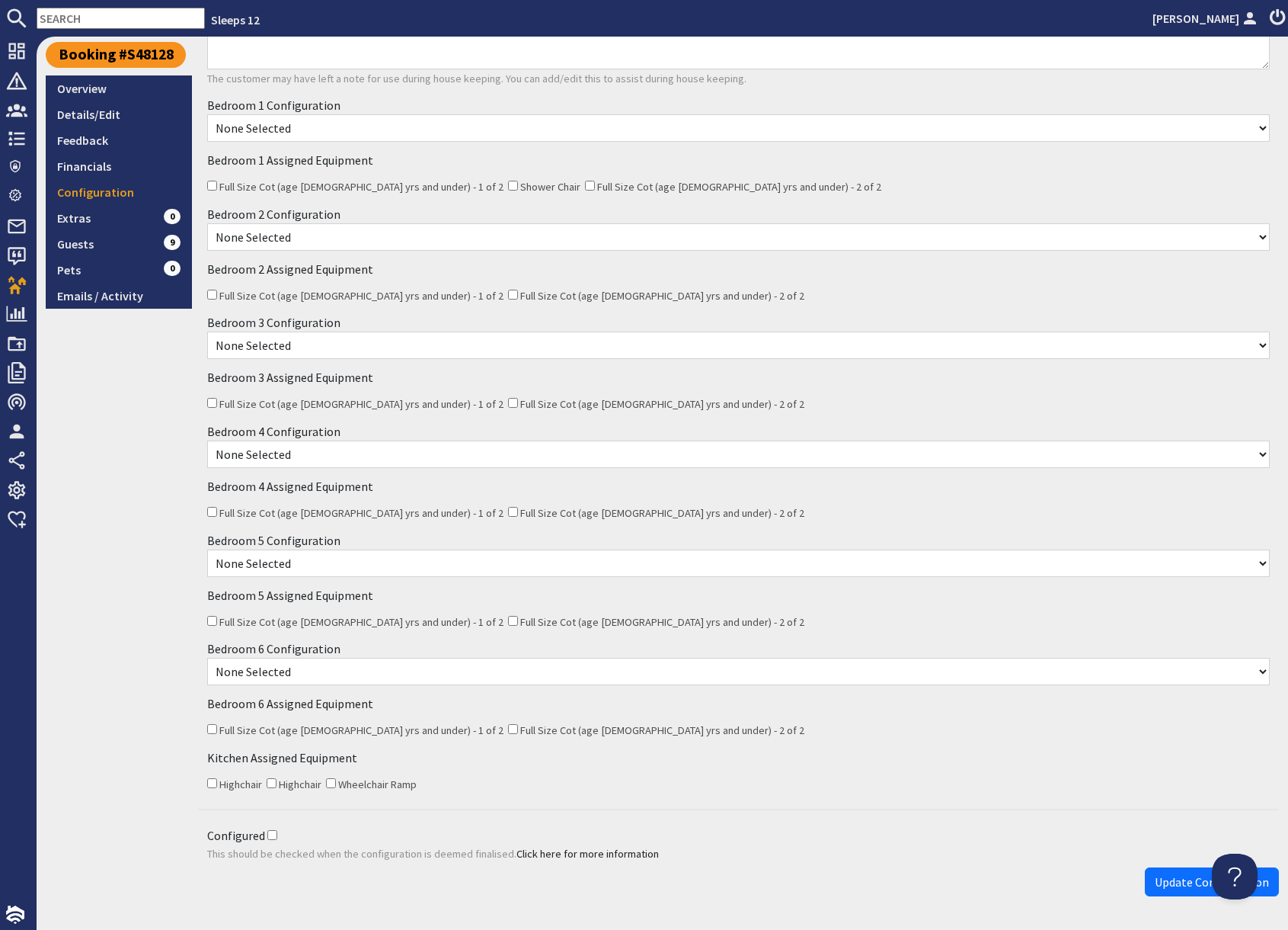
scroll to position [258, 0]
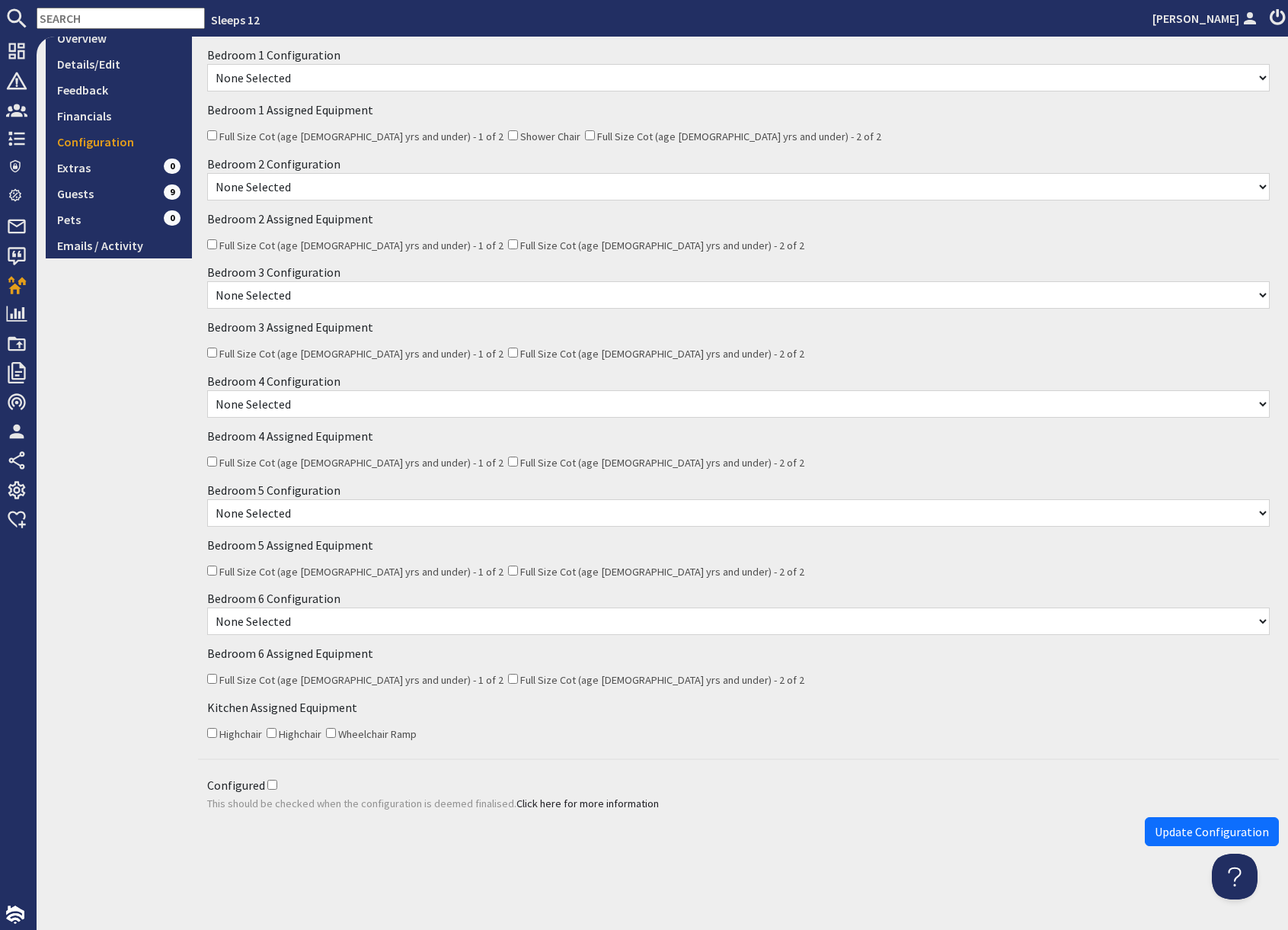
click at [332, 733] on input "Wheelchair Ramp" at bounding box center [330, 733] width 10 height 10
checkbox input "true"
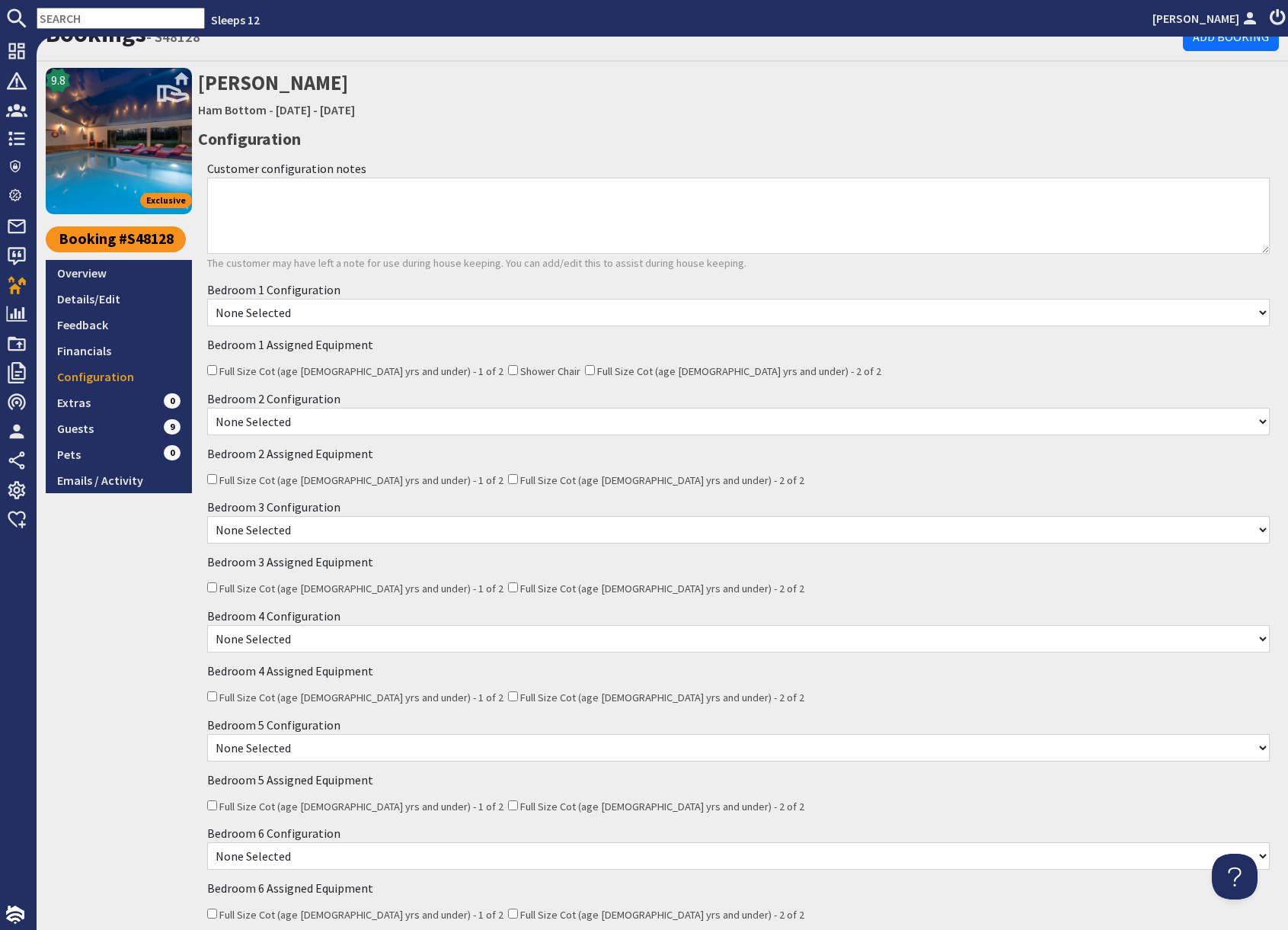
scroll to position [0, 0]
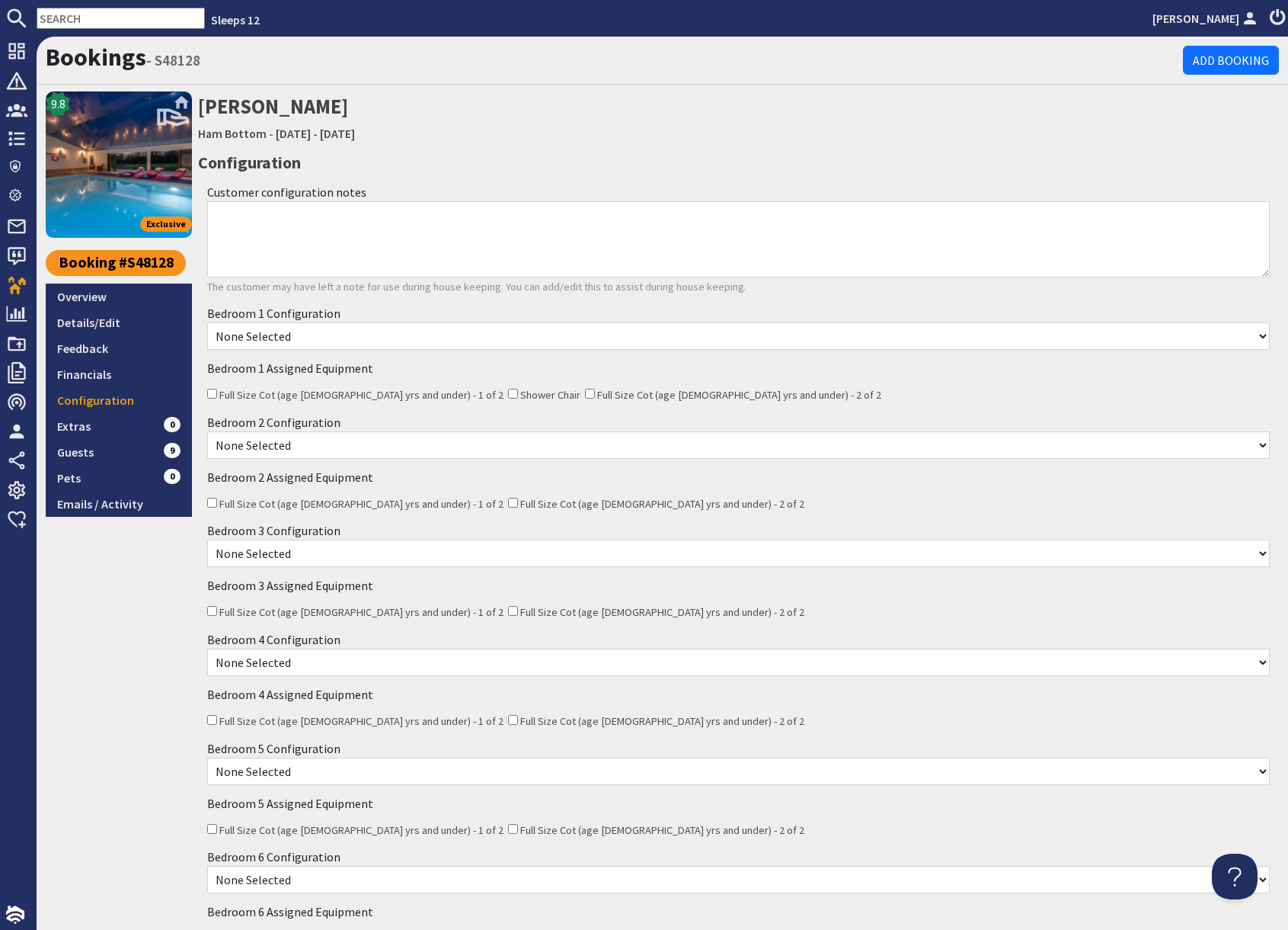
click at [508, 391] on input "Shower Chair" at bounding box center [512, 393] width 10 height 10
checkbox input "true"
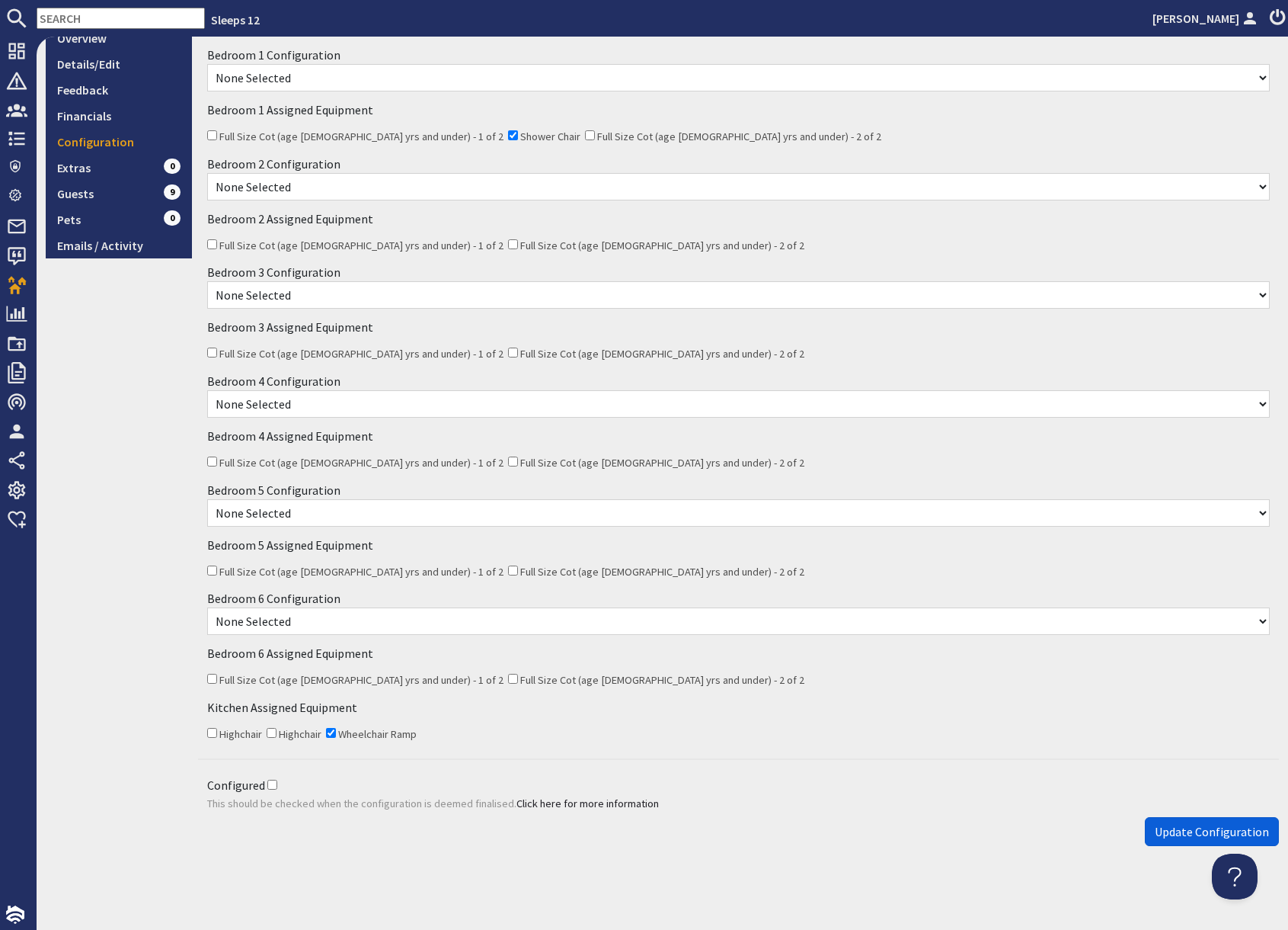
click at [1178, 833] on span "Update Configuration" at bounding box center [1211, 832] width 114 height 16
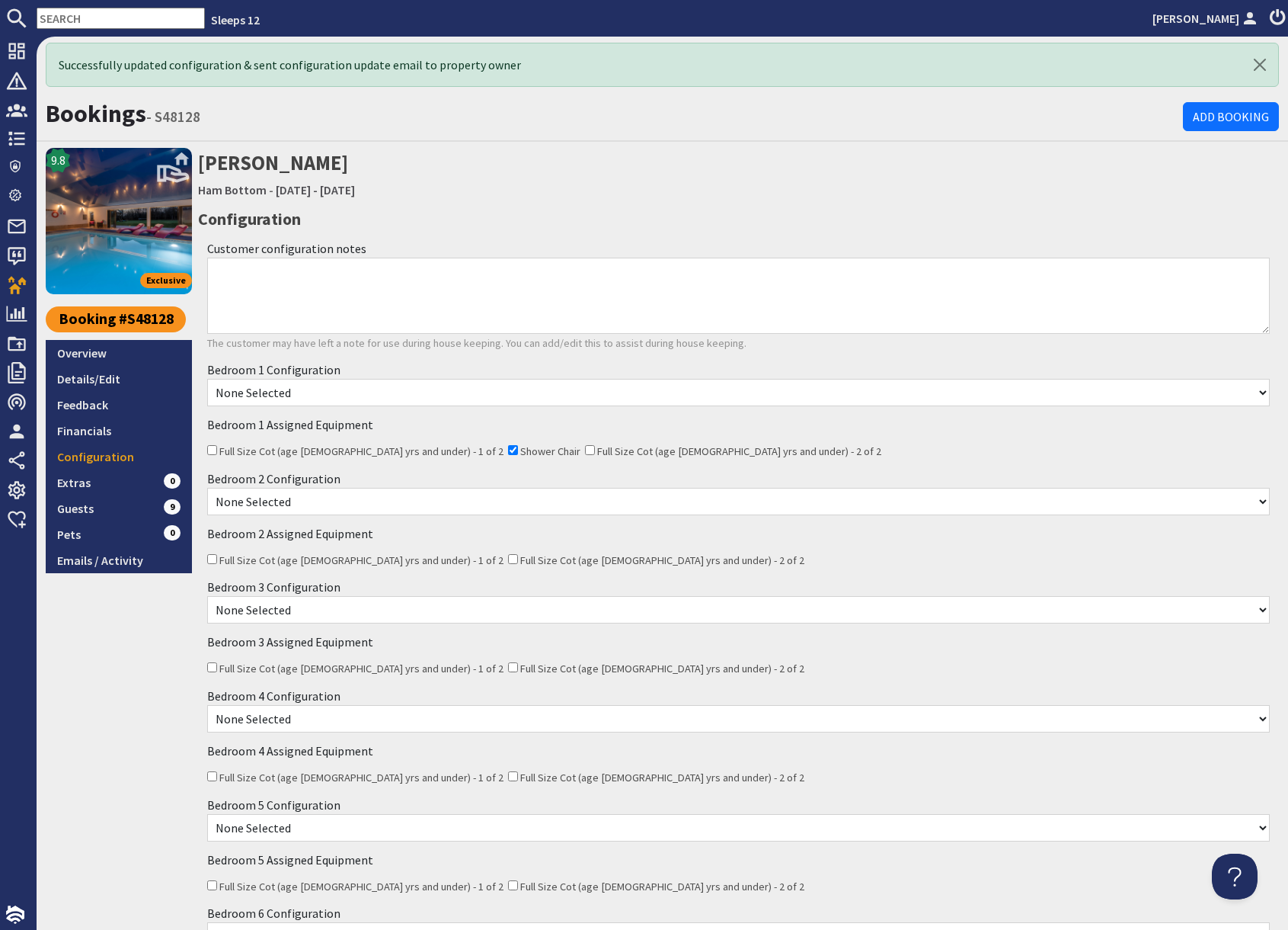
scroll to position [0, 0]
click at [330, 398] on select "None Selected Super King Bed Twin Bed" at bounding box center [738, 392] width 1063 height 28
select select "280"
click at [207, 378] on select "None Selected Super King Bed Twin Bed" at bounding box center [738, 392] width 1063 height 28
click at [151, 662] on div "9.8 Exclusive Booking #S48128 Overview Details/Edit Feedback Financials Configu…" at bounding box center [119, 658] width 146 height 1020
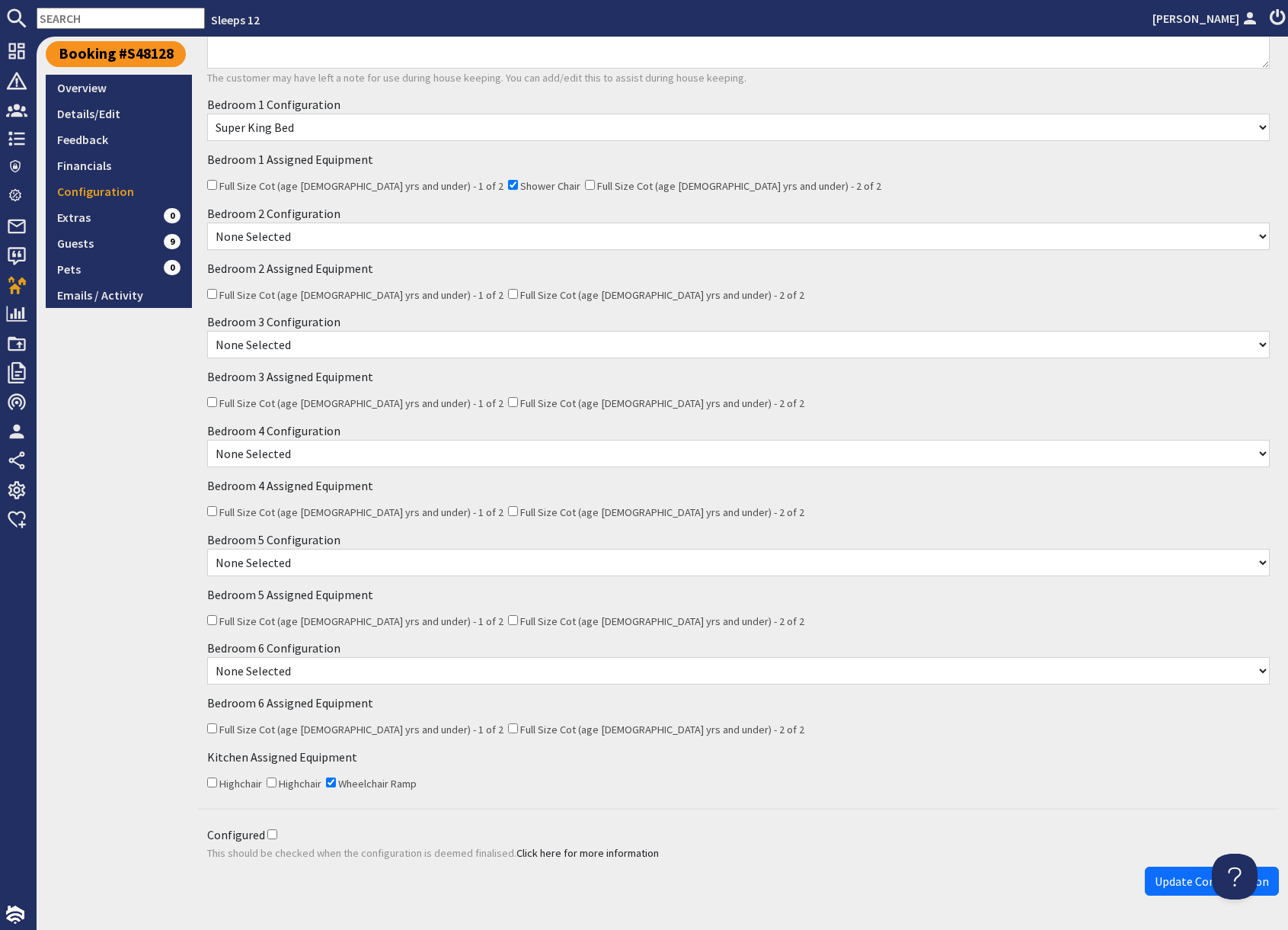
scroll to position [315, 0]
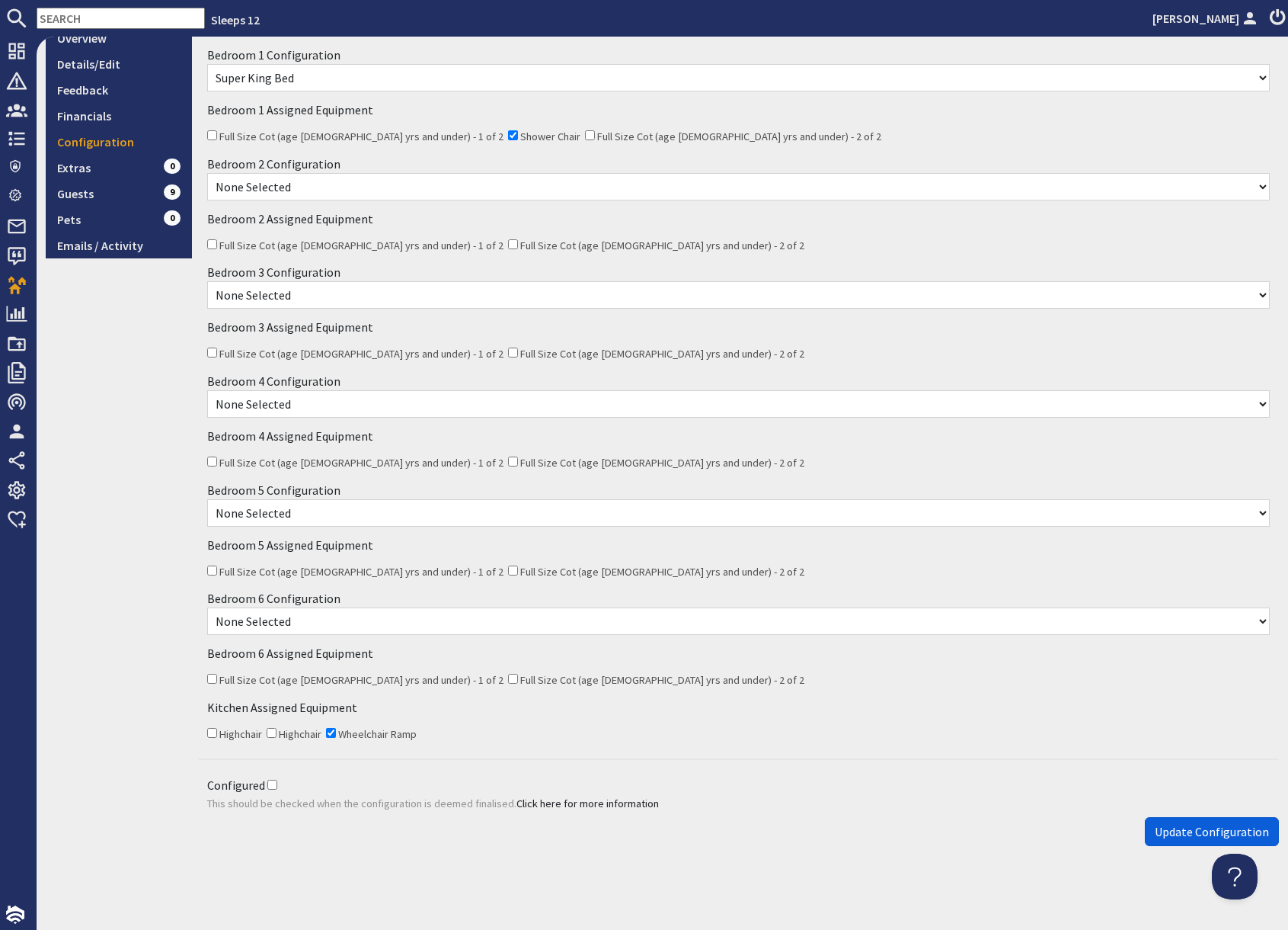
click at [1188, 834] on span "Update Configuration" at bounding box center [1211, 832] width 114 height 16
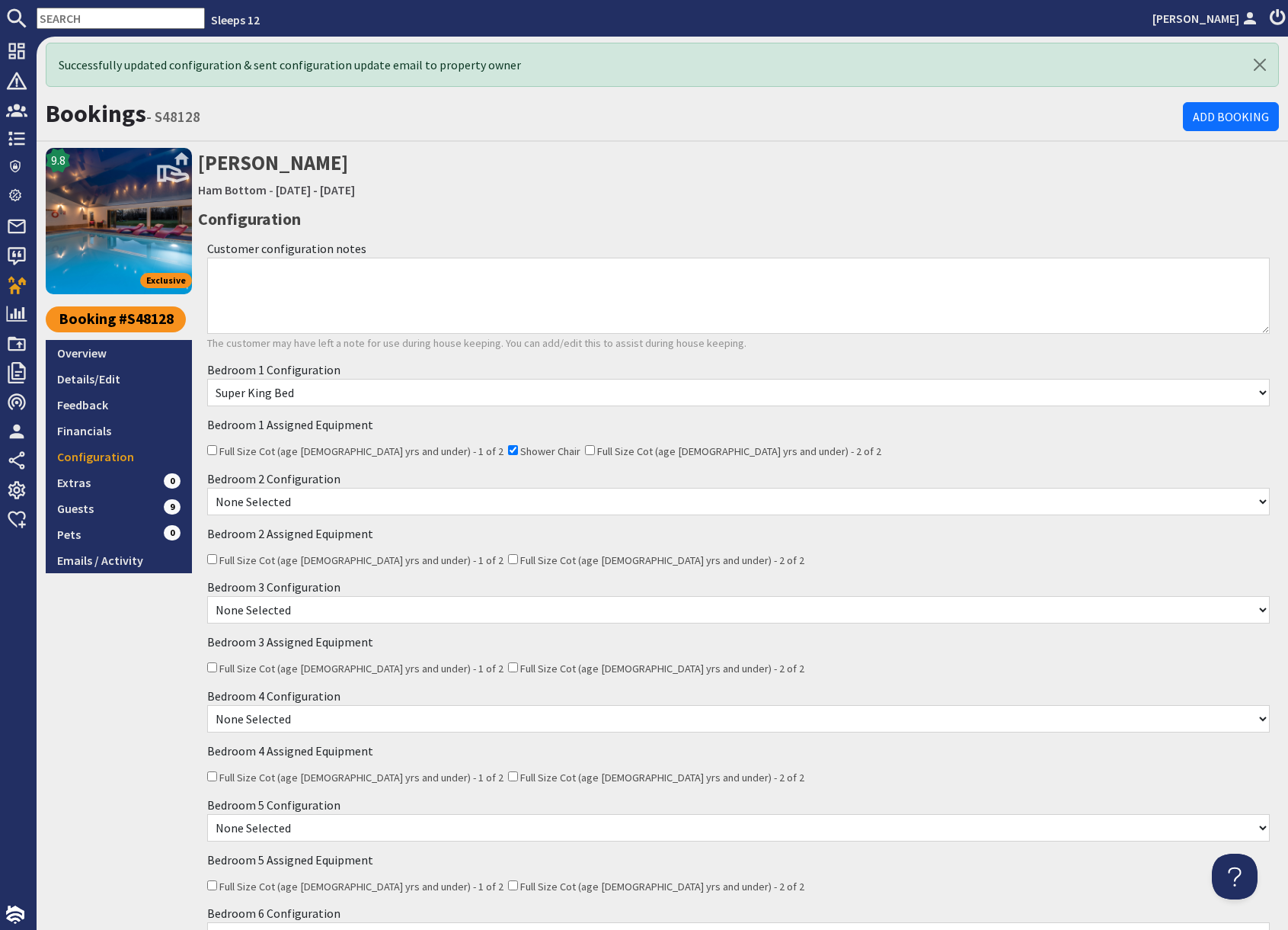
scroll to position [0, 0]
click at [290, 504] on select "None Selected Super King Bed Twin Bed" at bounding box center [738, 502] width 1063 height 28
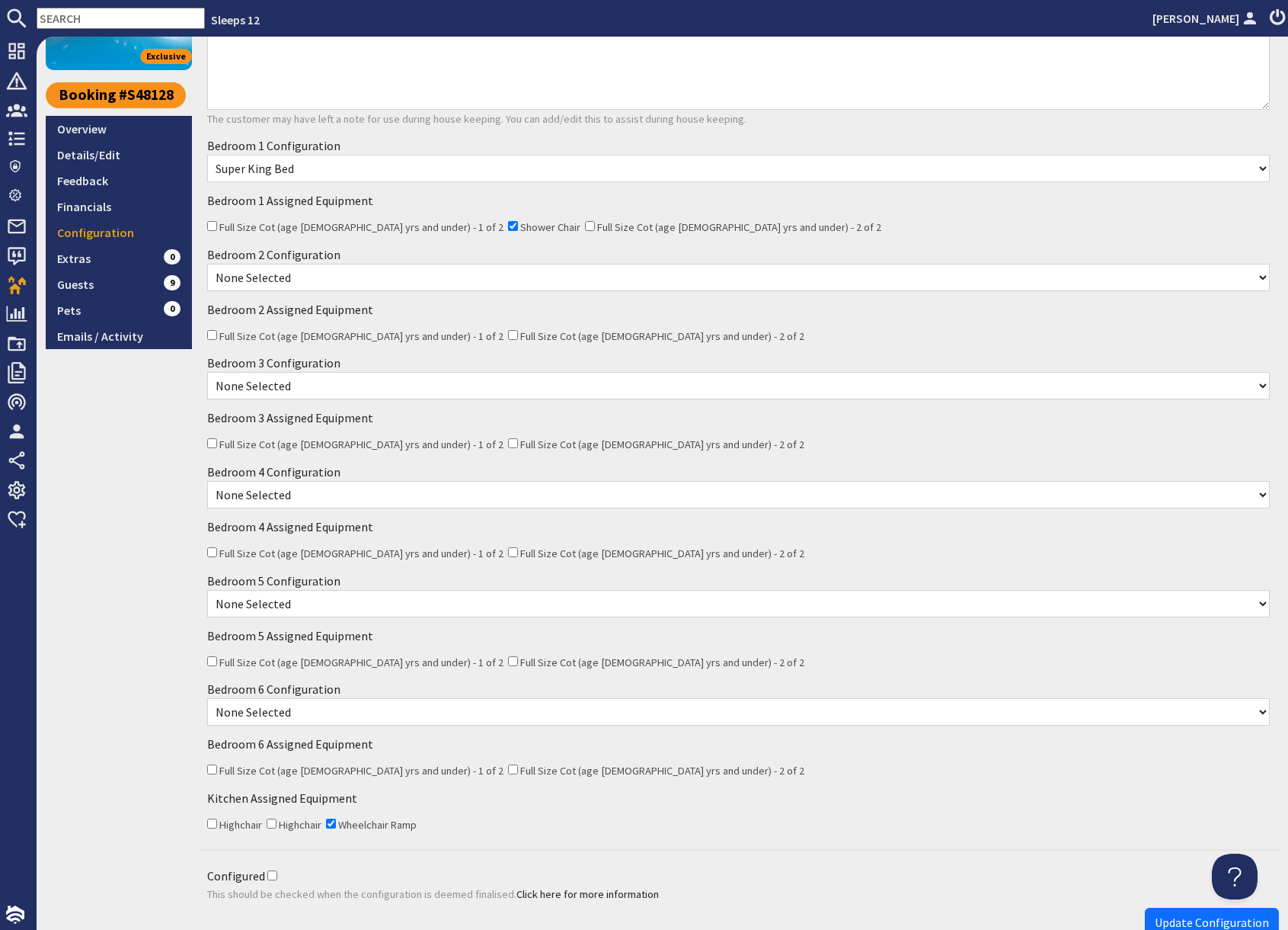
scroll to position [315, 0]
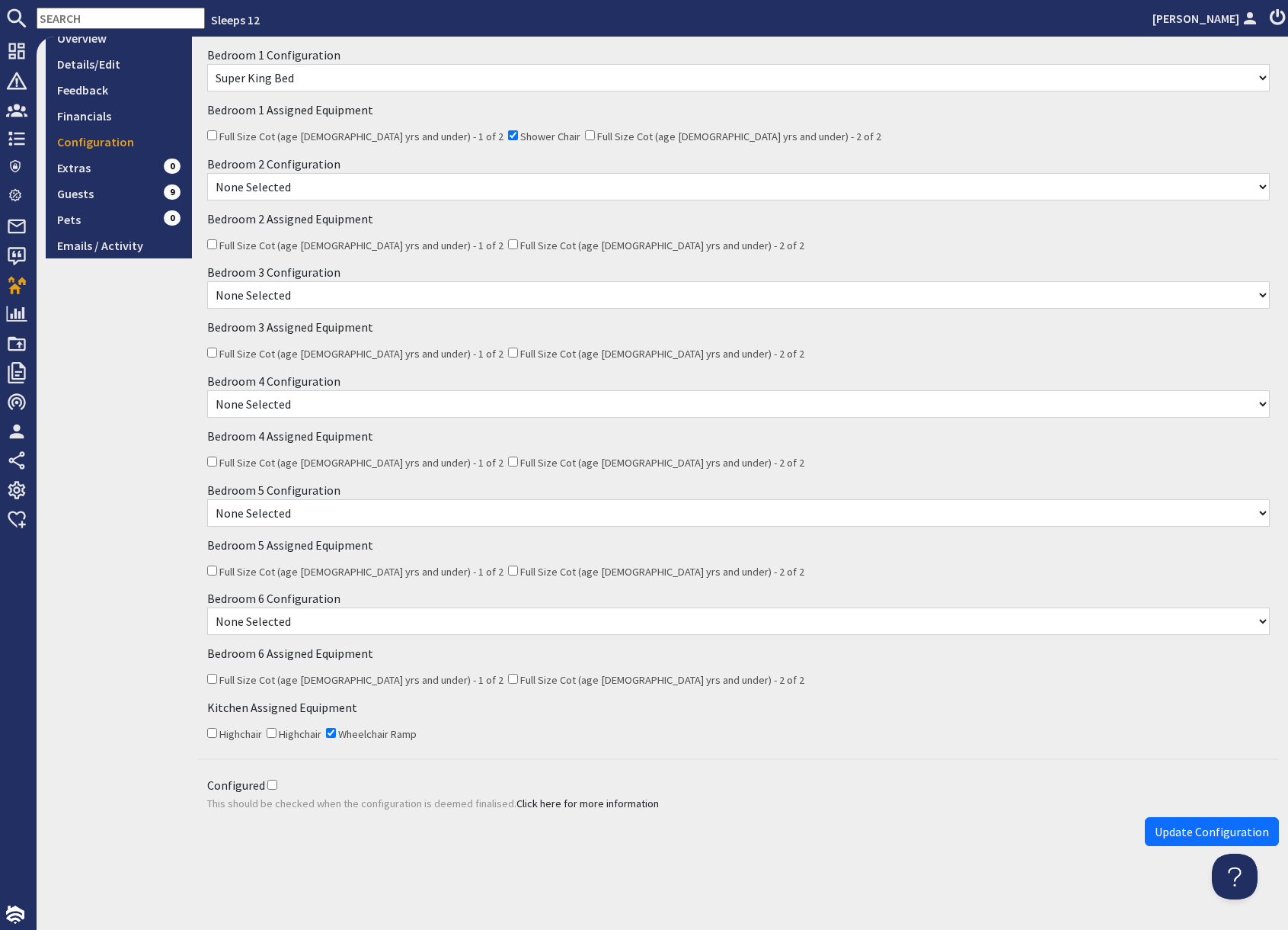
click at [139, 634] on div "9.8 Exclusive Booking #S48128 Overview Details/Edit Feedback Financials Configu…" at bounding box center [119, 343] width 146 height 1020
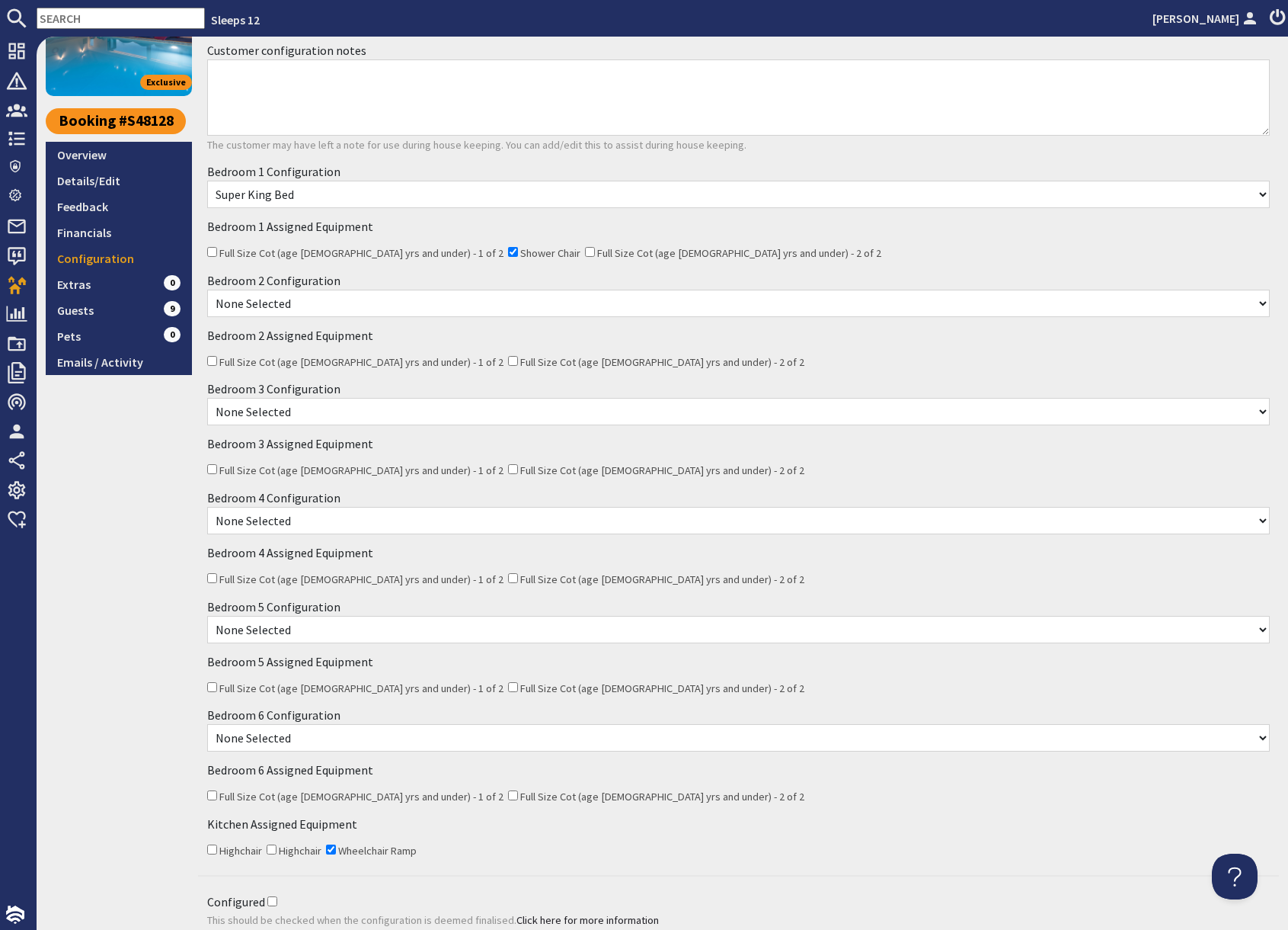
scroll to position [0, 0]
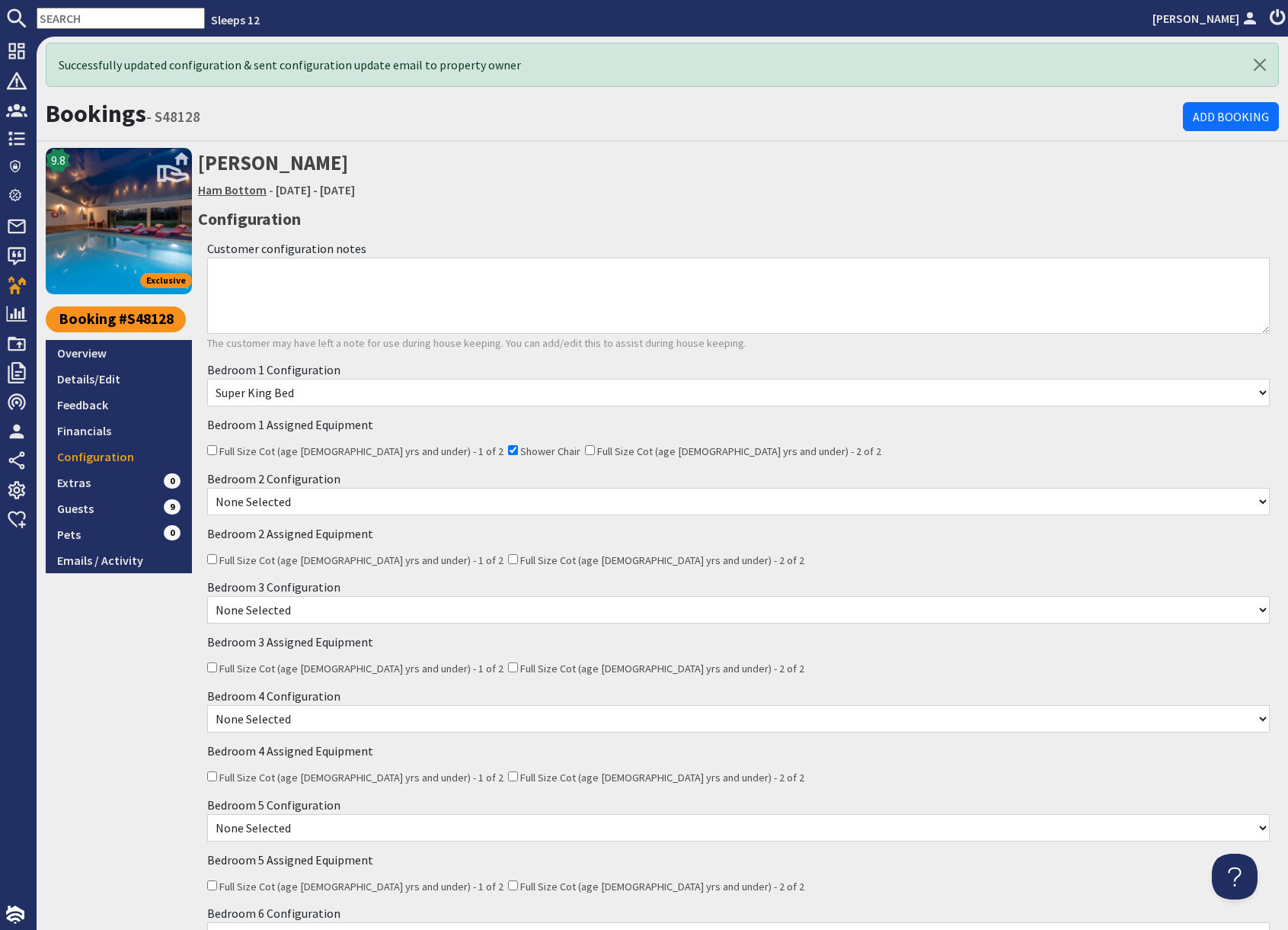
click at [226, 191] on link "Ham Bottom" at bounding box center [232, 190] width 69 height 16
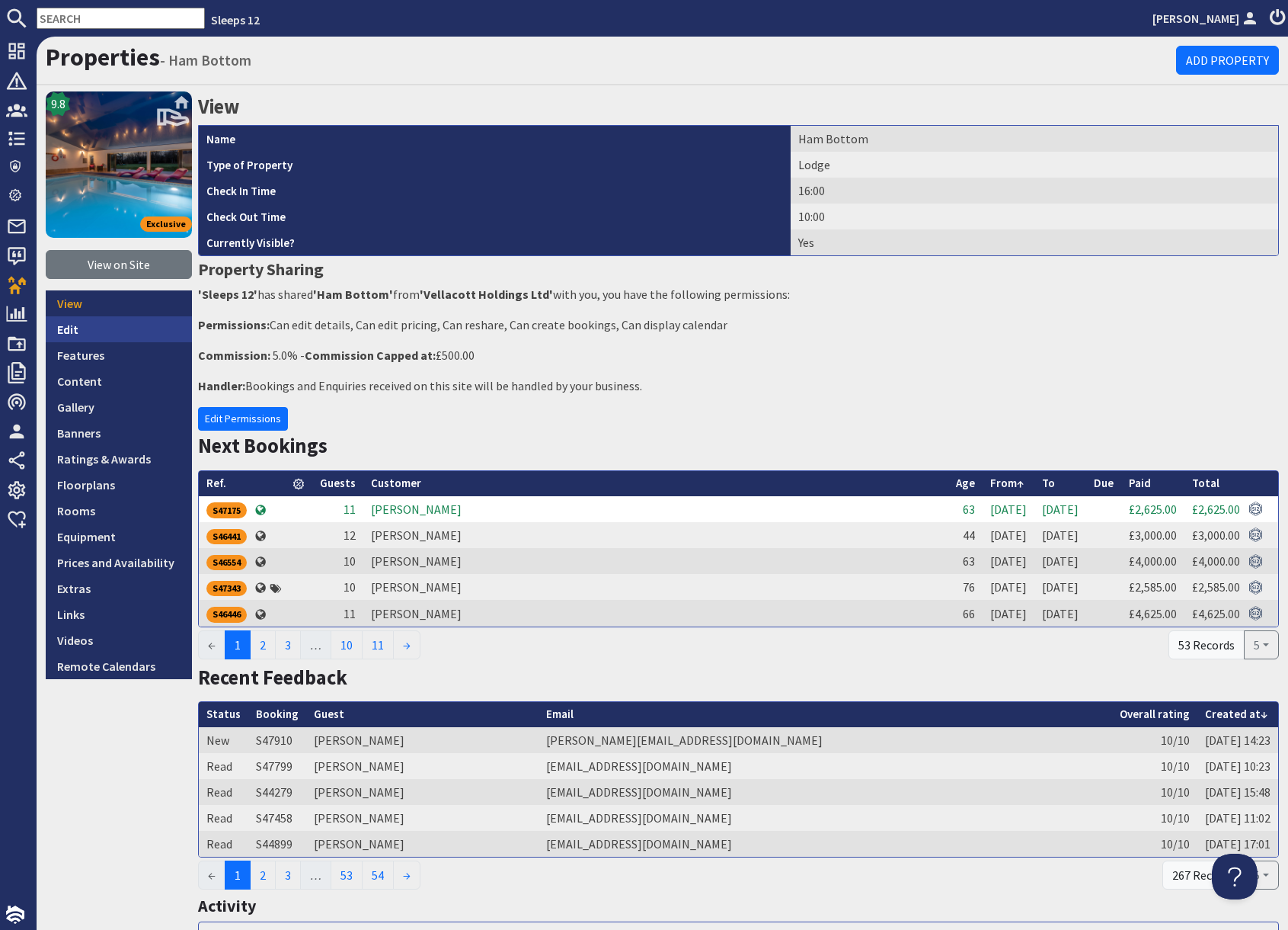
click at [82, 329] on link "Edit" at bounding box center [119, 330] width 146 height 26
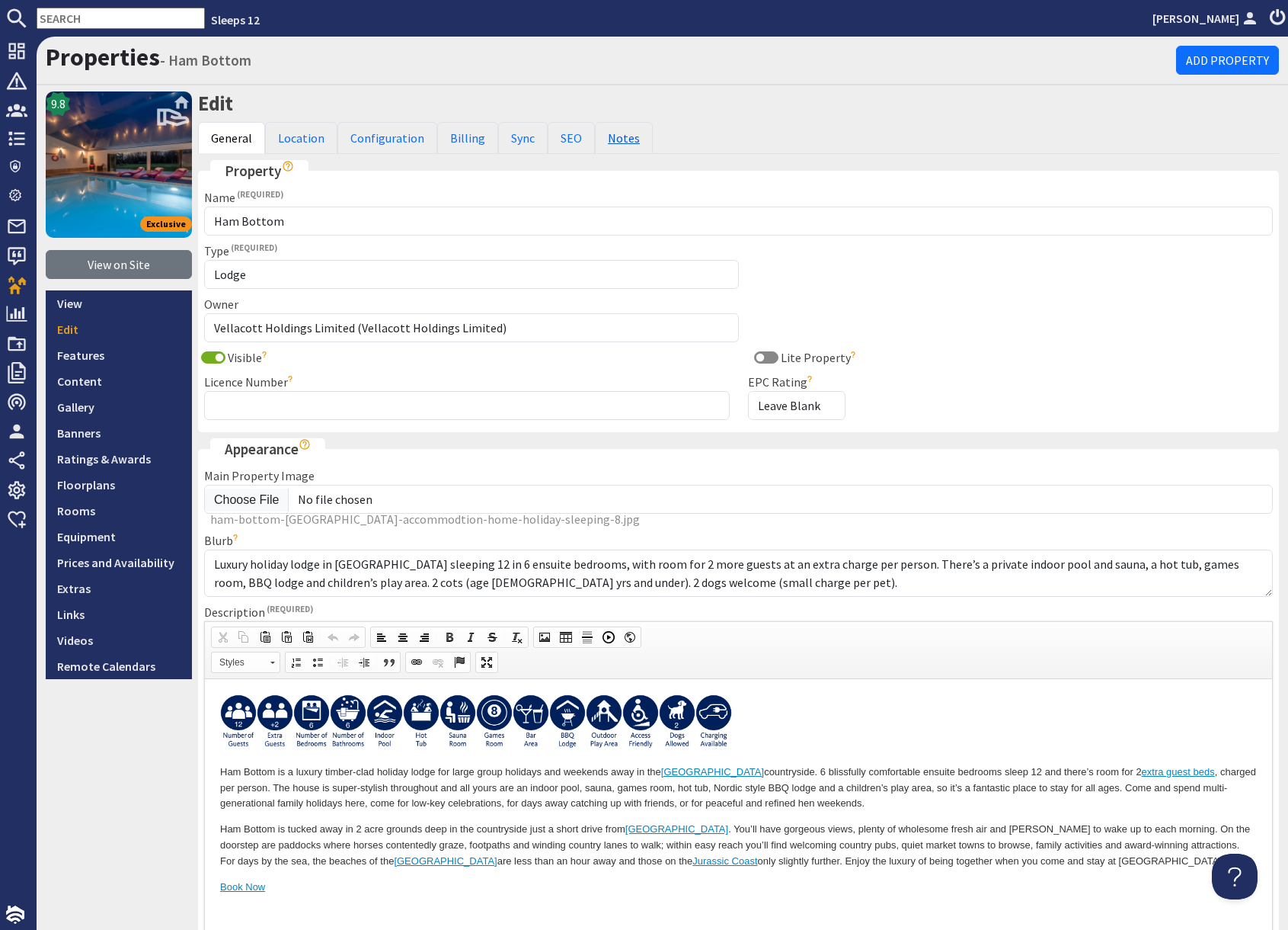
click at [616, 139] on link "Notes" at bounding box center [624, 137] width 58 height 32
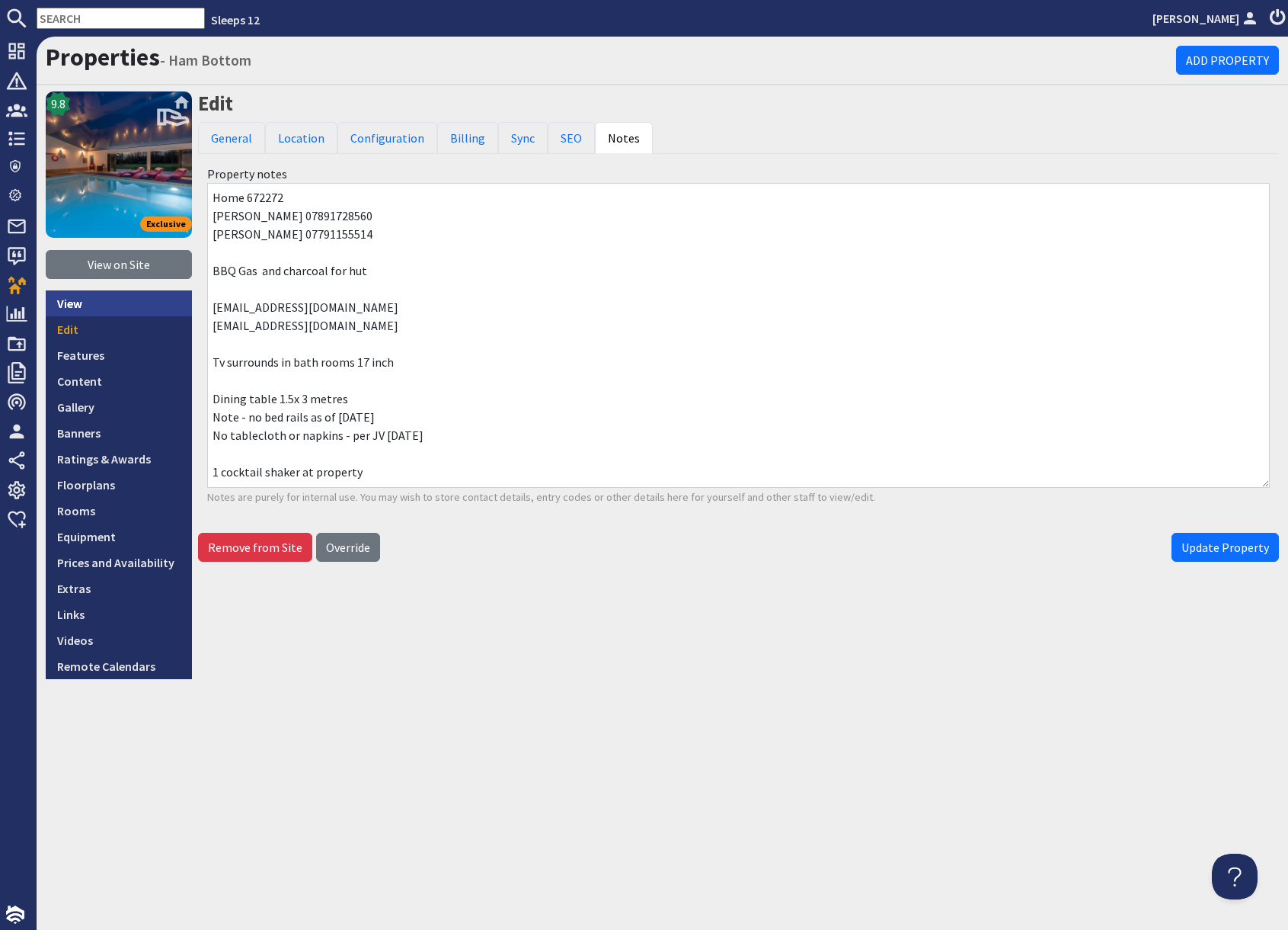
click at [82, 306] on link "View" at bounding box center [119, 304] width 146 height 26
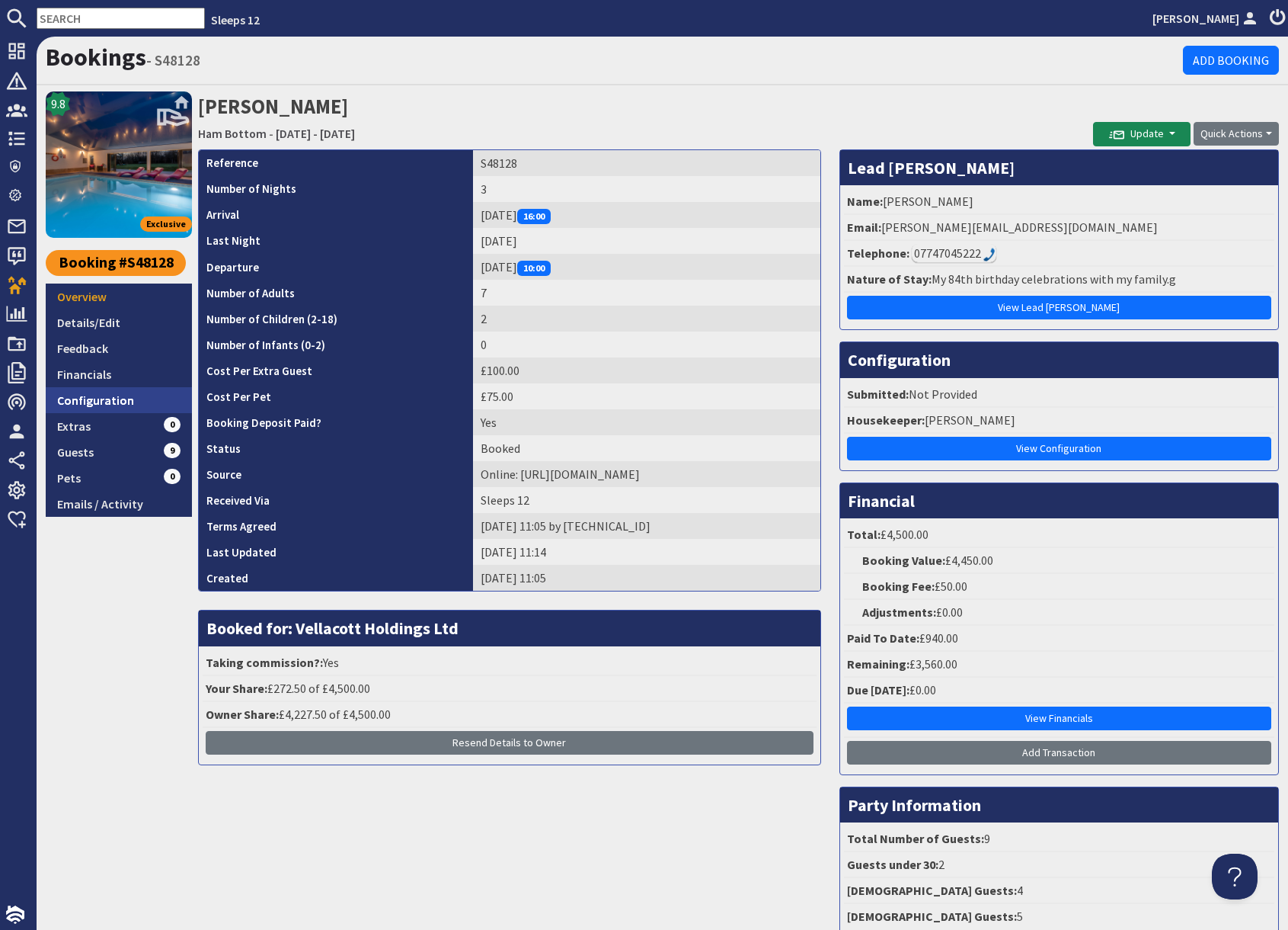
click at [118, 403] on link "Configuration" at bounding box center [119, 400] width 146 height 26
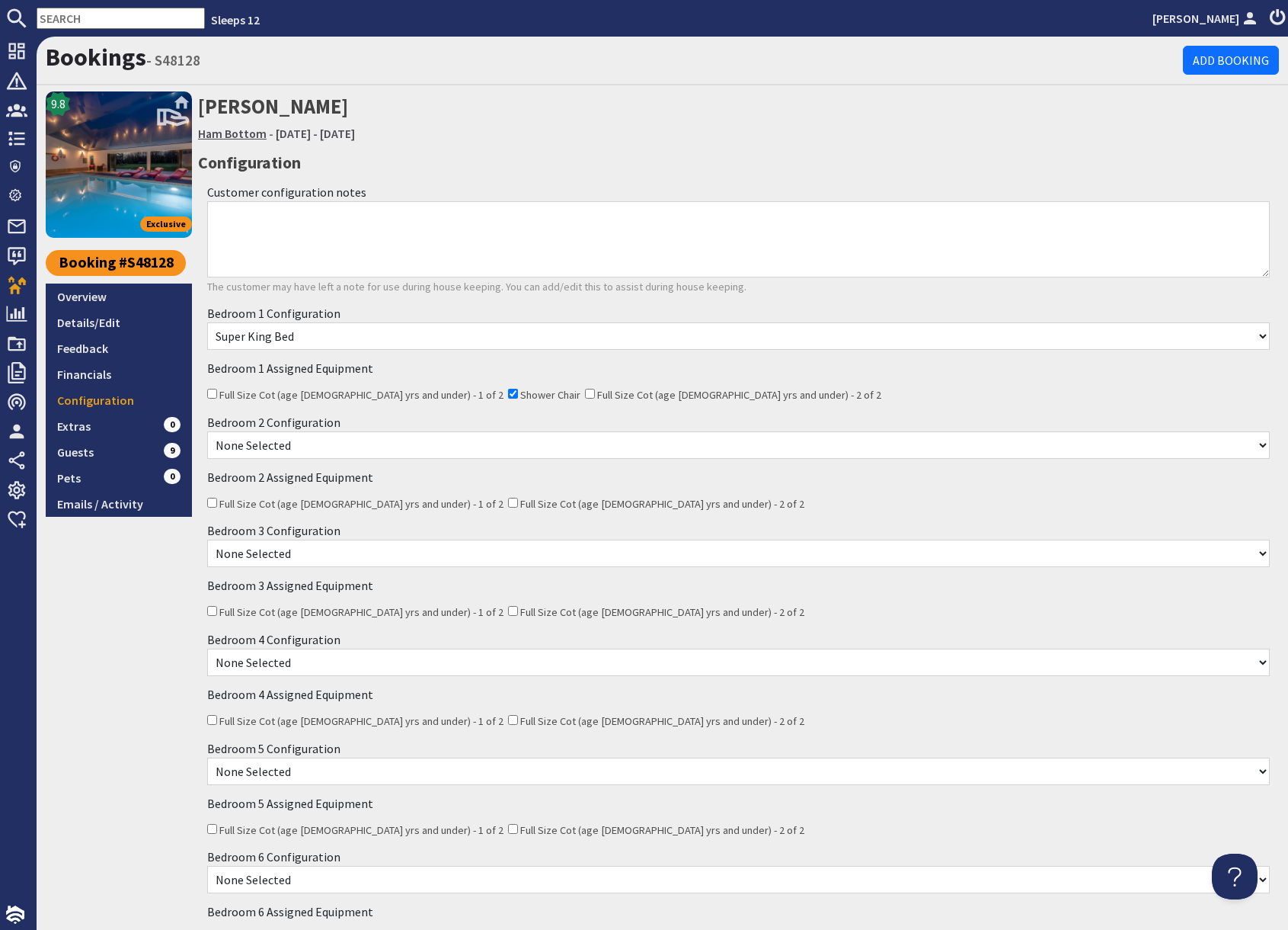
click at [237, 131] on link "Ham Bottom" at bounding box center [232, 134] width 69 height 16
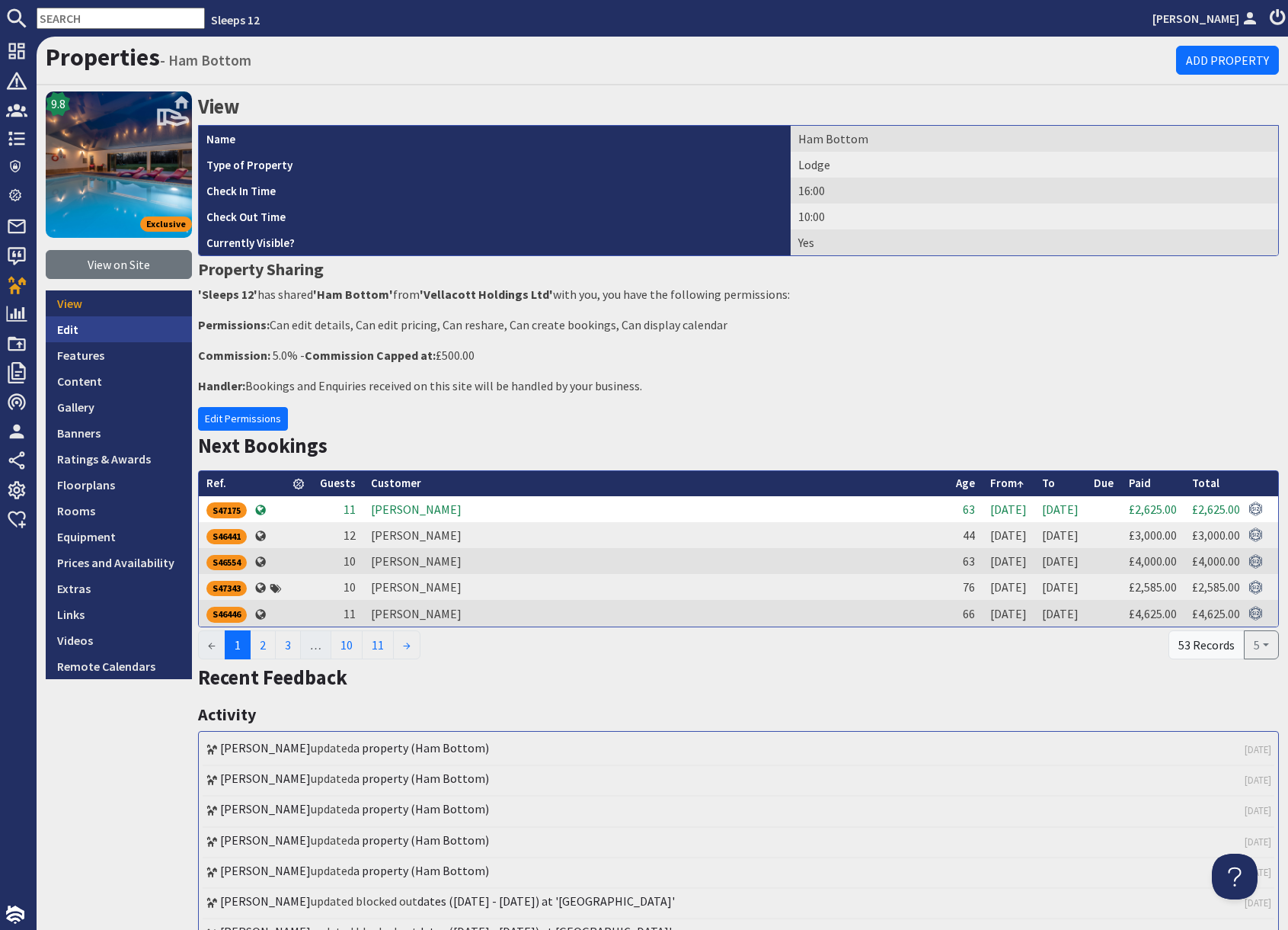
click at [83, 329] on link "Edit" at bounding box center [119, 330] width 146 height 26
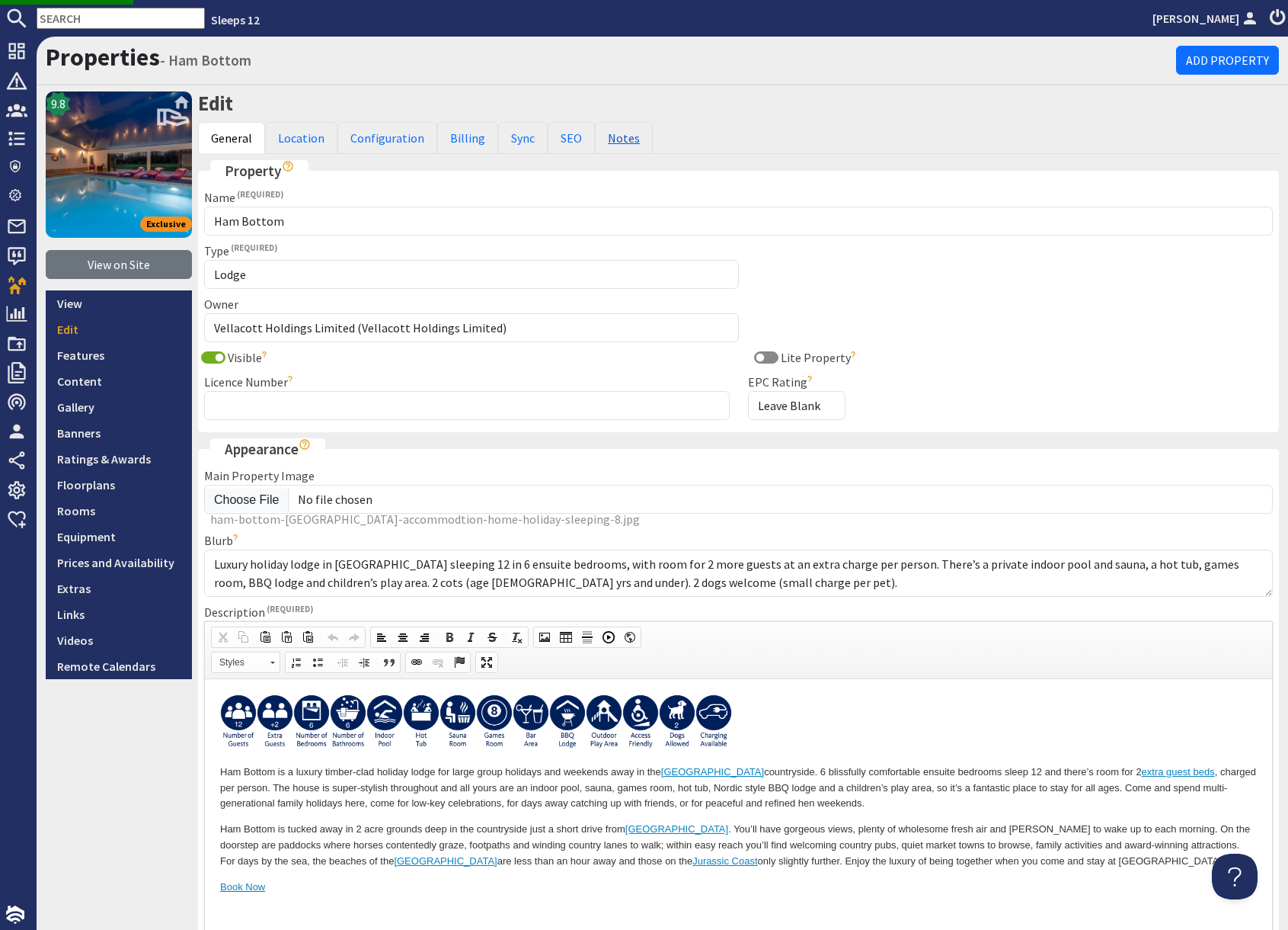
click at [618, 138] on link "Notes" at bounding box center [624, 137] width 58 height 32
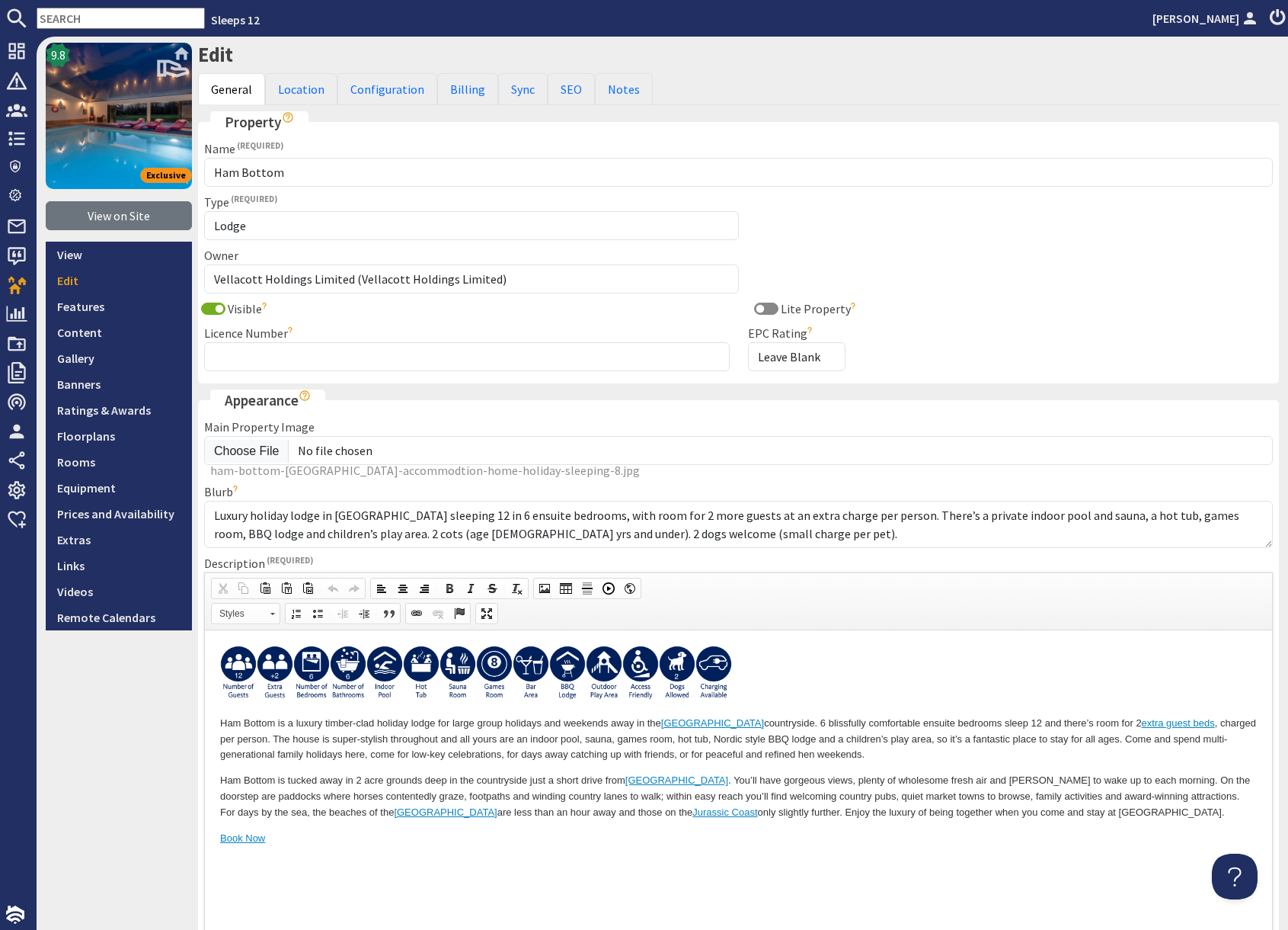
scroll to position [52, 0]
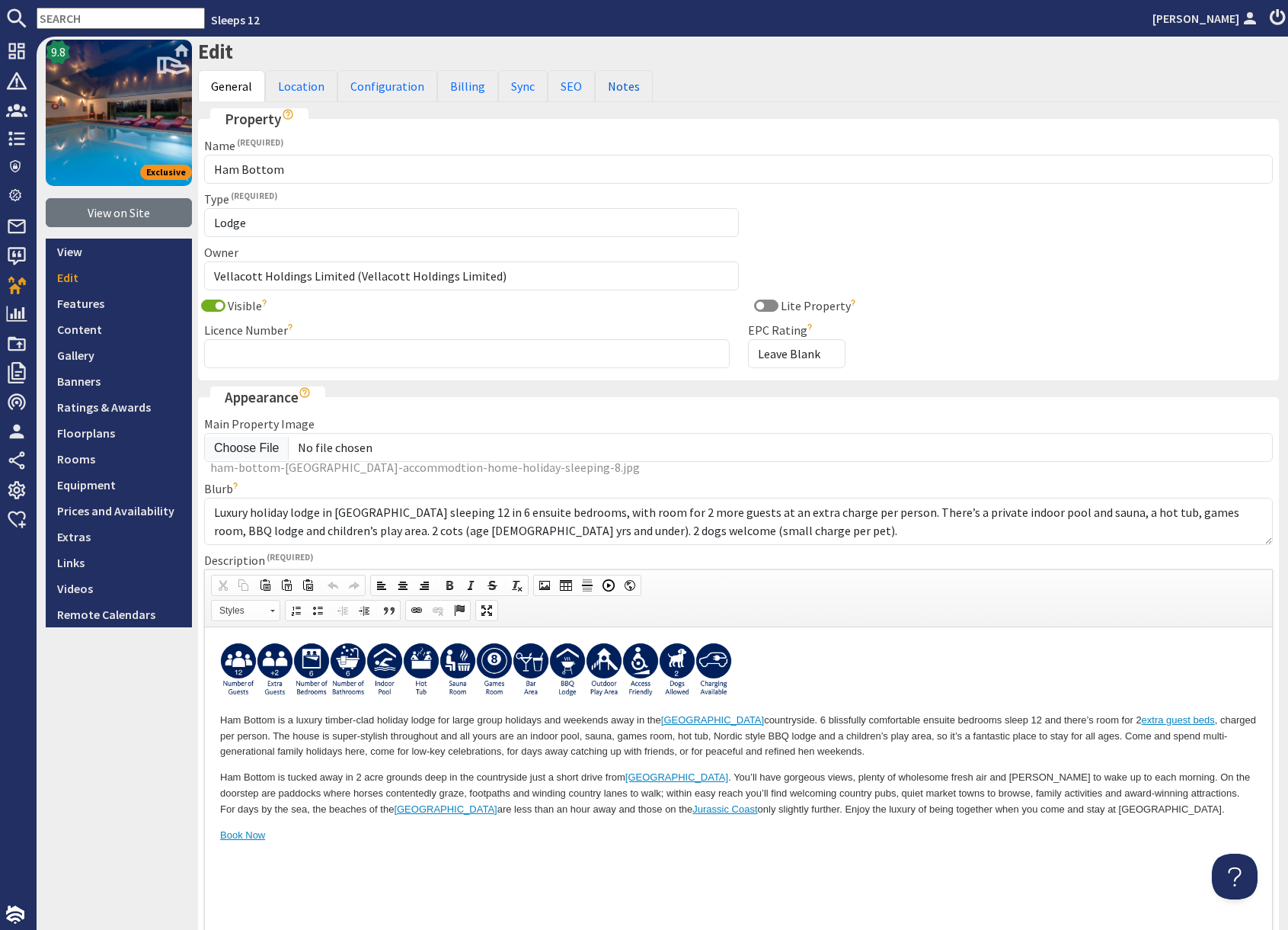
click at [621, 79] on link "Notes" at bounding box center [624, 86] width 58 height 32
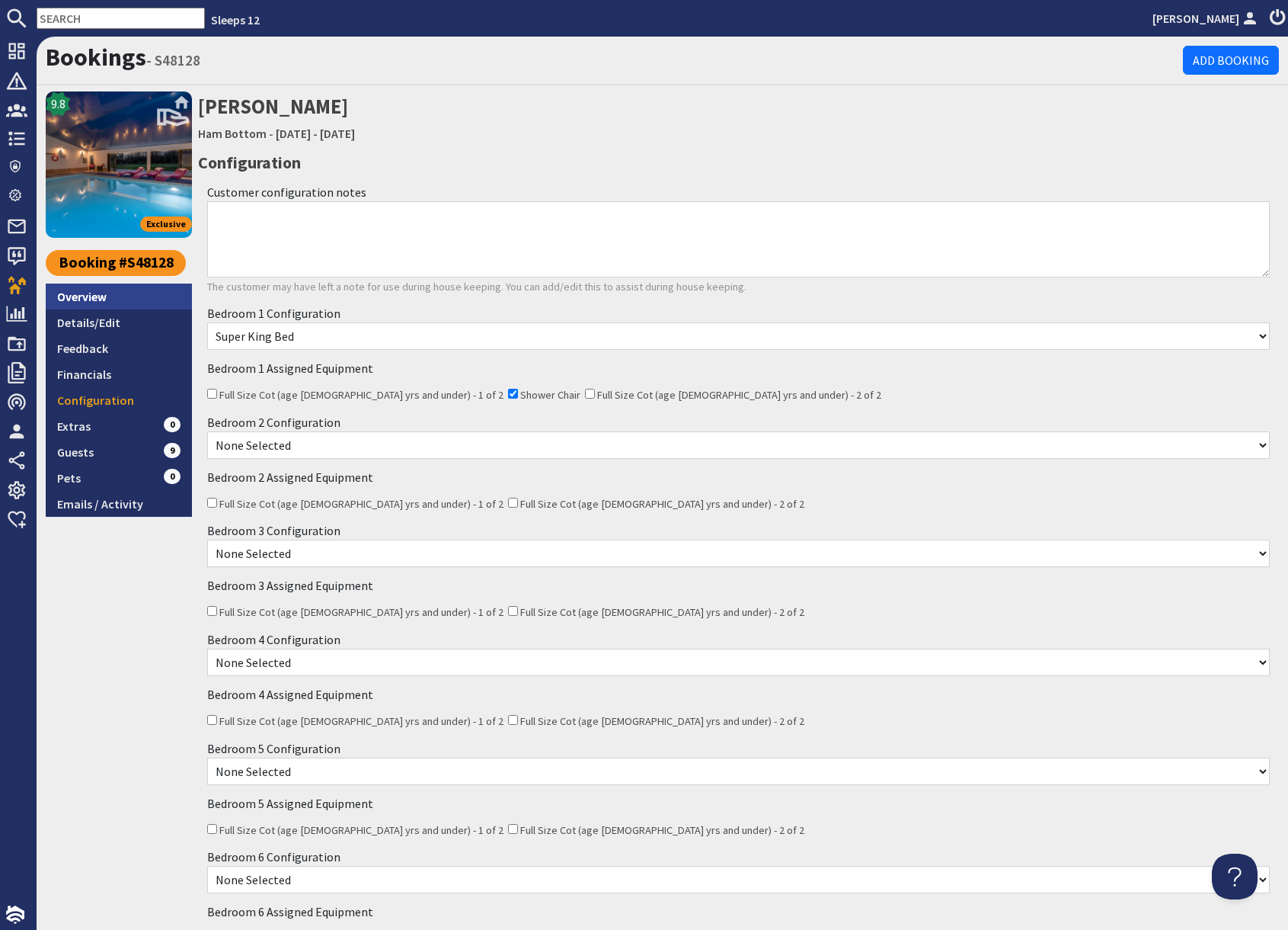
click at [91, 304] on link "Overview" at bounding box center [119, 297] width 146 height 26
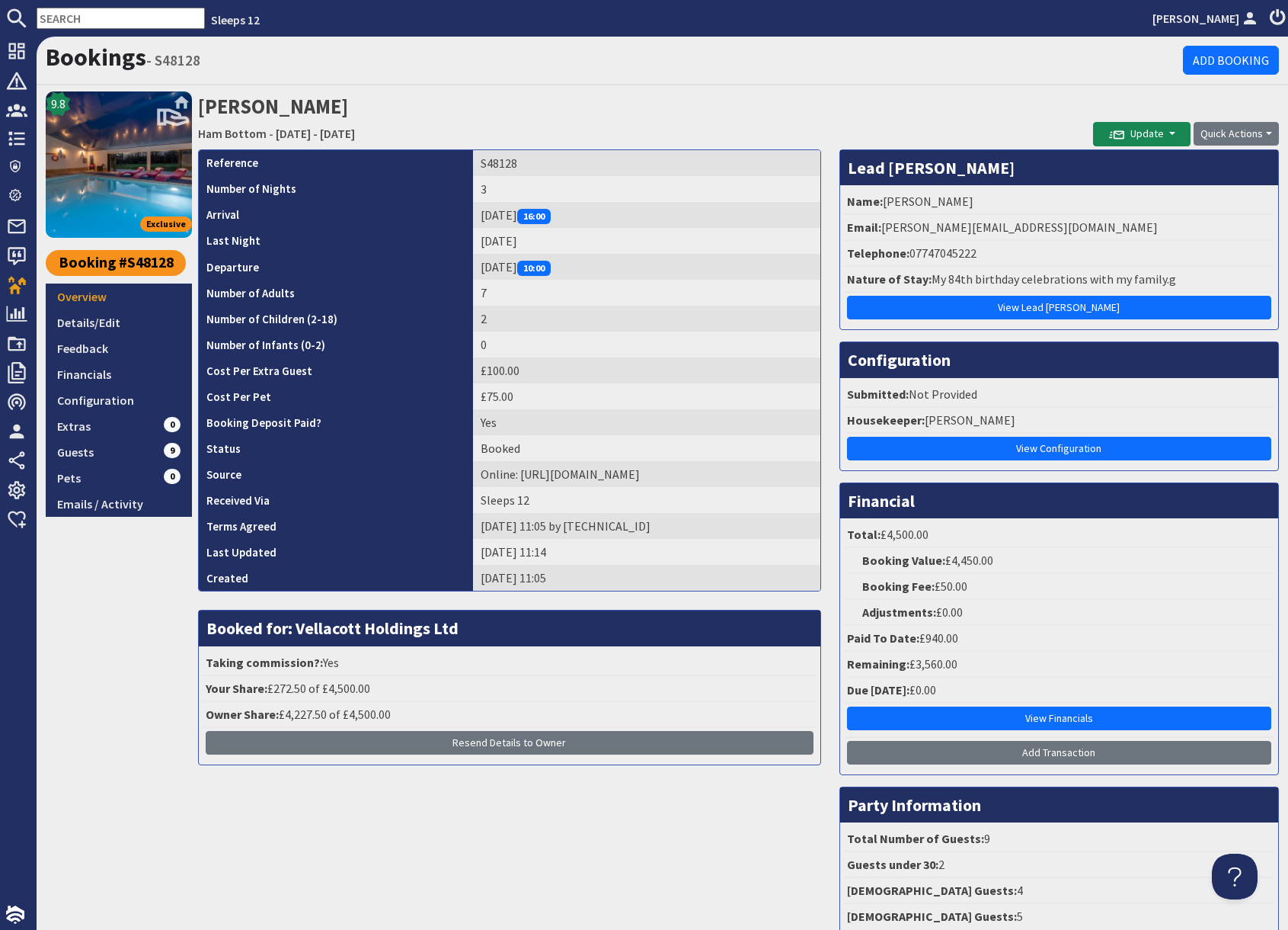
click at [652, 109] on h2 "Frances Hunt Ham Bottom - Friday 05/06/2026 - Sunday 07/06/2026" at bounding box center [645, 118] width 895 height 54
click at [136, 629] on div "9.8 Exclusive Booking #S48128 Overview Details/Edit Feedback Financials Configu…" at bounding box center [119, 518] width 146 height 853
click at [90, 450] on link "Guests 9" at bounding box center [119, 452] width 146 height 26
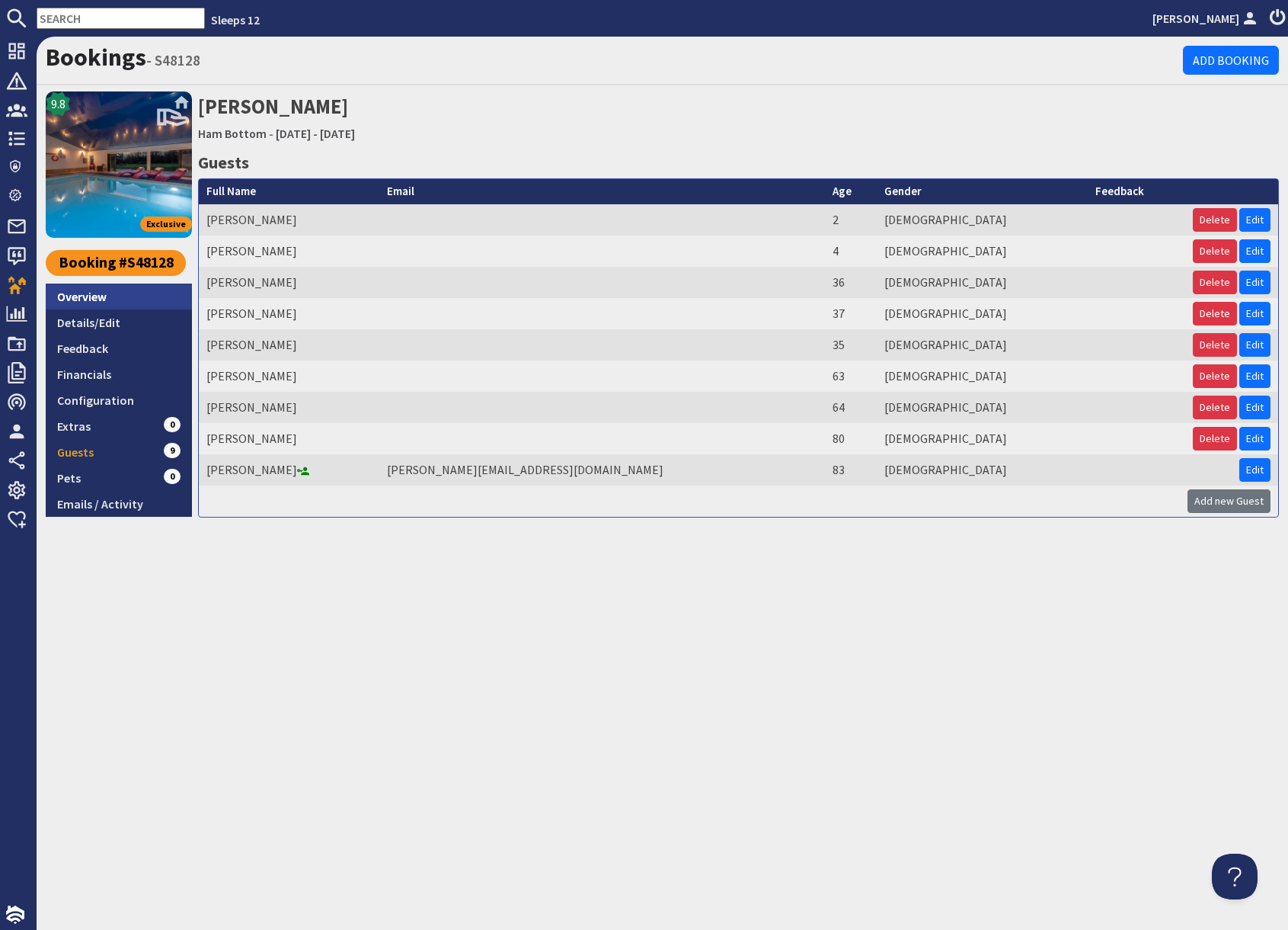
click at [89, 300] on link "Overview" at bounding box center [119, 297] width 146 height 26
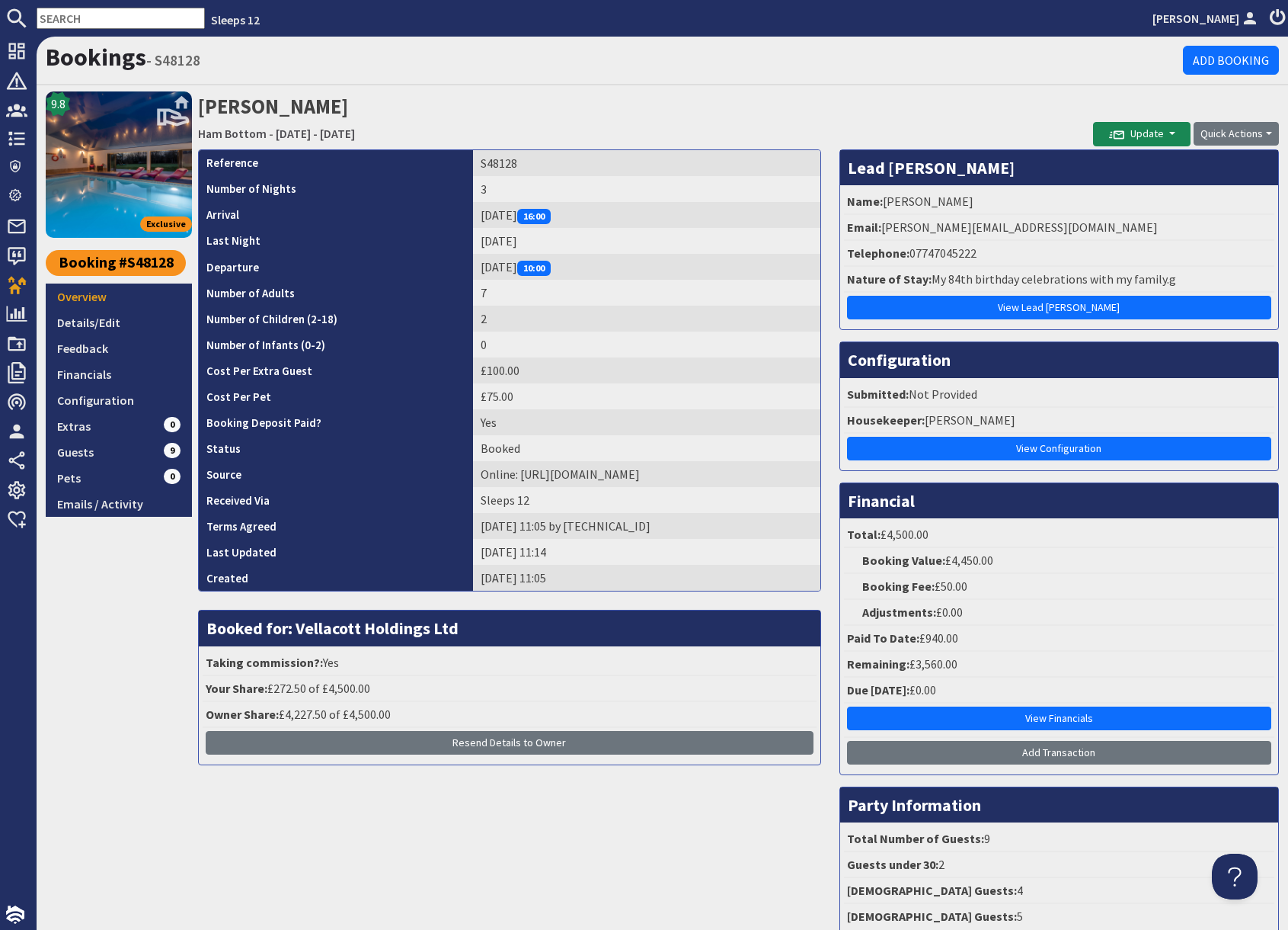
click at [981, 92] on h2 "Frances Hunt Ham Bottom - Friday 05/06/2026 - Sunday 07/06/2026" at bounding box center [645, 118] width 895 height 54
click at [94, 17] on input "text" at bounding box center [121, 18] width 169 height 22
paste input "husseinramzan786@gmail.com"
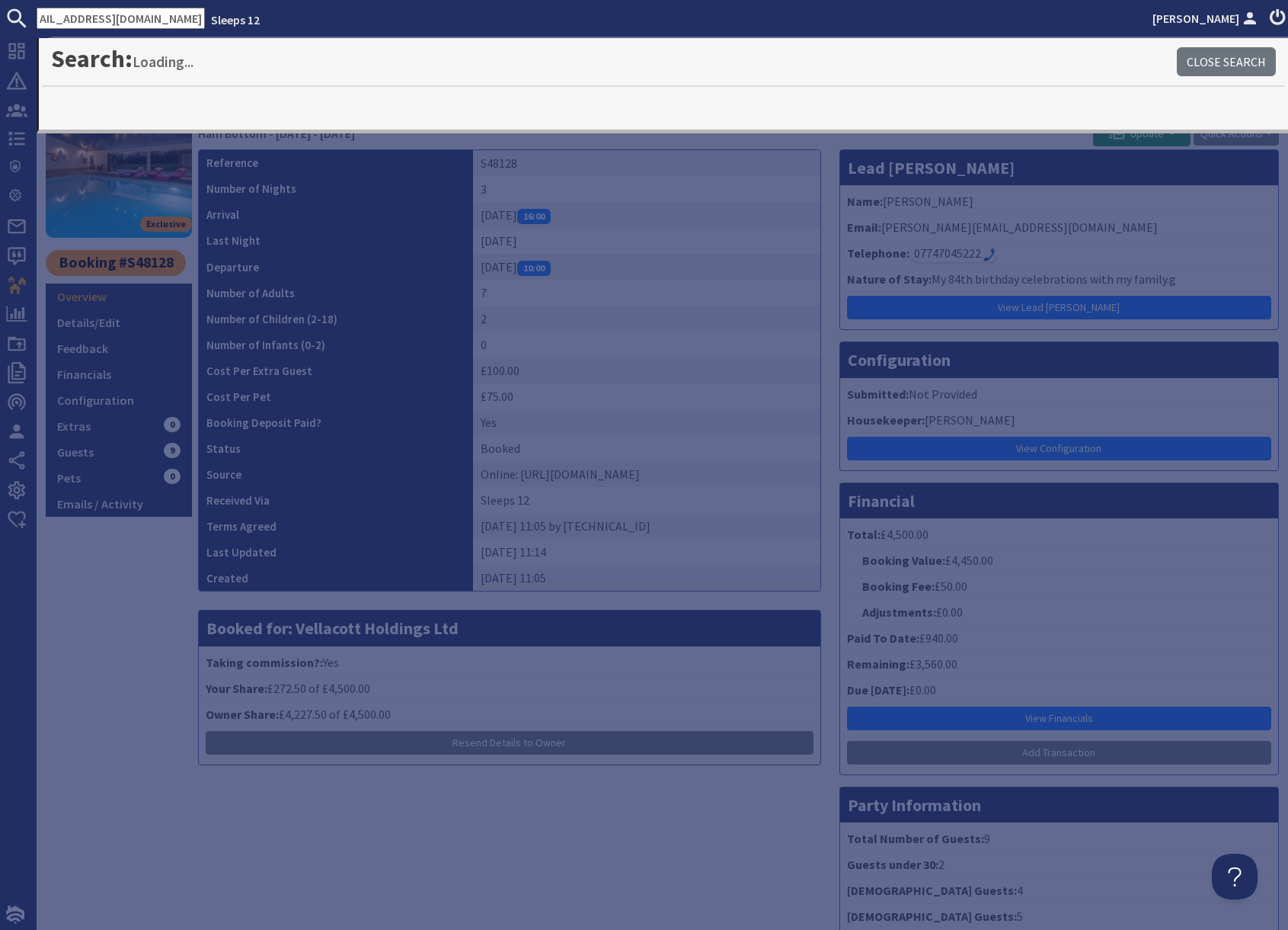
type input "husseinramzan786@gmail.com"
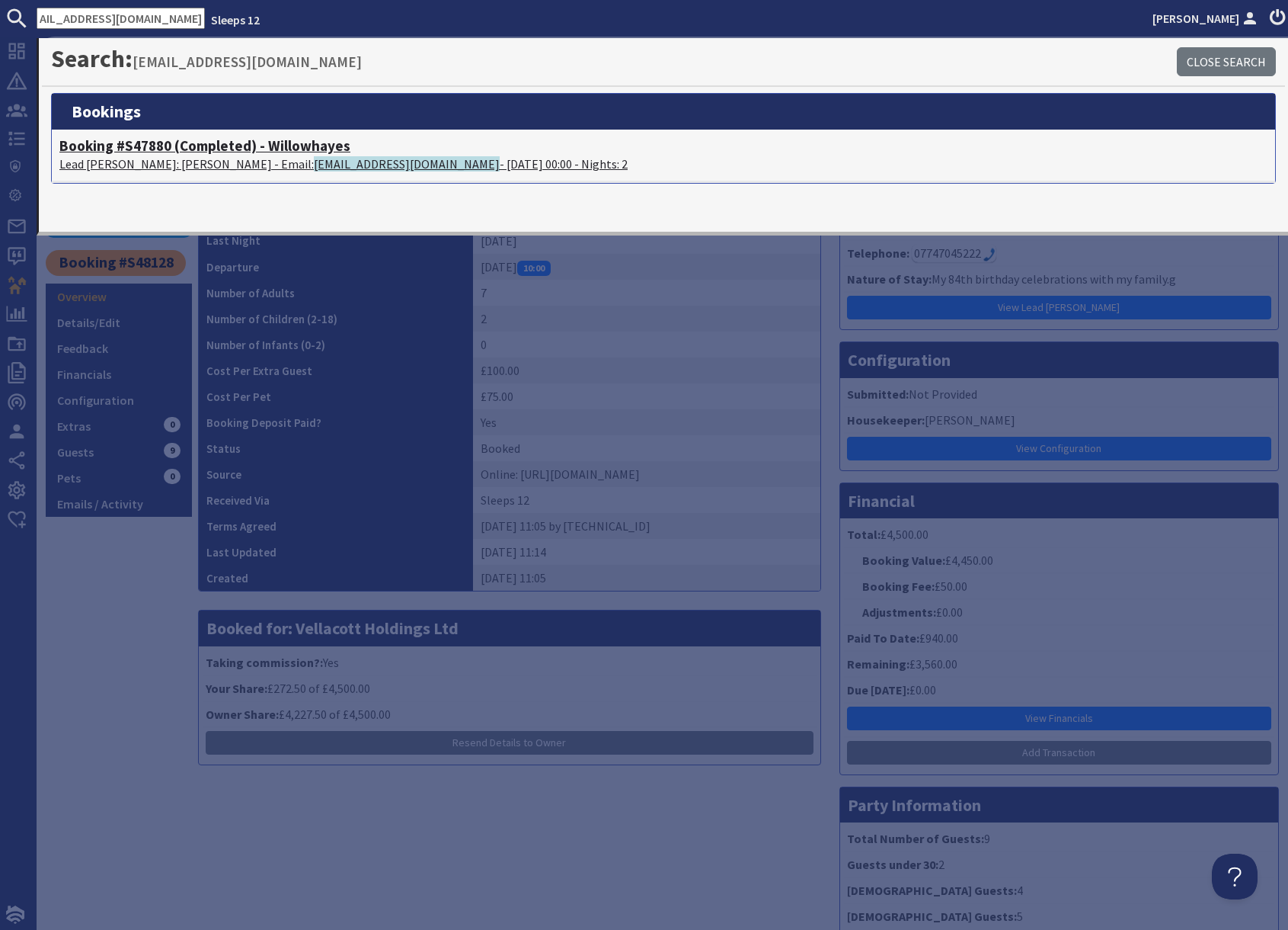
scroll to position [0, 0]
click at [157, 161] on p "Lead Booker: Hussein Ramzan - Email: husseinramzan786@gmail.com - 03/10/2025 00…" at bounding box center [664, 164] width 1209 height 18
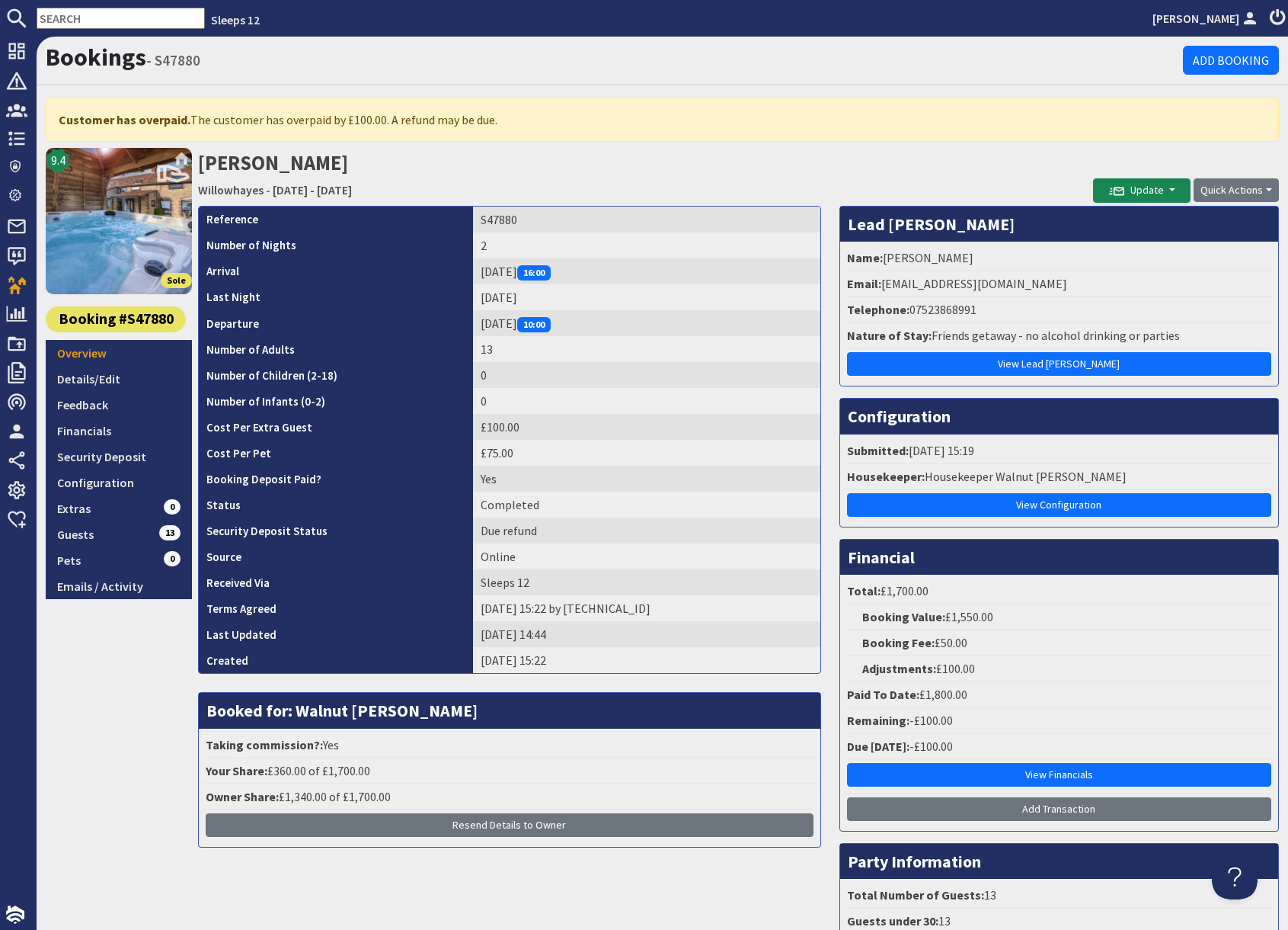
click at [132, 688] on div "9.4 Sole Booking #S47880 Overview Details/Edit Feedback Financials Security Dep…" at bounding box center [119, 587] width 146 height 879
click at [123, 488] on link "Configuration" at bounding box center [119, 483] width 146 height 26
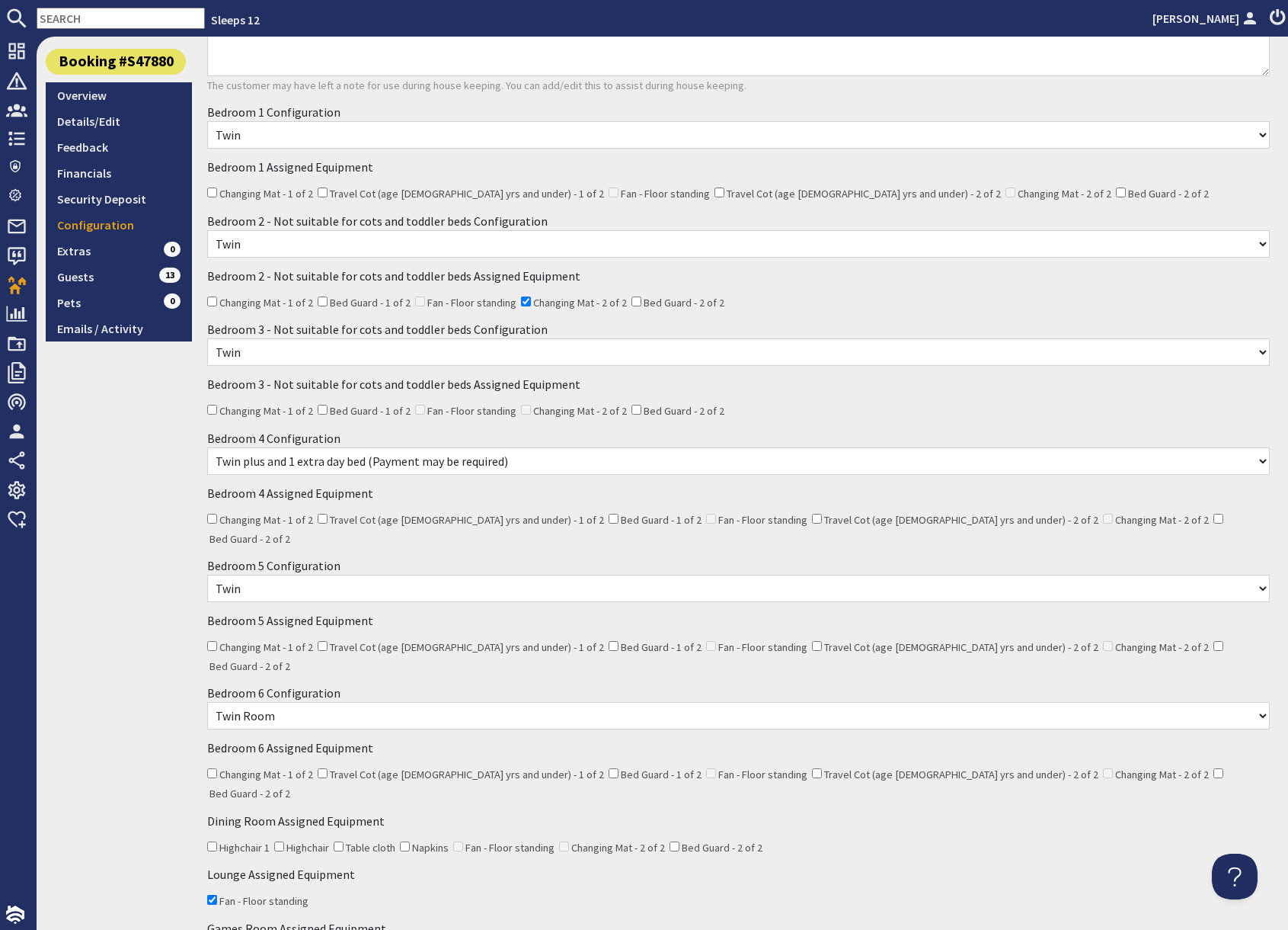
scroll to position [263, 0]
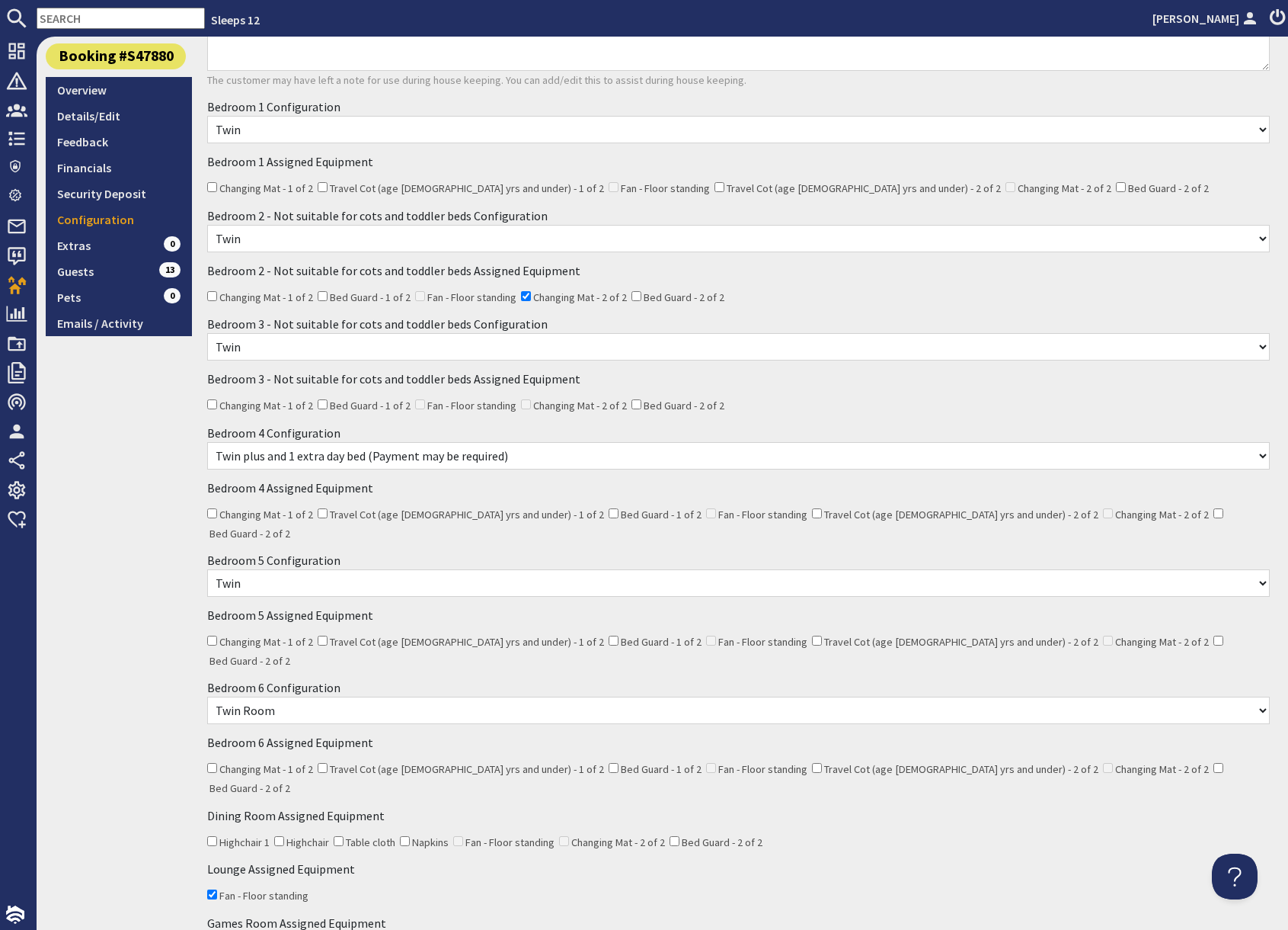
click at [448, 352] on select "None Selected Super King Twin" at bounding box center [738, 347] width 1063 height 28
click at [341, 569] on select "None Selected Super King Twin" at bounding box center [738, 583] width 1063 height 28
click at [319, 697] on select "None Selected Super King Twin Room Super King and 1 extra day bed (Payment may …" at bounding box center [738, 711] width 1063 height 28
select select "1914"
click at [207, 697] on select "None Selected Super King Twin Room Super King and 1 extra day bed (Payment may …" at bounding box center [738, 711] width 1063 height 28
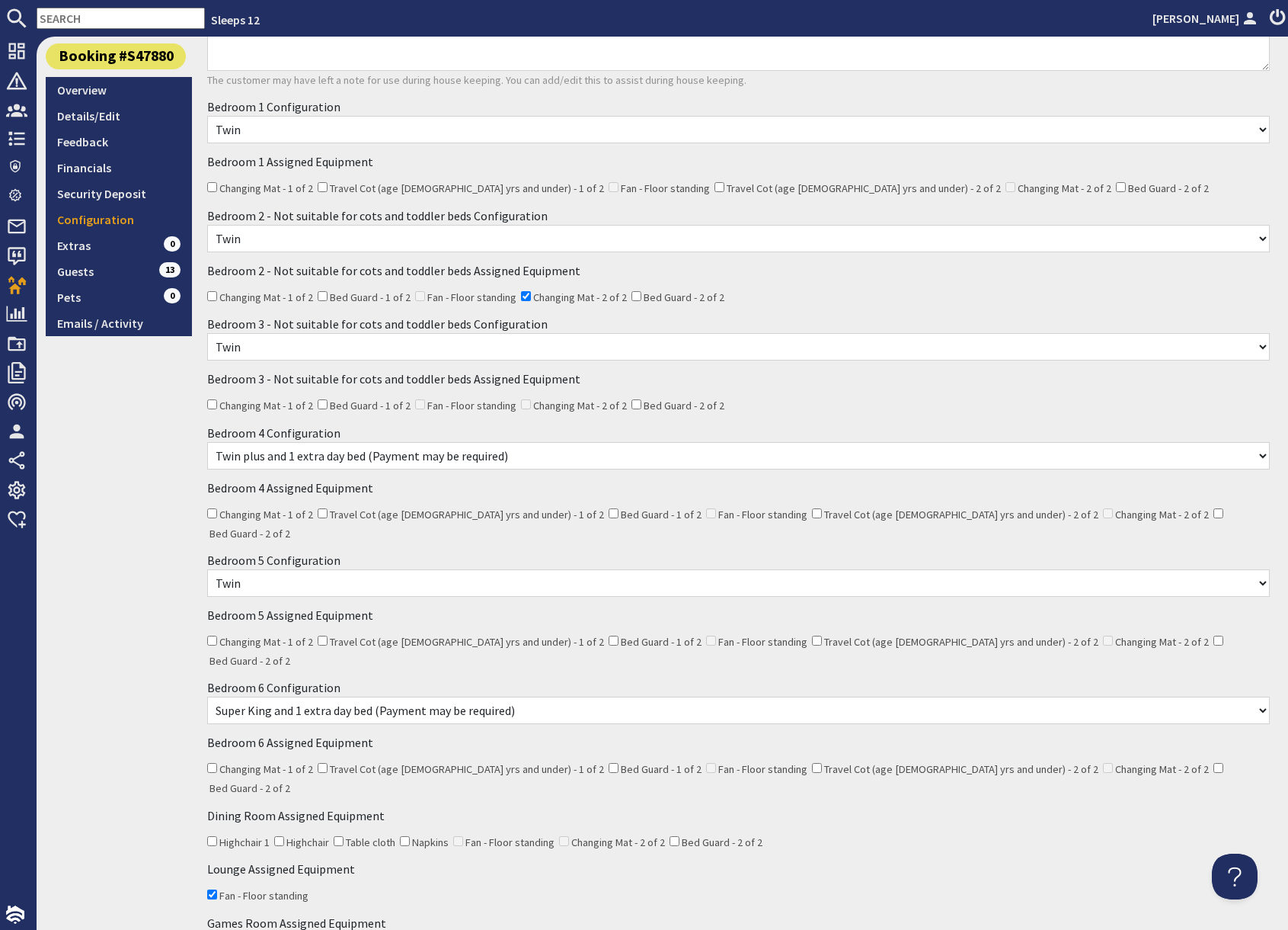
click at [103, 666] on div "9.4 Sole Booking #S47880 Overview Details/Edit Feedback Financials Security Dep…" at bounding box center [119, 477] width 146 height 1184
click at [317, 697] on select "None Selected Super King Twin Room Super King and 1 extra day bed (Payment may …" at bounding box center [738, 711] width 1063 height 28
click at [732, 855] on div "Lounge Assigned Equipment Fan - Floor standing" at bounding box center [738, 882] width 1081 height 54
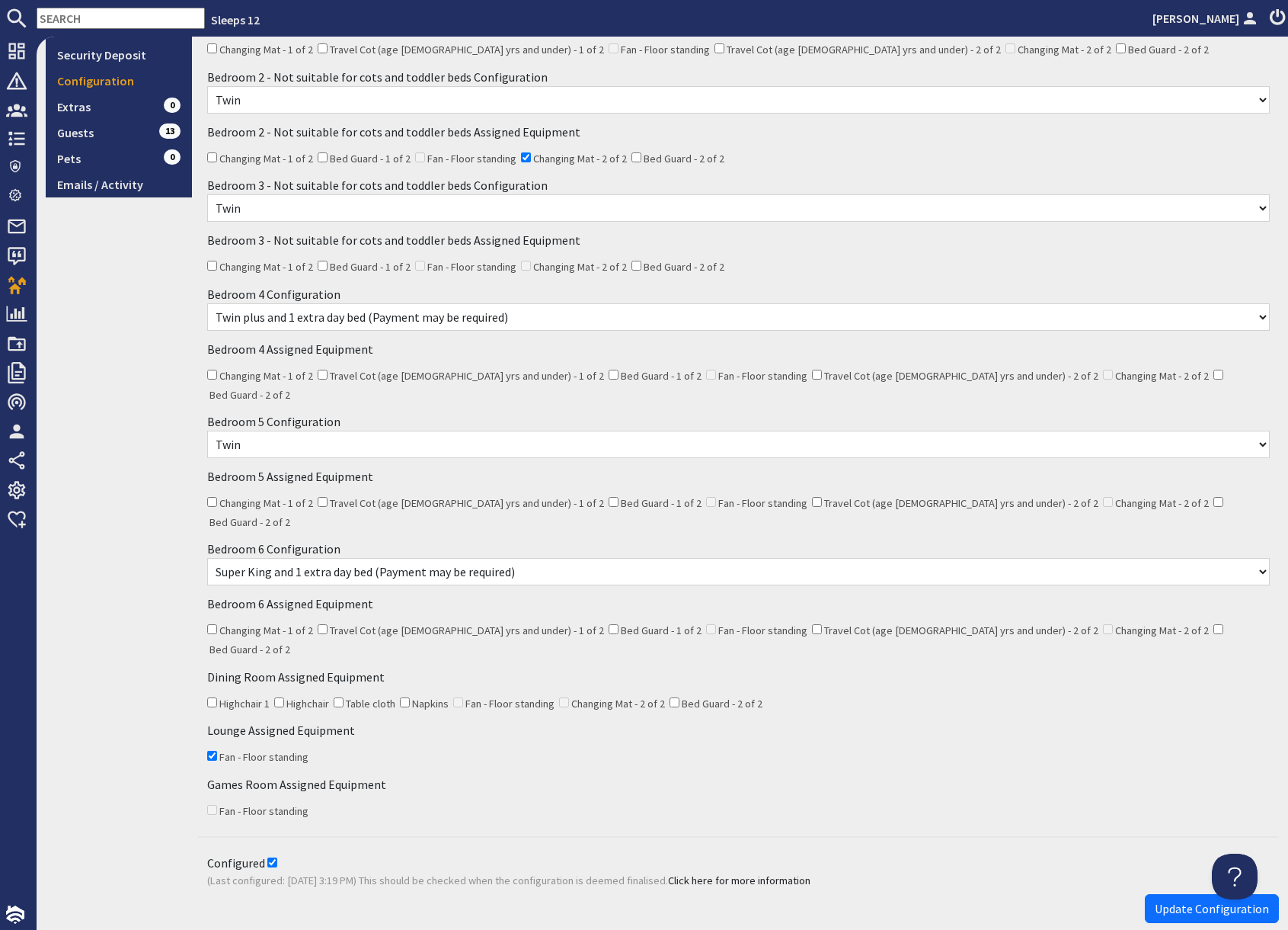
scroll to position [422, 0]
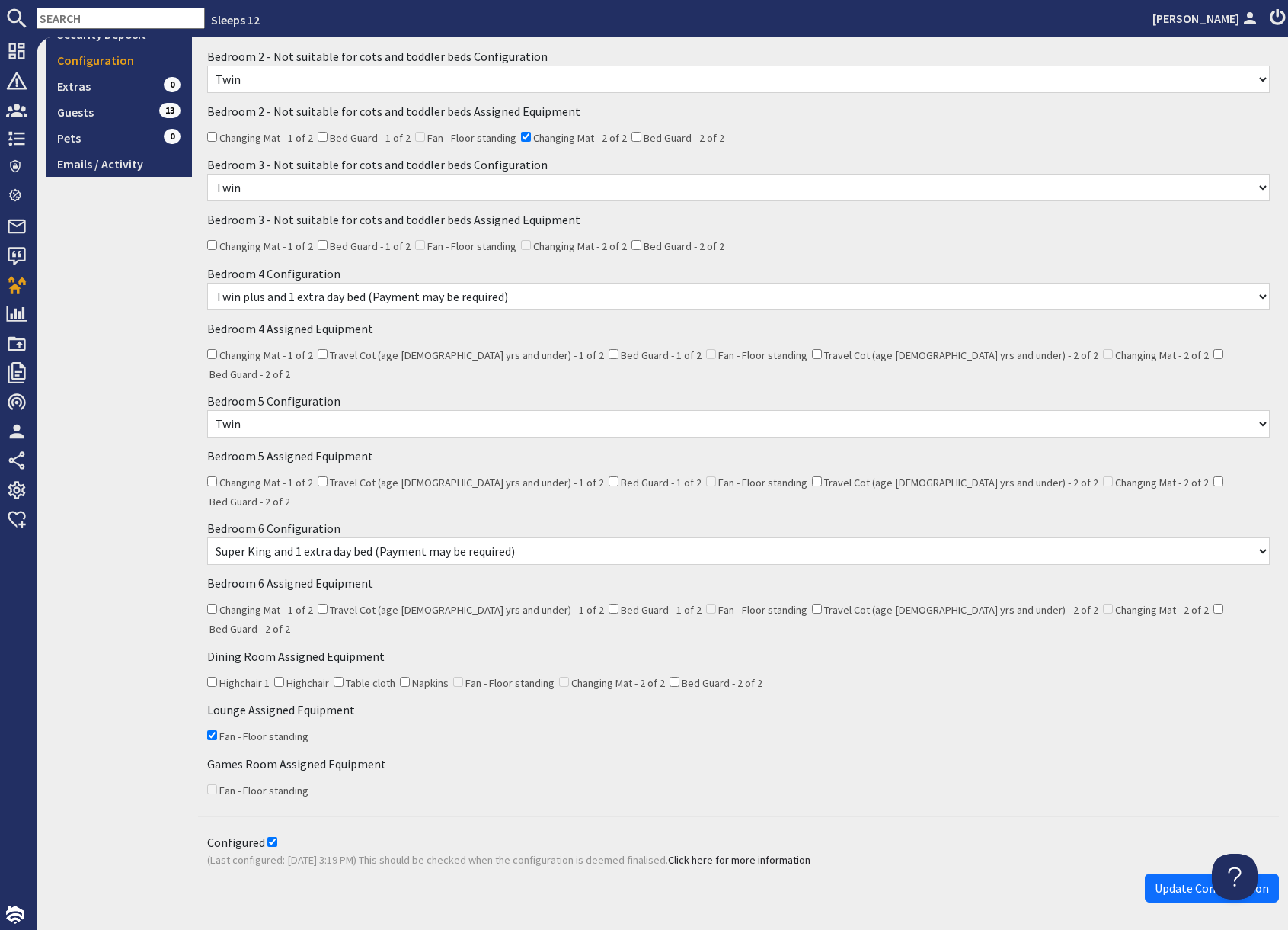
drag, startPoint x: 1196, startPoint y: 834, endPoint x: 1140, endPoint y: 876, distance: 70.0
click at [1196, 880] on span "Update Configuration" at bounding box center [1211, 888] width 114 height 16
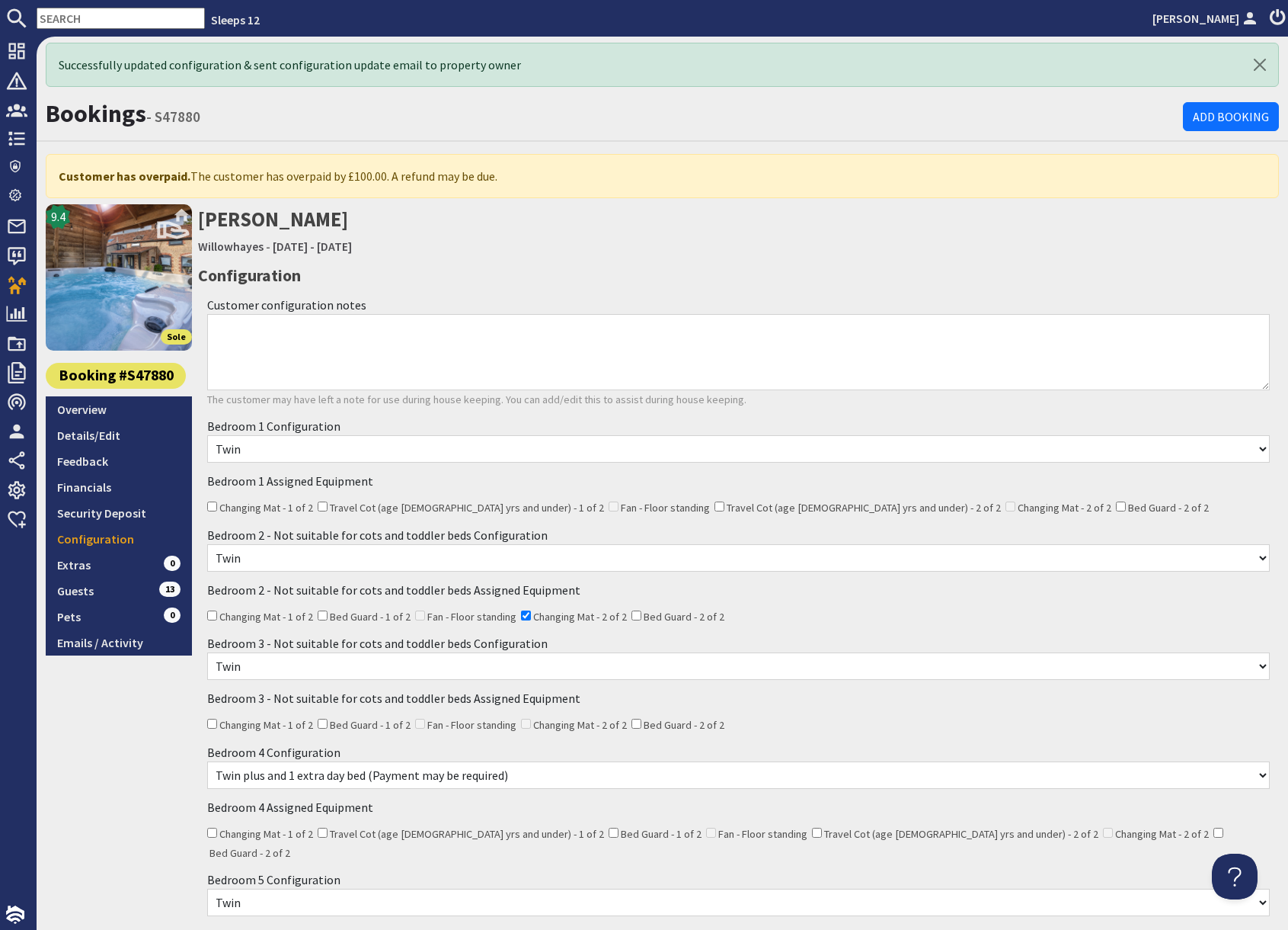
scroll to position [0, 0]
click at [91, 415] on link "Overview" at bounding box center [119, 410] width 146 height 26
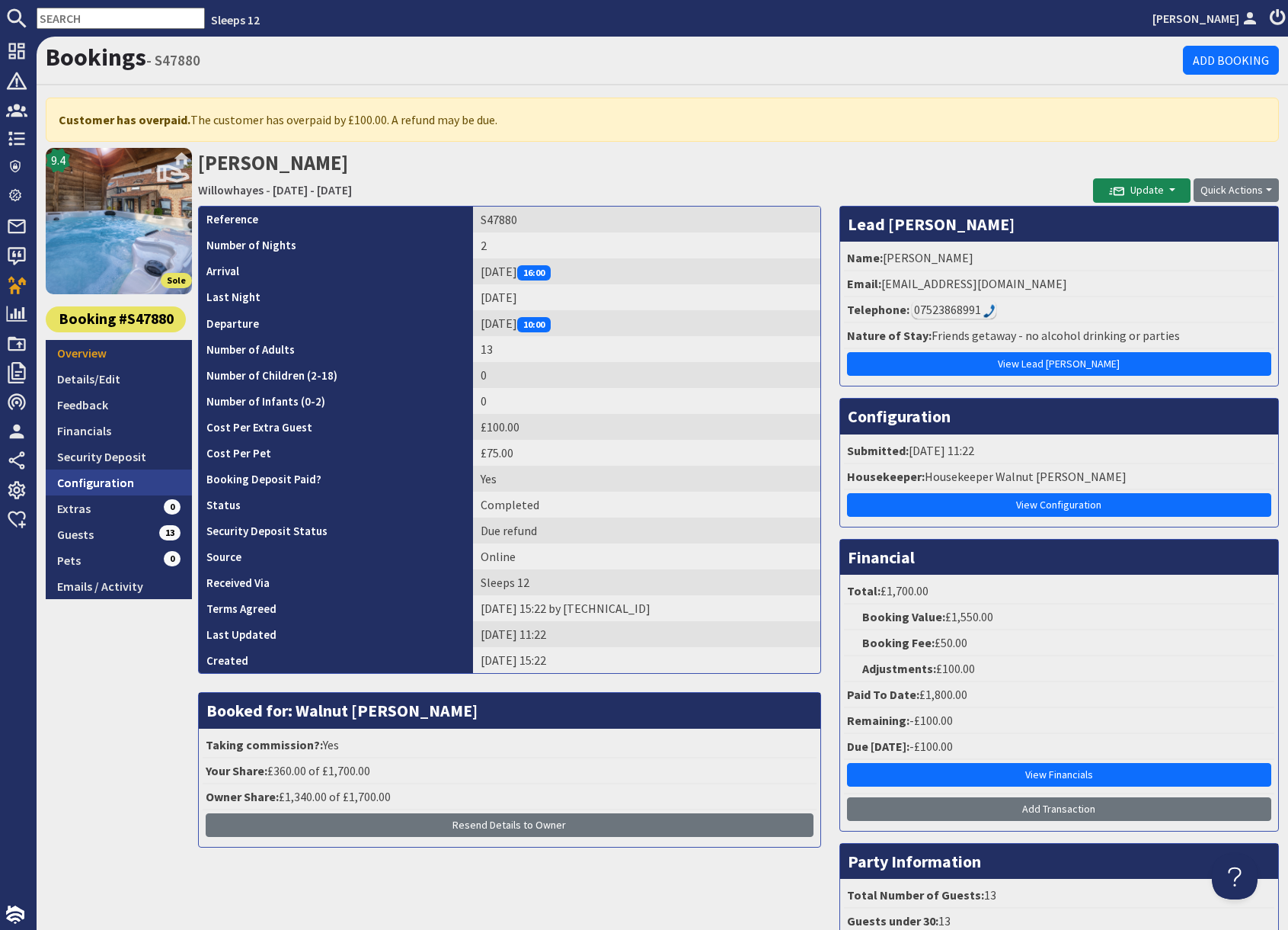
click at [122, 483] on link "Configuration" at bounding box center [119, 483] width 146 height 26
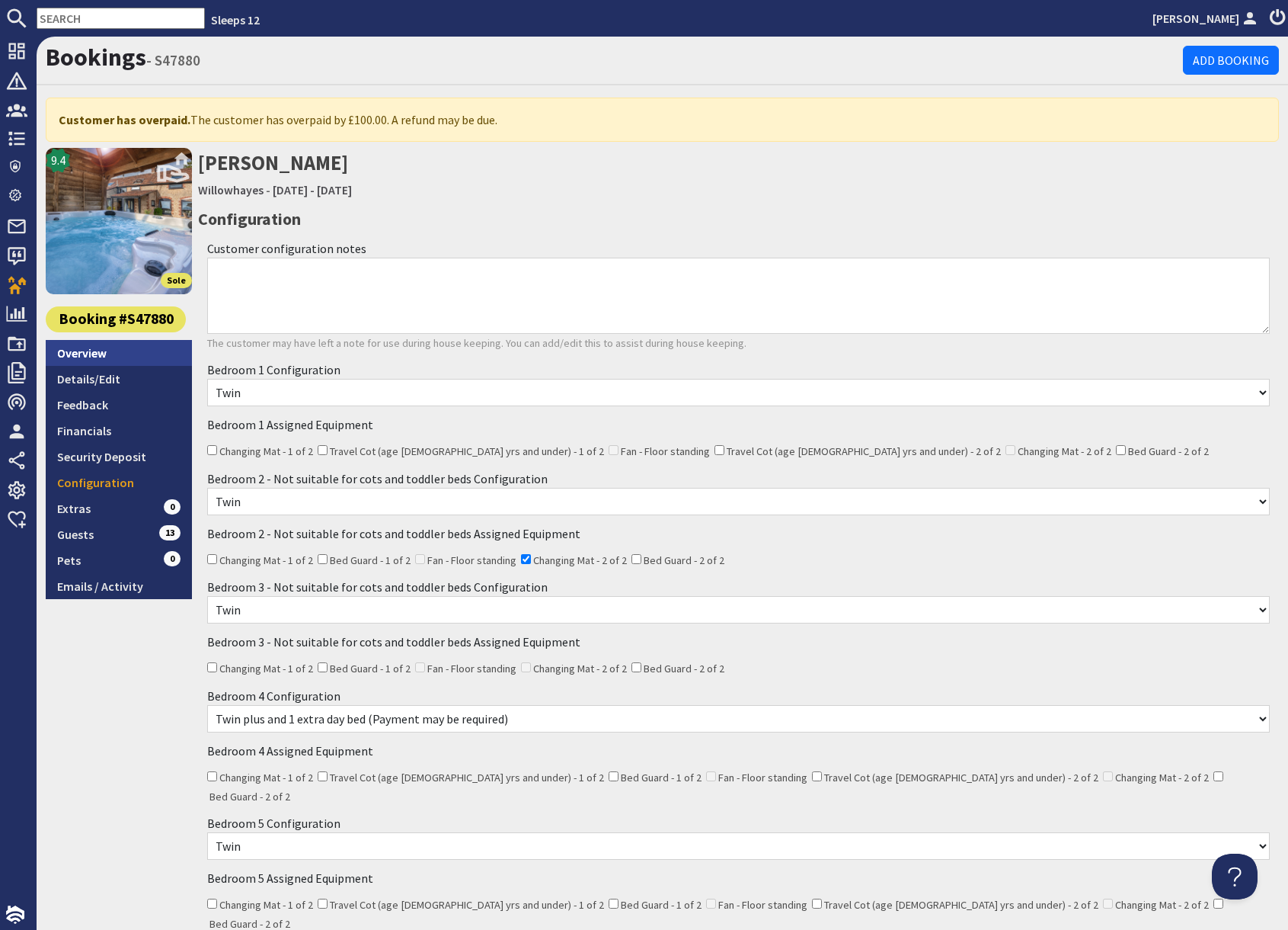
click at [99, 354] on link "Overview" at bounding box center [119, 353] width 146 height 26
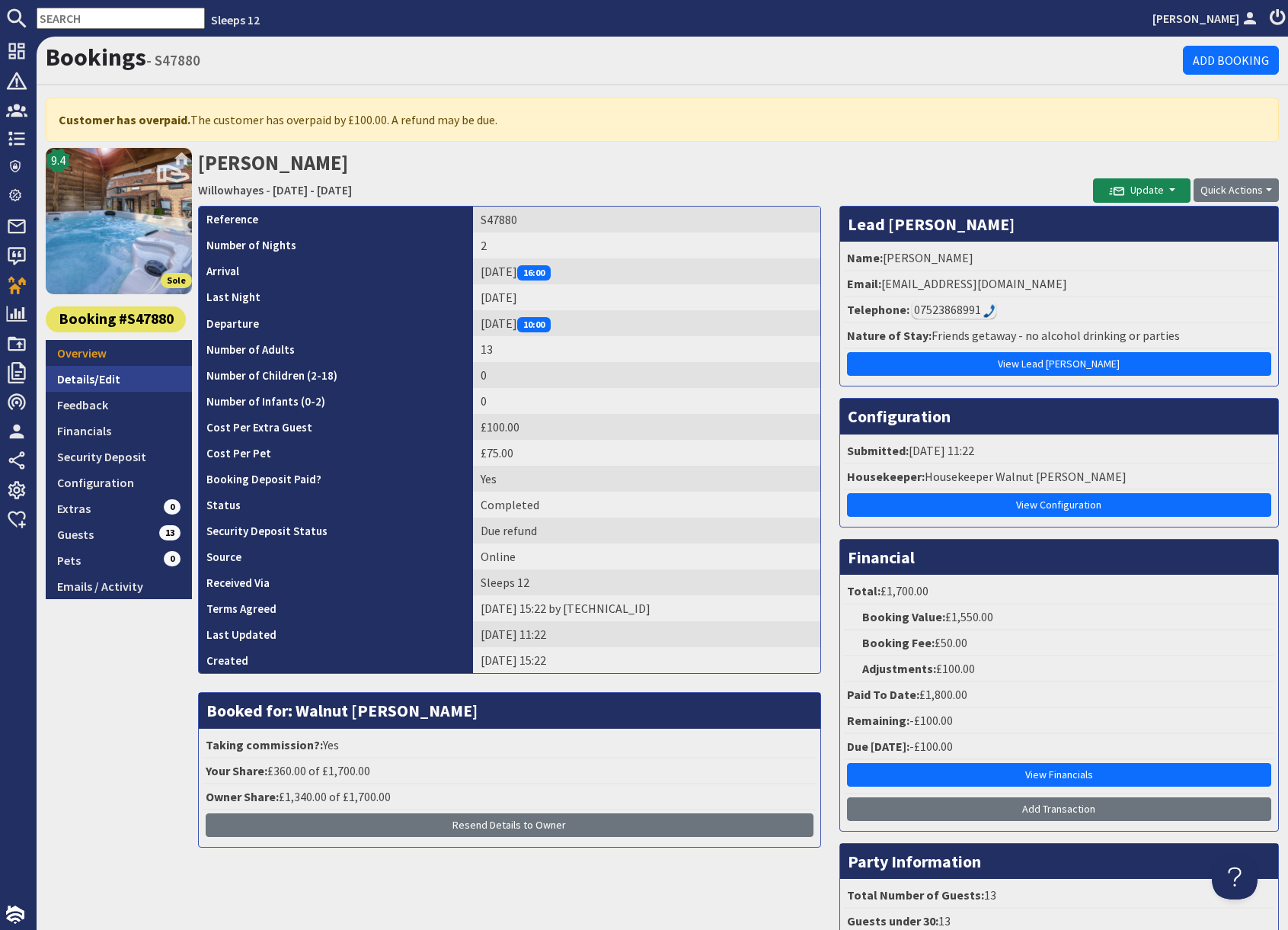
click at [132, 379] on link "Details/Edit" at bounding box center [119, 379] width 146 height 26
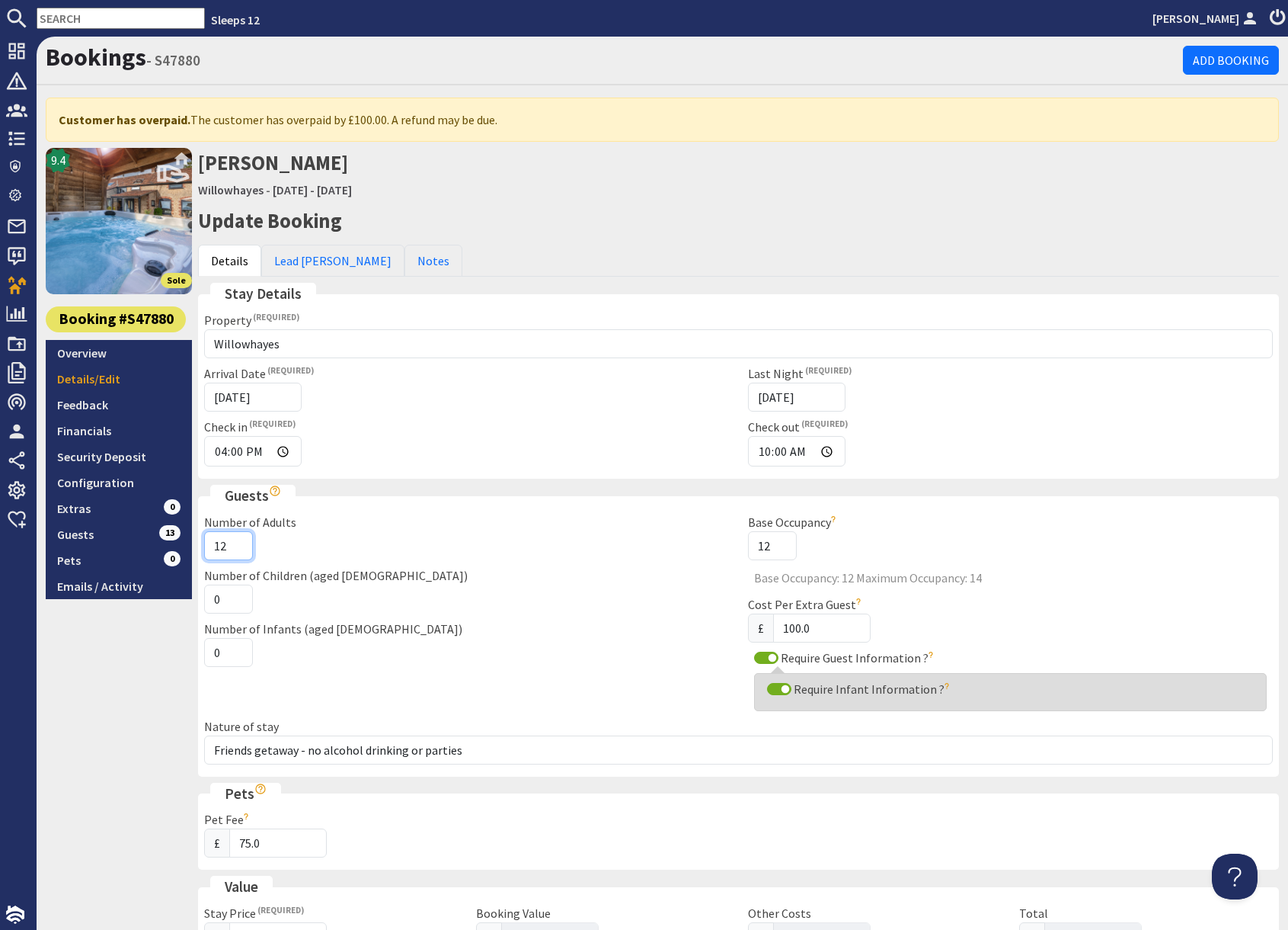
click at [237, 539] on input "12" at bounding box center [229, 545] width 49 height 29
drag, startPoint x: 126, startPoint y: 654, endPoint x: 137, endPoint y: 653, distance: 11.0
click at [126, 653] on div "9.4 Sole Booking #S47880 Overview Details/Edit Feedback Financials Security Dep…" at bounding box center [119, 859] width 146 height 1422
click at [236, 551] on input "11" at bounding box center [229, 545] width 49 height 29
click at [237, 551] on input "10" at bounding box center [229, 545] width 49 height 29
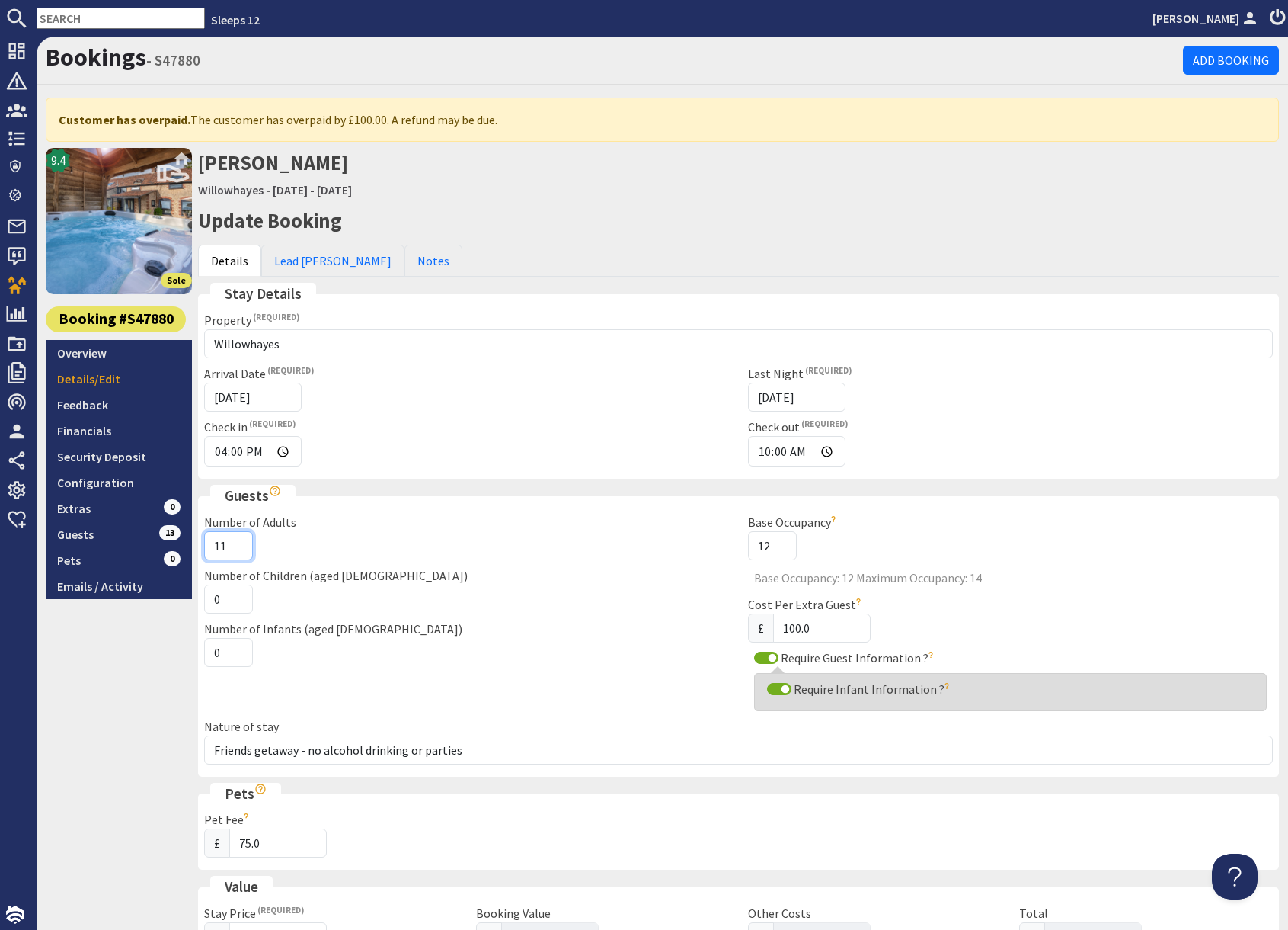
click at [236, 539] on input "11" at bounding box center [229, 545] width 49 height 29
click at [236, 539] on input "12" at bounding box center [229, 545] width 49 height 29
click at [236, 539] on input "13" at bounding box center [229, 545] width 49 height 29
type input "14"
click at [236, 539] on input "14" at bounding box center [229, 545] width 49 height 29
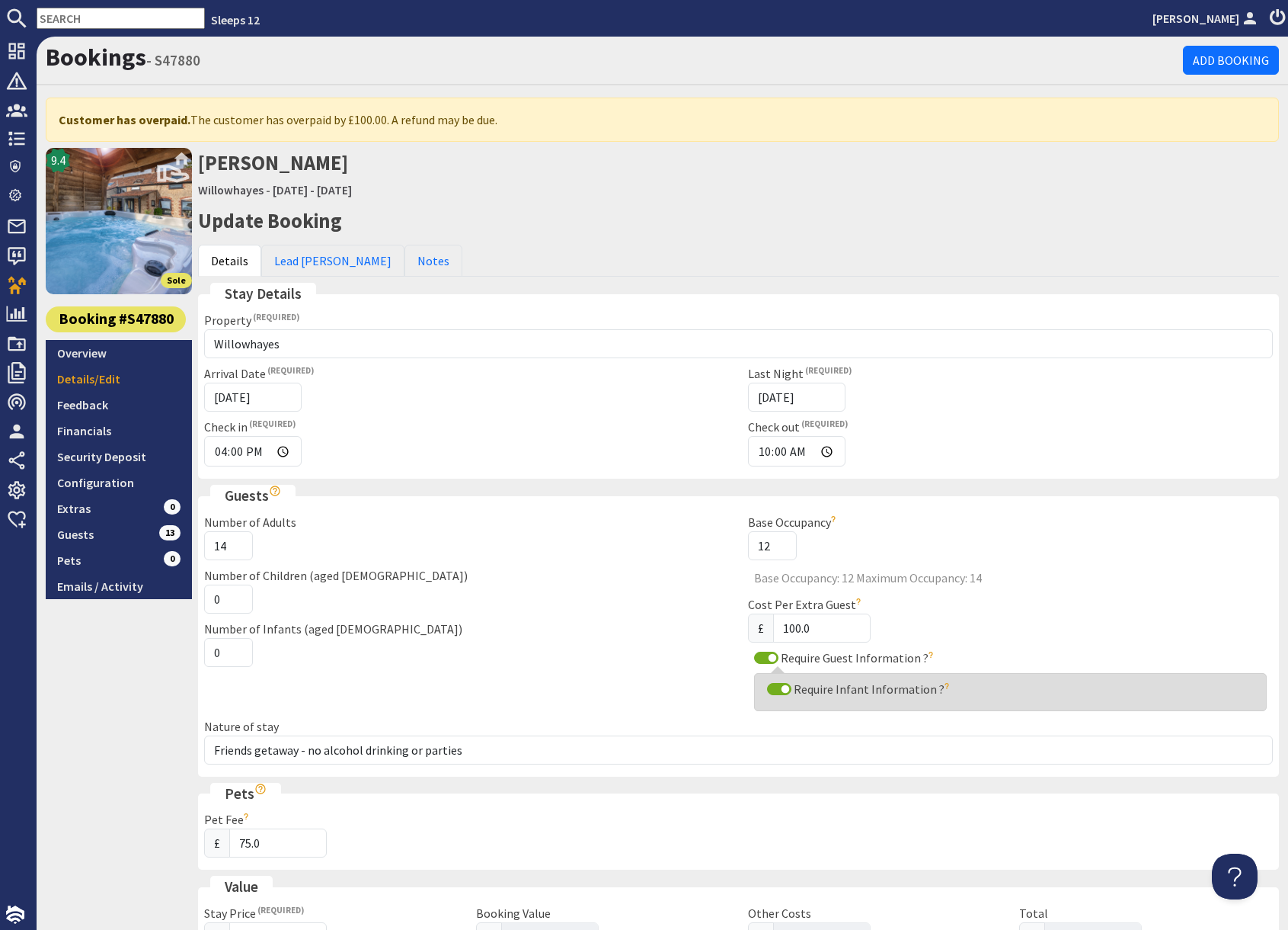
click at [145, 662] on div "9.4 Sole Booking #S47880 Overview Details/Edit Feedback Financials Security Dep…" at bounding box center [119, 859] width 146 height 1422
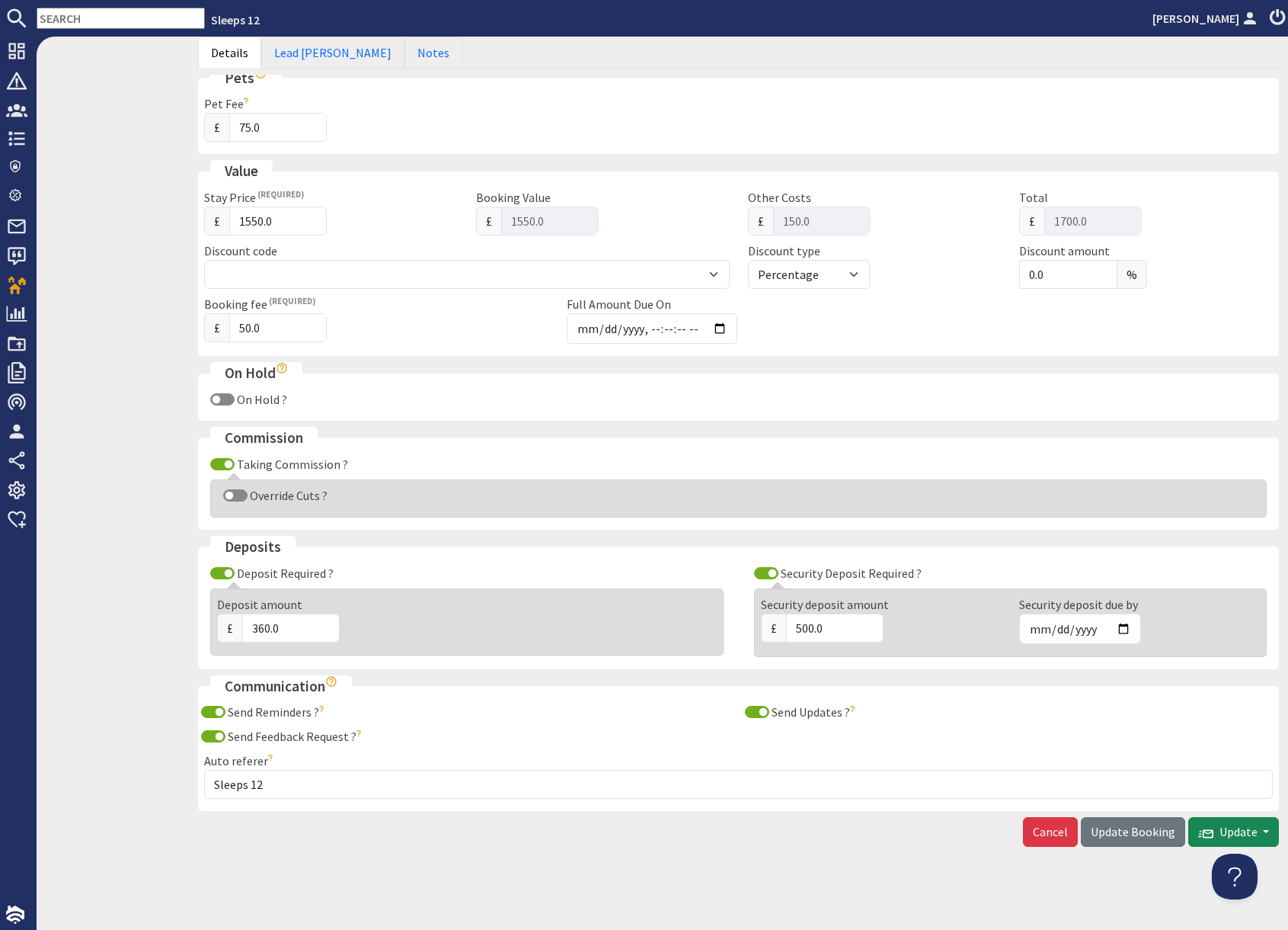
scroll to position [717, 0]
click at [1144, 831] on span "Update Booking" at bounding box center [1133, 831] width 84 height 16
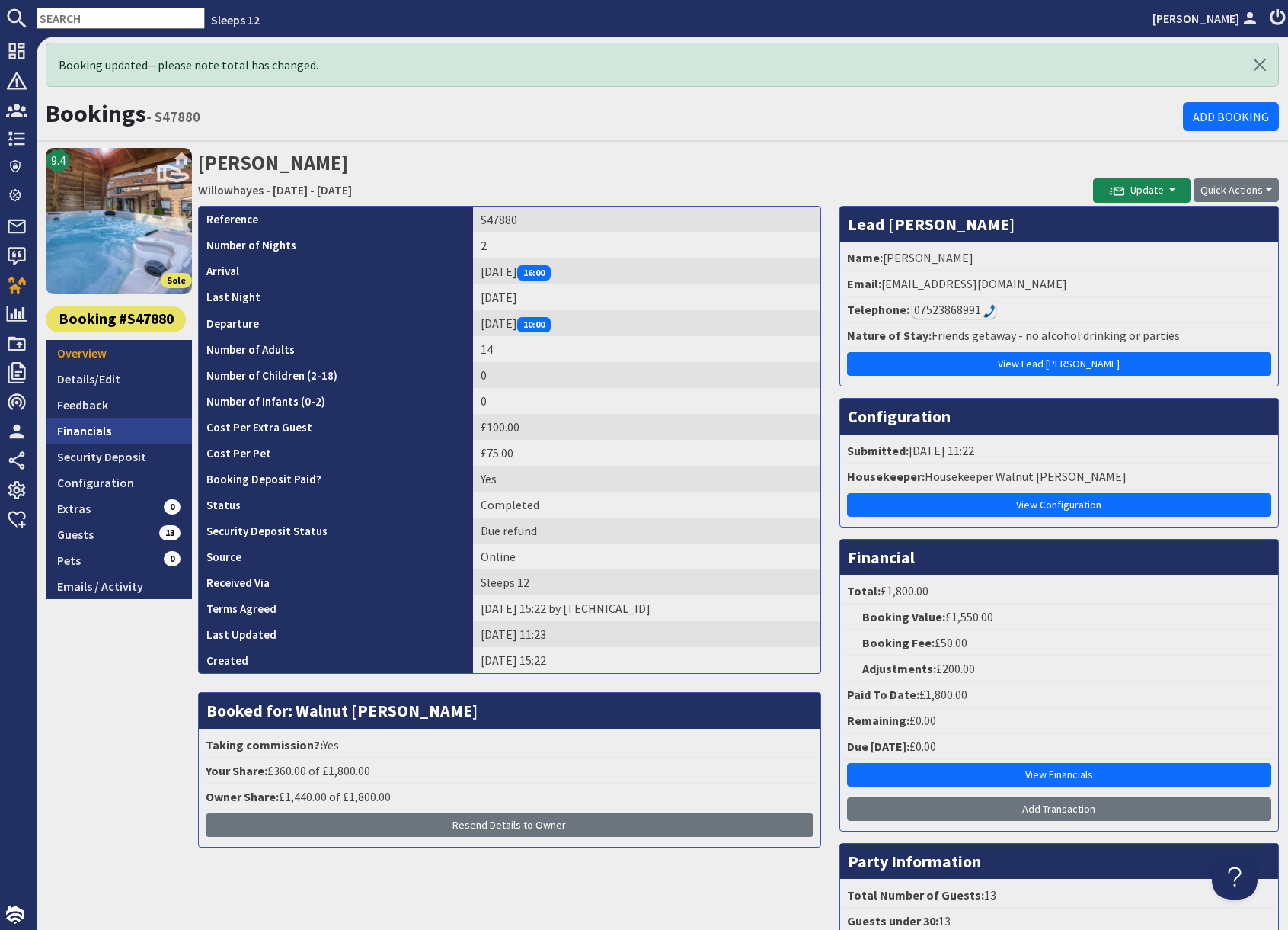
click at [112, 432] on link "Financials" at bounding box center [119, 431] width 146 height 26
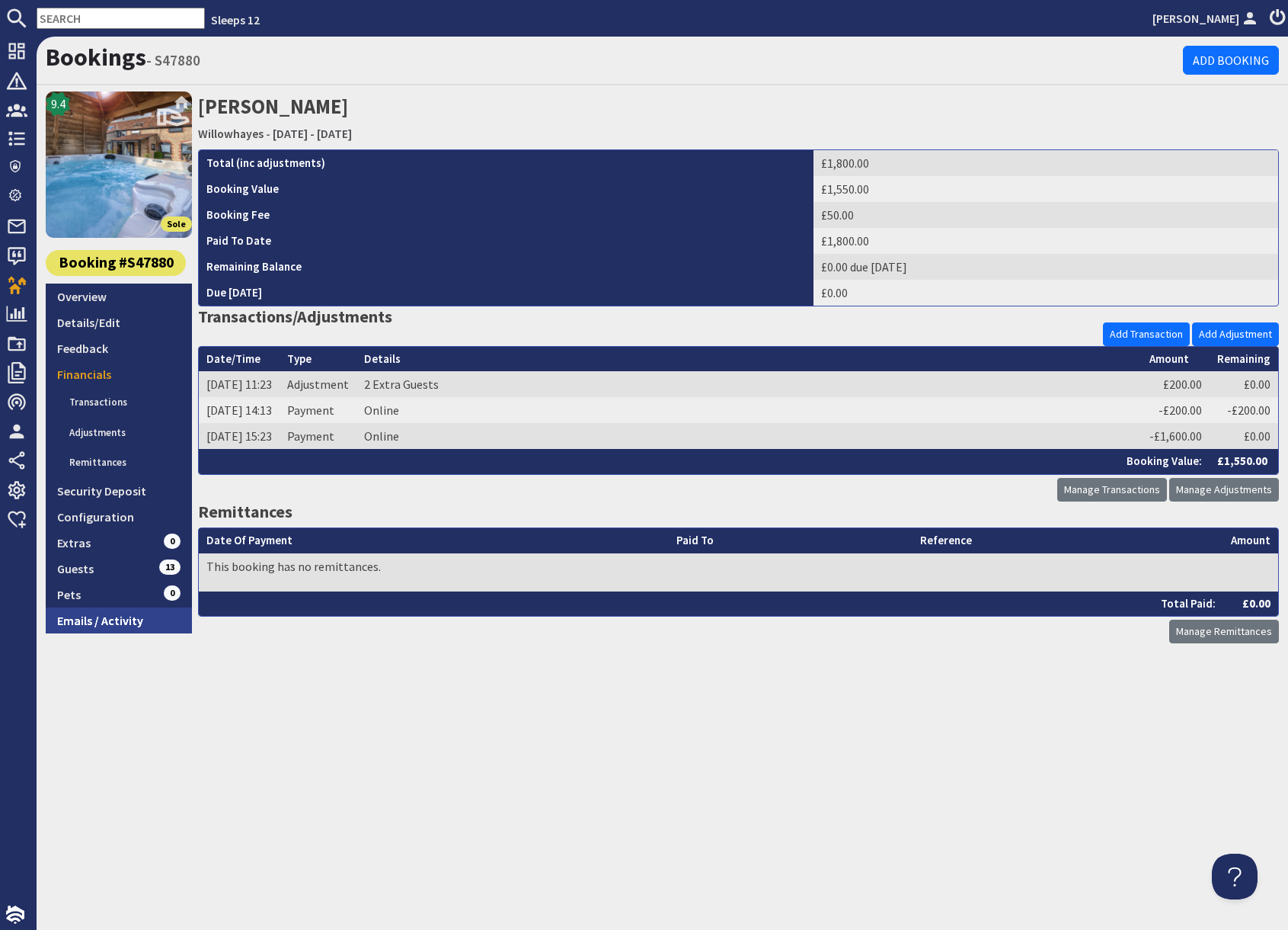
click at [108, 624] on link "Emails / Activity" at bounding box center [119, 620] width 146 height 26
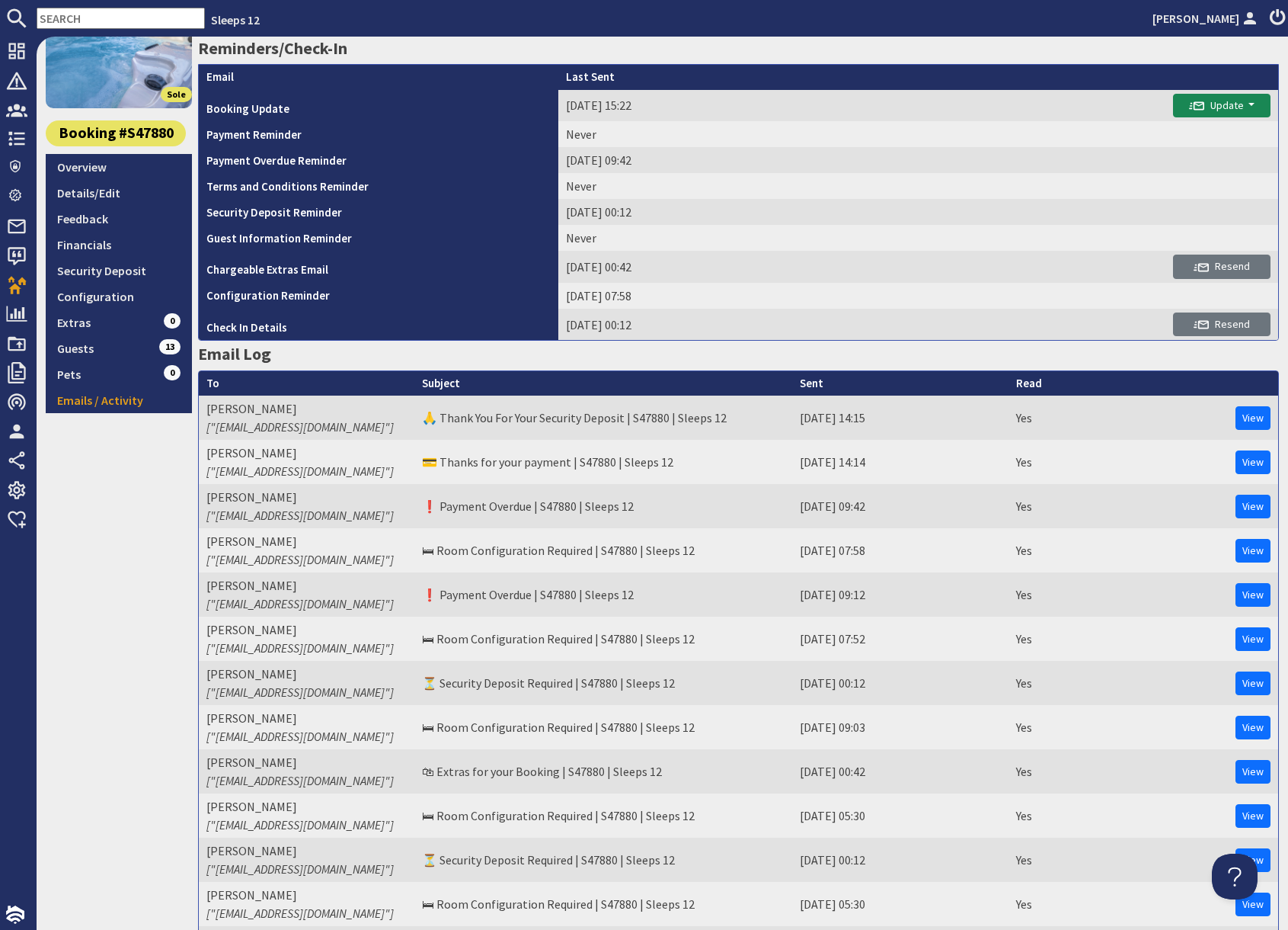
scroll to position [127, 0]
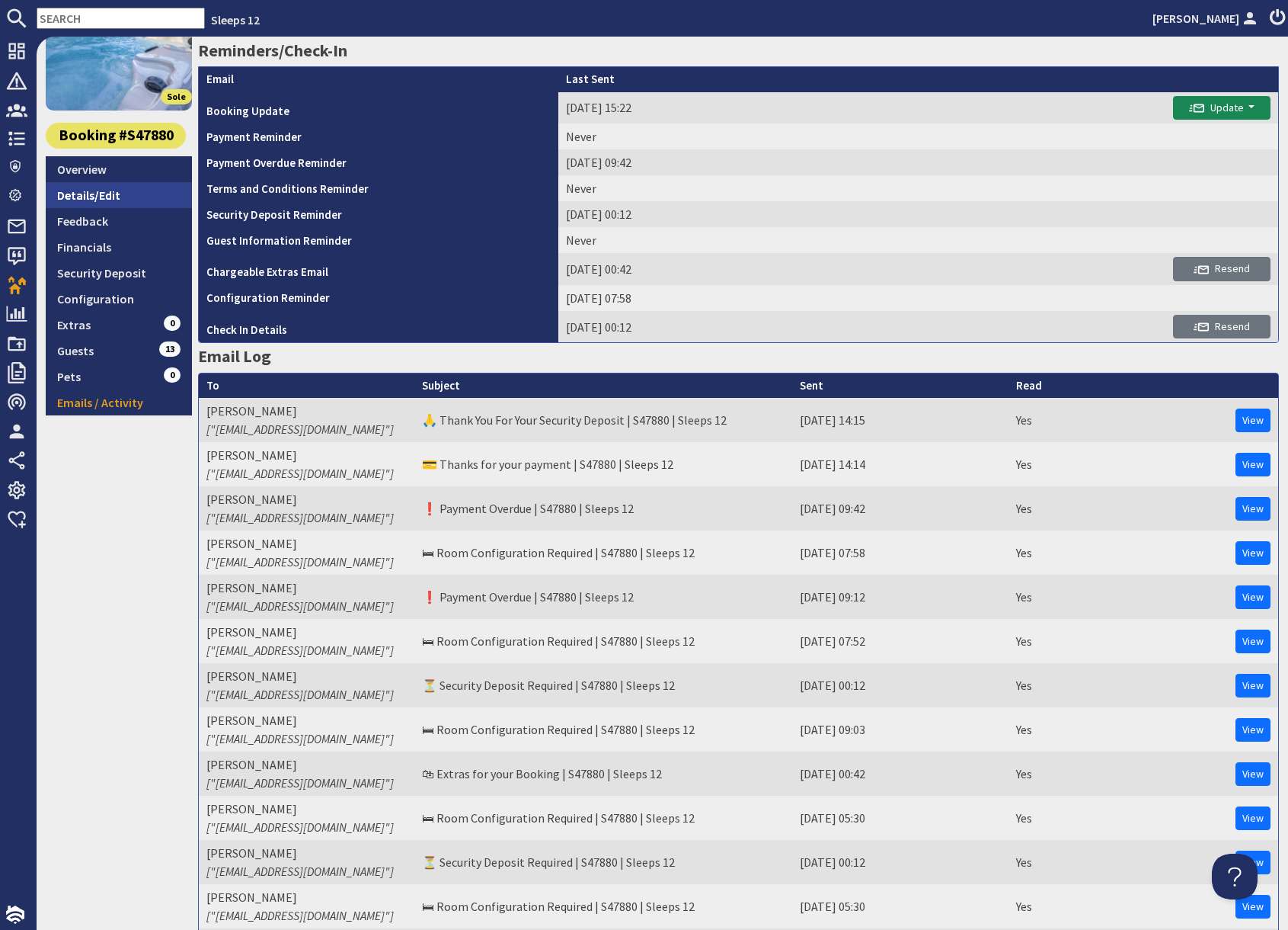
click at [103, 199] on link "Details/Edit" at bounding box center [119, 195] width 146 height 26
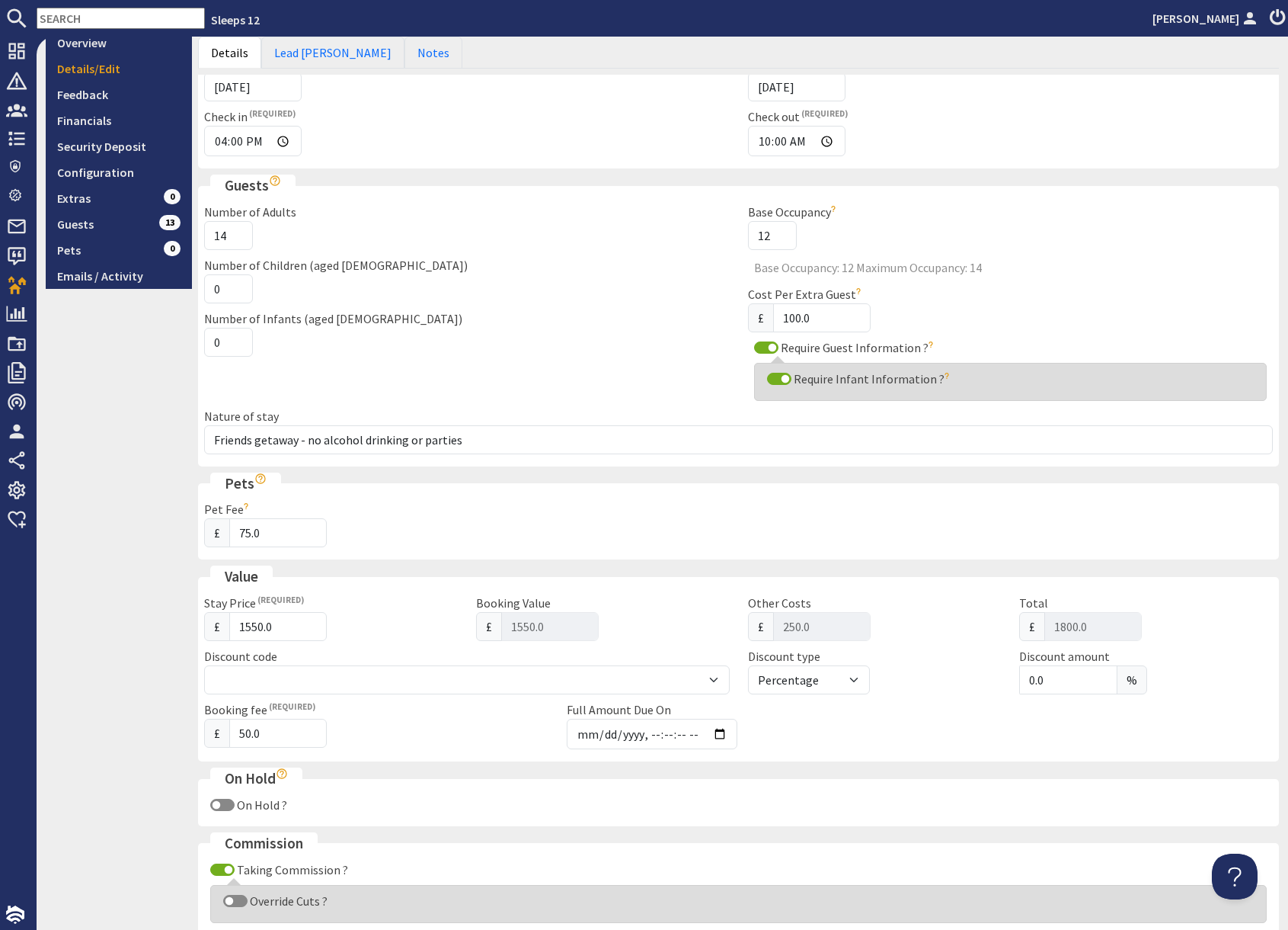
scroll to position [660, 0]
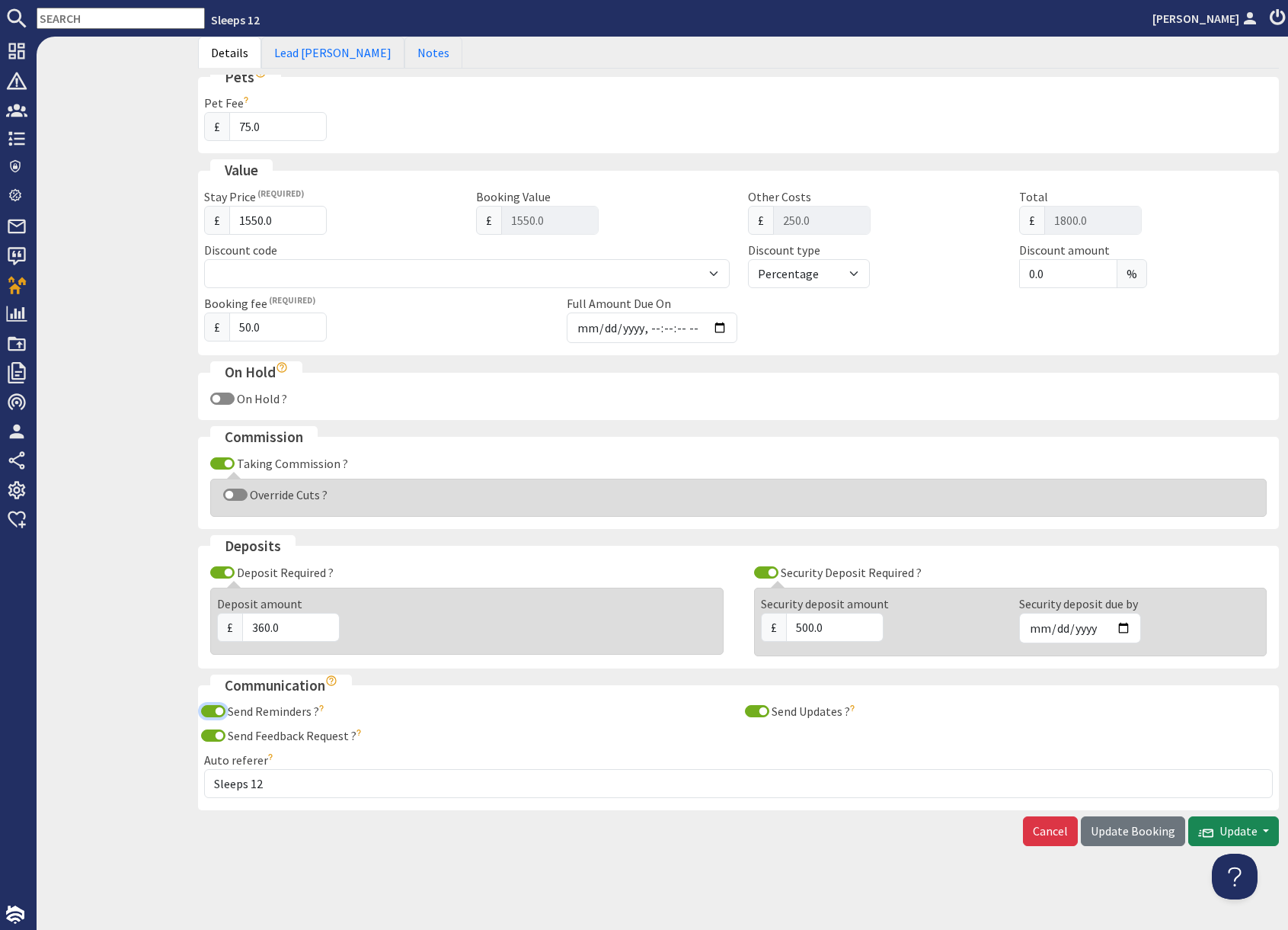
drag, startPoint x: 219, startPoint y: 714, endPoint x: 216, endPoint y: 721, distance: 7.6
click at [219, 714] on input "Send Reminders ?" at bounding box center [213, 711] width 24 height 12
checkbox input "false"
click at [217, 738] on input "Send Feedback Request ?" at bounding box center [213, 735] width 24 height 12
checkbox input "false"
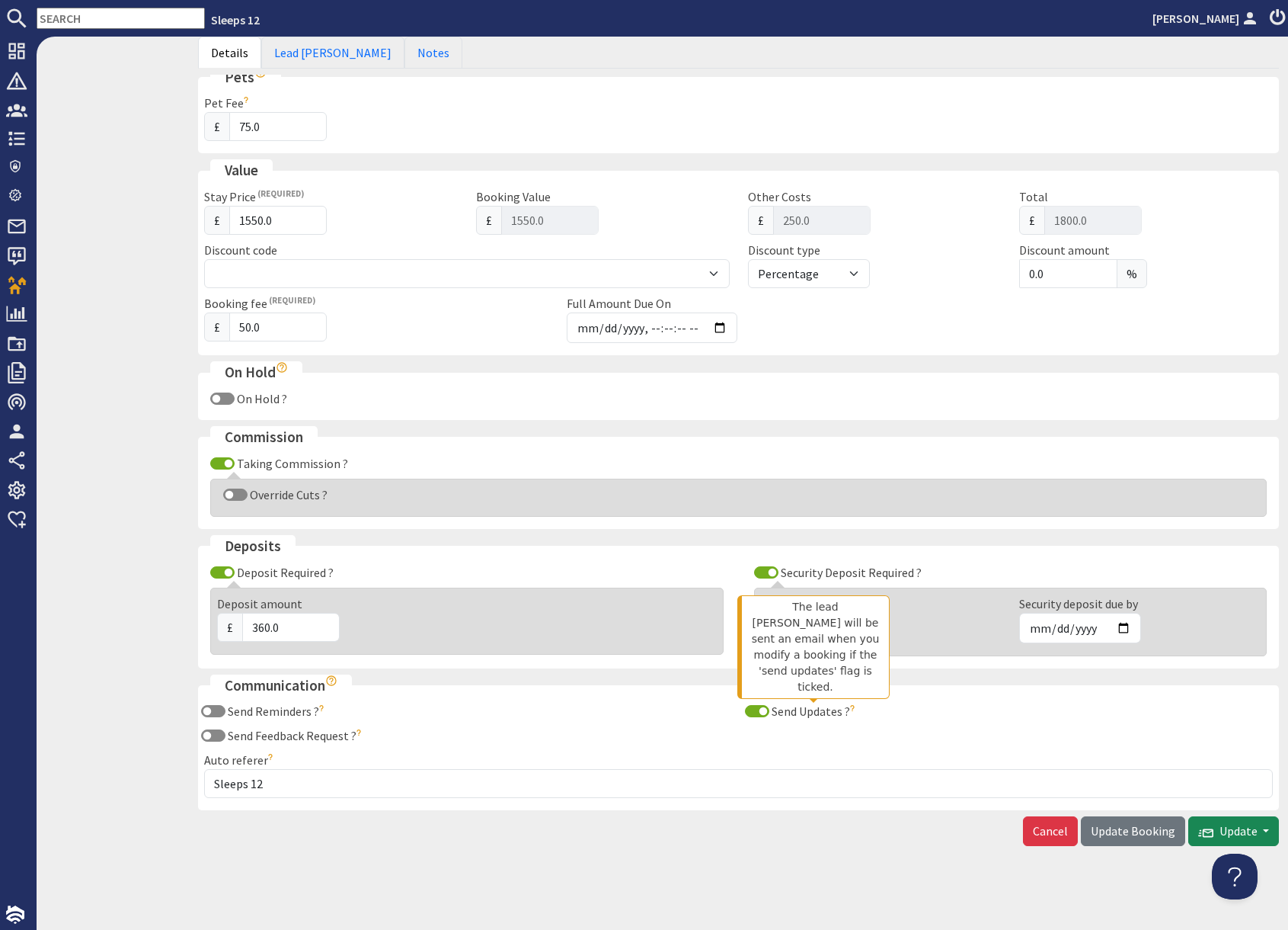
click at [770, 713] on label "Send Updates ?" at bounding box center [814, 712] width 90 height 16
click at [769, 713] on input "Send Updates ?" at bounding box center [757, 711] width 24 height 12
checkbox input "false"
click at [1113, 833] on span "Update Booking" at bounding box center [1133, 831] width 84 height 16
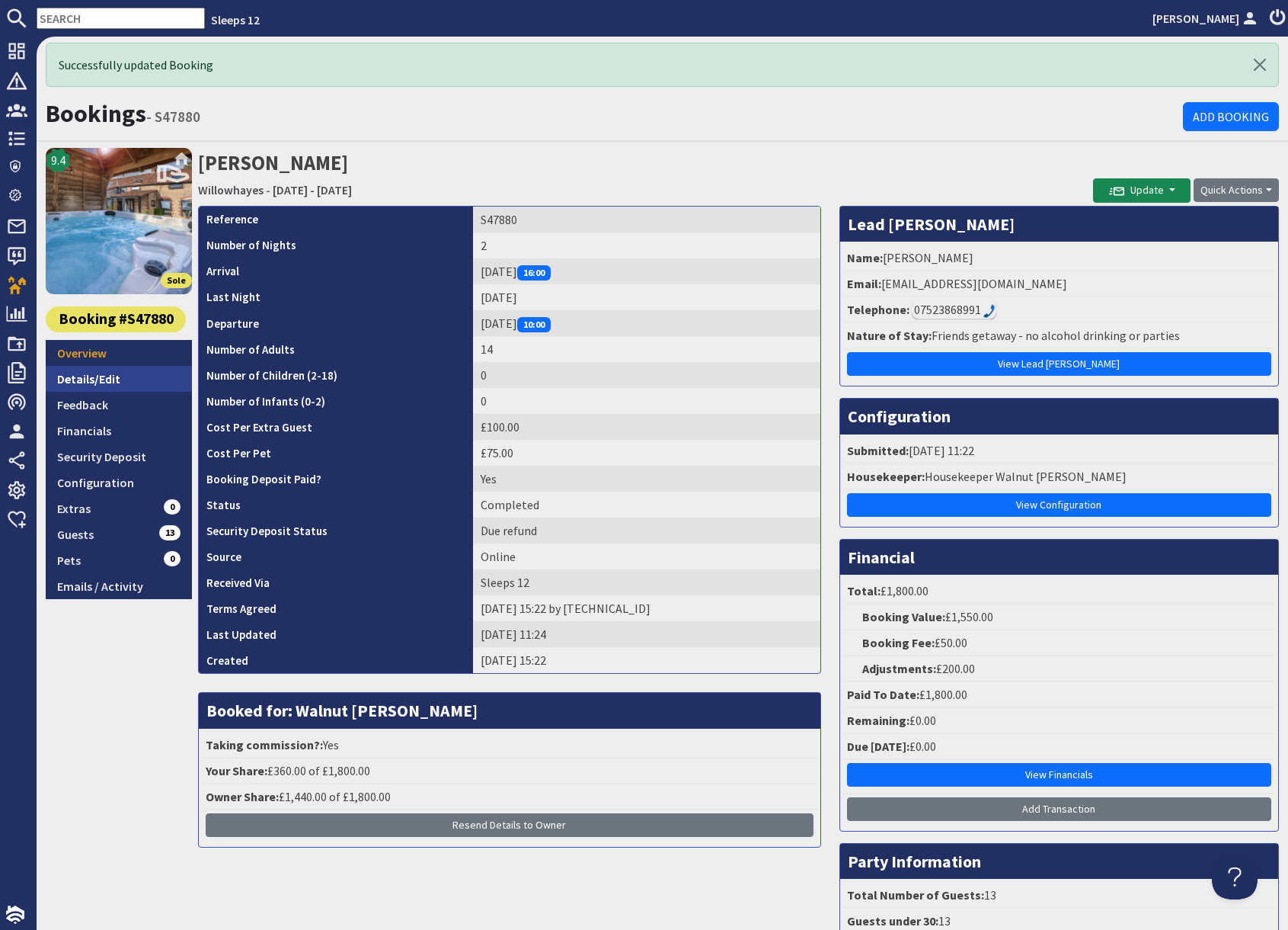
click at [121, 376] on link "Details/Edit" at bounding box center [119, 379] width 146 height 26
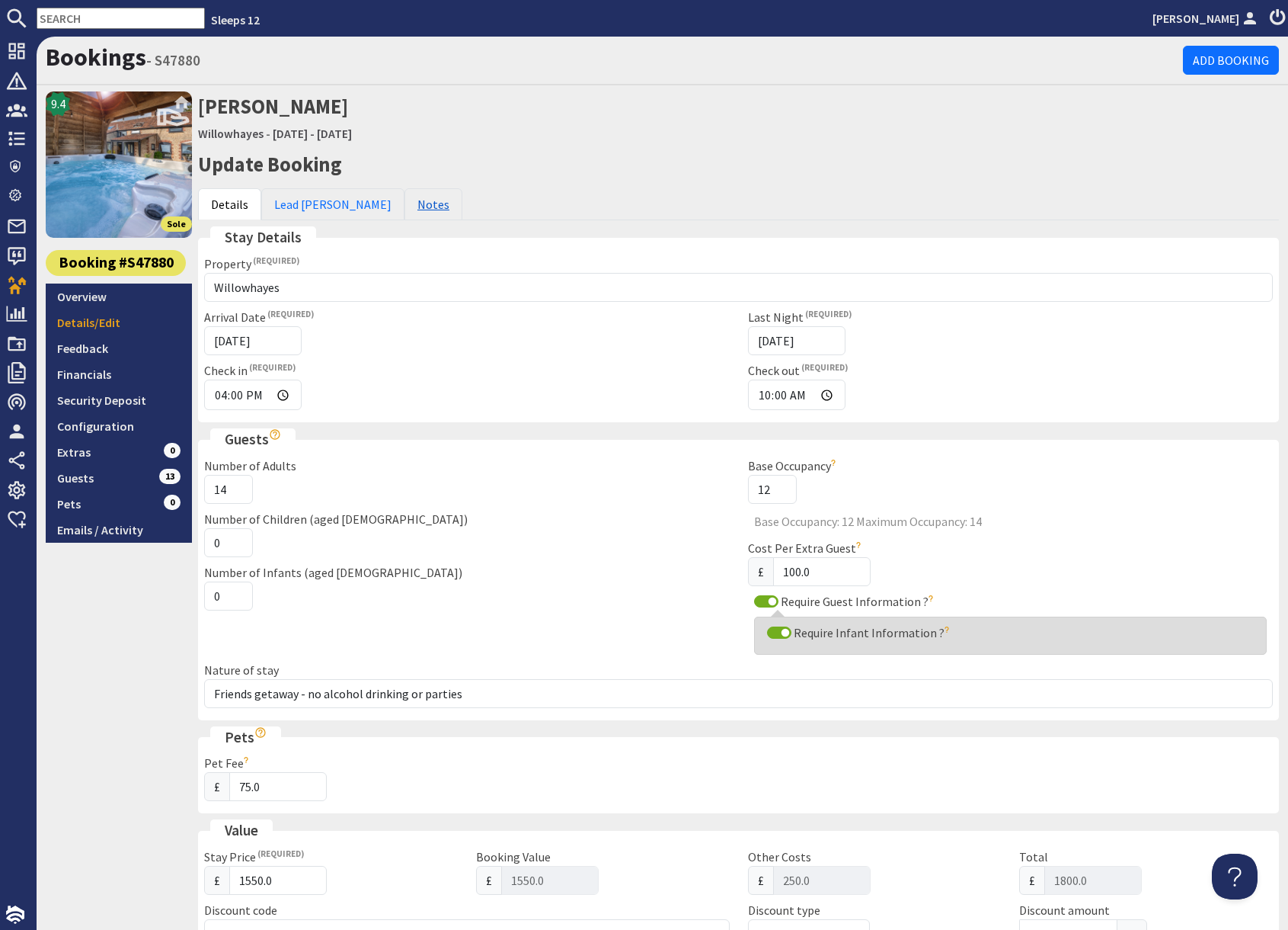
click at [404, 202] on link "Notes" at bounding box center [433, 204] width 58 height 32
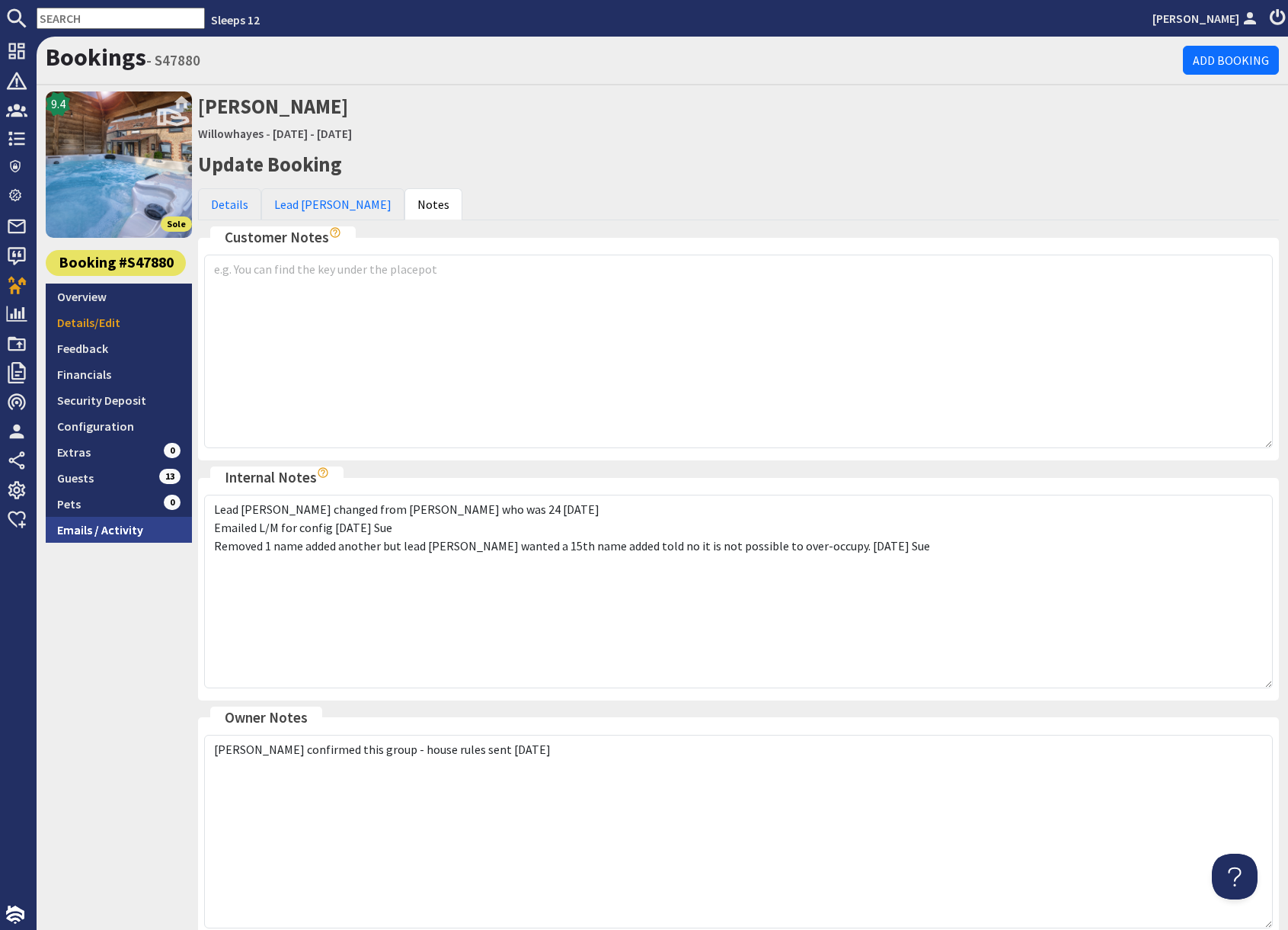
click at [89, 529] on link "Emails / Activity" at bounding box center [119, 530] width 146 height 26
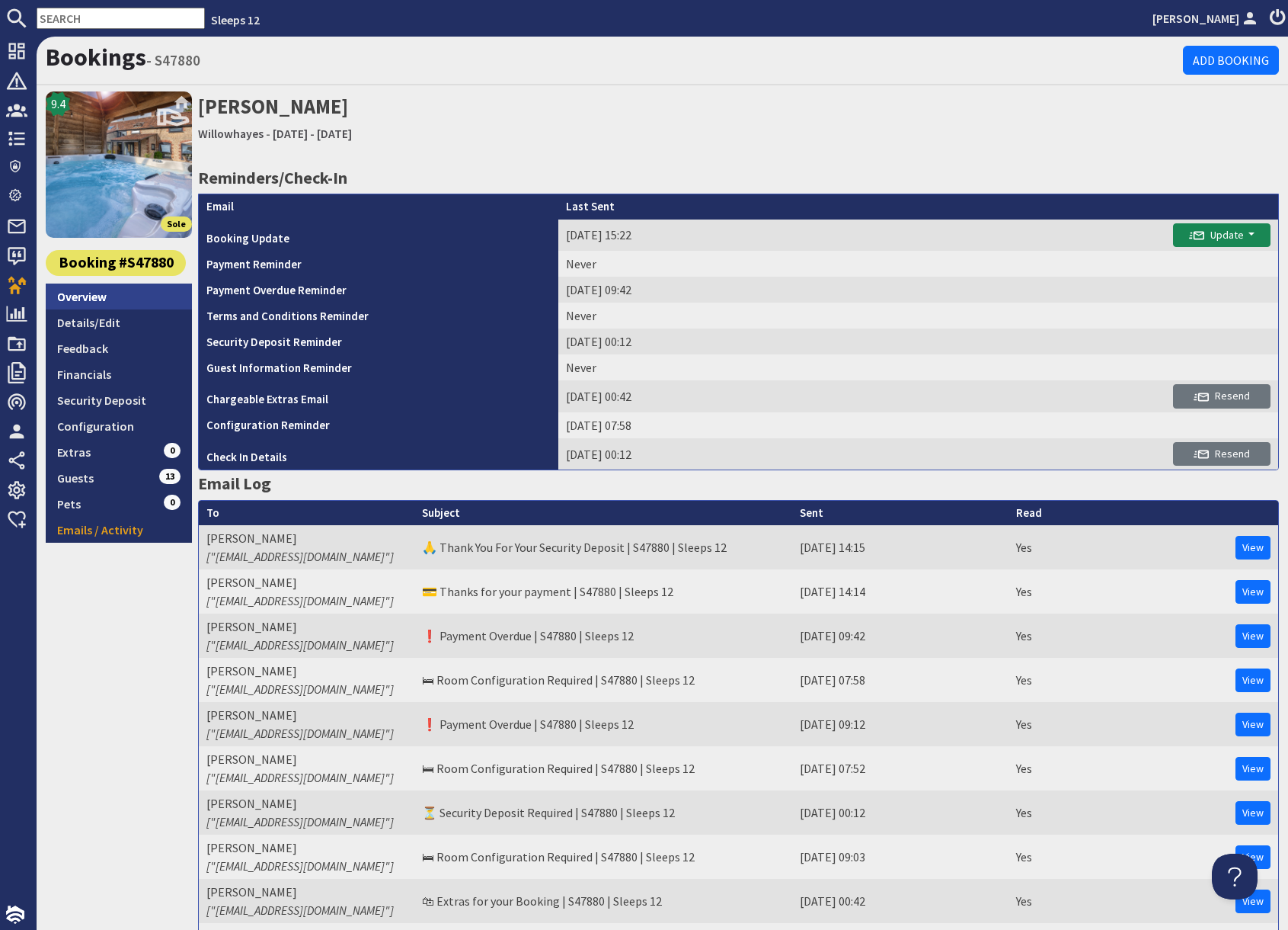
click at [76, 298] on link "Overview" at bounding box center [119, 297] width 146 height 26
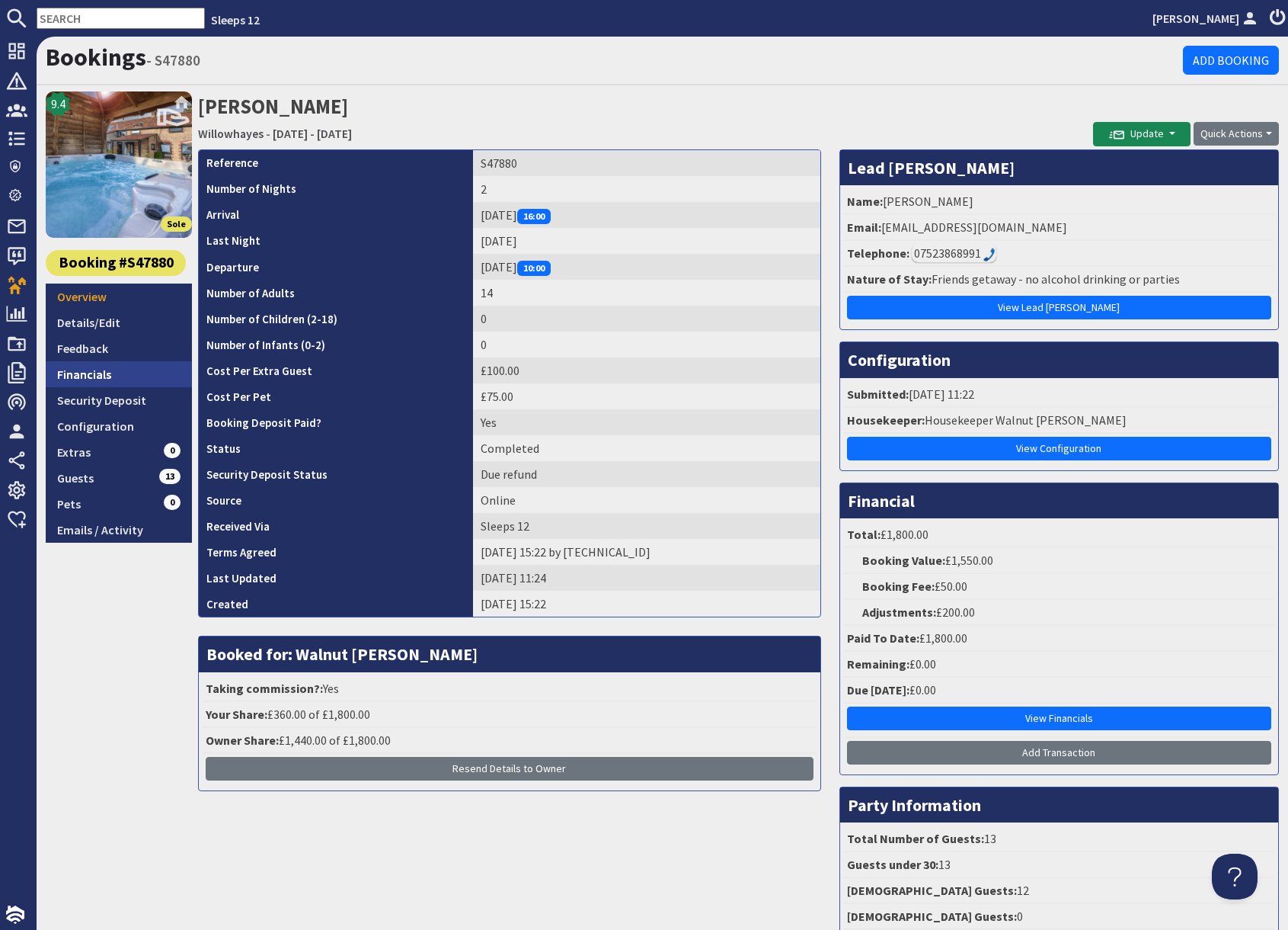
click at [103, 377] on link "Financials" at bounding box center [119, 374] width 146 height 26
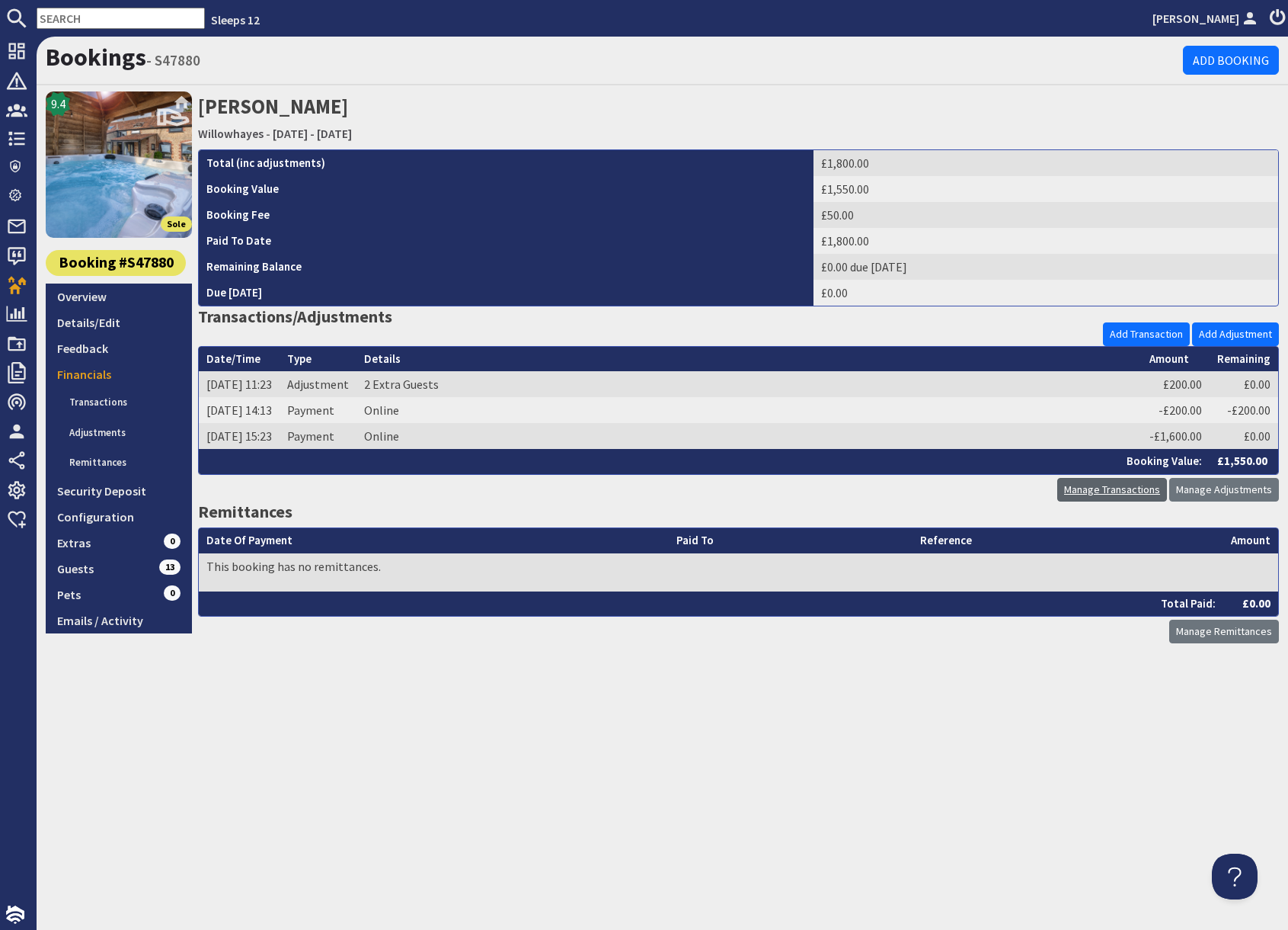
click at [1138, 493] on link "Manage Transactions" at bounding box center [1112, 489] width 110 height 23
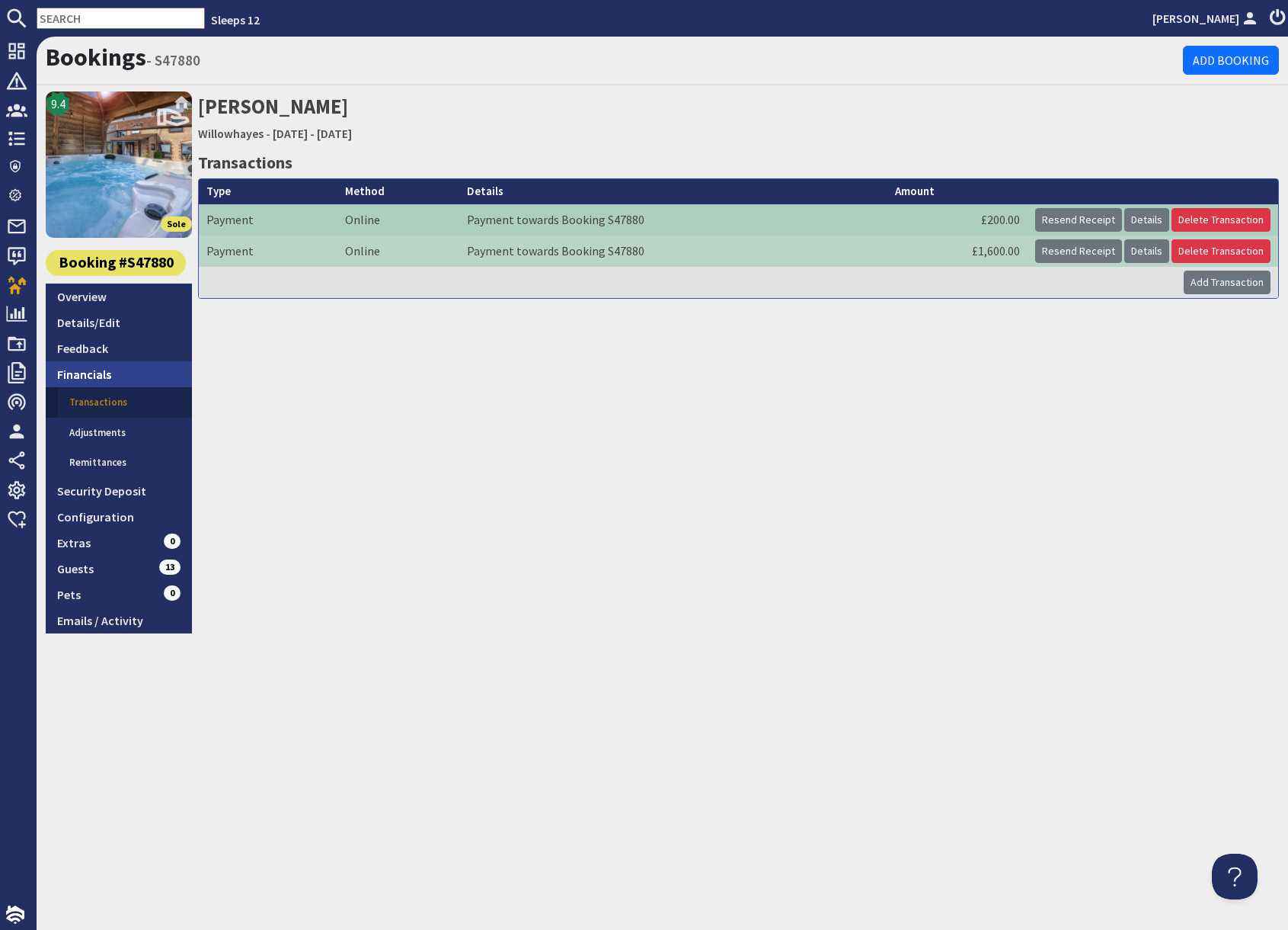
click at [99, 372] on link "Financials" at bounding box center [119, 374] width 146 height 26
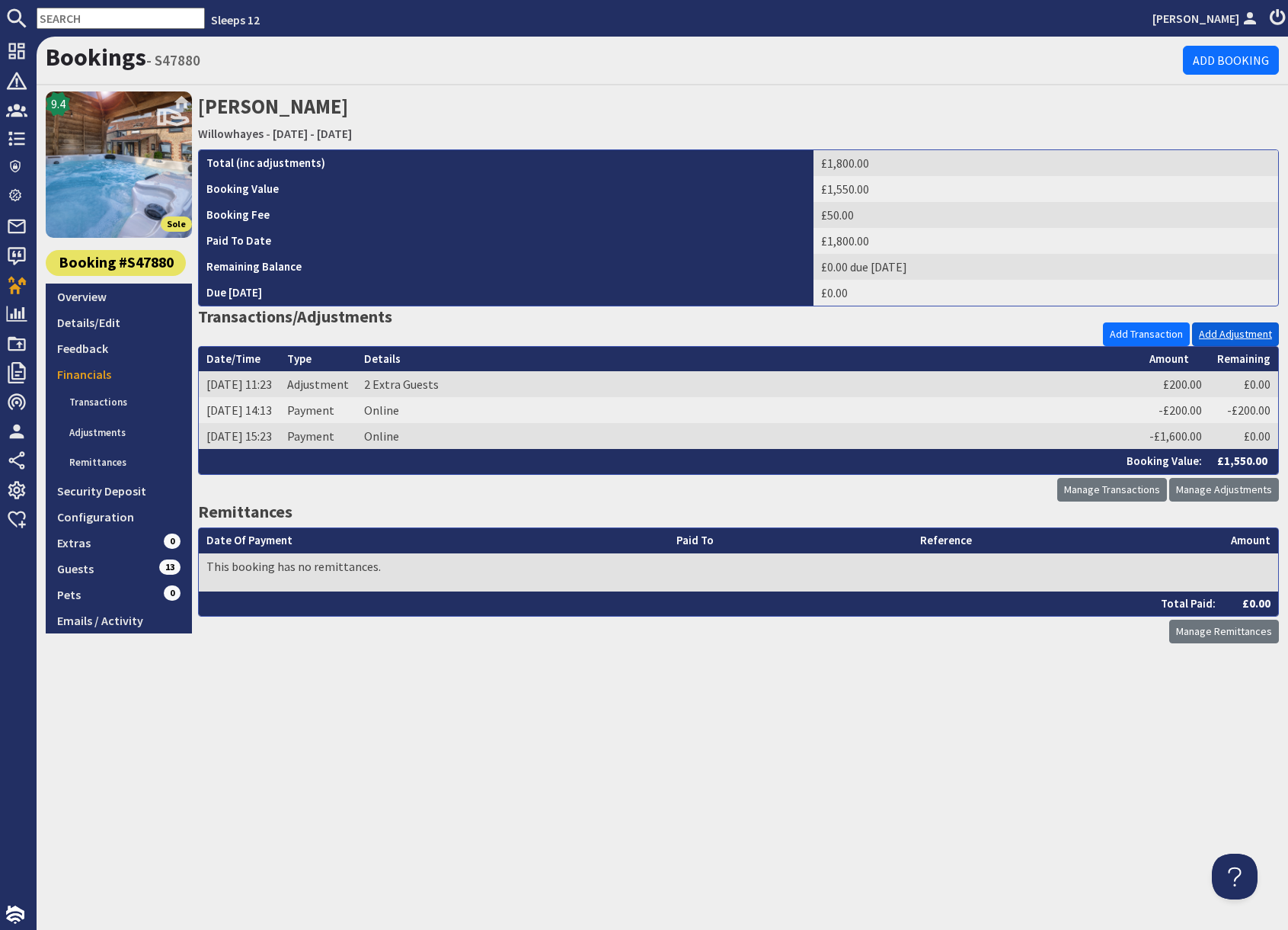
click at [1238, 336] on link "Add Adjustment" at bounding box center [1236, 334] width 87 height 23
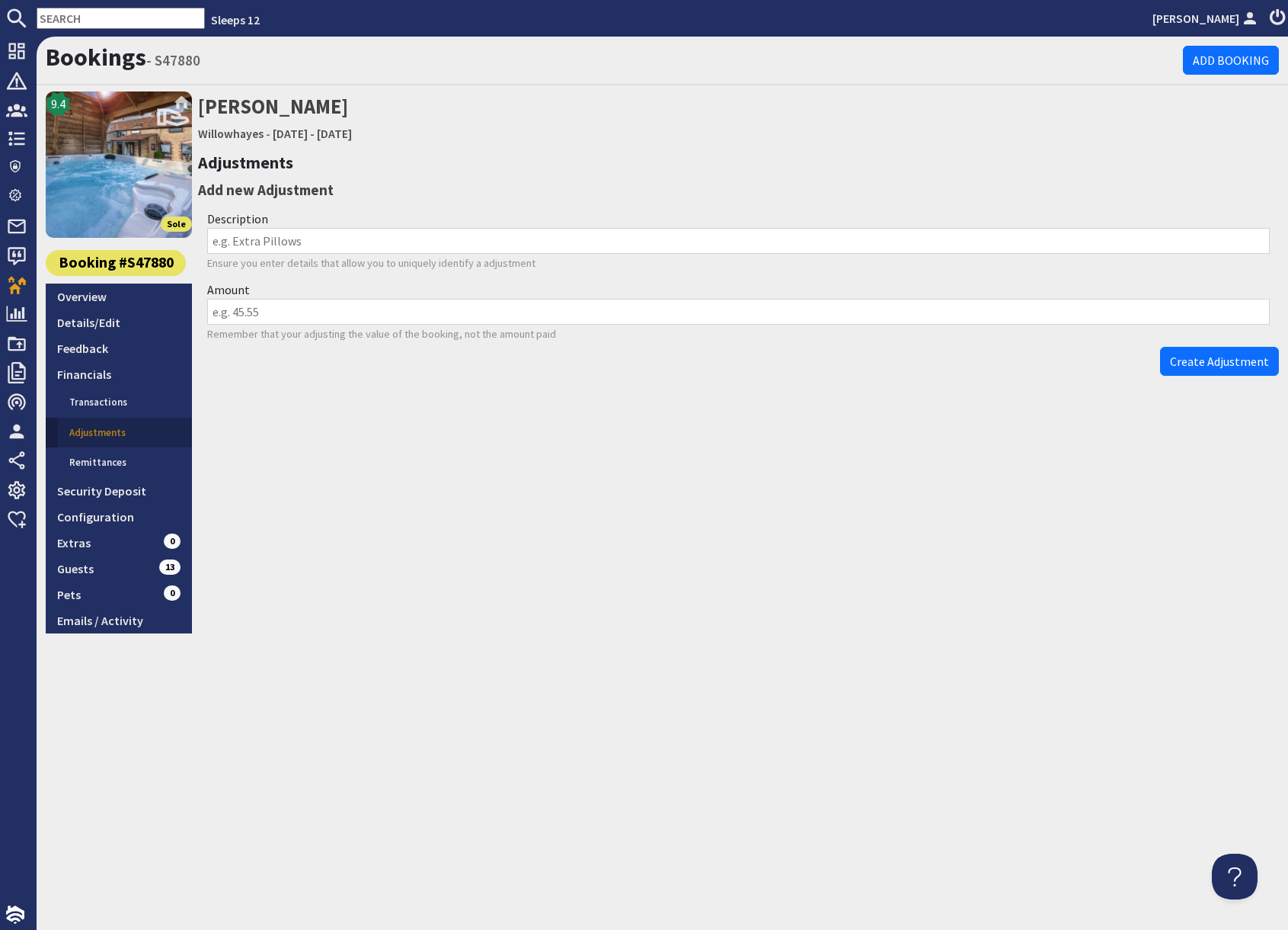
click at [277, 308] on input "Amount" at bounding box center [738, 311] width 1063 height 26
type input ".10"
click at [273, 238] on input "Description" at bounding box center [738, 241] width 1063 height 26
type input "S/D"
drag, startPoint x: 957, startPoint y: 495, endPoint x: 992, endPoint y: 485, distance: 36.4
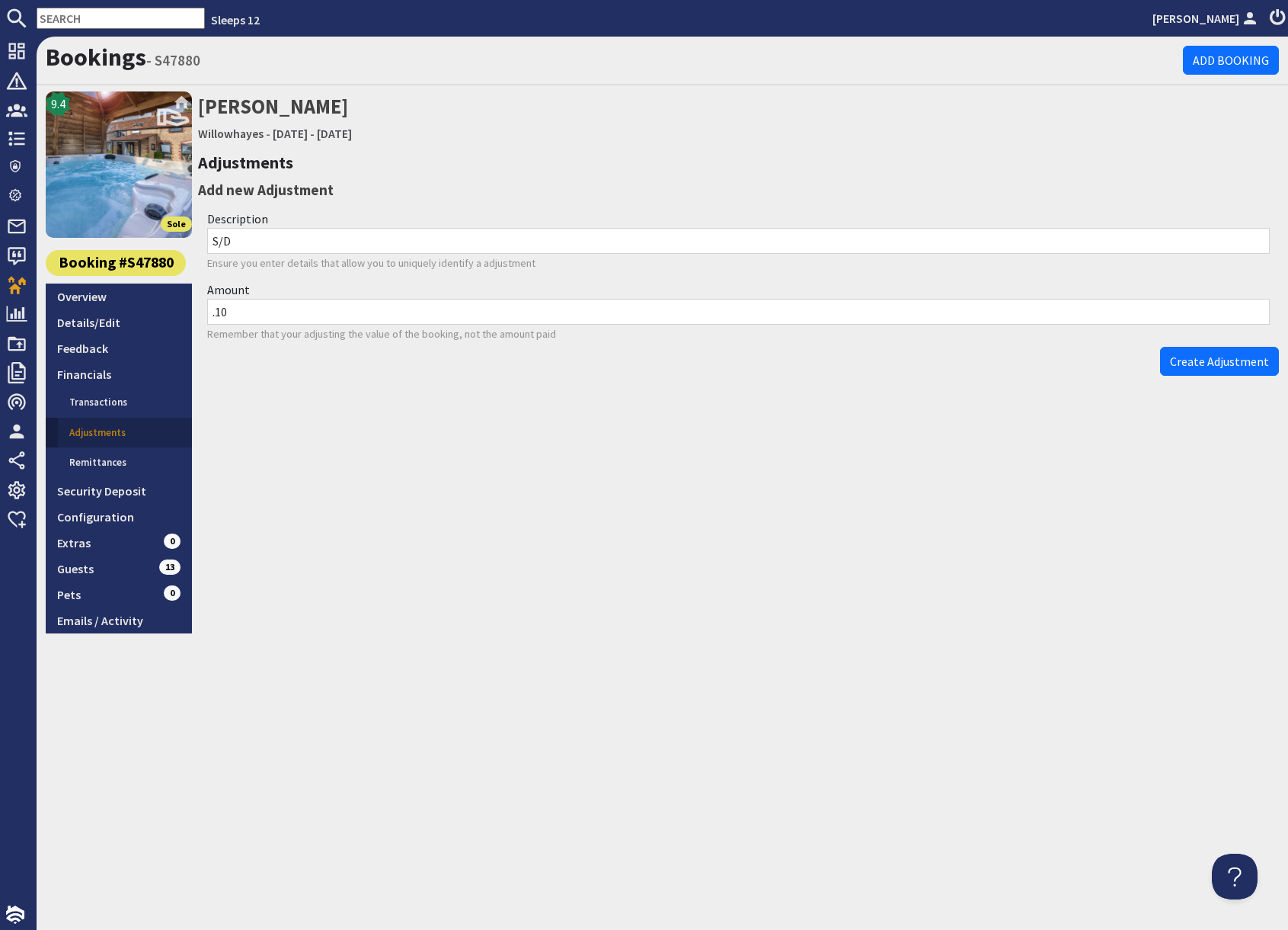
click at [961, 495] on div "Hussein Ramzan Willowhayes - Friday 03/10/2025 - Saturday 04/10/2025 Adjustment…" at bounding box center [738, 362] width 1081 height 541
click at [1237, 365] on span "Create Adjustment" at bounding box center [1220, 362] width 99 height 16
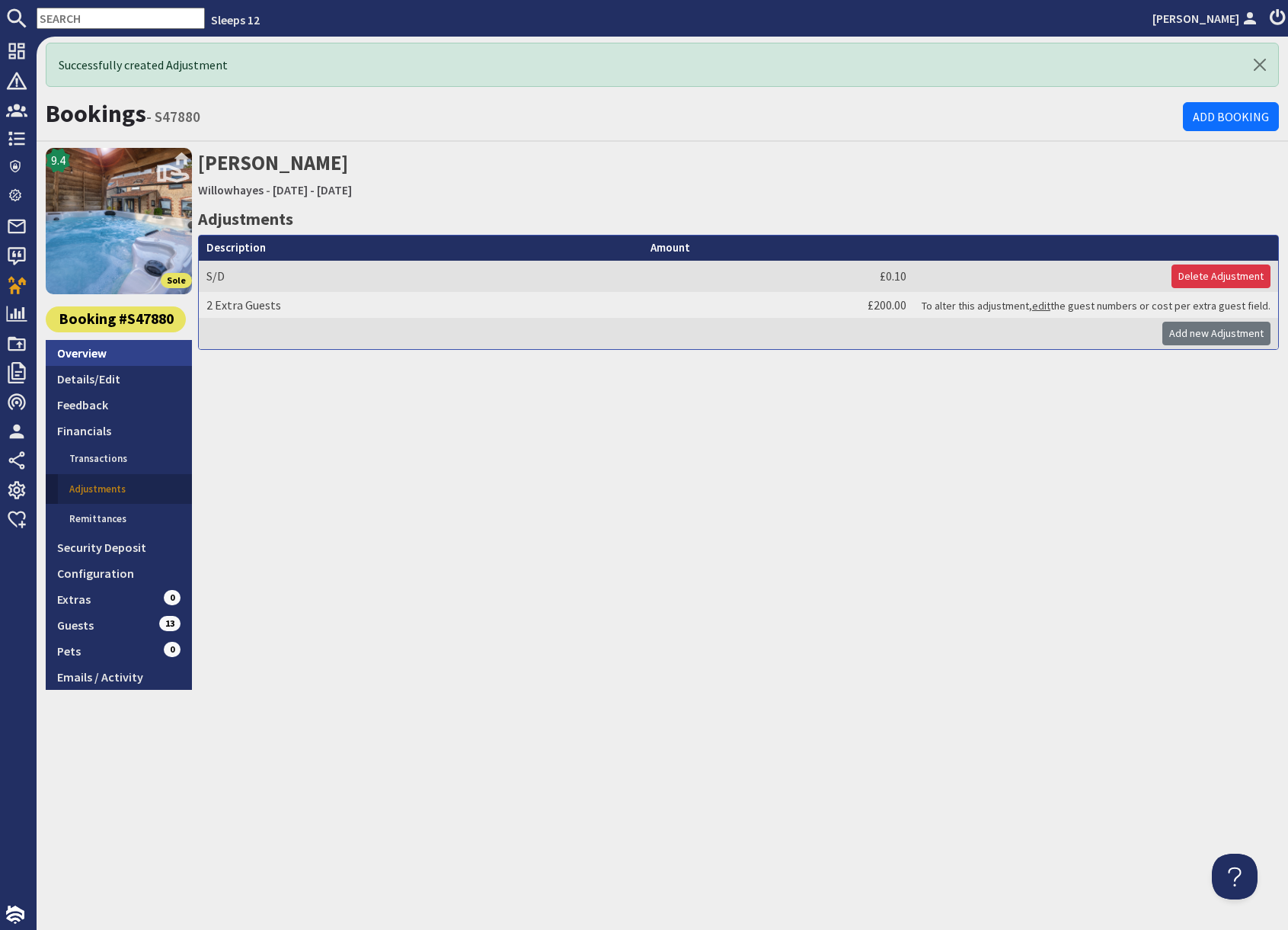
click at [100, 349] on link "Overview" at bounding box center [119, 353] width 146 height 26
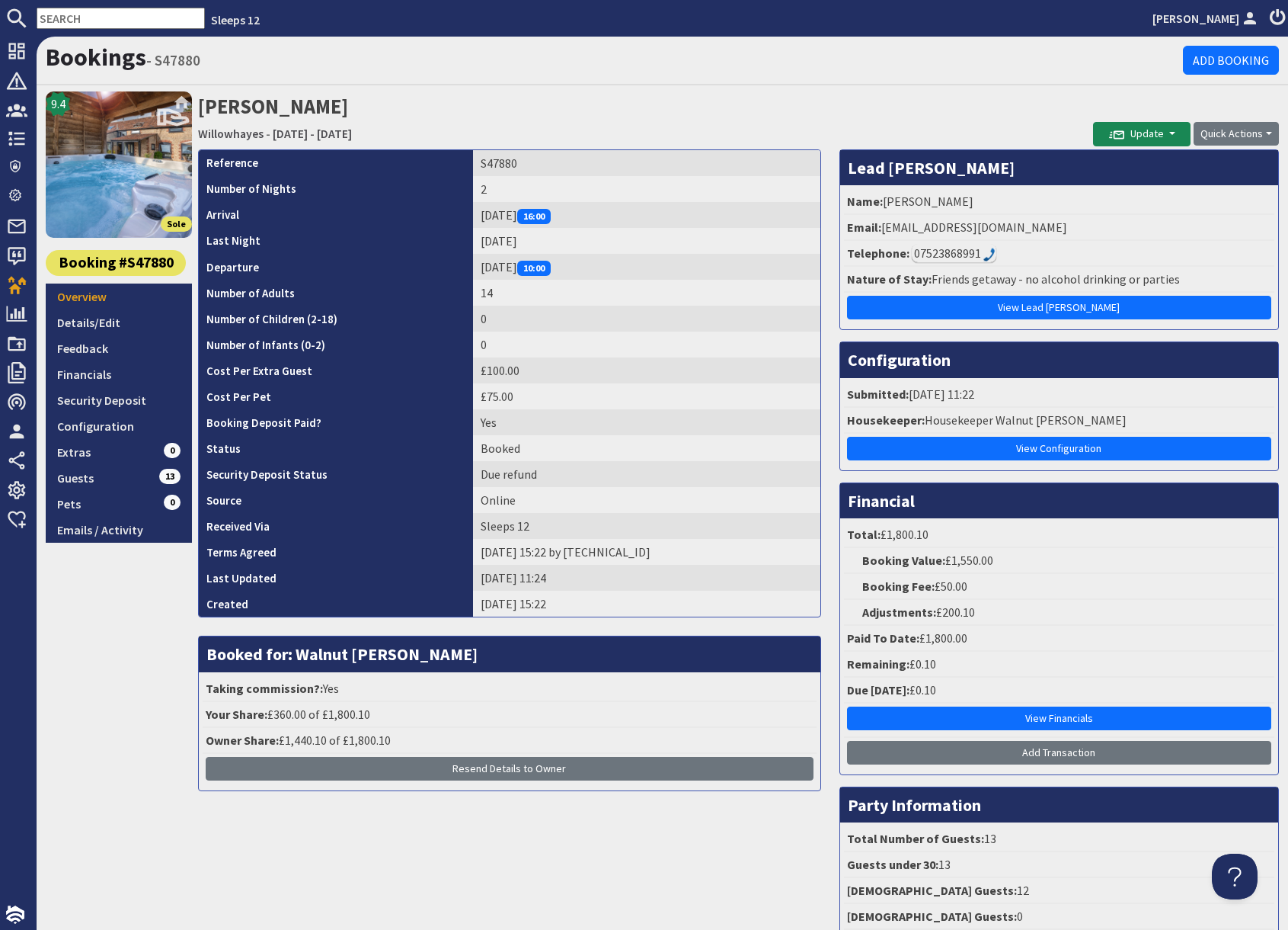
click at [914, 113] on h2 "Hussein Ramzan Willowhayes - Friday 03/10/2025 - Saturday 04/10/2025" at bounding box center [645, 118] width 895 height 54
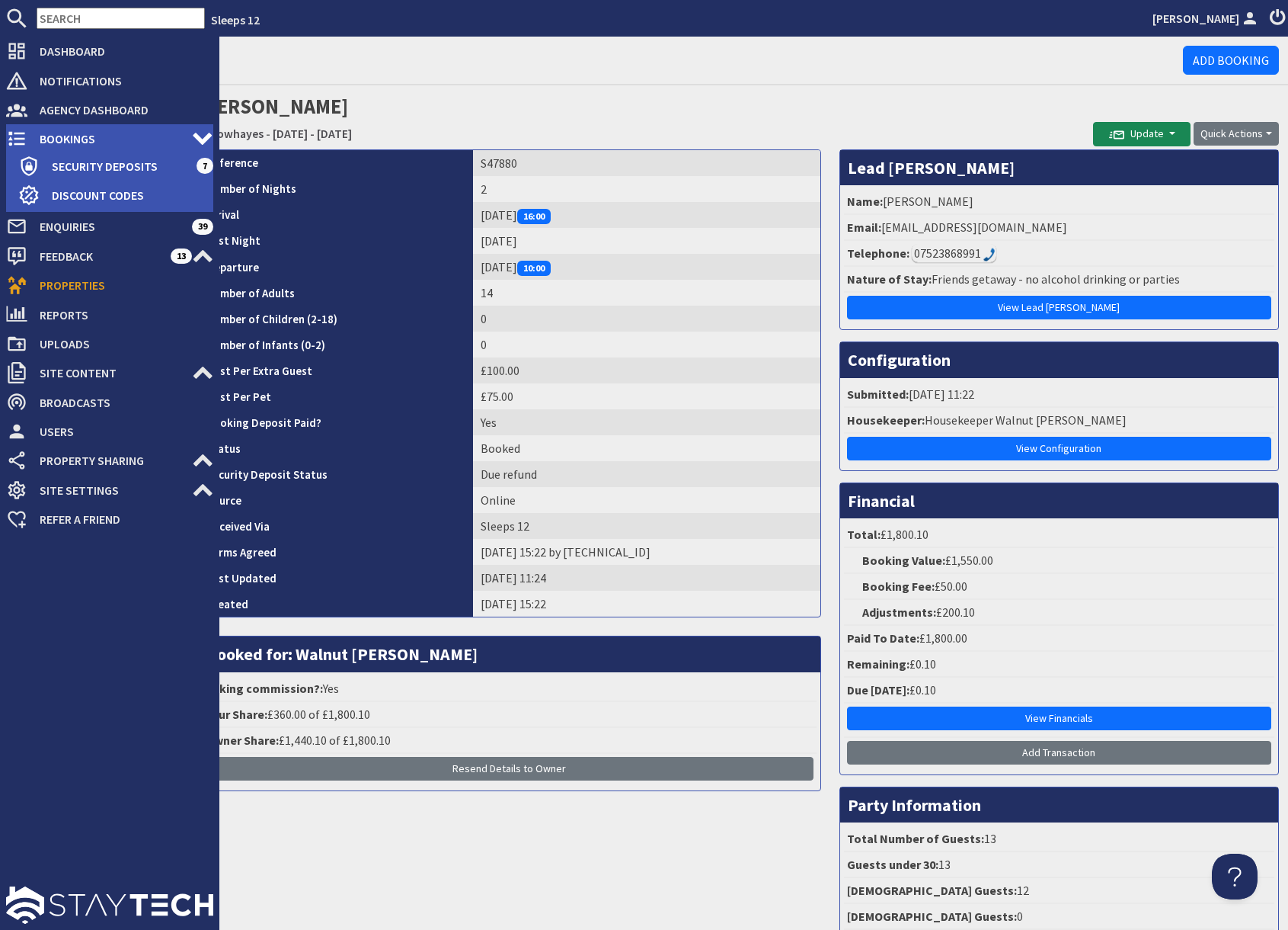
click at [44, 143] on span "Bookings" at bounding box center [110, 138] width 164 height 24
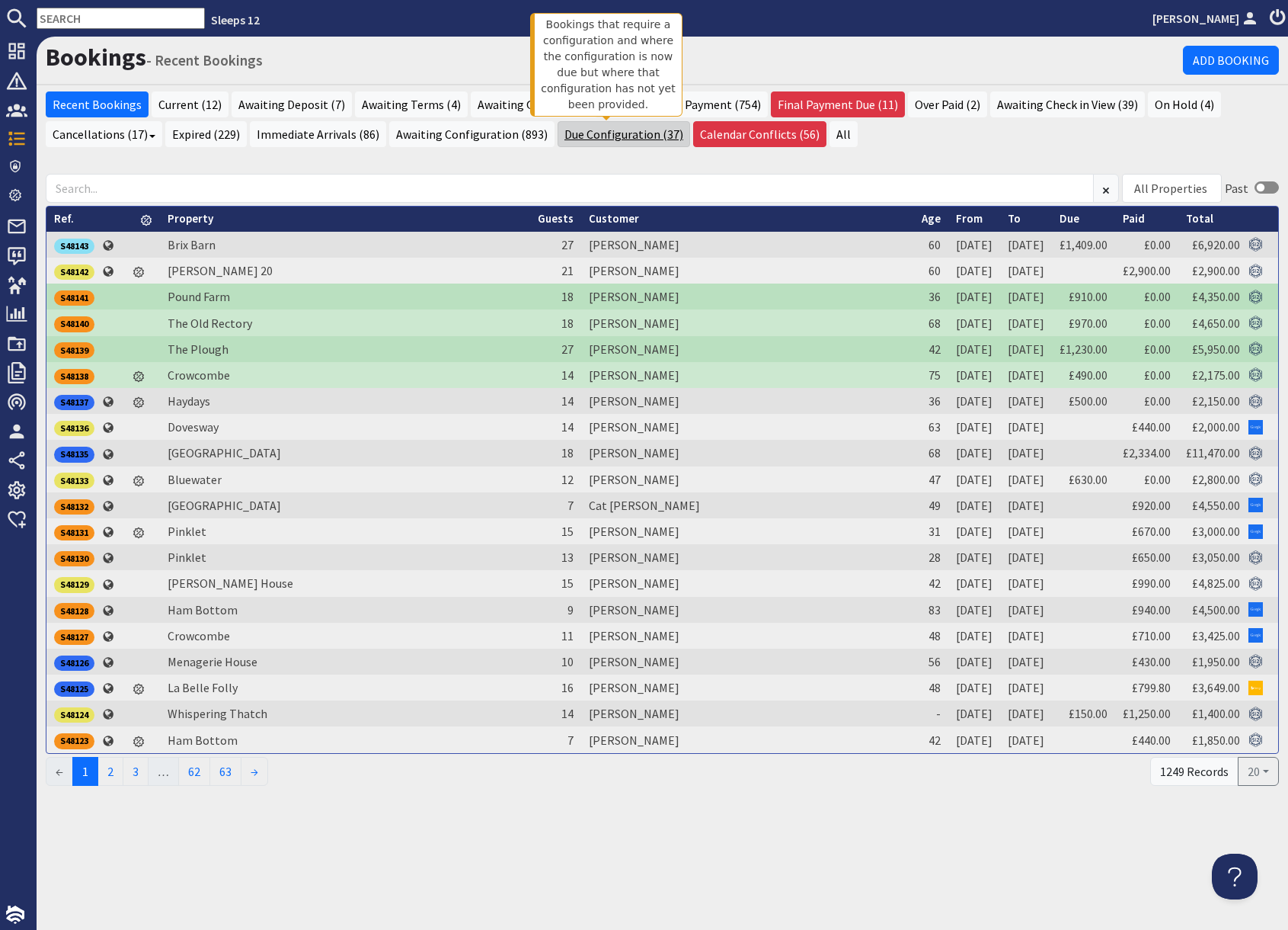
click at [597, 140] on link "Due Configuration (37)" at bounding box center [624, 134] width 132 height 26
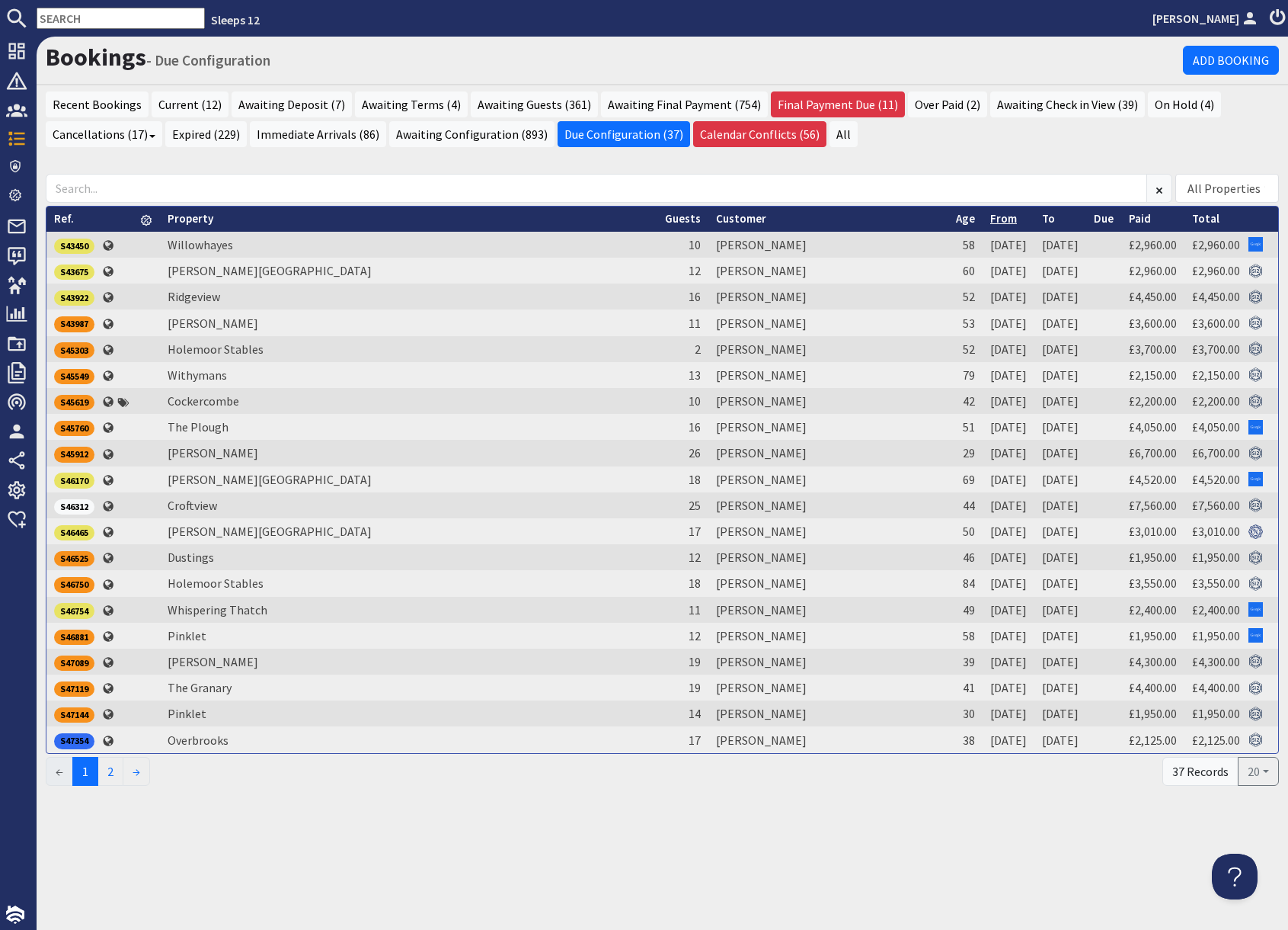
click at [991, 217] on link "From" at bounding box center [1004, 218] width 27 height 15
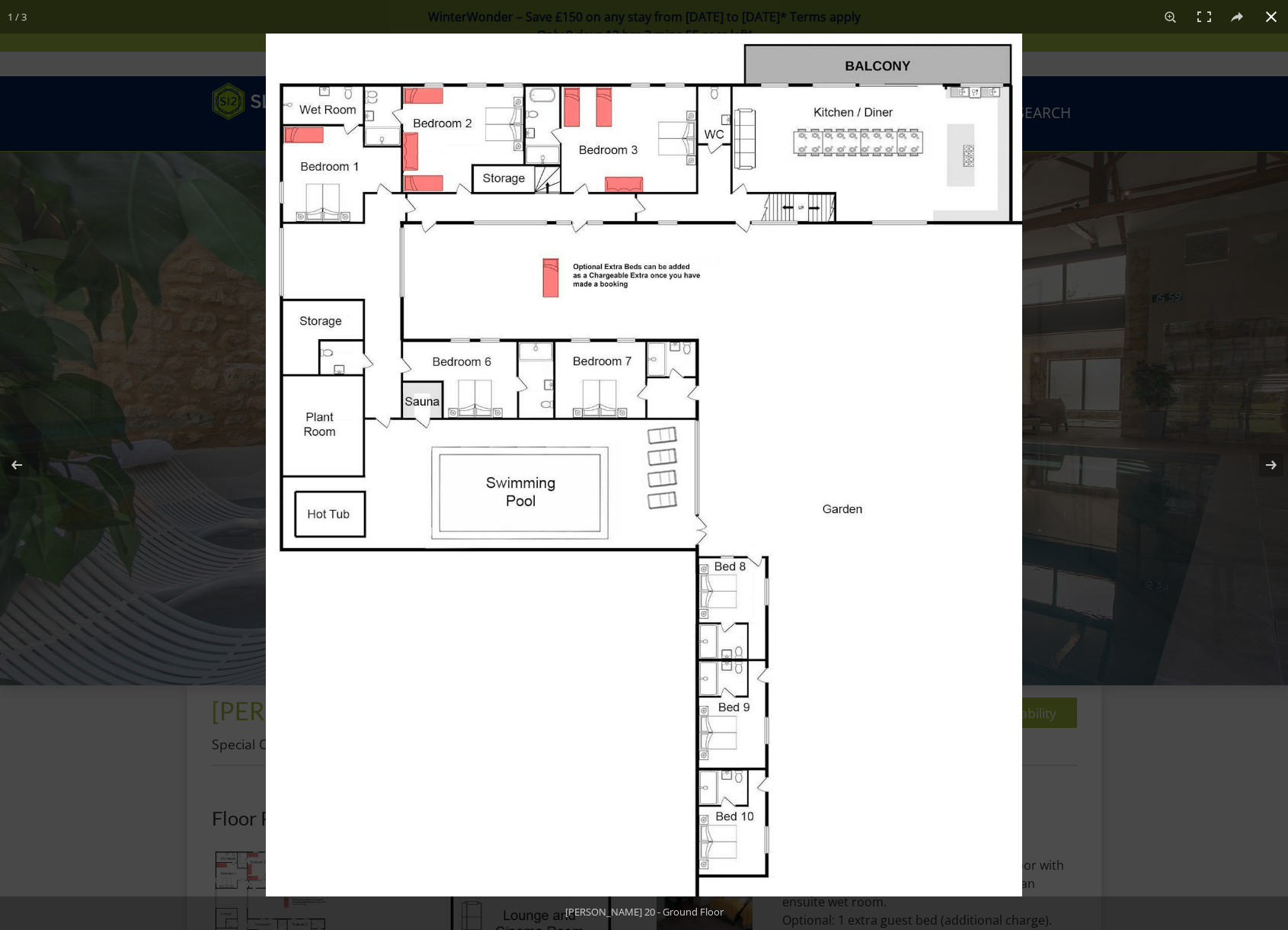
scroll to position [664, 0]
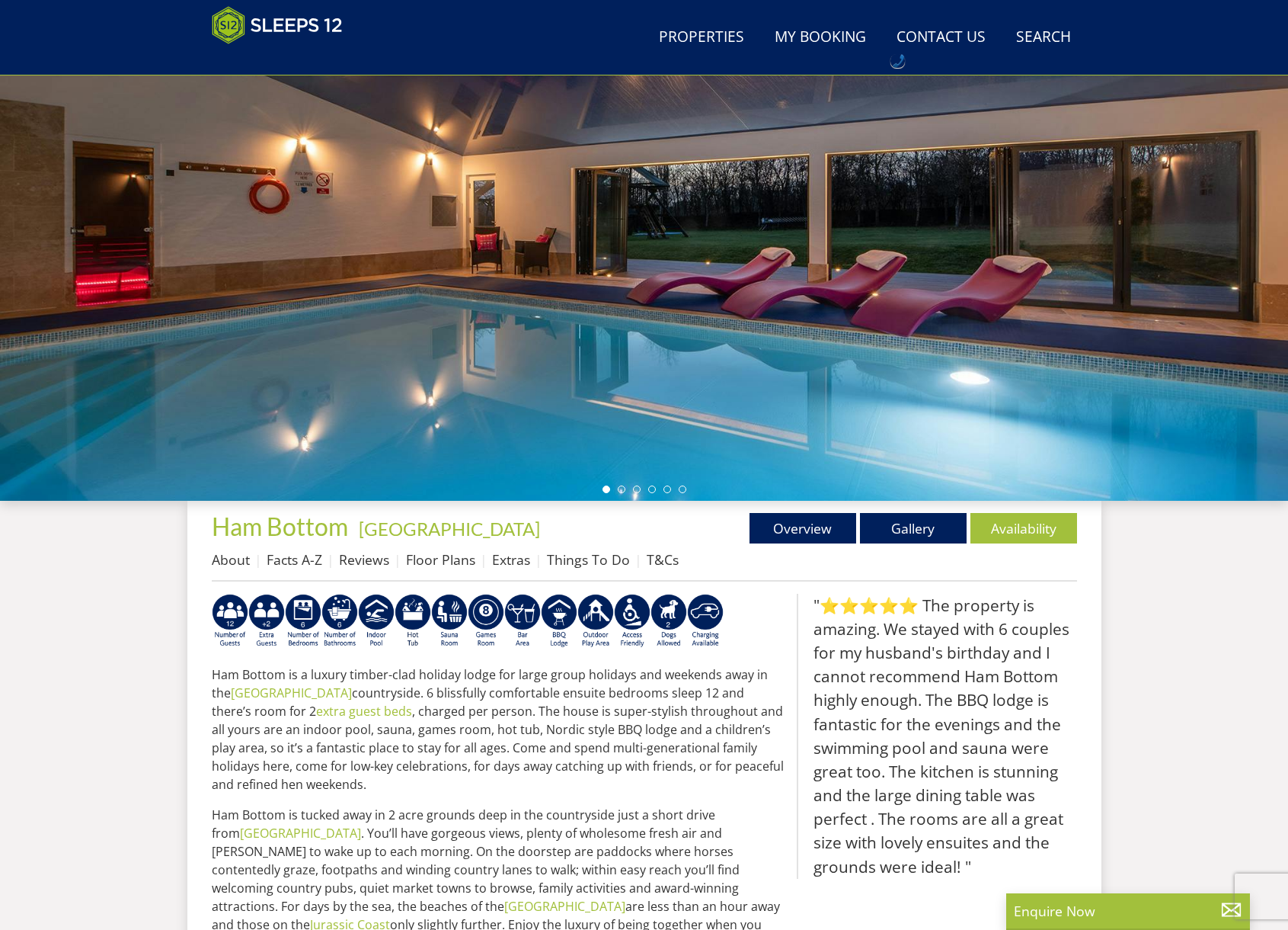
scroll to position [155, 0]
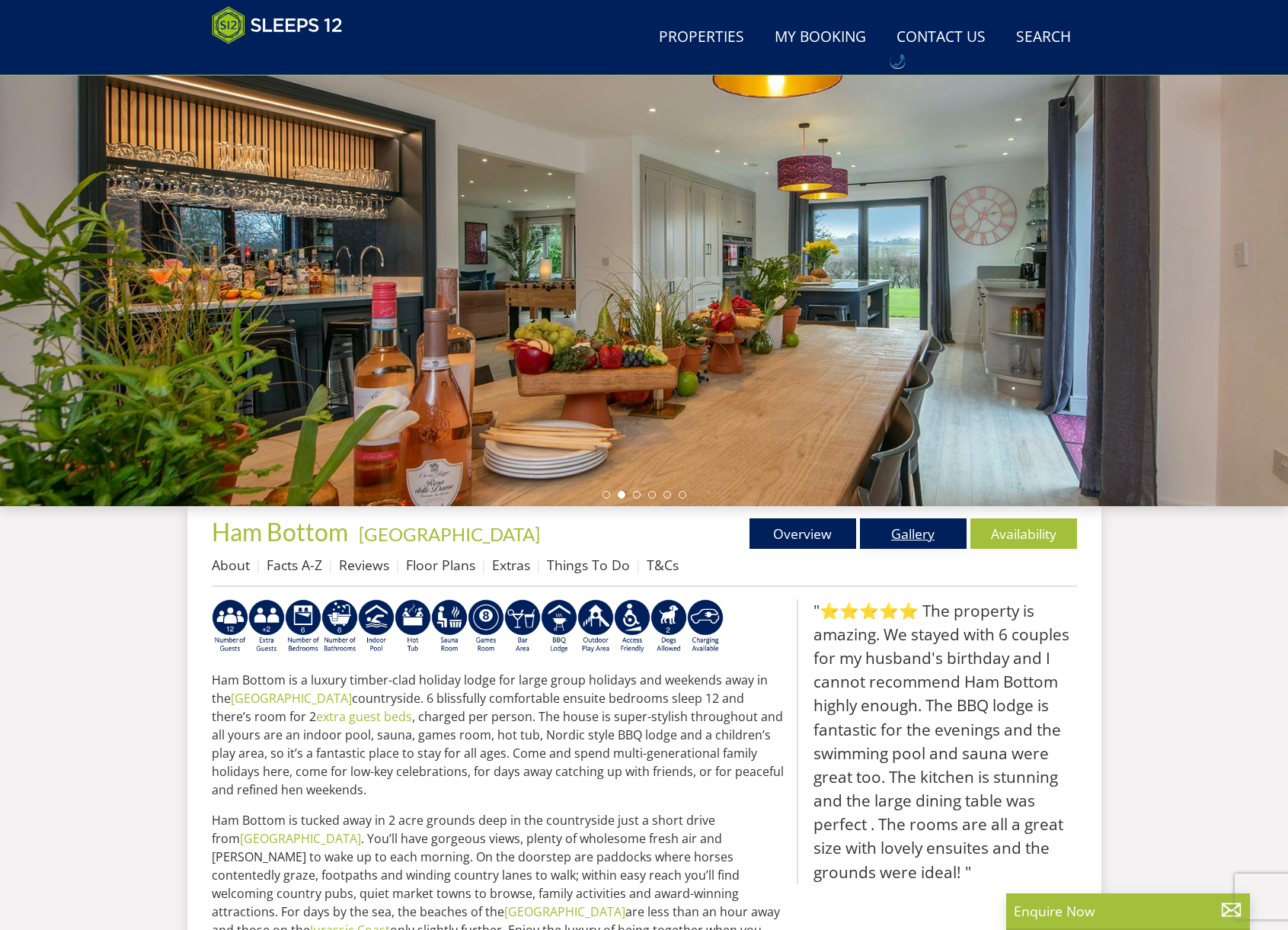
click at [907, 539] on link "Gallery" at bounding box center [913, 533] width 107 height 30
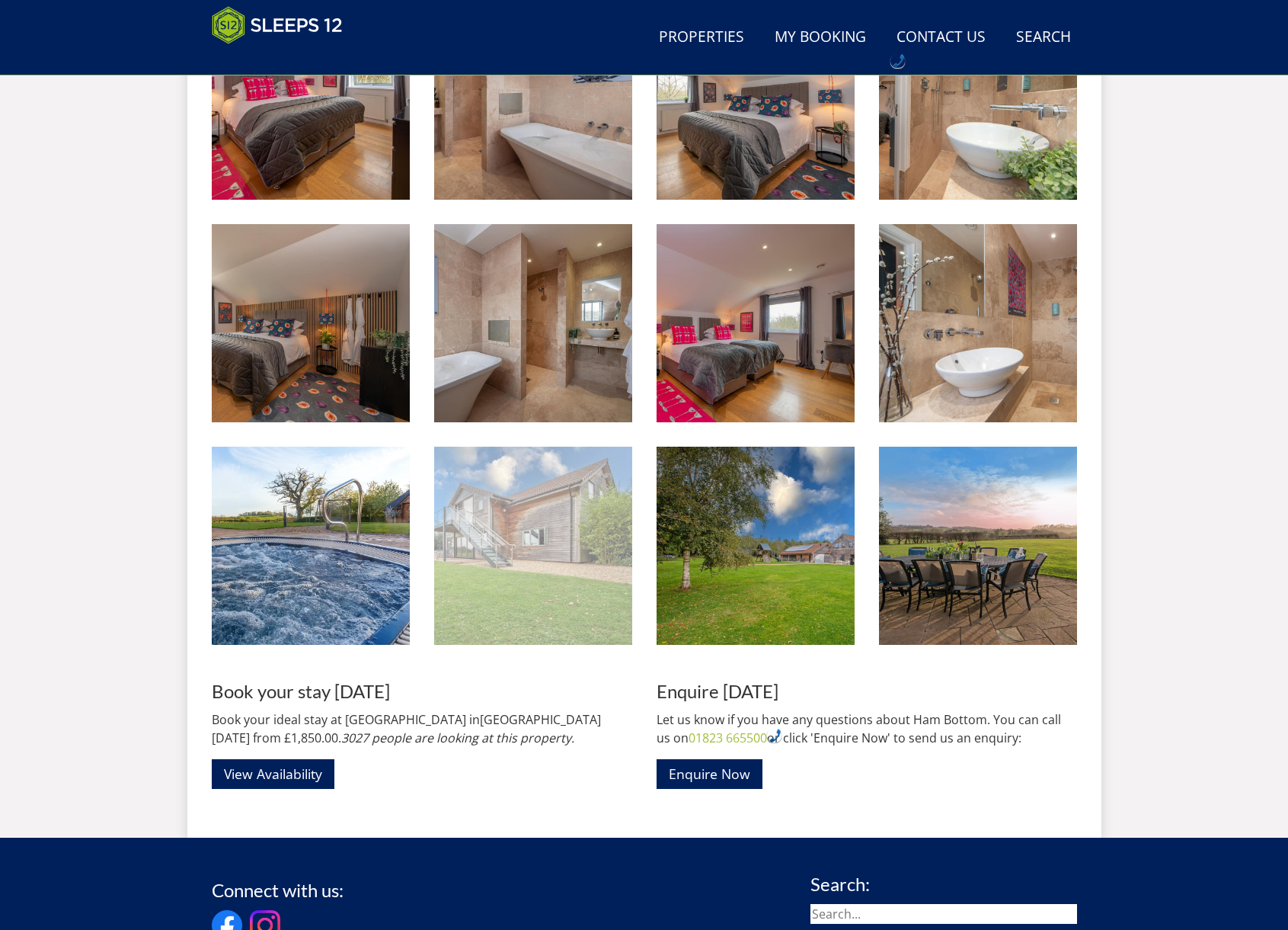
scroll to position [2087, 0]
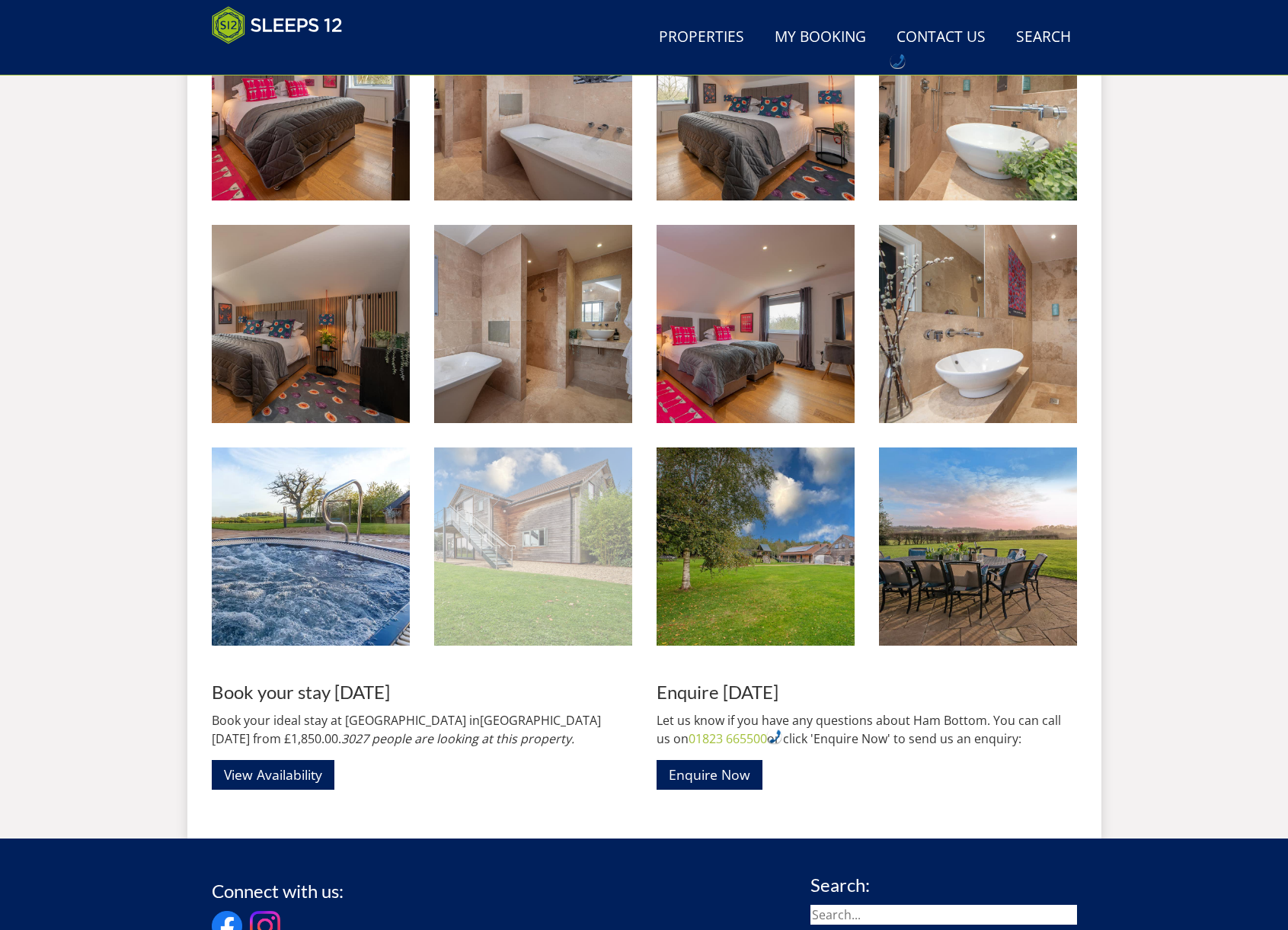
click at [543, 560] on img at bounding box center [533, 546] width 198 height 198
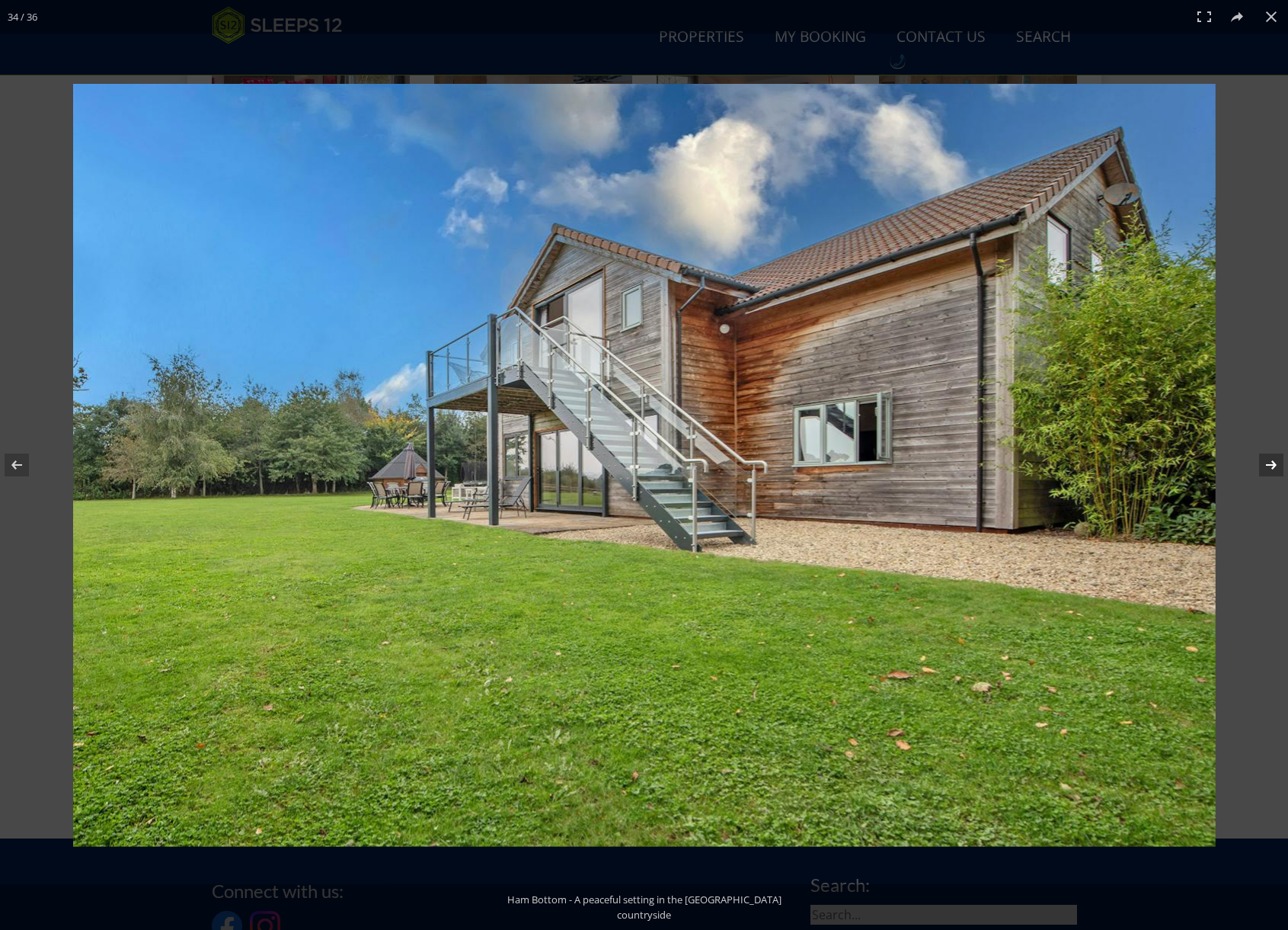
click at [1270, 464] on button at bounding box center [1261, 465] width 53 height 77
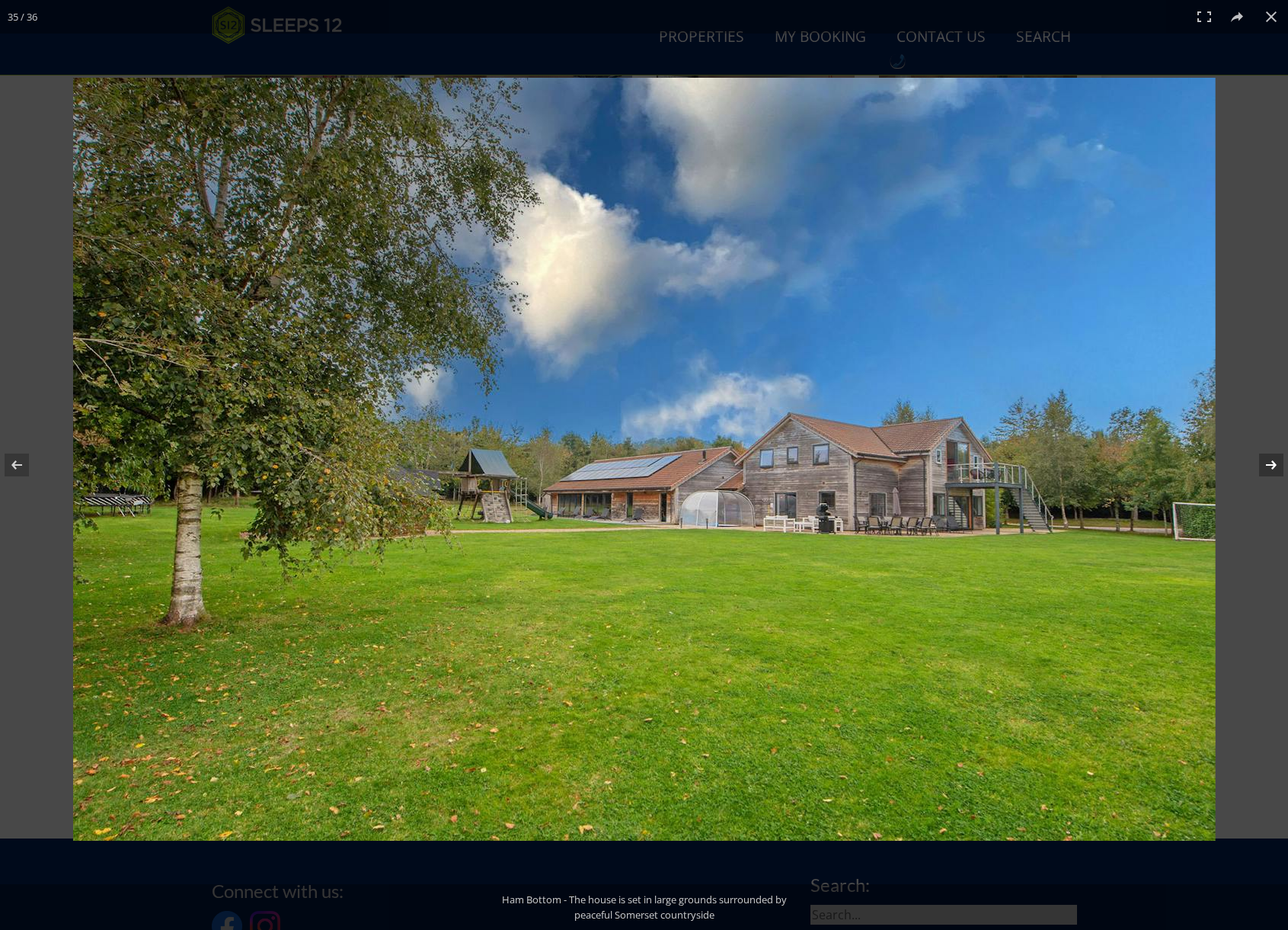
click at [1270, 464] on button at bounding box center [1261, 465] width 53 height 77
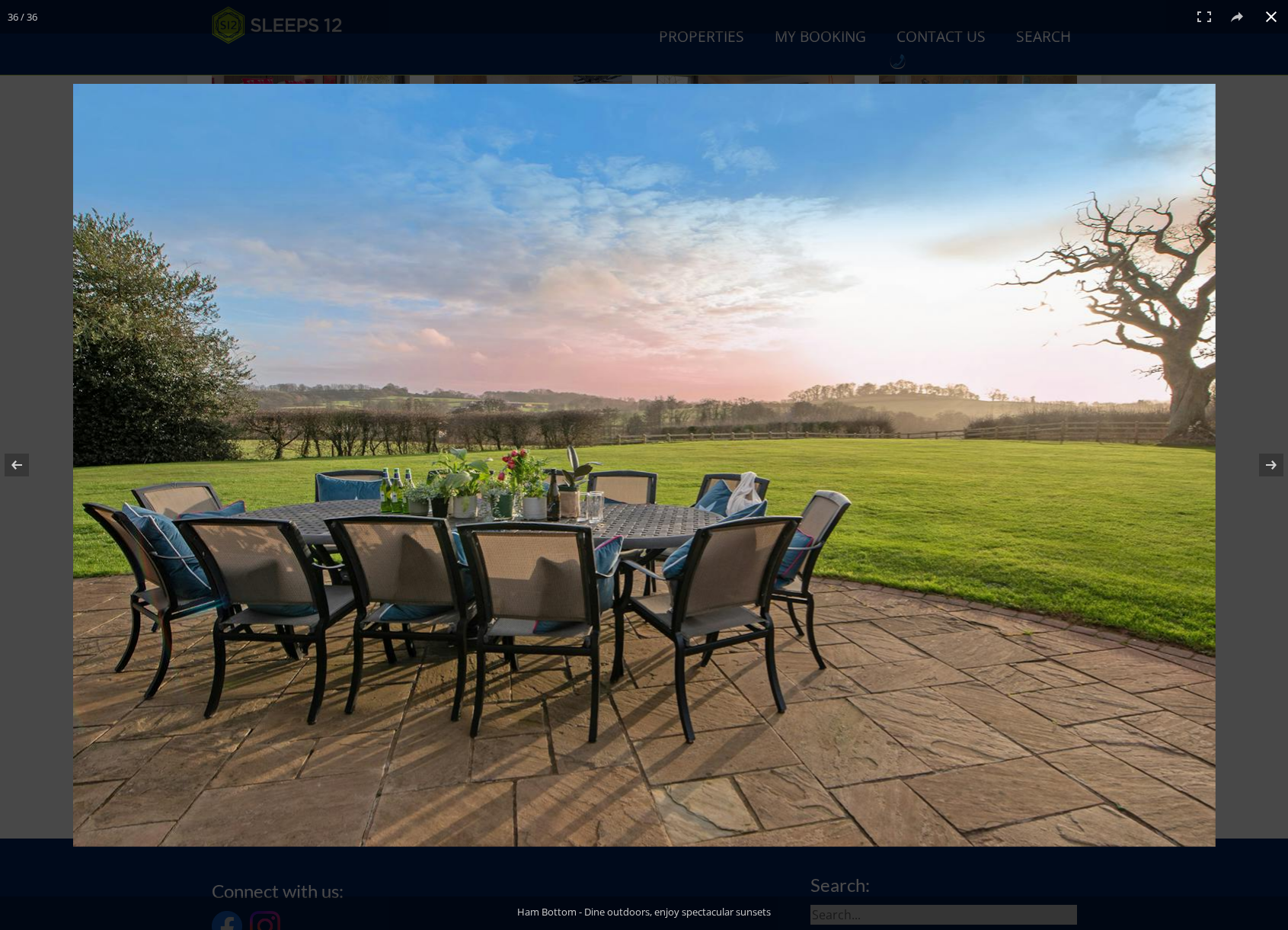
click at [1270, 17] on button at bounding box center [1271, 17] width 34 height 34
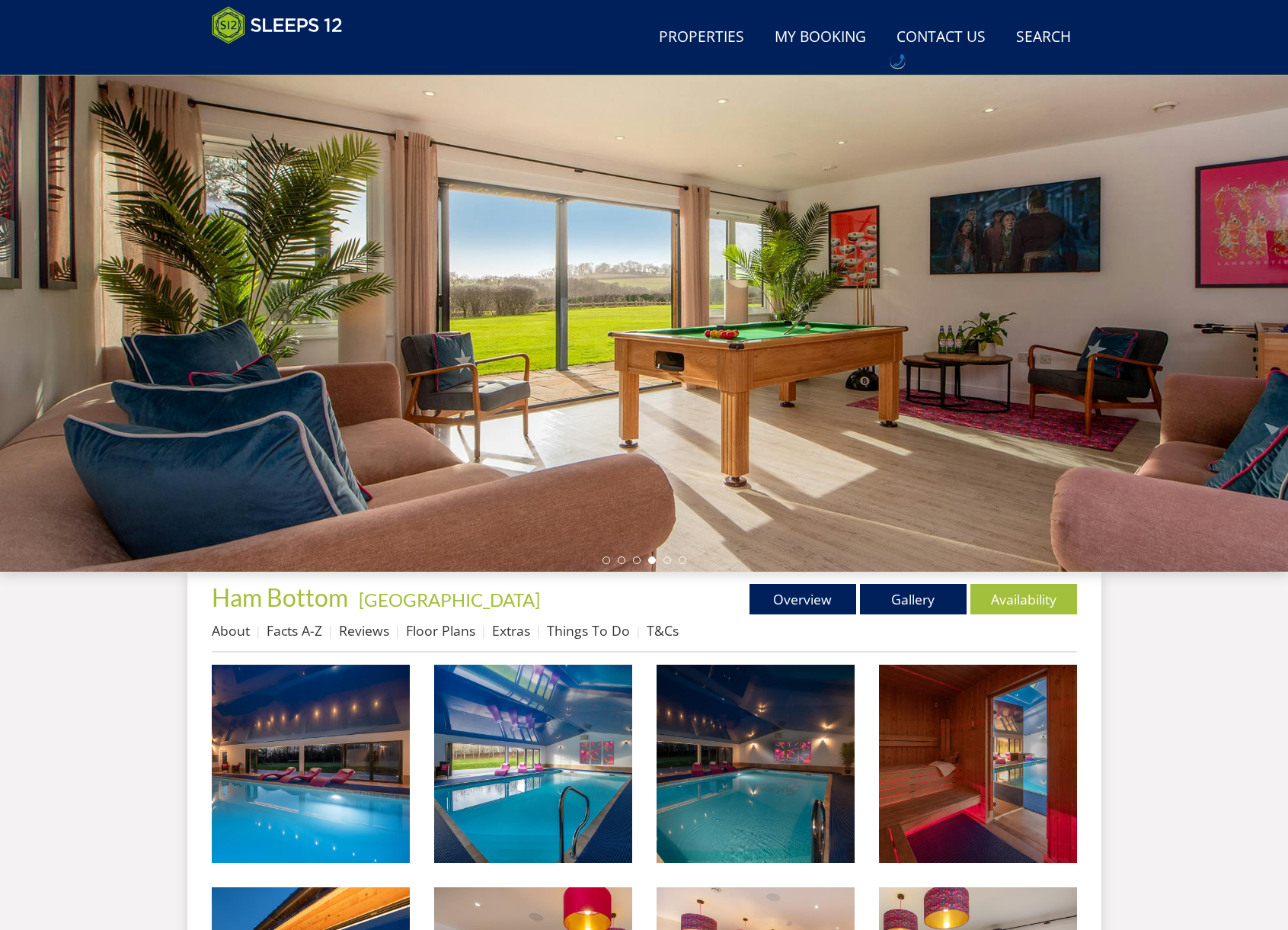
scroll to position [0, 0]
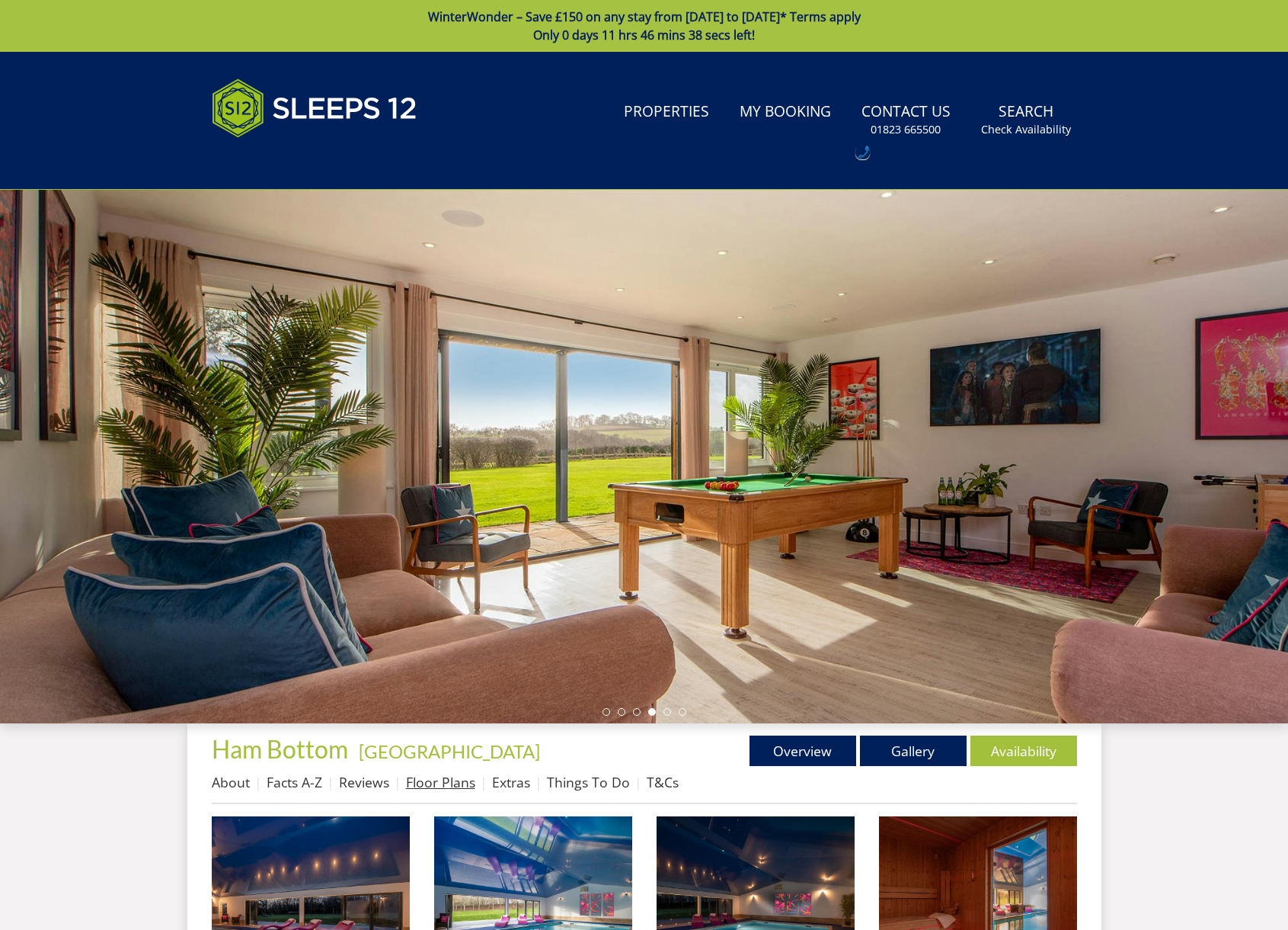
click at [444, 782] on link "Floor Plans" at bounding box center [441, 781] width 70 height 18
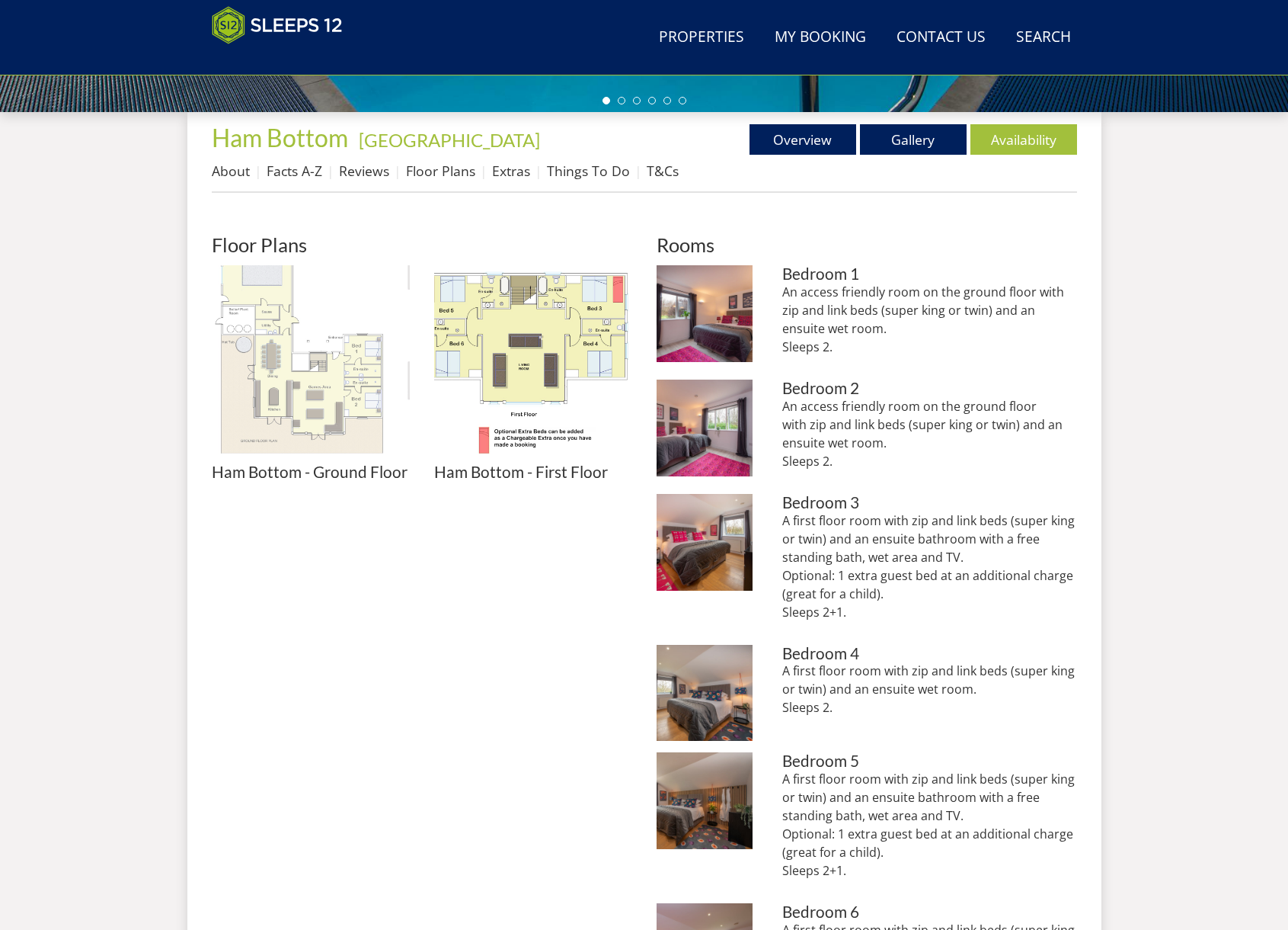
scroll to position [550, 0]
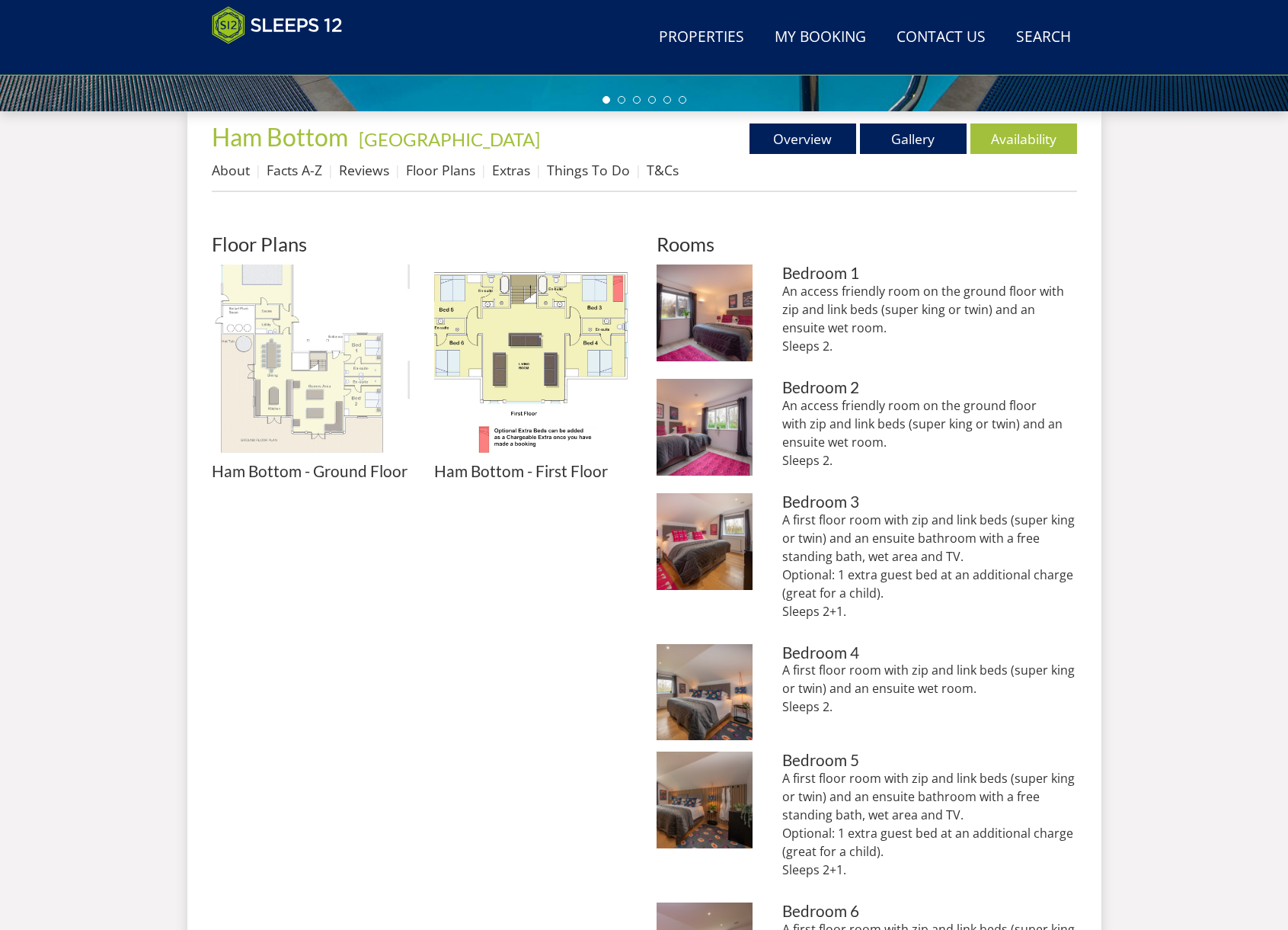
click at [335, 392] on img at bounding box center [311, 364] width 198 height 198
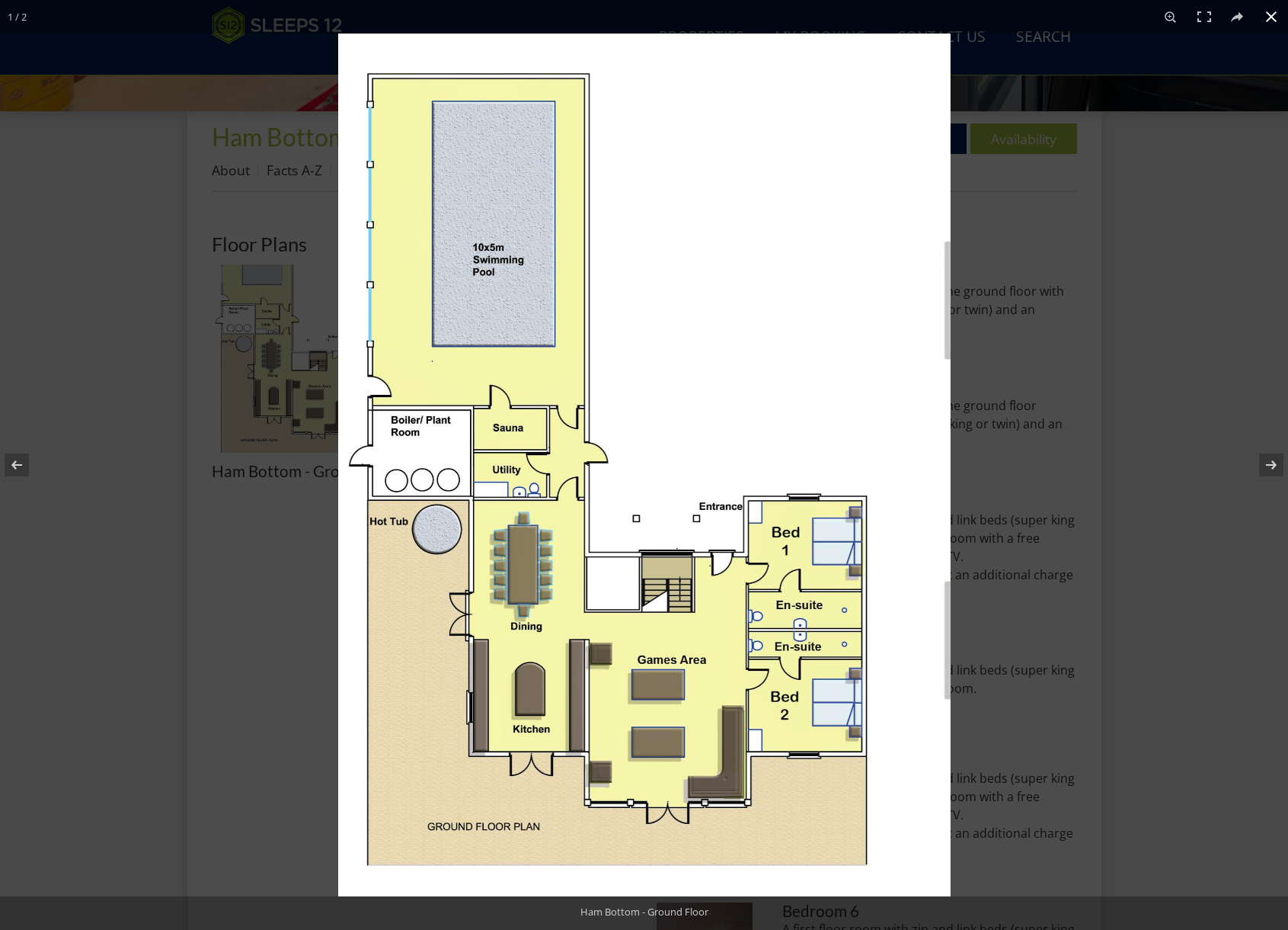
click at [234, 526] on div at bounding box center [644, 465] width 1288 height 930
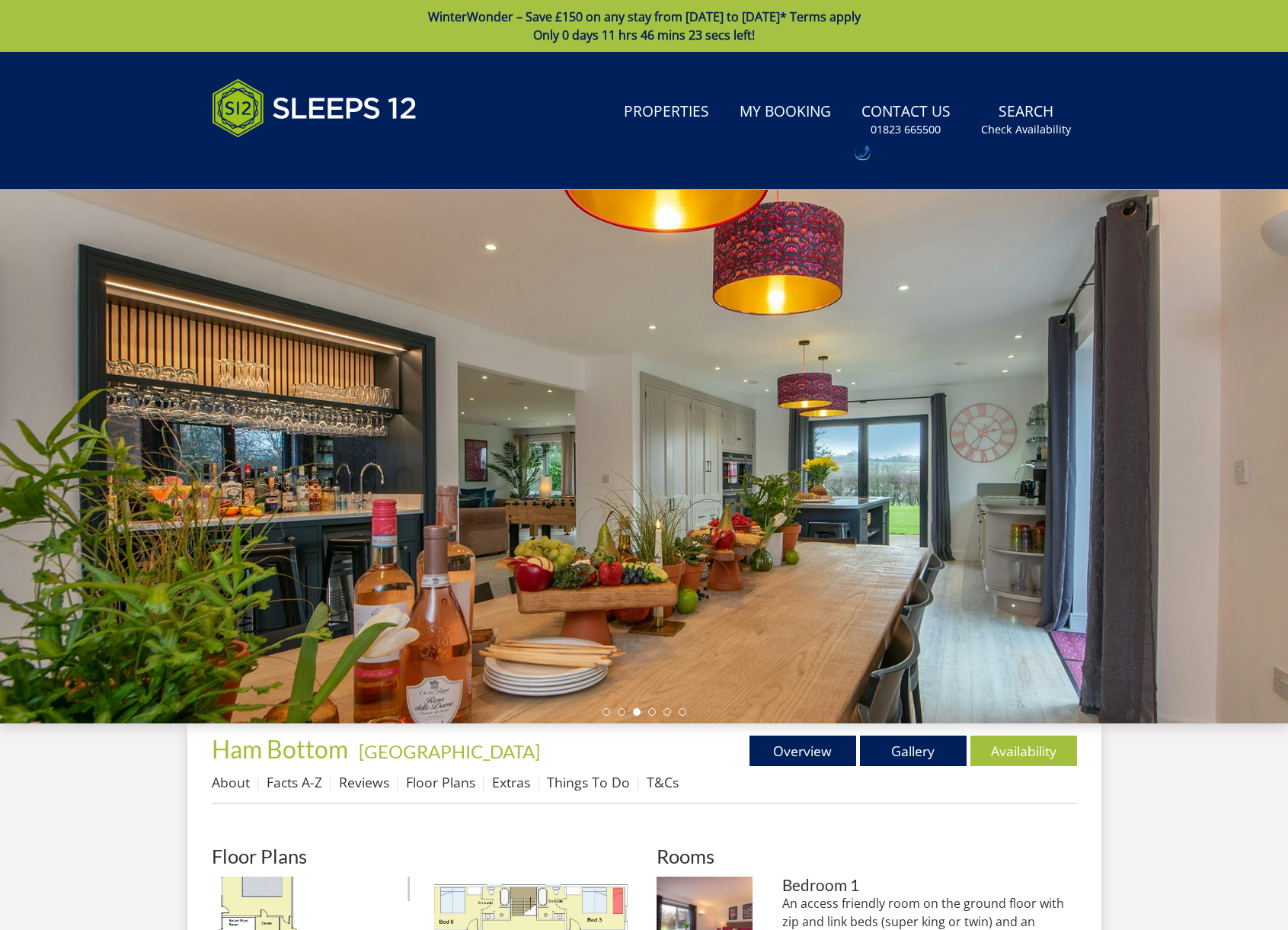
scroll to position [1, 0]
click at [927, 761] on link "Gallery" at bounding box center [913, 750] width 107 height 30
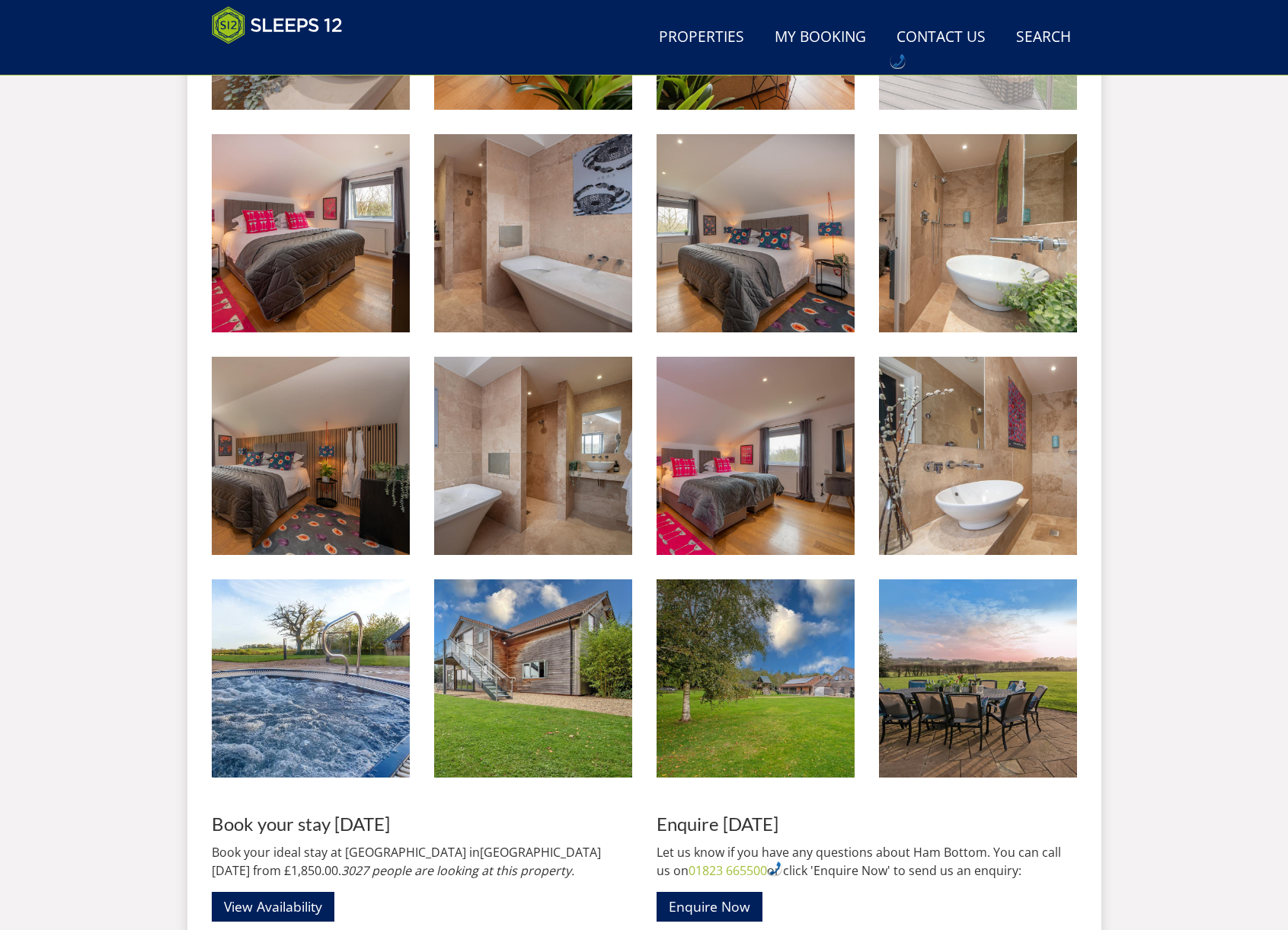
scroll to position [1957, 0]
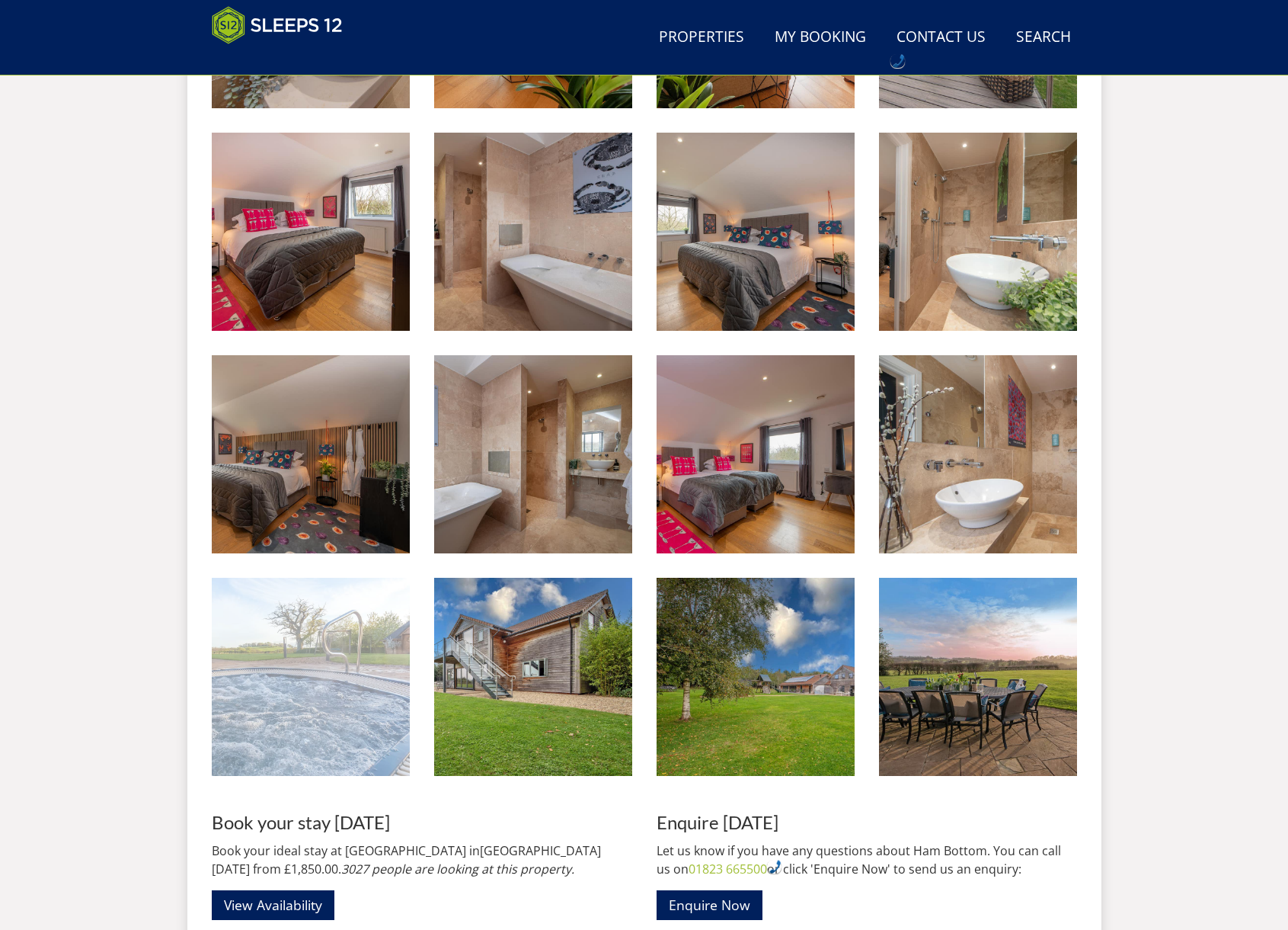
click at [290, 661] on img at bounding box center [311, 677] width 198 height 198
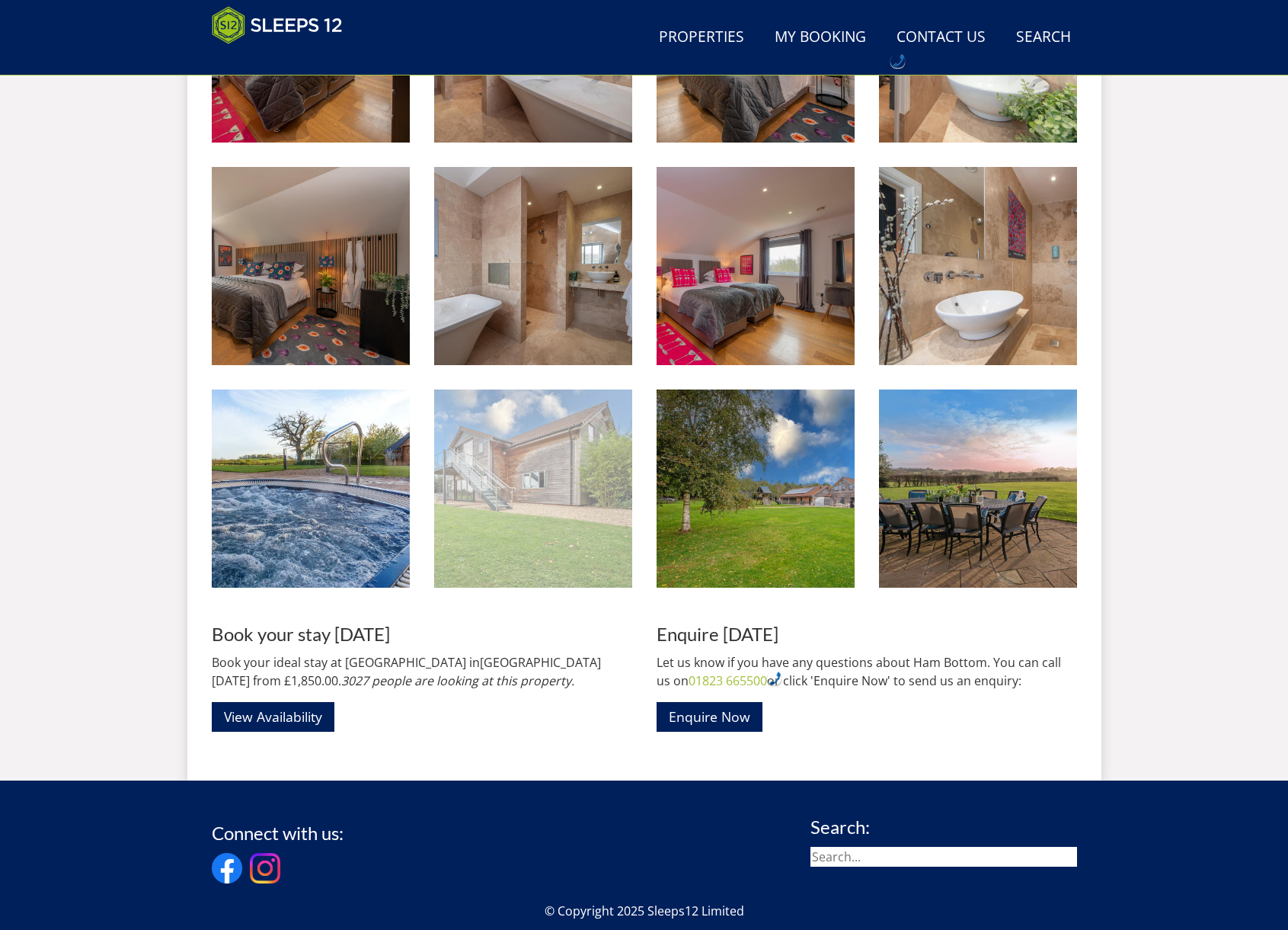
scroll to position [2147, 0]
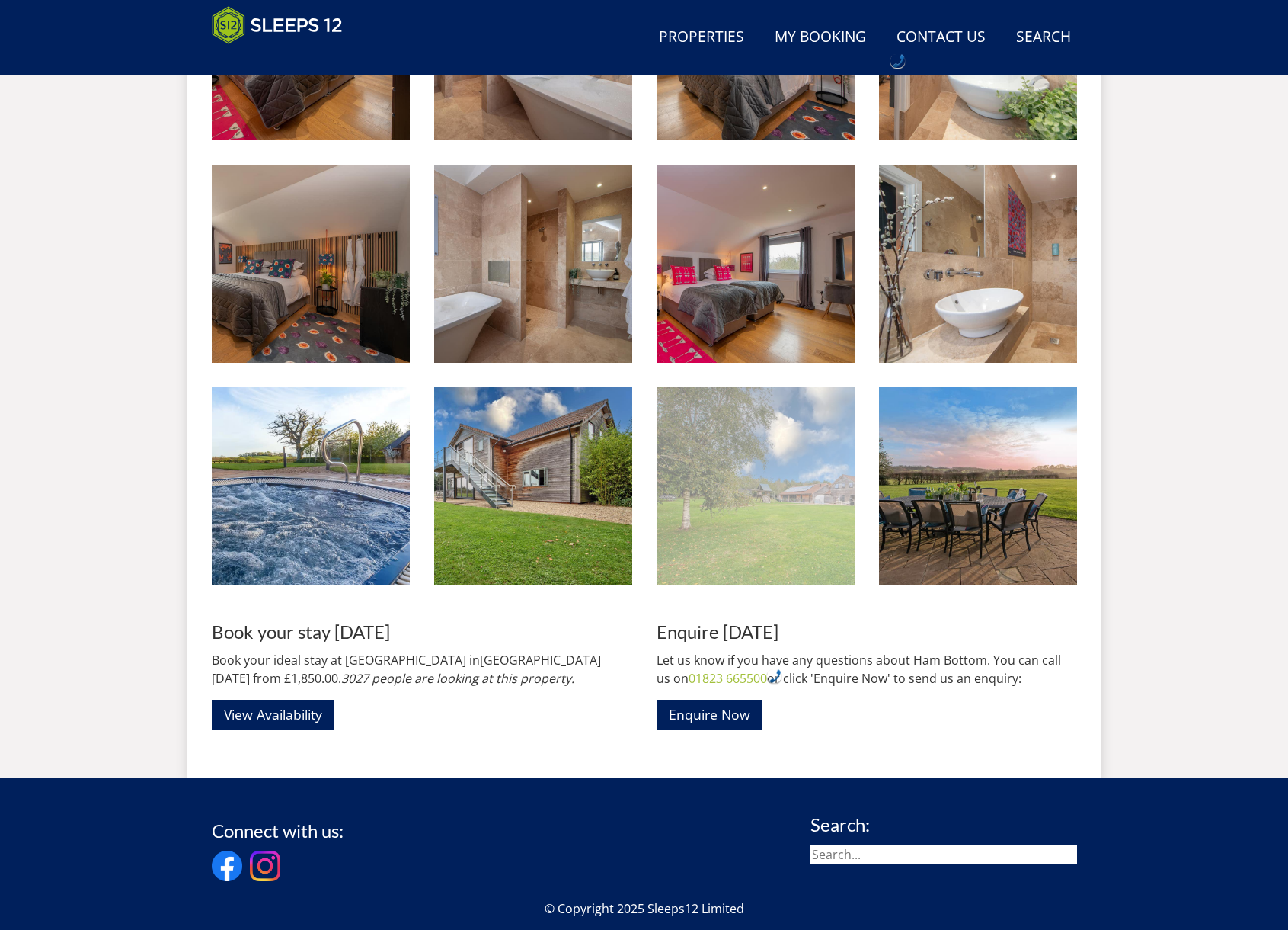
click at [743, 499] on img at bounding box center [756, 486] width 198 height 198
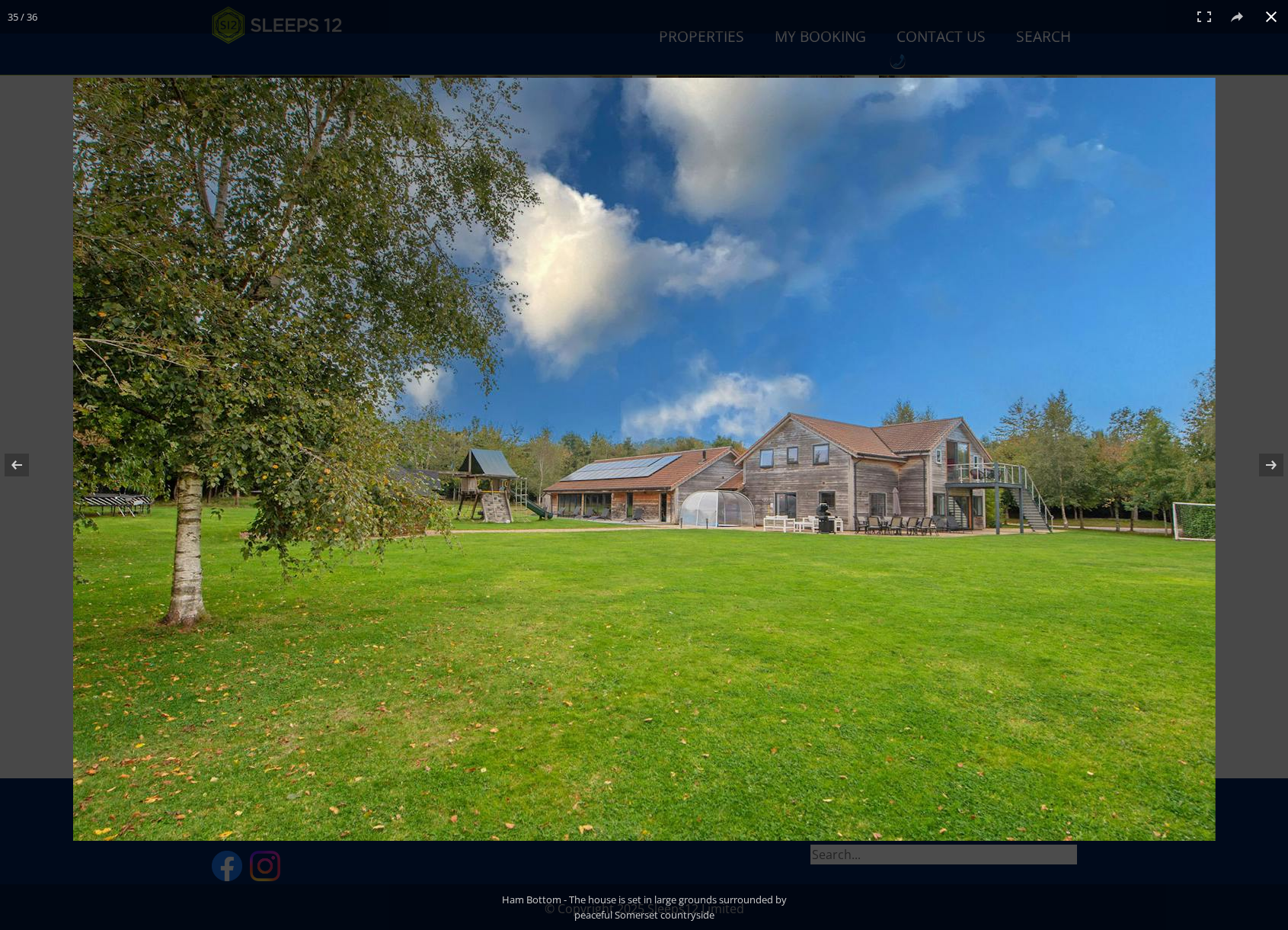
drag, startPoint x: 1276, startPoint y: 210, endPoint x: 1251, endPoint y: 212, distance: 25.1
click at [1276, 210] on div at bounding box center [644, 465] width 1288 height 930
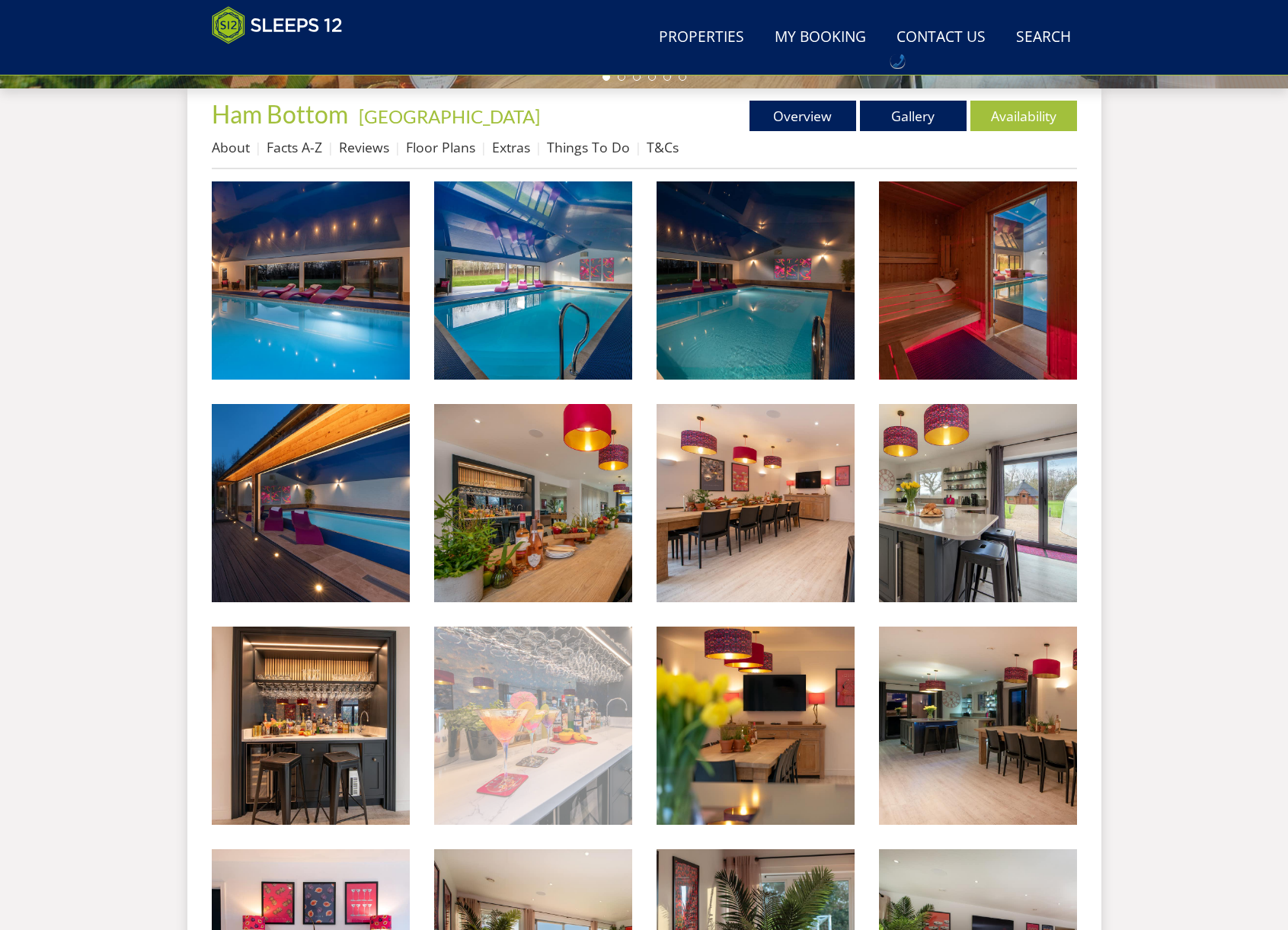
scroll to position [0, 0]
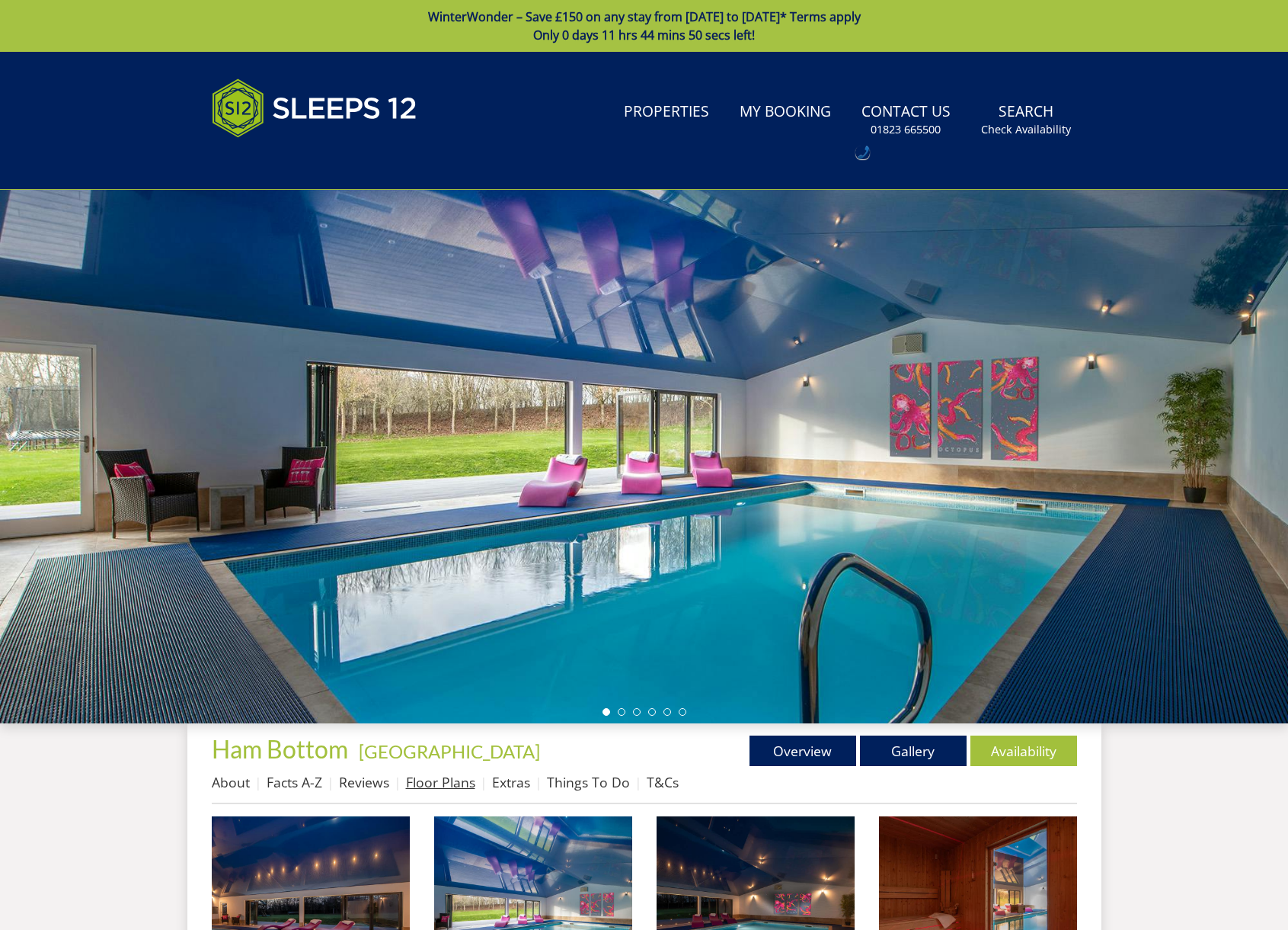
click at [433, 785] on link "Floor Plans" at bounding box center [441, 781] width 70 height 18
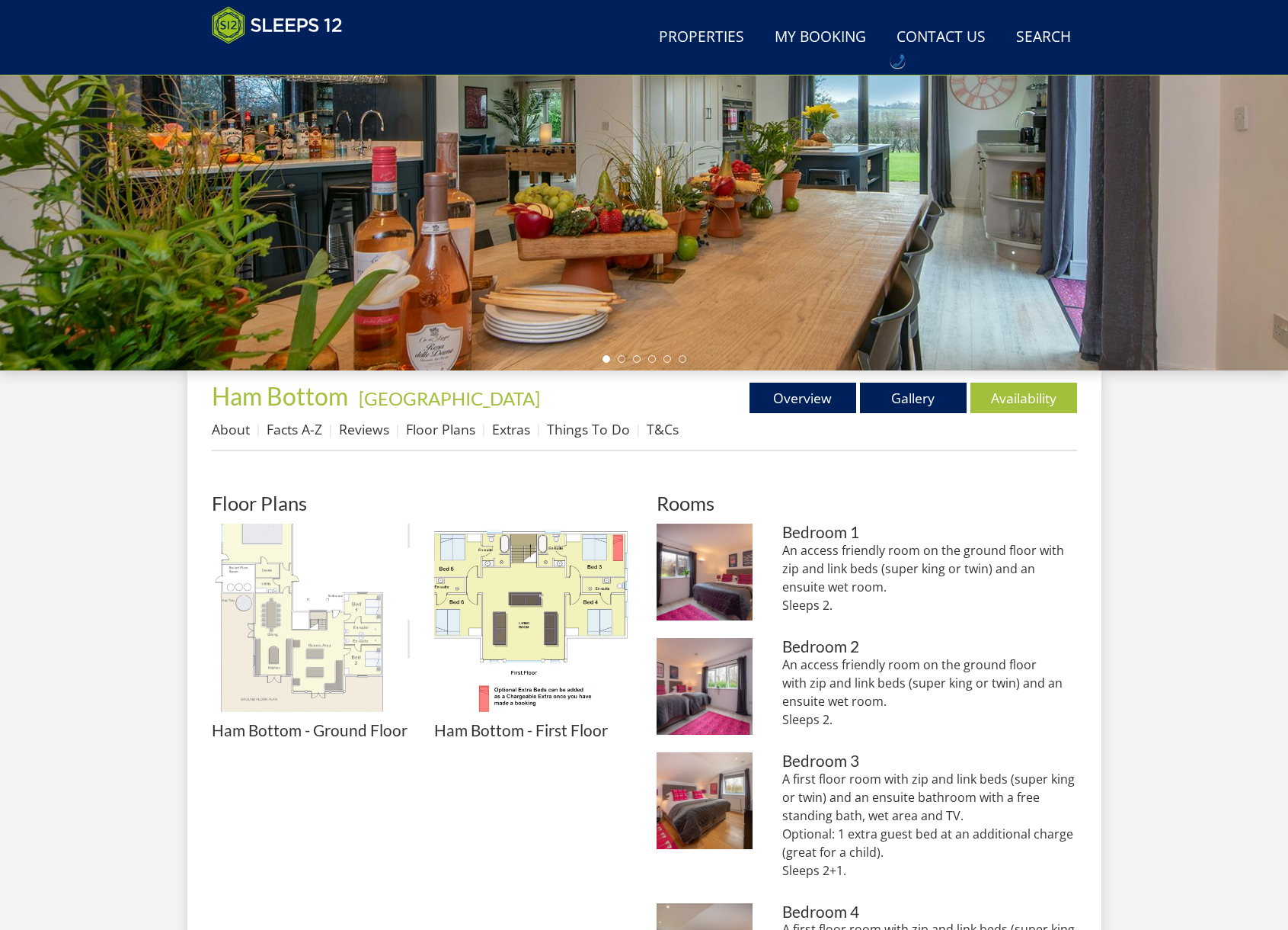
scroll to position [291, 0]
click at [305, 637] on img at bounding box center [311, 622] width 198 height 198
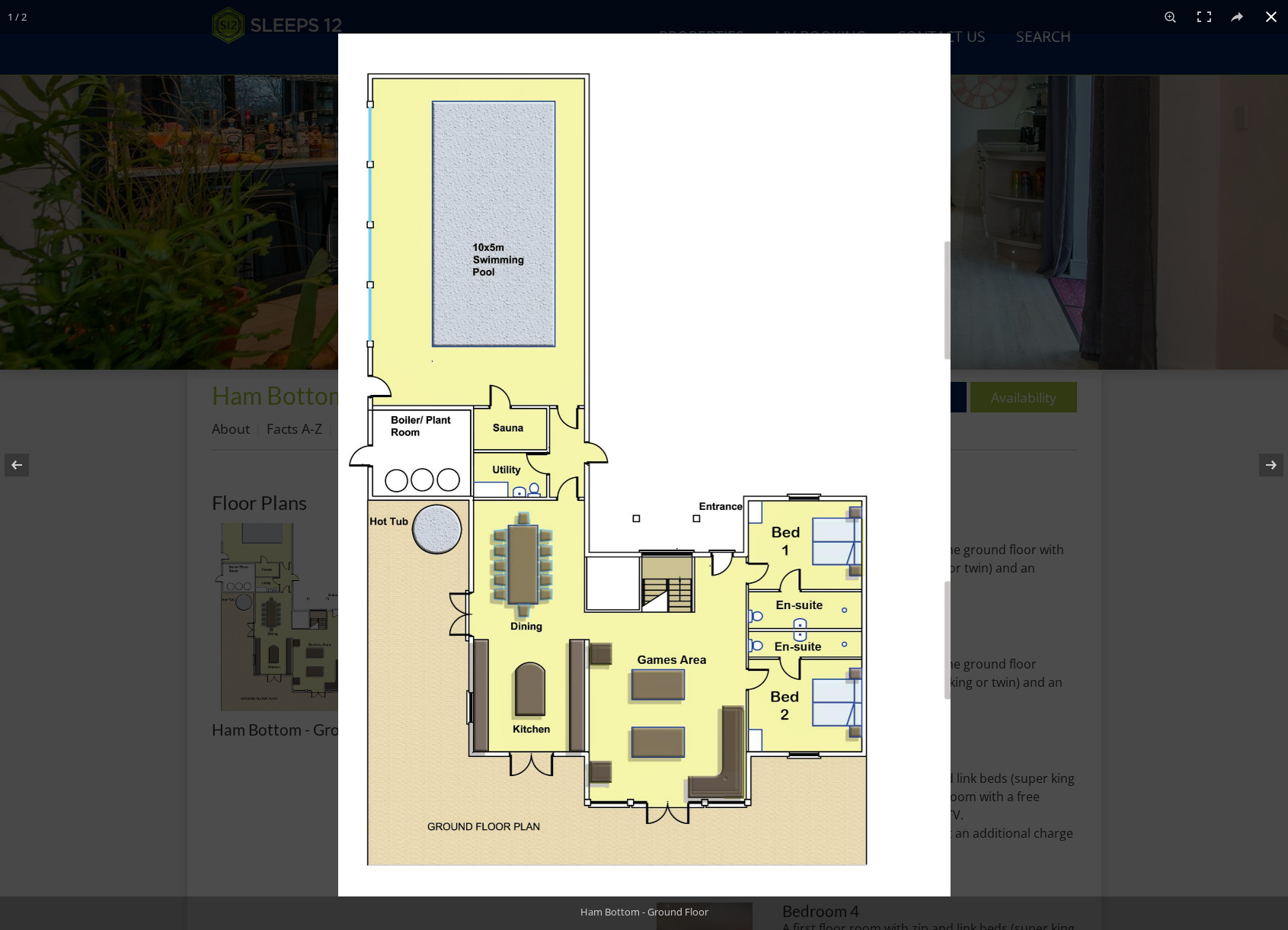
click at [1230, 511] on div at bounding box center [982, 498] width 1288 height 930
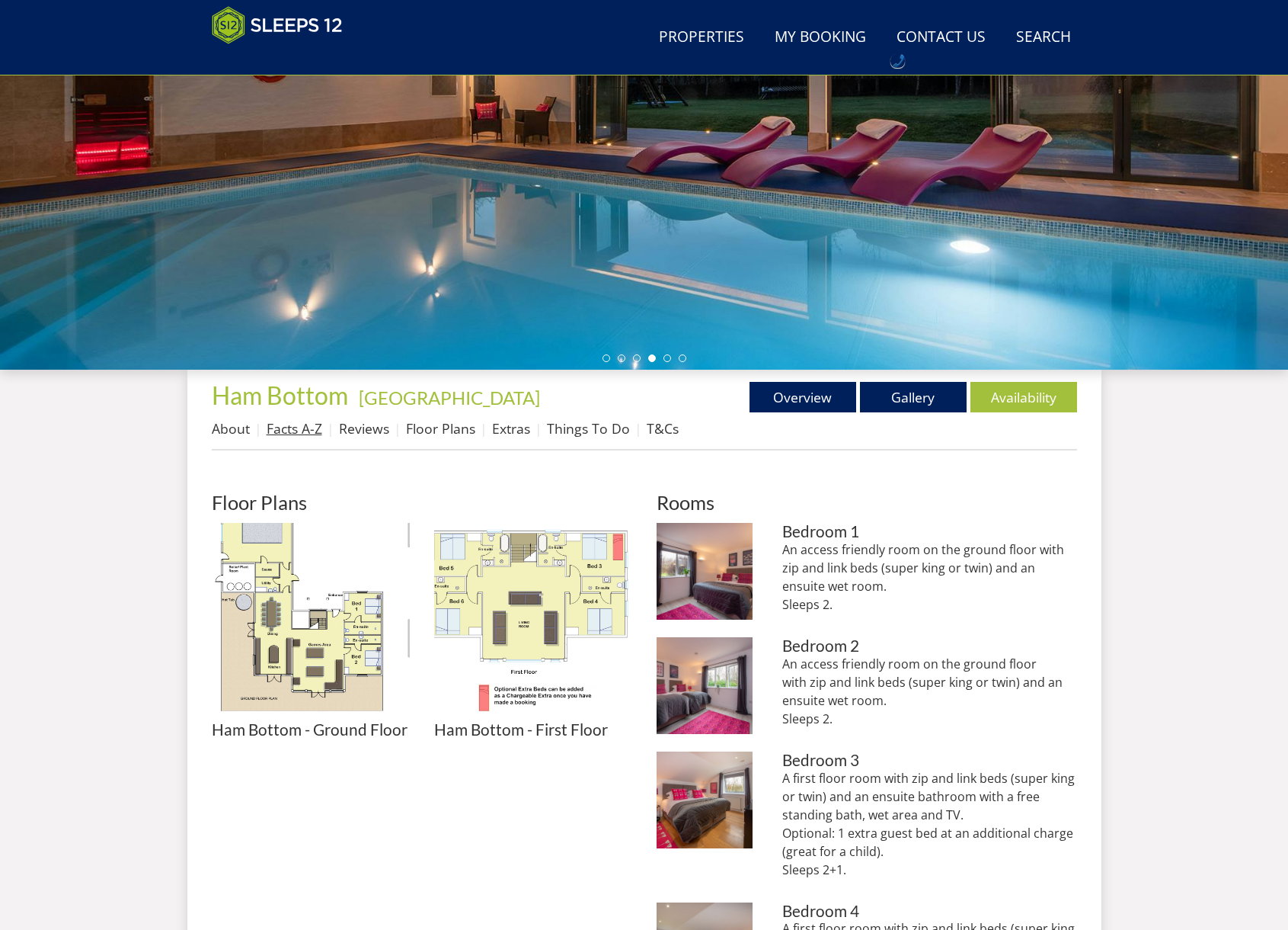
click at [280, 428] on link "Facts A-Z" at bounding box center [295, 428] width 56 height 18
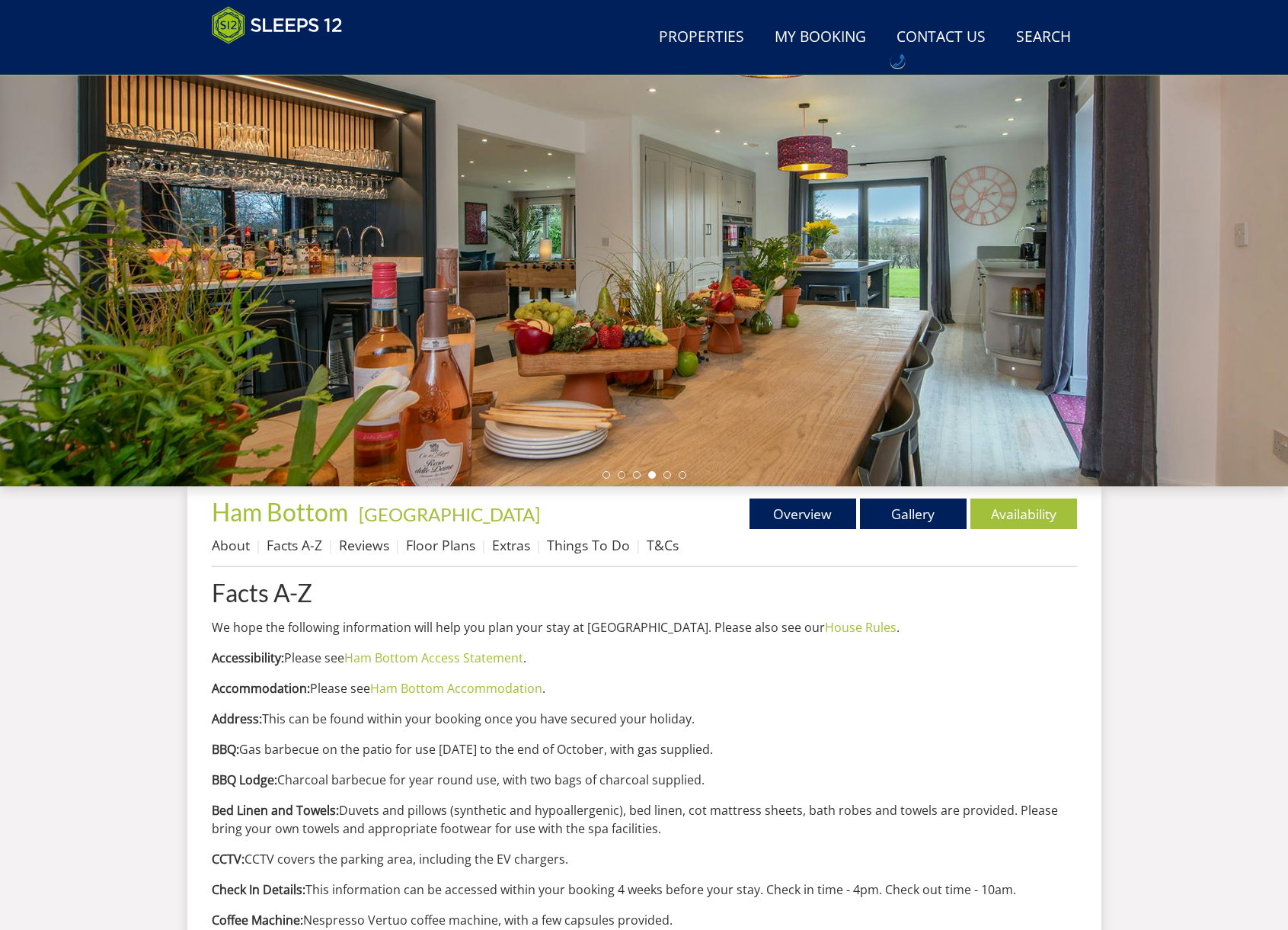
scroll to position [169, 0]
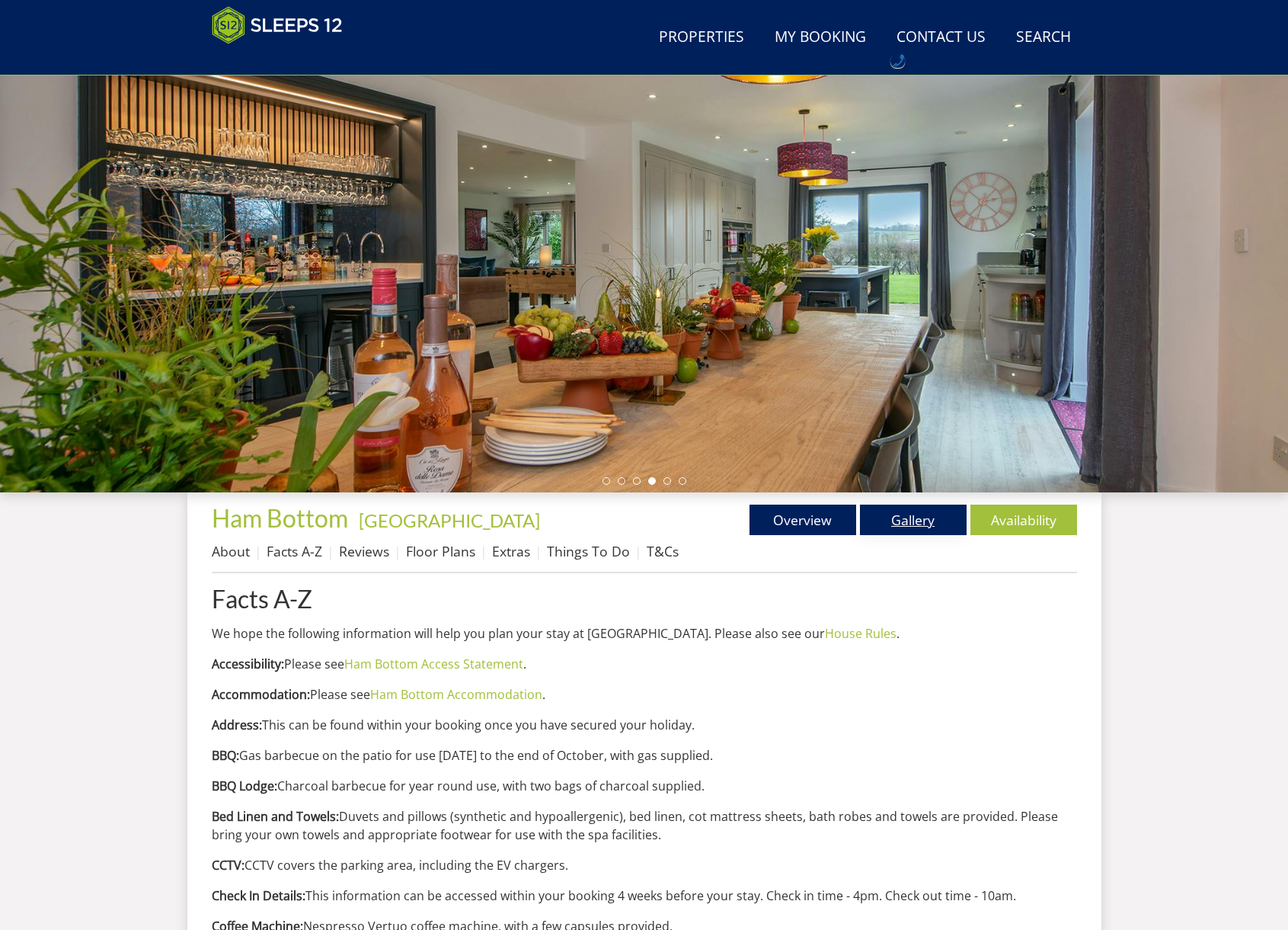
click at [925, 520] on link "Gallery" at bounding box center [913, 519] width 107 height 30
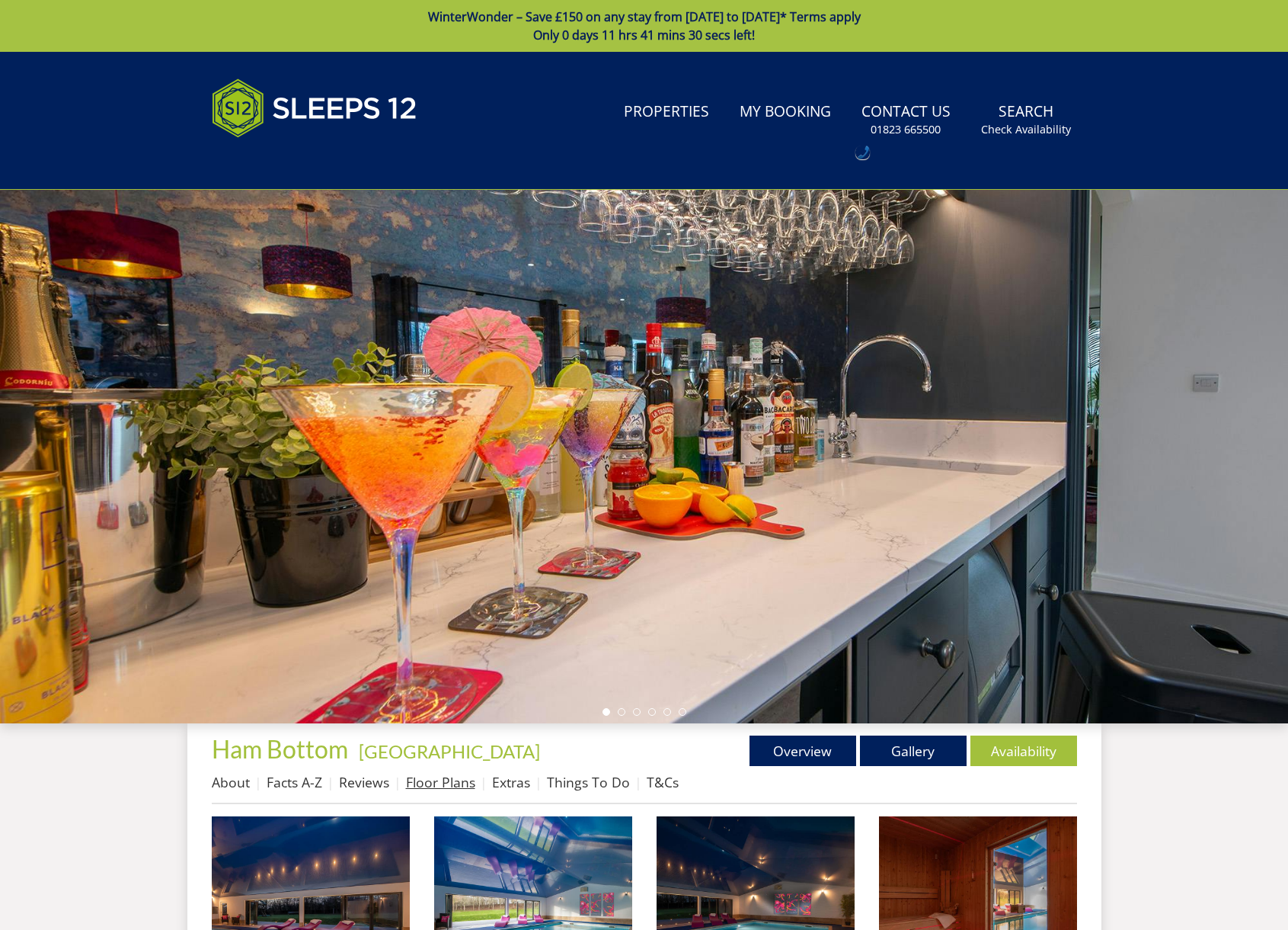
click at [449, 783] on link "Floor Plans" at bounding box center [441, 781] width 70 height 18
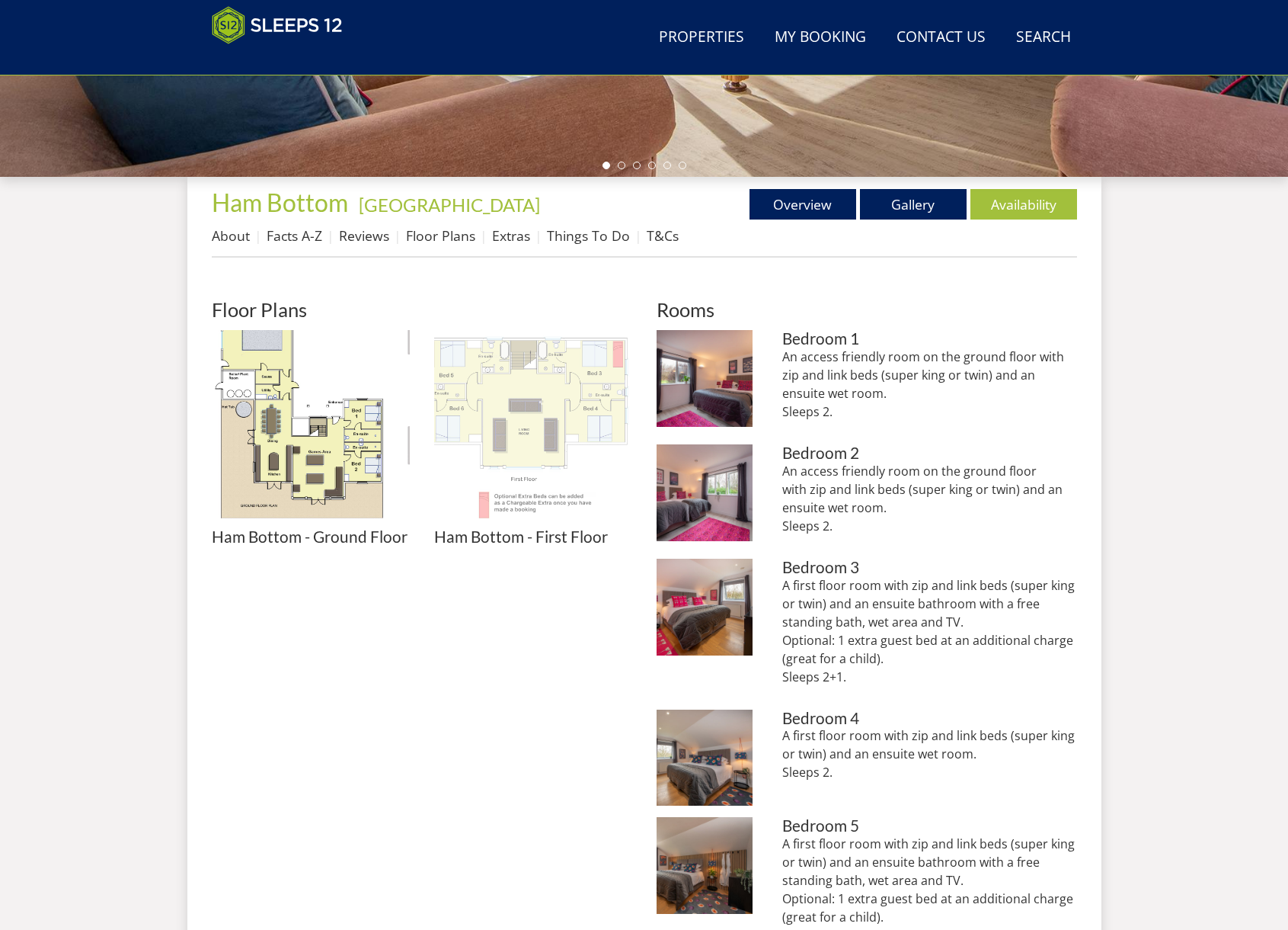
scroll to position [485, 0]
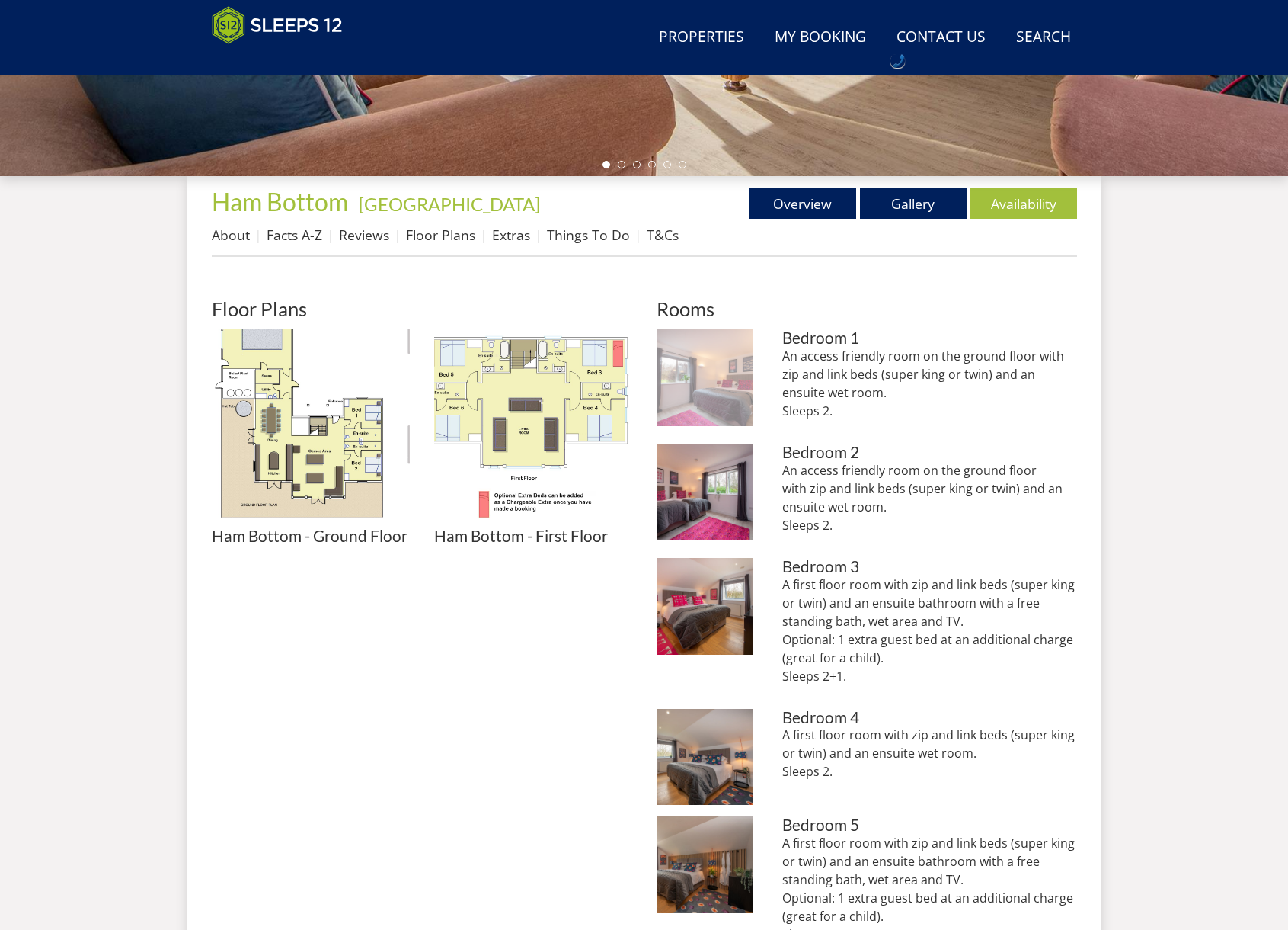
click at [735, 379] on img at bounding box center [704, 377] width 97 height 97
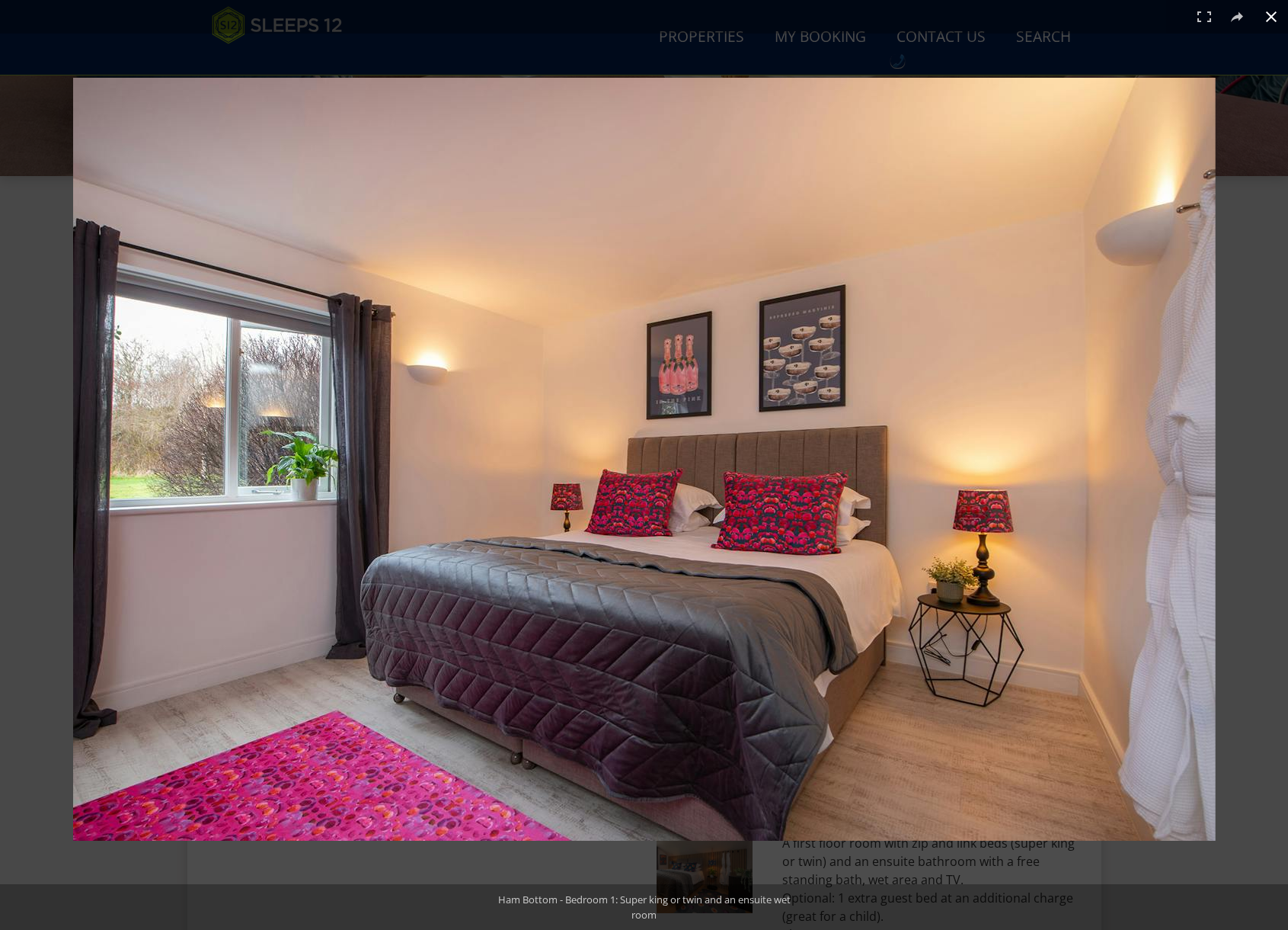
drag, startPoint x: 870, startPoint y: 34, endPoint x: 852, endPoint y: 69, distance: 39.4
click at [869, 36] on div at bounding box center [644, 465] width 1288 height 930
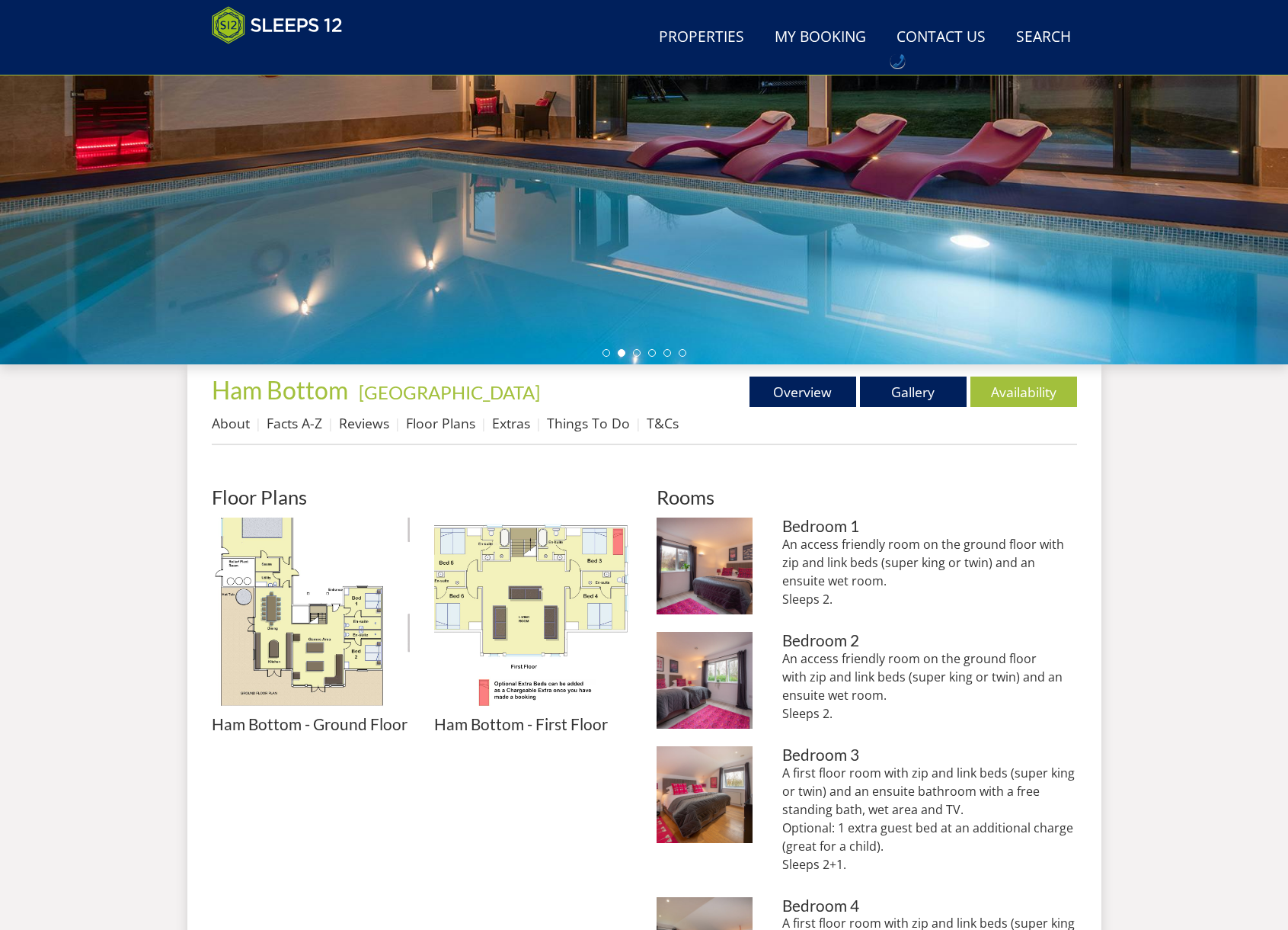
scroll to position [317, 0]
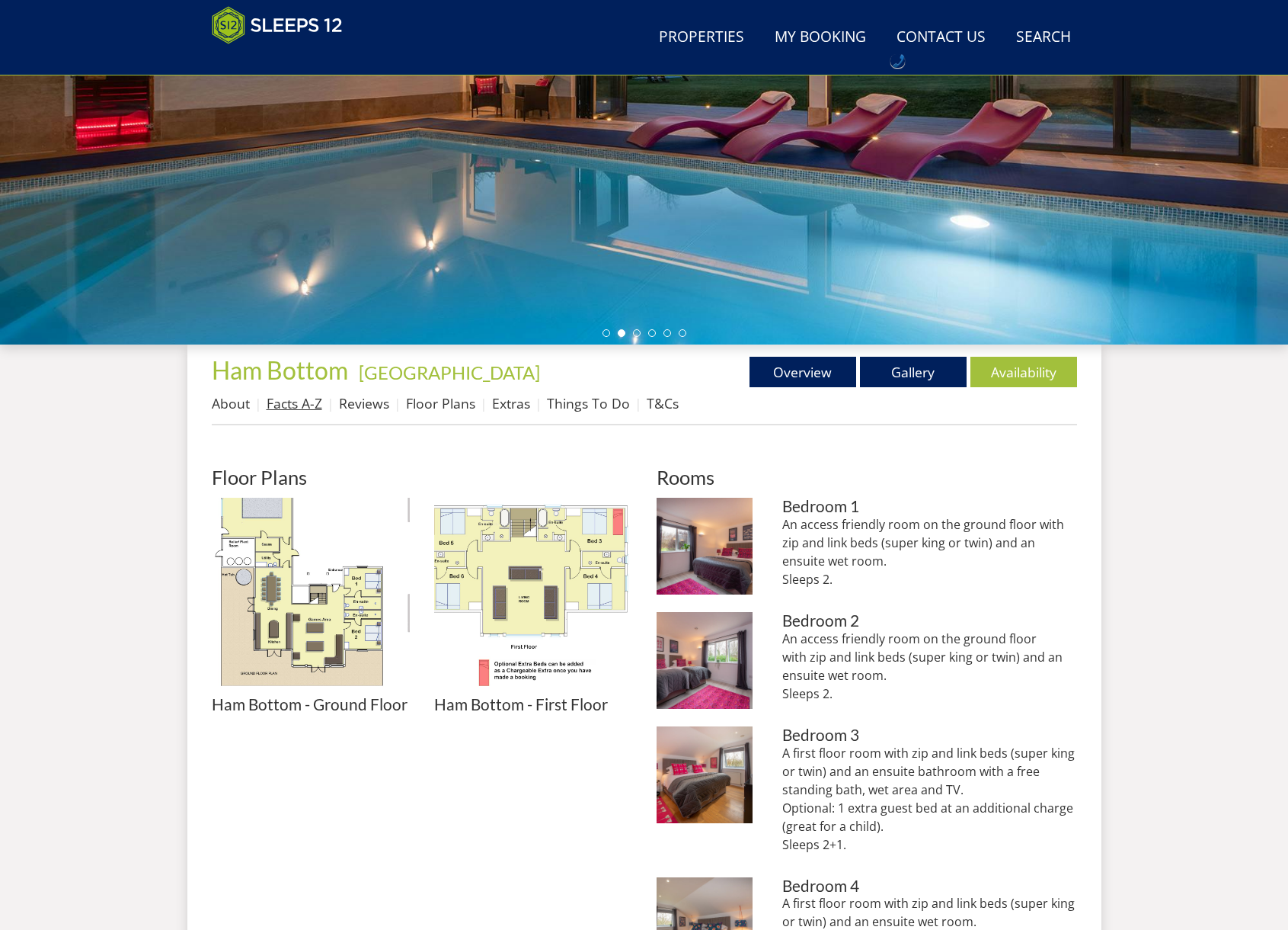
click at [285, 405] on link "Facts A-Z" at bounding box center [295, 403] width 56 height 18
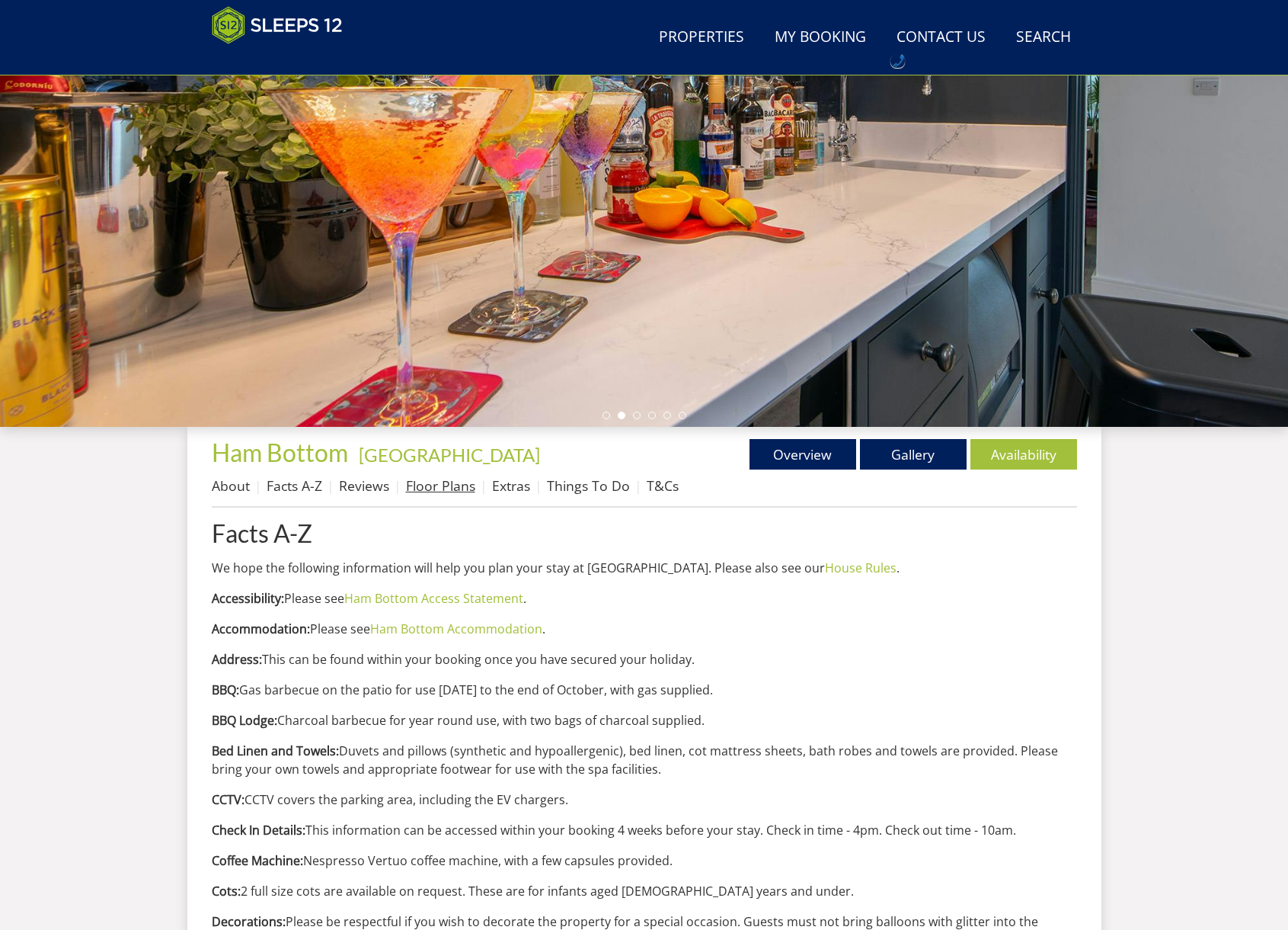
scroll to position [236, 0]
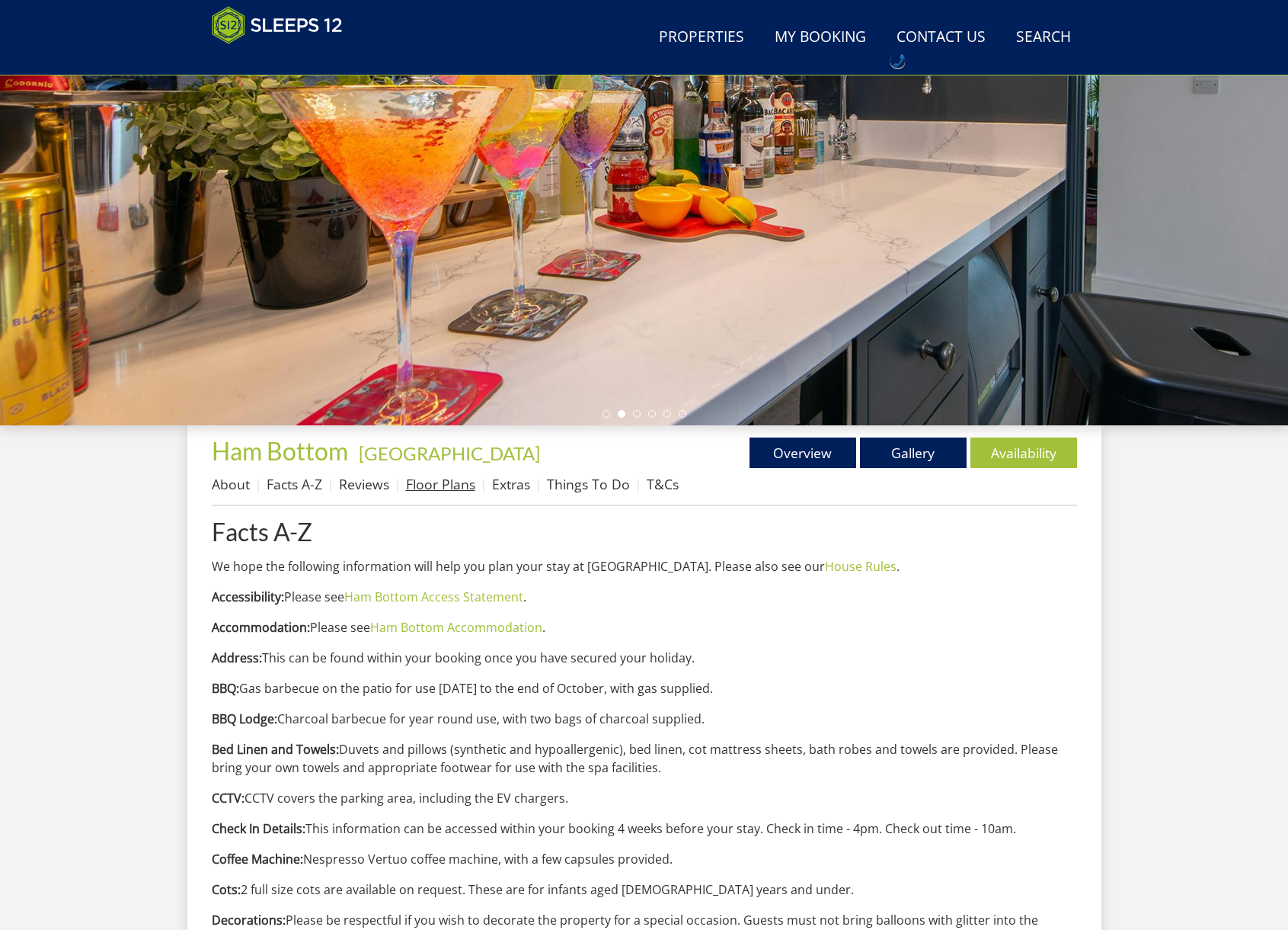
click at [440, 488] on link "Floor Plans" at bounding box center [441, 484] width 70 height 18
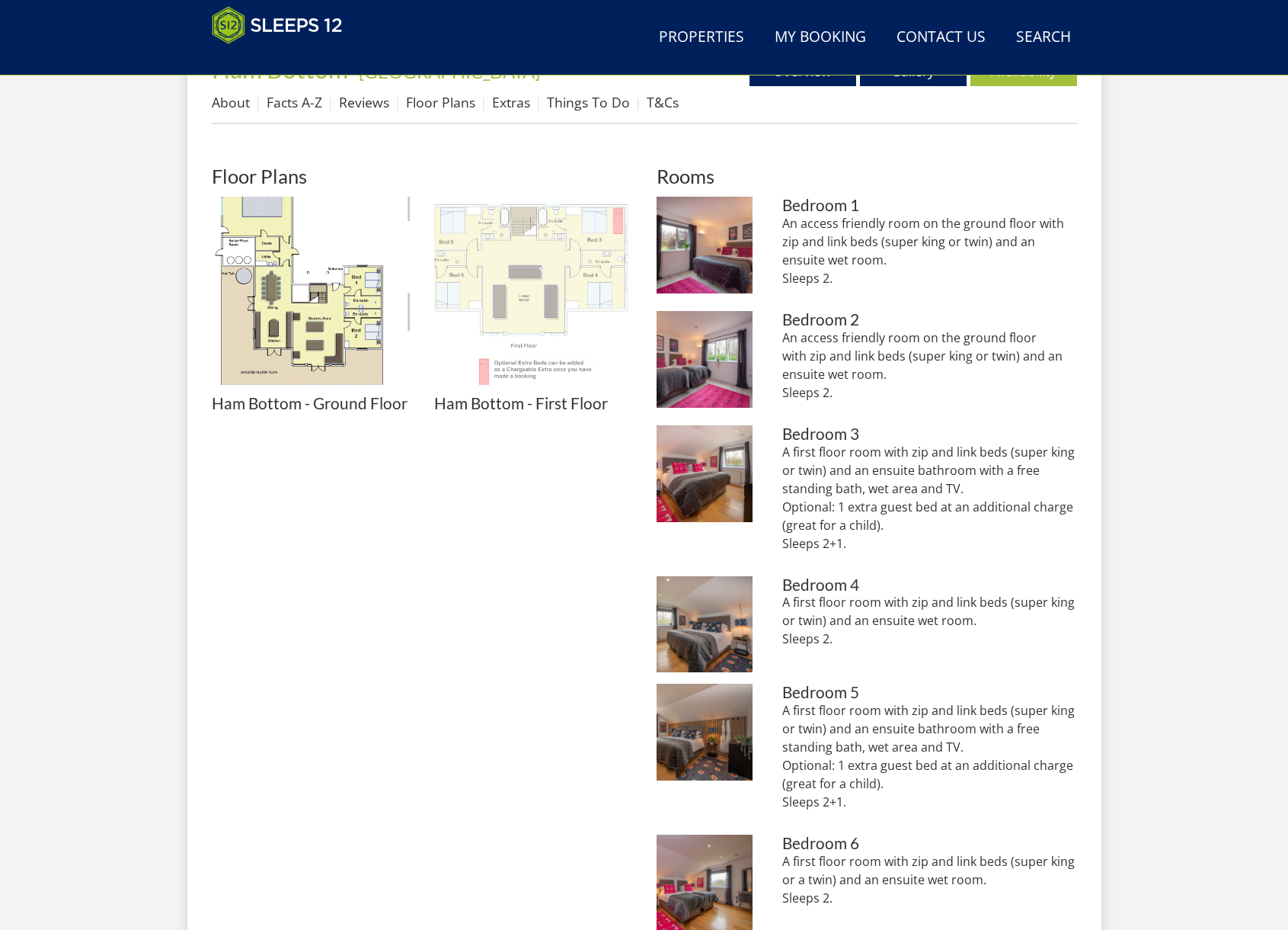
scroll to position [623, 0]
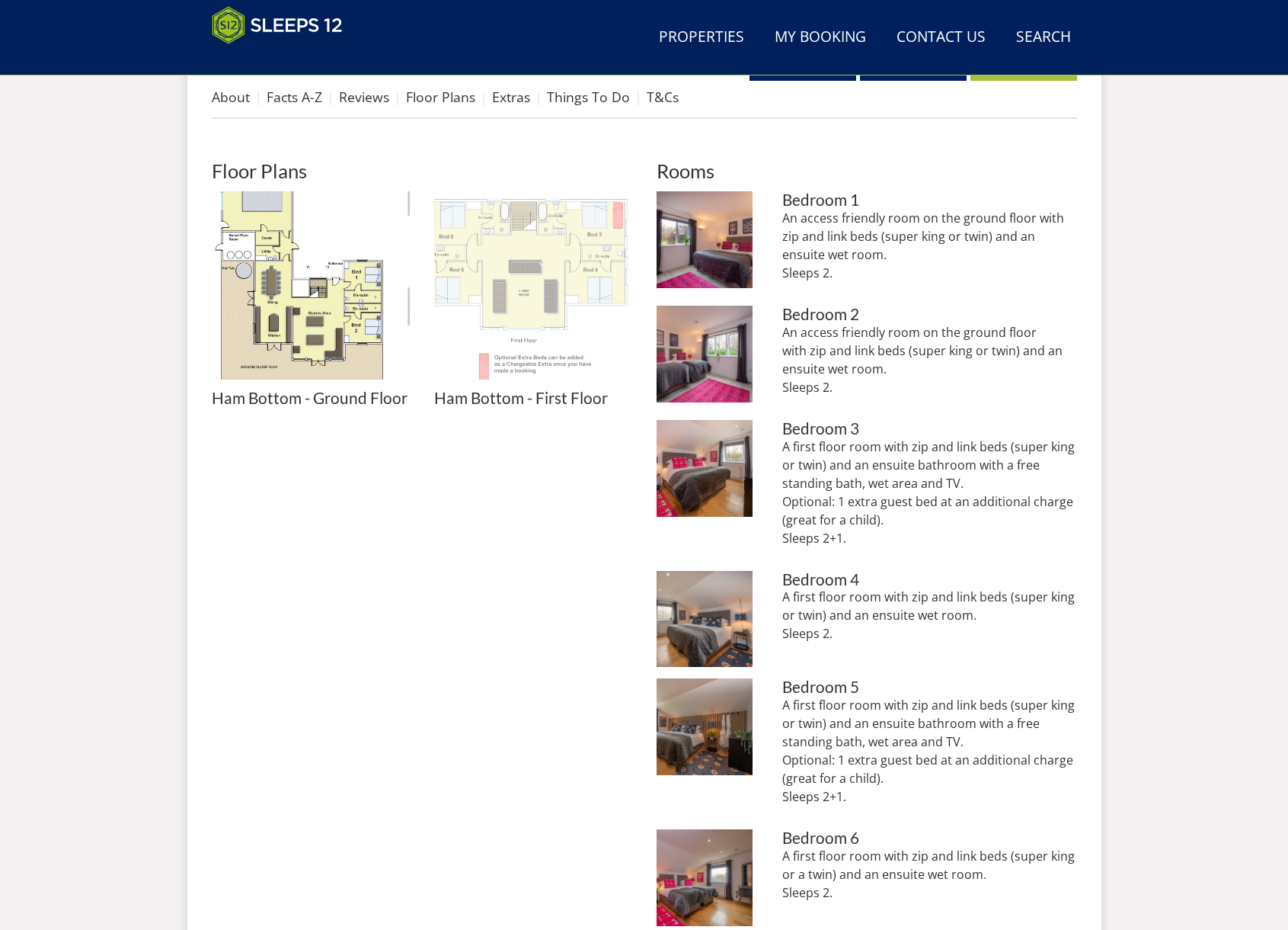
click at [517, 294] on img at bounding box center [533, 291] width 198 height 198
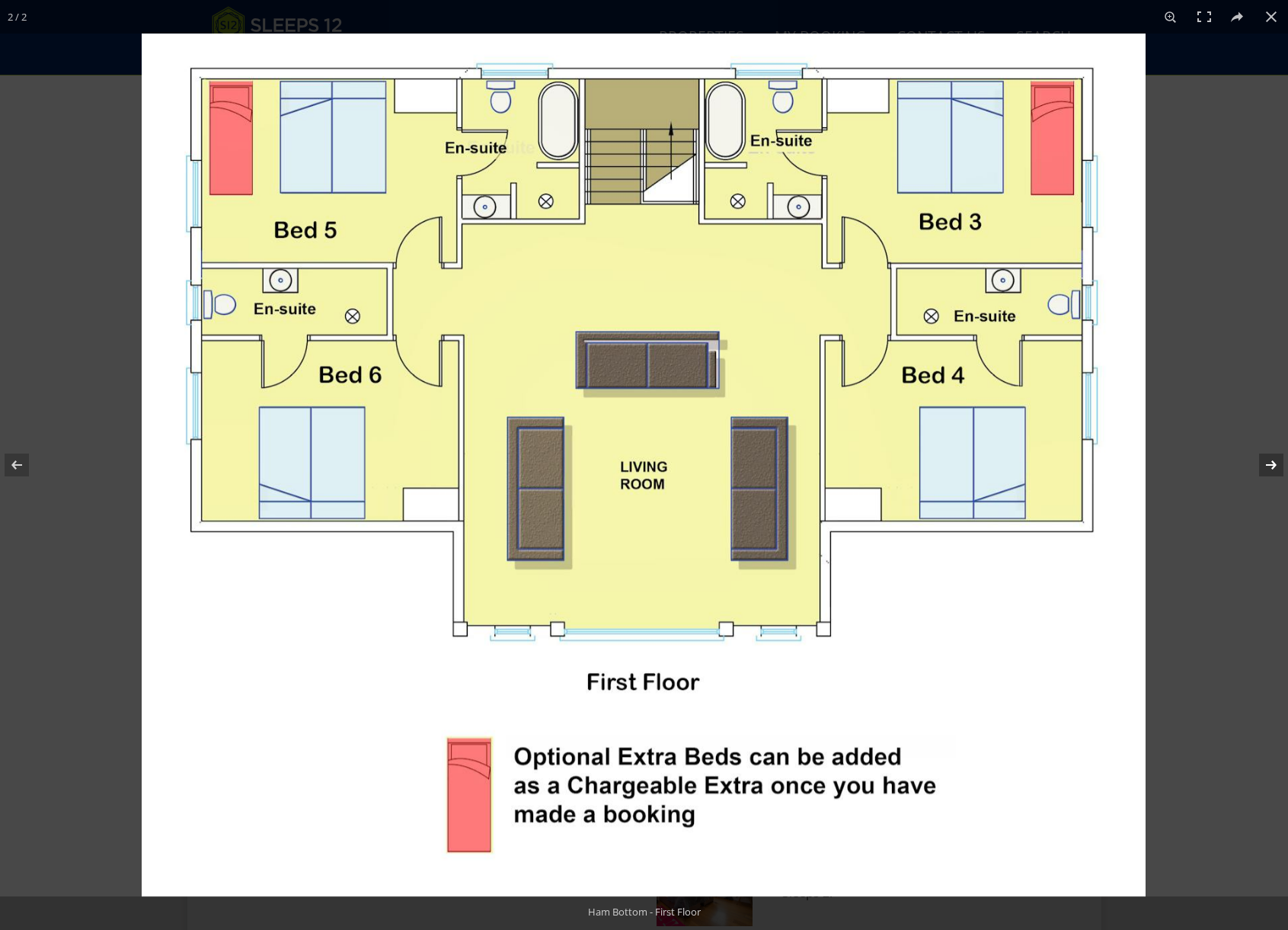
click at [1277, 465] on button at bounding box center [1261, 465] width 53 height 77
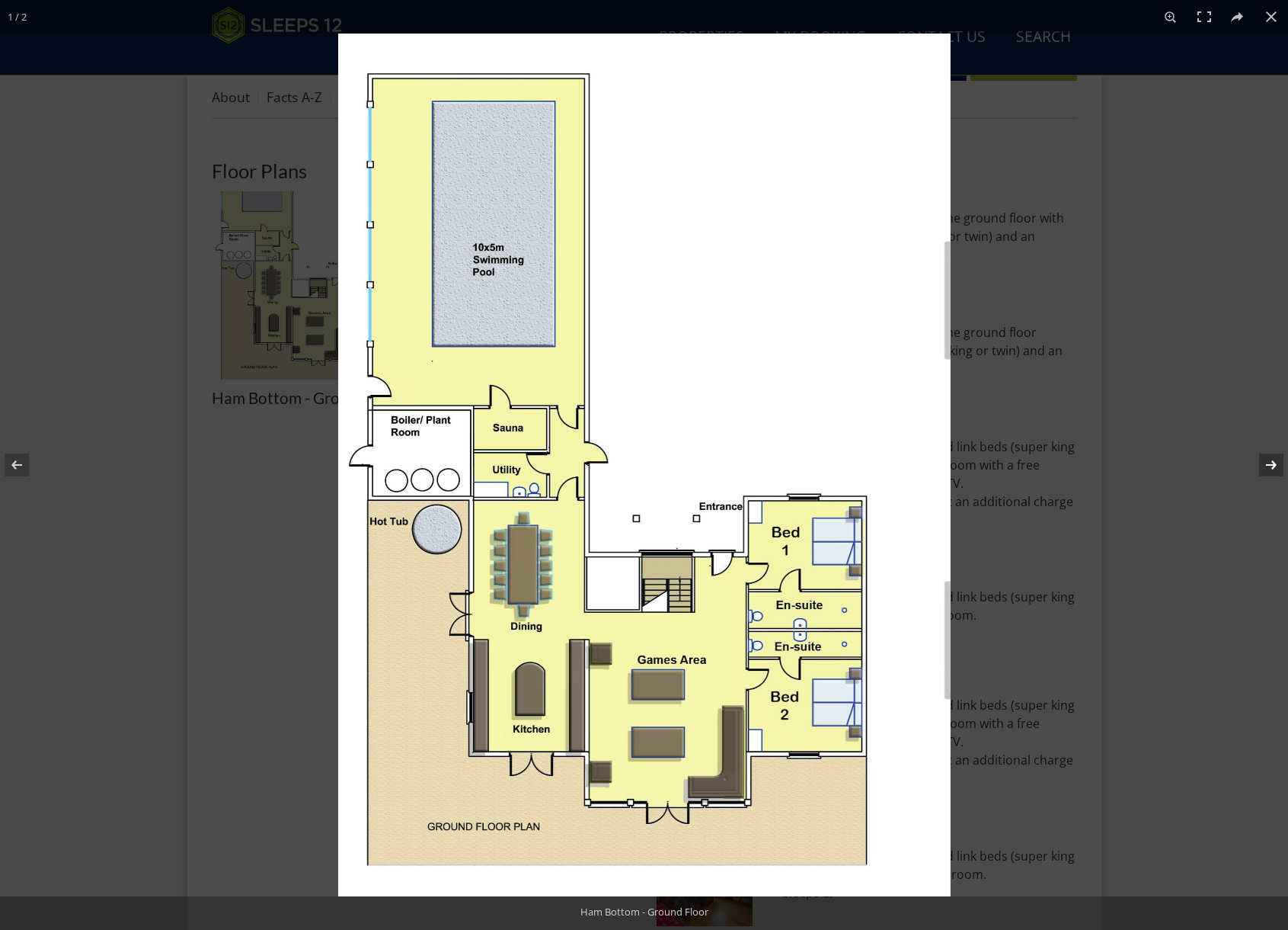
click at [1273, 465] on button at bounding box center [1261, 465] width 53 height 77
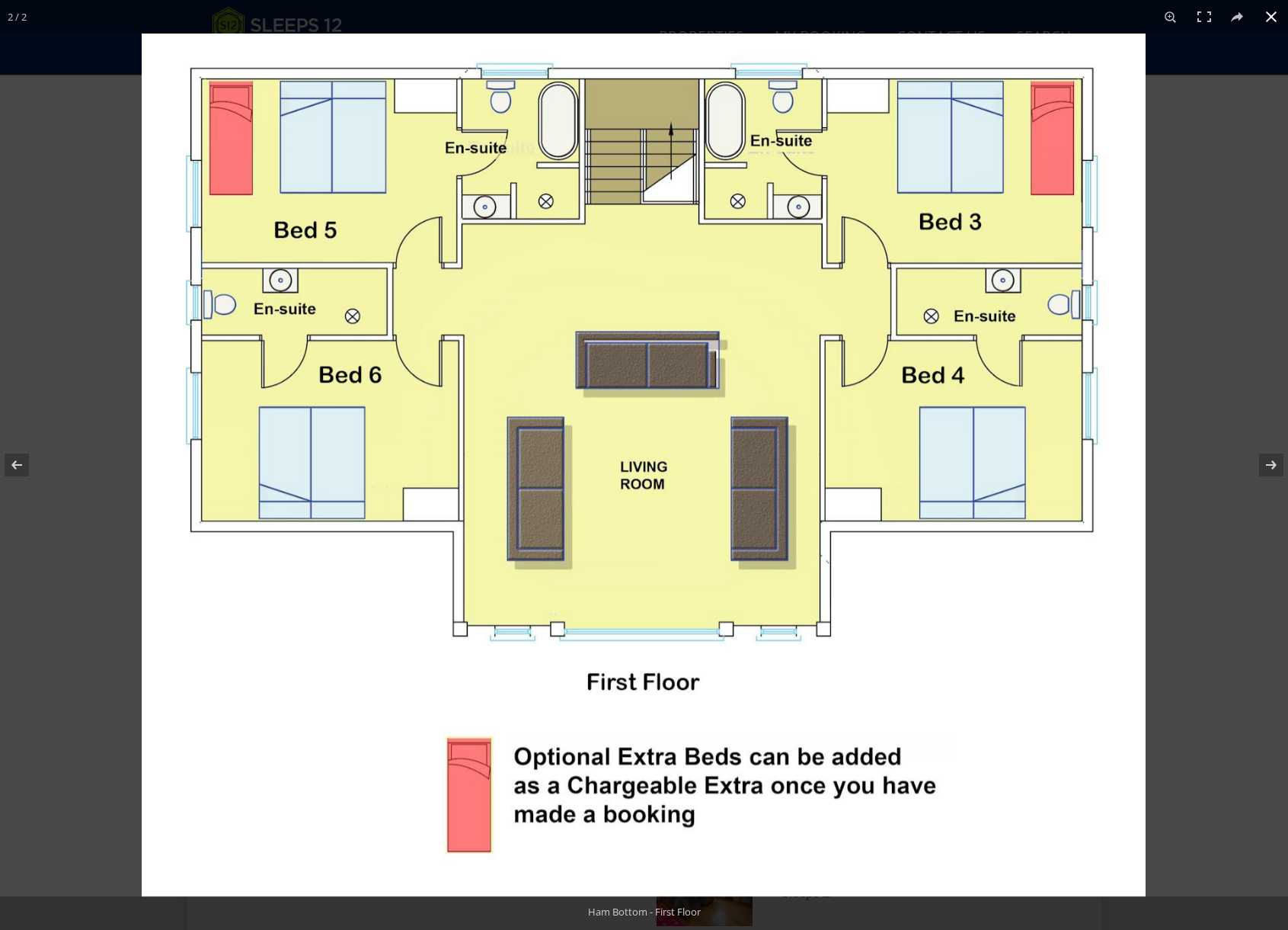
click at [1187, 53] on div at bounding box center [785, 498] width 1288 height 930
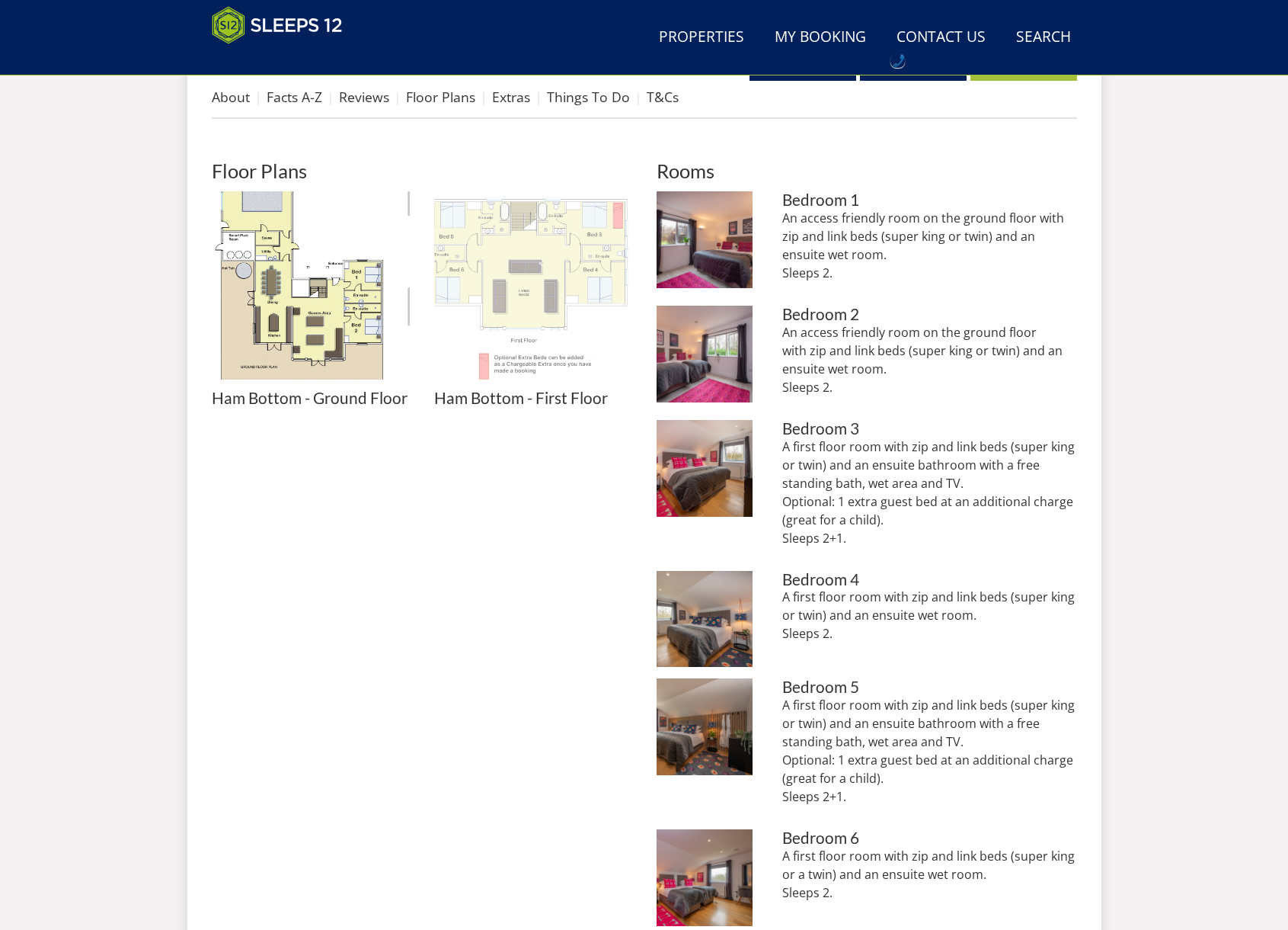
click at [539, 249] on img at bounding box center [533, 291] width 198 height 198
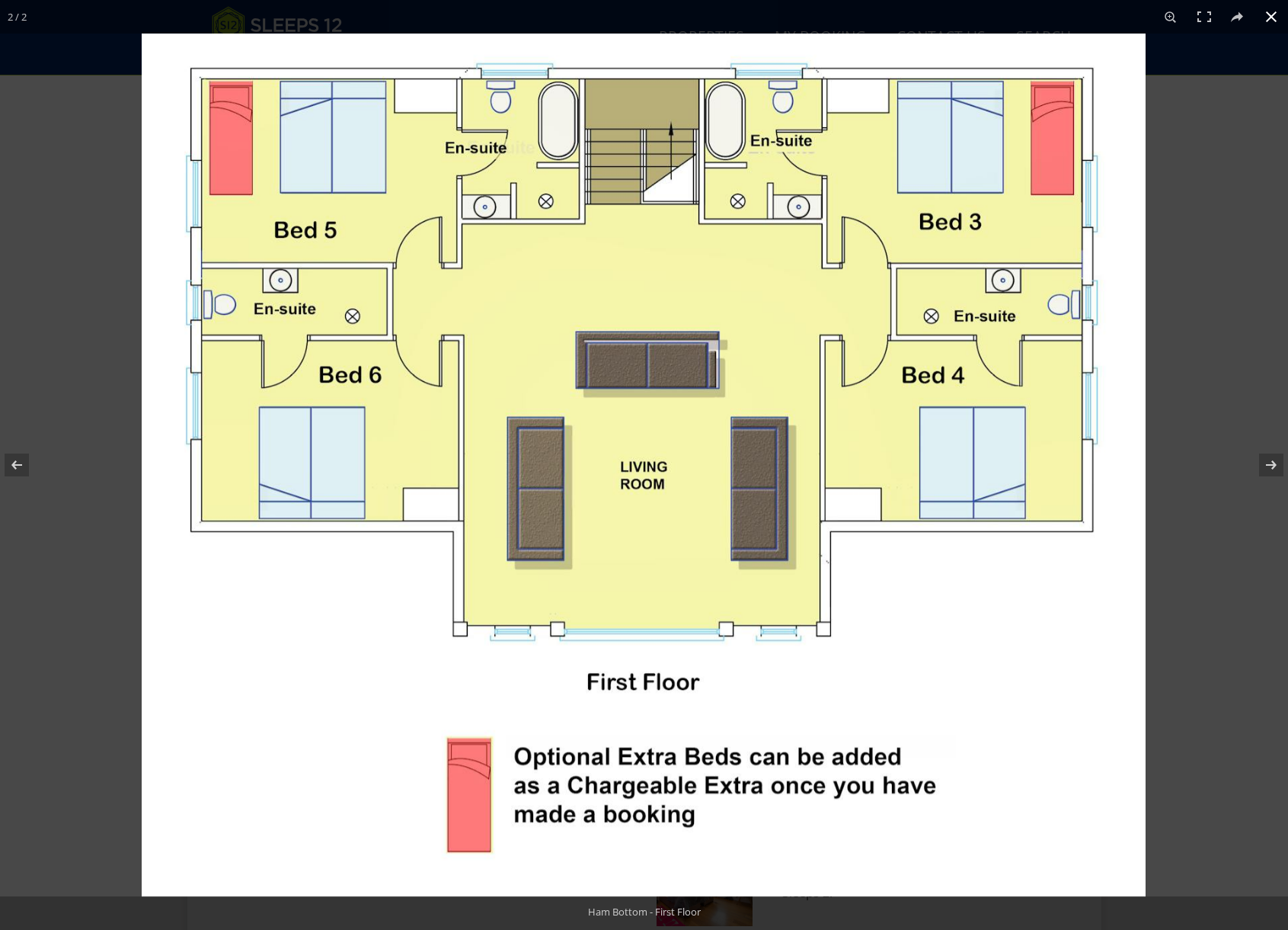
click at [90, 44] on div at bounding box center [644, 465] width 1288 height 930
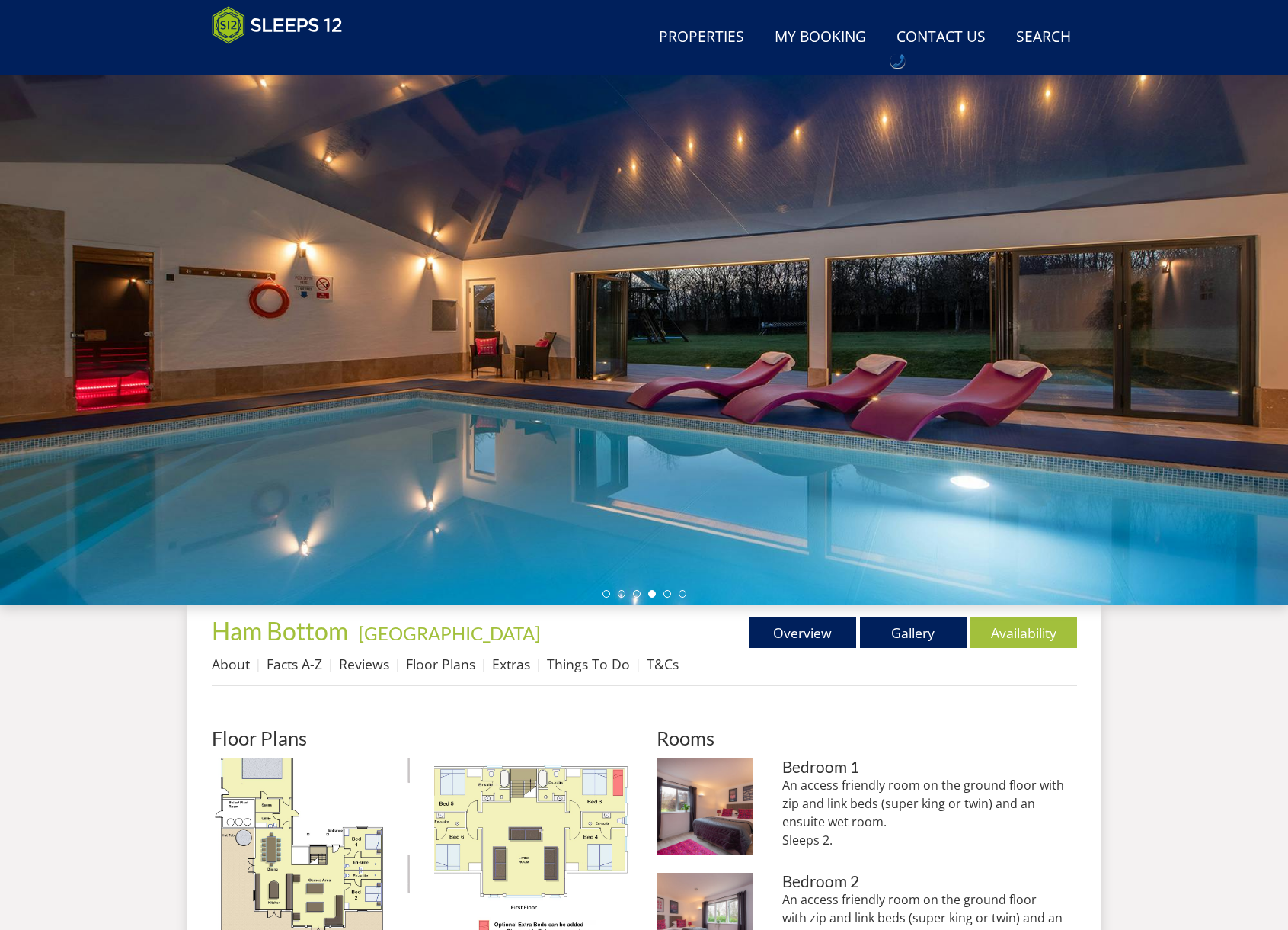
scroll to position [0, 0]
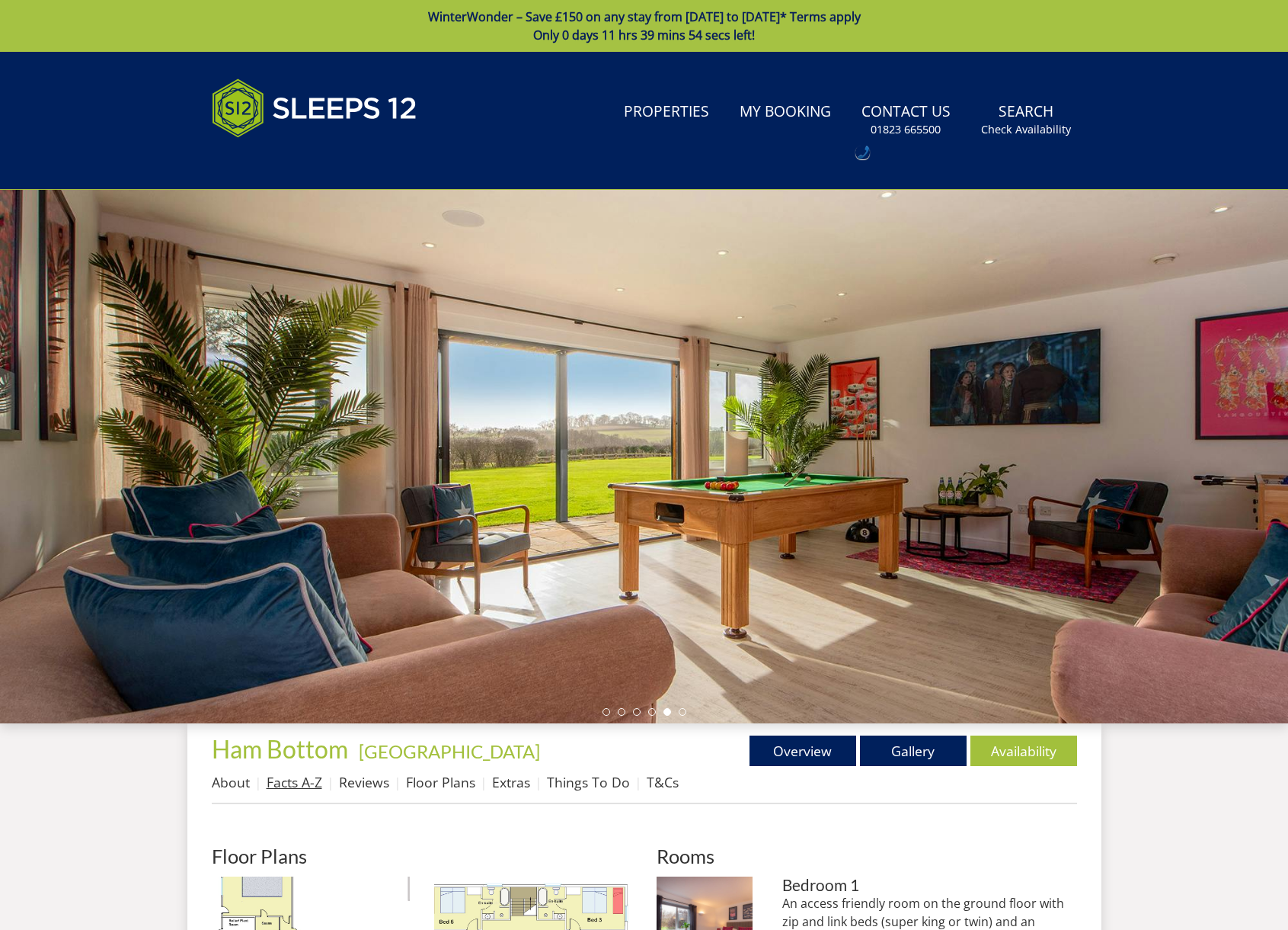
click at [303, 785] on link "Facts A-Z" at bounding box center [295, 781] width 56 height 18
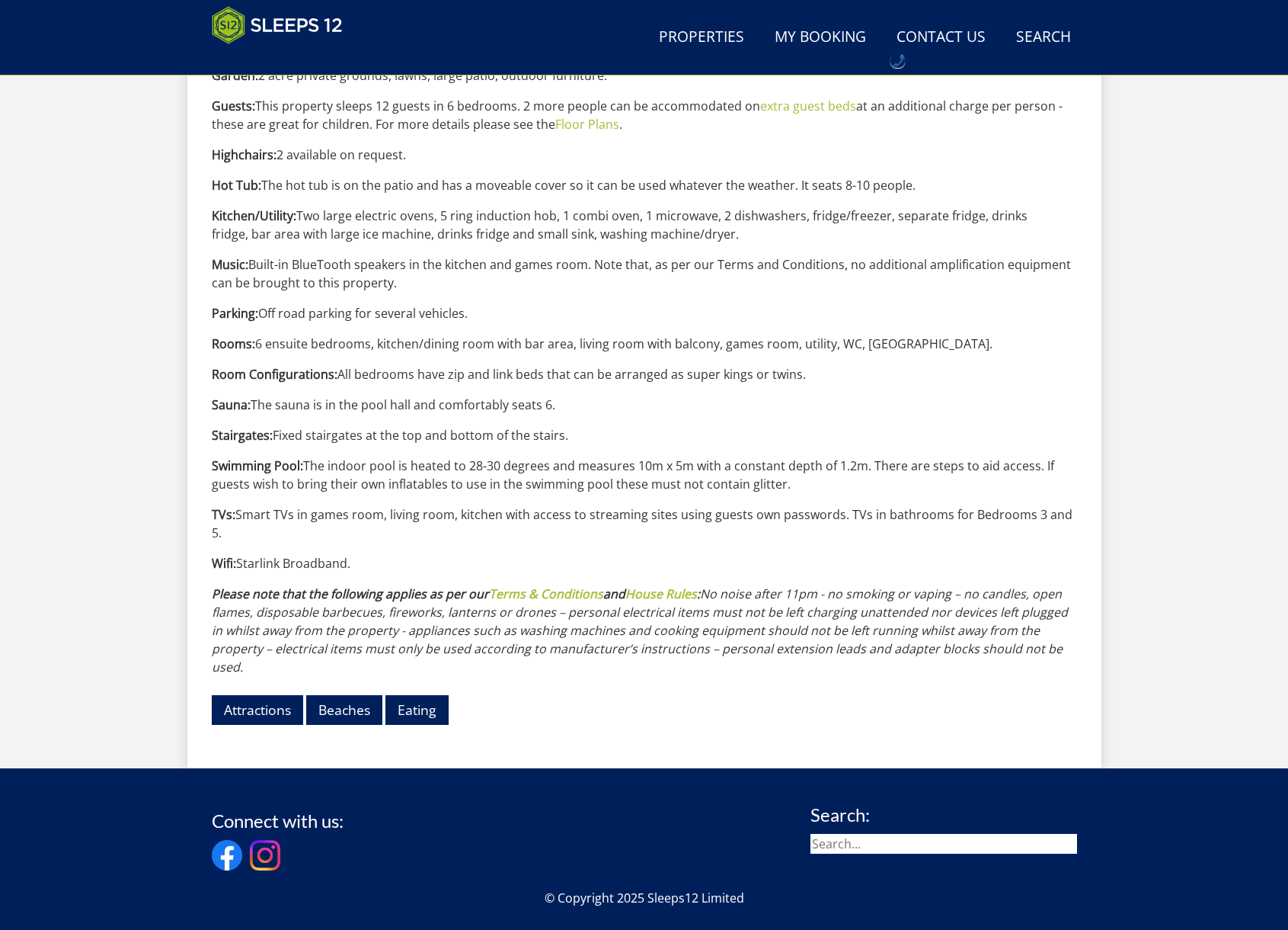
scroll to position [1533, 0]
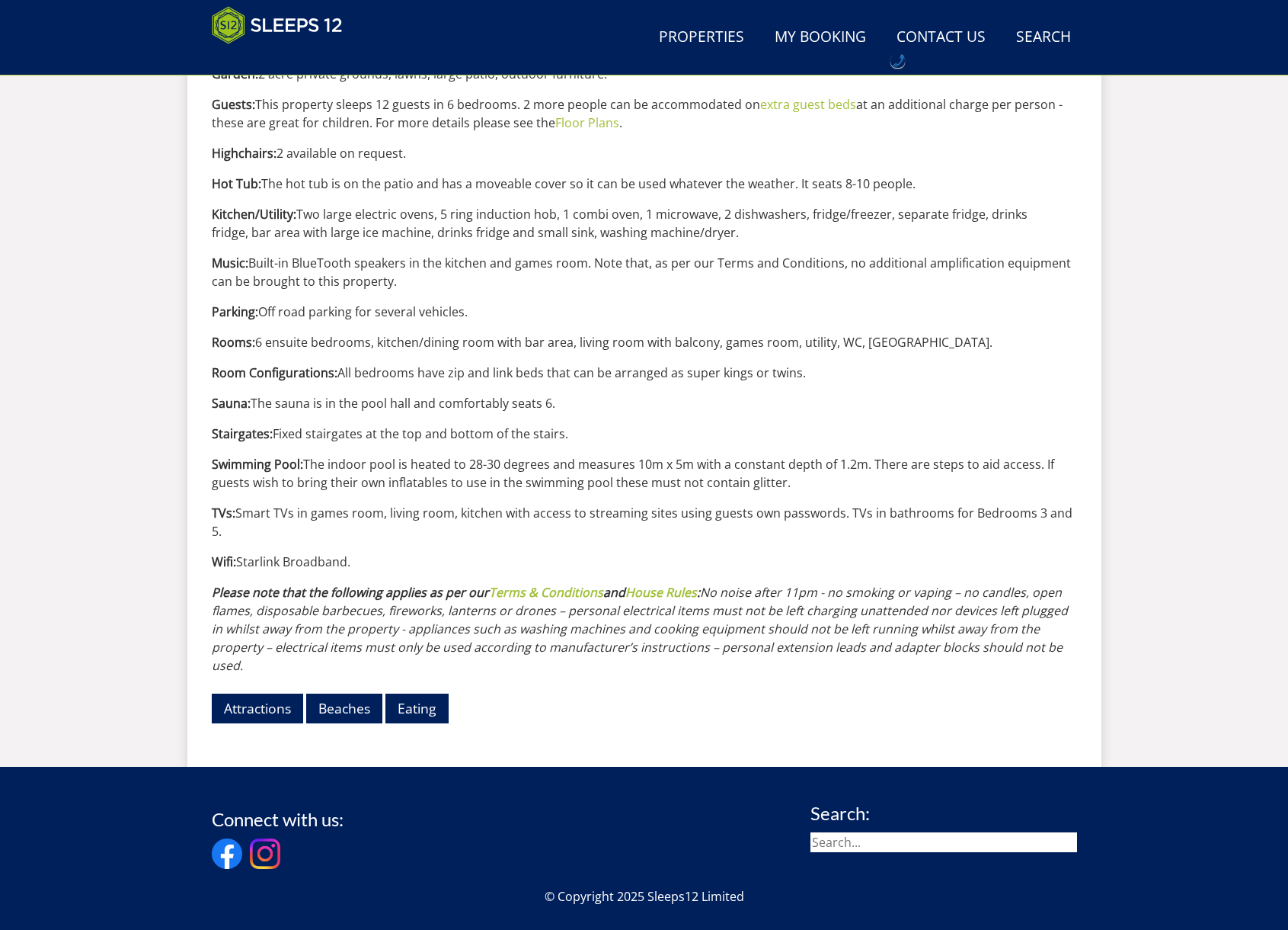
drag, startPoint x: 128, startPoint y: 526, endPoint x: 256, endPoint y: 535, distance: 128.3
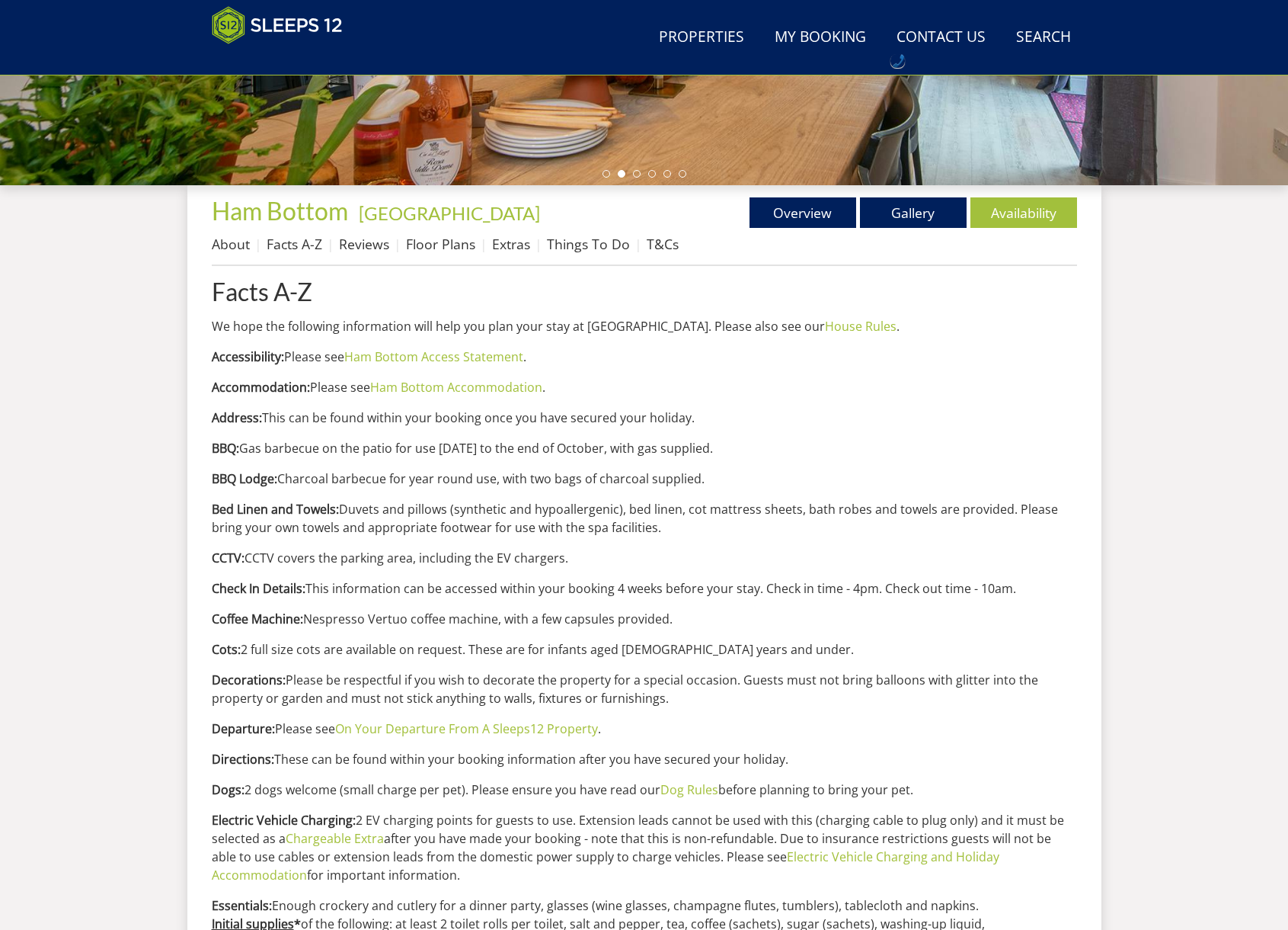
scroll to position [0, 0]
